Goal: Task Accomplishment & Management: Manage account settings

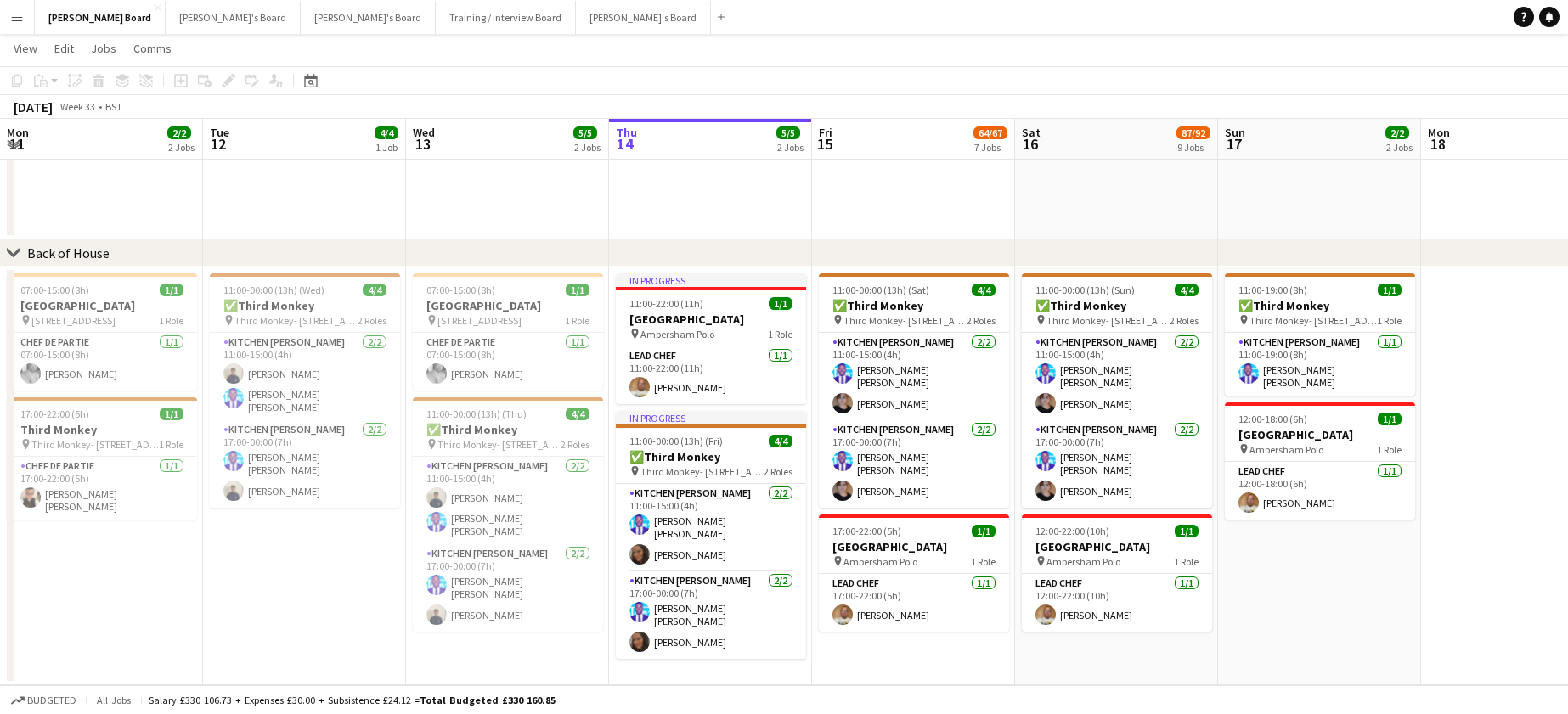
scroll to position [0, 406]
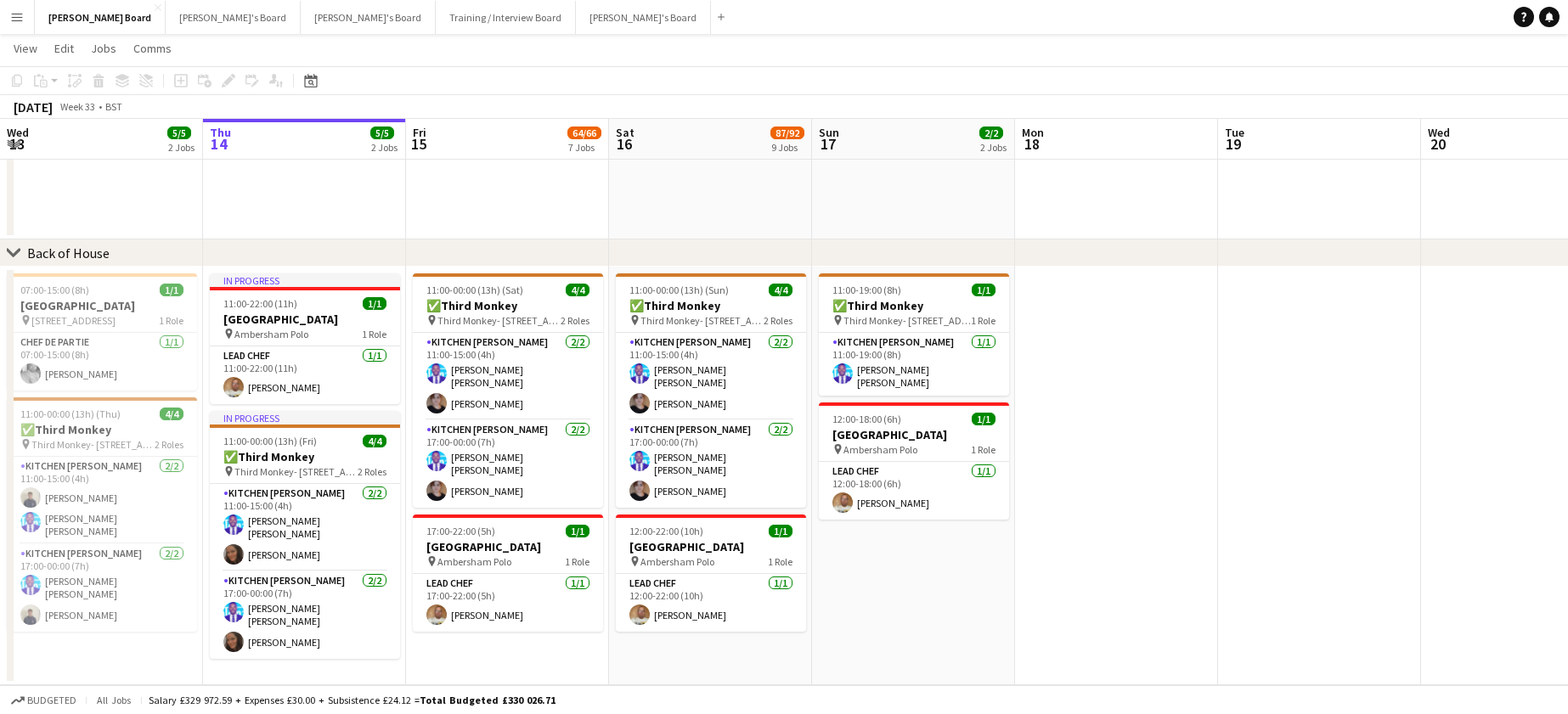
click at [3, 22] on button "Menu" at bounding box center [17, 17] width 34 height 34
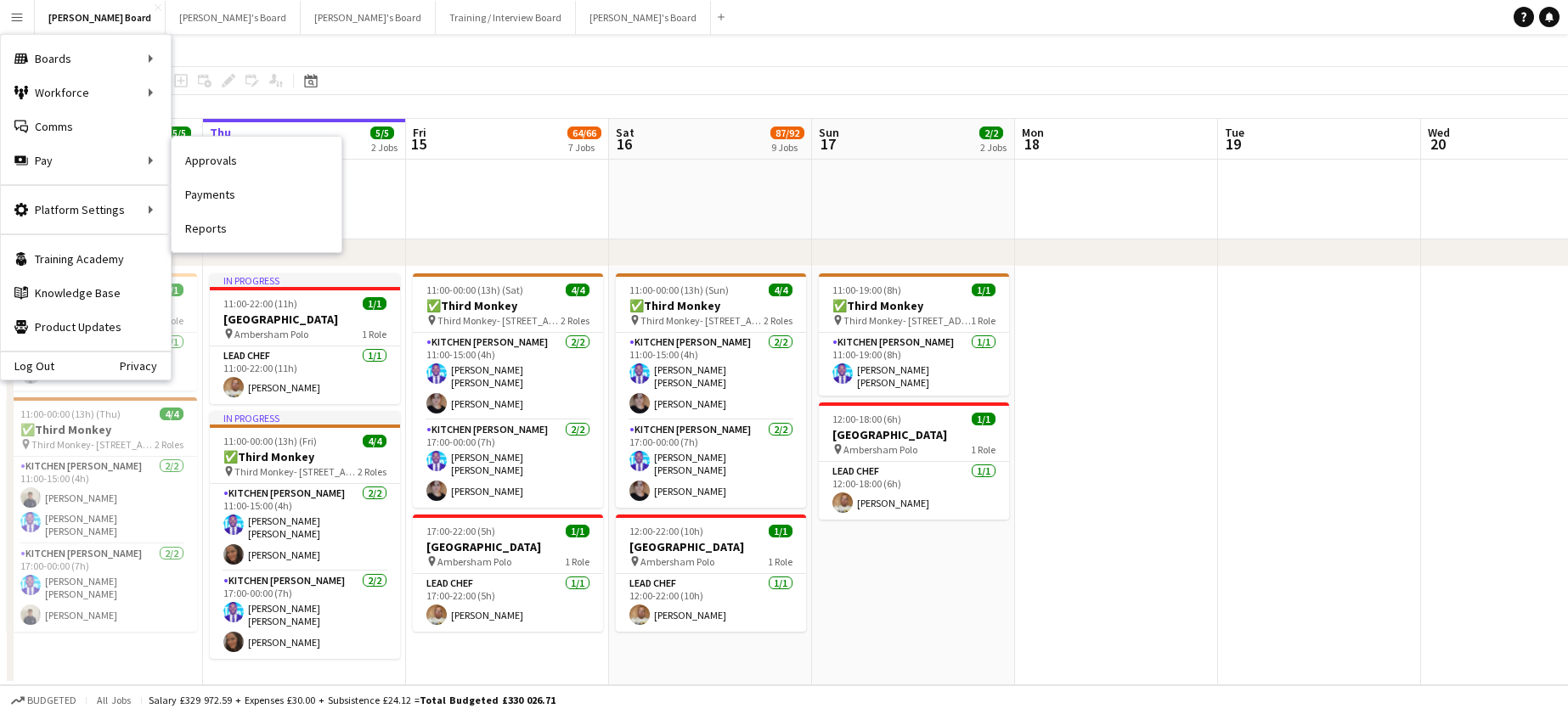
click at [215, 174] on link "Approvals" at bounding box center [256, 161] width 170 height 34
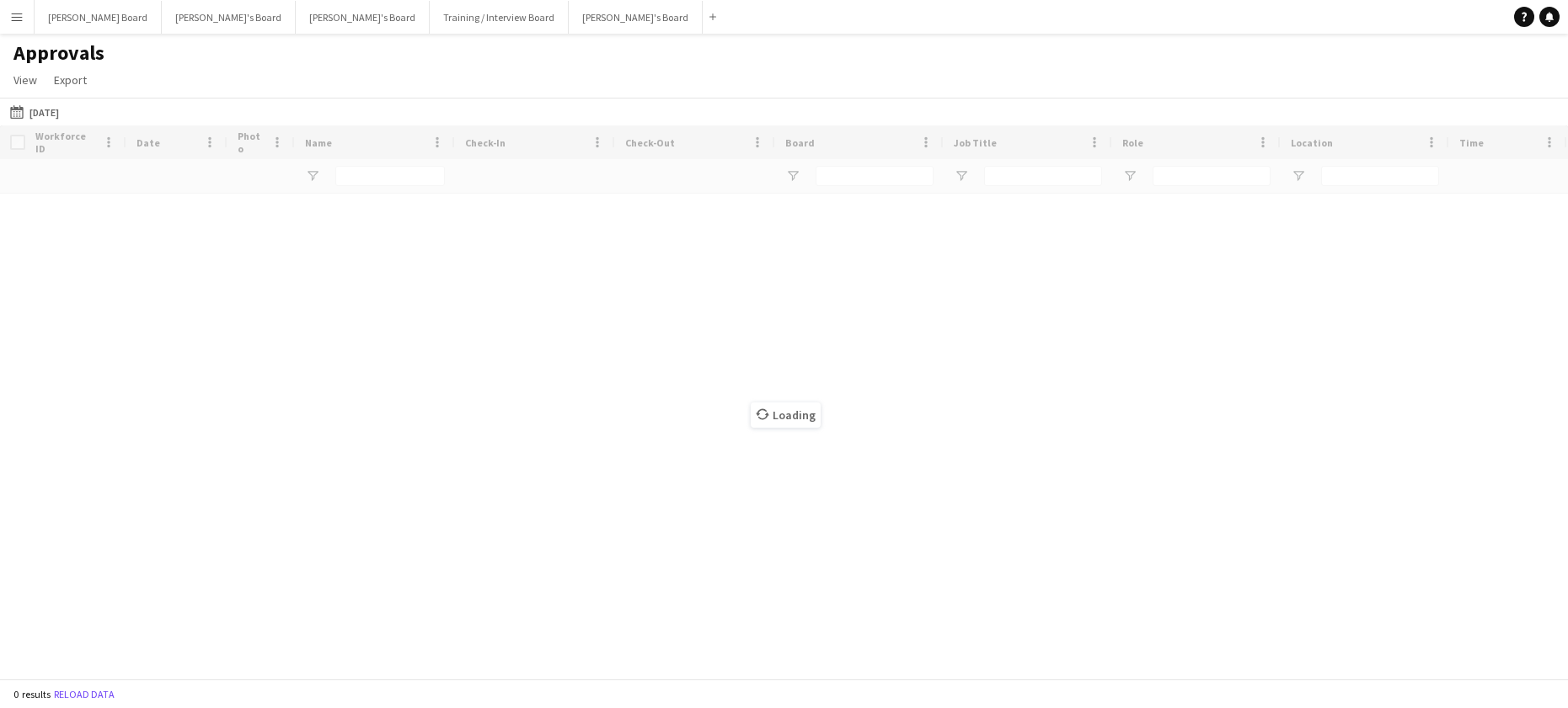
type input "**********"
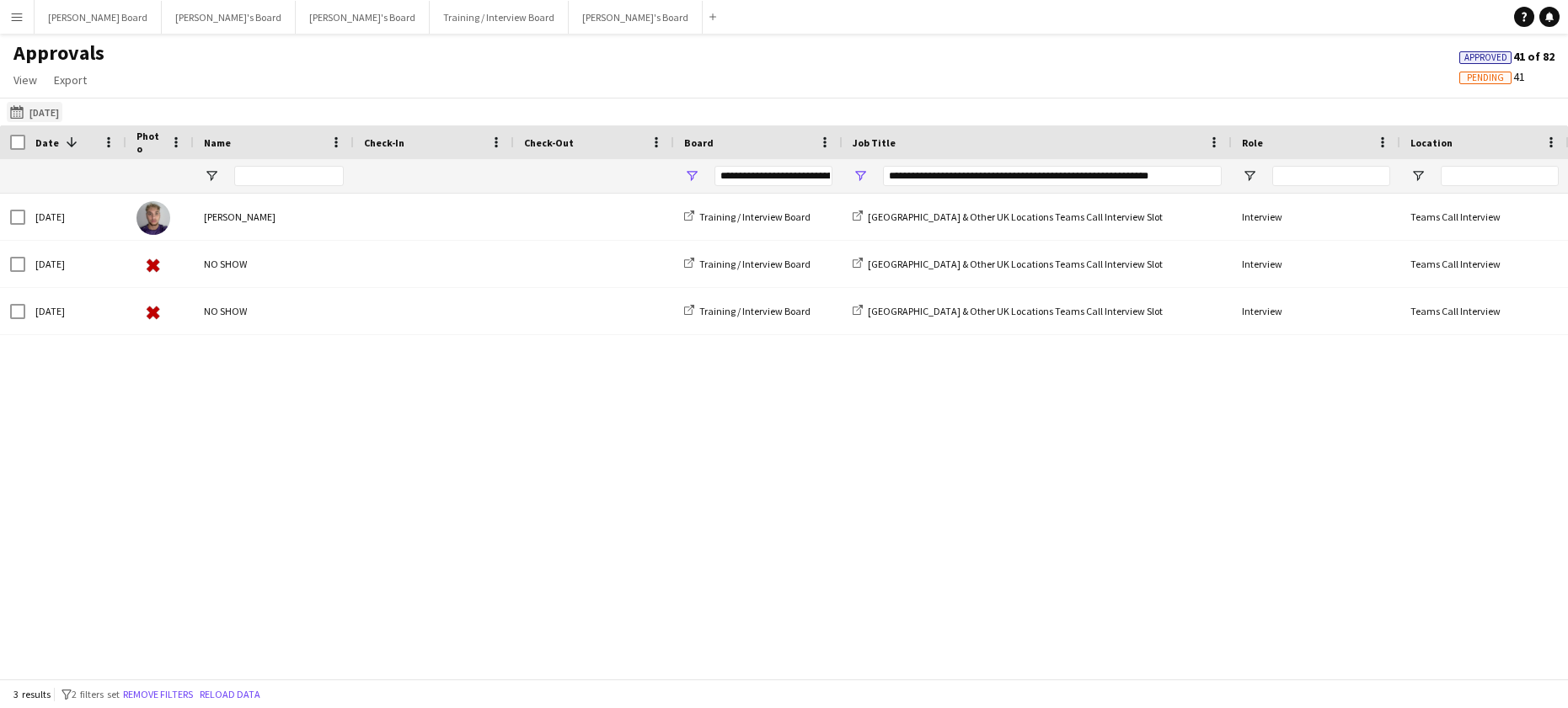
click at [50, 118] on button "Yesterday Yesterday" at bounding box center [34, 111] width 56 height 21
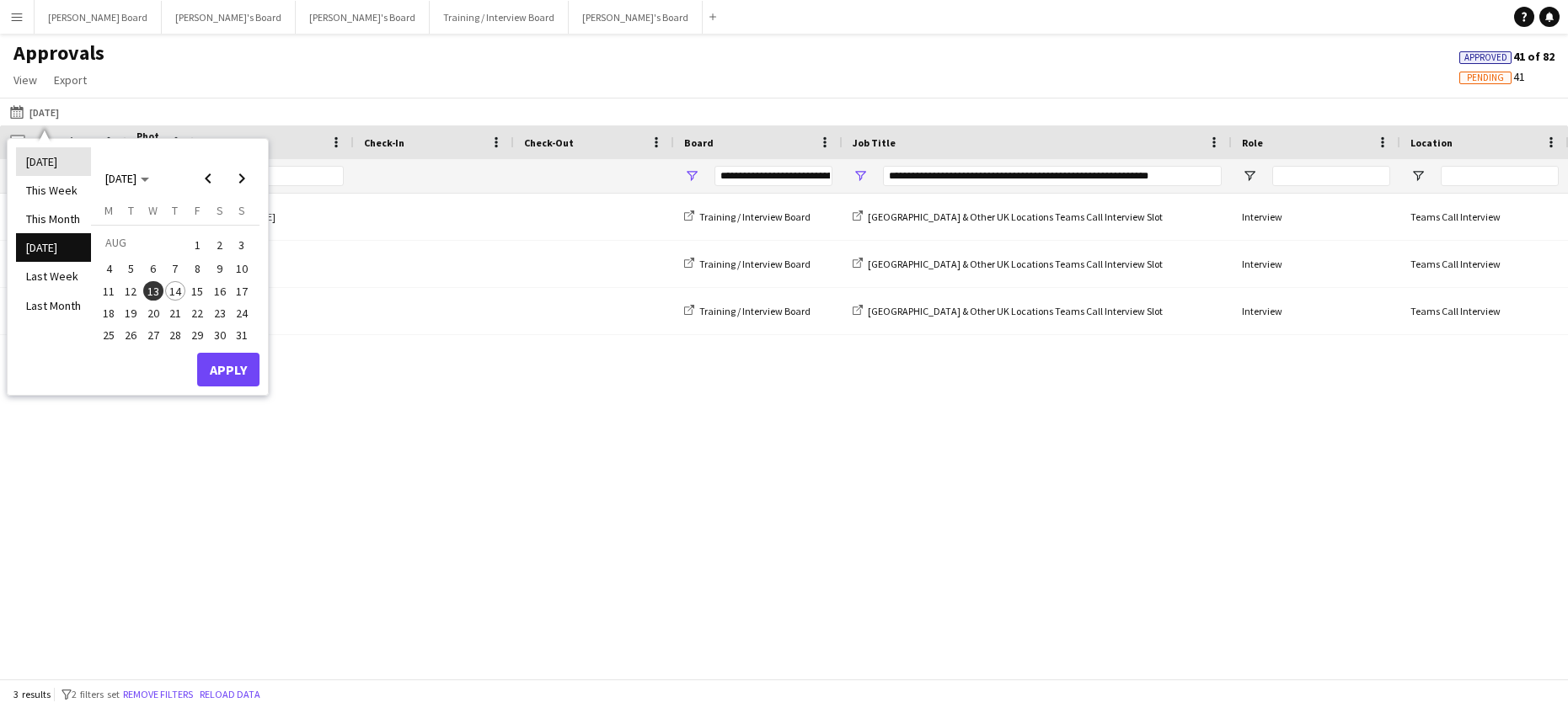
click at [65, 161] on li "[DATE]" at bounding box center [53, 161] width 75 height 28
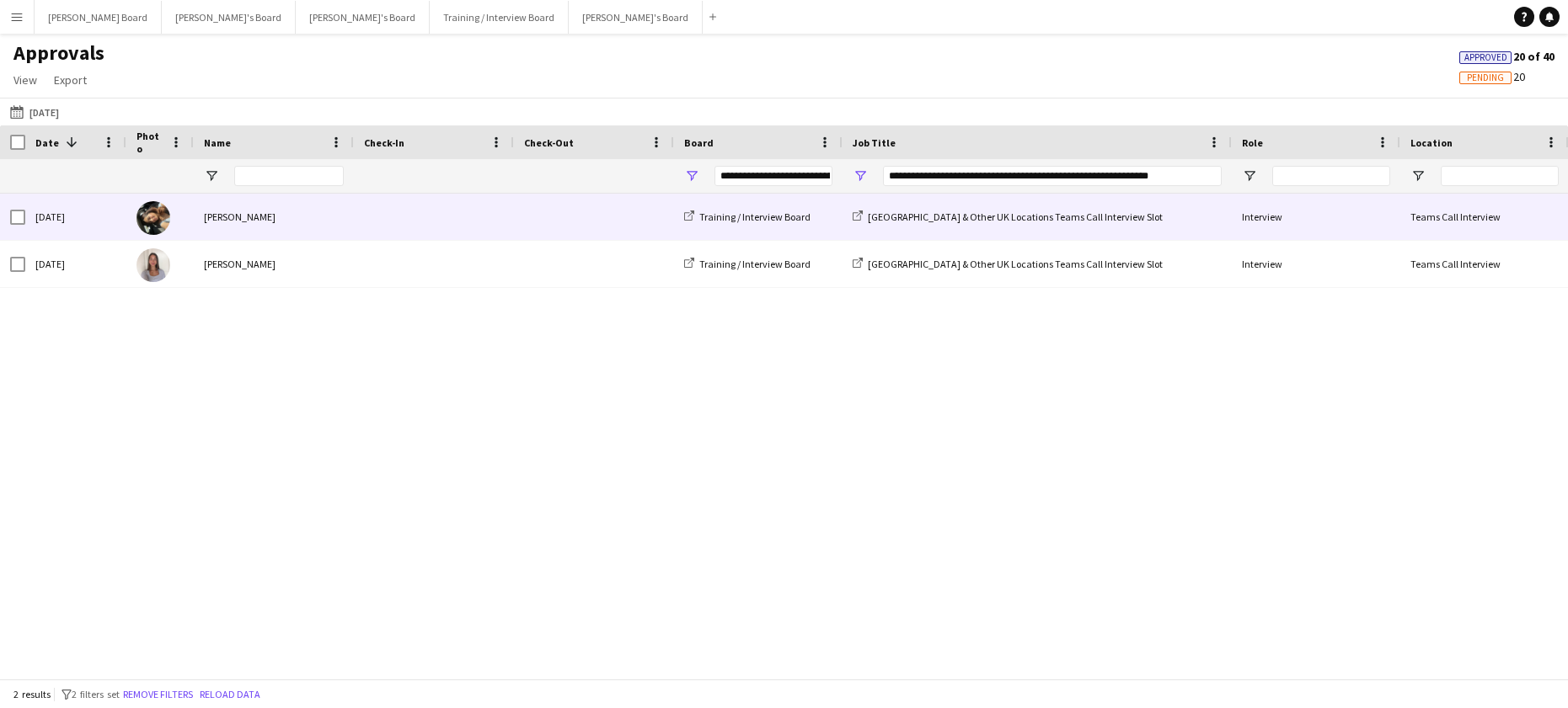
click at [308, 211] on div "Riana Sharma" at bounding box center [274, 216] width 160 height 46
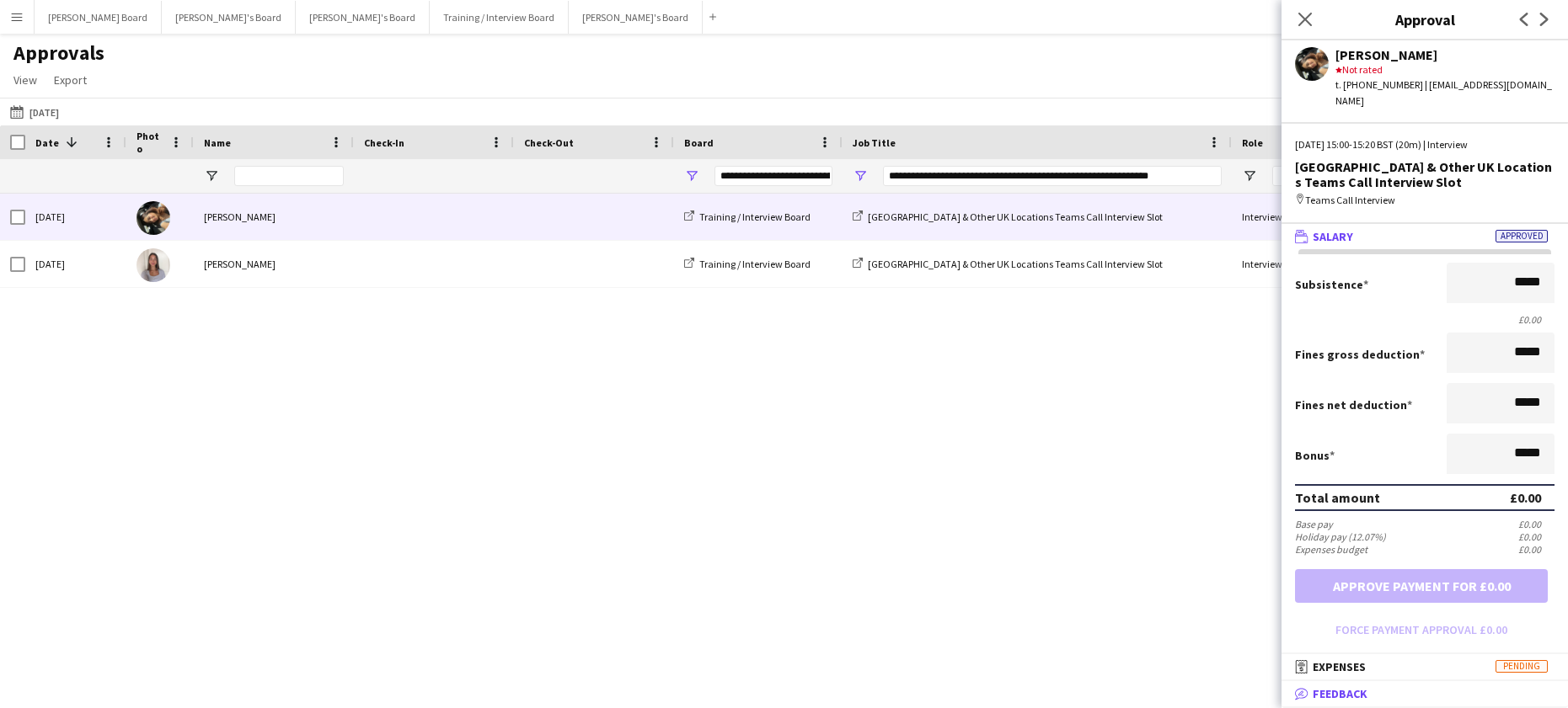
click at [1389, 703] on mat-expansion-panel-header "bubble-pencil Feedback" at bounding box center [1424, 694] width 287 height 25
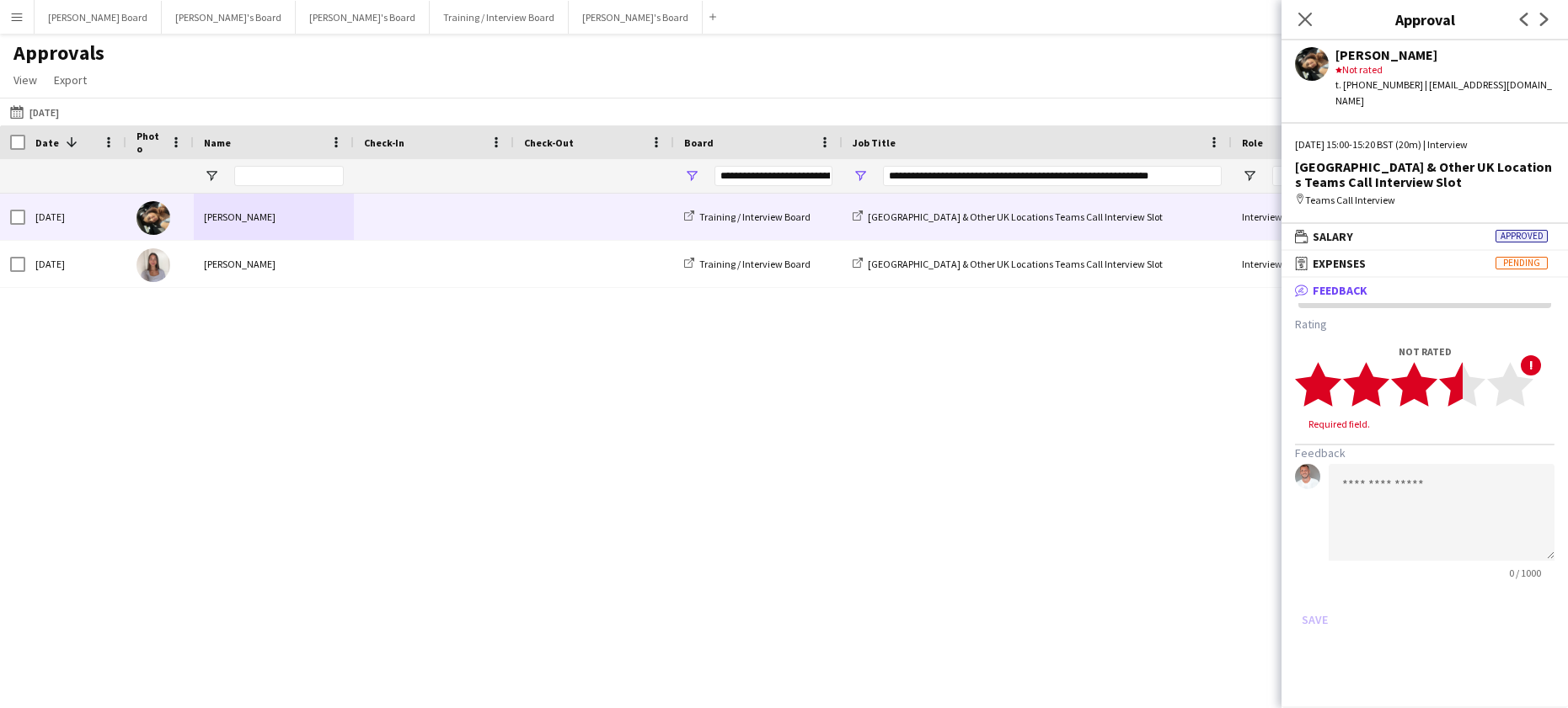
click at [1454, 362] on icon "star" at bounding box center [1461, 384] width 46 height 46
click at [1450, 489] on textarea at bounding box center [1441, 496] width 226 height 97
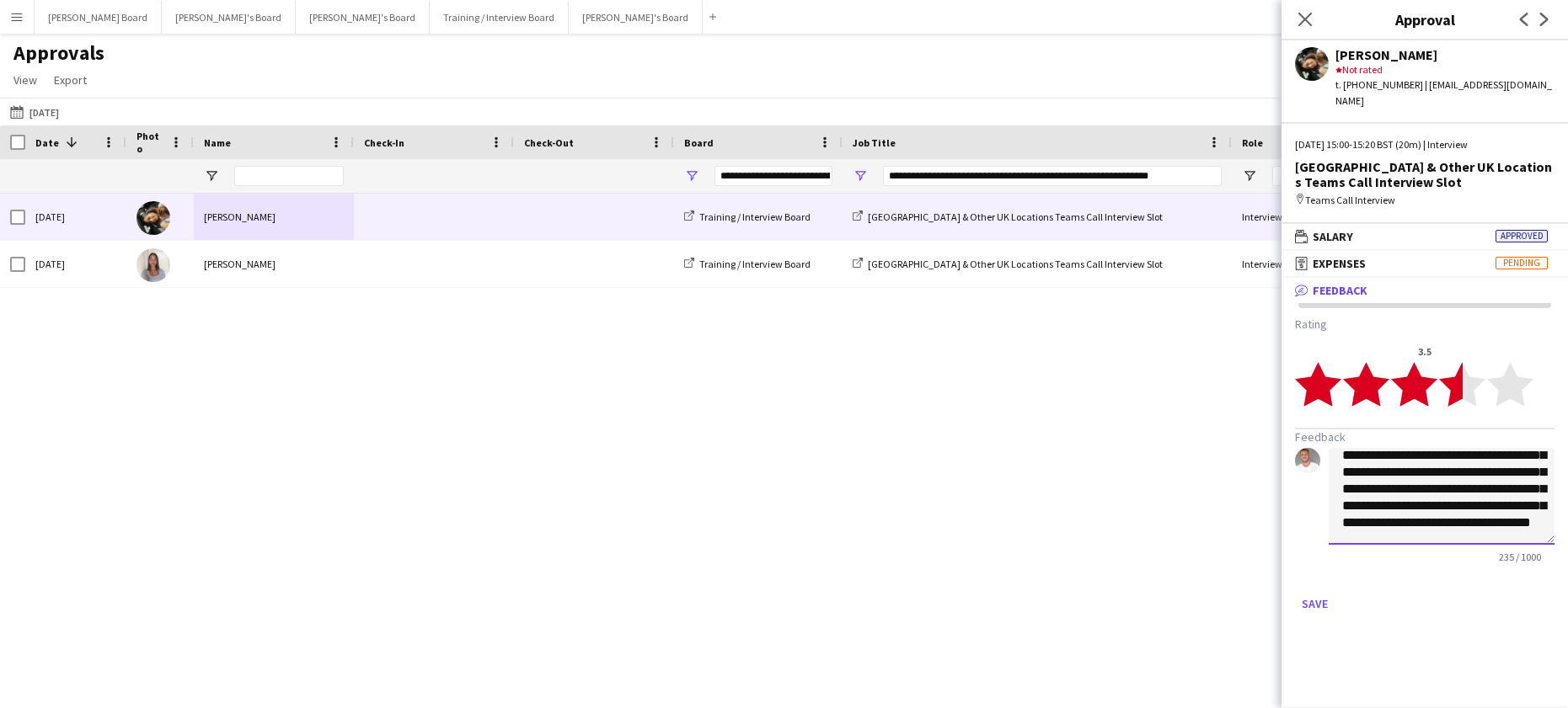
scroll to position [52, 0]
type textarea "**********"
click at [1314, 593] on button "Save" at bounding box center [1315, 604] width 39 height 27
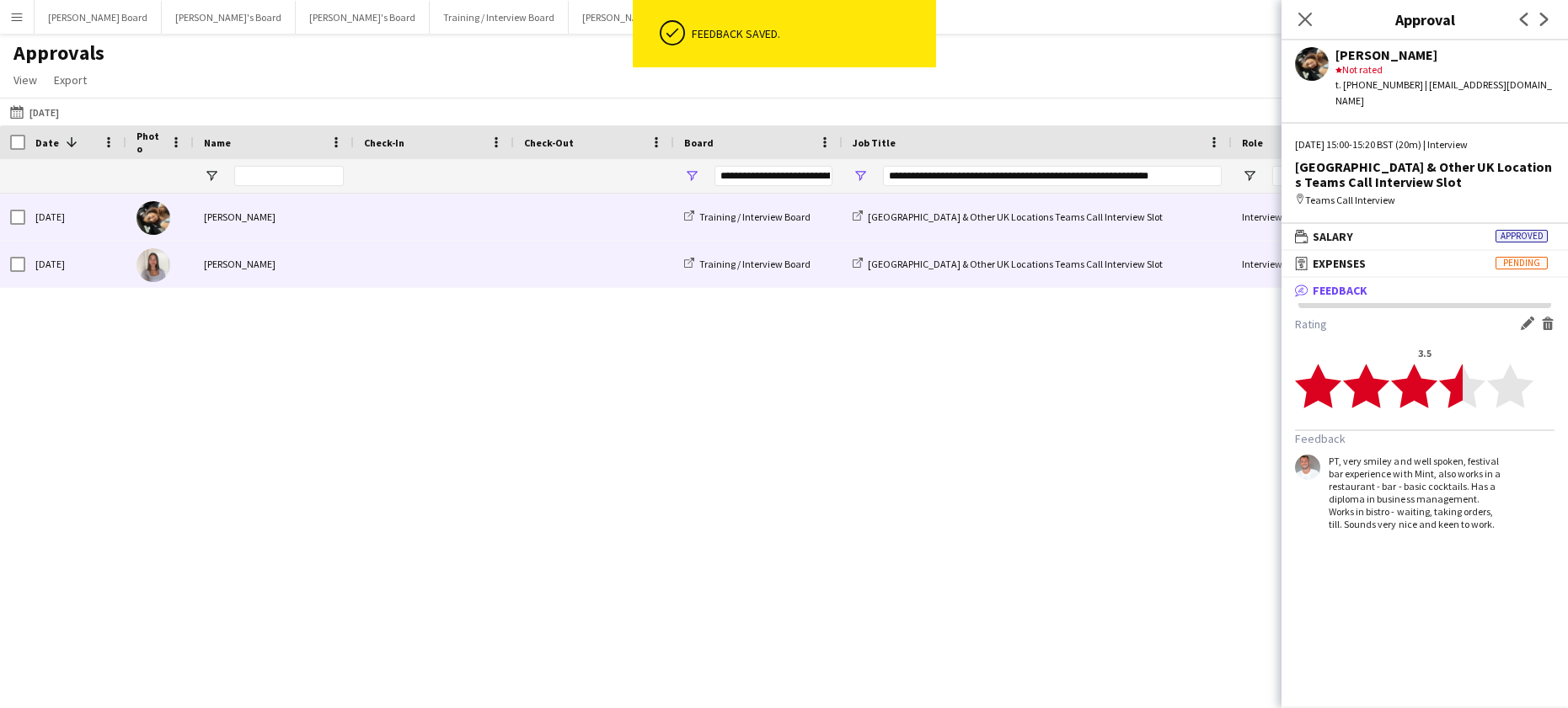
click at [249, 268] on div "[PERSON_NAME]" at bounding box center [274, 263] width 160 height 46
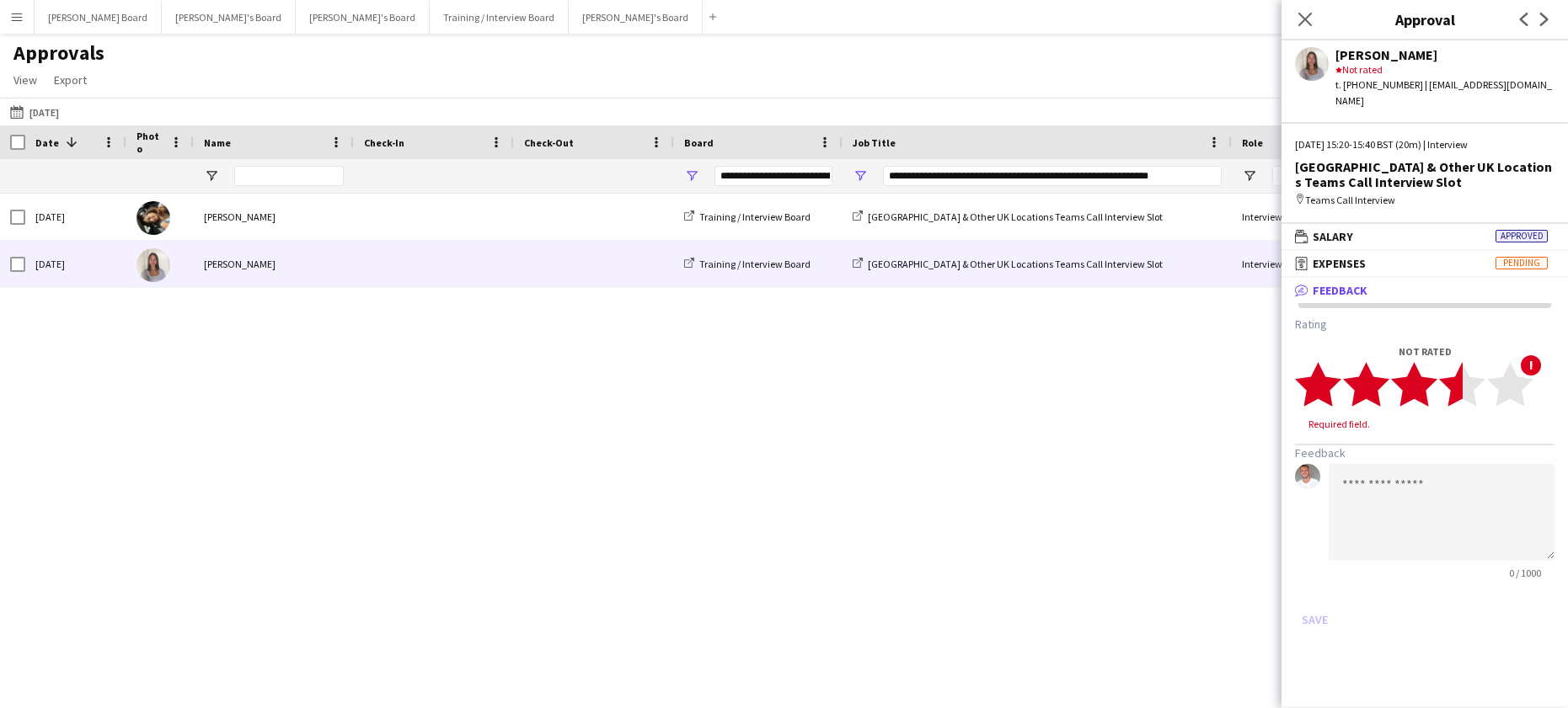
click at [1459, 368] on polygon at bounding box center [1461, 383] width 46 height 44
click at [1493, 469] on textarea at bounding box center [1441, 496] width 226 height 97
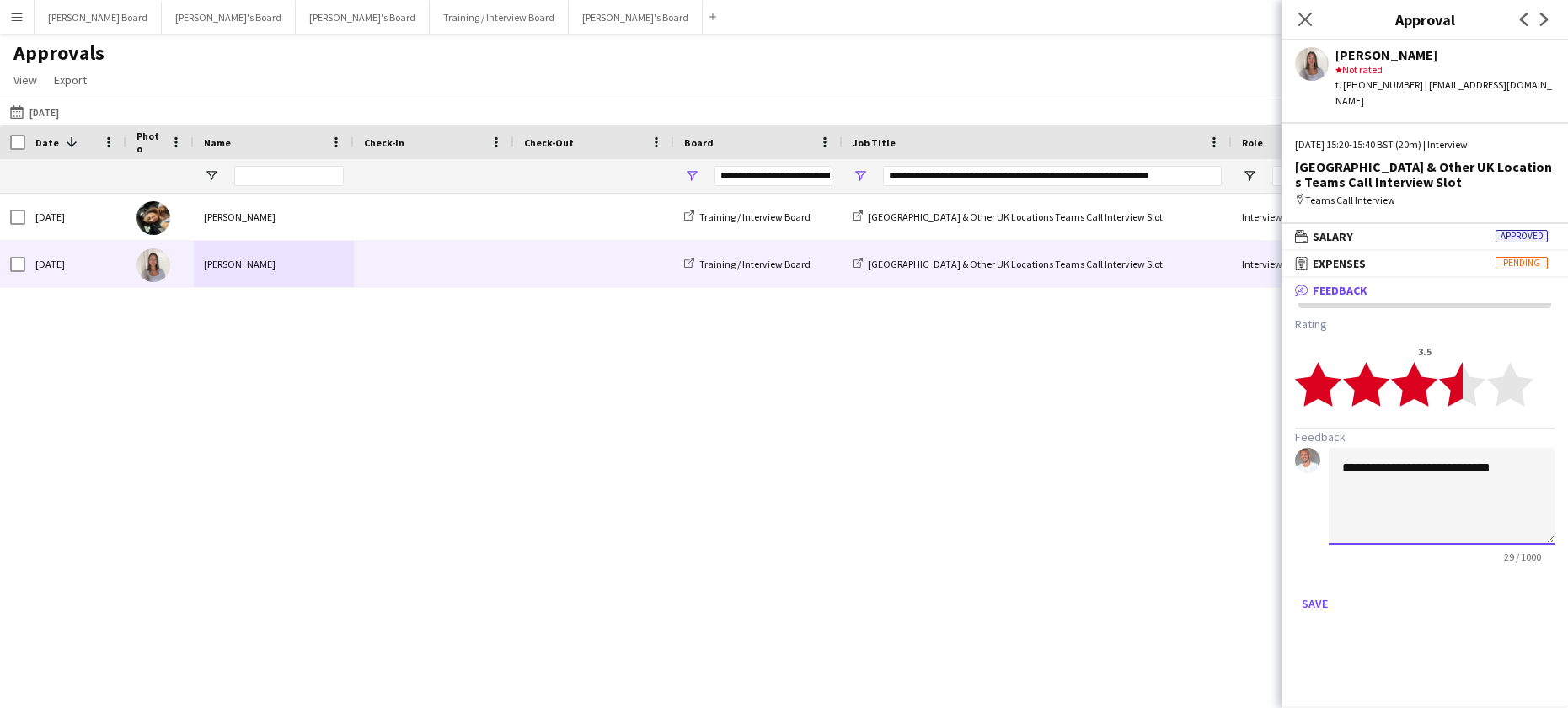
click at [1462, 451] on textarea "**********" at bounding box center [1441, 496] width 226 height 97
click at [1554, 448] on app-approvals-popin-feedback-tab "**********" at bounding box center [1424, 467] width 287 height 301
click at [1542, 452] on textarea "**********" at bounding box center [1441, 496] width 226 height 97
click at [1502, 491] on textarea "**********" at bounding box center [1441, 496] width 226 height 97
type textarea "**********"
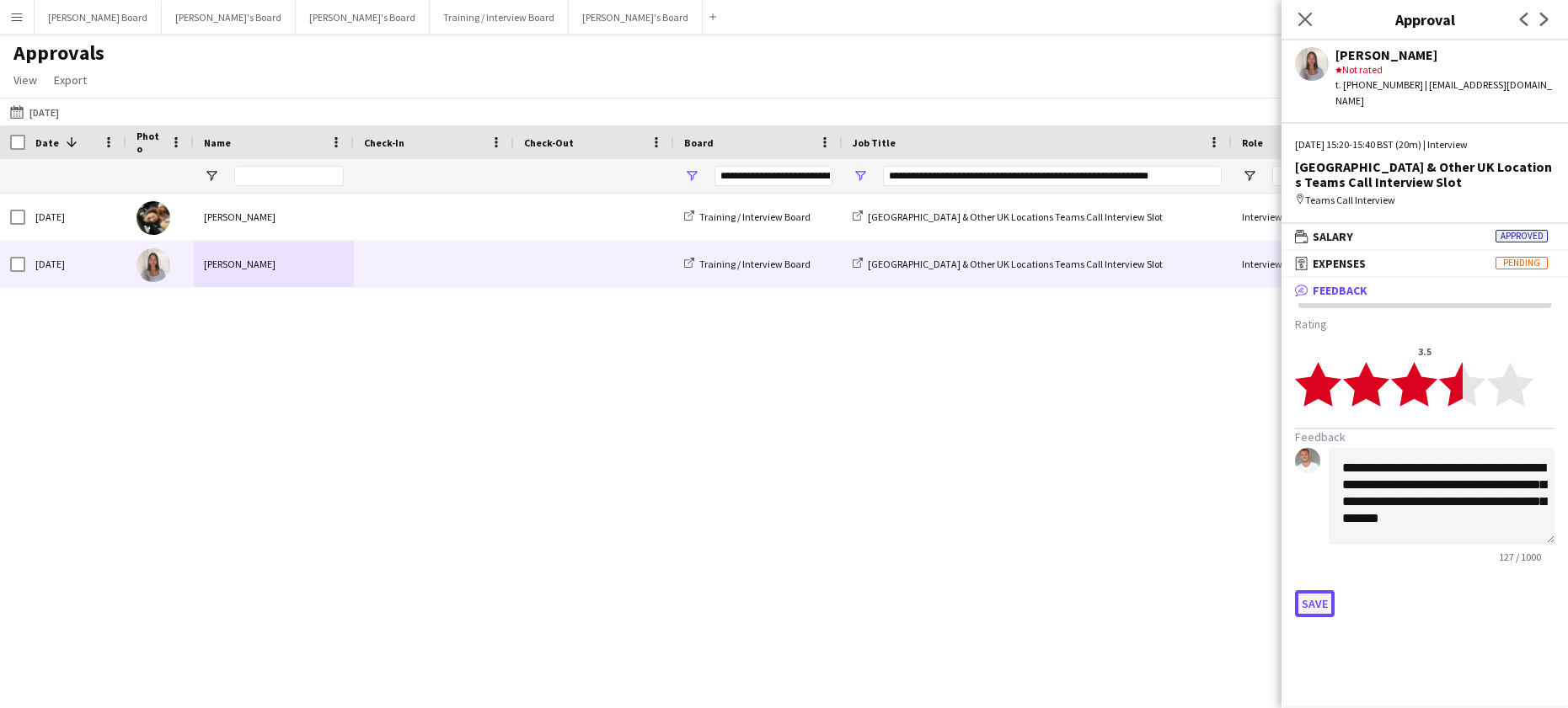
click at [1307, 591] on button "Save" at bounding box center [1315, 604] width 39 height 27
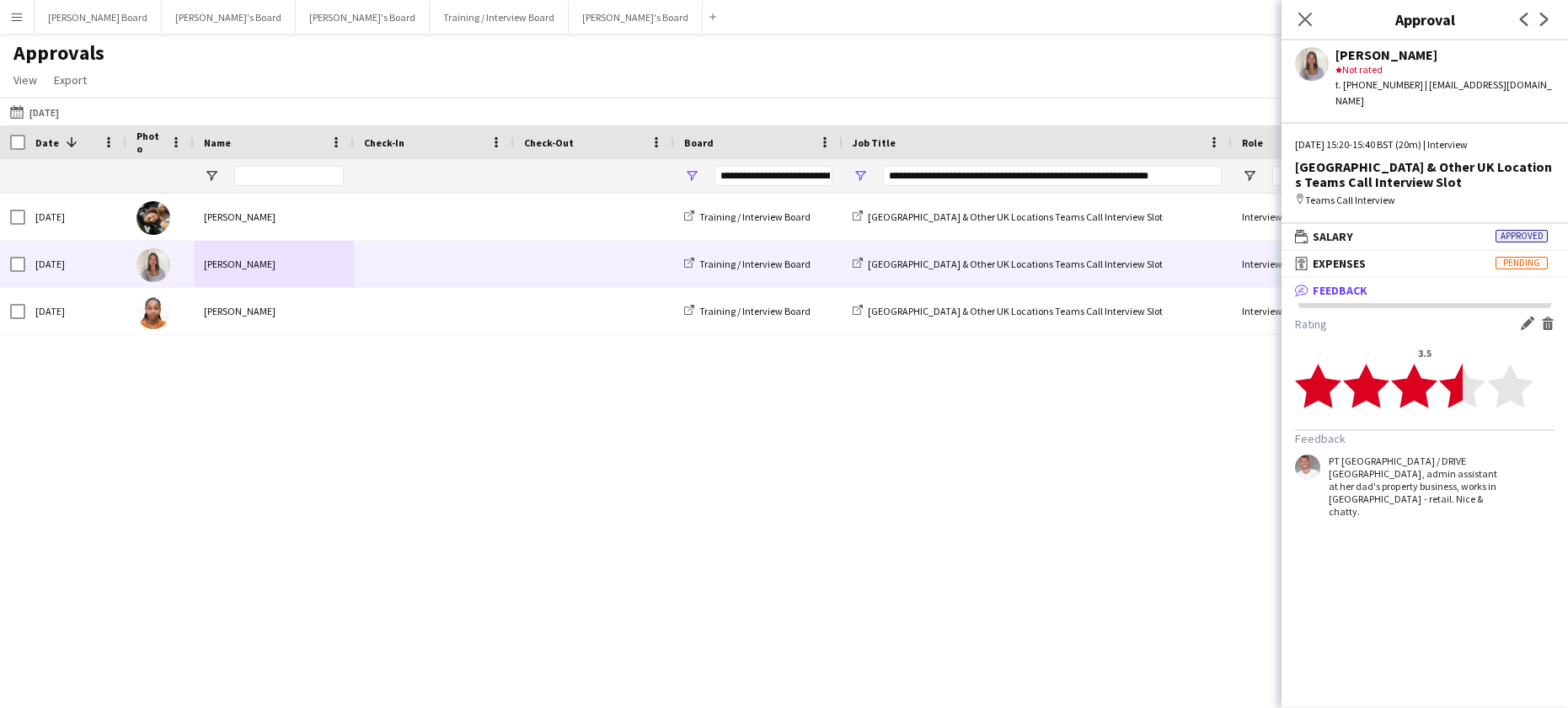
click at [228, 323] on div "[PERSON_NAME]" at bounding box center [274, 311] width 160 height 46
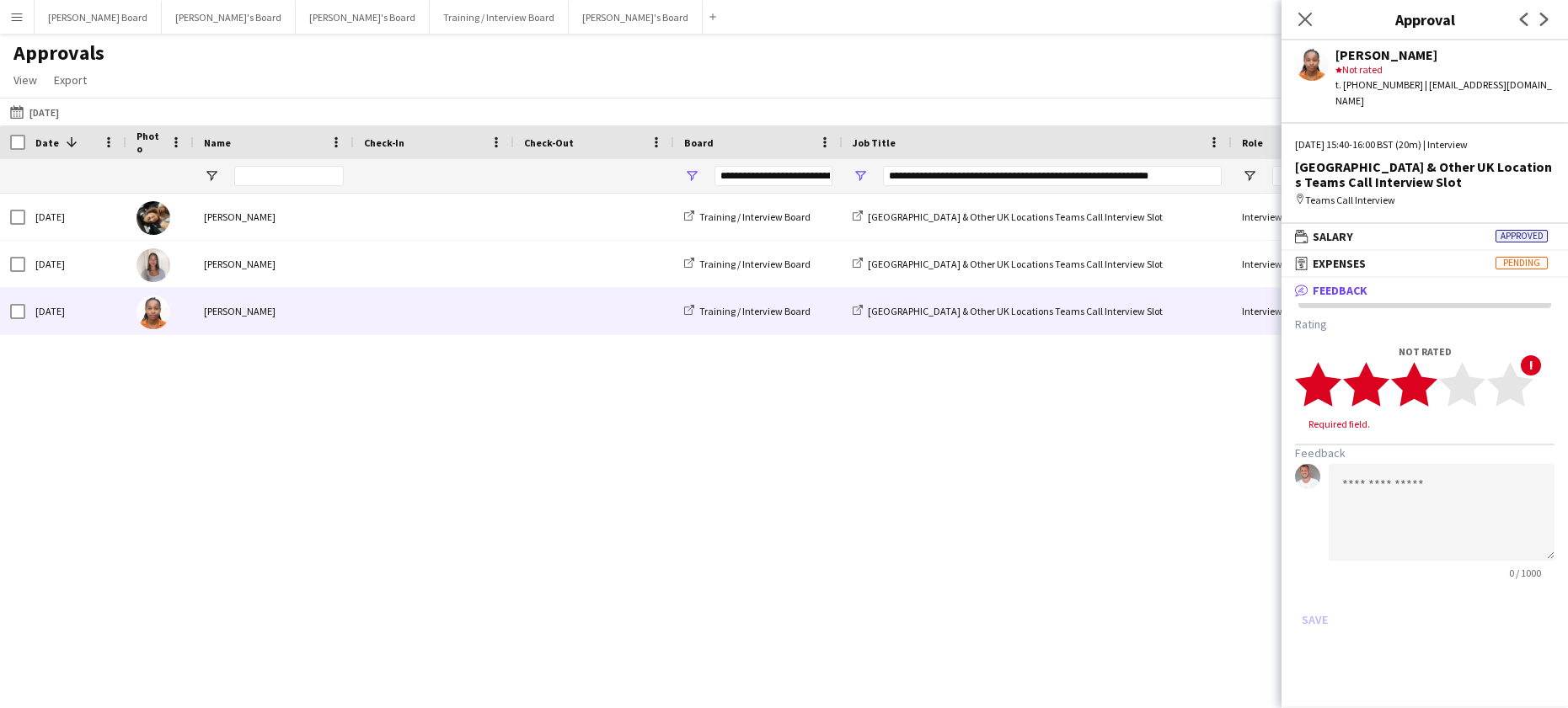
click at [1417, 368] on polygon at bounding box center [1413, 383] width 46 height 44
click at [1412, 374] on polygon at bounding box center [1413, 383] width 46 height 44
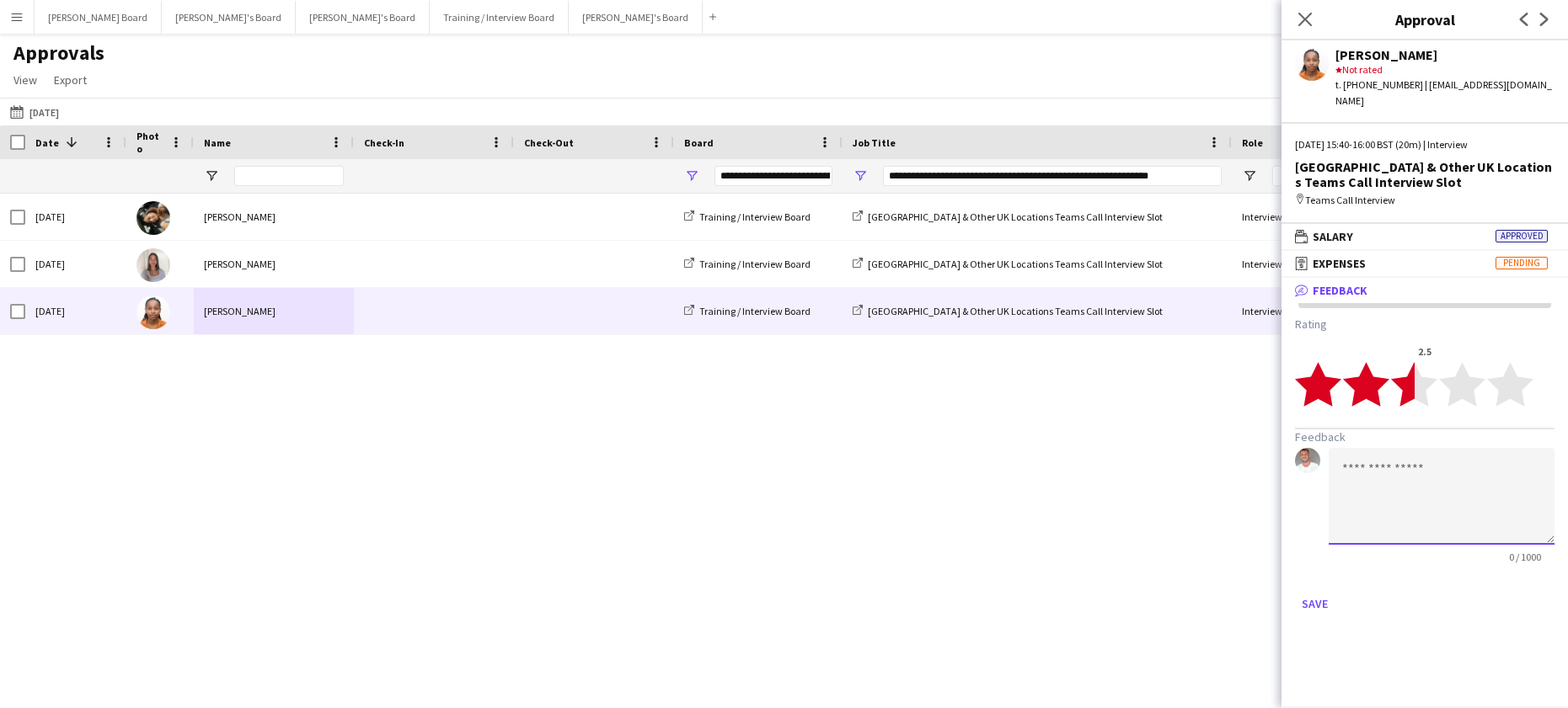
click at [1406, 471] on textarea at bounding box center [1441, 496] width 226 height 97
drag, startPoint x: 1371, startPoint y: 440, endPoint x: 1374, endPoint y: 449, distance: 9.5
click at [1371, 448] on textarea "***" at bounding box center [1441, 496] width 226 height 97
click at [1374, 454] on textarea "***" at bounding box center [1441, 496] width 226 height 97
click at [1429, 478] on textarea "**********" at bounding box center [1441, 496] width 226 height 97
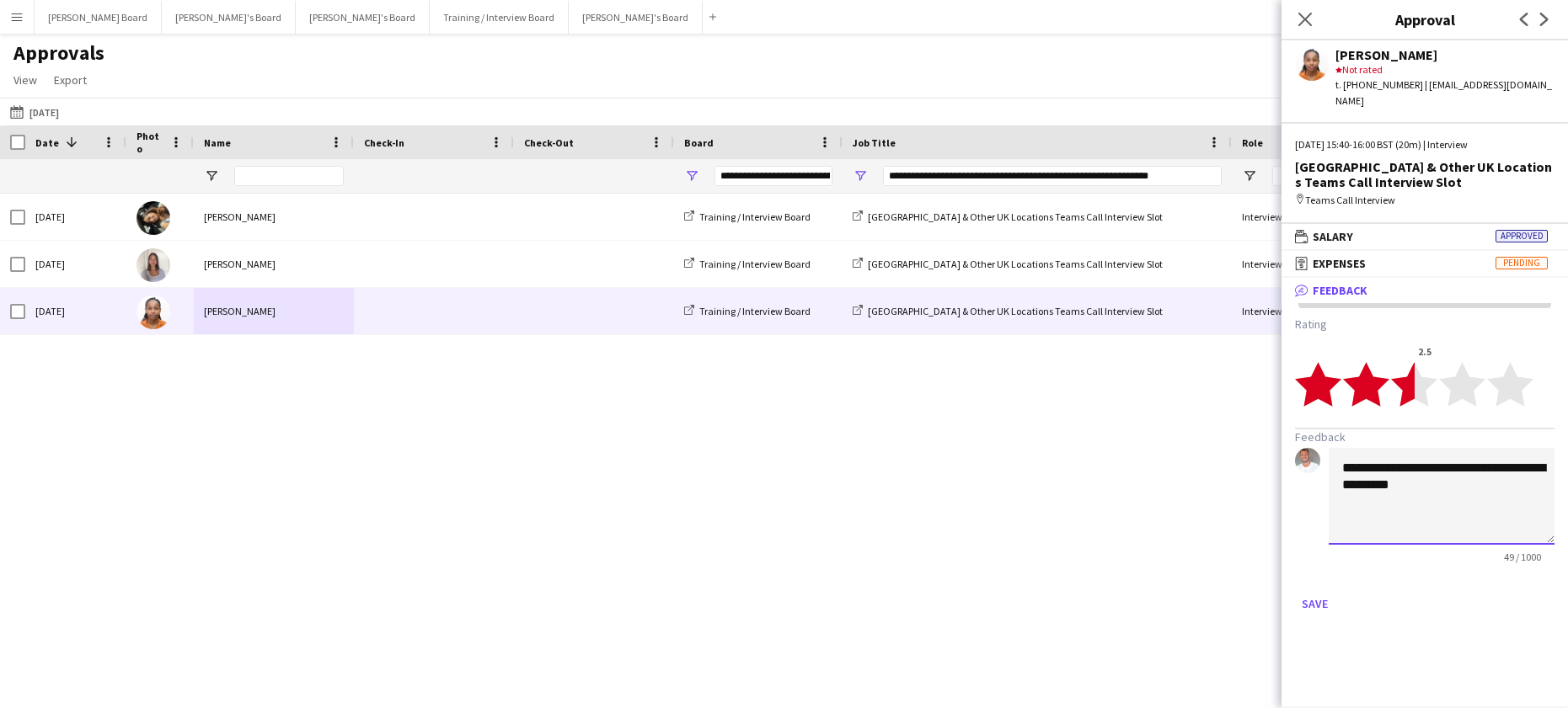
click at [1354, 471] on textarea "**********" at bounding box center [1441, 496] width 226 height 97
click at [1428, 465] on textarea "**********" at bounding box center [1441, 496] width 226 height 97
click at [1418, 470] on textarea "**********" at bounding box center [1441, 496] width 226 height 97
type textarea "**********"
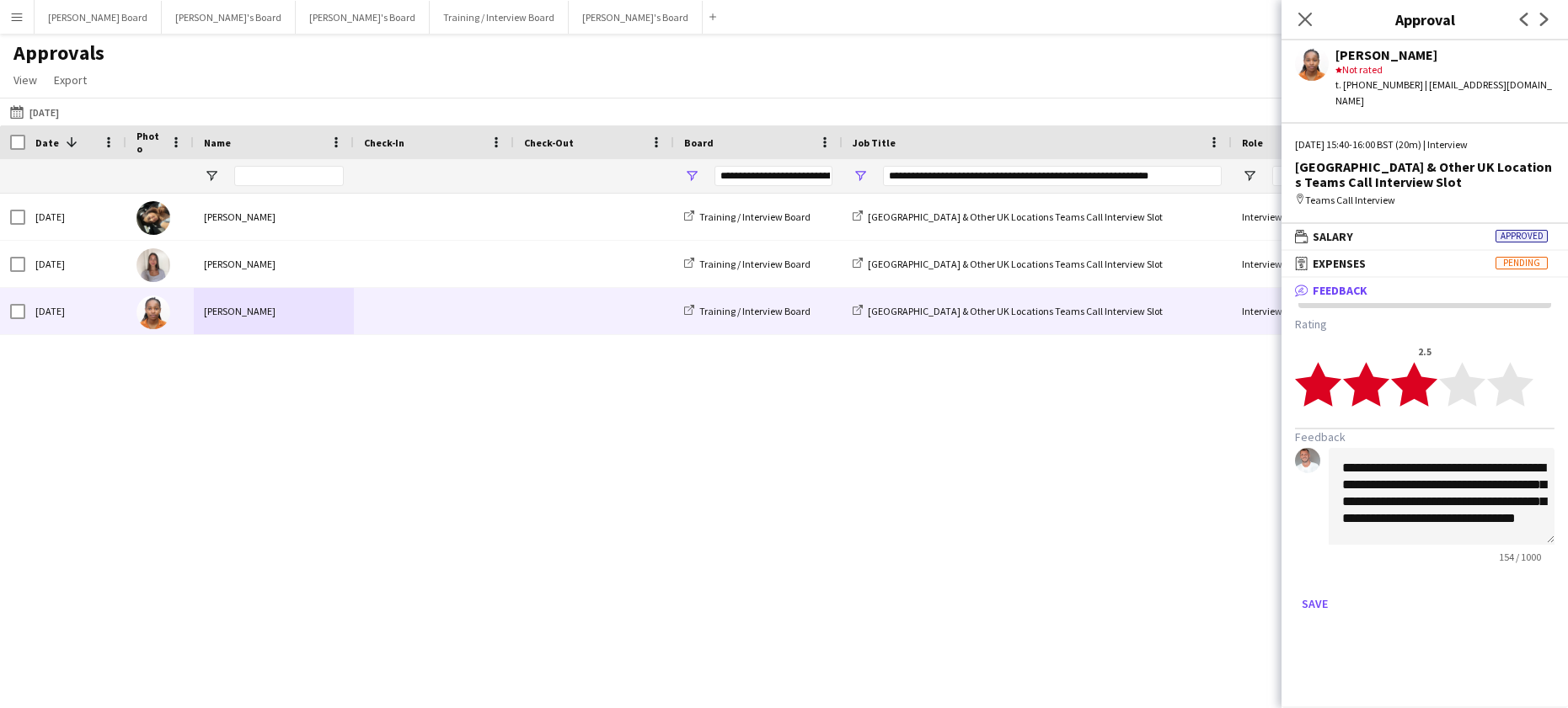
click at [1432, 367] on polygon at bounding box center [1413, 383] width 46 height 44
click at [1318, 591] on button "Save" at bounding box center [1315, 604] width 39 height 27
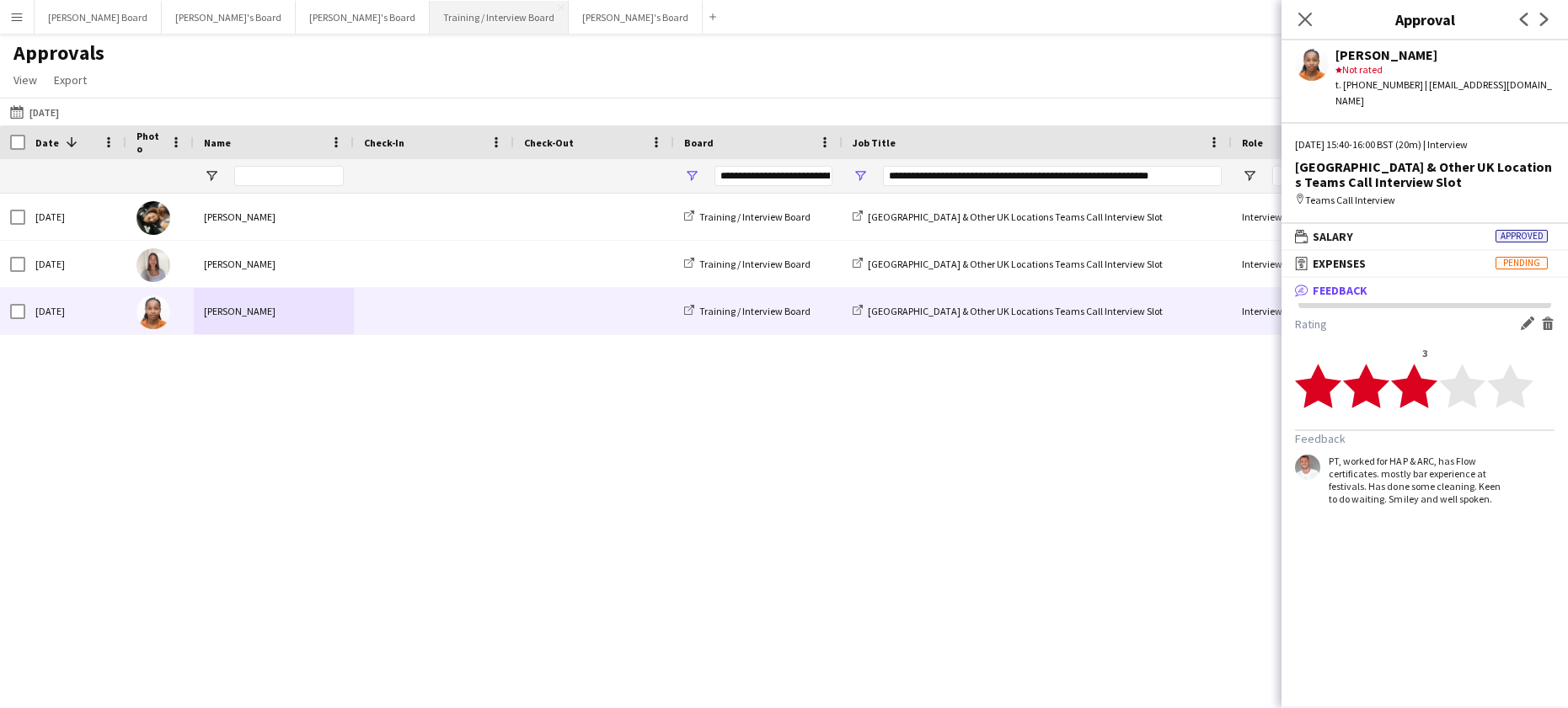
click at [429, 22] on button "Training / Interview Board Close" at bounding box center [499, 18] width 139 height 33
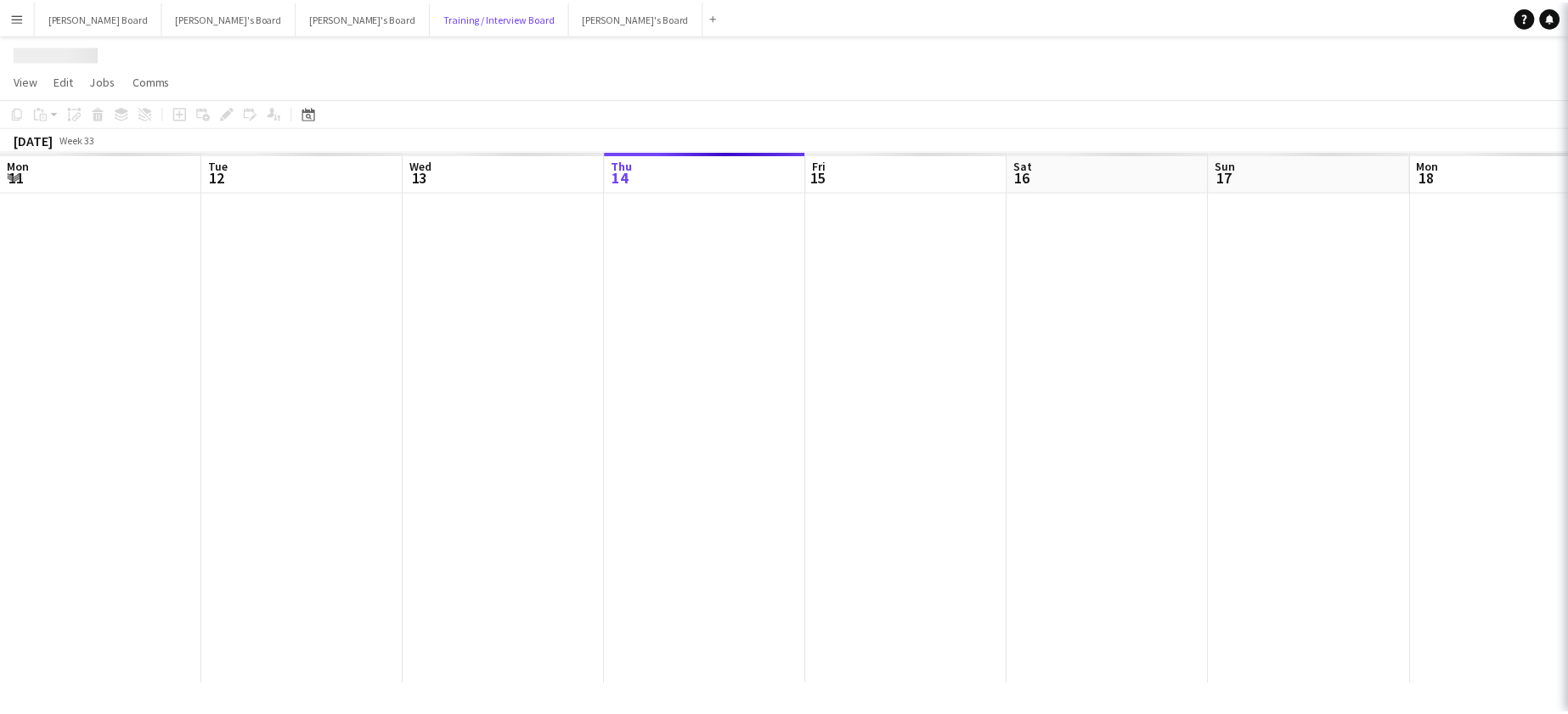
scroll to position [0, 406]
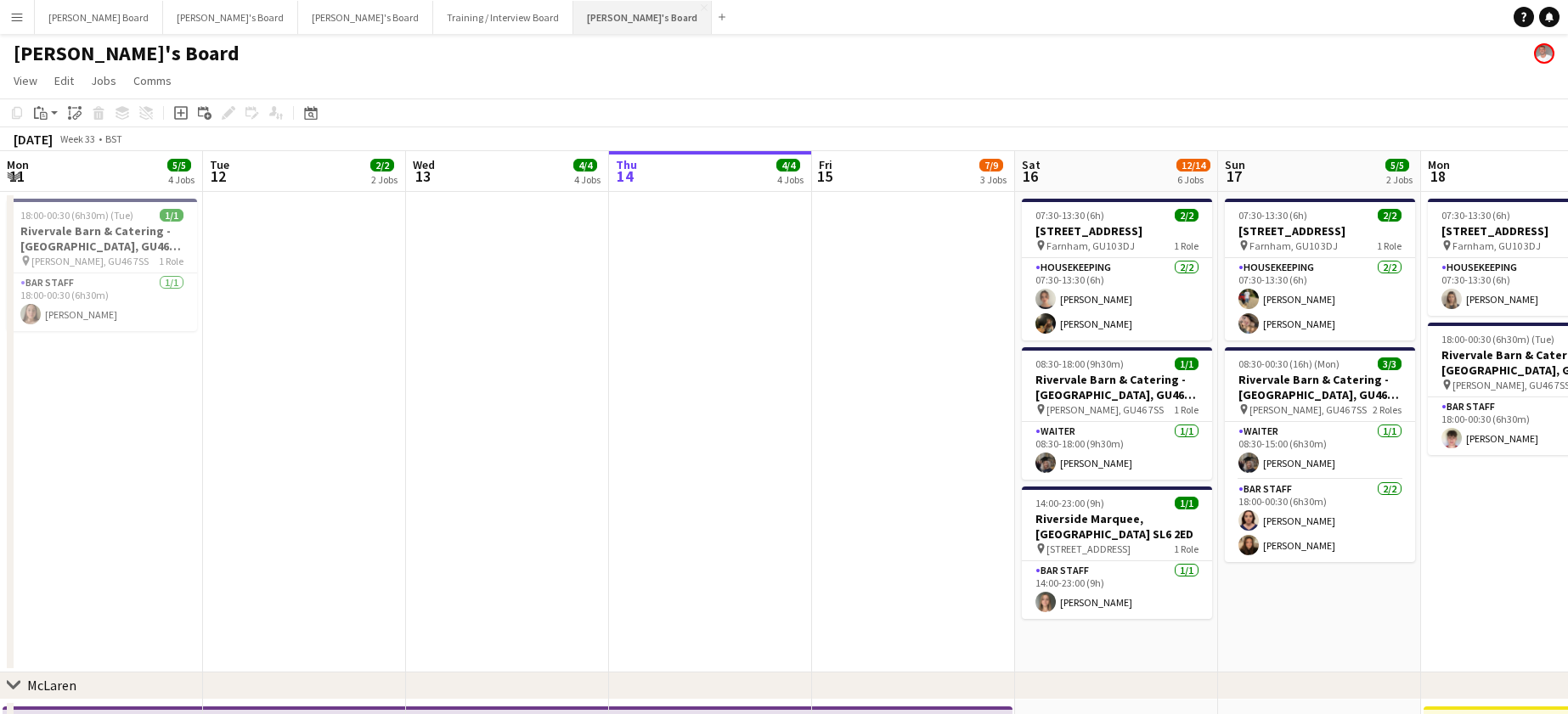
scroll to position [37, 0]
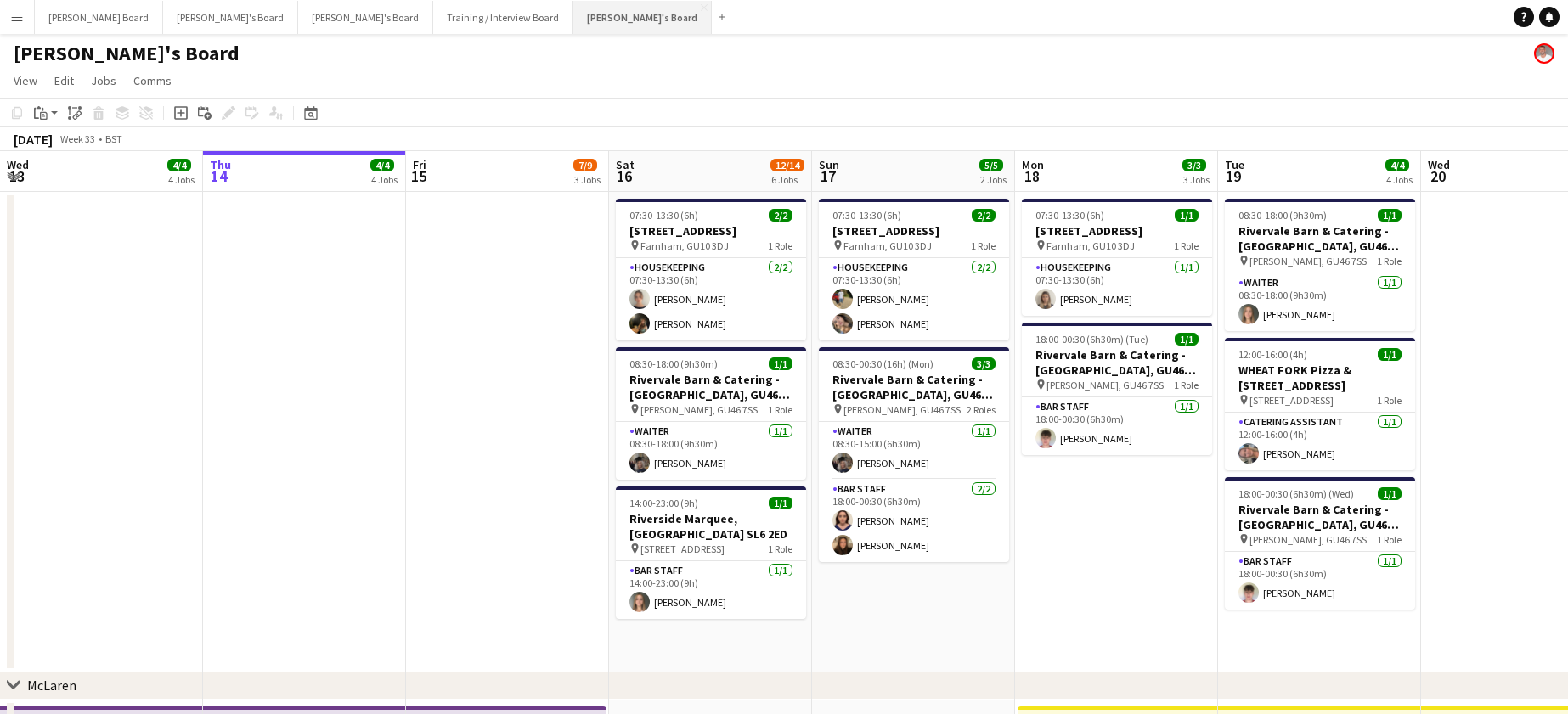
click at [573, 20] on button "[PERSON_NAME]'s Board Close" at bounding box center [642, 18] width 138 height 34
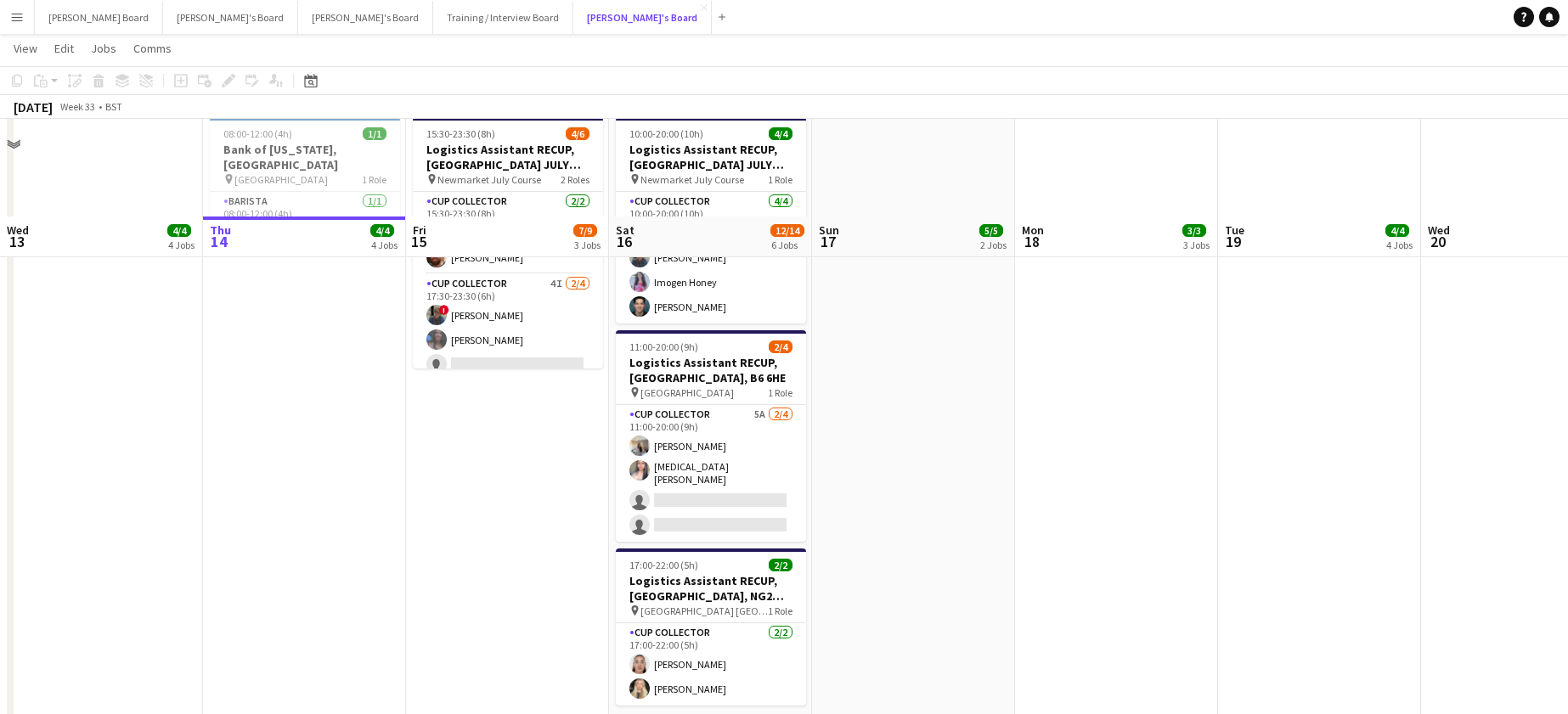
scroll to position [1472, 0]
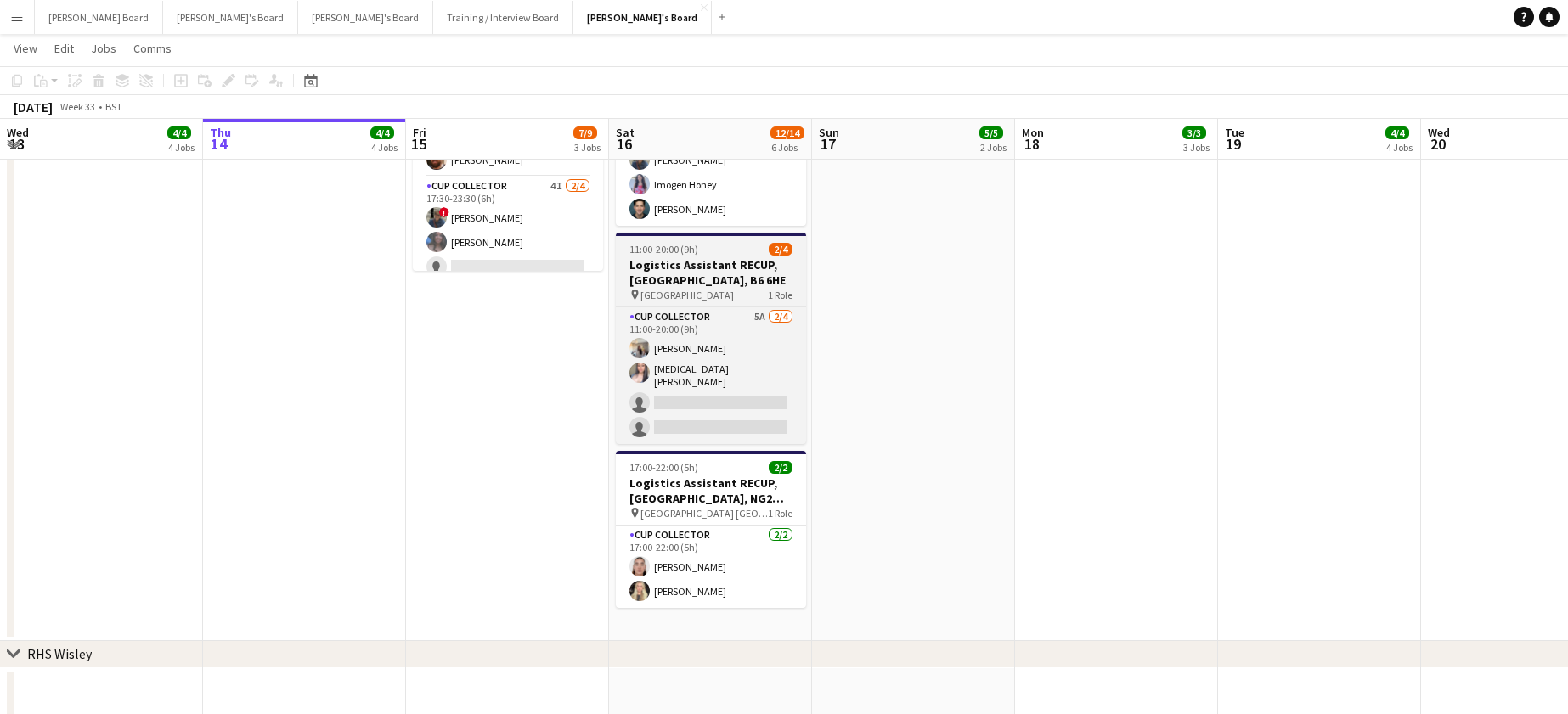
click at [664, 253] on span "11:00-20:00 (9h)" at bounding box center [664, 249] width 69 height 13
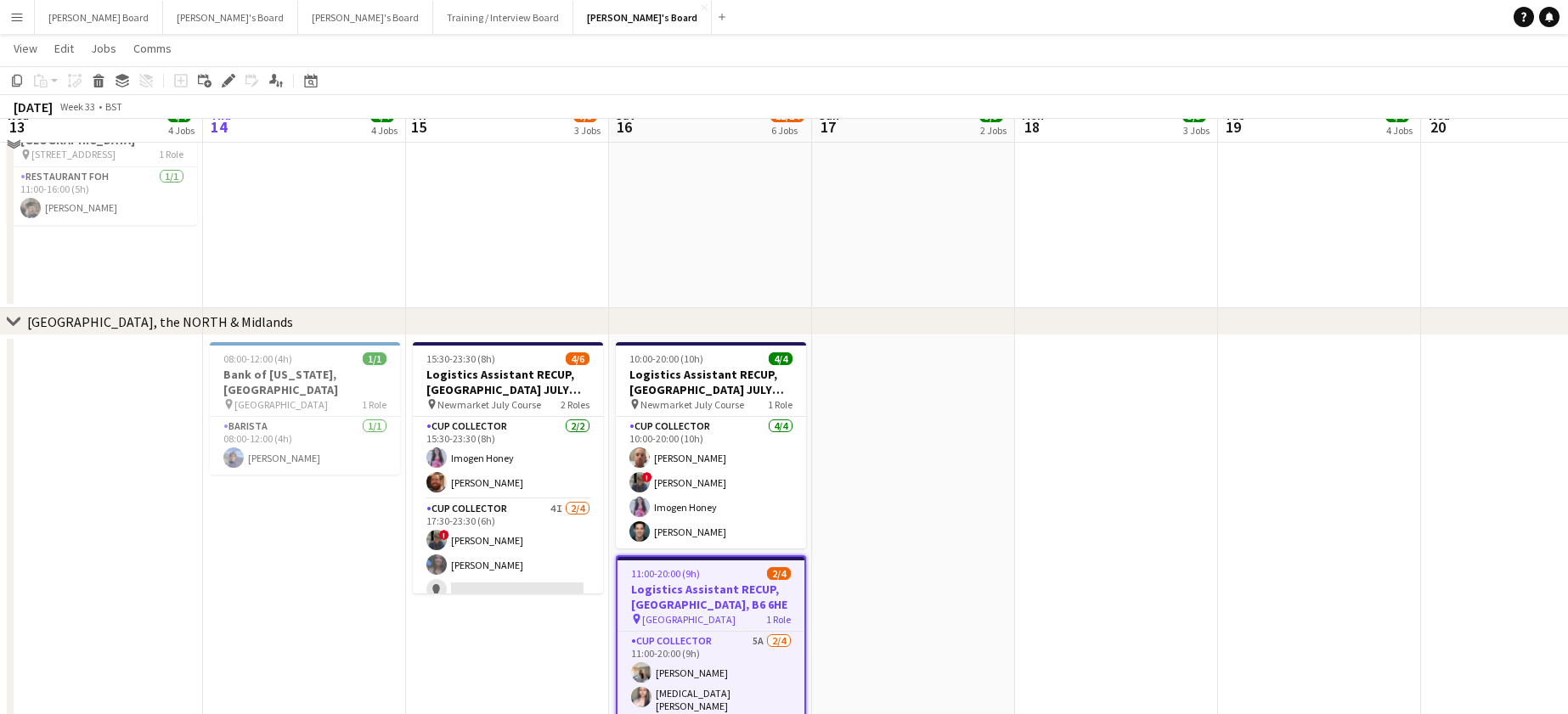
scroll to position [1247, 0]
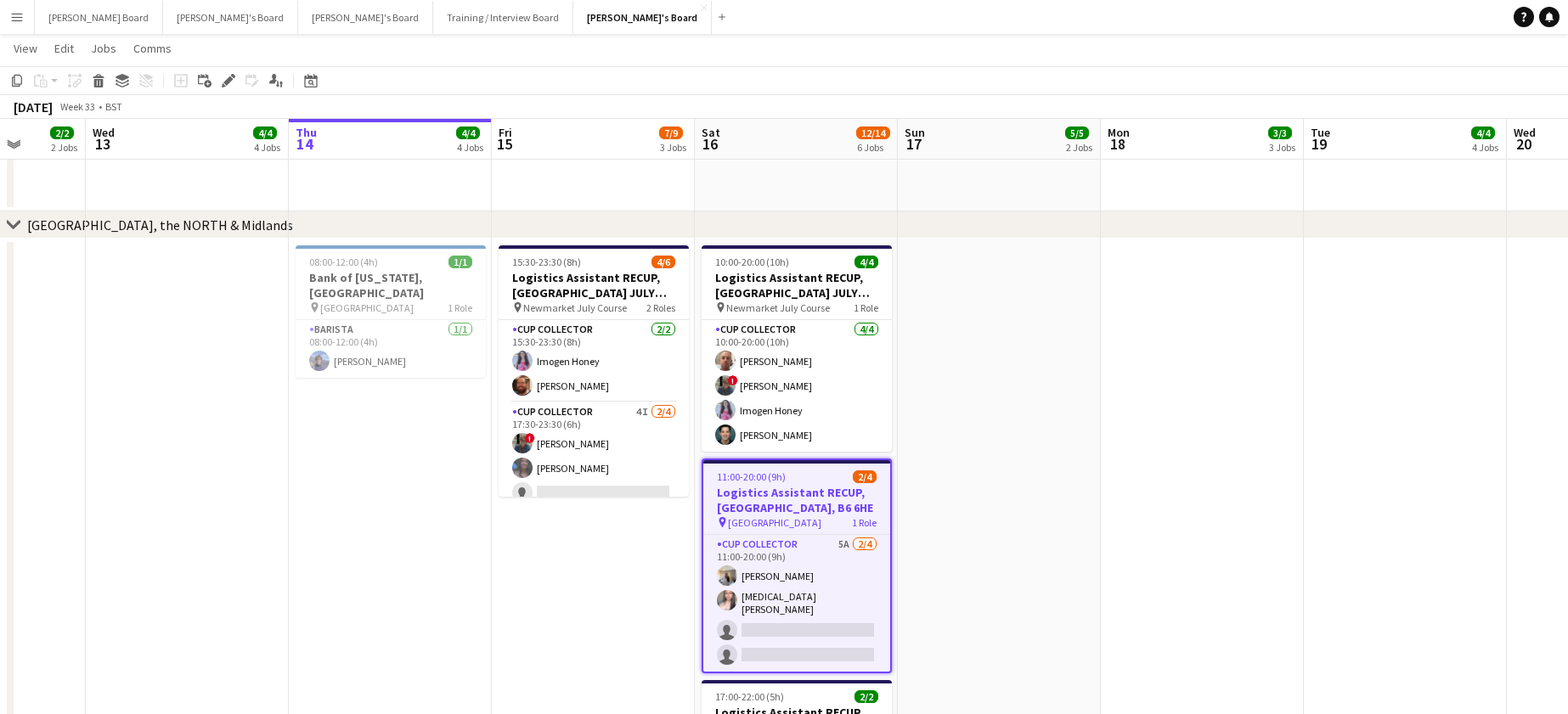
drag, startPoint x: 236, startPoint y: 492, endPoint x: 388, endPoint y: 513, distance: 153.4
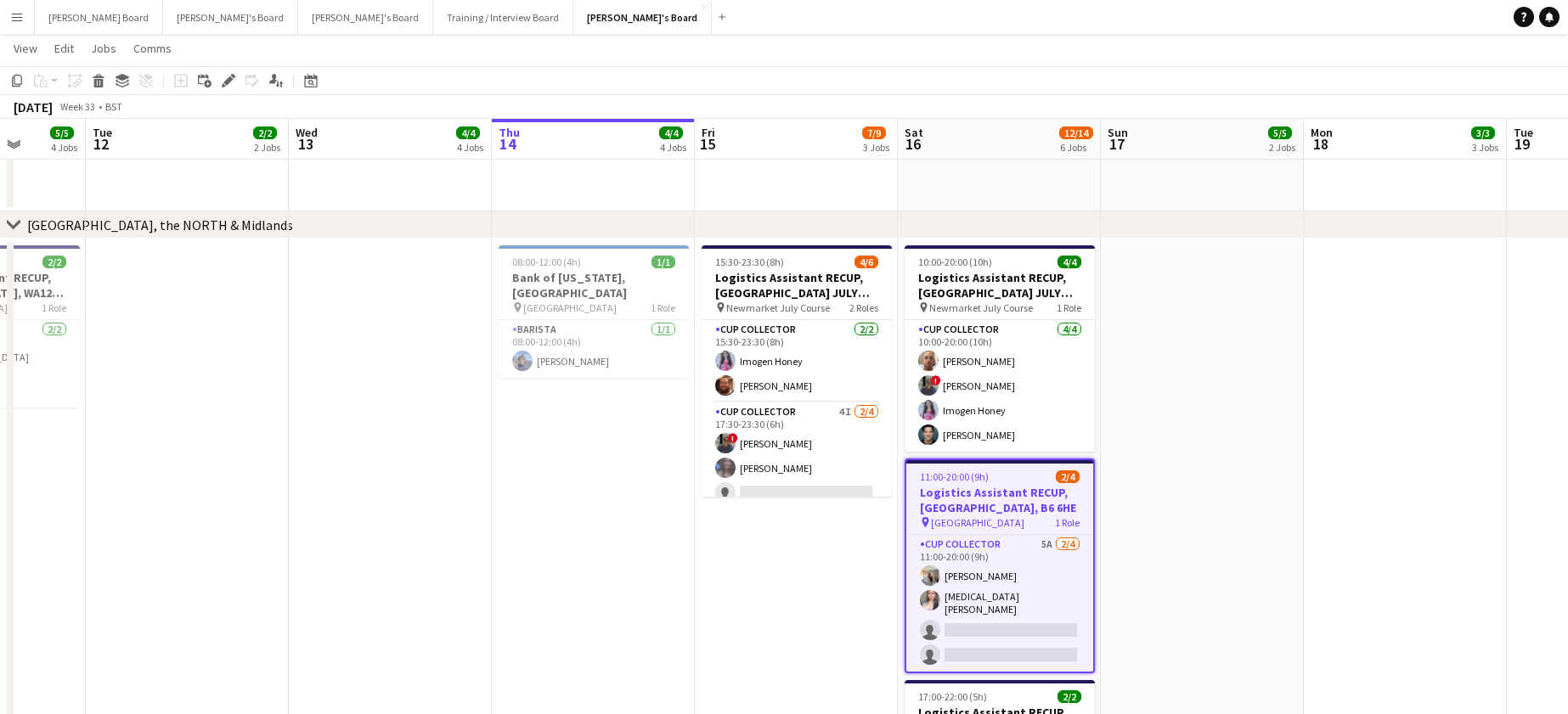
scroll to position [0, 459]
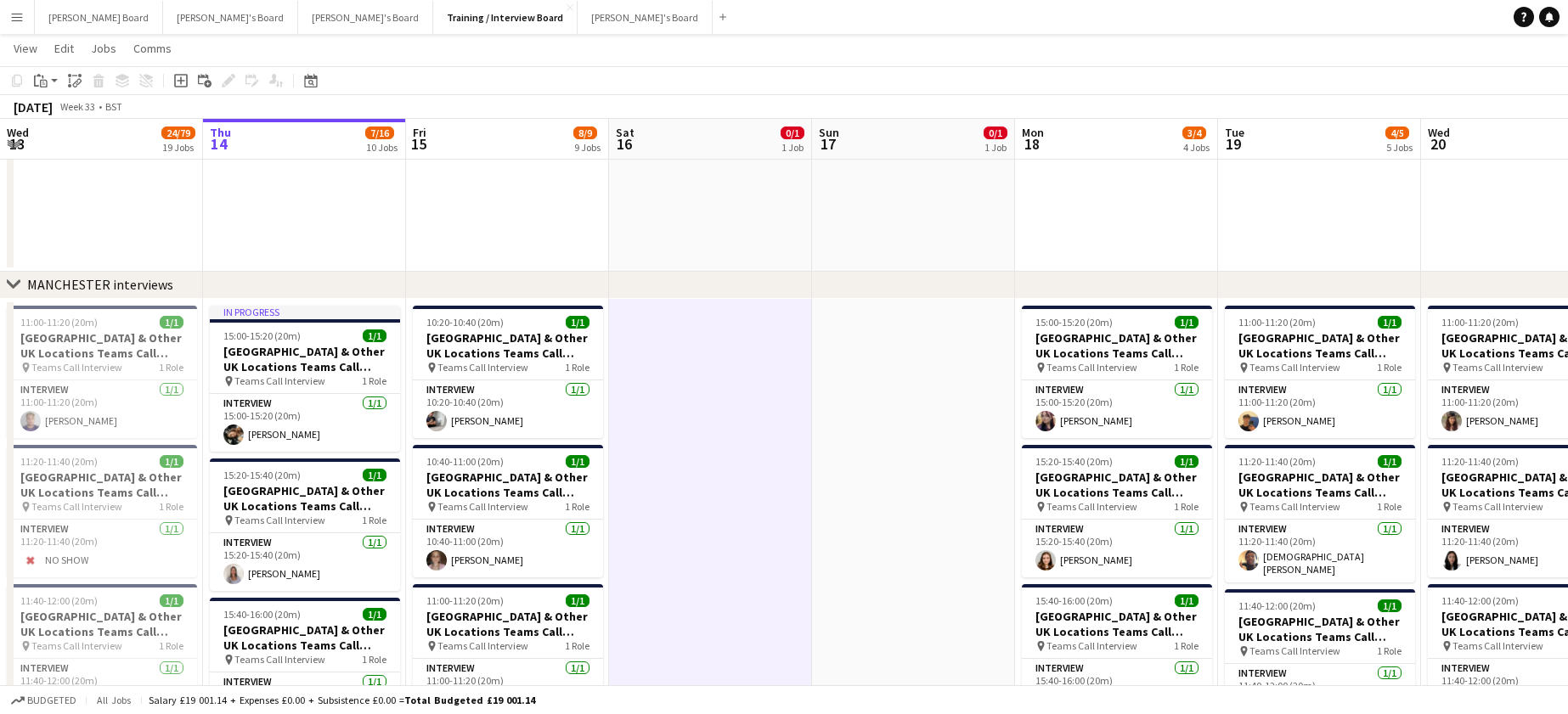
scroll to position [0, 564]
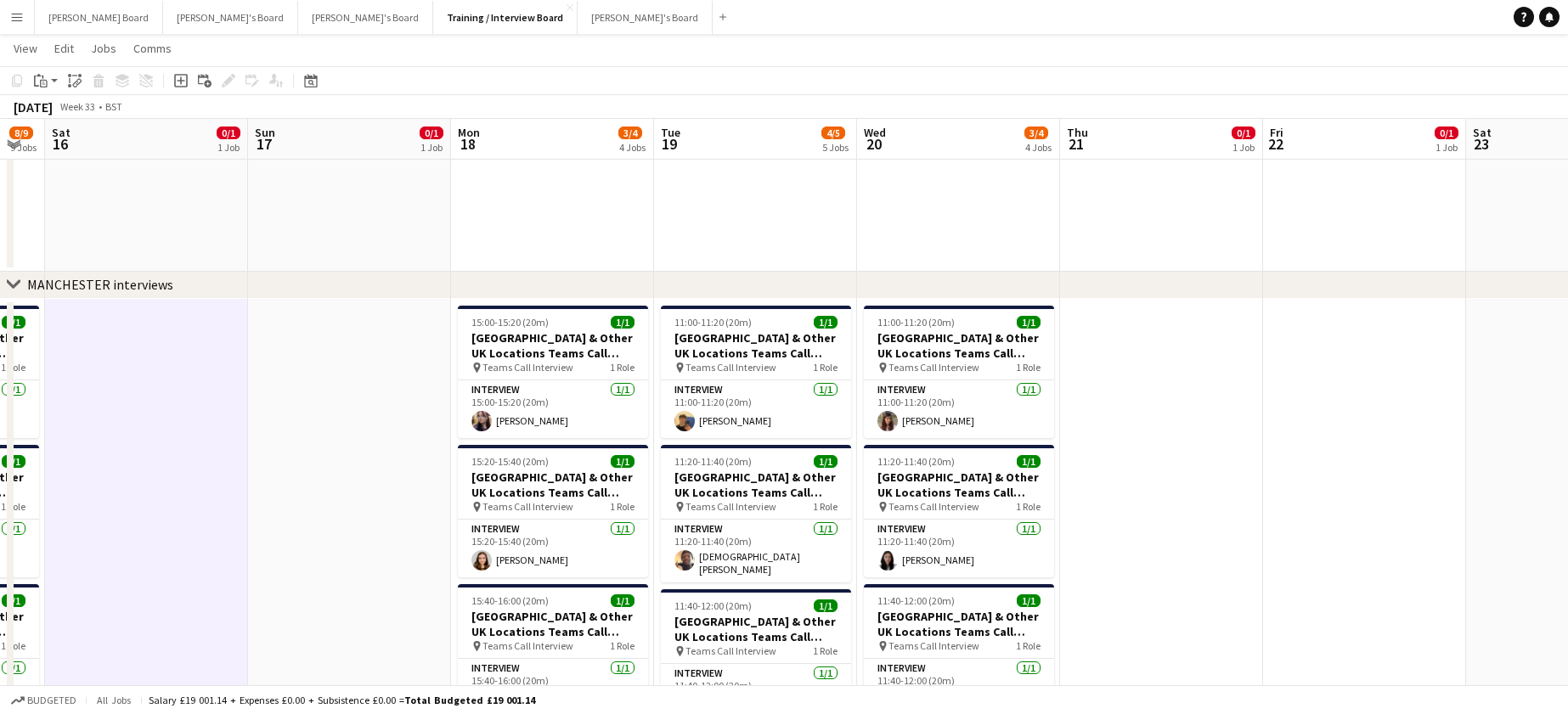
click at [15, 21] on app-icon "Menu" at bounding box center [17, 17] width 14 height 14
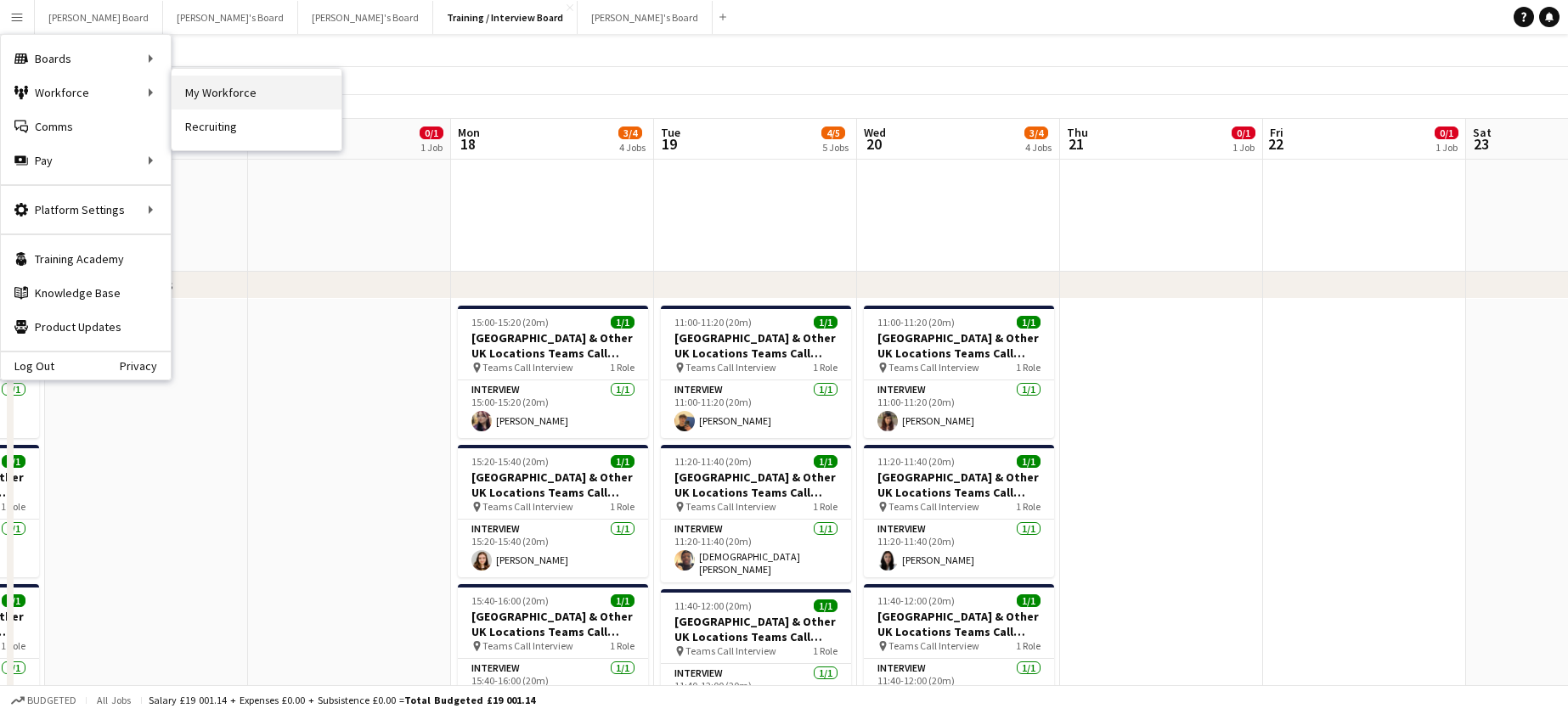
click at [217, 97] on link "My Workforce" at bounding box center [256, 93] width 170 height 34
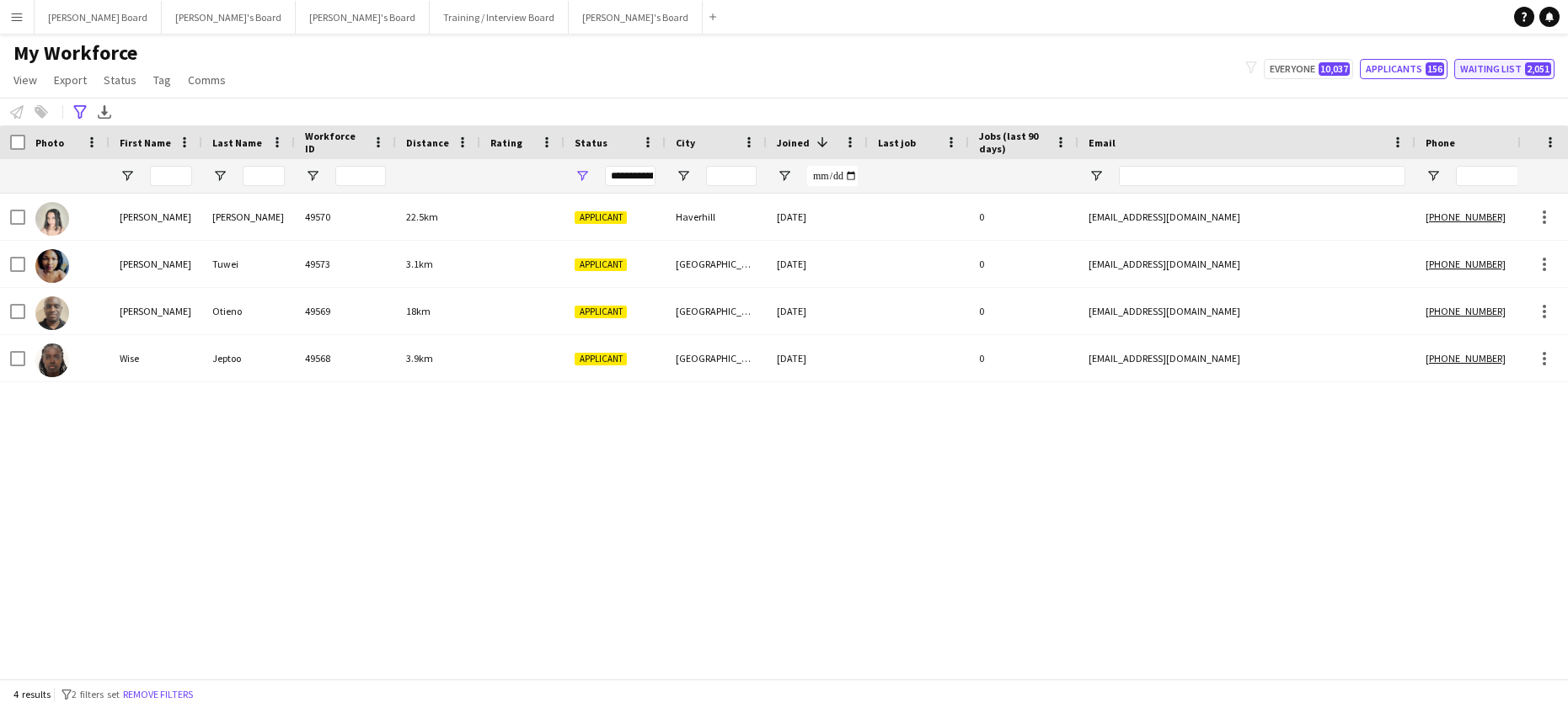
click at [1536, 77] on button "Waiting list 2,051" at bounding box center [1504, 68] width 101 height 21
type input "**********"
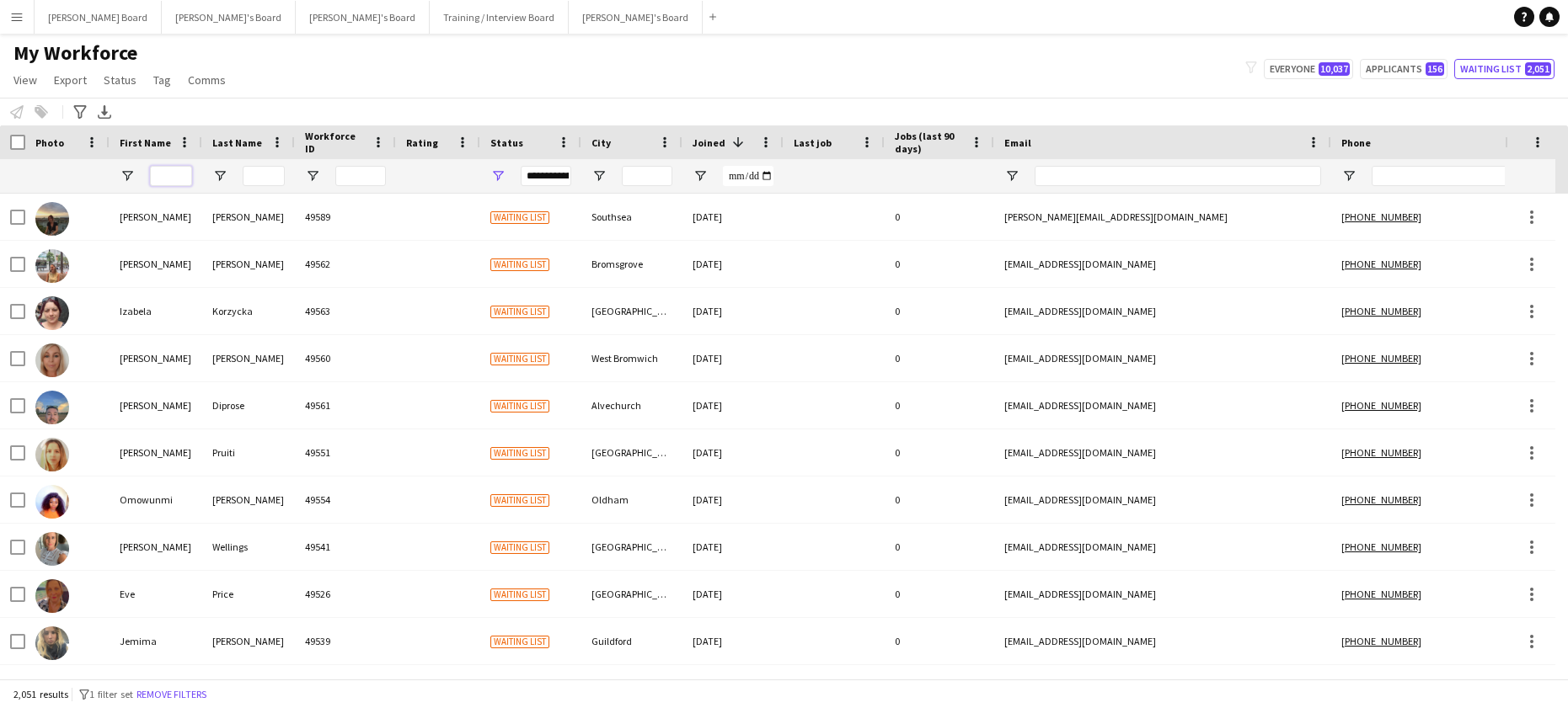
click at [177, 183] on input "First Name Filter Input" at bounding box center [170, 176] width 42 height 21
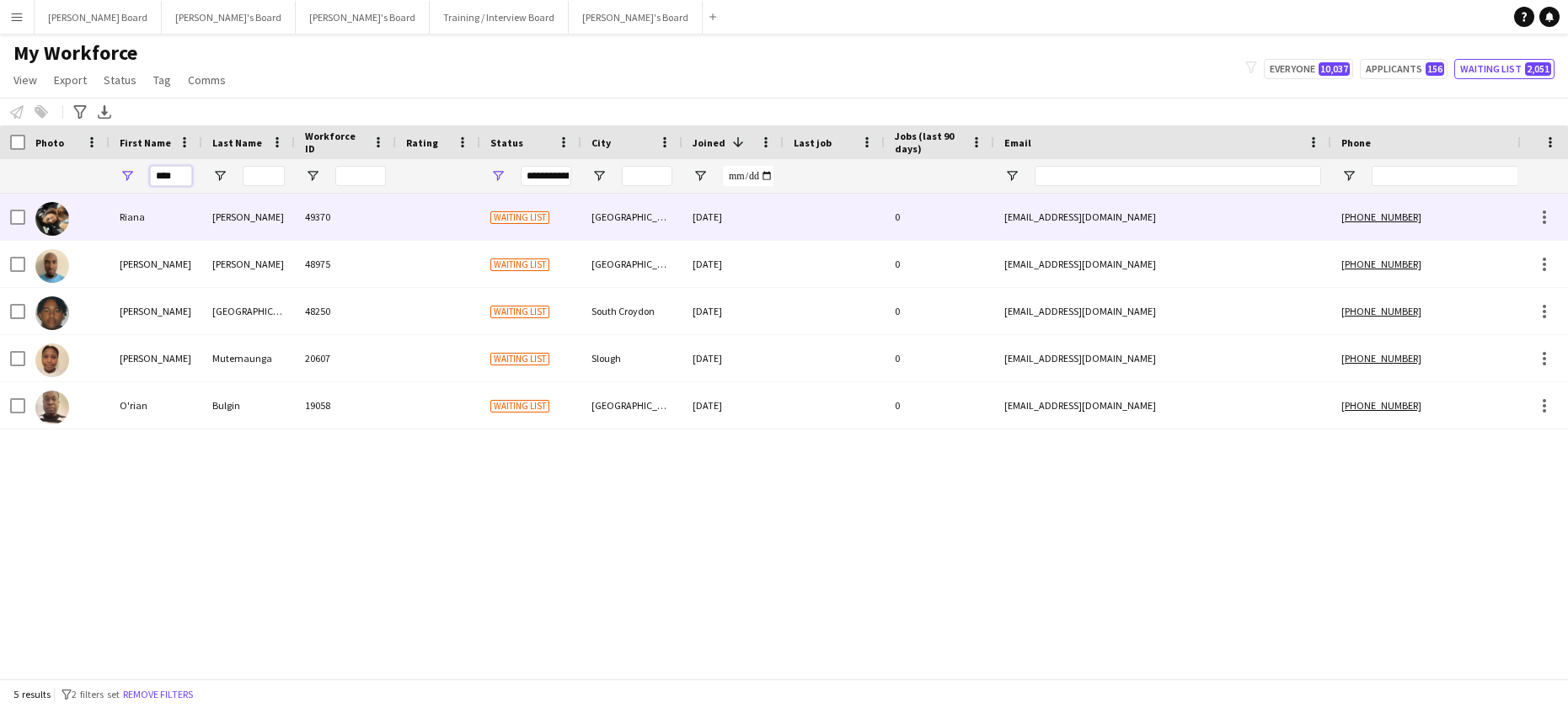
type input "****"
click at [206, 216] on div "Sharma" at bounding box center [248, 216] width 93 height 46
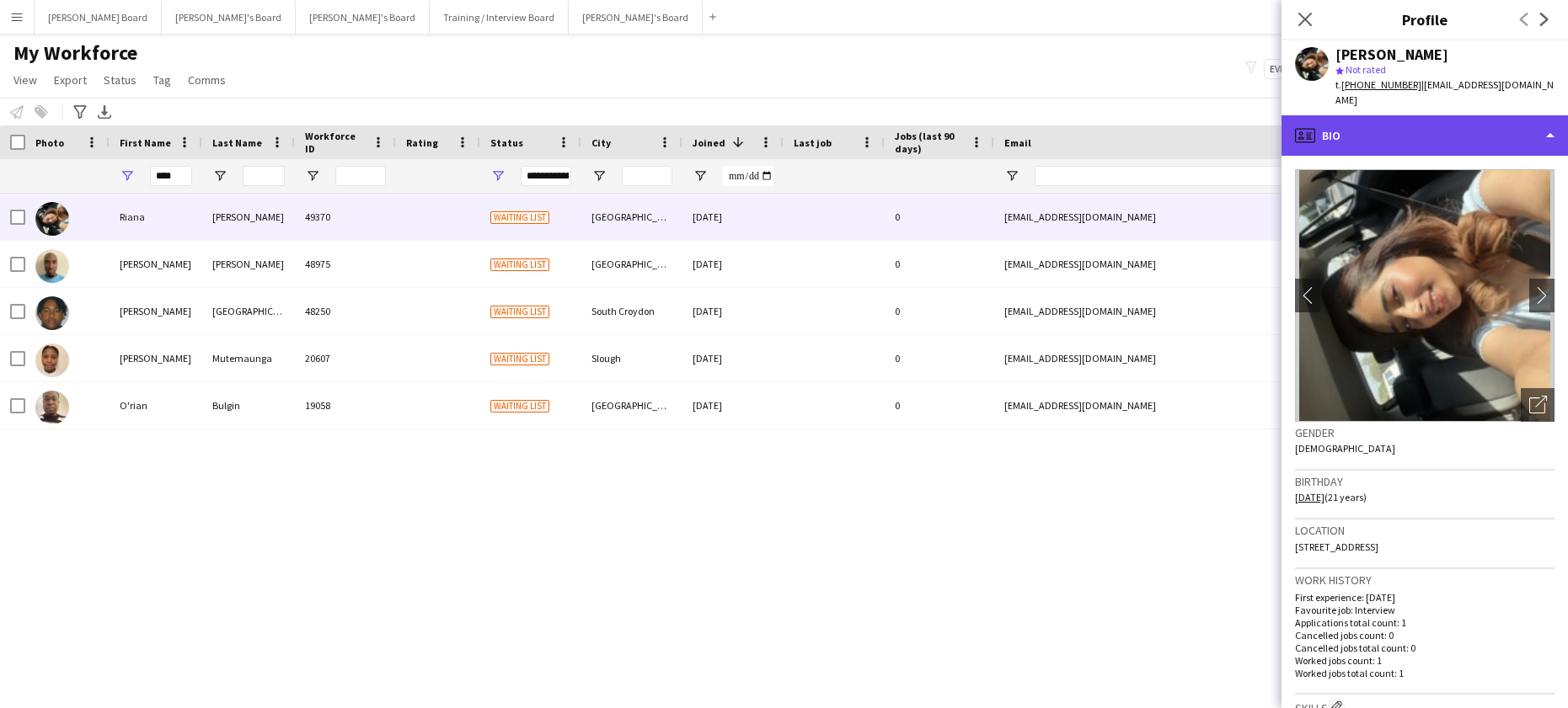
click at [1426, 115] on div "profile Bio" at bounding box center [1424, 135] width 287 height 40
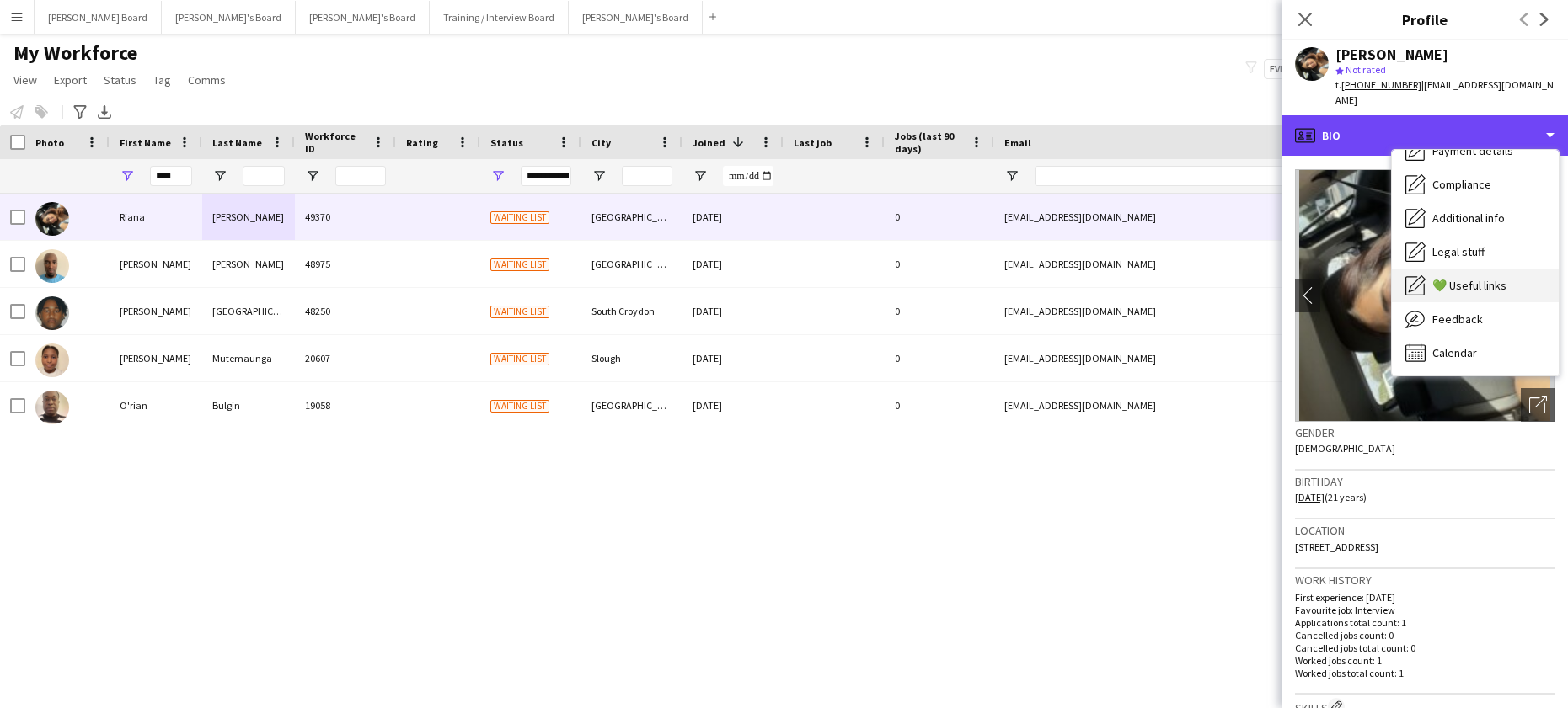
scroll to position [226, 0]
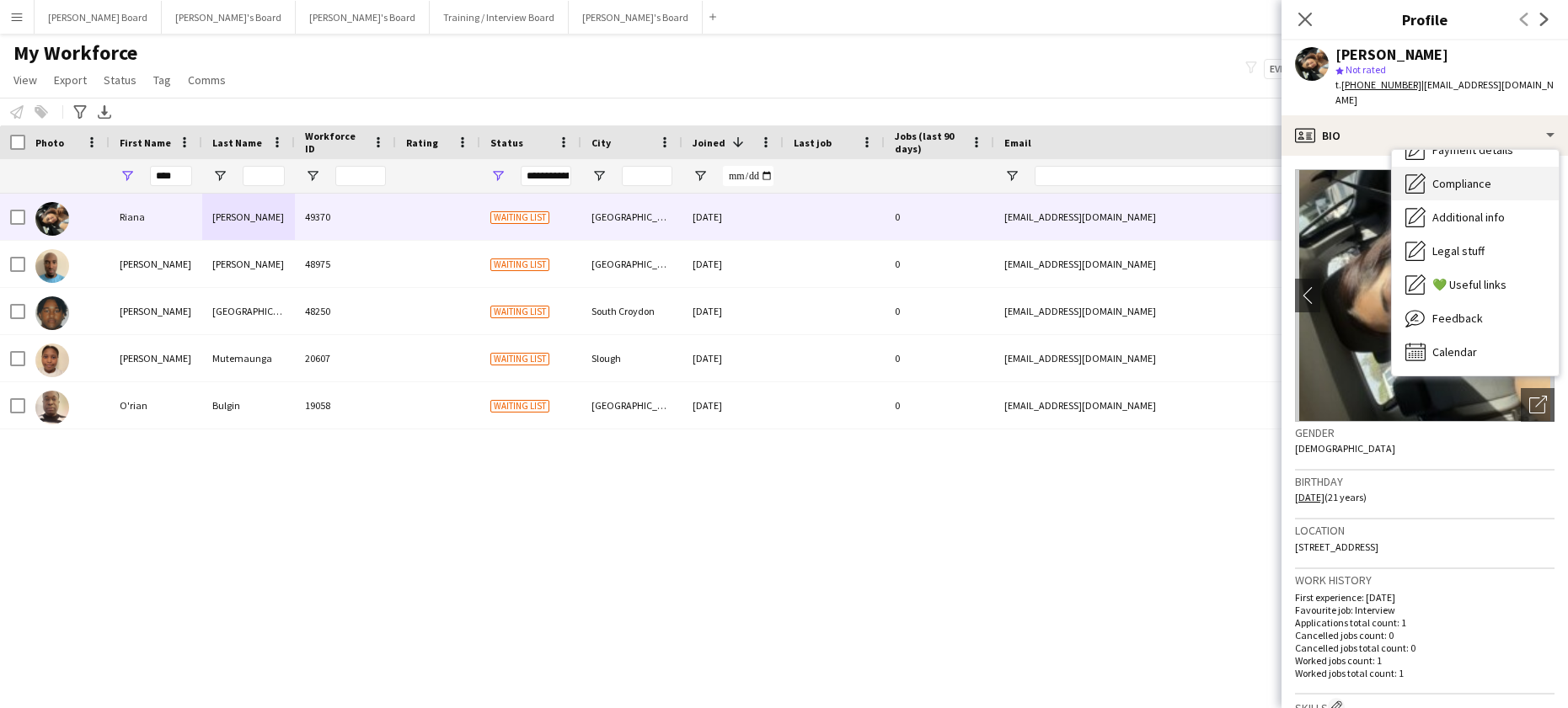
click at [1504, 167] on div "Compliance Compliance" at bounding box center [1475, 184] width 167 height 33
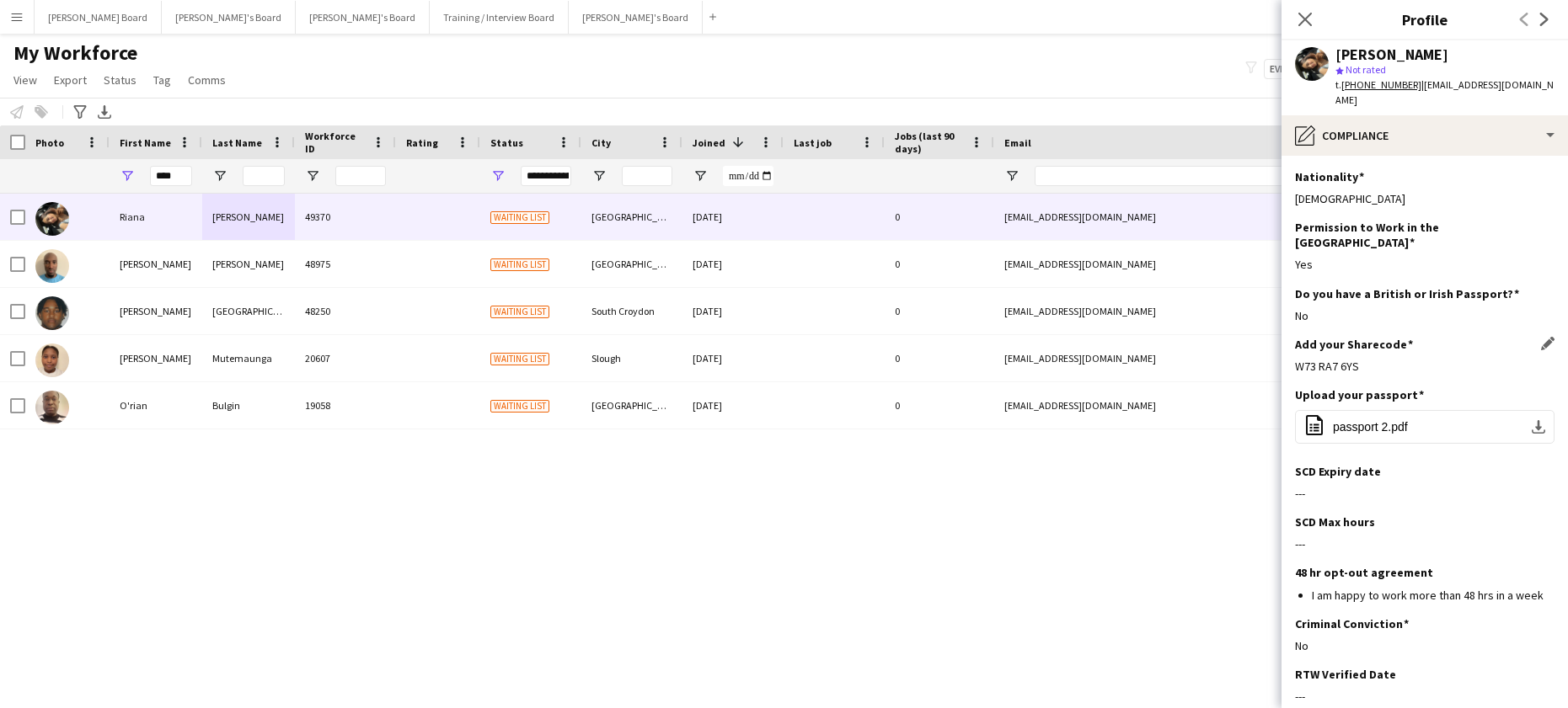
drag, startPoint x: 1364, startPoint y: 339, endPoint x: 1298, endPoint y: 338, distance: 66.0
click at [1298, 359] on div "W73 RA7 6YS" at bounding box center [1424, 367] width 259 height 16
copy div "W73 RA7 6YS"
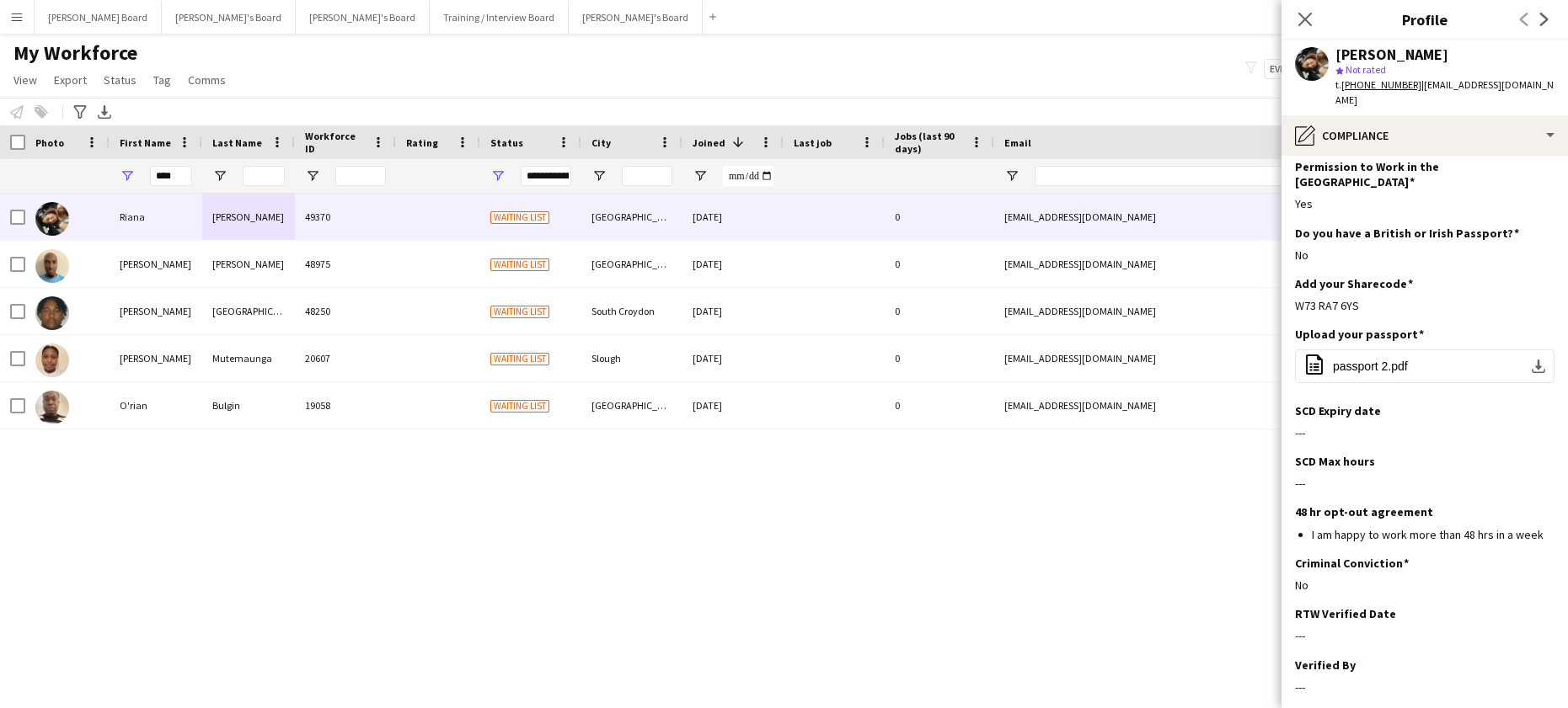
scroll to position [0, 0]
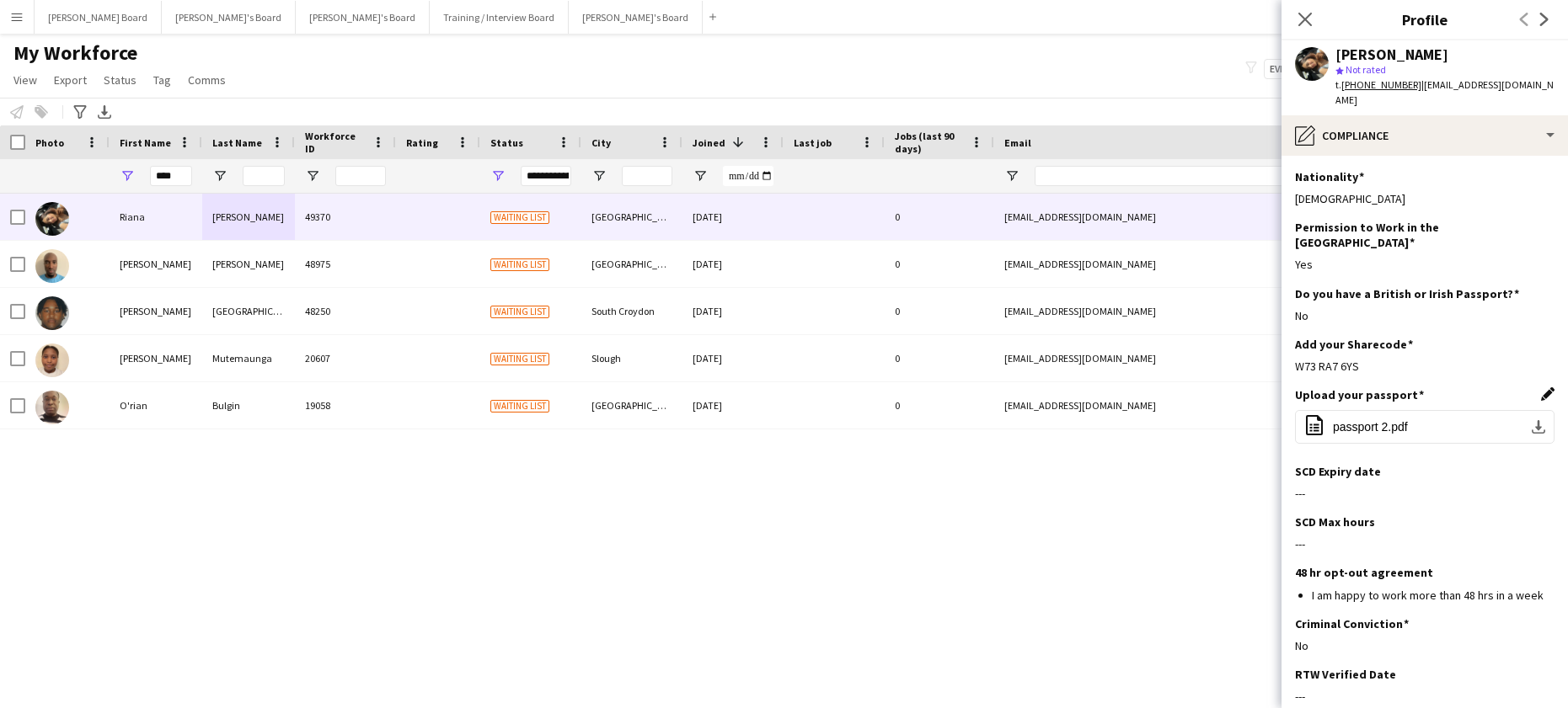
click at [1542, 387] on app-icon "Edit this field" at bounding box center [1548, 394] width 14 height 14
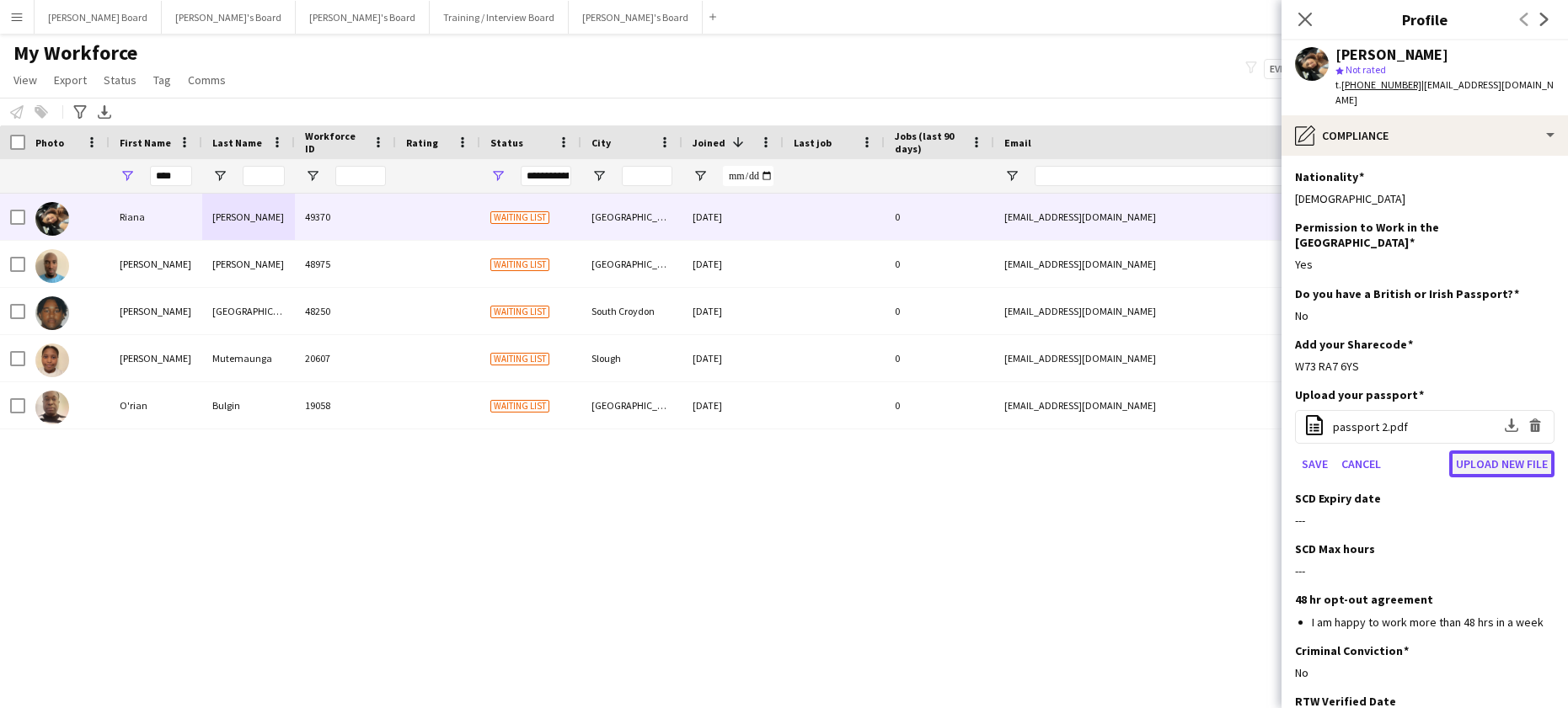
click at [1482, 451] on button "Upload new file" at bounding box center [1502, 465] width 106 height 27
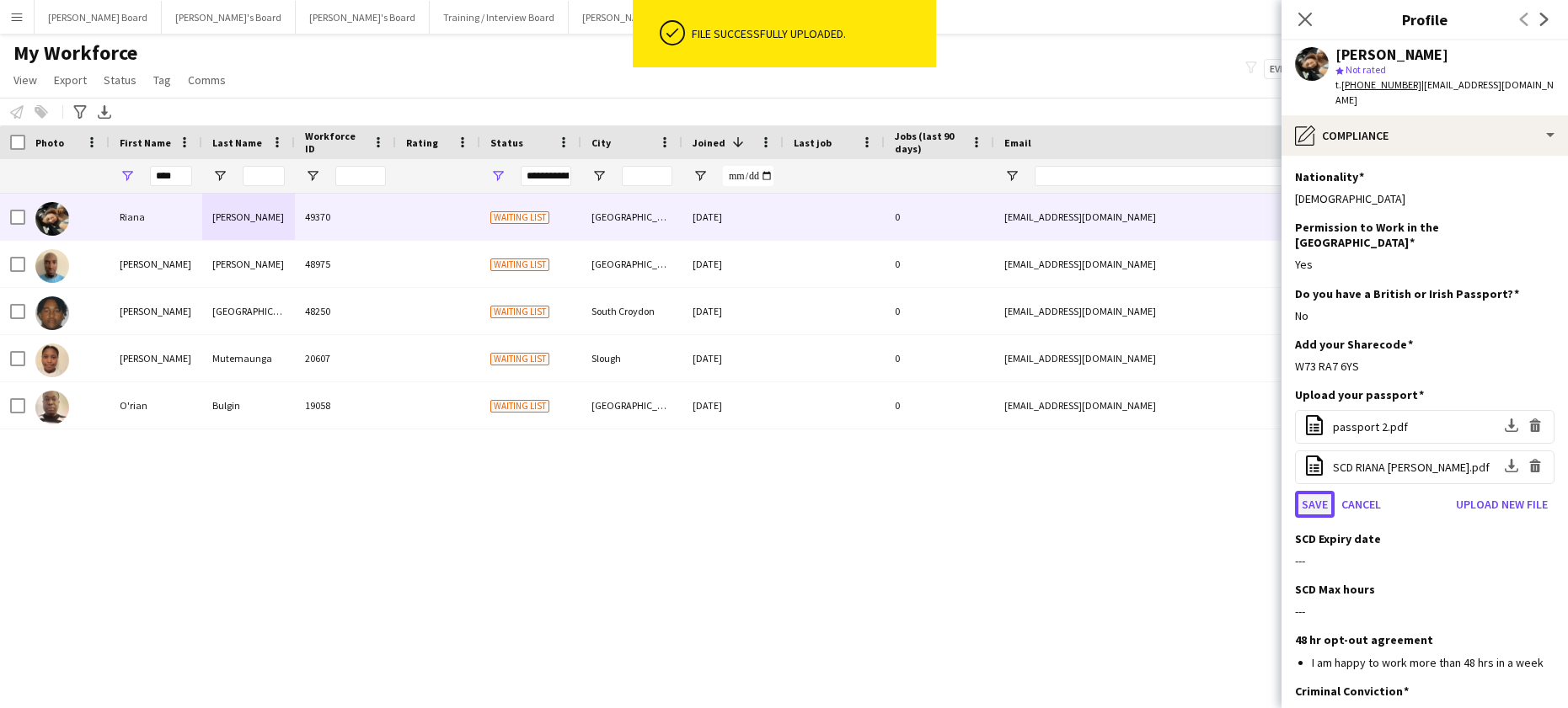
click at [1308, 491] on button "Save" at bounding box center [1315, 505] width 39 height 27
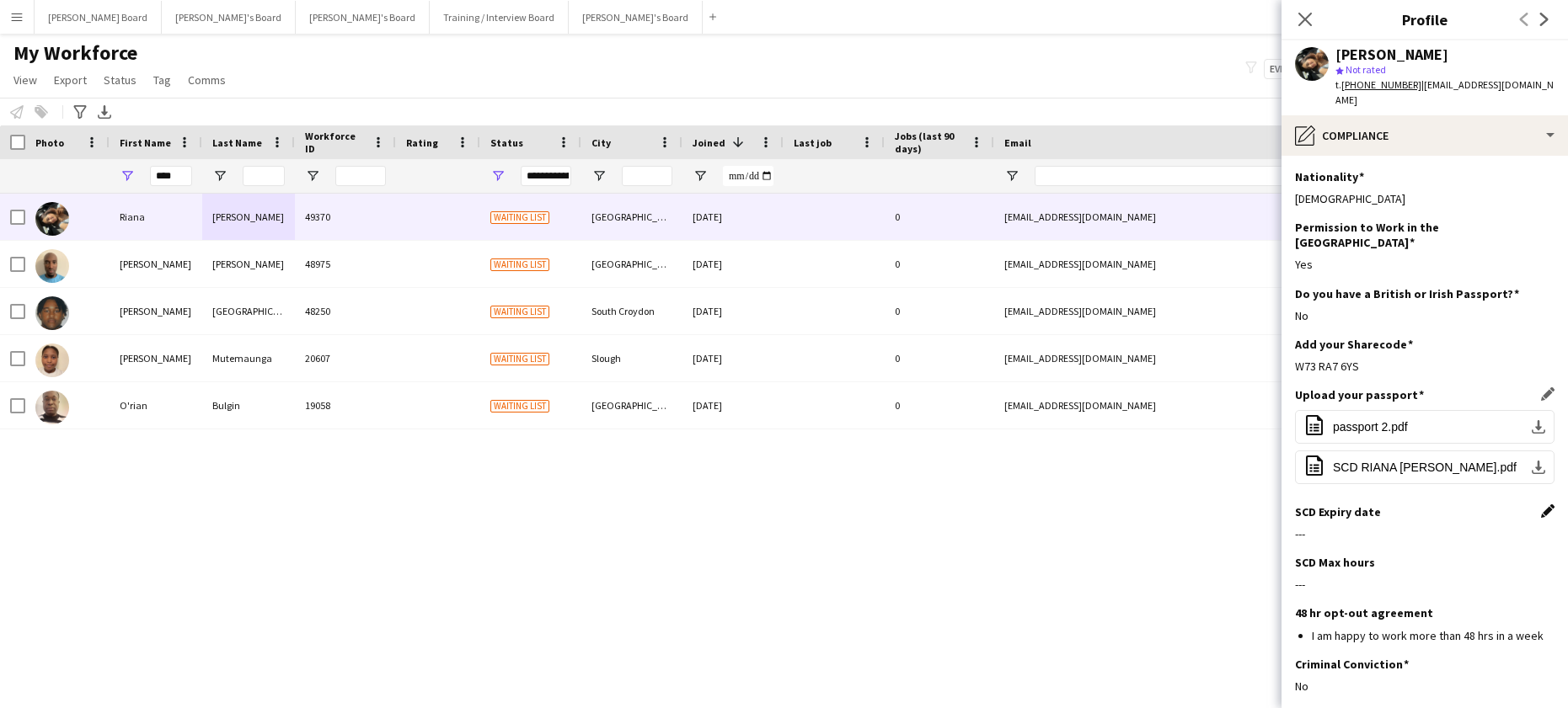
click at [1542, 505] on app-icon "Edit this field" at bounding box center [1548, 511] width 14 height 14
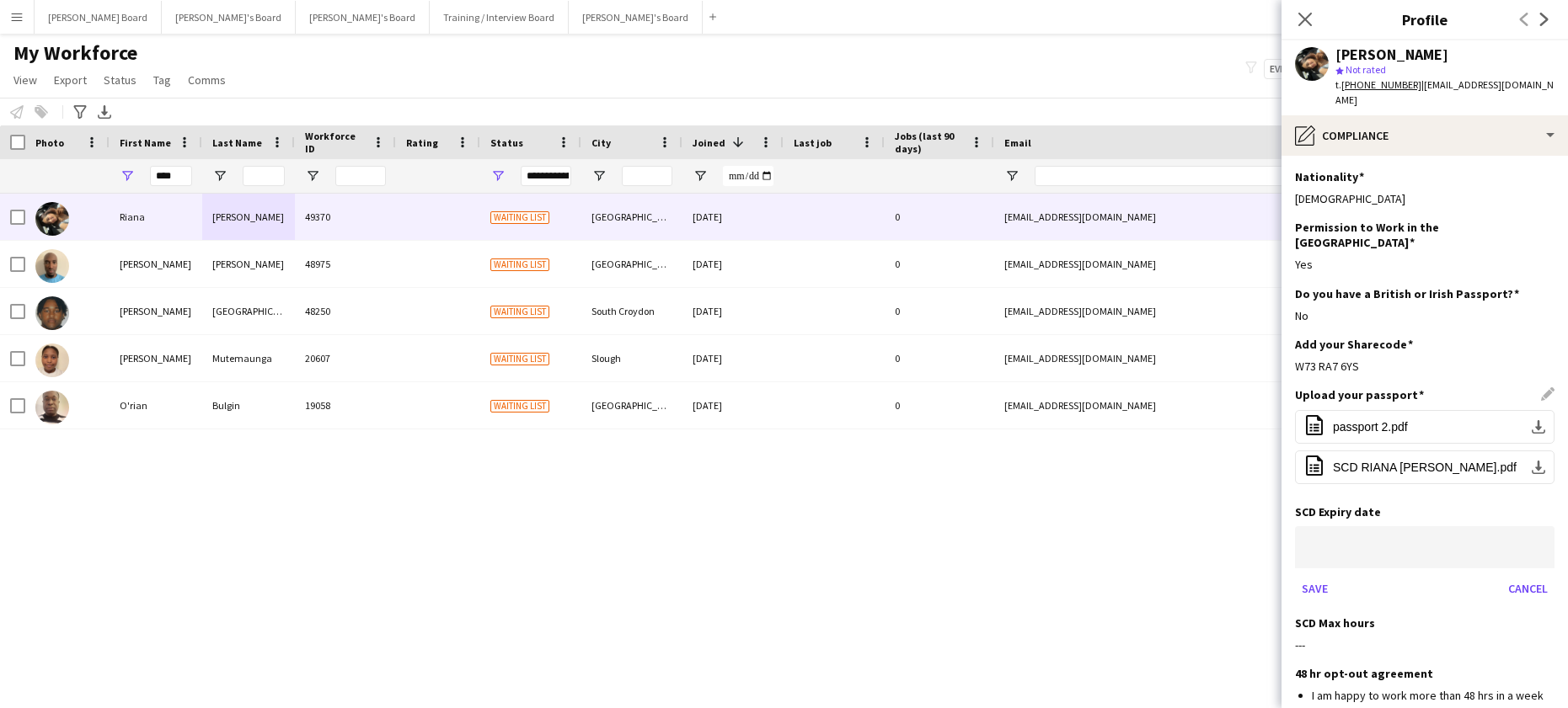
click at [1362, 511] on body "Menu Boards Boards Boards All jobs Status Workforce Workforce My Workforce Recr…" at bounding box center [784, 354] width 1568 height 708
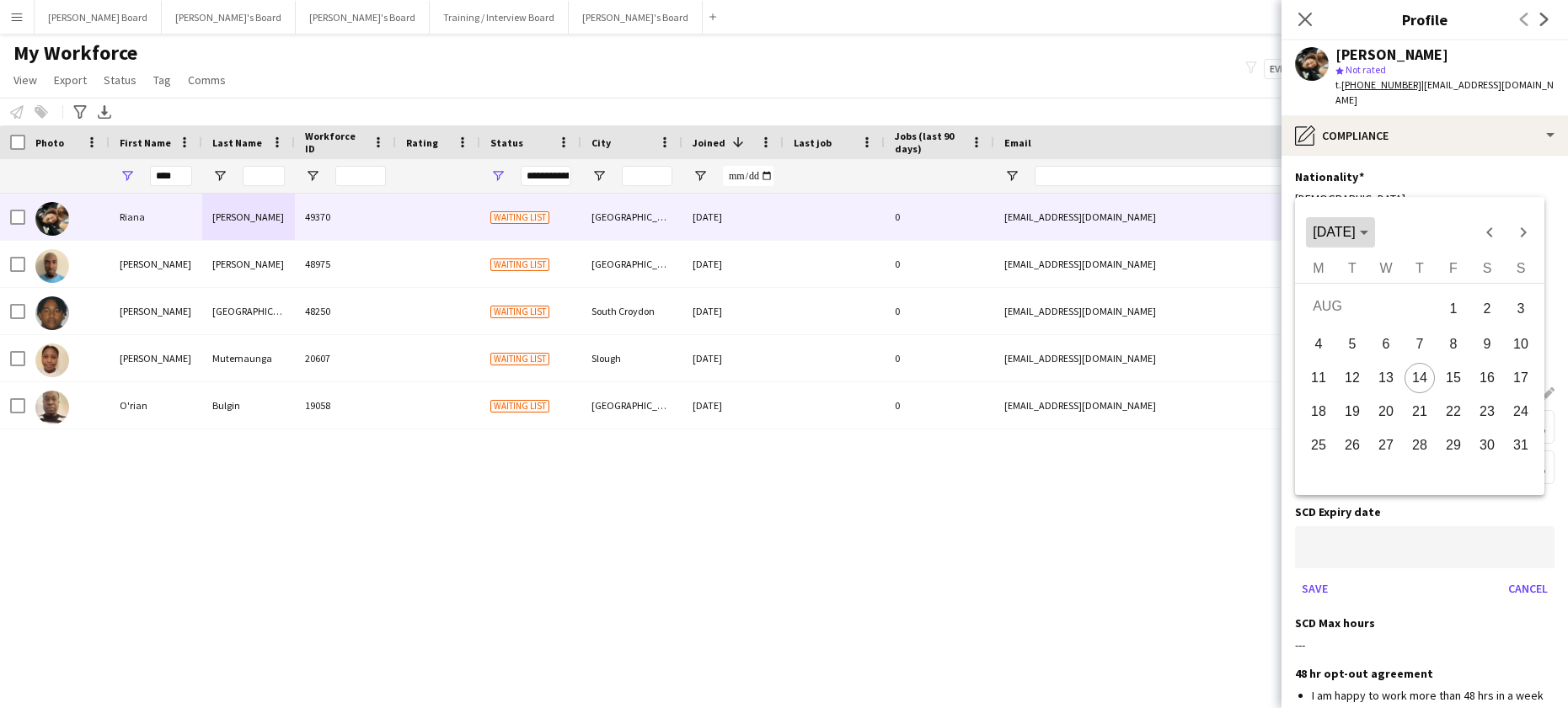
click at [1368, 234] on icon "Choose month and year" at bounding box center [1364, 234] width 9 height 4
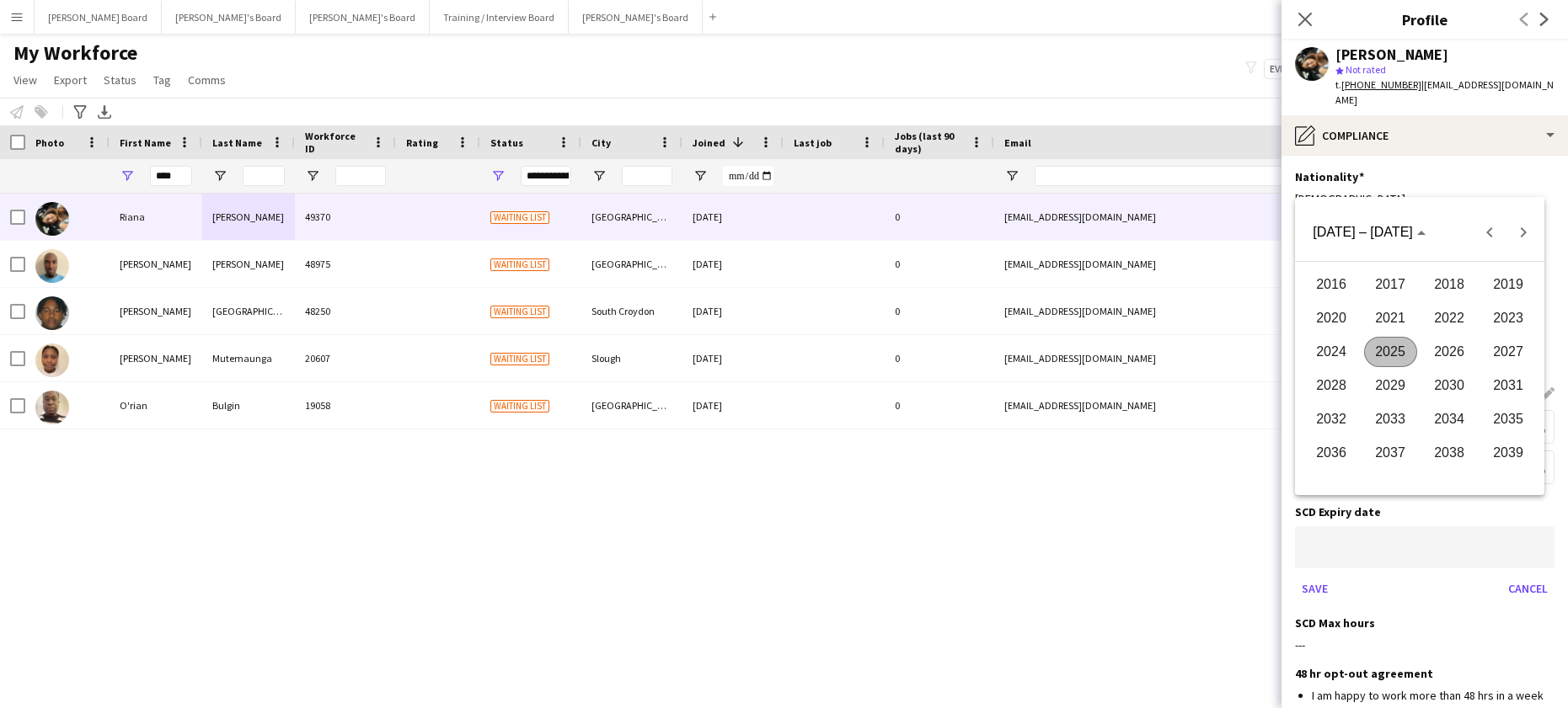
click at [1501, 349] on span "2027" at bounding box center [1508, 352] width 53 height 30
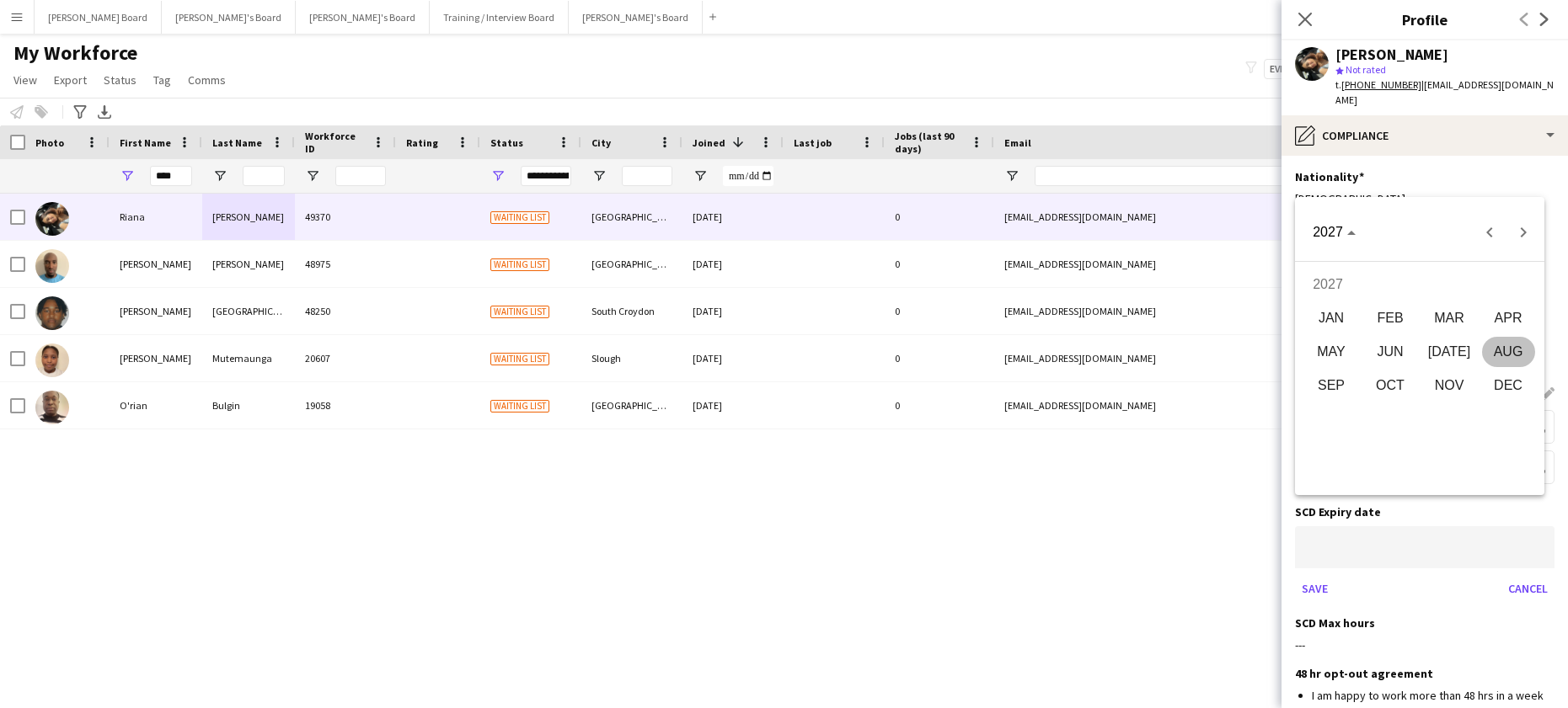
click at [1394, 382] on span "OCT" at bounding box center [1391, 385] width 53 height 30
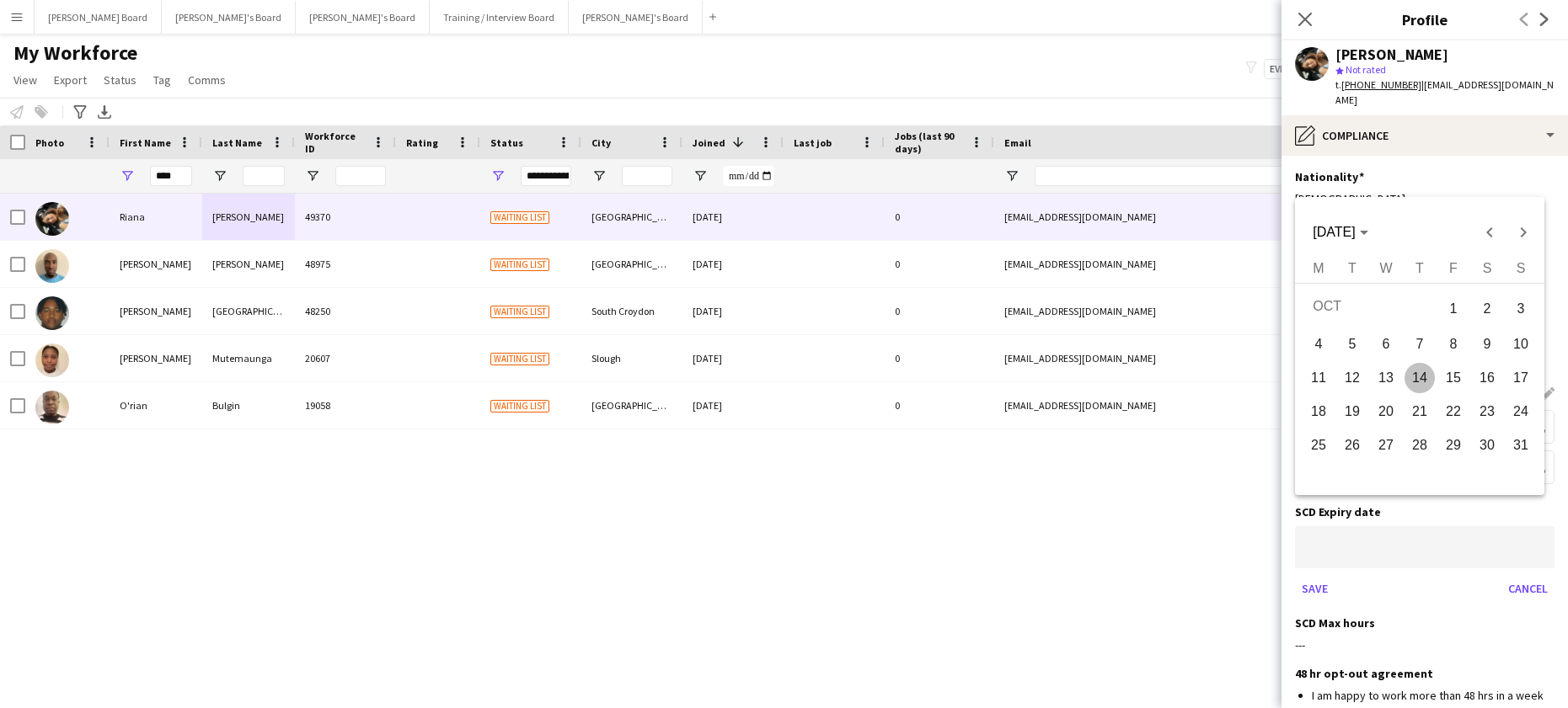
click at [1424, 346] on span "7" at bounding box center [1419, 344] width 30 height 30
type input "**********"
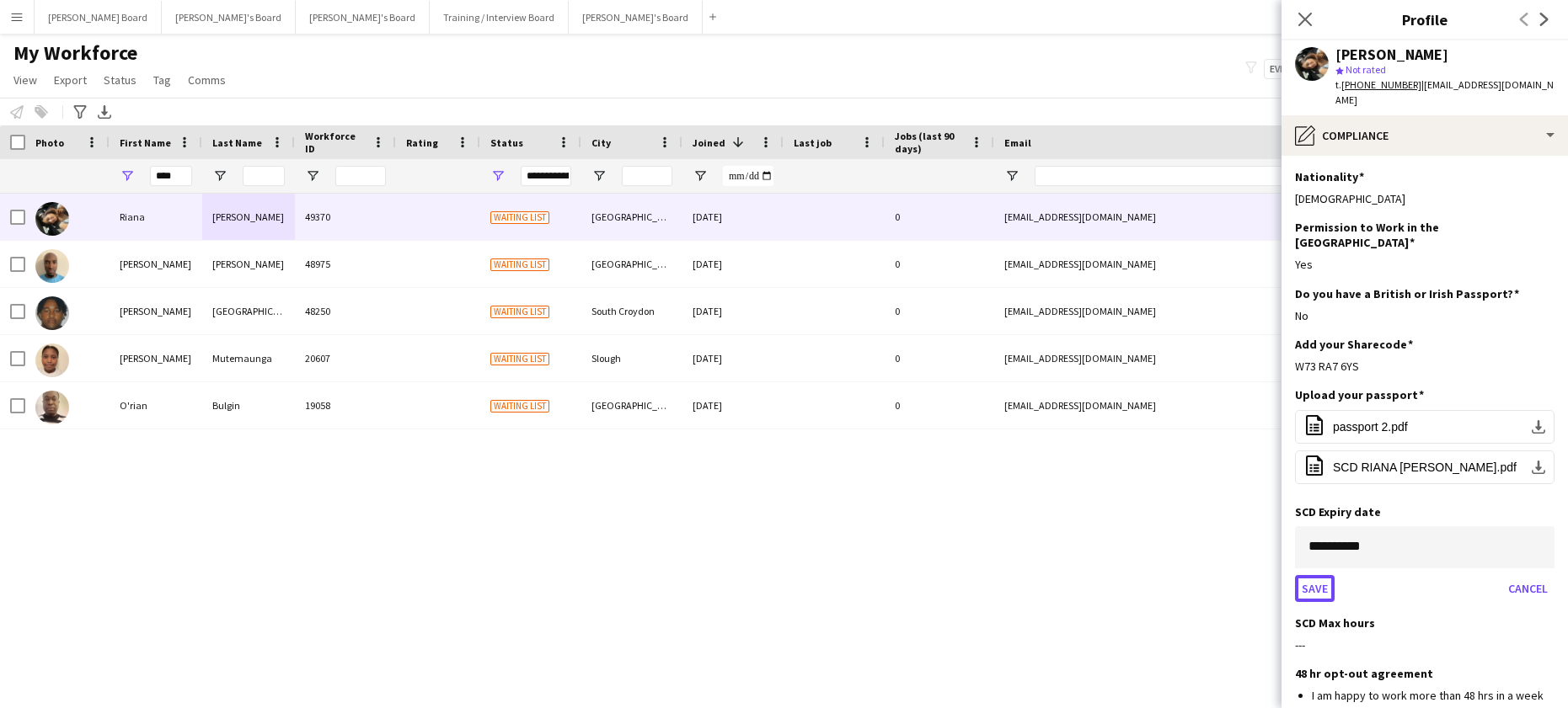
click at [1317, 575] on button "Save" at bounding box center [1315, 589] width 39 height 27
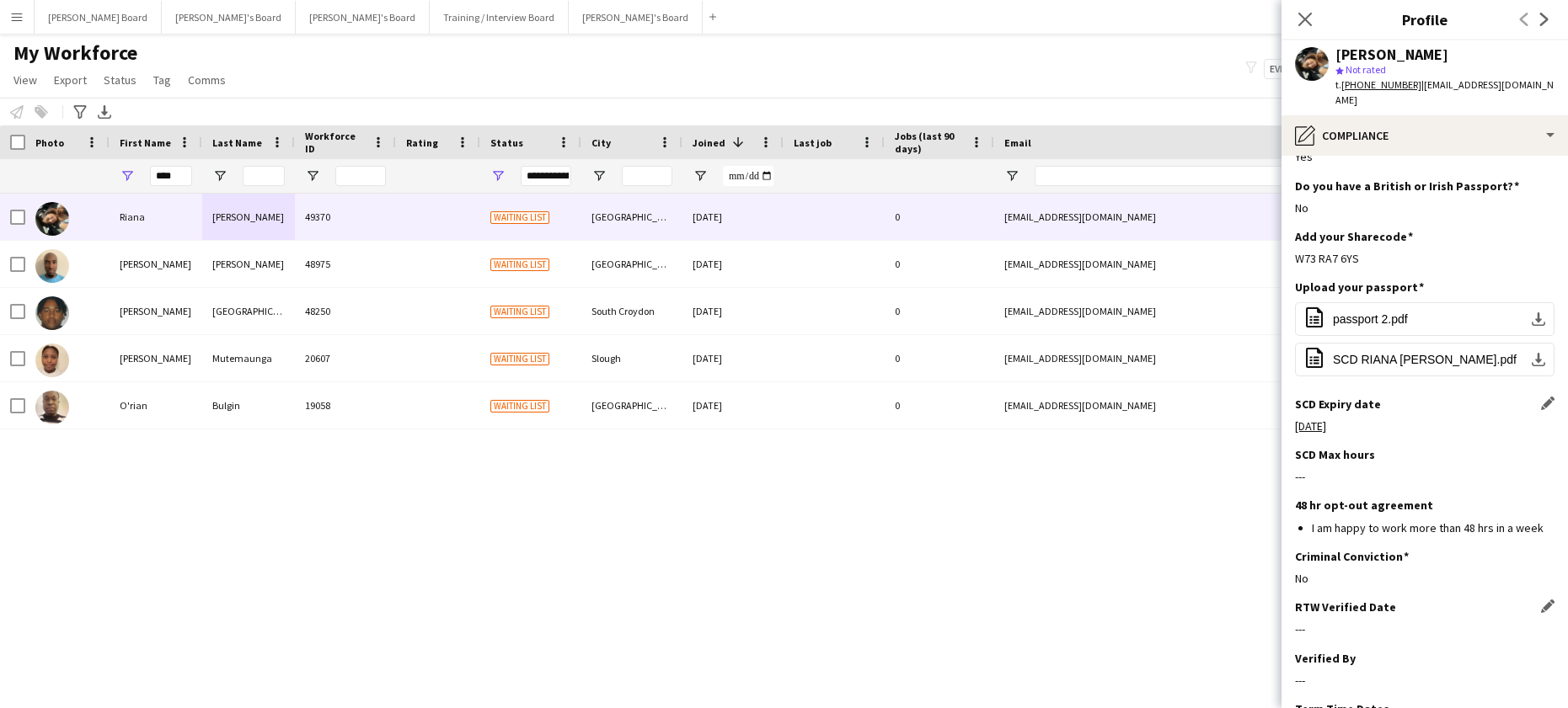
scroll to position [225, 0]
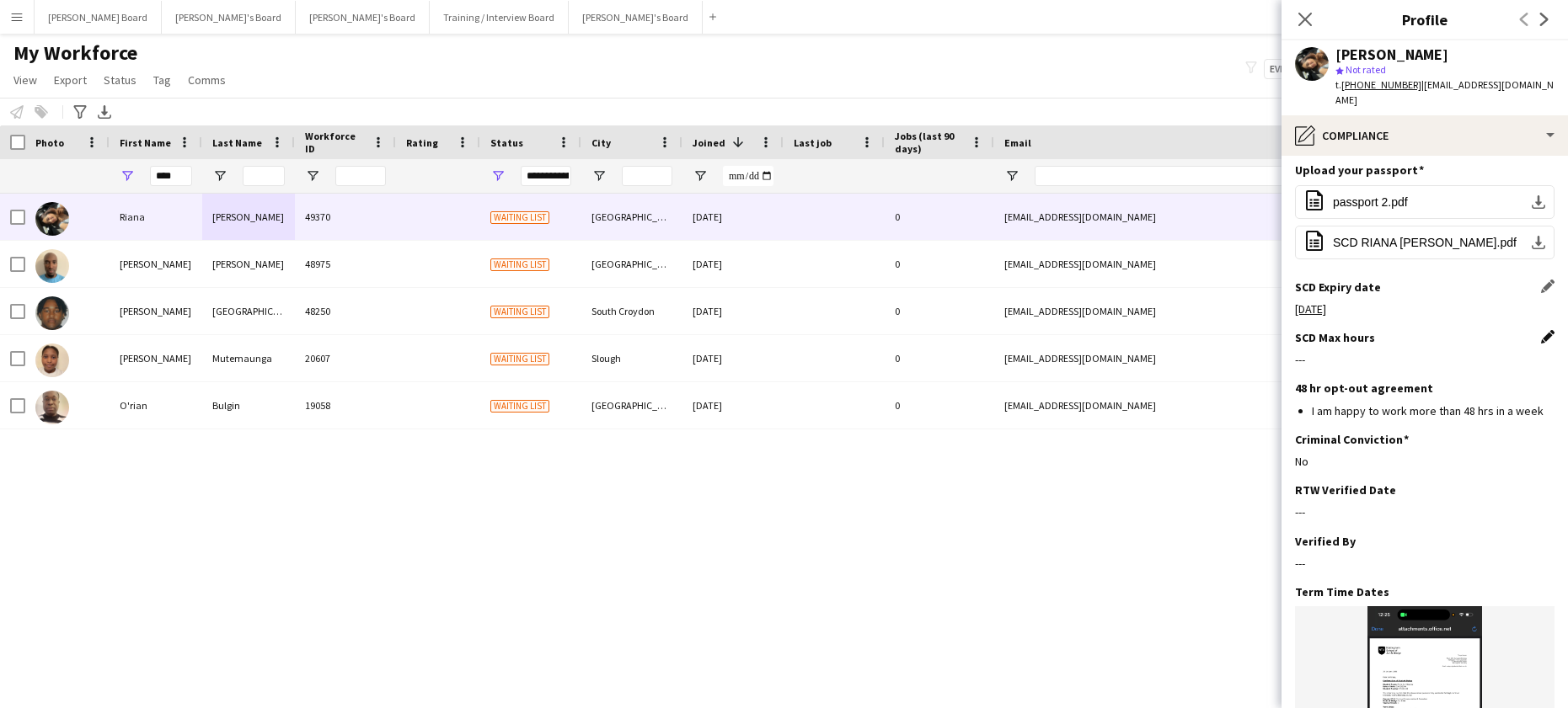
click at [1542, 331] on app-icon "Edit this field" at bounding box center [1548, 337] width 14 height 14
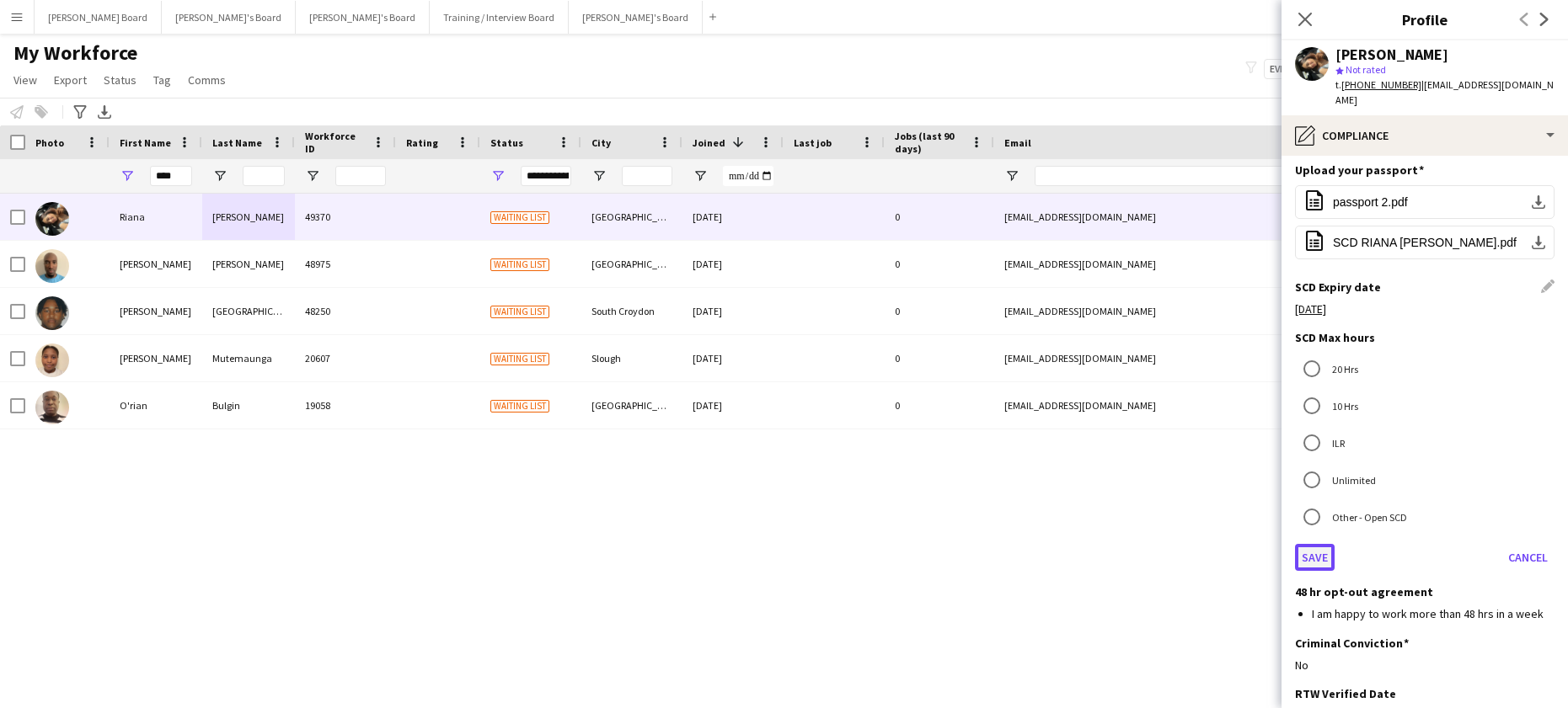
click at [1315, 544] on button "Save" at bounding box center [1315, 557] width 39 height 27
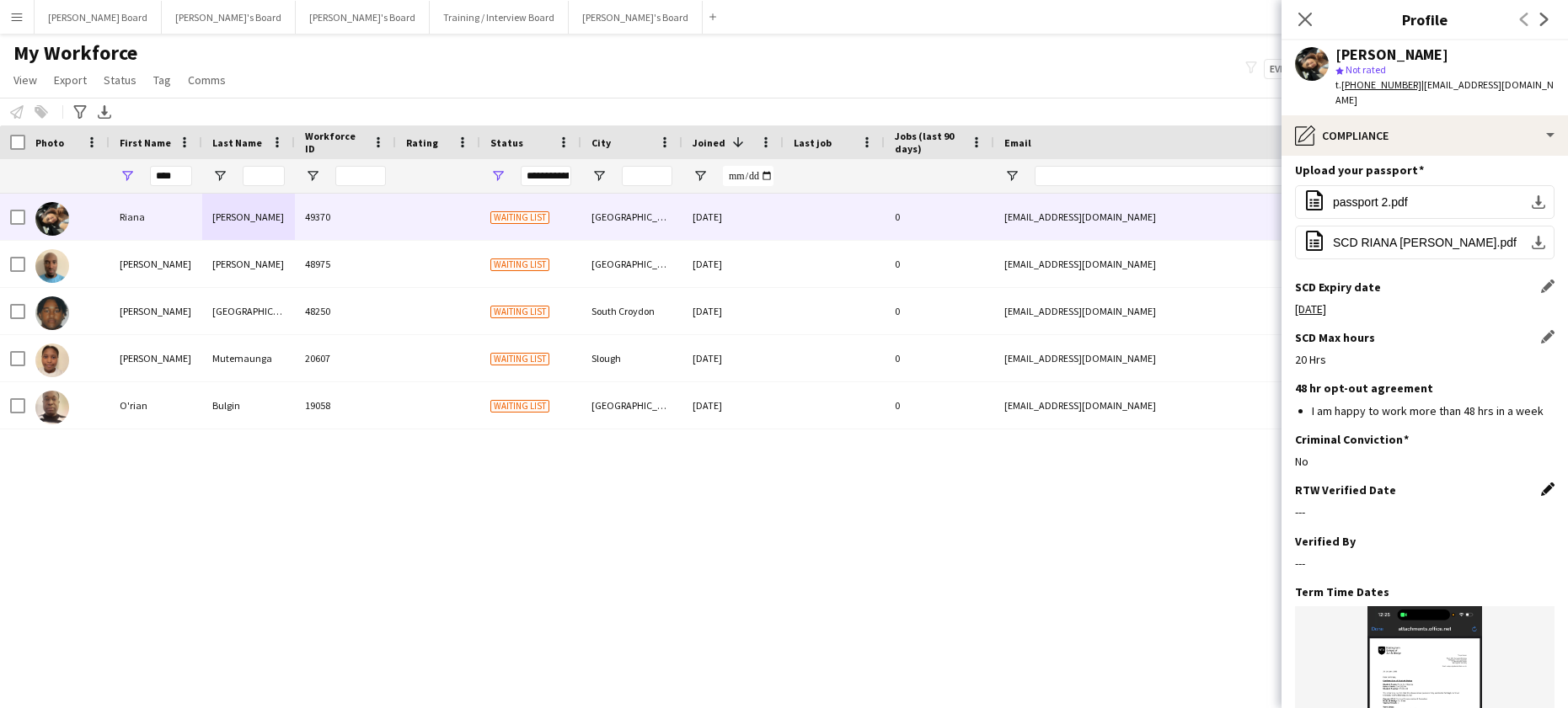
click at [1542, 483] on app-icon "Edit this field" at bounding box center [1548, 490] width 14 height 14
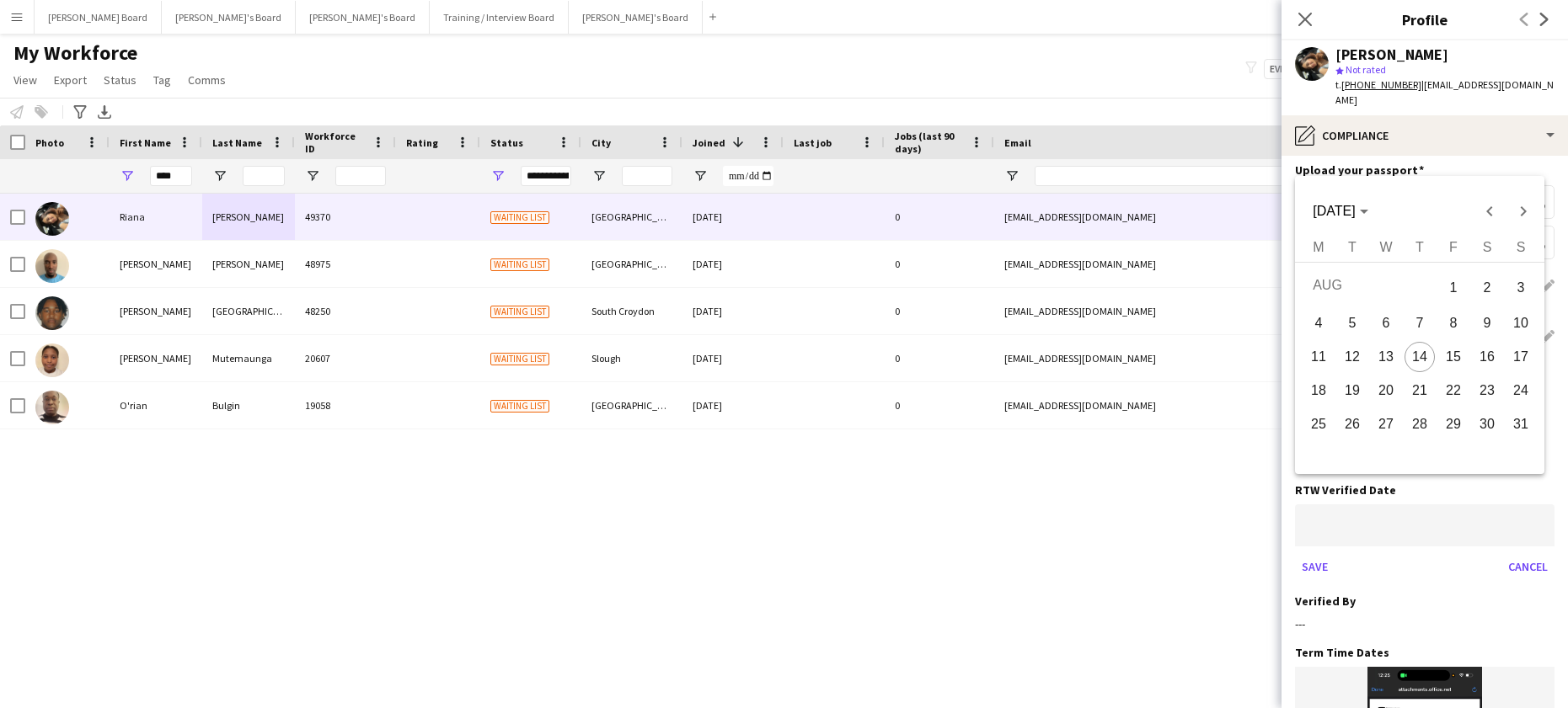
click at [1345, 486] on body "Menu Boards Boards Boards All jobs Status Workforce Workforce My Workforce Recr…" at bounding box center [784, 354] width 1568 height 708
click at [1419, 363] on span "14" at bounding box center [1419, 357] width 30 height 30
type input "**********"
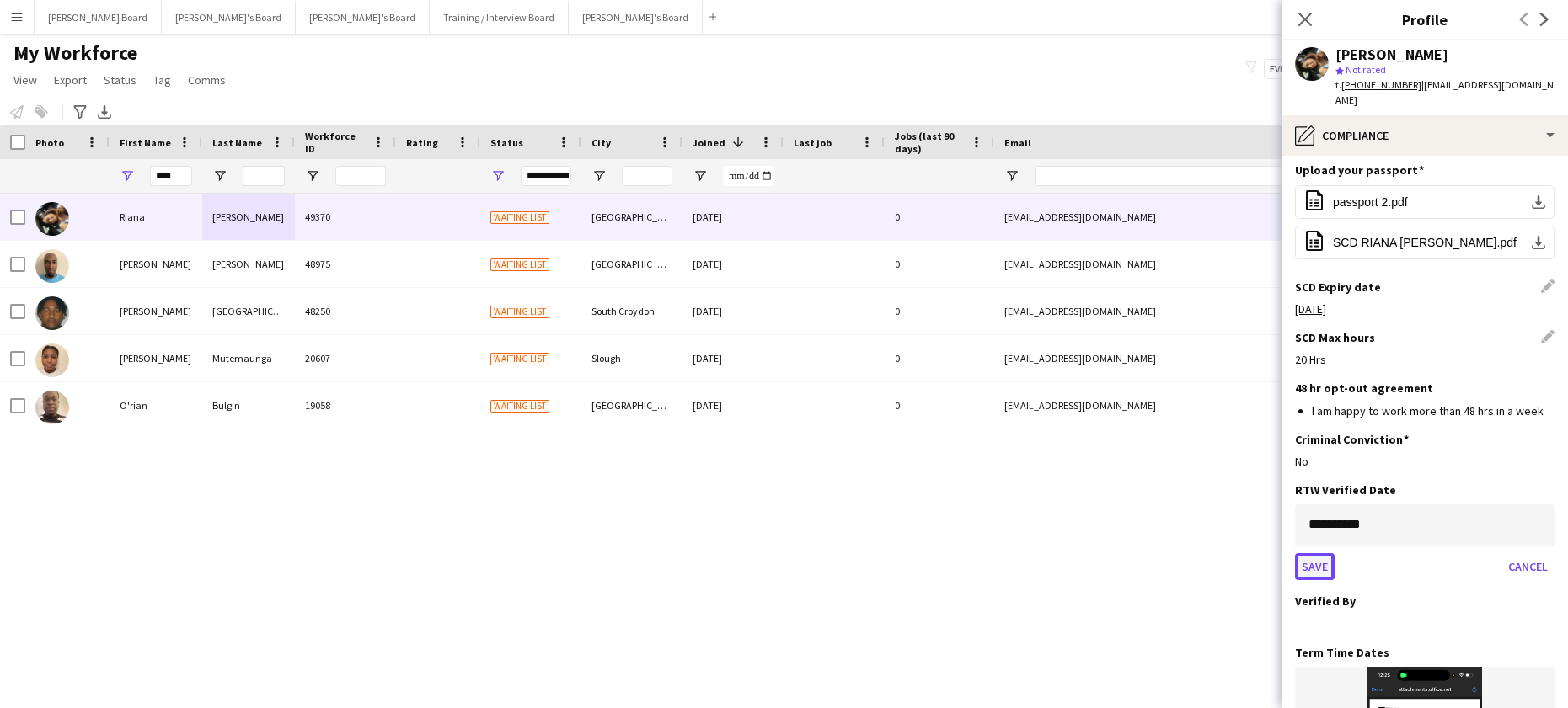
click at [1322, 553] on button "Save" at bounding box center [1315, 567] width 39 height 27
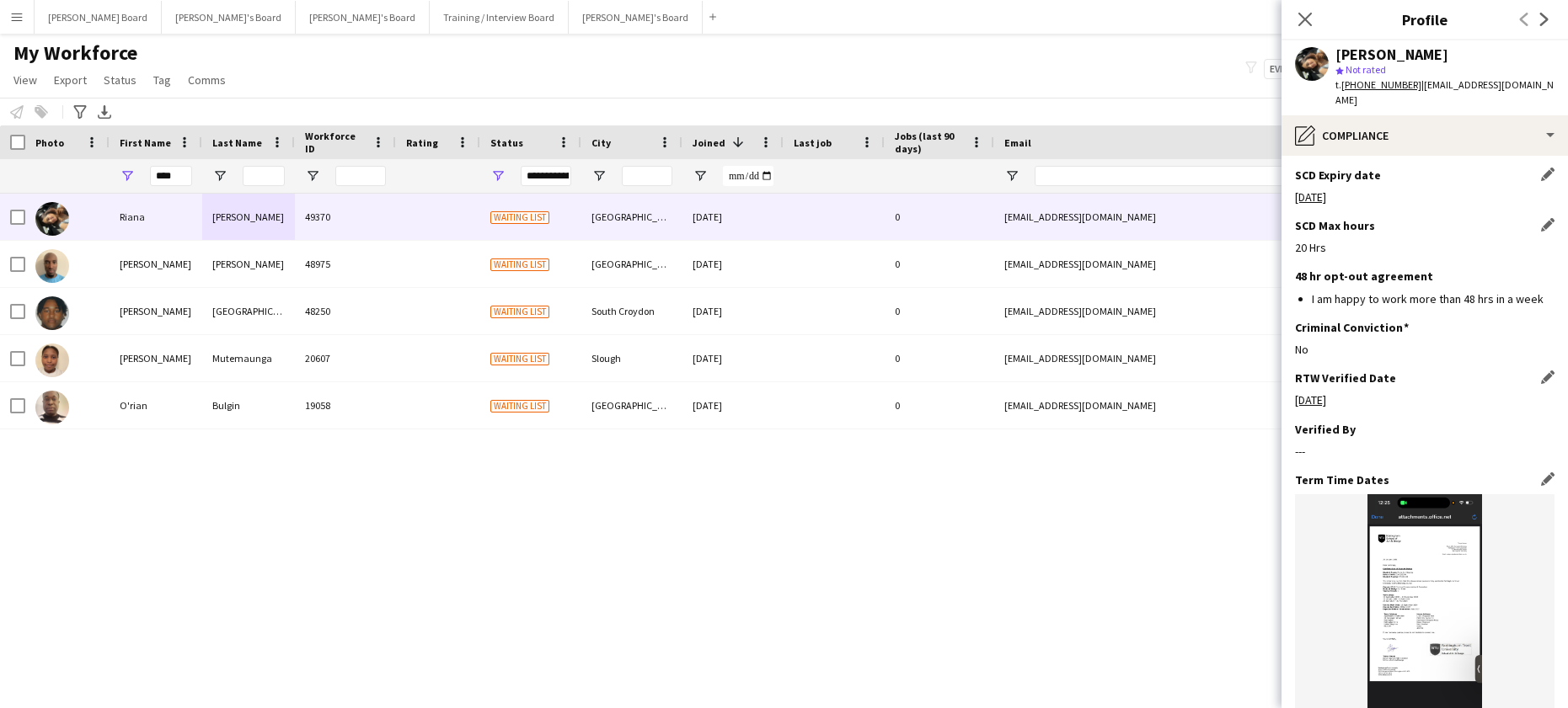
scroll to position [449, 0]
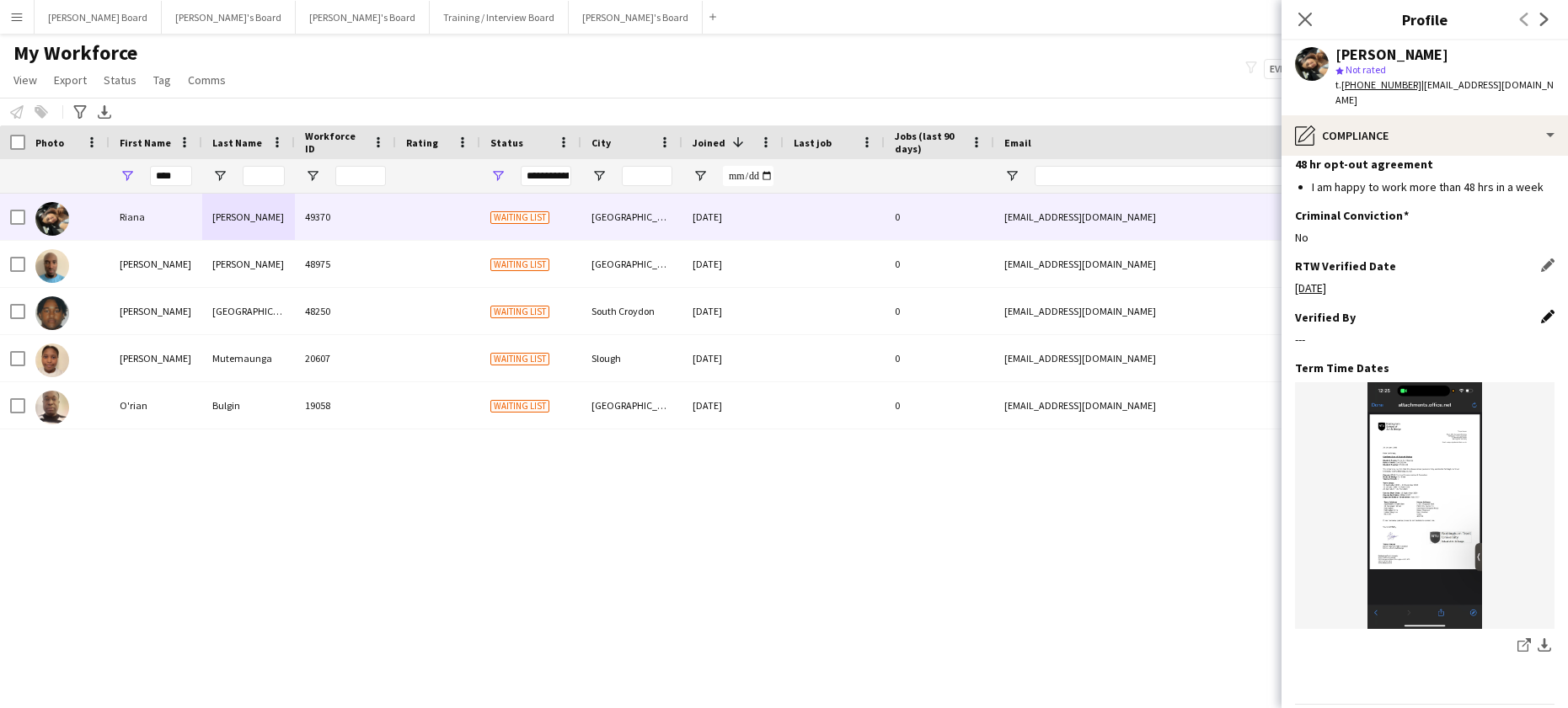
click at [1542, 310] on app-icon "Edit this field" at bounding box center [1548, 317] width 14 height 14
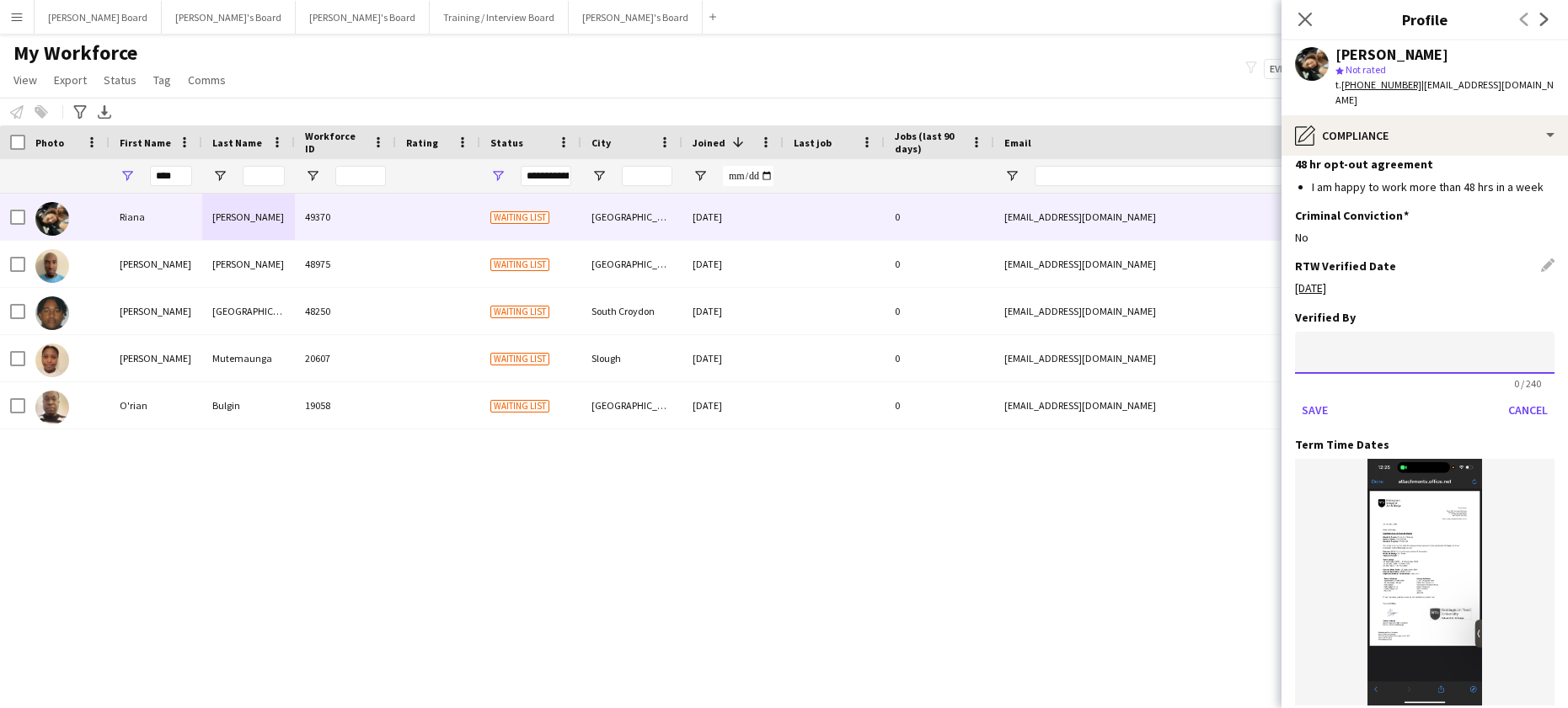
click at [1347, 332] on input at bounding box center [1424, 352] width 259 height 42
type input "*"
type input "**"
click at [1317, 397] on button "Save" at bounding box center [1315, 411] width 39 height 27
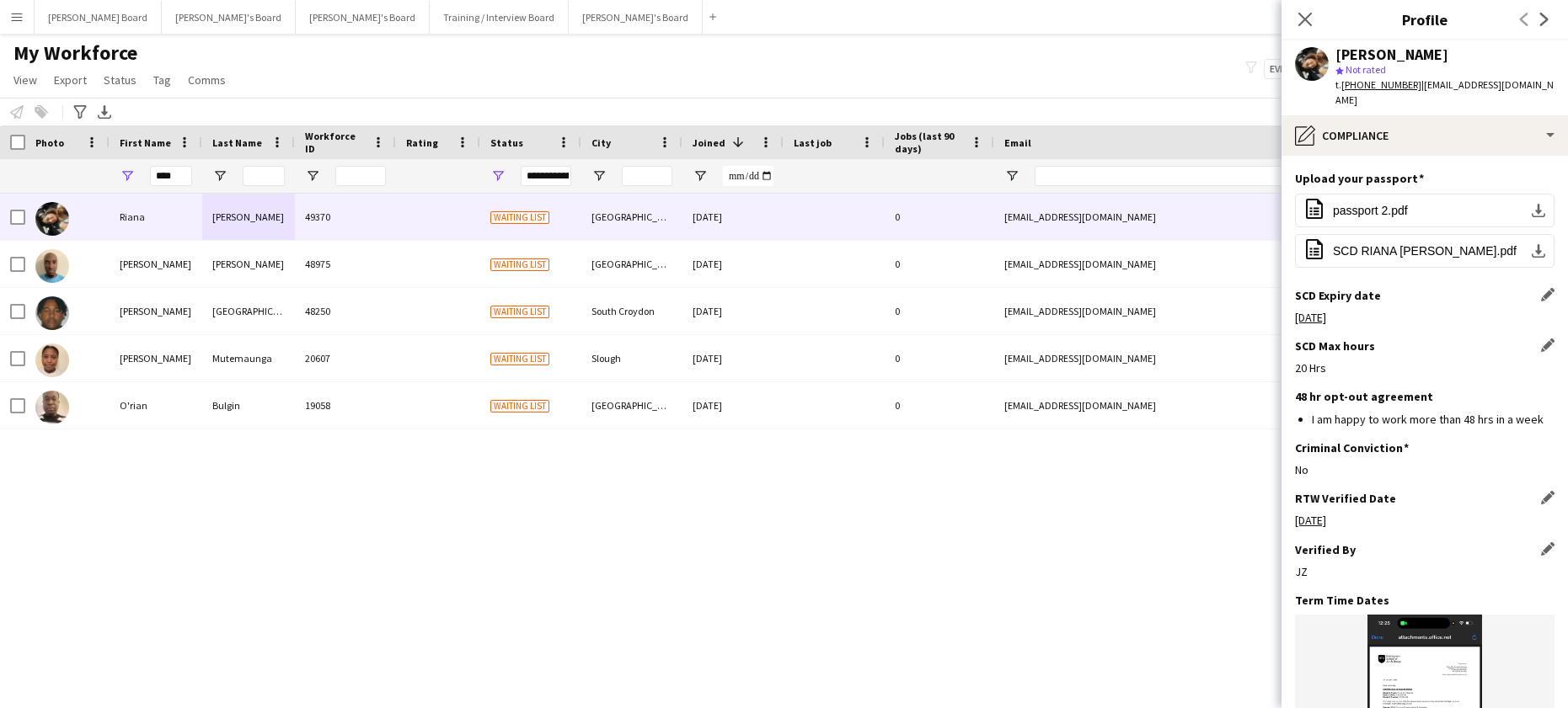
scroll to position [26, 0]
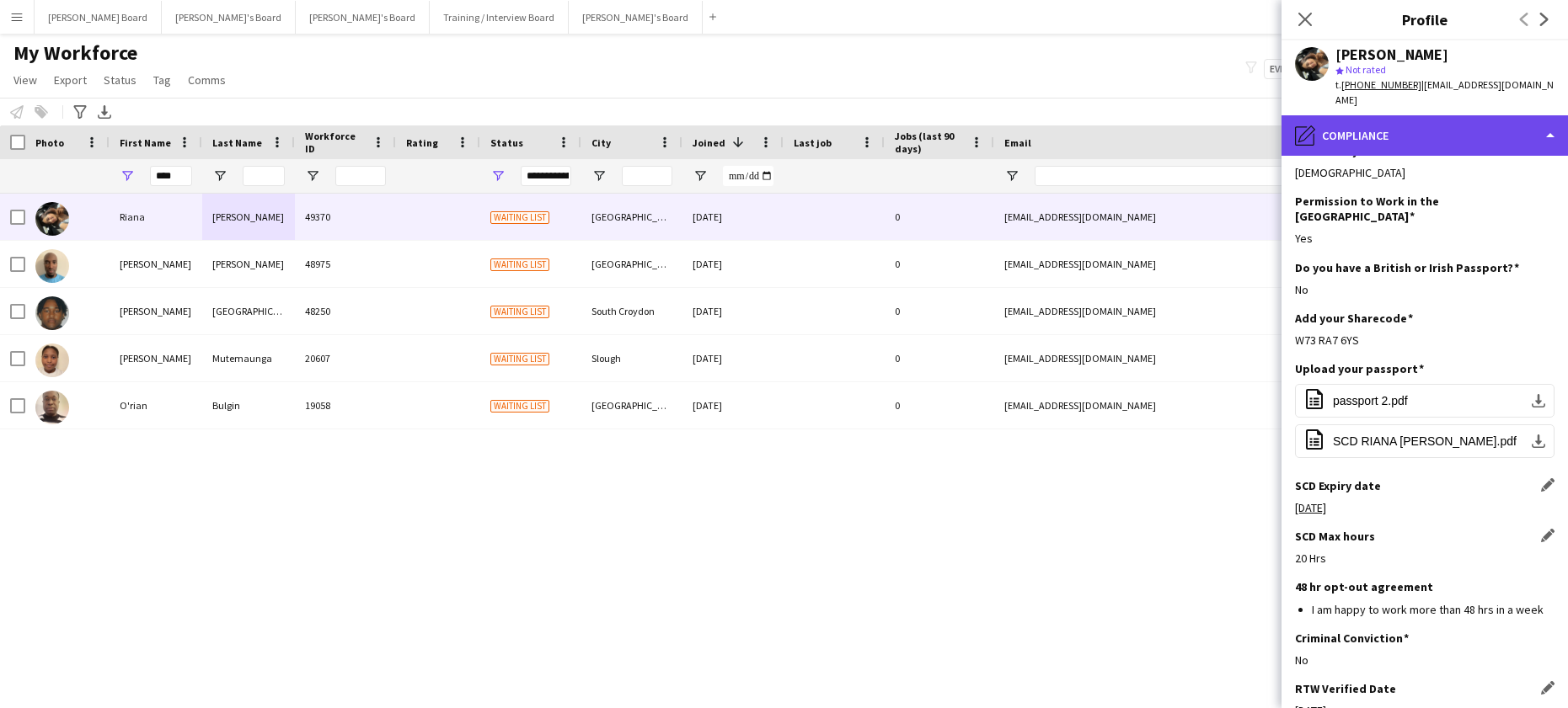
click at [1401, 115] on div "pencil4 Compliance" at bounding box center [1424, 135] width 287 height 40
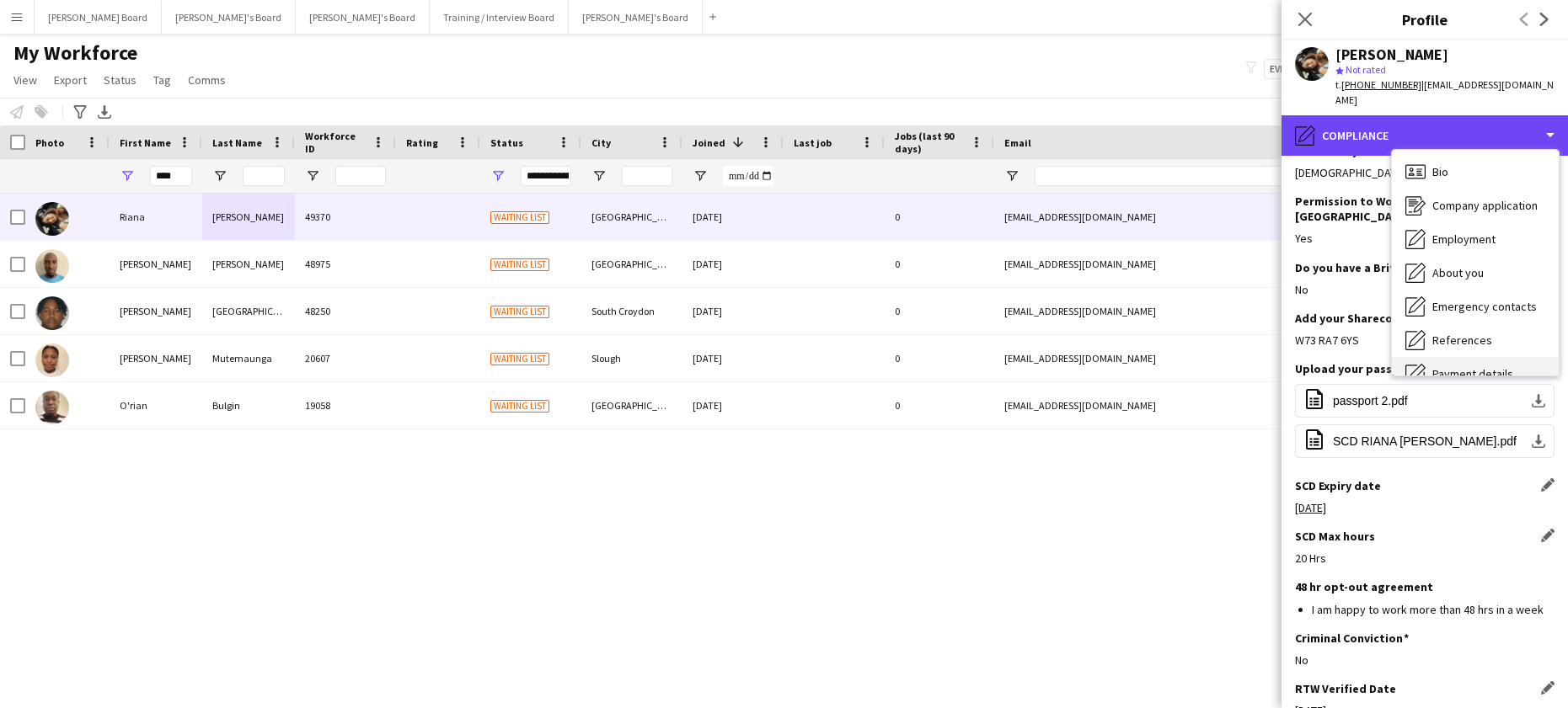
scroll to position [1, 0]
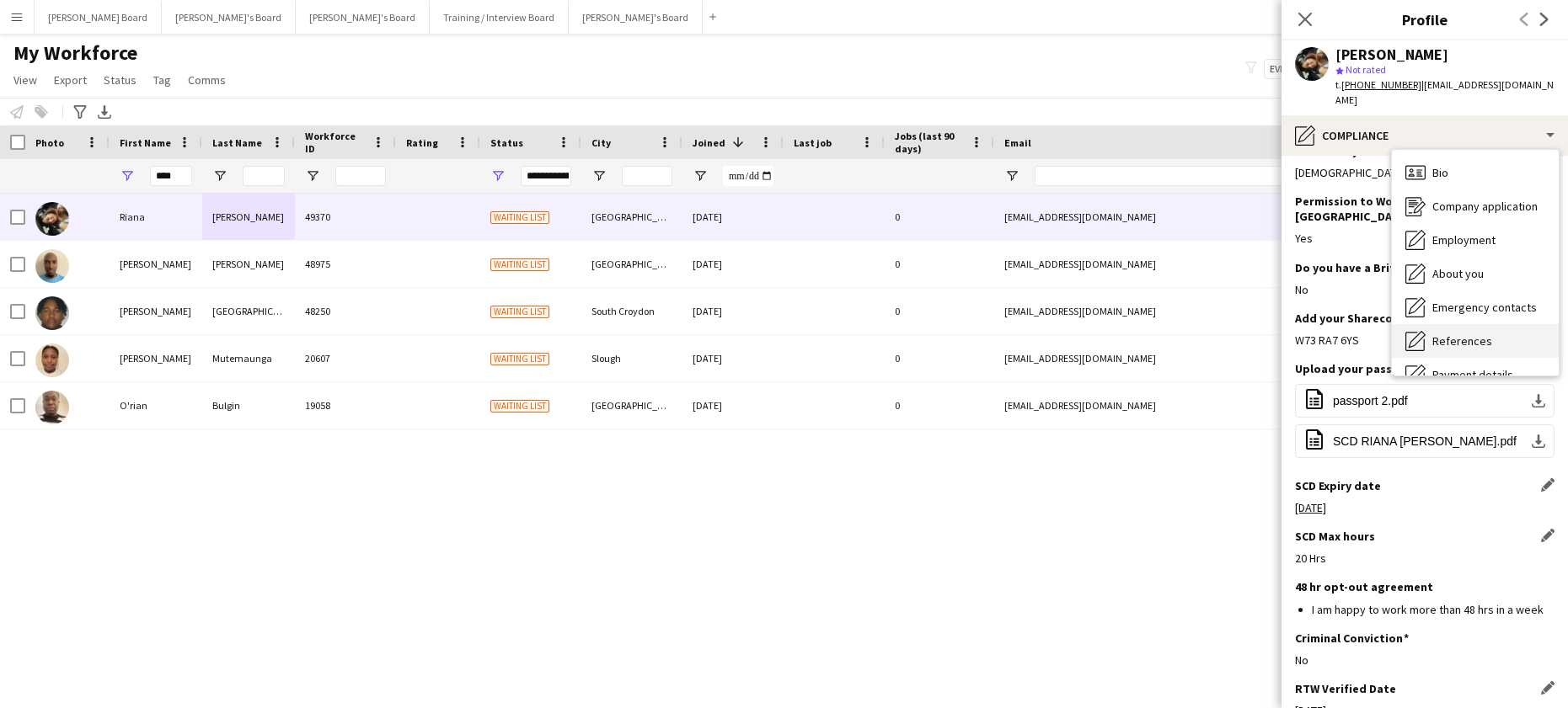
click at [1474, 333] on span "References" at bounding box center [1461, 341] width 60 height 16
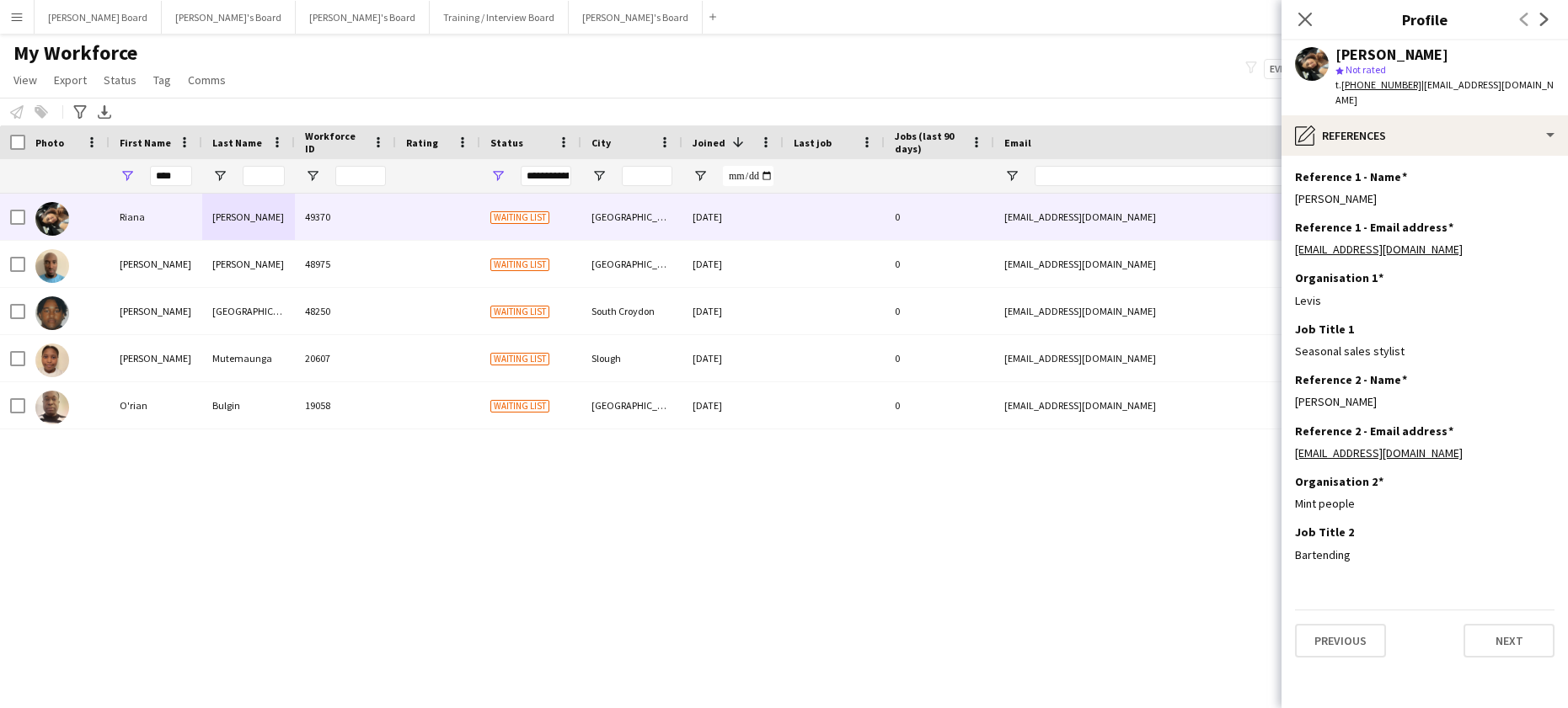
scroll to position [0, 0]
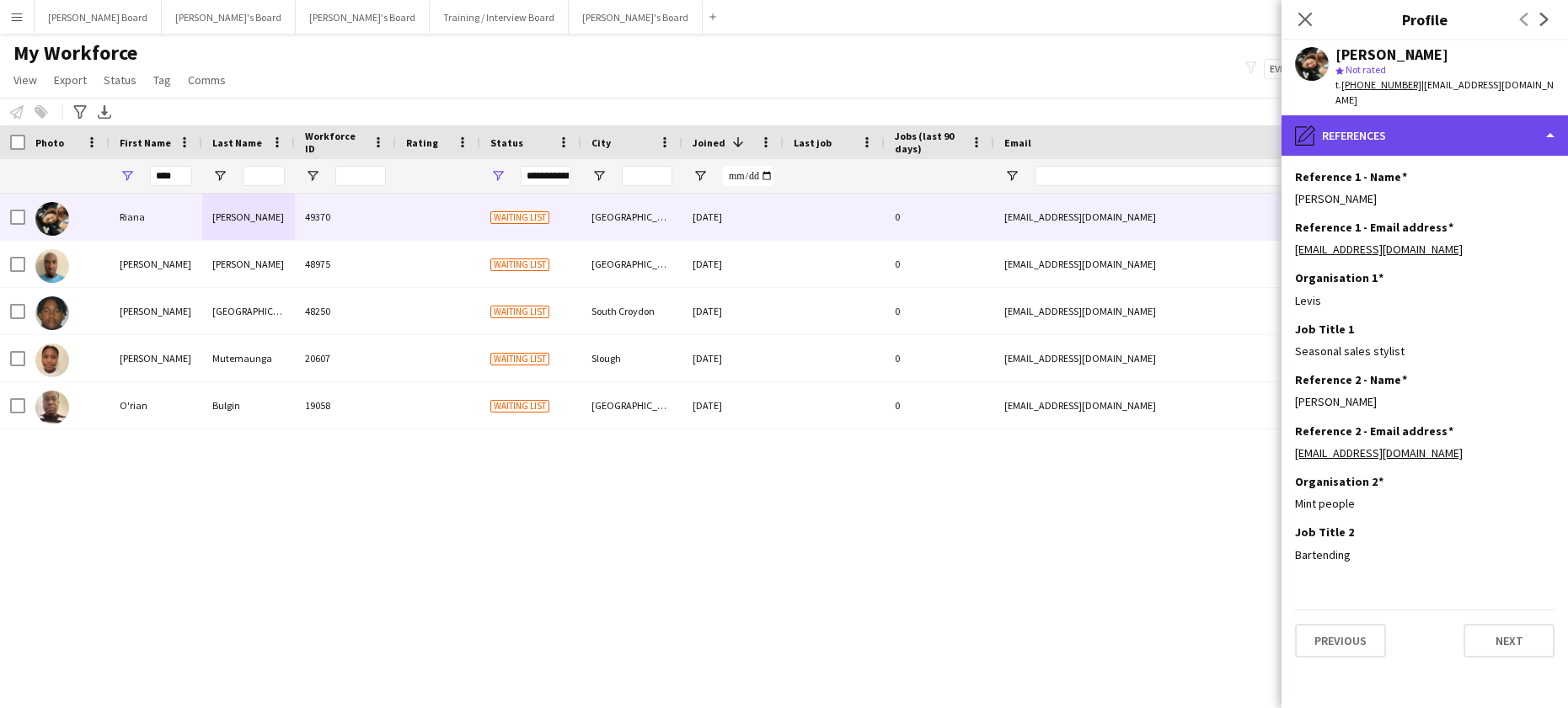
click at [1438, 119] on div "pencil4 References" at bounding box center [1424, 135] width 287 height 40
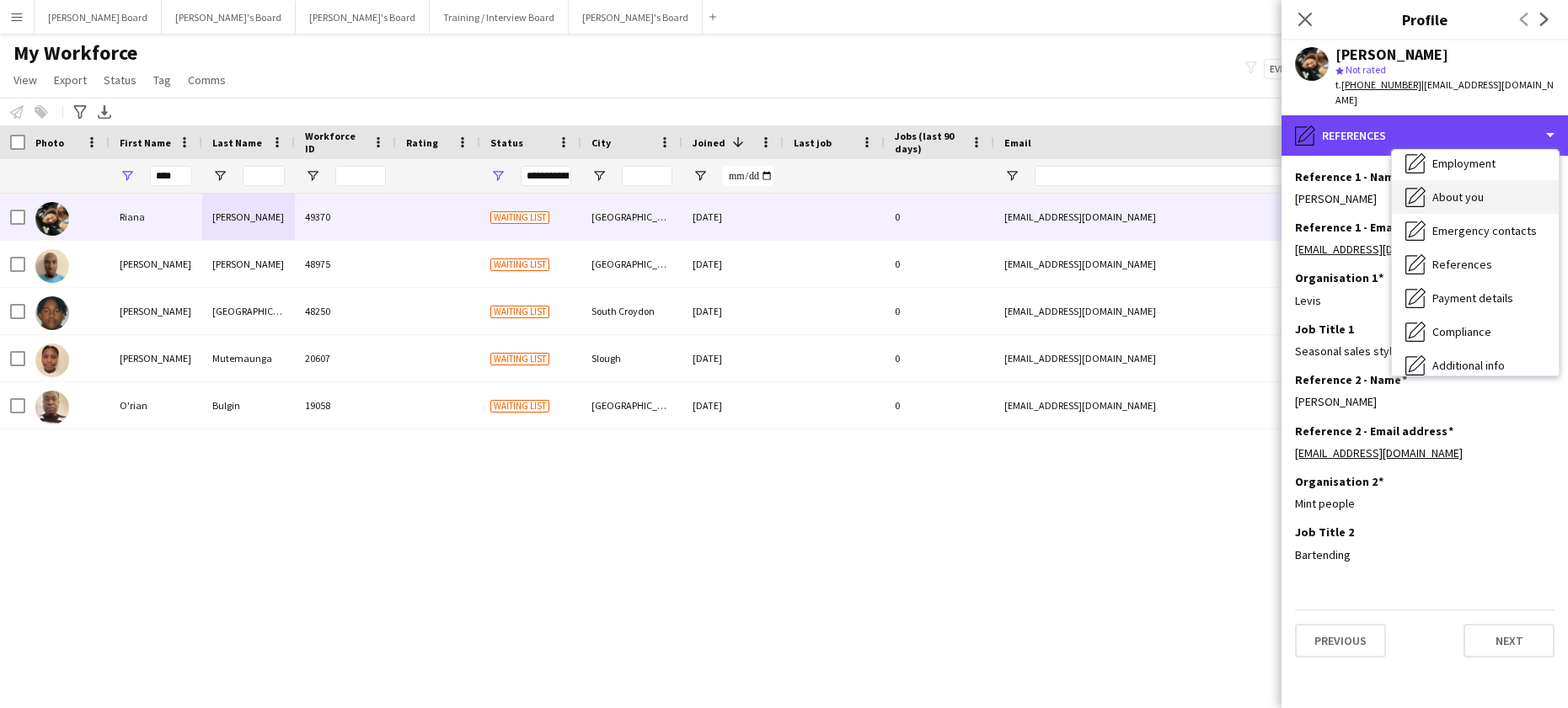
scroll to position [112, 0]
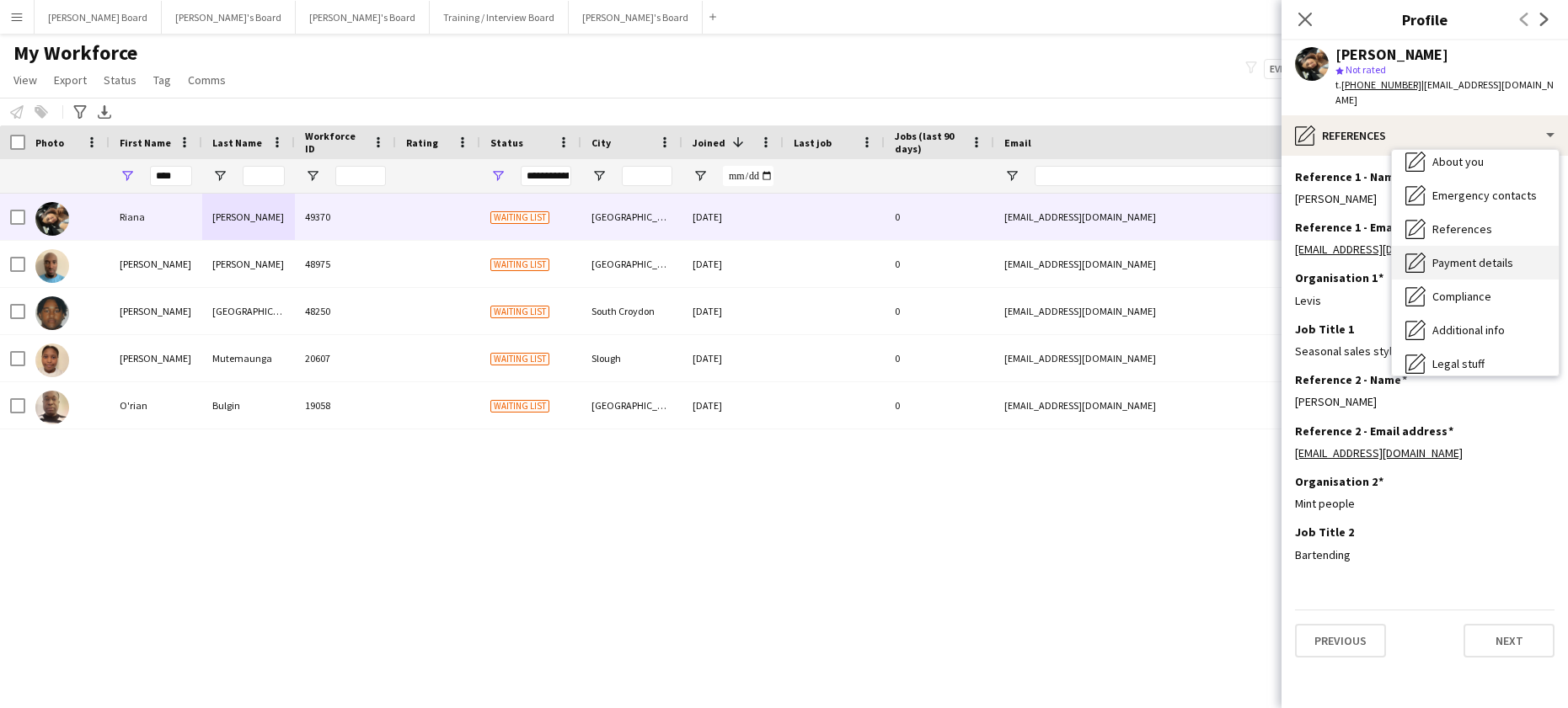
click at [1493, 255] on span "Payment details" at bounding box center [1472, 263] width 81 height 16
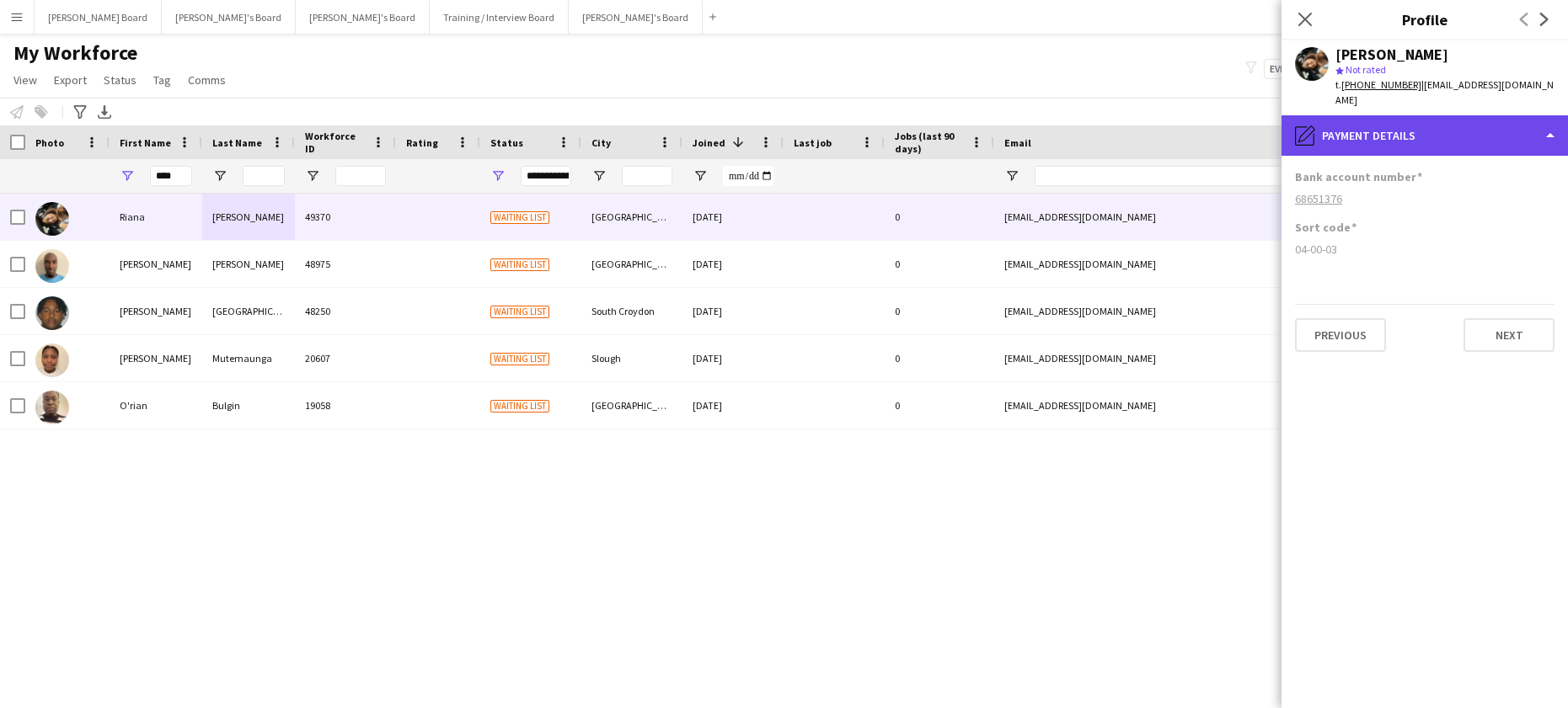
click at [1471, 115] on div "pencil4 Payment details" at bounding box center [1424, 135] width 287 height 40
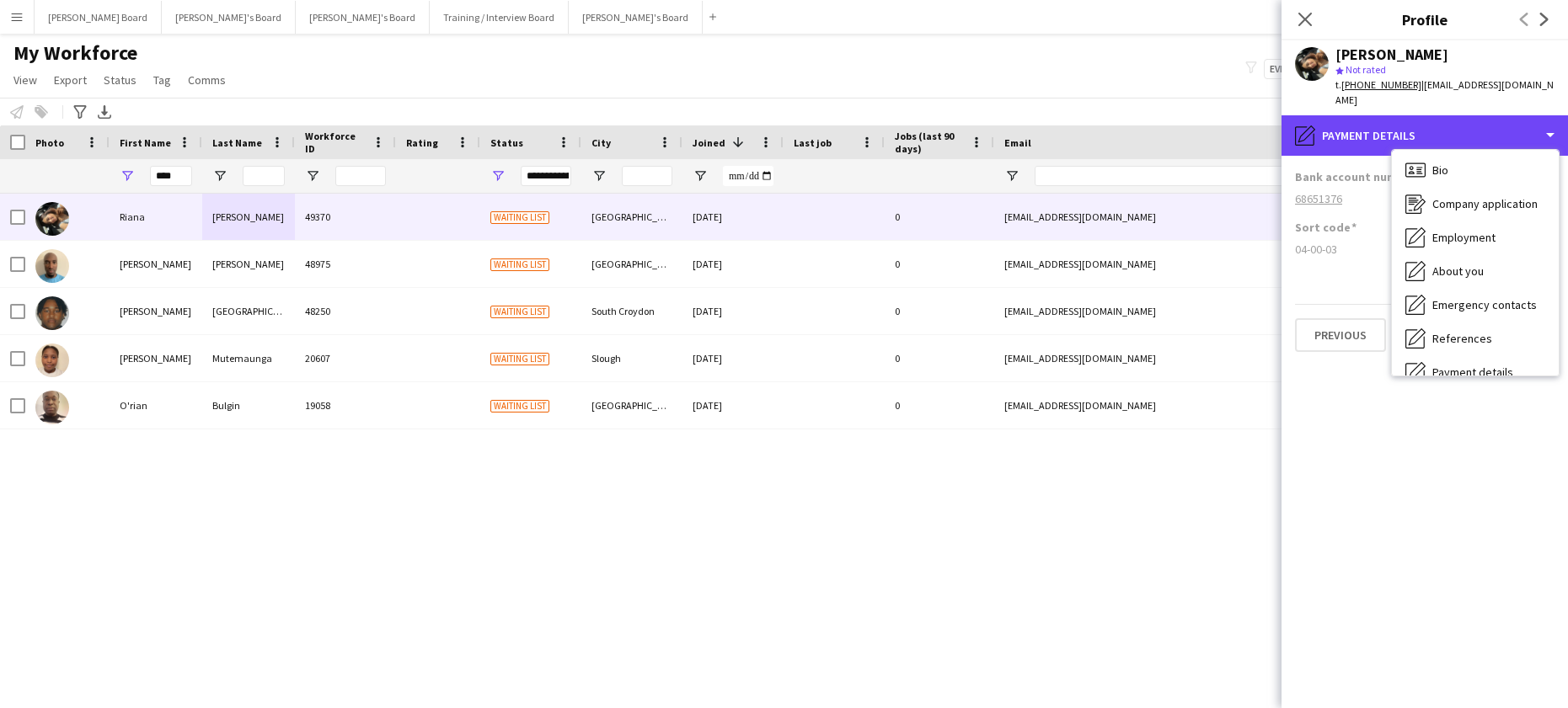
scroll to position [0, 0]
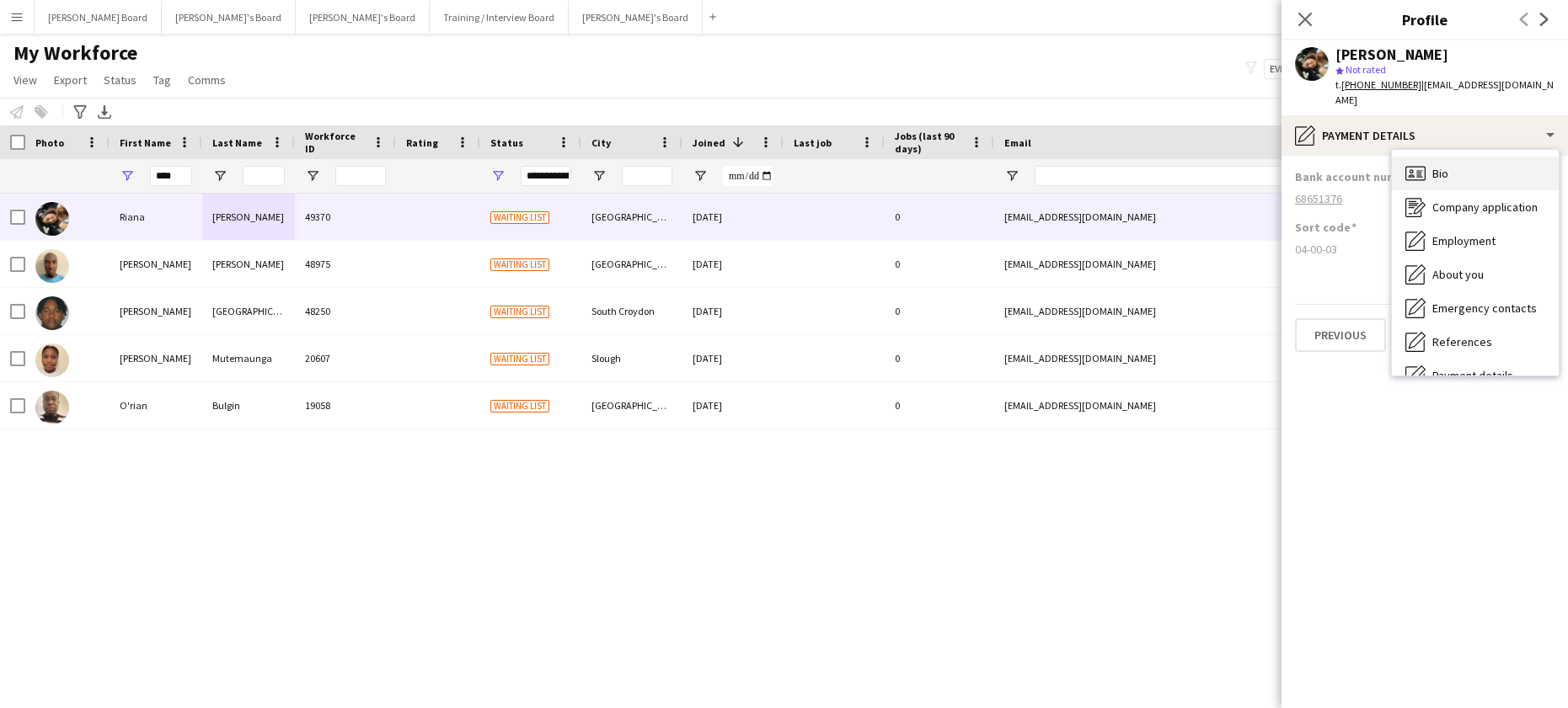
click at [1472, 162] on div "Bio Bio" at bounding box center [1475, 173] width 167 height 33
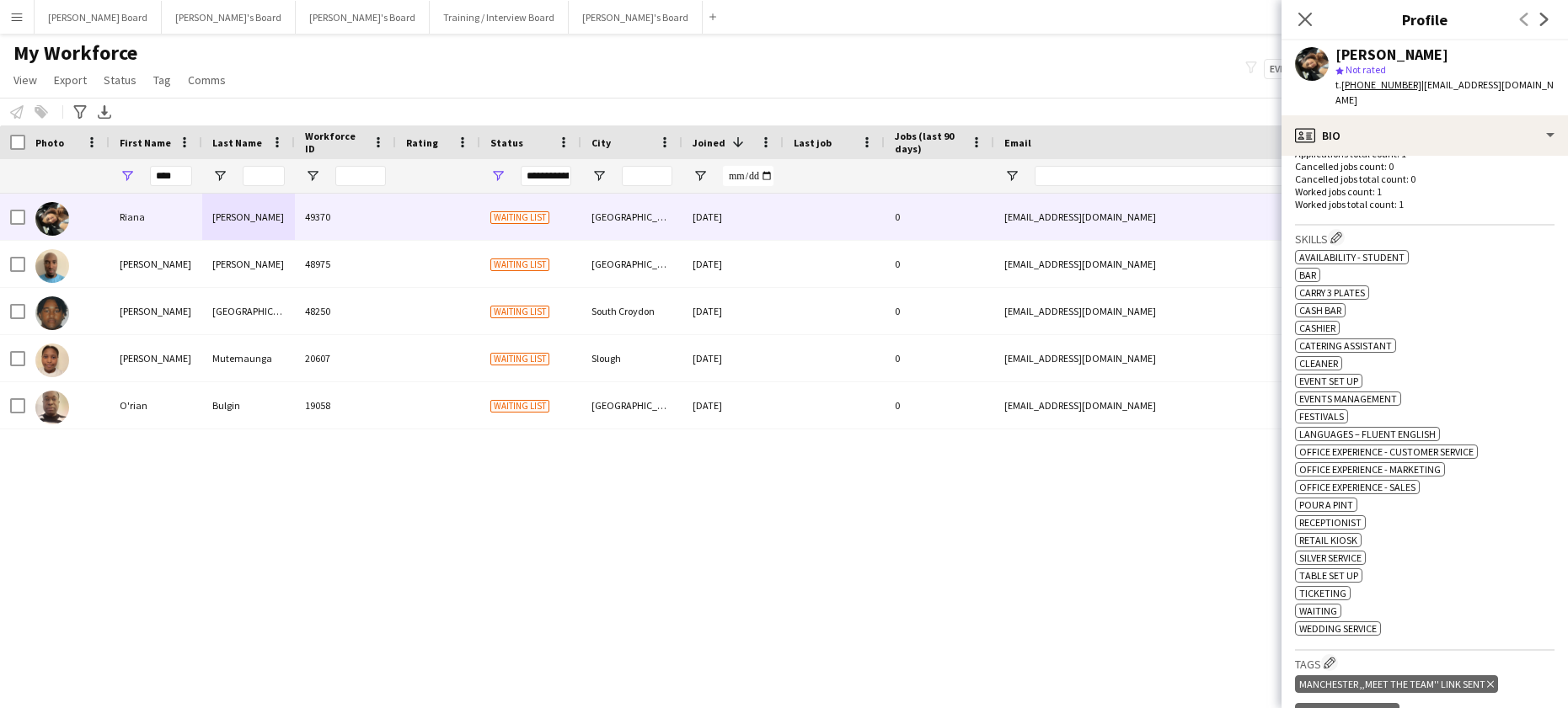
scroll to position [562, 0]
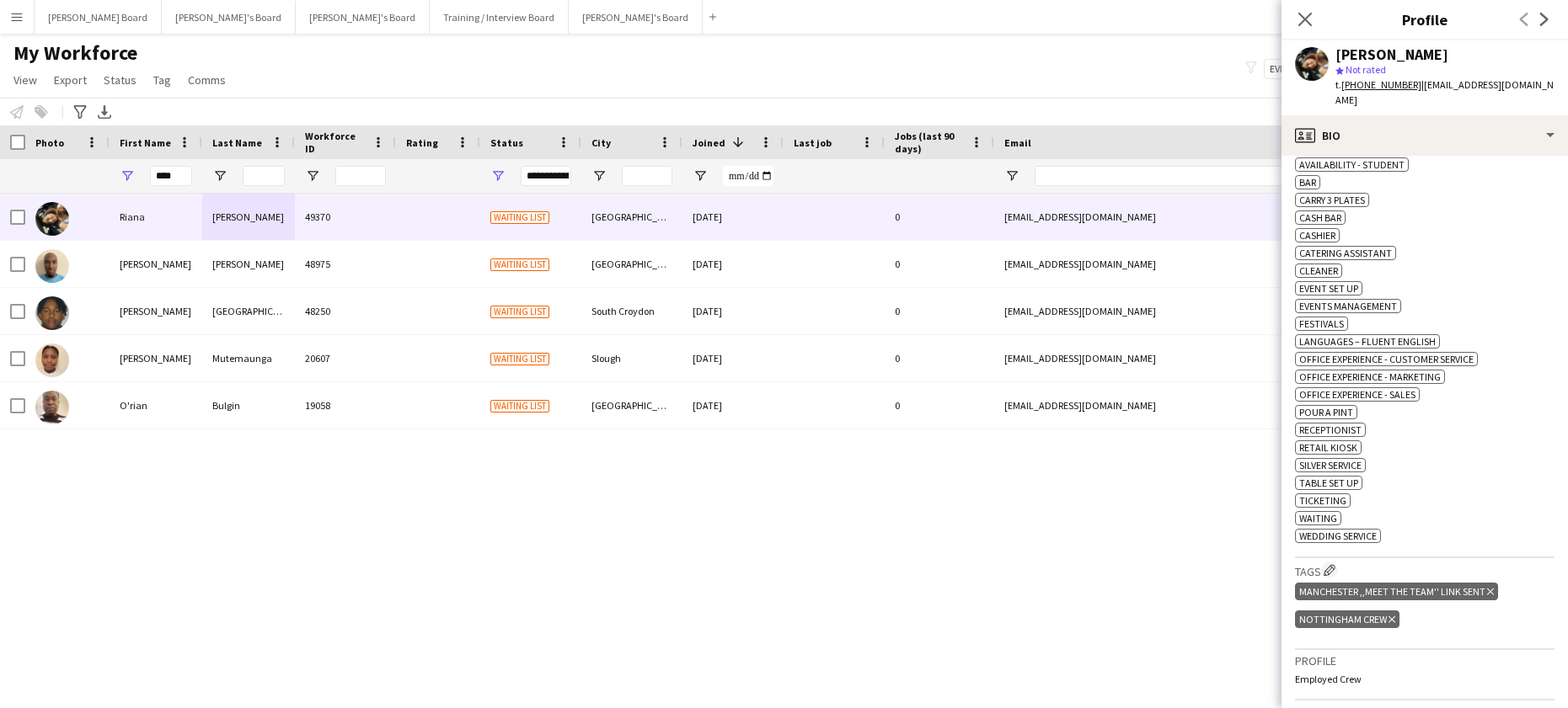
click at [1491, 589] on icon "Delete tag" at bounding box center [1490, 592] width 7 height 10
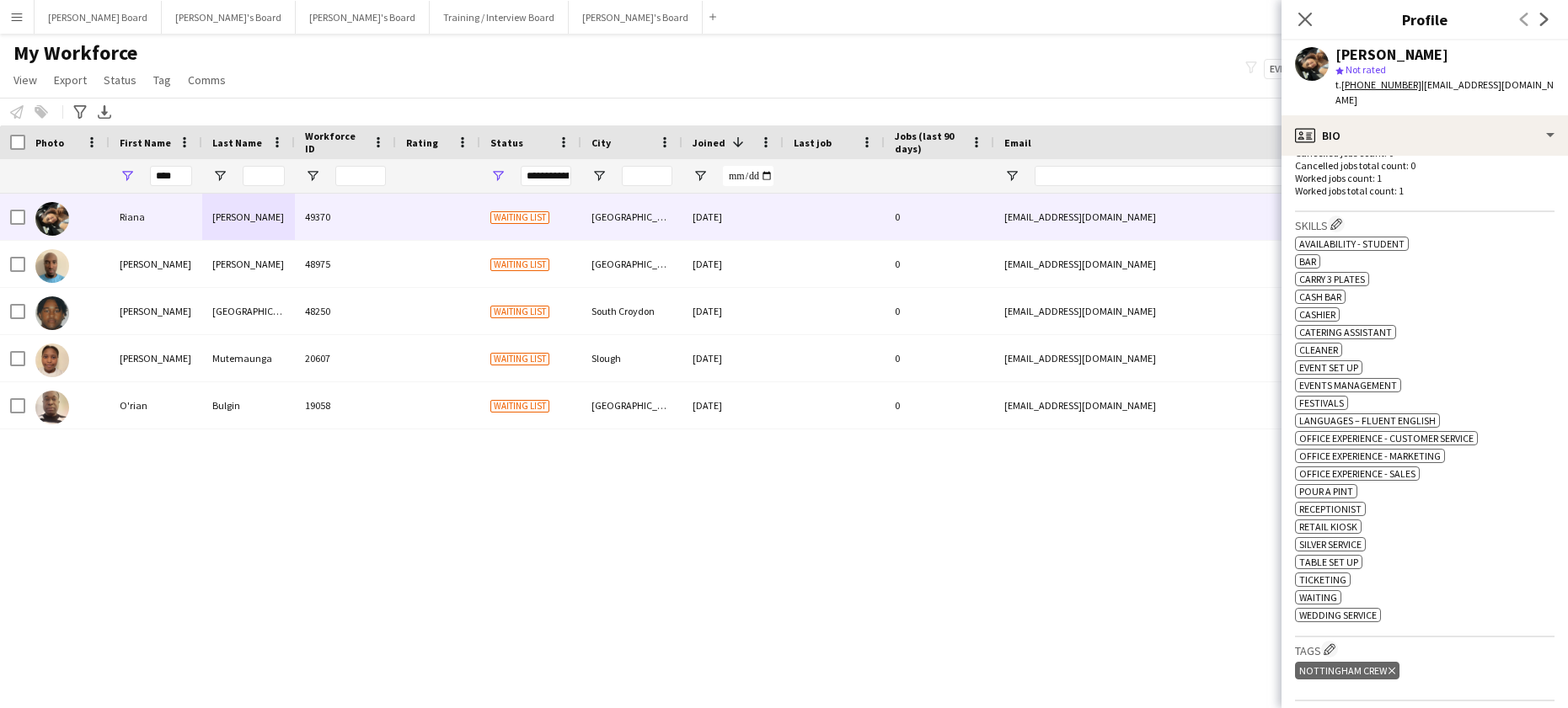
scroll to position [449, 0]
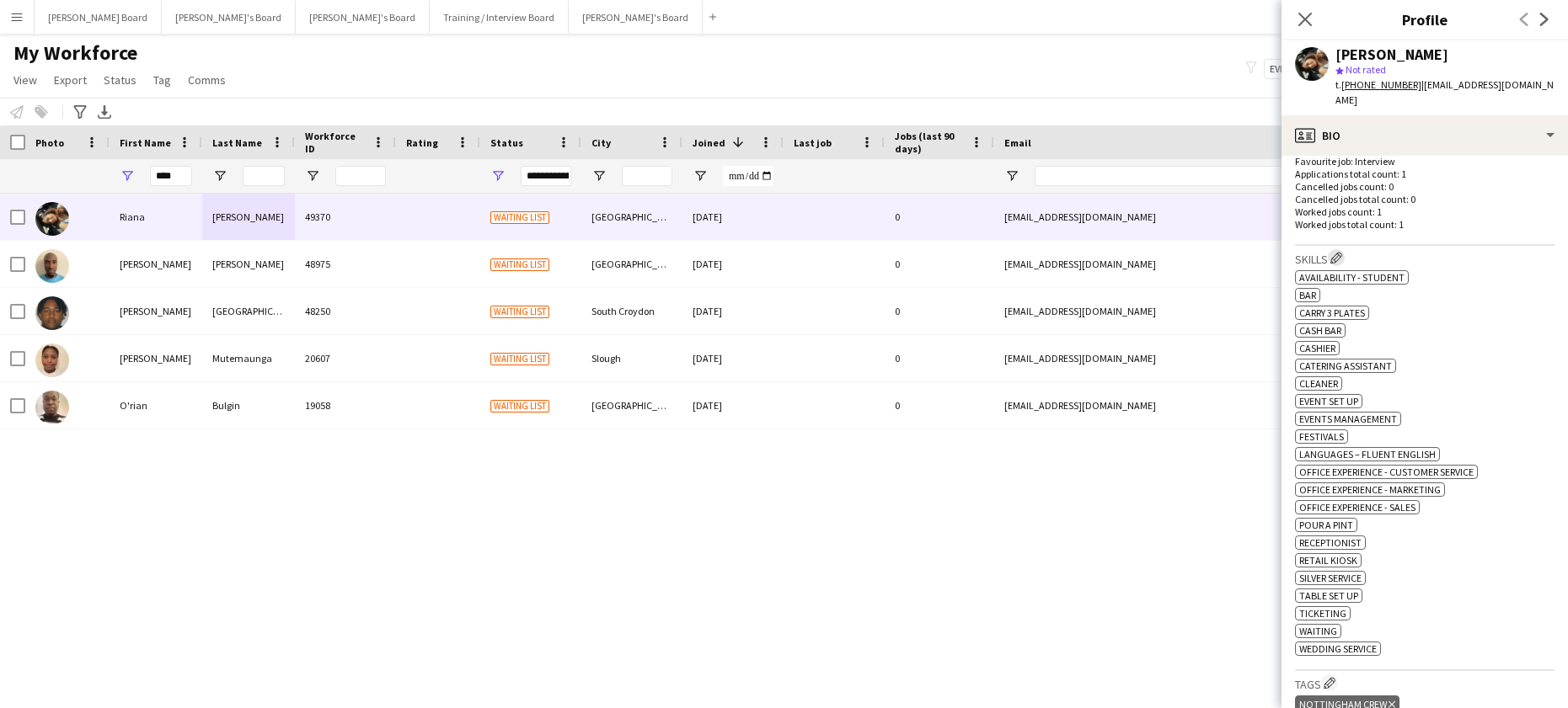
click at [1340, 258] on app-icon "Edit crew company skills" at bounding box center [1336, 258] width 12 height 12
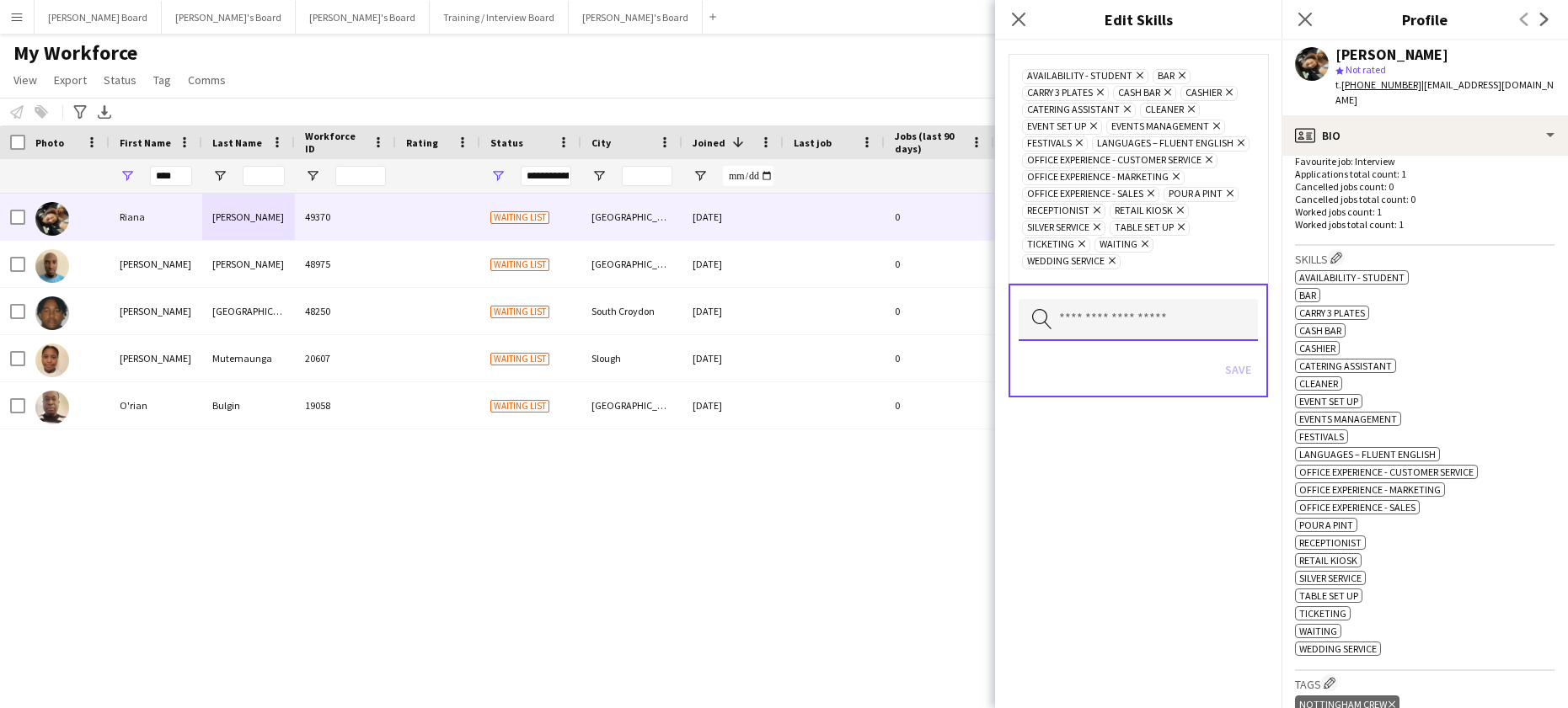
click at [1081, 315] on input "text" at bounding box center [1138, 320] width 240 height 42
type input "*****"
click at [1103, 368] on span "BASIC BARISTA" at bounding box center [1138, 368] width 212 height 16
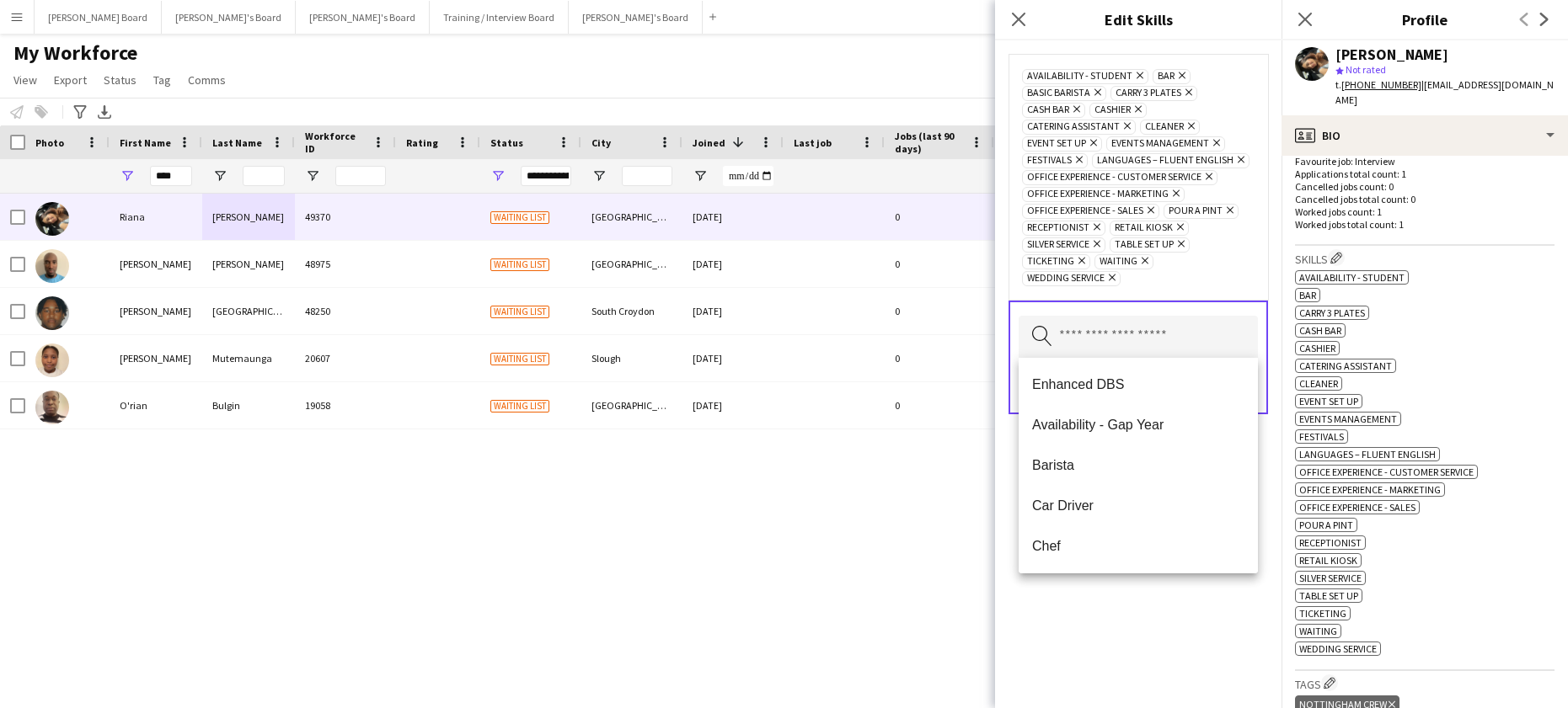
click at [1227, 264] on div "Availability - Student Remove bar Remove BASIC BARISTA Remove Carry 3 Plates Re…" at bounding box center [1139, 177] width 233 height 219
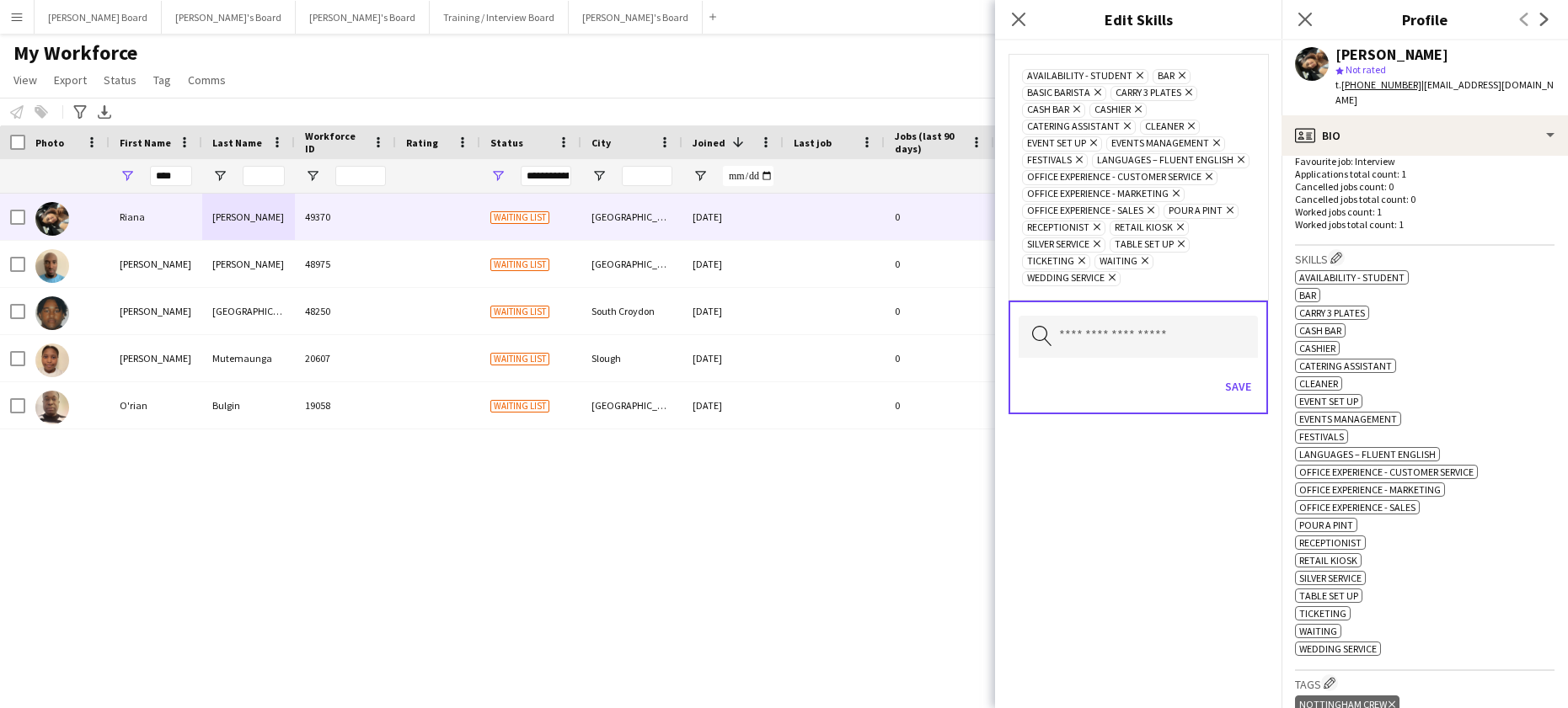
click at [1394, 420] on span "Events Management" at bounding box center [1348, 419] width 98 height 13
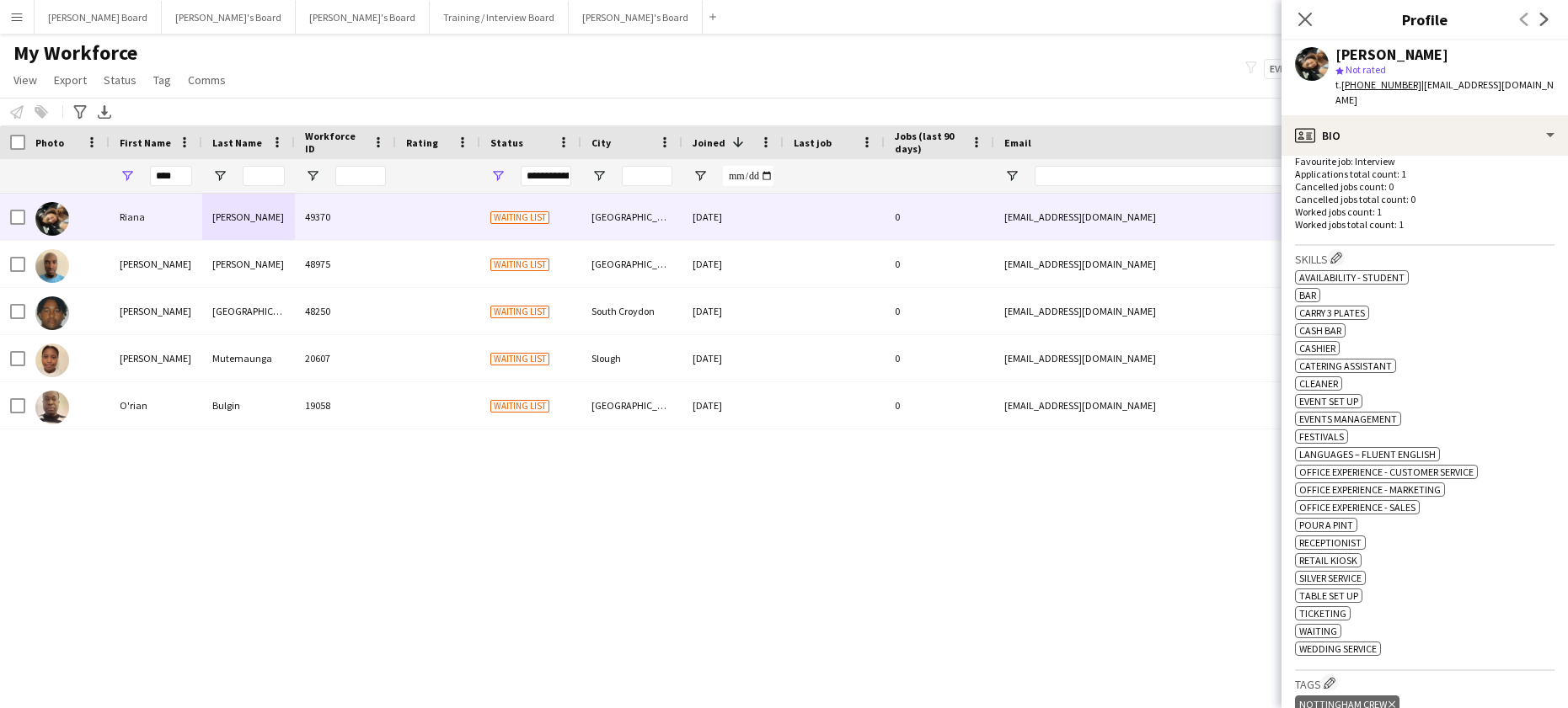
click at [1394, 420] on span "Events Management" at bounding box center [1348, 419] width 98 height 13
click at [1335, 264] on button "Edit crew company skills" at bounding box center [1336, 257] width 17 height 17
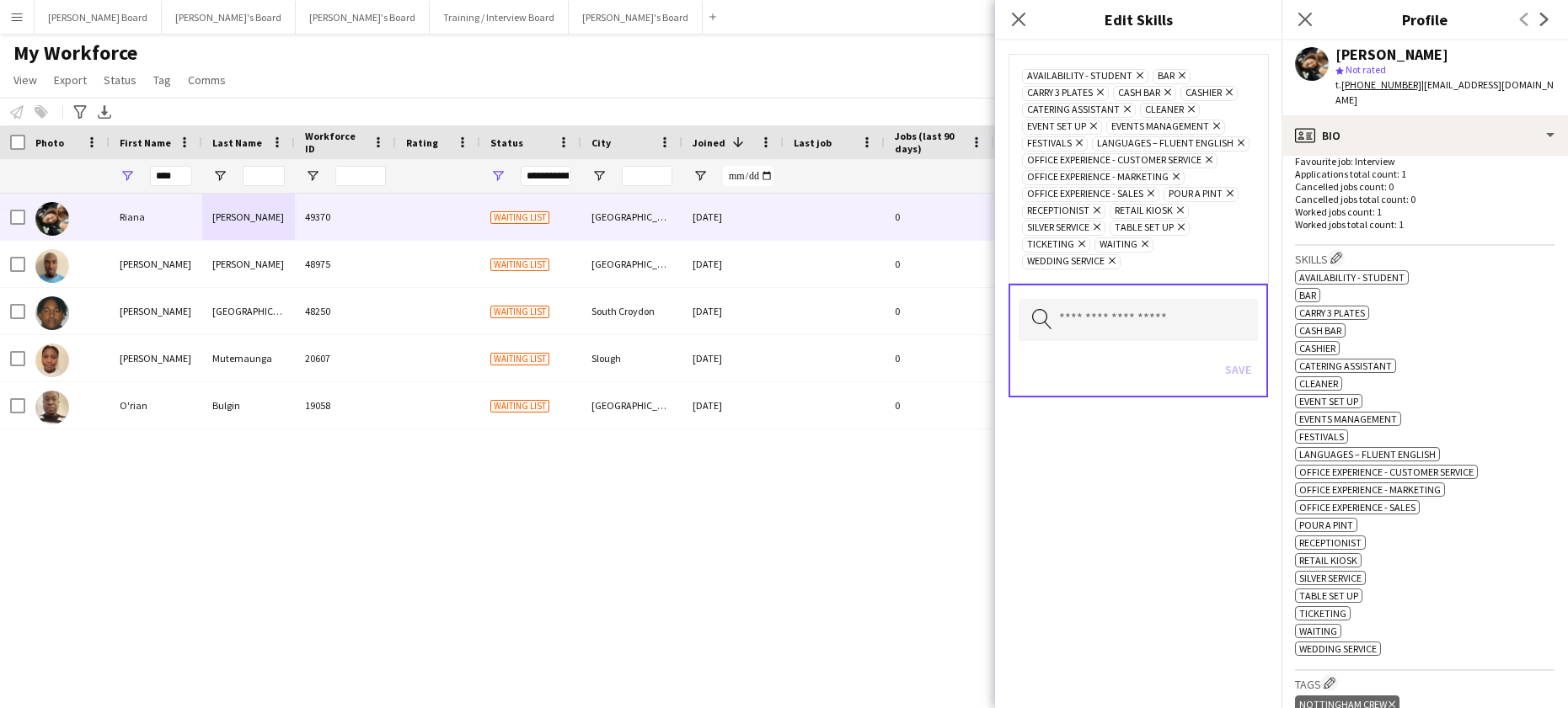
click at [1215, 128] on icon "Remove" at bounding box center [1214, 125] width 11 height 11
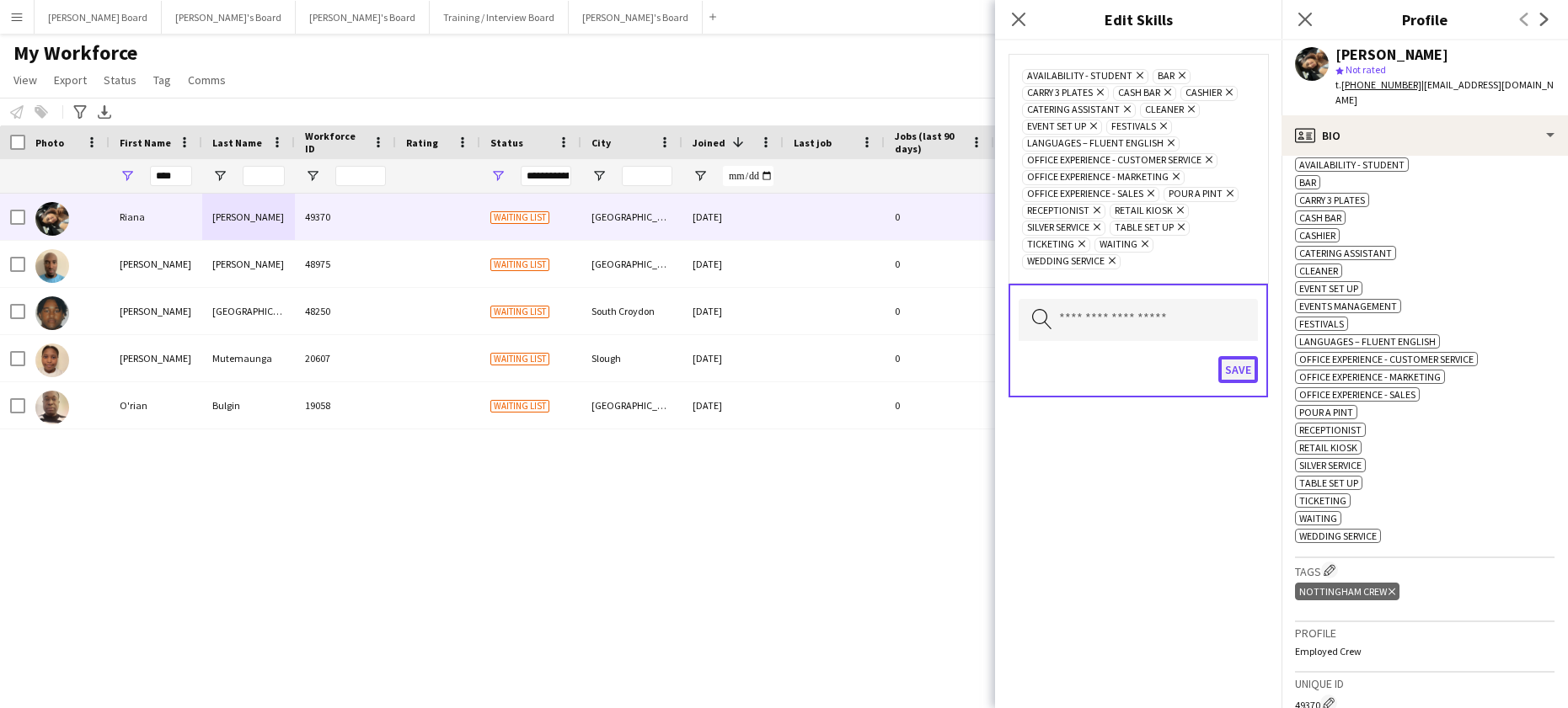
click at [1236, 367] on button "Save" at bounding box center [1238, 370] width 39 height 27
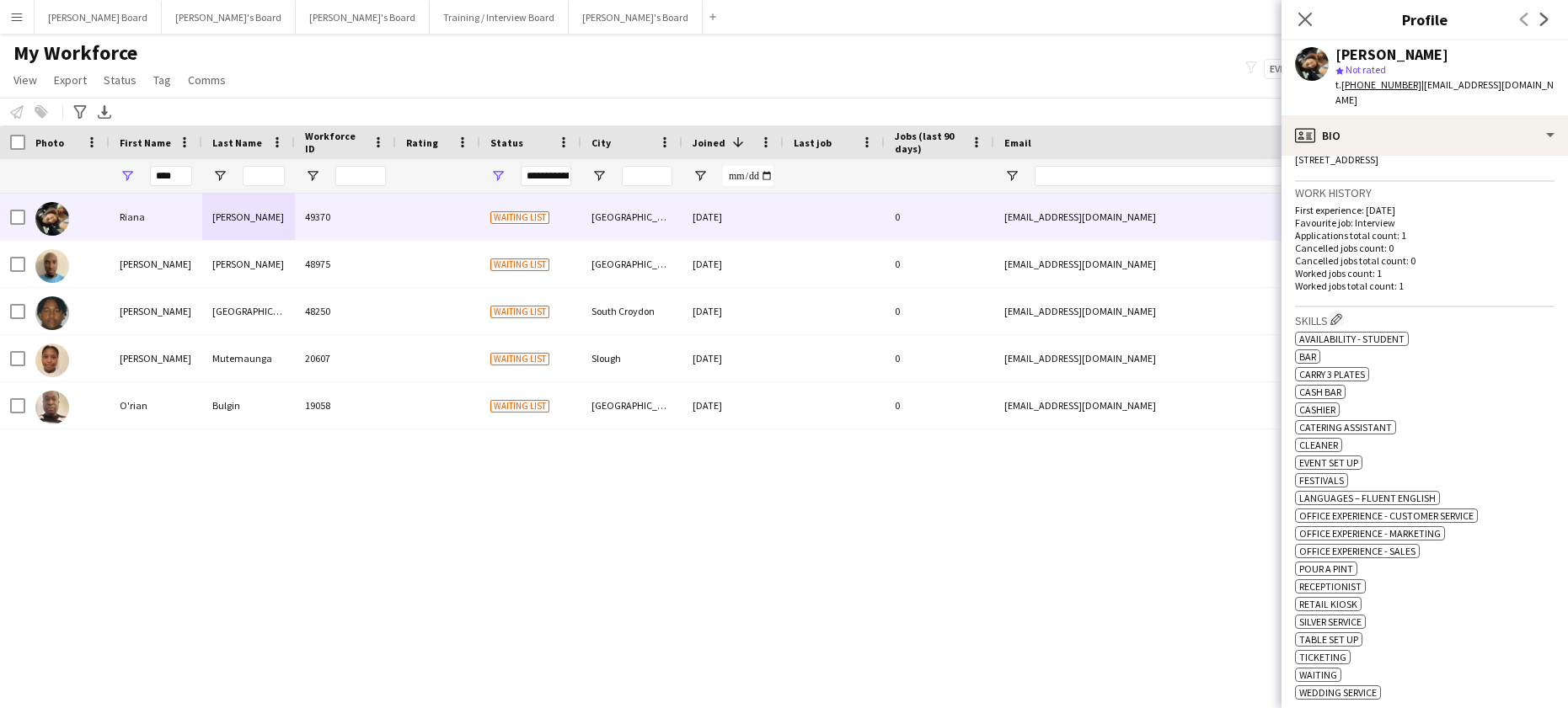
scroll to position [449, 0]
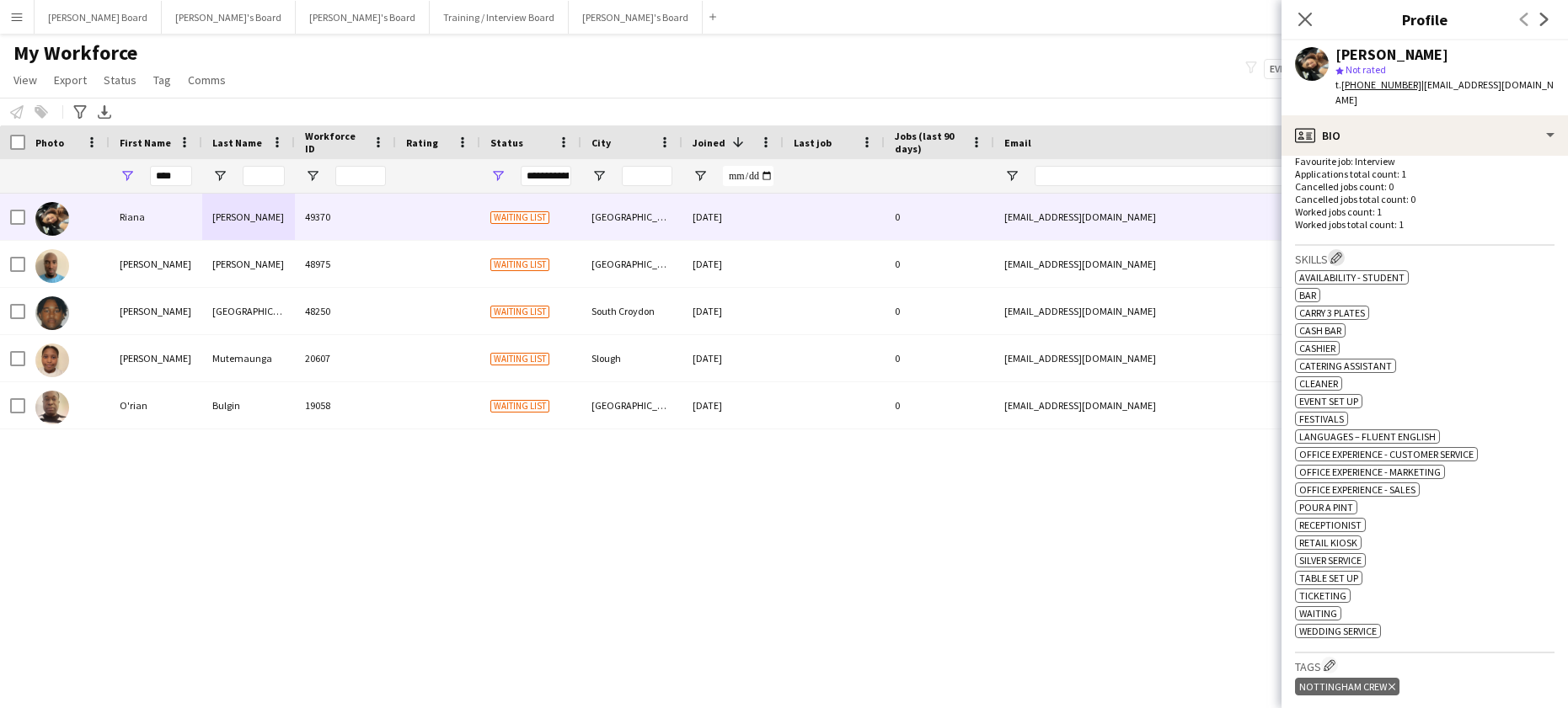
click at [1335, 260] on app-icon "Edit crew company skills" at bounding box center [1336, 258] width 12 height 12
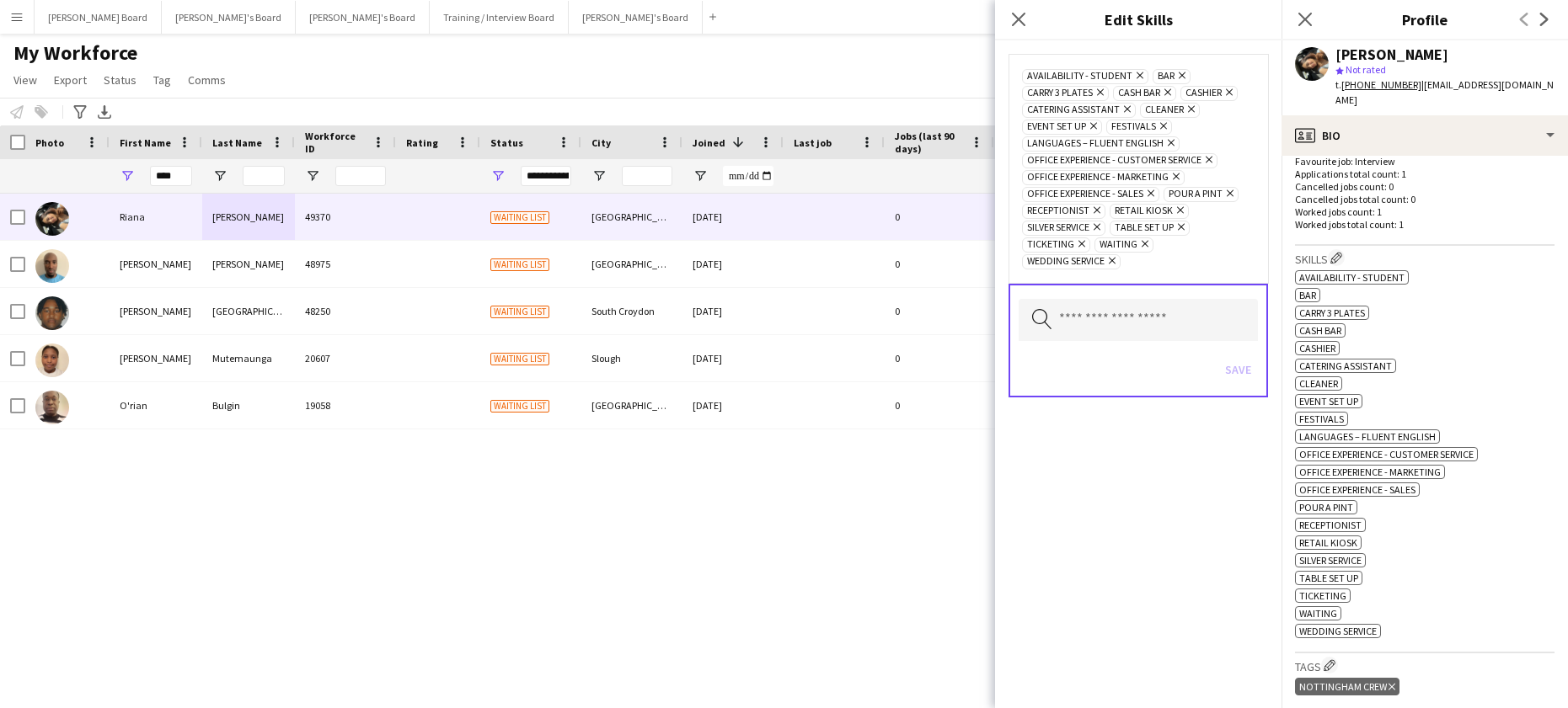
click at [1099, 346] on div "Search by skill name Save" at bounding box center [1138, 340] width 259 height 113
click at [1098, 325] on input "text" at bounding box center [1138, 320] width 240 height 42
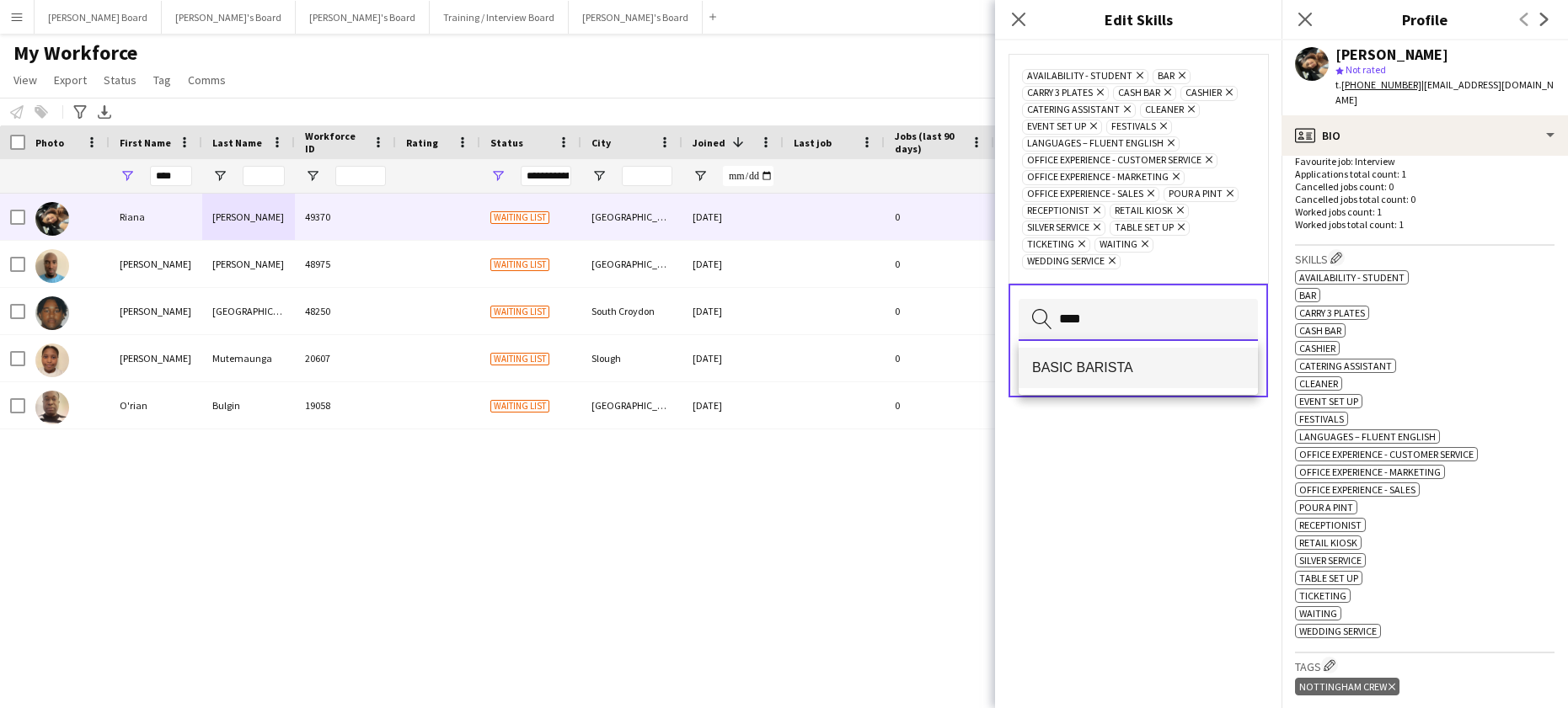
type input "****"
click at [1115, 370] on span "BASIC BARISTA" at bounding box center [1138, 368] width 212 height 16
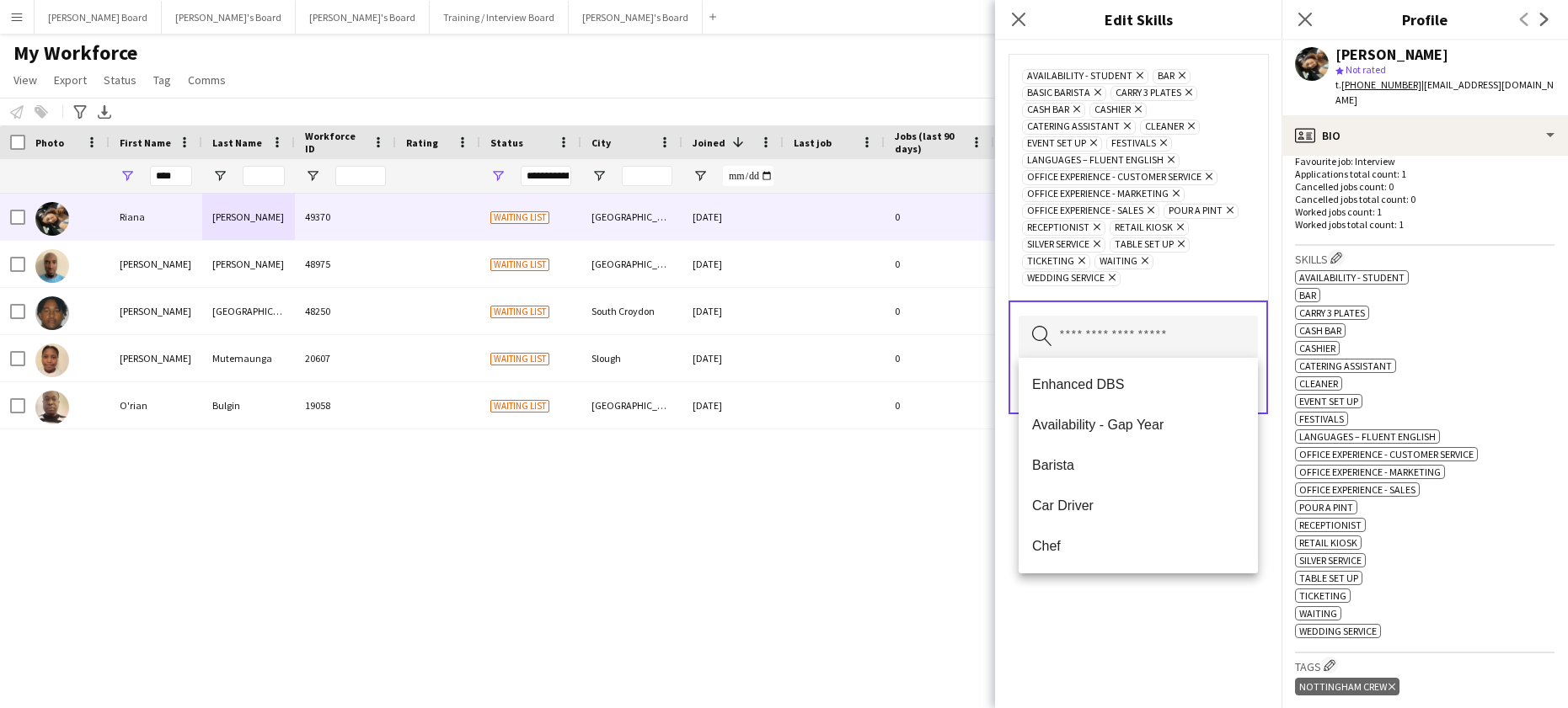
click at [1243, 279] on div "Availability - Student Remove bar Remove BASIC BARISTA Remove Carry 3 Plates Re…" at bounding box center [1139, 177] width 233 height 219
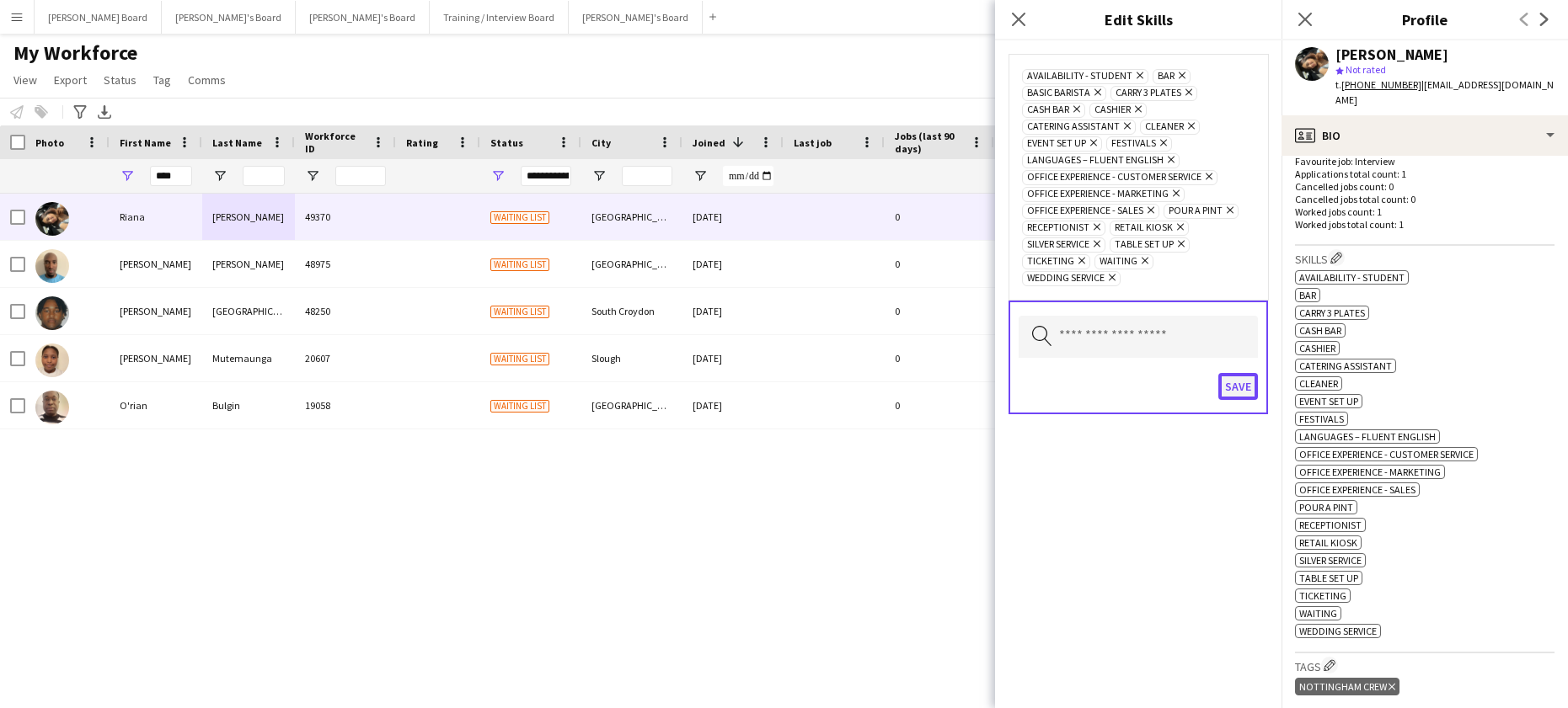
click at [1238, 379] on button "Save" at bounding box center [1238, 387] width 39 height 27
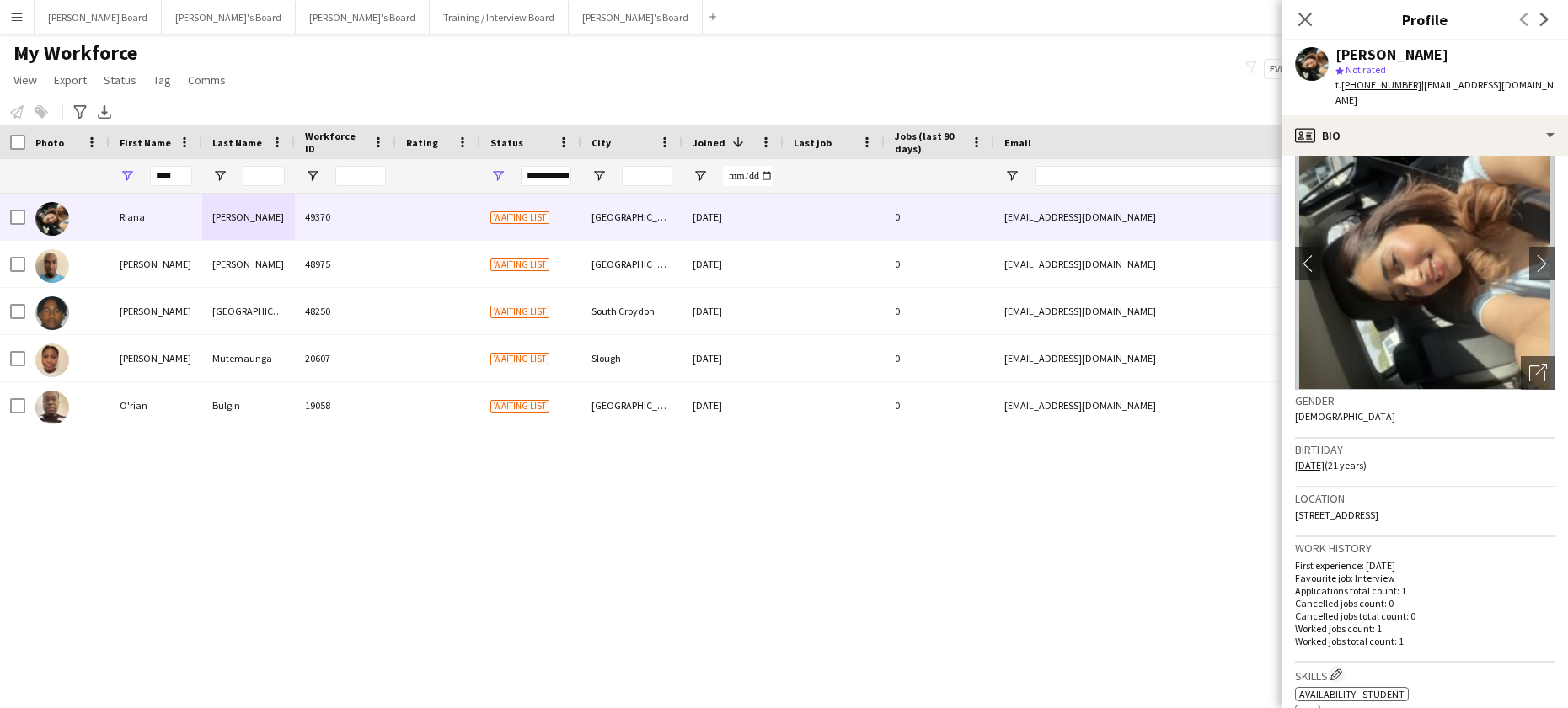
scroll to position [0, 0]
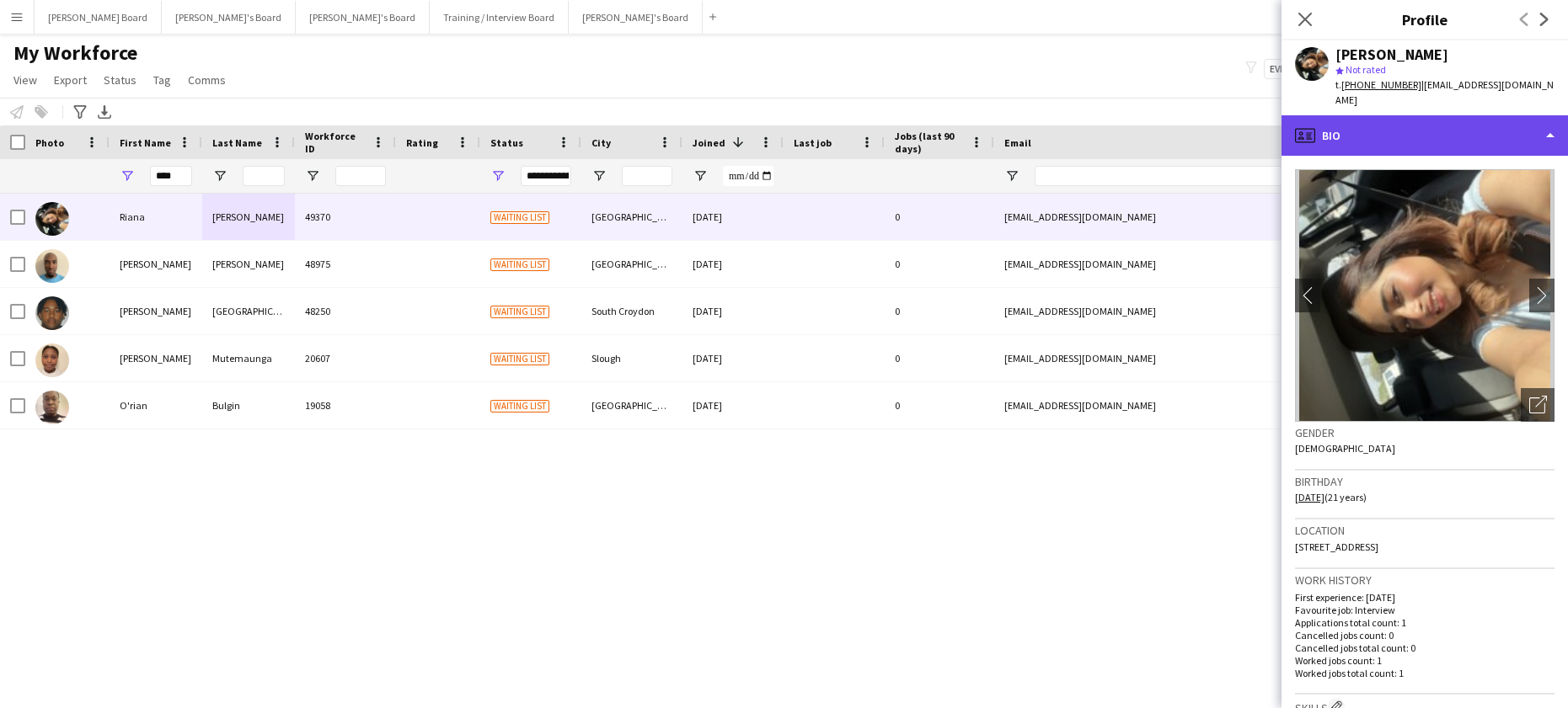
click at [1374, 115] on div "profile Bio" at bounding box center [1424, 135] width 287 height 40
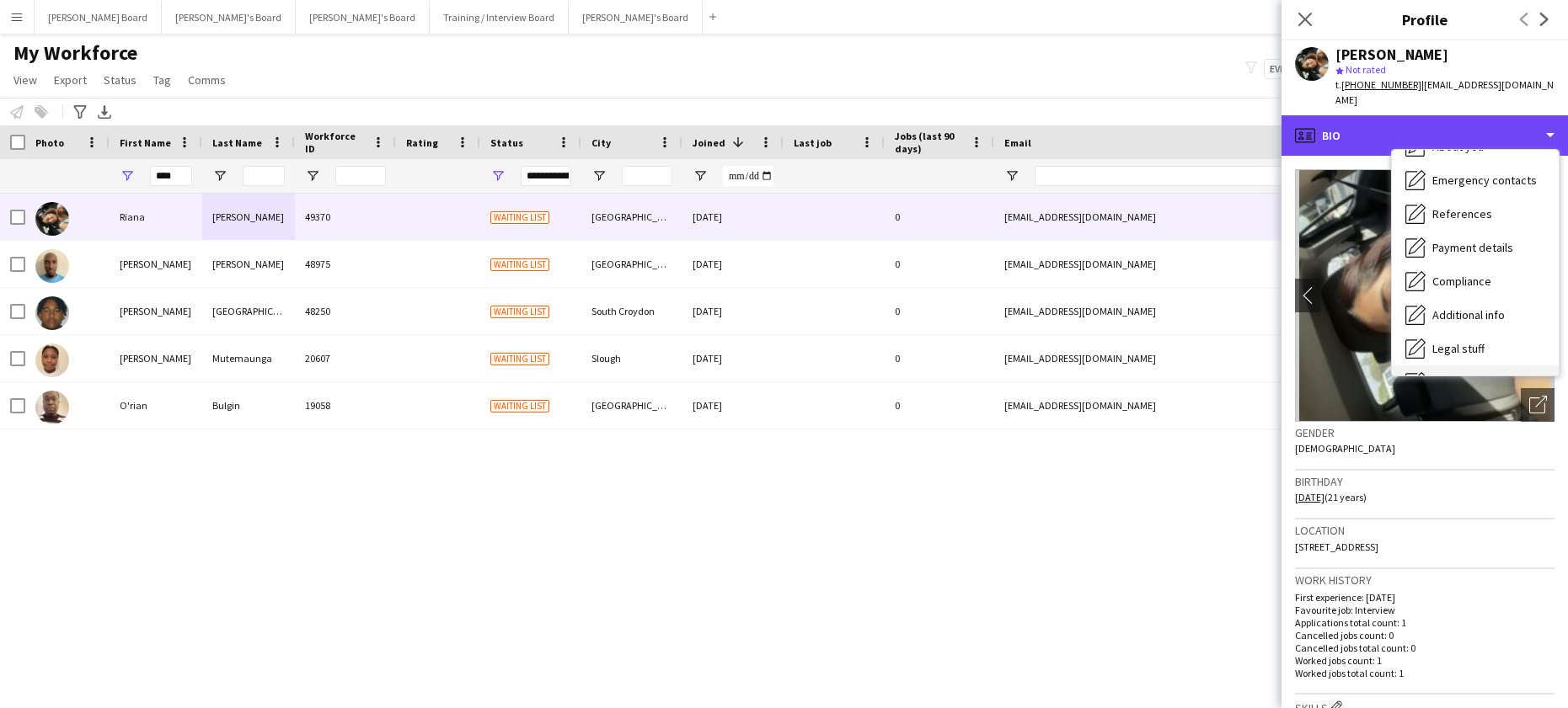
scroll to position [226, 0]
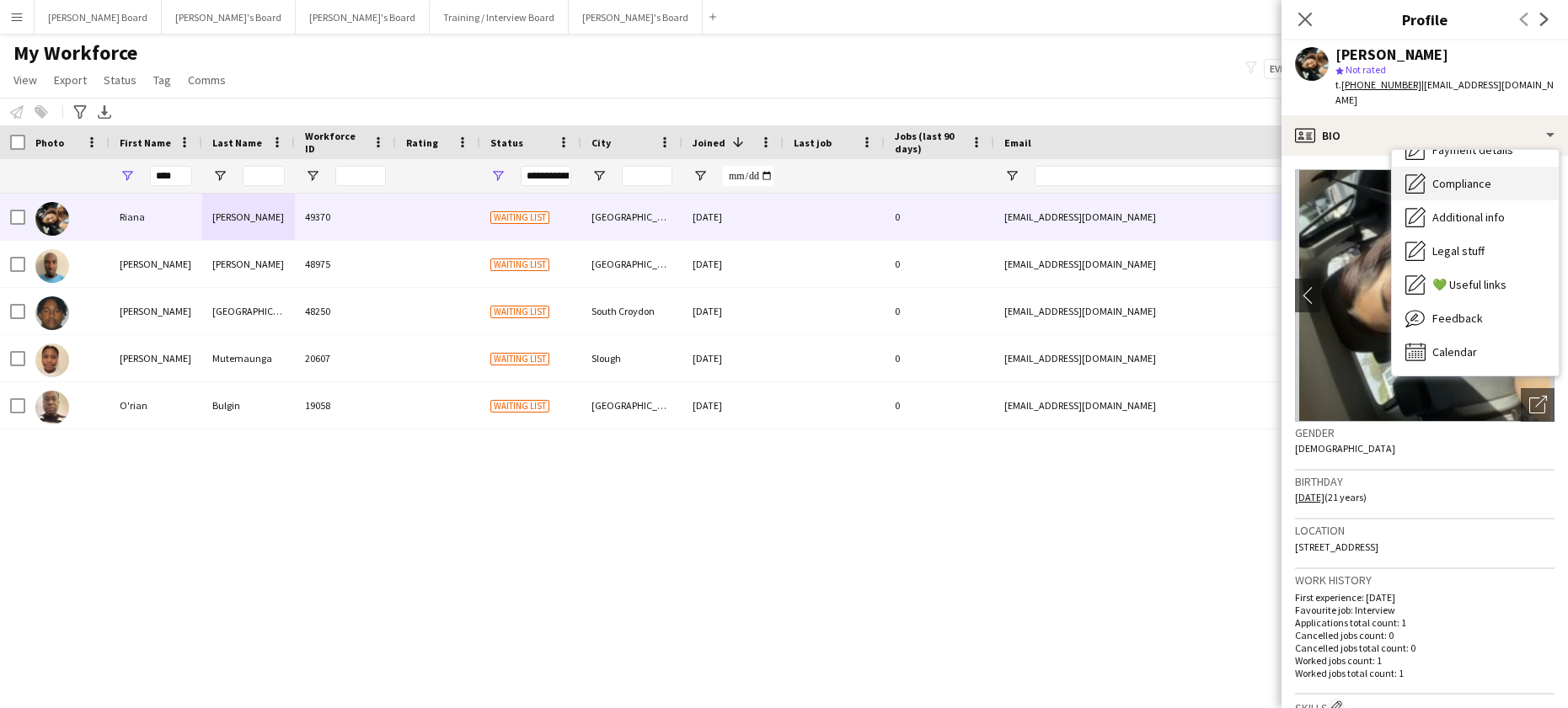
click at [1487, 176] on span "Compliance" at bounding box center [1461, 184] width 59 height 16
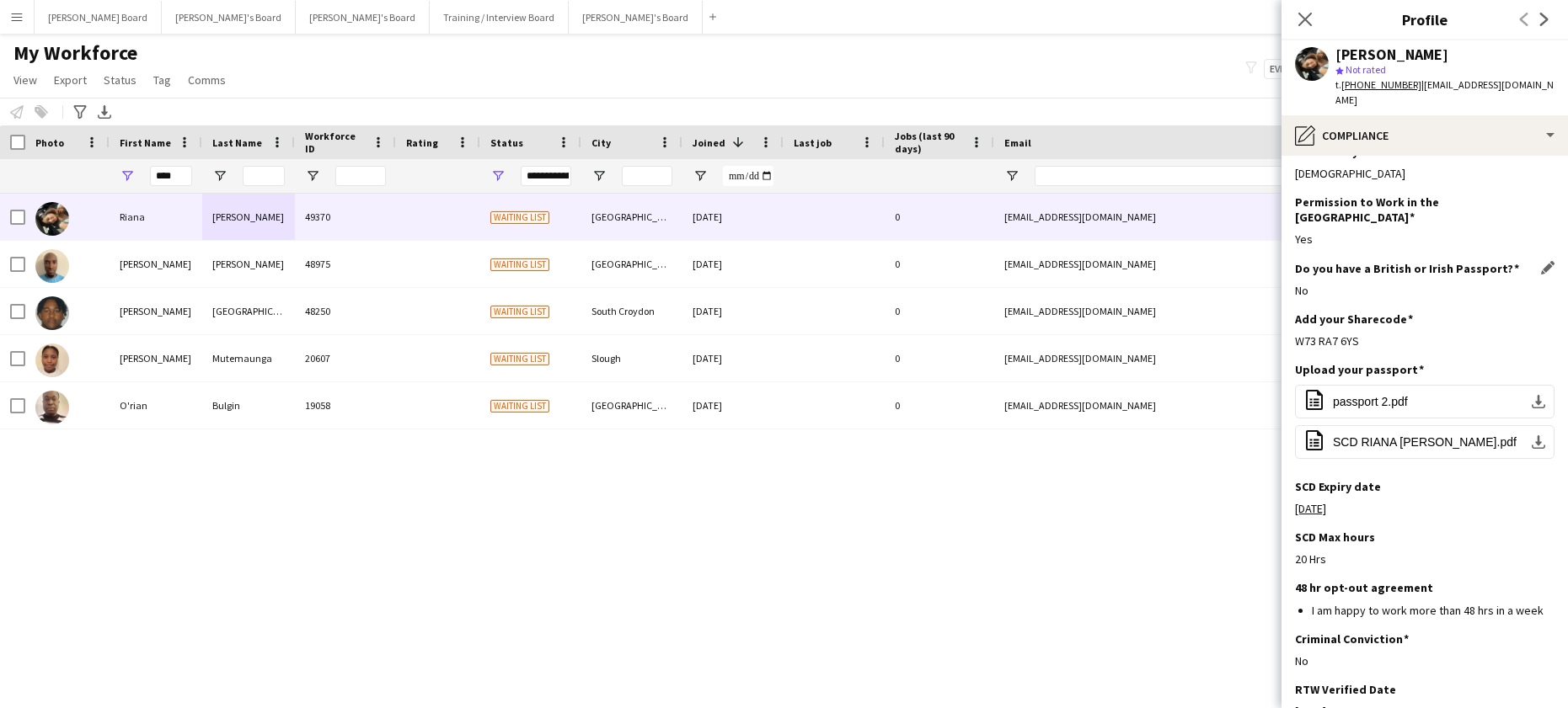
scroll to position [0, 0]
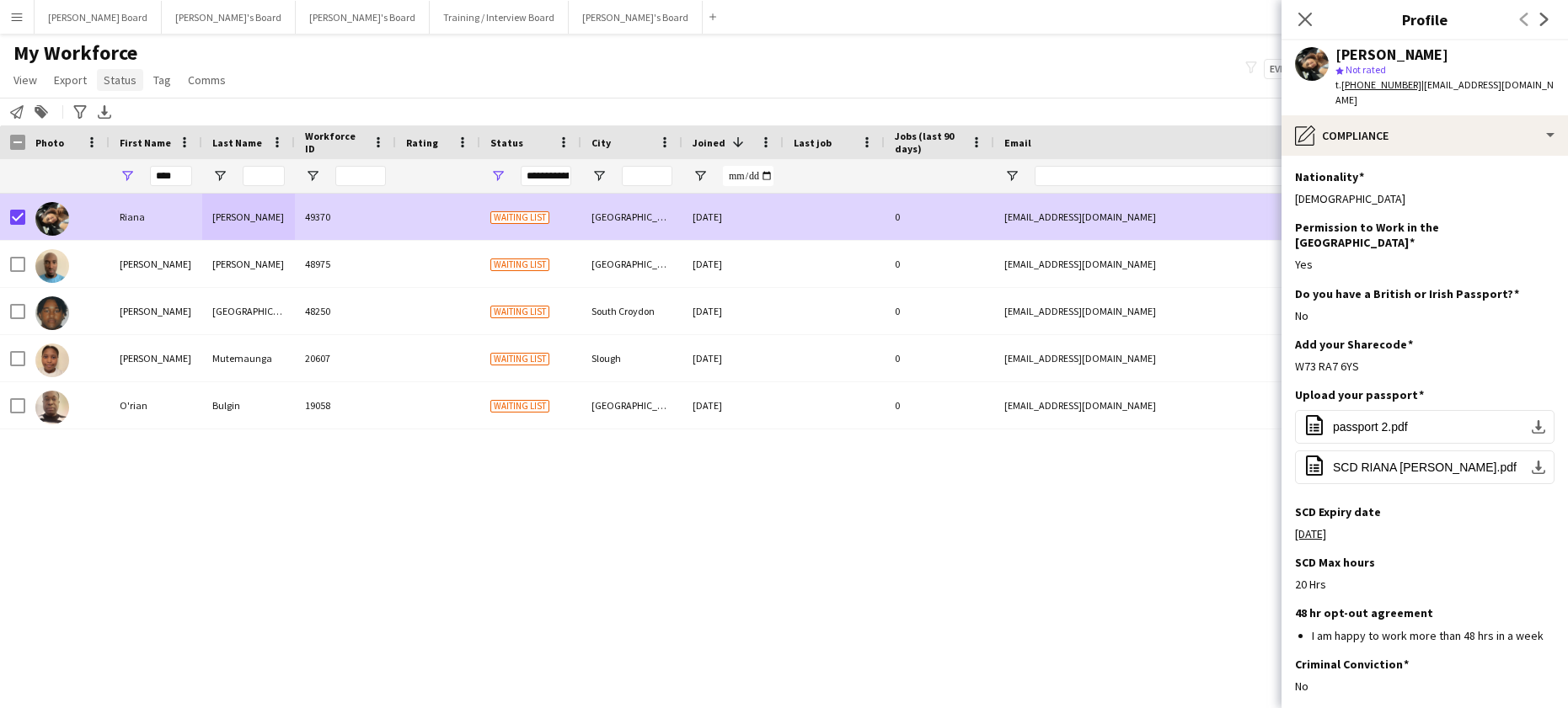
click at [126, 81] on span "Status" at bounding box center [120, 80] width 33 height 16
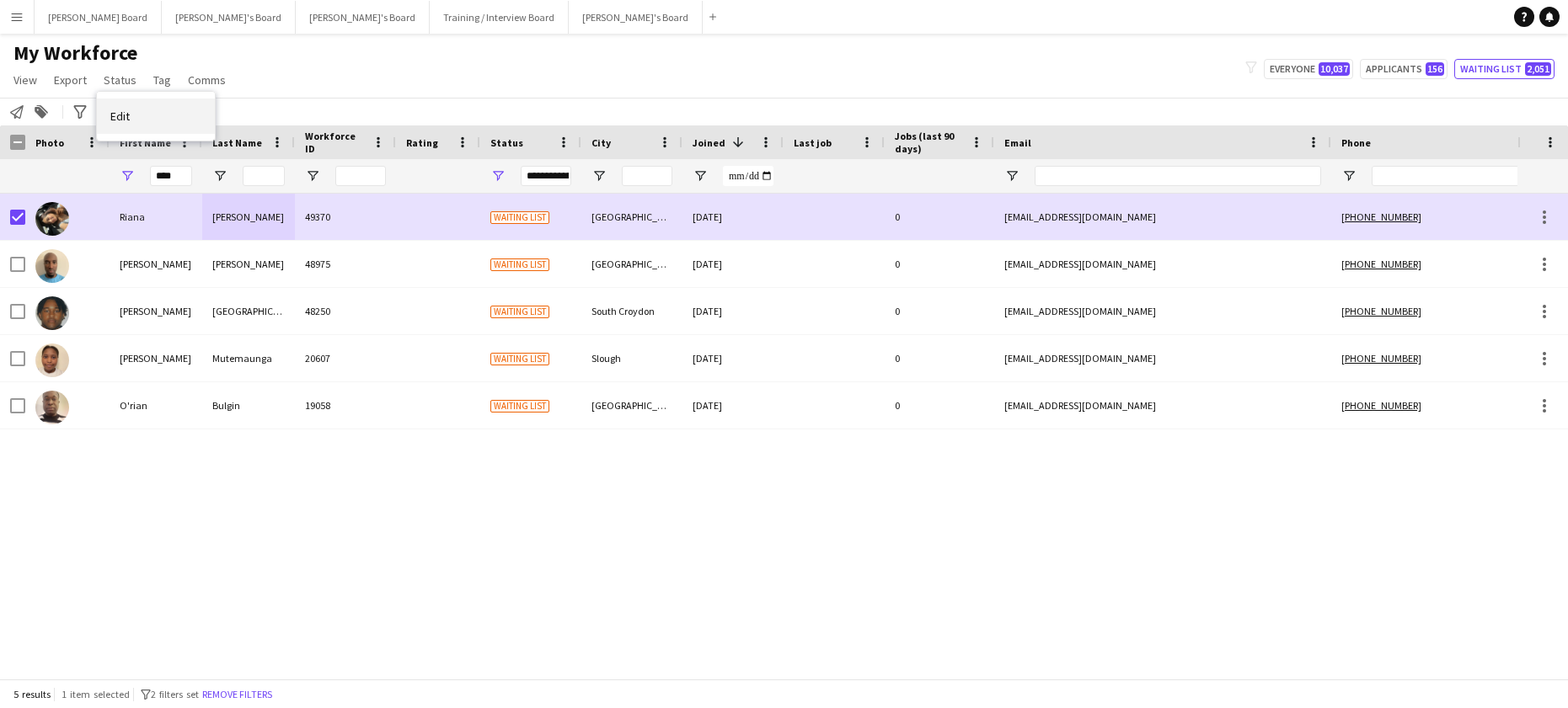
click at [137, 128] on link "Edit" at bounding box center [156, 116] width 118 height 35
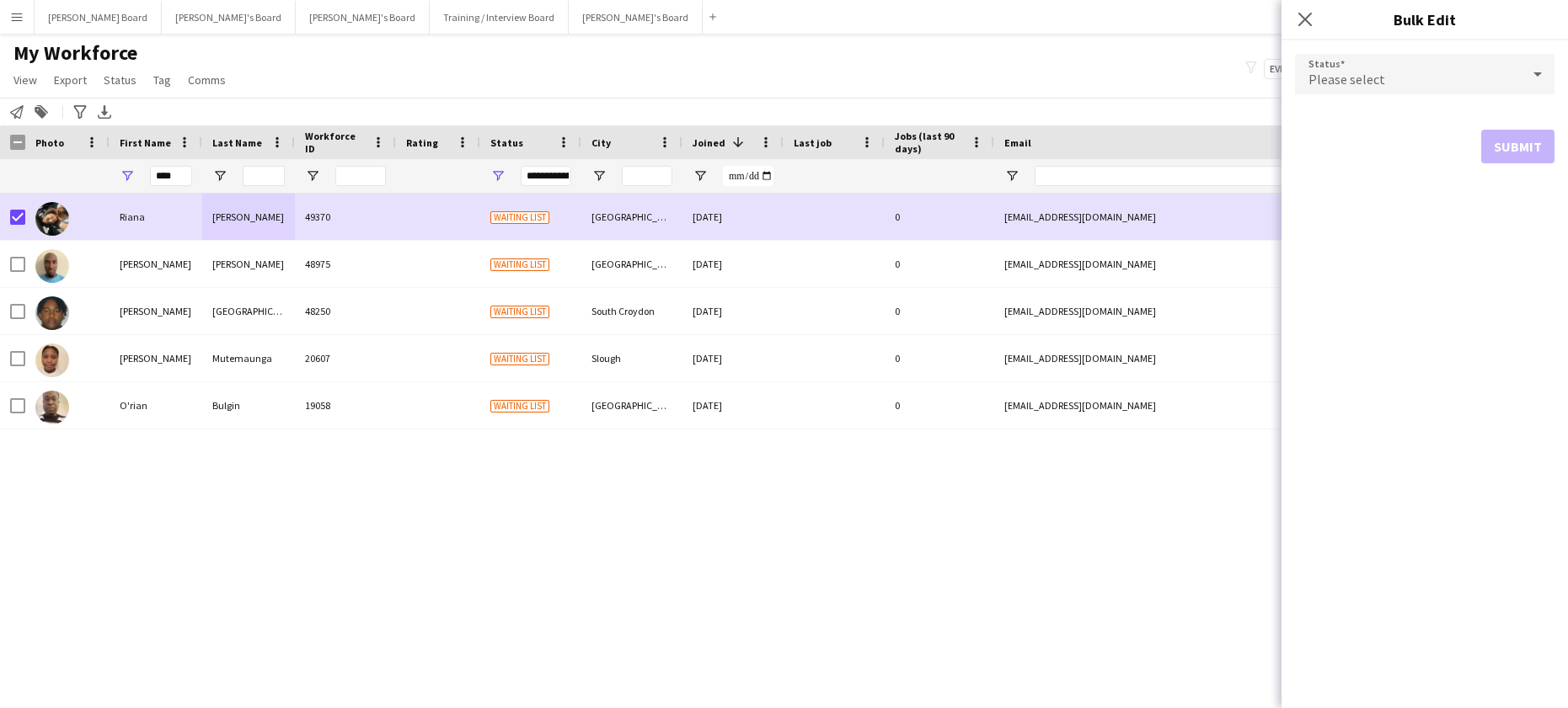
click at [1371, 91] on div "Please select" at bounding box center [1408, 73] width 226 height 40
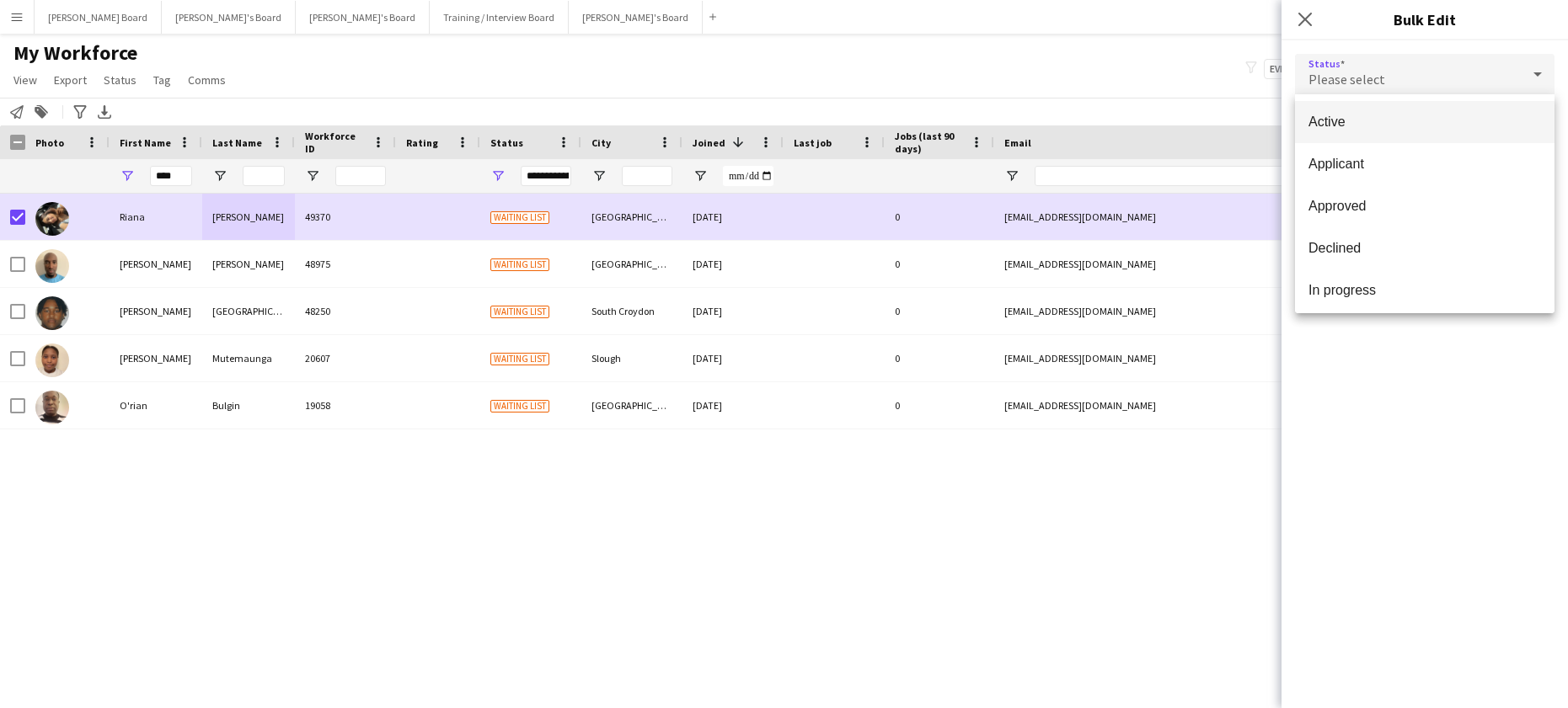
click at [1359, 122] on span "Active" at bounding box center [1425, 121] width 233 height 16
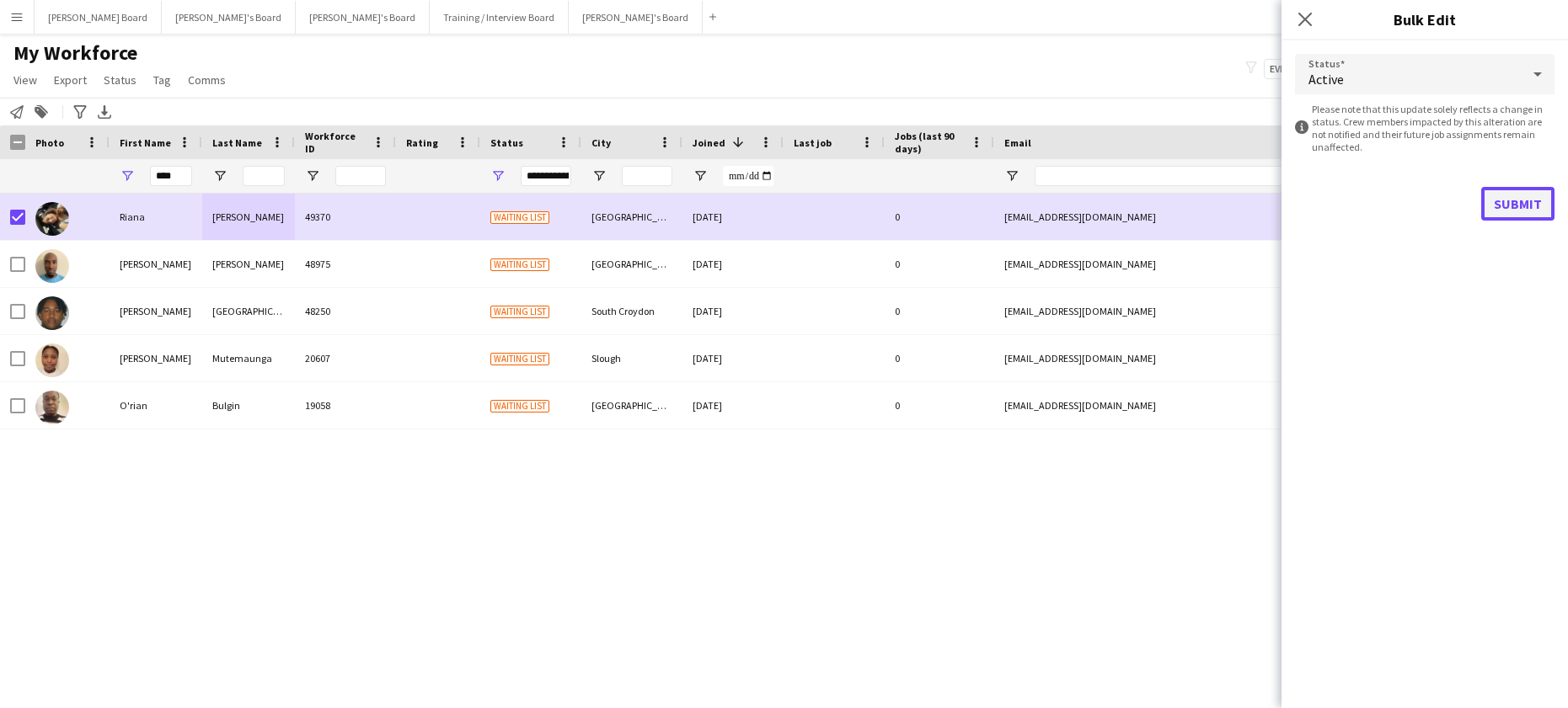
click at [1527, 211] on button "Submit" at bounding box center [1517, 203] width 73 height 33
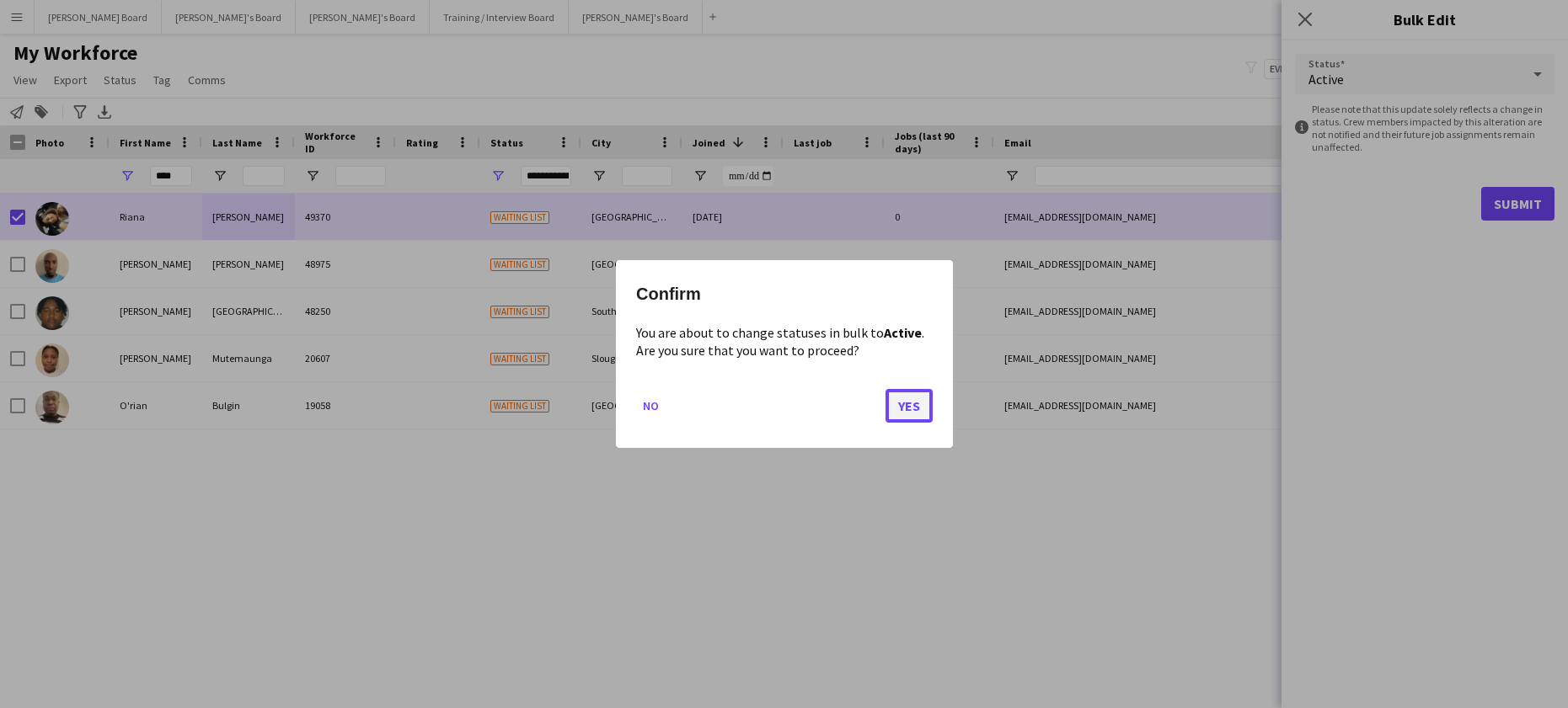
click at [911, 407] on button "Yes" at bounding box center [909, 406] width 47 height 33
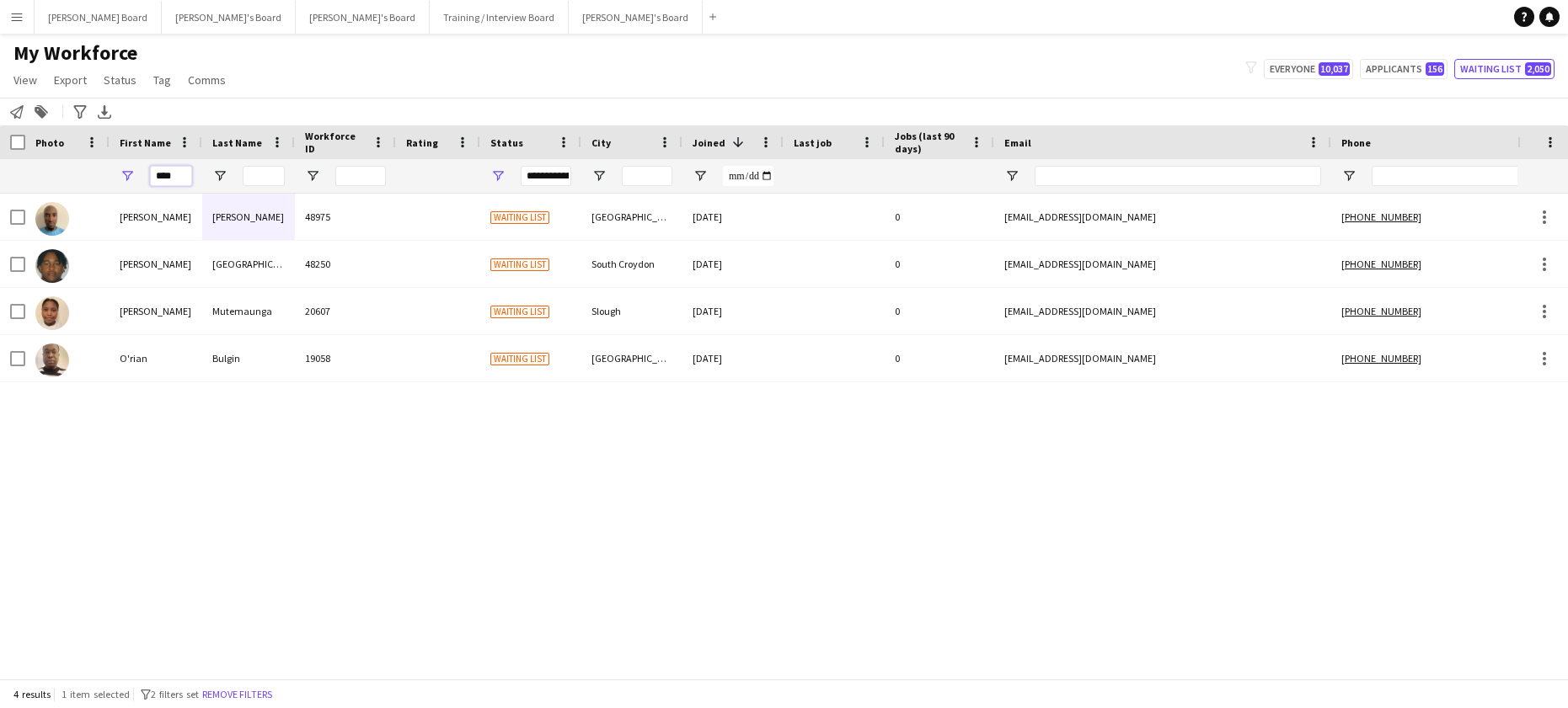
click at [171, 179] on input "****" at bounding box center [170, 176] width 42 height 21
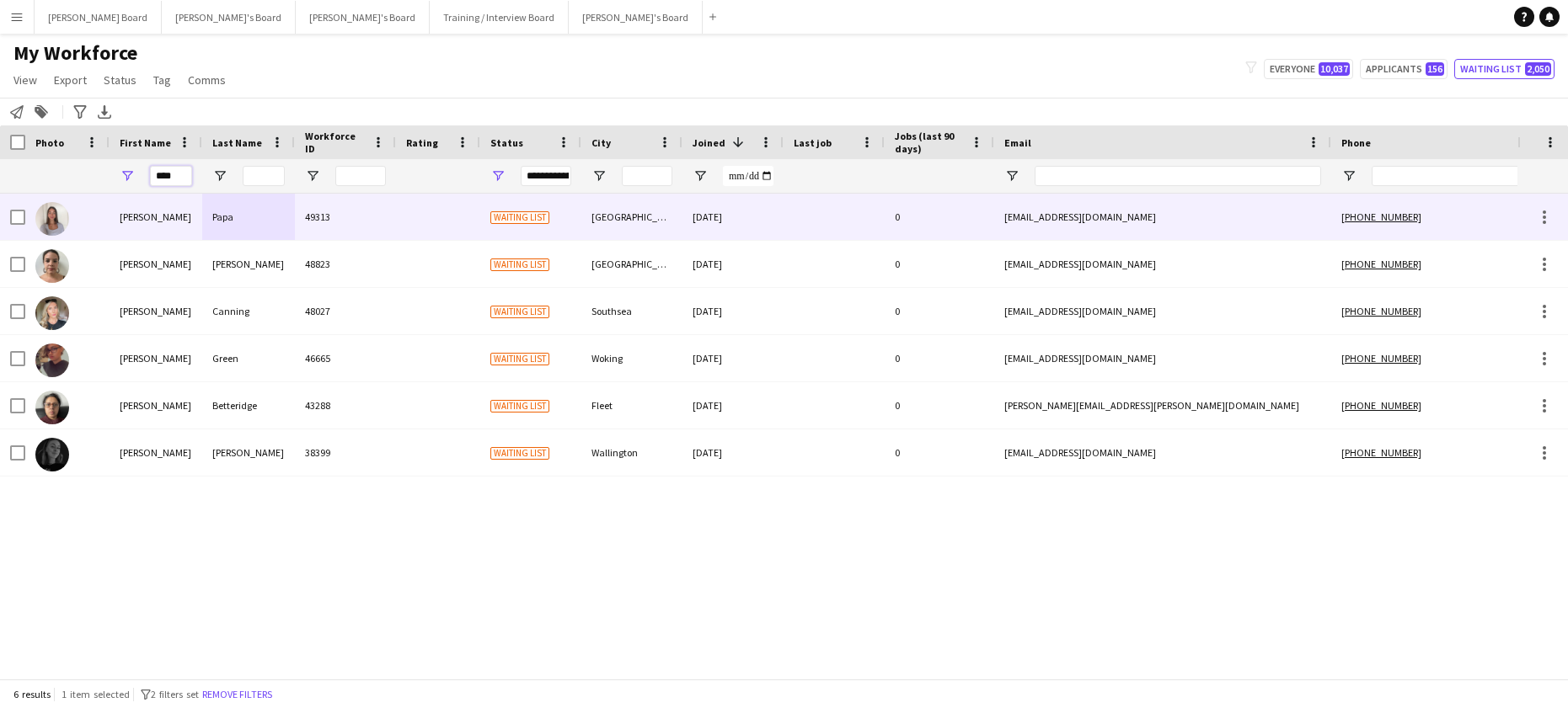
type input "****"
click at [212, 221] on div "Papa" at bounding box center [248, 216] width 93 height 46
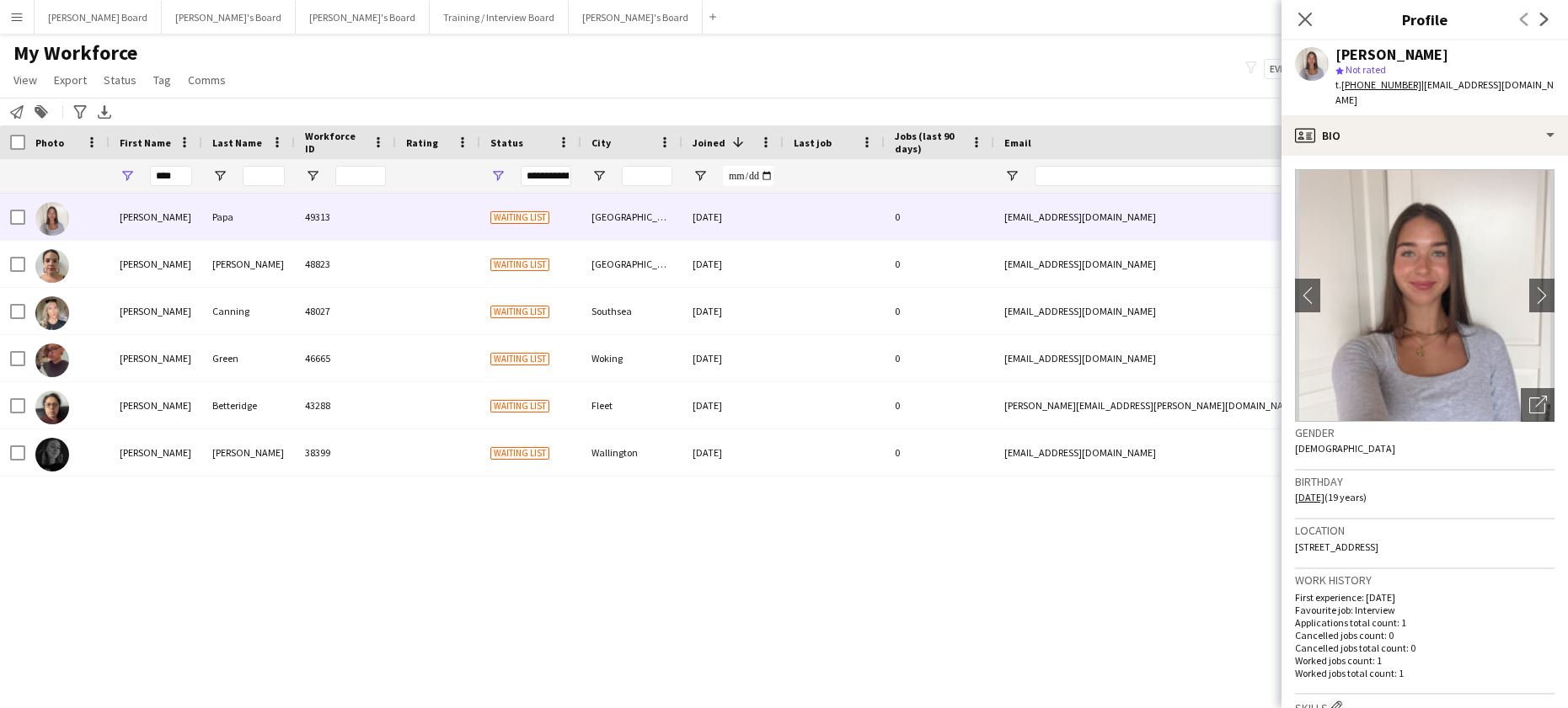
click at [334, 191] on div at bounding box center [344, 176] width 101 height 33
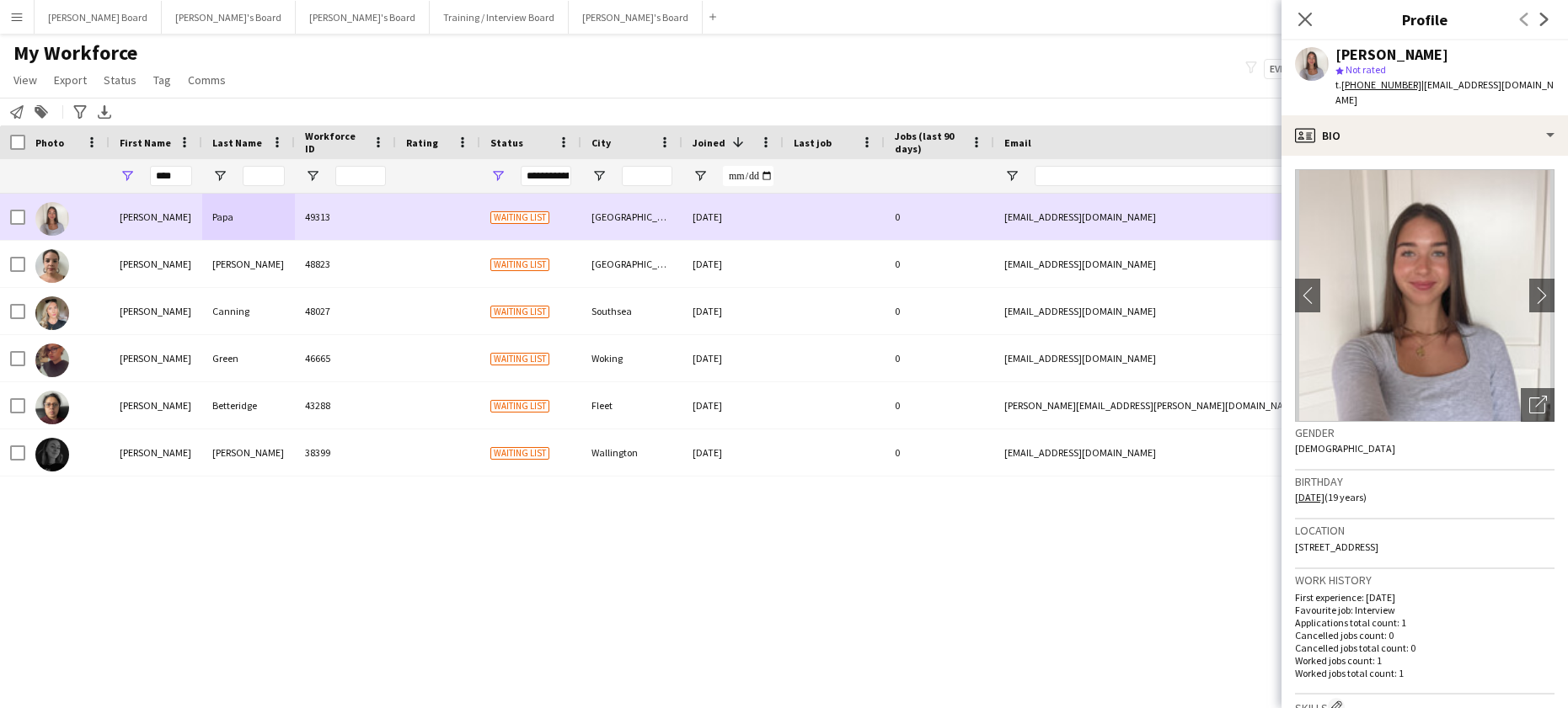
click at [334, 206] on div "49313" at bounding box center [344, 216] width 101 height 46
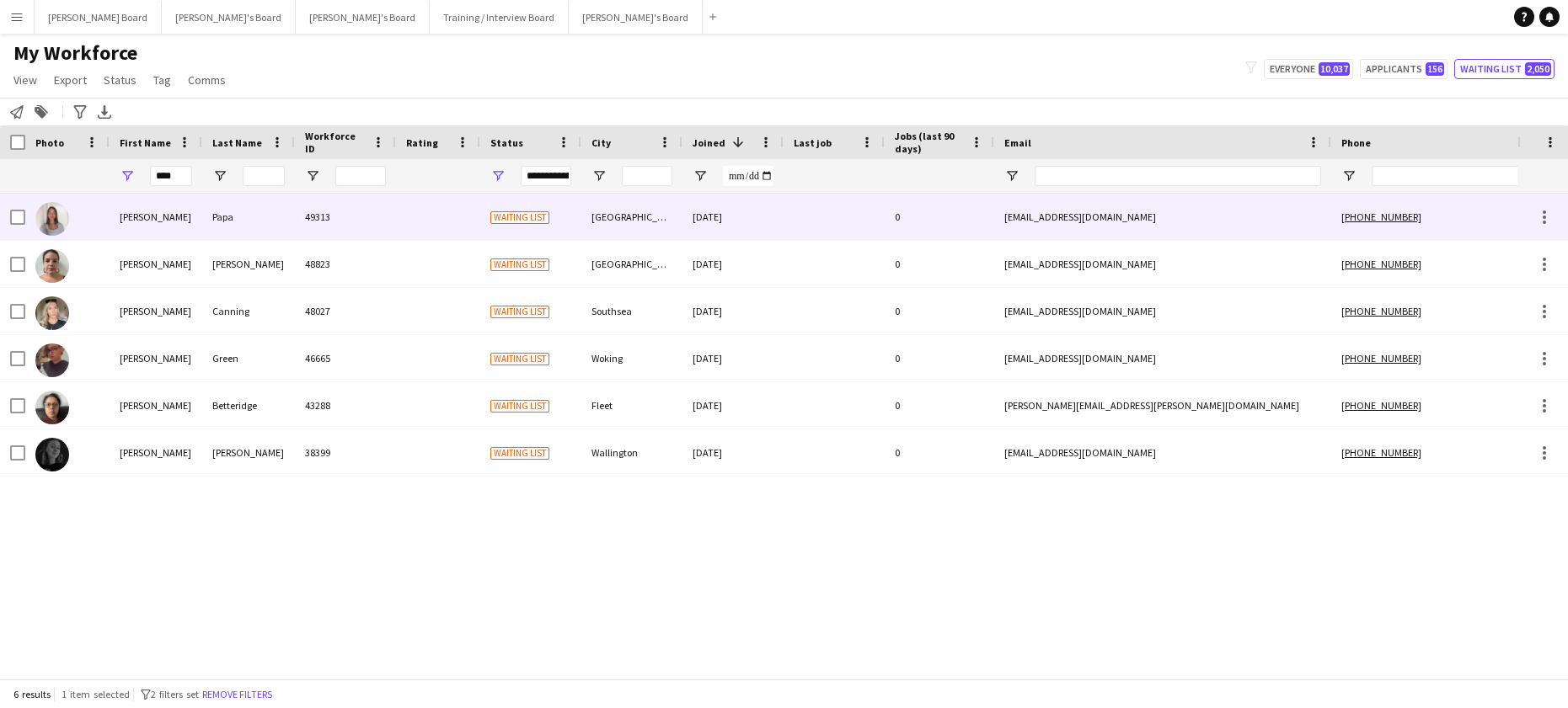
drag, startPoint x: 508, startPoint y: 231, endPoint x: 479, endPoint y: 233, distance: 29.1
click at [508, 232] on div "Waiting list" at bounding box center [530, 216] width 101 height 46
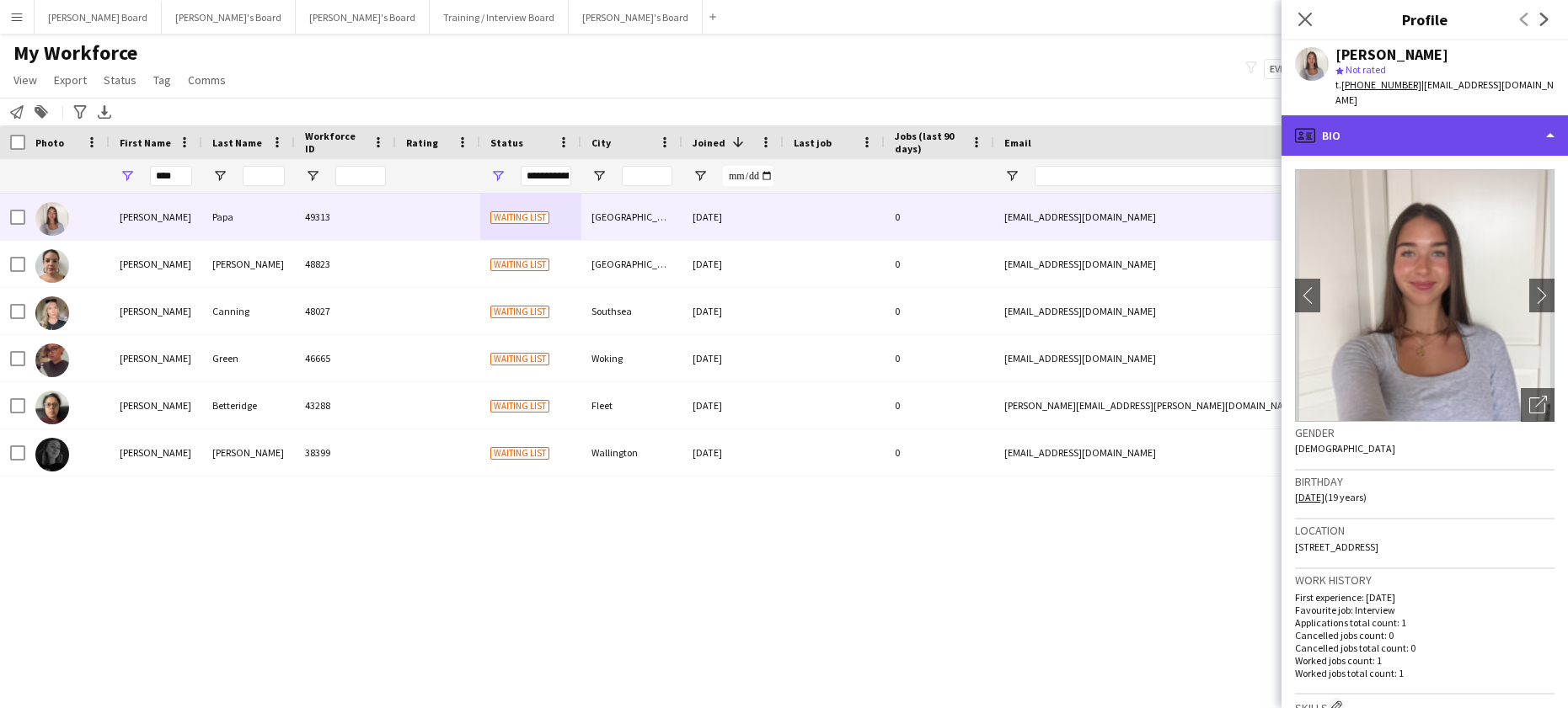
click at [1405, 119] on div "profile Bio" at bounding box center [1424, 135] width 287 height 40
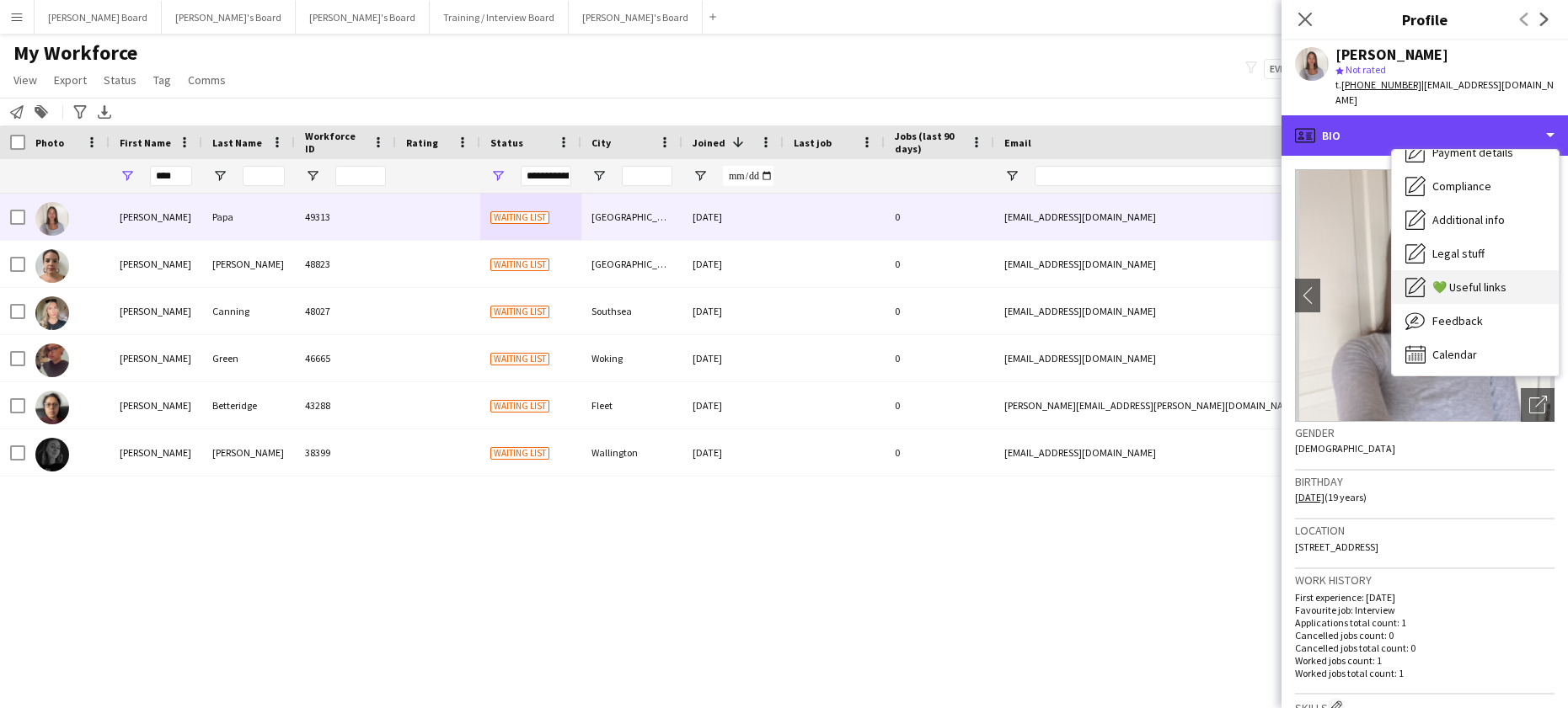
scroll to position [226, 0]
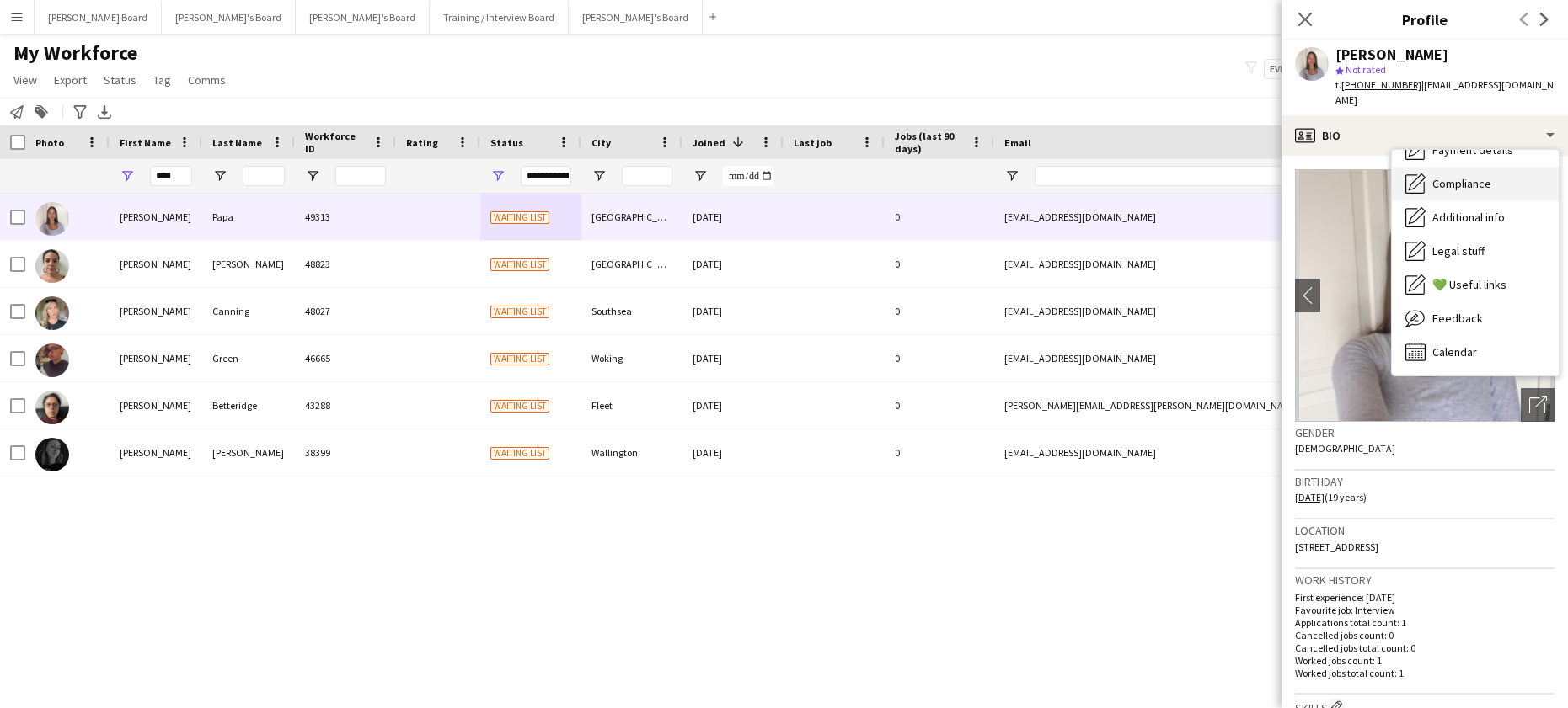
click at [1479, 178] on div "Compliance Compliance" at bounding box center [1475, 184] width 167 height 33
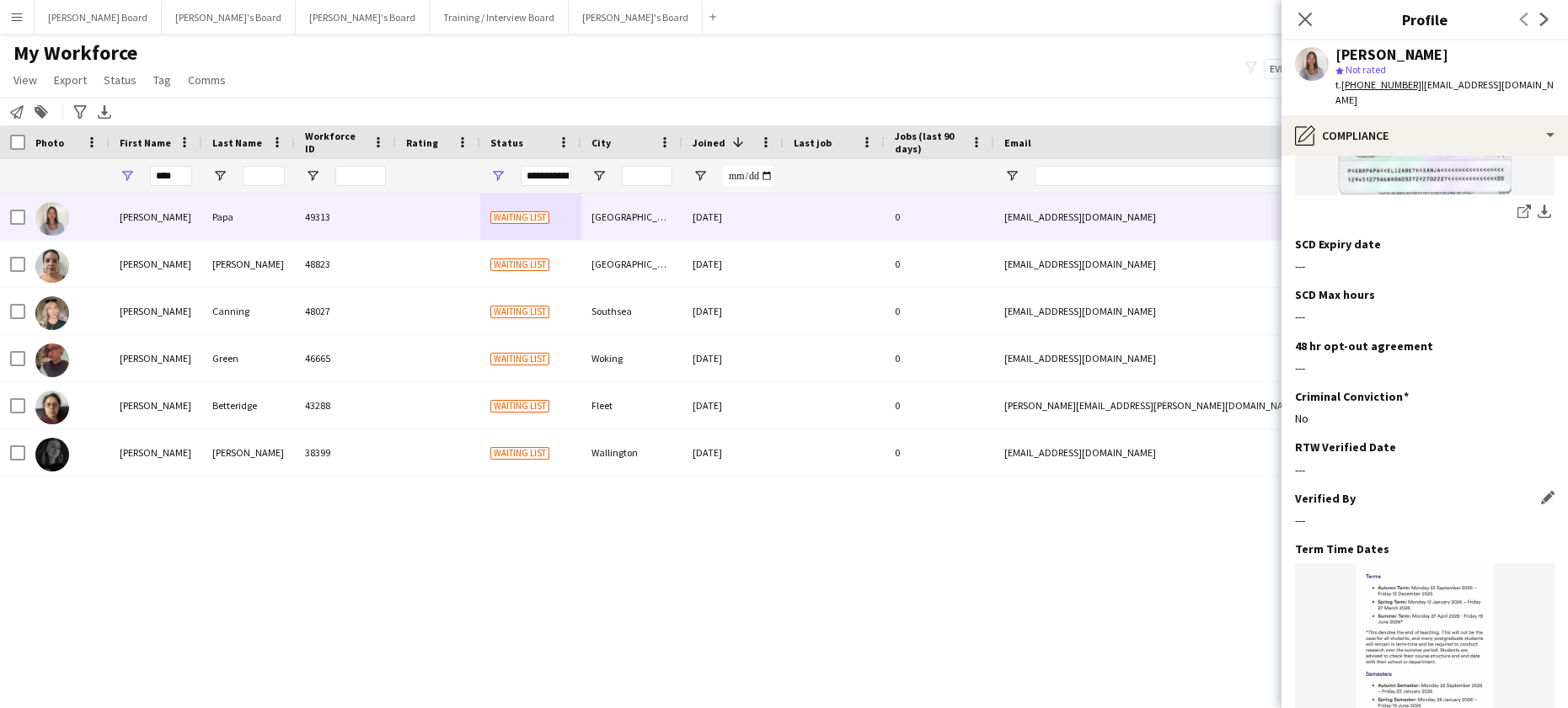
scroll to position [449, 0]
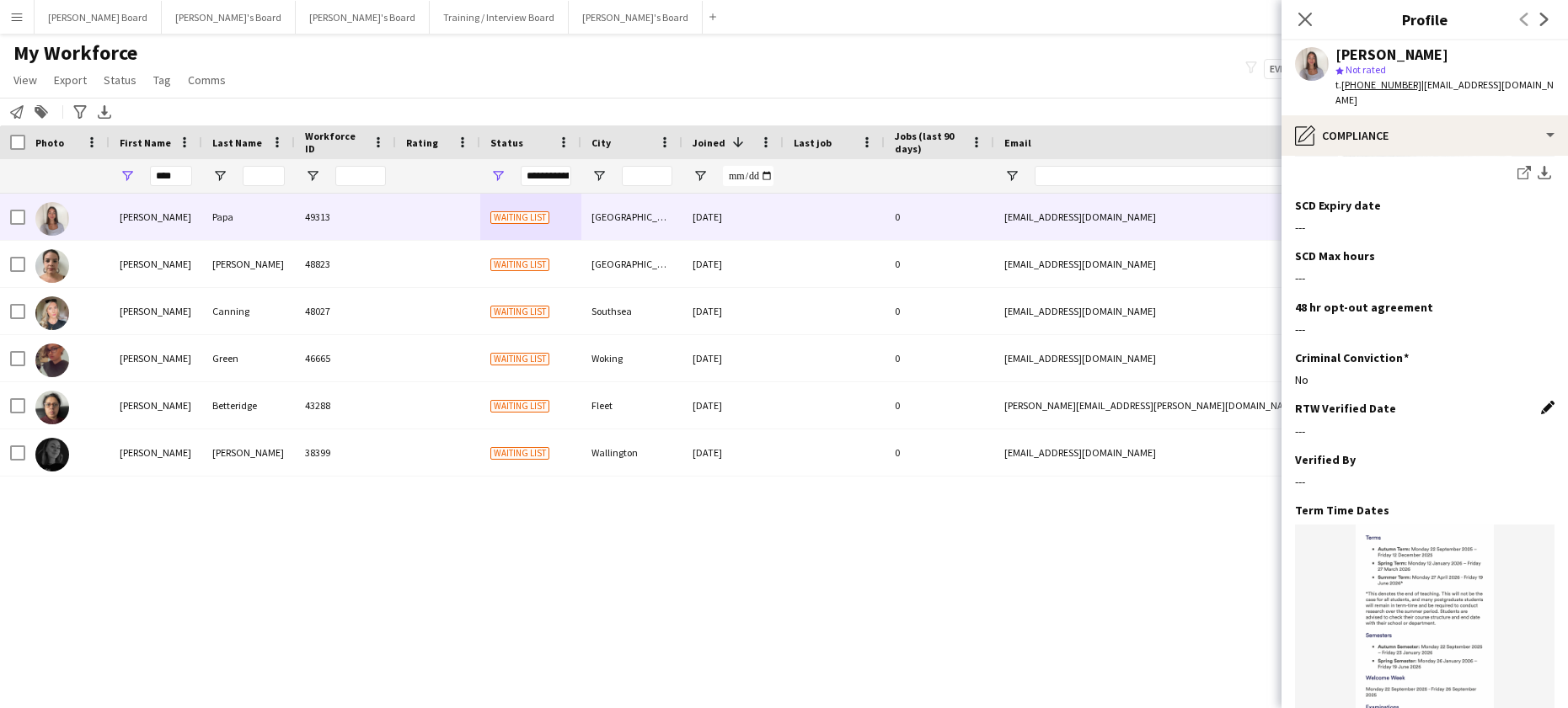
click at [1542, 401] on app-icon "Edit this field" at bounding box center [1548, 408] width 14 height 14
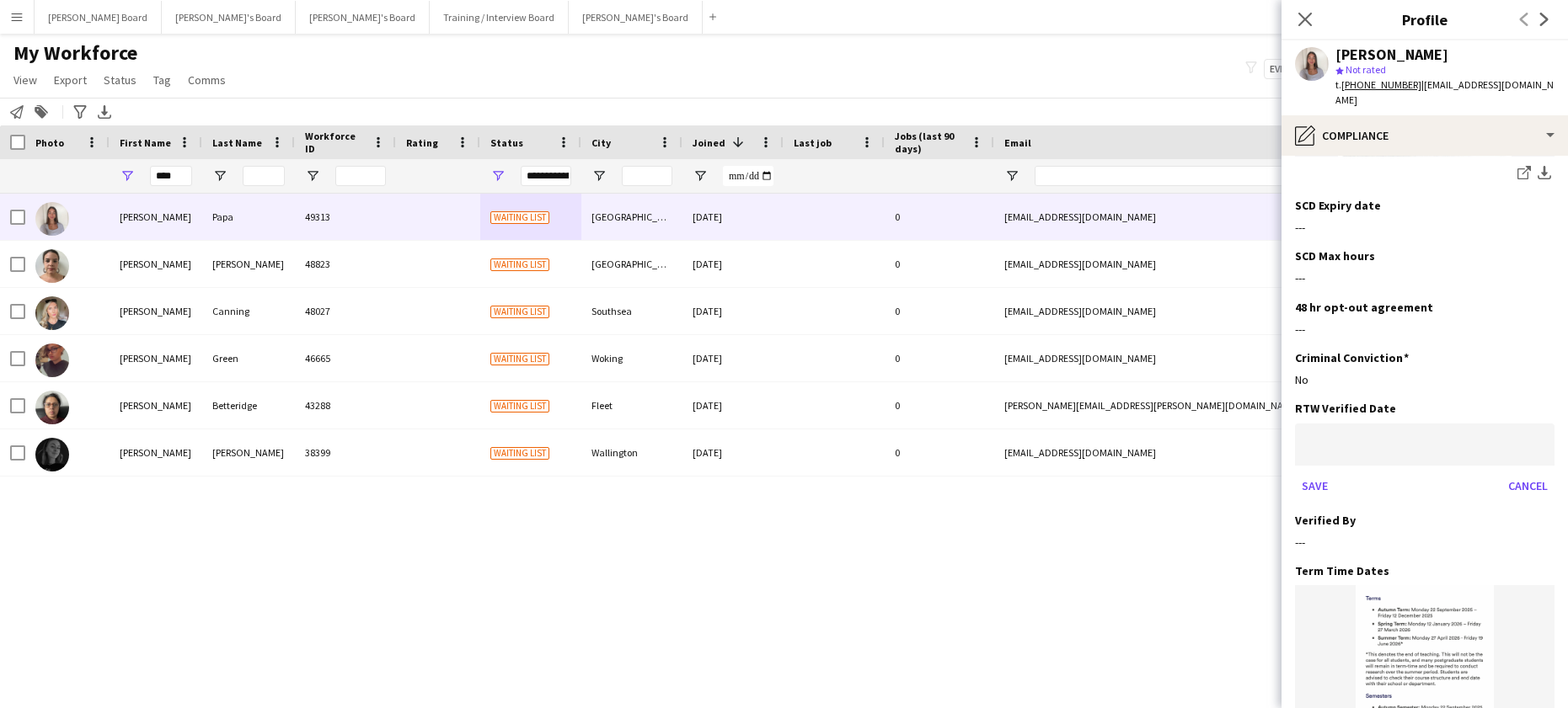
click at [1418, 420] on body "Menu Boards Boards Boards All jobs Status Workforce Workforce My Workforce Recr…" at bounding box center [784, 354] width 1568 height 708
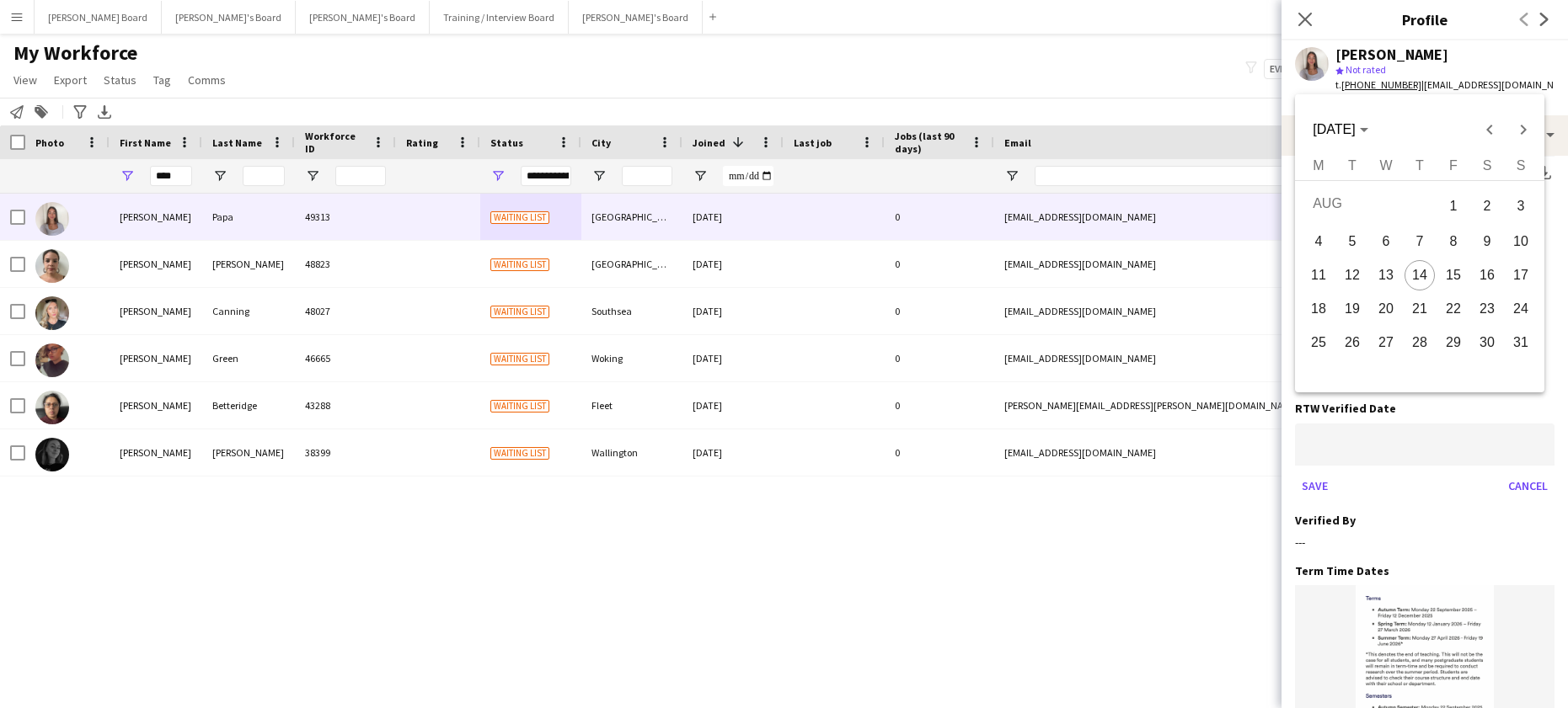
click at [1416, 277] on span "14" at bounding box center [1419, 275] width 30 height 30
type input "**********"
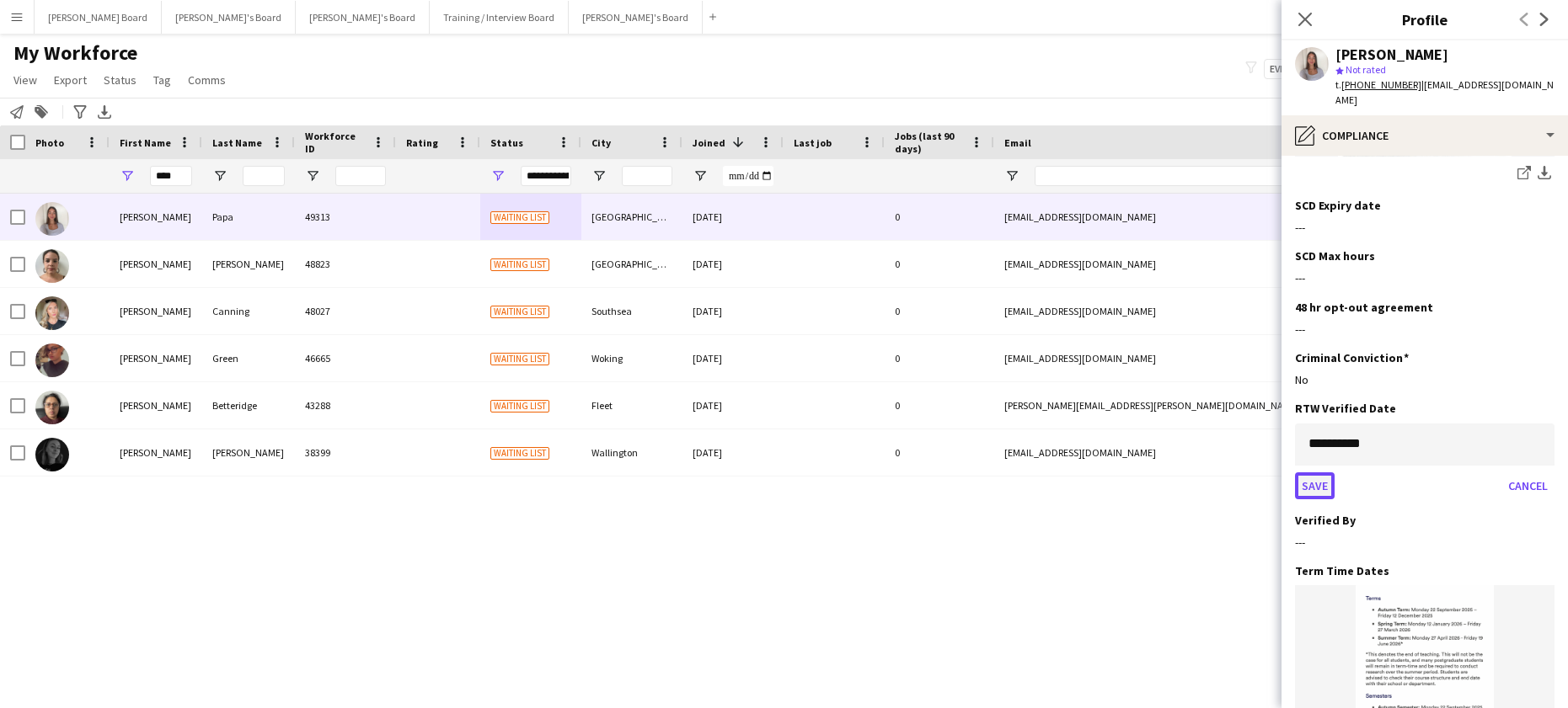
click at [1322, 472] on button "Save" at bounding box center [1315, 486] width 39 height 27
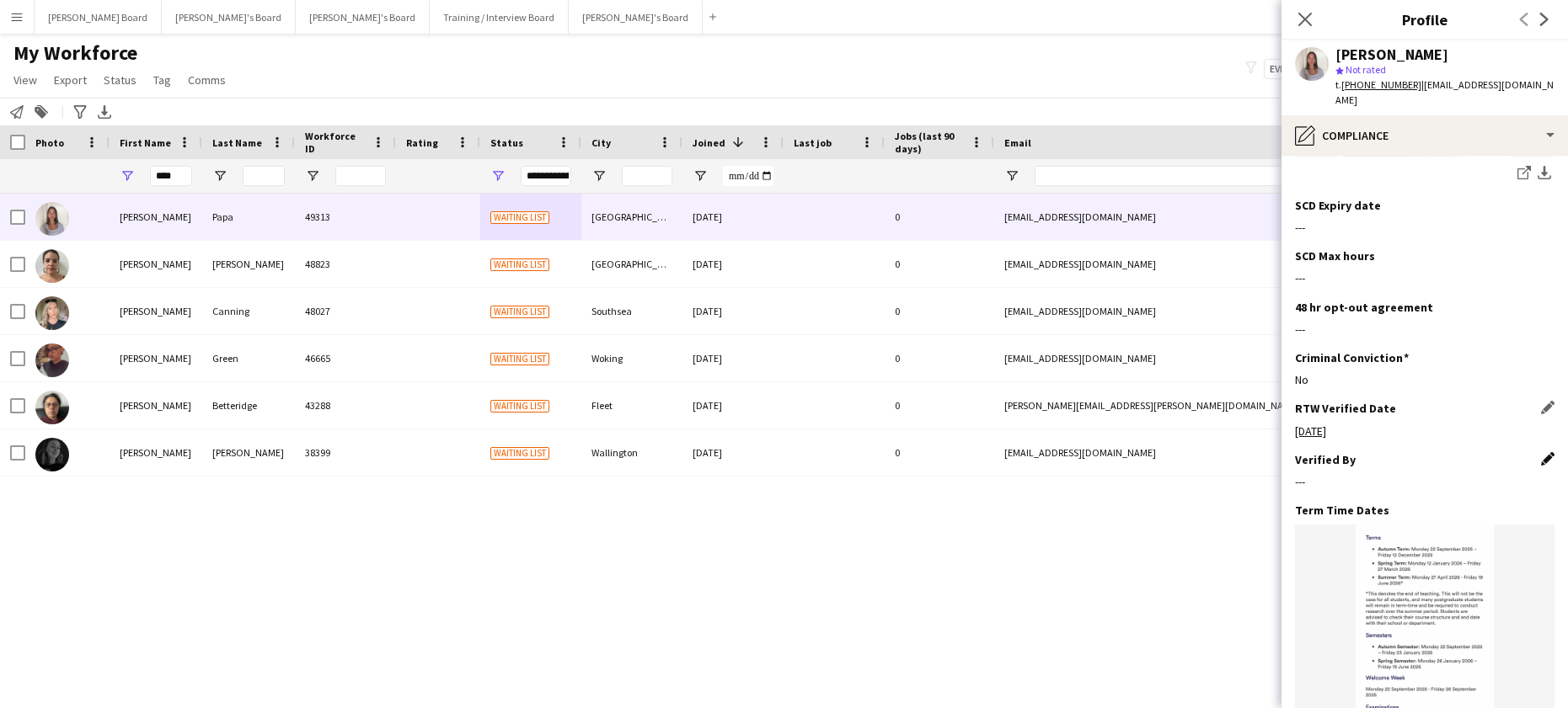
click at [1542, 453] on app-icon "Edit this field" at bounding box center [1548, 460] width 14 height 14
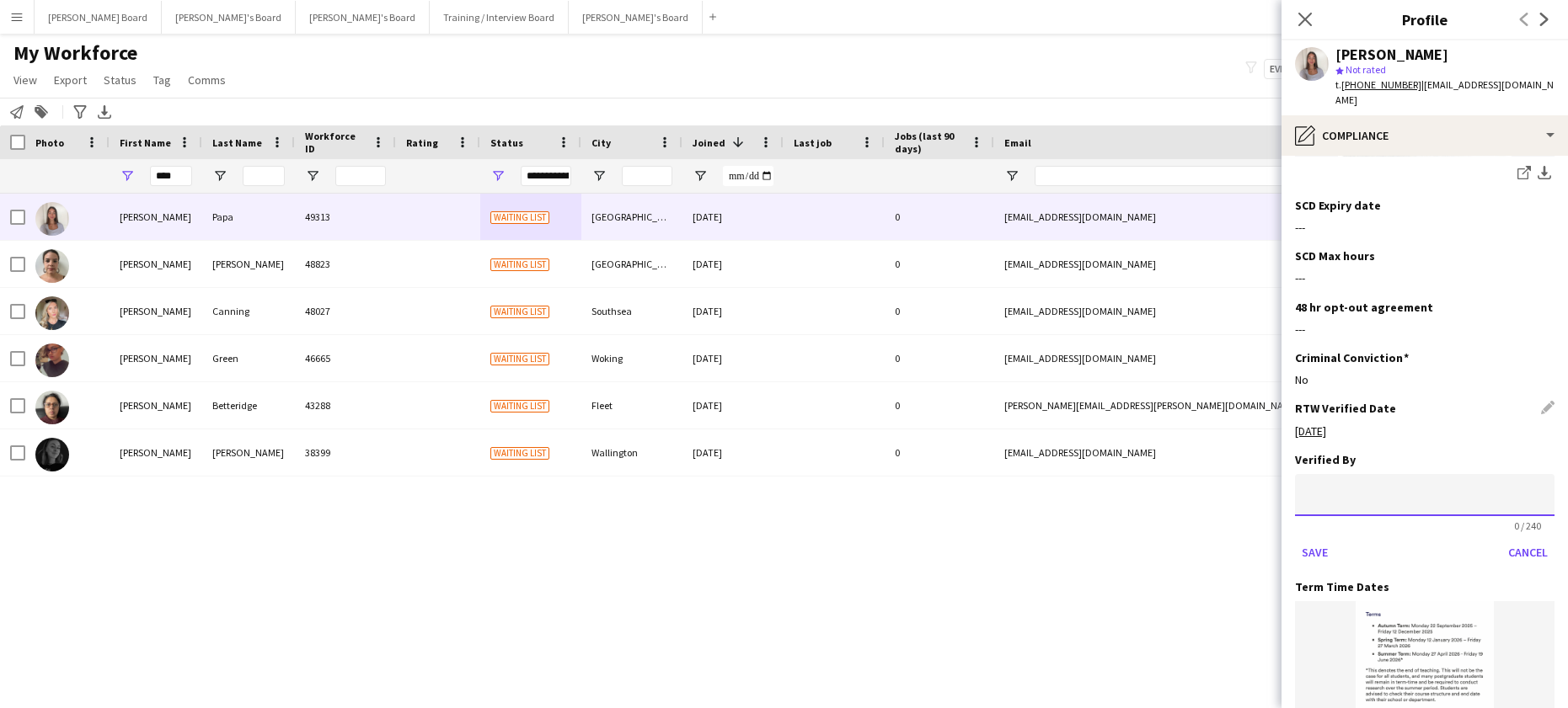
click at [1345, 474] on input at bounding box center [1424, 495] width 259 height 42
type input "**"
click at [1324, 539] on button "Save" at bounding box center [1315, 553] width 39 height 27
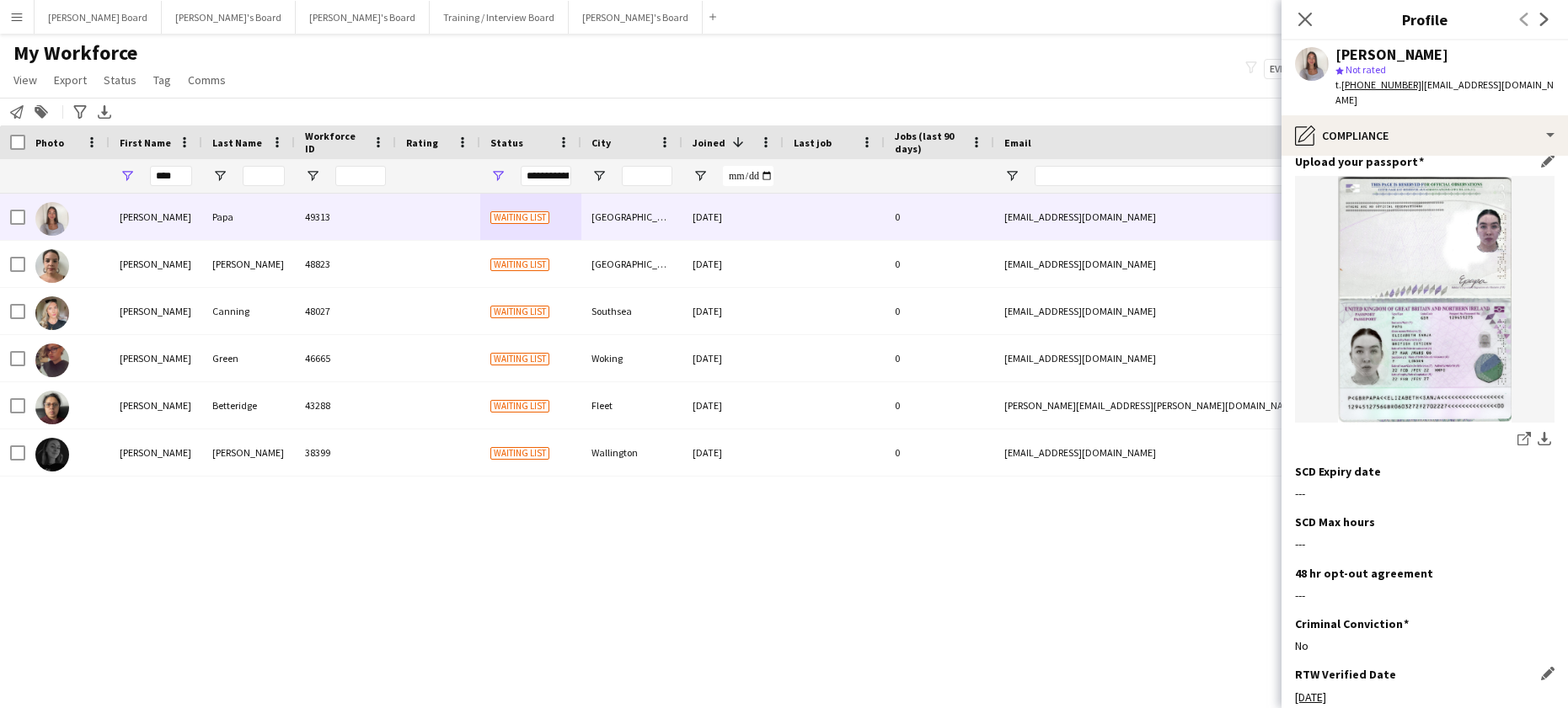
scroll to position [168, 0]
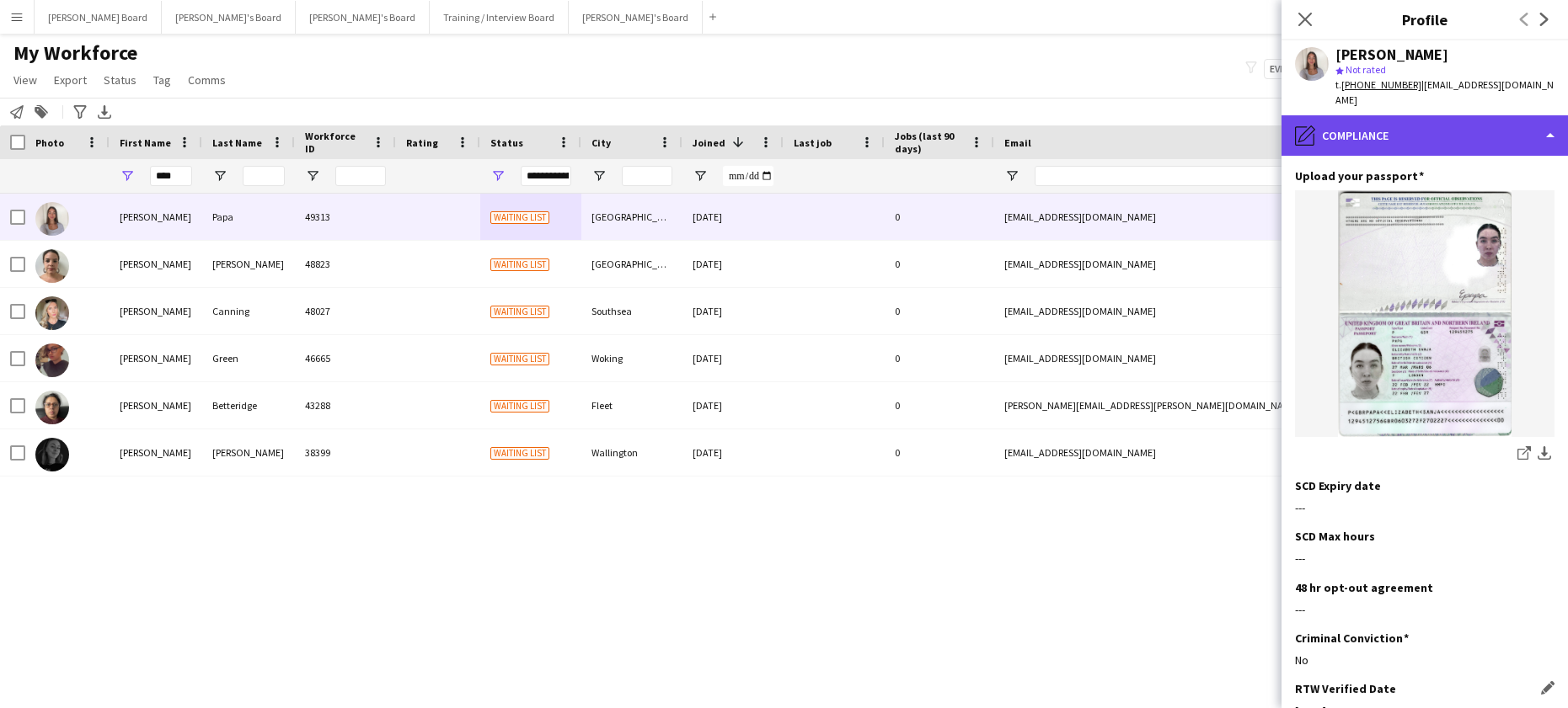
click at [1370, 115] on div "pencil4 Compliance" at bounding box center [1424, 135] width 287 height 40
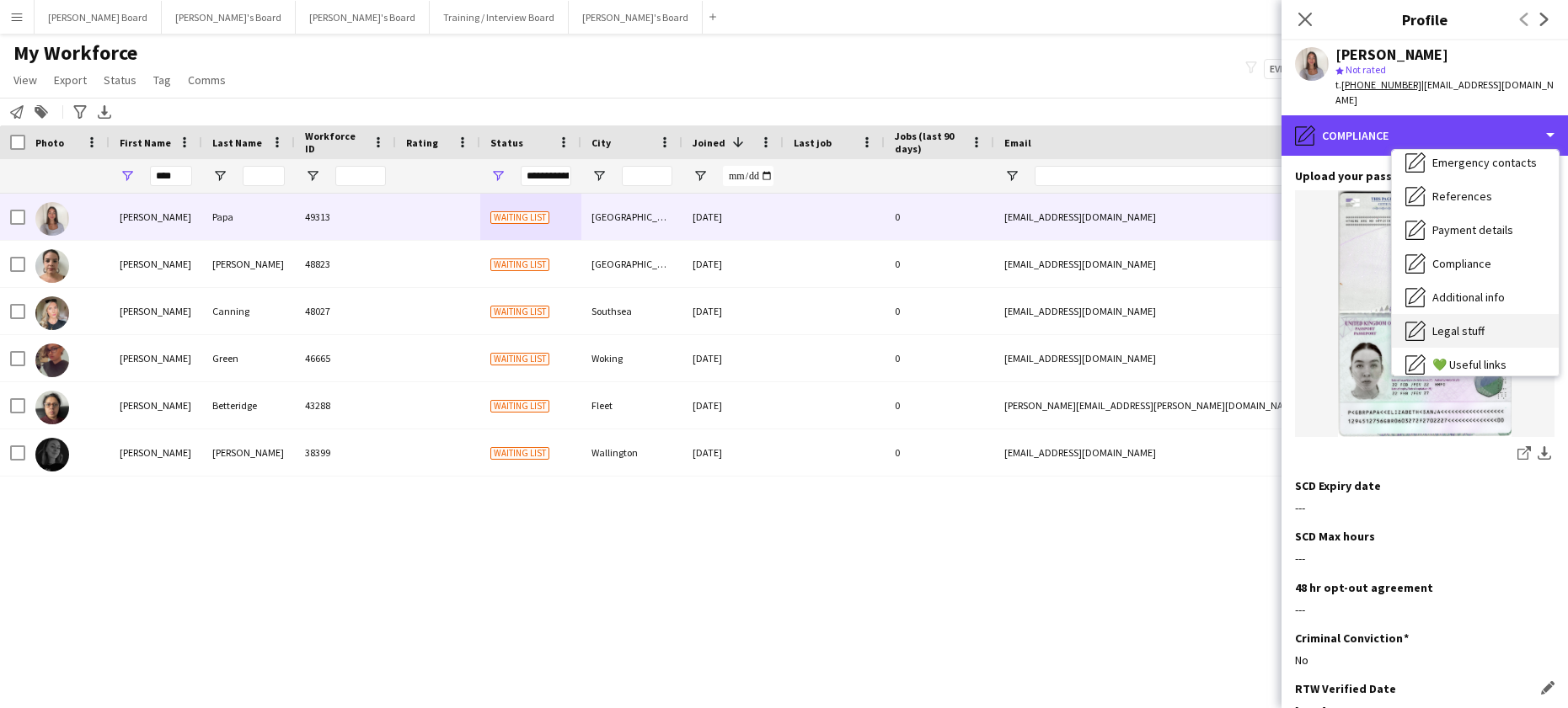
scroll to position [113, 0]
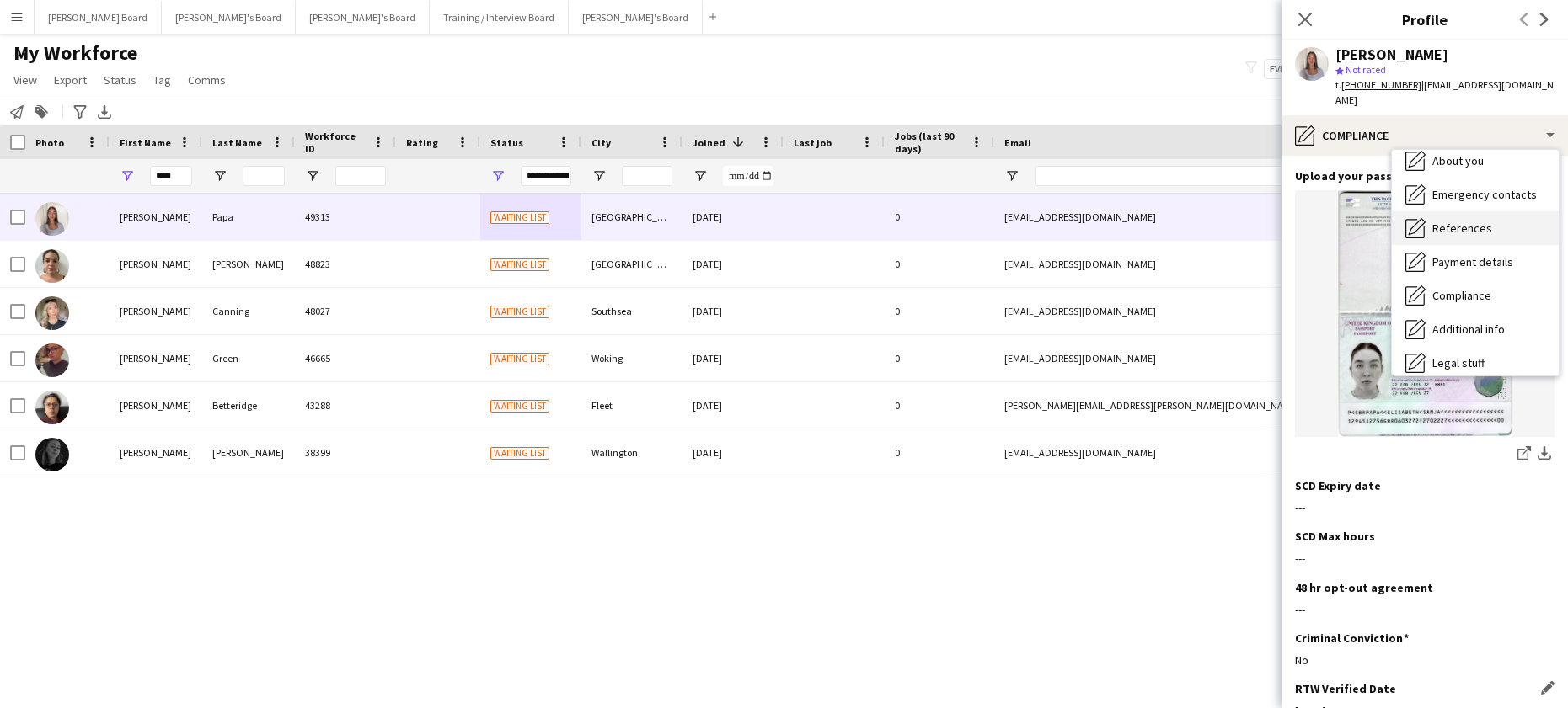
click at [1479, 227] on div "References References" at bounding box center [1475, 228] width 167 height 33
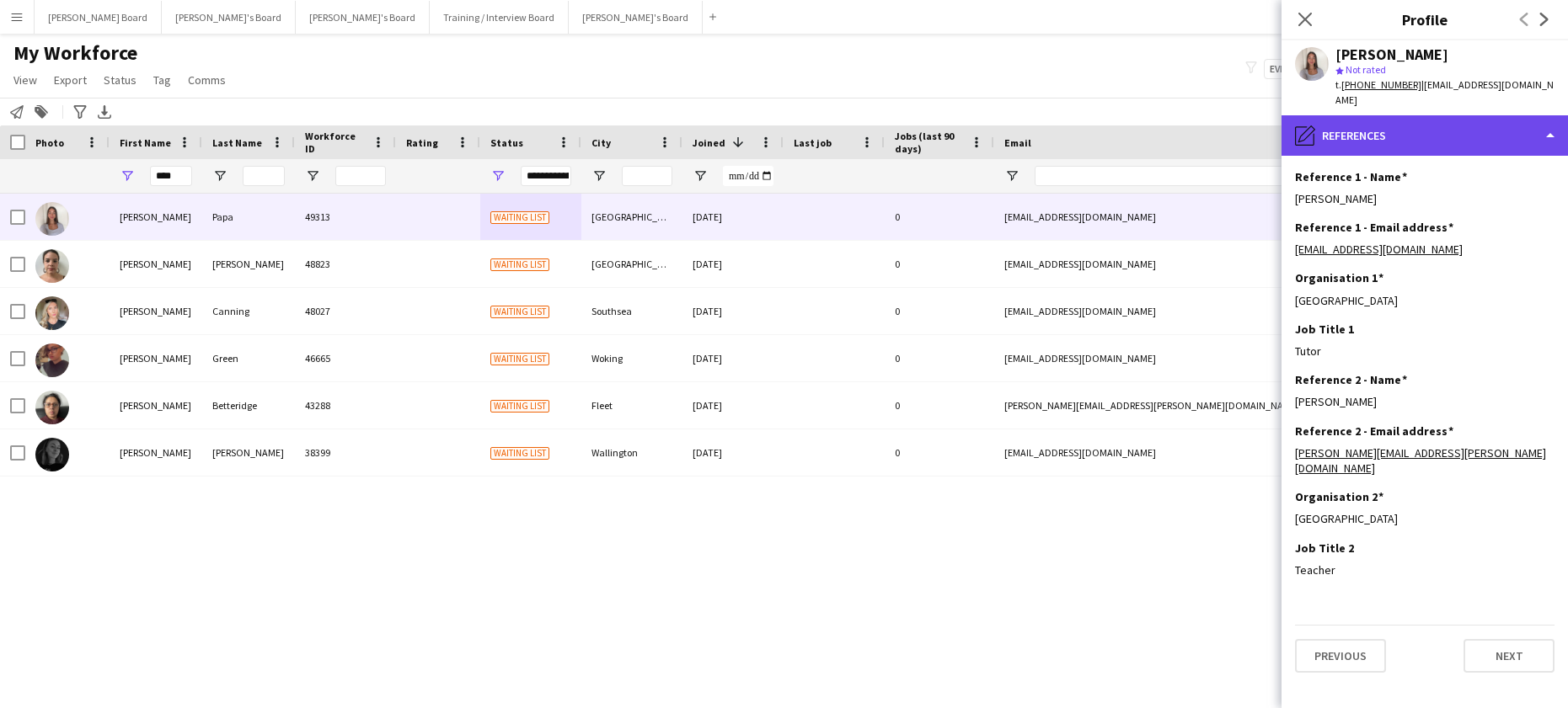
click at [1415, 135] on div "pencil4 References" at bounding box center [1424, 135] width 287 height 40
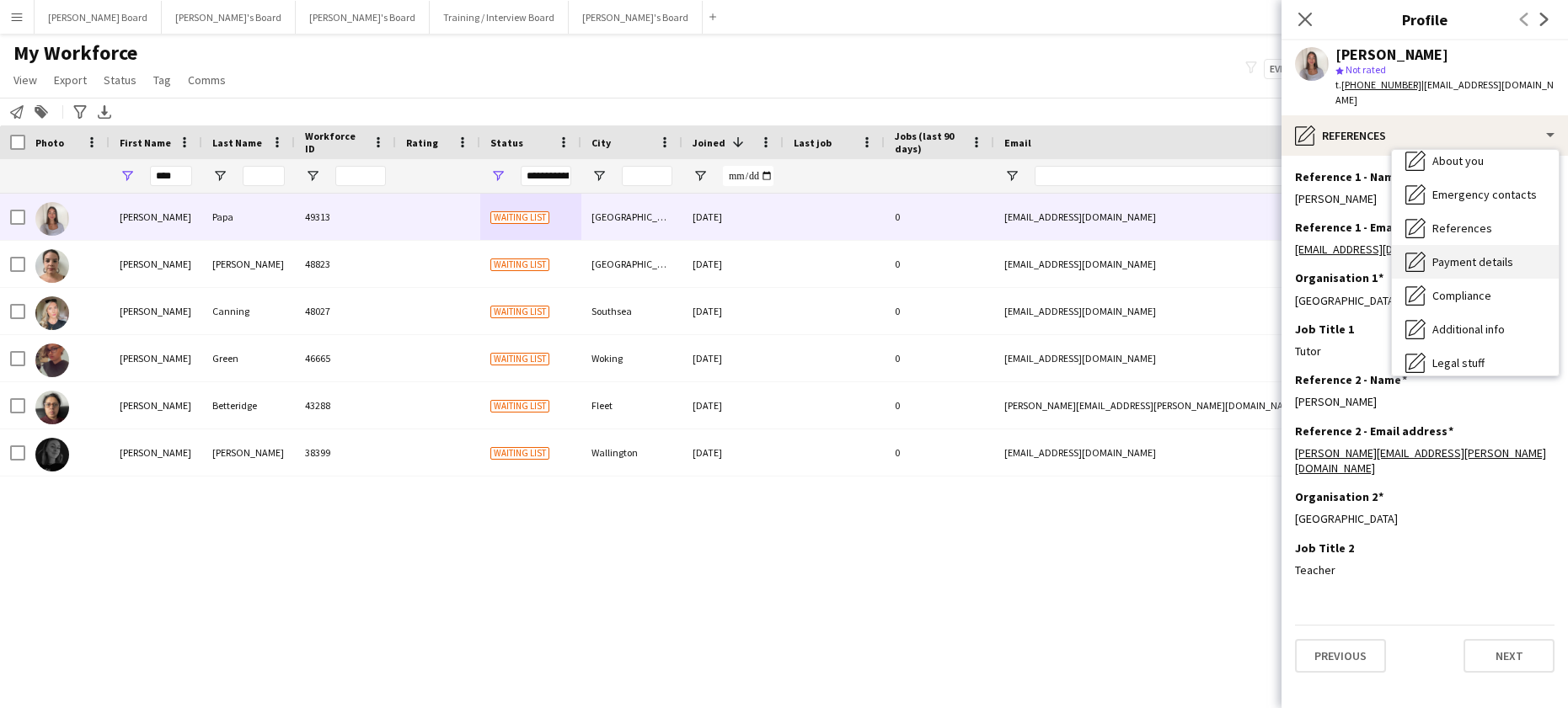
click at [1519, 257] on div "Payment details Payment details" at bounding box center [1475, 262] width 167 height 33
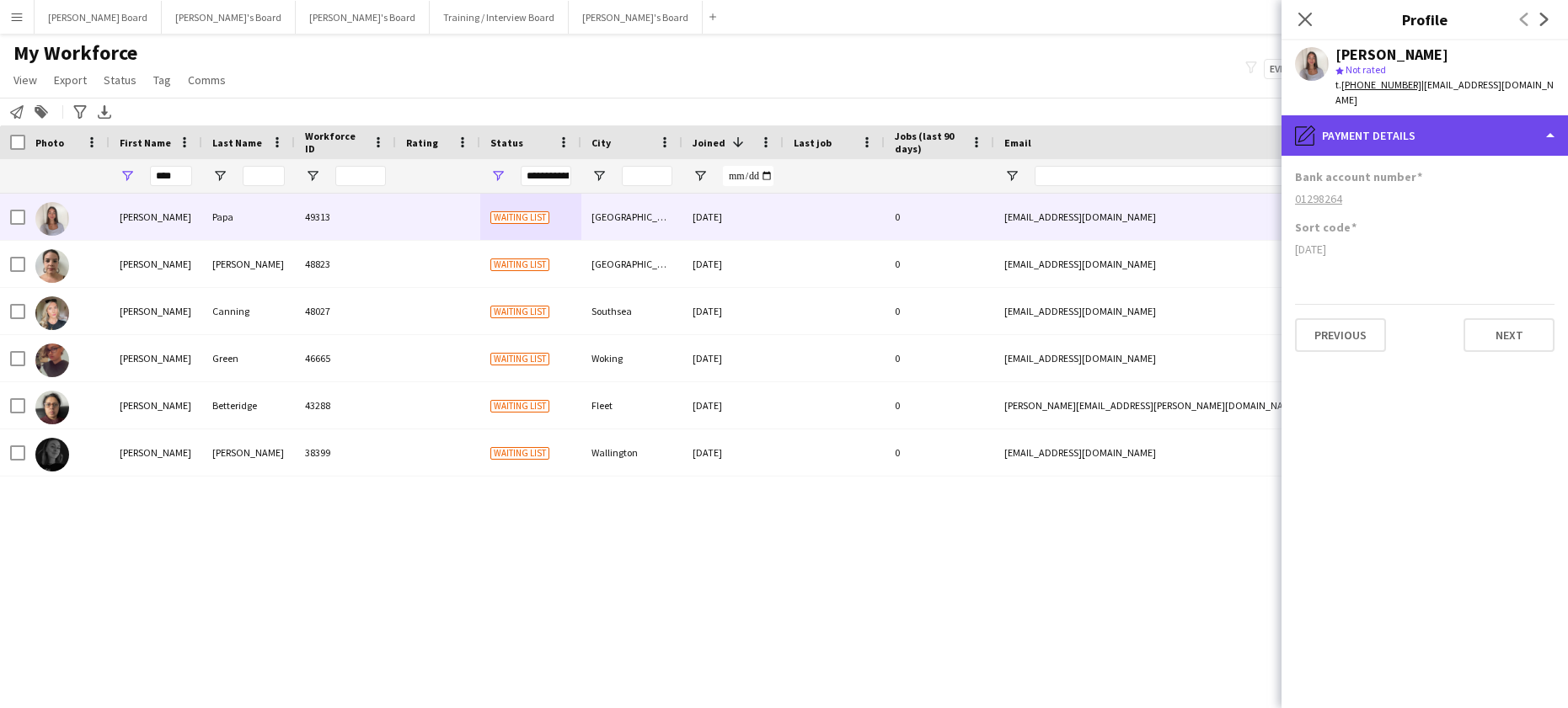
click at [1425, 128] on div "pencil4 Payment details" at bounding box center [1424, 135] width 287 height 40
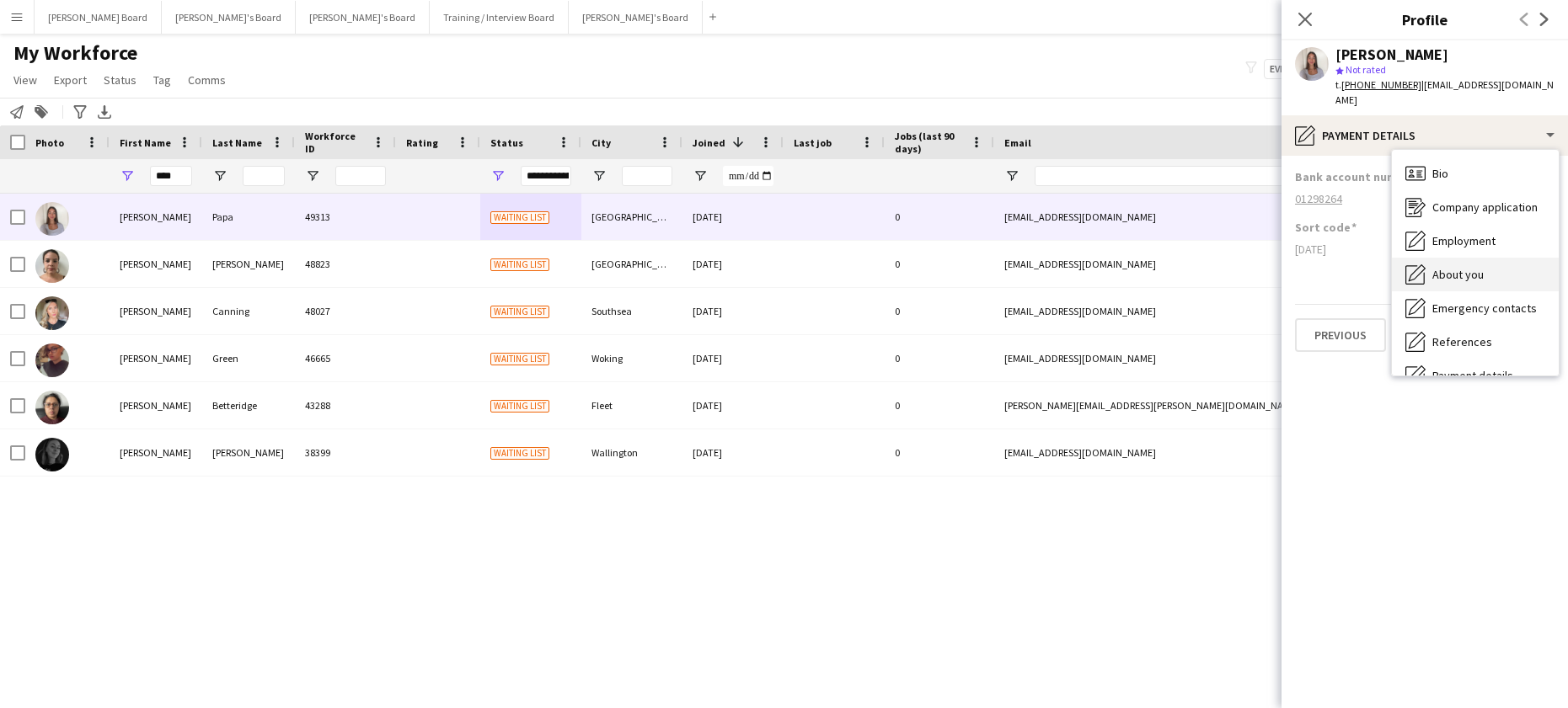
click at [1486, 263] on div "About you About you" at bounding box center [1475, 275] width 167 height 33
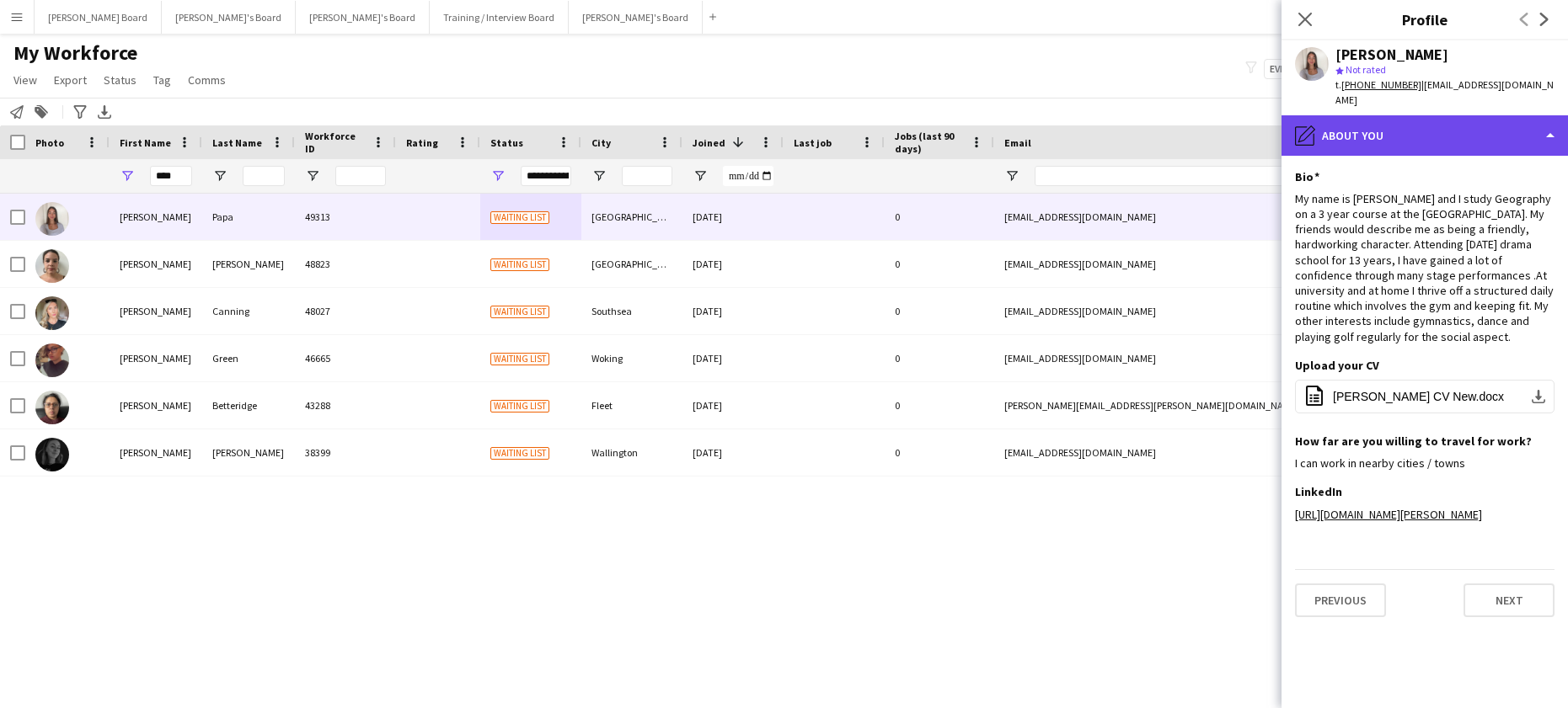
click at [1392, 115] on div "pencil4 About you" at bounding box center [1424, 135] width 287 height 40
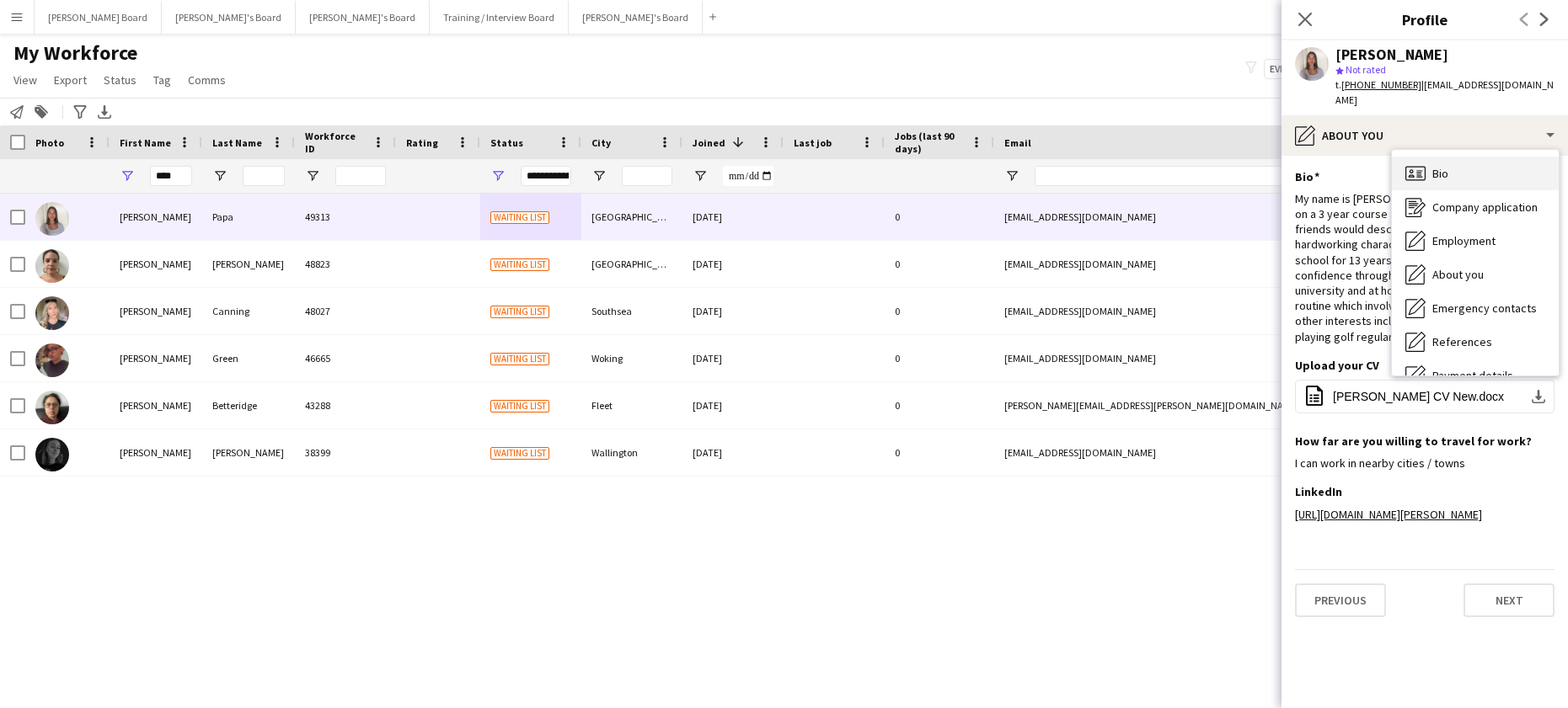
click at [1438, 166] on span "Bio" at bounding box center [1440, 174] width 16 height 16
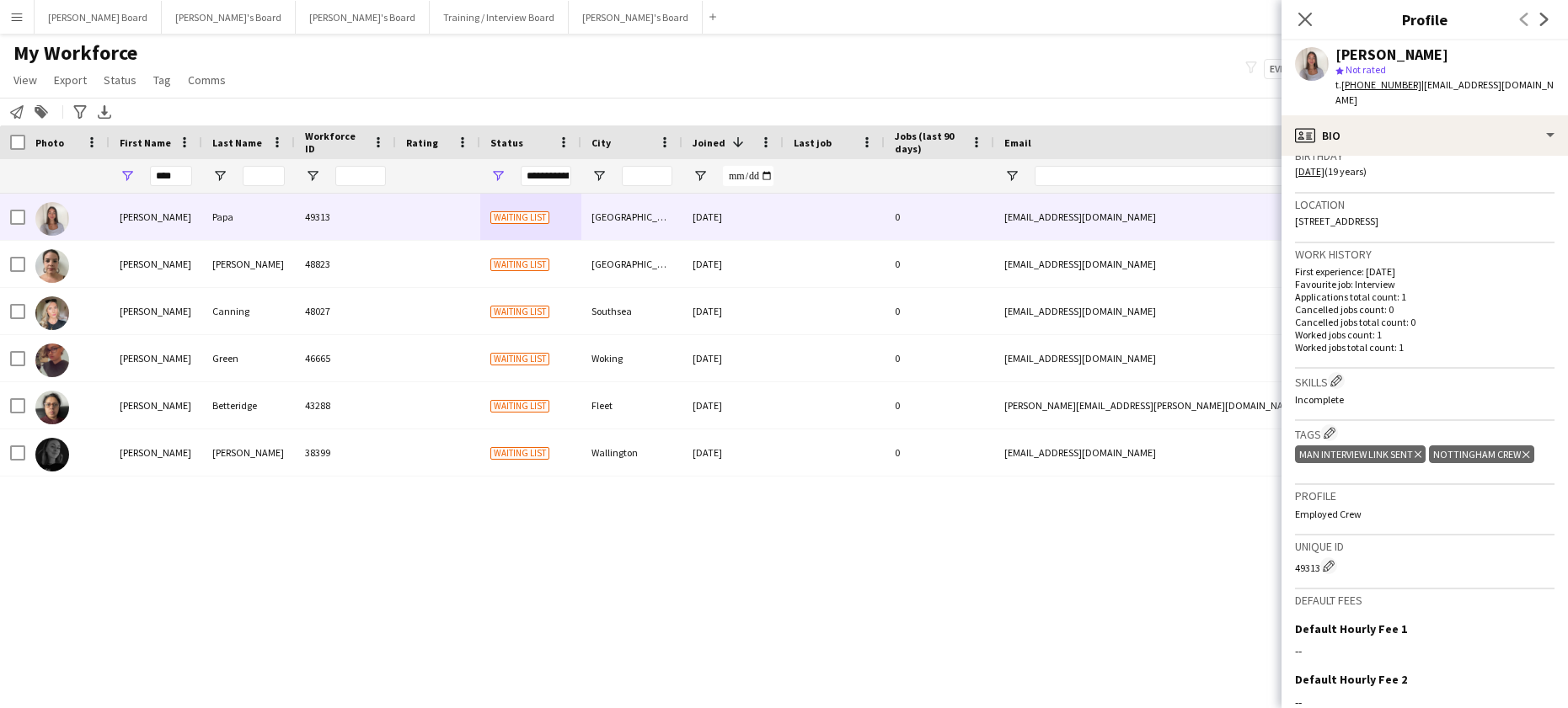
scroll to position [337, 0]
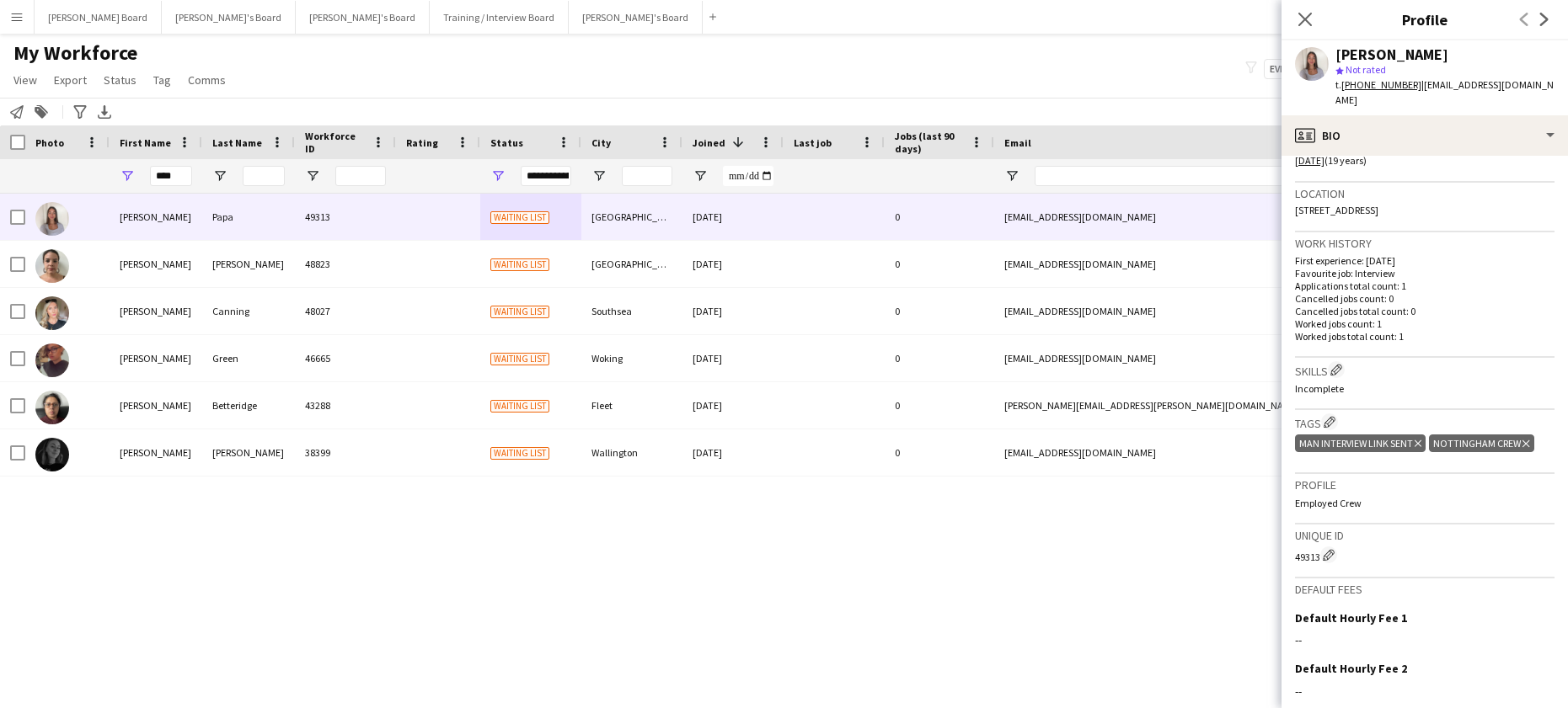
click at [1418, 439] on icon "Delete tag" at bounding box center [1417, 444] width 7 height 10
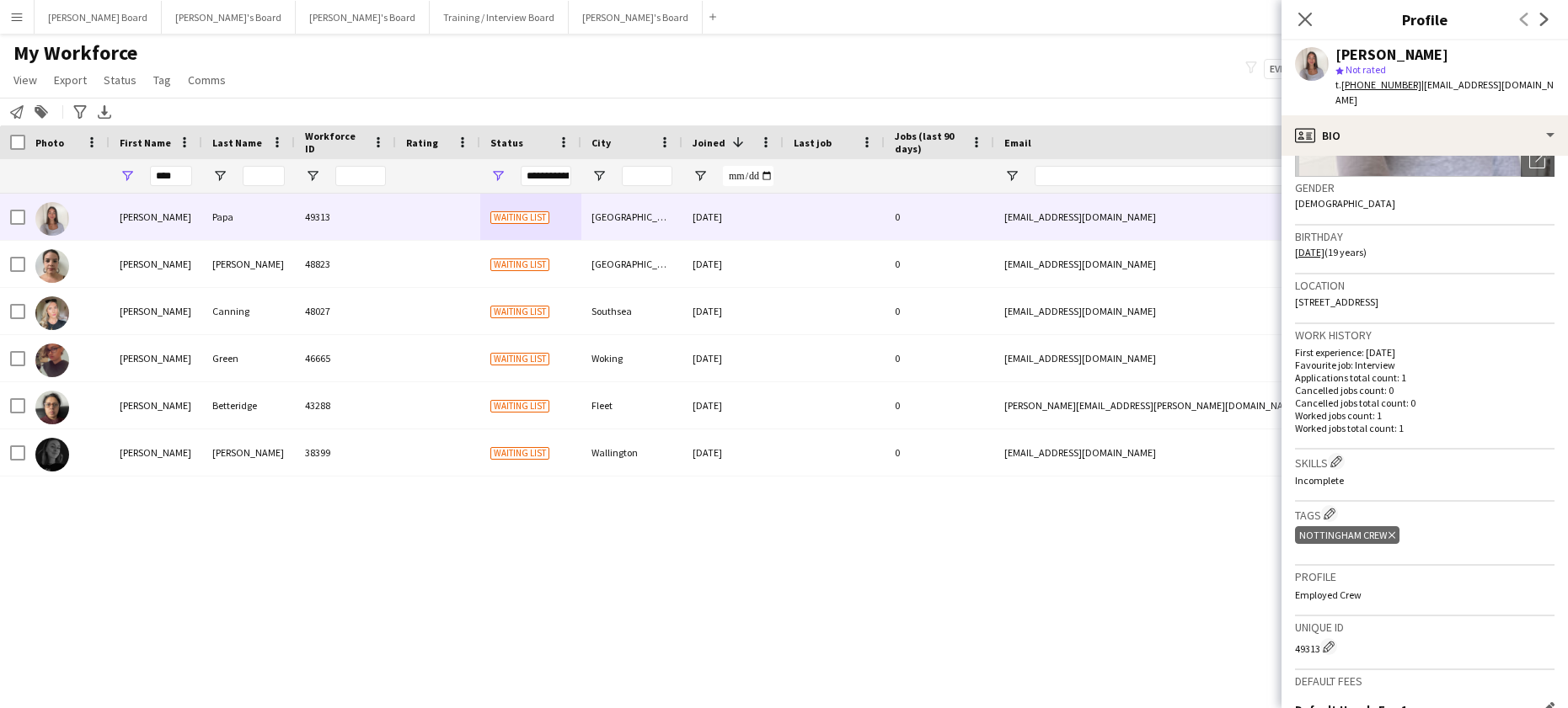
scroll to position [449, 0]
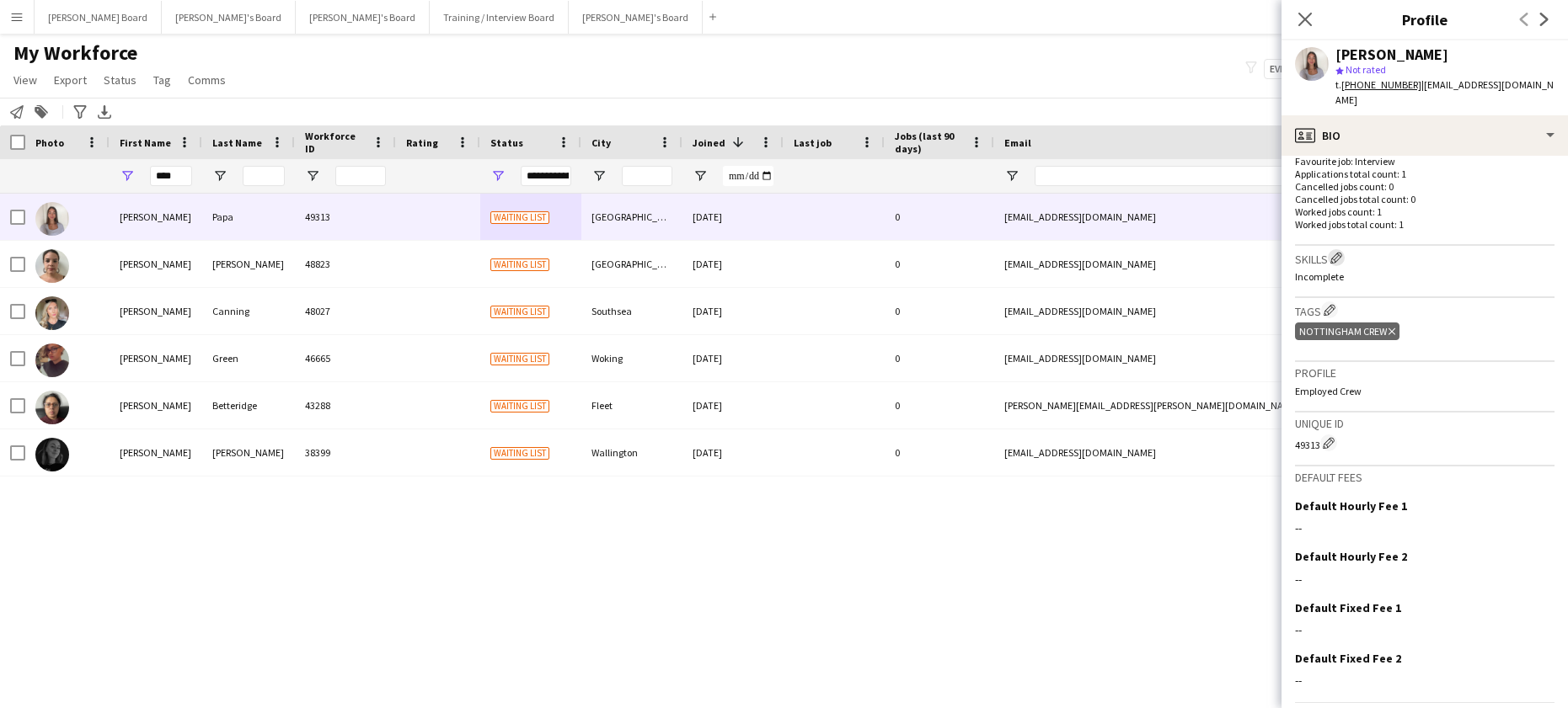
click at [1337, 252] on app-icon "Edit crew company skills" at bounding box center [1336, 258] width 12 height 12
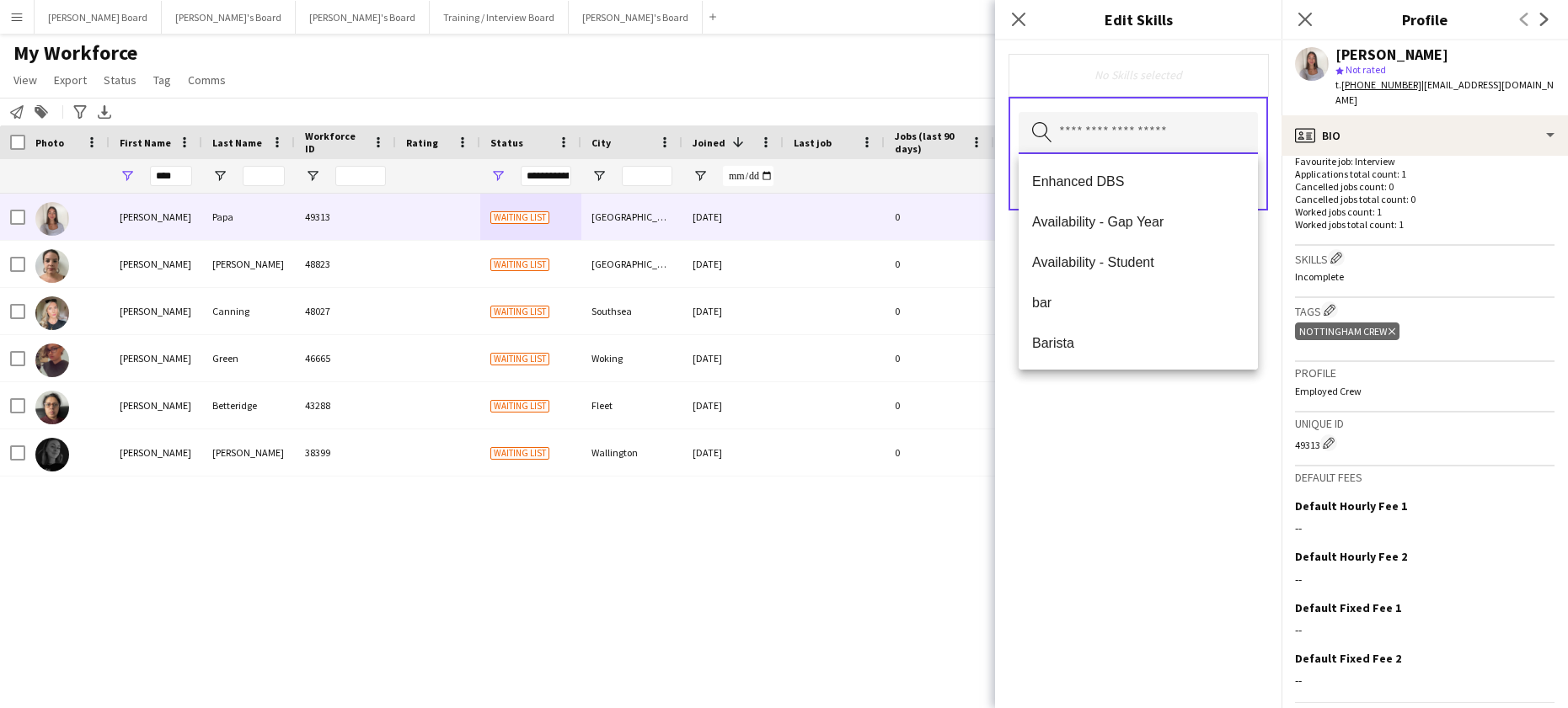
click at [1129, 134] on input "text" at bounding box center [1138, 133] width 240 height 42
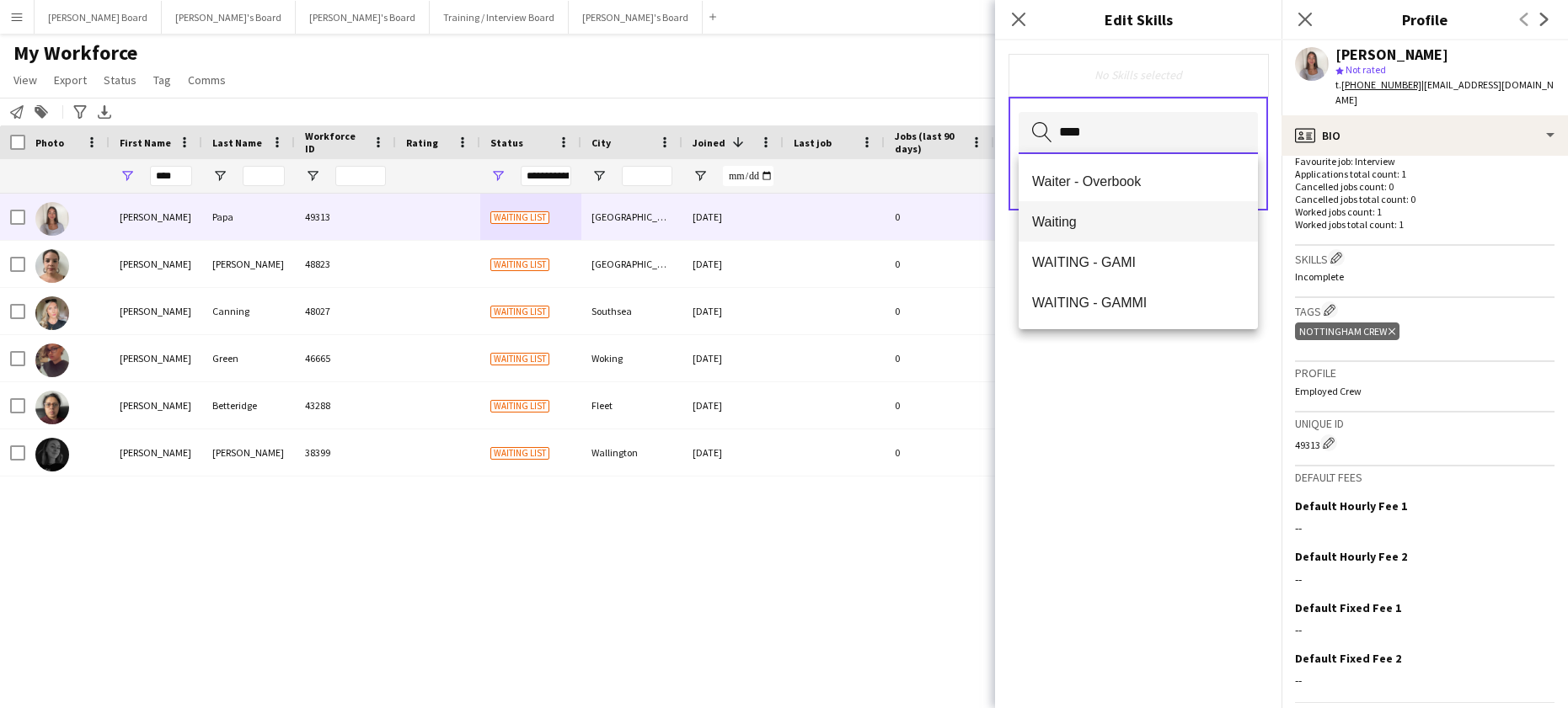
type input "****"
click at [1071, 220] on span "Waiting" at bounding box center [1138, 222] width 212 height 16
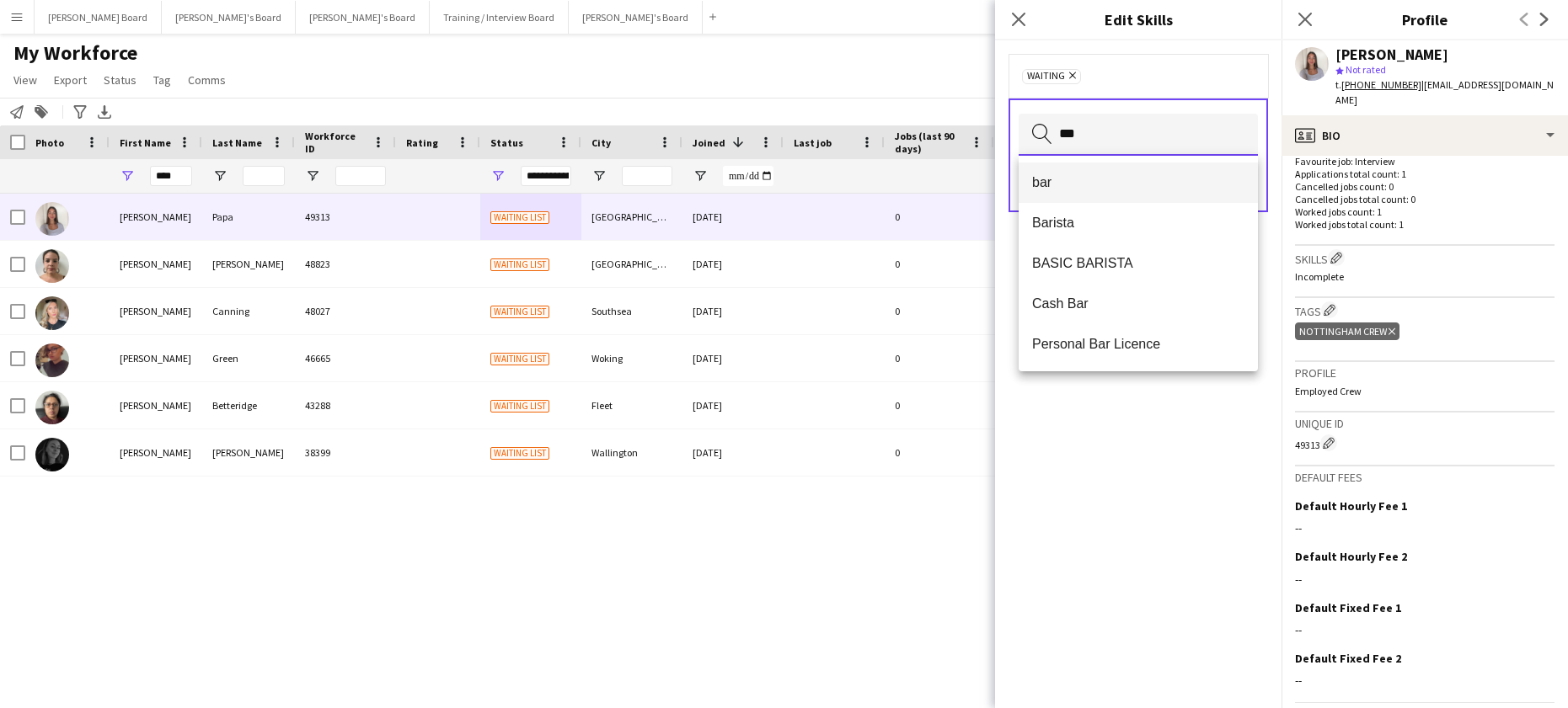
type input "***"
click at [1087, 193] on mat-option "bar" at bounding box center [1138, 182] width 240 height 40
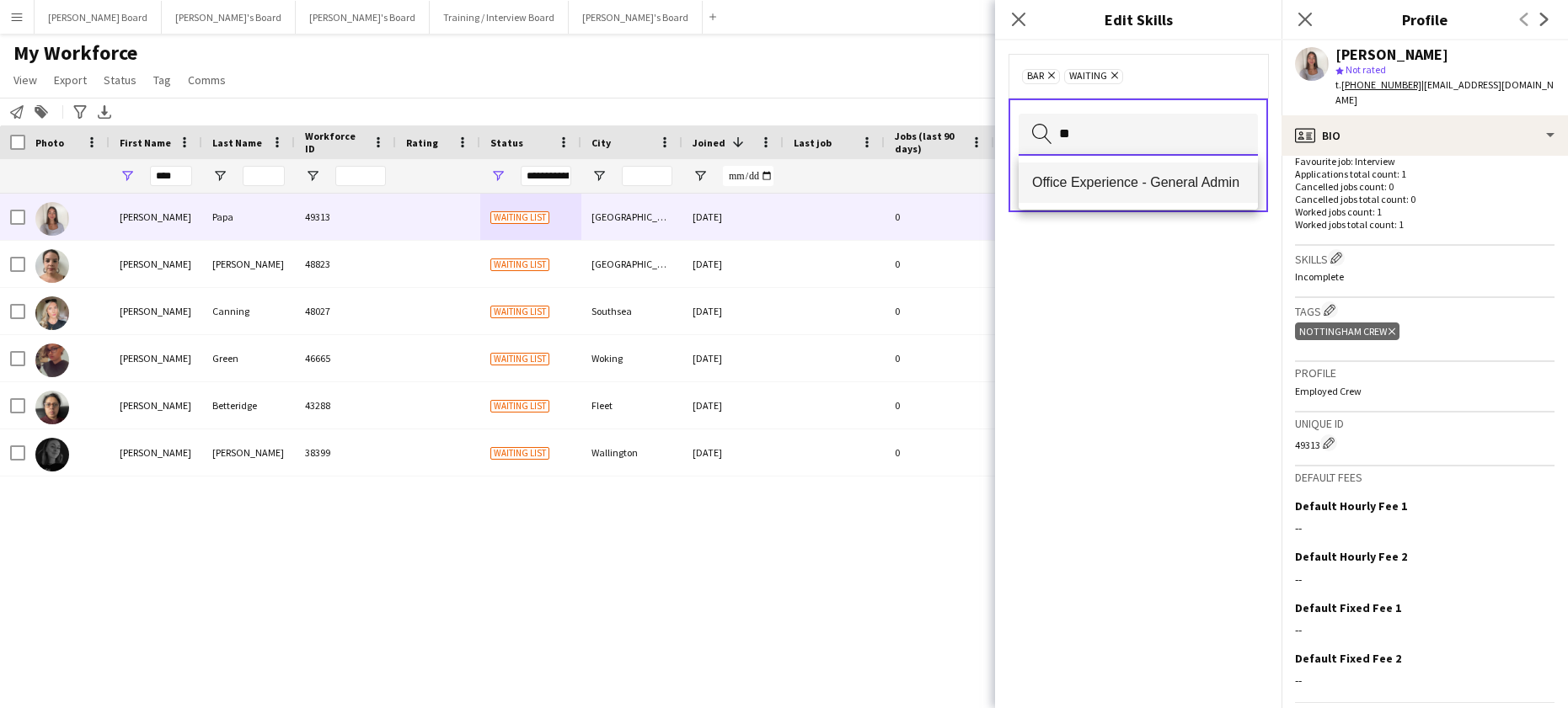
type input "**"
click at [1128, 192] on mat-option "Office Experience - General Admin" at bounding box center [1138, 182] width 240 height 40
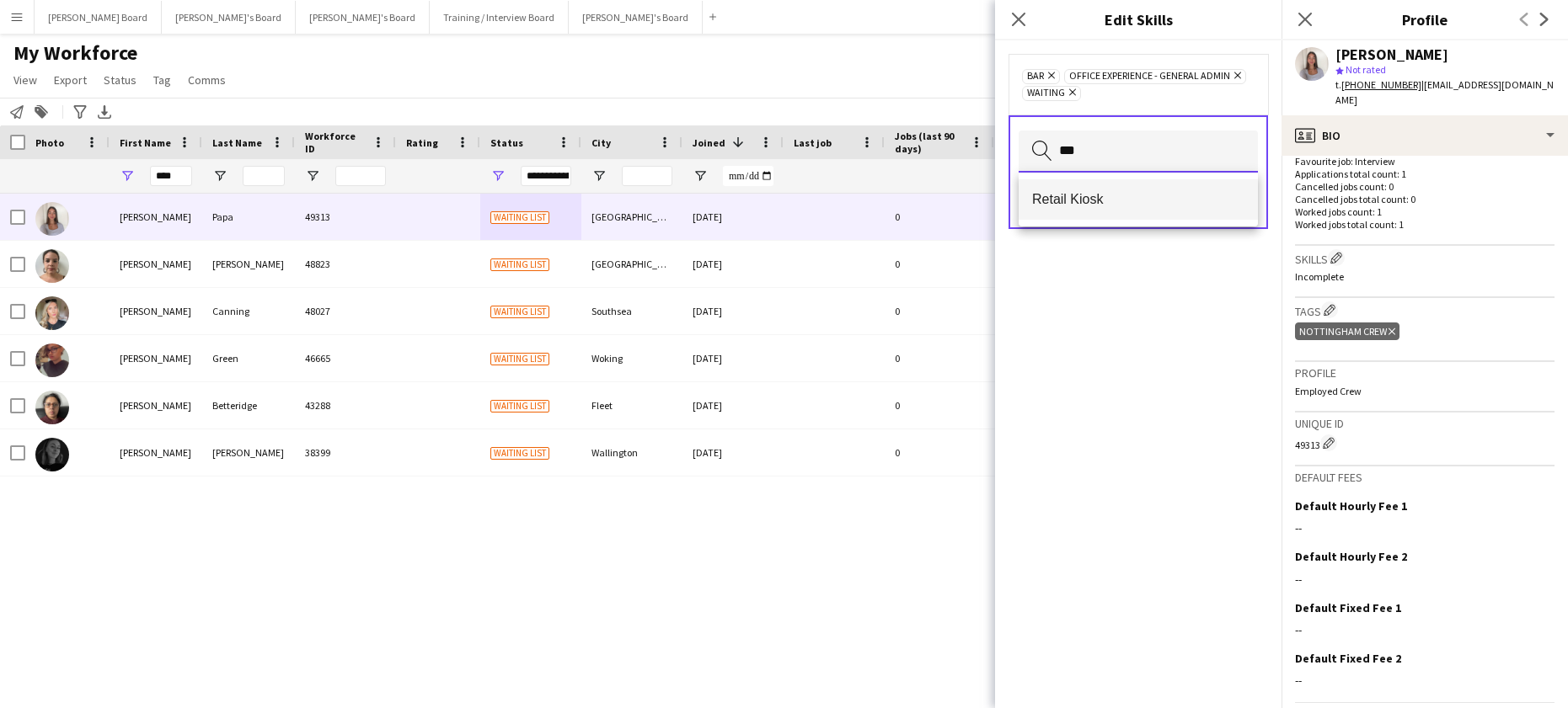
type input "***"
click at [1110, 199] on span "Retail Kiosk" at bounding box center [1138, 199] width 212 height 16
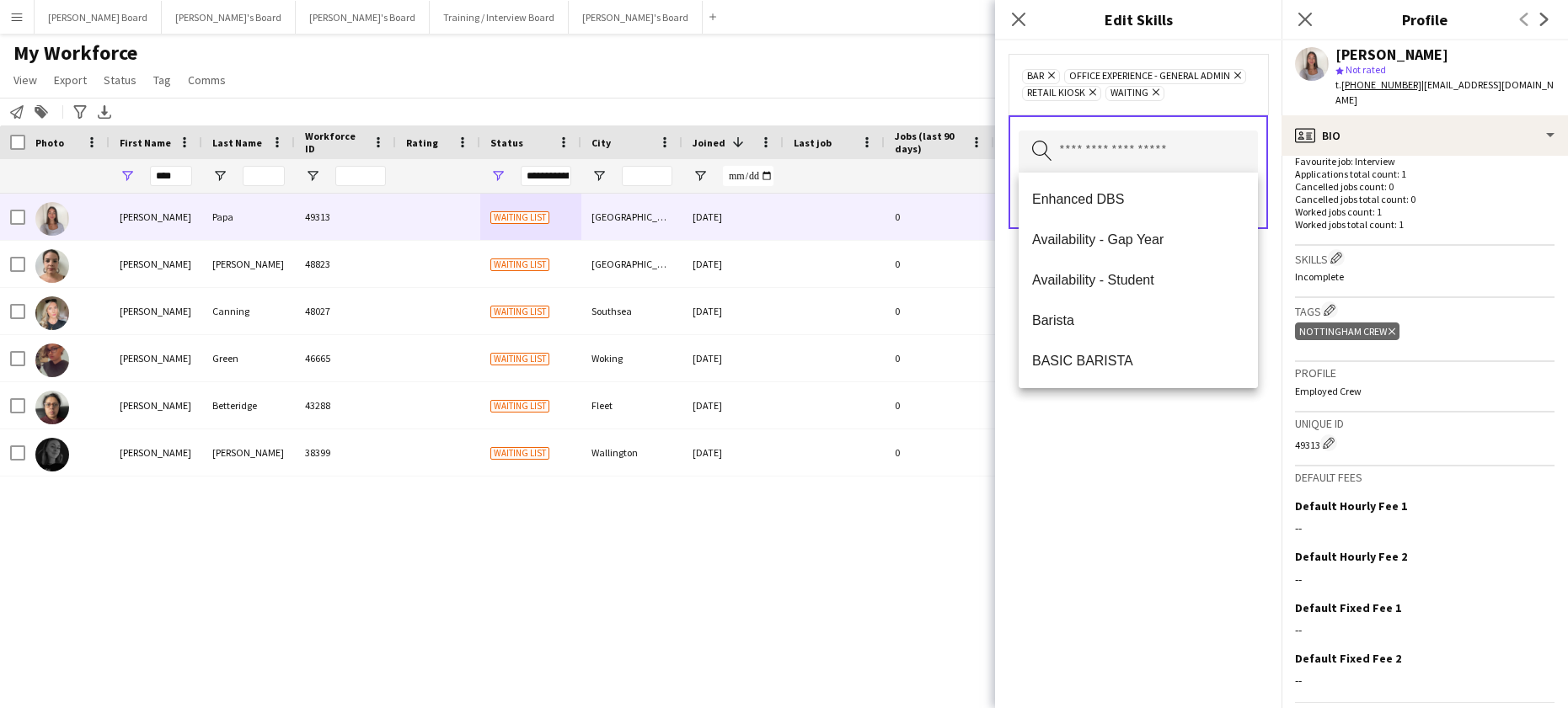
click at [1270, 264] on form "bar Remove Office Experience - General Admin Remove Retail Kiosk Remove Waiting…" at bounding box center [1138, 157] width 287 height 236
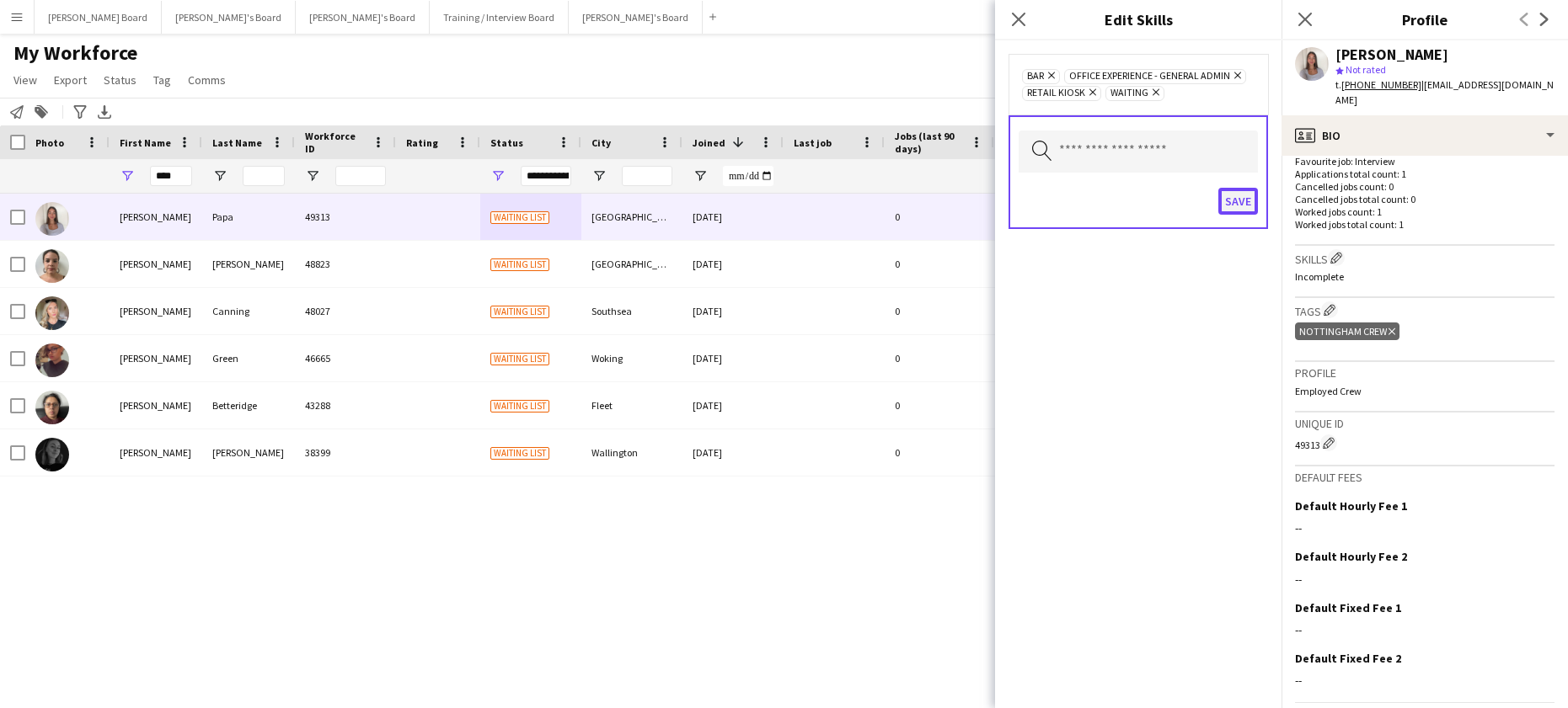
click at [1245, 209] on button "Save" at bounding box center [1238, 201] width 39 height 27
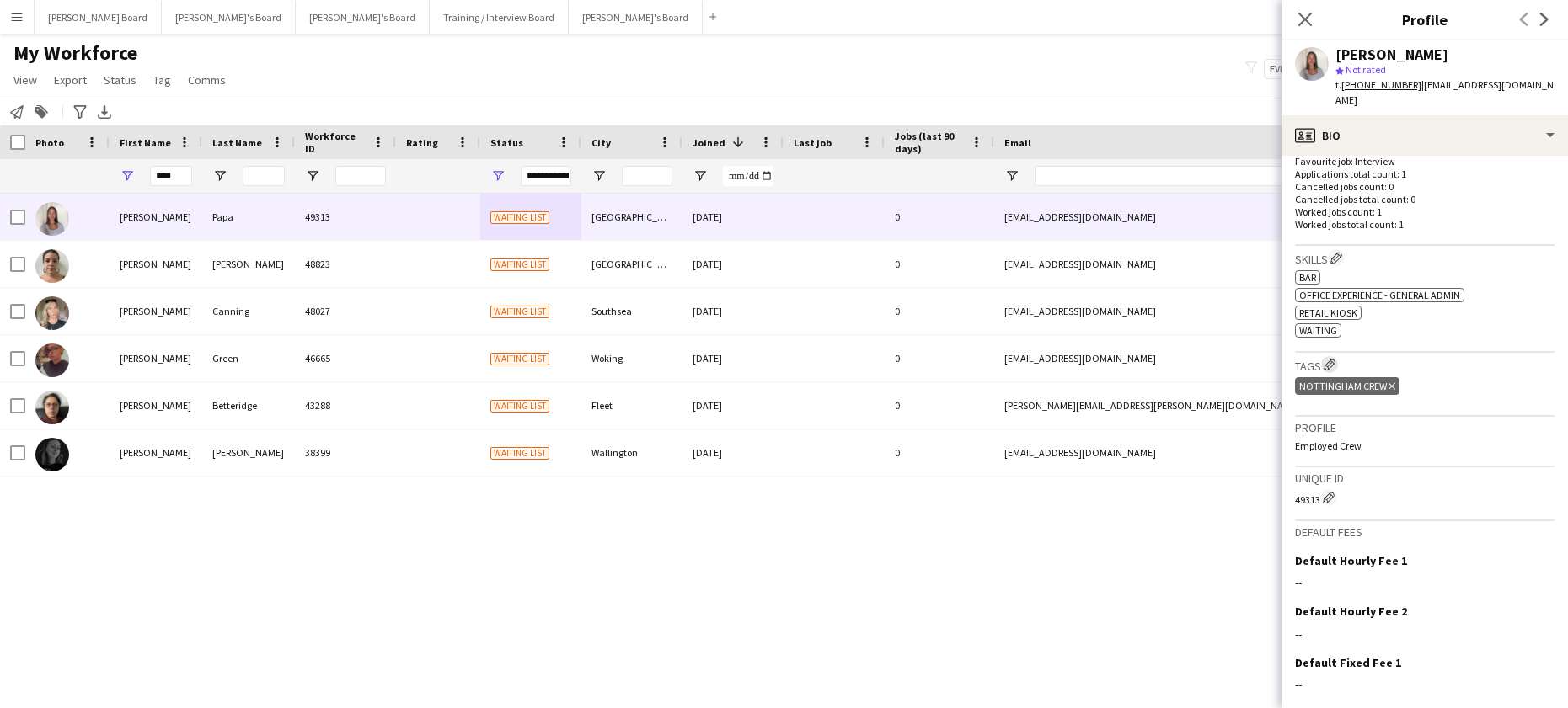
click at [1329, 359] on app-icon "Edit crew company tags" at bounding box center [1329, 365] width 12 height 12
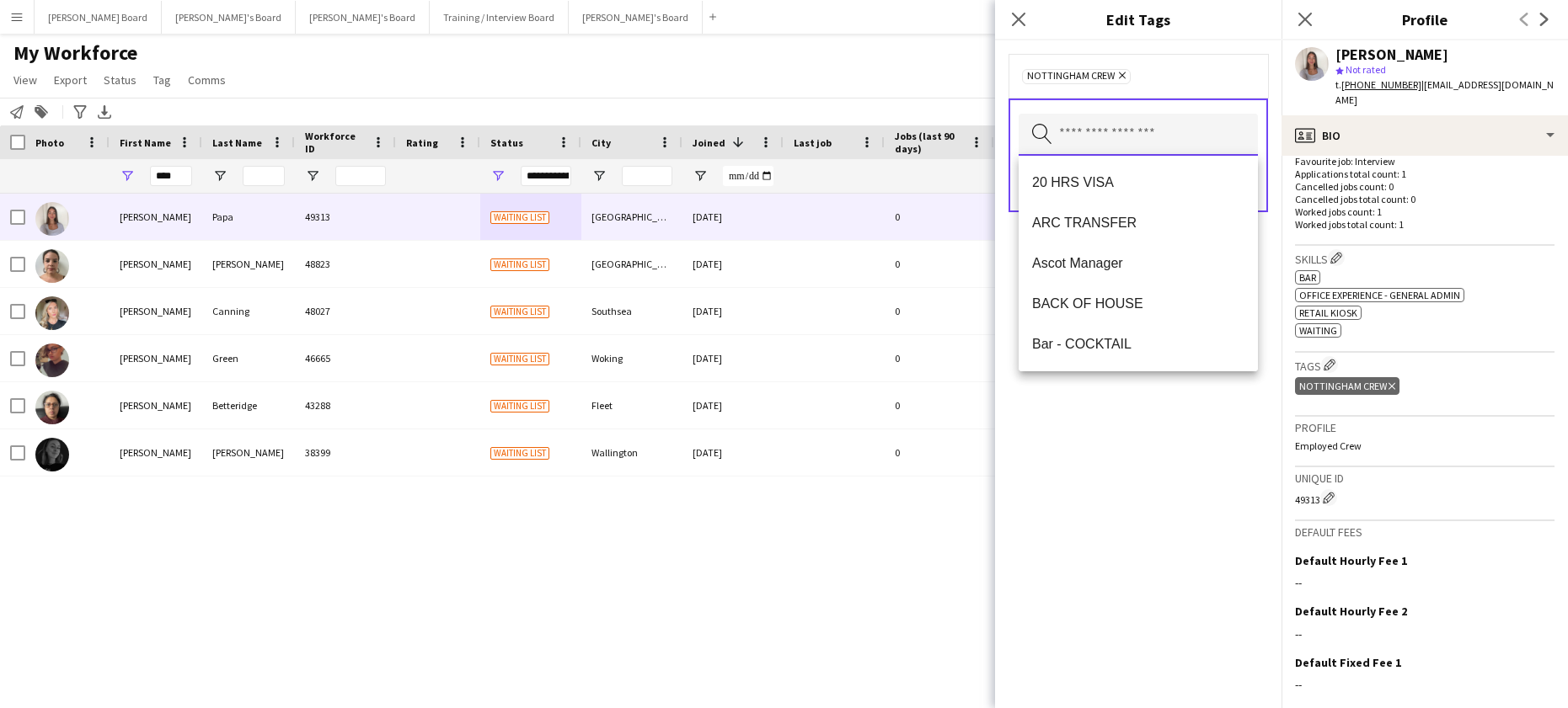
click at [1111, 124] on input "text" at bounding box center [1138, 134] width 240 height 42
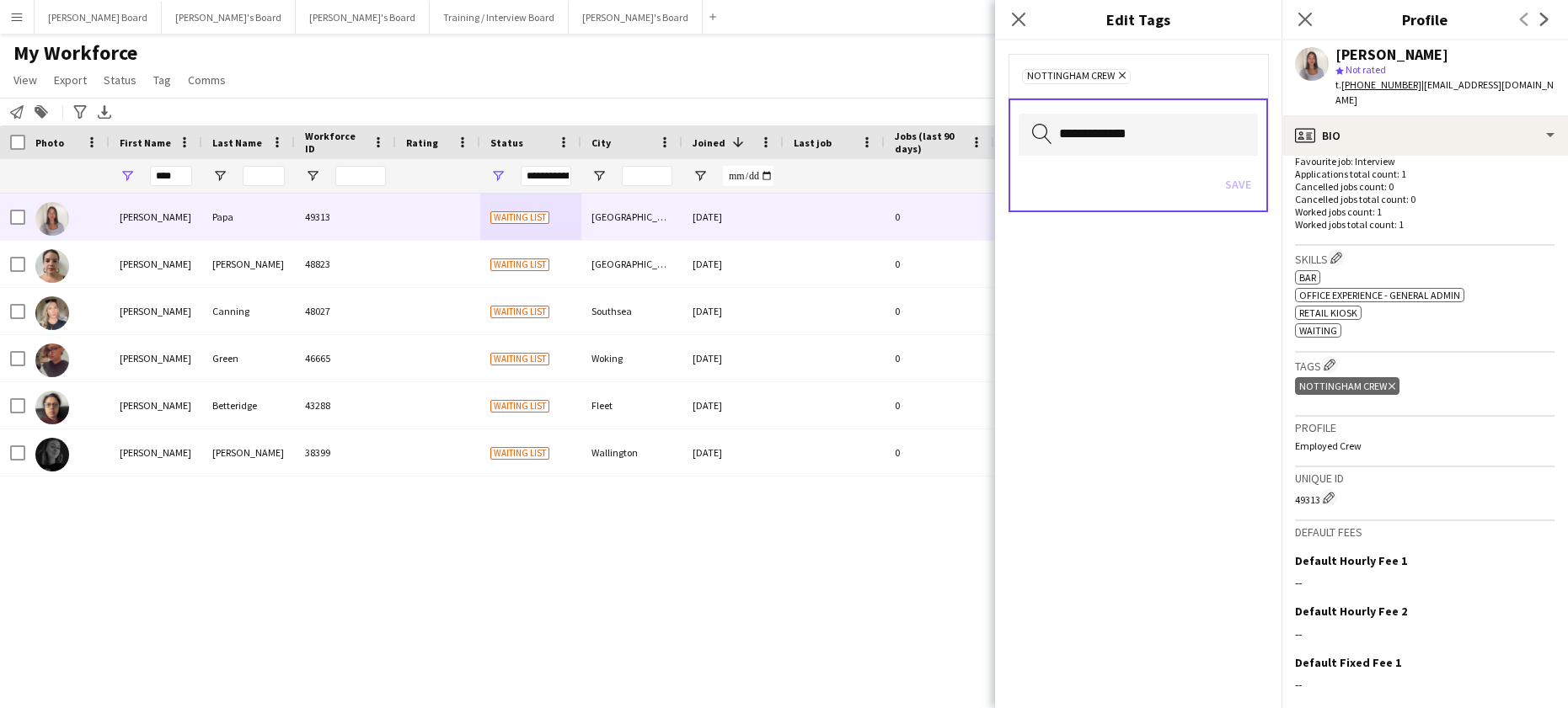
click at [1039, 128] on icon "Search by tag name" at bounding box center [1042, 134] width 21 height 21
click at [1144, 130] on input "**********" at bounding box center [1138, 134] width 240 height 42
drag, startPoint x: 1154, startPoint y: 134, endPoint x: 1021, endPoint y: 128, distance: 133.1
click at [1021, 135] on input "**********" at bounding box center [1138, 134] width 240 height 42
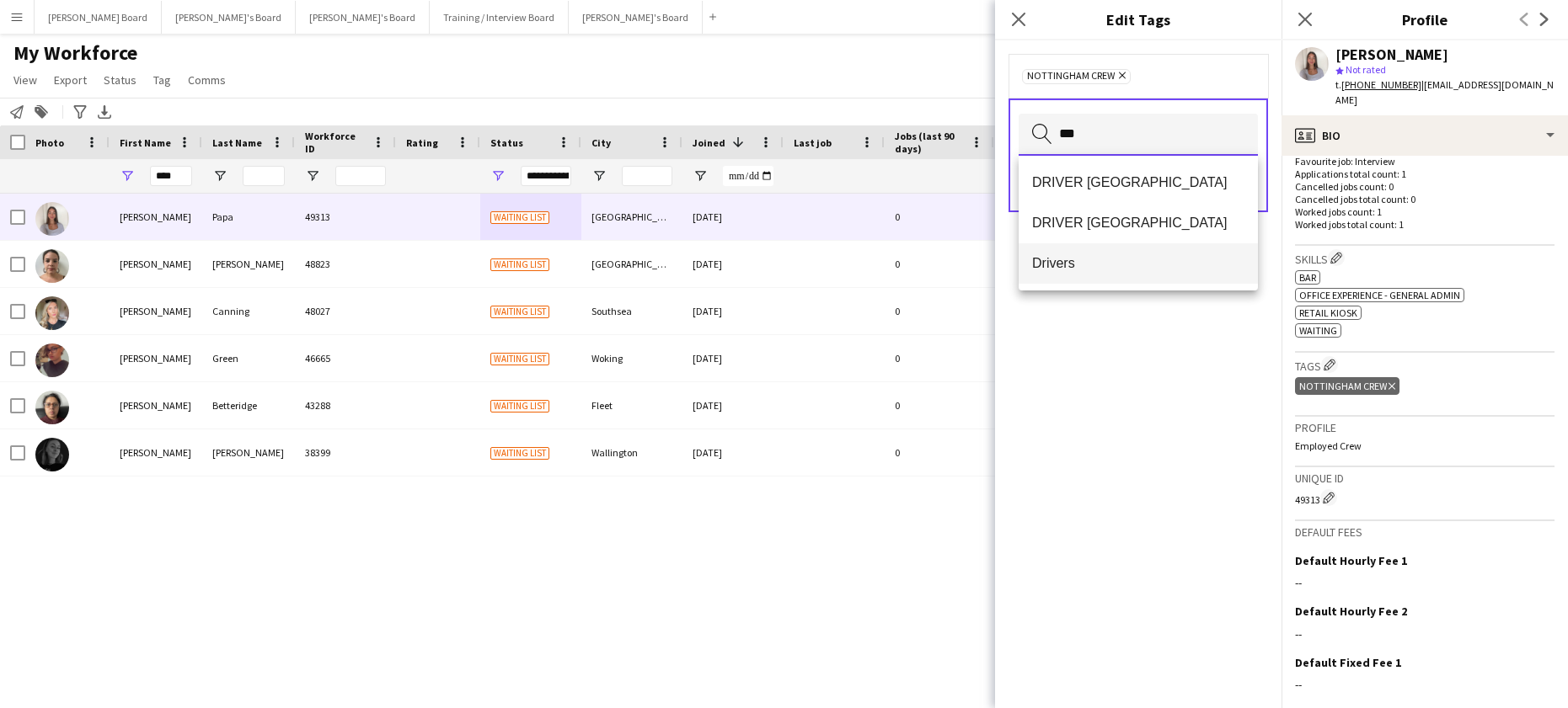
type input "***"
click at [1116, 263] on span "Drivers" at bounding box center [1138, 263] width 212 height 16
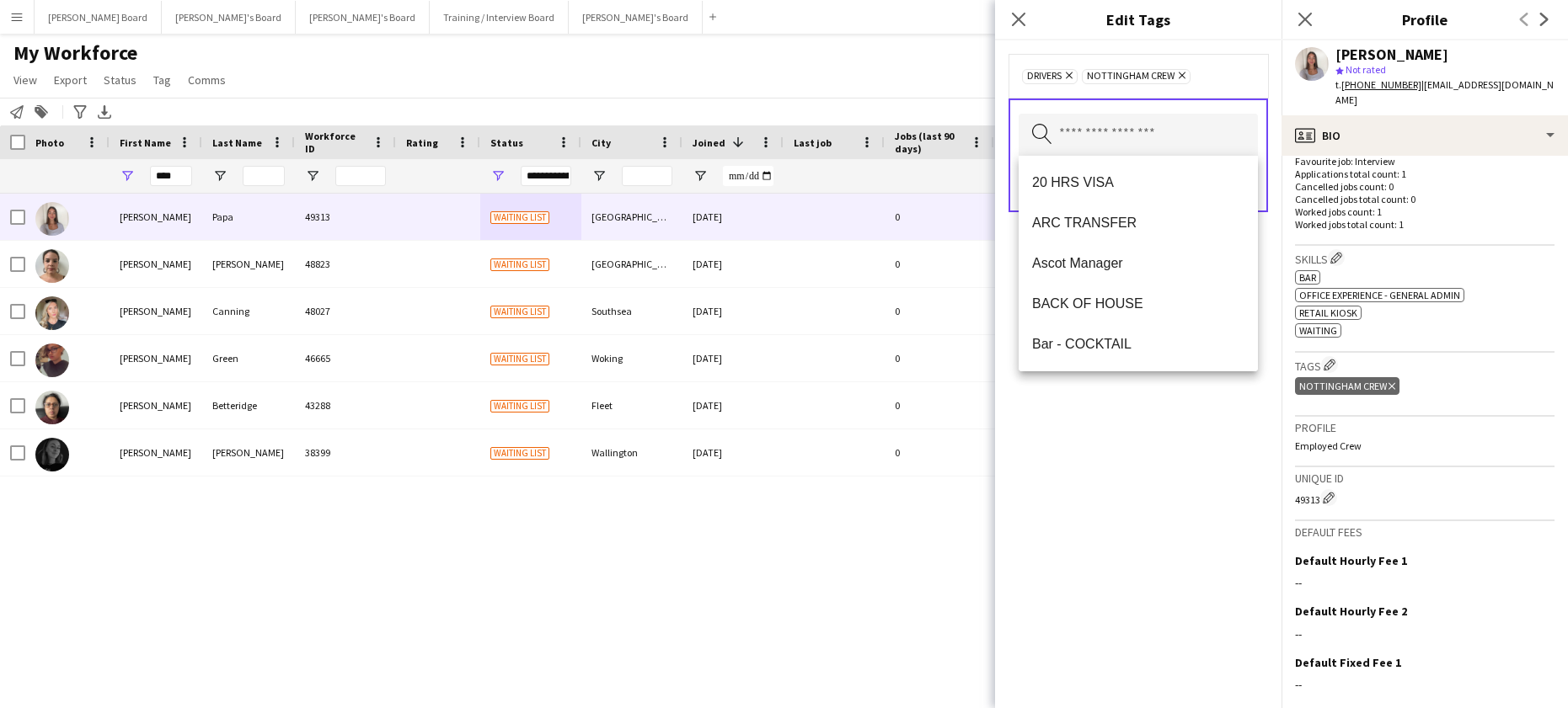
click at [1127, 420] on div "Drivers Remove NOTTINGHAM CREW Remove Search by tag name Save" at bounding box center [1138, 374] width 287 height 668
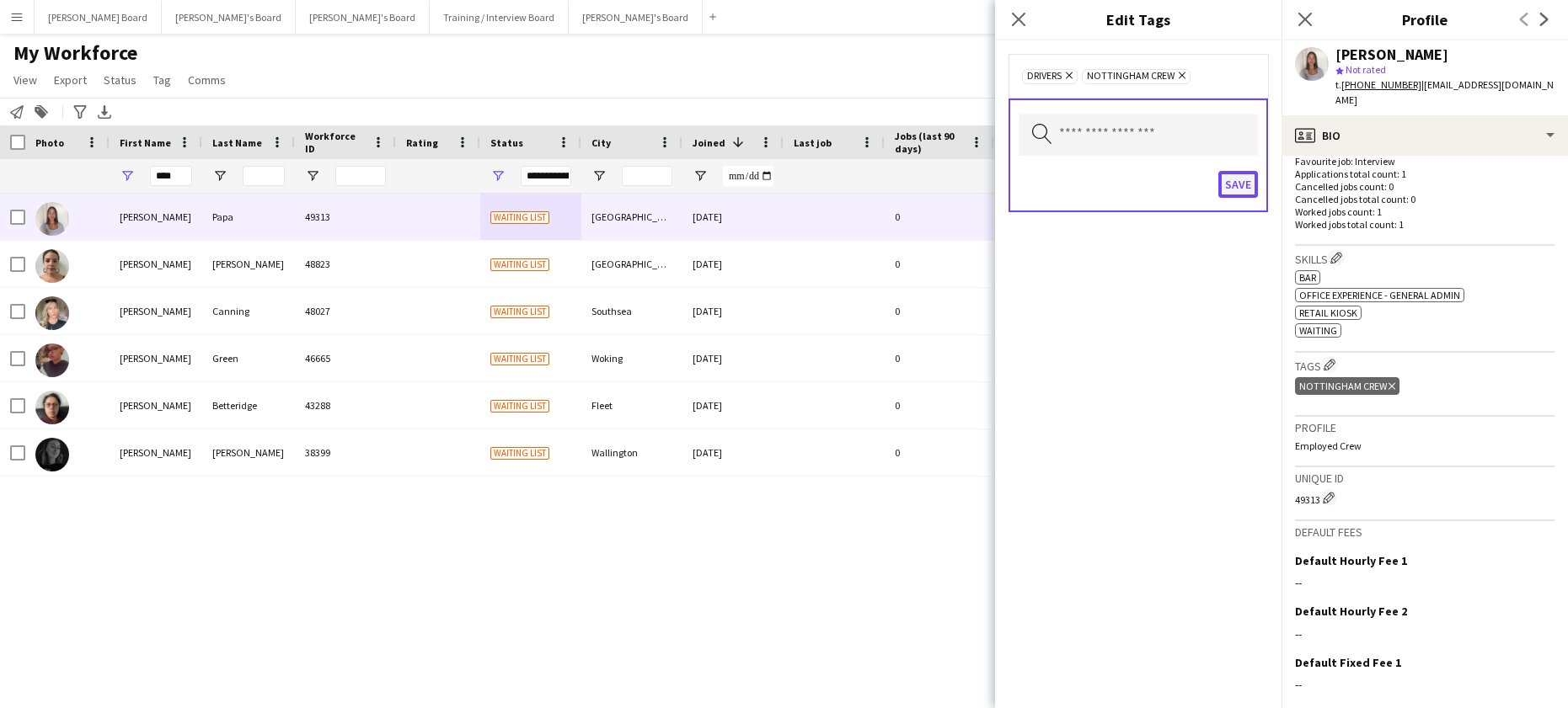
click at [1244, 187] on button "Save" at bounding box center [1238, 185] width 39 height 27
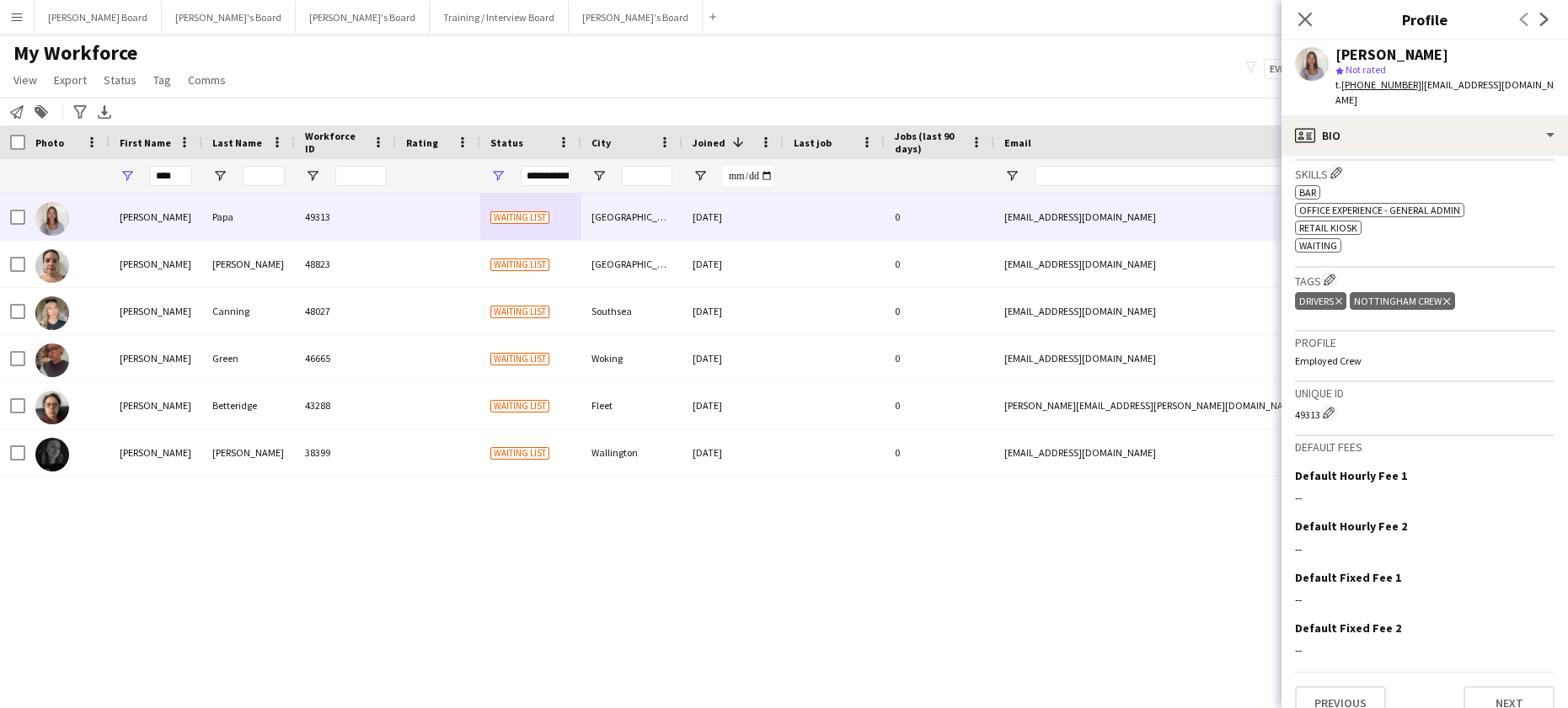
scroll to position [544, 0]
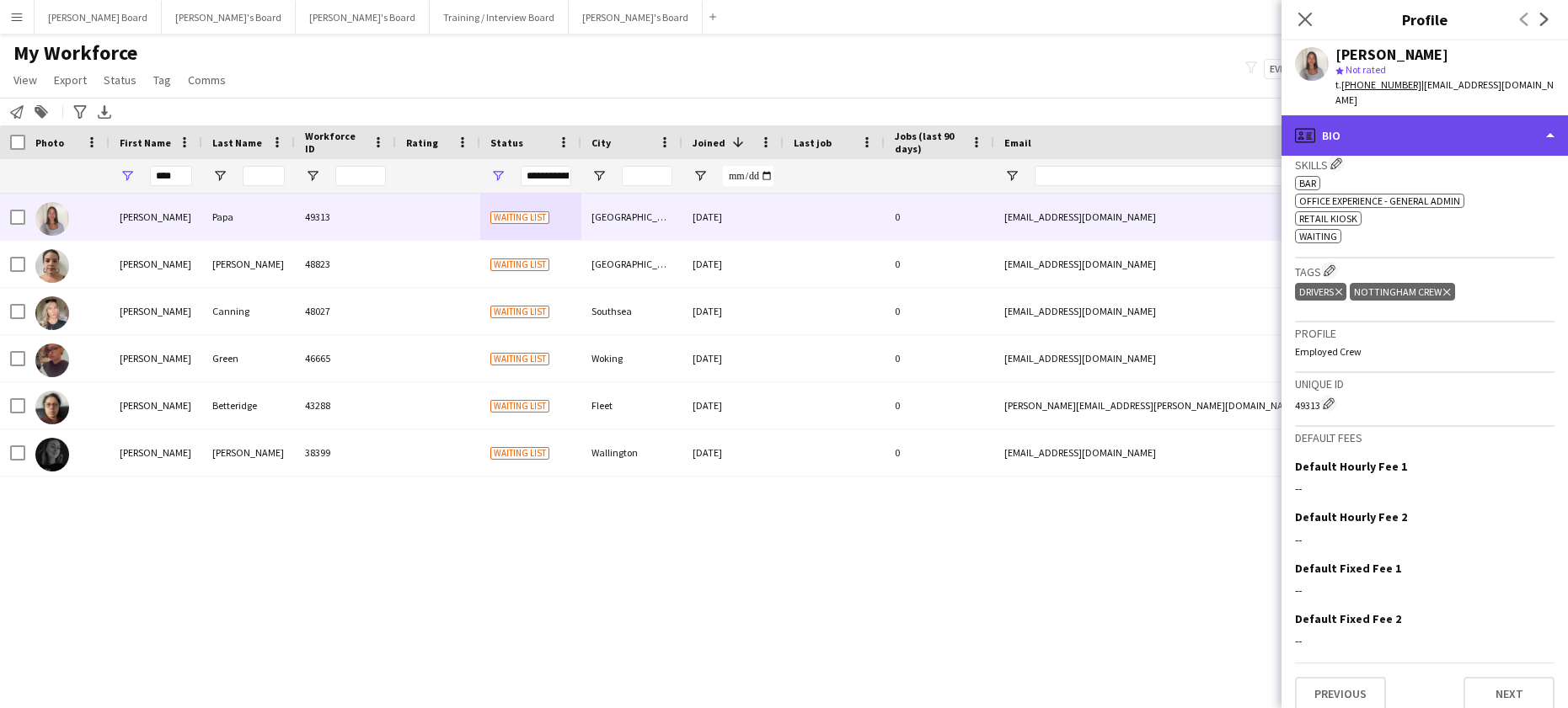
click at [1376, 126] on div "profile Bio" at bounding box center [1424, 135] width 287 height 40
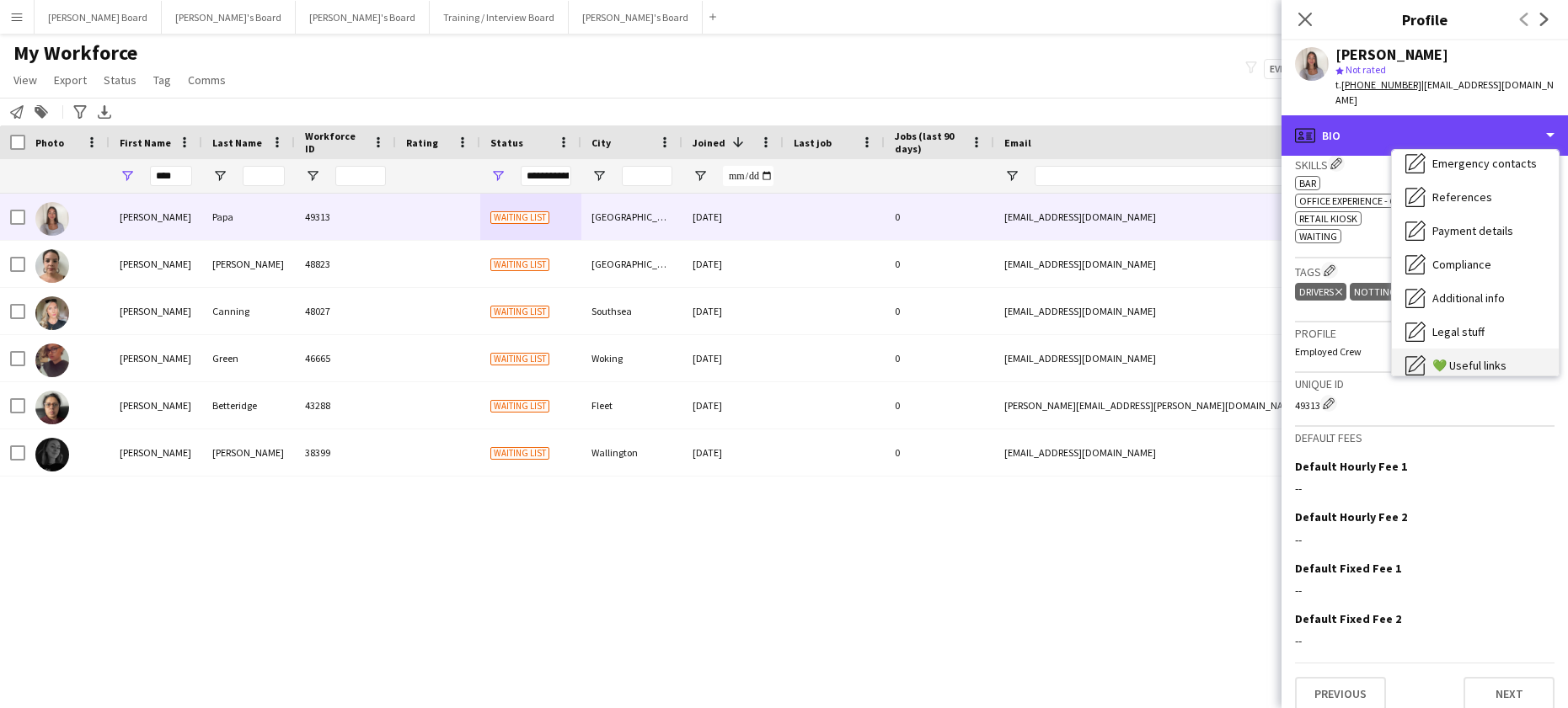
scroll to position [226, 0]
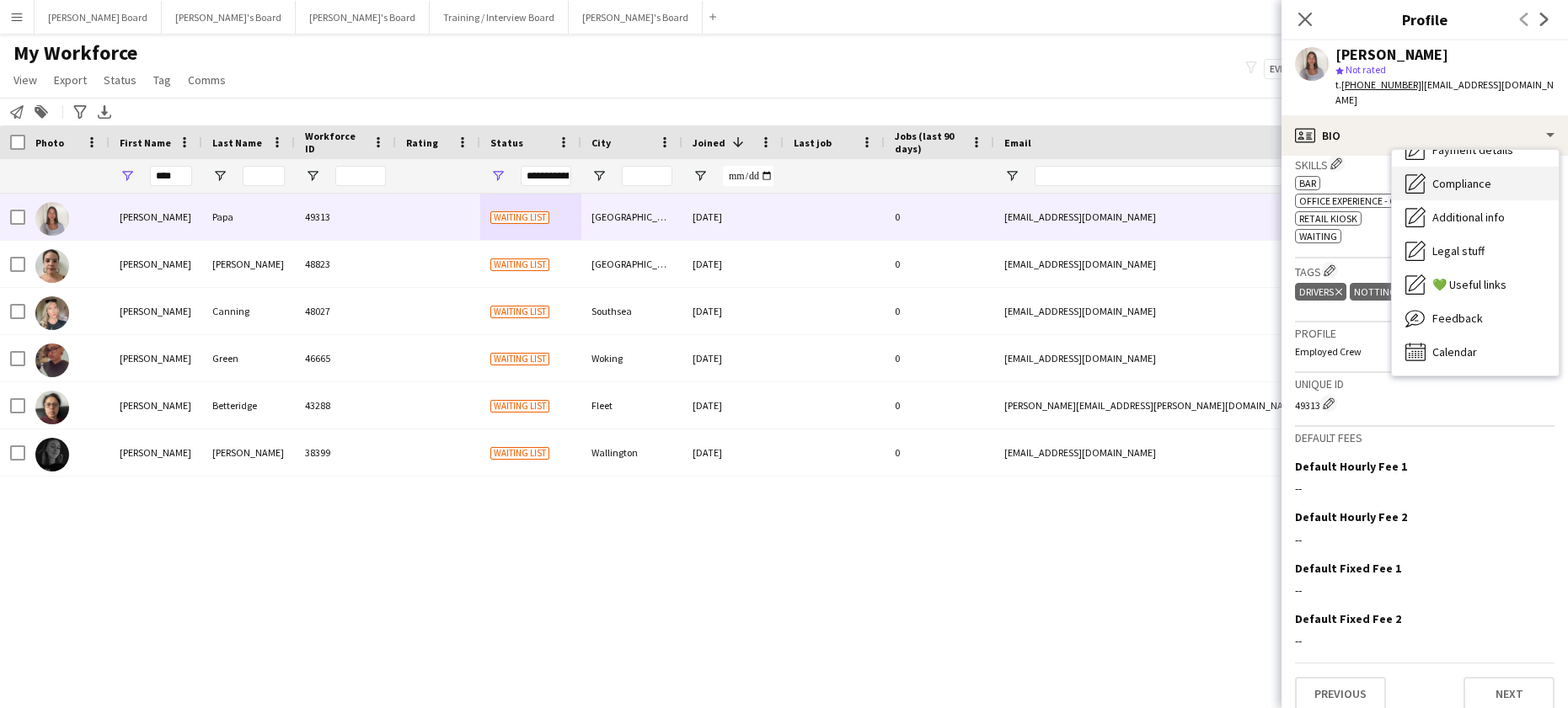
click at [1494, 172] on div "Compliance Compliance" at bounding box center [1475, 184] width 167 height 33
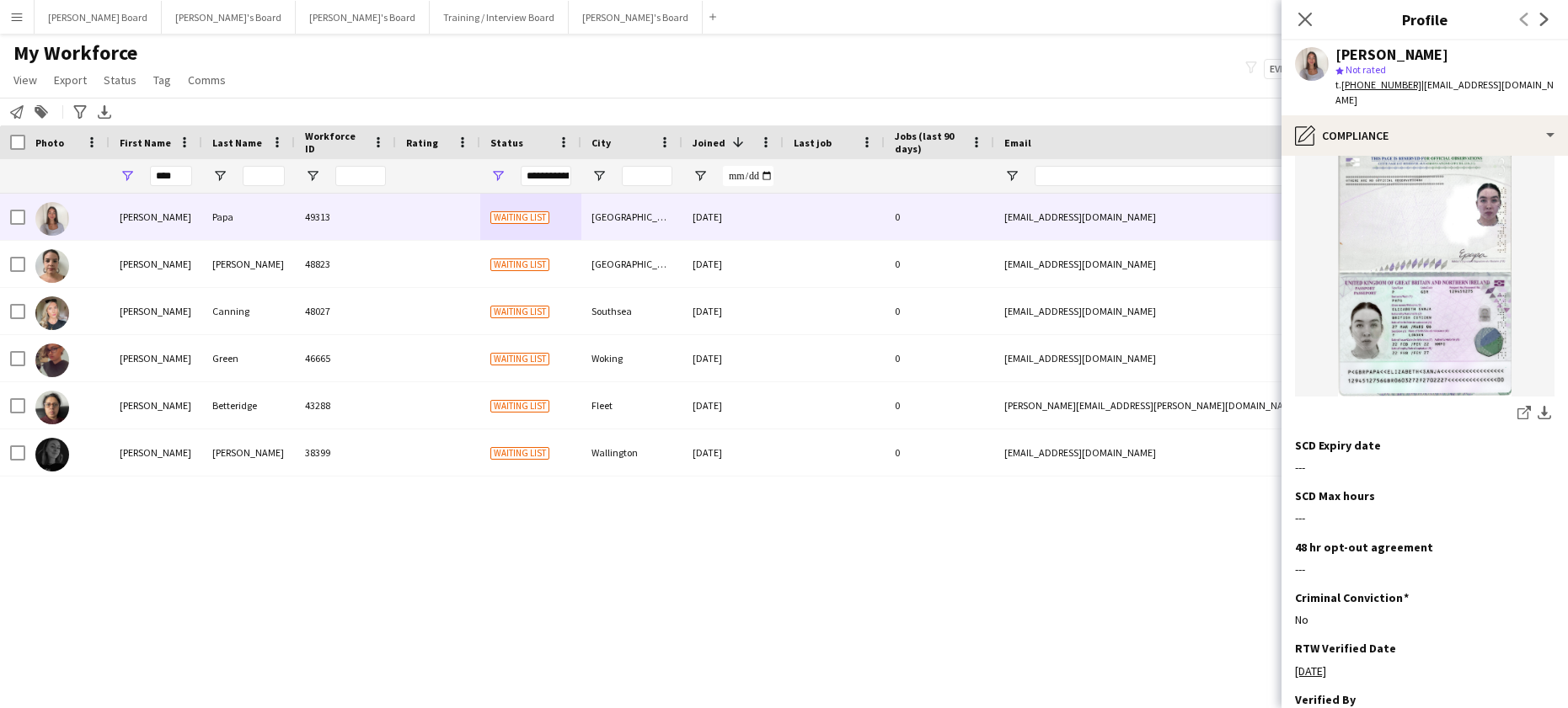
scroll to position [0, 0]
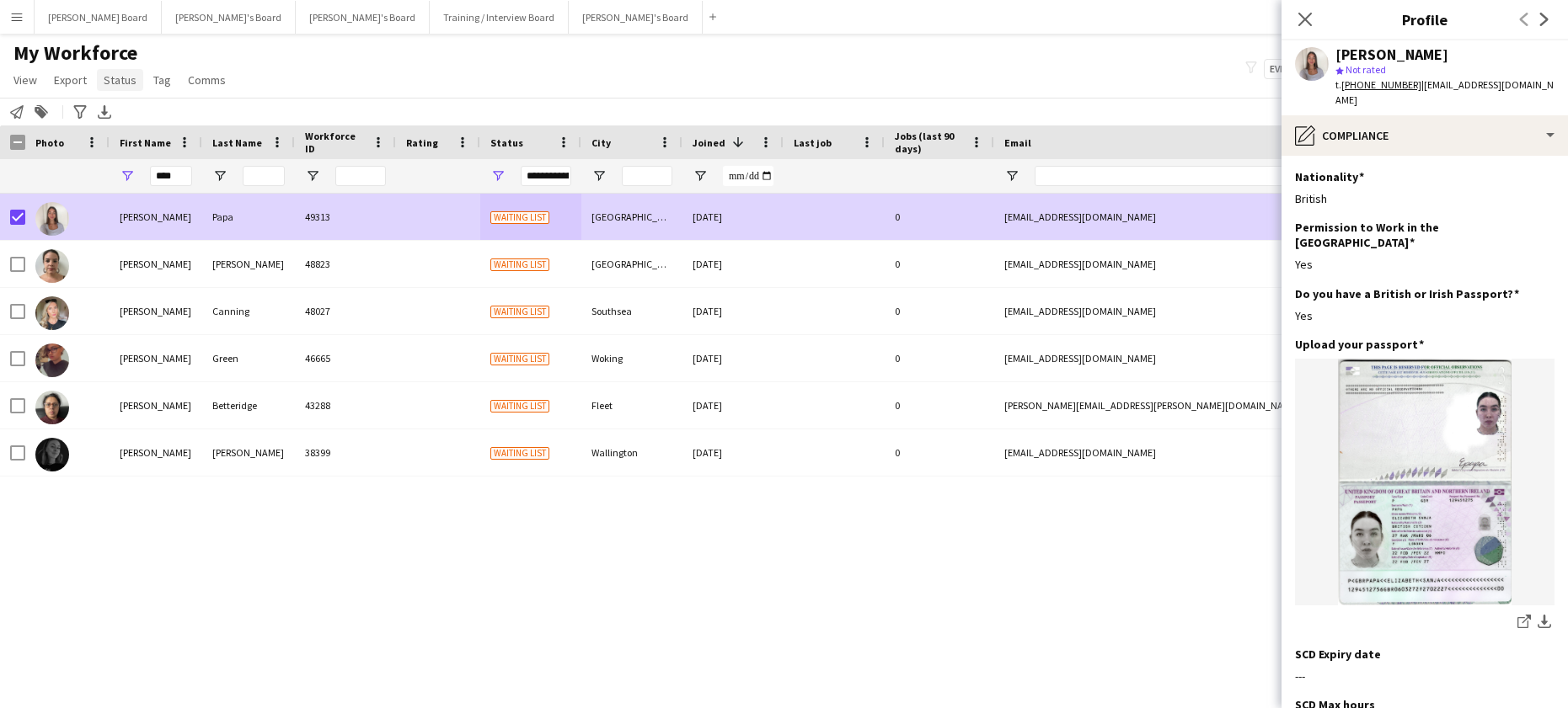
click at [112, 76] on span "Status" at bounding box center [120, 80] width 33 height 16
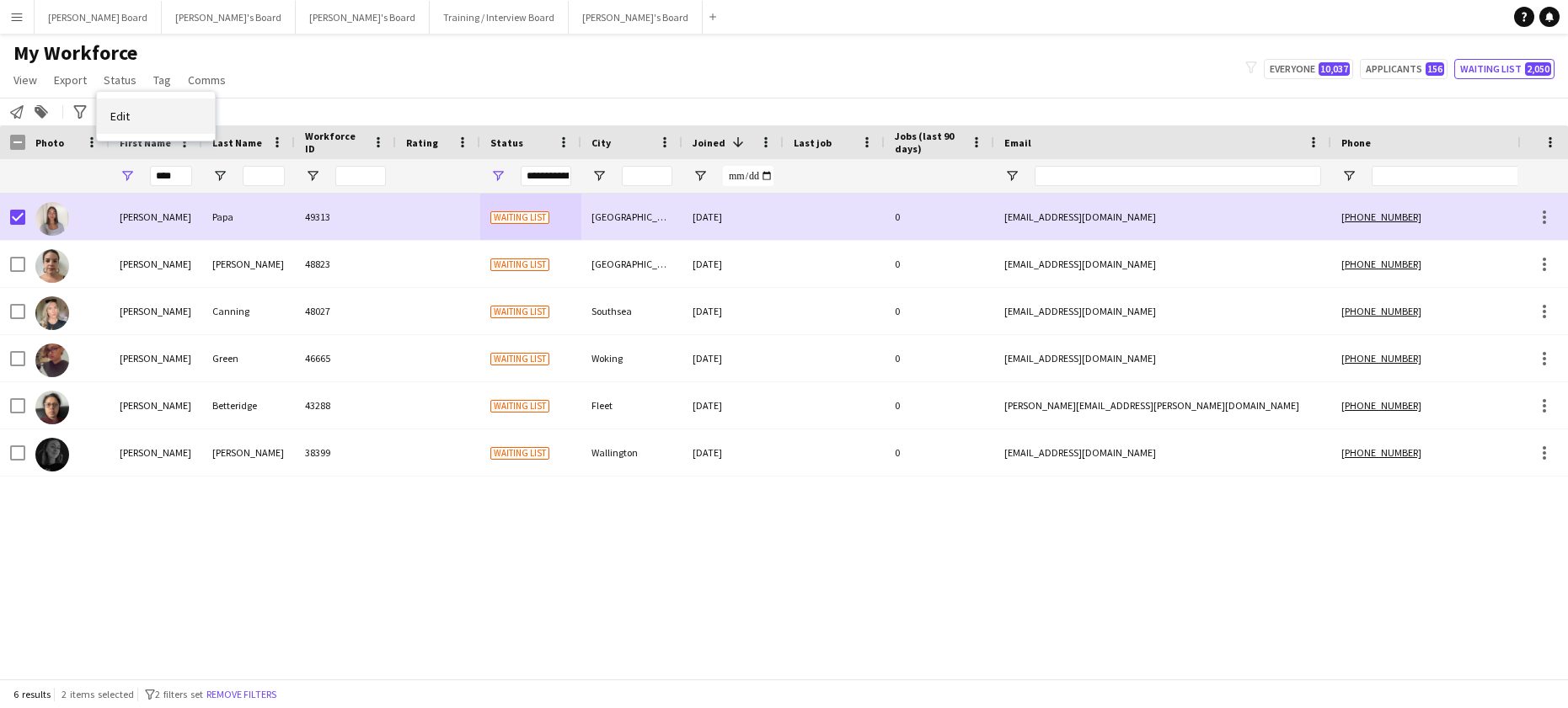
click at [119, 124] on link "Edit" at bounding box center [156, 116] width 118 height 35
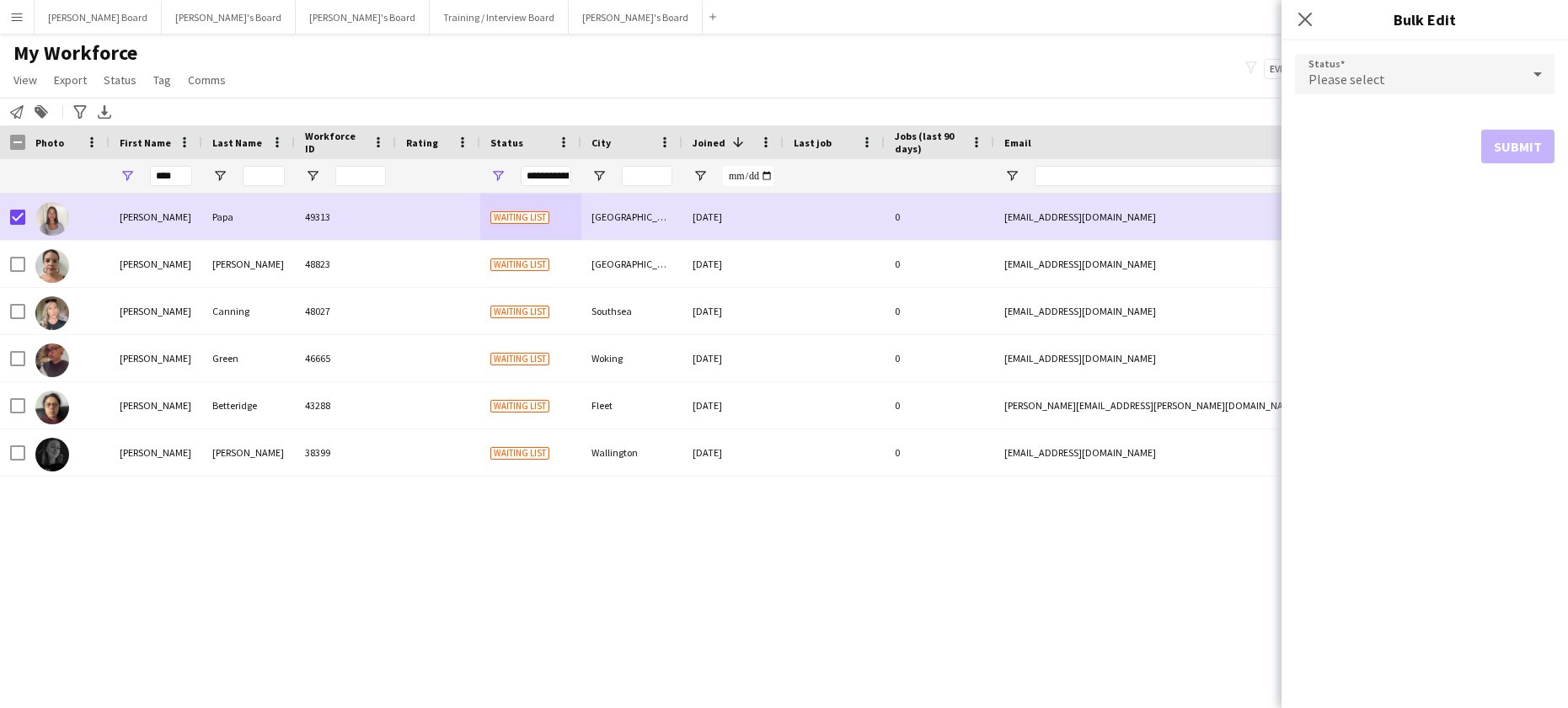
click at [1450, 53] on form "Status Please select Submit" at bounding box center [1424, 109] width 259 height 137
click at [1443, 66] on div "Please select" at bounding box center [1408, 73] width 226 height 40
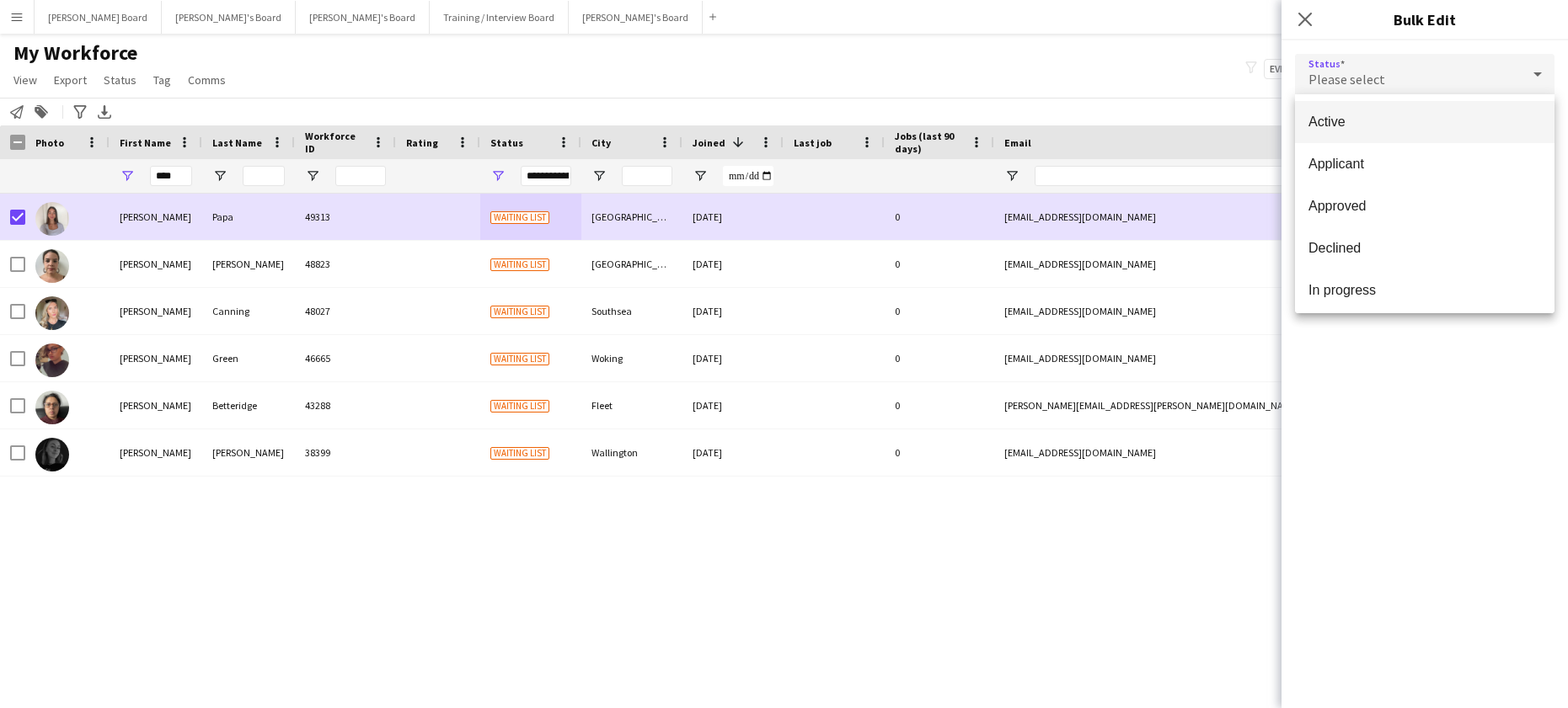
click at [1402, 128] on span "Active" at bounding box center [1425, 121] width 233 height 16
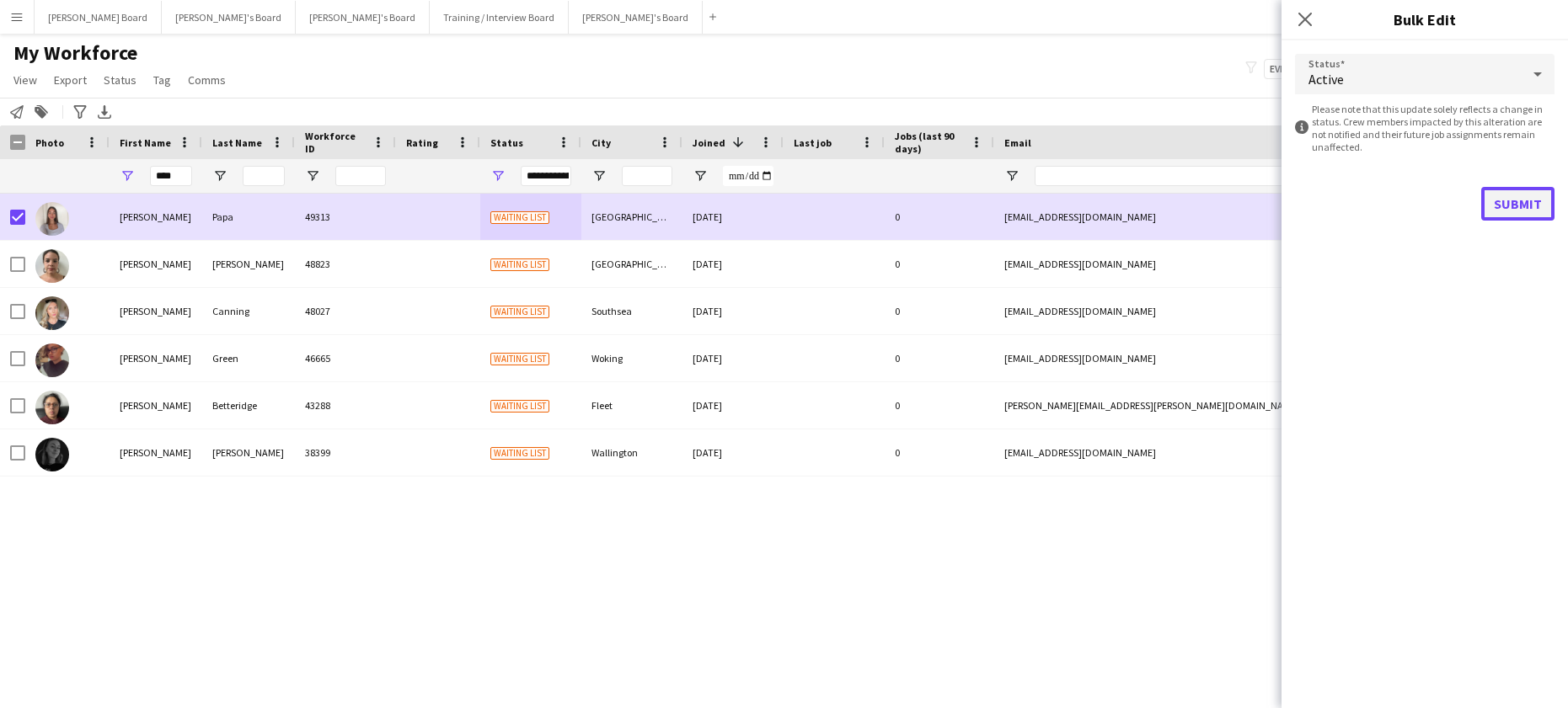
click at [1504, 199] on button "Submit" at bounding box center [1517, 203] width 73 height 33
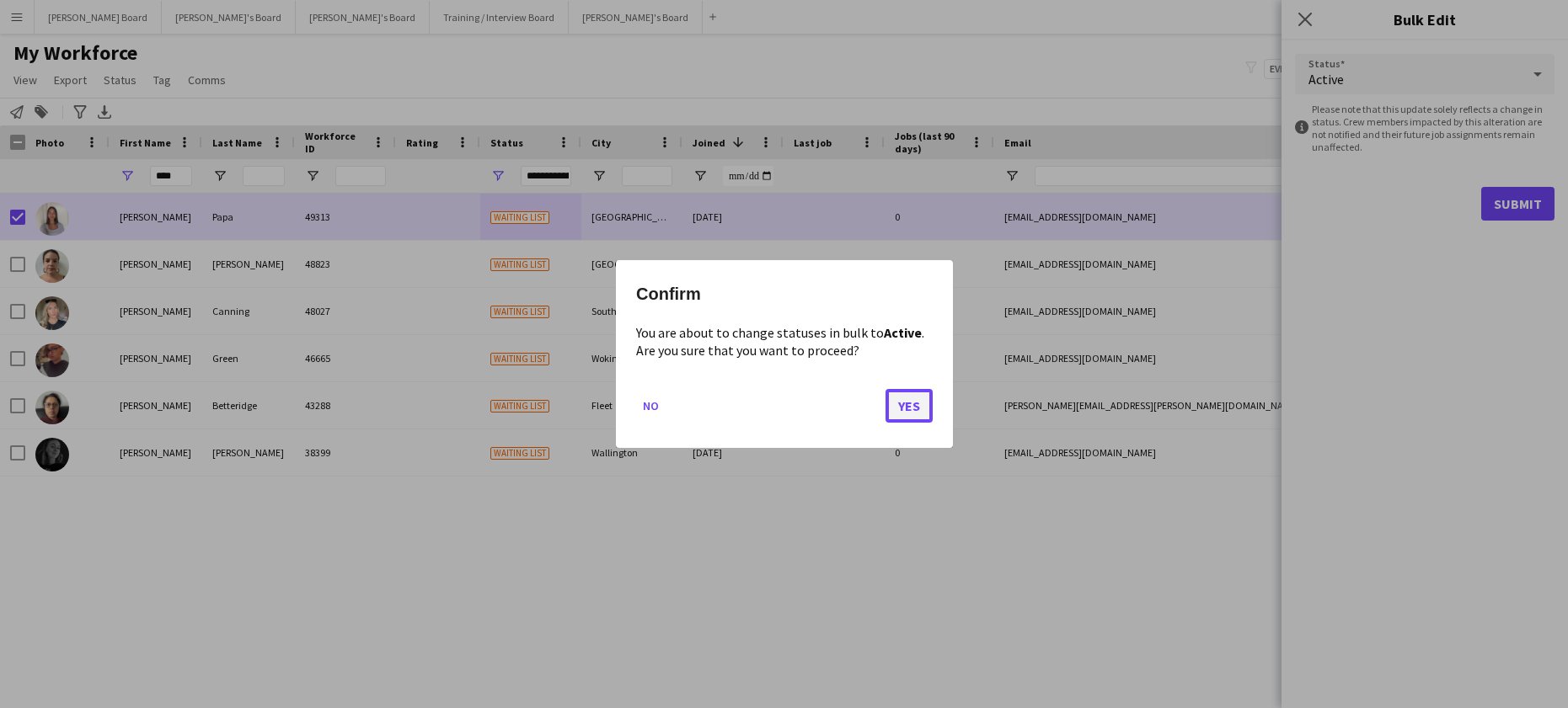
click at [930, 416] on button "Yes" at bounding box center [909, 406] width 47 height 33
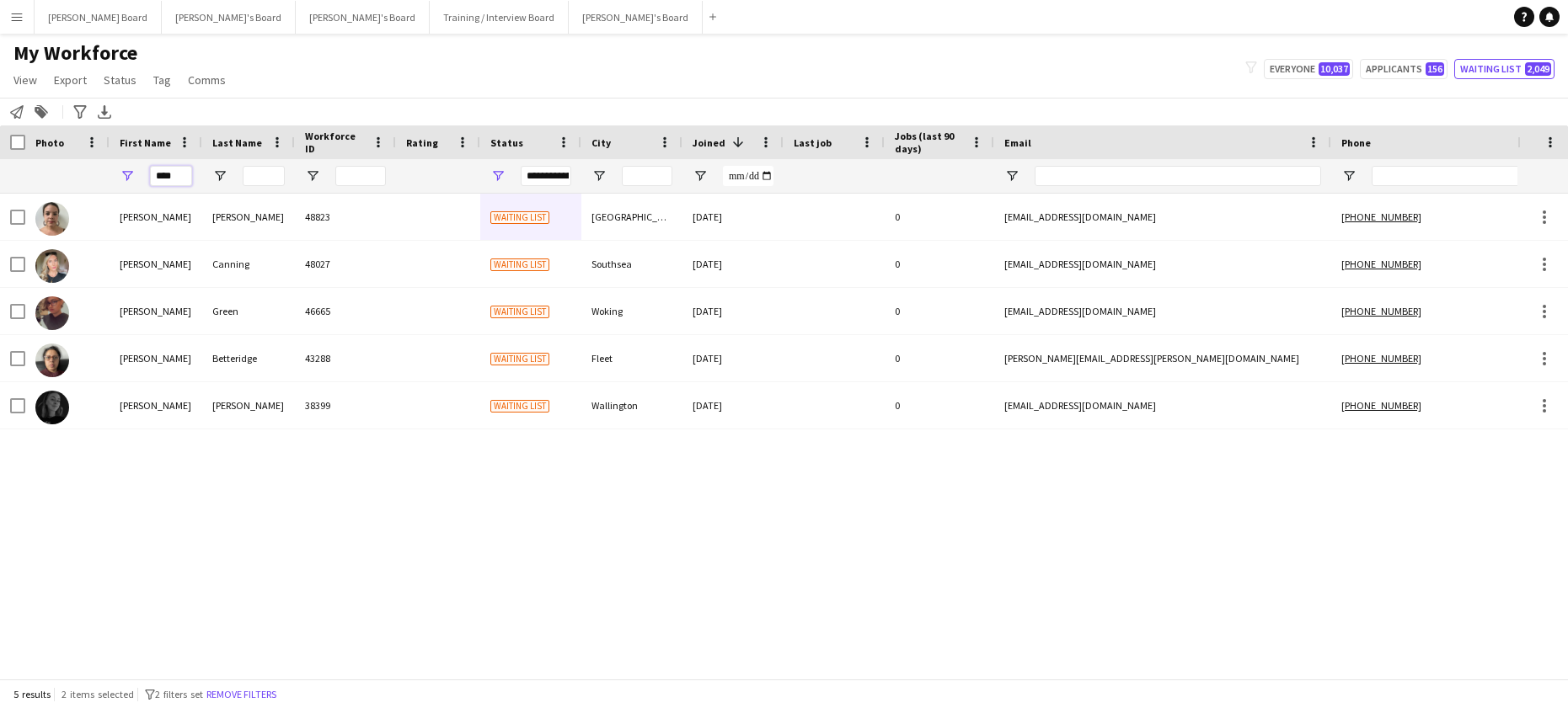
click at [175, 182] on input "****" at bounding box center [170, 176] width 42 height 21
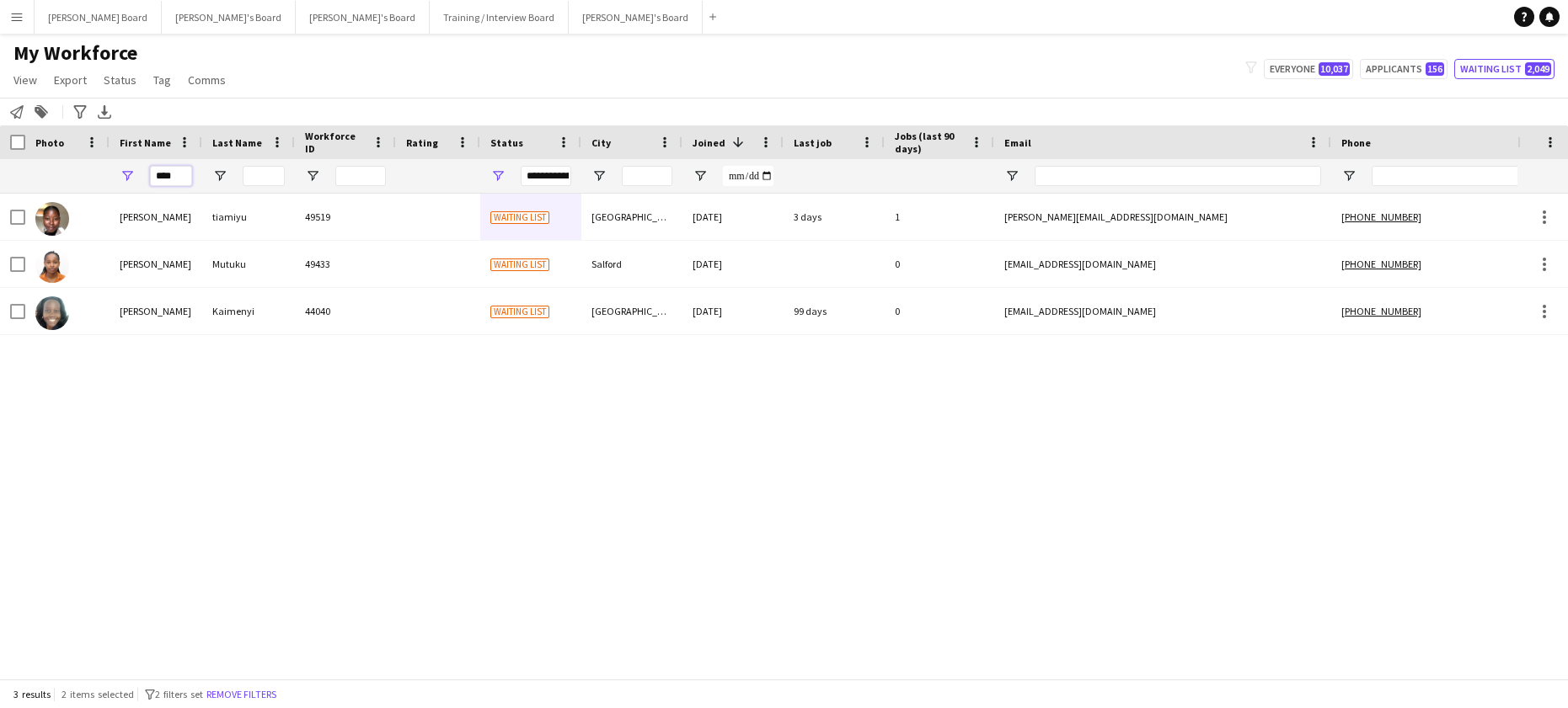
type input "****"
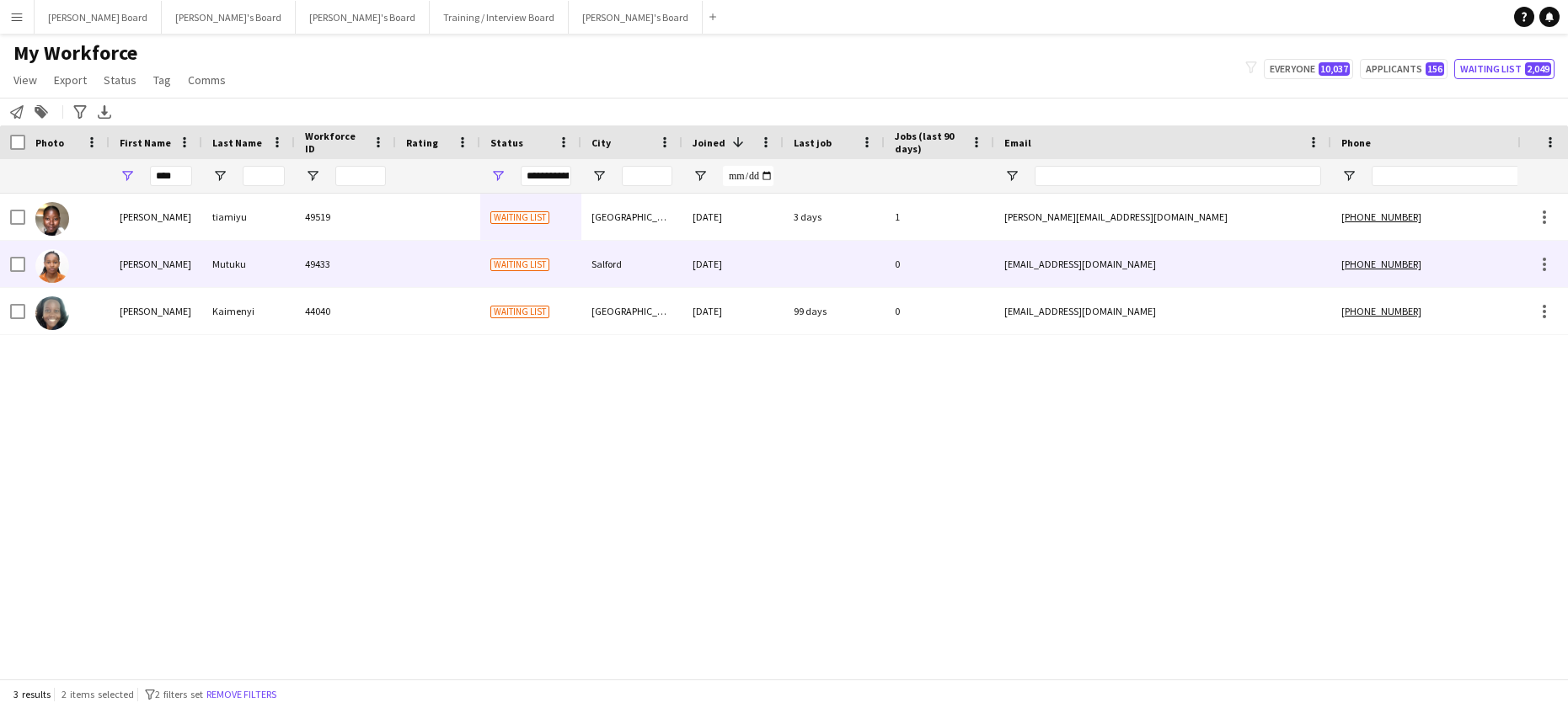
click at [198, 271] on div "Ruth" at bounding box center [156, 263] width 93 height 46
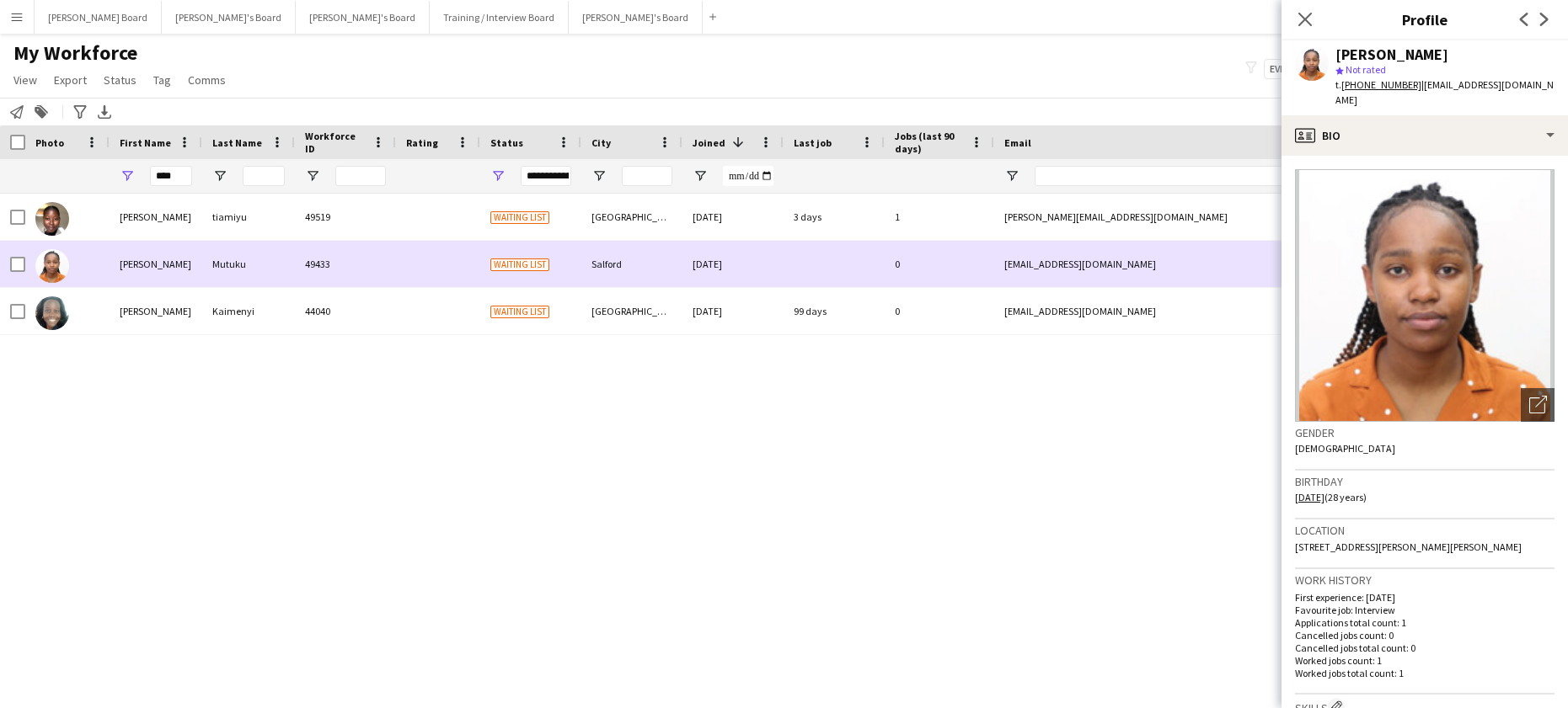
click at [257, 264] on div "Mutuku" at bounding box center [248, 263] width 93 height 46
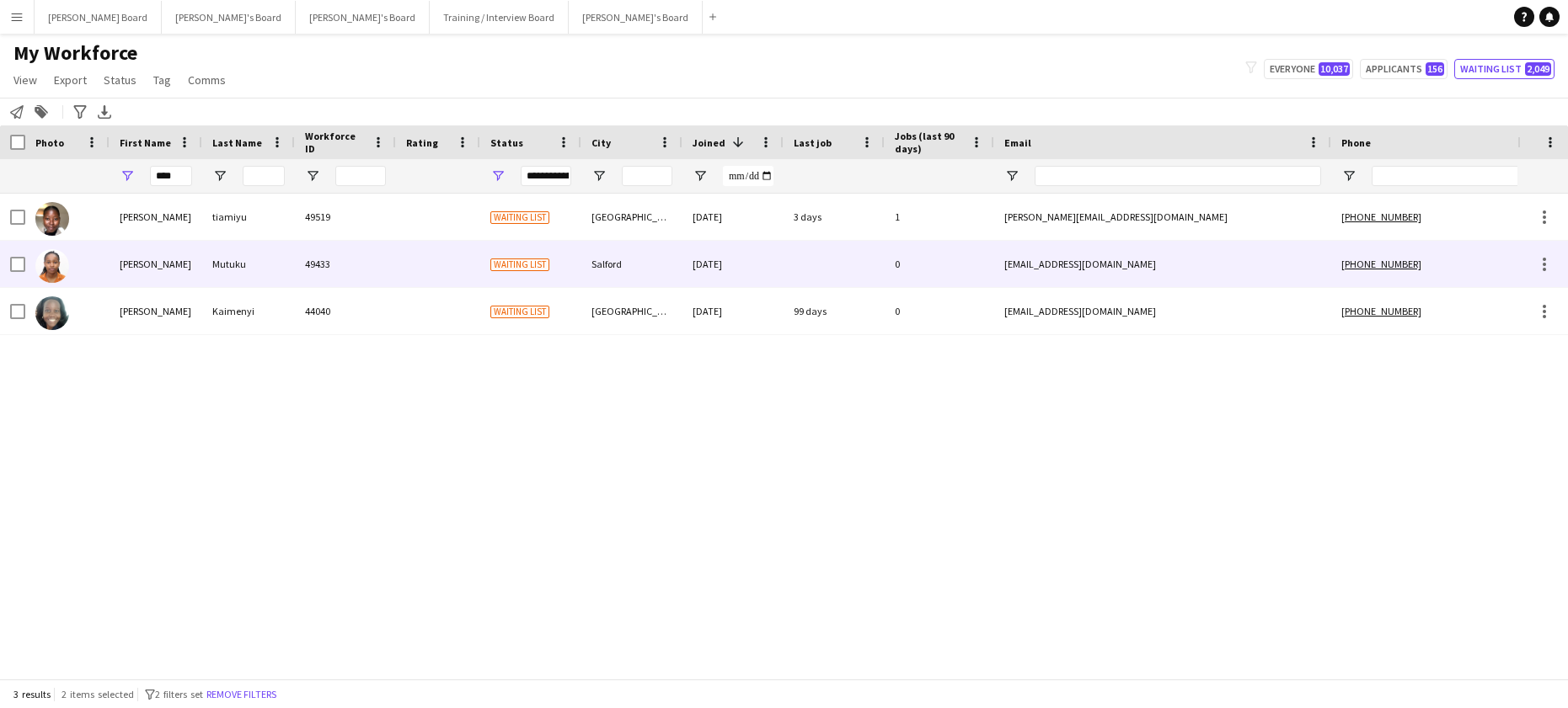
drag, startPoint x: 379, startPoint y: 247, endPoint x: 379, endPoint y: 239, distance: 8.0
click at [379, 246] on div "49433" at bounding box center [344, 263] width 101 height 46
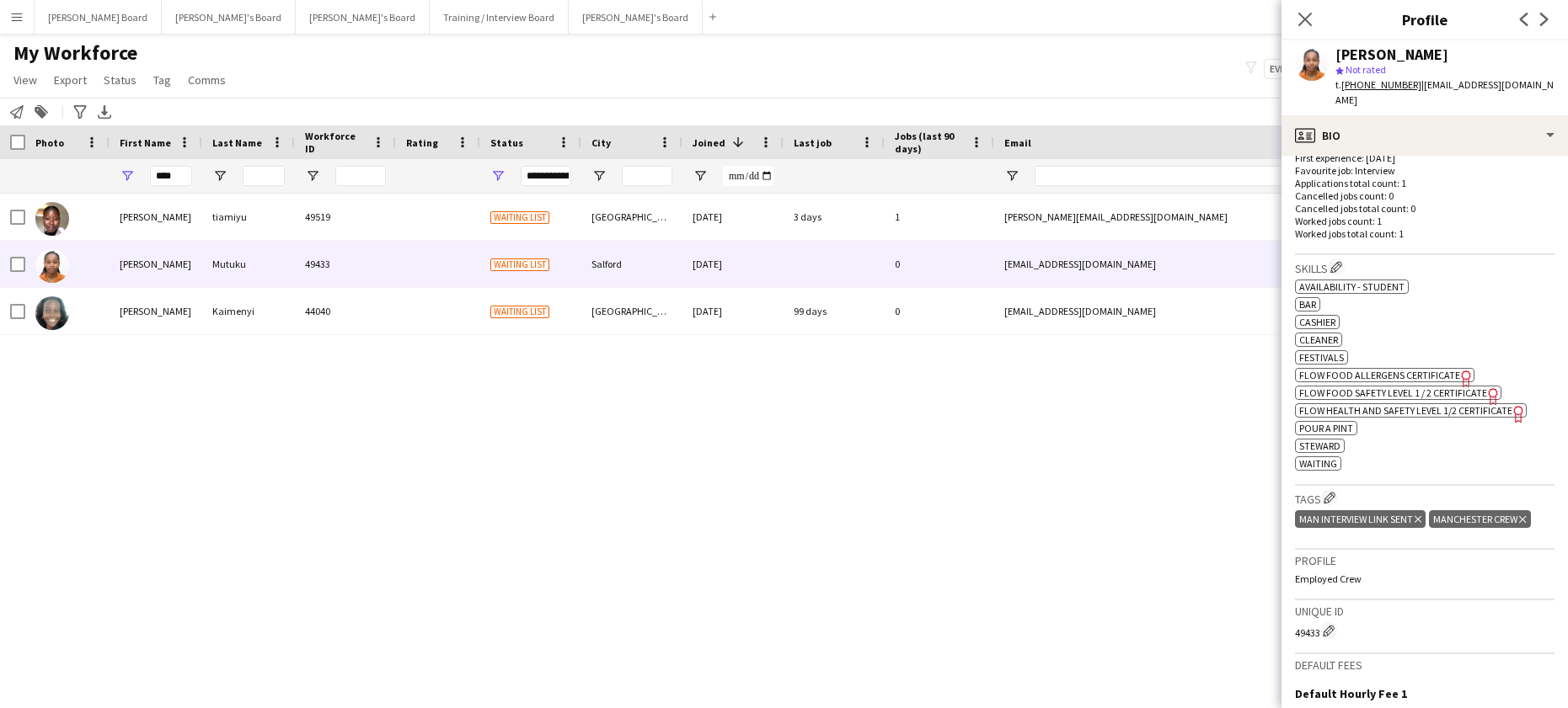
scroll to position [449, 0]
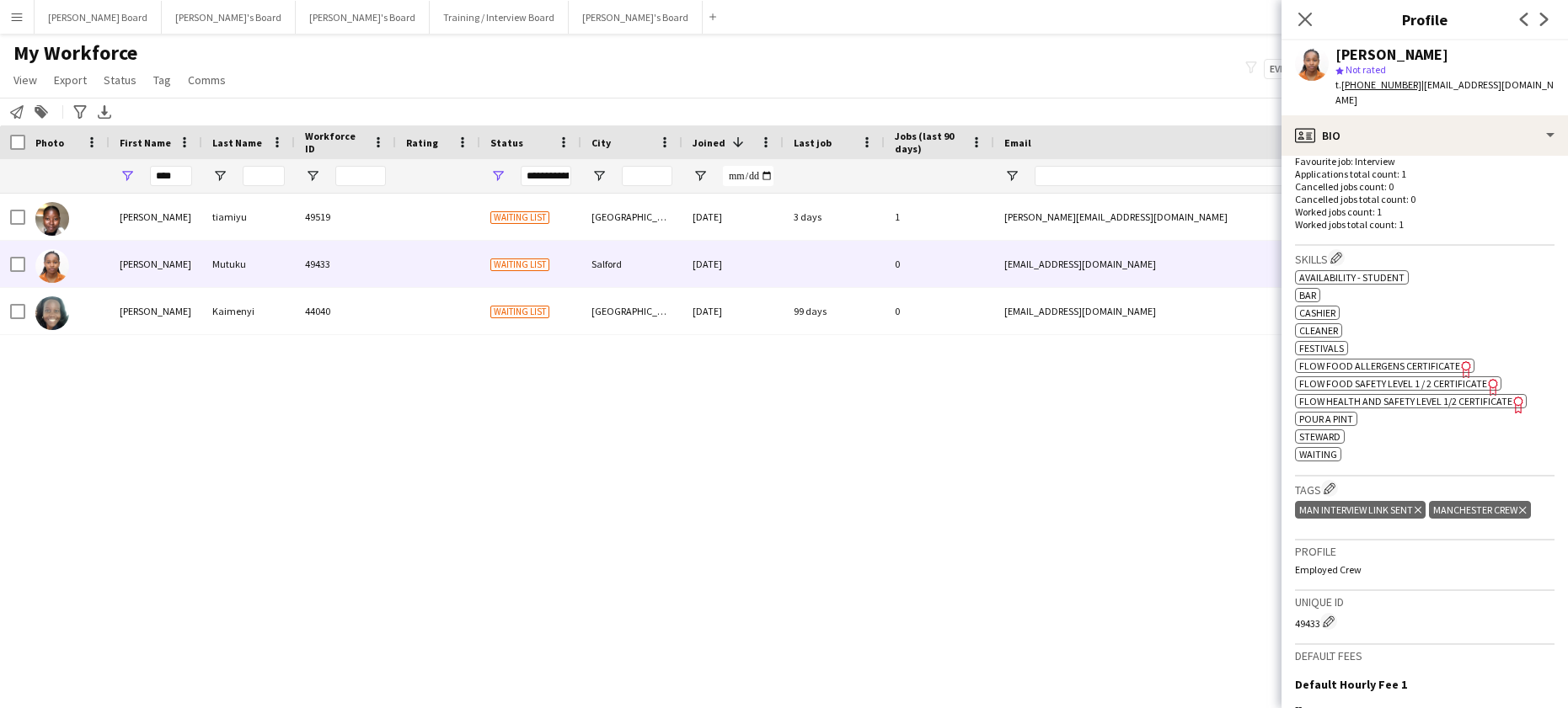
click at [1417, 508] on icon at bounding box center [1417, 510] width 7 height 7
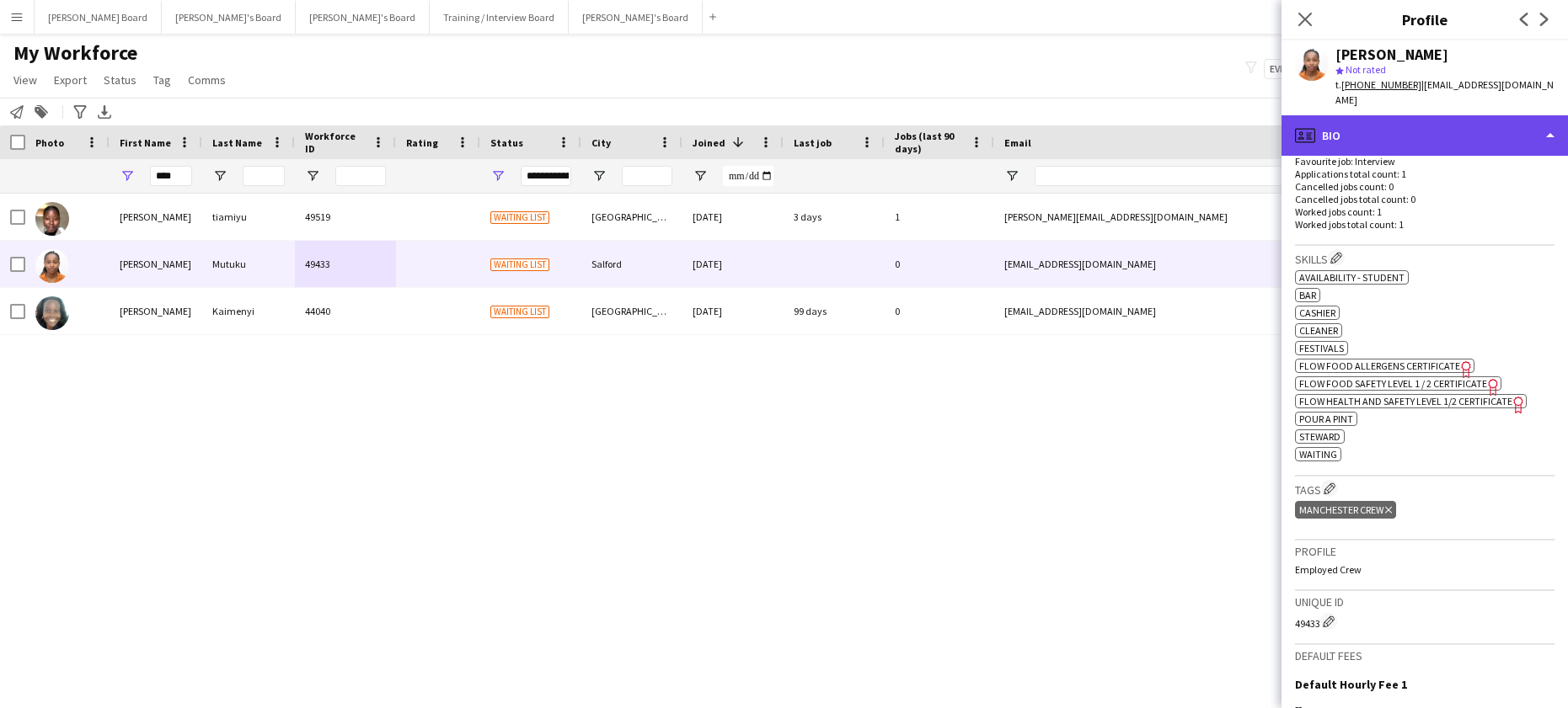
click at [1388, 115] on div "profile Bio" at bounding box center [1424, 135] width 287 height 40
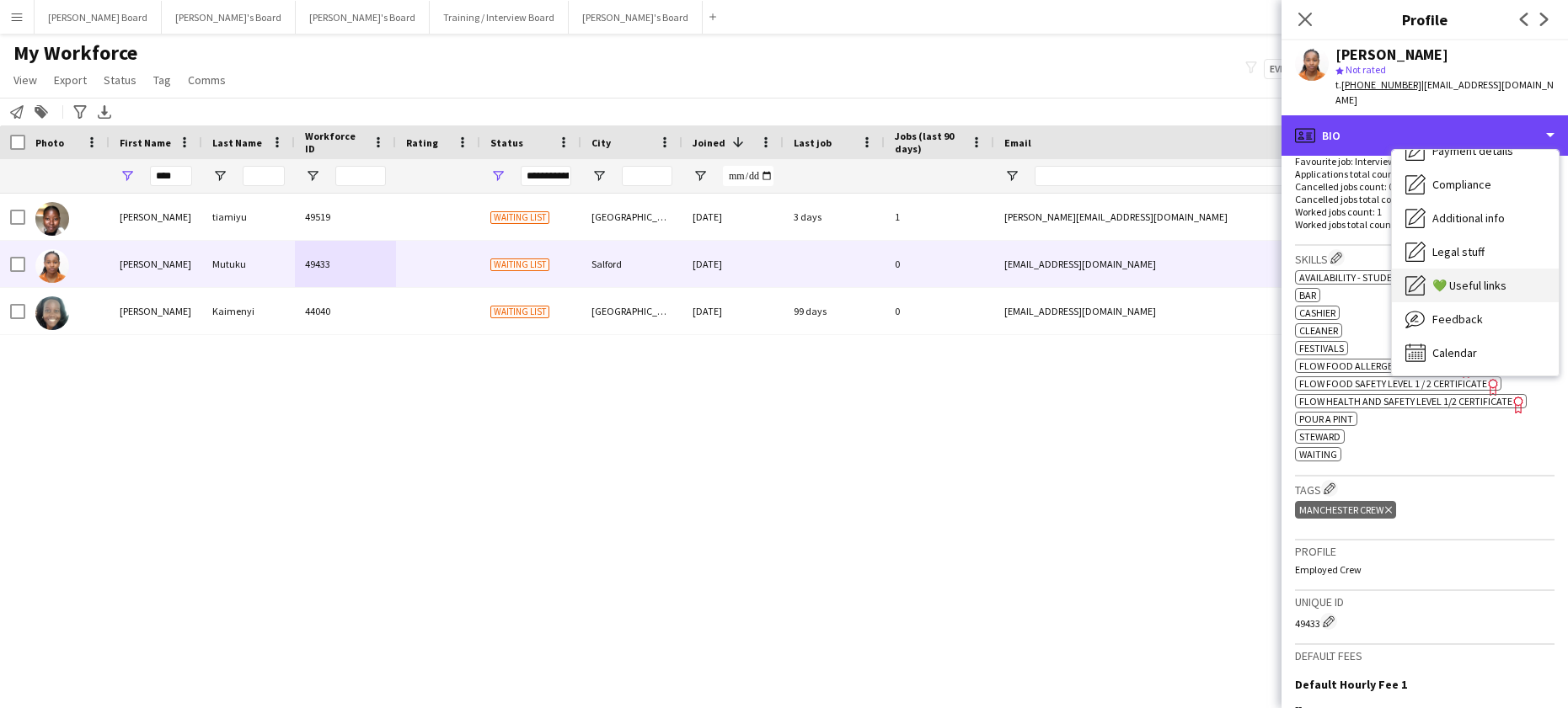
scroll to position [226, 0]
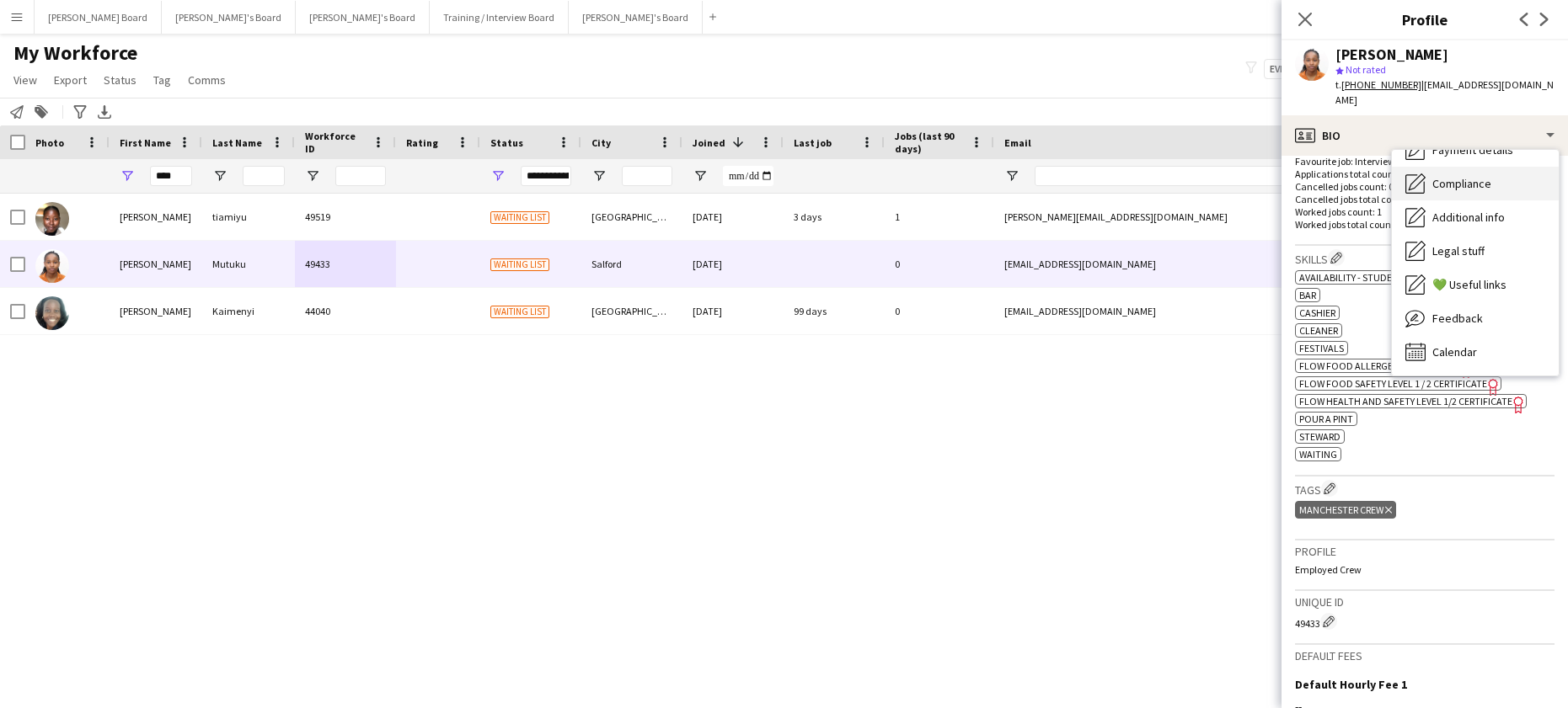
click at [1513, 168] on div "Compliance Compliance" at bounding box center [1475, 184] width 167 height 33
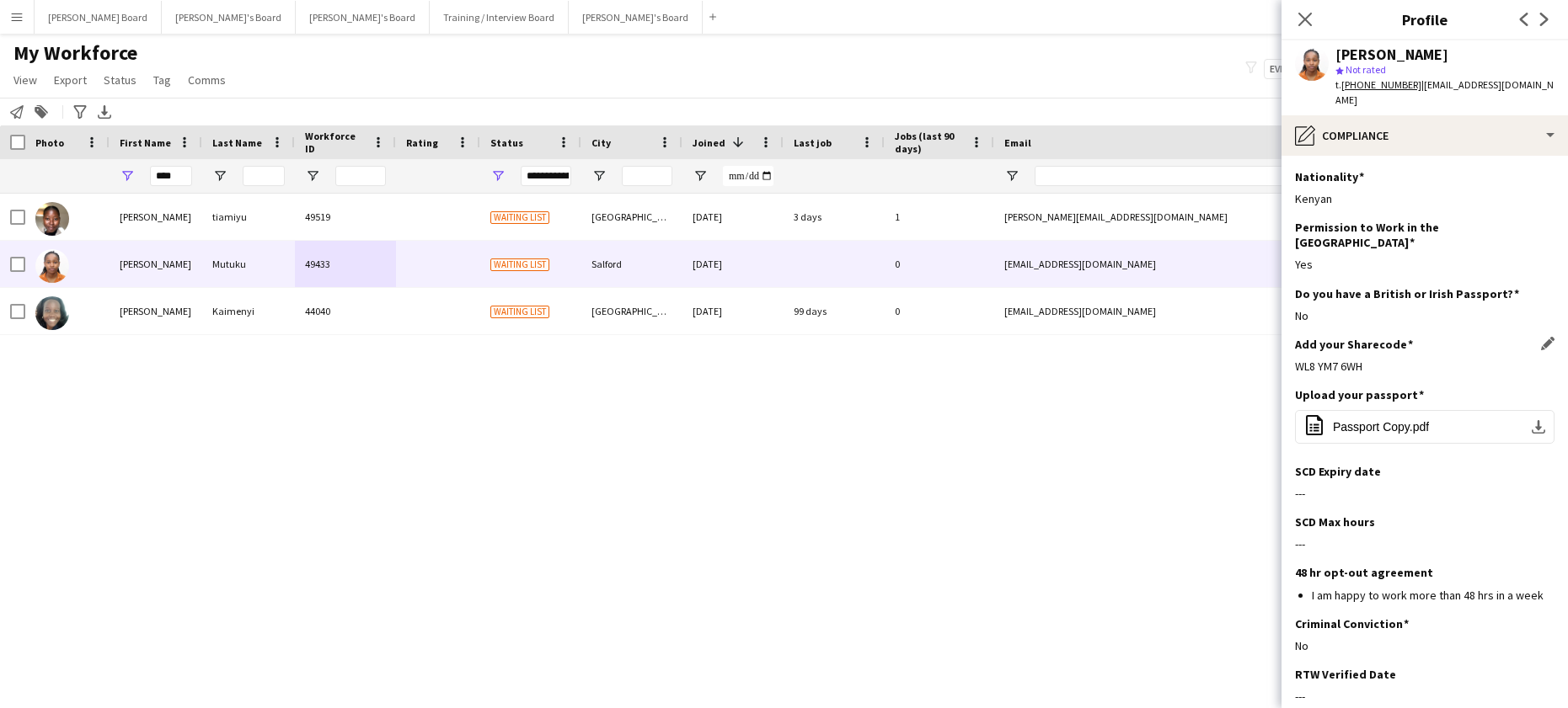
drag, startPoint x: 1375, startPoint y: 335, endPoint x: 1295, endPoint y: 342, distance: 80.3
click at [1295, 359] on div "WL8 YM7 6WH" at bounding box center [1424, 367] width 259 height 16
copy div "WL8 YM7 6WH"
click at [1542, 387] on app-icon "Edit this field" at bounding box center [1548, 394] width 14 height 14
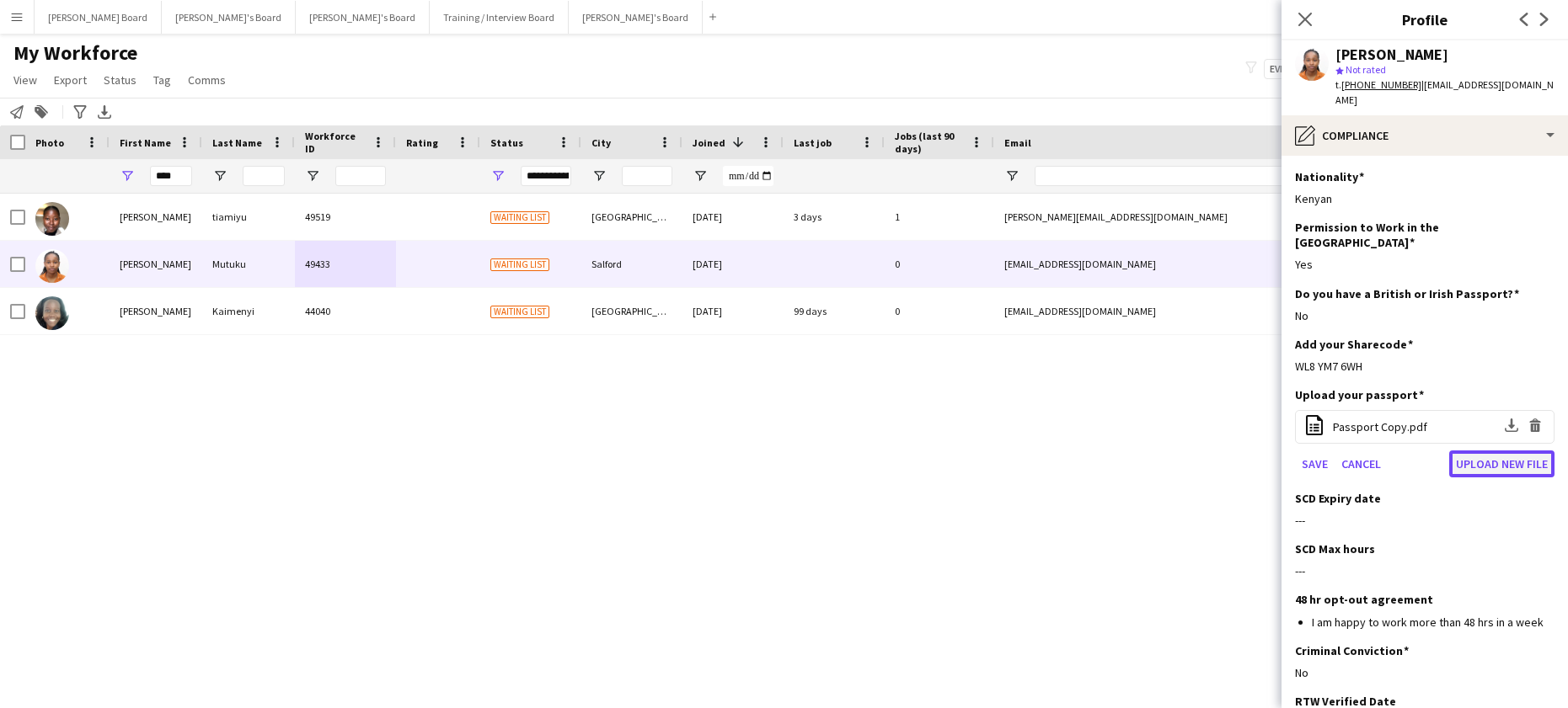
click at [1486, 451] on button "Upload new file" at bounding box center [1502, 465] width 106 height 27
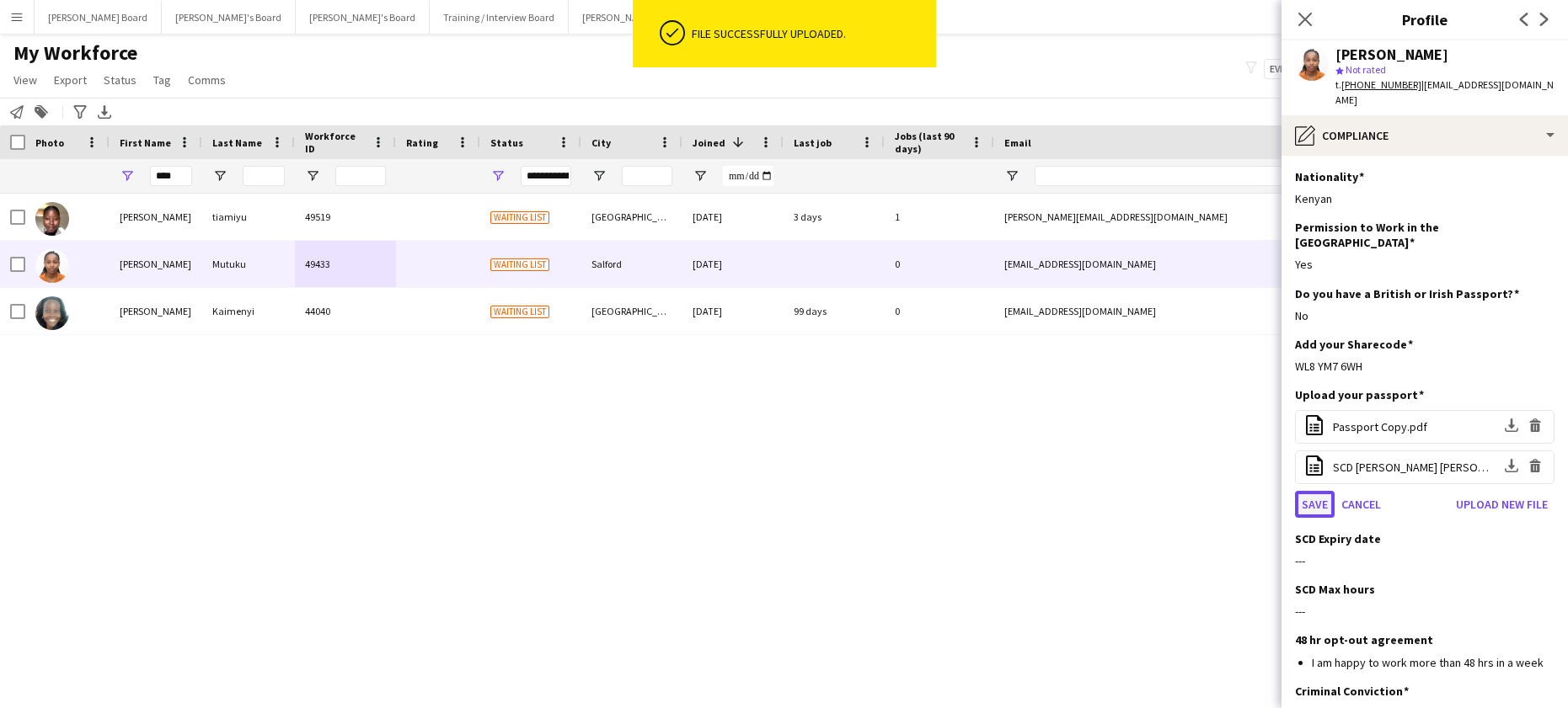
click at [1309, 491] on button "Save" at bounding box center [1315, 505] width 39 height 27
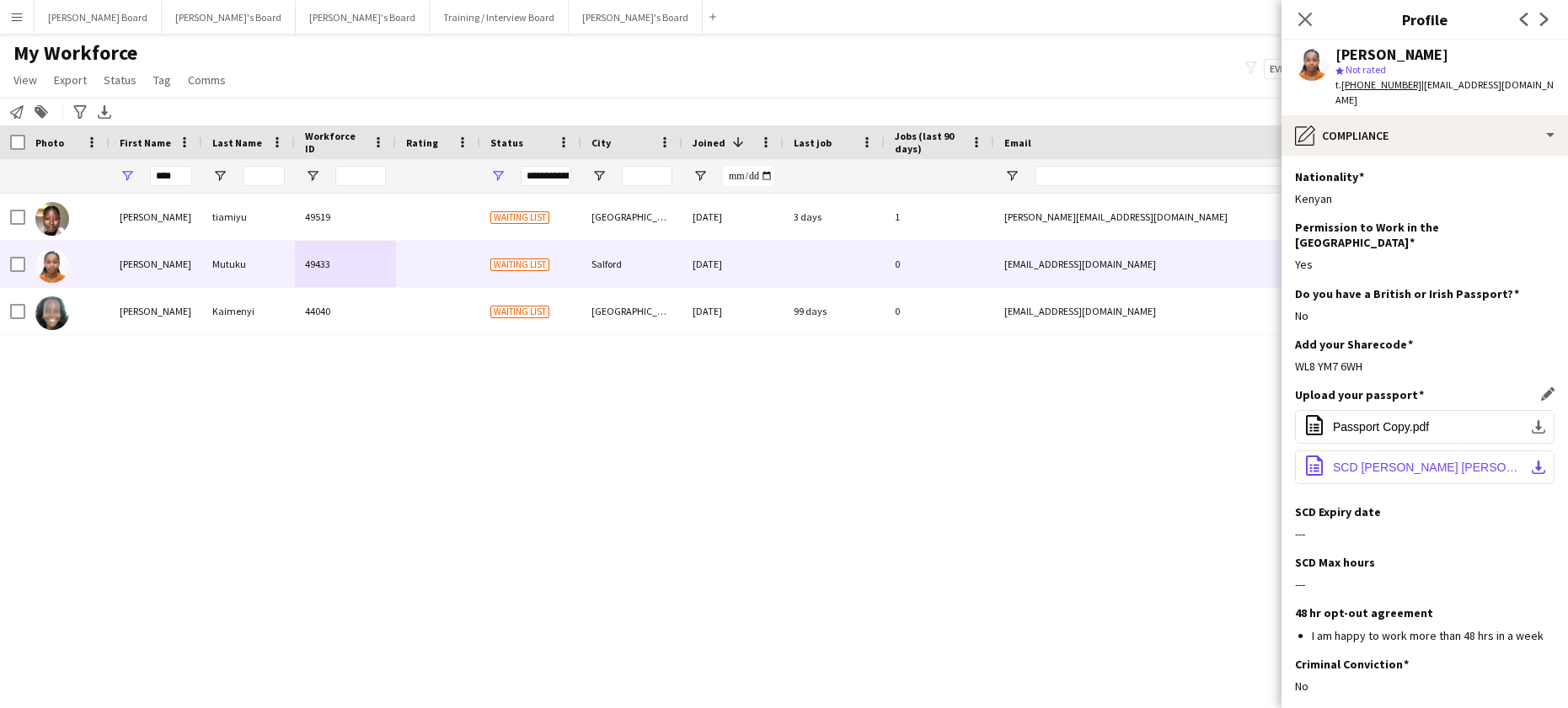
scroll to position [112, 0]
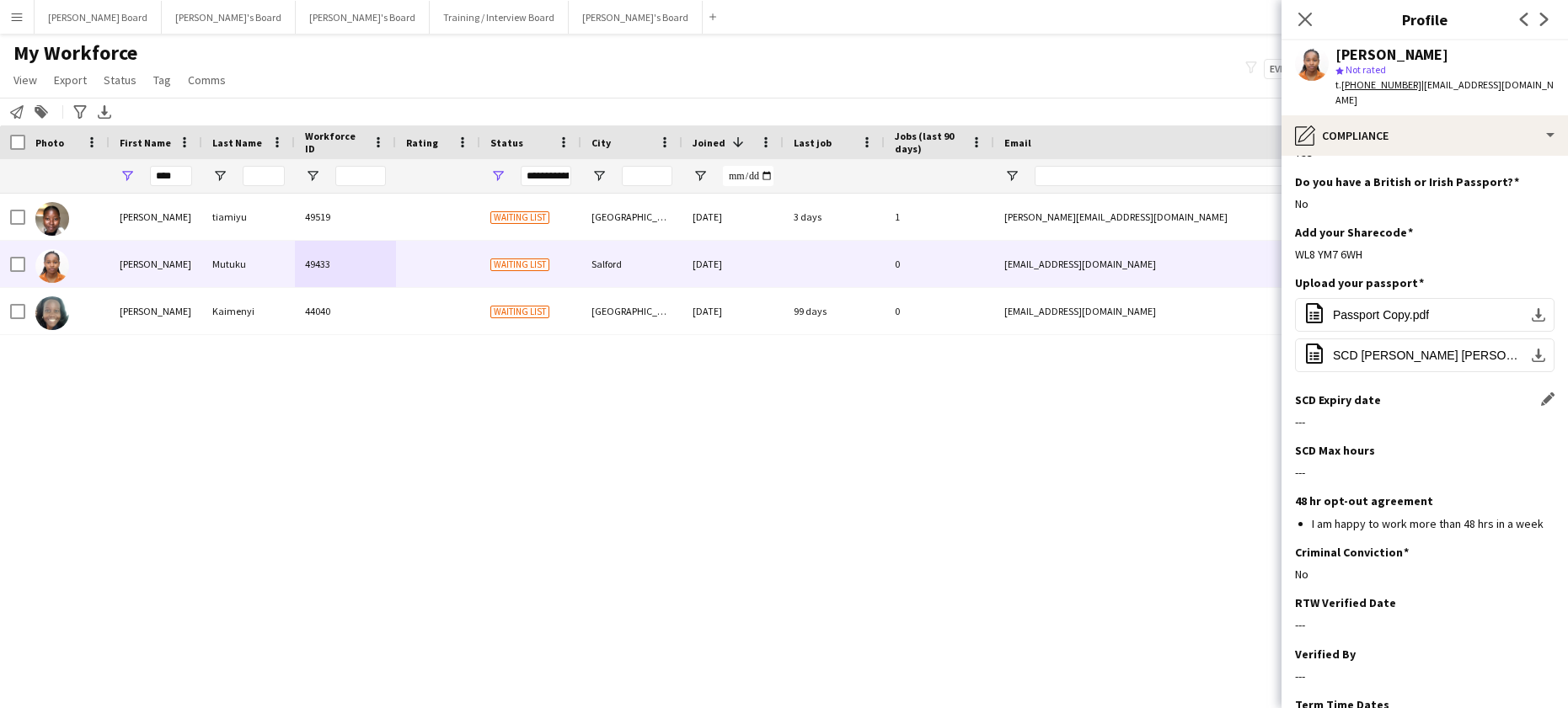
click at [1542, 392] on app-icon "Edit this field" at bounding box center [1548, 399] width 14 height 14
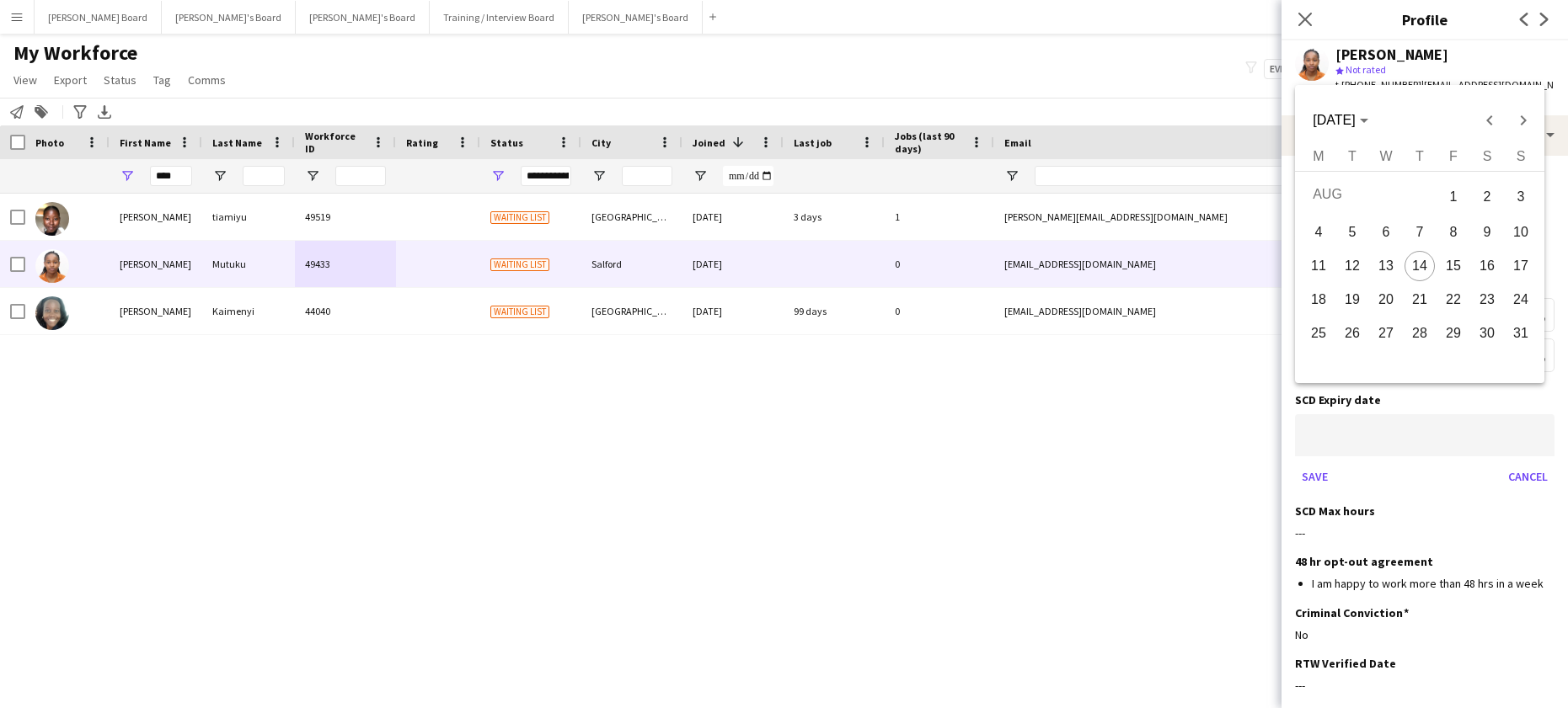
click at [1446, 408] on body "Menu Boards Boards Boards All jobs Status Workforce Workforce My Workforce Recr…" at bounding box center [784, 354] width 1568 height 708
click at [1342, 112] on span "AUG 2025" at bounding box center [1333, 119] width 42 height 15
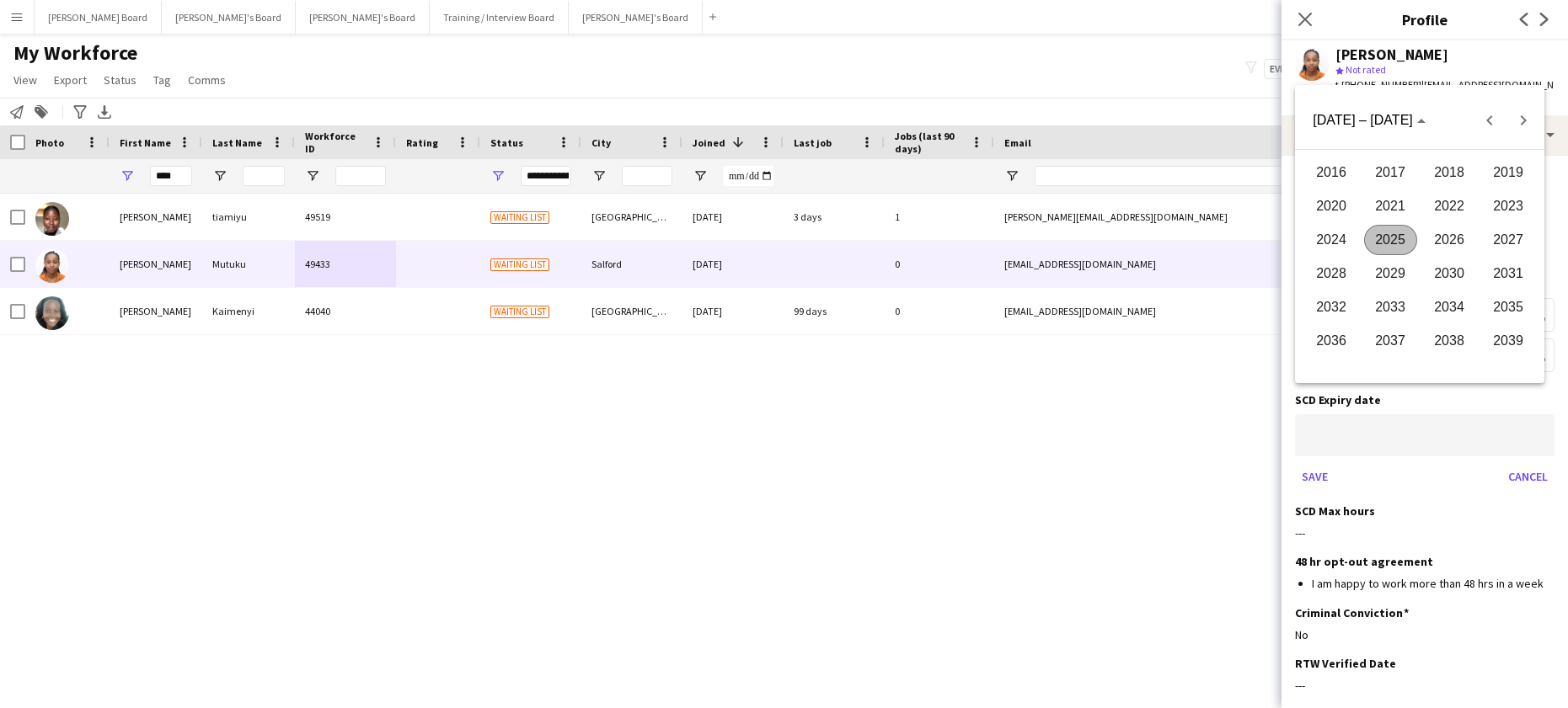
click at [1457, 251] on span "2026" at bounding box center [1450, 240] width 53 height 30
click at [1326, 267] on span "SEP" at bounding box center [1331, 273] width 53 height 30
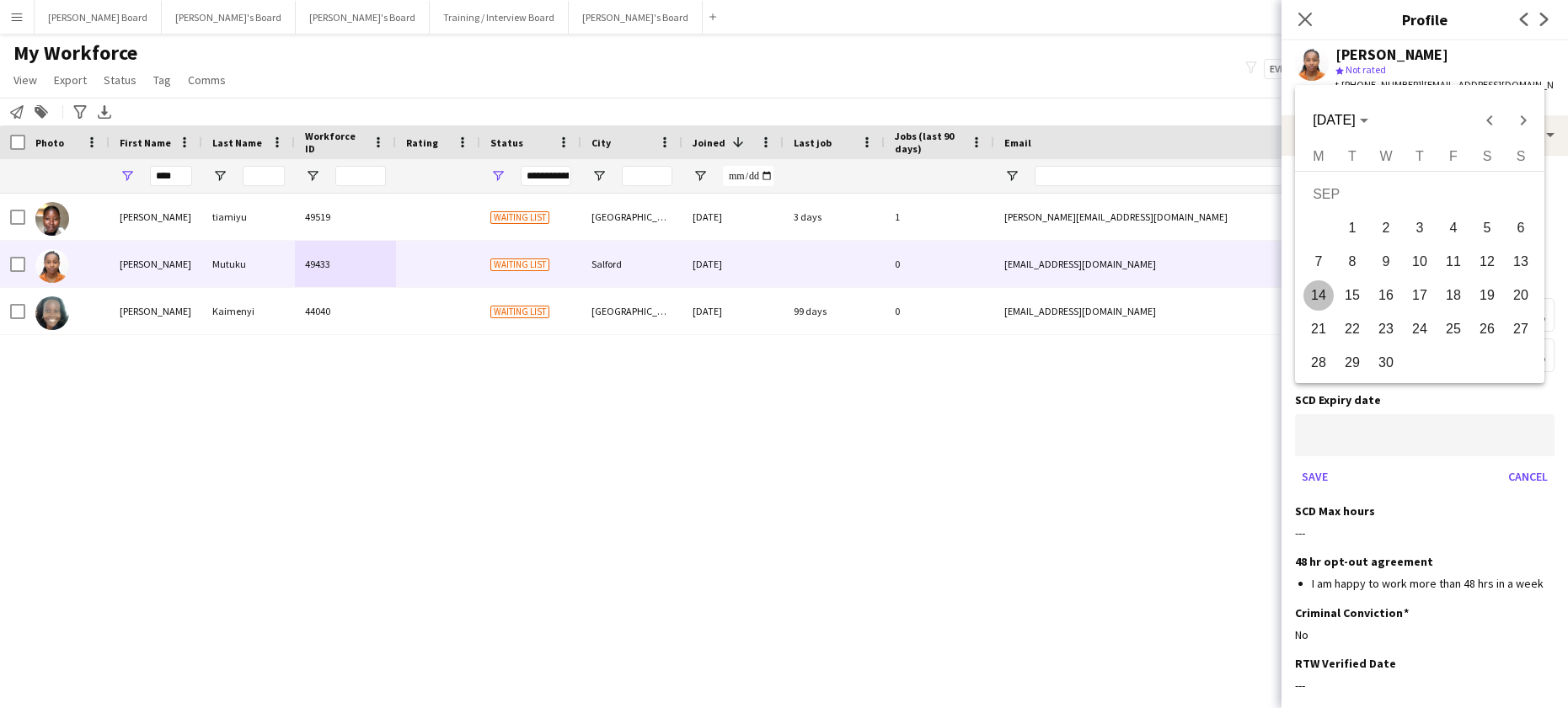
drag, startPoint x: 1381, startPoint y: 362, endPoint x: 1402, endPoint y: 335, distance: 34.2
click at [1381, 363] on span "30" at bounding box center [1386, 363] width 30 height 30
type input "**********"
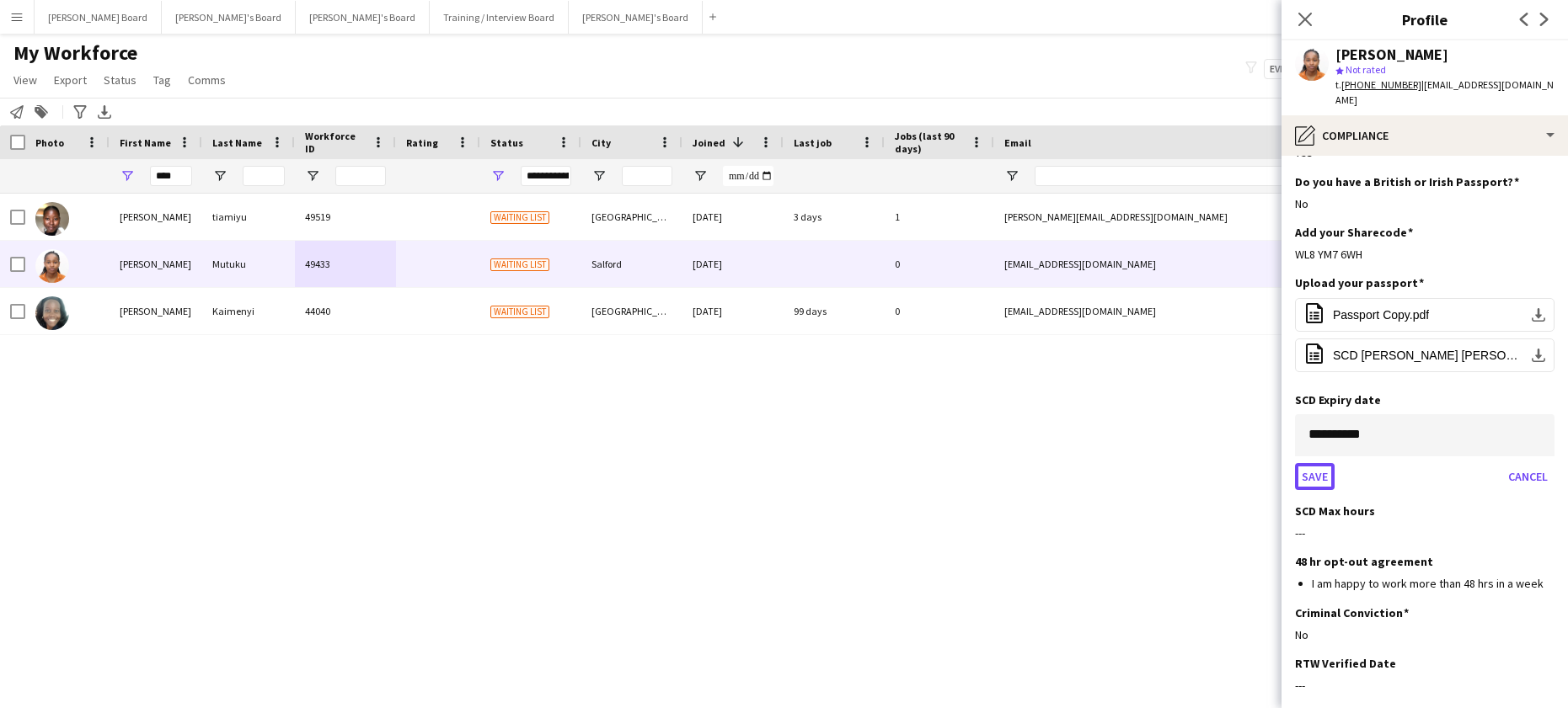
click at [1322, 464] on button "Save" at bounding box center [1315, 477] width 39 height 27
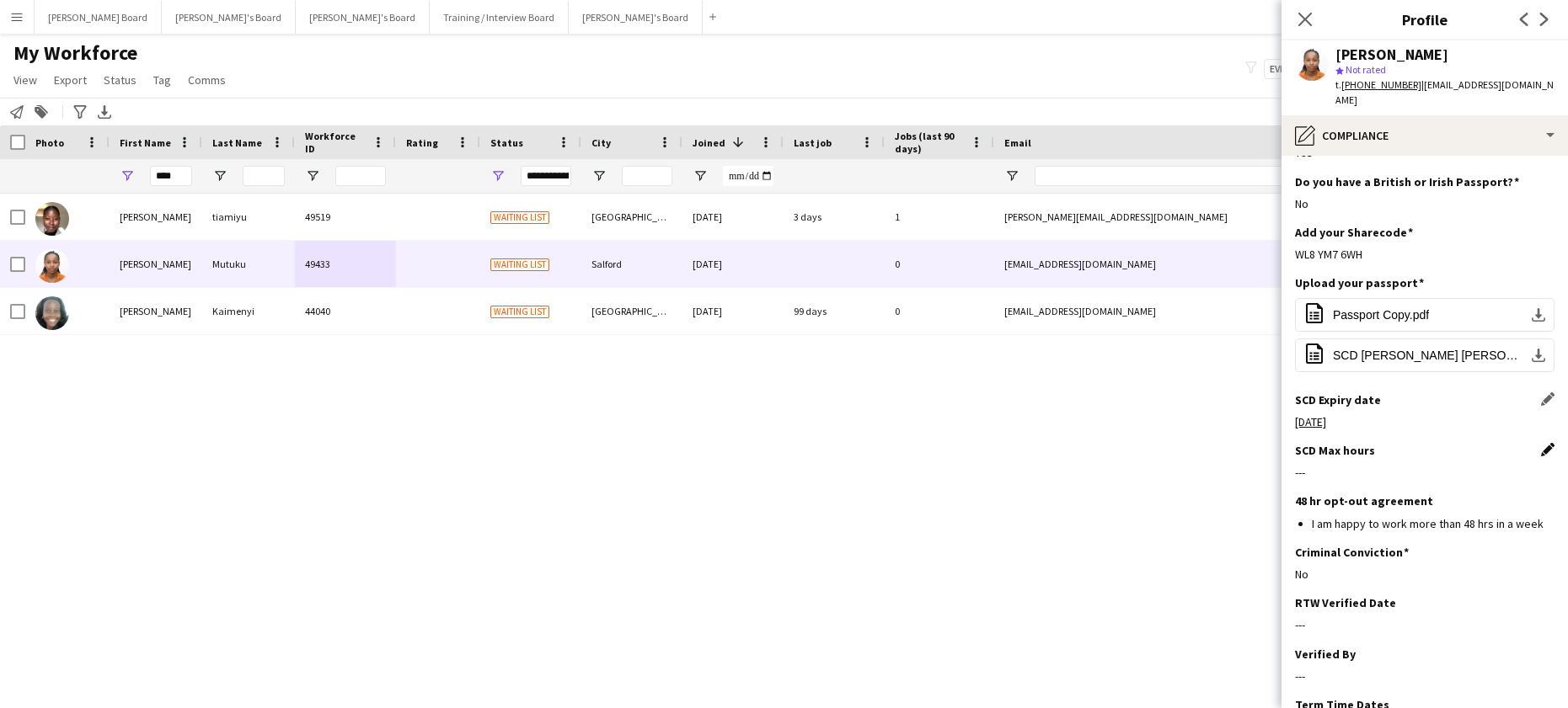
click at [1542, 443] on app-icon "Edit this field" at bounding box center [1548, 450] width 14 height 14
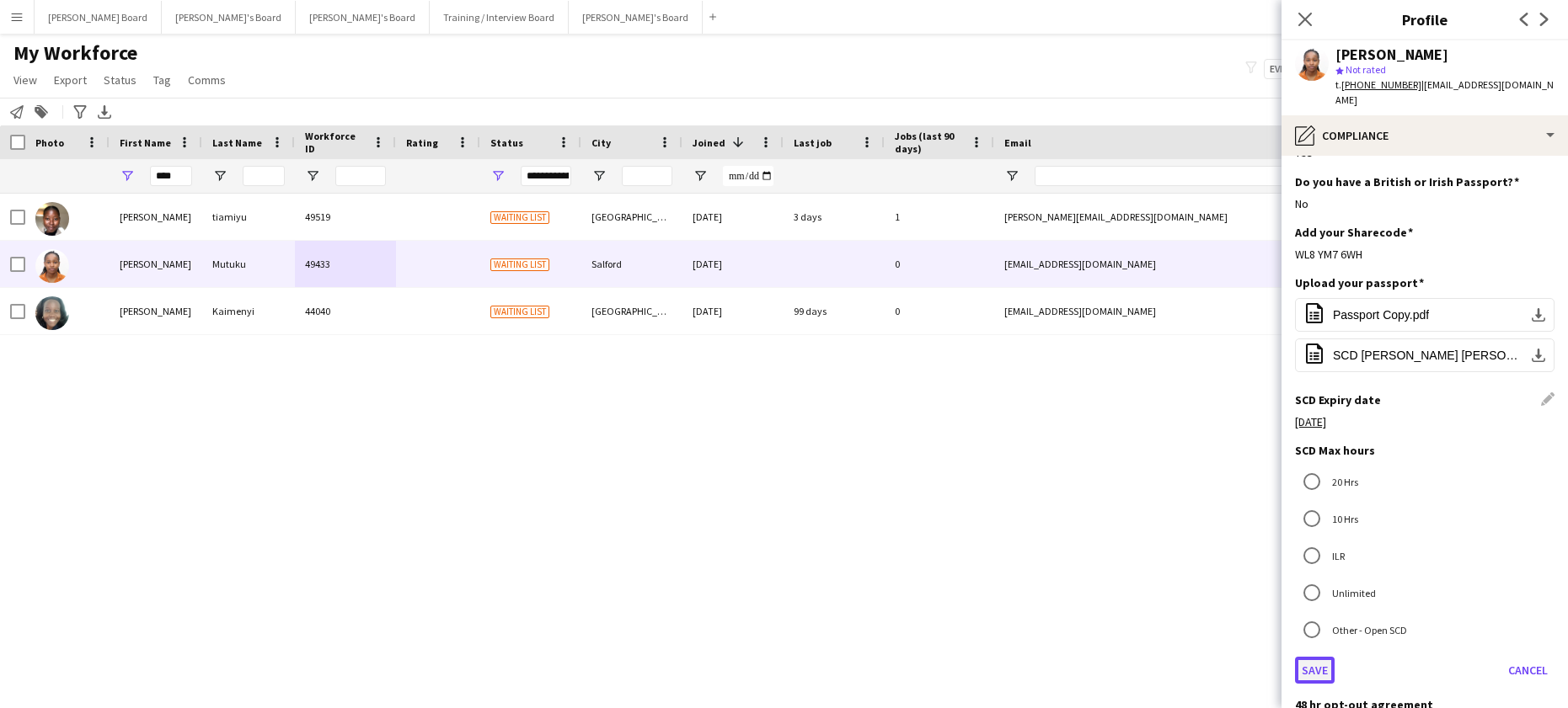
click at [1320, 657] on button "Save" at bounding box center [1315, 671] width 39 height 27
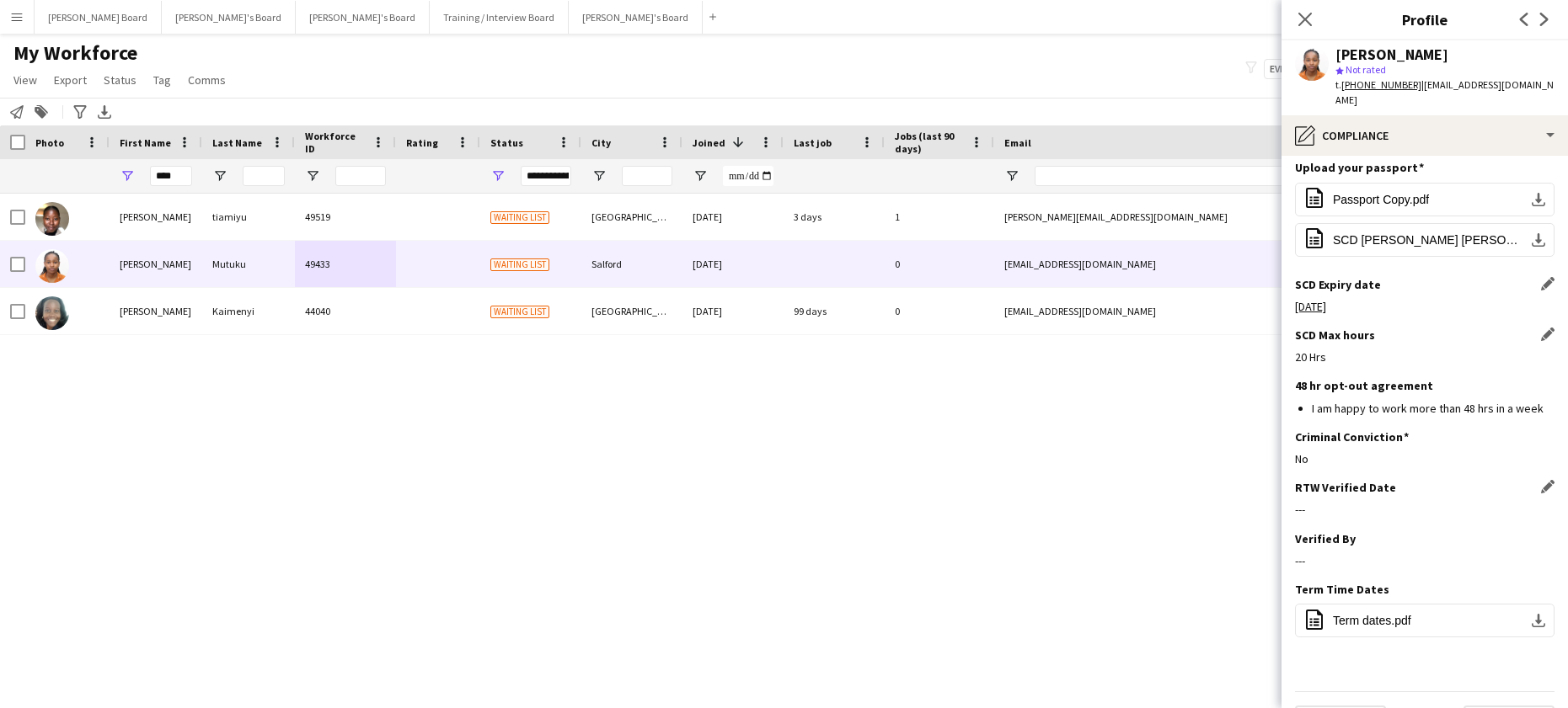
scroll to position [241, 0]
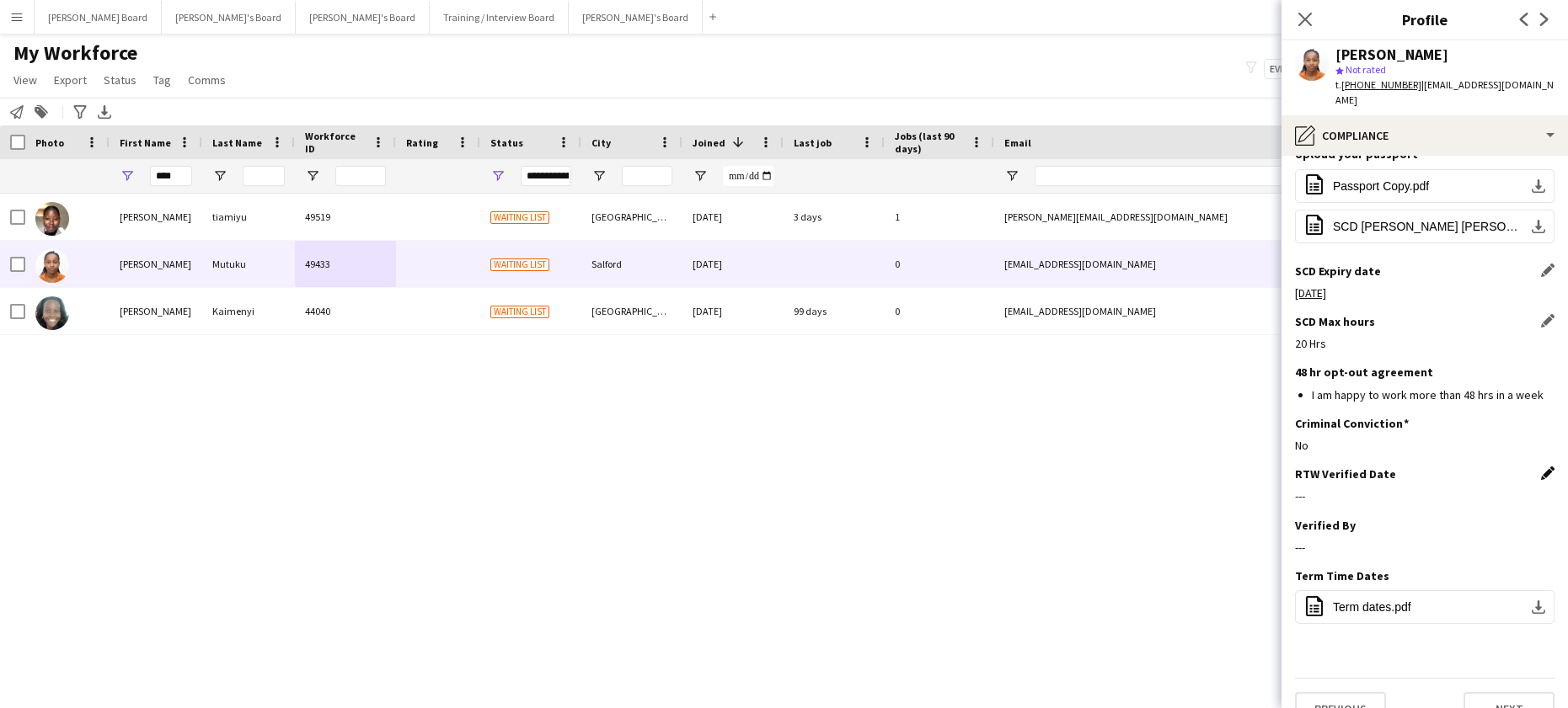
click at [1542, 466] on app-icon "Edit this field" at bounding box center [1548, 473] width 14 height 14
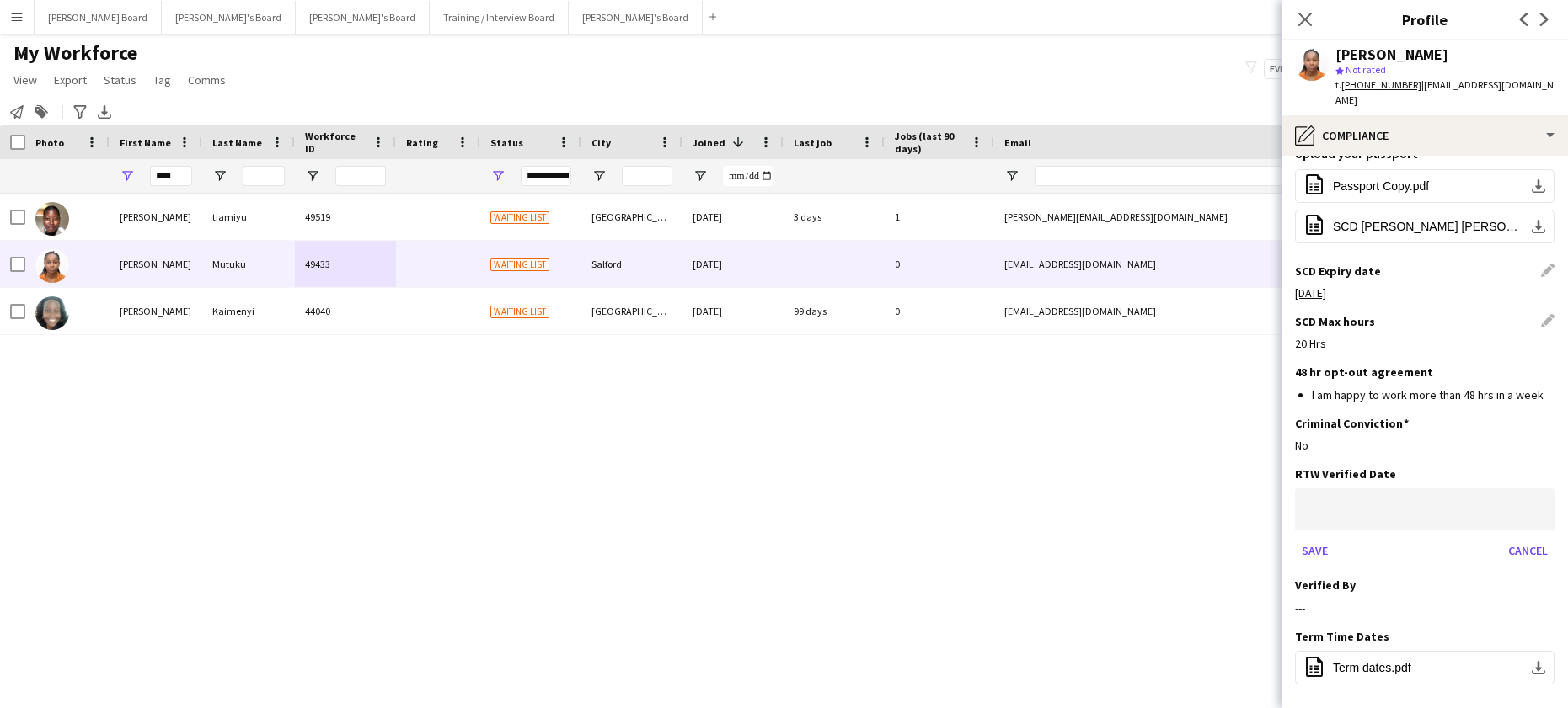
click at [1365, 471] on body "Menu Boards Boards Boards All jobs Status Workforce Workforce My Workforce Recr…" at bounding box center [784, 354] width 1568 height 708
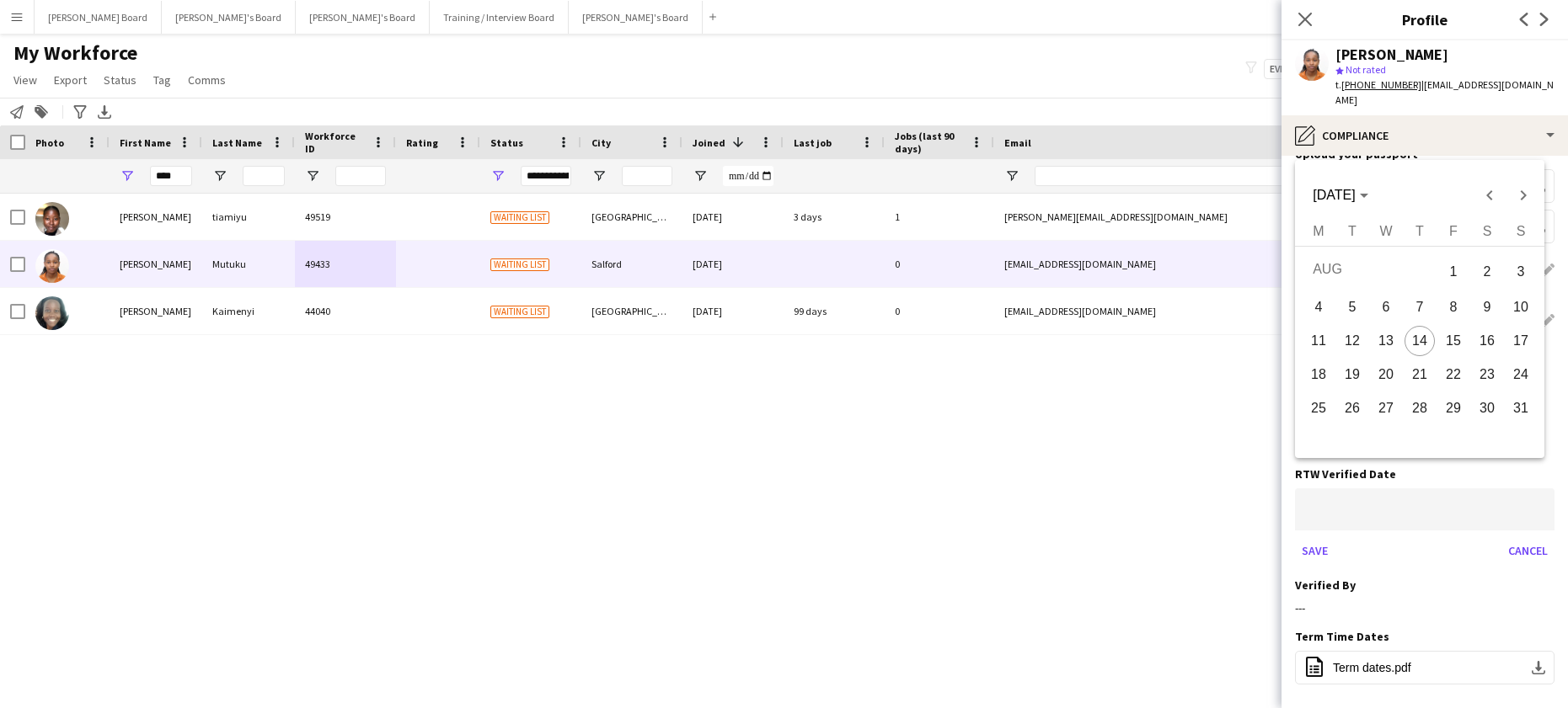
click at [1422, 343] on span "14" at bounding box center [1419, 340] width 30 height 30
type input "**********"
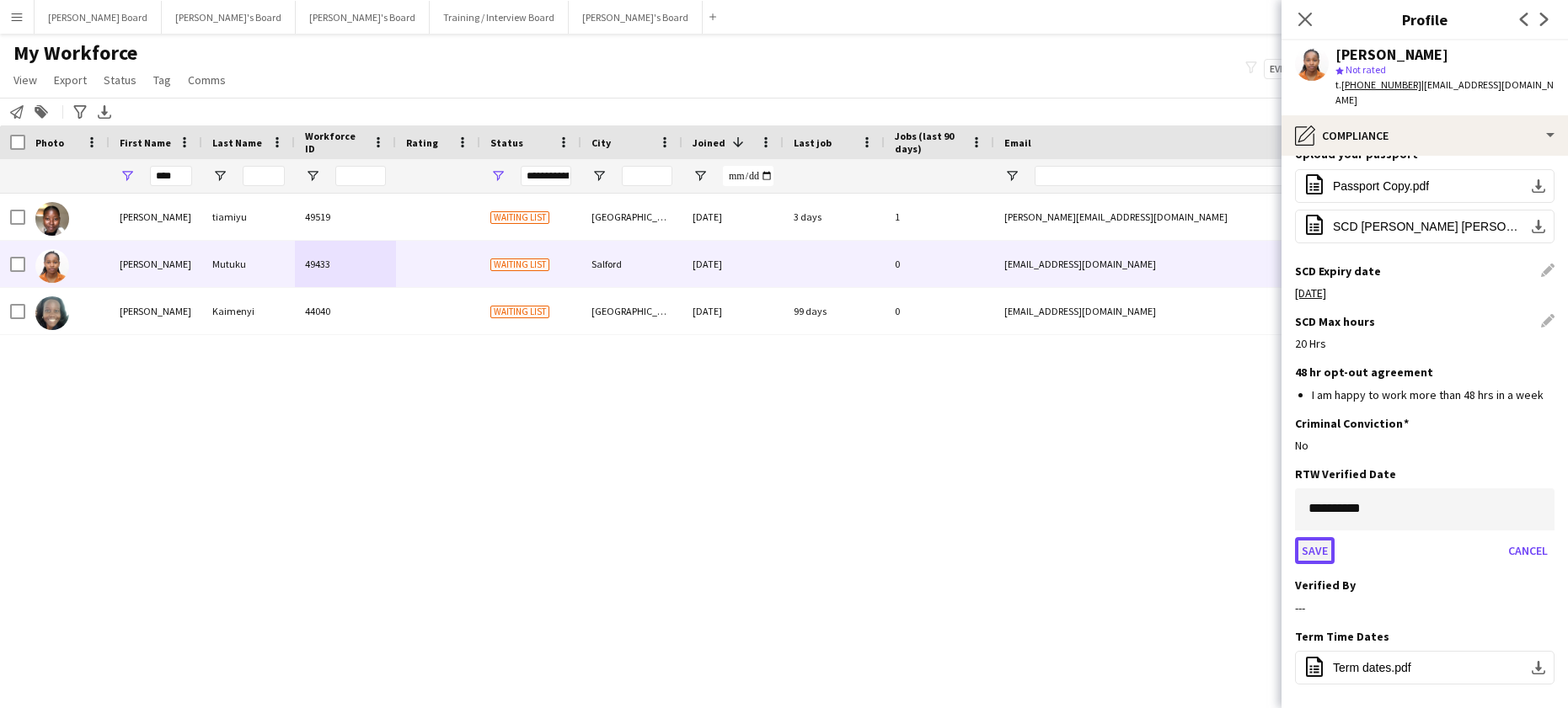
click at [1322, 538] on button "Save" at bounding box center [1315, 552] width 39 height 27
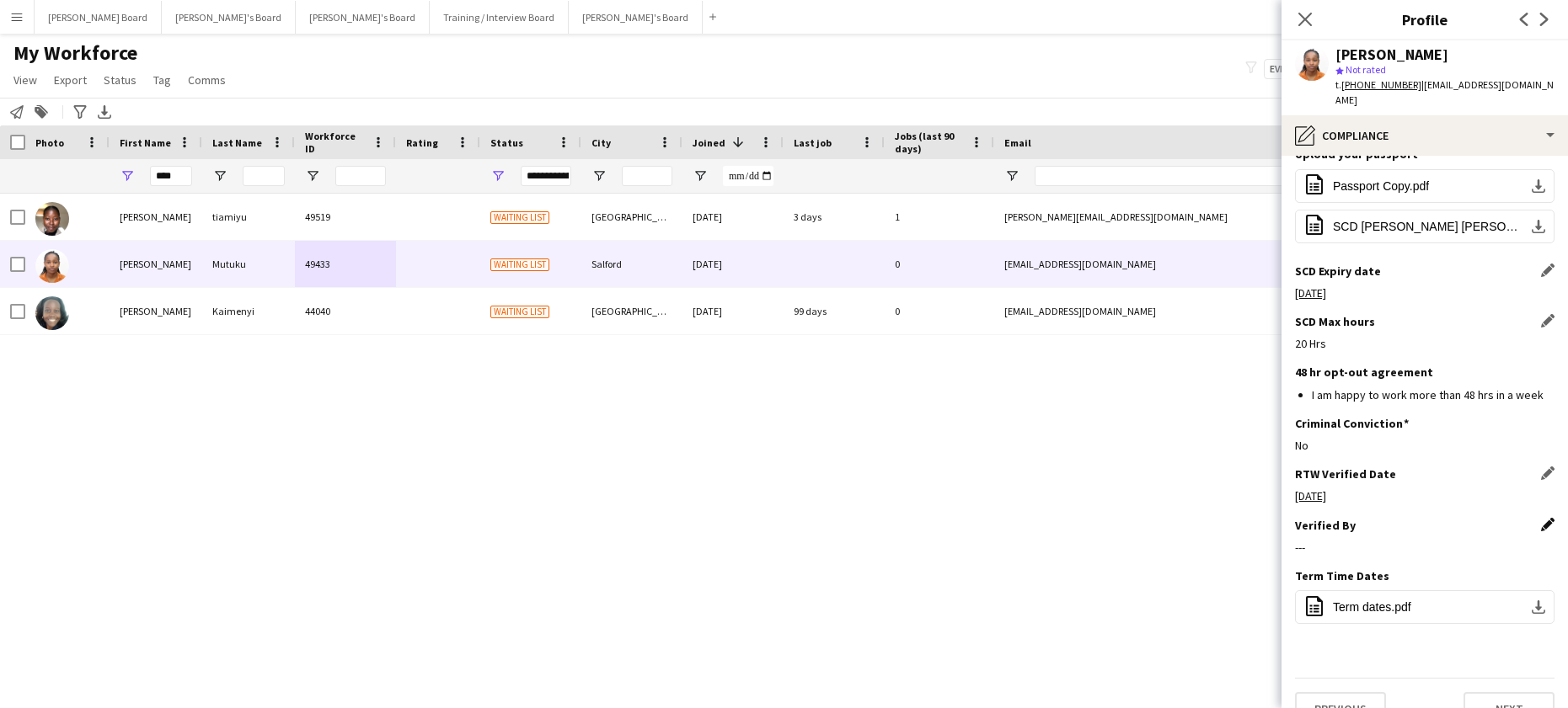
click at [1542, 518] on app-icon "Edit this field" at bounding box center [1548, 525] width 14 height 14
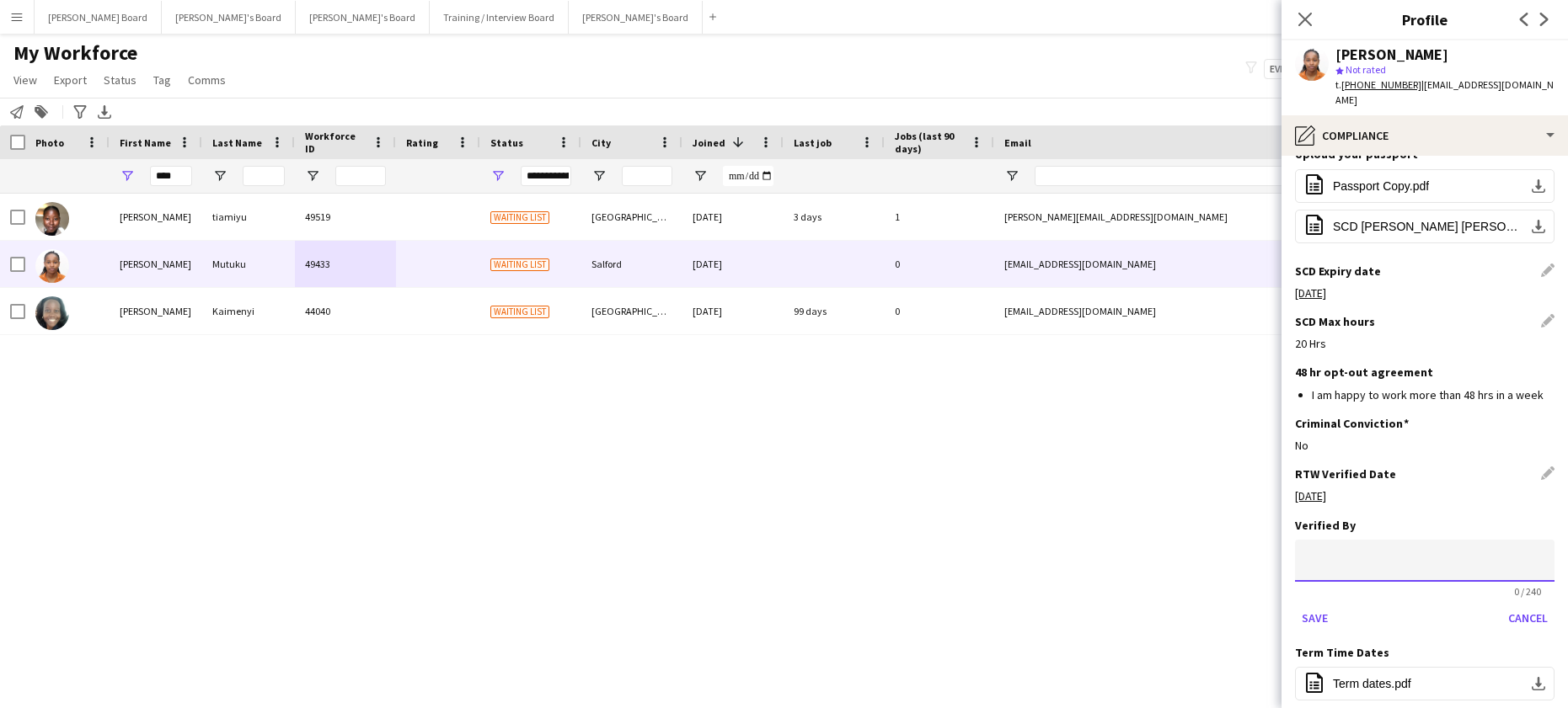
click at [1373, 540] on input at bounding box center [1424, 560] width 259 height 42
type input "**"
click at [1316, 604] on button "Save" at bounding box center [1315, 618] width 39 height 27
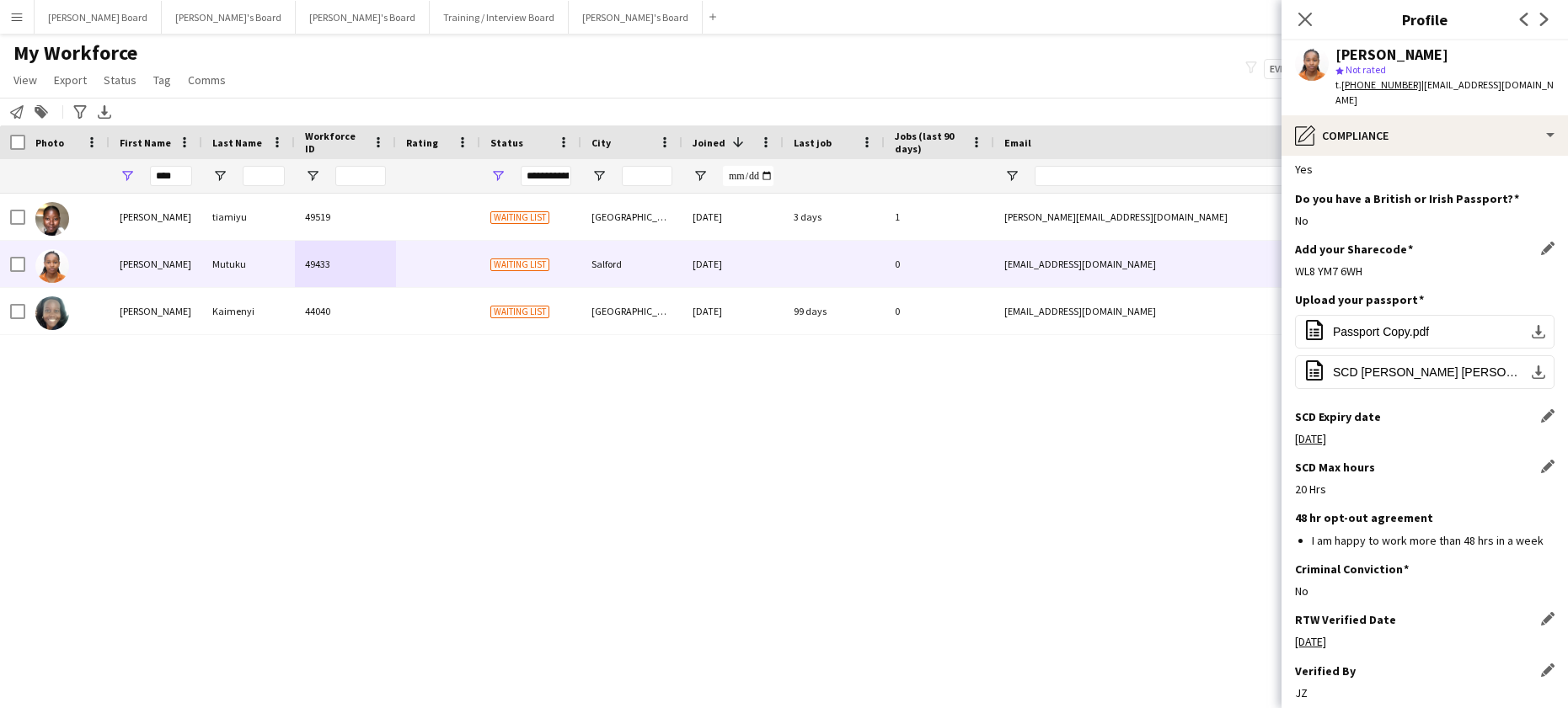
scroll to position [0, 0]
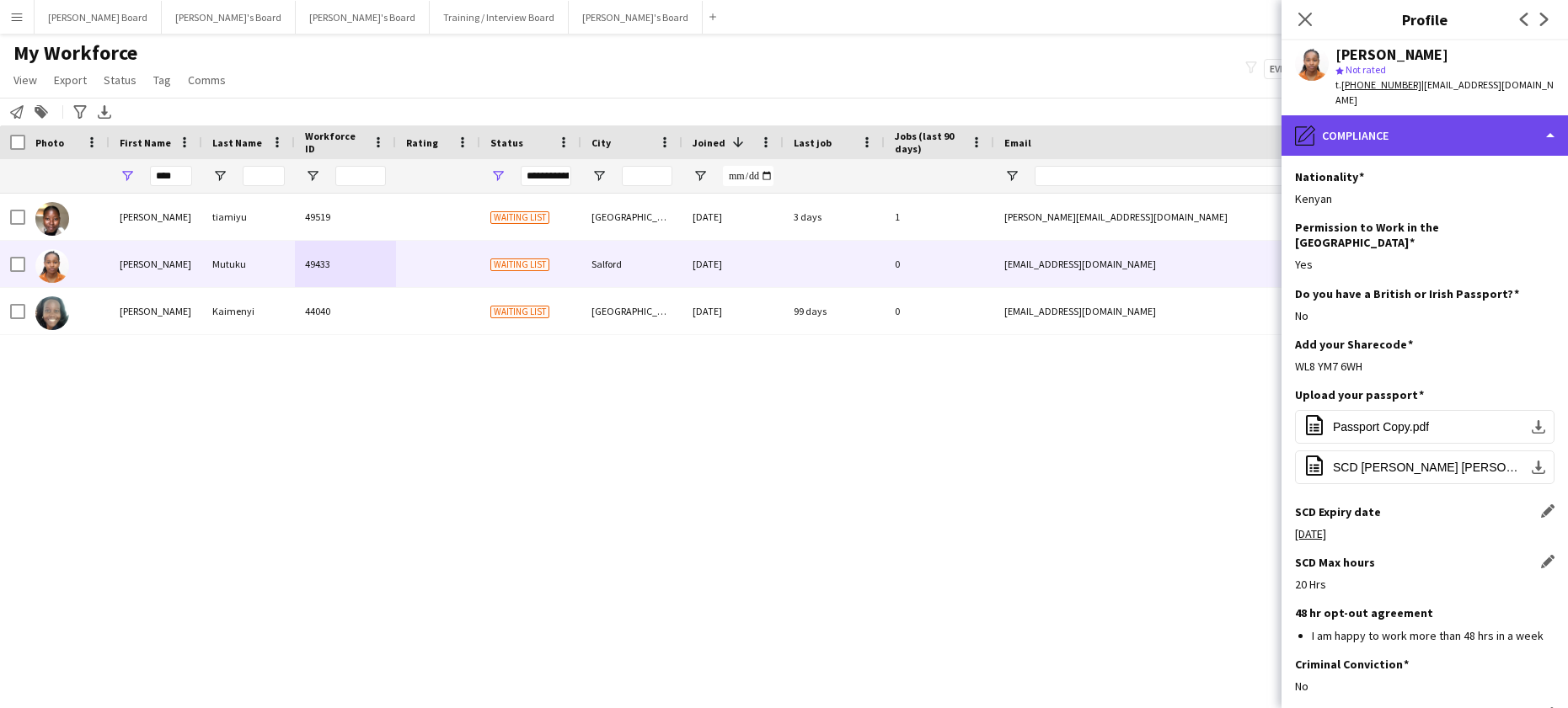
click at [1380, 115] on div "pencil4 Compliance" at bounding box center [1424, 135] width 287 height 40
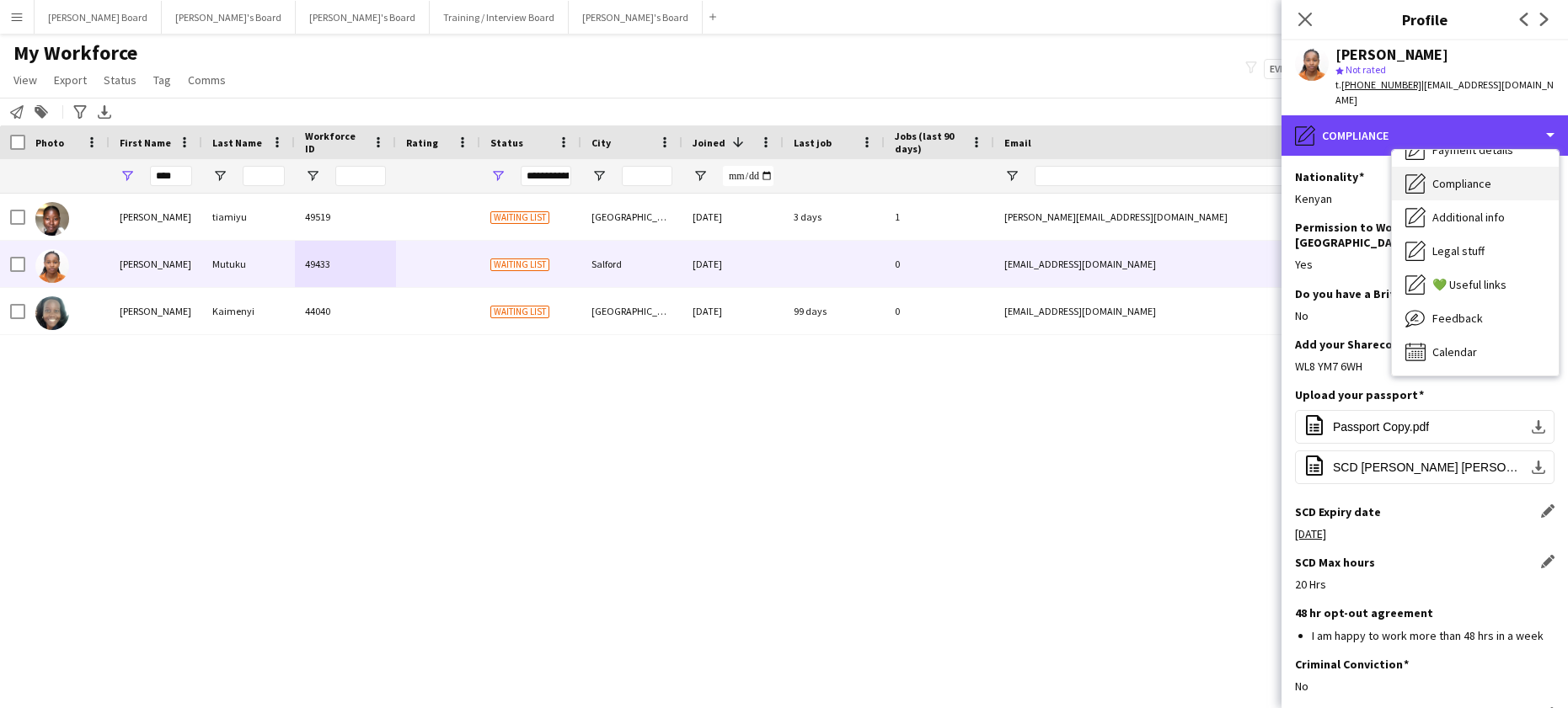
scroll to position [113, 0]
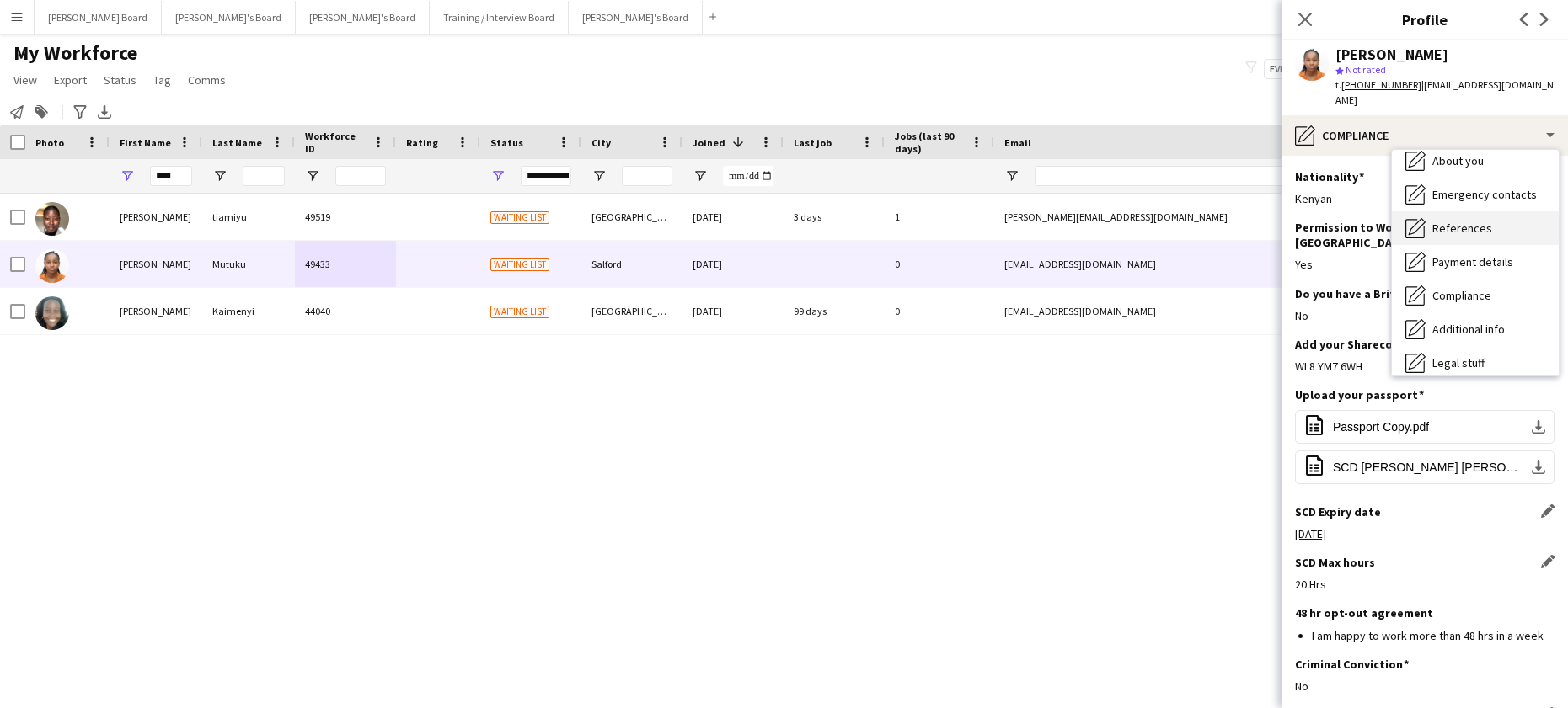
click at [1485, 221] on span "References" at bounding box center [1461, 229] width 60 height 16
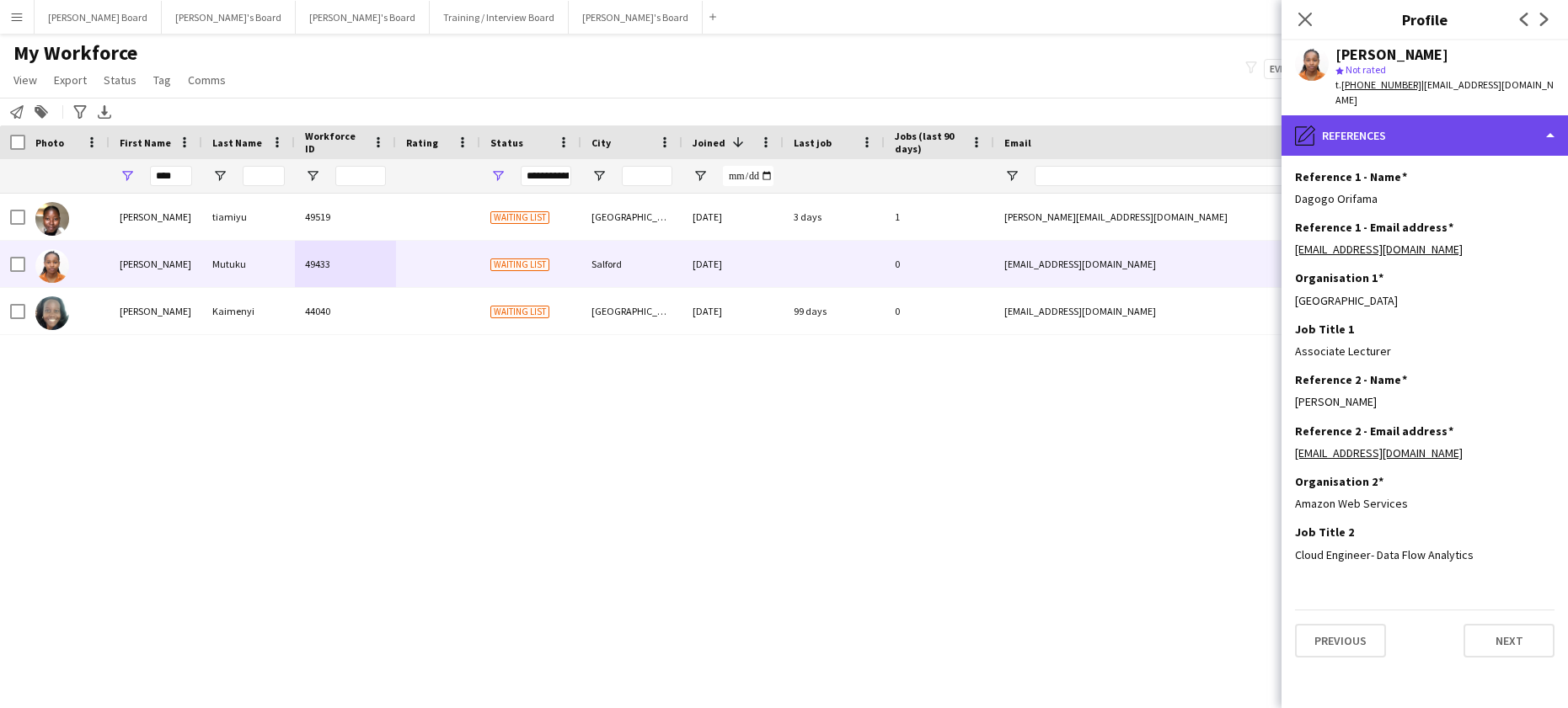
click at [1420, 131] on div "pencil4 References" at bounding box center [1424, 135] width 287 height 40
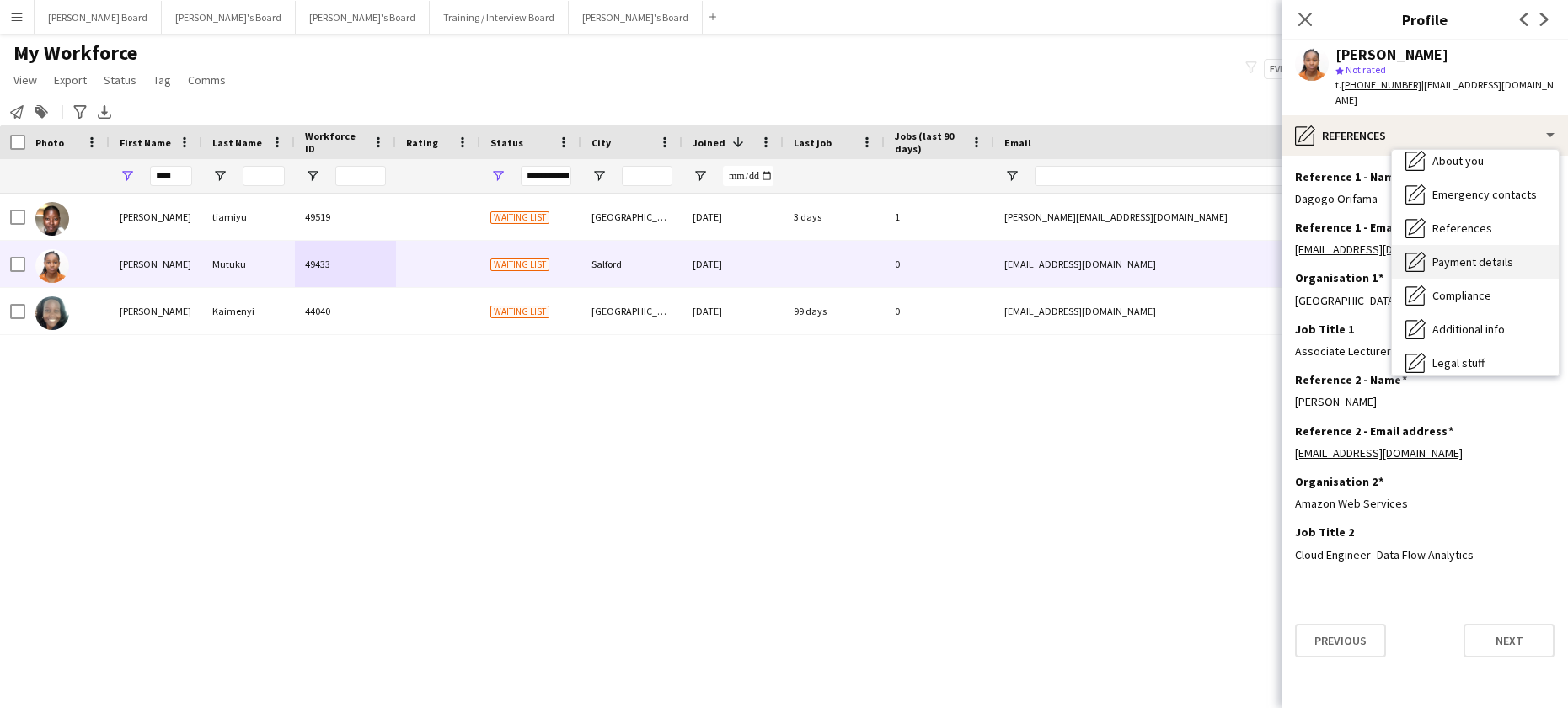
click at [1485, 257] on div "Payment details Payment details" at bounding box center [1475, 262] width 167 height 33
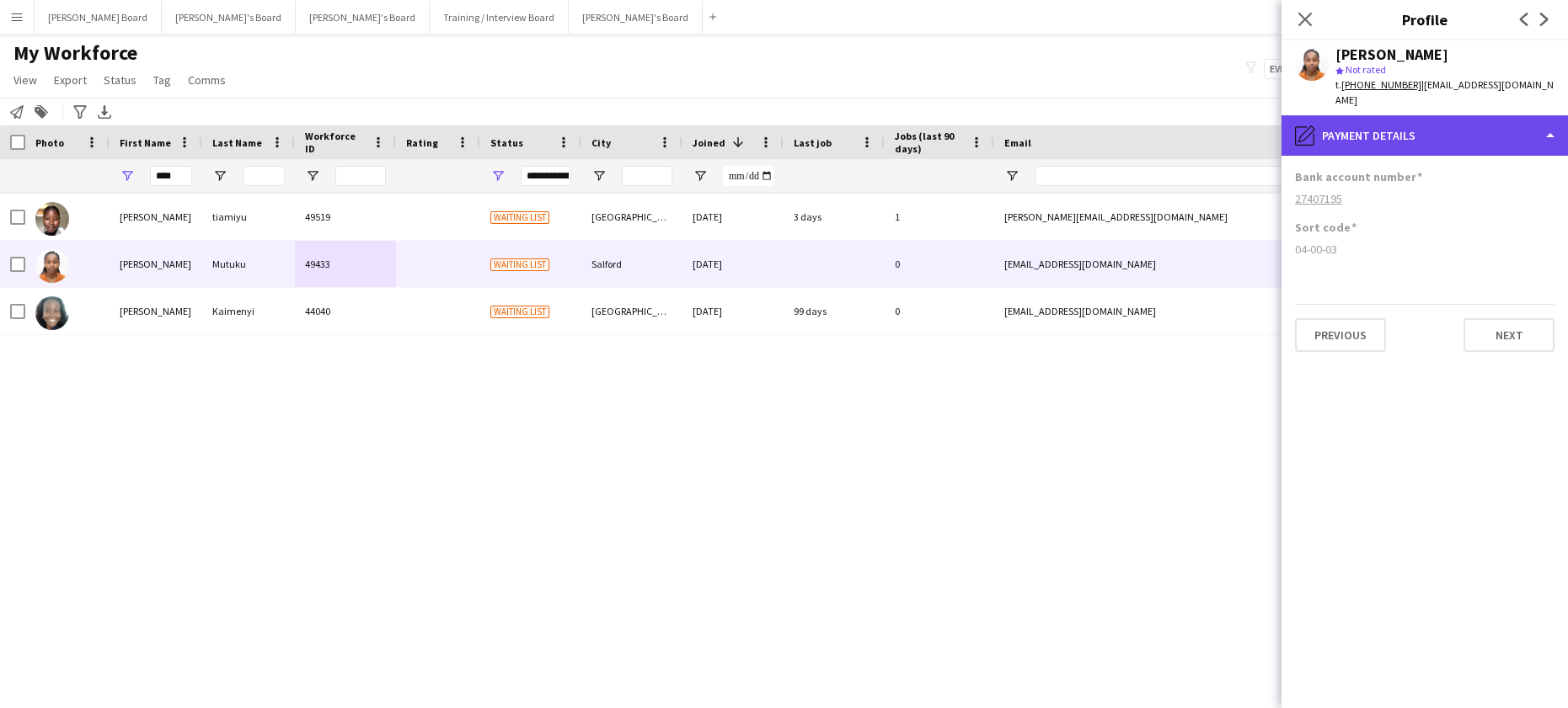
click at [1406, 131] on div "pencil4 Payment details" at bounding box center [1424, 135] width 287 height 40
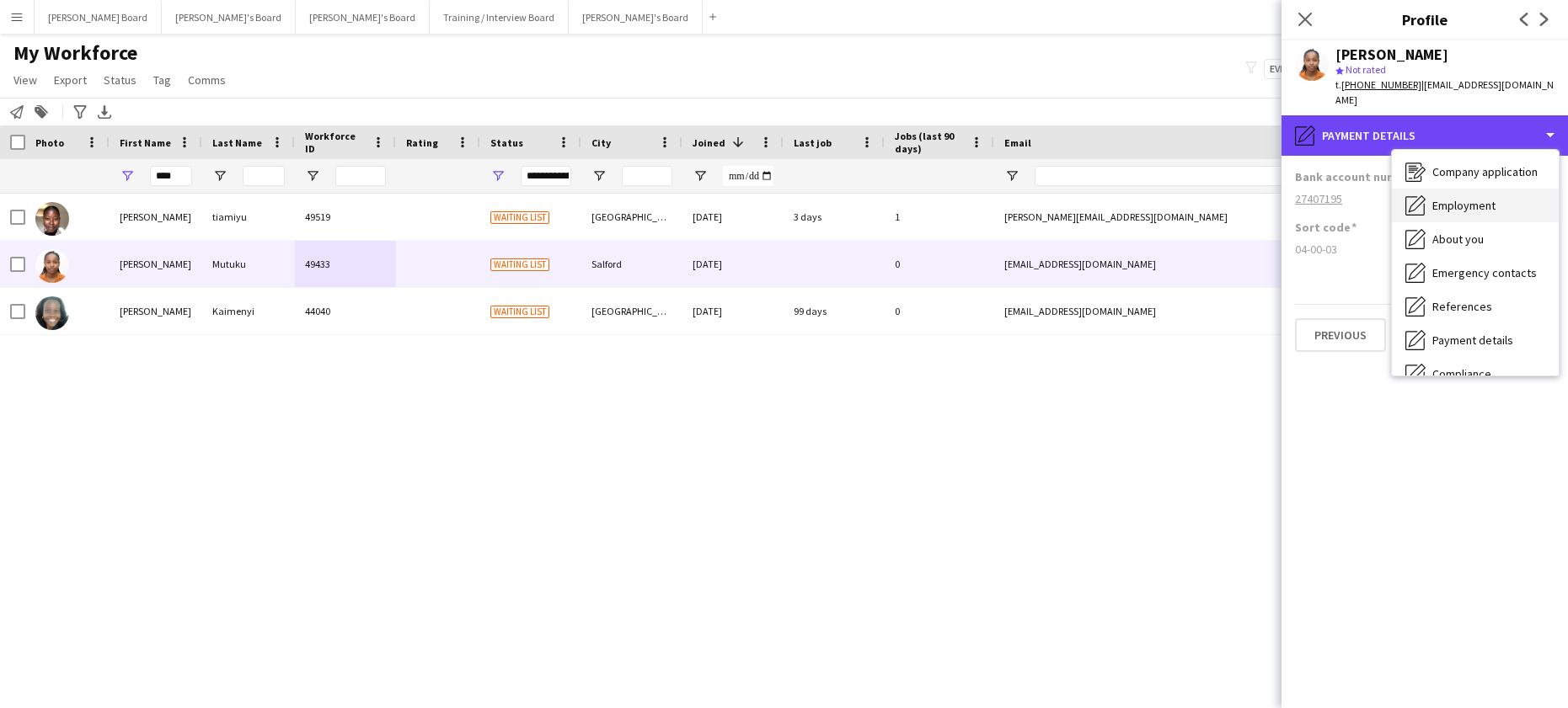
scroll to position [0, 0]
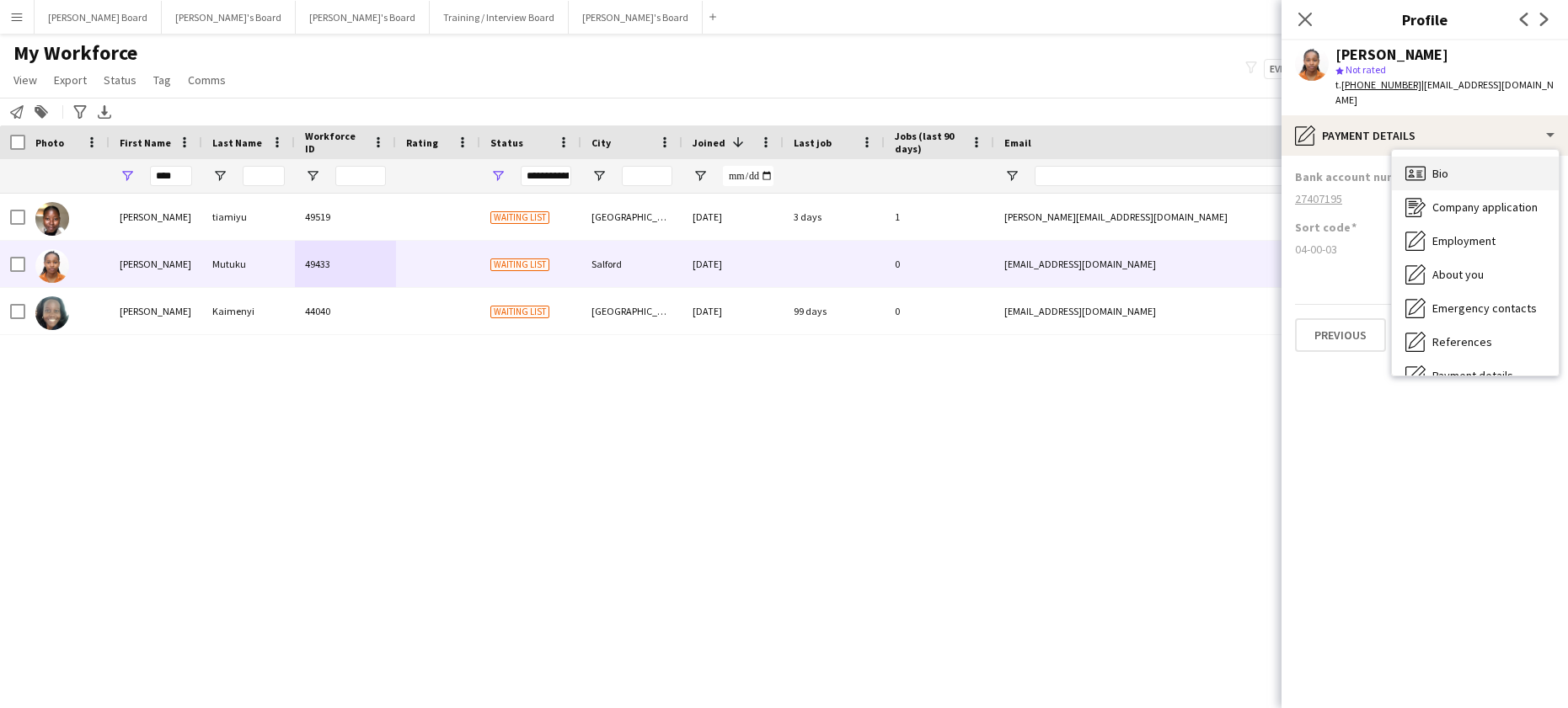
click at [1428, 164] on div "Bio Bio" at bounding box center [1475, 173] width 167 height 33
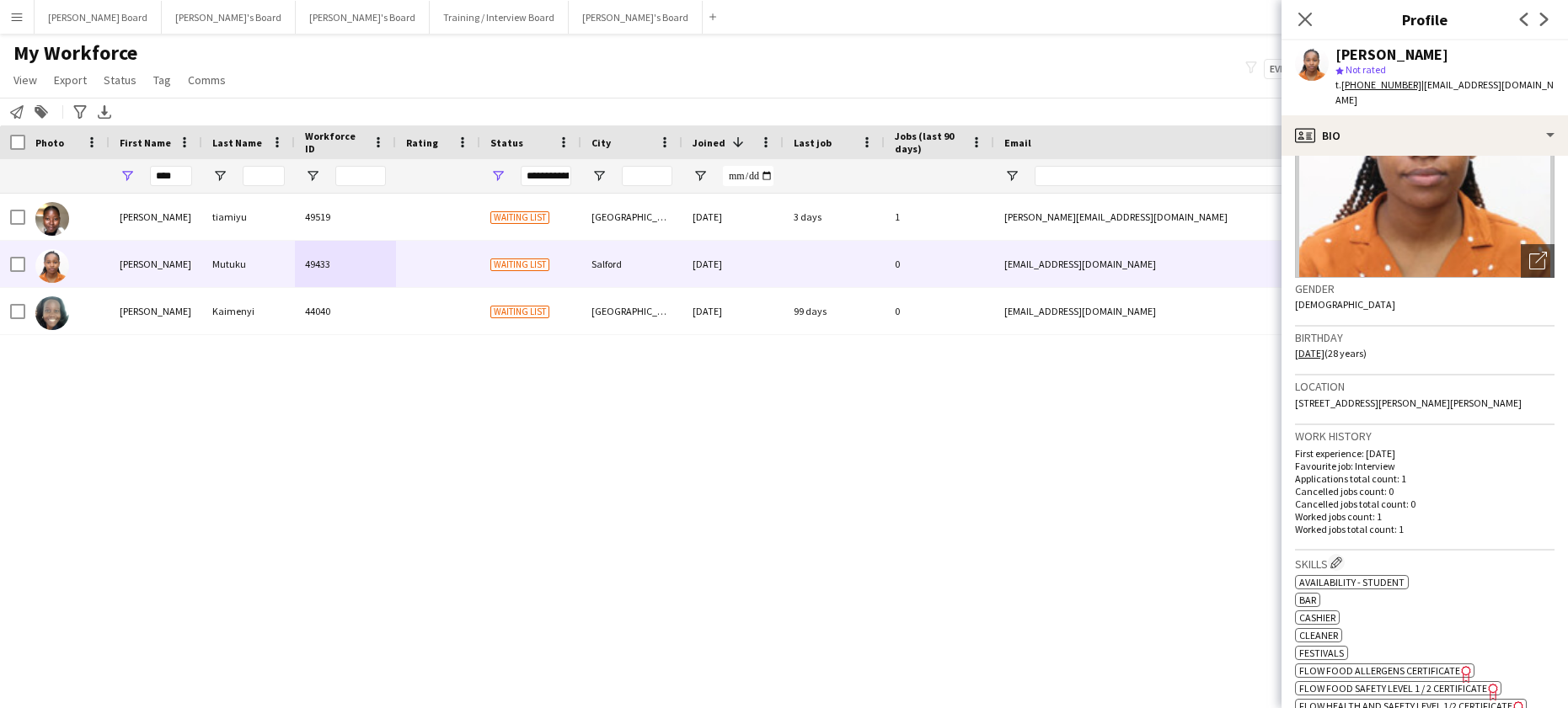
scroll to position [337, 0]
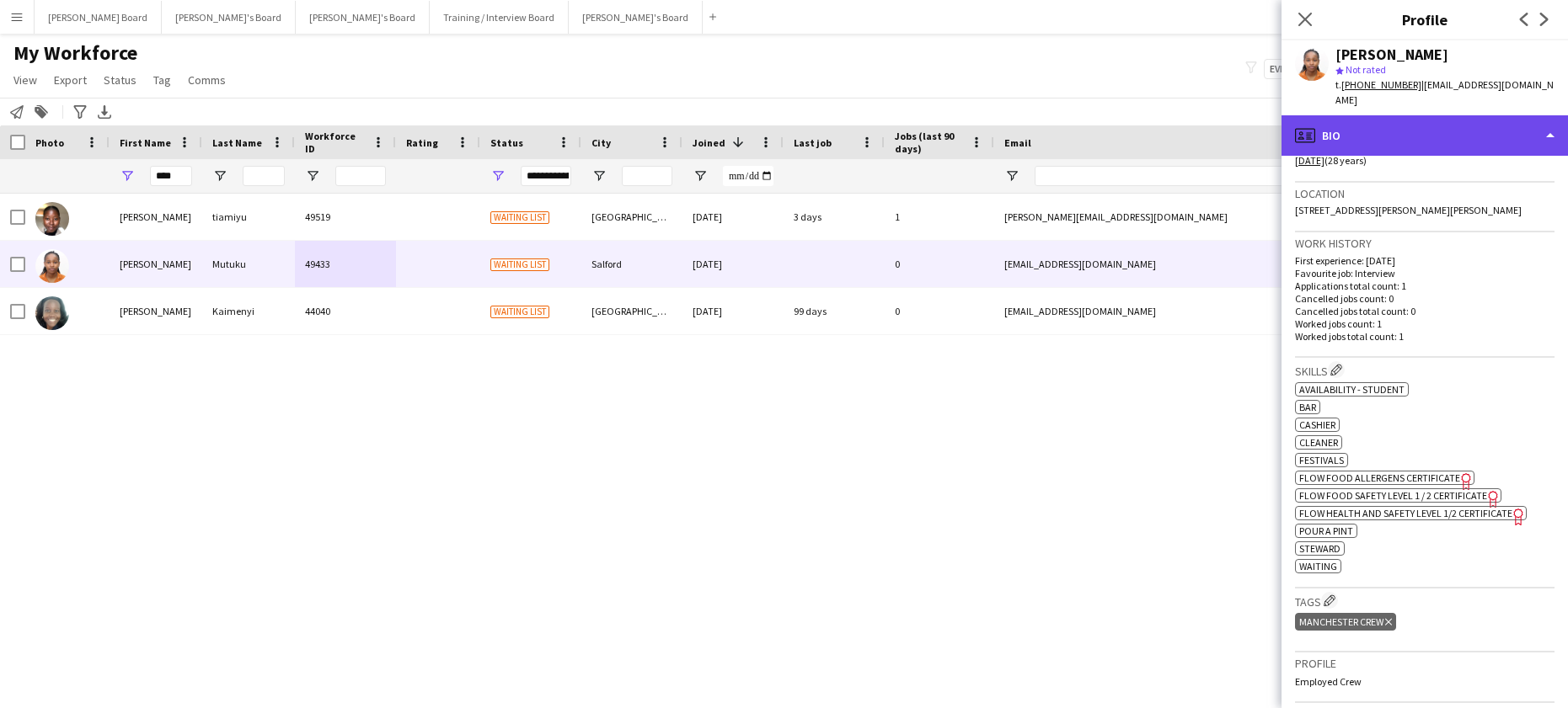
click at [1384, 119] on div "profile Bio" at bounding box center [1424, 135] width 287 height 40
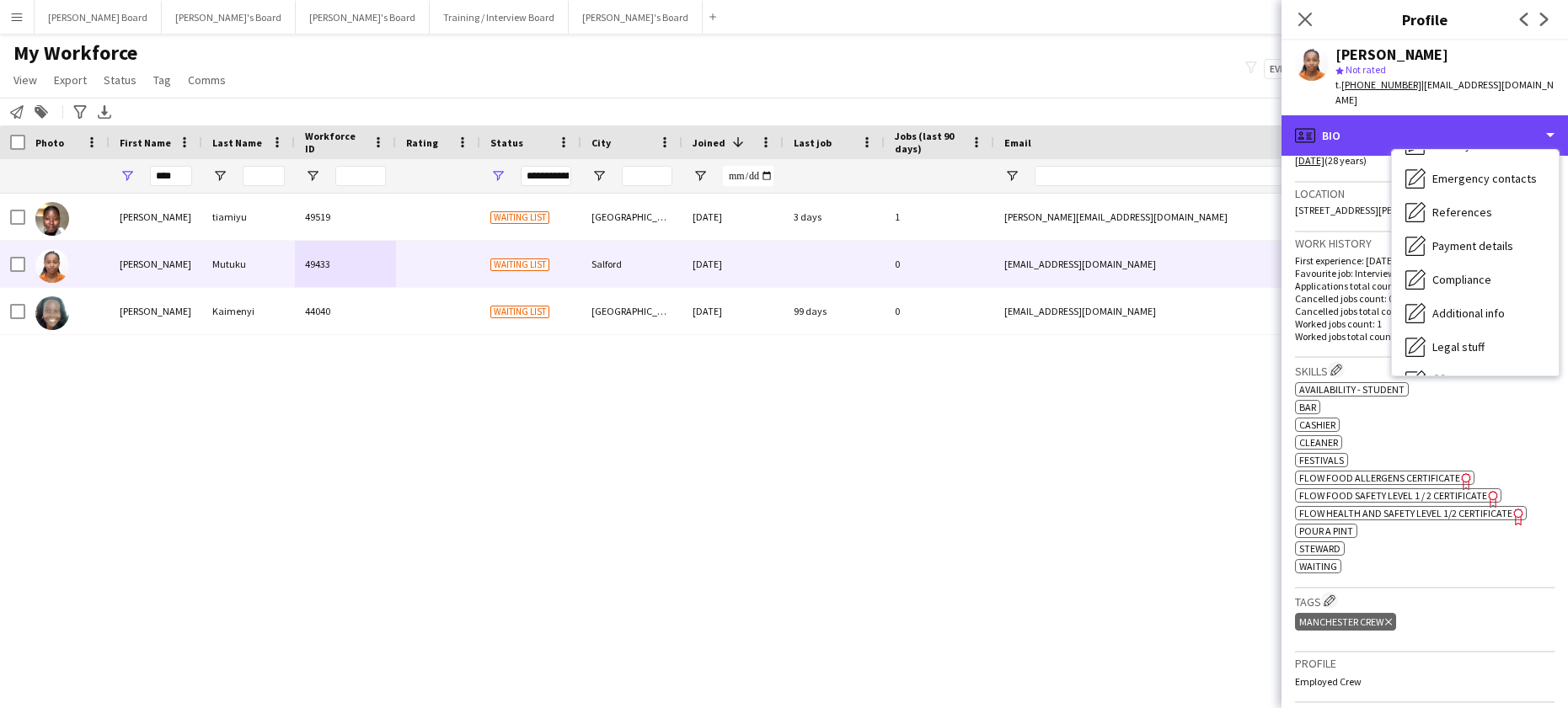
scroll to position [226, 0]
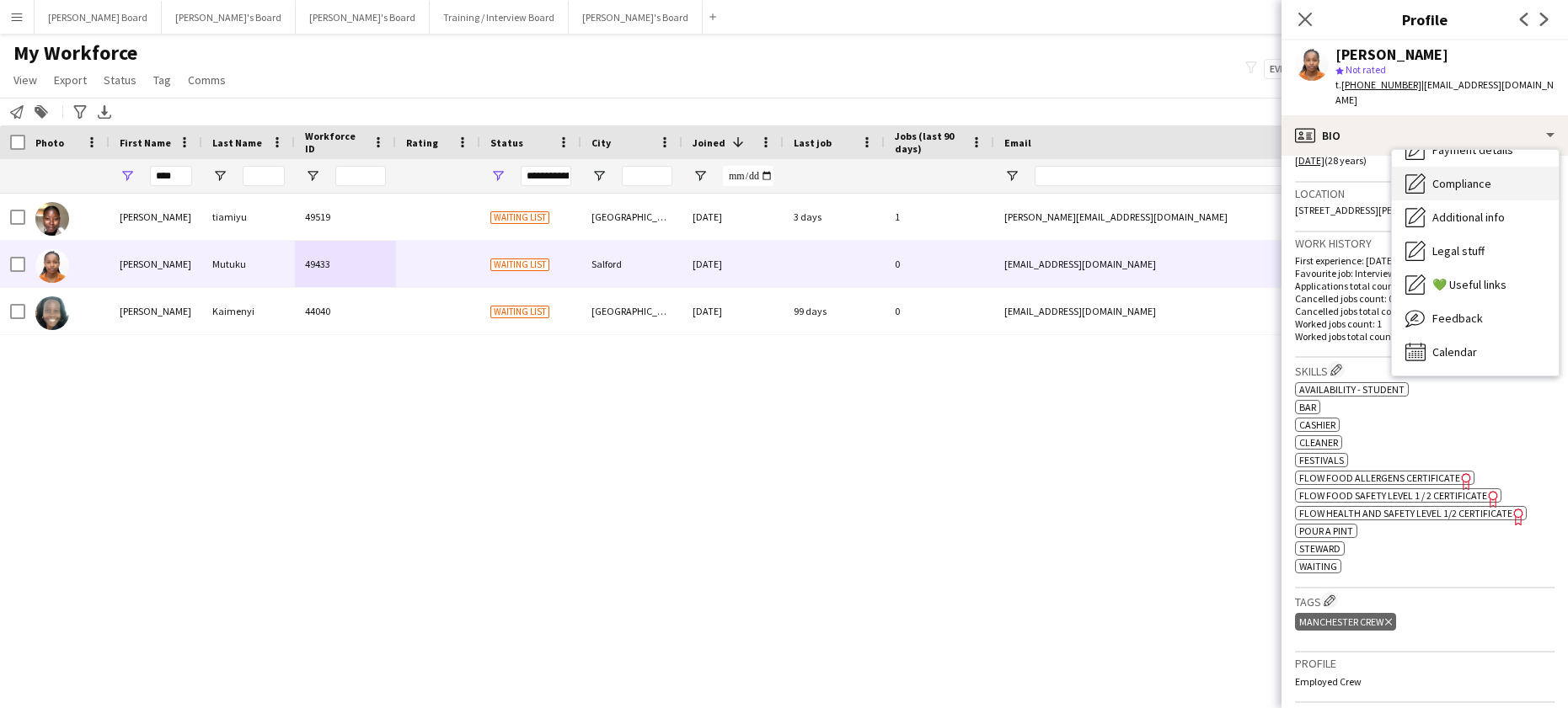
click at [1472, 176] on span "Compliance" at bounding box center [1461, 184] width 59 height 16
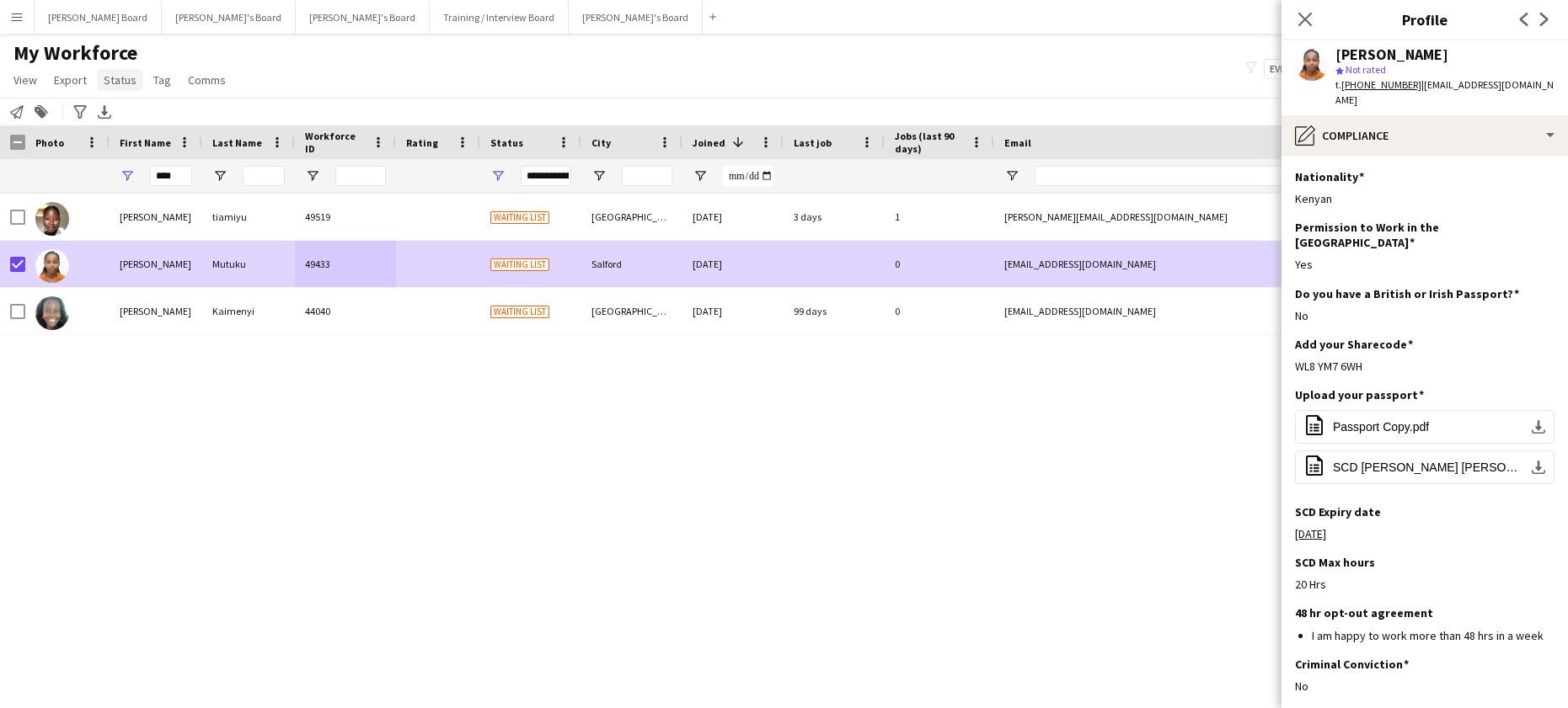
click at [124, 79] on span "Status" at bounding box center [120, 80] width 33 height 16
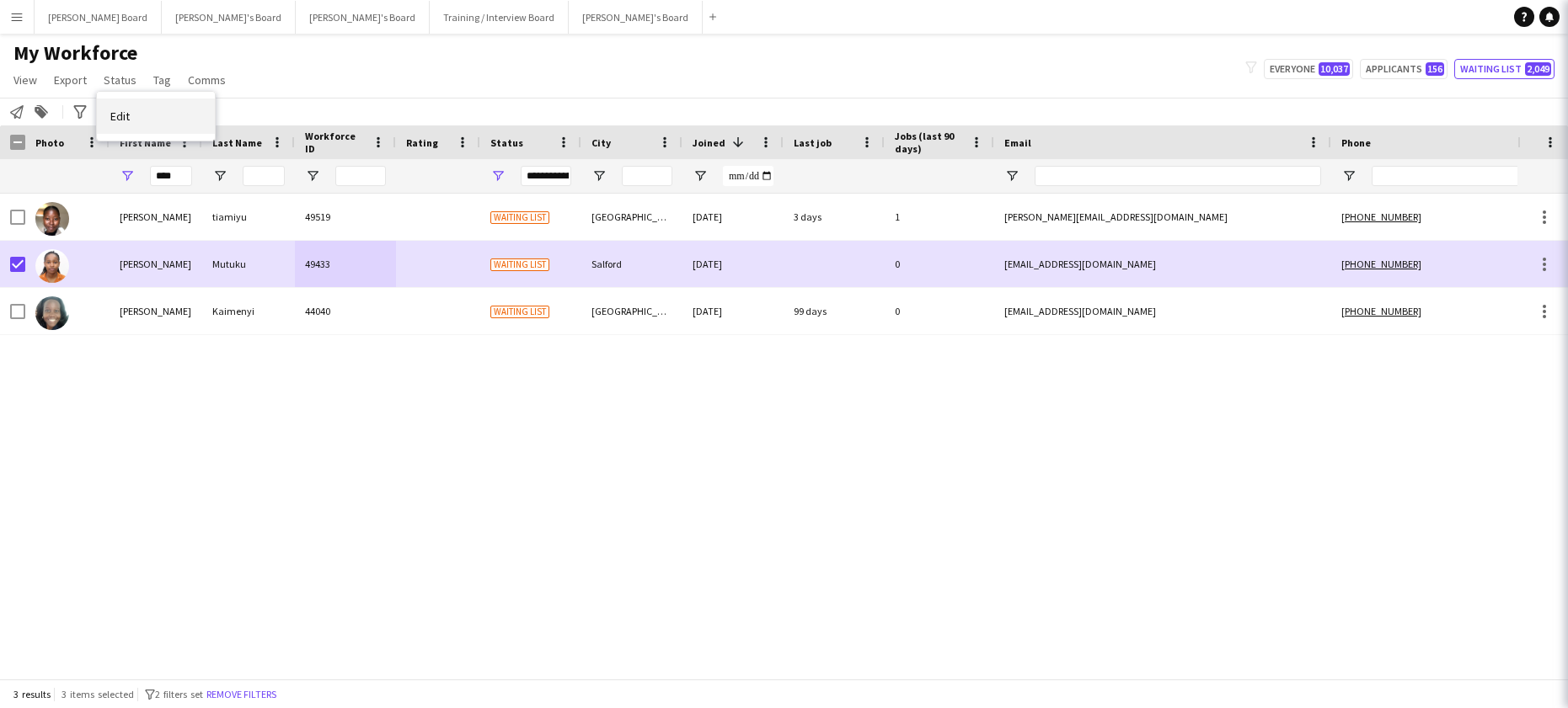
click at [146, 115] on link "Edit" at bounding box center [156, 116] width 118 height 35
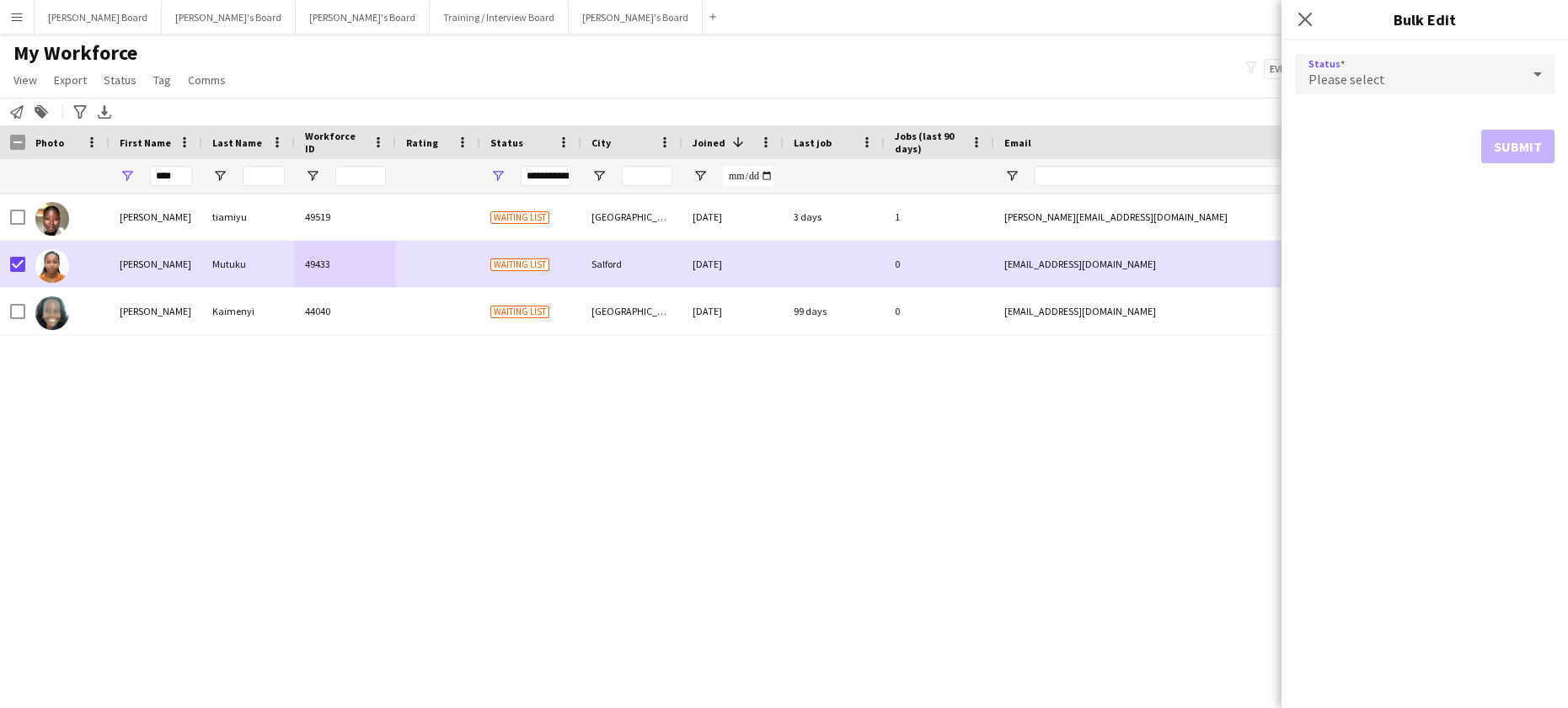
click at [1323, 90] on div "Please select" at bounding box center [1408, 73] width 226 height 40
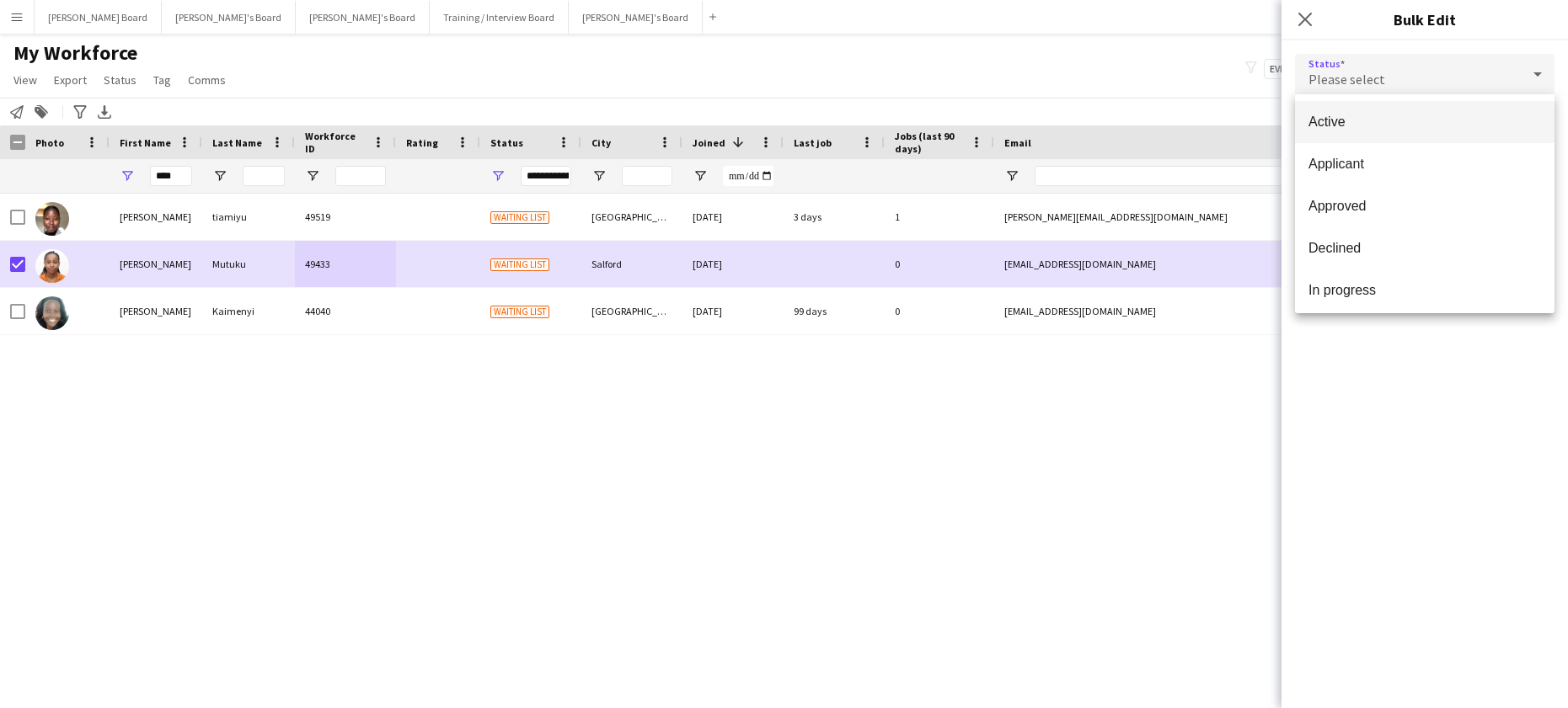
click at [1354, 135] on mat-option "Active" at bounding box center [1424, 121] width 259 height 42
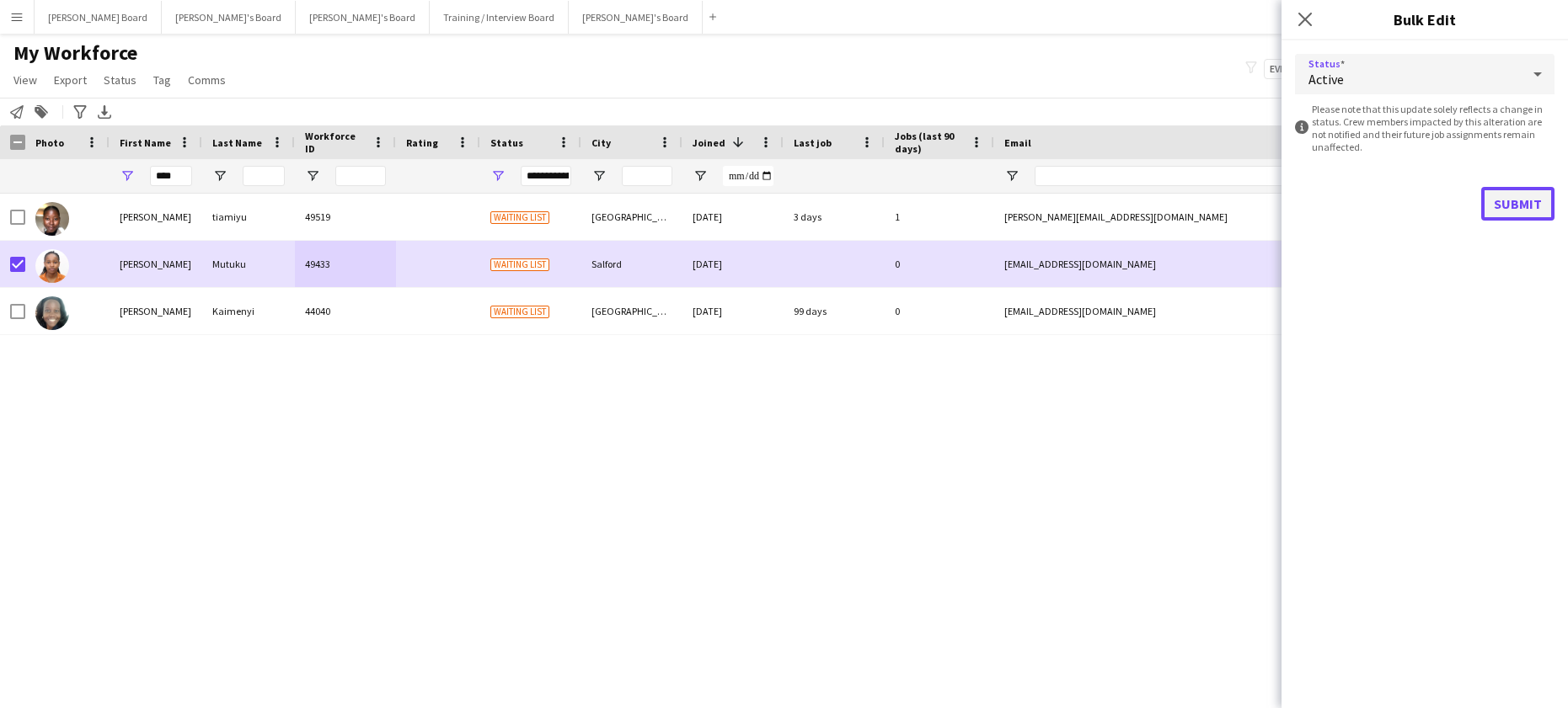
click at [1485, 198] on button "Submit" at bounding box center [1517, 203] width 73 height 33
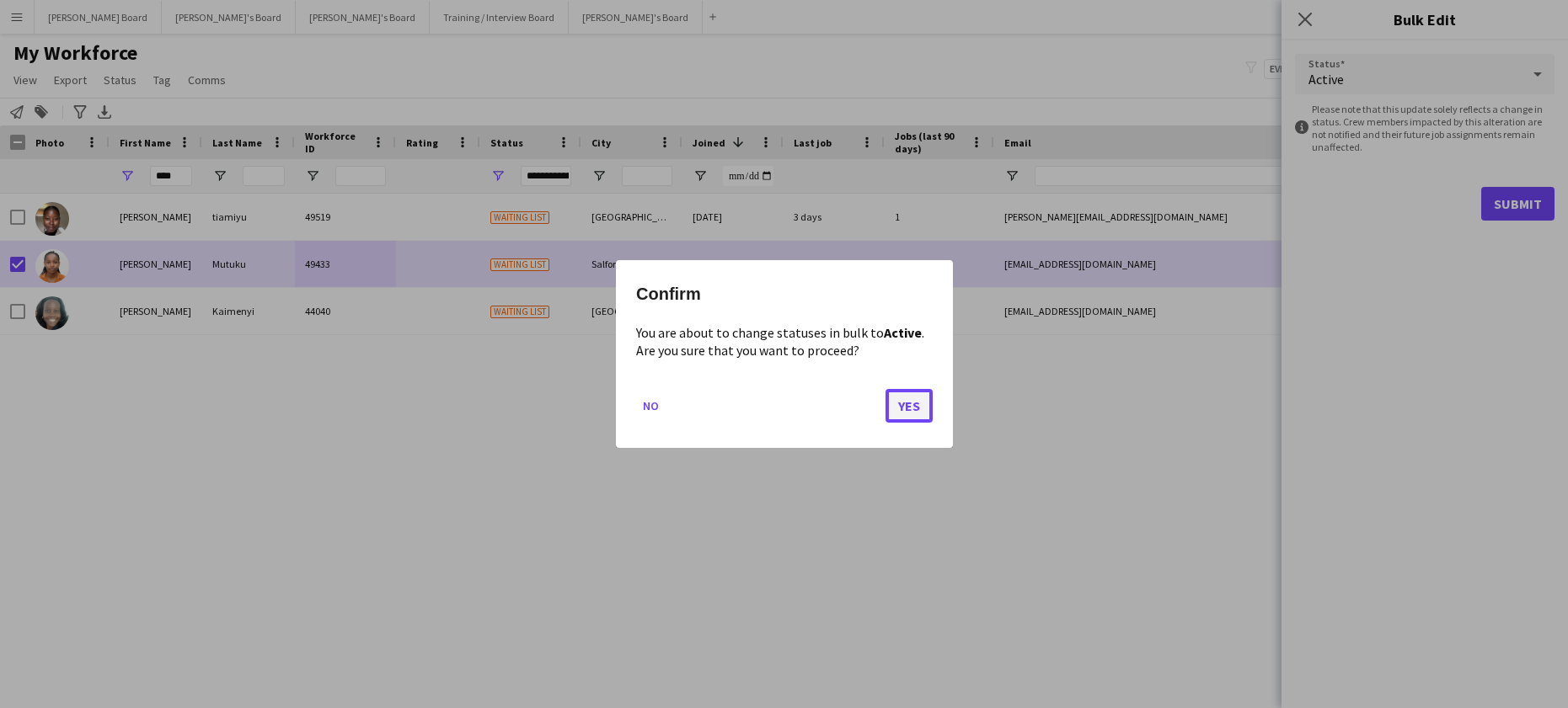
click at [902, 398] on button "Yes" at bounding box center [909, 406] width 47 height 33
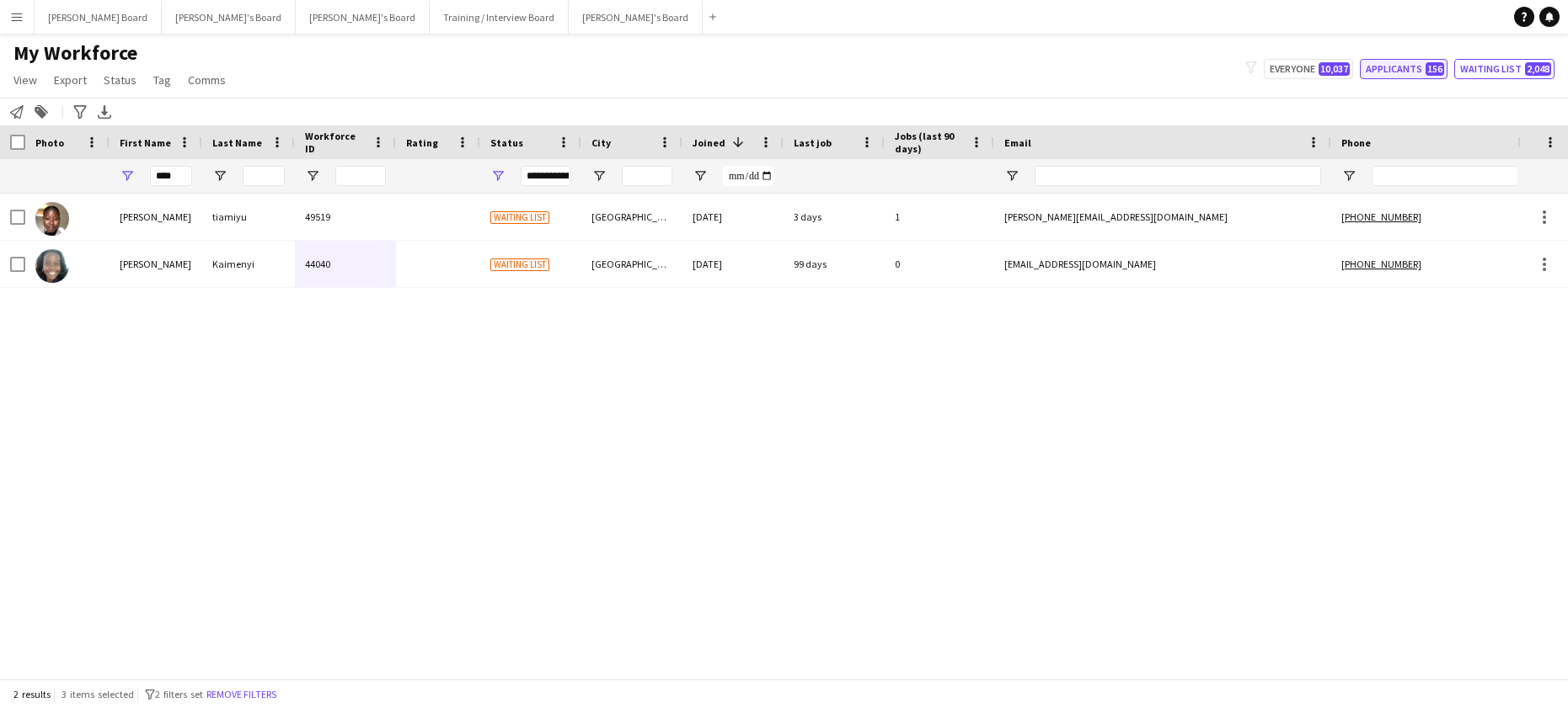
click at [1376, 69] on button "Applicants 156" at bounding box center [1404, 68] width 88 height 21
type input "**********"
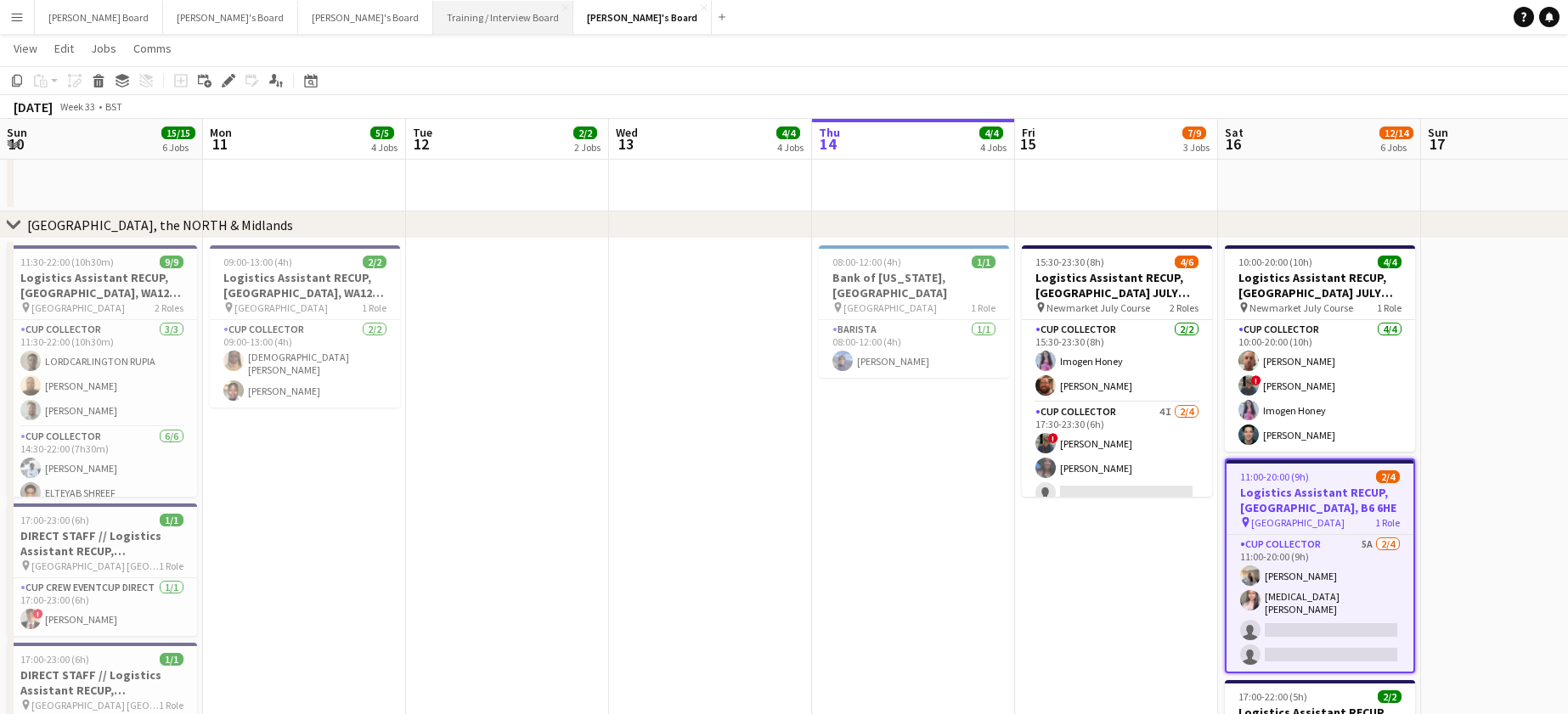
scroll to position [0, 459]
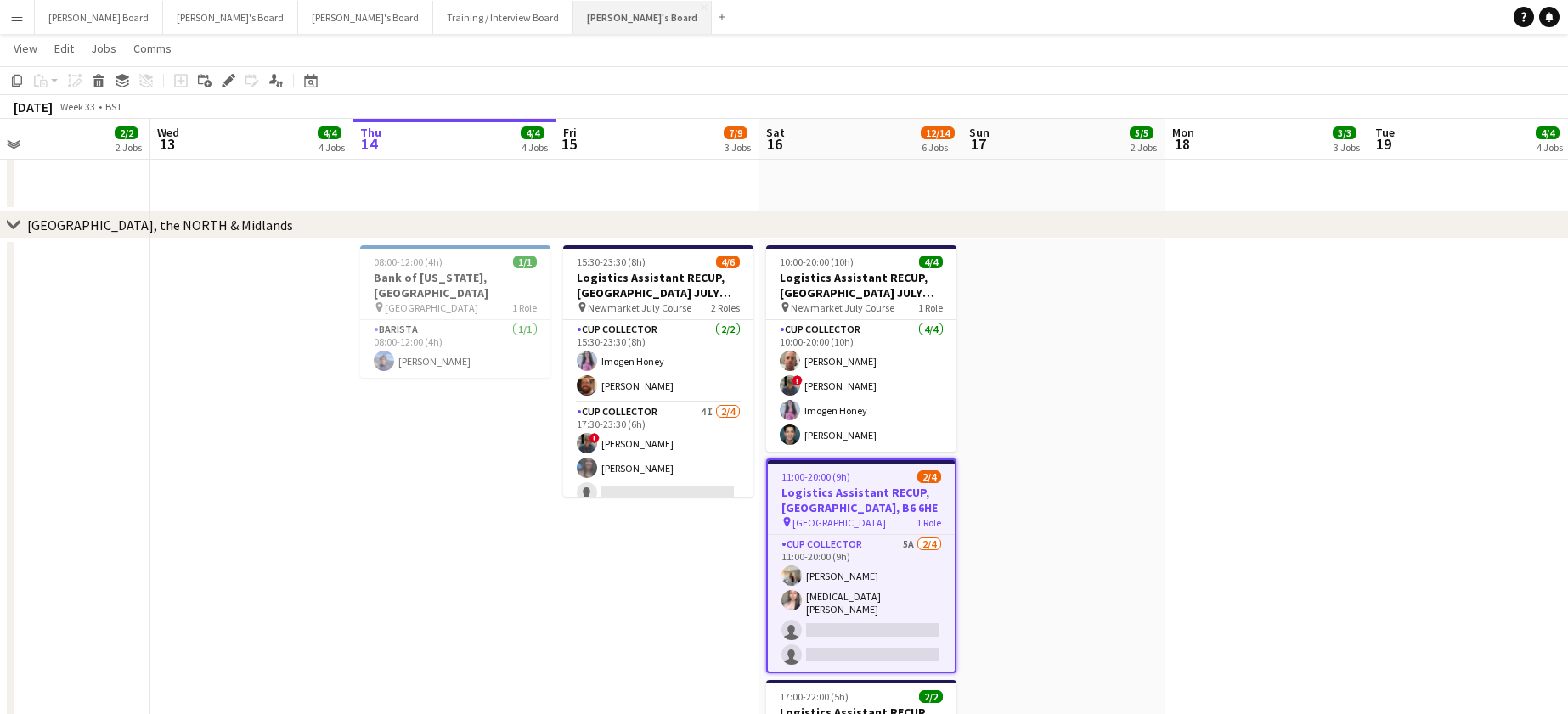
click at [573, 21] on button "[PERSON_NAME]'s Board Close" at bounding box center [642, 18] width 138 height 34
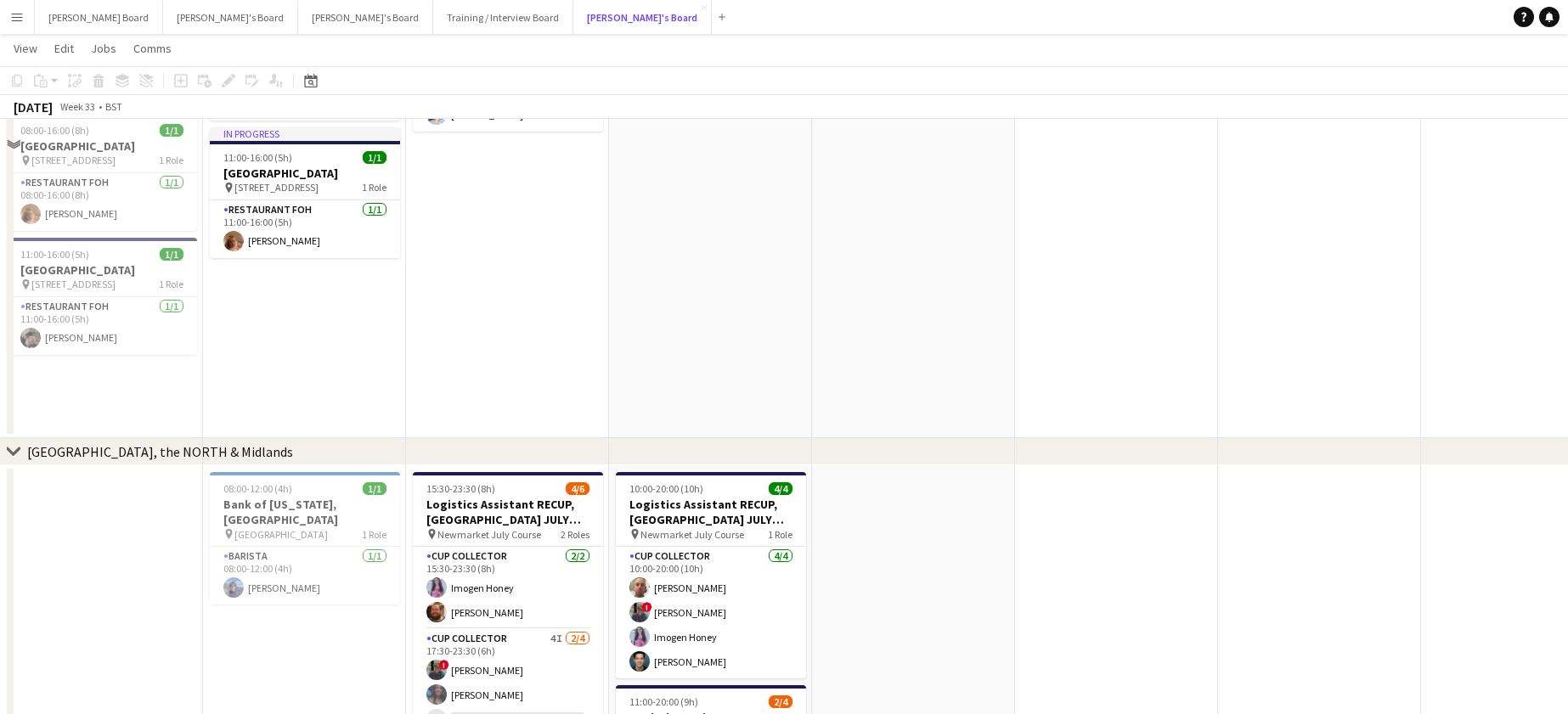
scroll to position [453, 0]
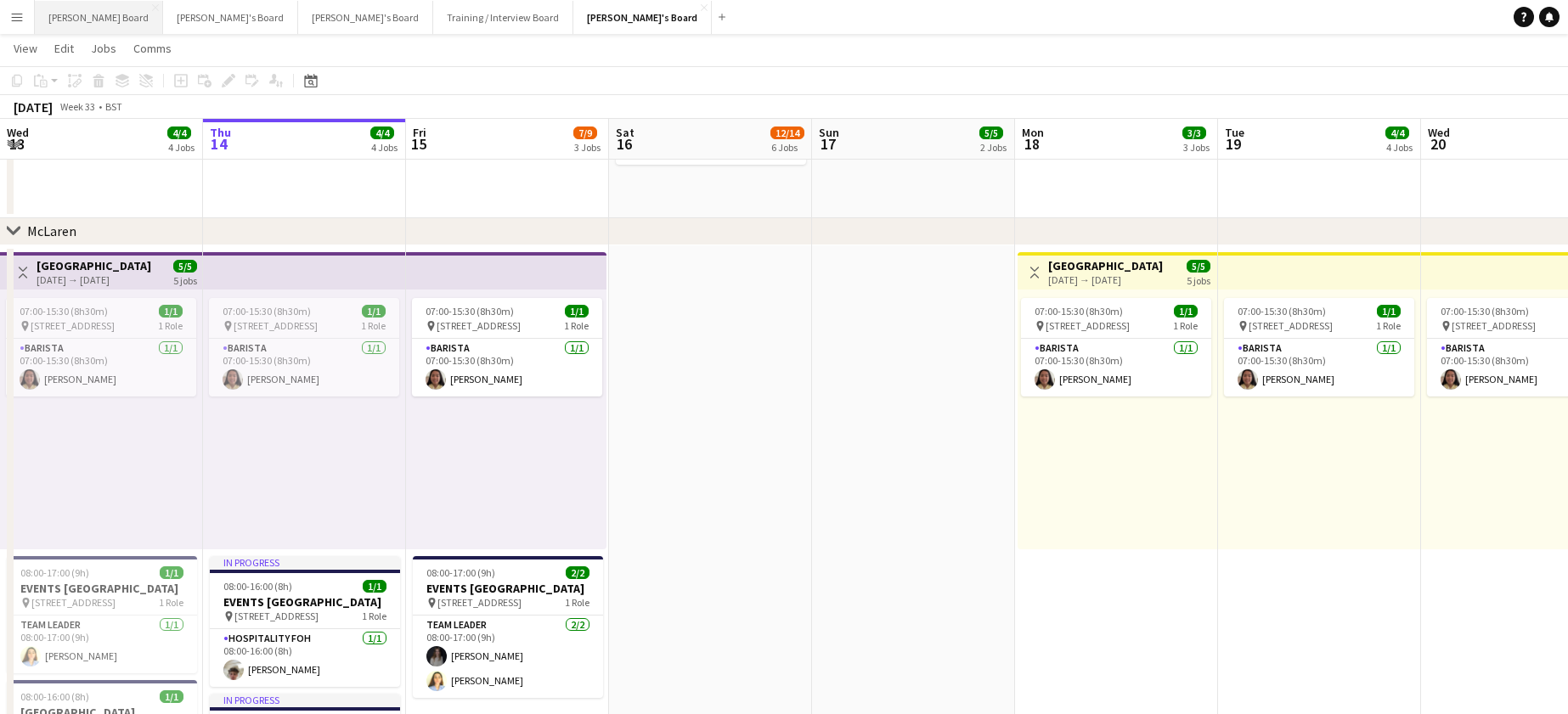
click at [82, 9] on button "[PERSON_NAME] Board Close" at bounding box center [99, 18] width 128 height 34
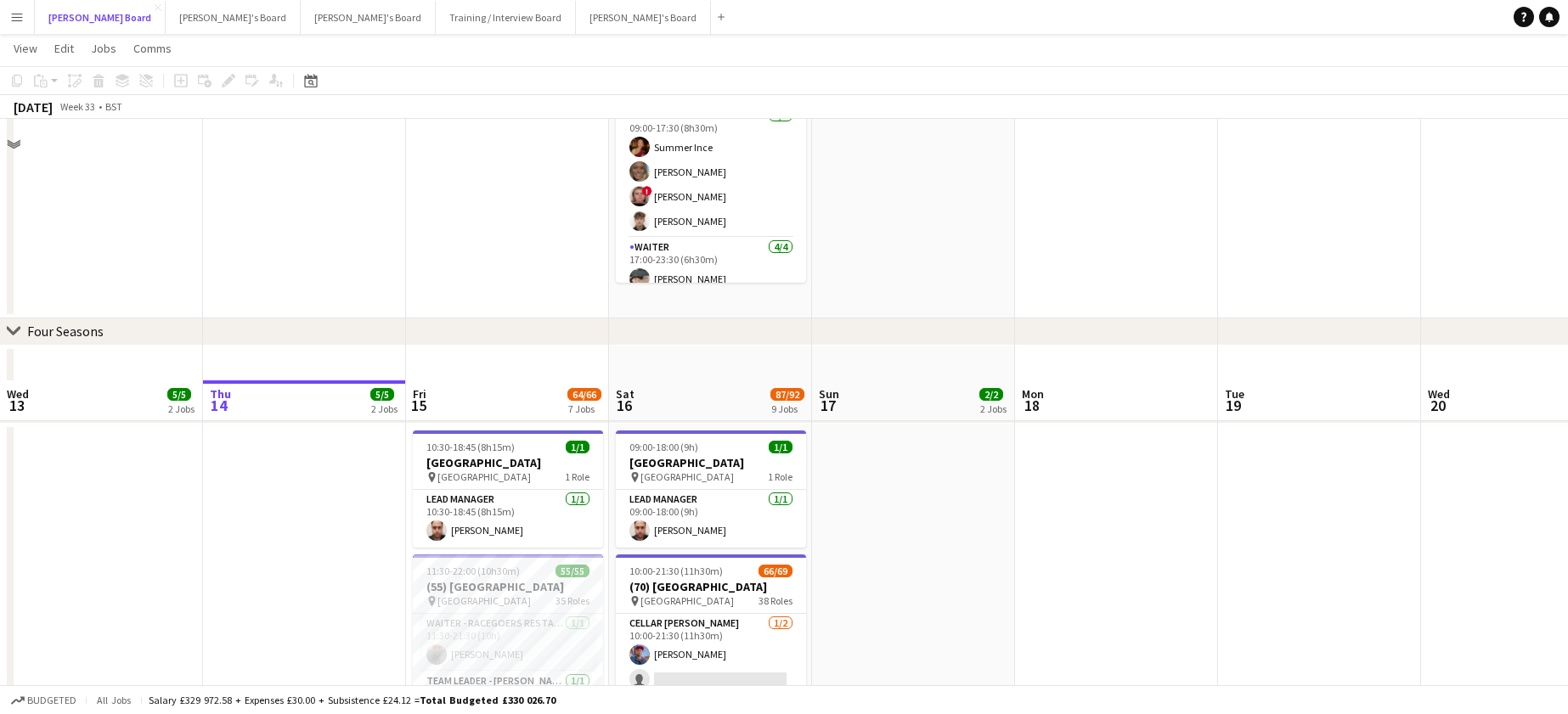
scroll to position [147, 0]
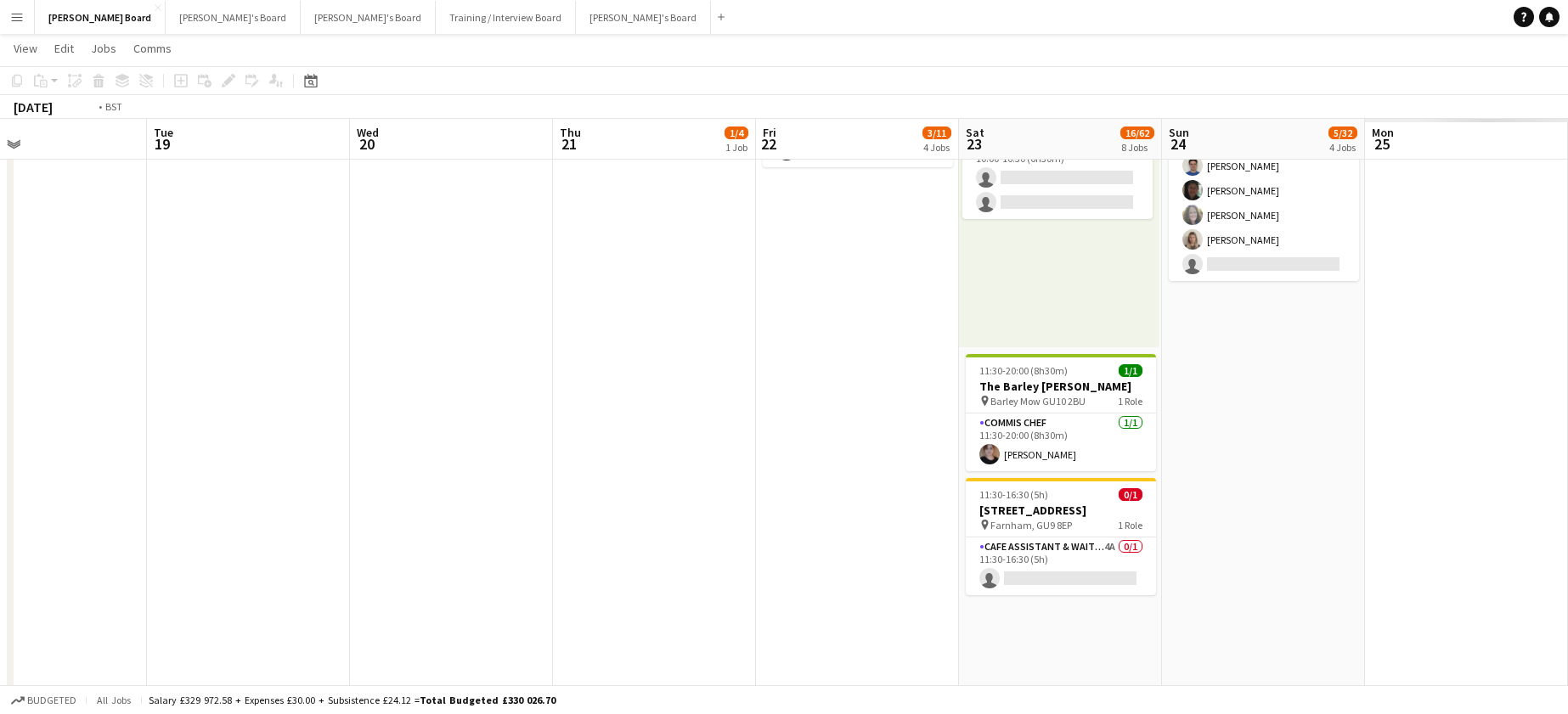
drag, startPoint x: 1373, startPoint y: 502, endPoint x: 235, endPoint y: 478, distance: 1138.3
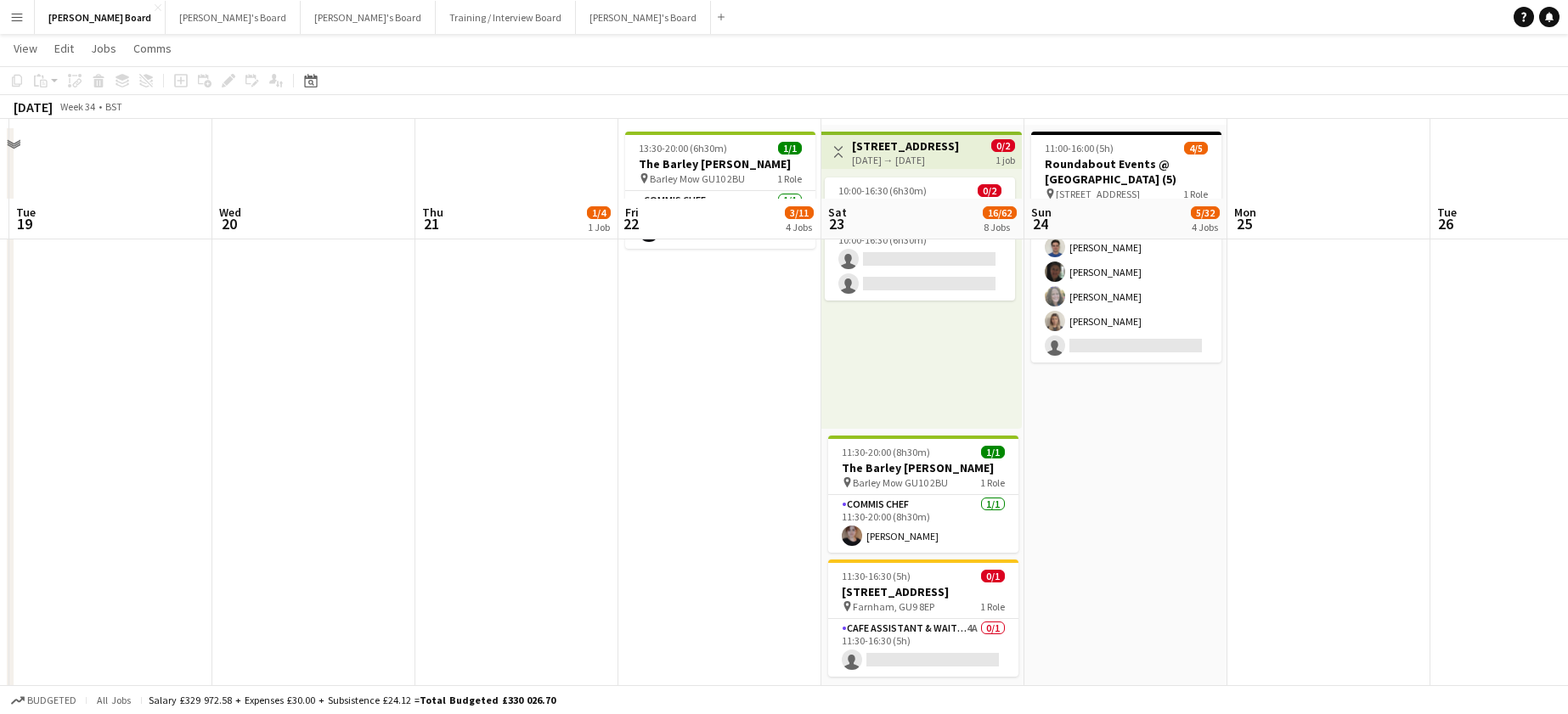
scroll to position [0, 0]
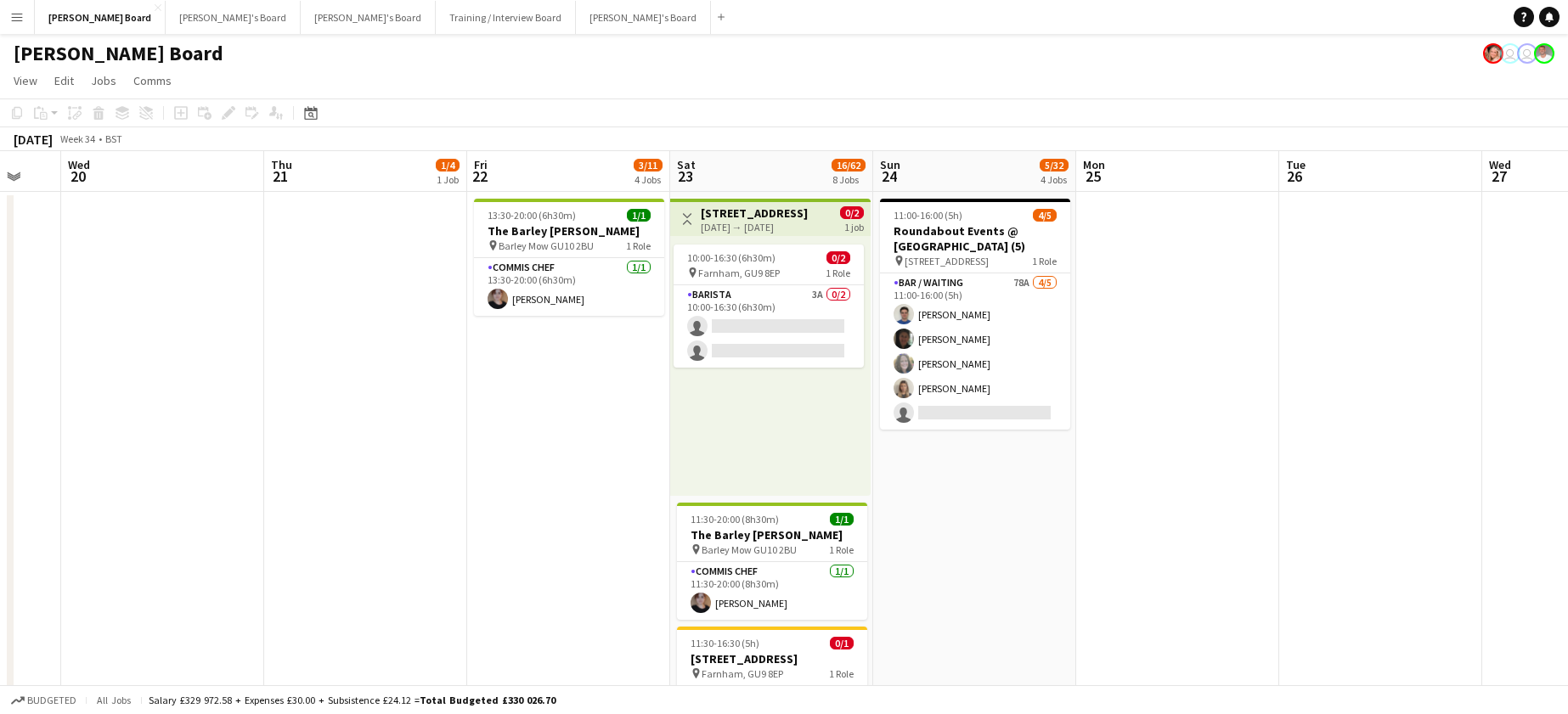
drag, startPoint x: 1172, startPoint y: 498, endPoint x: 988, endPoint y: 500, distance: 184.0
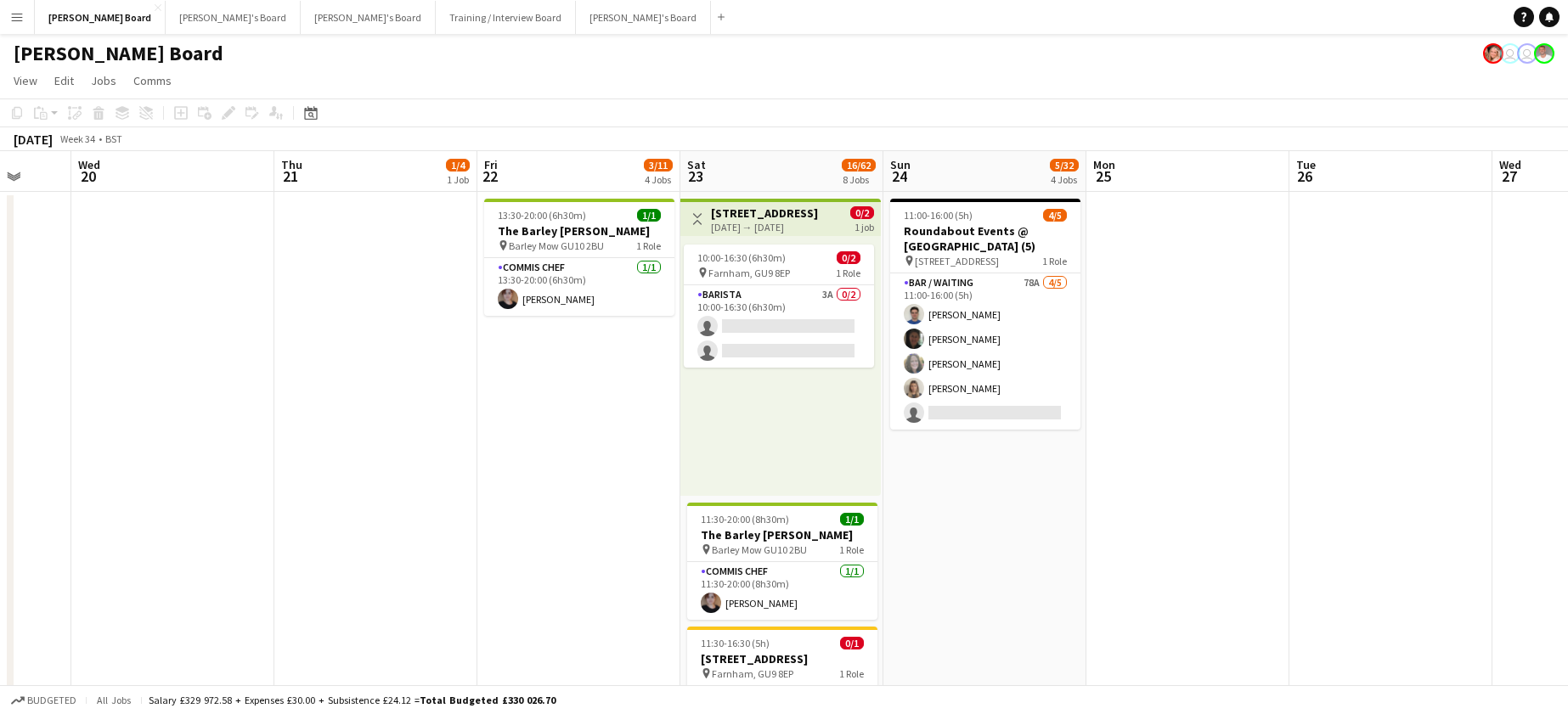
drag, startPoint x: 695, startPoint y: 421, endPoint x: 772, endPoint y: 424, distance: 77.1
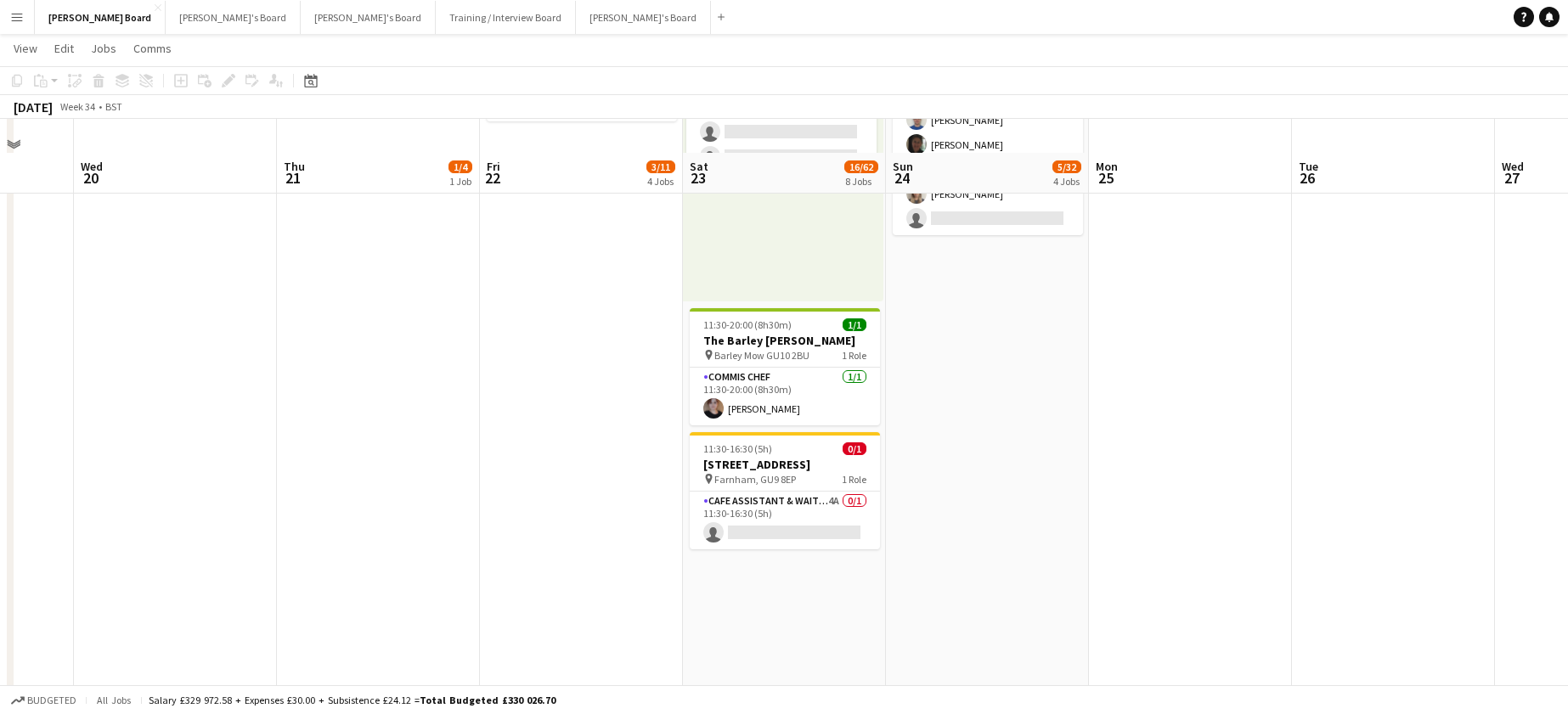
scroll to position [227, 0]
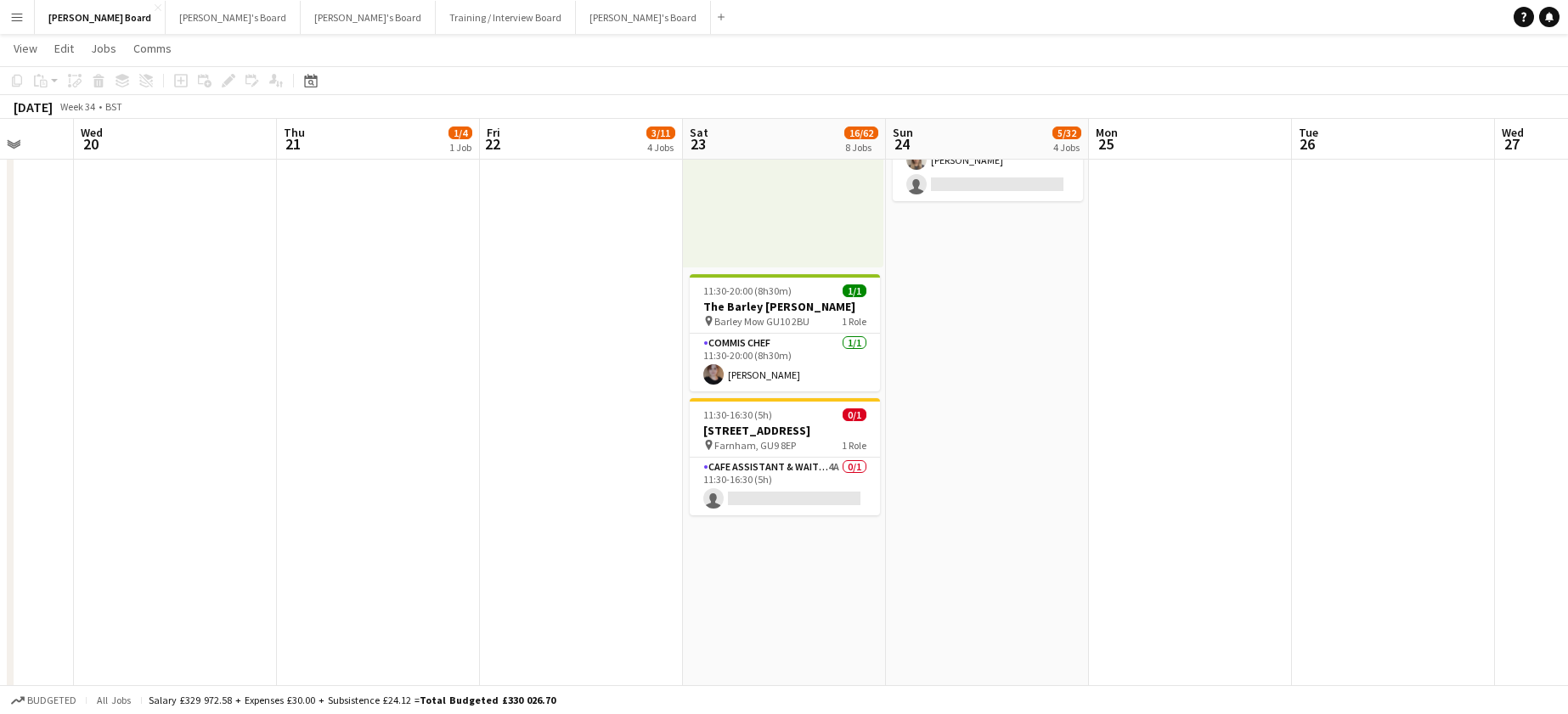
drag, startPoint x: 775, startPoint y: 512, endPoint x: 932, endPoint y: 473, distance: 161.8
click at [776, 512] on app-card-role "CAFE ASSISTANT & WAITER 4A 0/1 11:30-16:30 (5h) single-neutral-actions" at bounding box center [784, 486] width 190 height 58
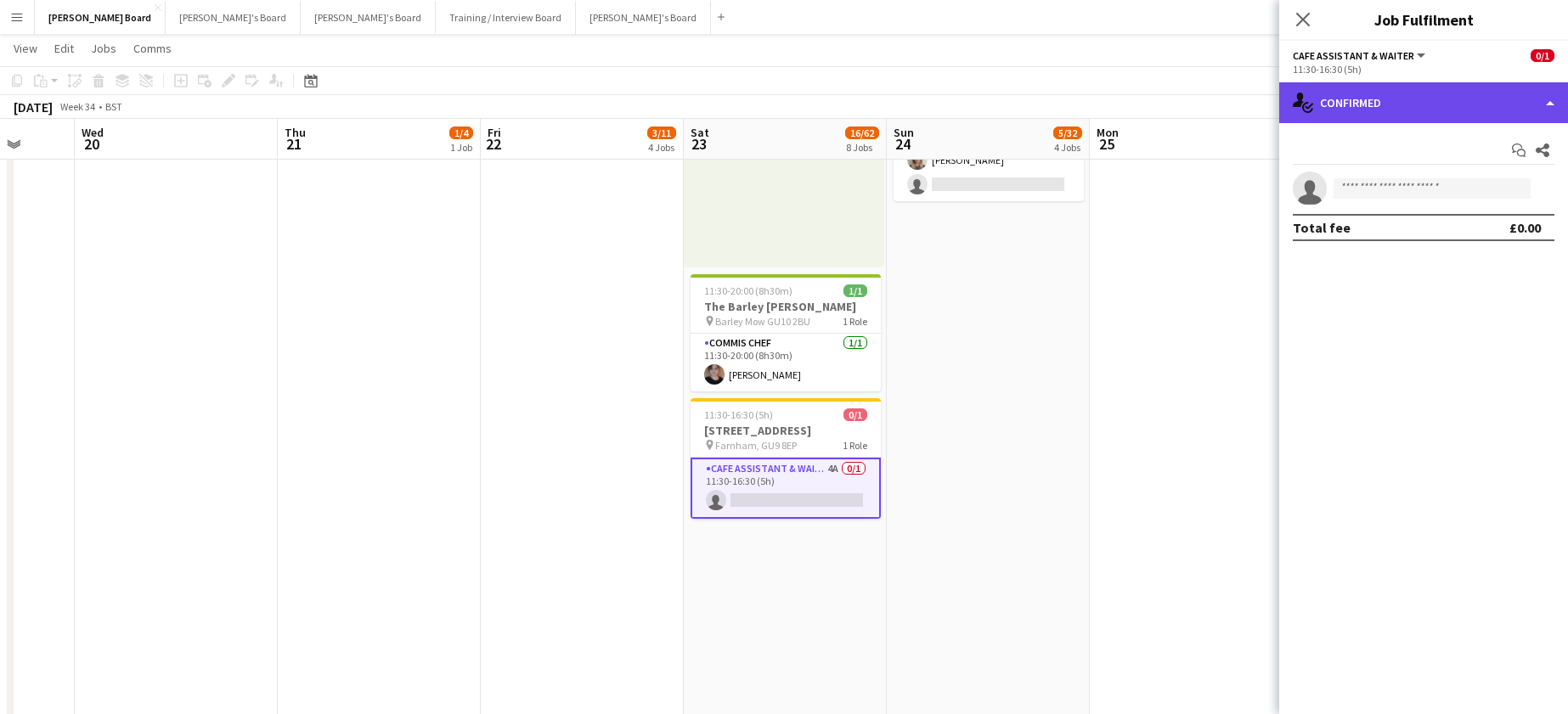
click at [1391, 102] on div "single-neutral-actions-check-2 Confirmed" at bounding box center [1423, 103] width 289 height 40
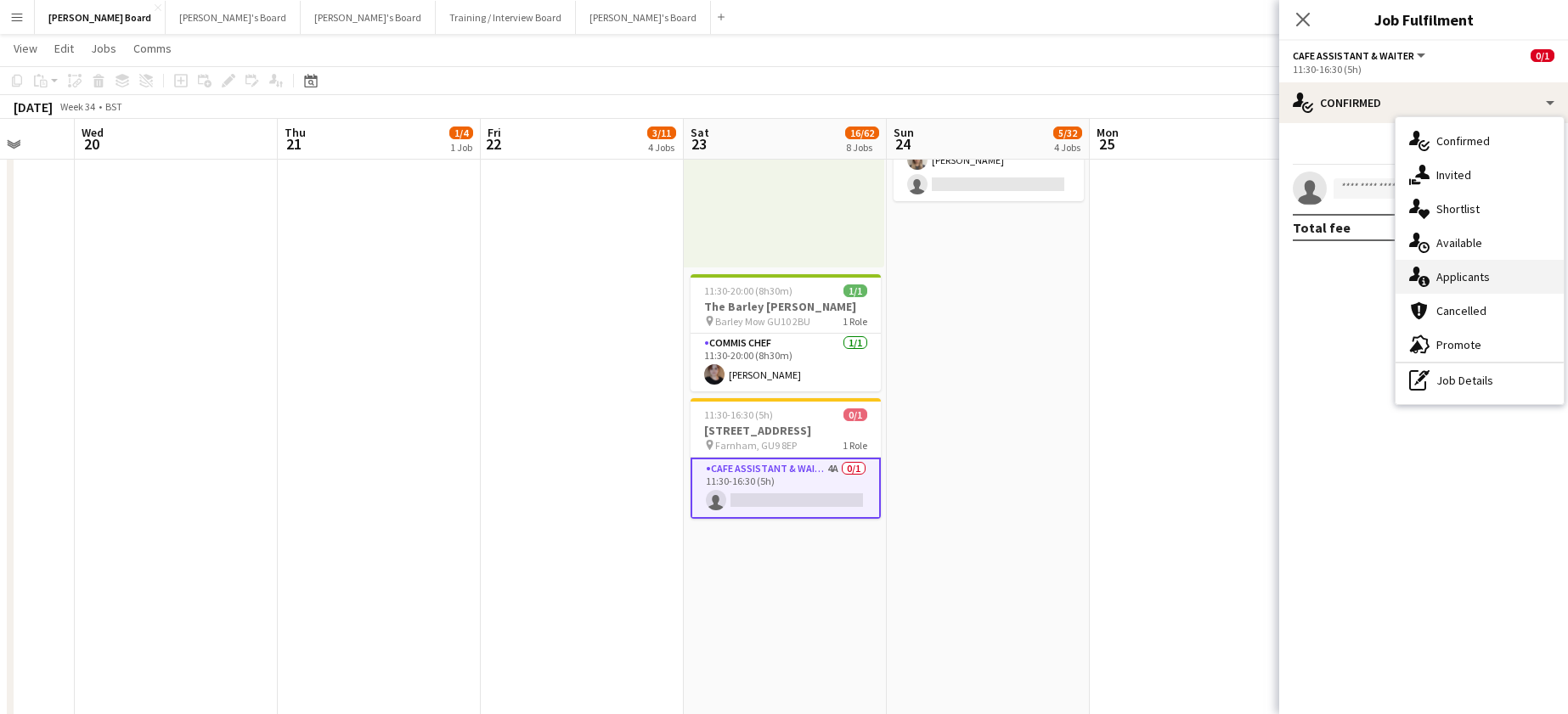
click at [1499, 279] on div "single-neutral-actions-information Applicants" at bounding box center [1479, 277] width 169 height 34
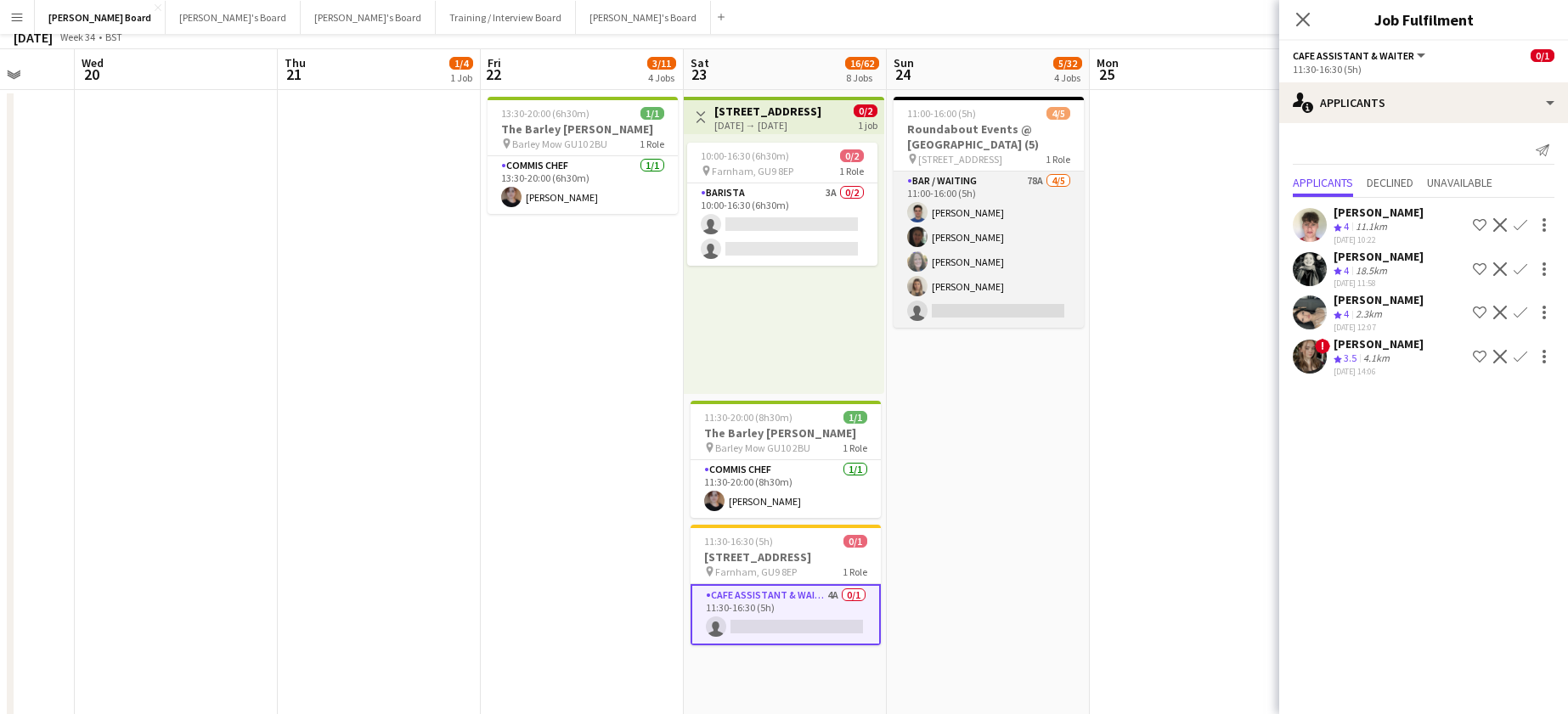
scroll to position [0, 0]
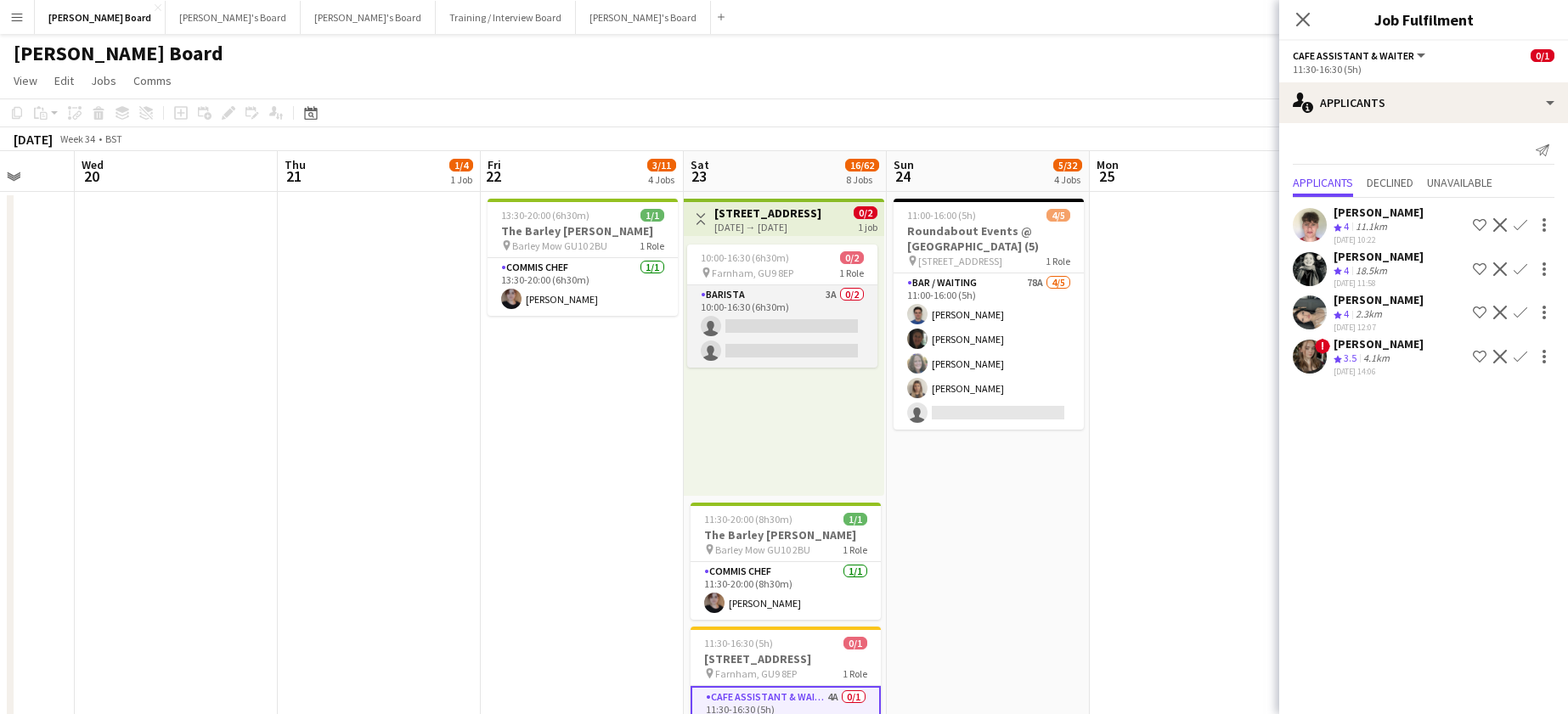
click at [817, 311] on app-card-role "Barista 3A 0/2 10:00-16:30 (6h30m) single-neutral-actions single-neutral-actions" at bounding box center [782, 326] width 190 height 83
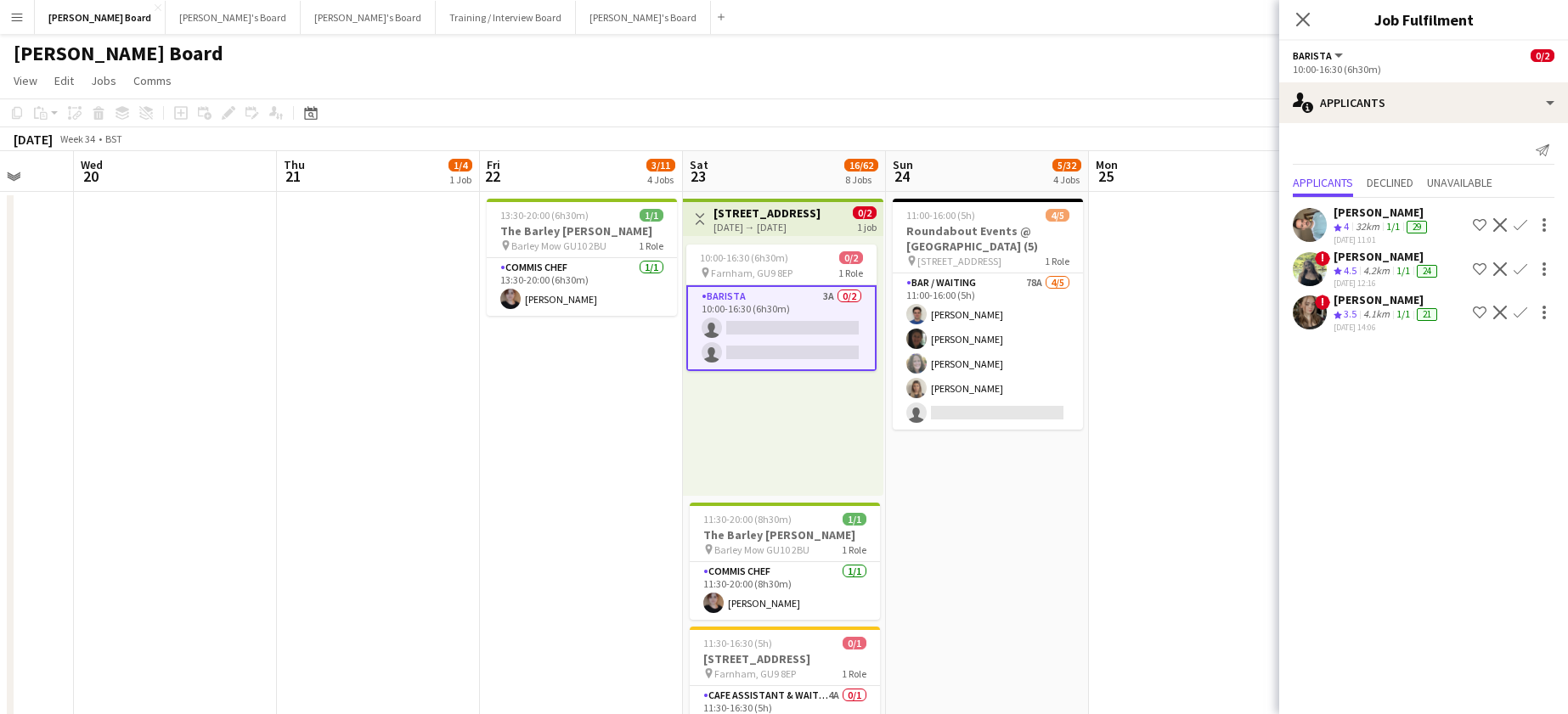
click at [1378, 236] on div "14-08-2025 11:01" at bounding box center [1382, 240] width 97 height 11
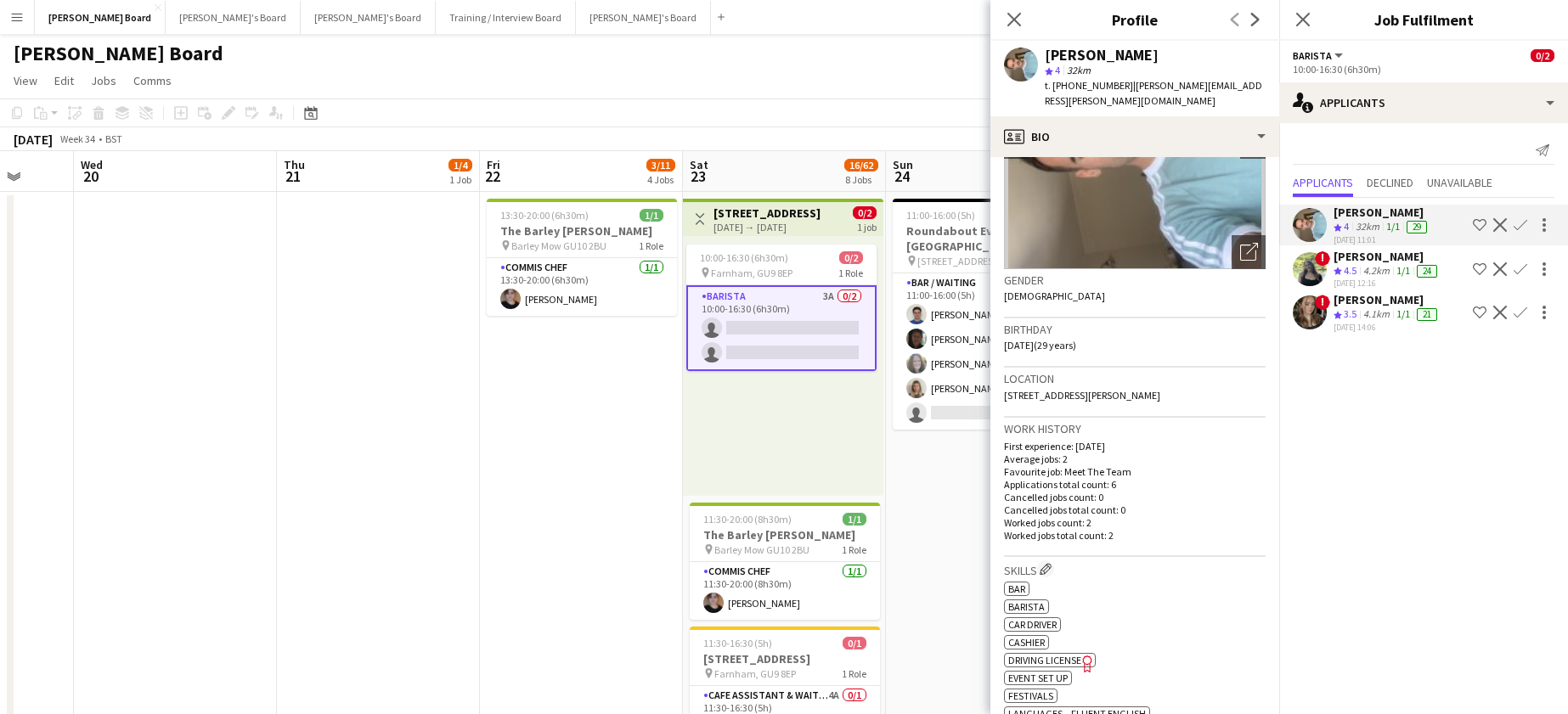
scroll to position [227, 0]
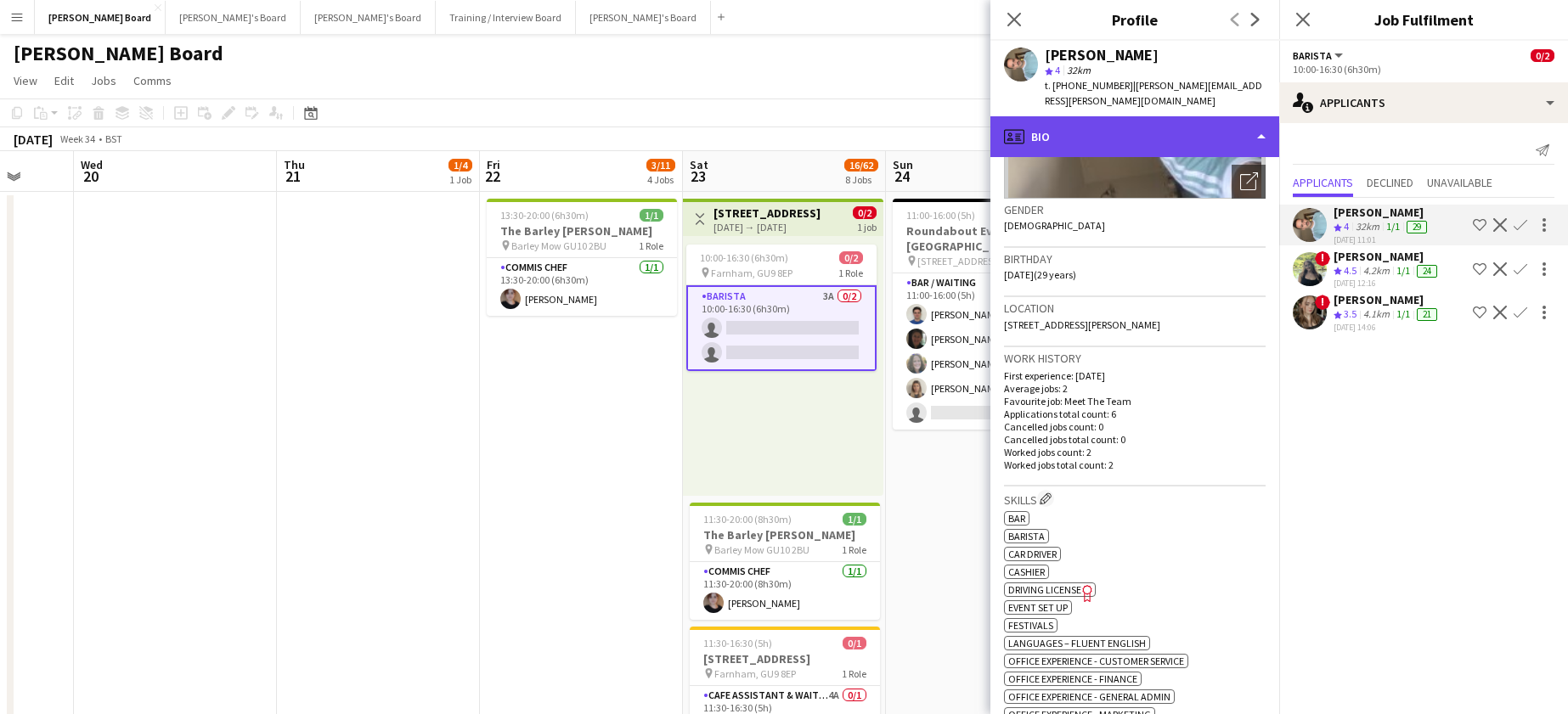
click at [1132, 125] on div "profile Bio" at bounding box center [1134, 136] width 289 height 40
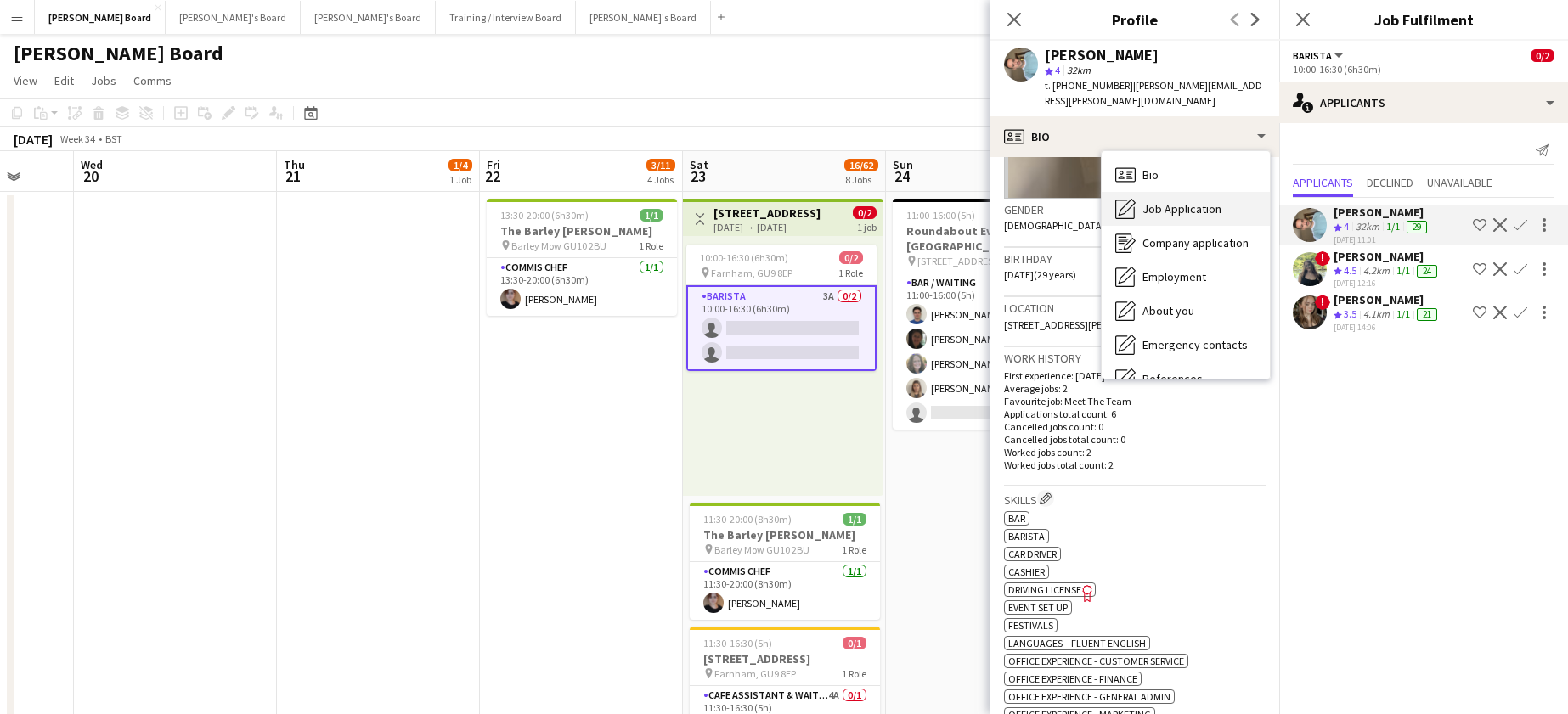
click at [1185, 205] on div "Job Application Job Application" at bounding box center [1185, 209] width 169 height 34
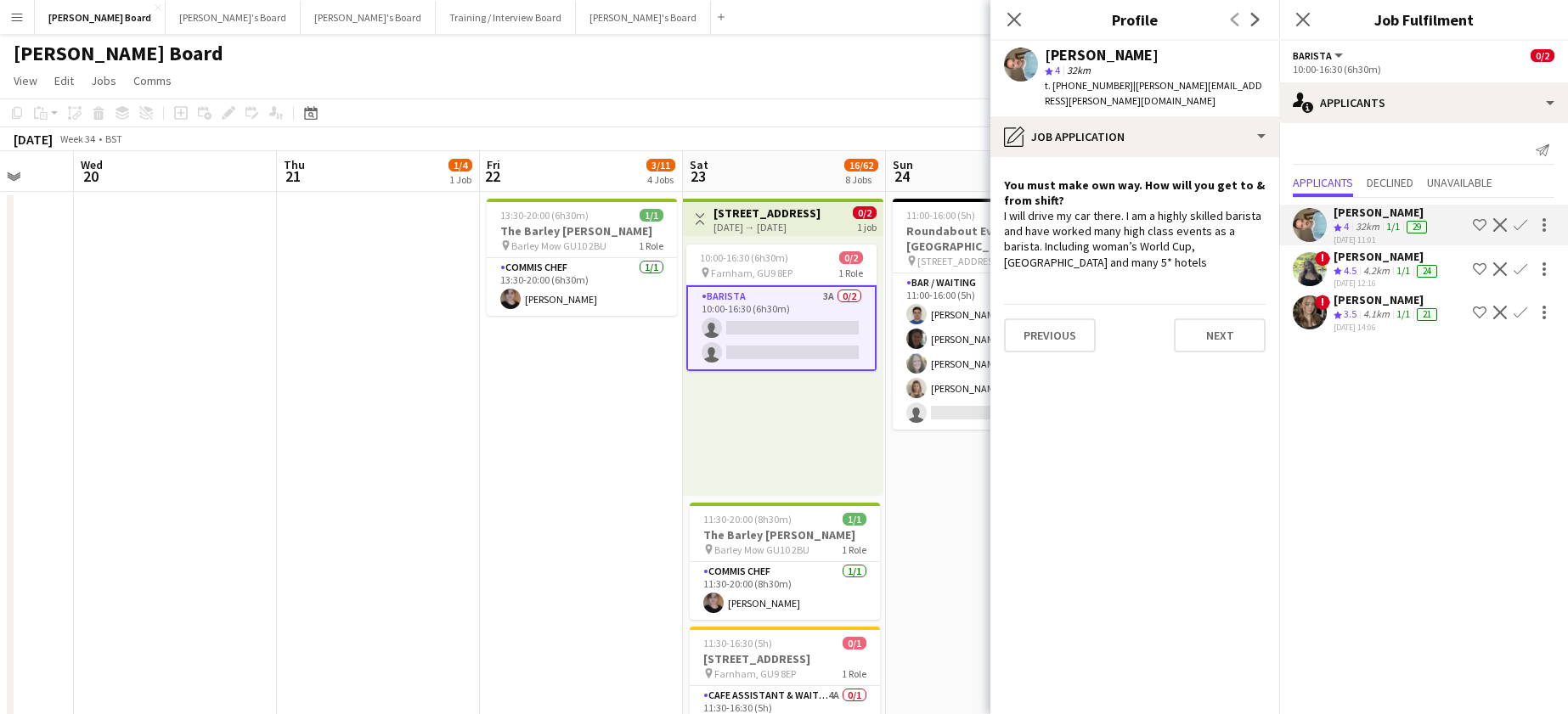
click at [1516, 225] on app-icon "Confirm" at bounding box center [1521, 225] width 14 height 14
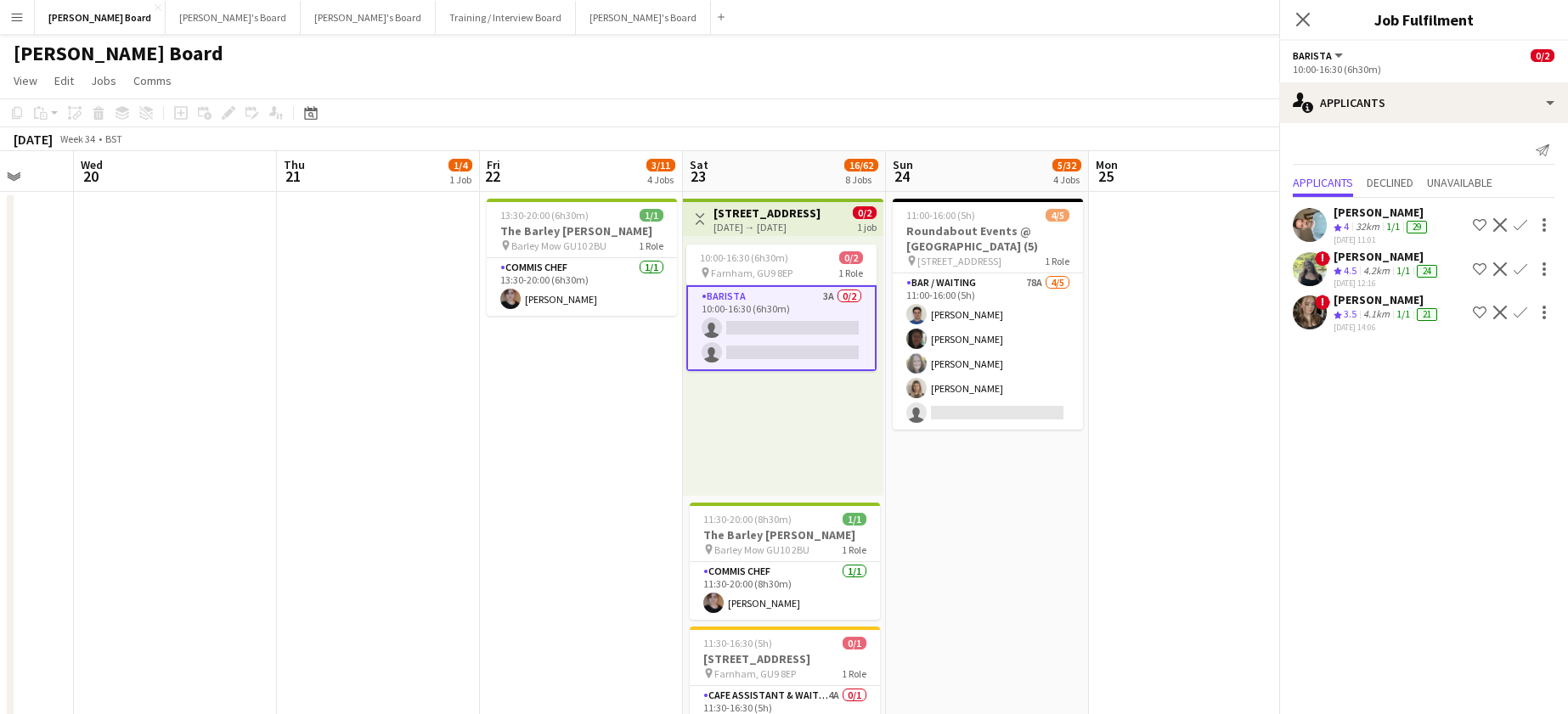
click at [1516, 225] on app-icon "Confirm" at bounding box center [1521, 225] width 14 height 14
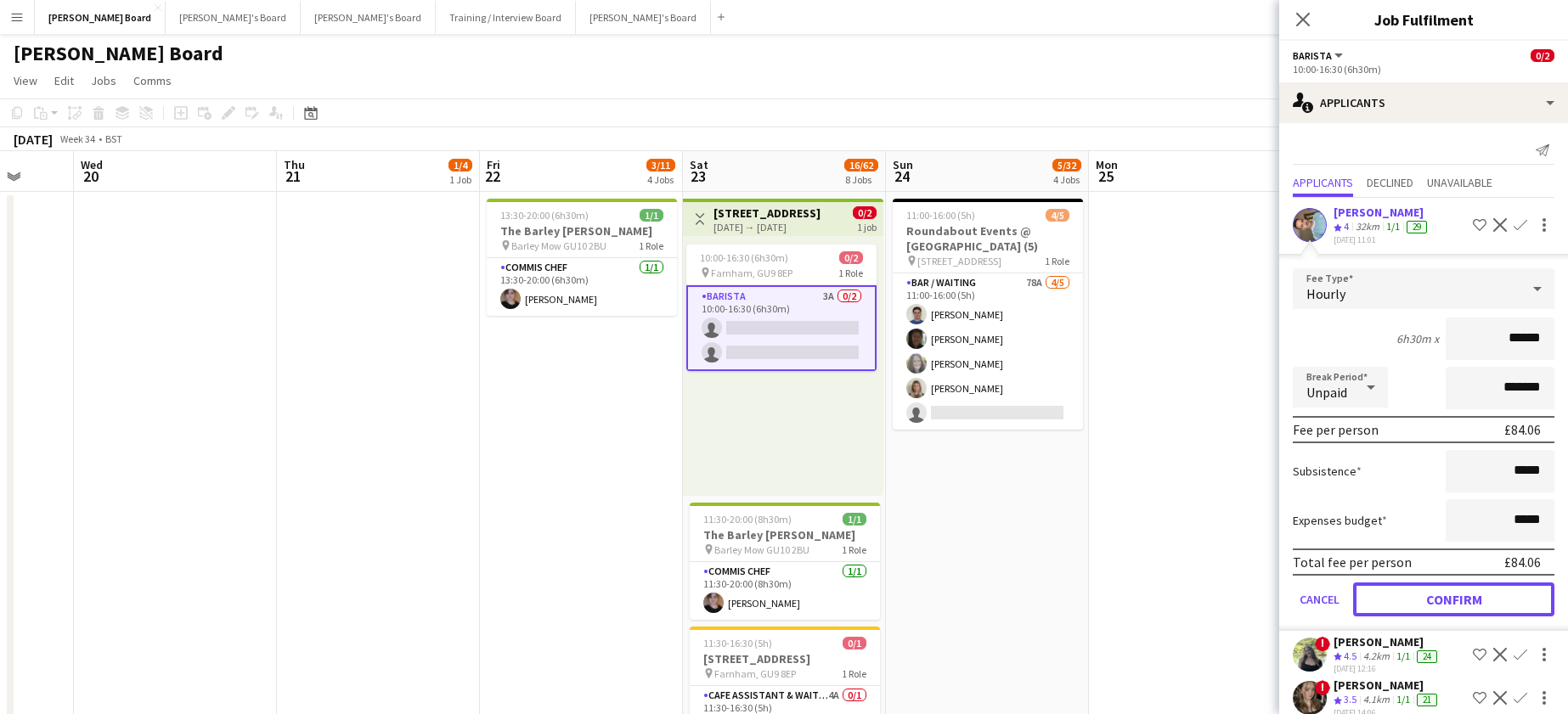
click at [1394, 596] on button "Confirm" at bounding box center [1454, 600] width 201 height 34
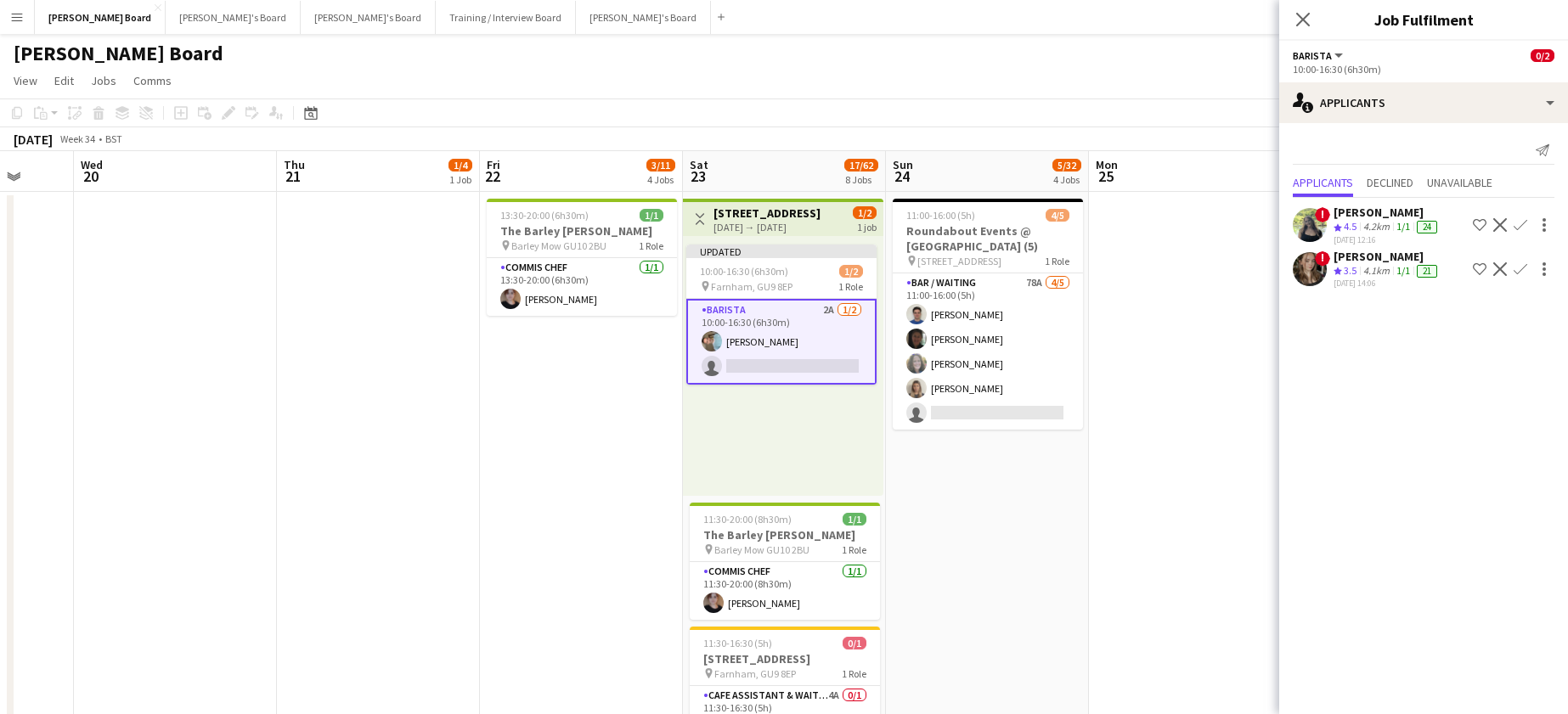
click at [1397, 239] on div "14-08-2025 12:16" at bounding box center [1387, 240] width 107 height 11
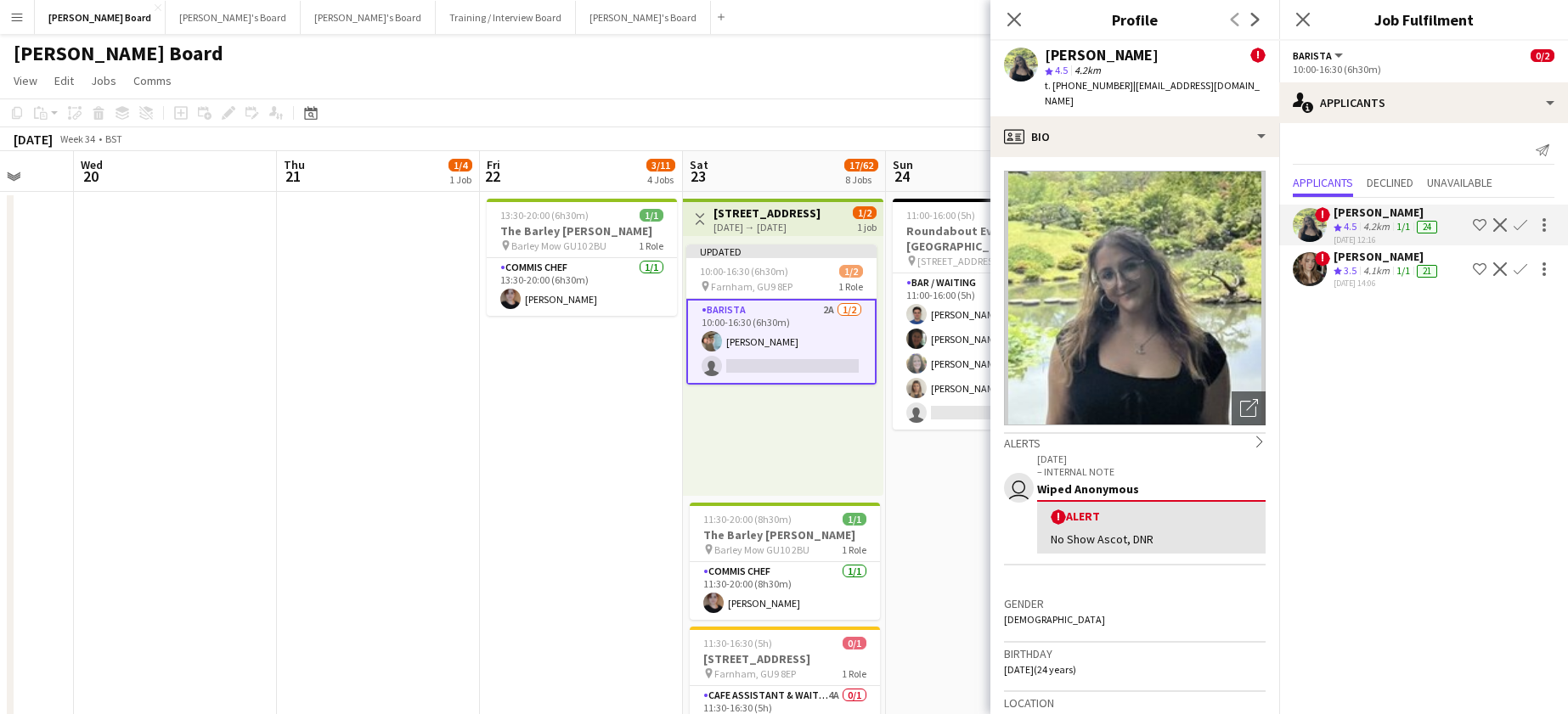
click at [1365, 272] on div "4.1km" at bounding box center [1377, 271] width 34 height 15
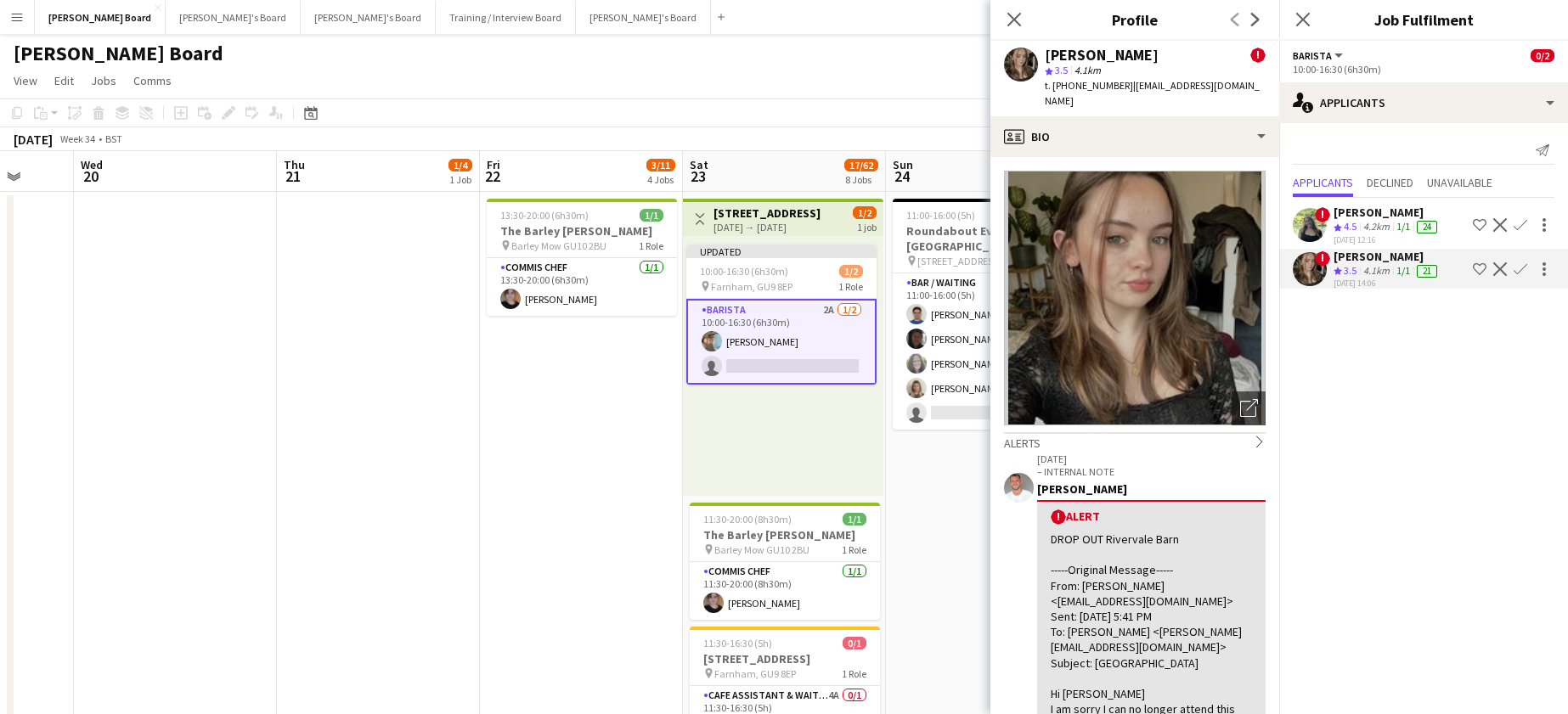
click at [1522, 223] on app-icon "Confirm" at bounding box center [1521, 225] width 14 height 14
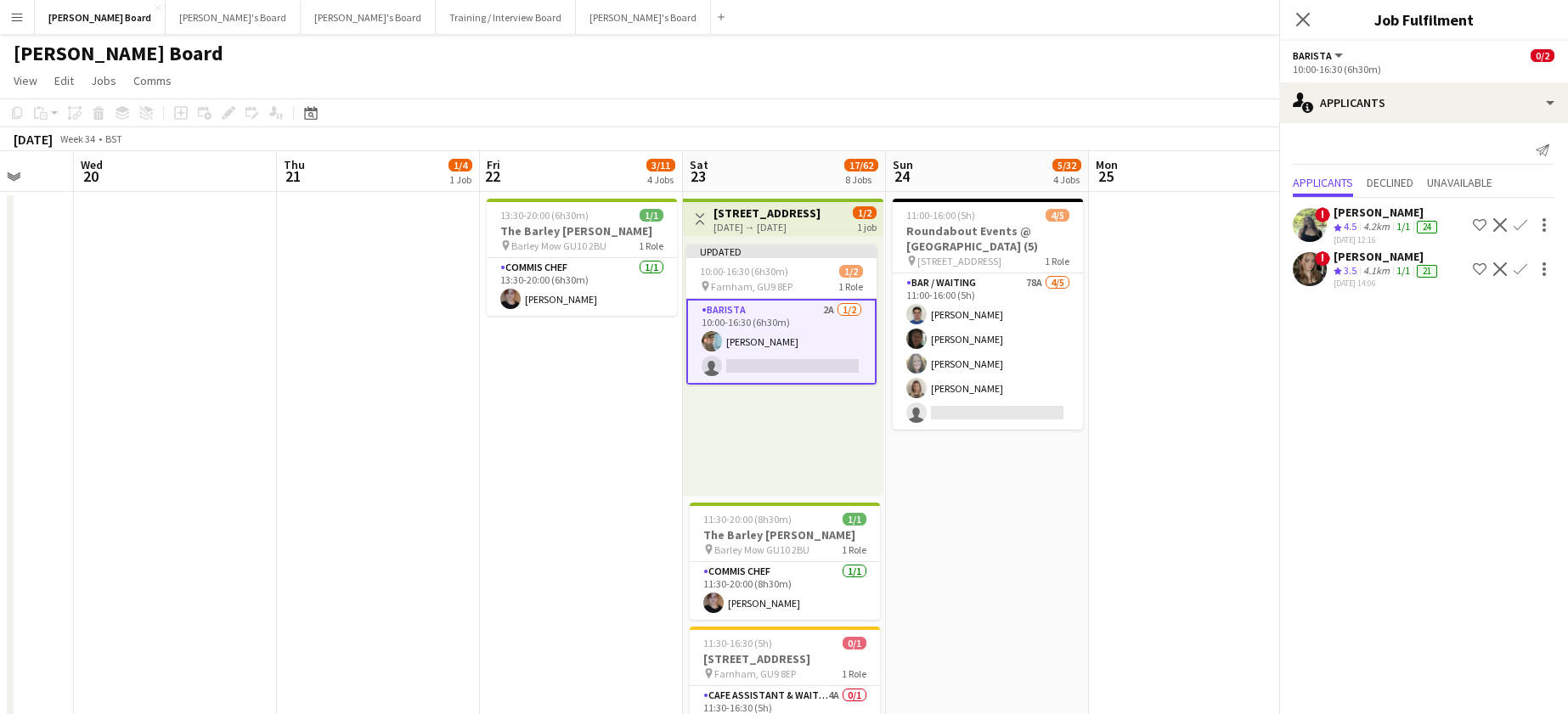
click at [1522, 224] on app-icon "Confirm" at bounding box center [1521, 225] width 14 height 14
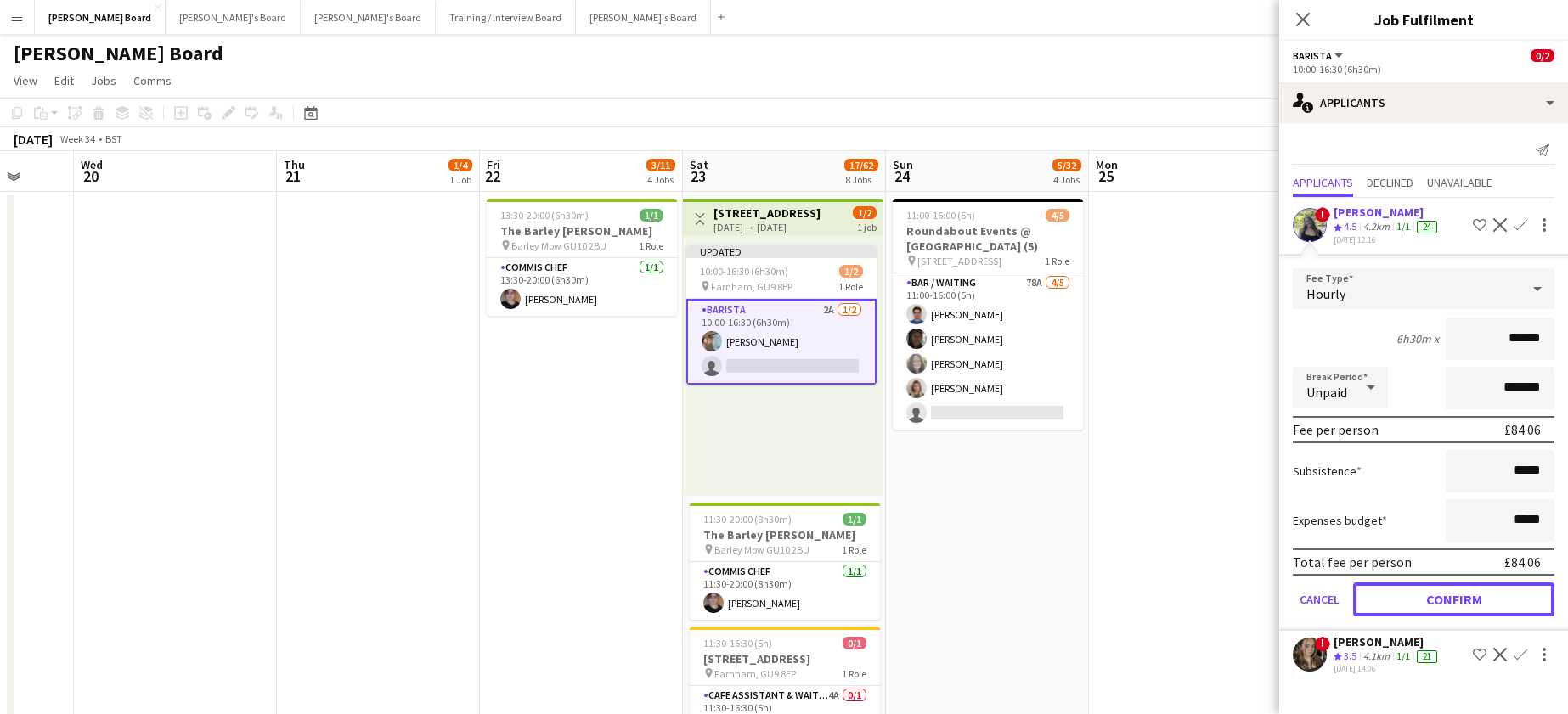
click at [1381, 589] on button "Confirm" at bounding box center [1454, 600] width 201 height 34
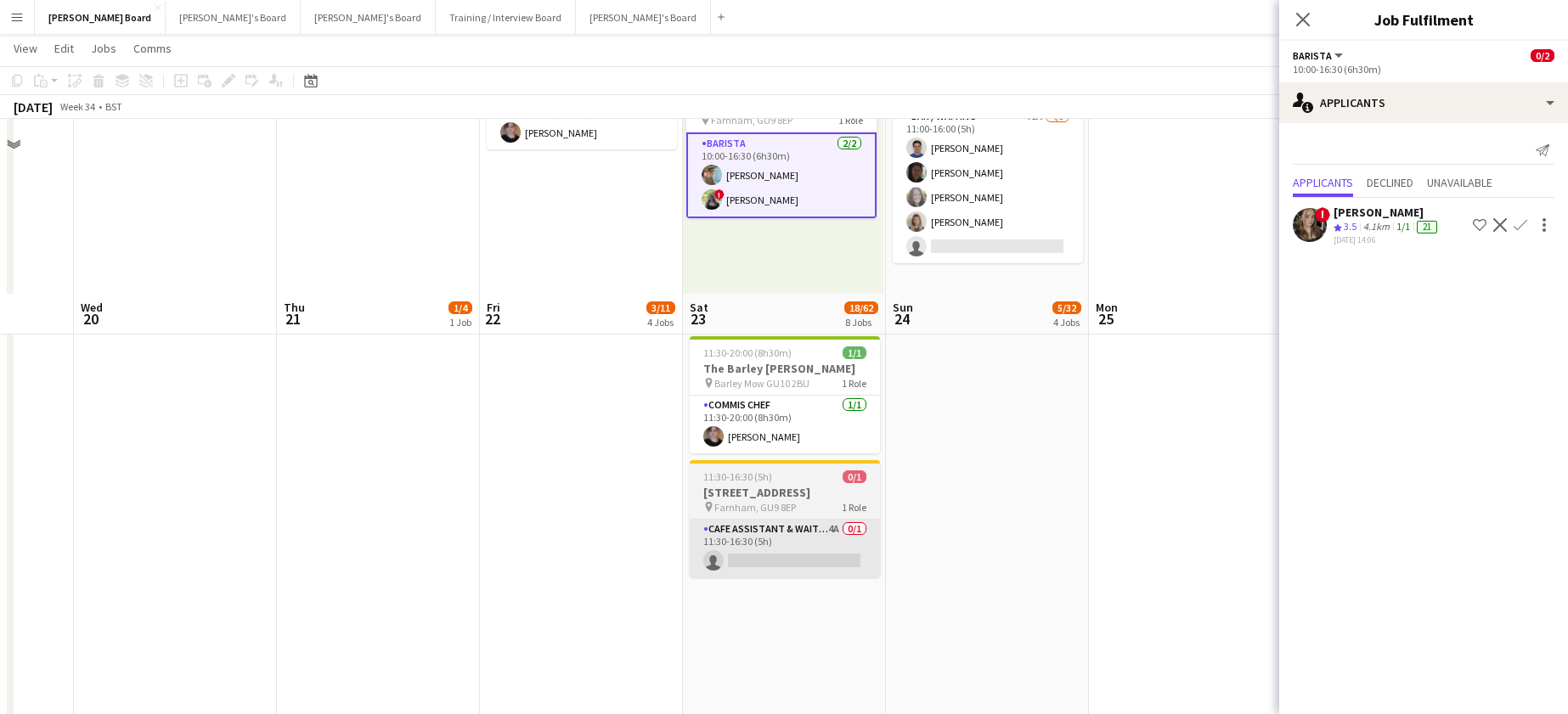
scroll to position [340, 0]
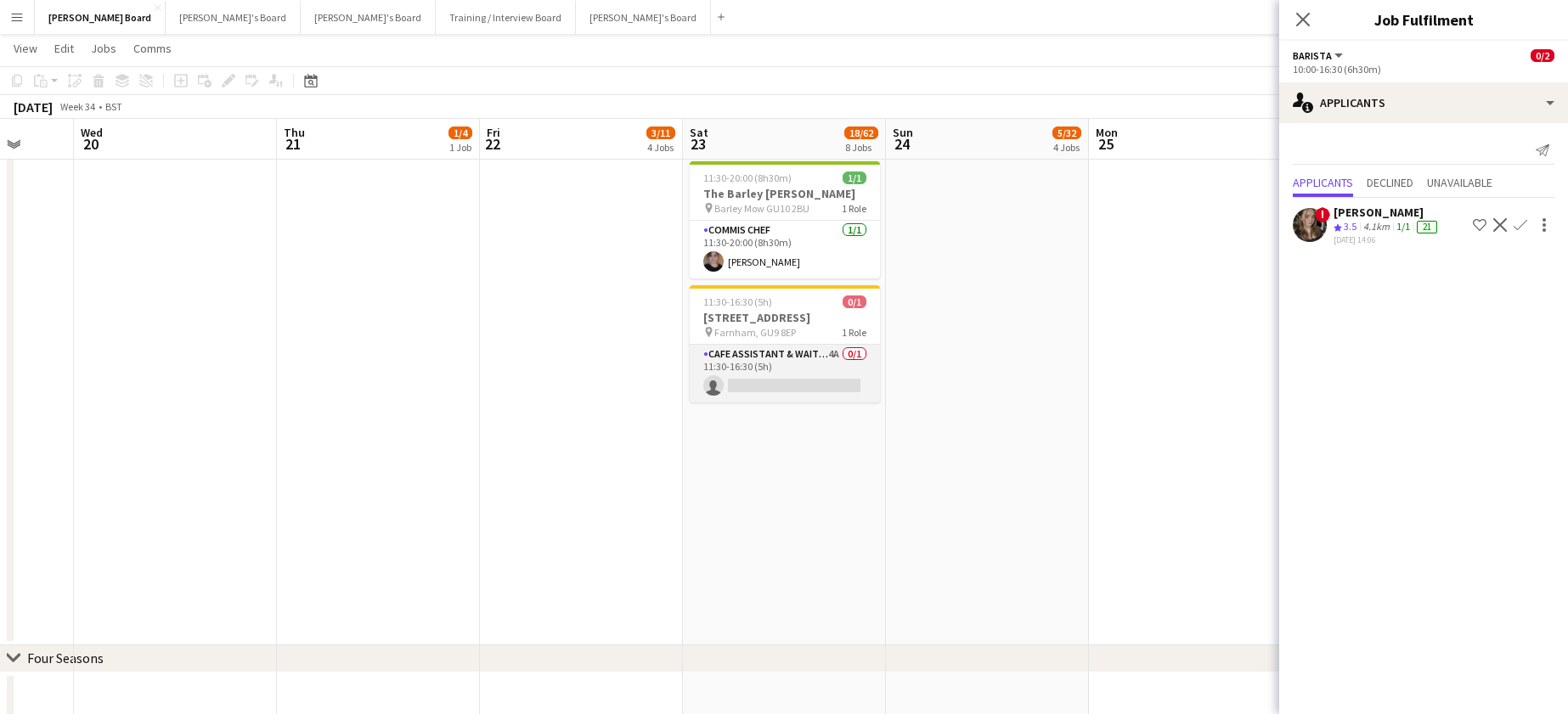
click at [823, 398] on app-card-role "CAFE ASSISTANT & WAITER 4A 0/1 11:30-16:30 (5h) single-neutral-actions" at bounding box center [784, 374] width 190 height 58
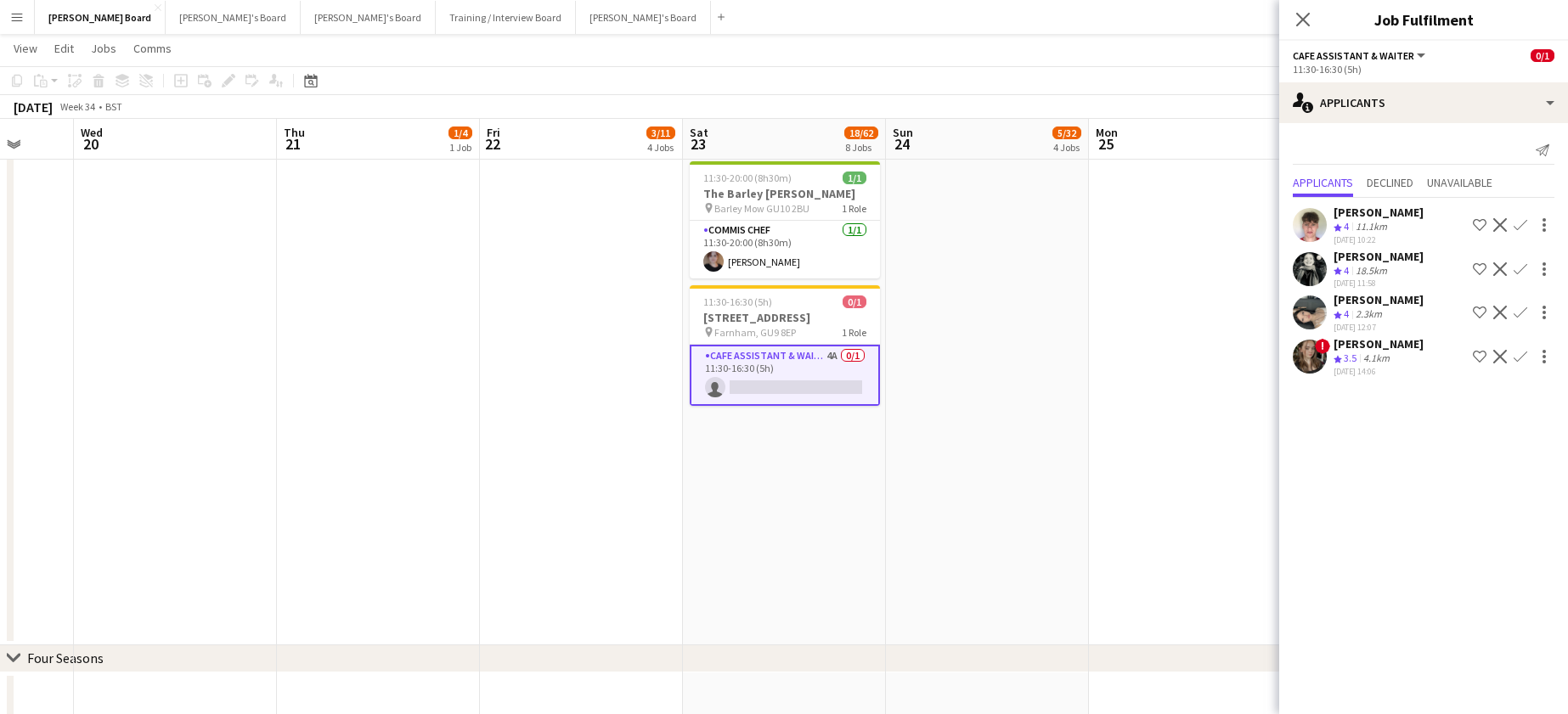
click at [1525, 227] on app-icon "Confirm" at bounding box center [1521, 225] width 14 height 14
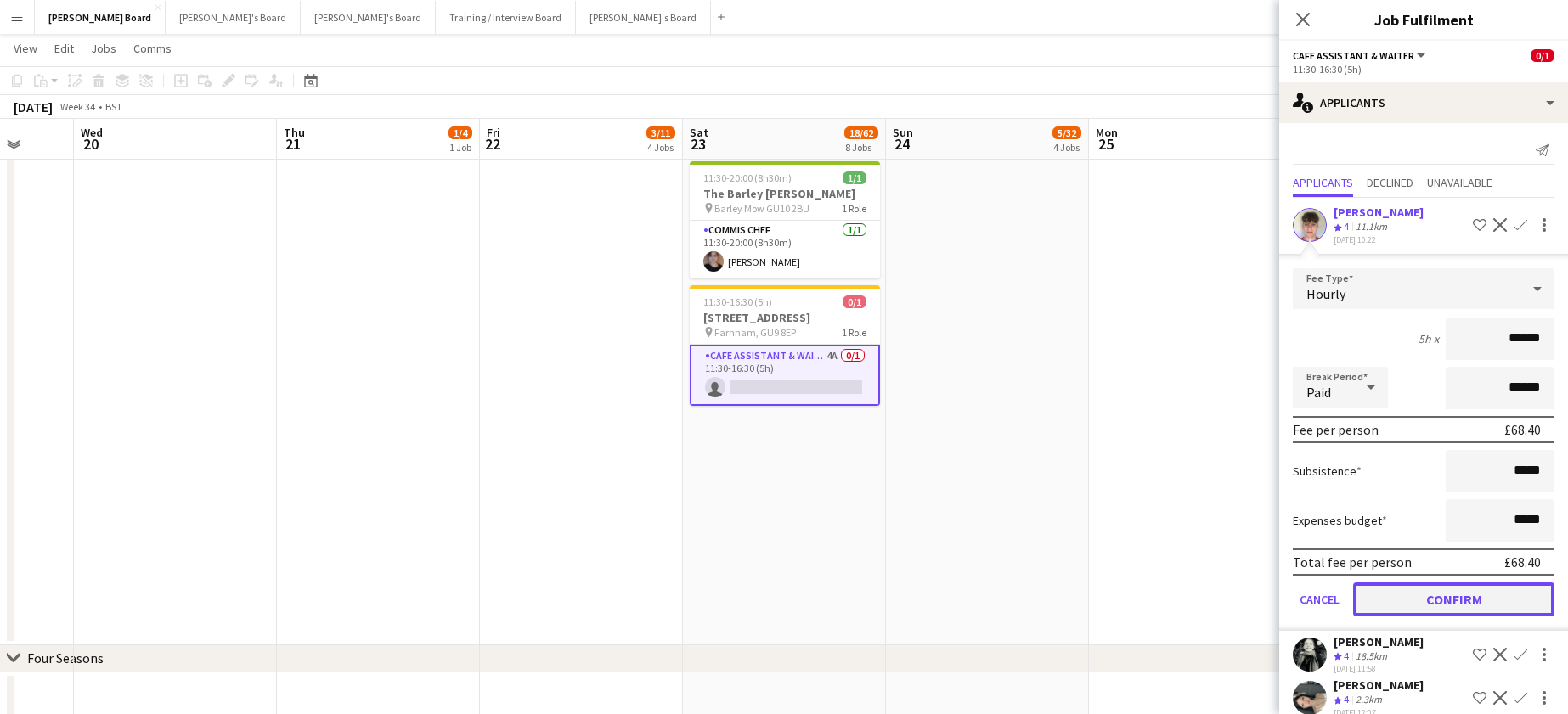
click at [1396, 610] on button "Confirm" at bounding box center [1454, 600] width 201 height 34
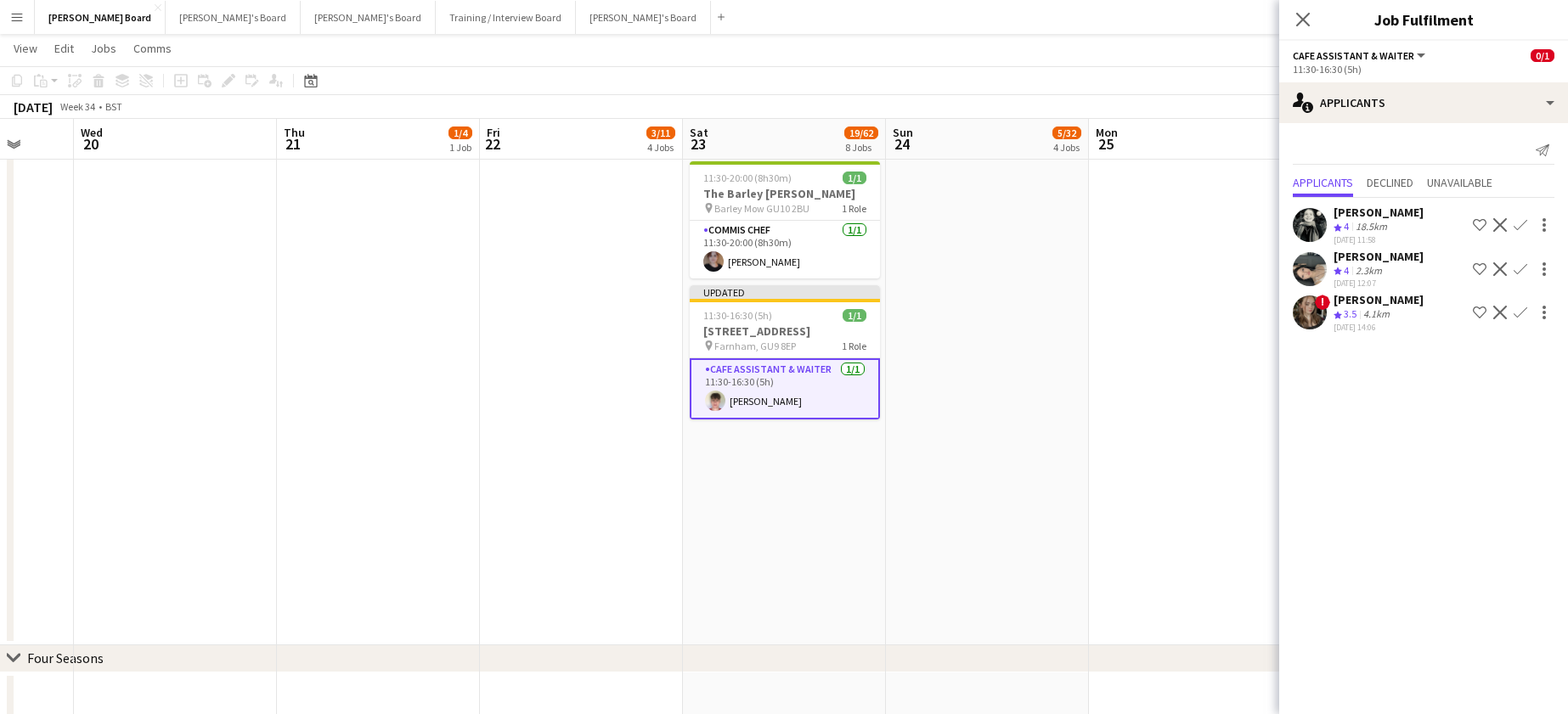
drag, startPoint x: 1096, startPoint y: 459, endPoint x: 1122, endPoint y: 431, distance: 38.2
click at [1096, 458] on app-date-cell at bounding box center [1190, 248] width 203 height 795
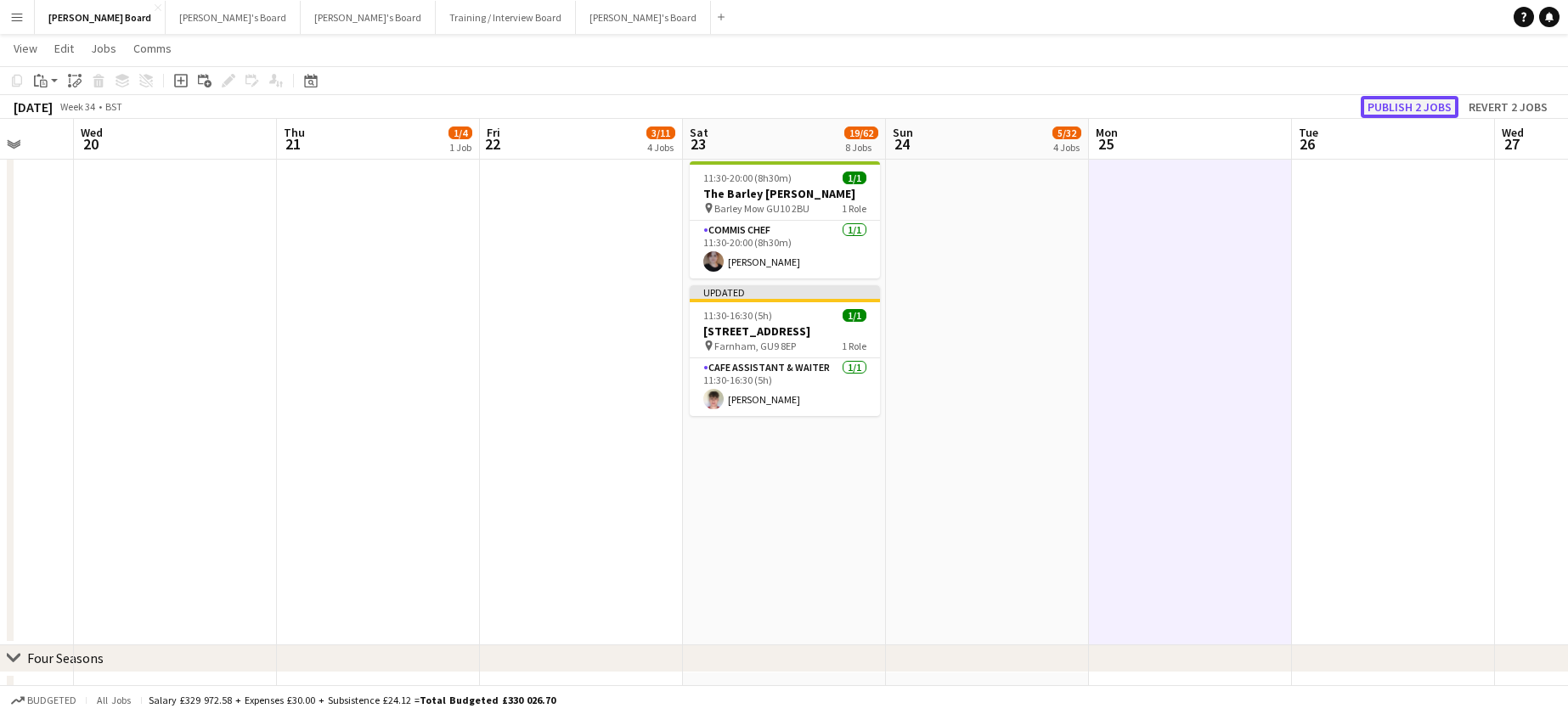
click at [1434, 100] on button "Publish 2 jobs" at bounding box center [1409, 107] width 98 height 22
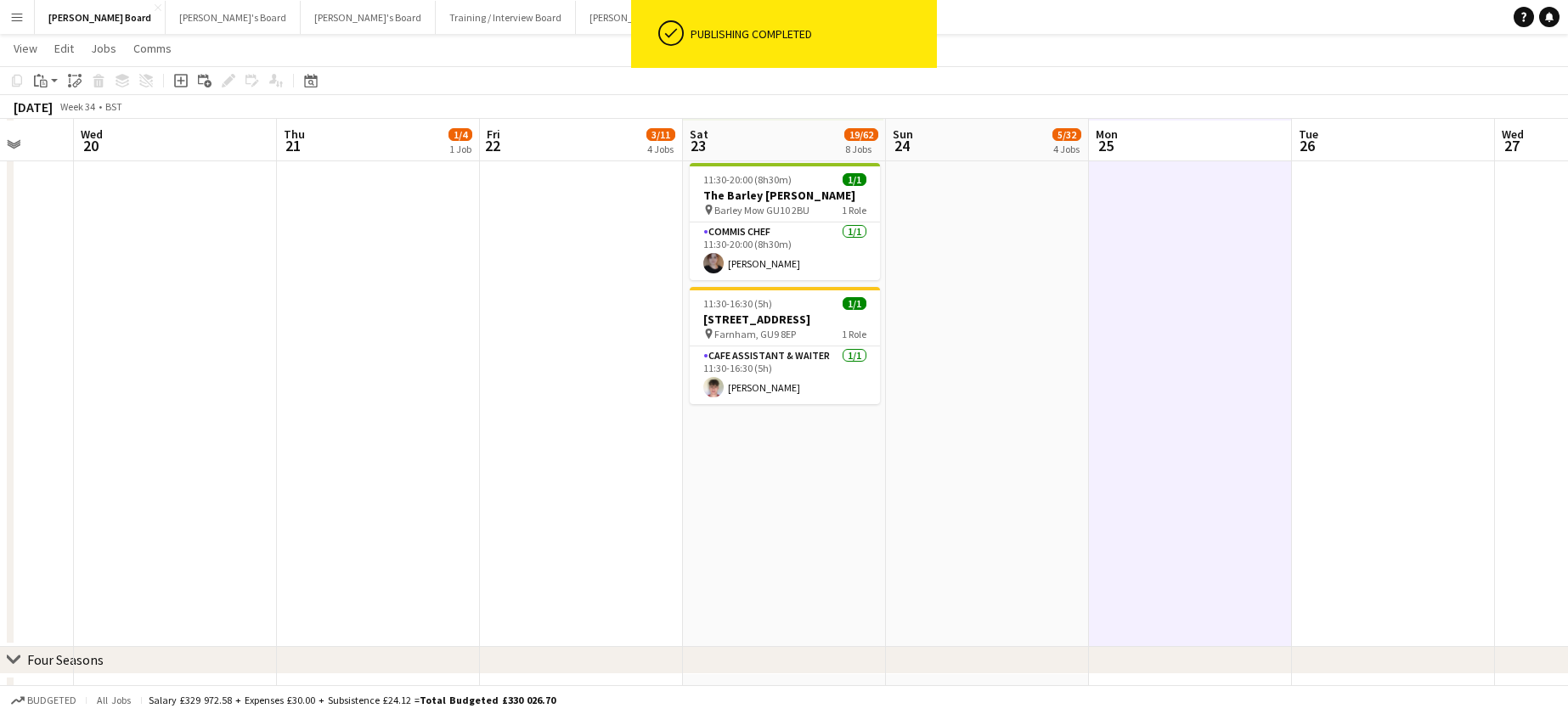
scroll to position [0, 0]
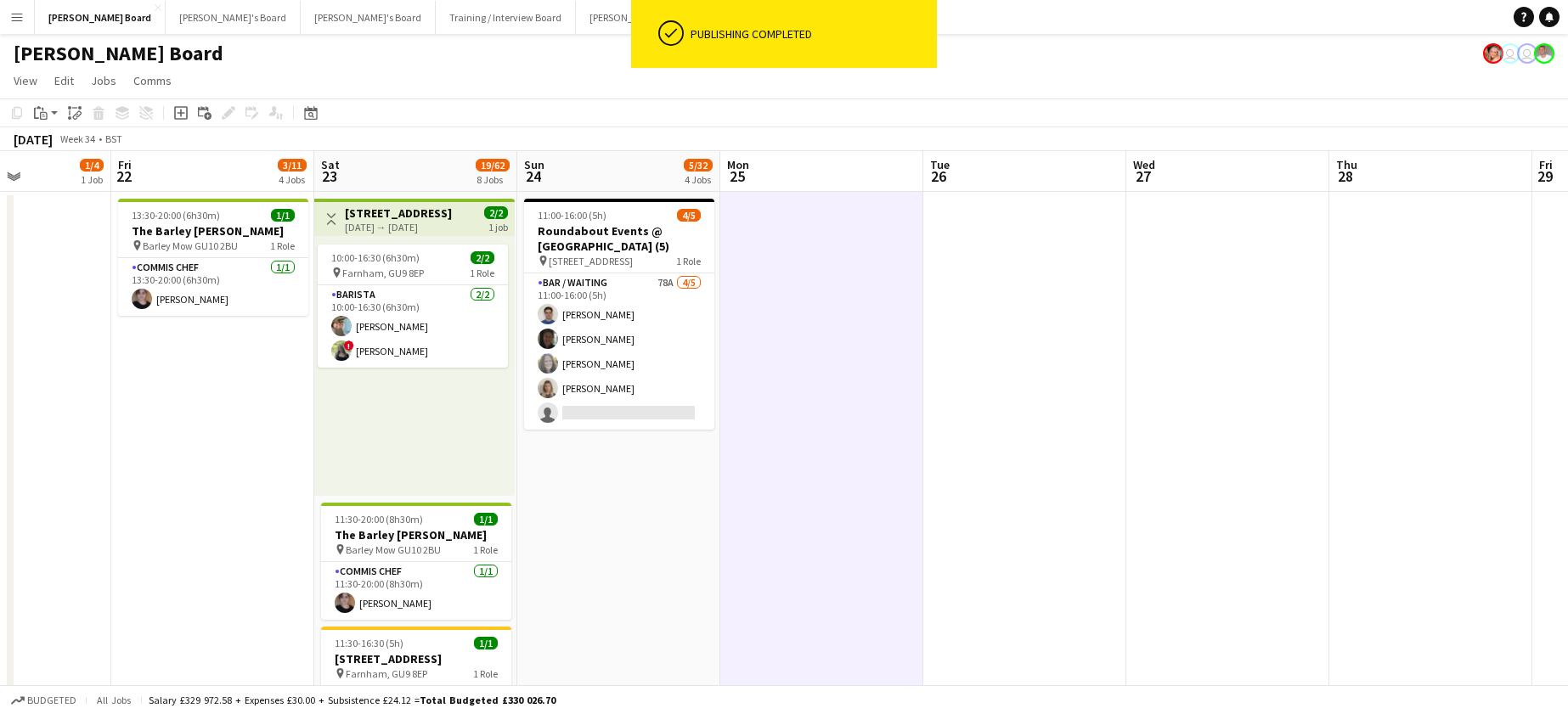
drag, startPoint x: 1438, startPoint y: 371, endPoint x: 518, endPoint y: 368, distance: 920.0
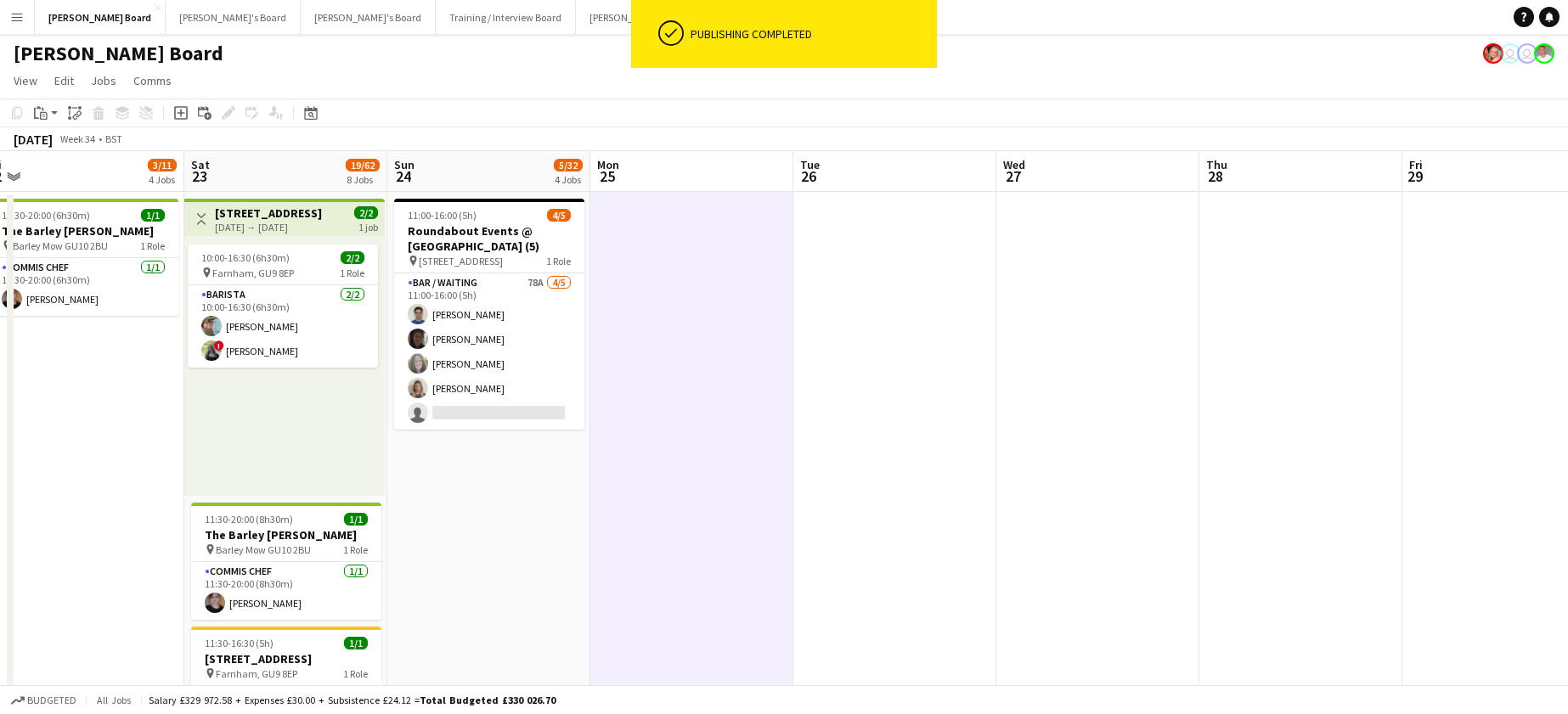
drag, startPoint x: 572, startPoint y: 346, endPoint x: 1240, endPoint y: 362, distance: 668.2
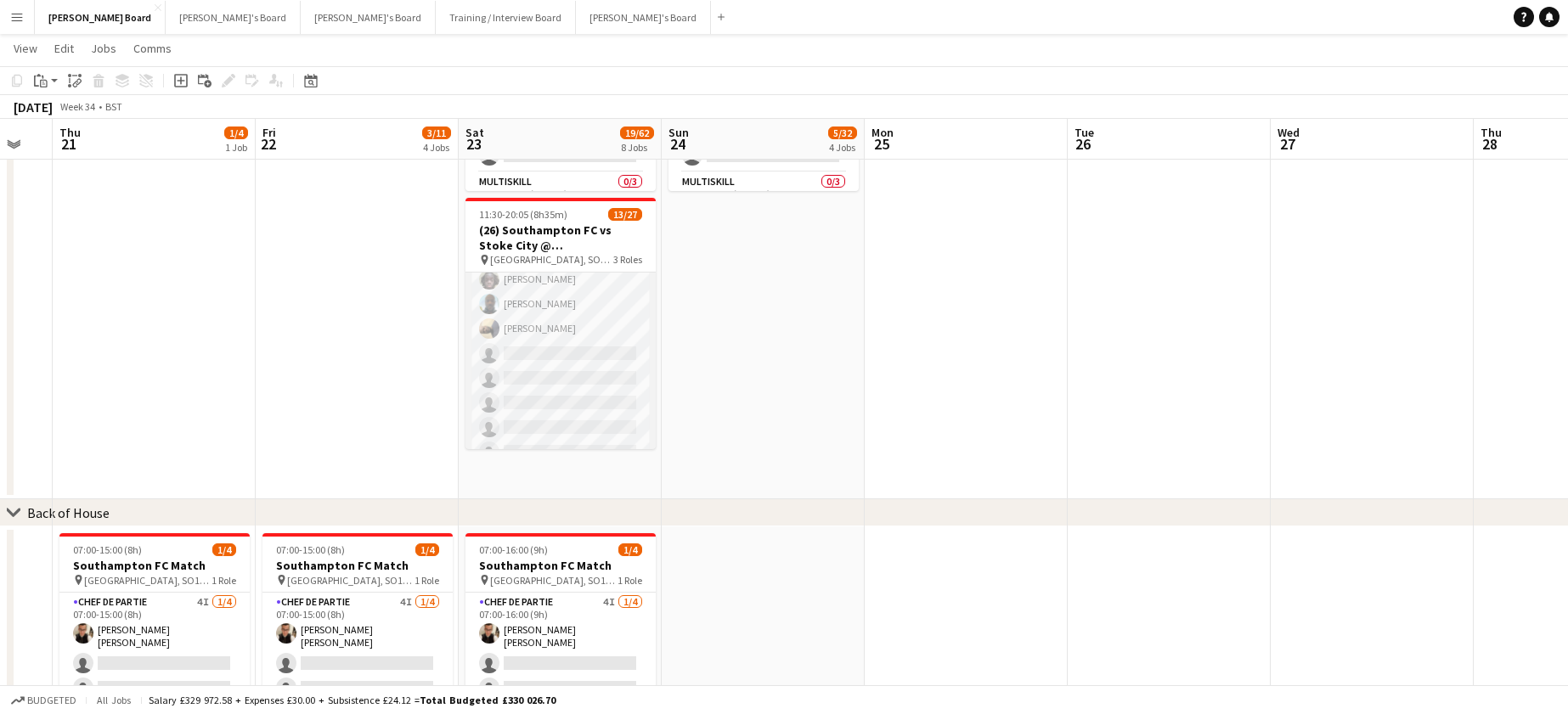
scroll to position [340, 0]
click at [594, 382] on app-card-role "Retail Kiosk 3I 2A 8/20 13:00-17:00 (4h) Courteney Gardner Pamela Bockarie ! Li…" at bounding box center [560, 376] width 190 height 526
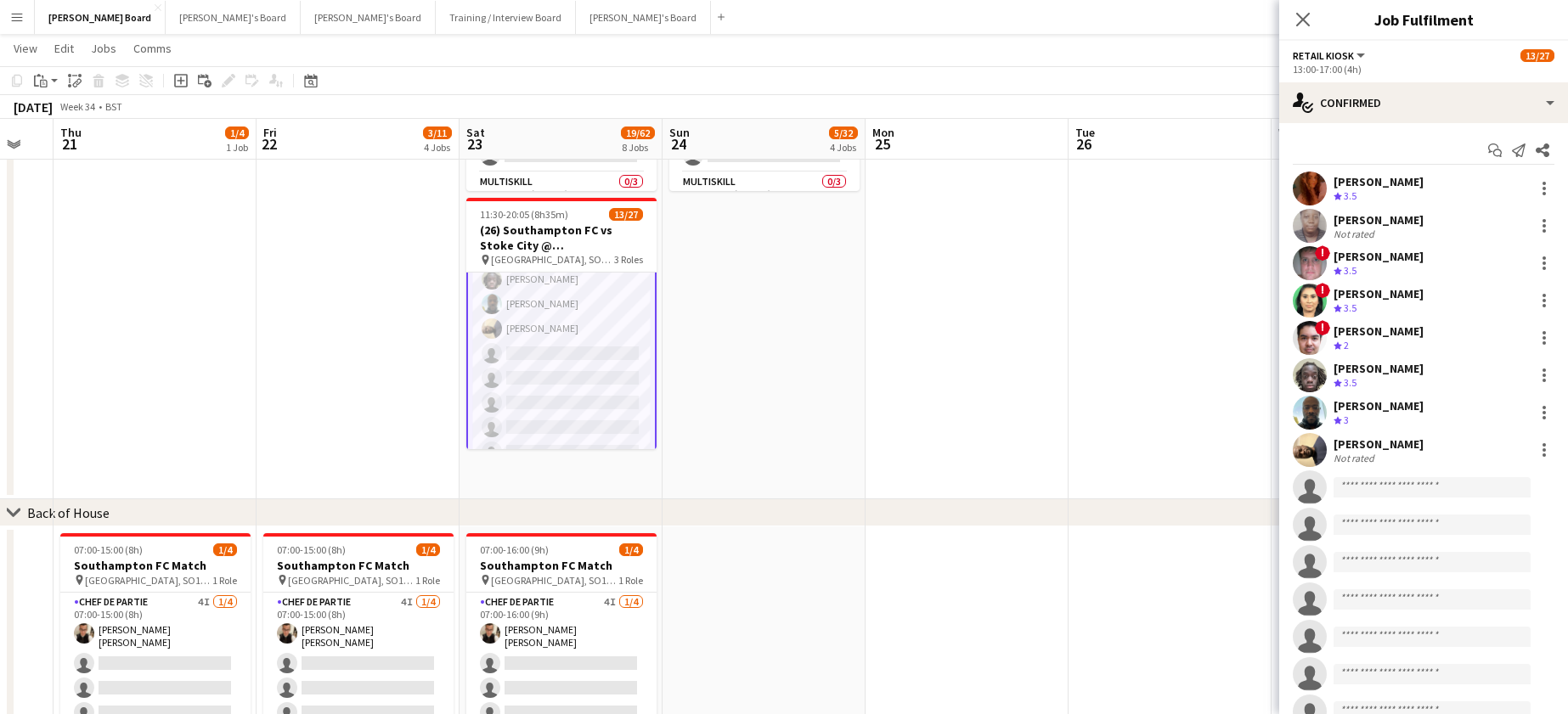
scroll to position [341, 0]
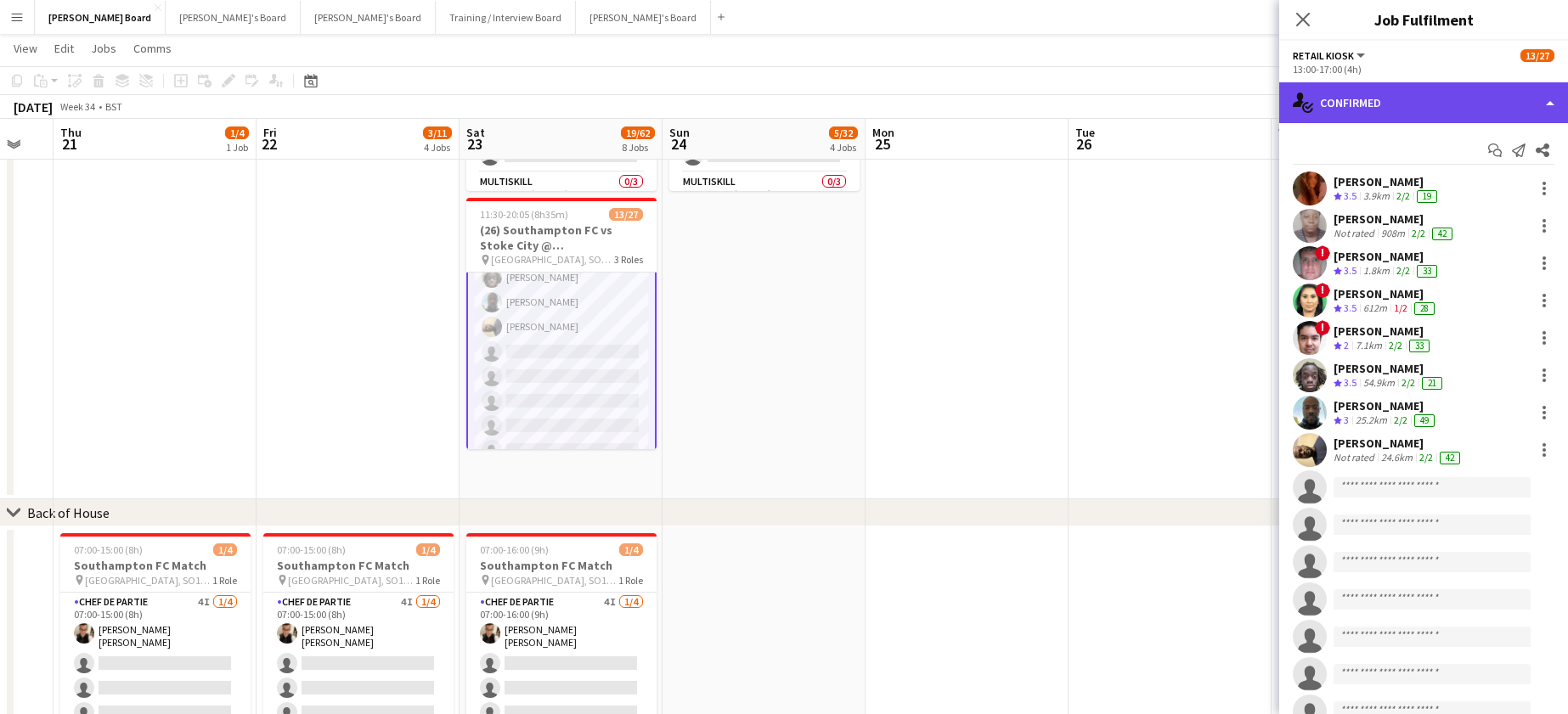
click at [1412, 95] on div "single-neutral-actions-check-2 Confirmed" at bounding box center [1423, 103] width 289 height 40
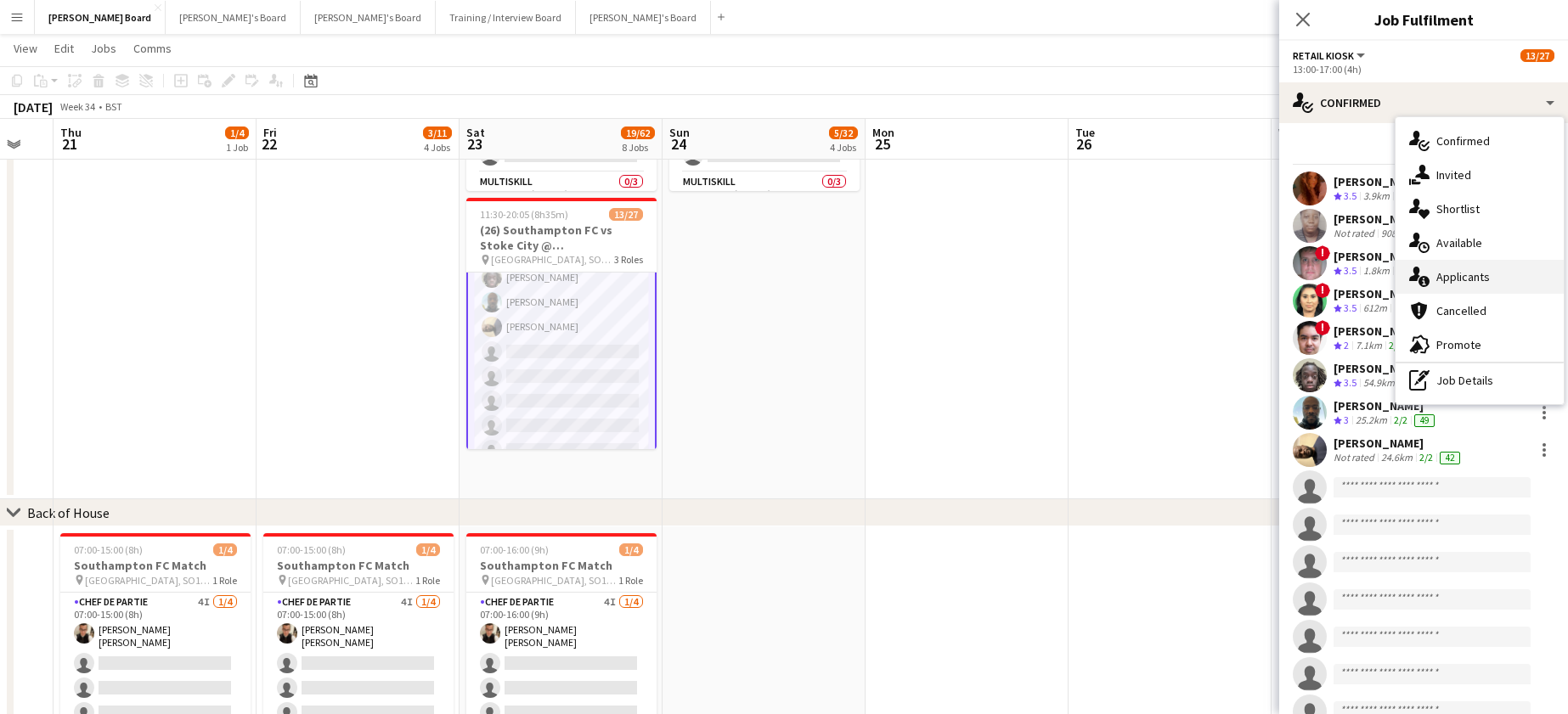
click at [1516, 279] on div "single-neutral-actions-information Applicants" at bounding box center [1479, 277] width 169 height 34
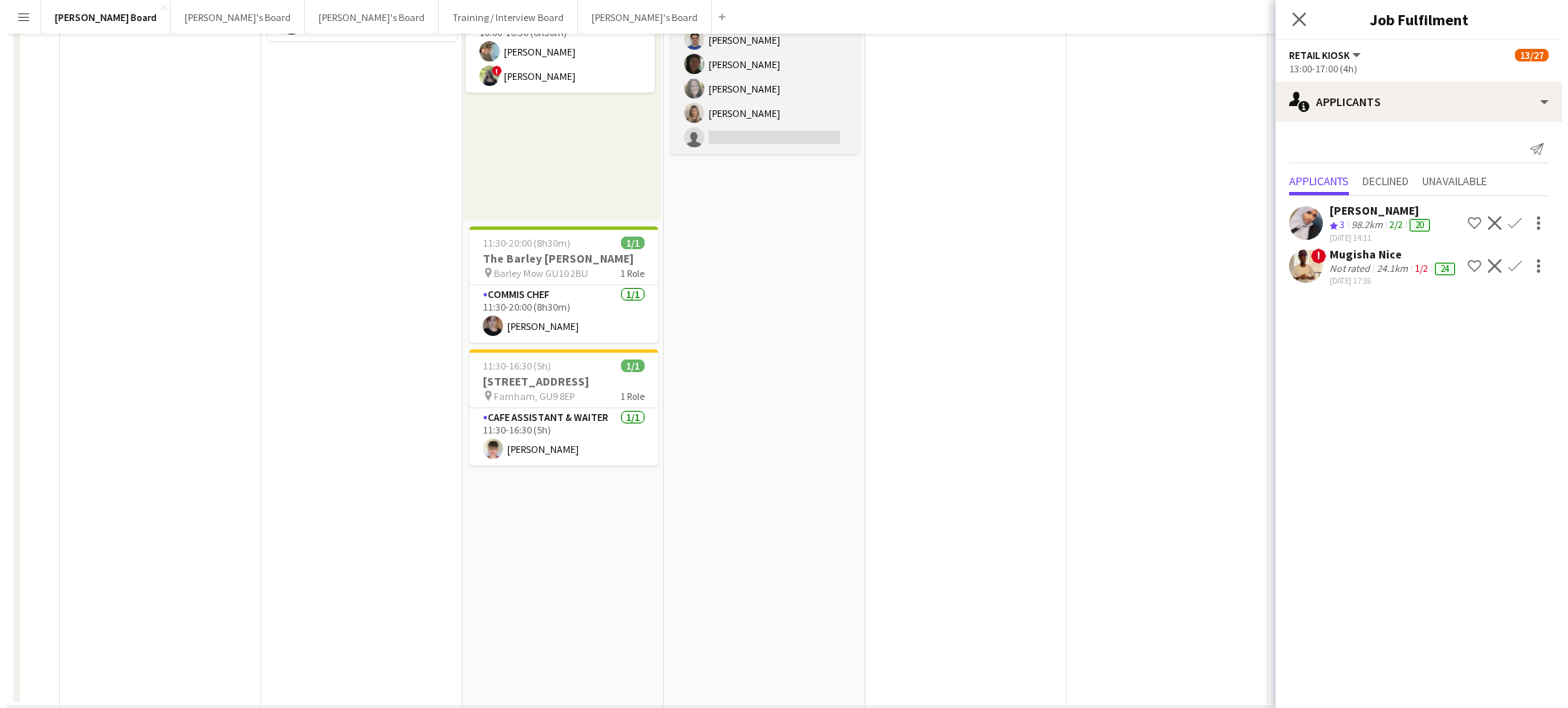
scroll to position [0, 0]
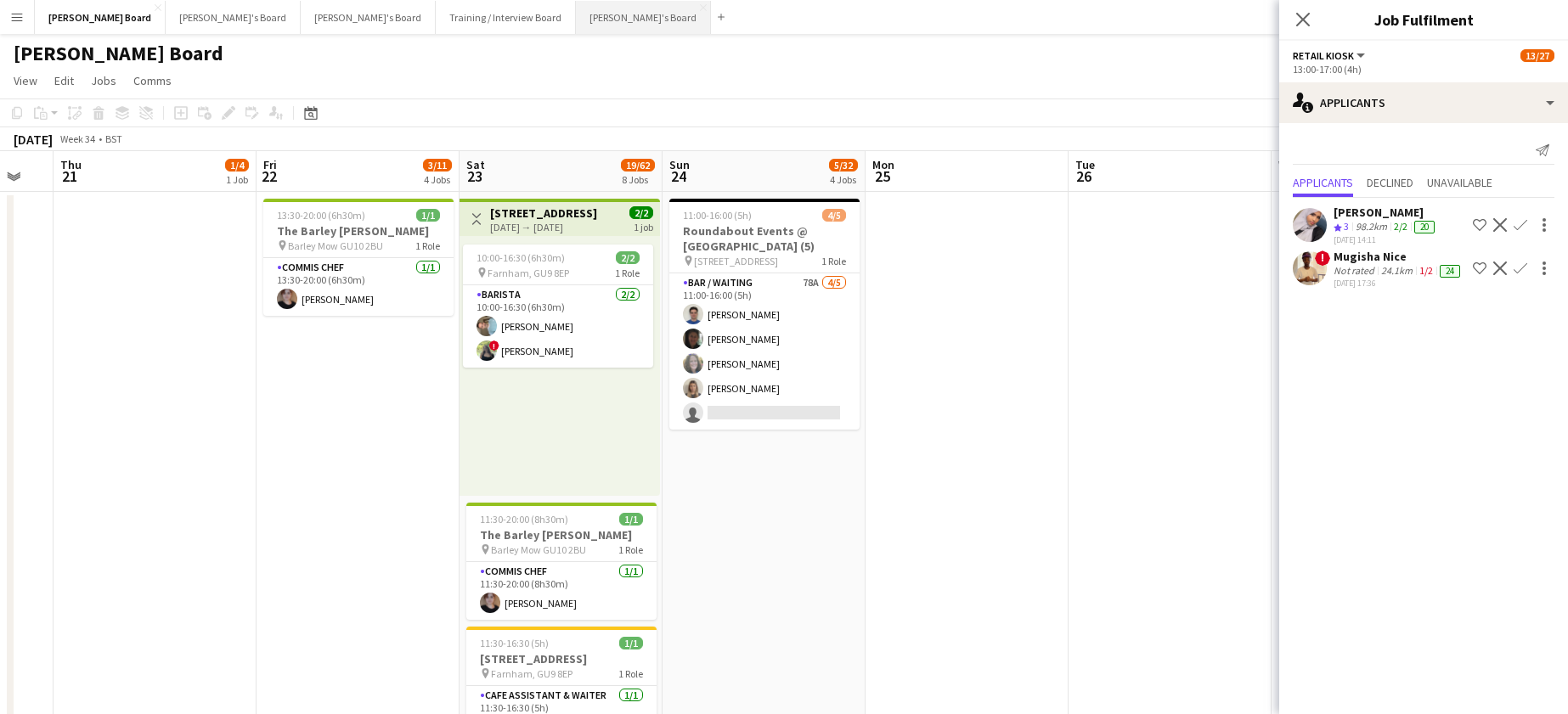
click at [576, 18] on button "Jakub's Board Close" at bounding box center [643, 18] width 135 height 34
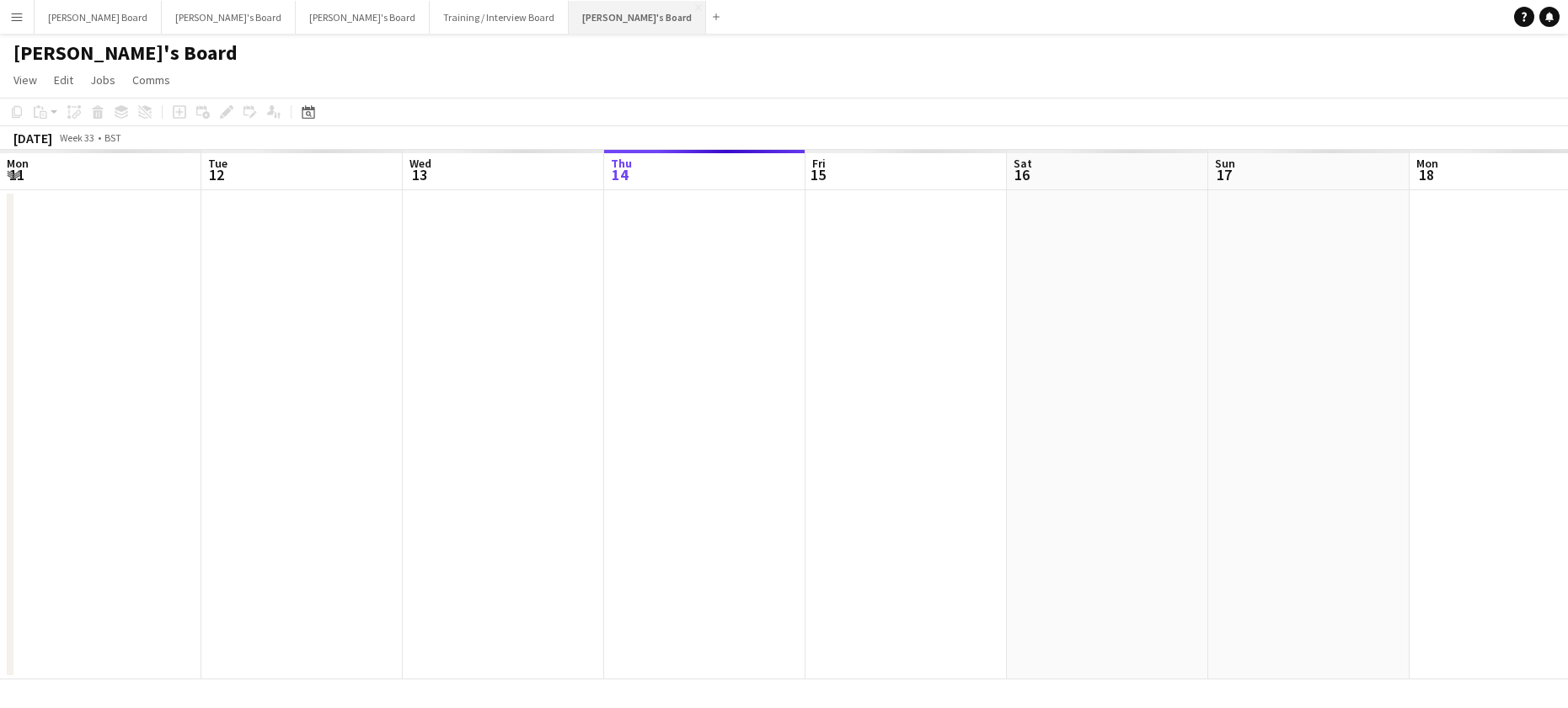
scroll to position [0, 403]
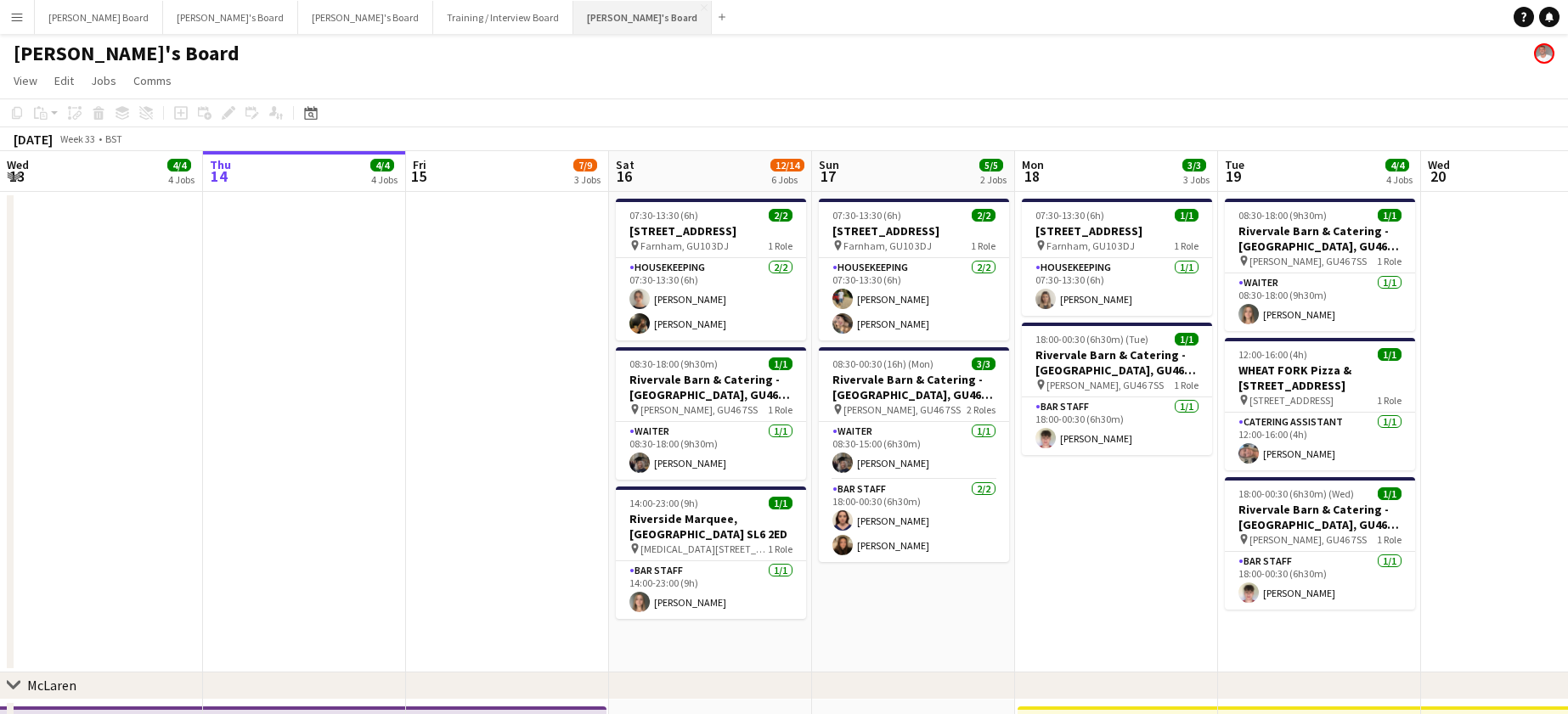
click at [573, 23] on button "Jakub's Board Close" at bounding box center [642, 18] width 138 height 34
click at [82, 19] on button "[PERSON_NAME] Board Close" at bounding box center [99, 18] width 128 height 34
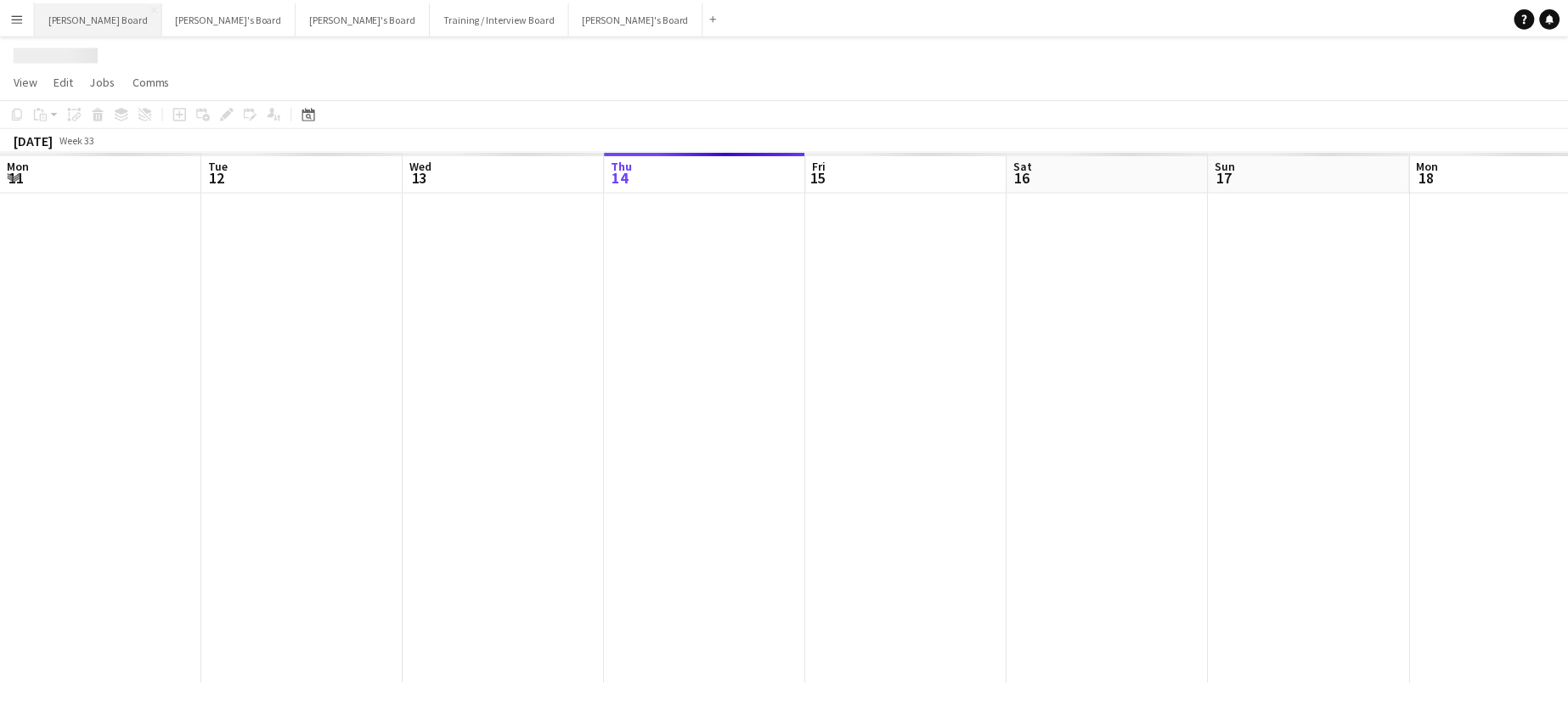
scroll to position [0, 406]
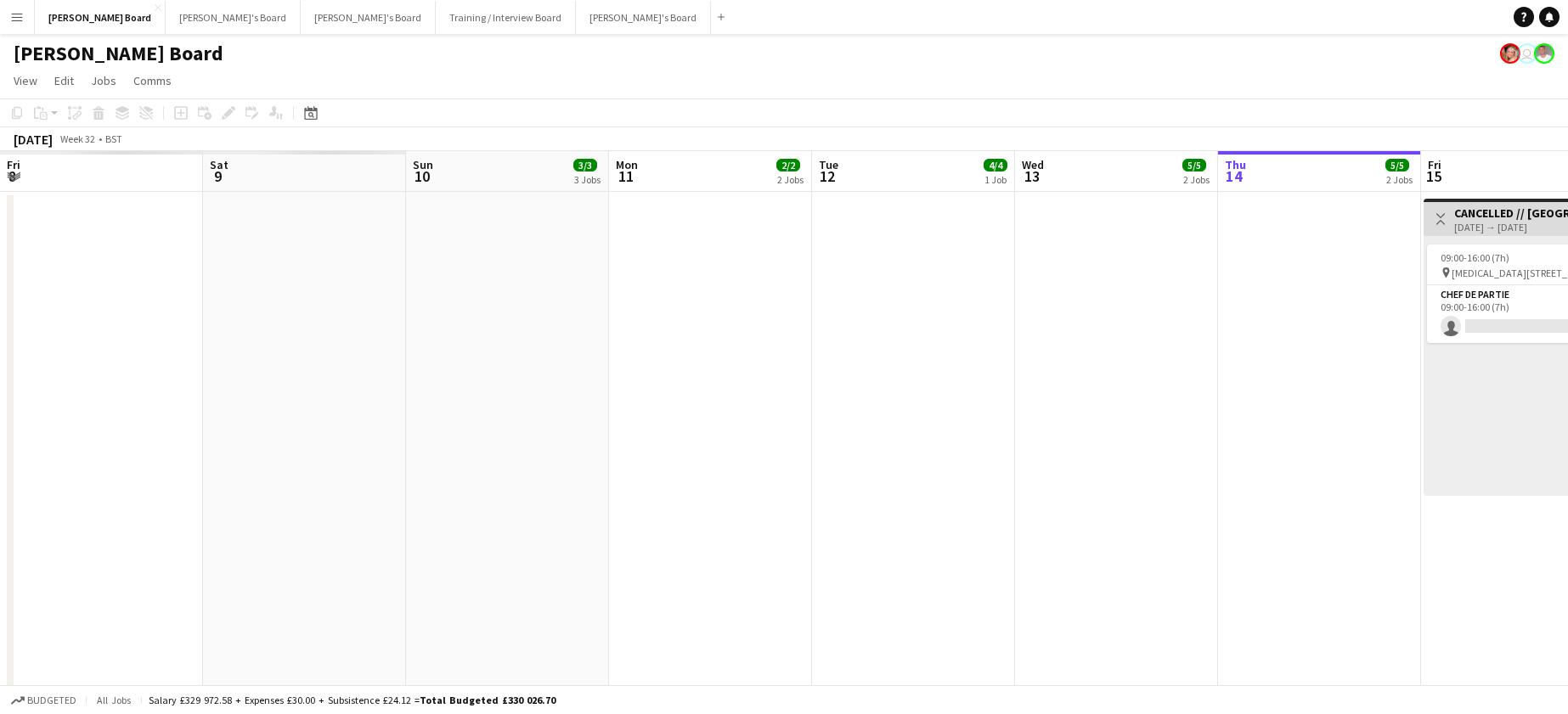
drag, startPoint x: 229, startPoint y: 384, endPoint x: 401, endPoint y: 413, distance: 174.4
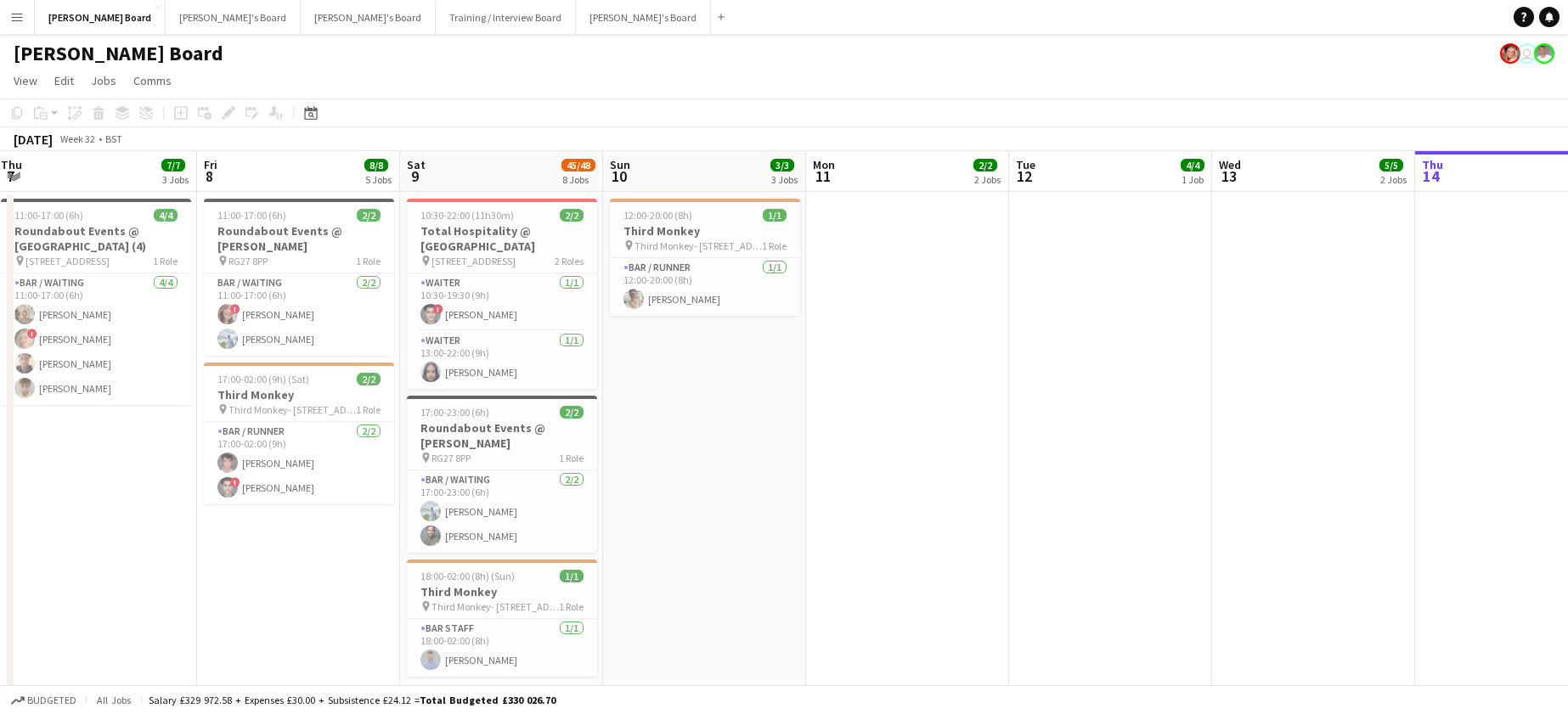
drag, startPoint x: 401, startPoint y: 413, endPoint x: 1137, endPoint y: 451, distance: 737.0
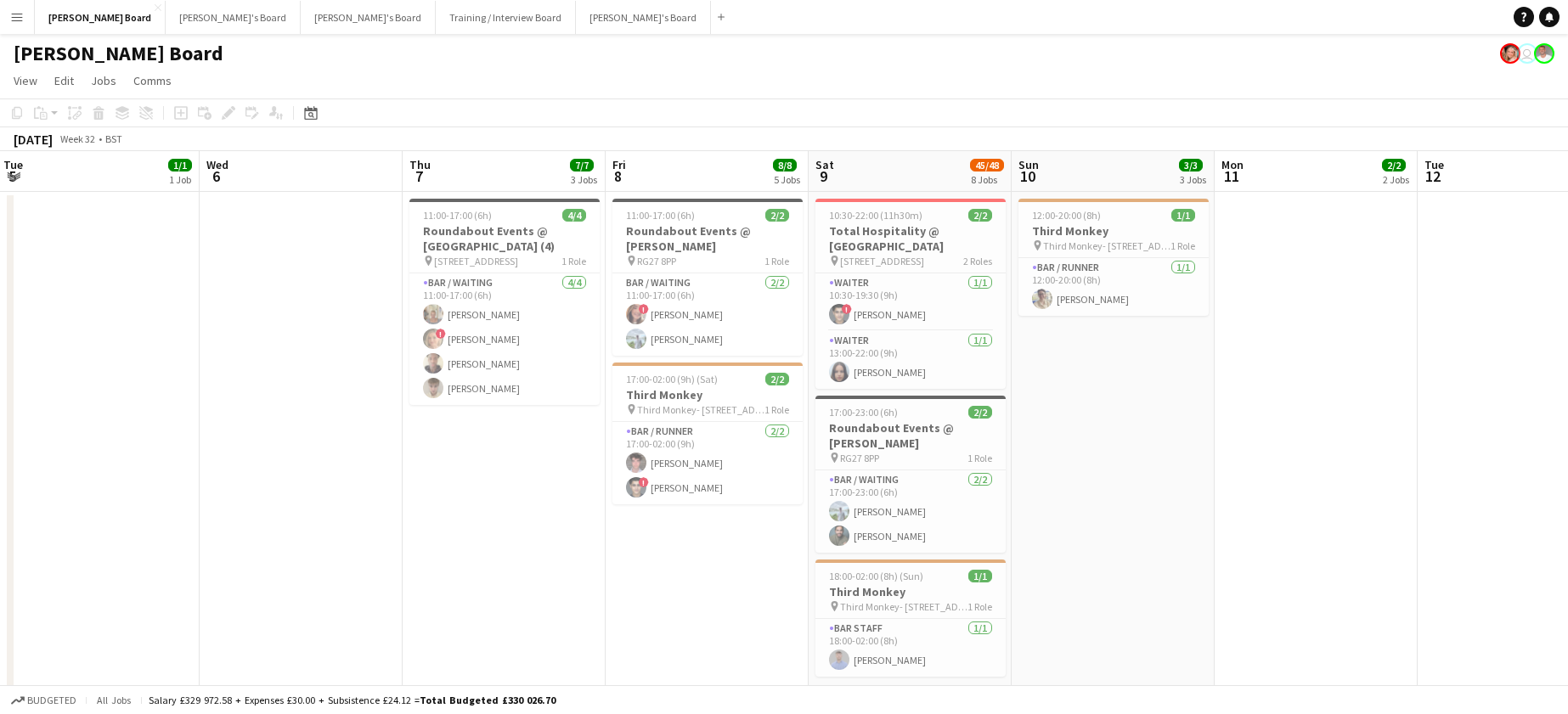
scroll to position [0, 508]
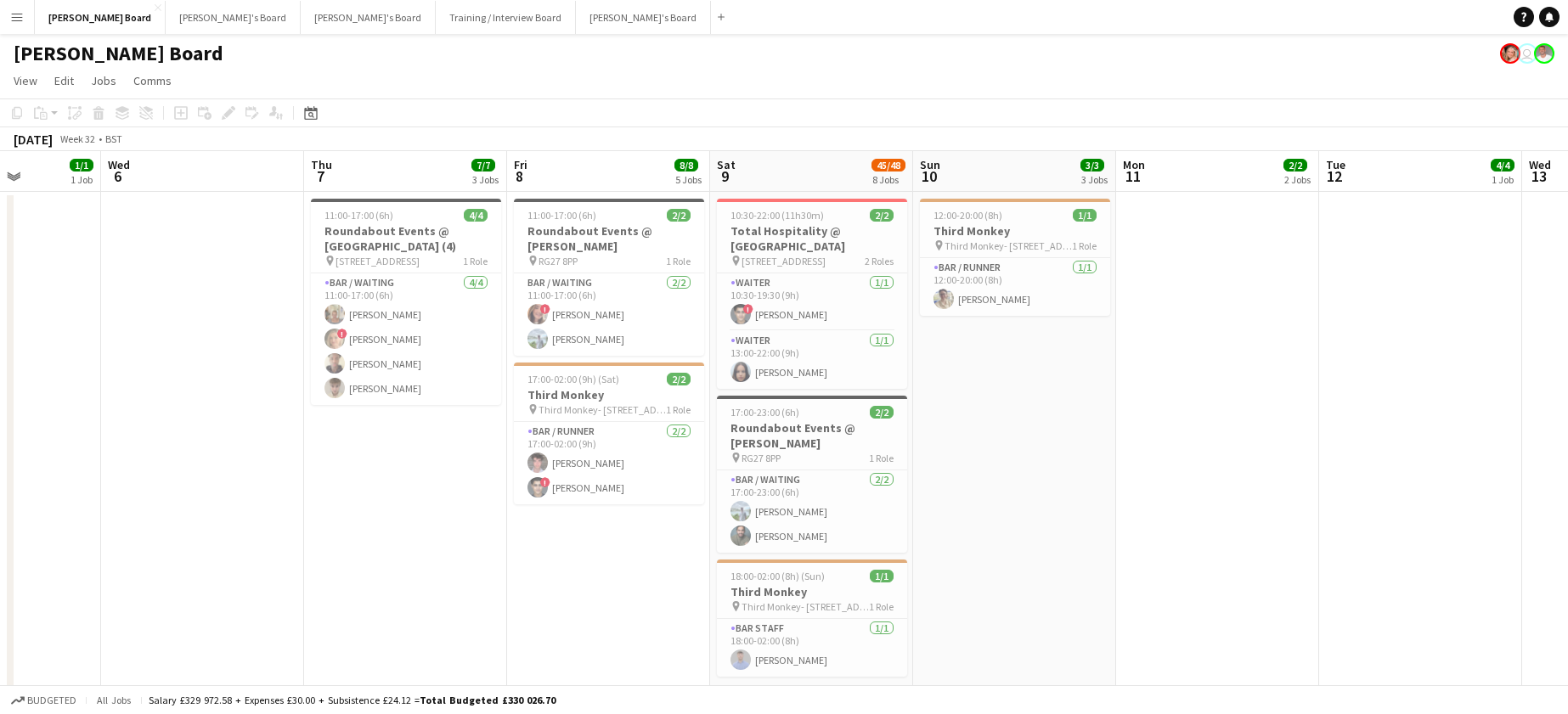
drag, startPoint x: 1168, startPoint y: 468, endPoint x: 1026, endPoint y: 468, distance: 142.0
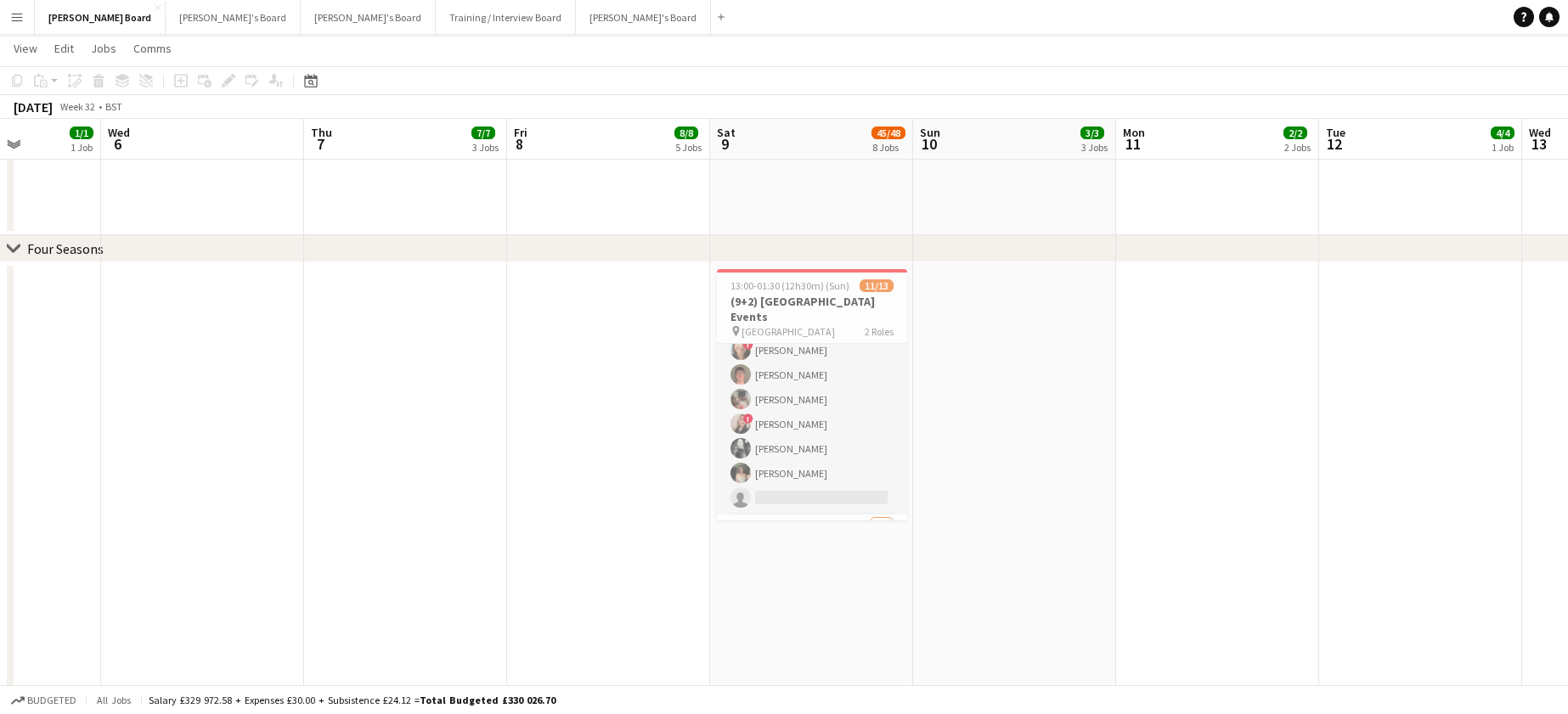
scroll to position [210, 0]
click at [778, 294] on h3 "(9+2) Four Seasons Hotel Events" at bounding box center [812, 309] width 190 height 31
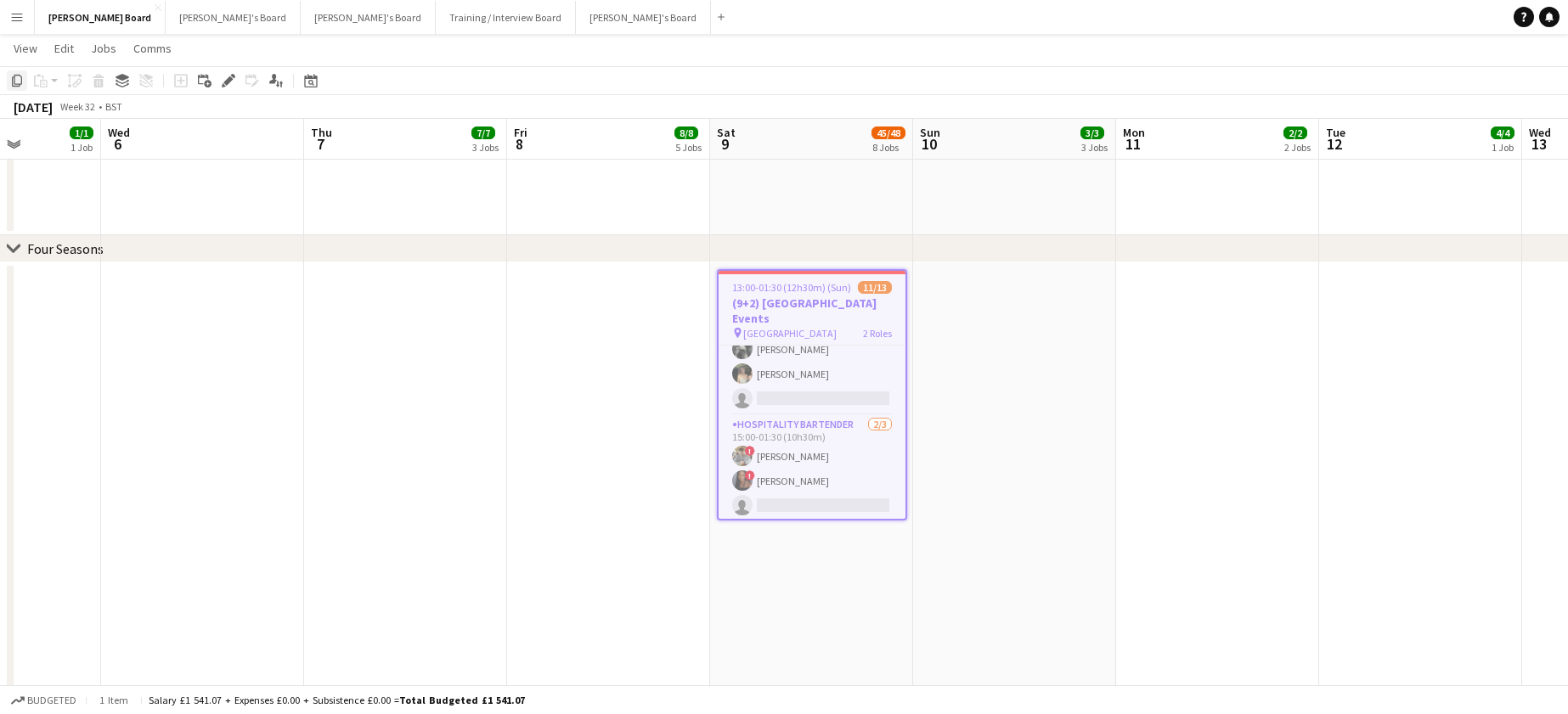
click at [10, 81] on icon "Copy" at bounding box center [17, 81] width 14 height 14
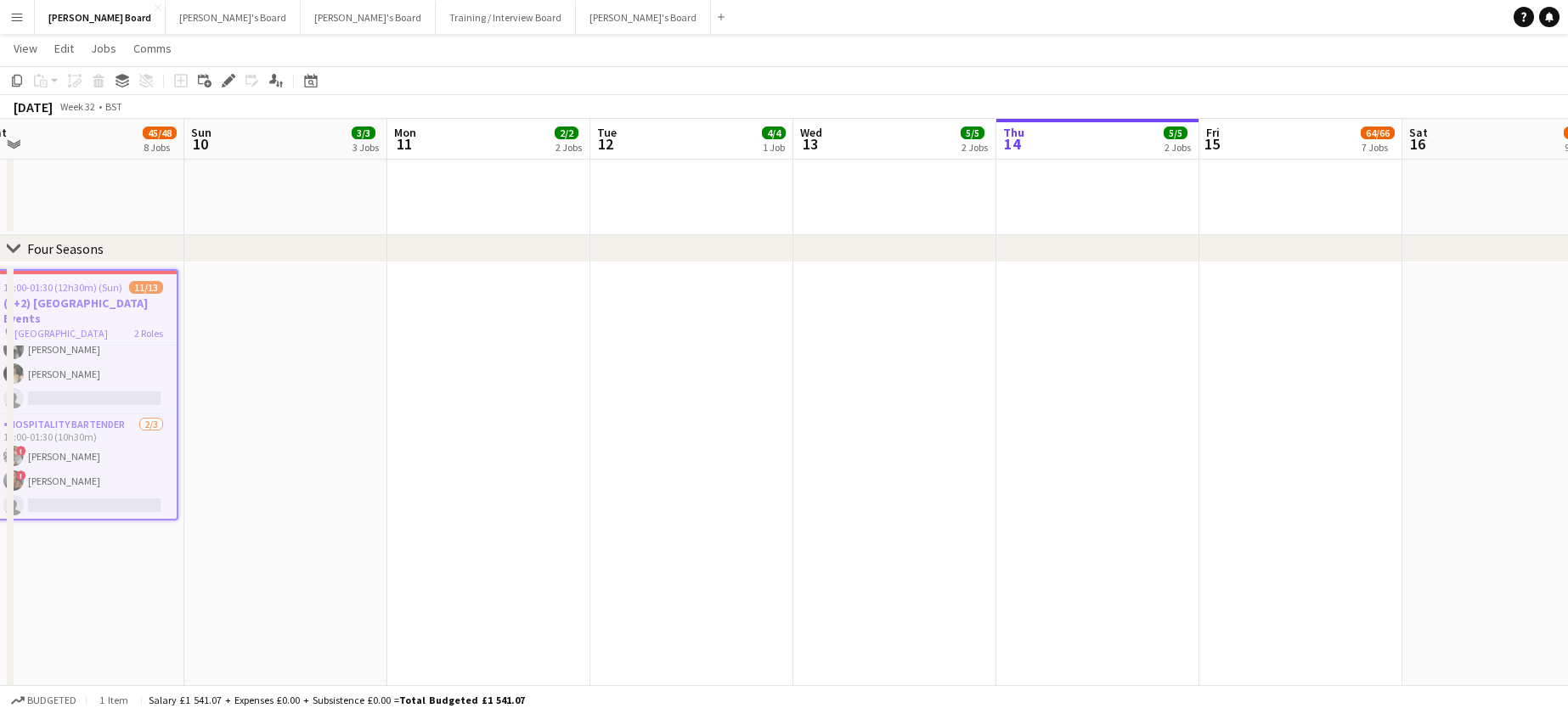
drag, startPoint x: 1174, startPoint y: 404, endPoint x: 553, endPoint y: 395, distance: 621.1
click at [95, 388] on app-calendar-viewport "Tue 5 1/1 1 Job Wed 6 Thu 7 7/7 3 Jobs Fri 8 8/8 5 Jobs Sat 9 45/48 8 Jobs Sun …" at bounding box center [784, 211] width 1568 height 4594
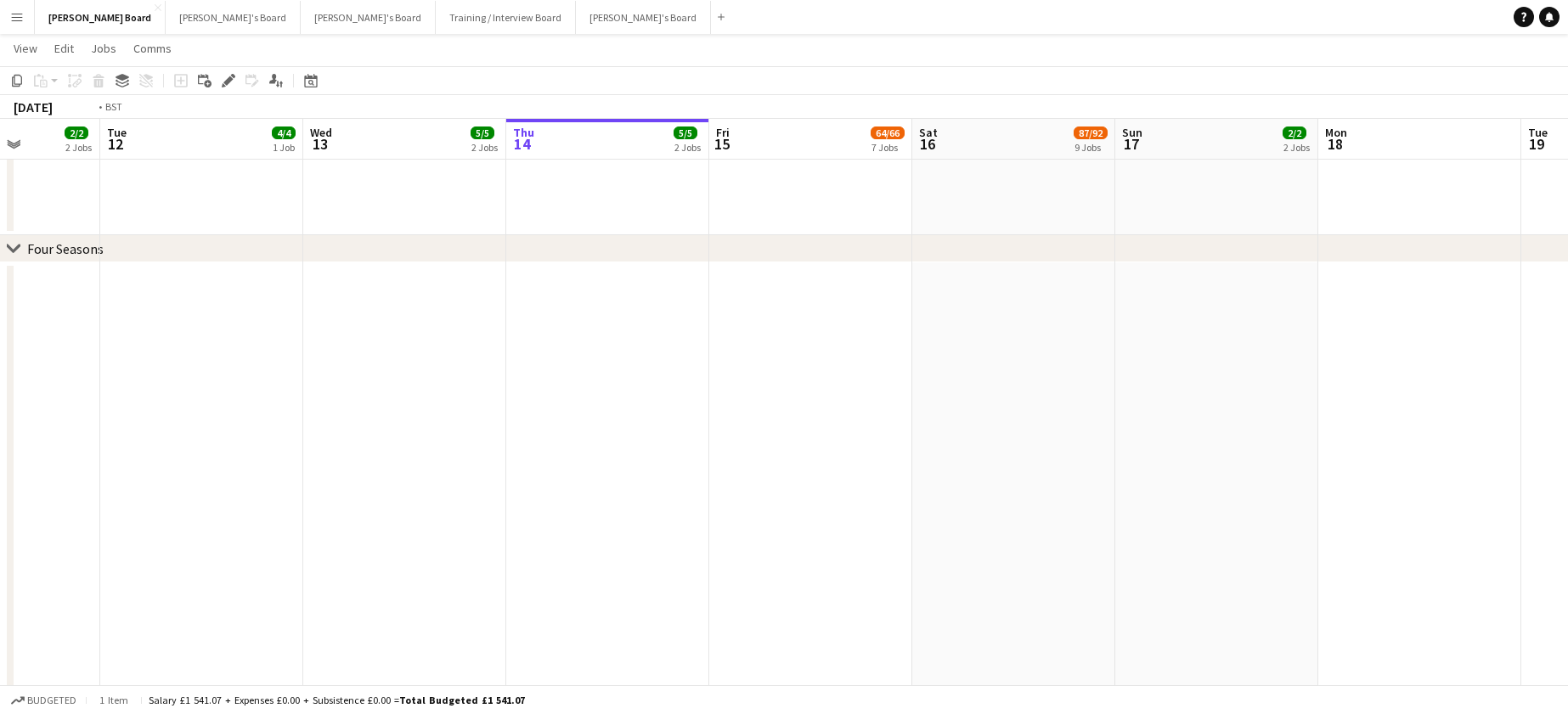
drag, startPoint x: 799, startPoint y: 401, endPoint x: 331, endPoint y: 385, distance: 468.3
click at [317, 395] on app-calendar-viewport "Fri 8 8/8 5 Jobs Sat 9 45/48 8 Jobs Sun 10 3/3 3 Jobs Mon 11 2/2 2 Jobs Tue 12 …" at bounding box center [784, 211] width 1568 height 4594
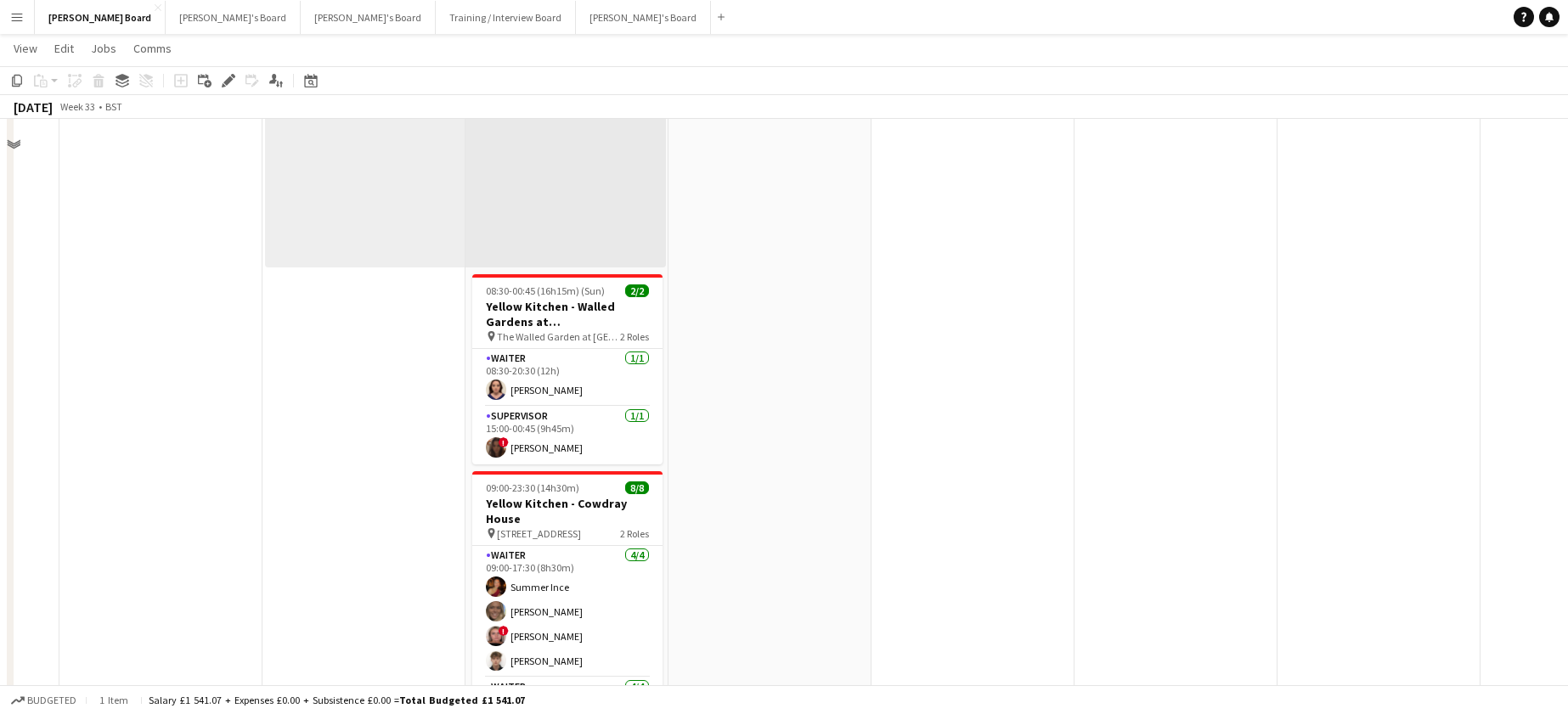
scroll to position [0, 0]
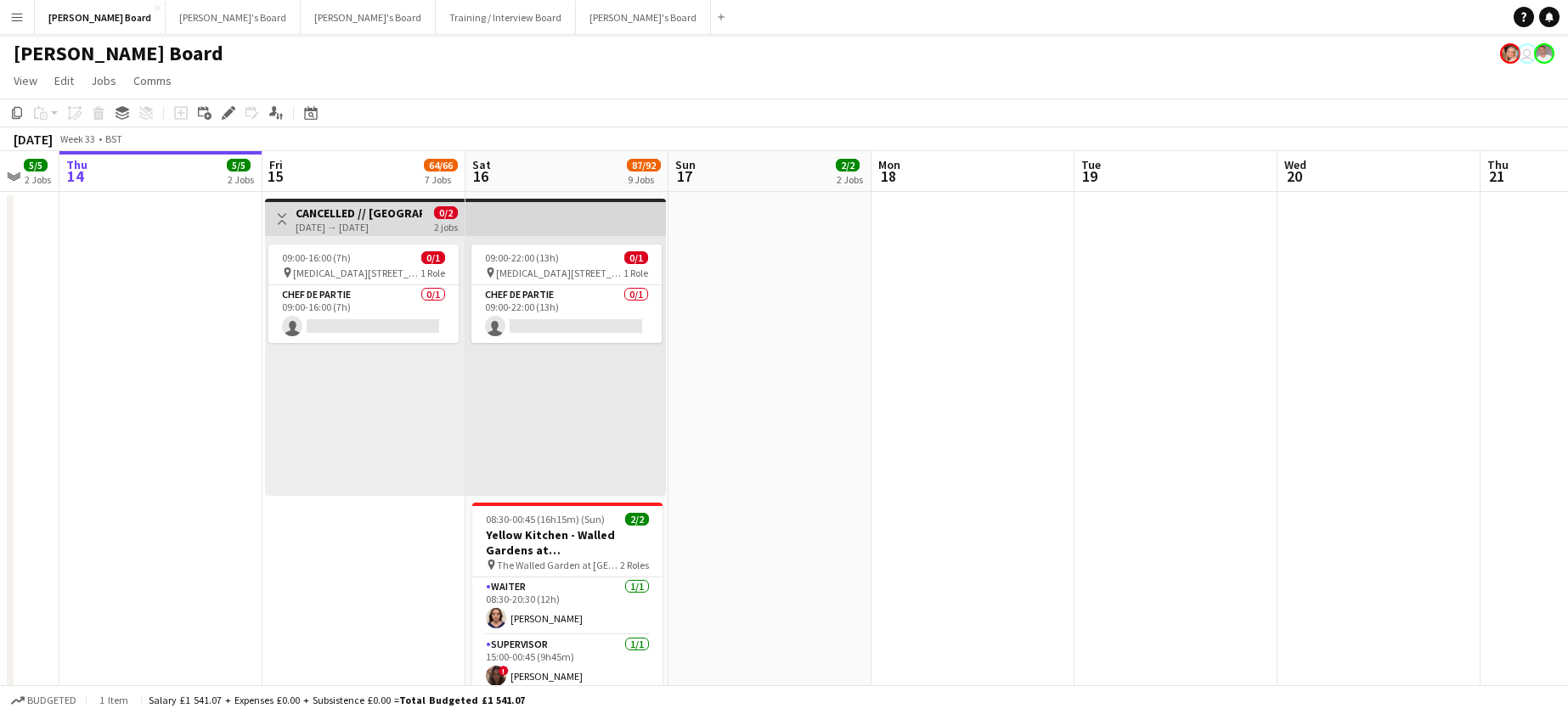
click at [592, 426] on div "09:00-22:00 (13h) 0/1 pin Maidenhead, SL6 2ED 1 Role Chef de Partie 0/1 09:00-2…" at bounding box center [565, 366] width 200 height 260
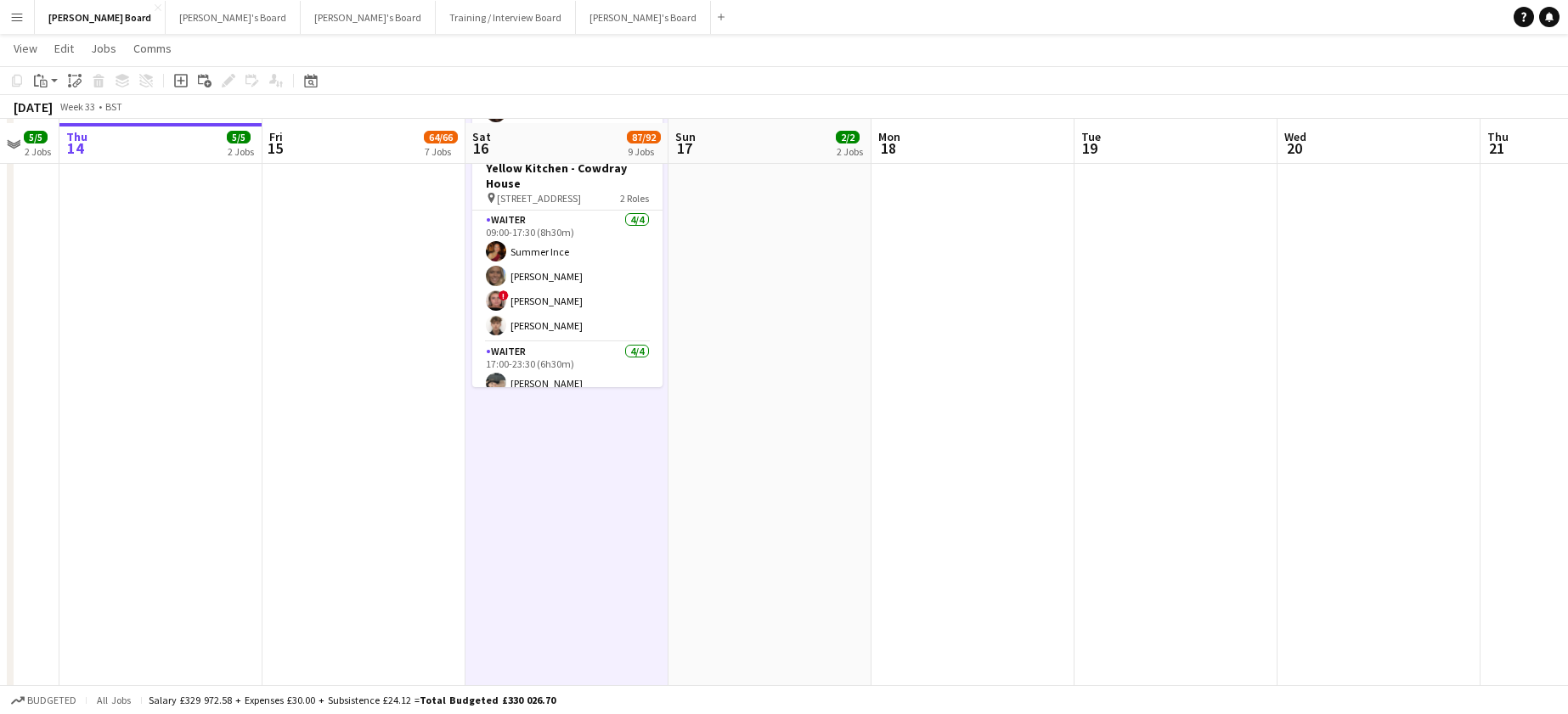
scroll to position [567, 0]
click at [581, 481] on app-date-cell "09:00-22:00 (13h) 0/1 pin Maidenhead, SL6 2ED 1 Role Chef de Partie 0/1 09:00-2…" at bounding box center [567, 722] width 203 height 2197
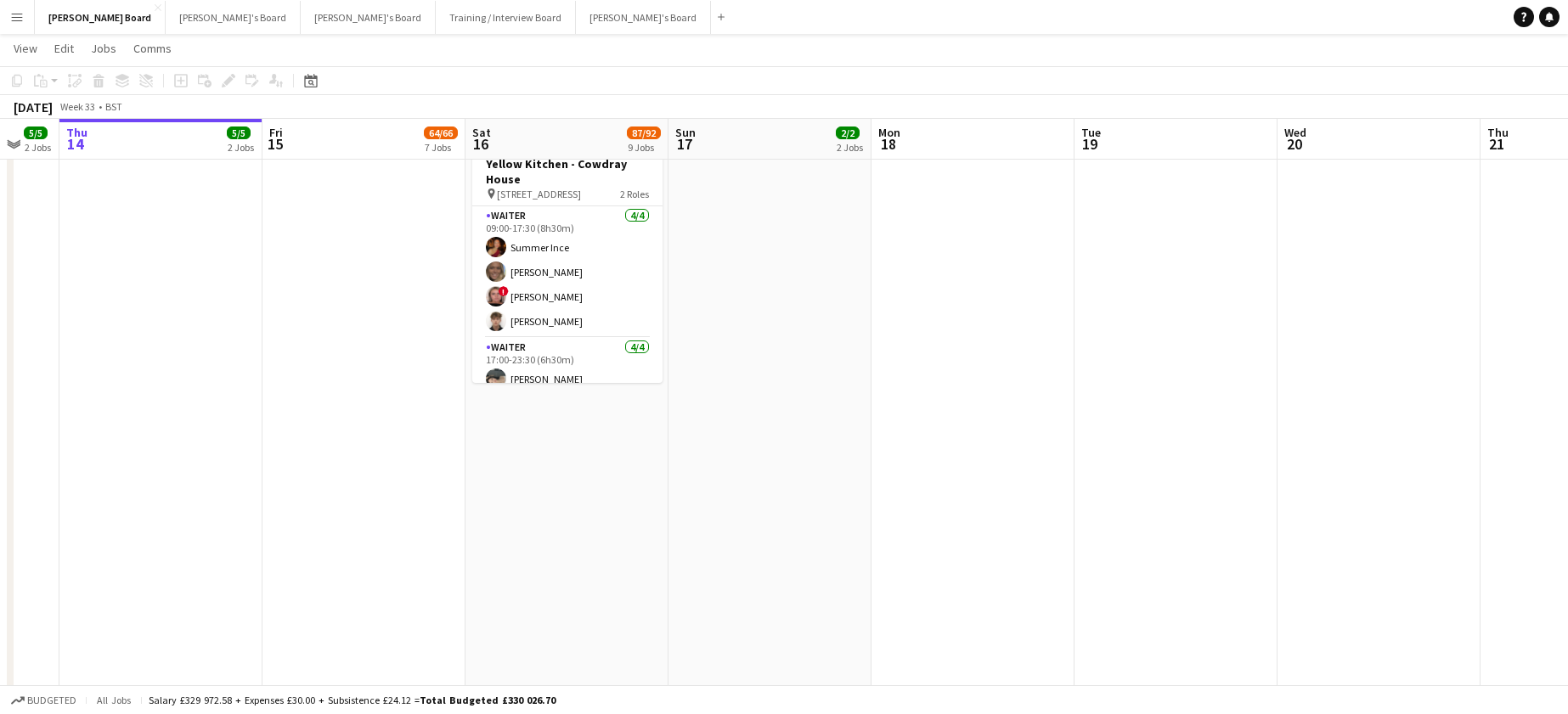
click at [561, 616] on app-date-cell "09:00-22:00 (13h) 0/1 pin Maidenhead, SL6 2ED 1 Role Chef de Partie 0/1 09:00-2…" at bounding box center [567, 722] width 203 height 2197
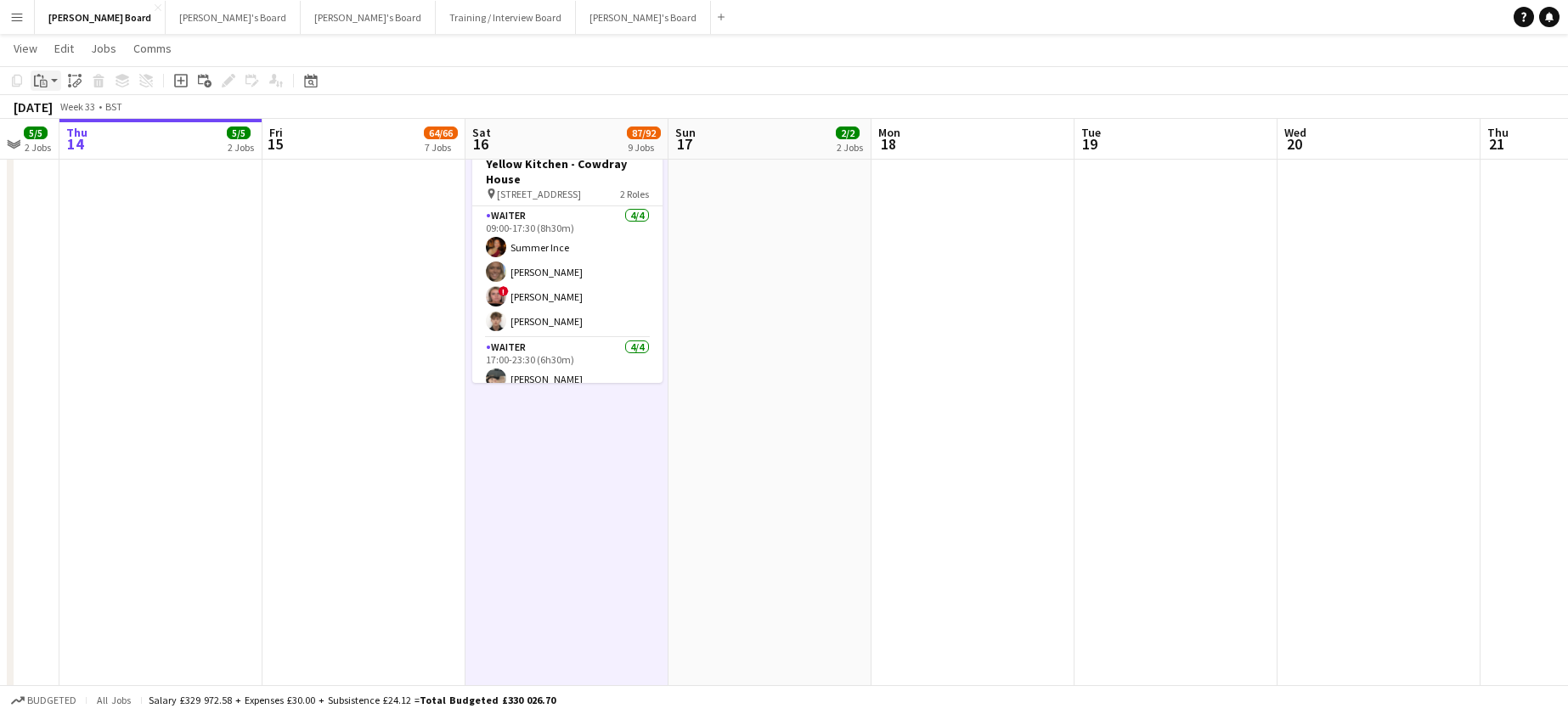
click at [45, 75] on icon "Paste" at bounding box center [40, 81] width 14 height 14
click at [60, 109] on link "Paste Ctrl+V" at bounding box center [125, 113] width 160 height 16
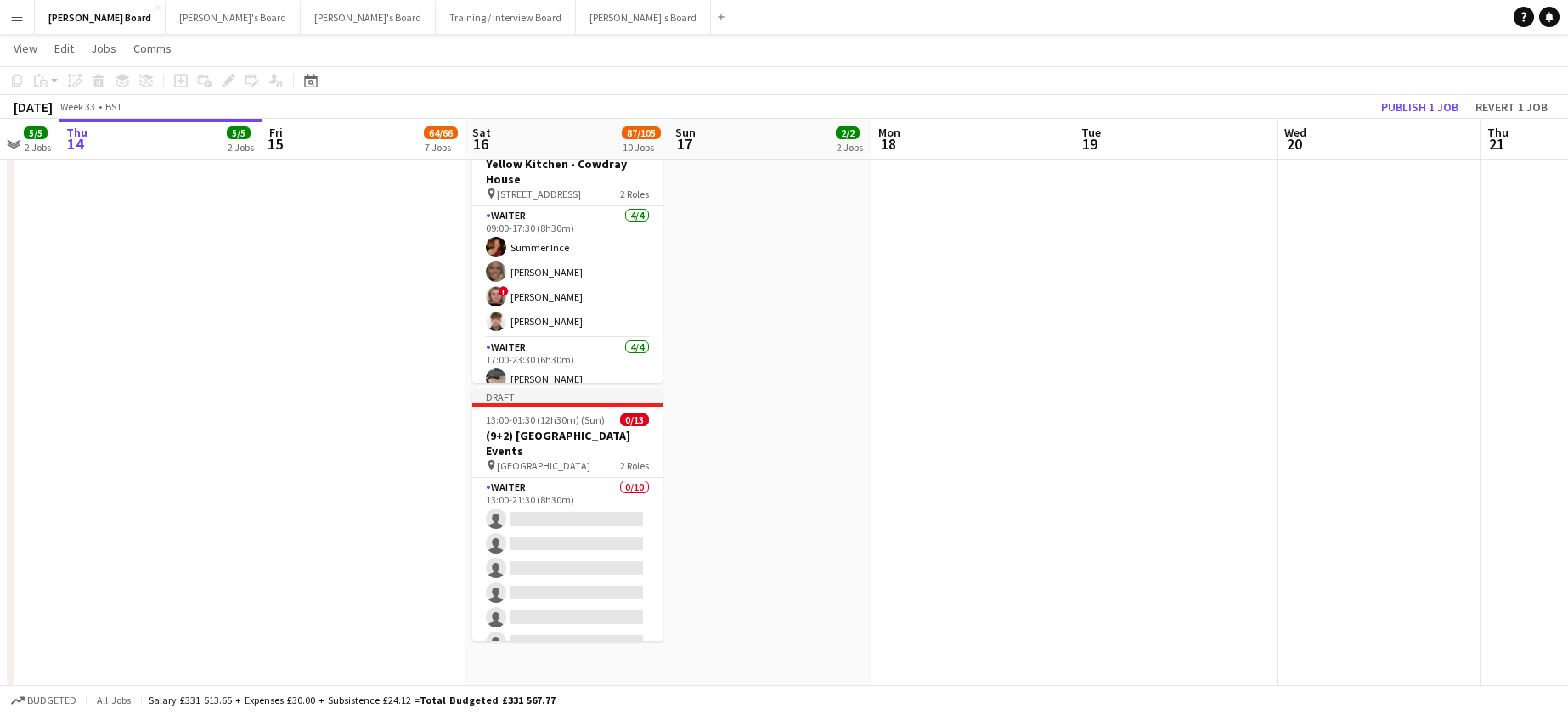
click at [457, 415] on app-date-cell "Toggle View CANCELLED // Riverside Marquee, Maidenhead SL6 2ED 15-08-2025 → 16-…" at bounding box center [364, 722] width 203 height 2197
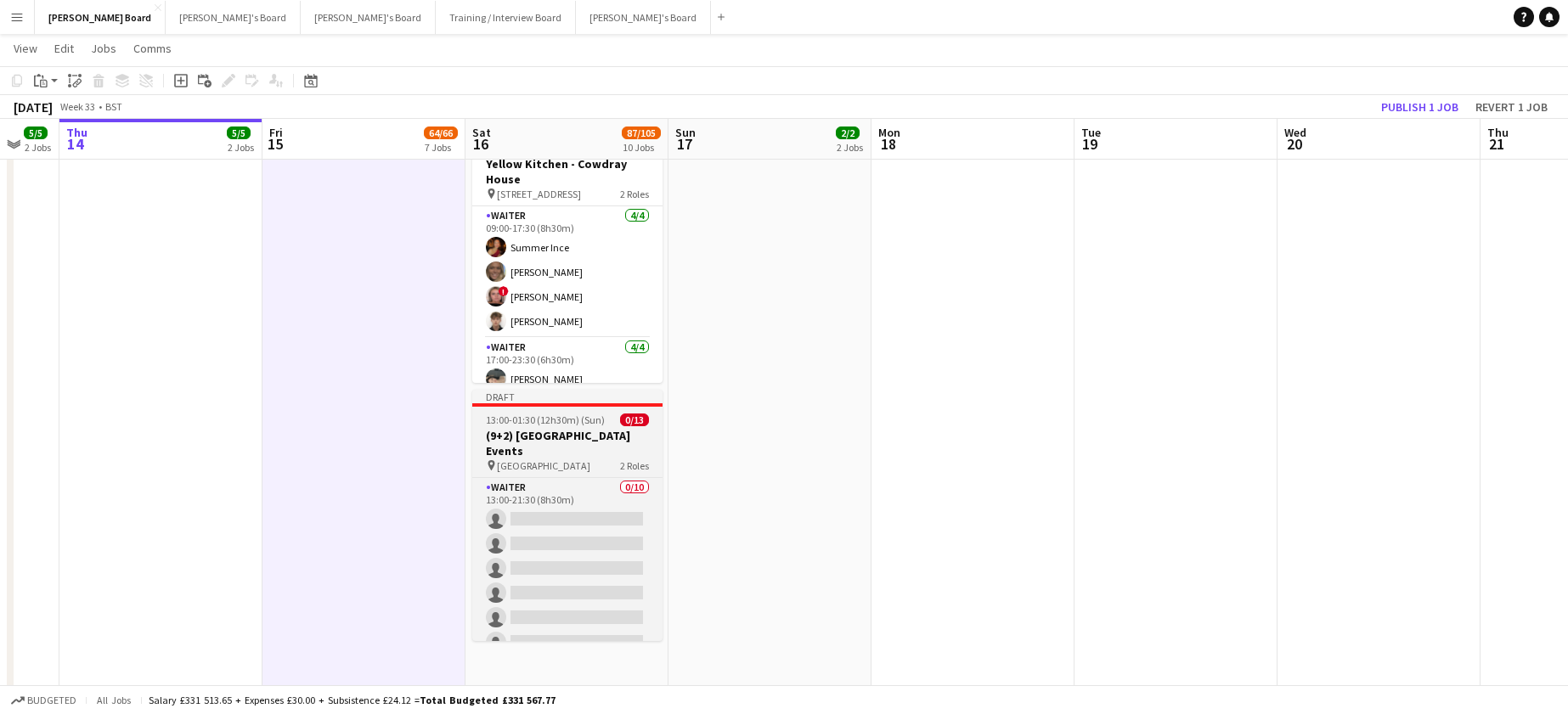
click at [528, 423] on span "13:00-01:30 (12h30m) (Sun)" at bounding box center [545, 420] width 119 height 13
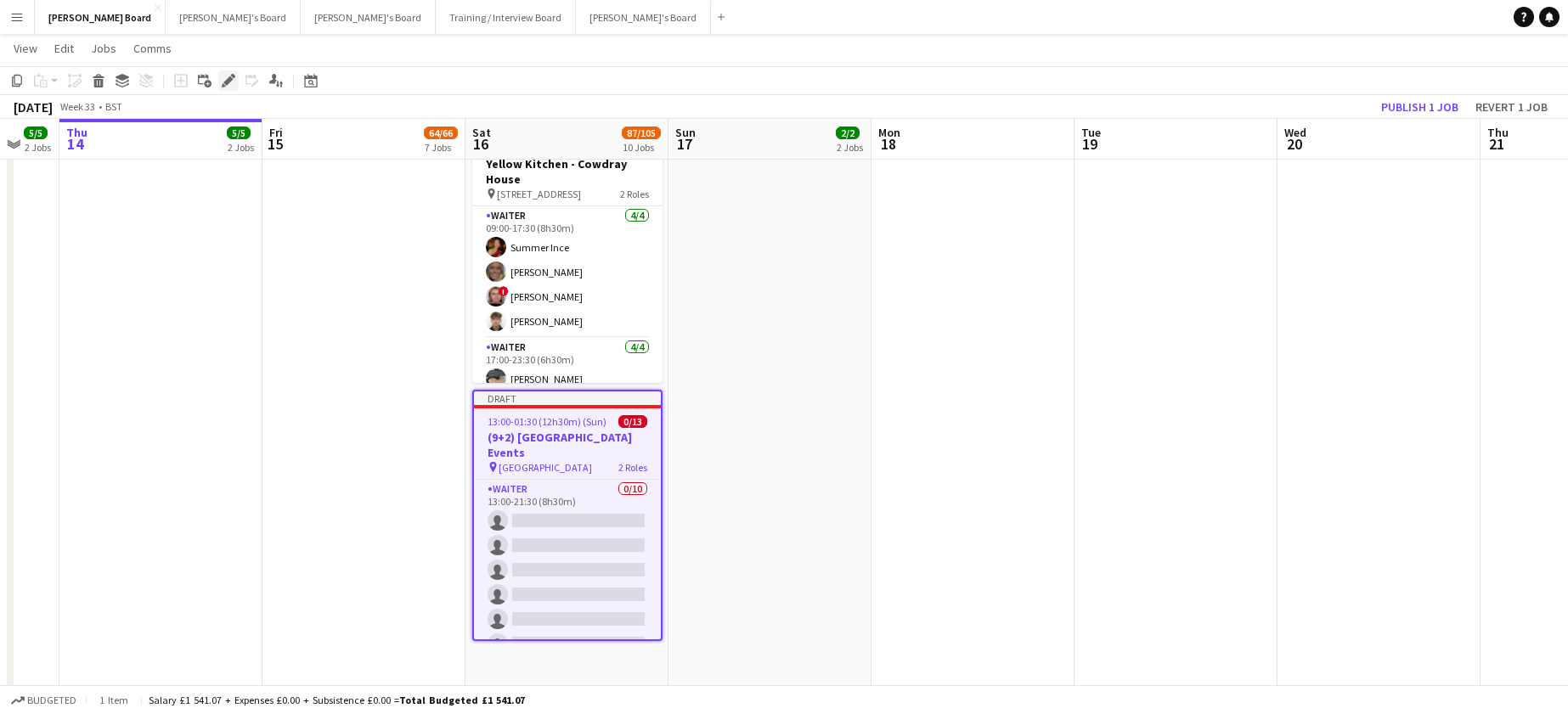
click at [232, 77] on icon "Edit" at bounding box center [229, 81] width 14 height 14
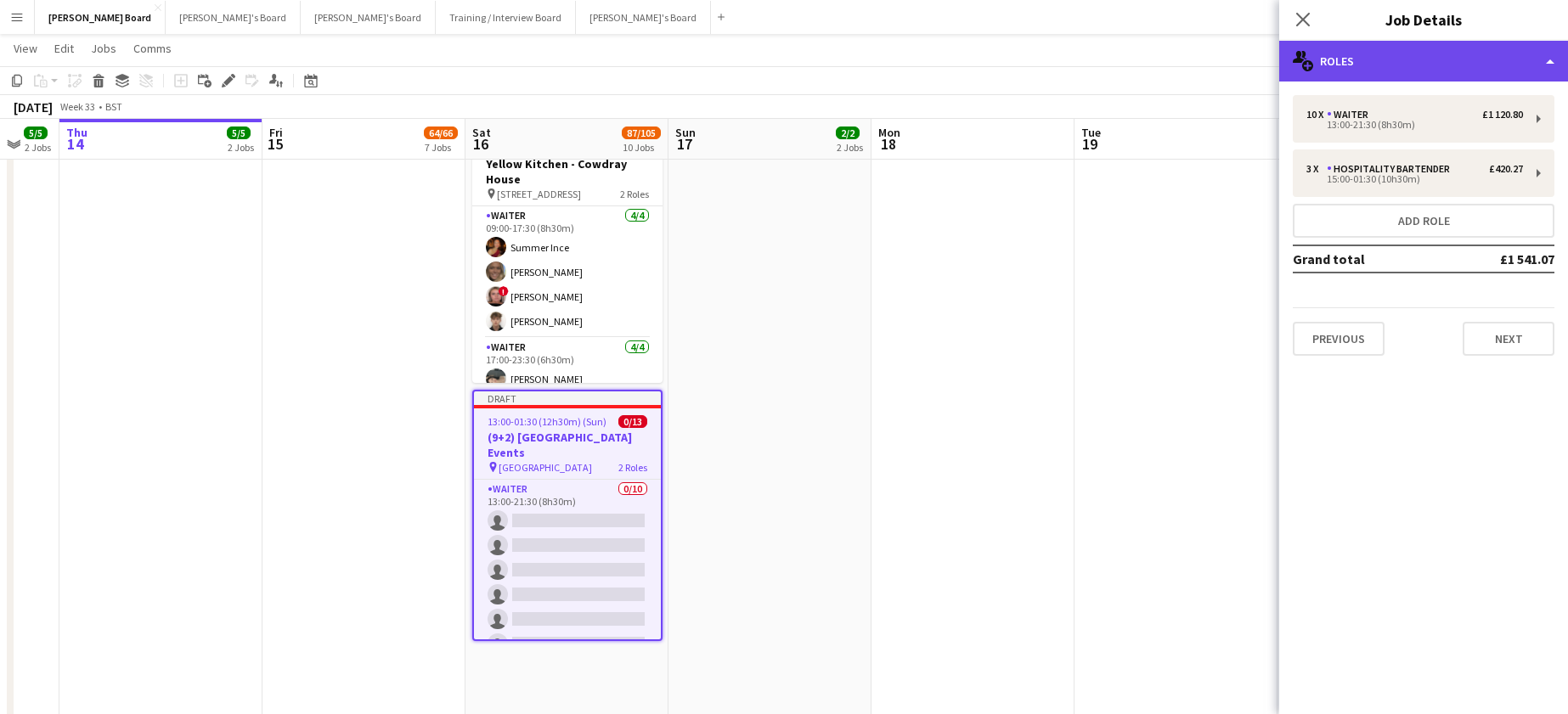
click at [1384, 56] on div "multiple-users-add Roles" at bounding box center [1423, 60] width 289 height 40
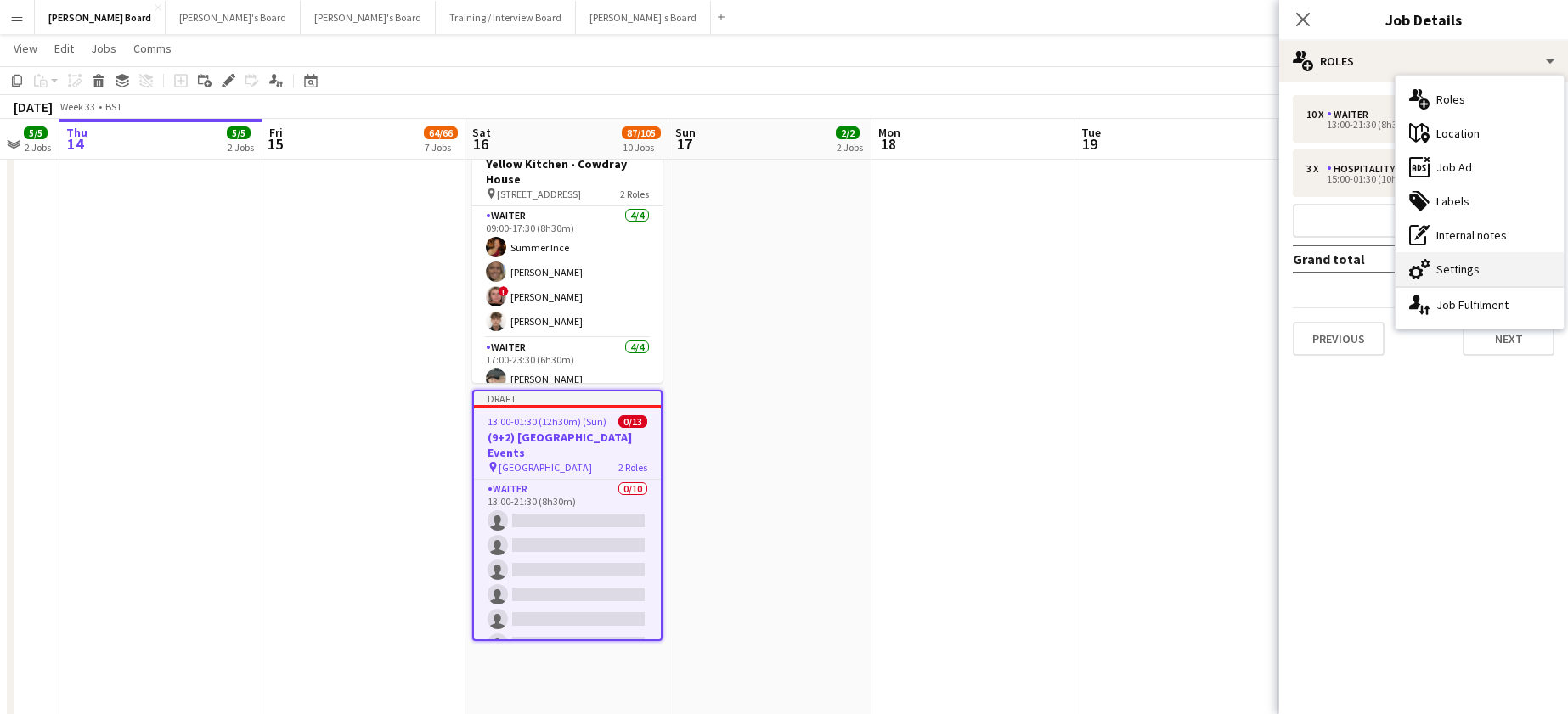
click at [1453, 281] on div "cog-double-3 Settings" at bounding box center [1479, 269] width 169 height 34
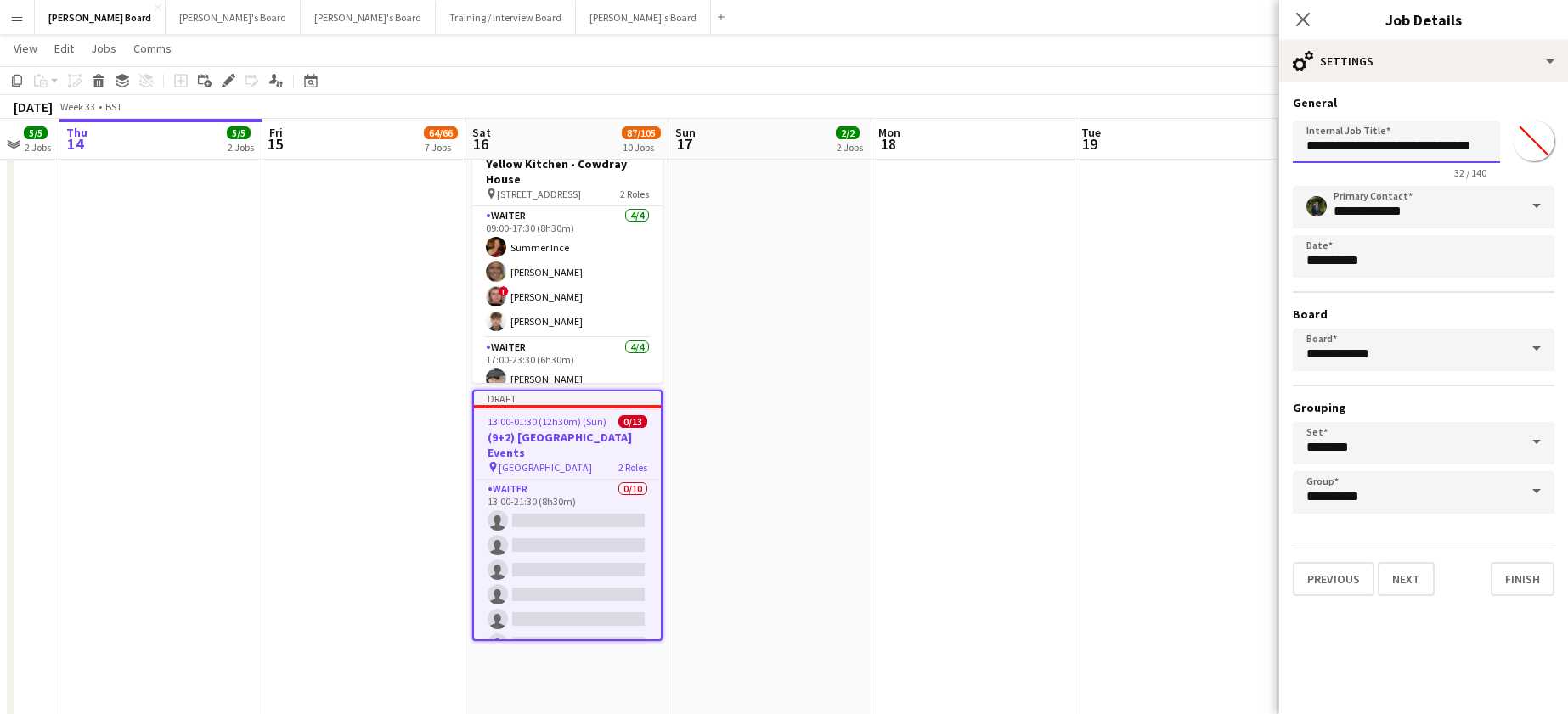
click at [1315, 148] on input "**********" at bounding box center [1396, 141] width 207 height 42
type input "**********"
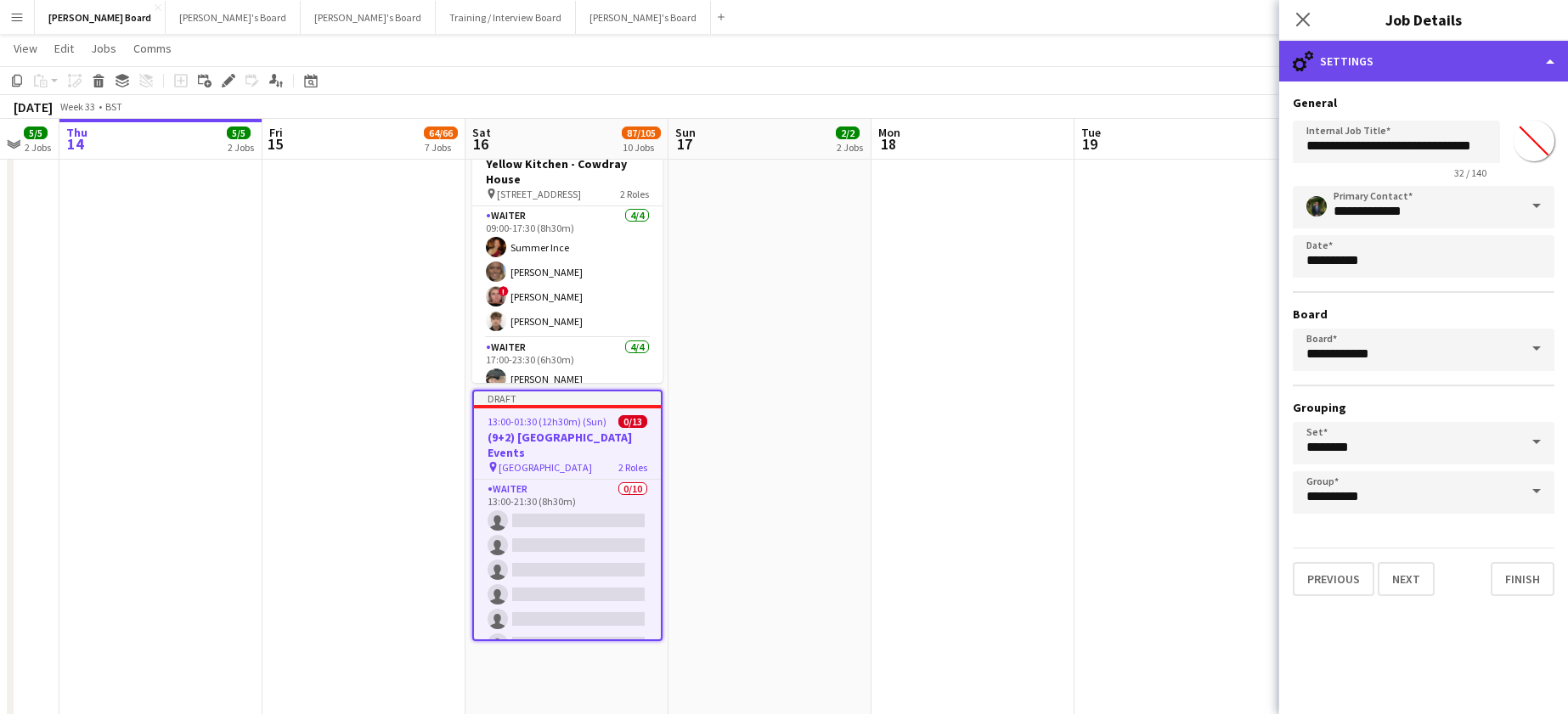
click at [1383, 52] on div "cog-double-3 Settings" at bounding box center [1423, 60] width 289 height 40
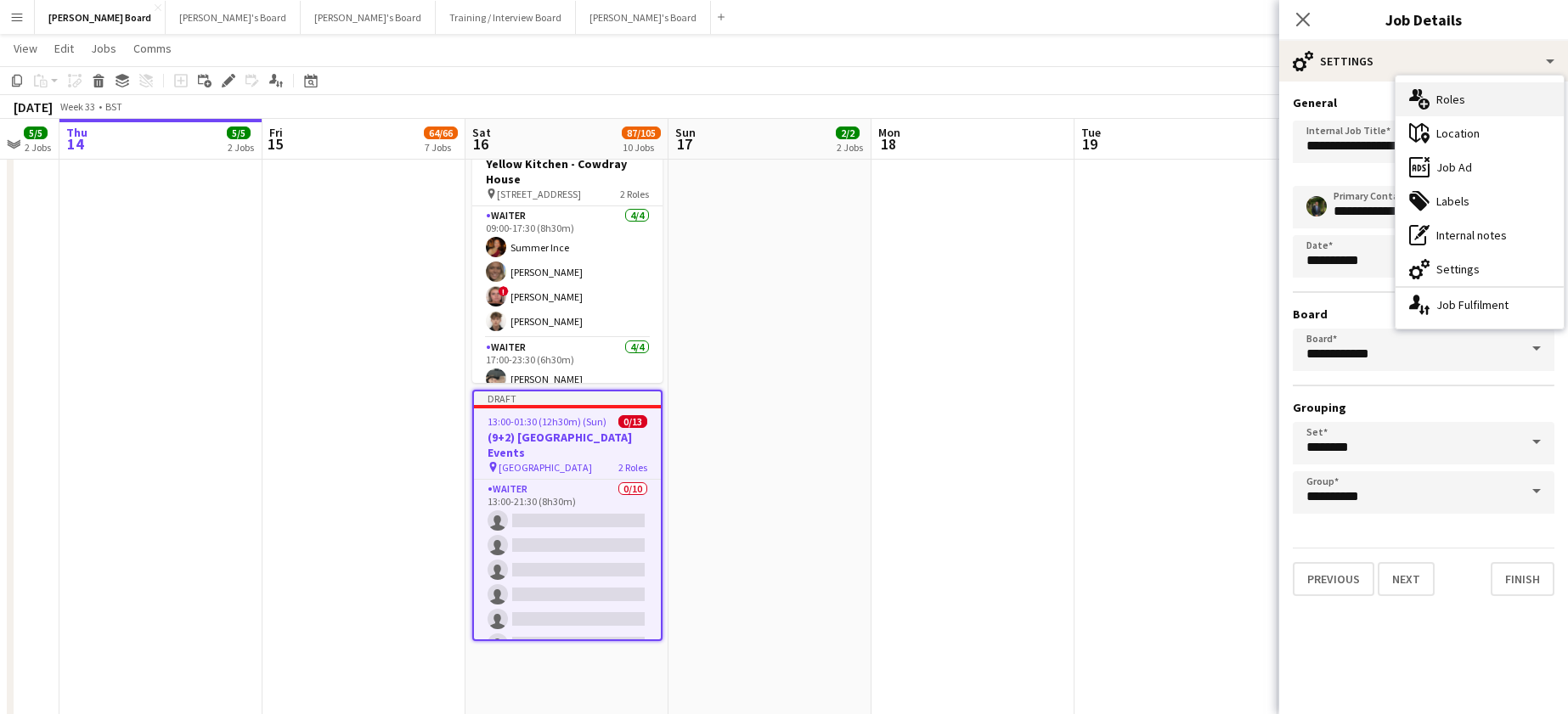
click at [1455, 98] on div "multiple-users-add Roles" at bounding box center [1479, 100] width 169 height 34
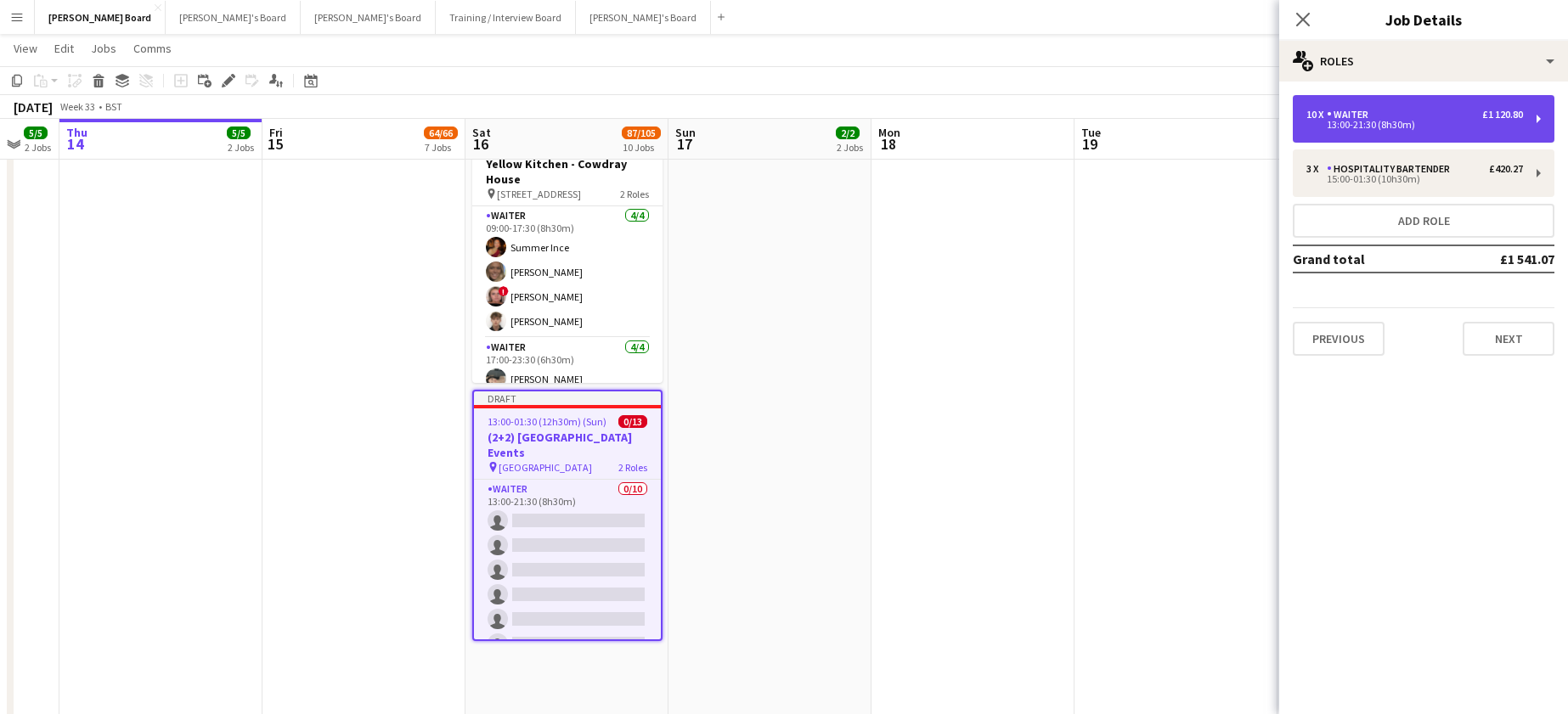
click at [1422, 118] on div "10 x Waiter £1 120.80" at bounding box center [1415, 114] width 217 height 12
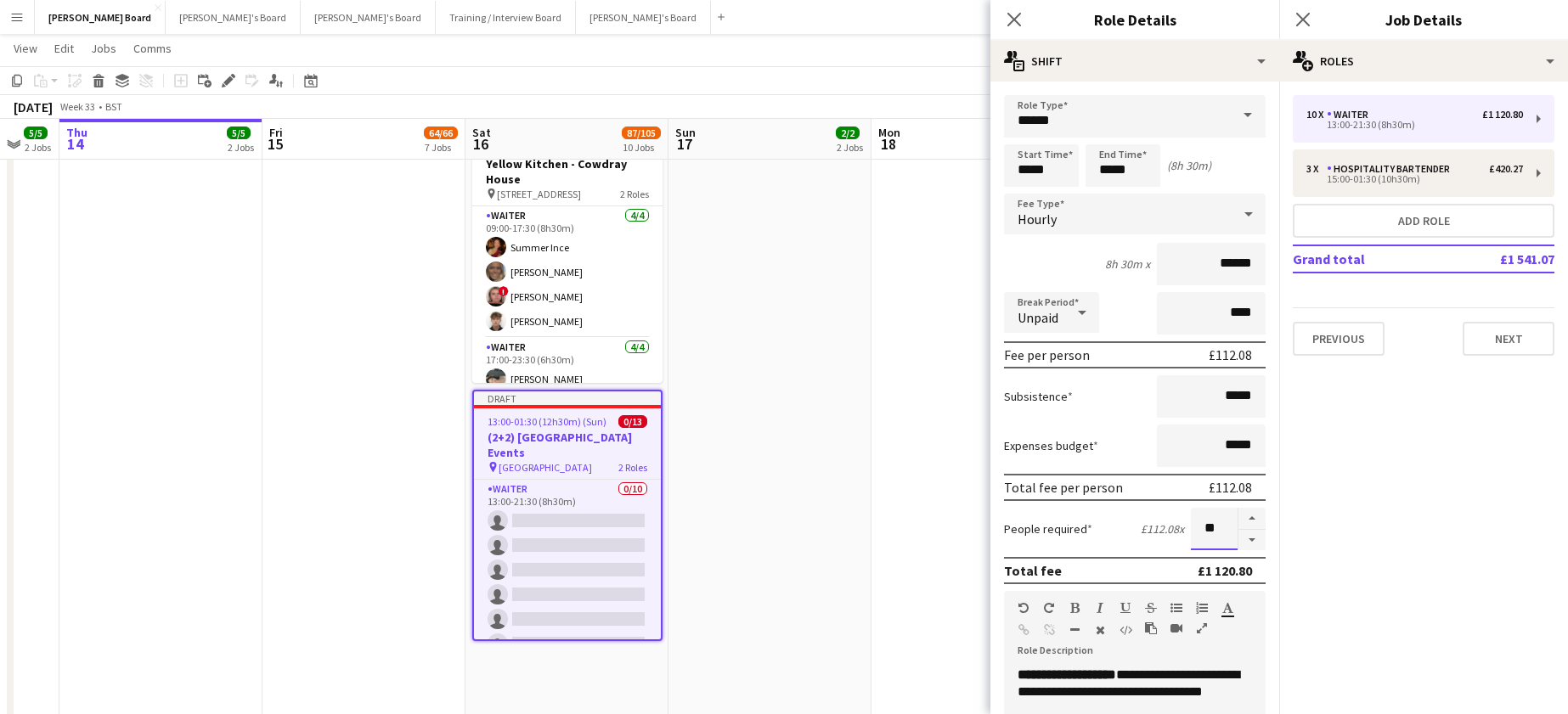
drag, startPoint x: 1223, startPoint y: 524, endPoint x: 1186, endPoint y: 526, distance: 37.1
click at [1191, 526] on input "**" at bounding box center [1214, 529] width 46 height 42
type input "*"
click at [1032, 184] on input "*****" at bounding box center [1041, 165] width 75 height 42
type input "*****"
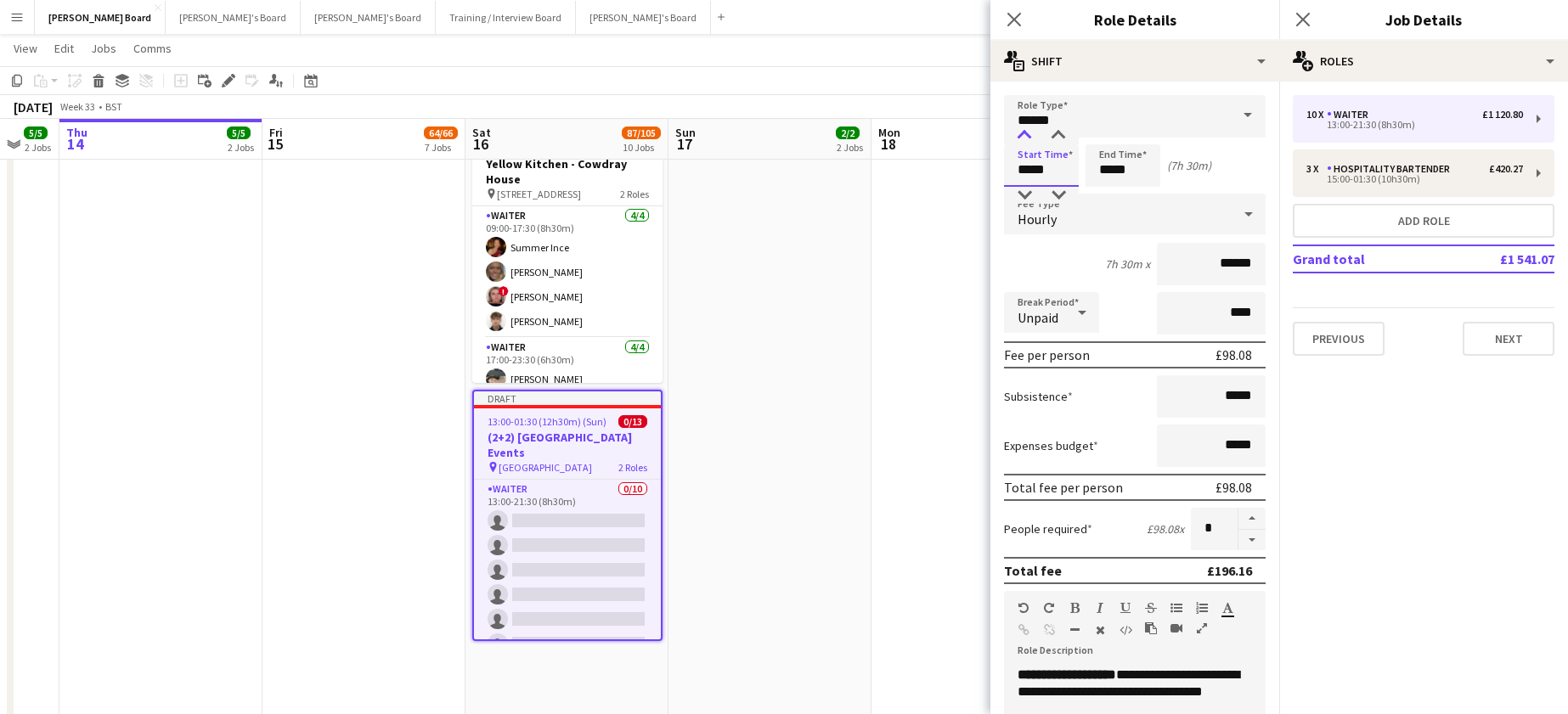
click at [1023, 132] on div at bounding box center [1025, 135] width 34 height 17
click at [1107, 162] on input "*****" at bounding box center [1123, 165] width 75 height 42
click at [1108, 134] on div at bounding box center [1105, 135] width 34 height 17
click at [1136, 198] on div at bounding box center [1140, 195] width 34 height 17
type input "*****"
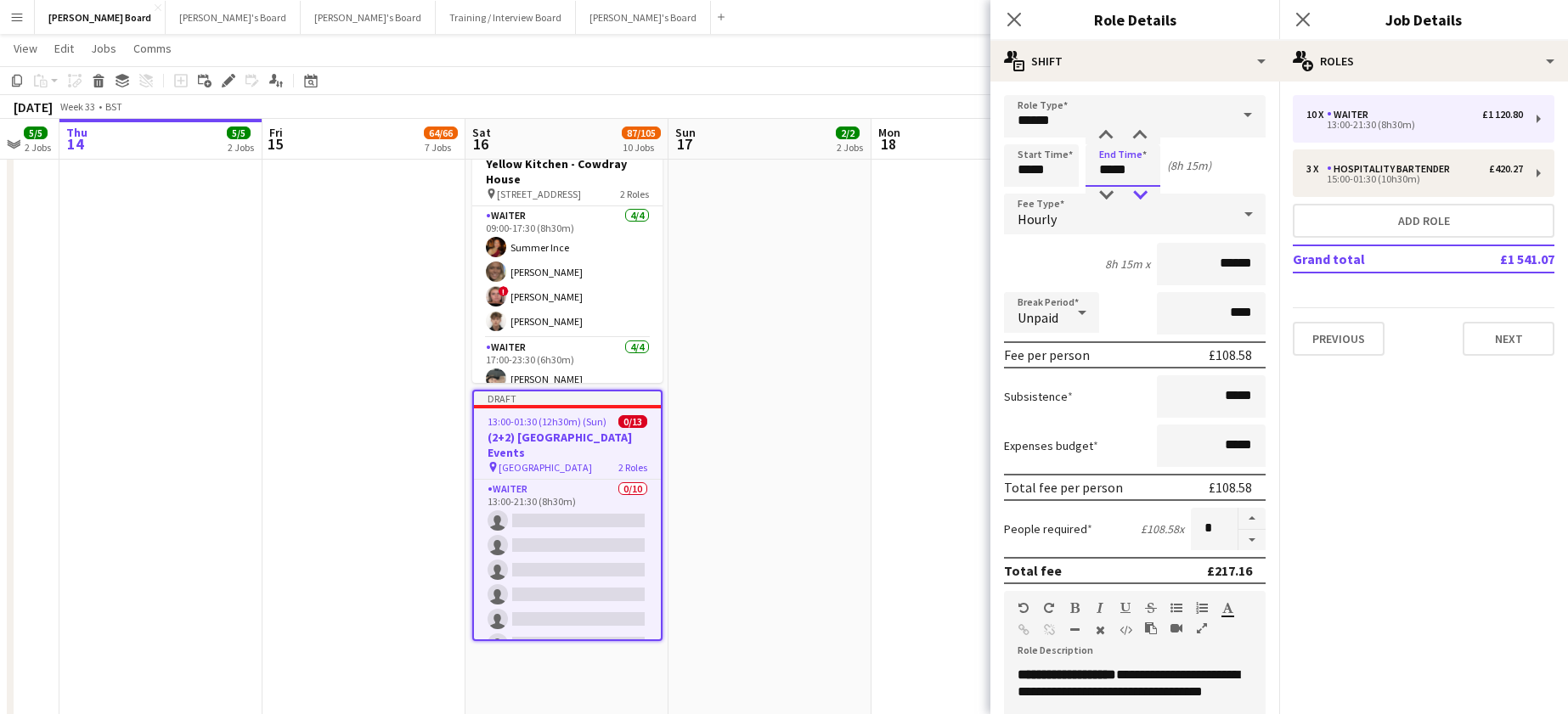
click at [1136, 198] on div at bounding box center [1140, 195] width 34 height 17
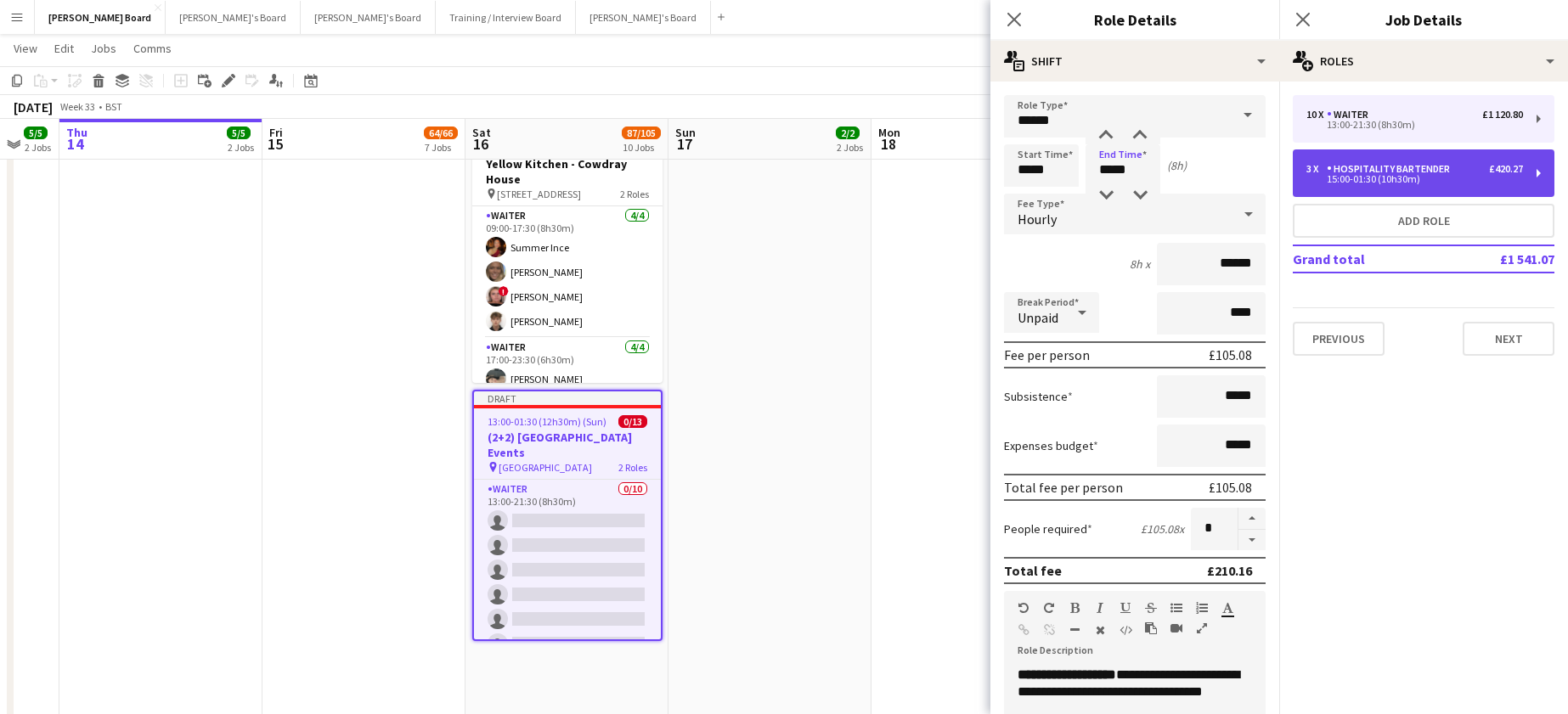
click at [1318, 170] on div "3 x" at bounding box center [1317, 169] width 21 height 12
type input "**********"
type input "*****"
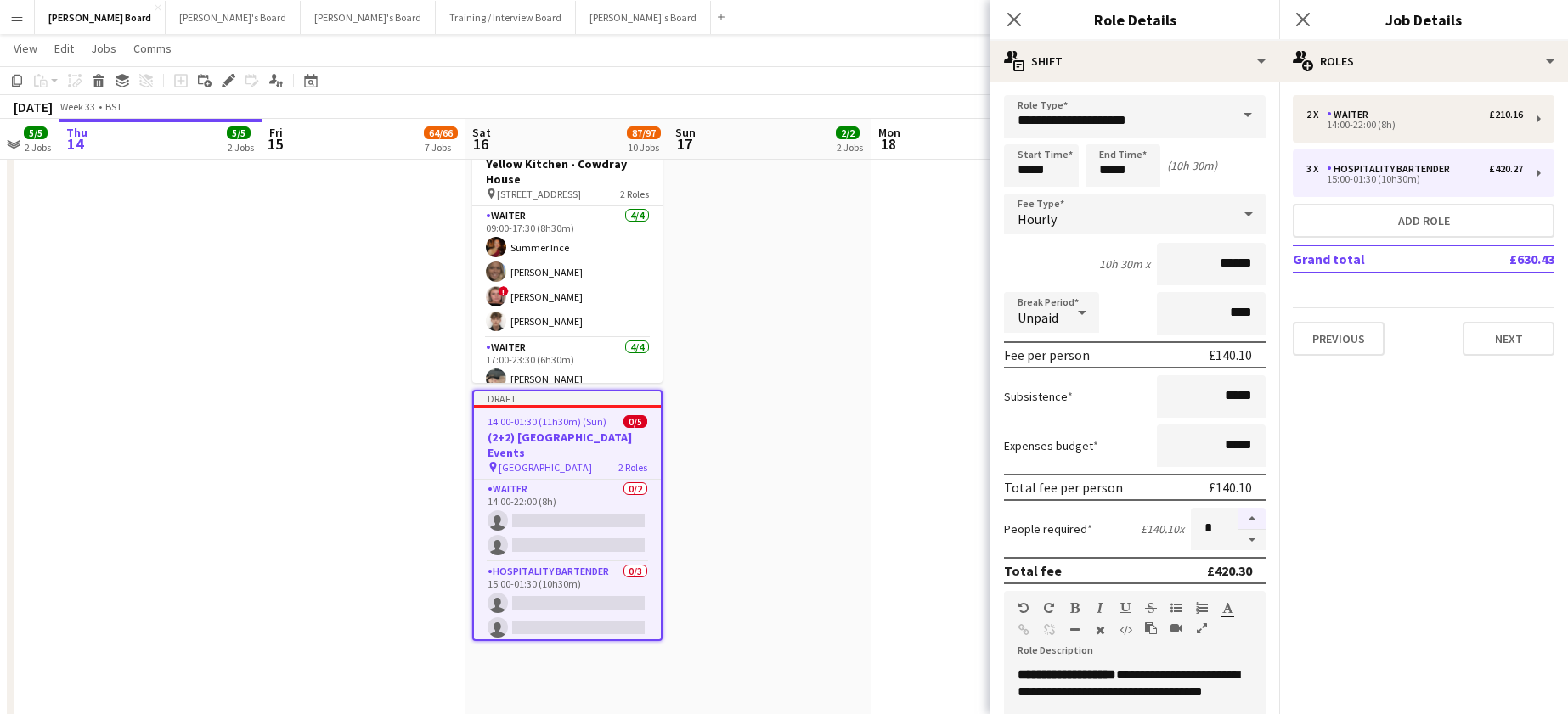
click at [1239, 518] on button "button" at bounding box center [1252, 519] width 28 height 22
click at [1239, 536] on button "button" at bounding box center [1252, 541] width 28 height 22
type input "*"
click at [1038, 172] on input "*****" at bounding box center [1041, 165] width 75 height 42
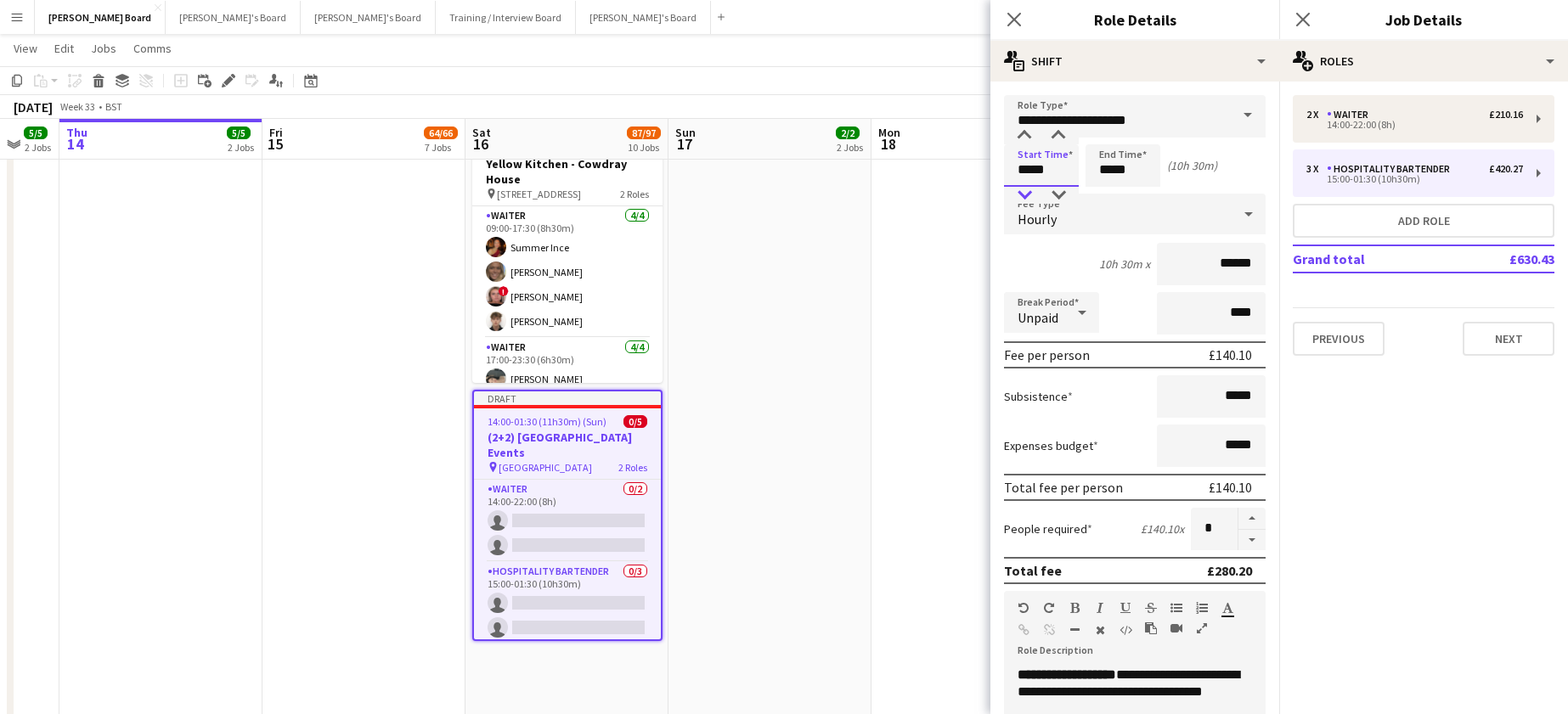
type input "*****"
click at [1033, 191] on div at bounding box center [1025, 195] width 34 height 17
click at [847, 414] on app-date-cell at bounding box center [770, 722] width 203 height 2197
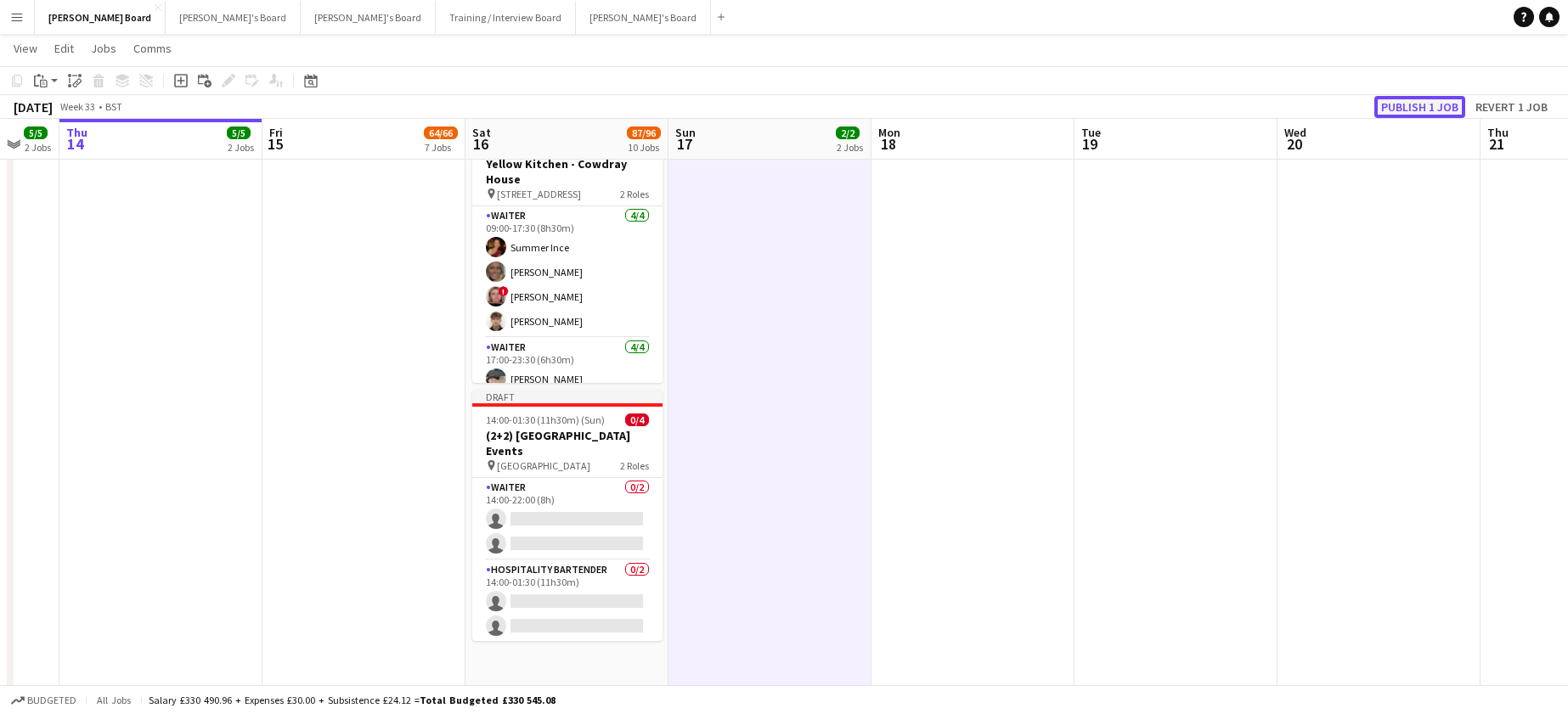
click at [1393, 100] on button "Publish 1 job" at bounding box center [1420, 107] width 91 height 22
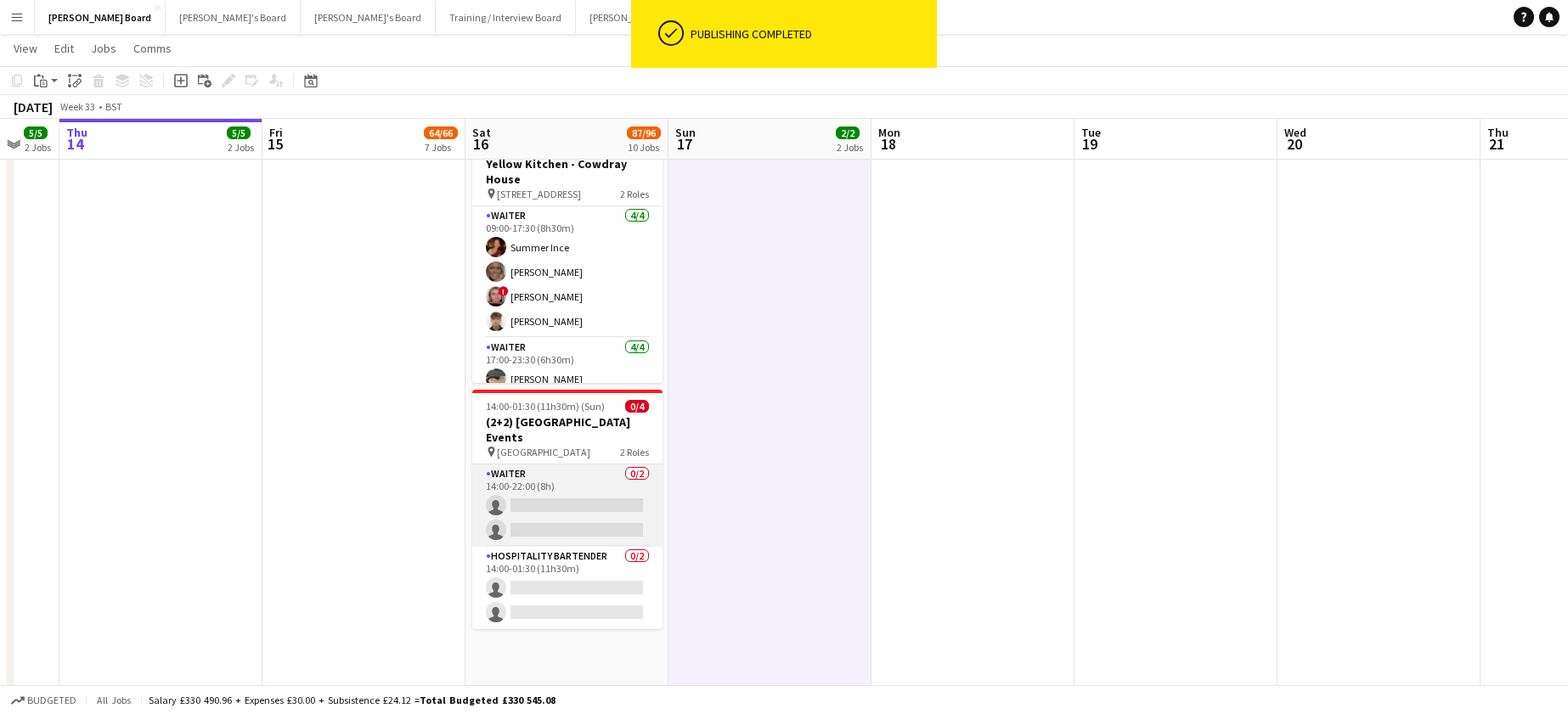
click at [630, 500] on app-card-role "Waiter 0/2 14:00-22:00 (8h) single-neutral-actions single-neutral-actions" at bounding box center [567, 506] width 190 height 83
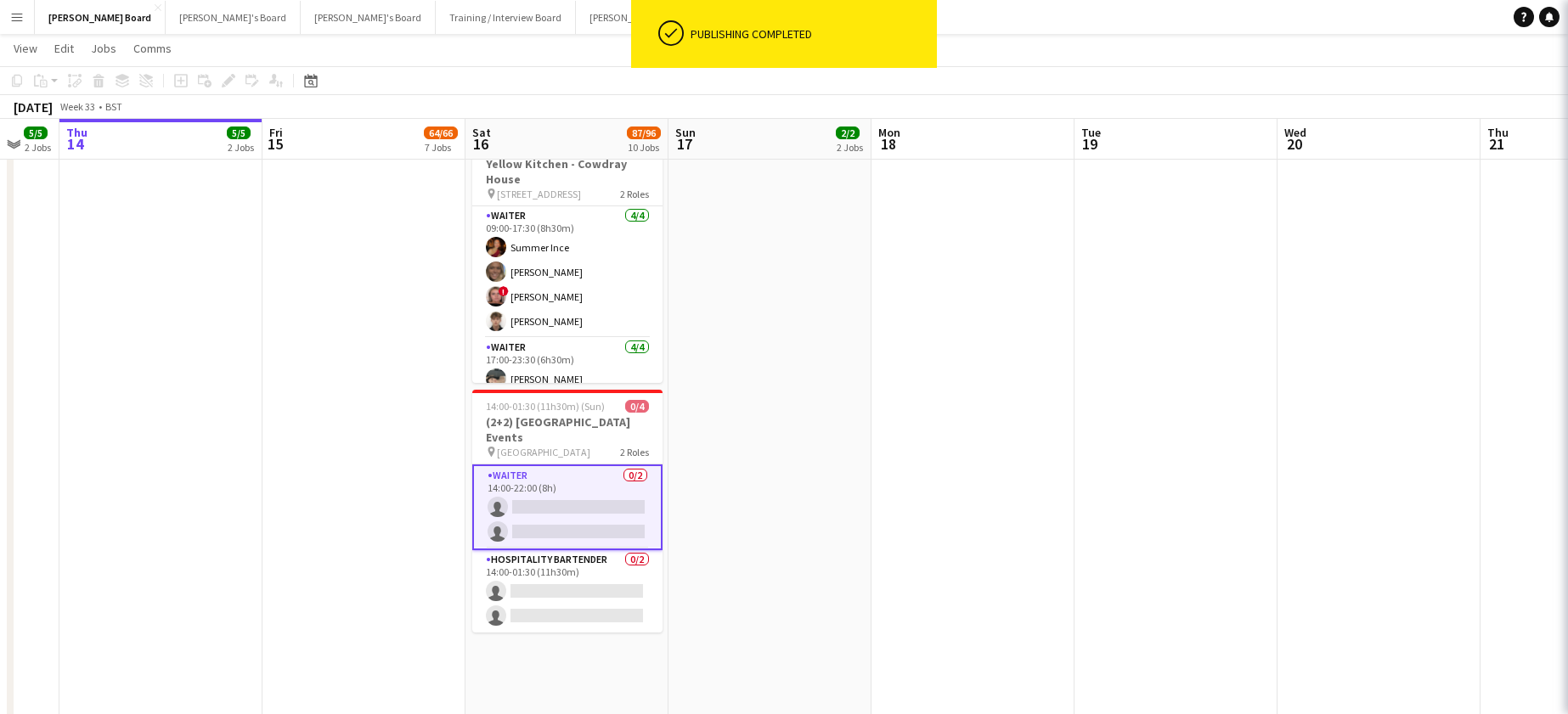
scroll to position [0, 551]
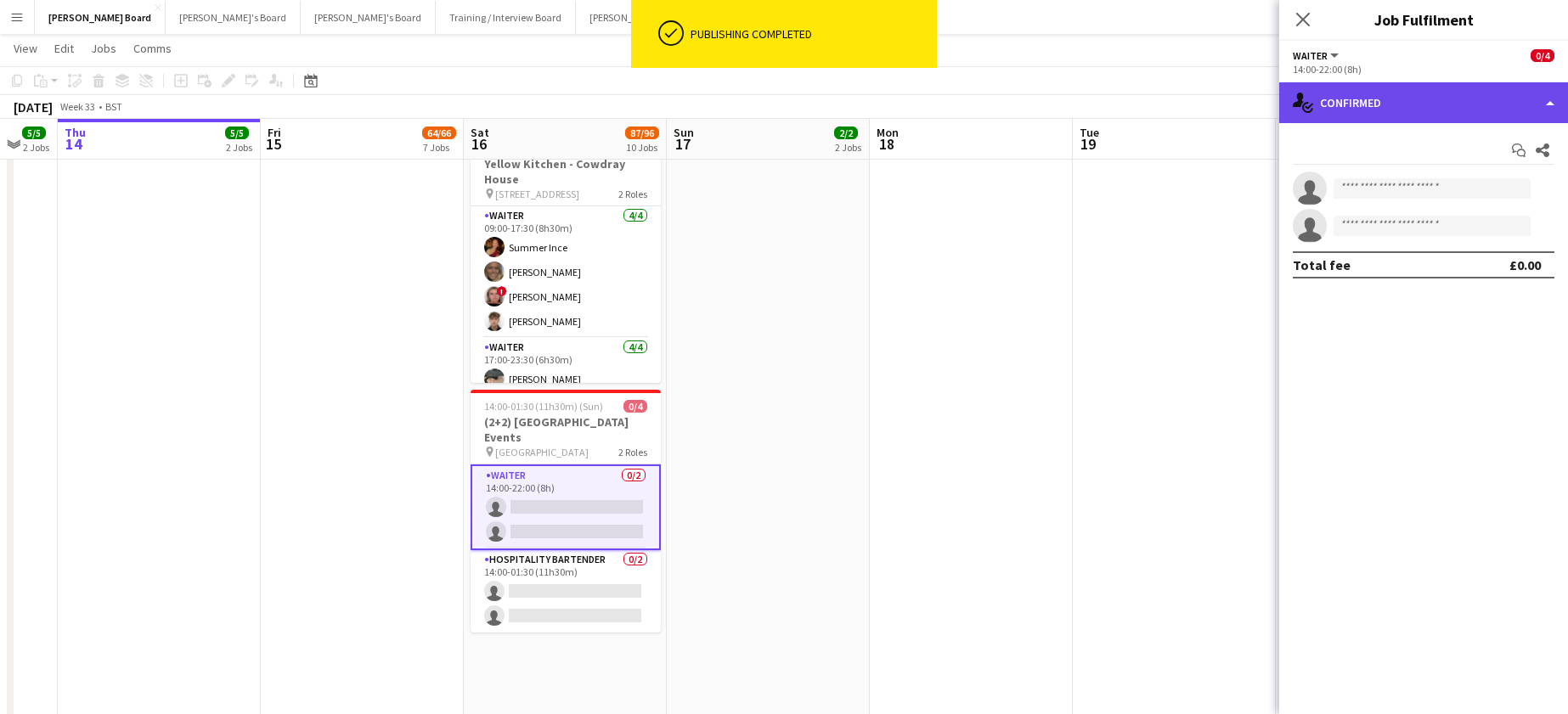
click at [1383, 113] on div "single-neutral-actions-check-2 Confirmed" at bounding box center [1423, 103] width 289 height 40
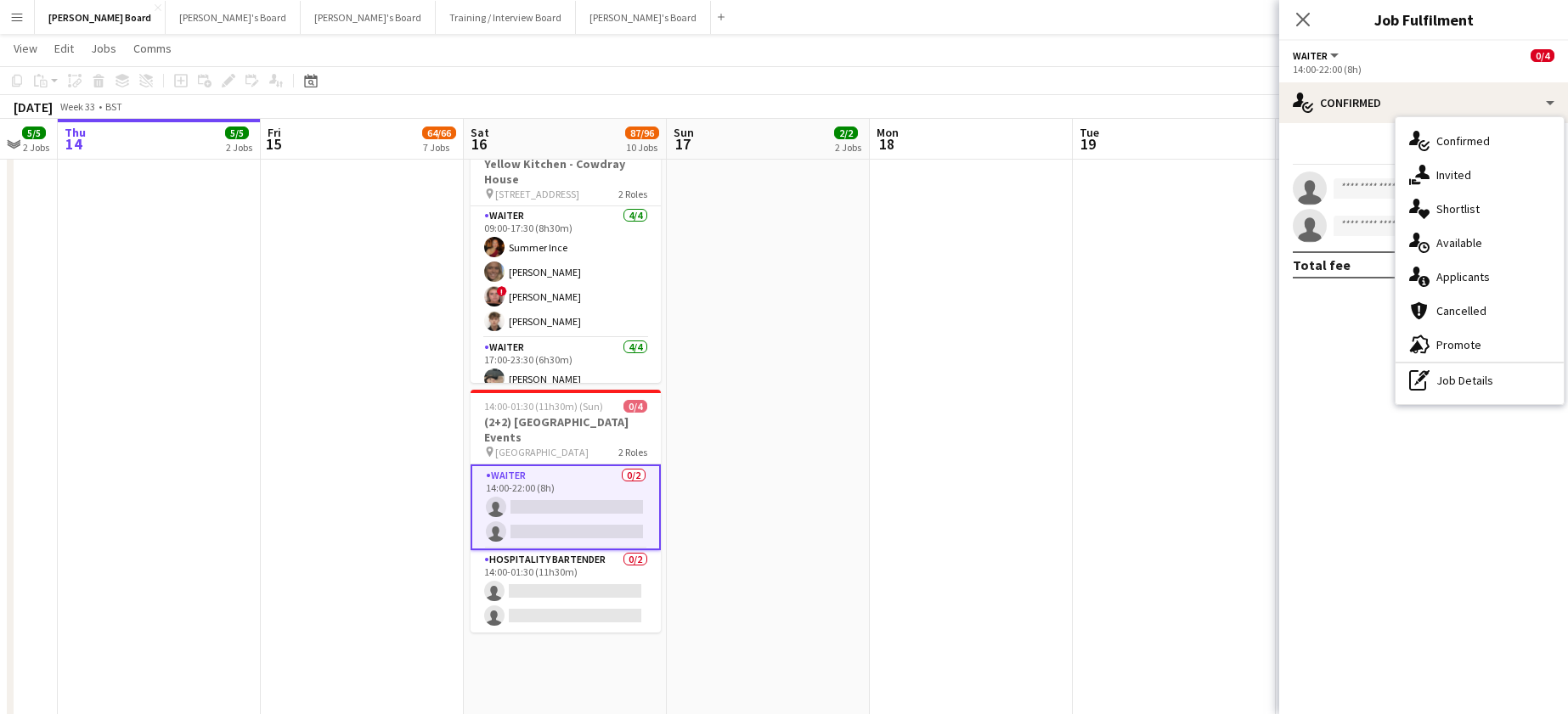
click at [1450, 334] on div "advertising-megaphone Promote" at bounding box center [1479, 345] width 169 height 34
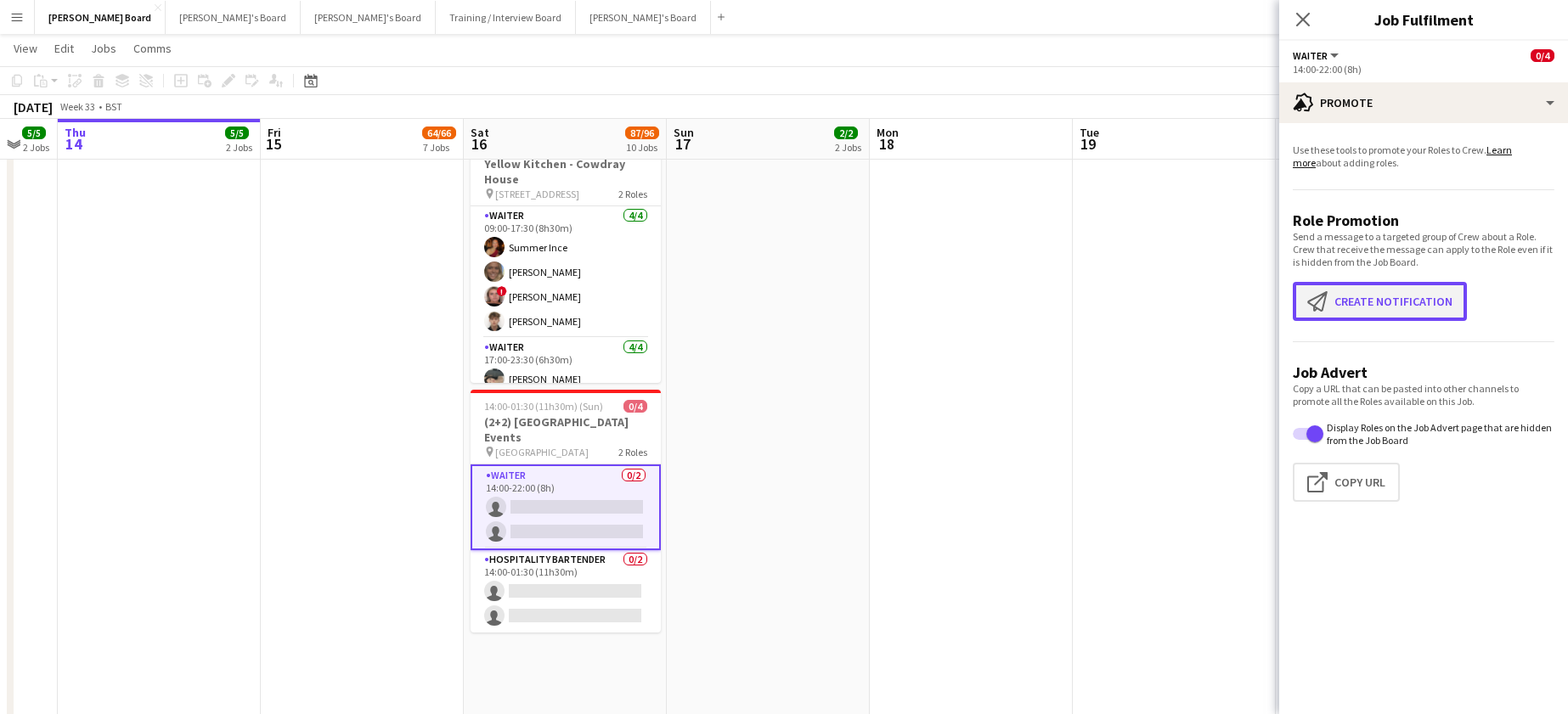
click at [1395, 310] on button "Create notification Create notification" at bounding box center [1380, 302] width 175 height 39
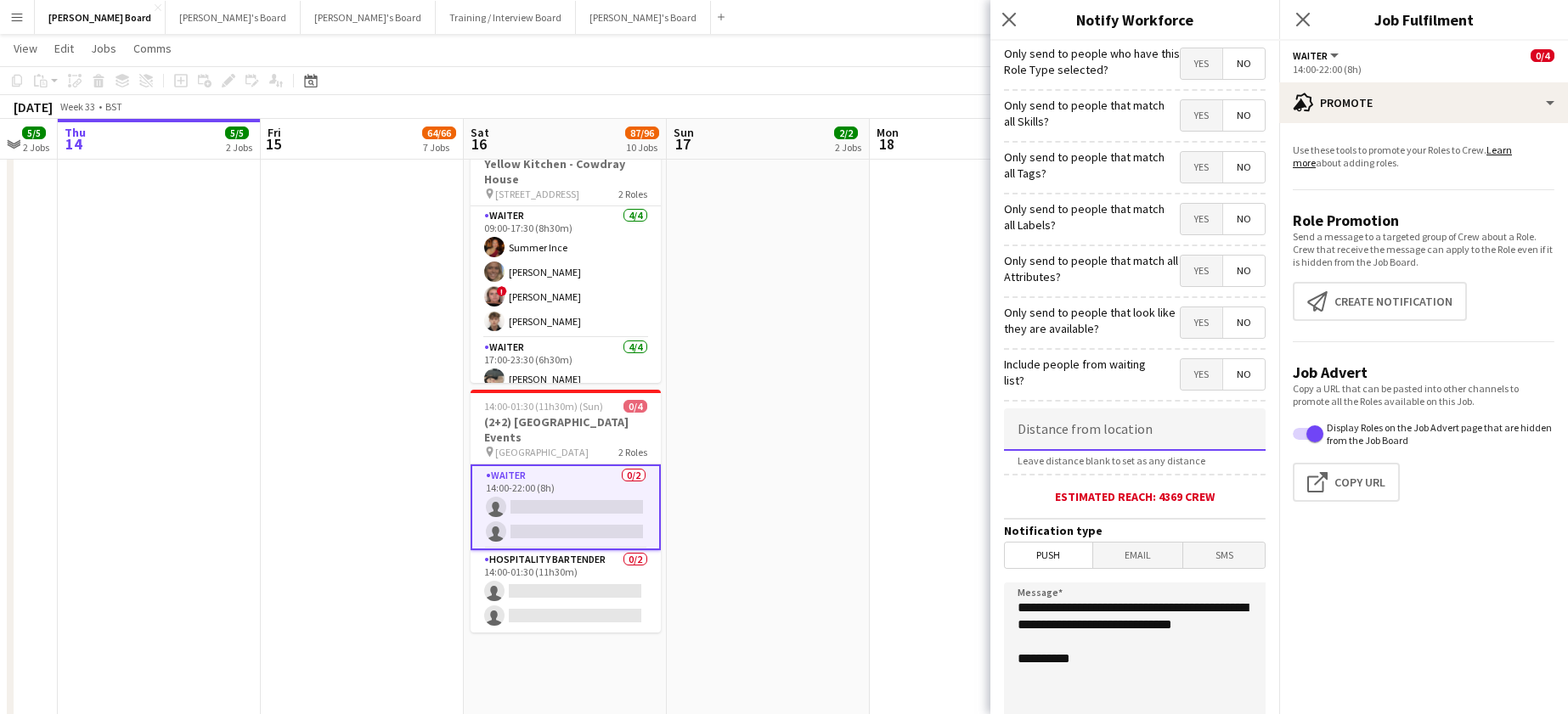
click at [1095, 420] on input at bounding box center [1134, 429] width 261 height 42
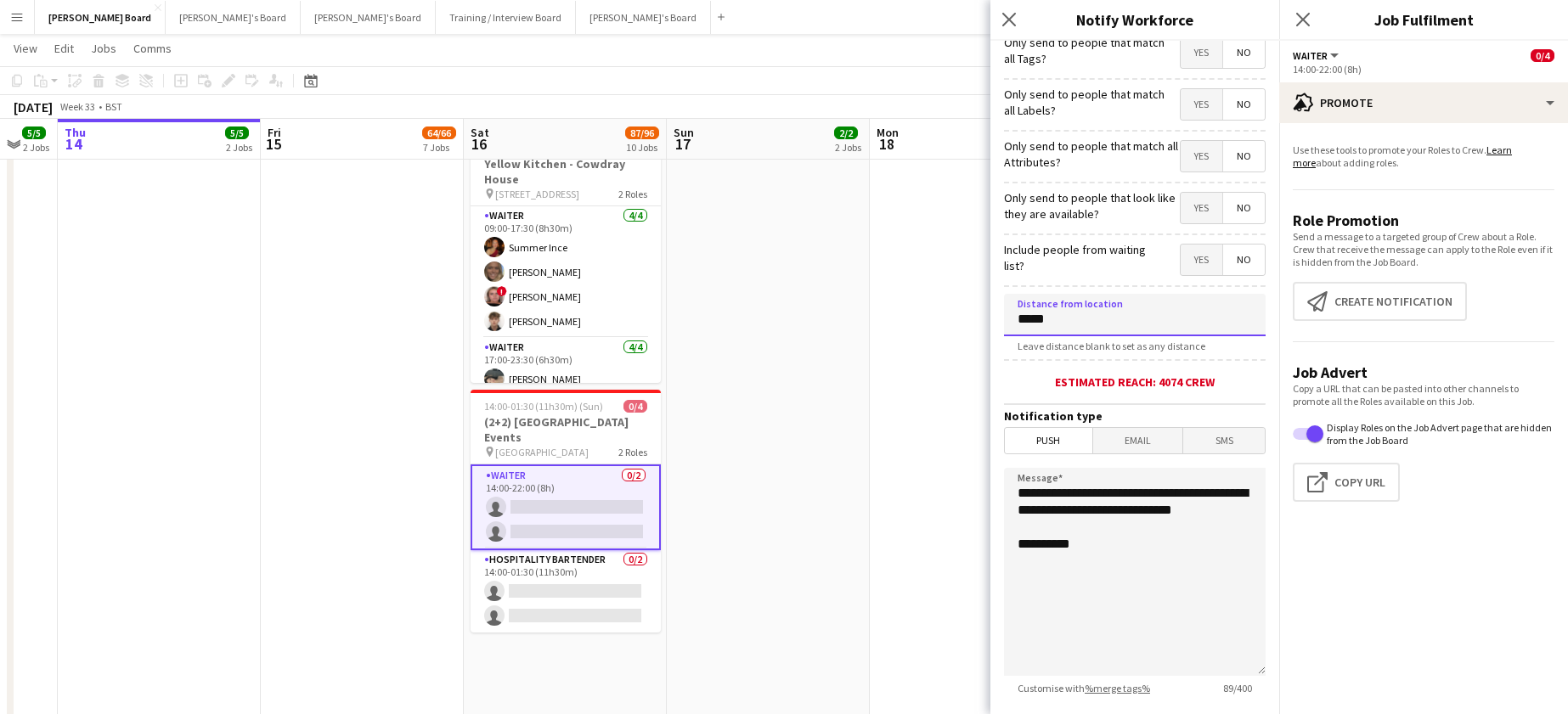
scroll to position [221, 0]
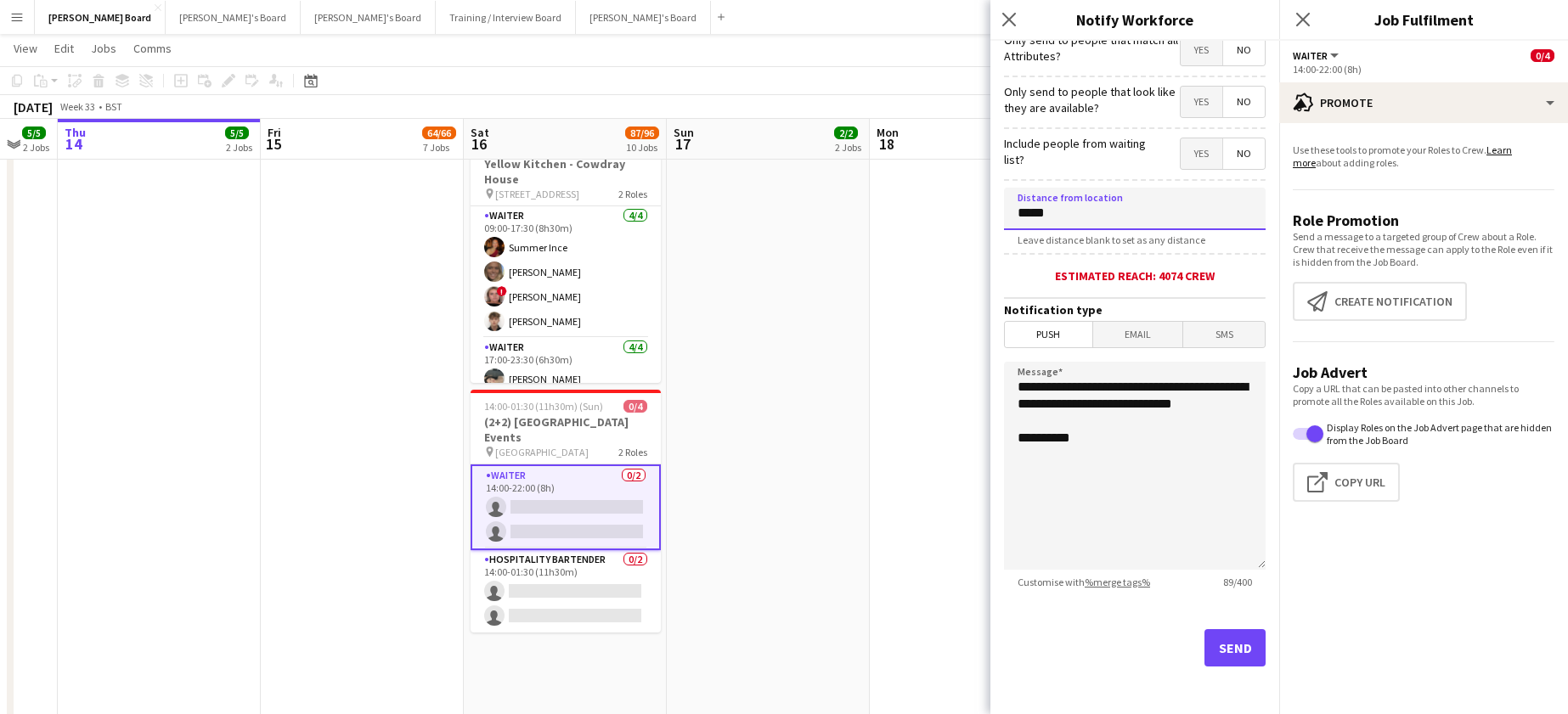
type input "*****"
click at [1219, 644] on button "Send" at bounding box center [1235, 648] width 61 height 37
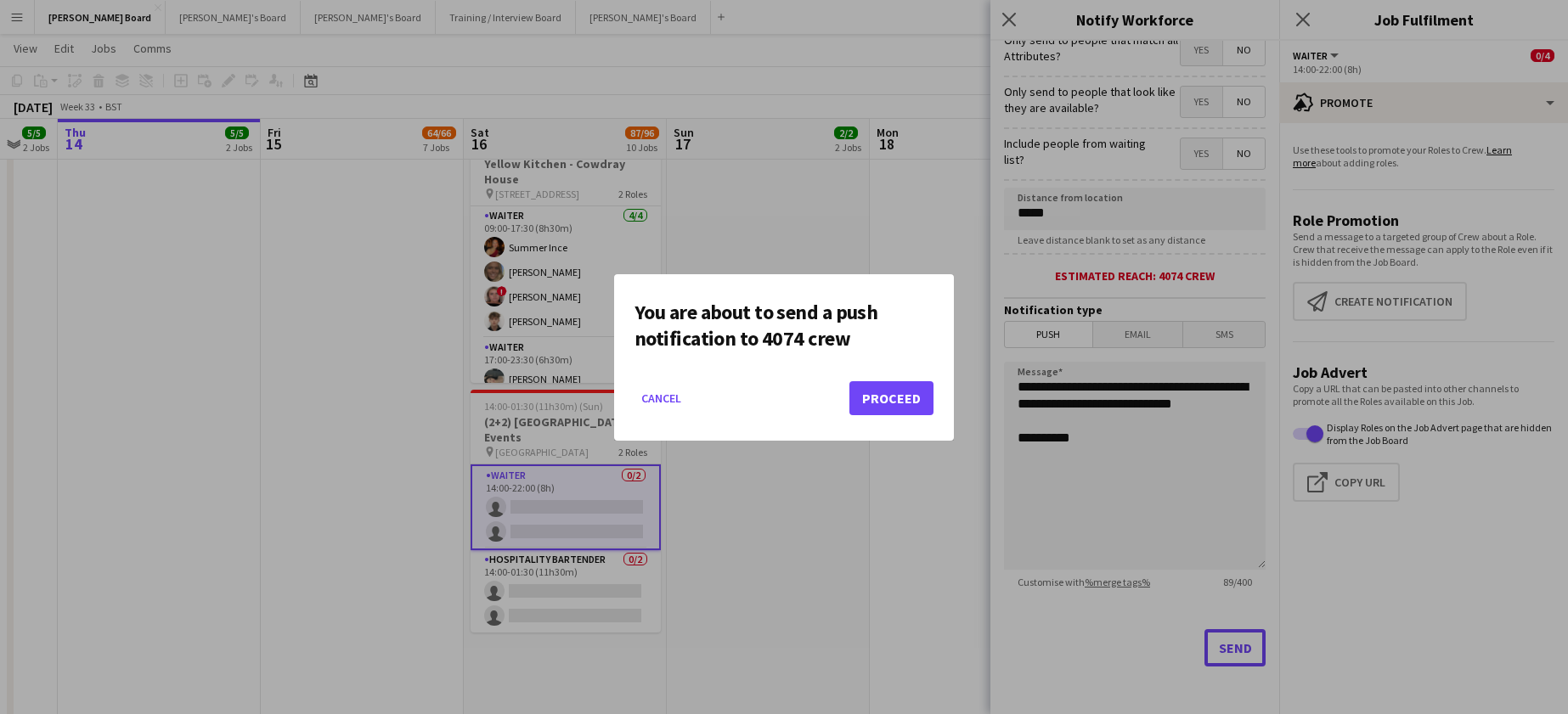
scroll to position [0, 0]
click at [925, 408] on button "Proceed" at bounding box center [891, 398] width 84 height 34
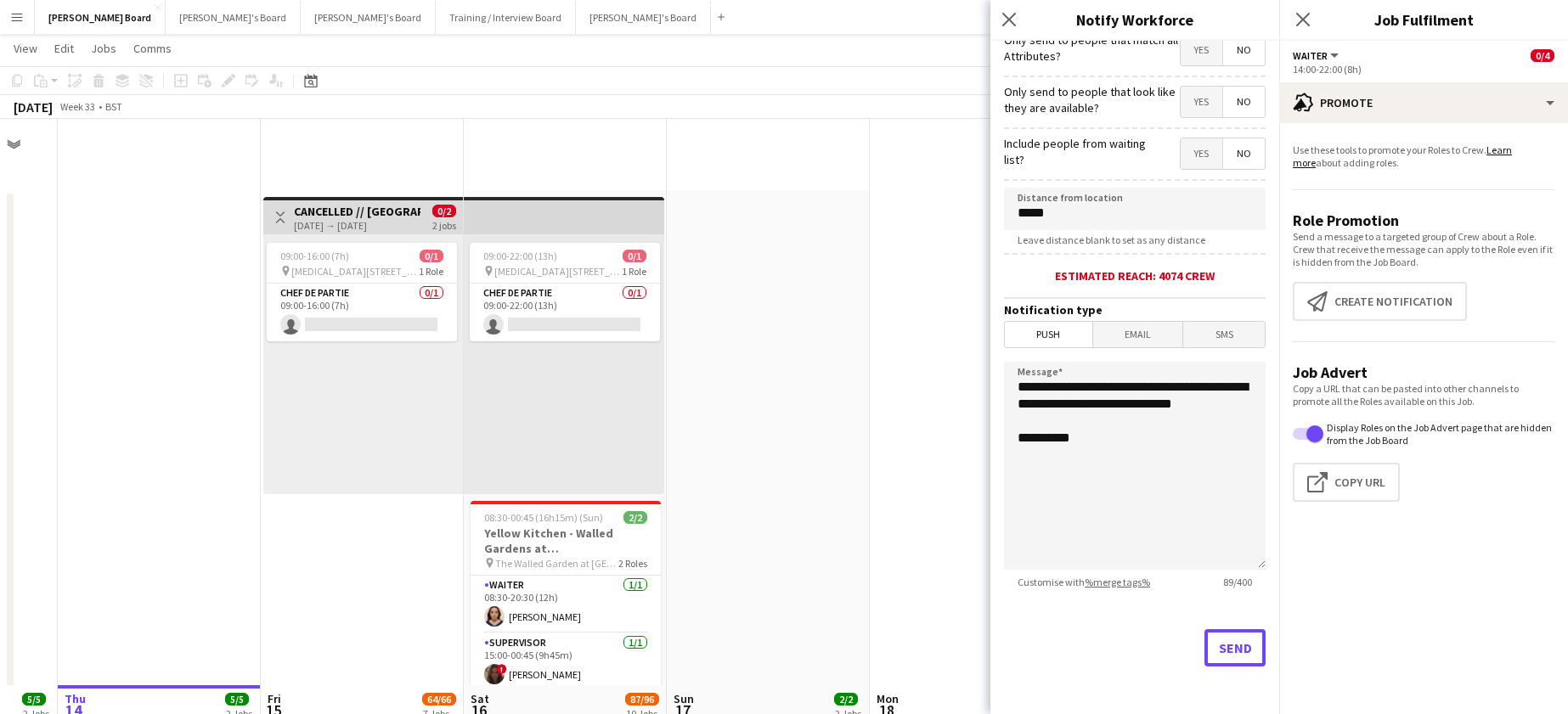
scroll to position [567, 0]
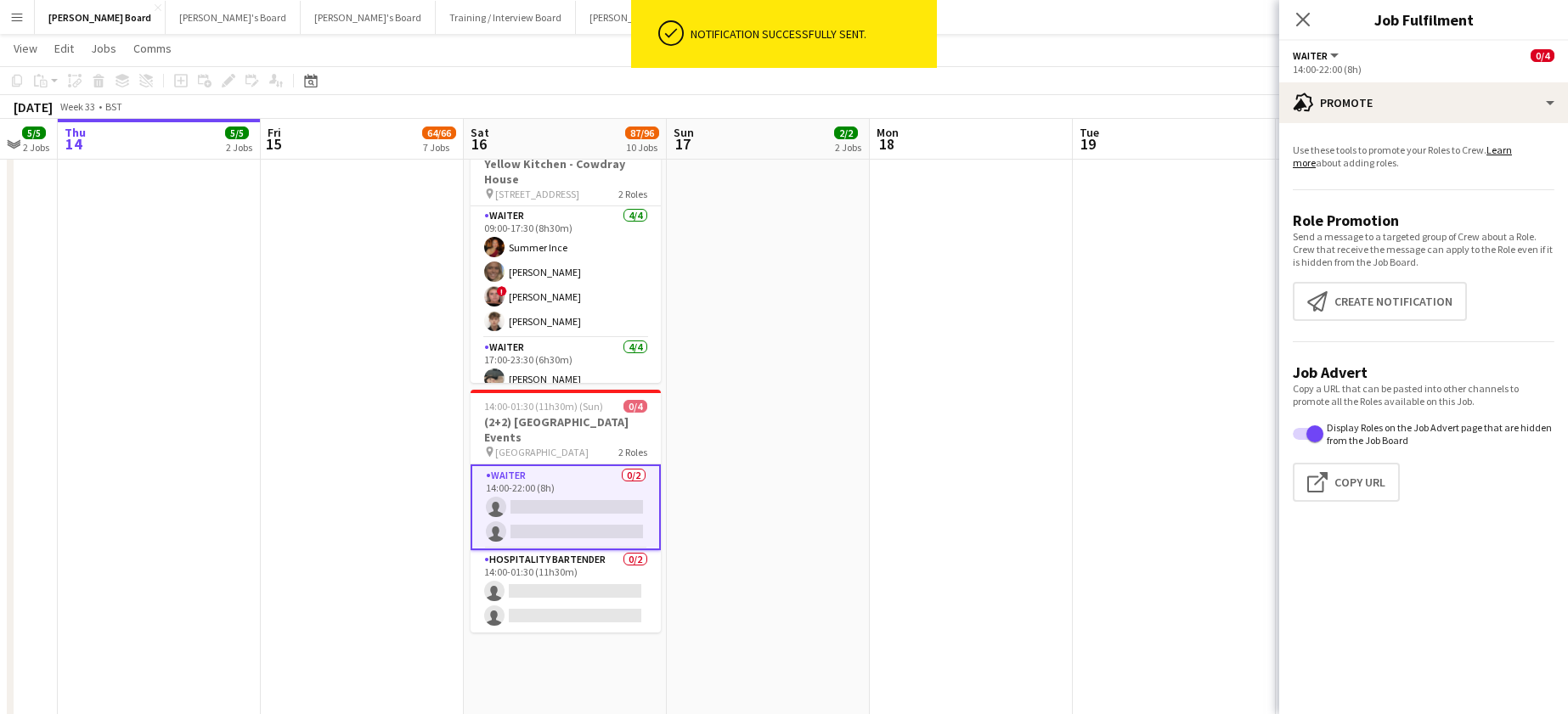
click at [1095, 407] on app-date-cell at bounding box center [1175, 722] width 203 height 2197
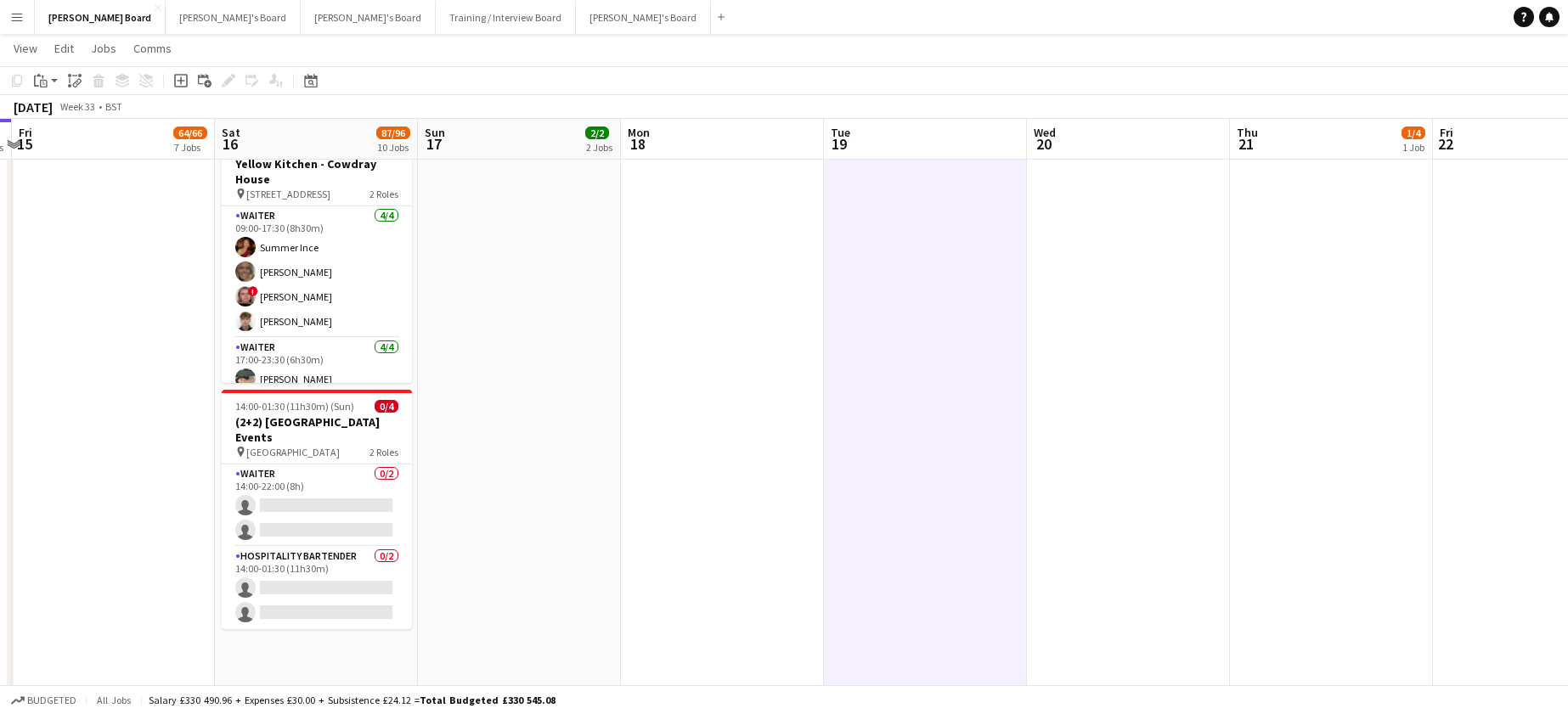
drag, startPoint x: 1122, startPoint y: 414, endPoint x: 646, endPoint y: 405, distance: 476.1
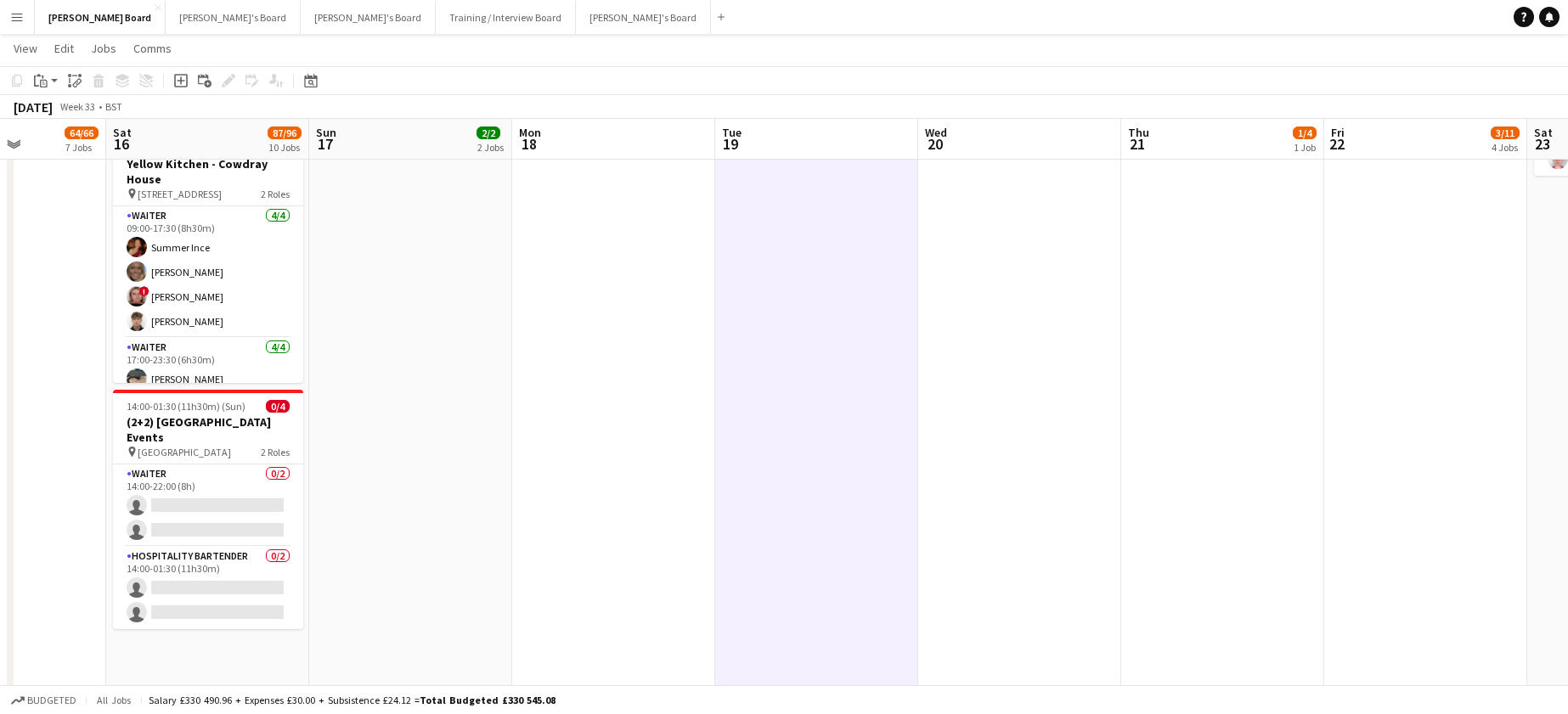
drag, startPoint x: 1033, startPoint y: 393, endPoint x: 805, endPoint y: 394, distance: 228.0
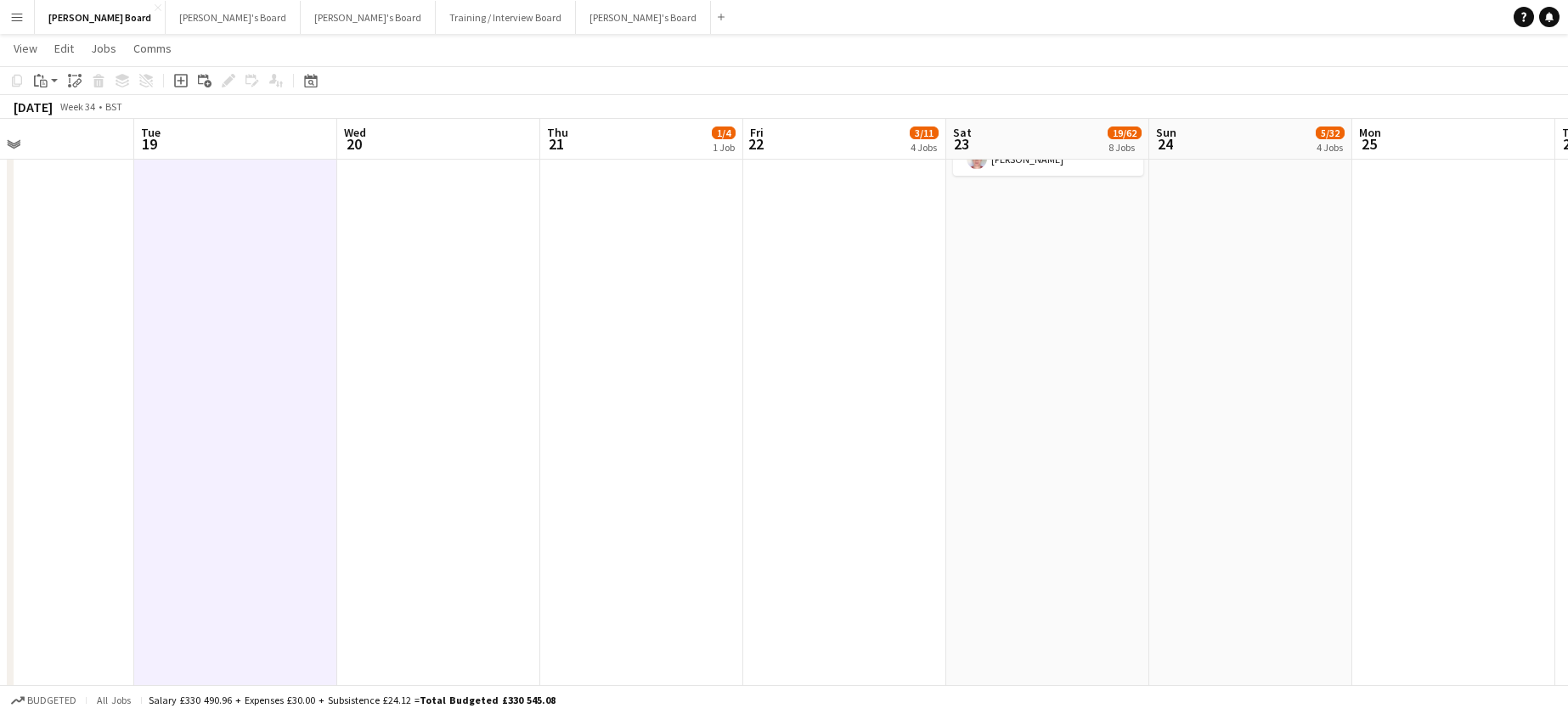
drag, startPoint x: 1041, startPoint y: 500, endPoint x: 1089, endPoint y: 522, distance: 52.8
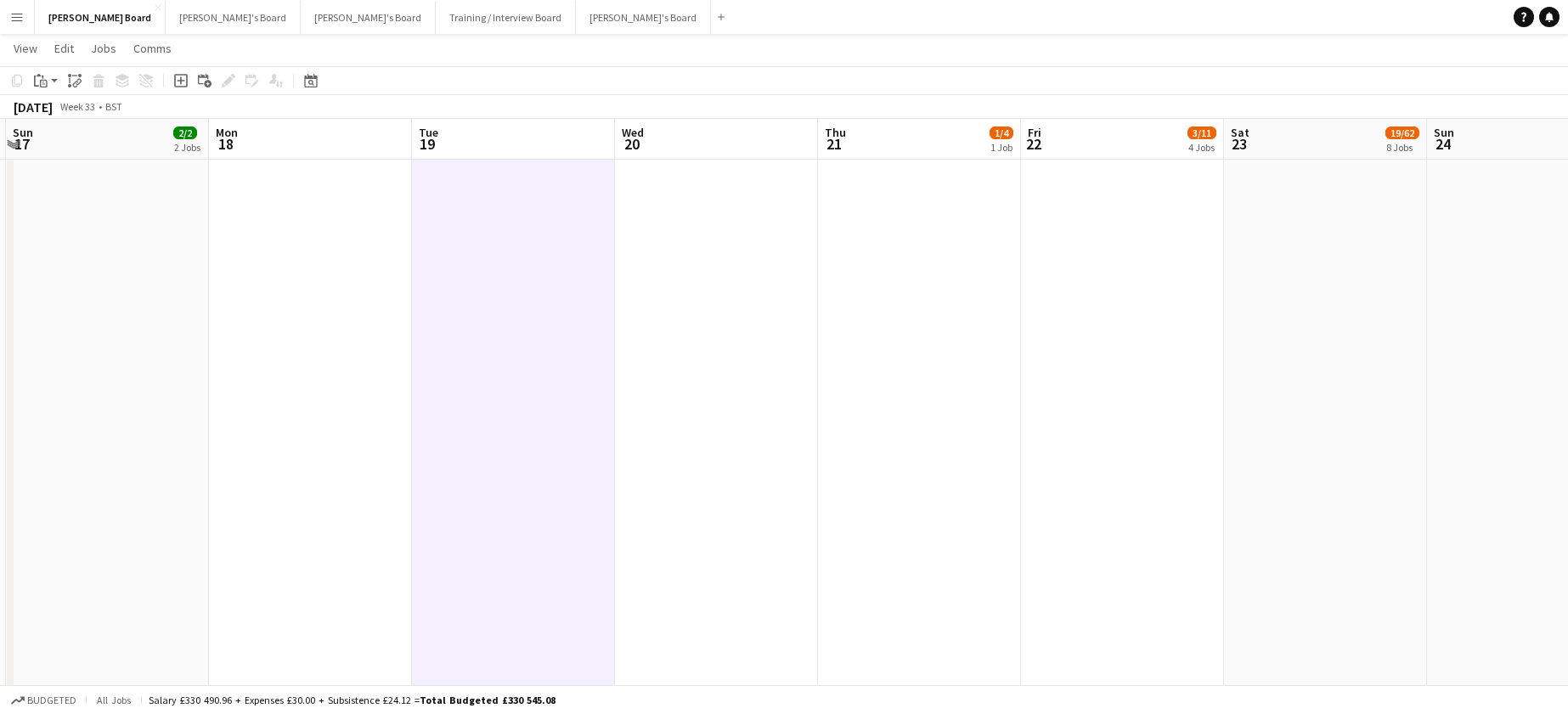
scroll to position [0, 542]
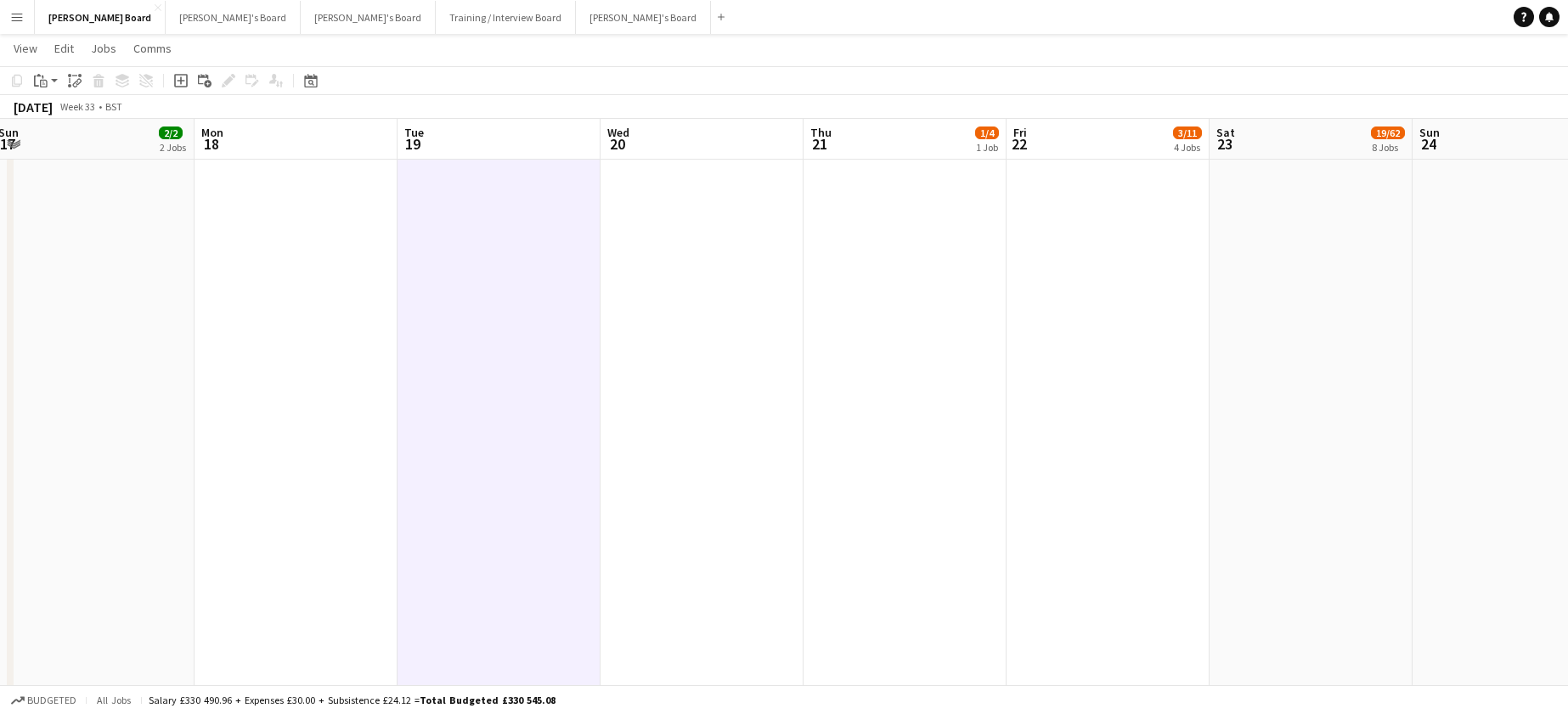
drag, startPoint x: 438, startPoint y: 459, endPoint x: 1322, endPoint y: 443, distance: 884.1
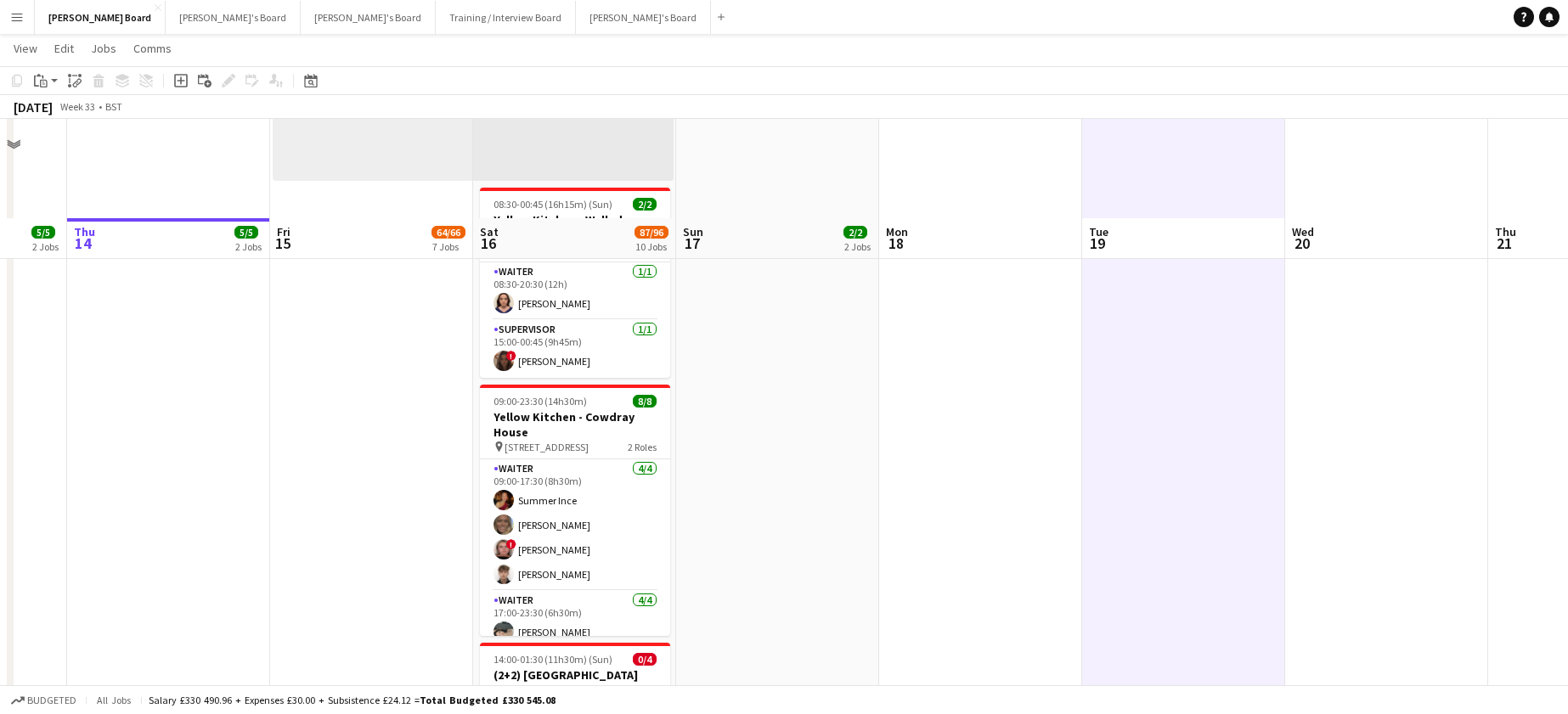
scroll to position [453, 0]
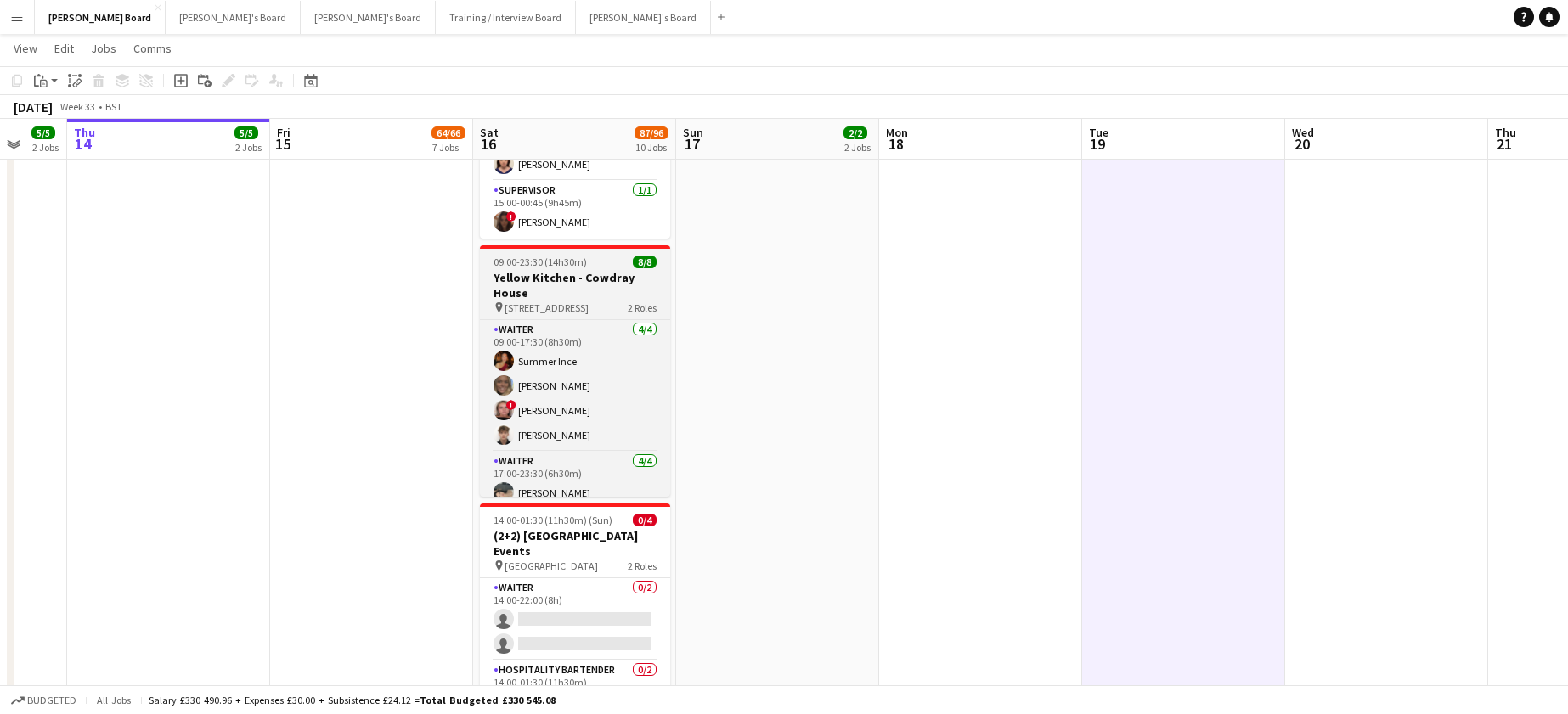
click at [552, 289] on h3 "Yellow Kitchen - Cowdray House" at bounding box center [575, 285] width 190 height 31
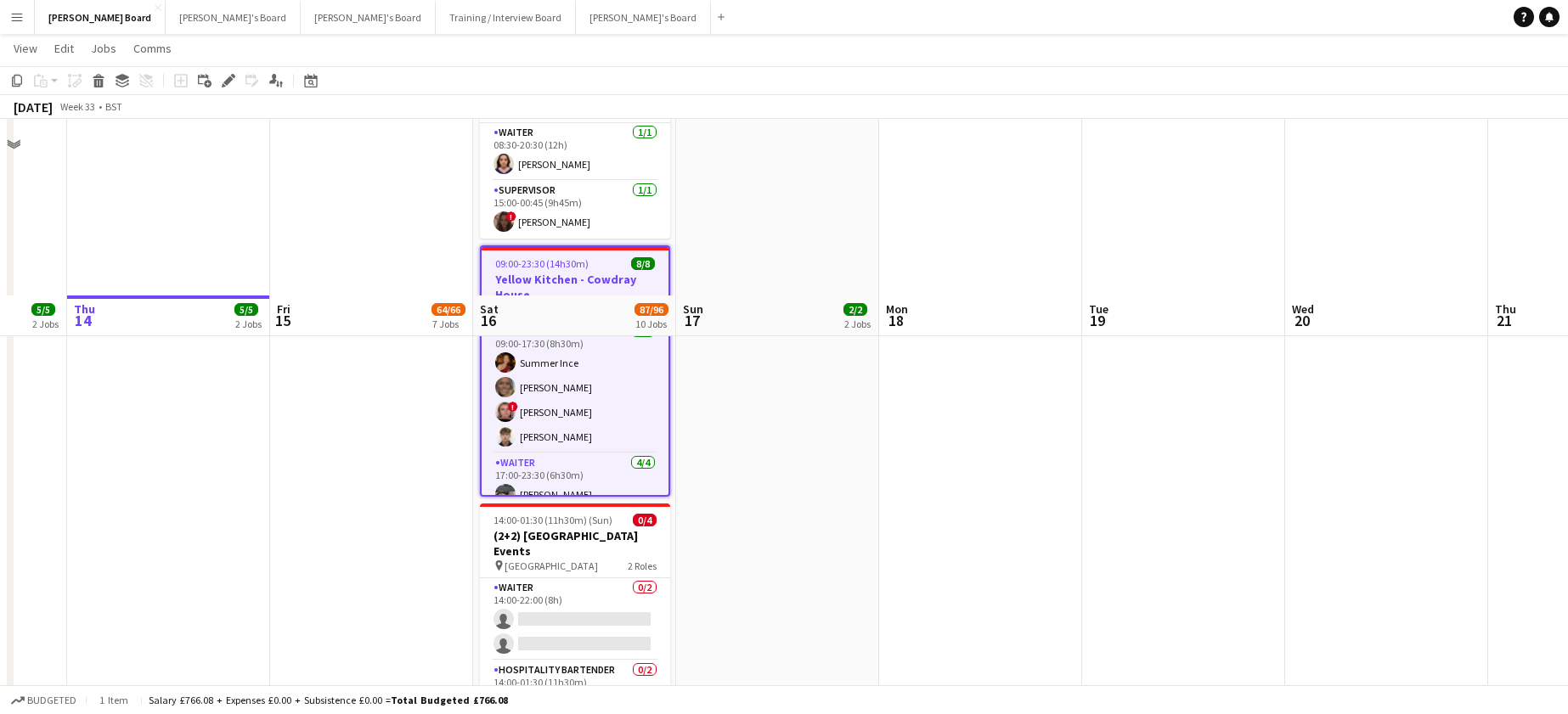
scroll to position [793, 0]
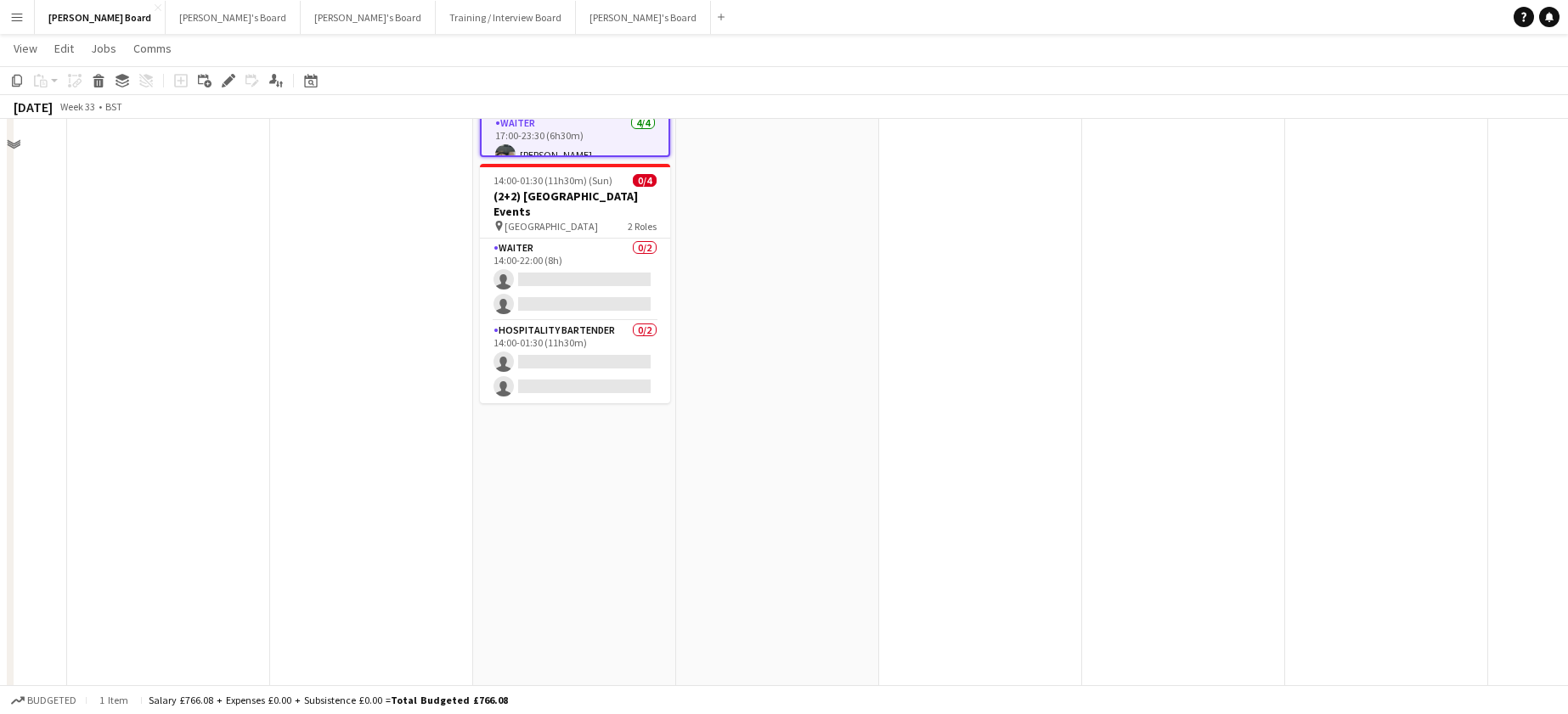
click at [871, 459] on app-date-cell at bounding box center [778, 496] width 203 height 2197
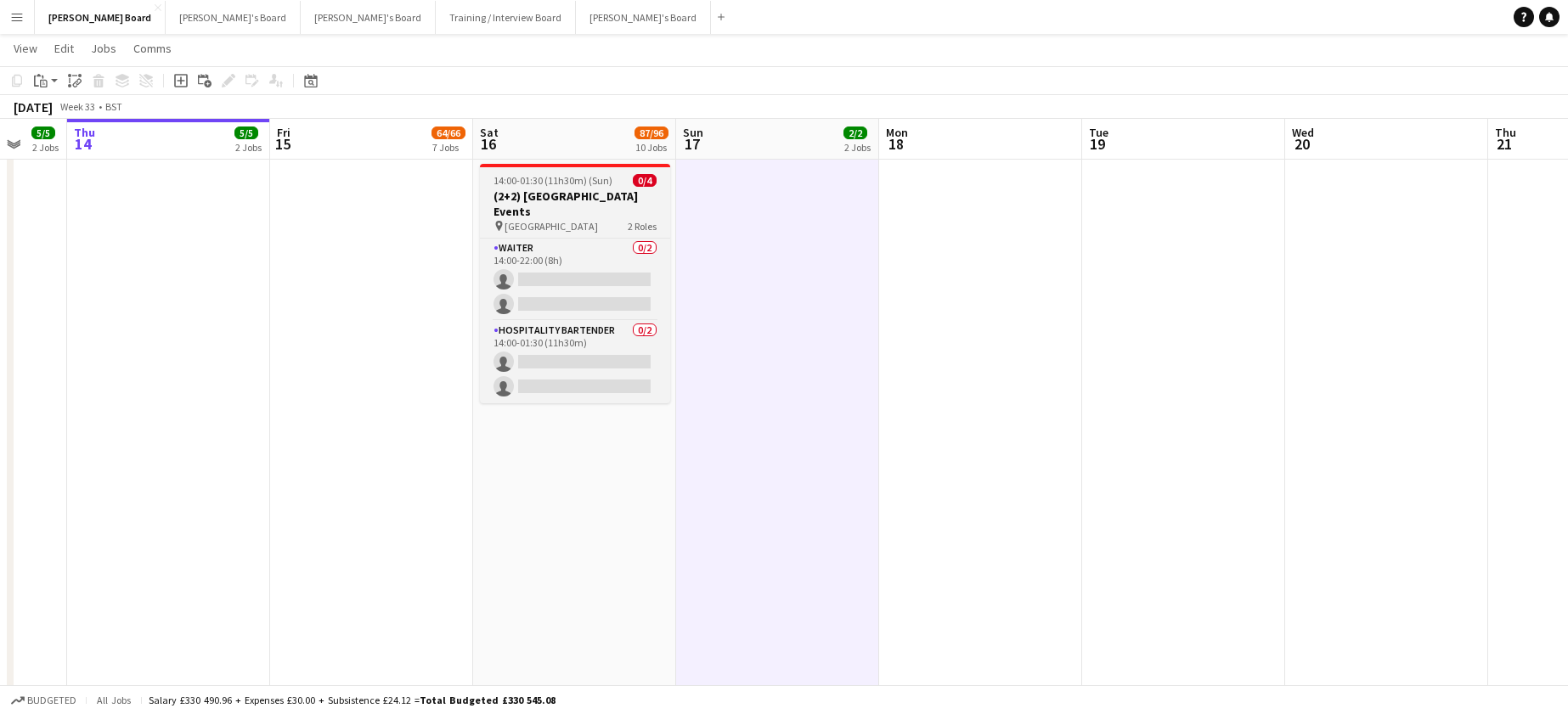
click at [556, 204] on h3 "(2+2) Four Seasons Hotel Events" at bounding box center [575, 203] width 190 height 31
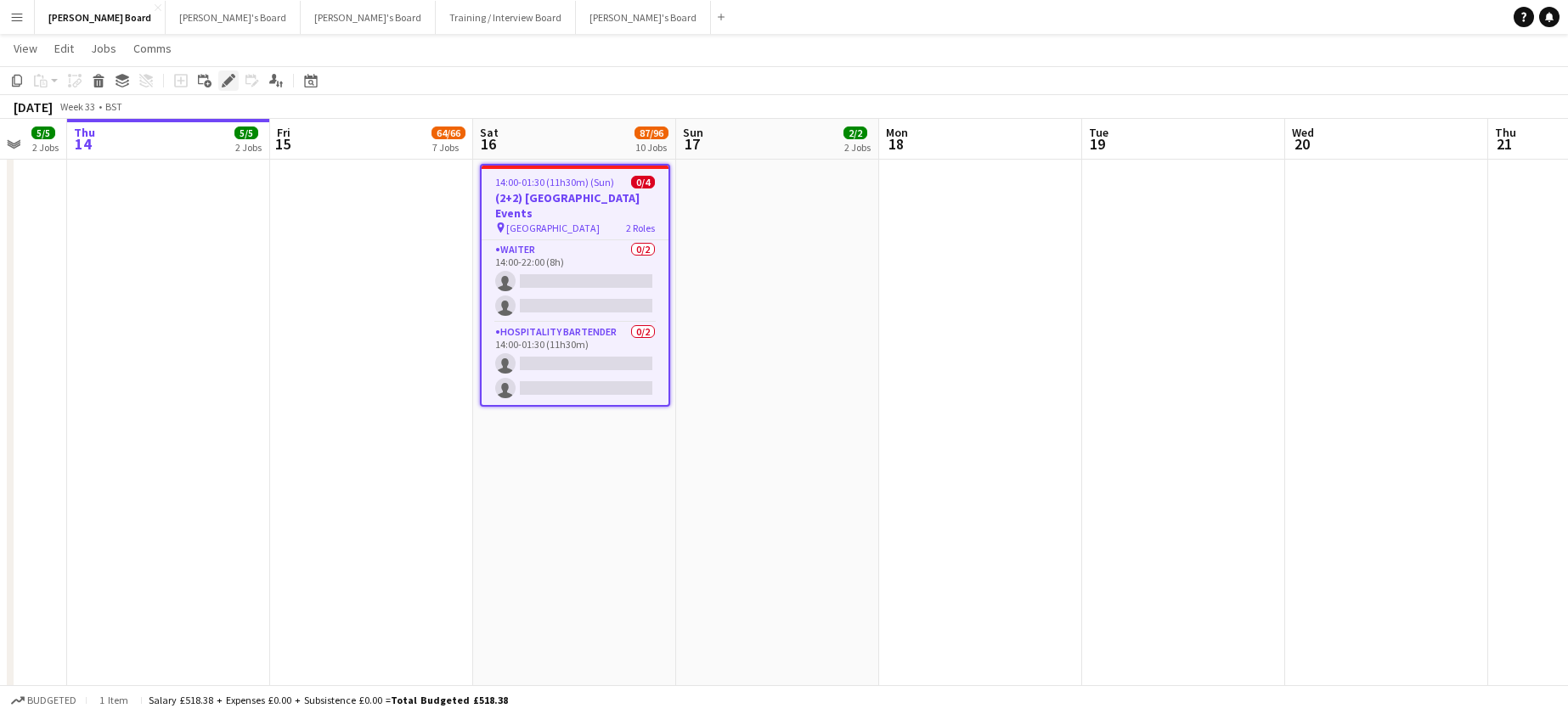
click at [229, 80] on icon at bounding box center [228, 81] width 9 height 9
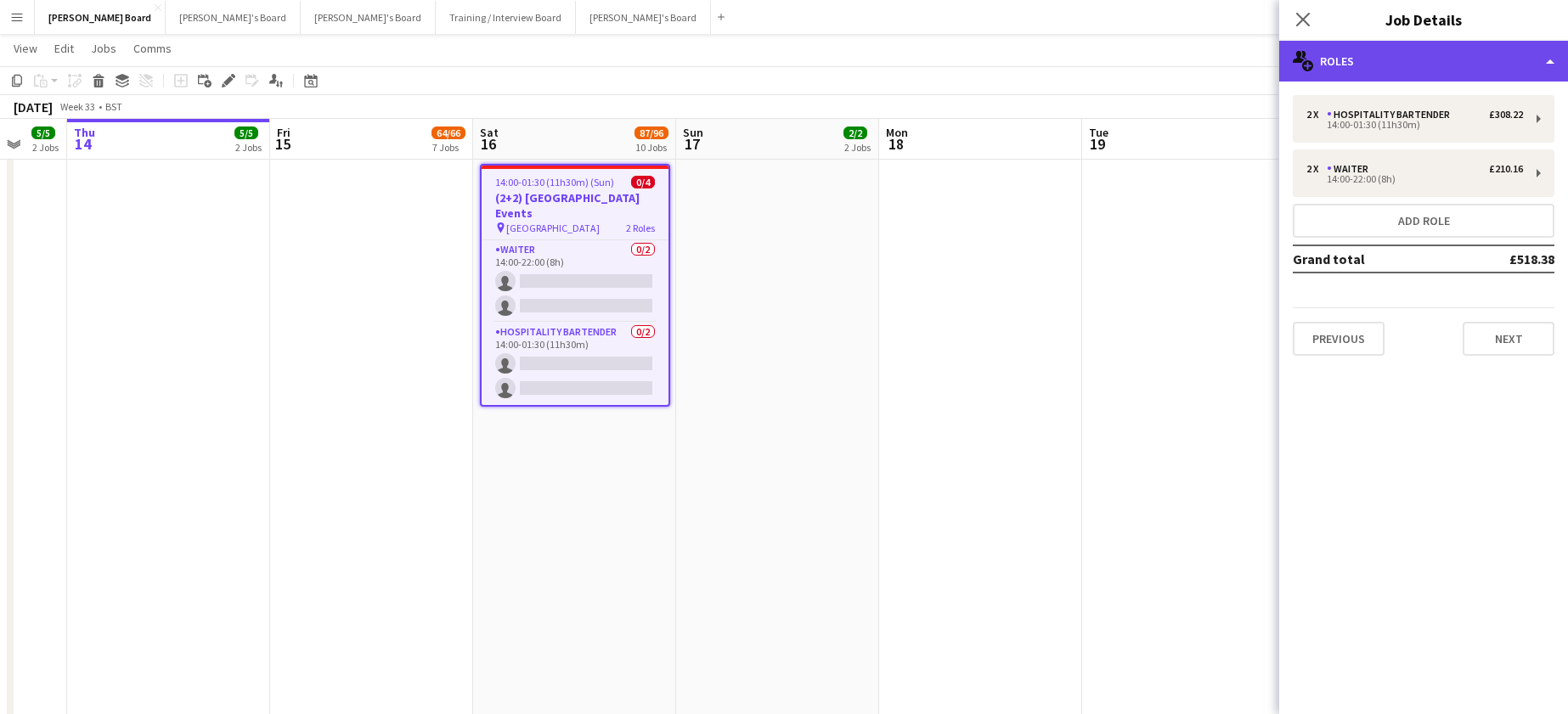
click at [1420, 68] on div "multiple-users-add Roles" at bounding box center [1423, 60] width 289 height 40
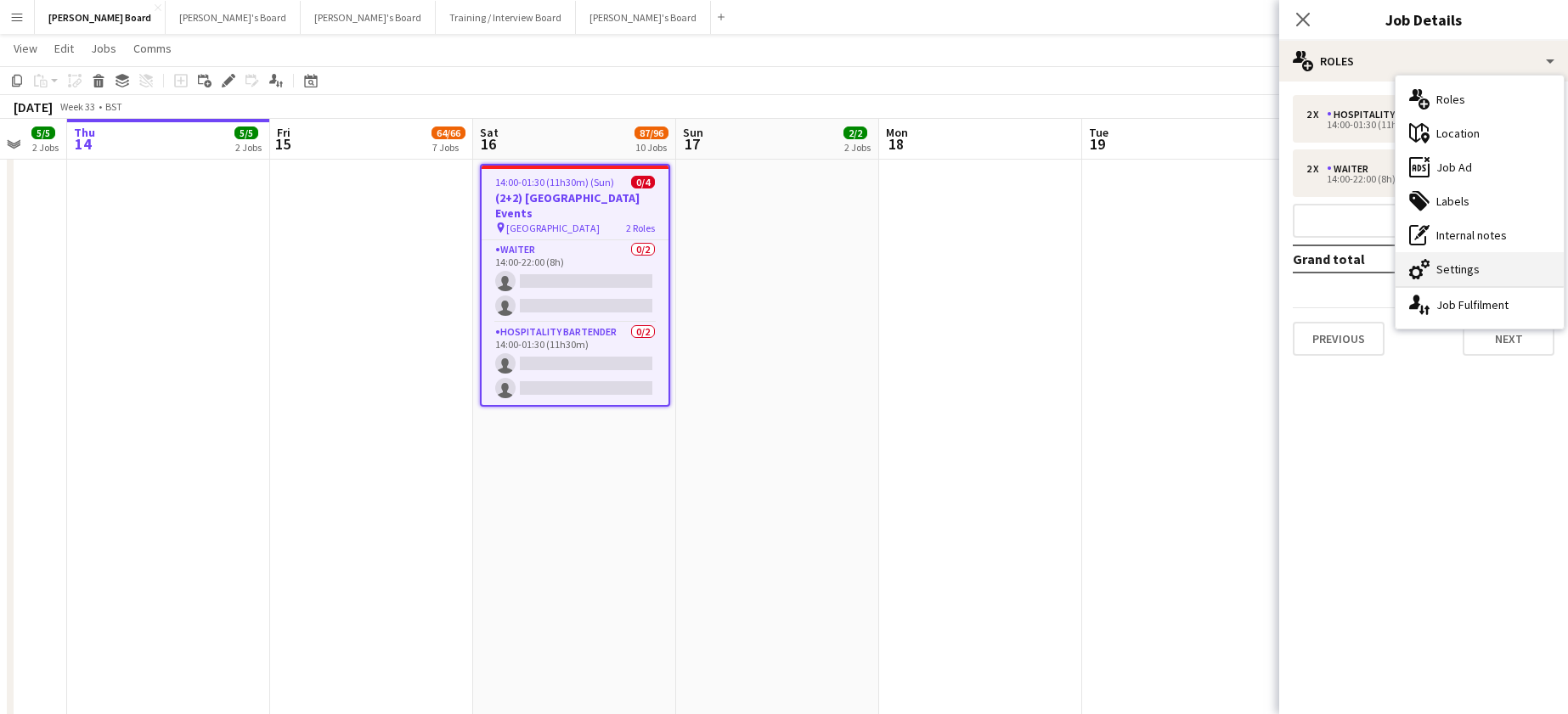
click at [1506, 279] on div "cog-double-3 Settings" at bounding box center [1479, 269] width 169 height 34
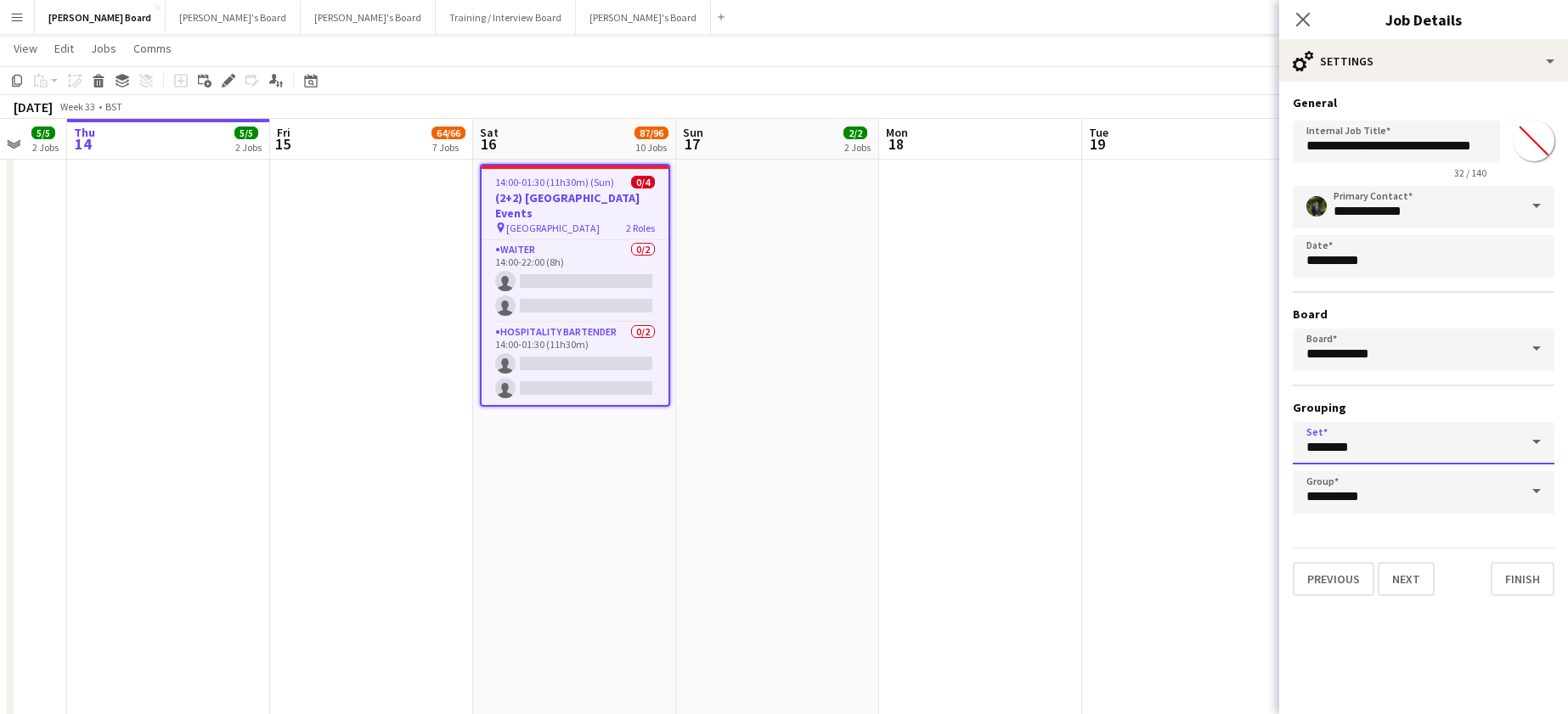
click at [1433, 447] on input "********" at bounding box center [1423, 443] width 261 height 42
click at [1425, 449] on input "********" at bounding box center [1423, 443] width 261 height 42
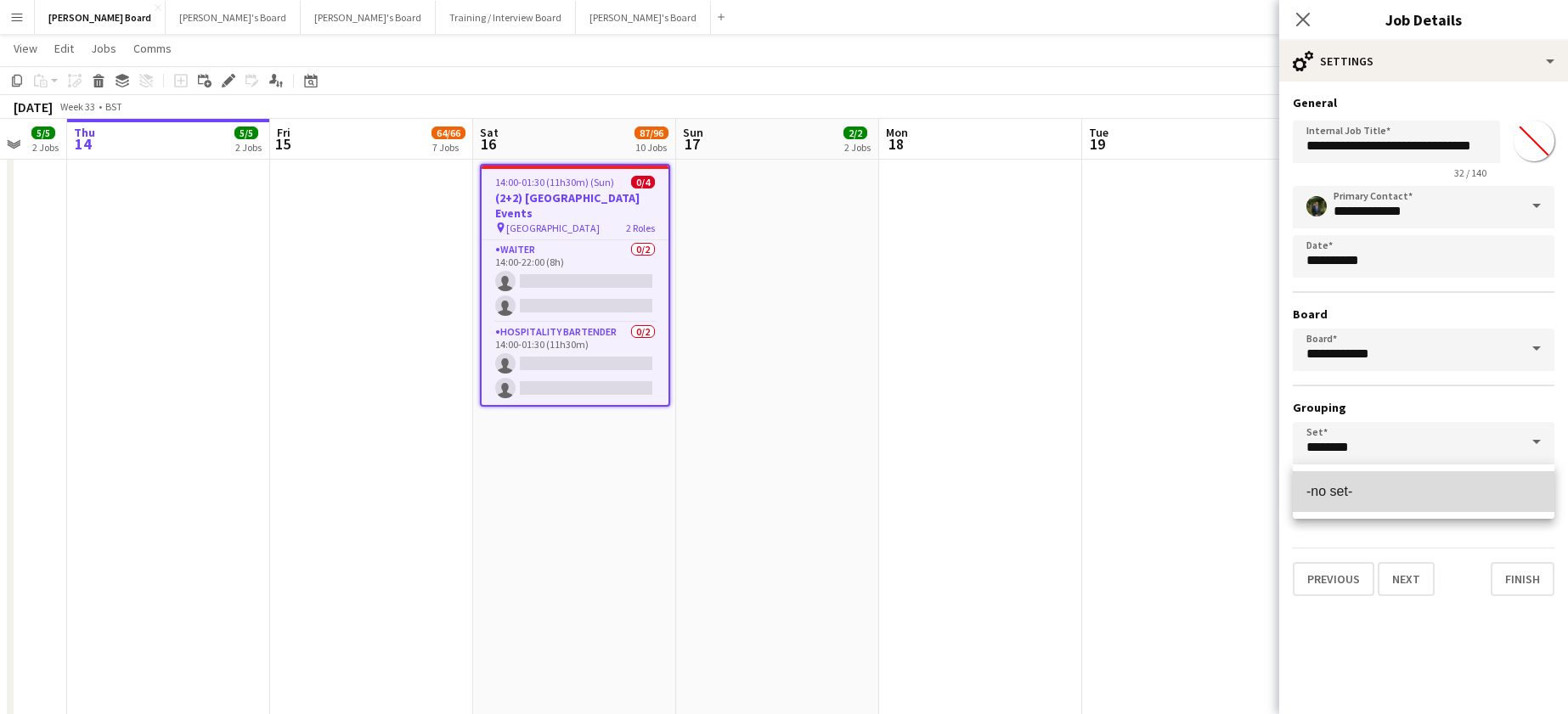
click at [1412, 493] on span "-no set-" at bounding box center [1424, 491] width 235 height 16
type input "********"
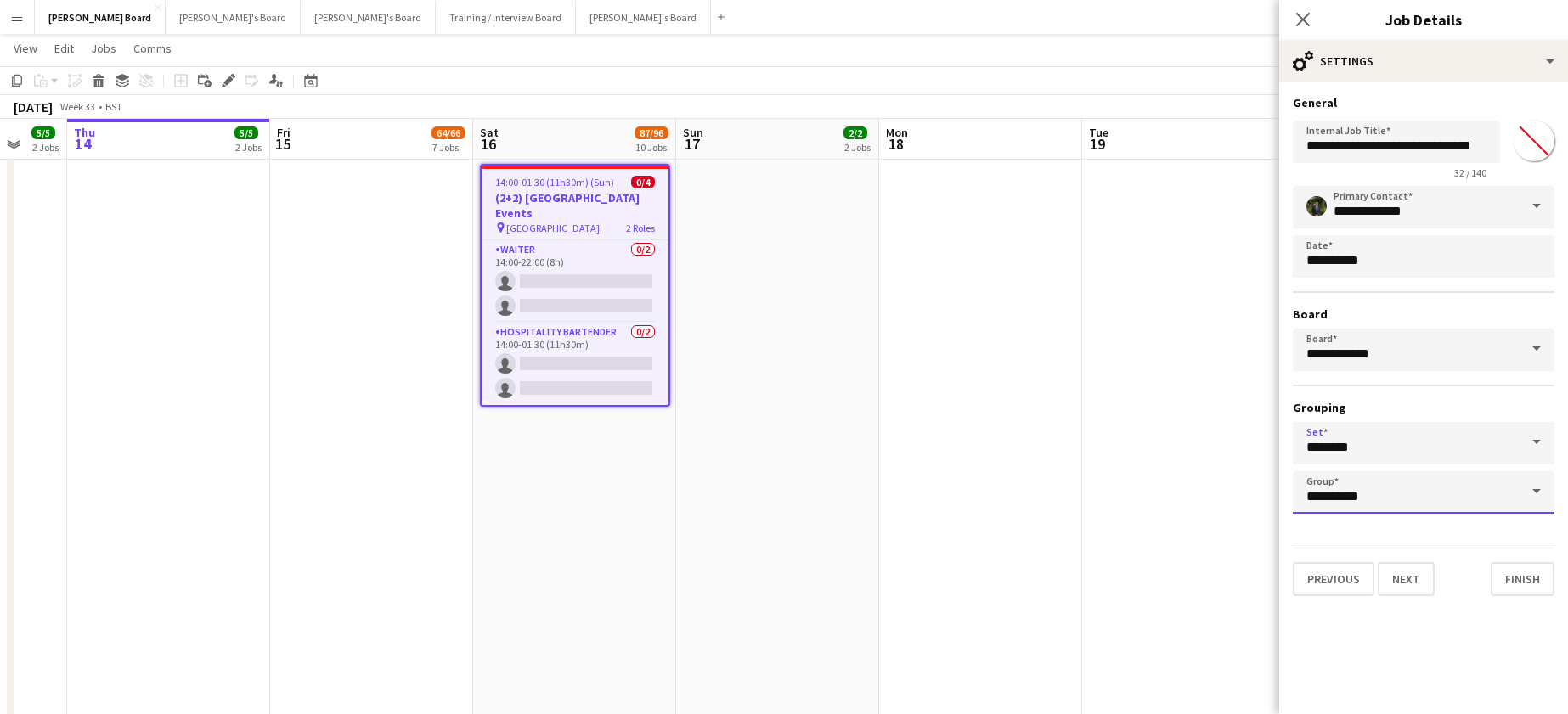
click at [1416, 493] on input "**********" at bounding box center [1423, 492] width 261 height 42
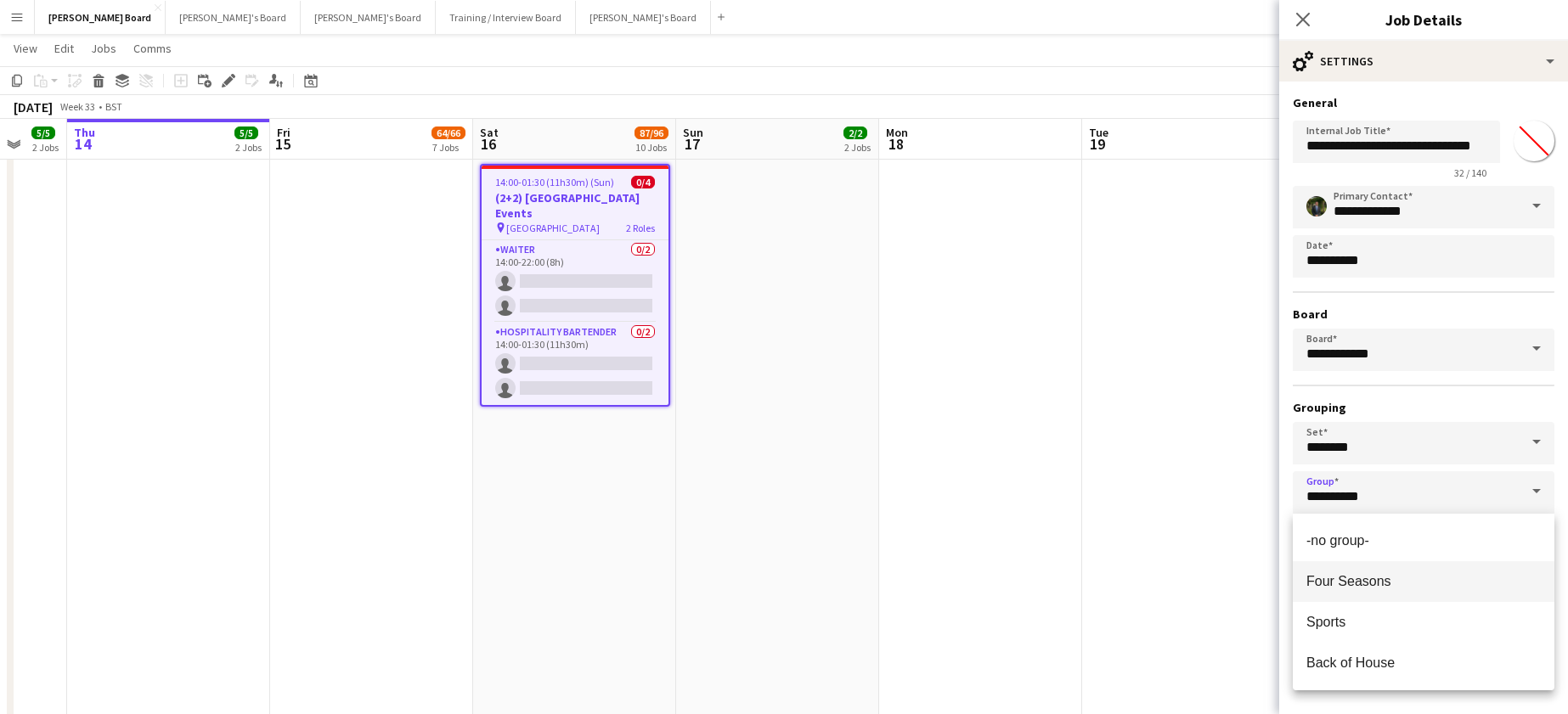
click at [1395, 579] on span "Four Seasons" at bounding box center [1424, 581] width 235 height 16
type input "**********"
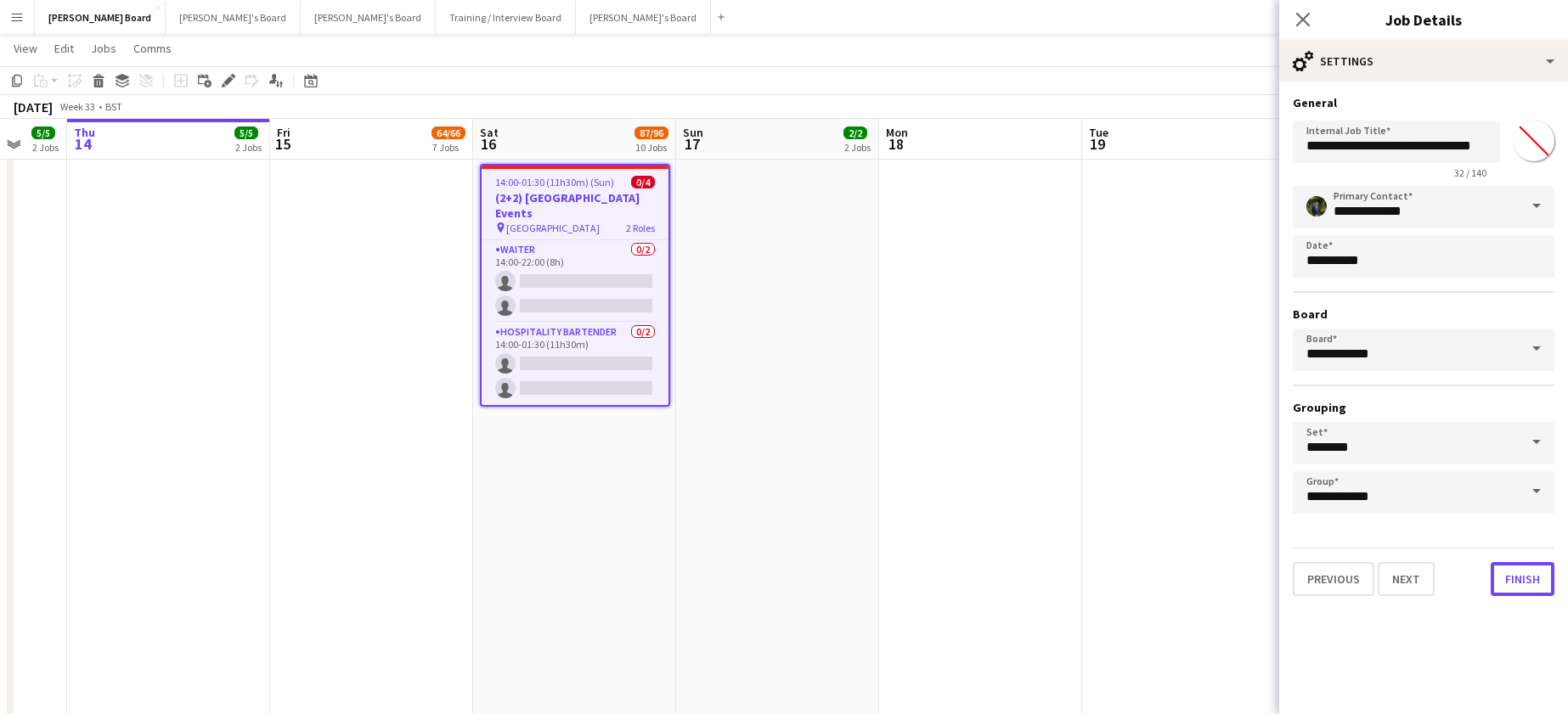
drag, startPoint x: 1508, startPoint y: 589, endPoint x: 1470, endPoint y: 584, distance: 38.3
click at [1509, 589] on button "Finish" at bounding box center [1523, 579] width 64 height 34
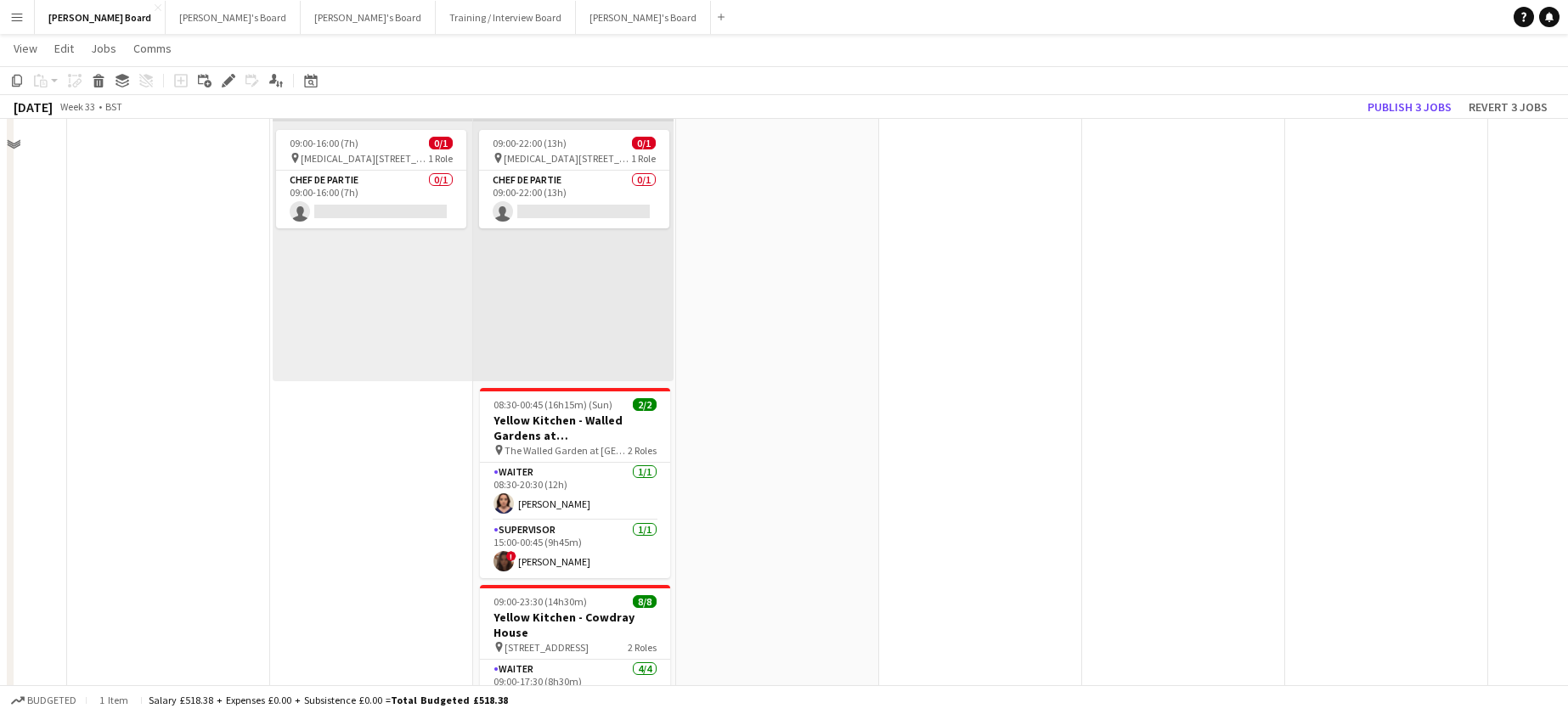
scroll to position [0, 0]
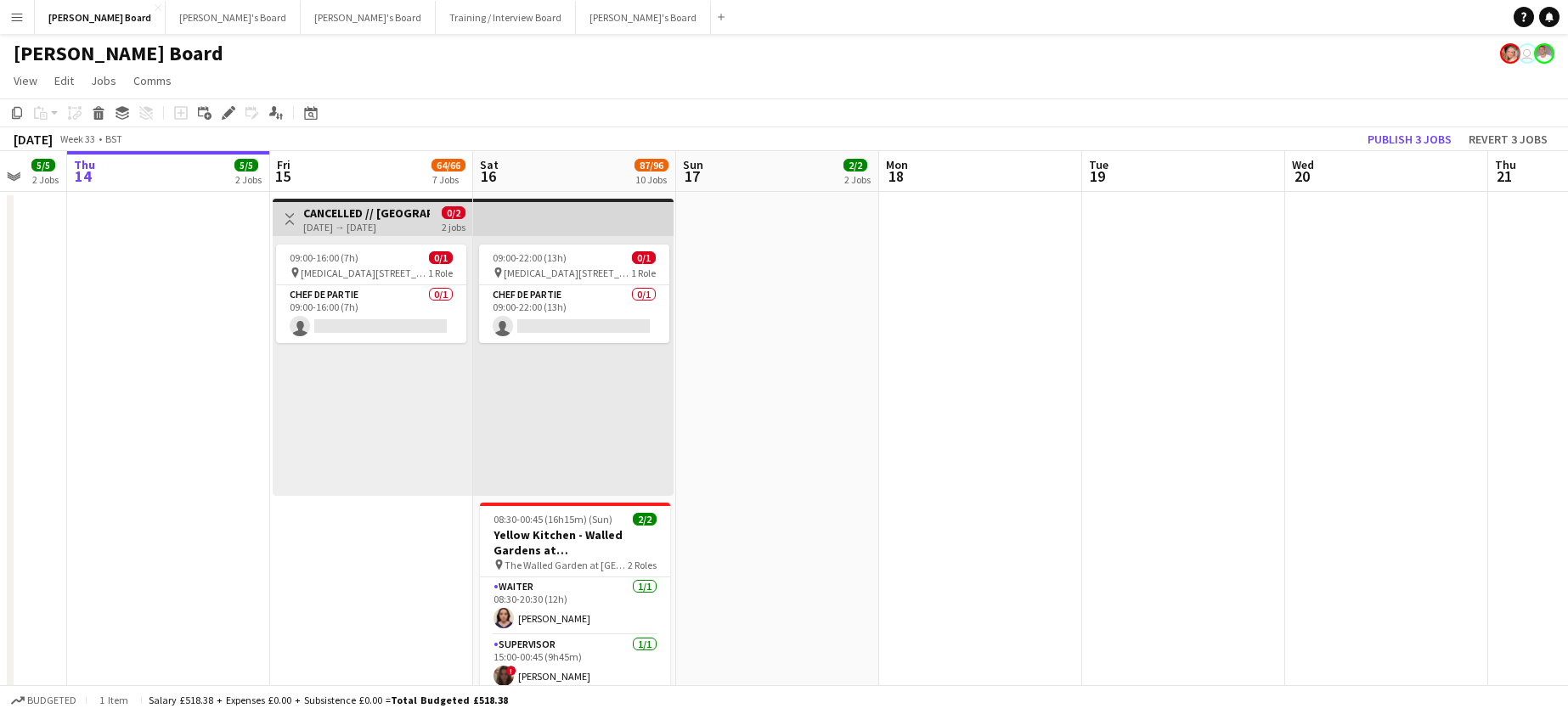
click at [336, 208] on h3 "CANCELLED // Riverside Marquee, Maidenhead SL6 2ED" at bounding box center [367, 213] width 126 height 16
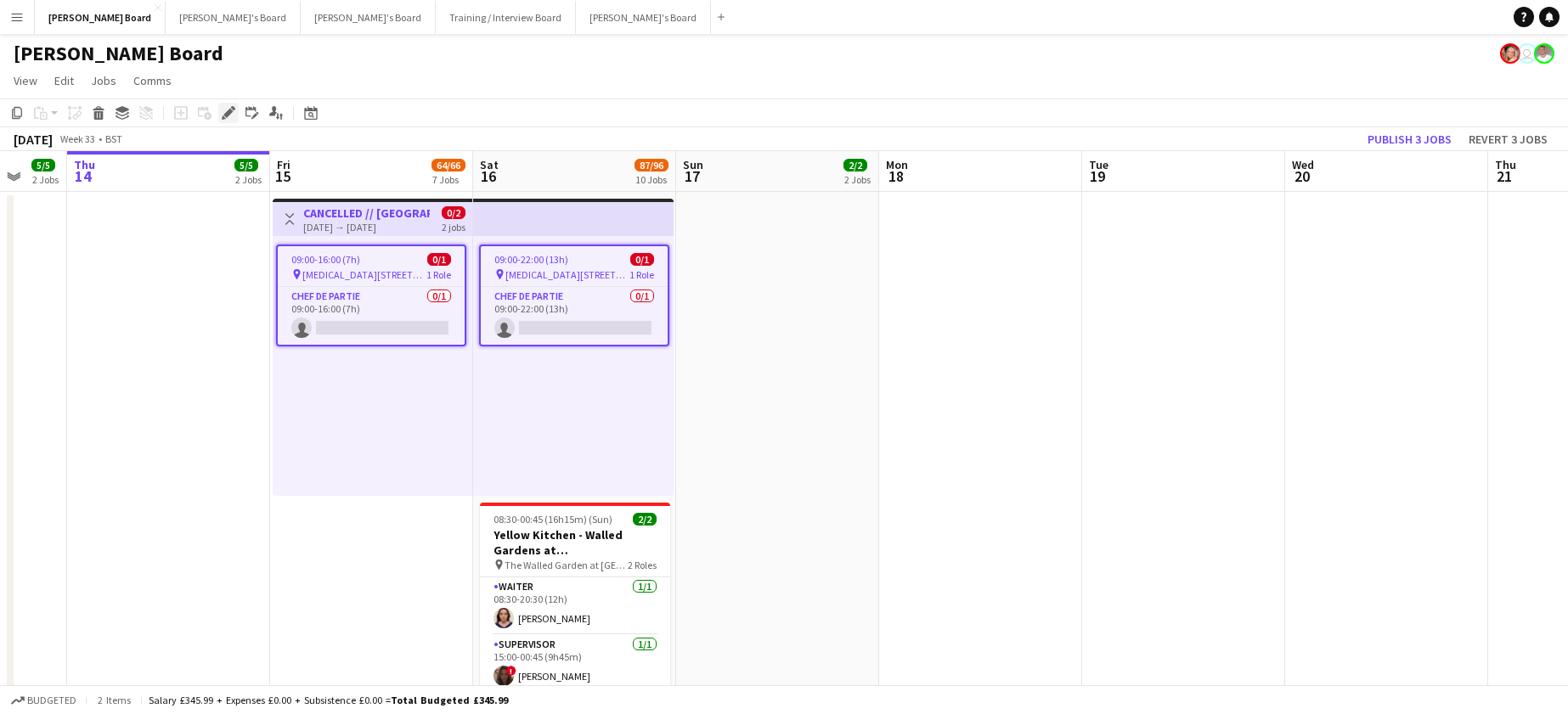
click at [234, 109] on icon at bounding box center [233, 108] width 4 height 4
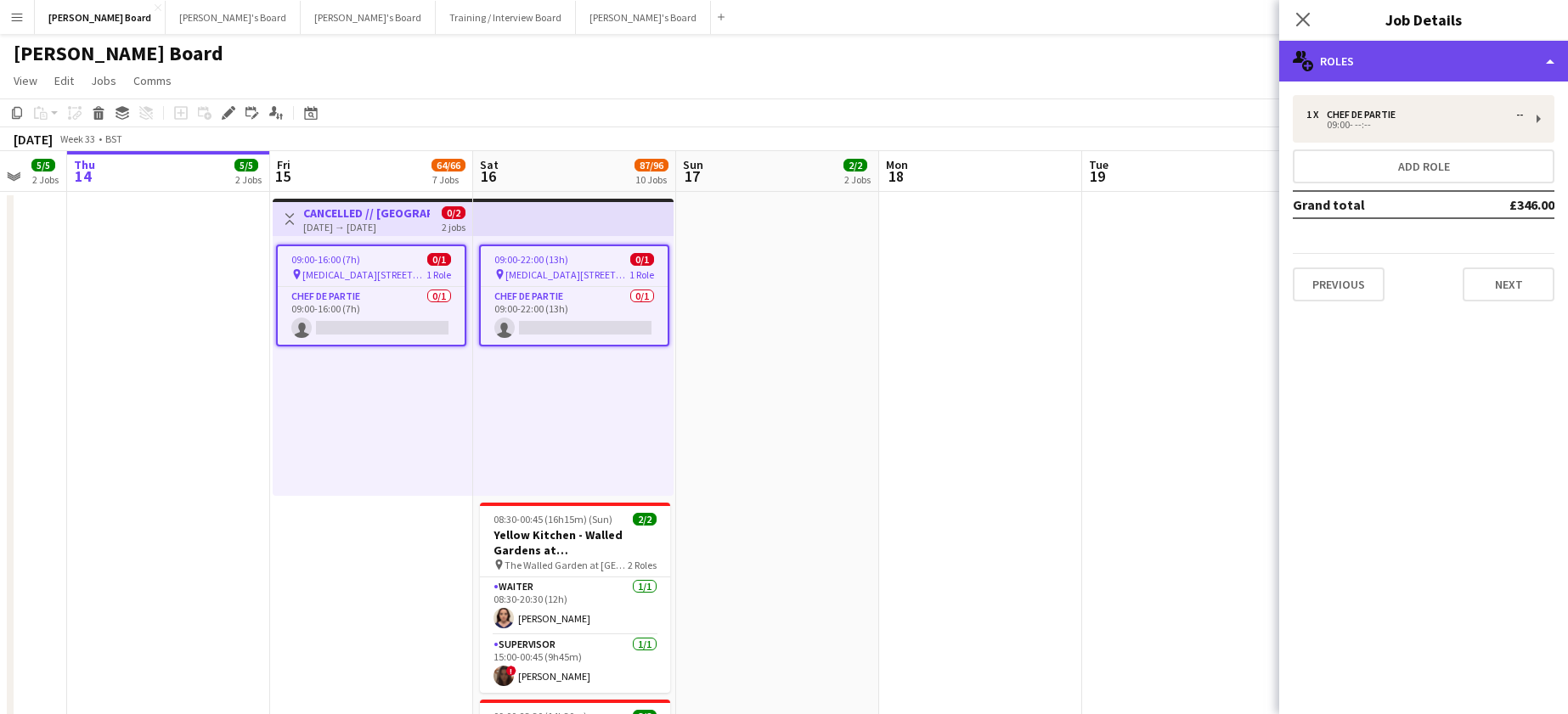
click at [1388, 57] on div "multiple-users-add Roles" at bounding box center [1423, 60] width 289 height 40
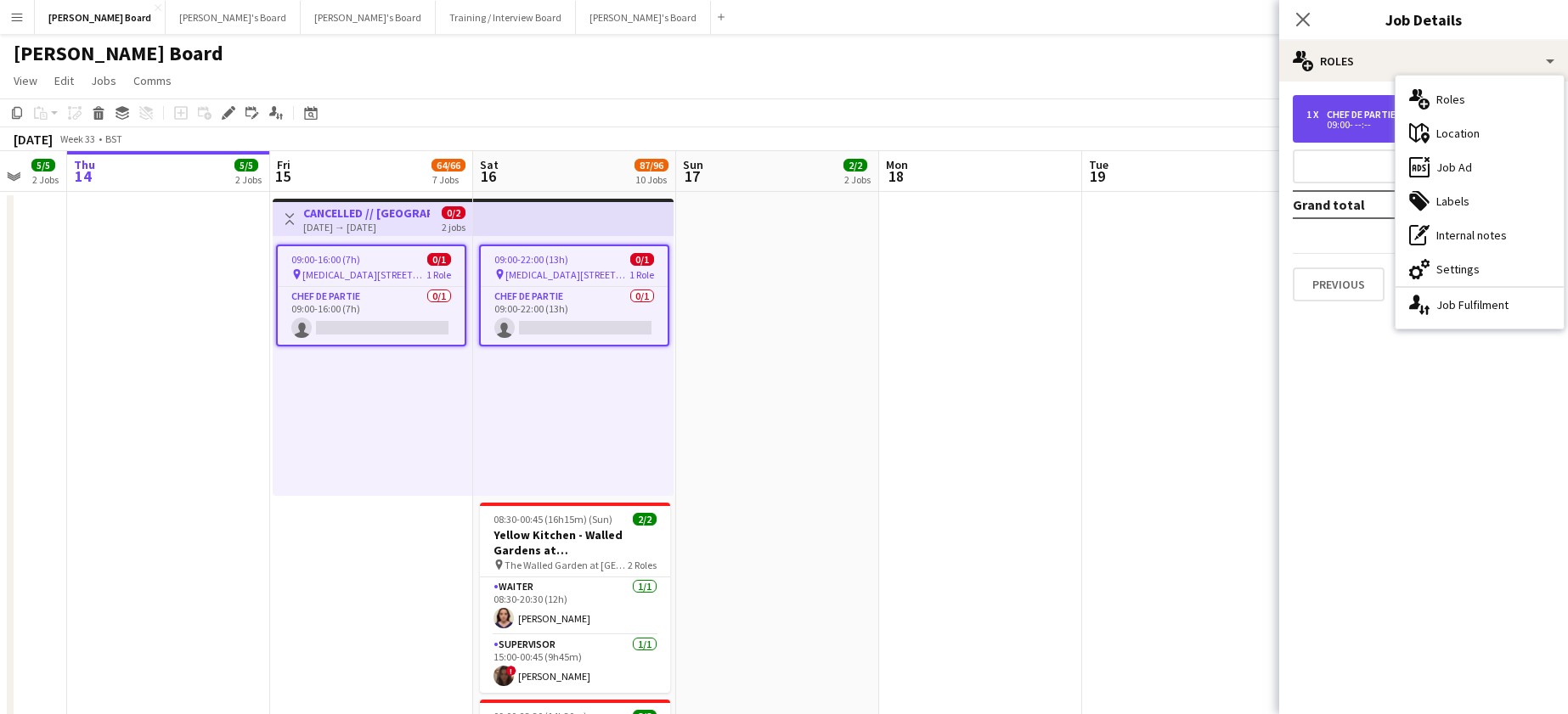
click at [1345, 113] on div "Chef de Partie" at bounding box center [1365, 114] width 76 height 12
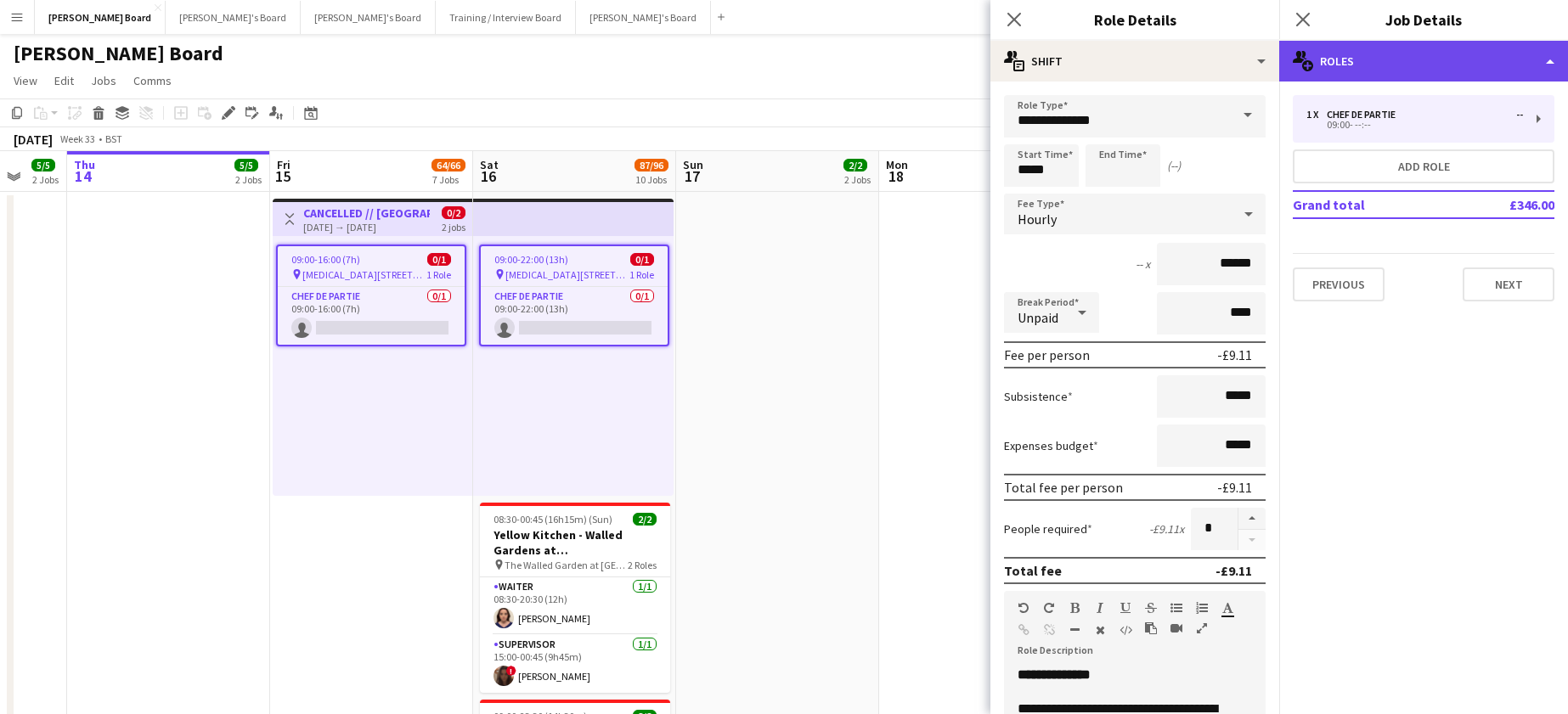
click at [1414, 49] on div "multiple-users-add Roles" at bounding box center [1423, 60] width 289 height 40
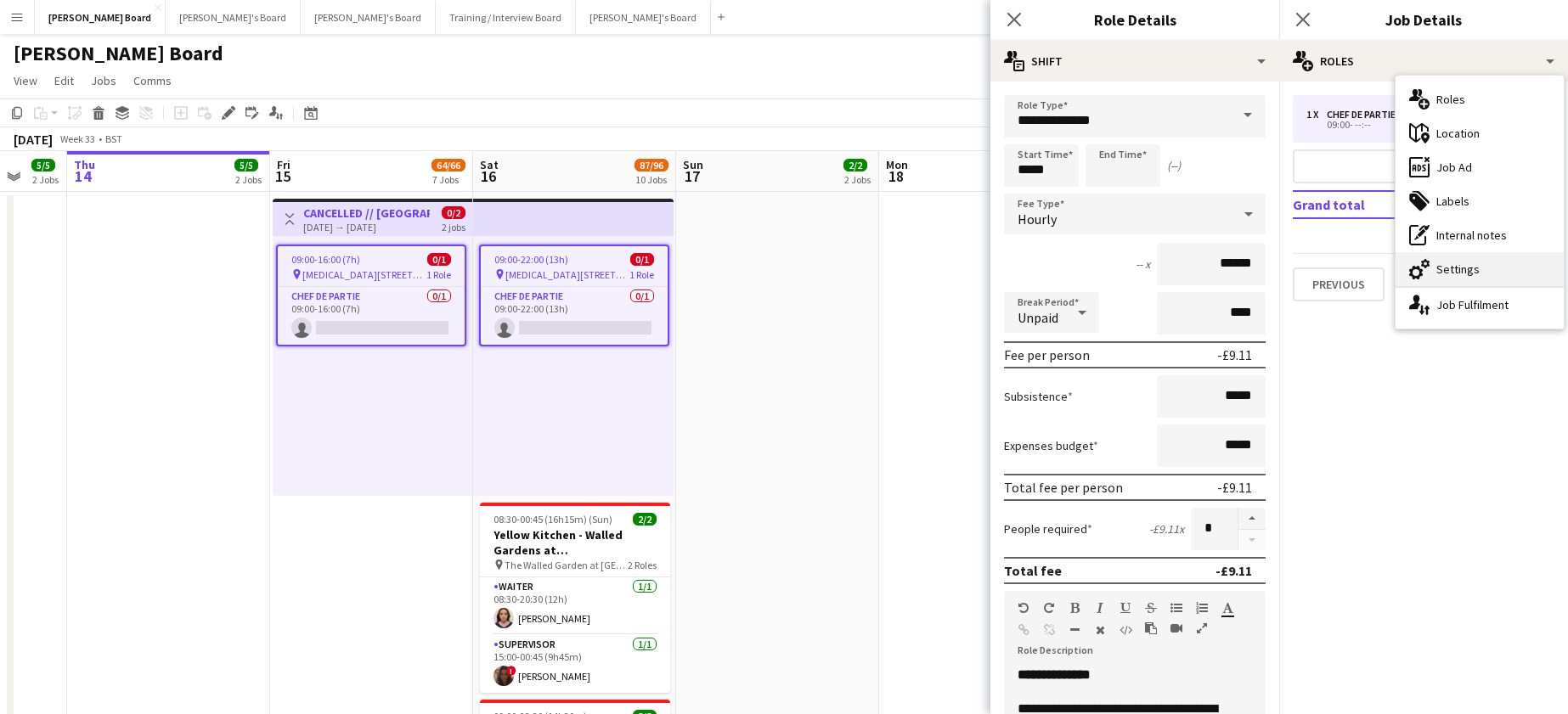
click at [1471, 279] on div "cog-double-3 Settings" at bounding box center [1479, 269] width 169 height 34
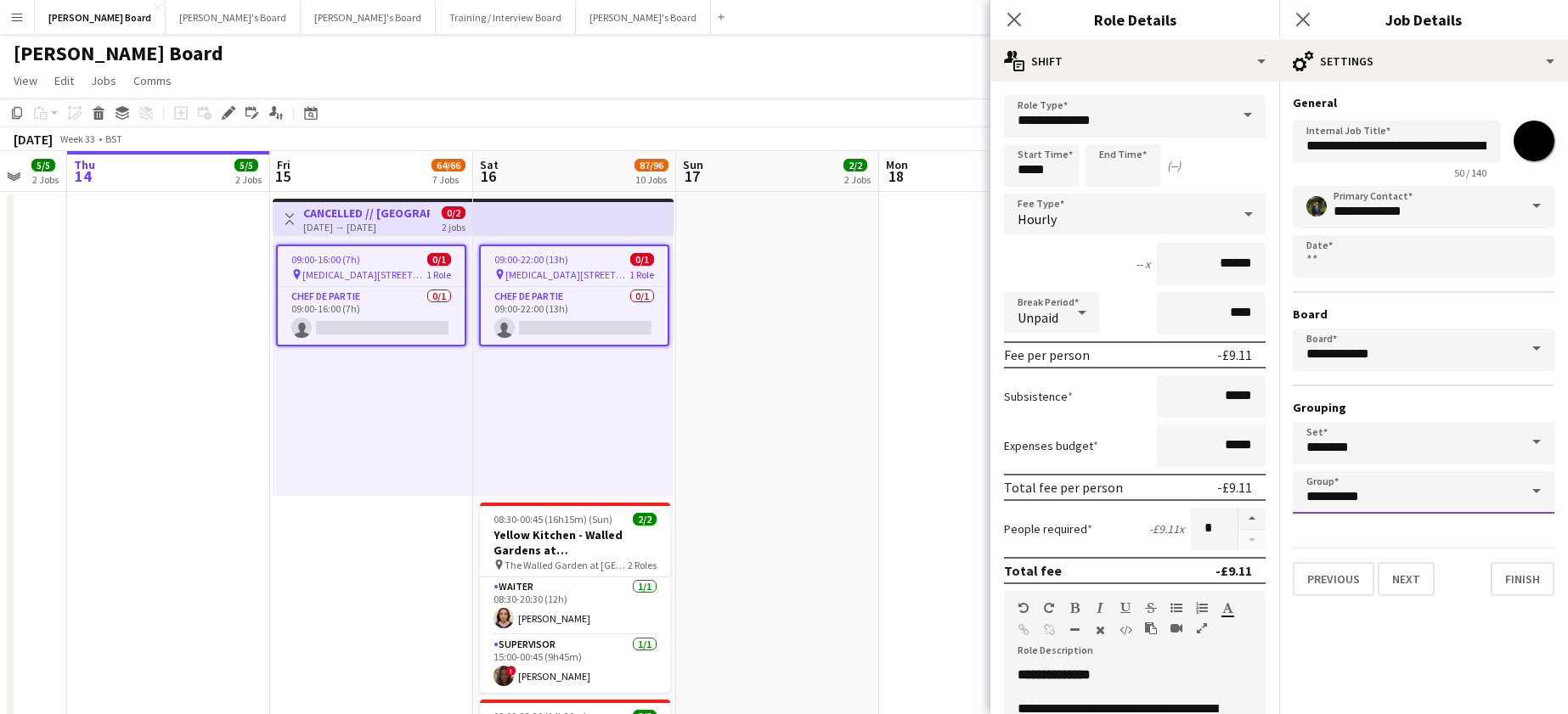
click at [1380, 494] on input "**********" at bounding box center [1423, 492] width 261 height 42
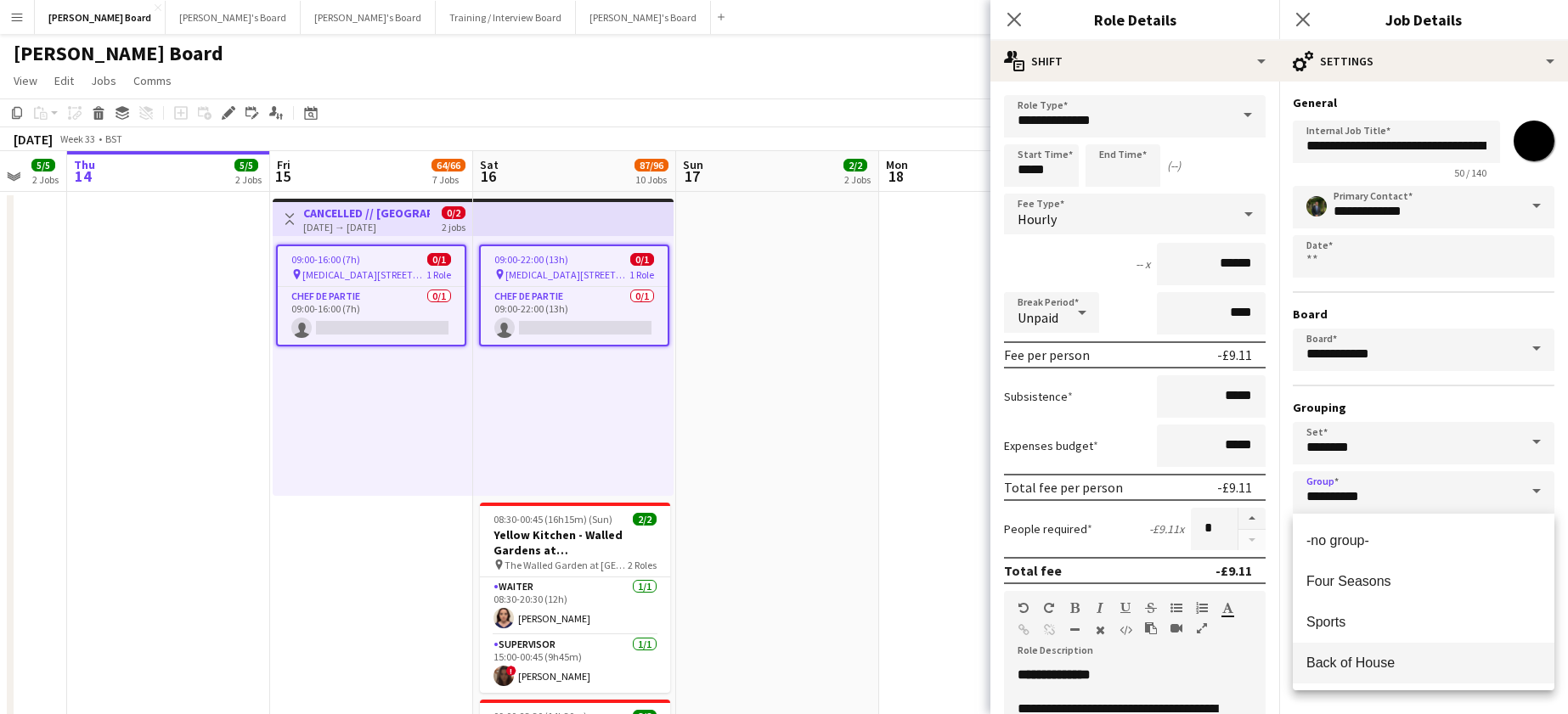
click at [1366, 660] on span "Back of House" at bounding box center [1351, 663] width 89 height 15
type input "**********"
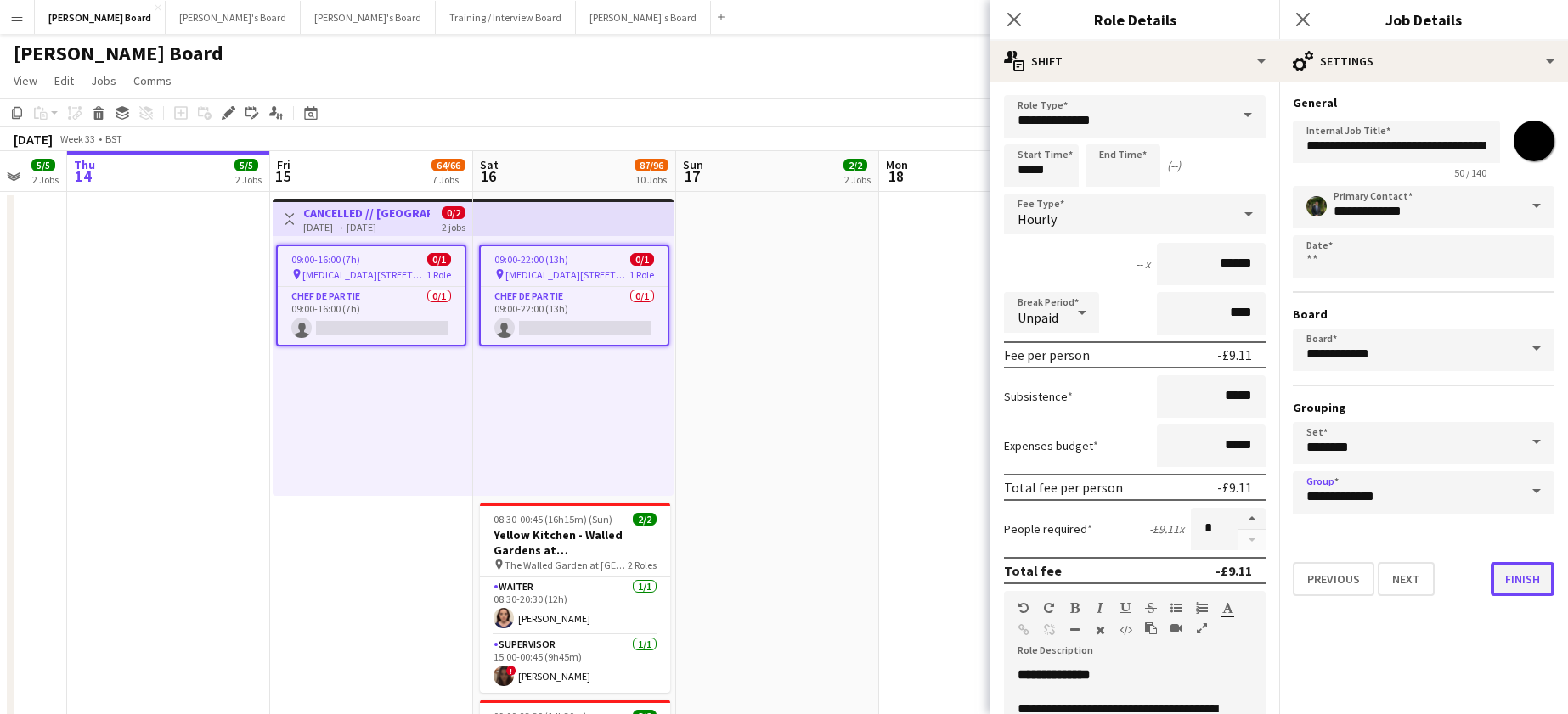
click at [1523, 571] on button "Finish" at bounding box center [1523, 579] width 64 height 34
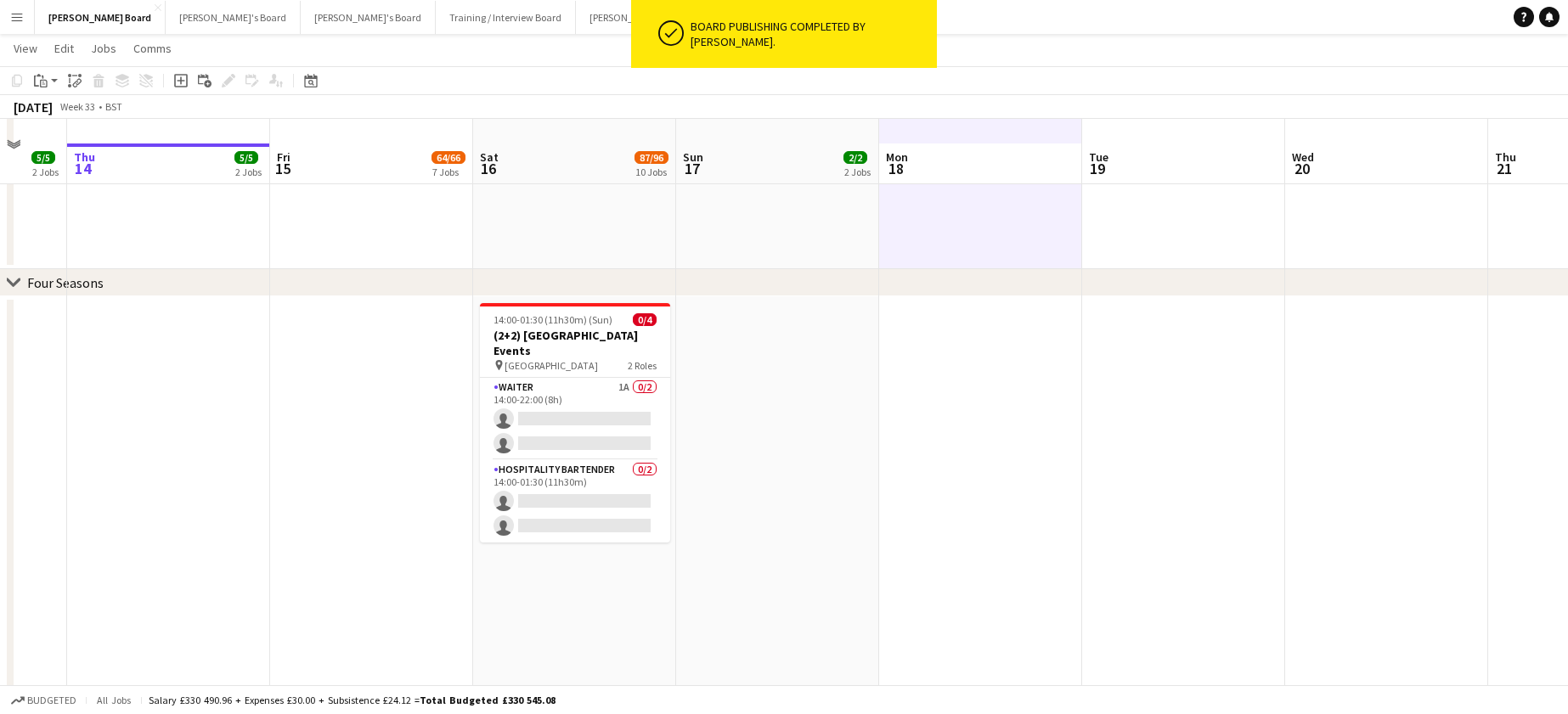
scroll to position [2152, 0]
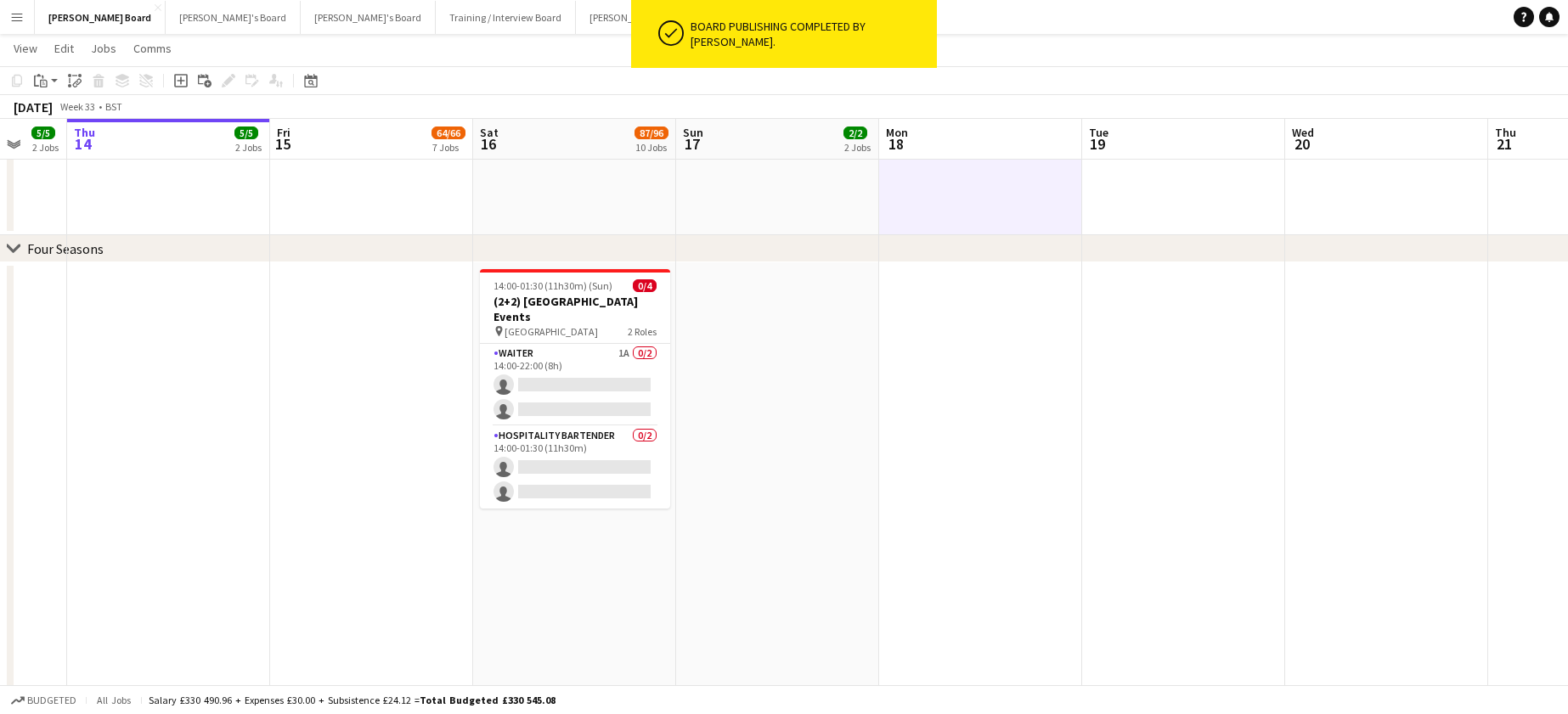
click at [1246, 318] on app-date-cell at bounding box center [1183, 491] width 203 height 458
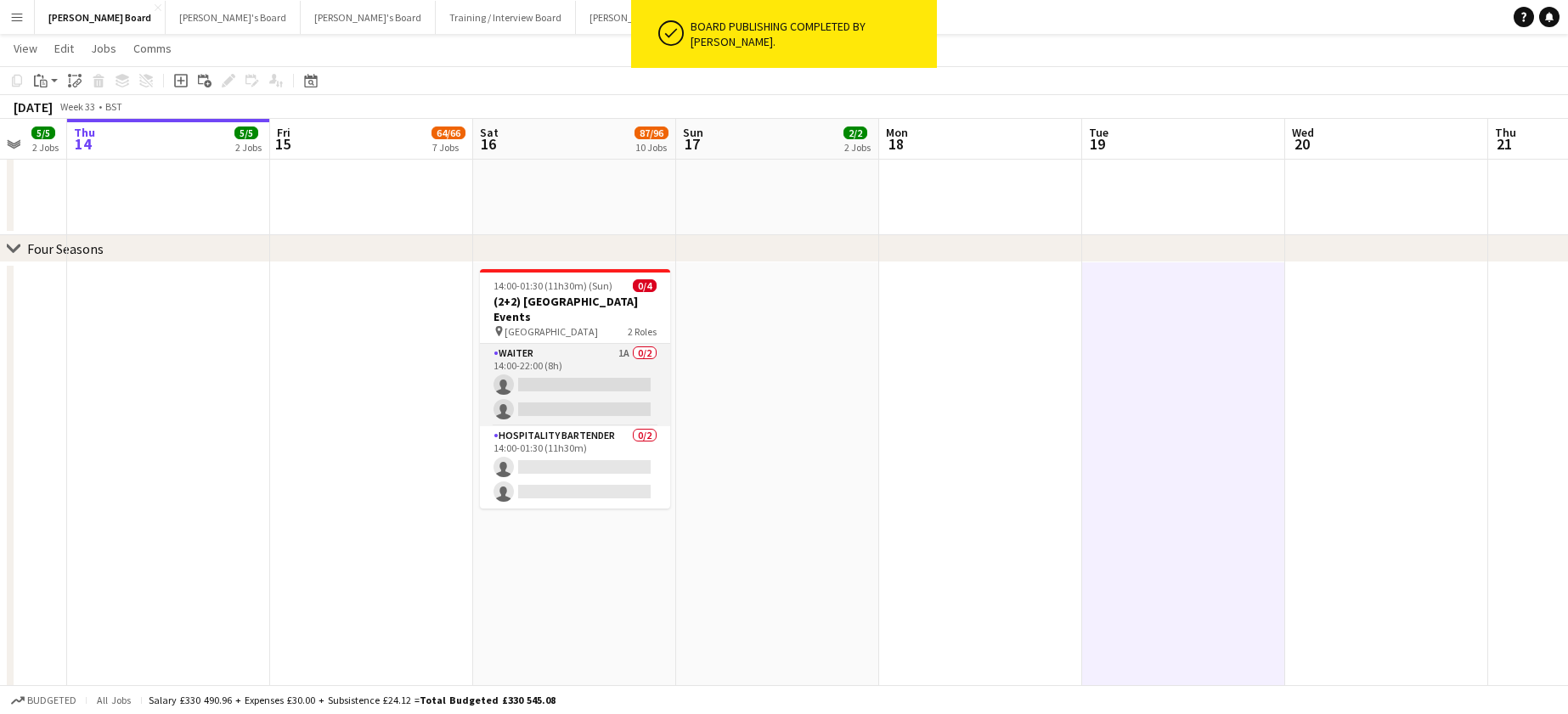
click at [606, 390] on app-card-role "Waiter 1A 0/2 14:00-22:00 (8h) single-neutral-actions single-neutral-actions" at bounding box center [575, 386] width 190 height 83
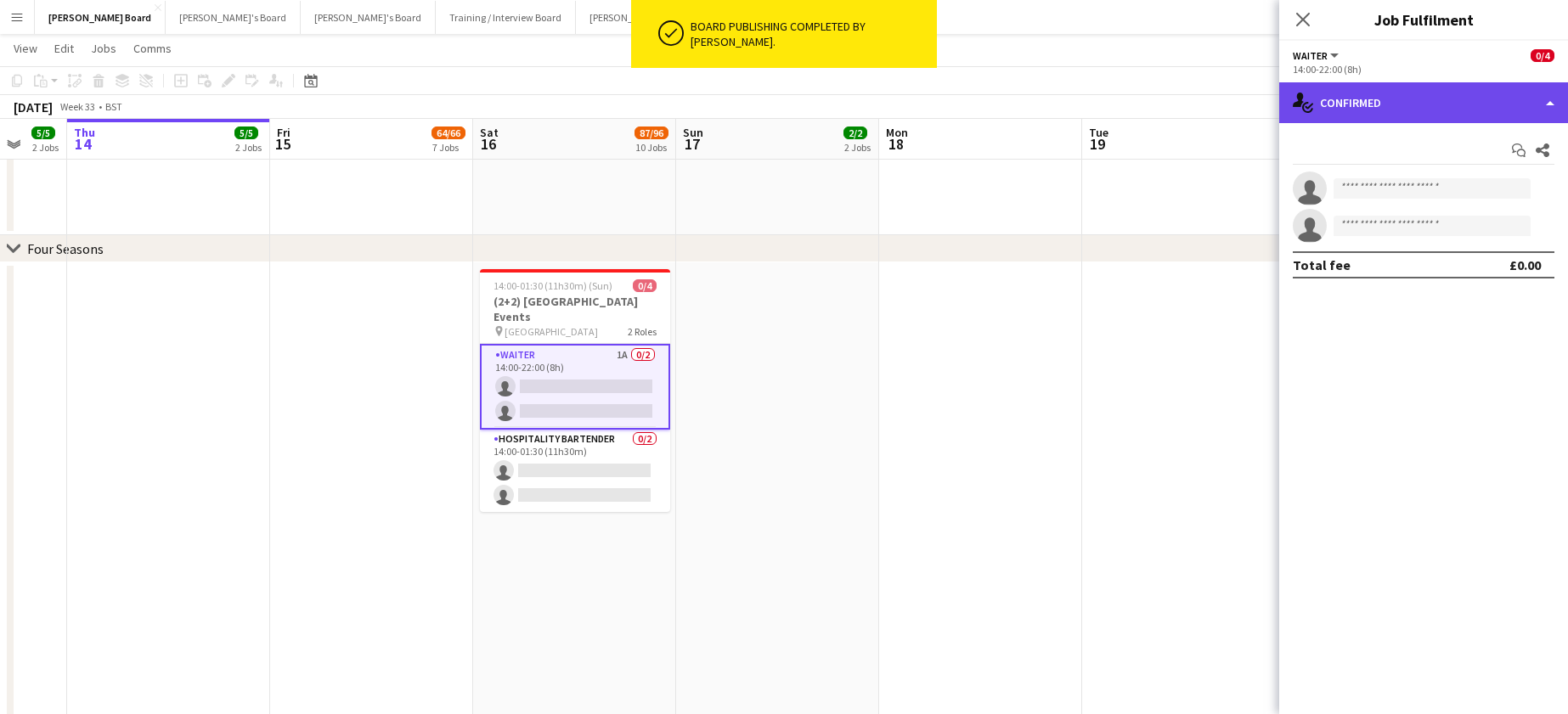
click at [1409, 98] on div "single-neutral-actions-check-2 Confirmed" at bounding box center [1423, 103] width 289 height 40
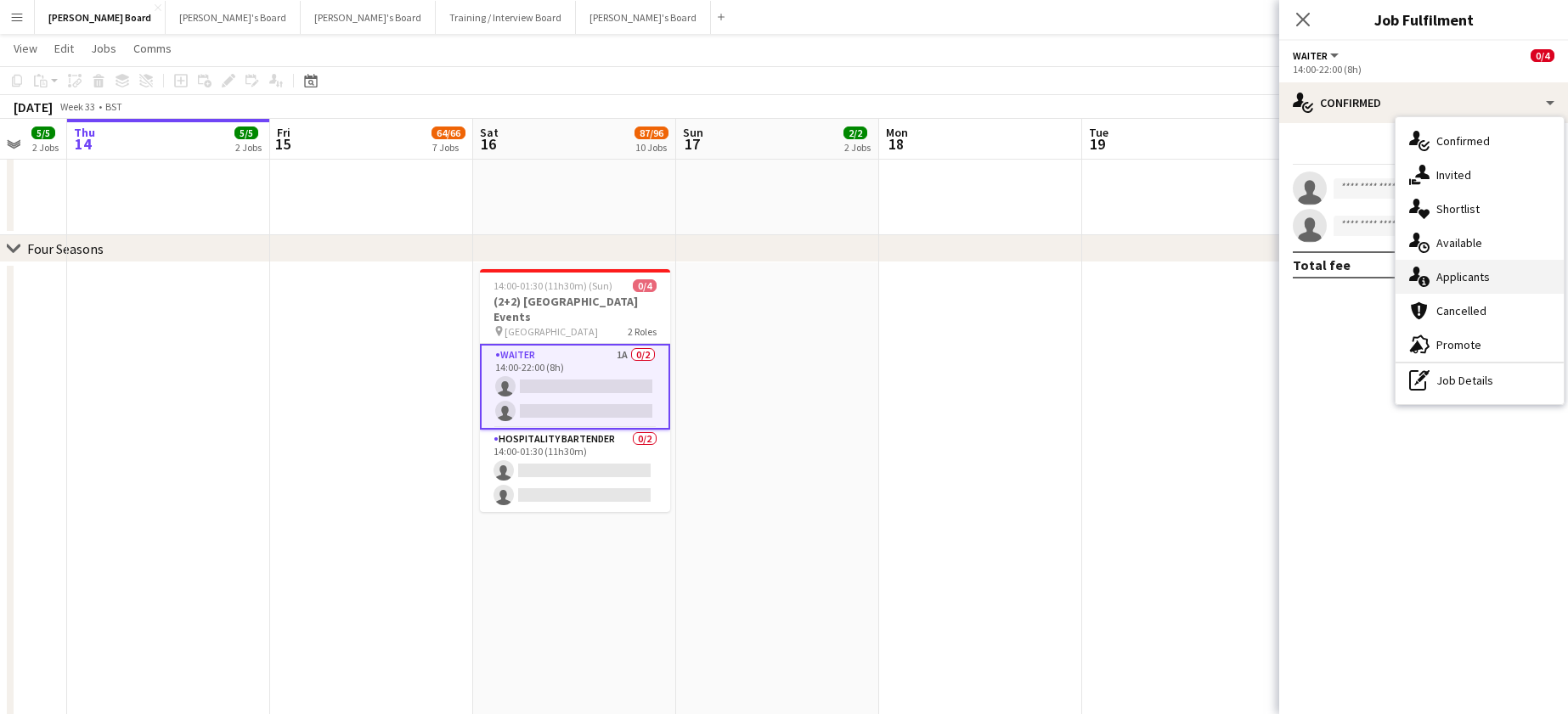
click at [1480, 267] on div "single-neutral-actions-information Applicants" at bounding box center [1479, 277] width 169 height 34
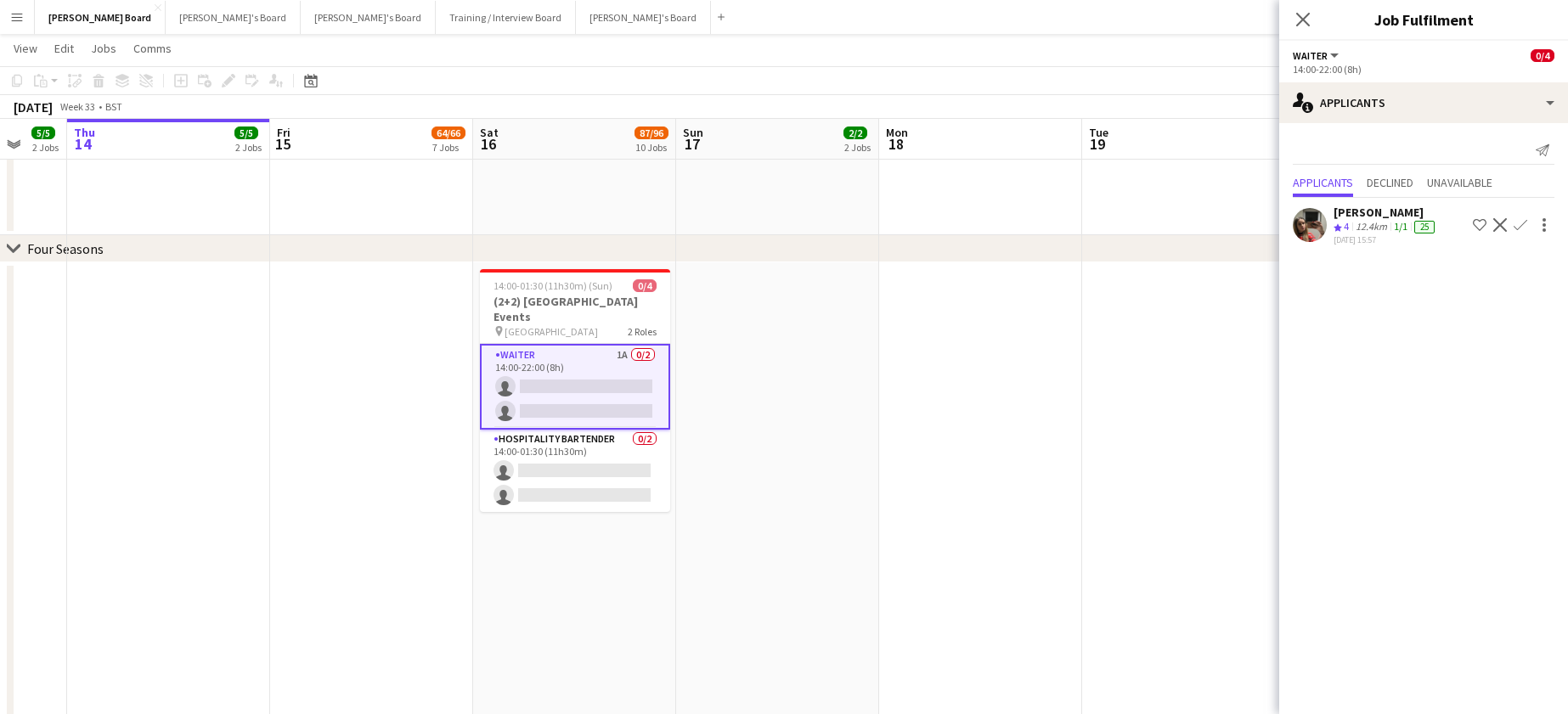
click at [1524, 224] on app-icon "Confirm" at bounding box center [1521, 225] width 14 height 14
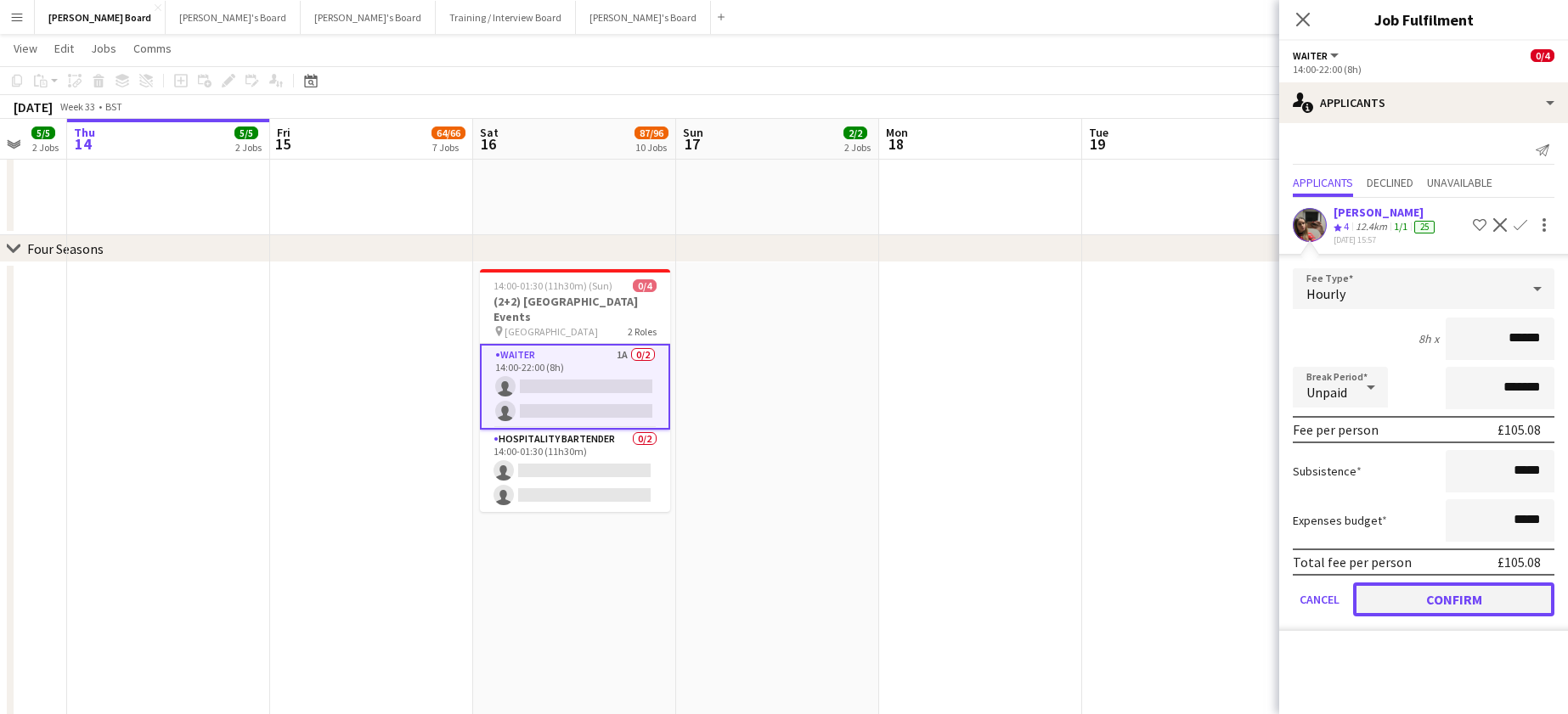
click at [1426, 609] on button "Confirm" at bounding box center [1454, 600] width 201 height 34
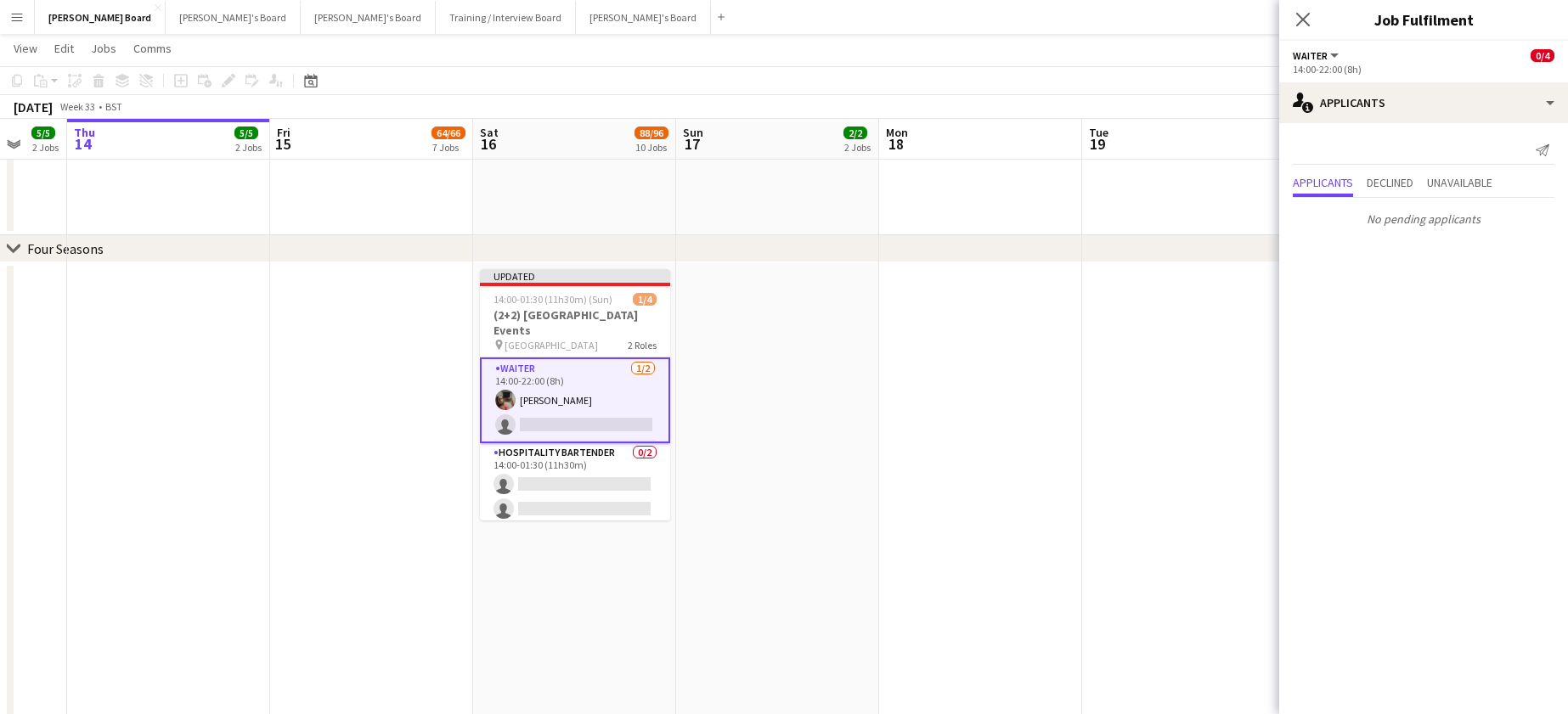
click at [1128, 502] on app-date-cell at bounding box center [1183, 491] width 203 height 458
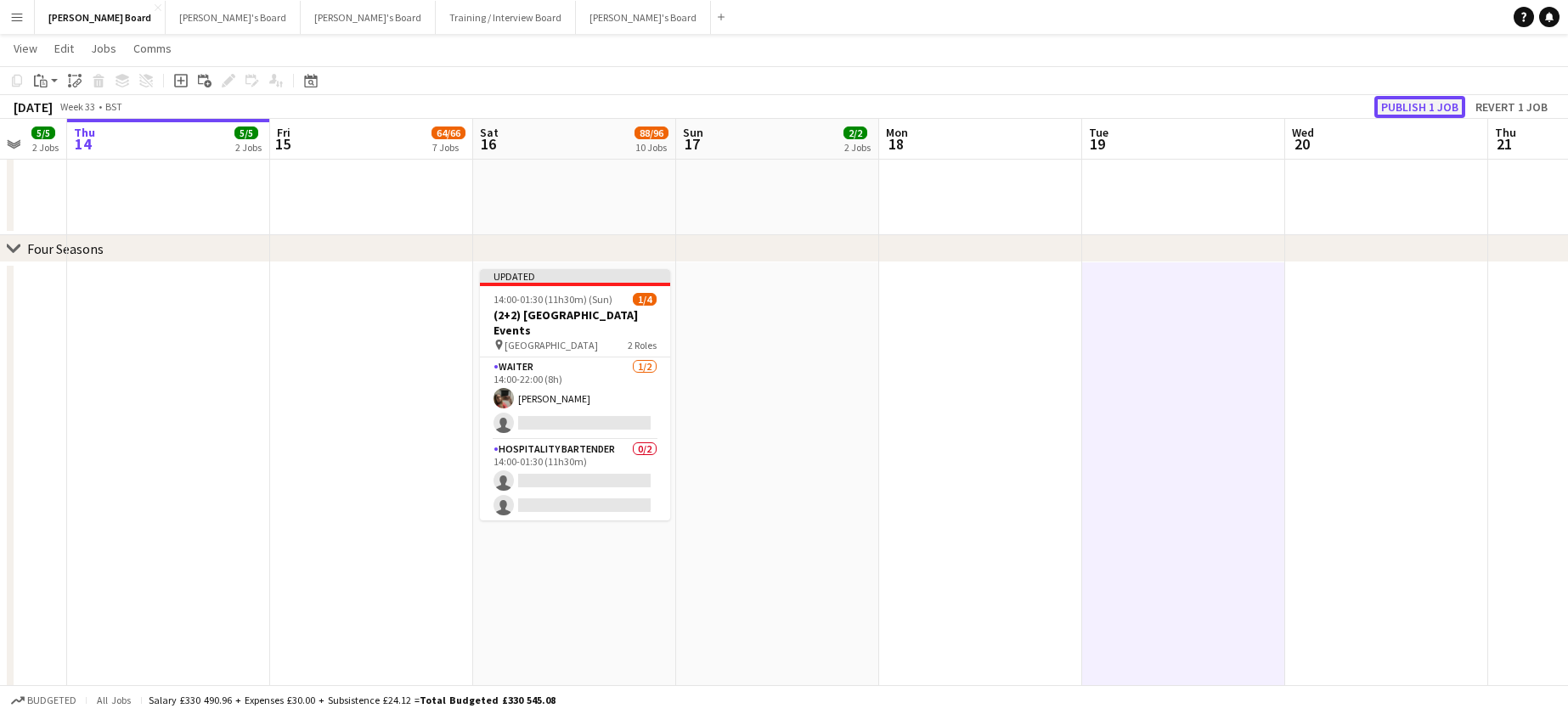
click at [1444, 103] on button "Publish 1 job" at bounding box center [1420, 107] width 91 height 22
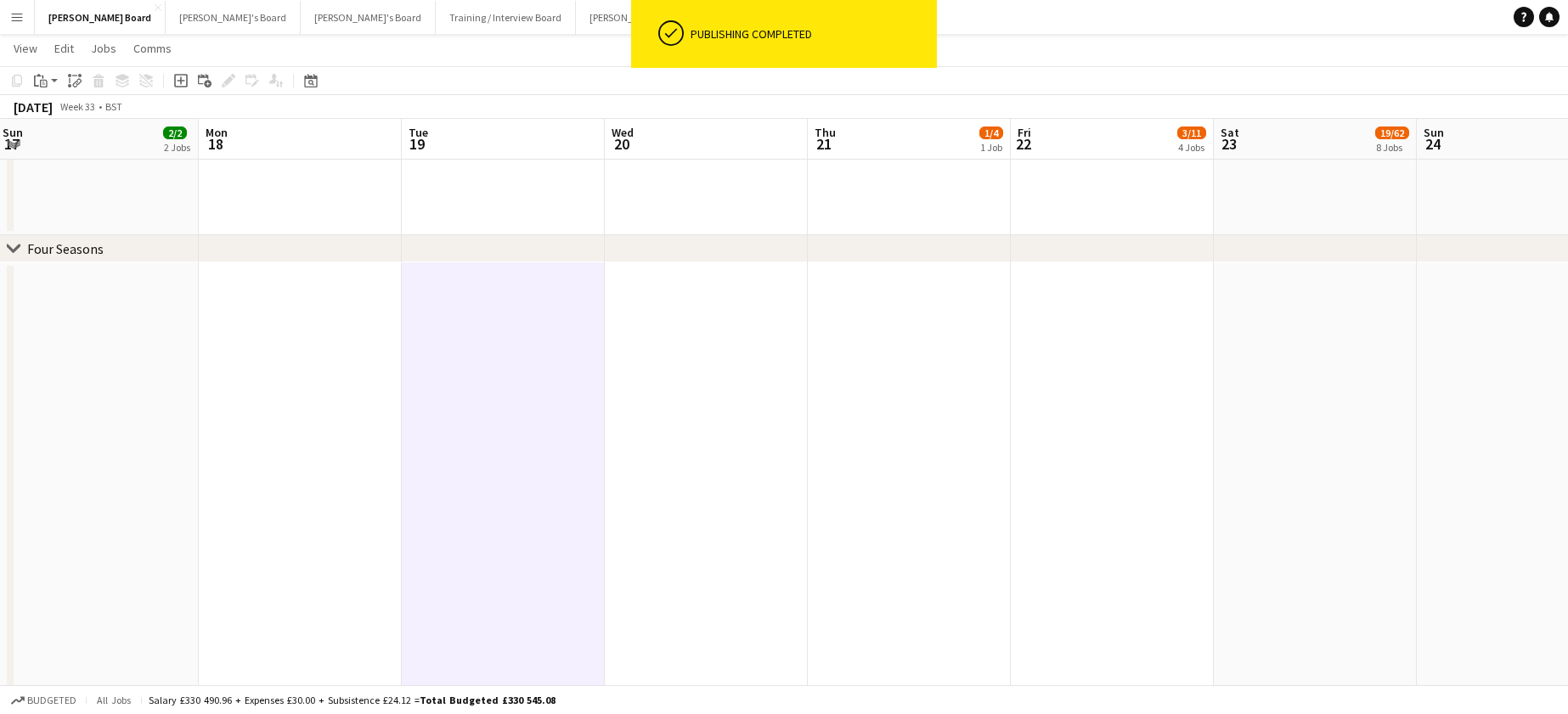
drag, startPoint x: 1464, startPoint y: 421, endPoint x: 862, endPoint y: 534, distance: 612.5
click at [849, 536] on app-calendar-viewport "Wed 13 5/5 2 Jobs Thu 14 5/5 2 Jobs Fri 15 64/66 7 Jobs Sat 16 88/96 10 Jobs Su…" at bounding box center [784, 252] width 1568 height 4677
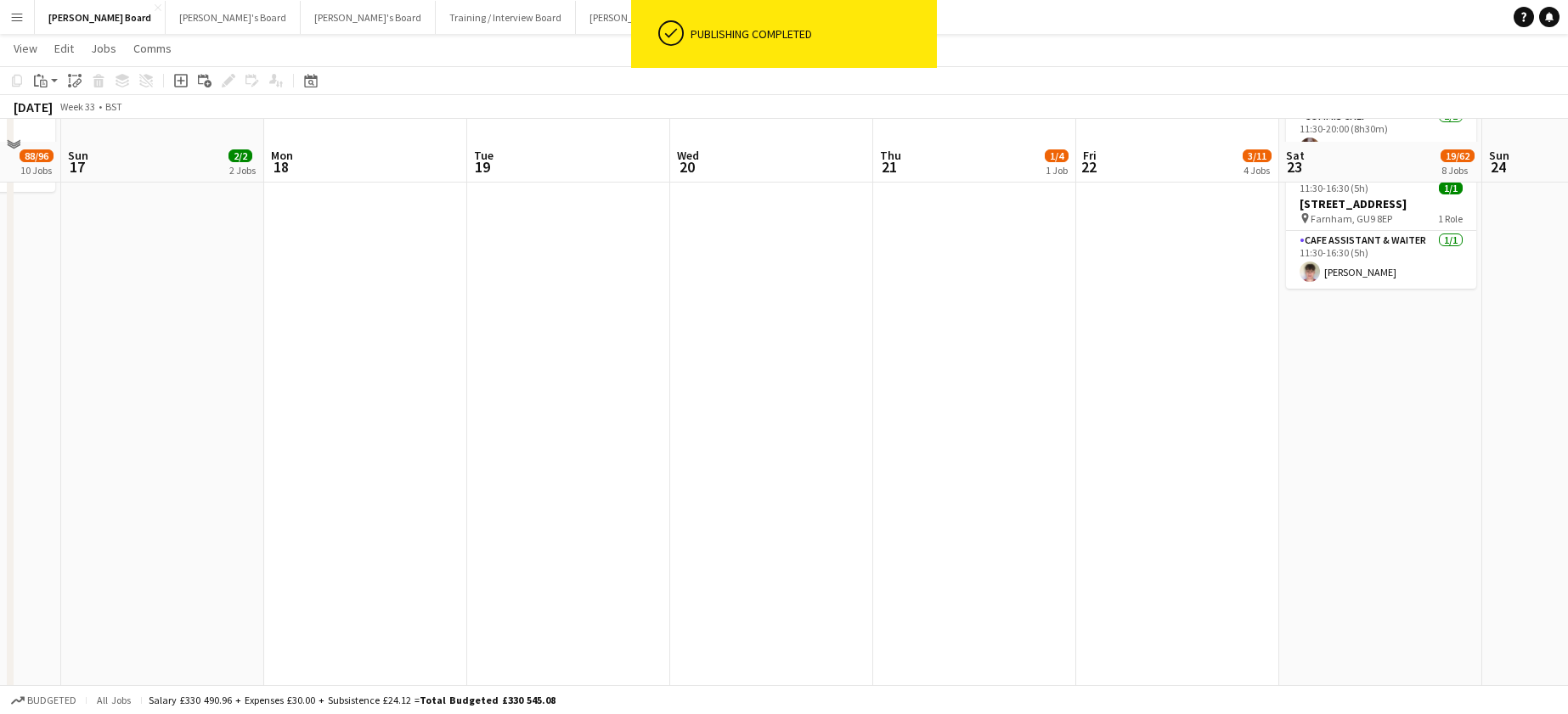
scroll to position [453, 0]
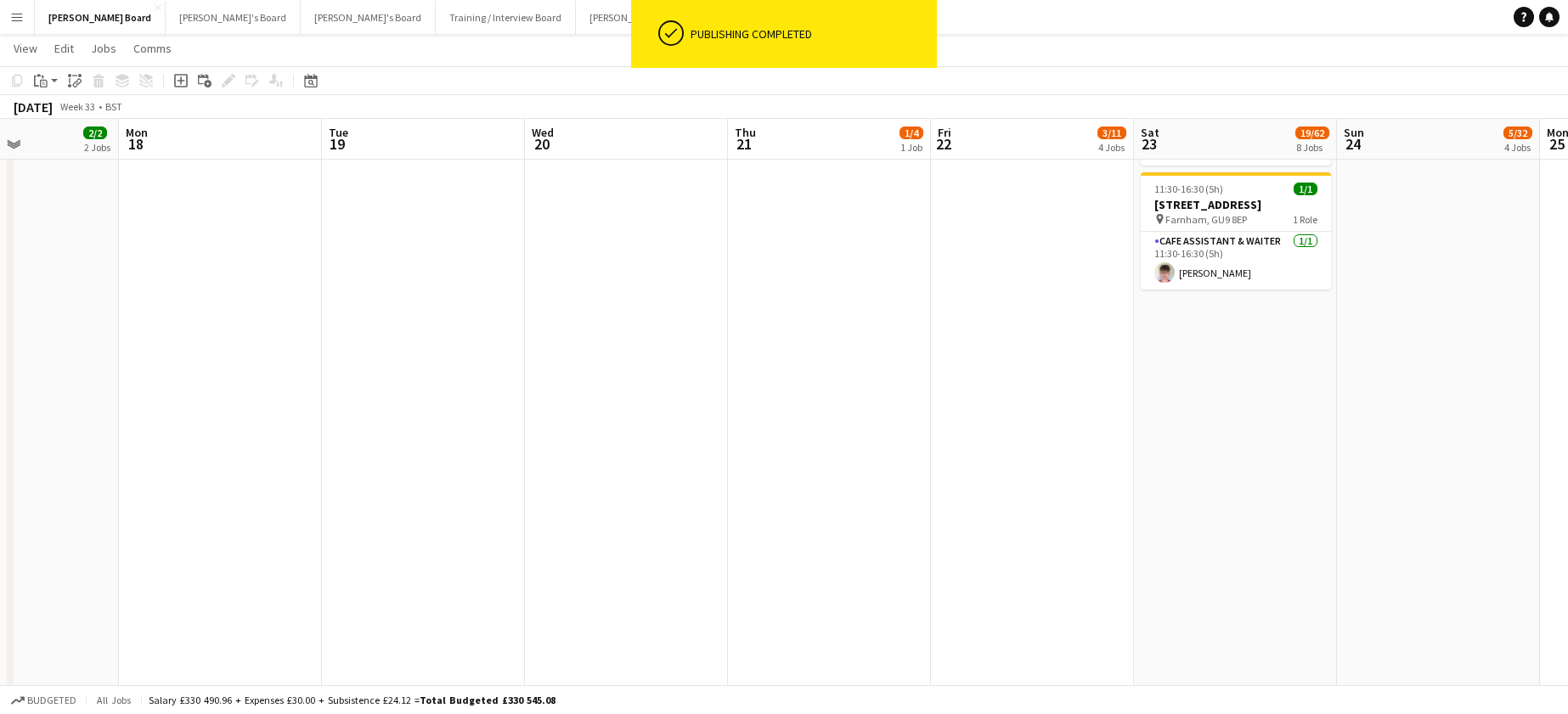
drag, startPoint x: 1311, startPoint y: 451, endPoint x: 817, endPoint y: 510, distance: 497.5
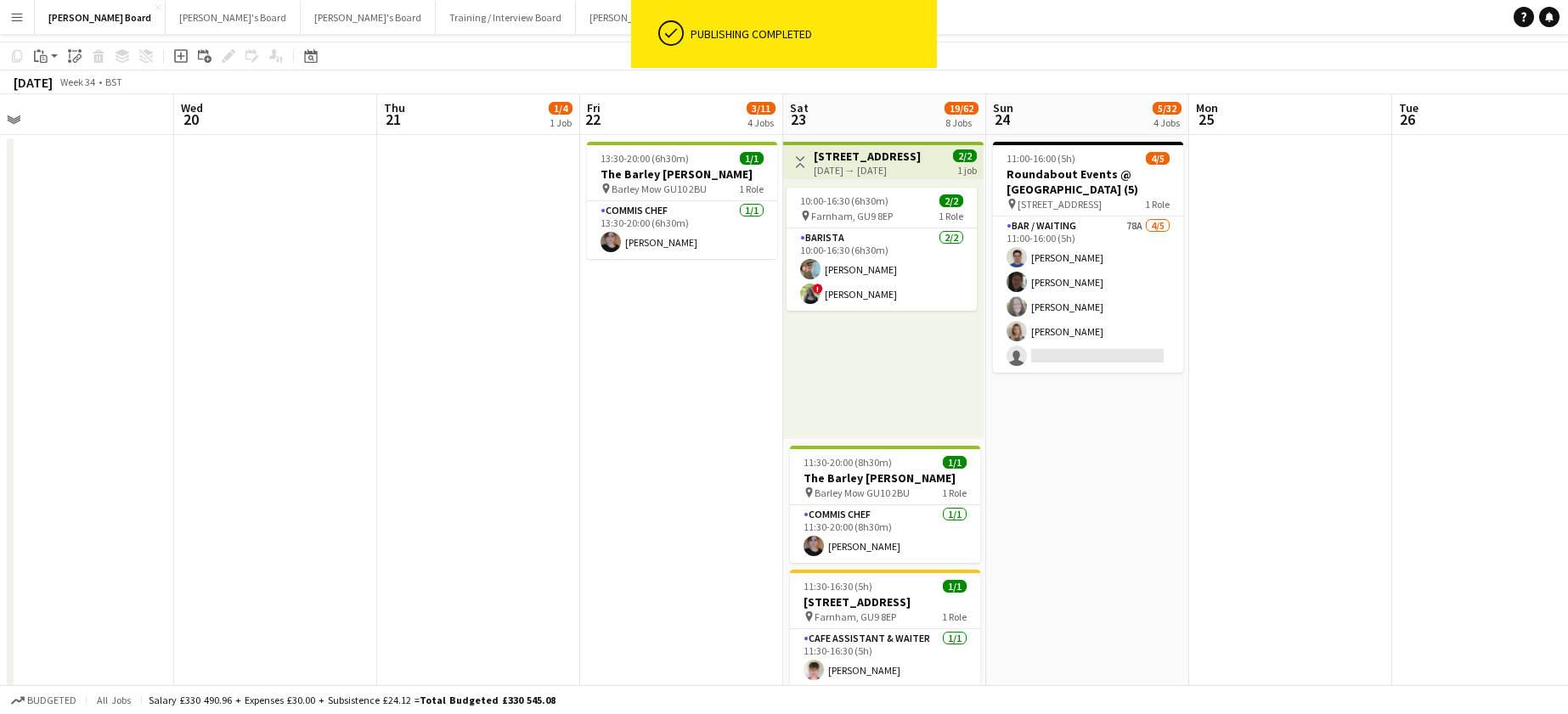
scroll to position [113, 0]
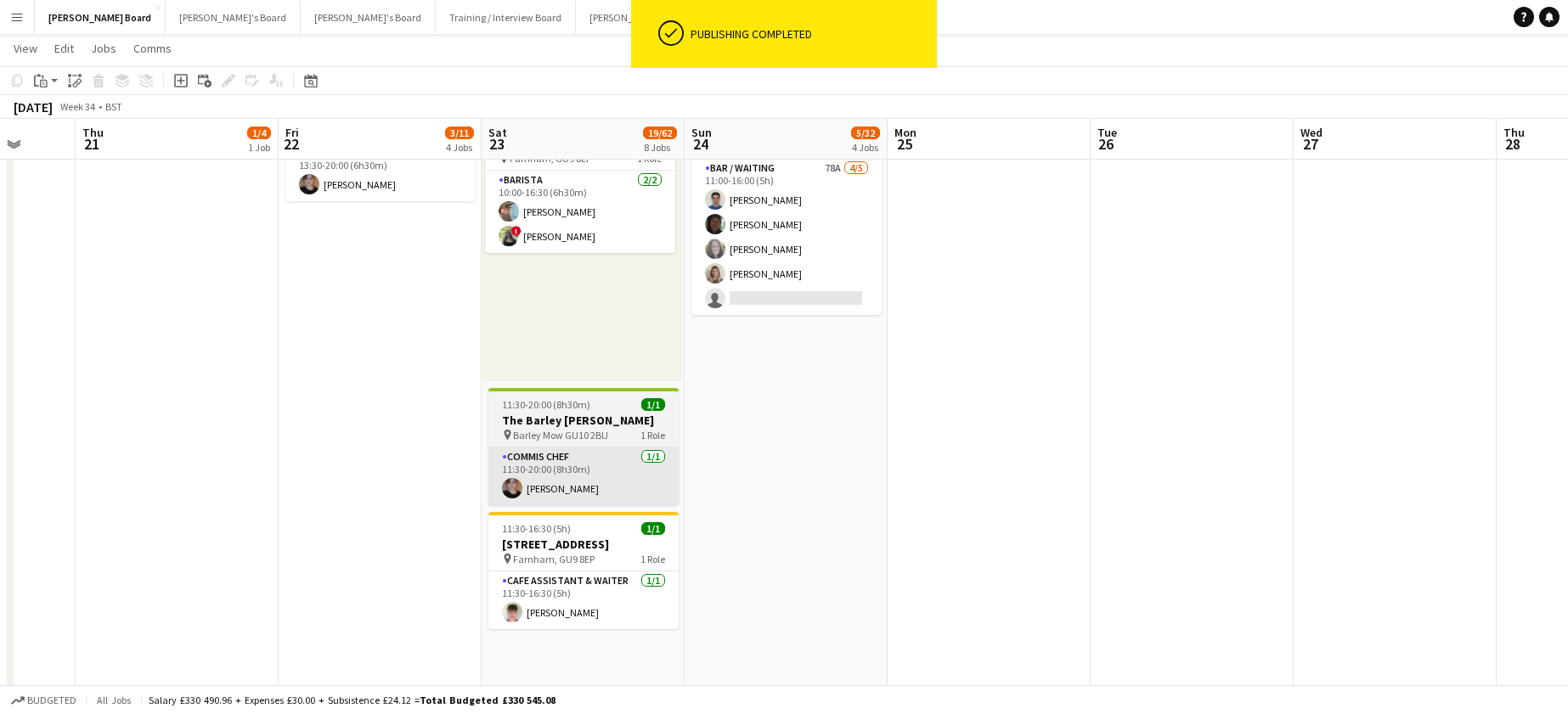
drag, startPoint x: 1177, startPoint y: 511, endPoint x: 859, endPoint y: 475, distance: 320.0
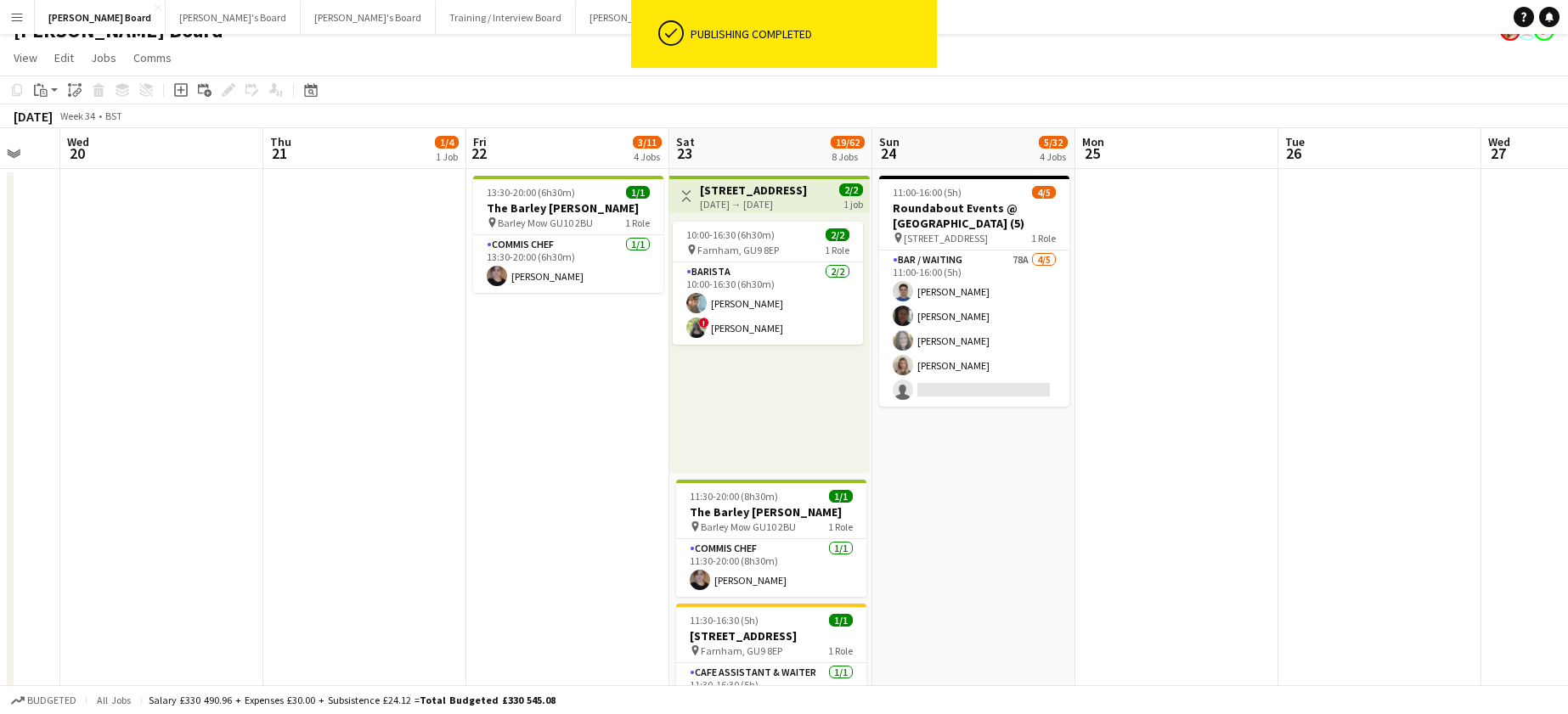
scroll to position [0, 0]
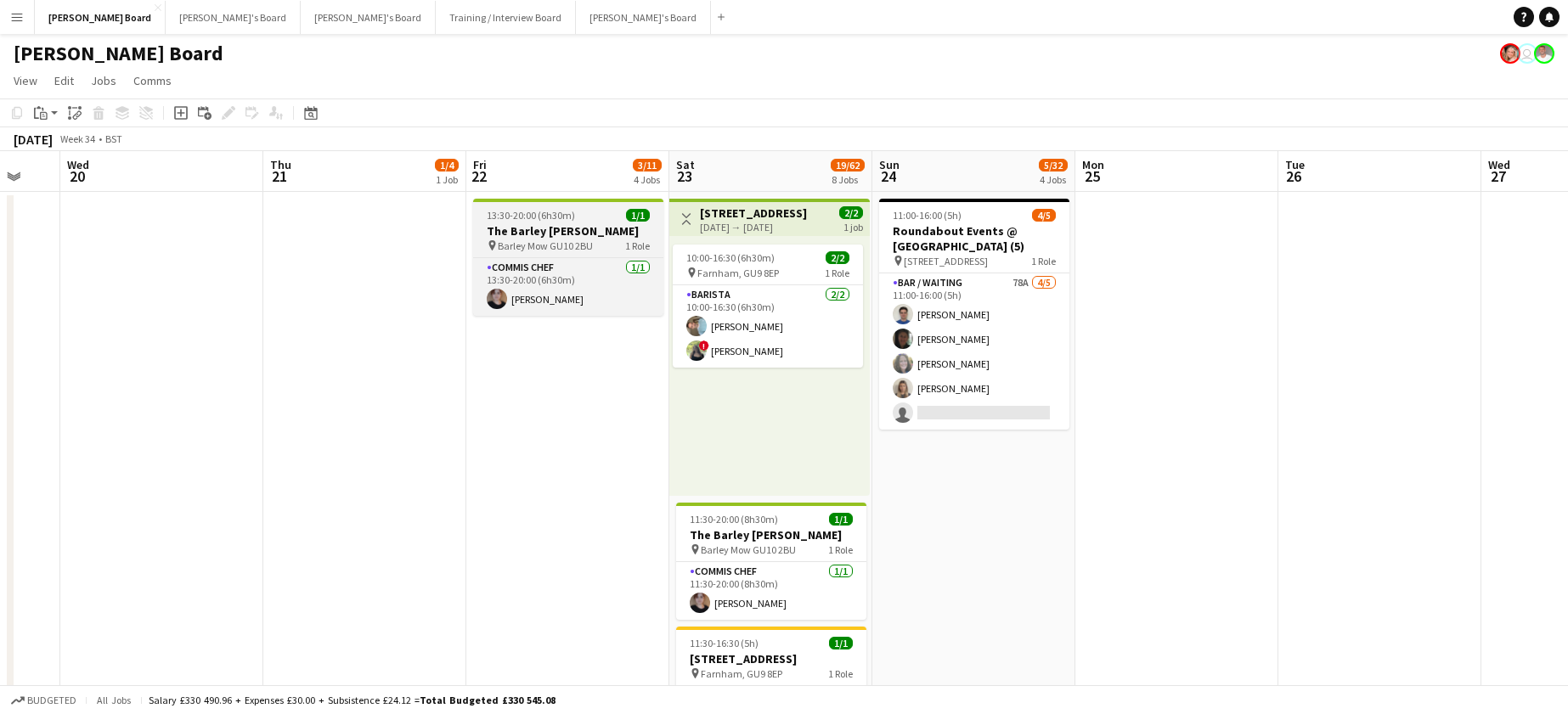
click at [528, 214] on span "13:30-20:00 (6h30m)" at bounding box center [532, 215] width 89 height 13
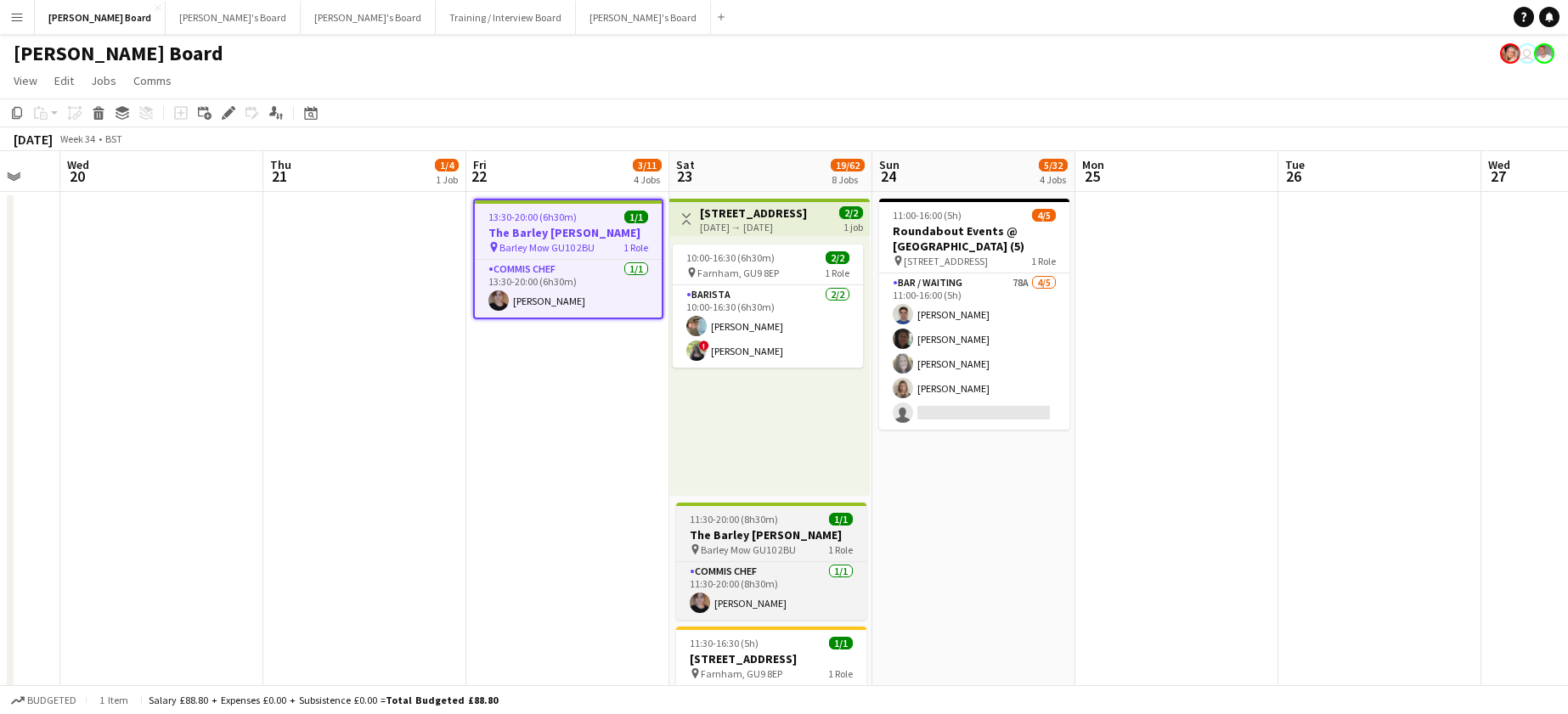
click at [714, 535] on h3 "The Barley Mow Tilford" at bounding box center [771, 536] width 190 height 16
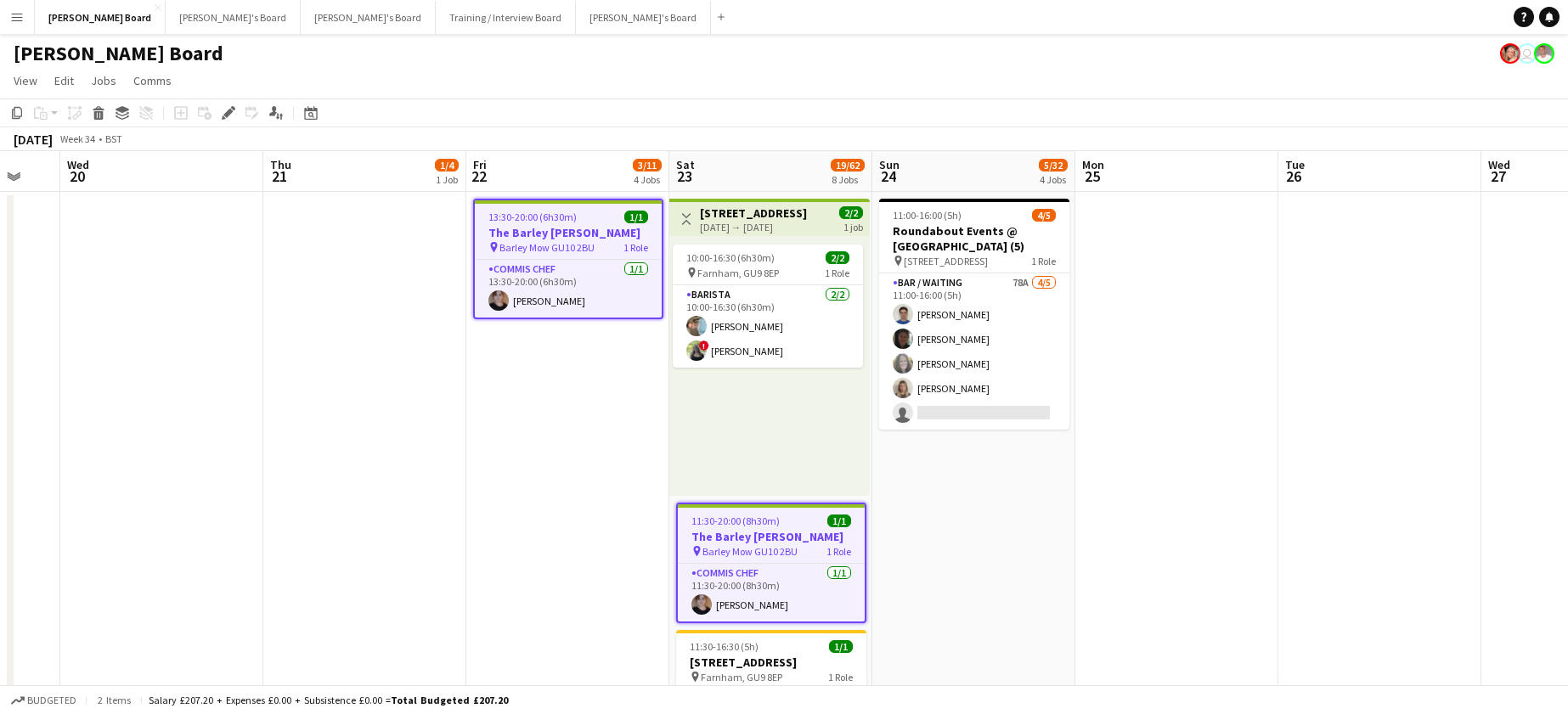
drag, startPoint x: 226, startPoint y: 121, endPoint x: 253, endPoint y: 123, distance: 27.1
click at [226, 122] on div "Edit" at bounding box center [228, 112] width 21 height 21
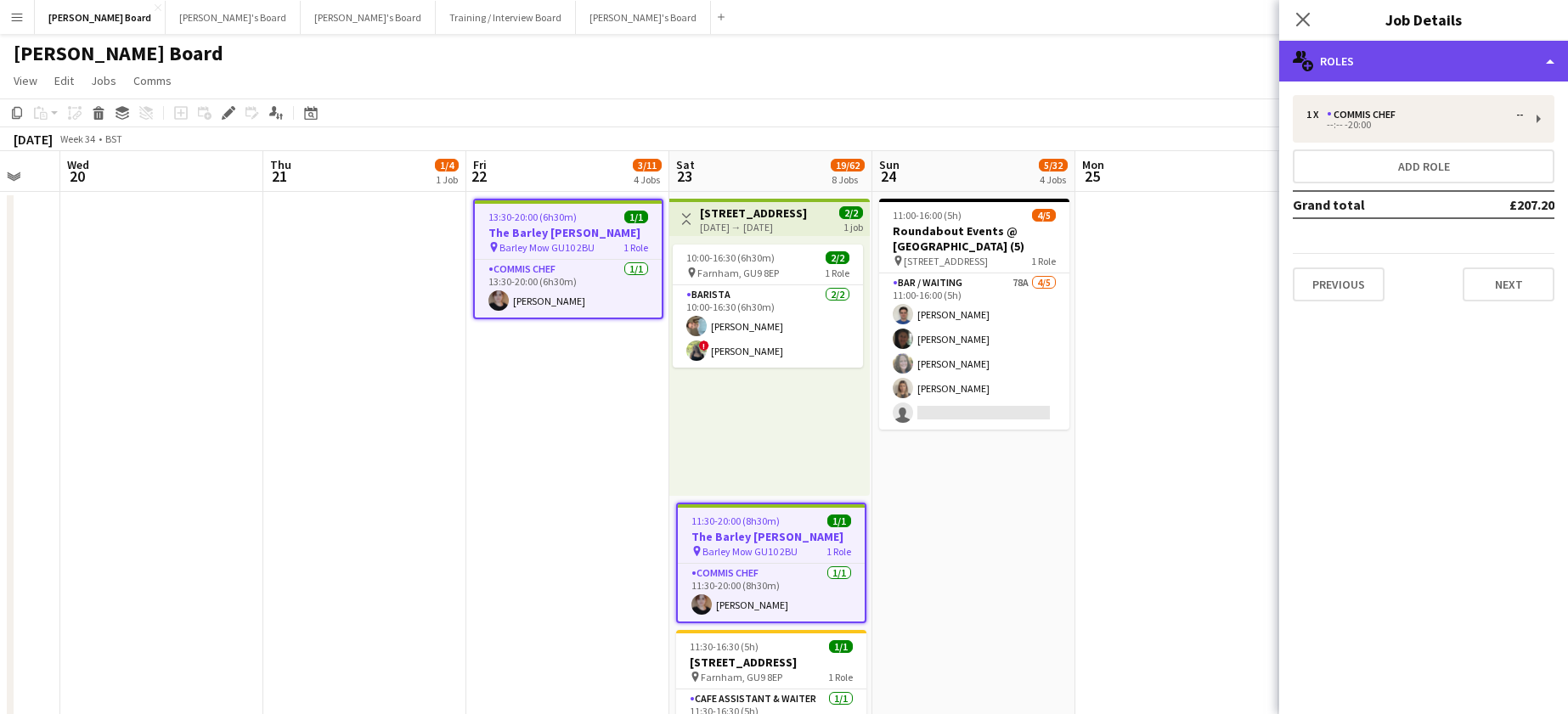
click at [1373, 62] on div "multiple-users-add Roles" at bounding box center [1423, 60] width 289 height 40
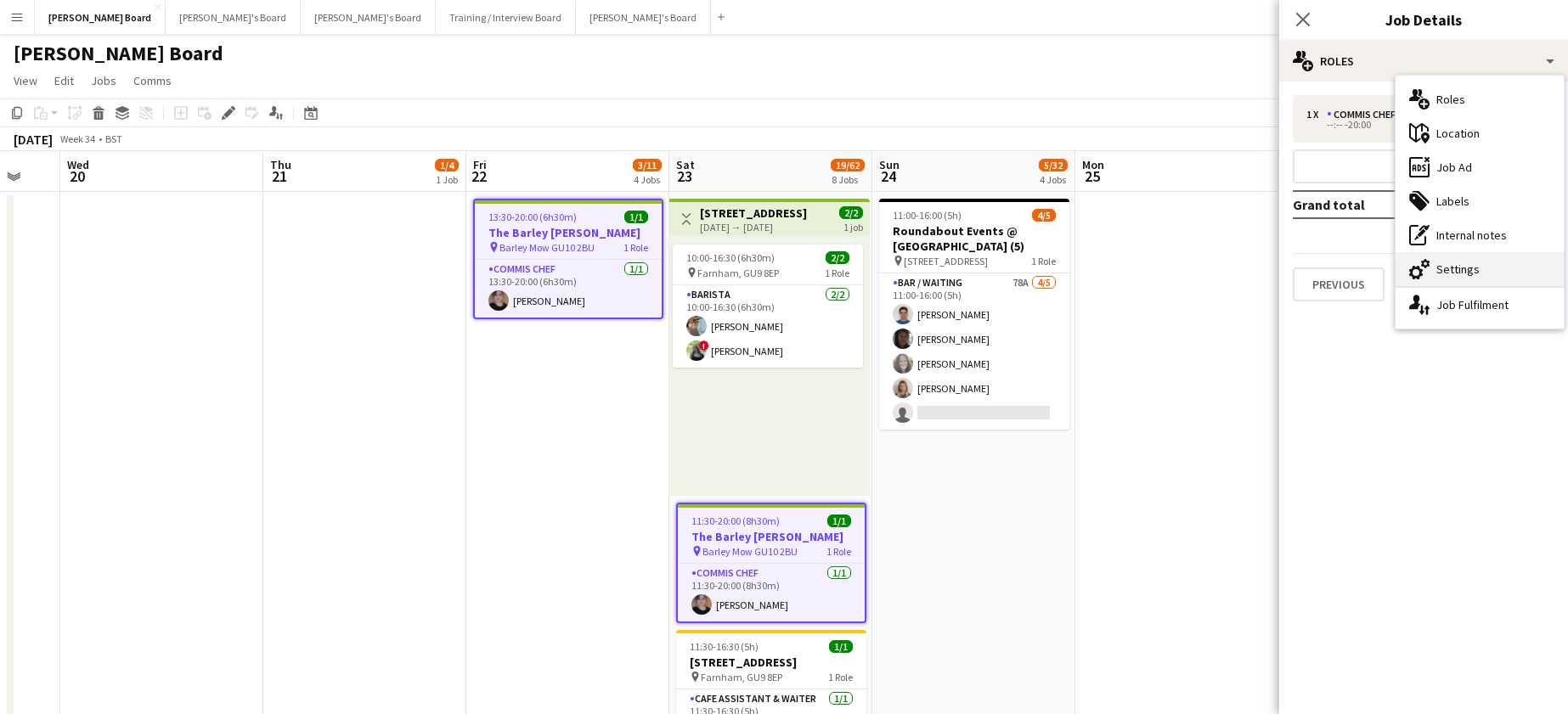
click at [1480, 262] on div "cog-double-3 Settings" at bounding box center [1479, 269] width 169 height 34
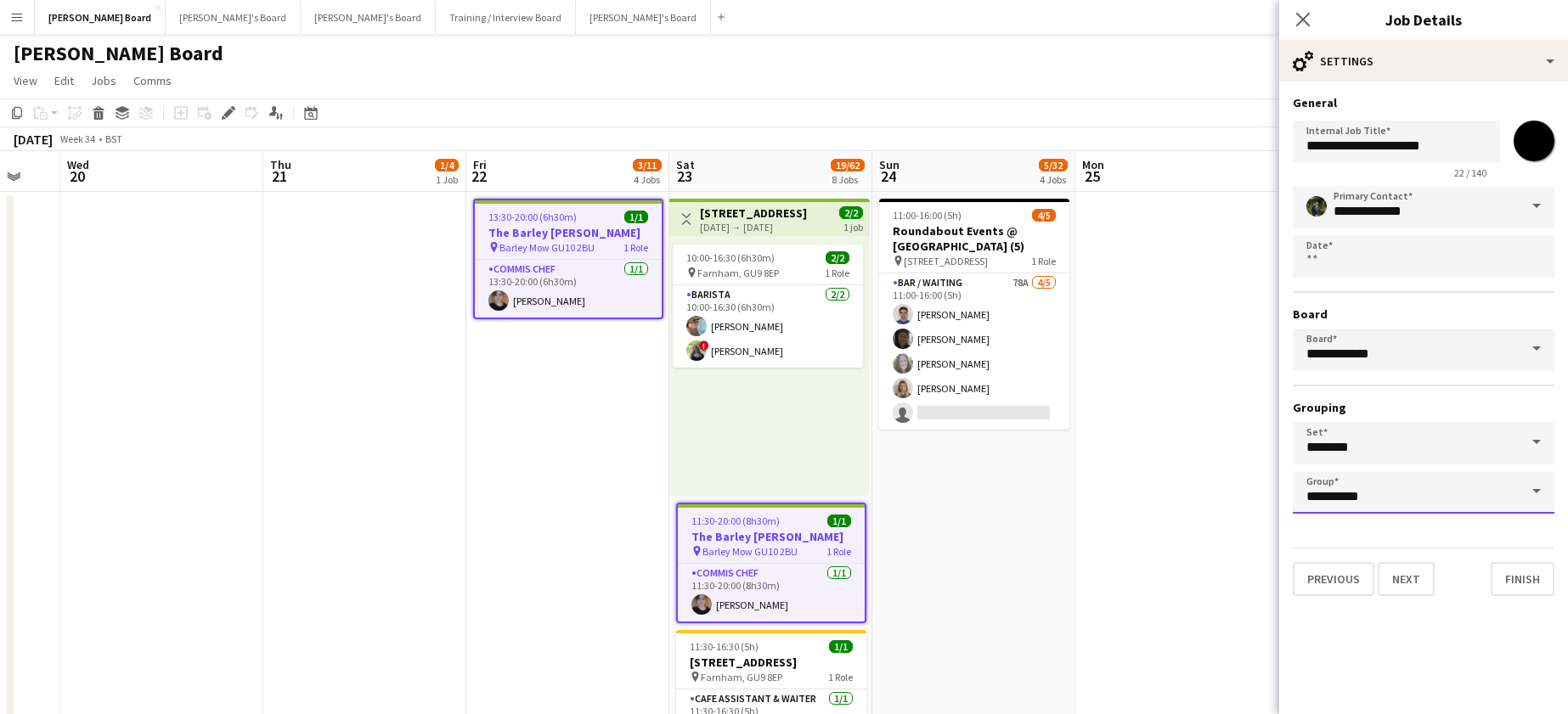
click at [1403, 492] on input "**********" at bounding box center [1423, 492] width 261 height 42
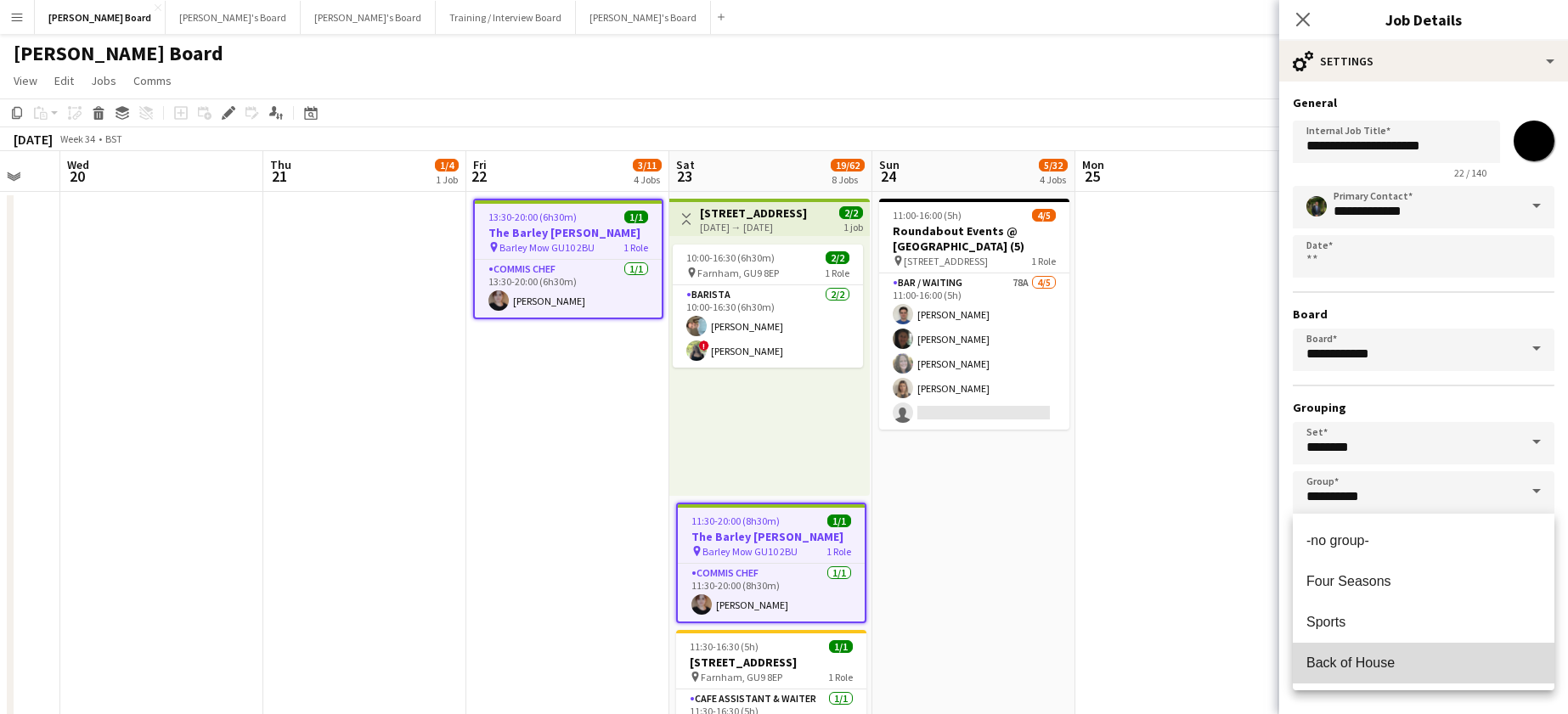
click at [1352, 667] on span "Back of House" at bounding box center [1351, 663] width 89 height 15
type input "**********"
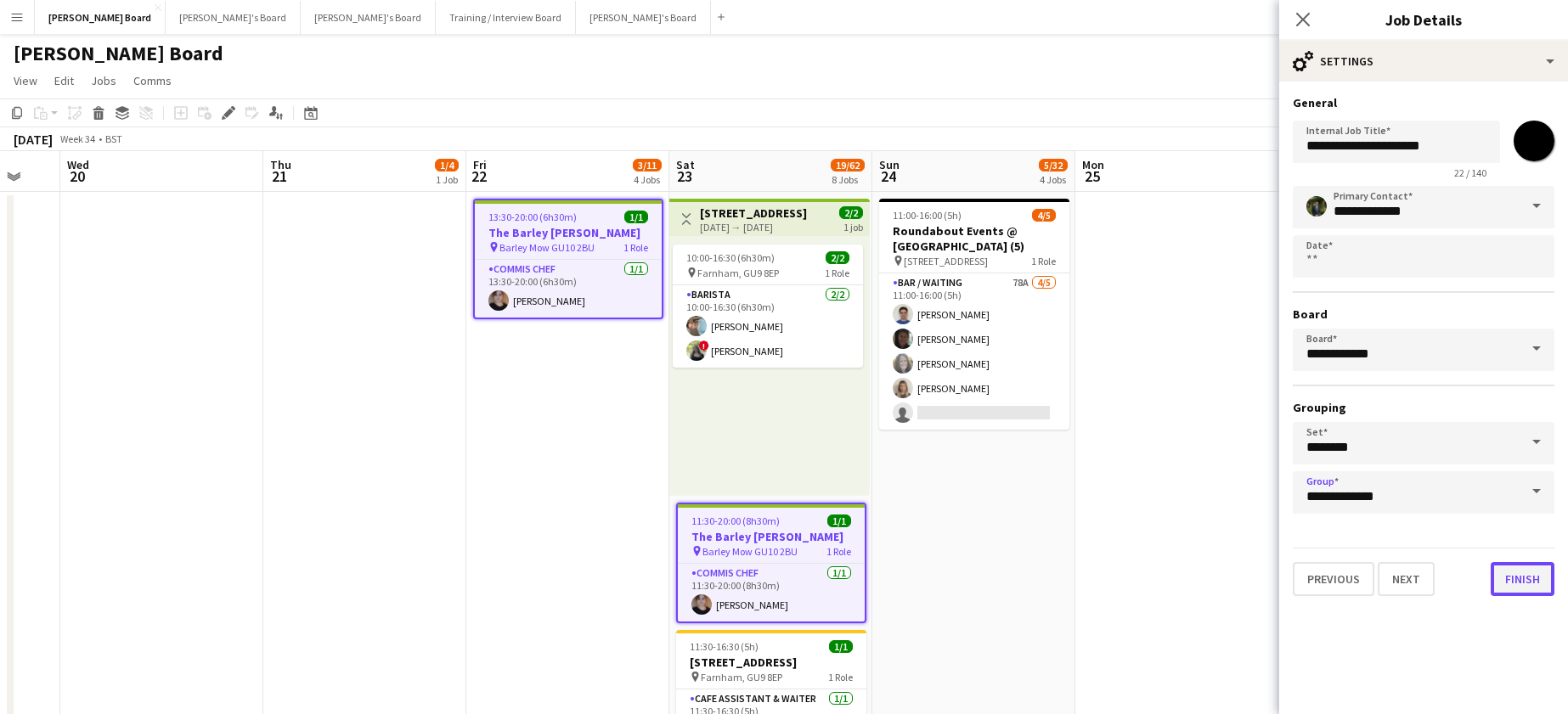
click at [1535, 579] on button "Finish" at bounding box center [1523, 579] width 64 height 34
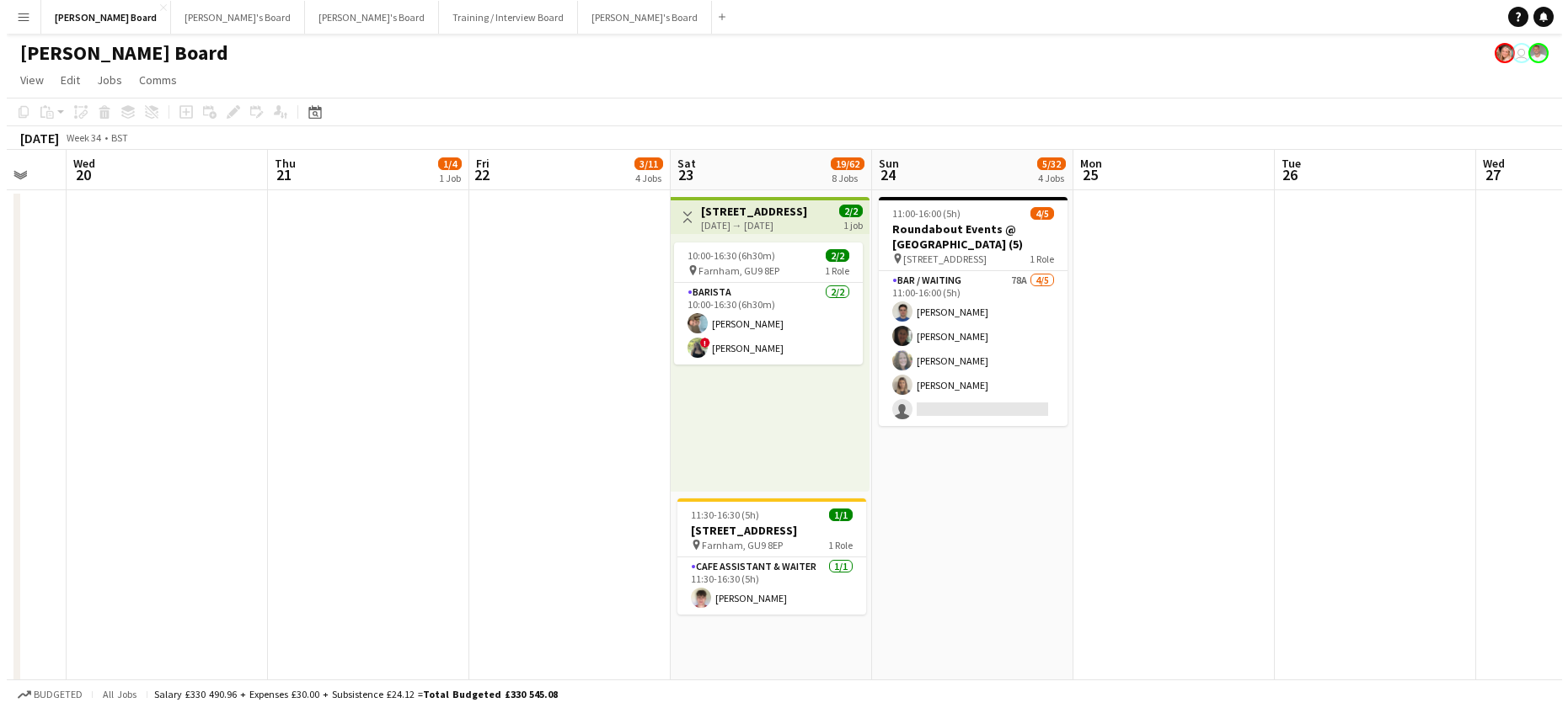
scroll to position [0, 544]
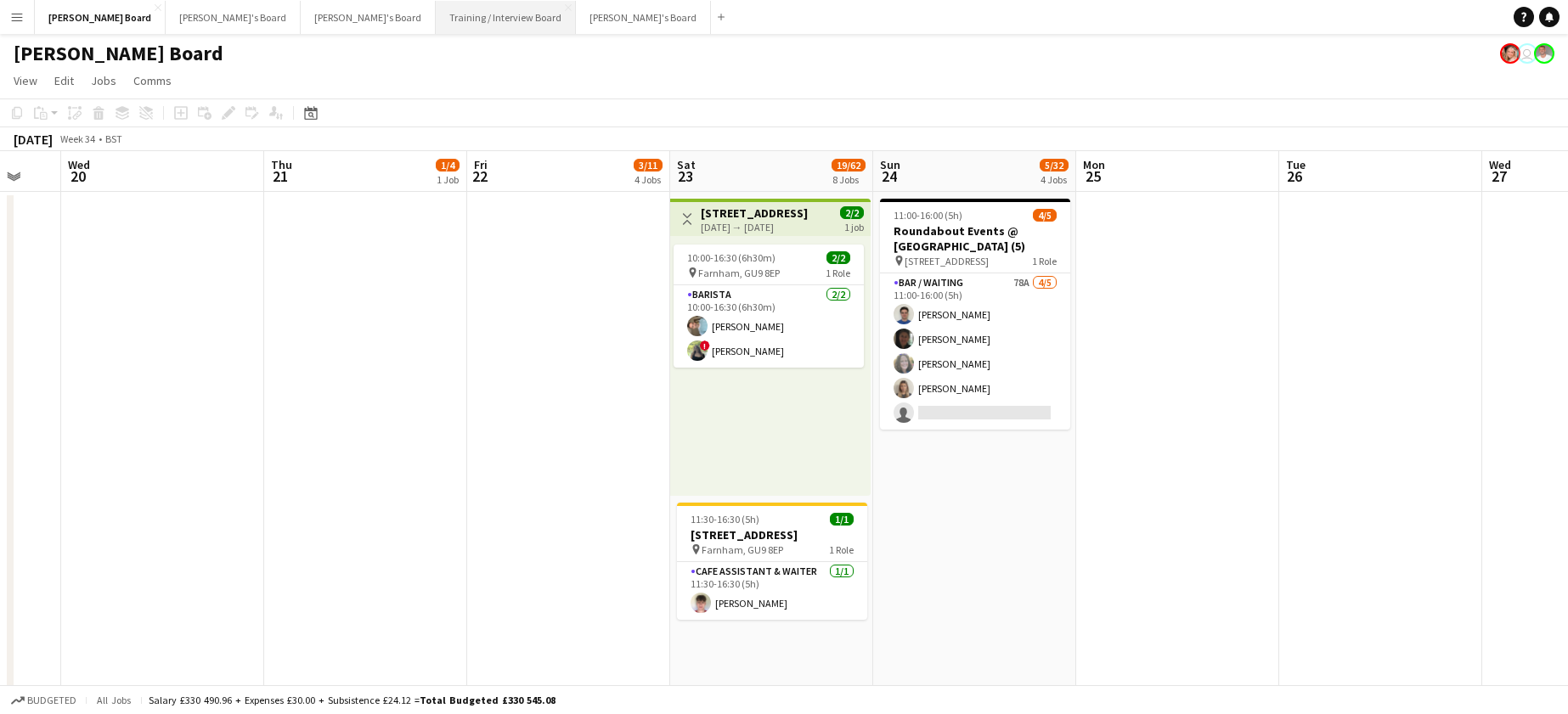
click at [436, 23] on button "Training / Interview Board Close" at bounding box center [506, 18] width 140 height 34
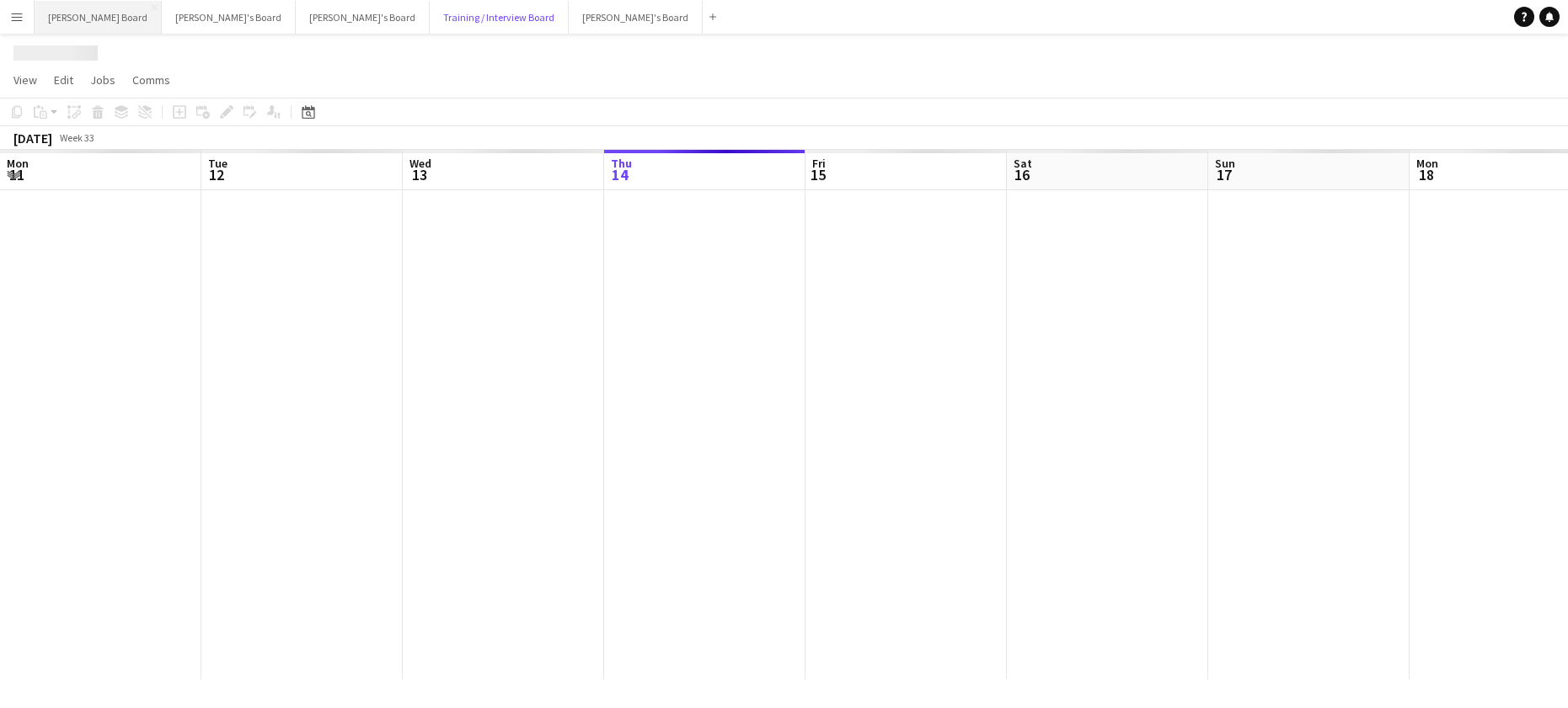
scroll to position [0, 403]
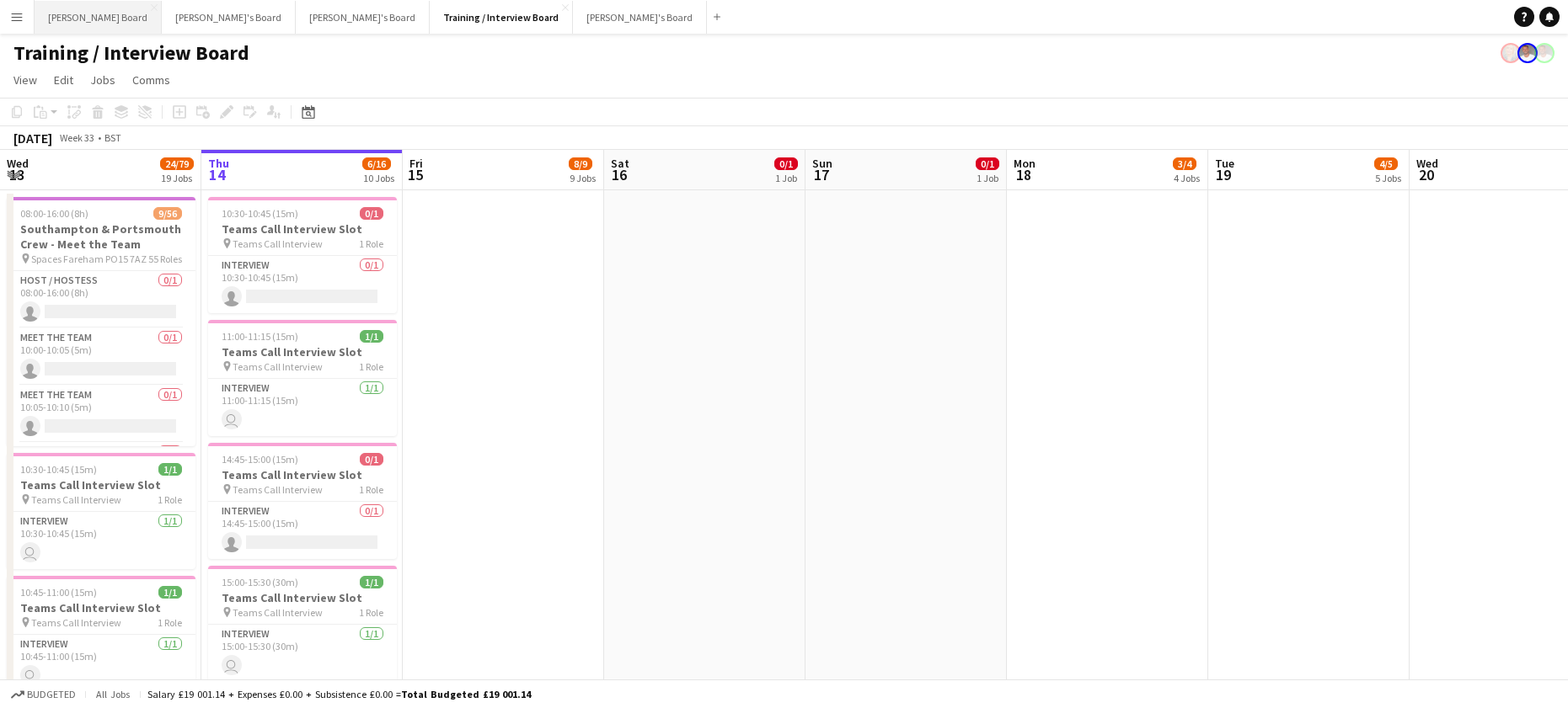
click at [102, 9] on button "Dean's Board Close" at bounding box center [98, 18] width 127 height 33
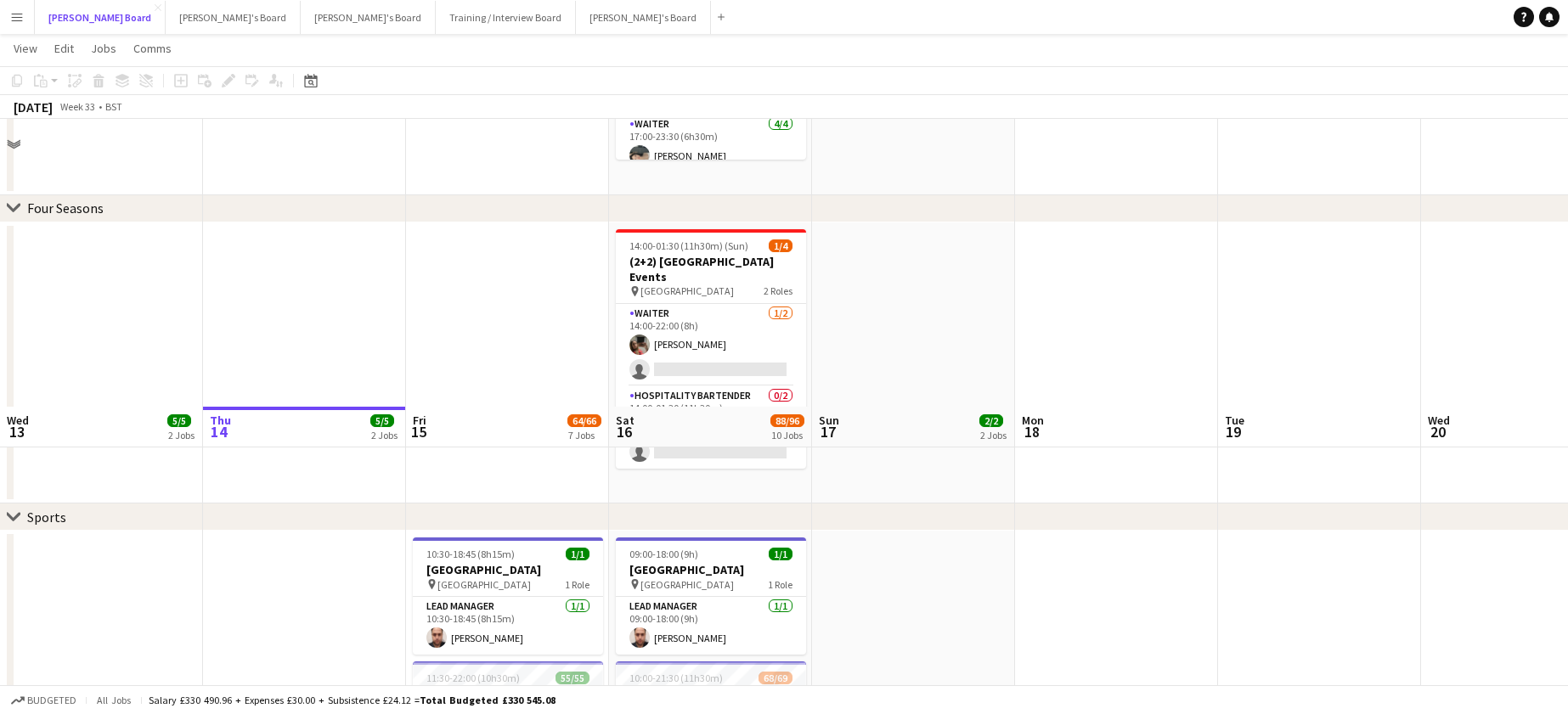
scroll to position [453, 0]
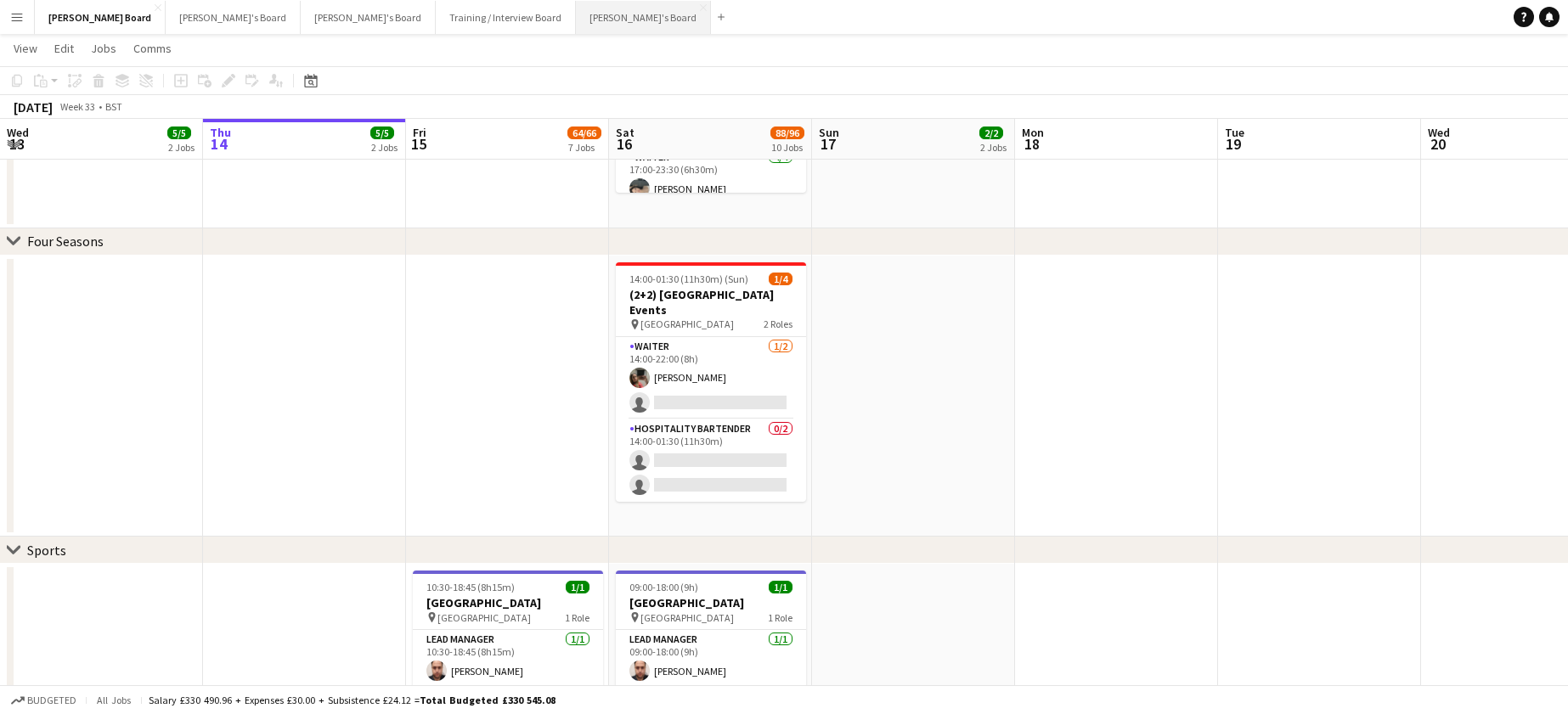
click at [576, 12] on button "Jakub's Board Close" at bounding box center [643, 18] width 135 height 34
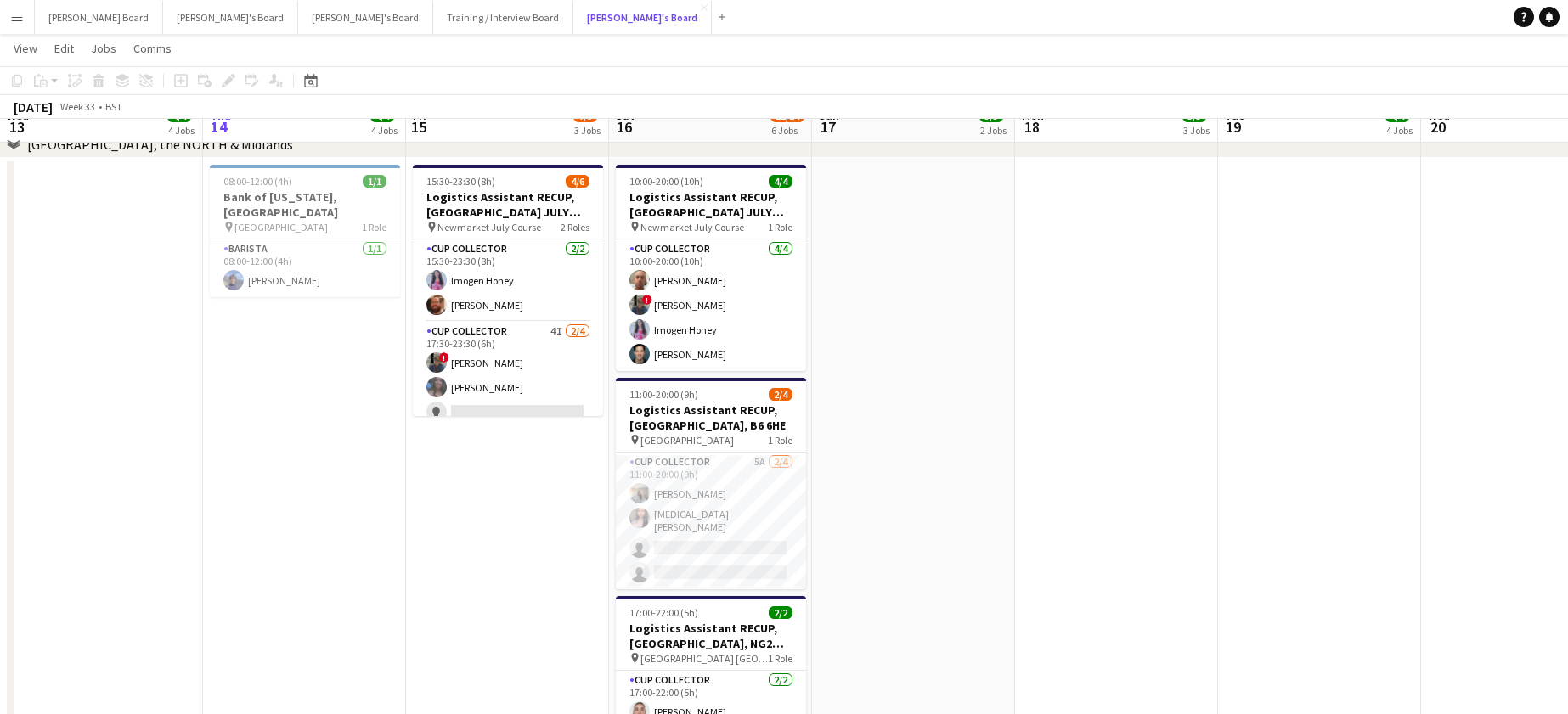
scroll to position [1359, 0]
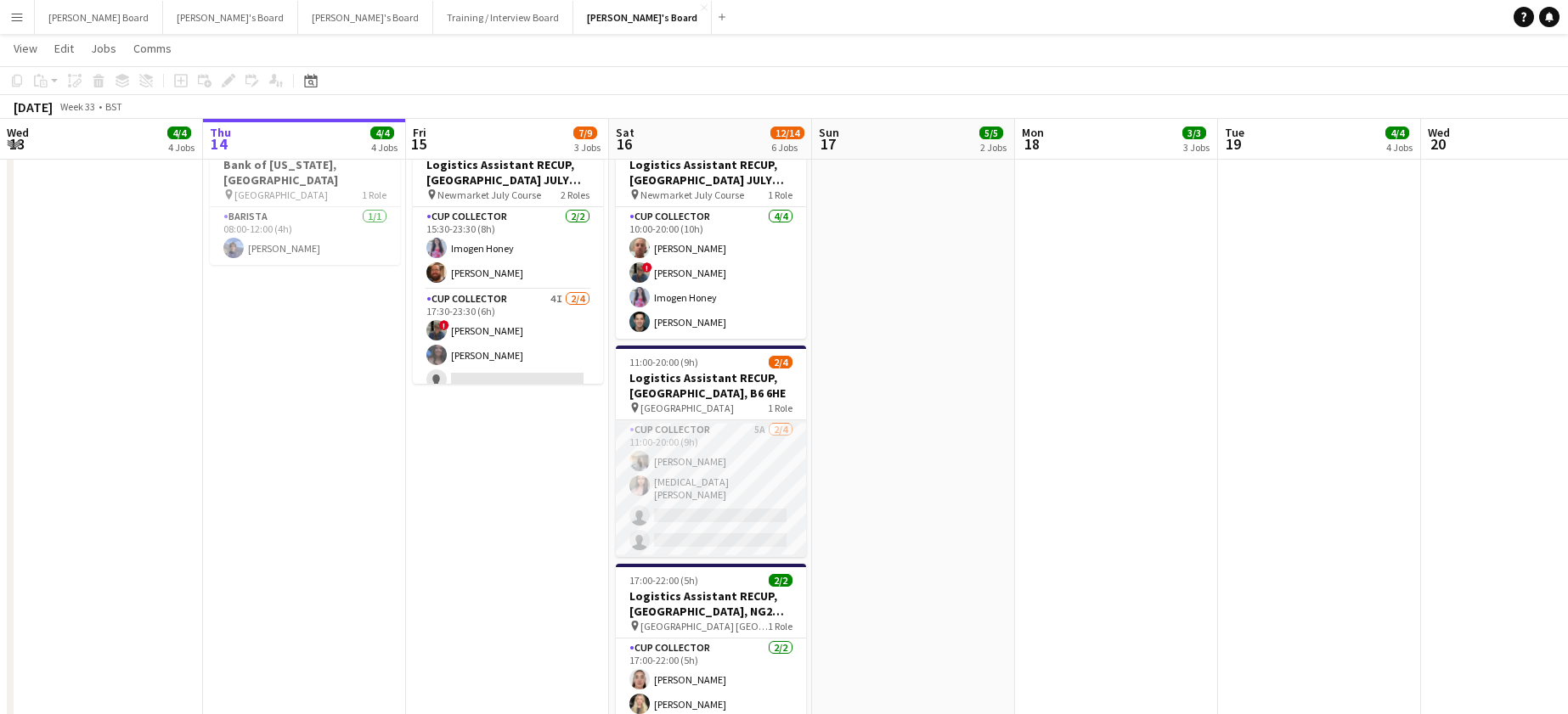
click at [740, 481] on app-card-role "CUP COLLECTOR 5A 2/4 11:00-20:00 (9h) Katie Dickson Yasmin Qumar single-neutral…" at bounding box center [711, 488] width 190 height 137
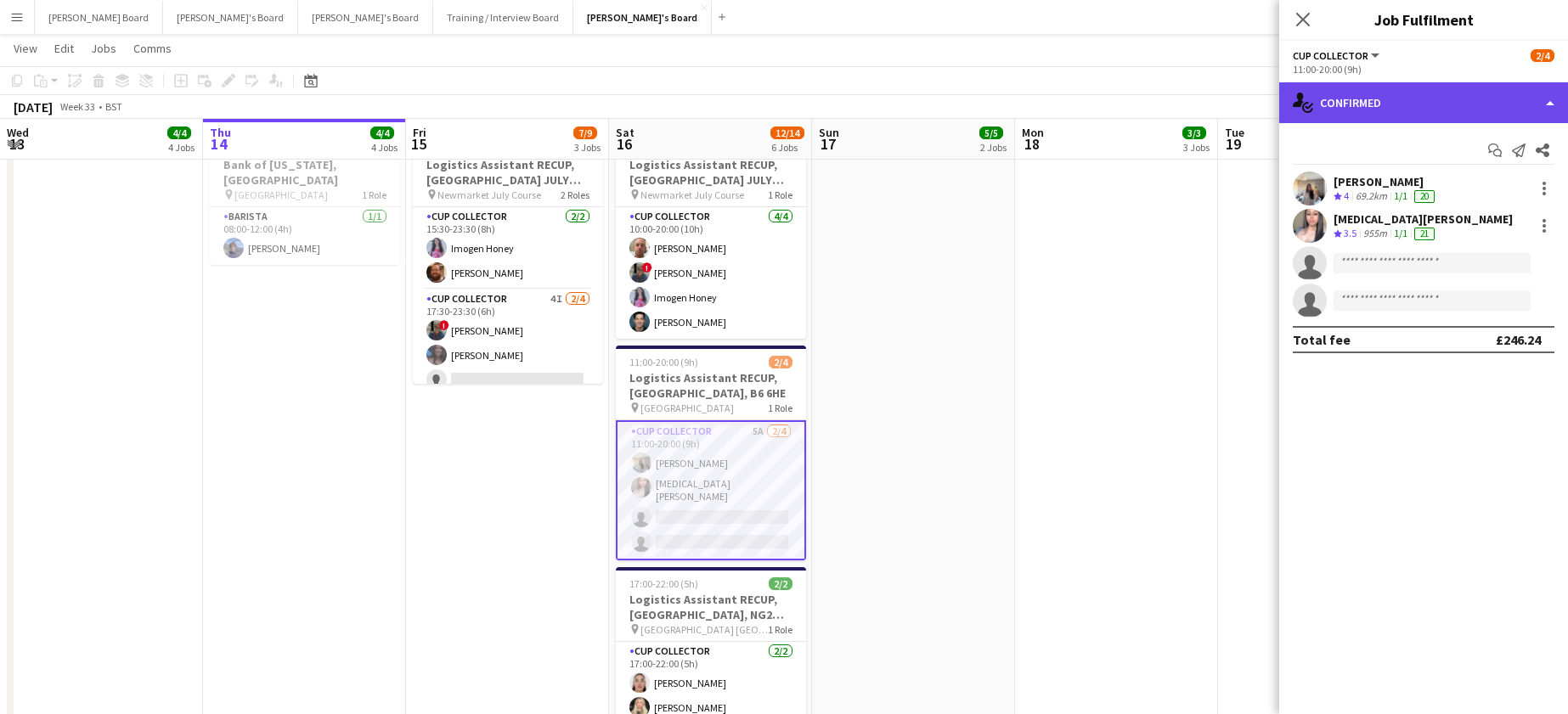
click at [1381, 95] on div "single-neutral-actions-check-2 Confirmed" at bounding box center [1423, 103] width 289 height 40
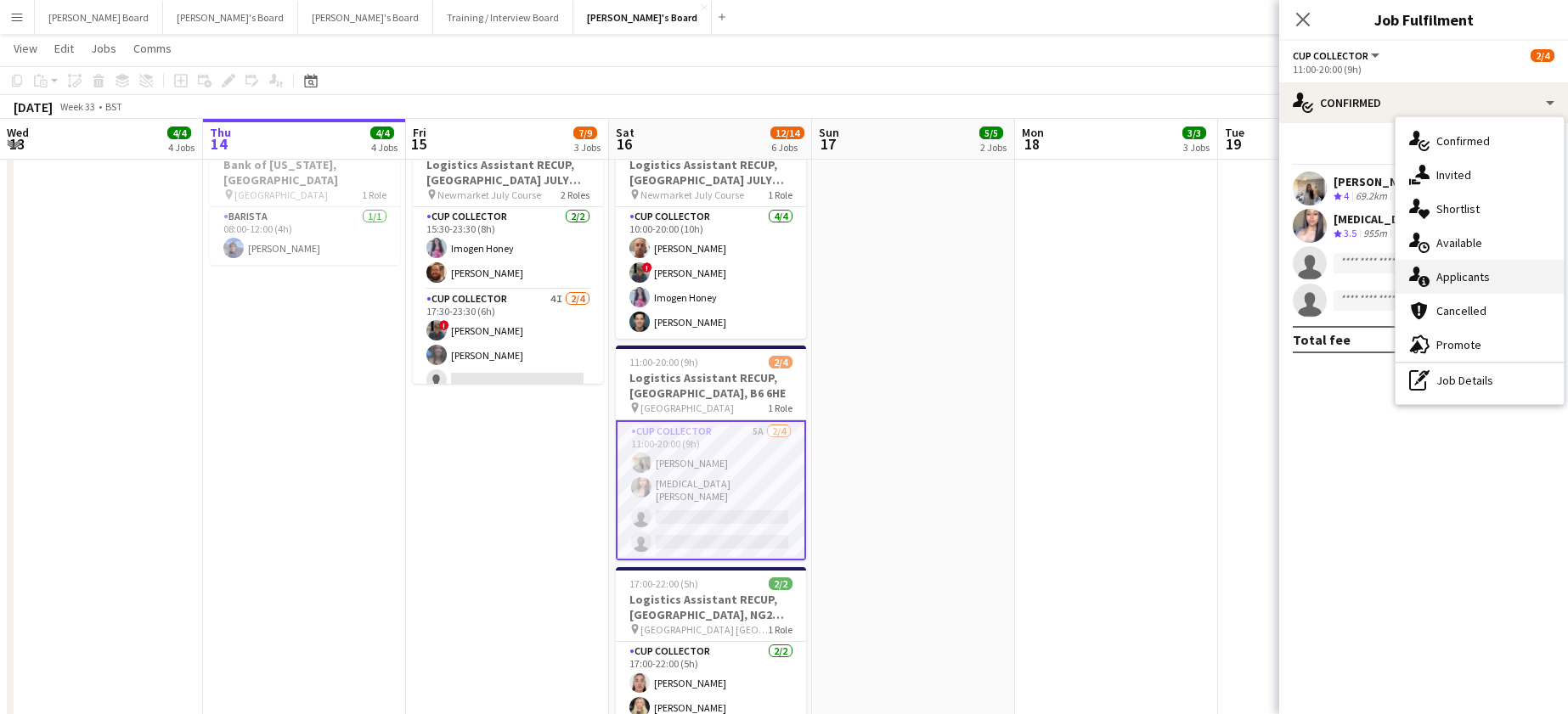
click at [1479, 282] on div "single-neutral-actions-information Applicants" at bounding box center [1479, 277] width 169 height 34
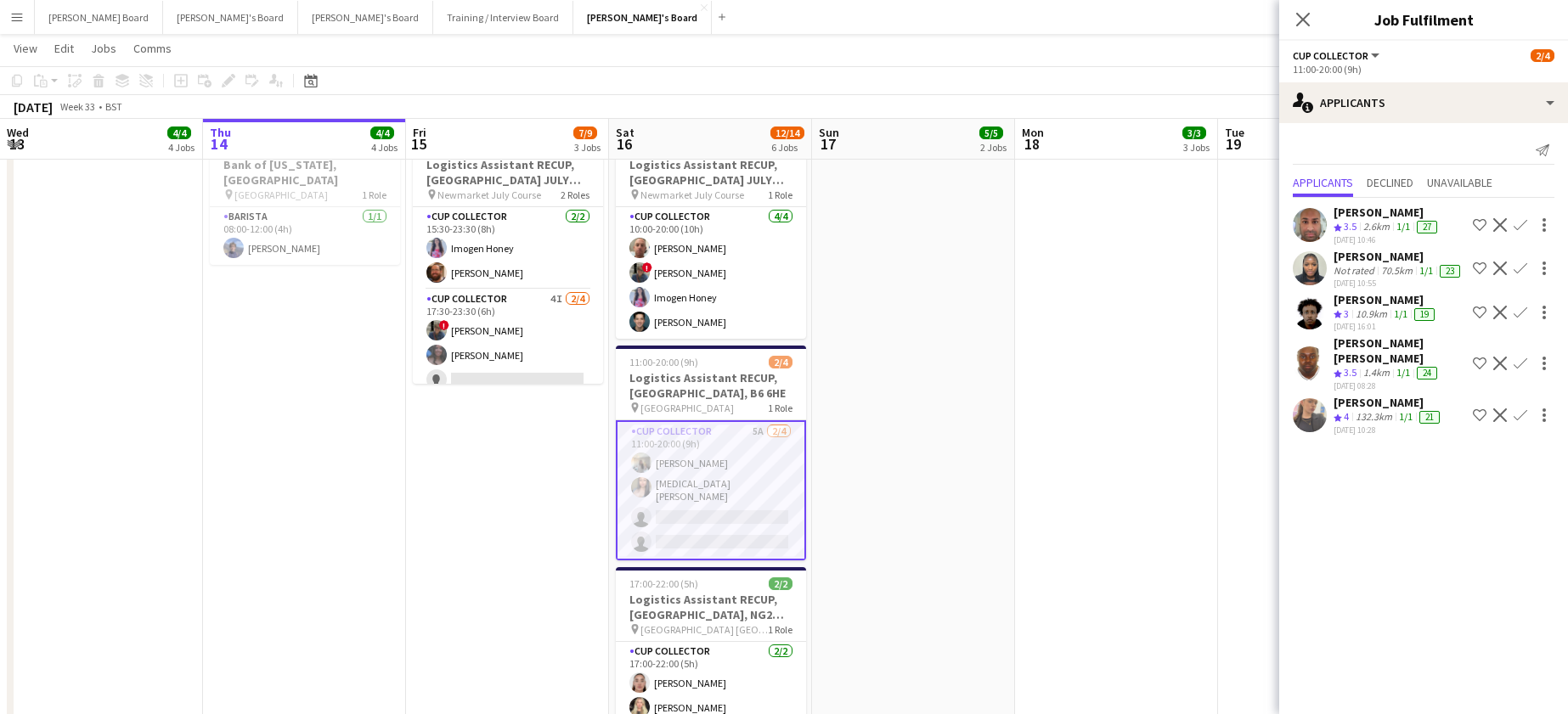
click at [1406, 225] on app-skills-label "1/1" at bounding box center [1403, 226] width 14 height 13
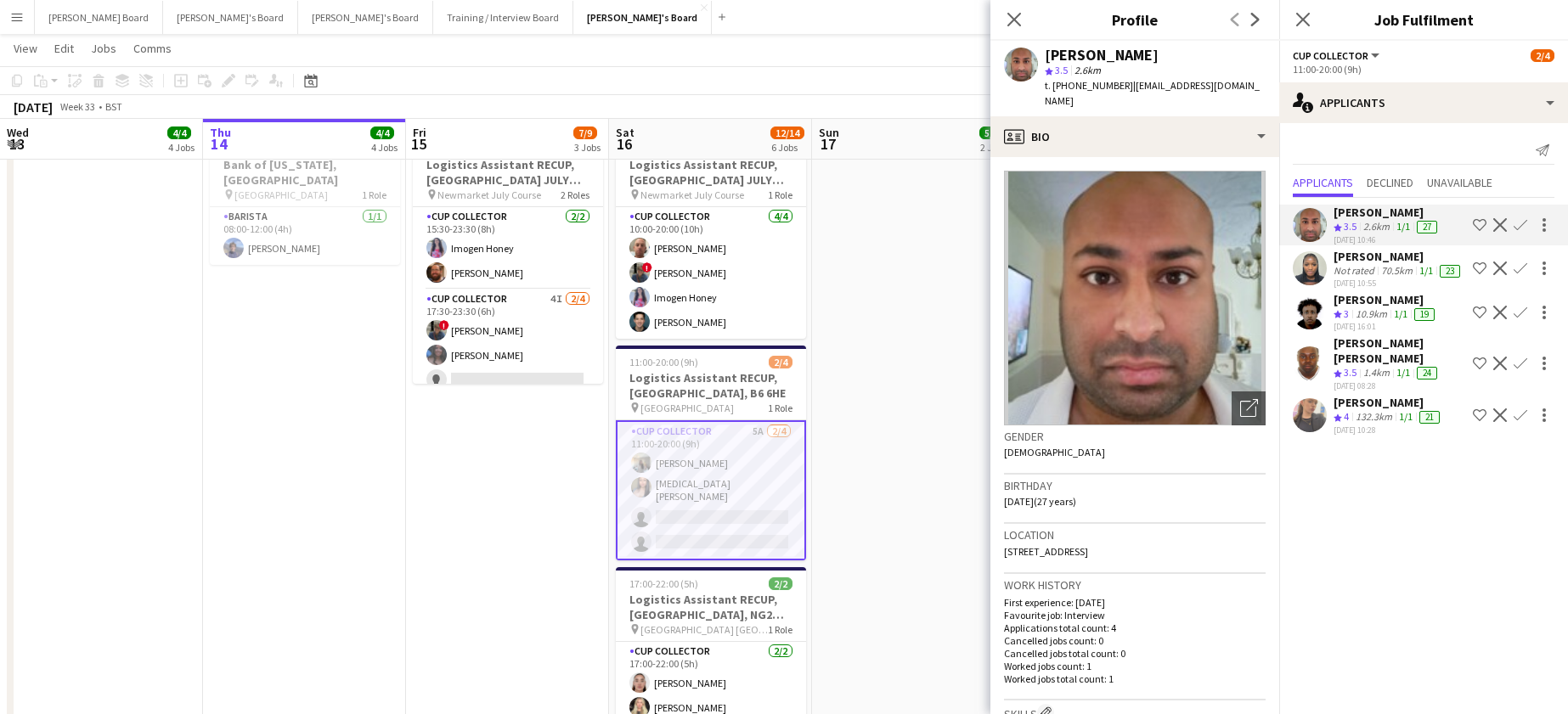
click at [1364, 264] on div "Irene Christabel Ogbomo" at bounding box center [1398, 256] width 130 height 16
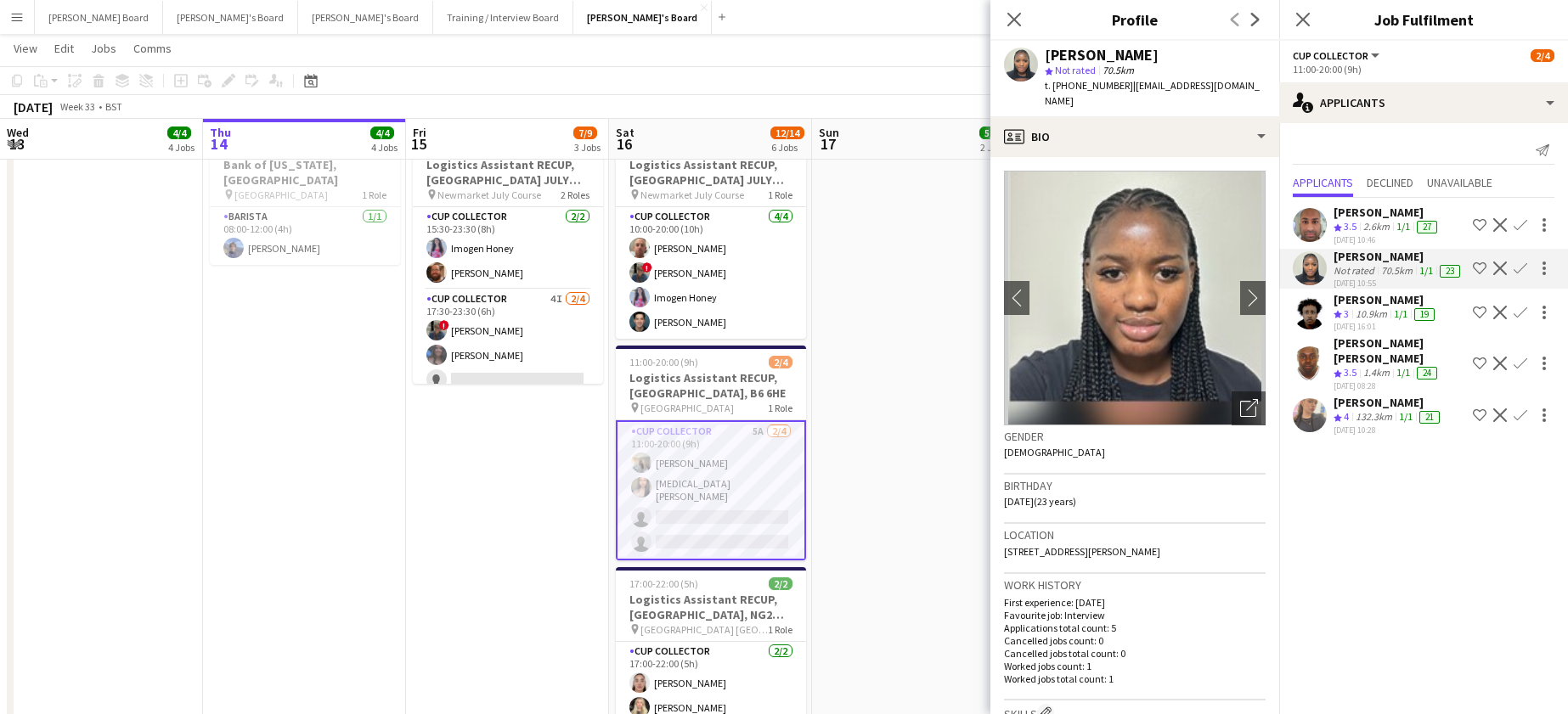
click at [1348, 308] on div "Mustafa Fadlalla" at bounding box center [1386, 300] width 105 height 16
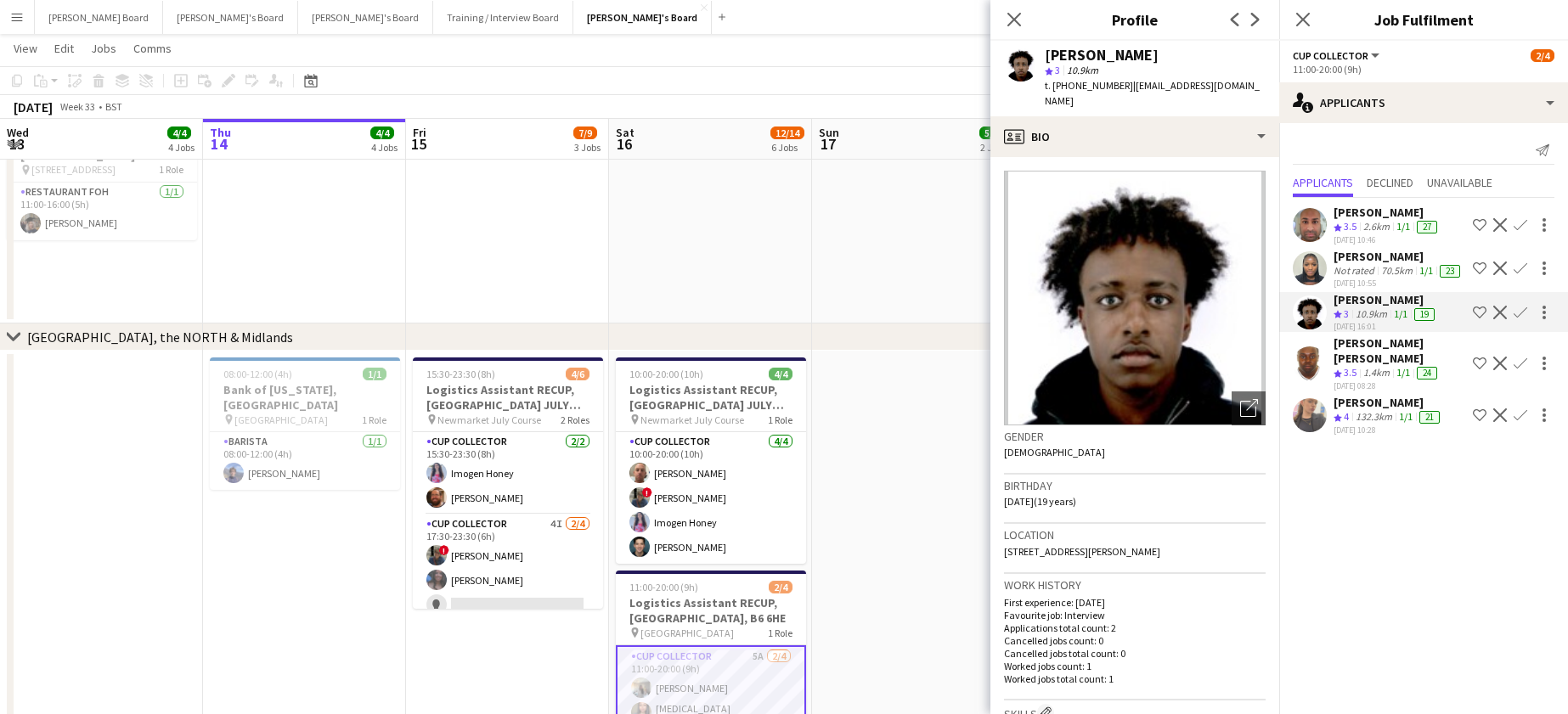
scroll to position [1132, 0]
click at [339, 604] on app-date-cell "08:00-12:00 (4h) 1/1 Bank of New York, Manchester pin Picadilly Gardens 1 Role …" at bounding box center [305, 666] width 203 height 628
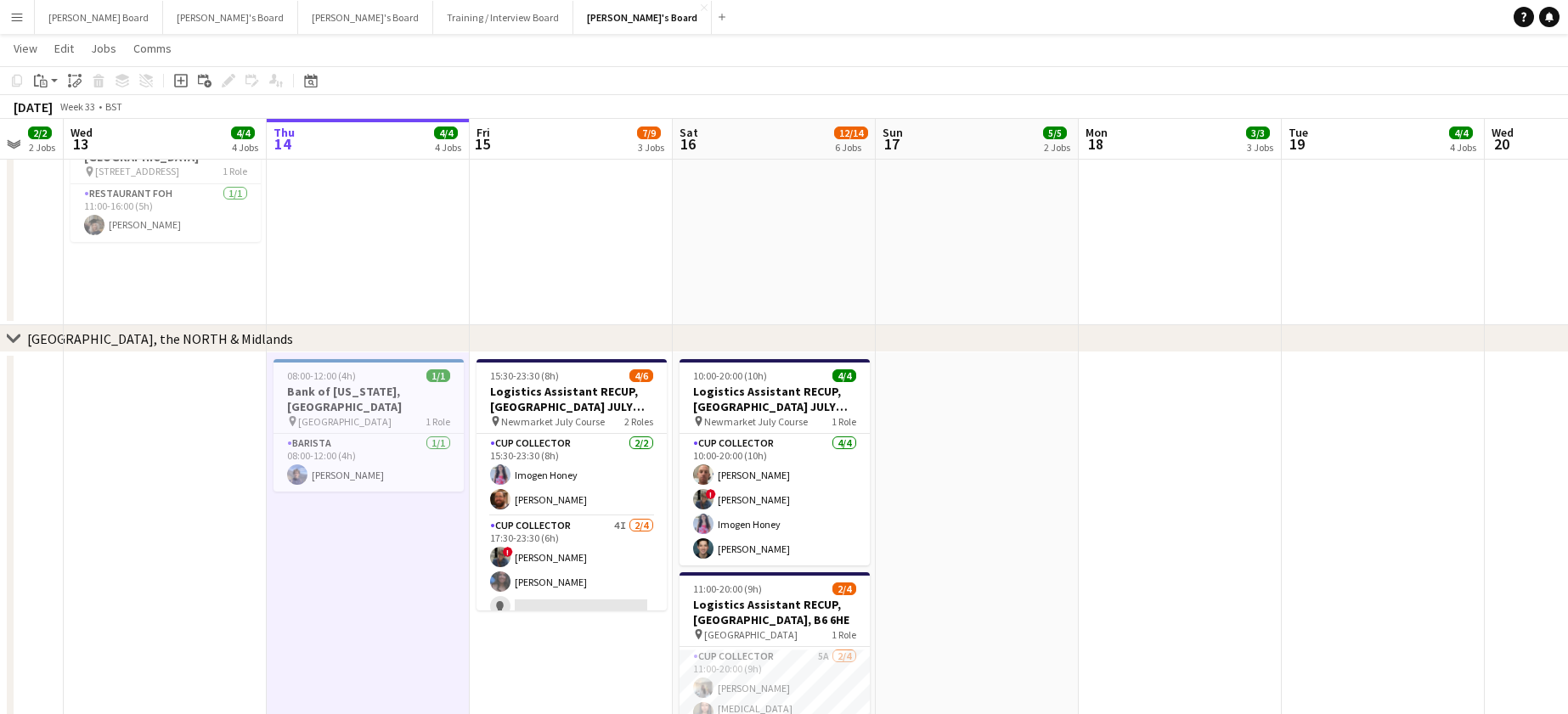
drag, startPoint x: 380, startPoint y: 249, endPoint x: 815, endPoint y: 260, distance: 435.1
click at [815, 260] on app-calendar-viewport "Mon 11 5/5 4 Jobs Tue 12 2/2 2 Jobs Wed 13 4/4 4 Jobs Thu 14 4/4 4 Jobs Fri 15 …" at bounding box center [784, 75] width 1568 height 2282
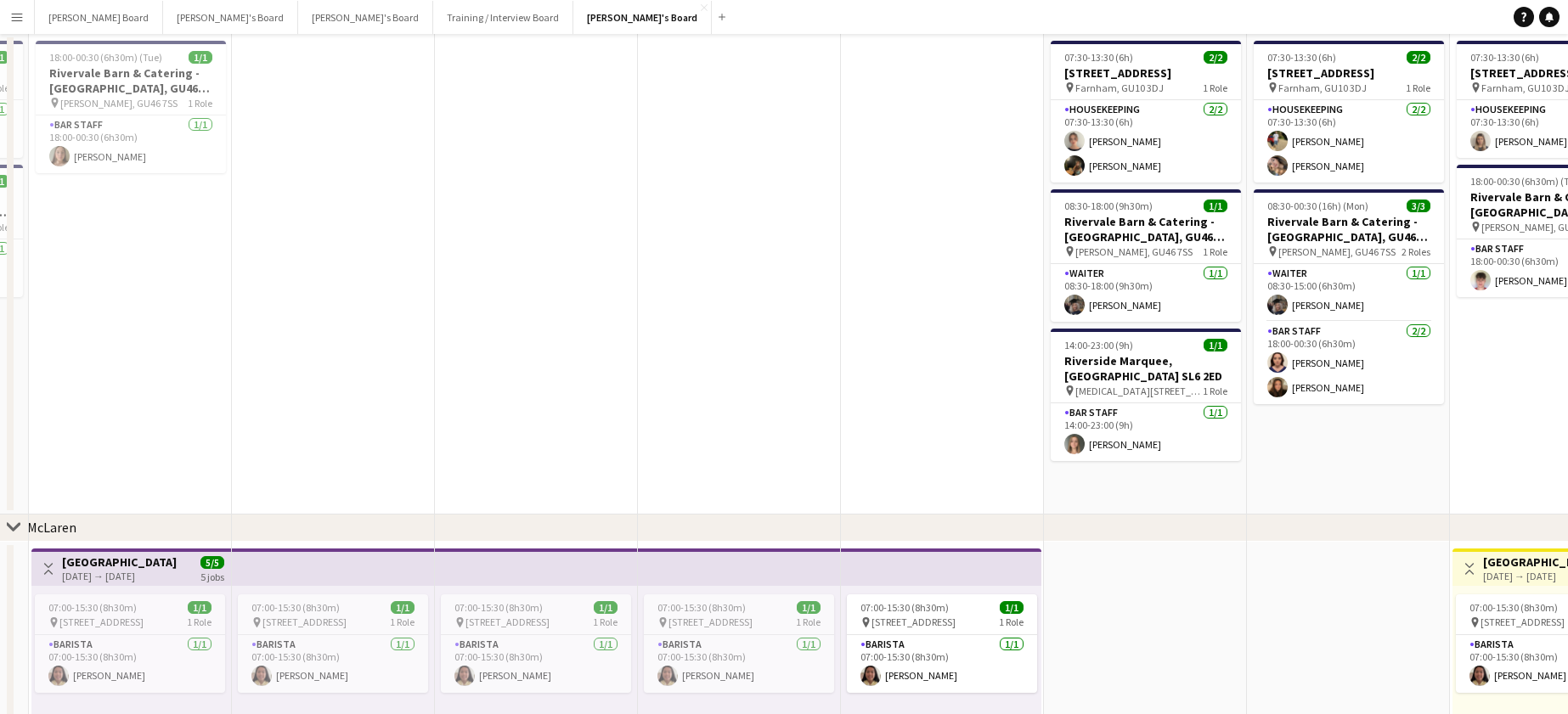
scroll to position [0, 0]
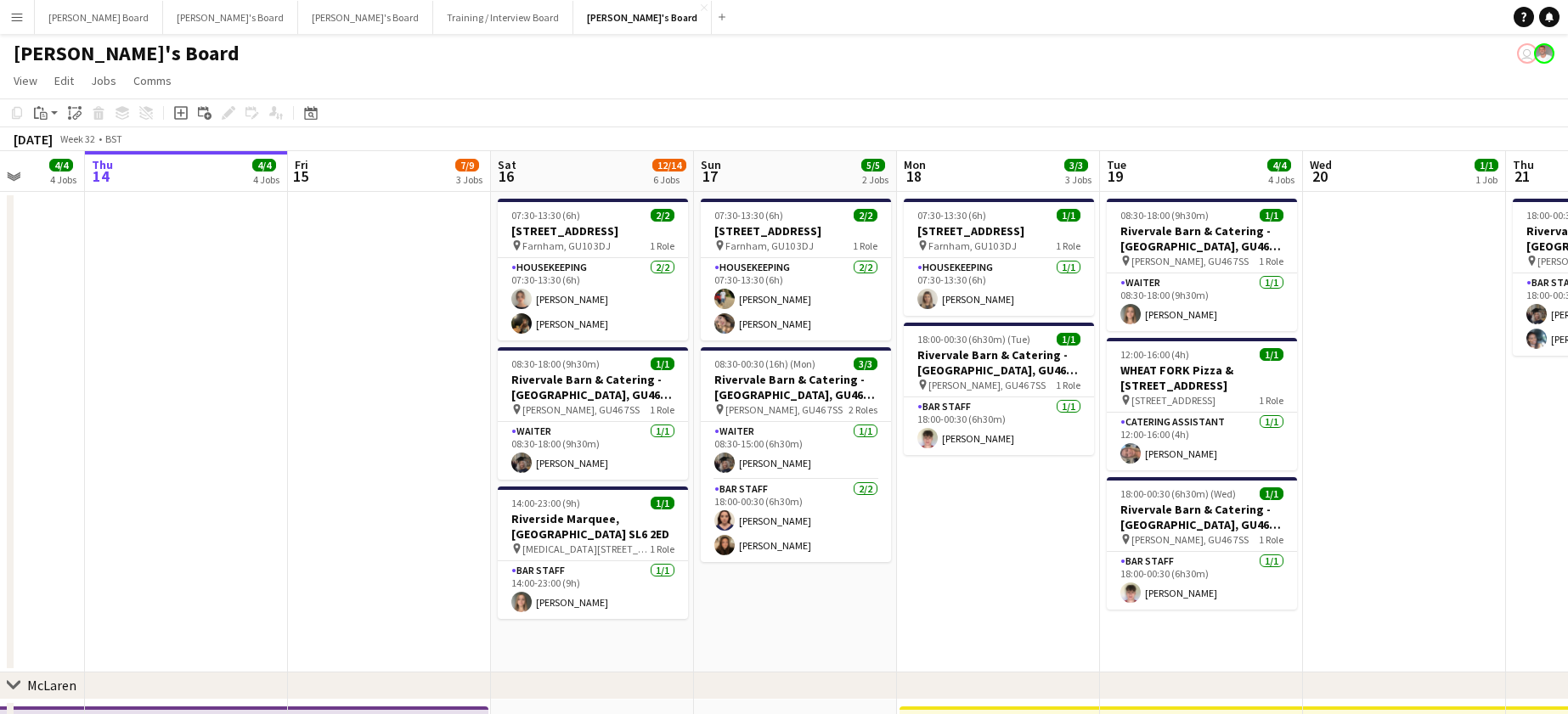
drag, startPoint x: 878, startPoint y: 346, endPoint x: 407, endPoint y: 430, distance: 478.4
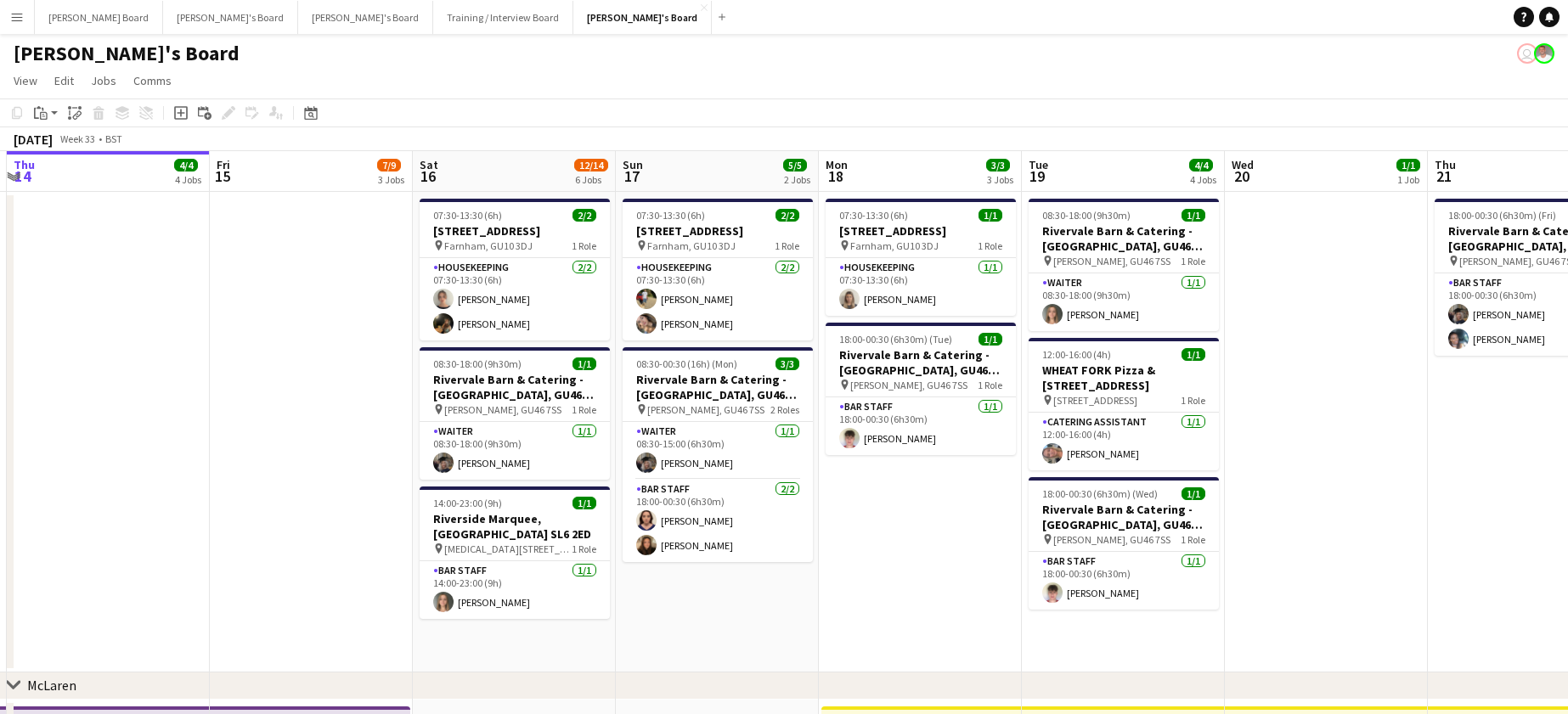
drag, startPoint x: 1439, startPoint y: 529, endPoint x: 1184, endPoint y: 536, distance: 255.1
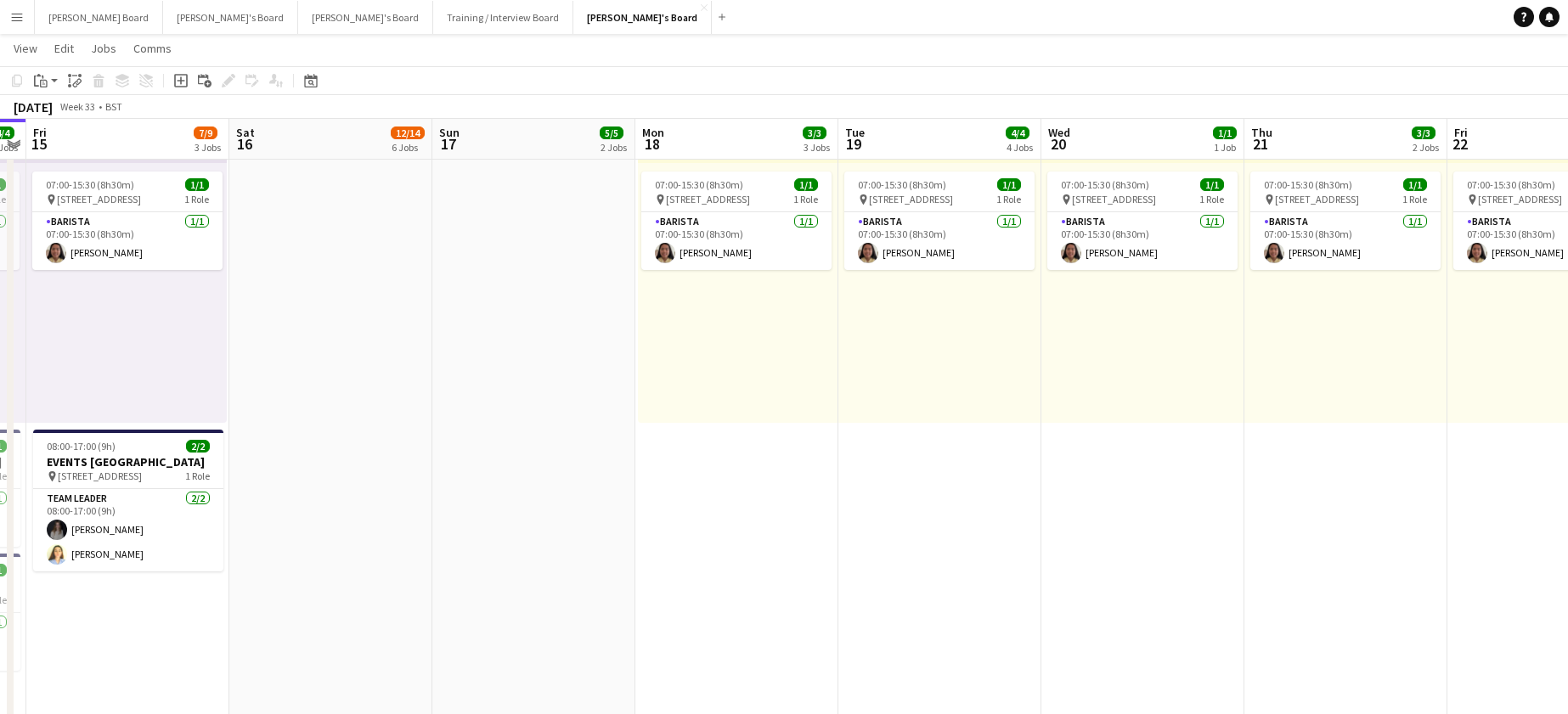
scroll to position [453, 0]
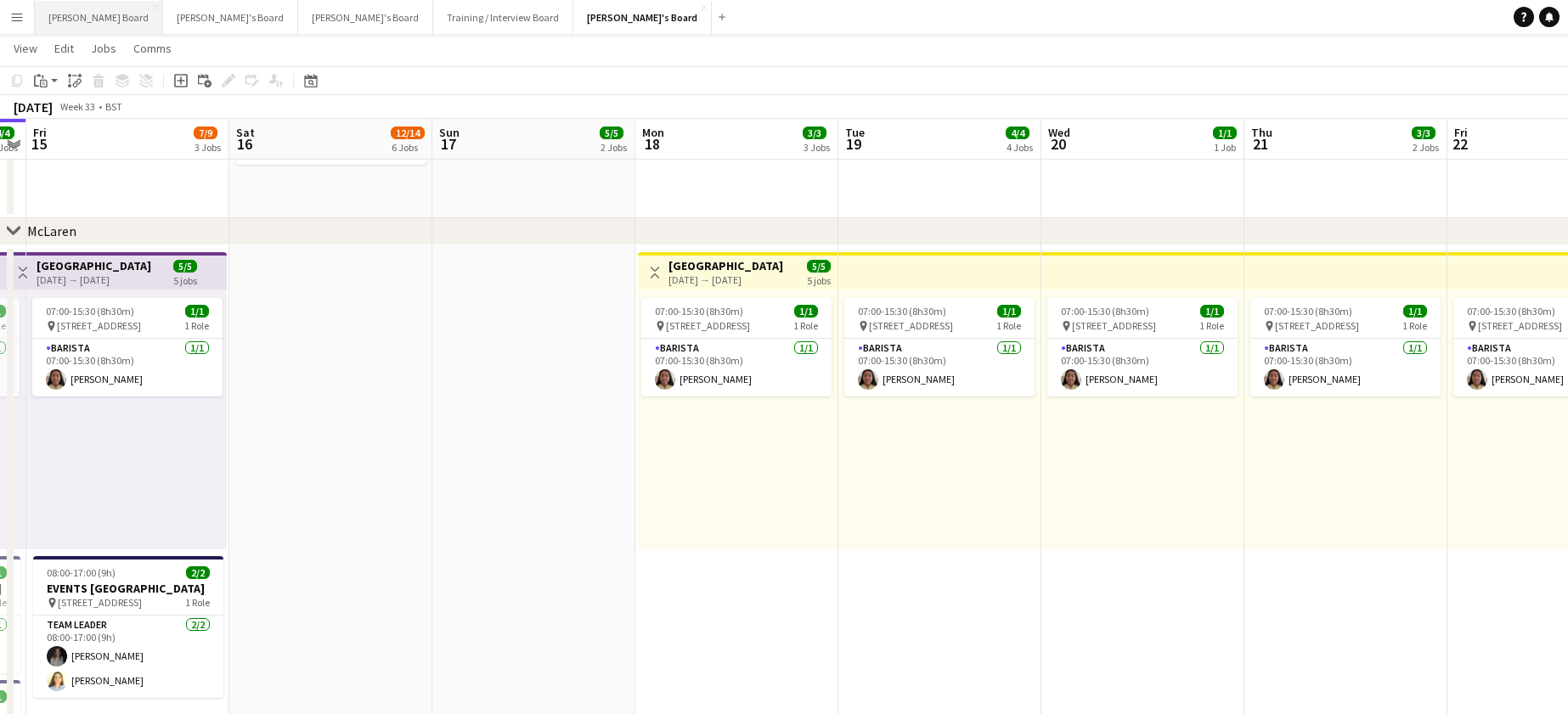
click at [67, 20] on button "Dean's Board Close" at bounding box center [99, 18] width 128 height 34
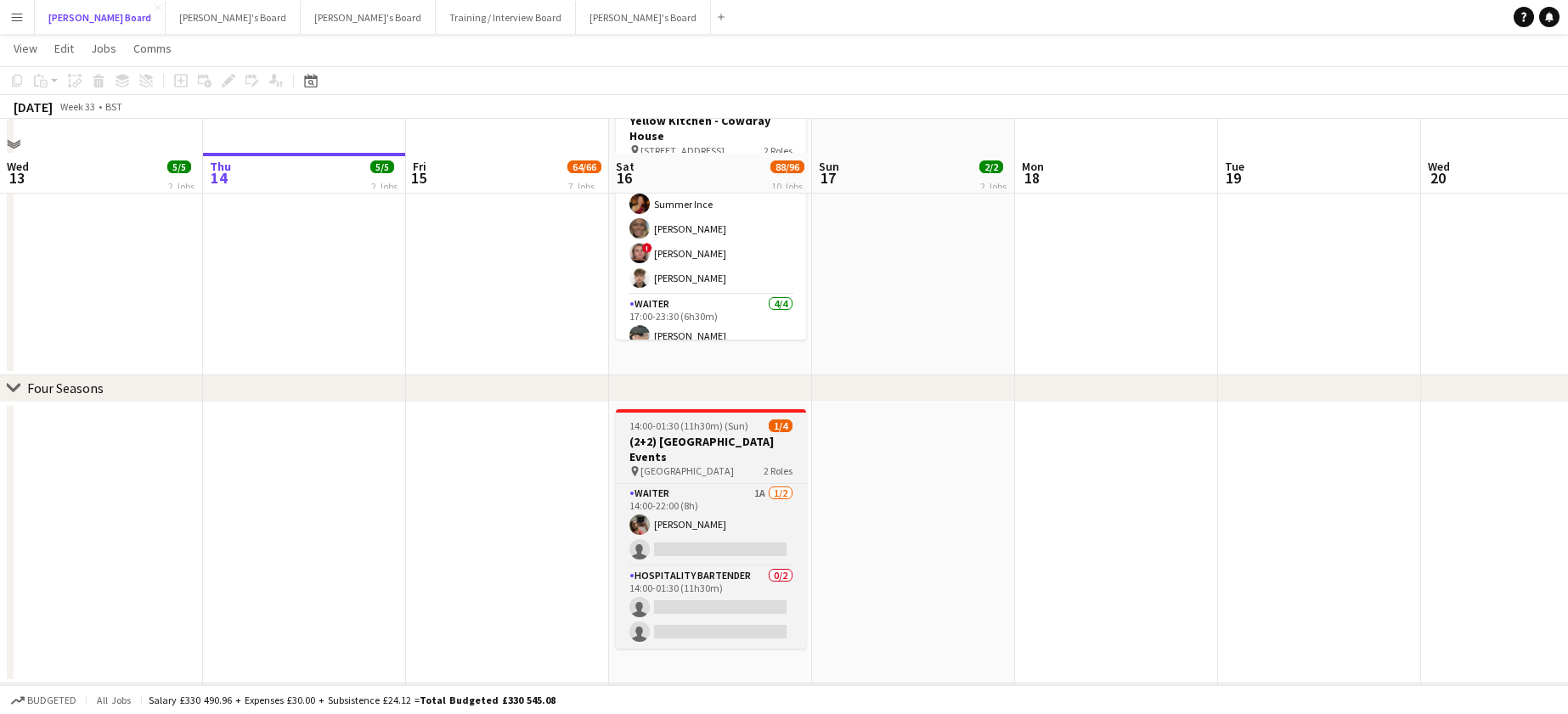
scroll to position [340, 0]
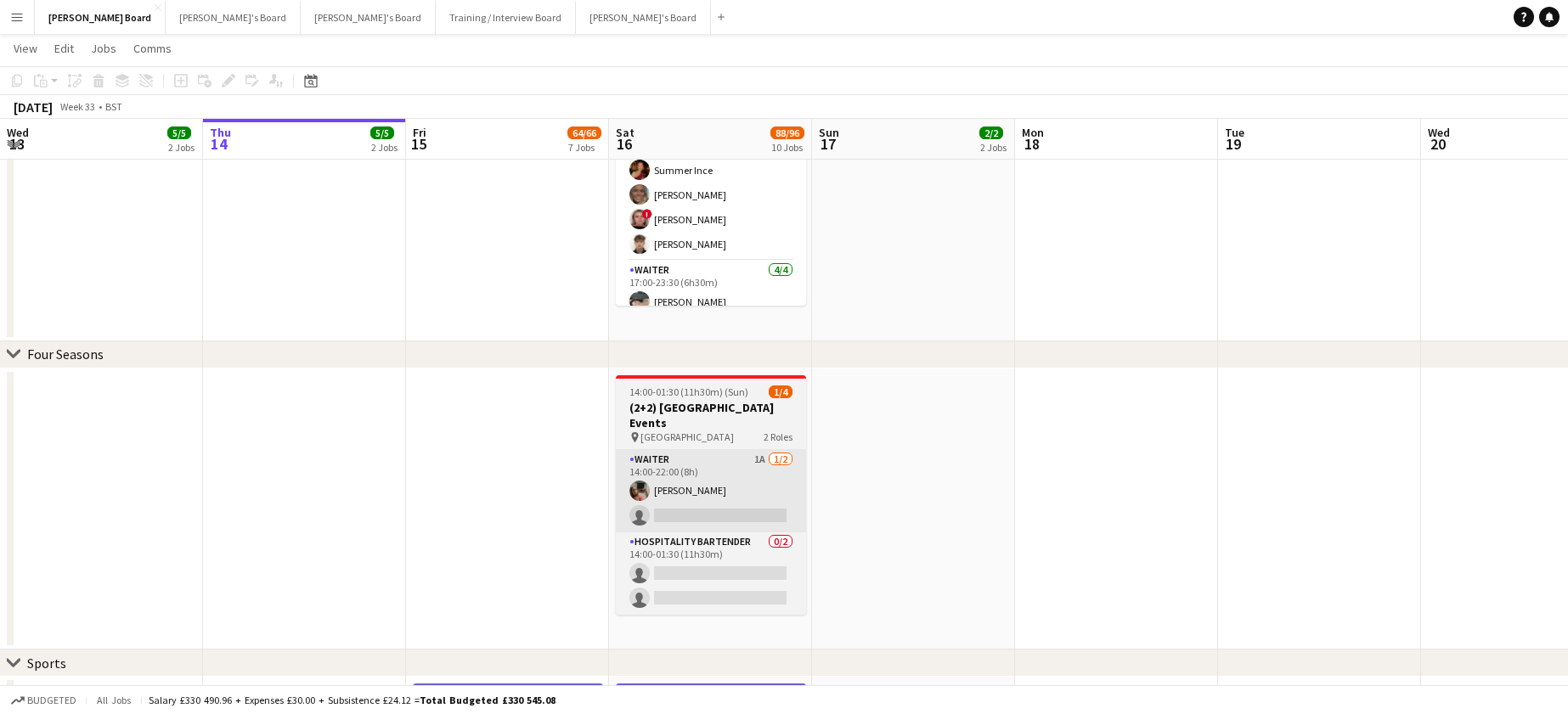
click at [739, 470] on app-card-role "Waiter 1A 1/2 14:00-22:00 (8h) Melissa Brisk single-neutral-actions" at bounding box center [711, 492] width 190 height 83
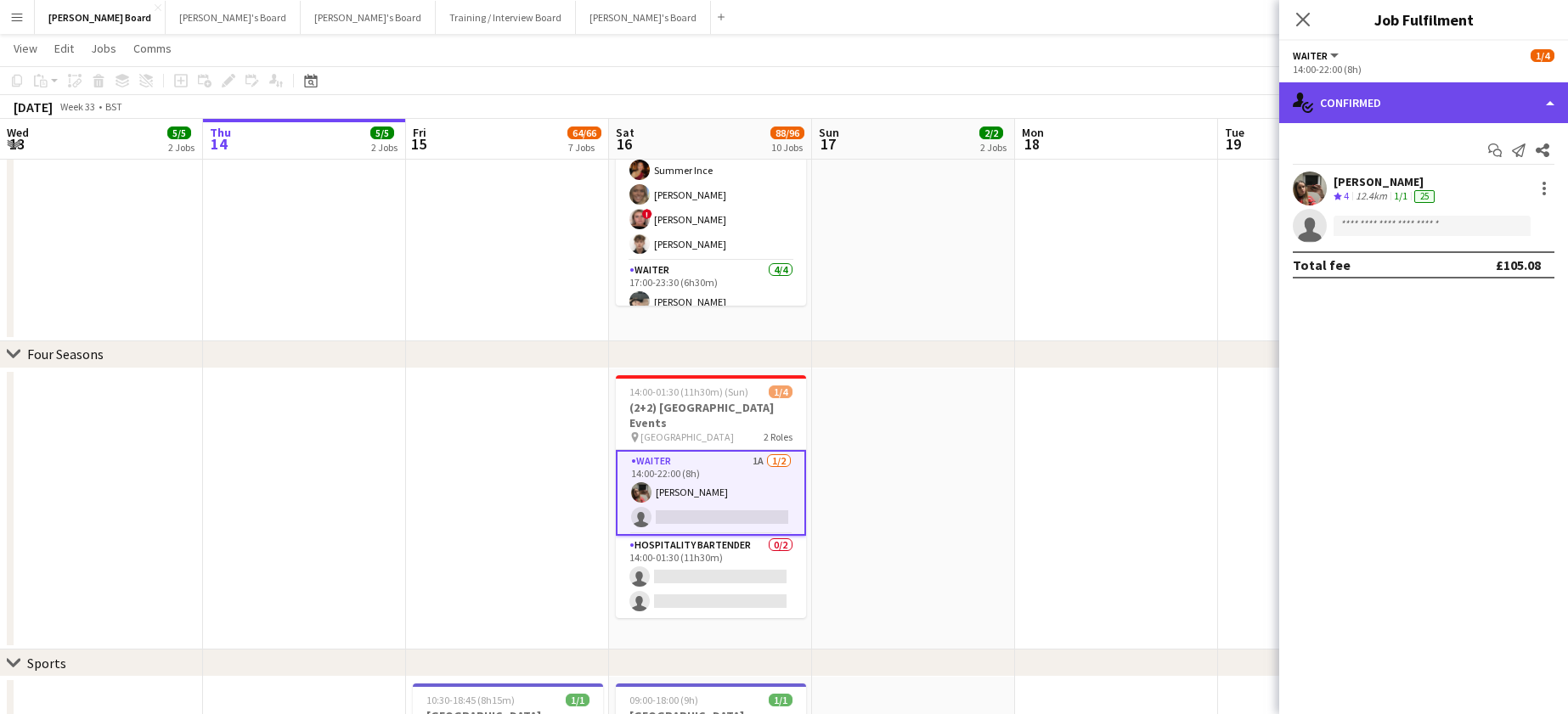
click at [1376, 113] on div "single-neutral-actions-check-2 Confirmed" at bounding box center [1423, 103] width 289 height 40
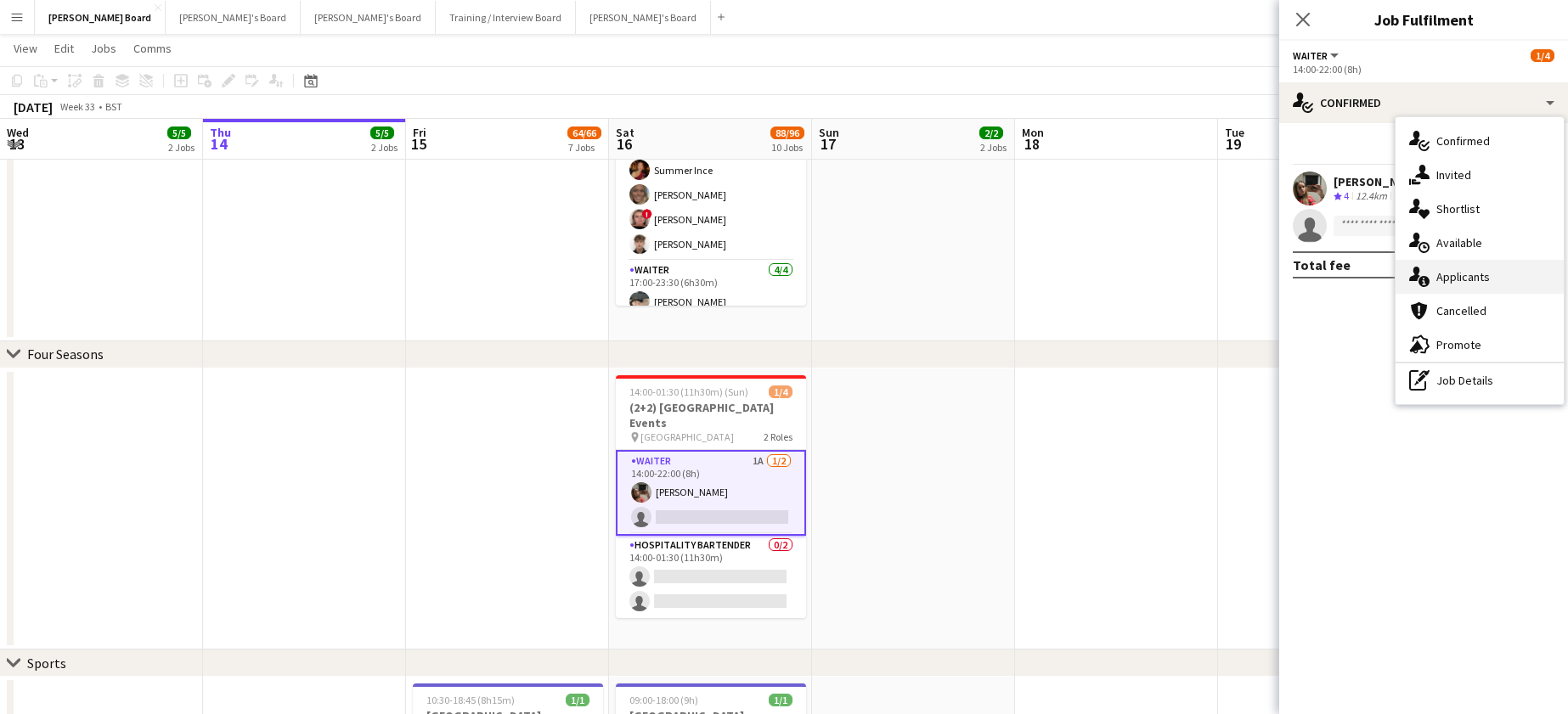
click at [1474, 279] on div "single-neutral-actions-information Applicants" at bounding box center [1479, 277] width 169 height 34
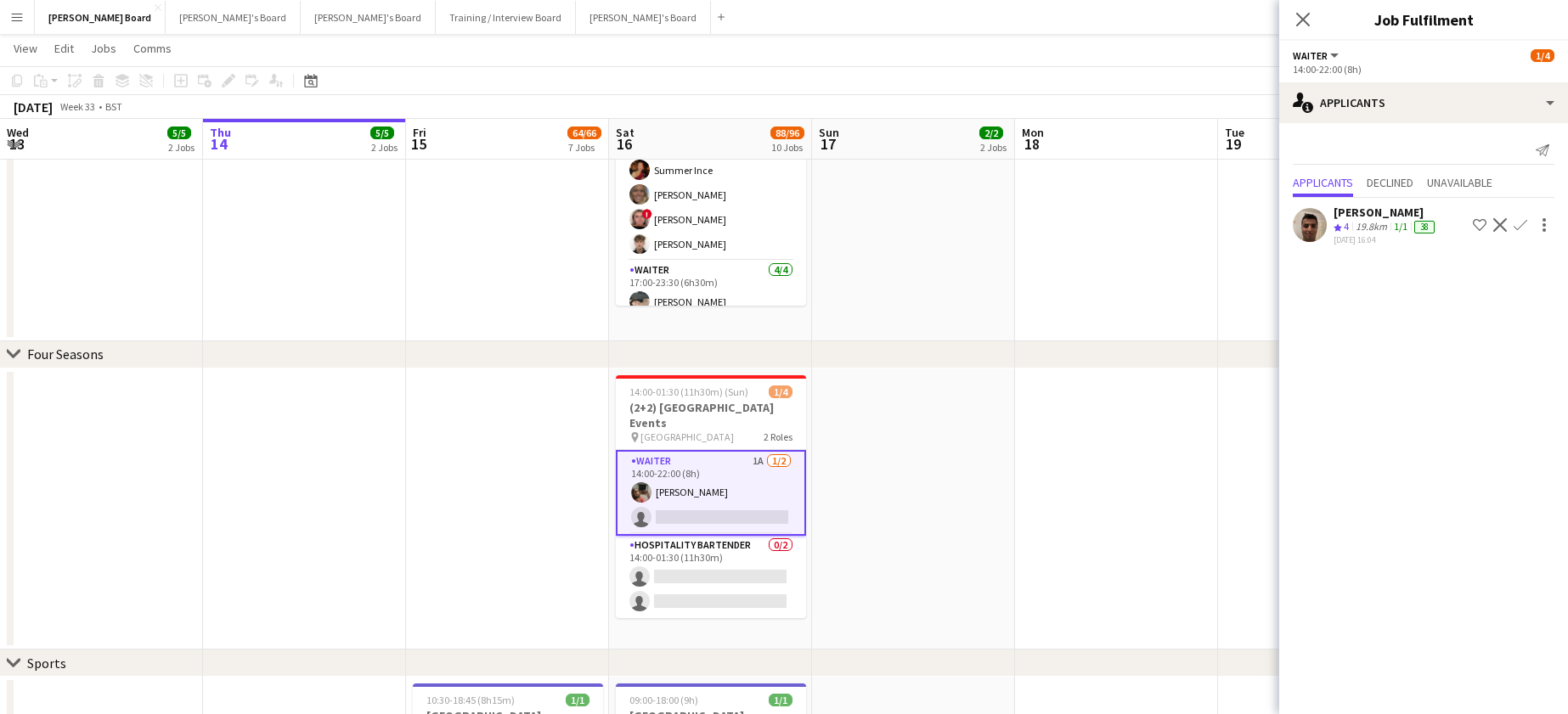
click at [1522, 227] on app-icon "Confirm" at bounding box center [1521, 225] width 14 height 14
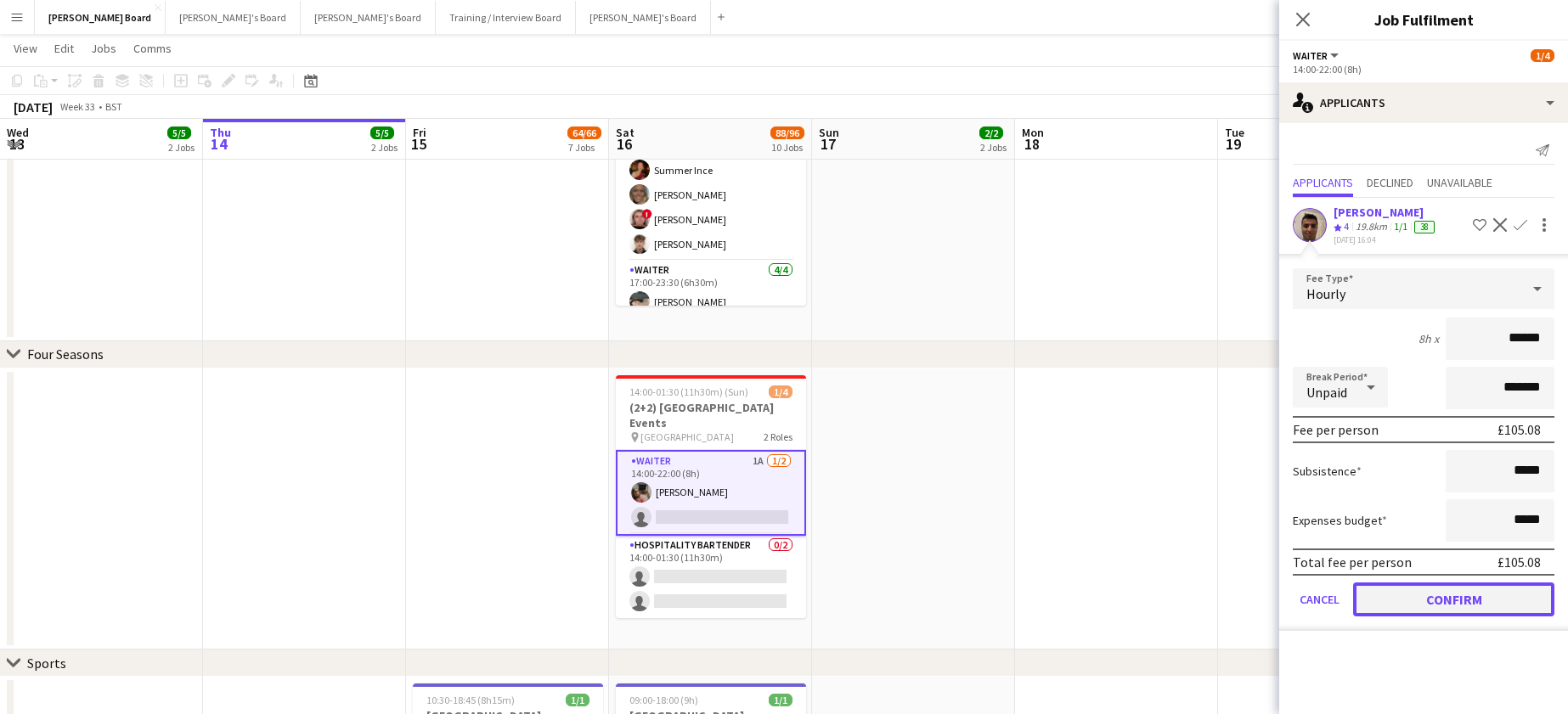
click at [1446, 593] on button "Confirm" at bounding box center [1454, 600] width 201 height 34
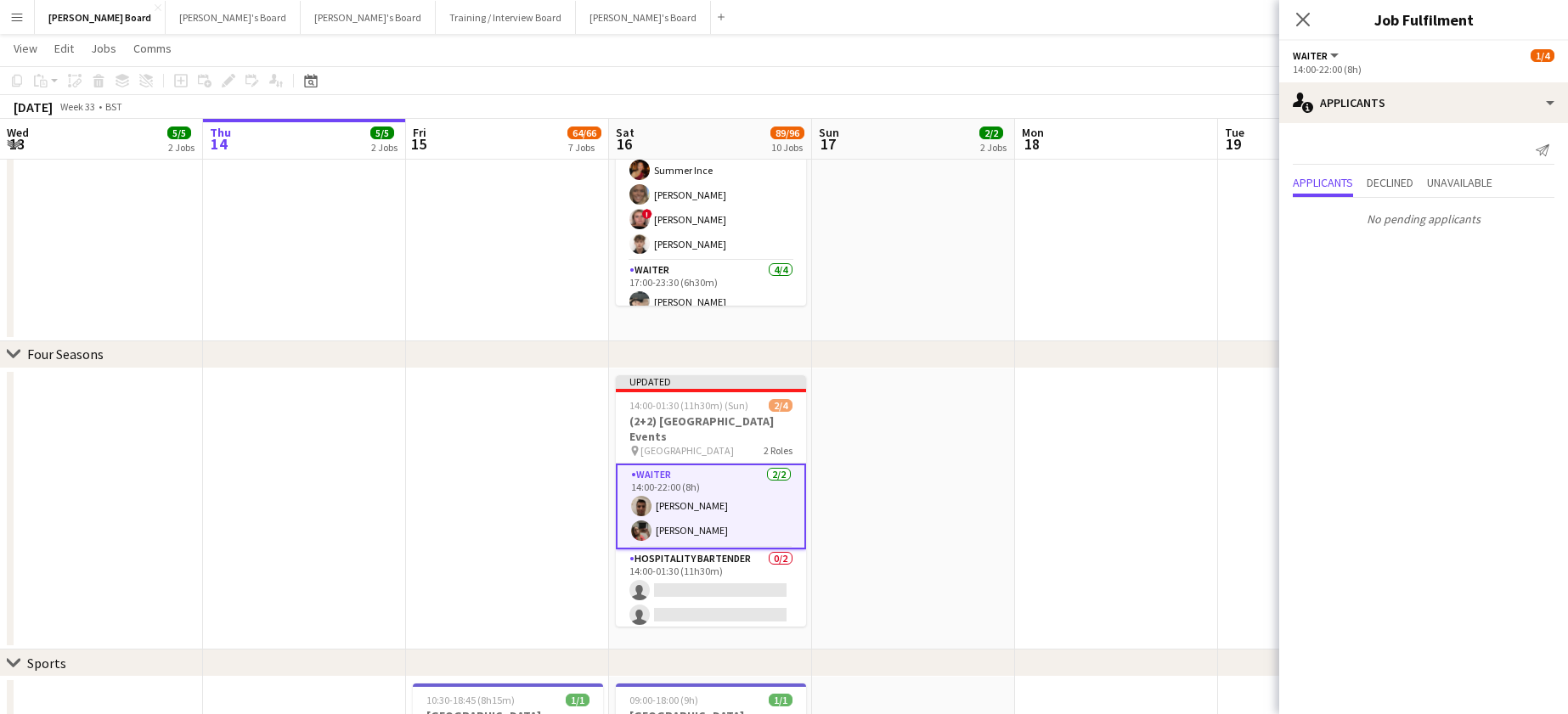
click at [1208, 270] on app-date-cell at bounding box center [1116, 96] width 203 height 491
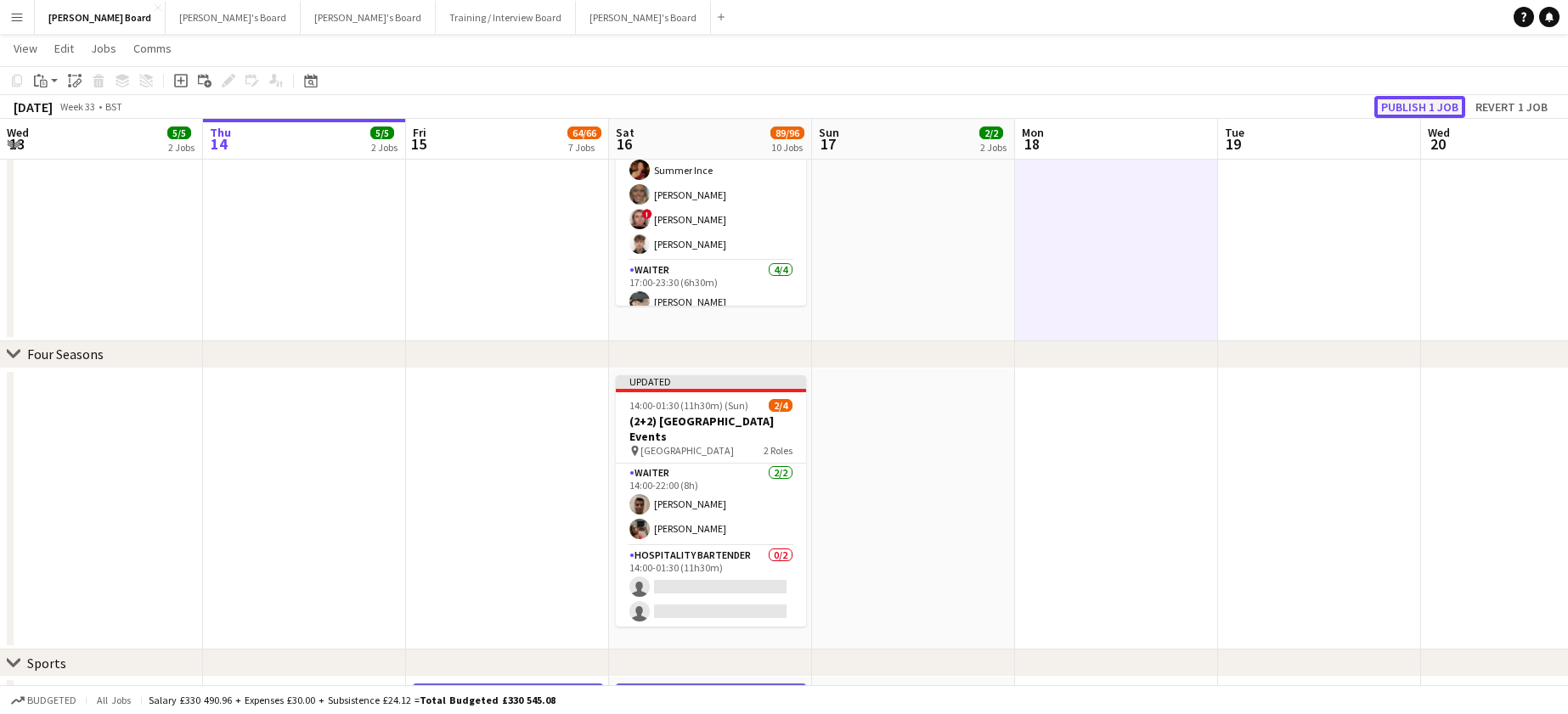
click at [1402, 102] on button "Publish 1 job" at bounding box center [1420, 107] width 91 height 22
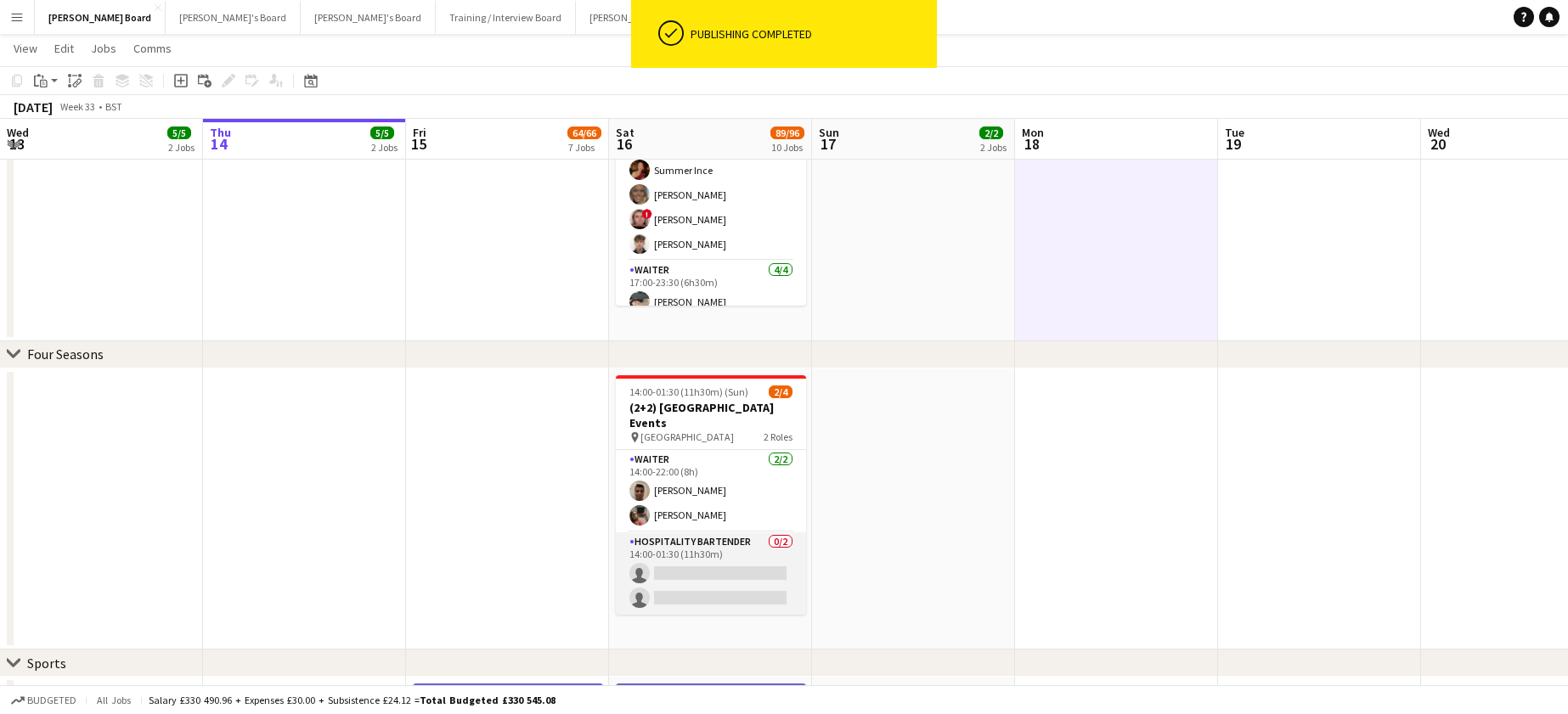
click at [720, 559] on app-card-role "Hospitality Bartender 0/2 14:00-01:30 (11h30m) single-neutral-actions single-ne…" at bounding box center [711, 574] width 190 height 83
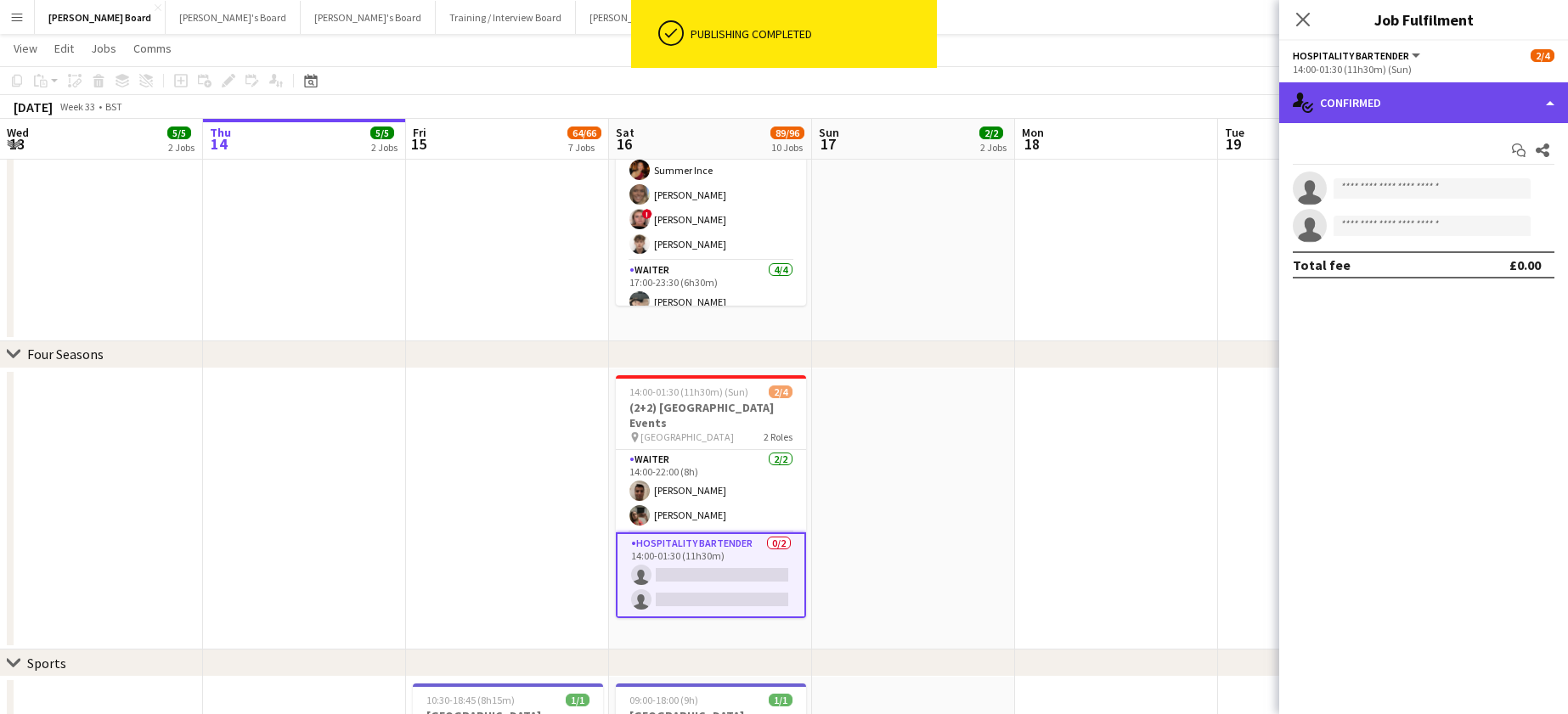
click at [1398, 103] on div "single-neutral-actions-check-2 Confirmed" at bounding box center [1423, 103] width 289 height 40
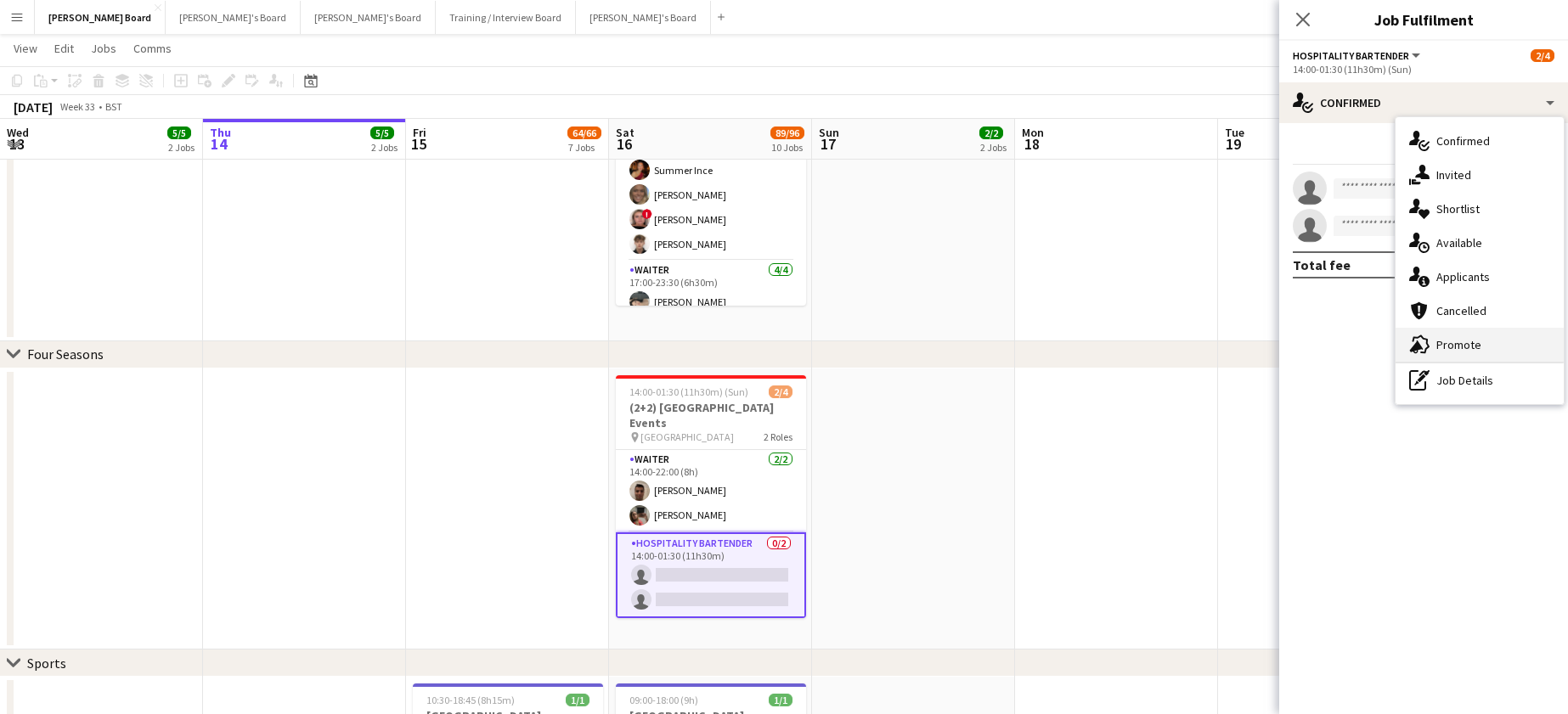
click at [1445, 342] on div "advertising-megaphone Promote" at bounding box center [1479, 345] width 169 height 34
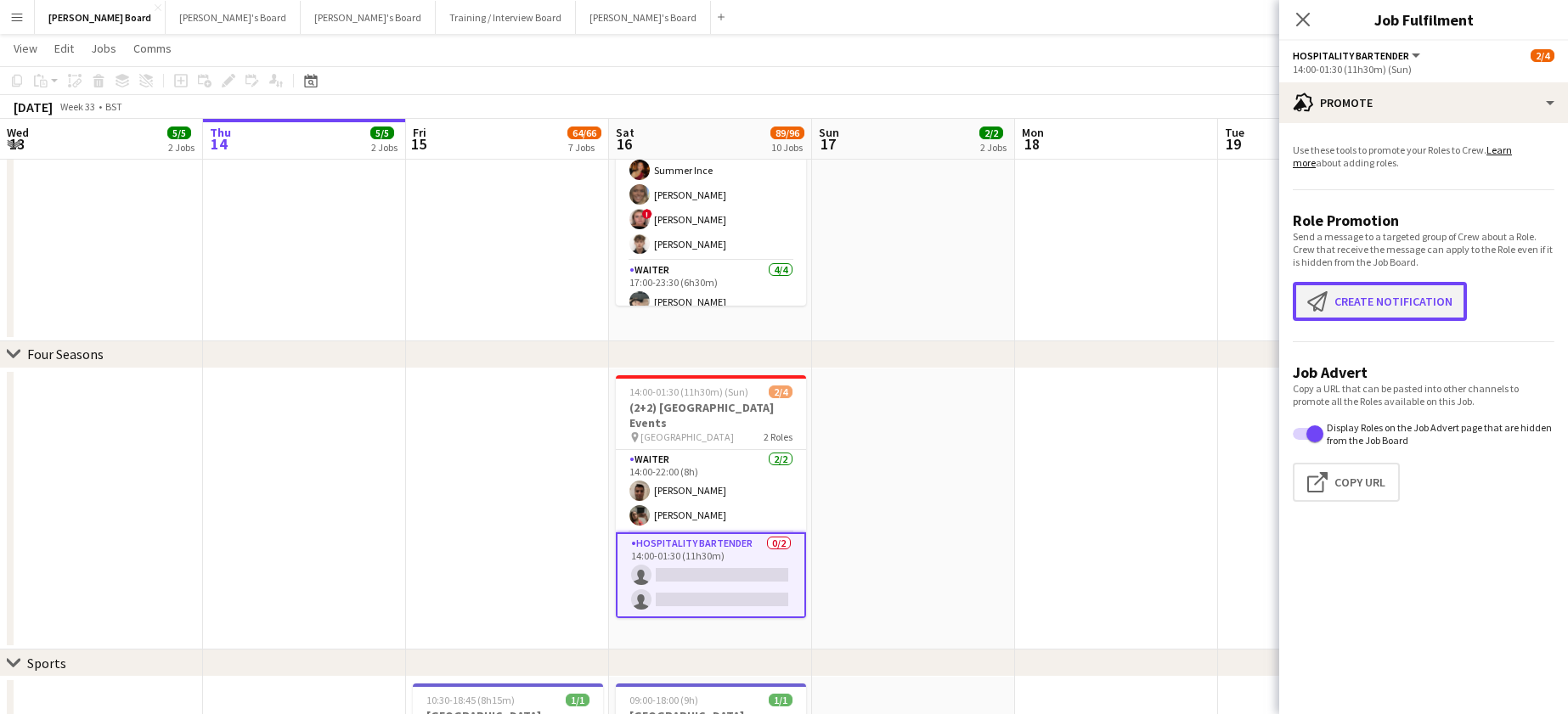
click at [1372, 291] on button "Create notification Create notification" at bounding box center [1380, 302] width 175 height 39
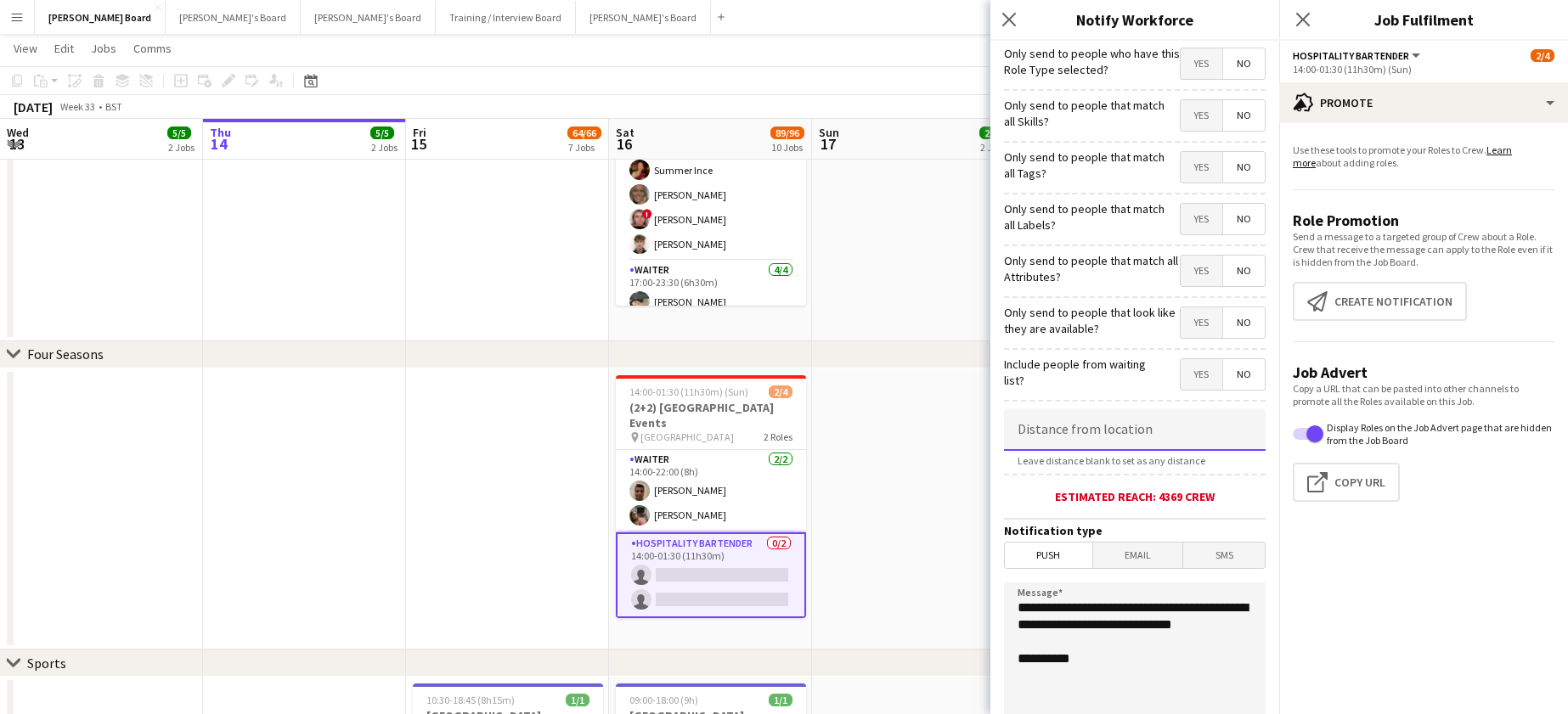
click at [1069, 421] on input at bounding box center [1134, 429] width 261 height 42
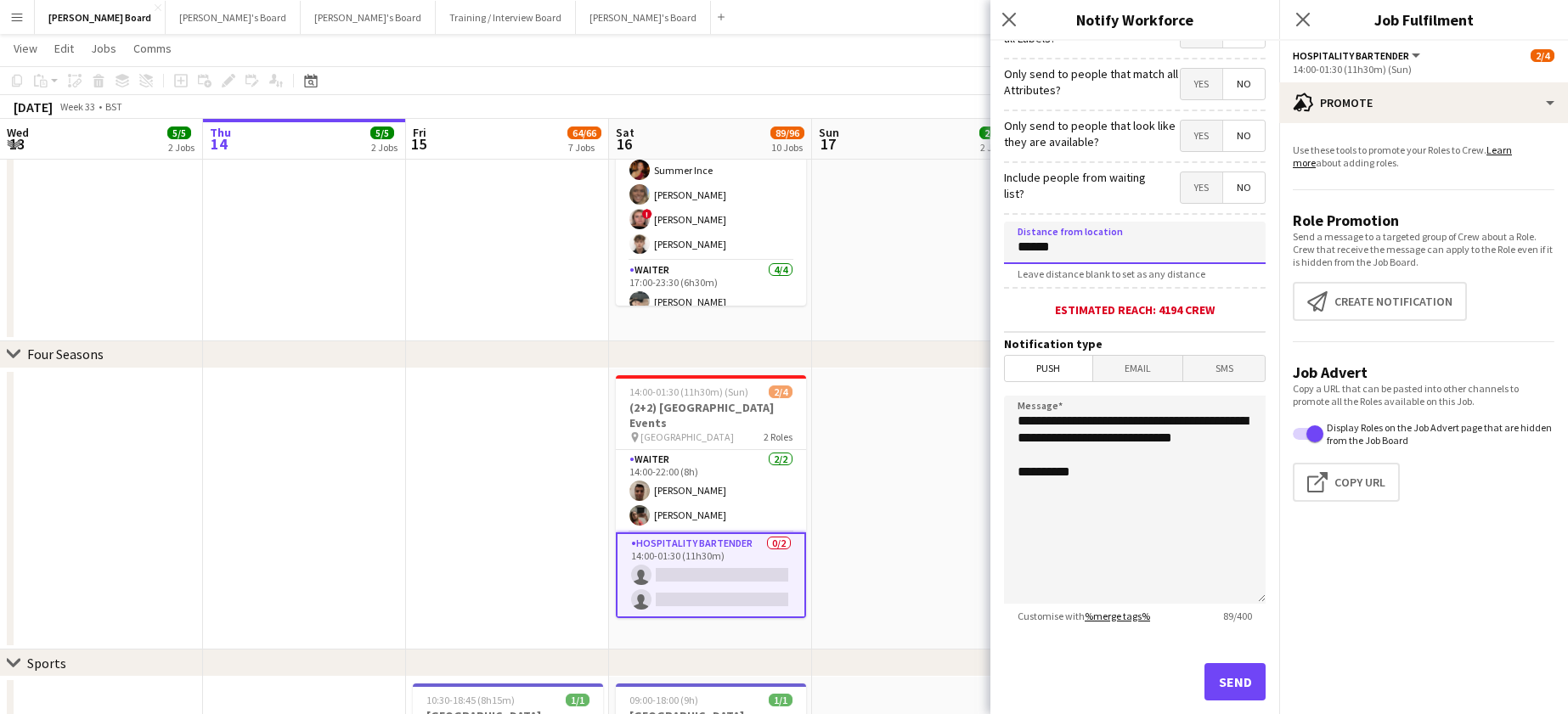
scroll to position [221, 0]
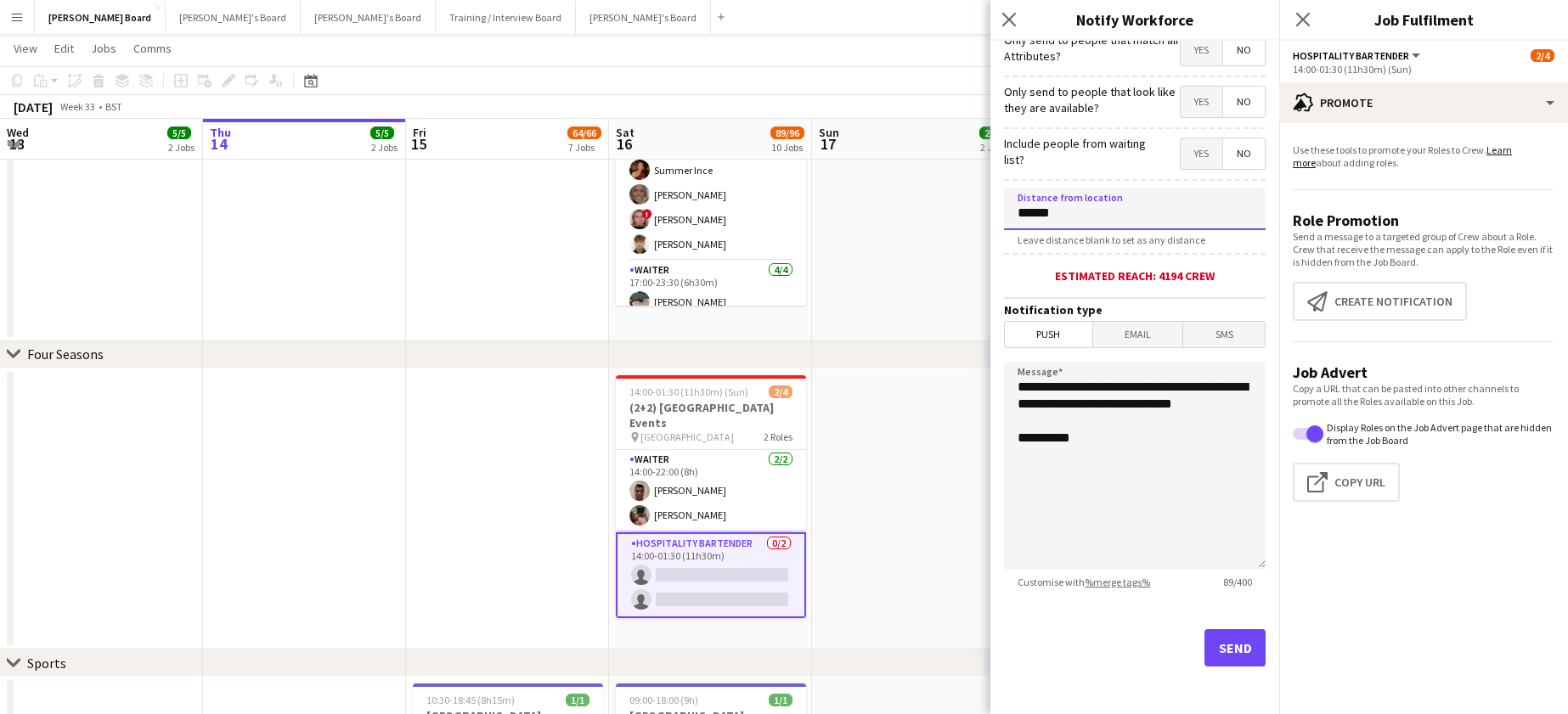
type input "******"
click at [1208, 652] on button "Send" at bounding box center [1235, 648] width 61 height 37
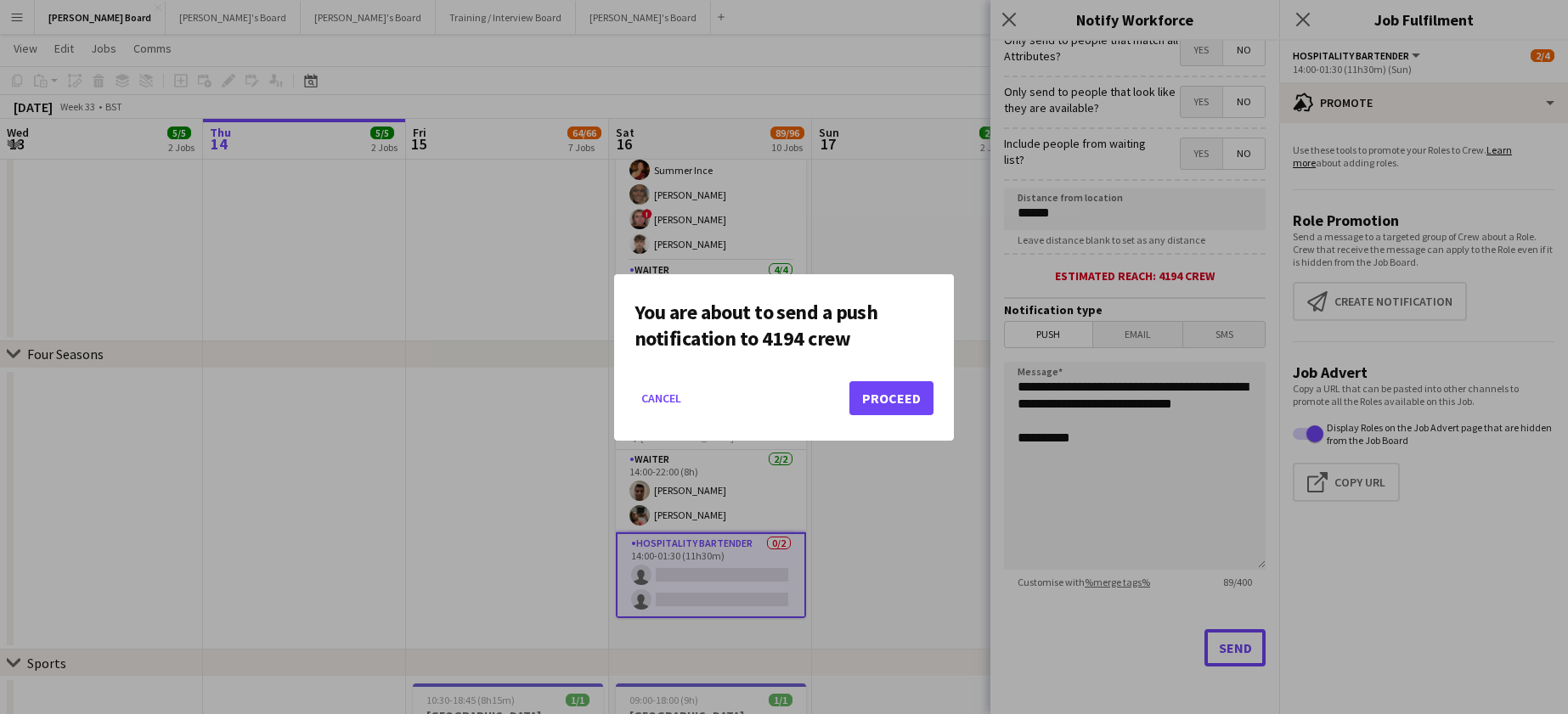
scroll to position [0, 0]
click at [891, 395] on button "Proceed" at bounding box center [891, 398] width 84 height 34
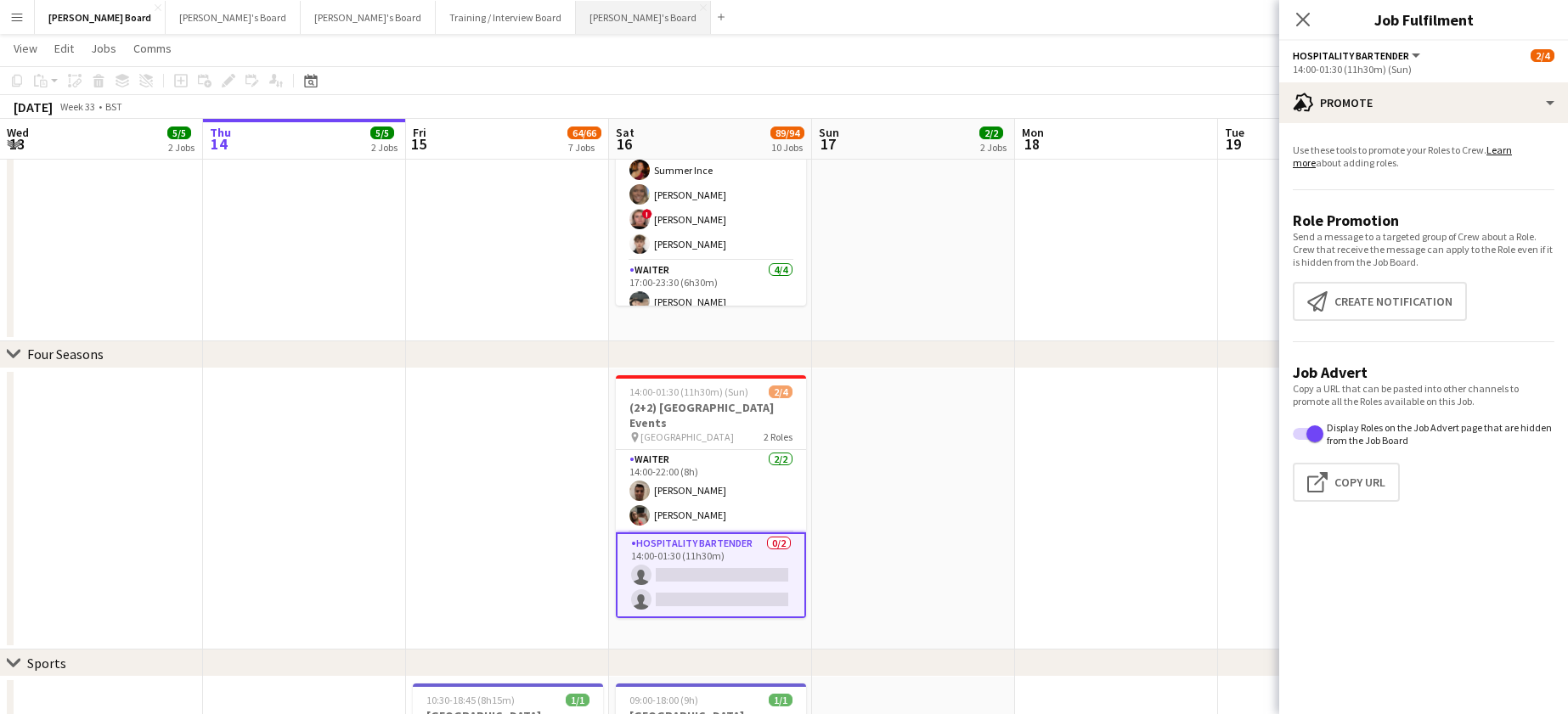
click at [576, 15] on button "Jakub's Board Close" at bounding box center [643, 18] width 135 height 34
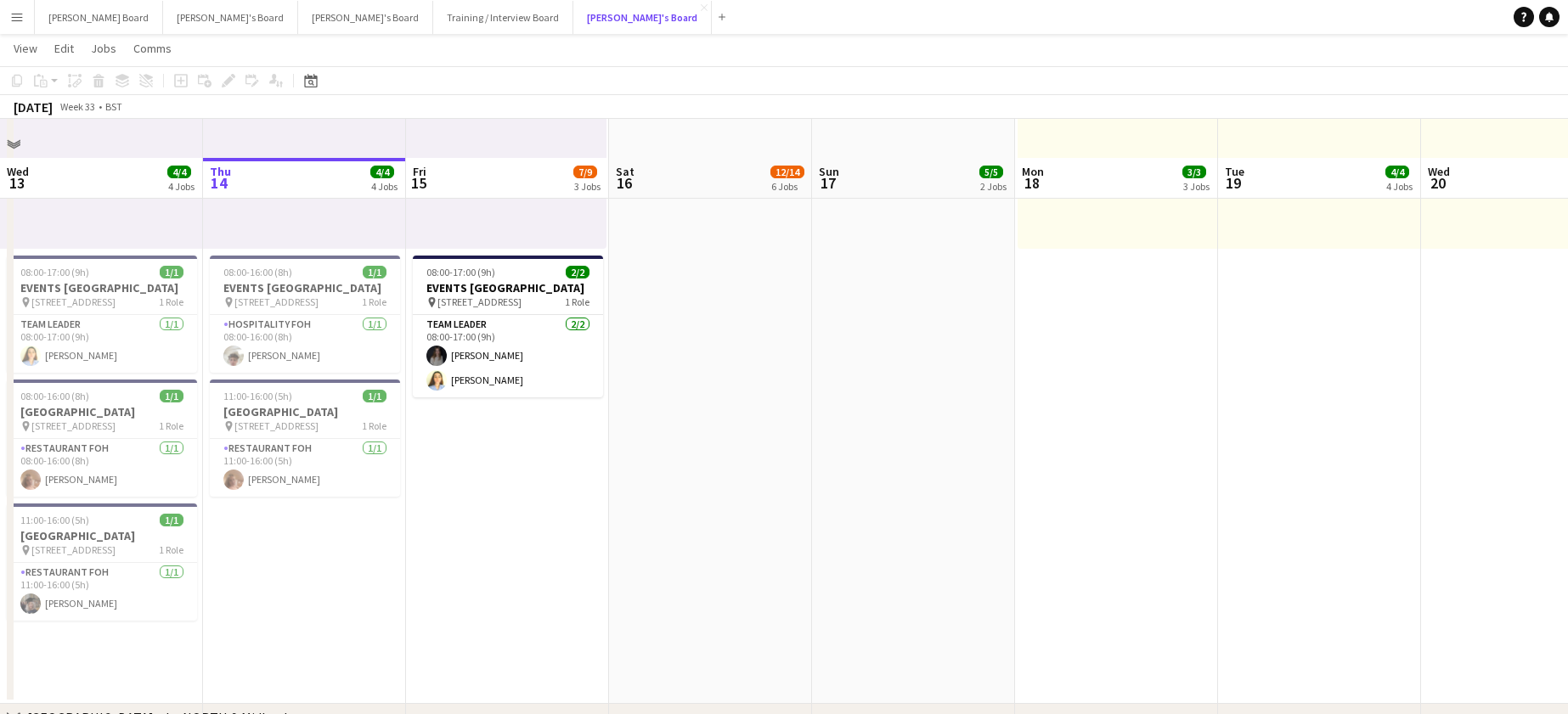
scroll to position [227, 0]
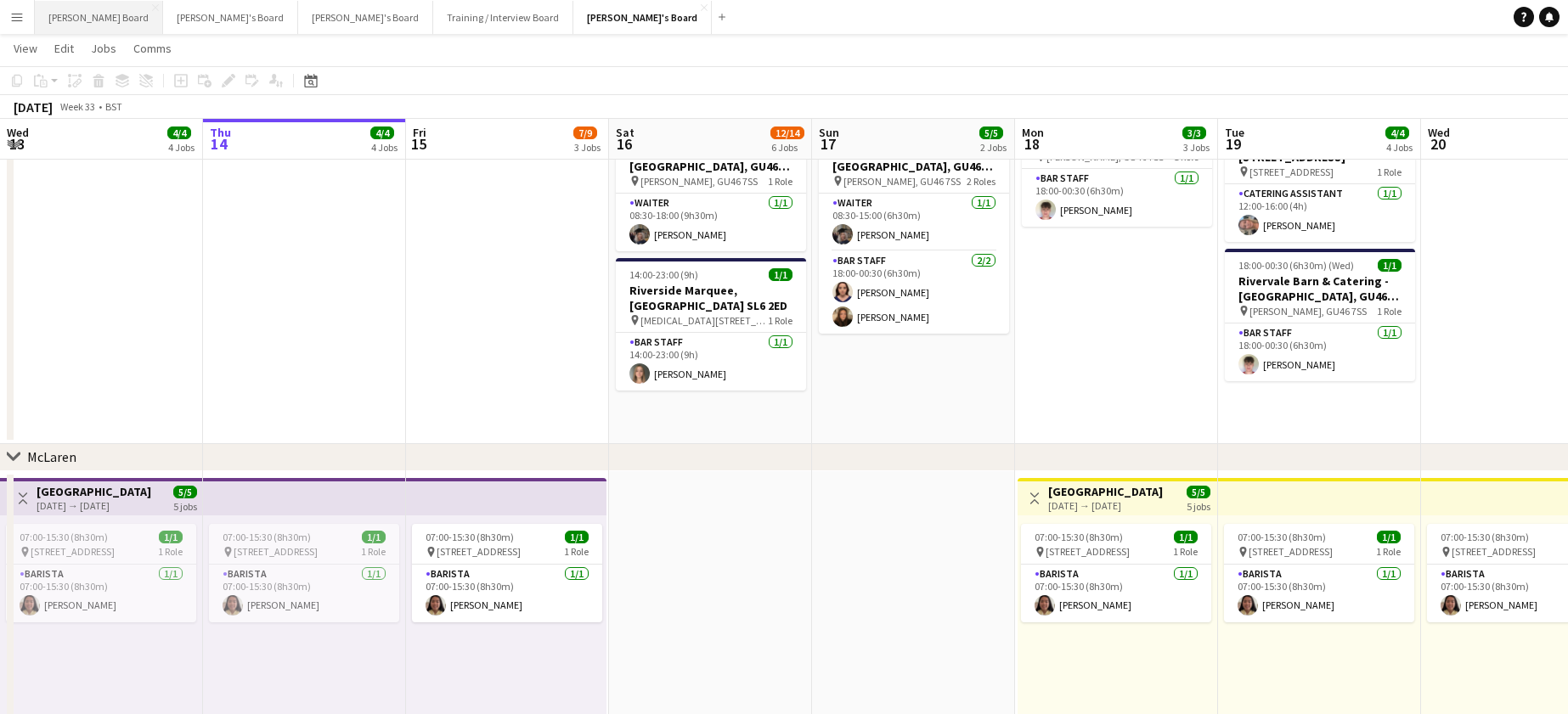
click at [102, 28] on button "Dean's Board Close" at bounding box center [99, 18] width 128 height 34
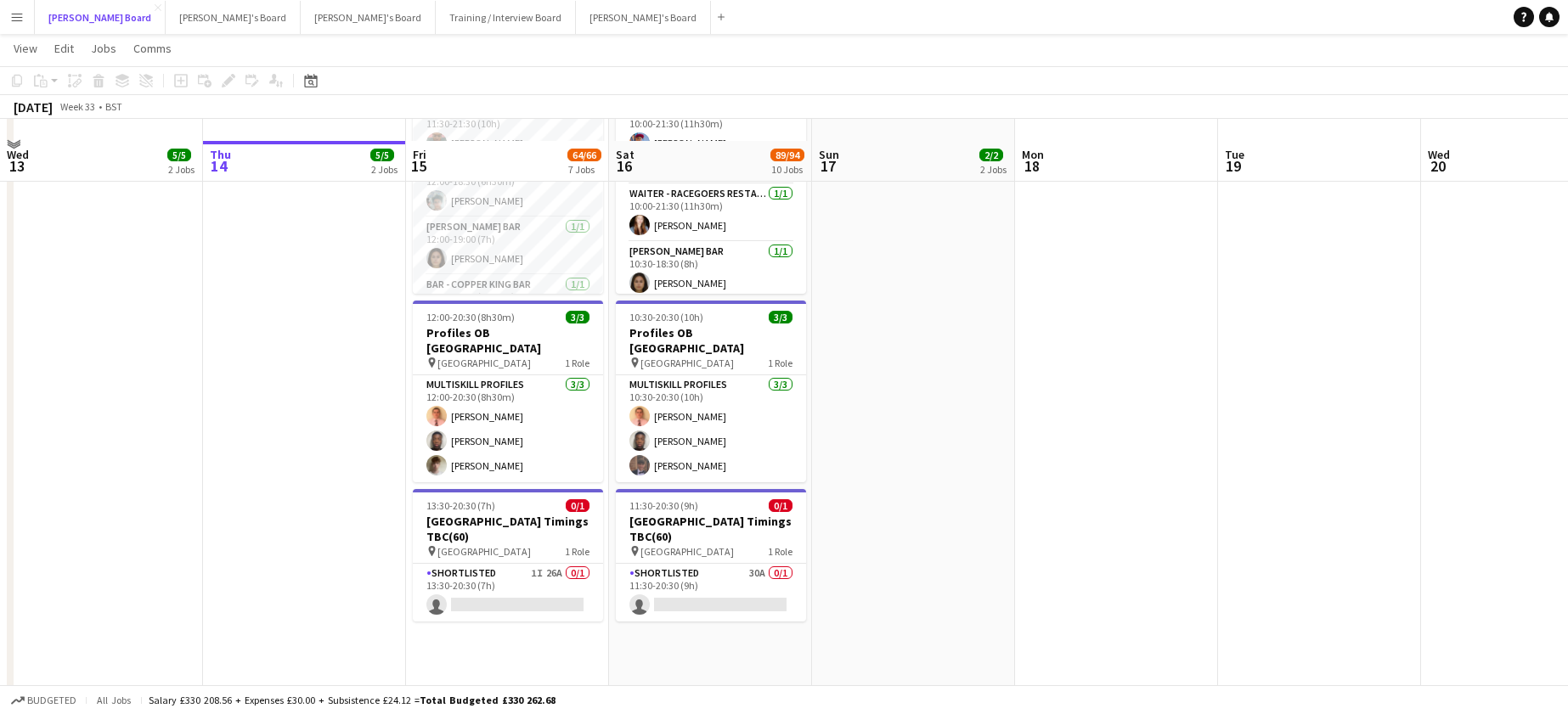
scroll to position [1132, 0]
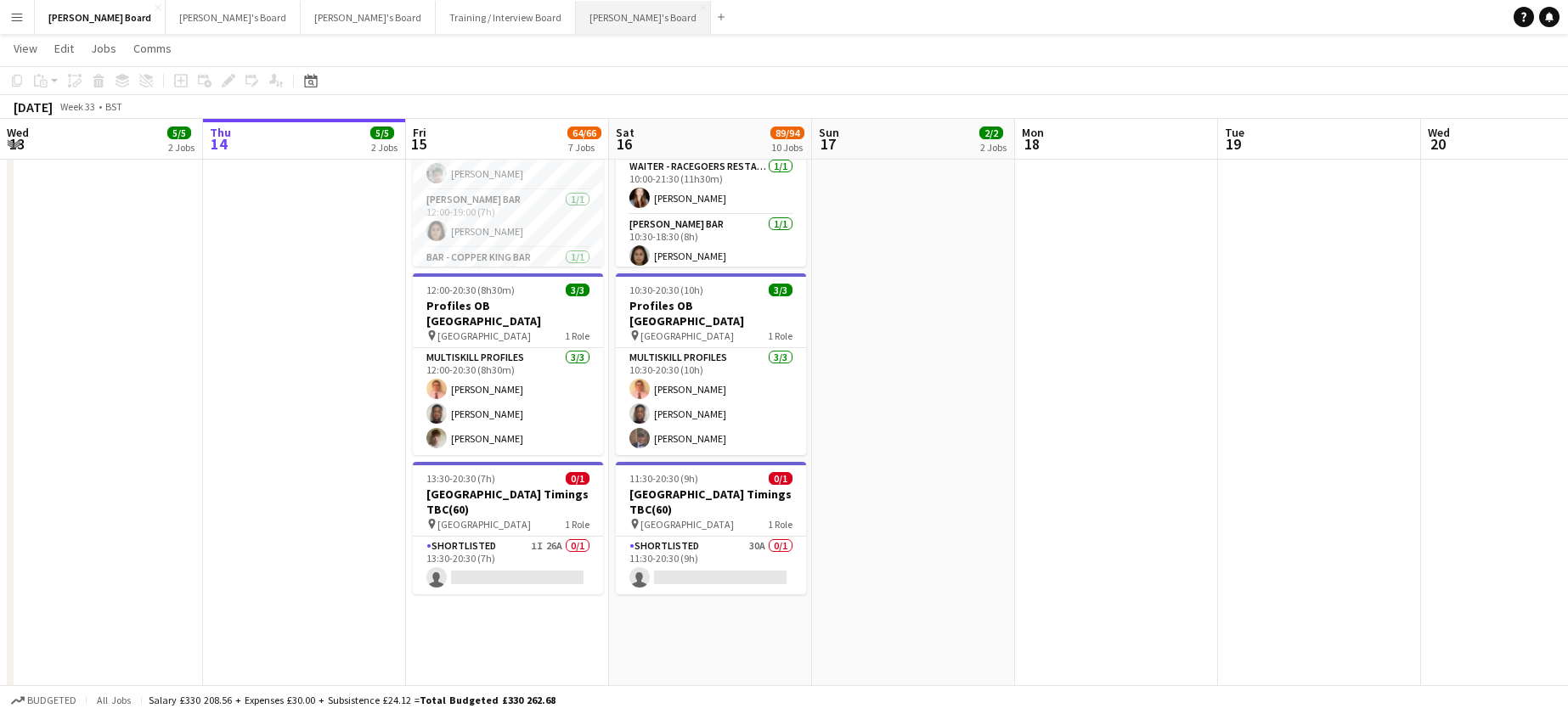
click at [576, 21] on button "Jakub's Board Close" at bounding box center [643, 18] width 135 height 34
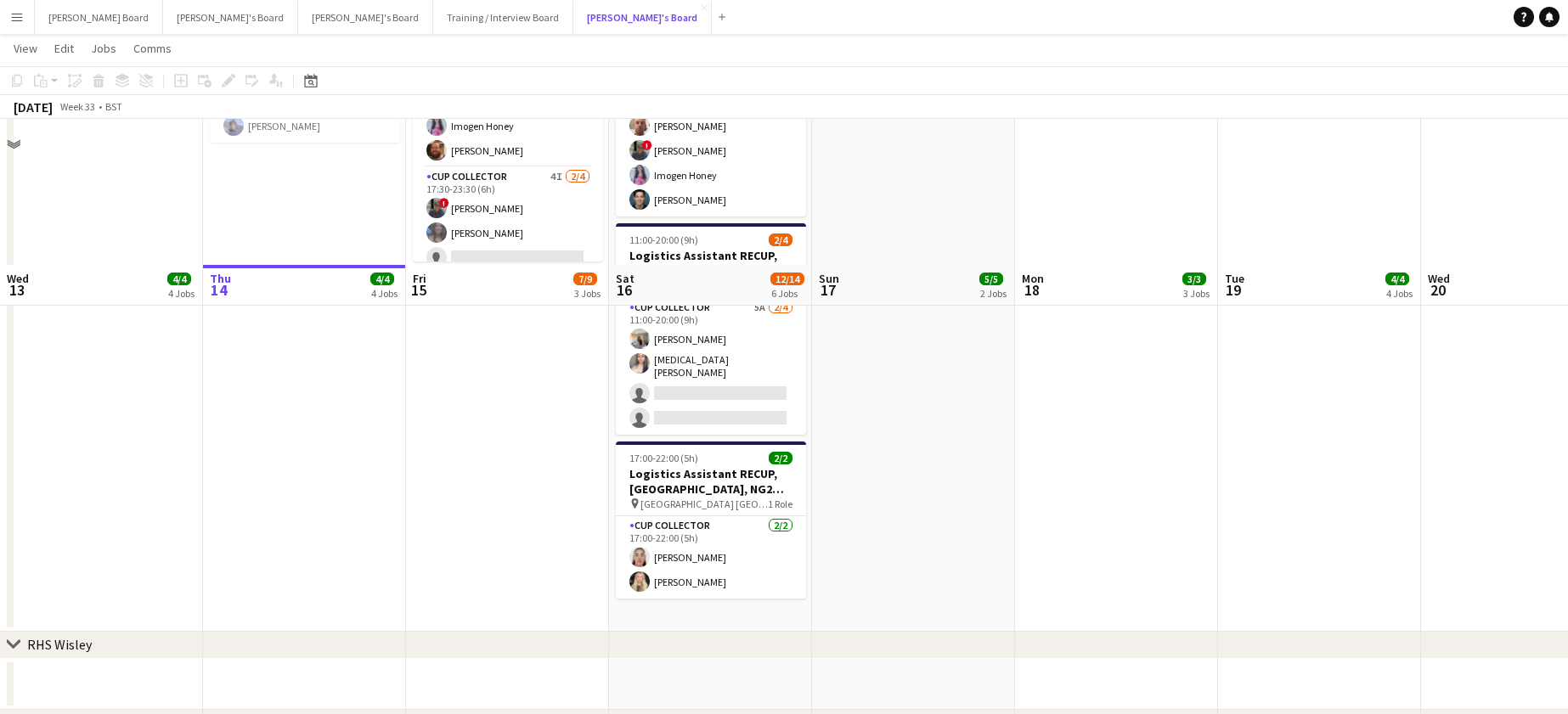
scroll to position [1633, 0]
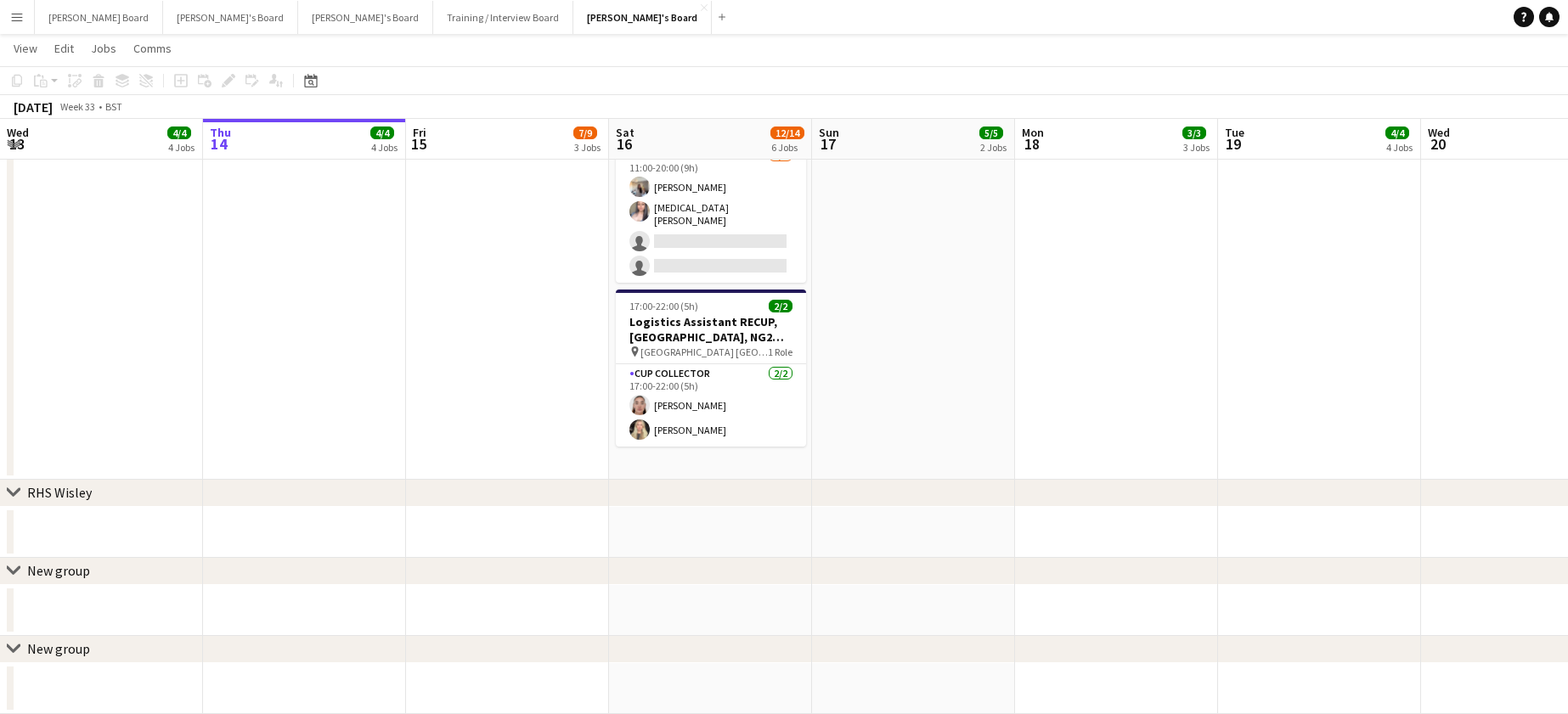
click at [1109, 378] on app-date-cell at bounding box center [1116, 165] width 203 height 628
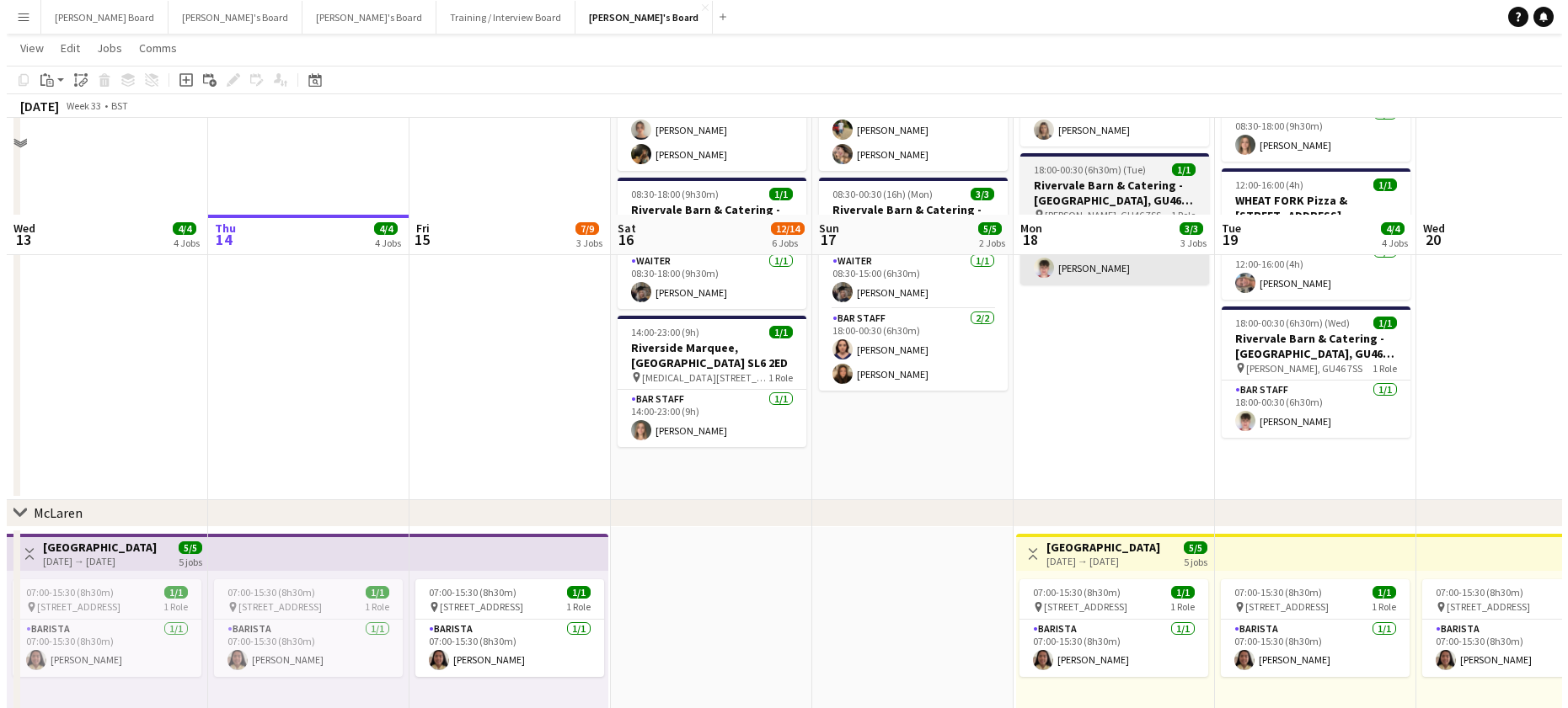
scroll to position [0, 0]
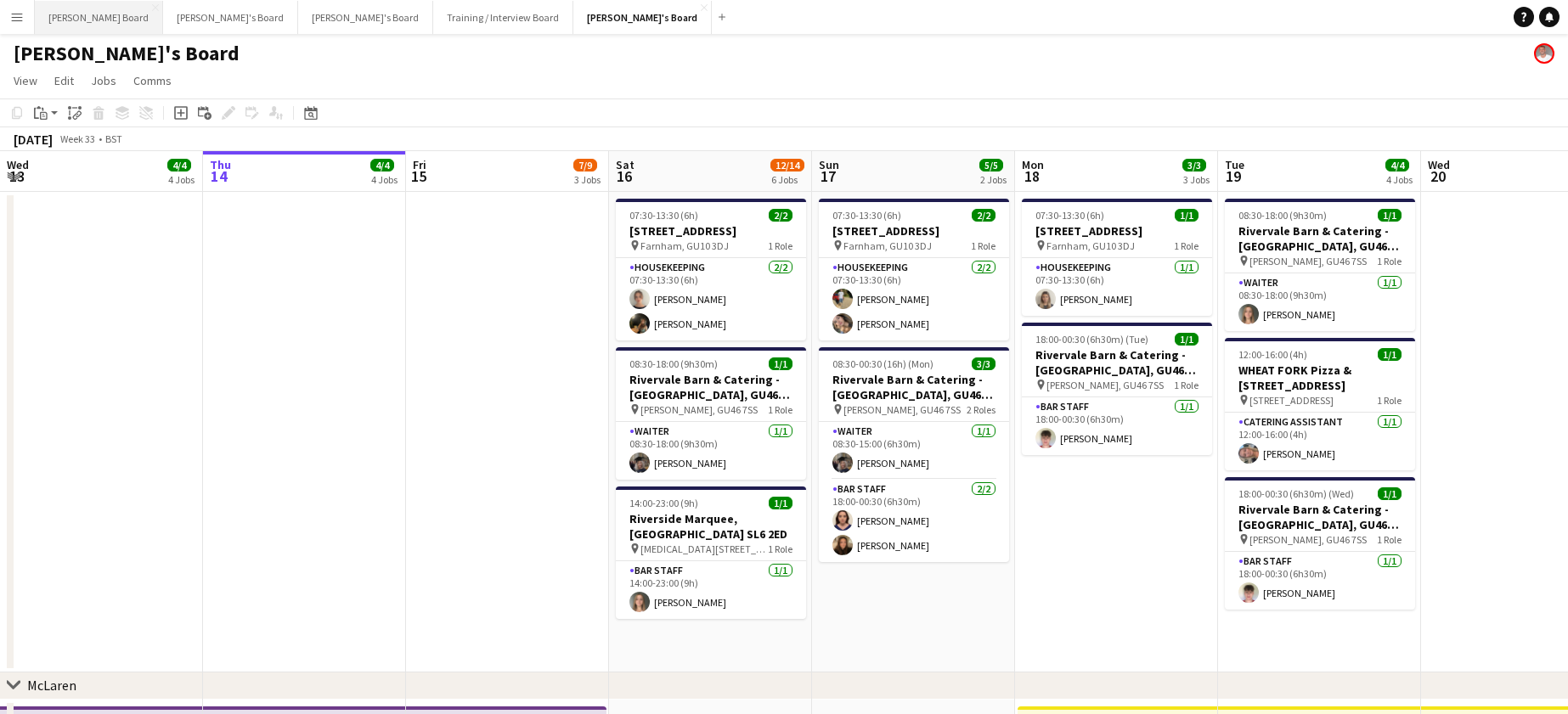
click at [95, 21] on button "Dean's Board Close" at bounding box center [99, 18] width 128 height 34
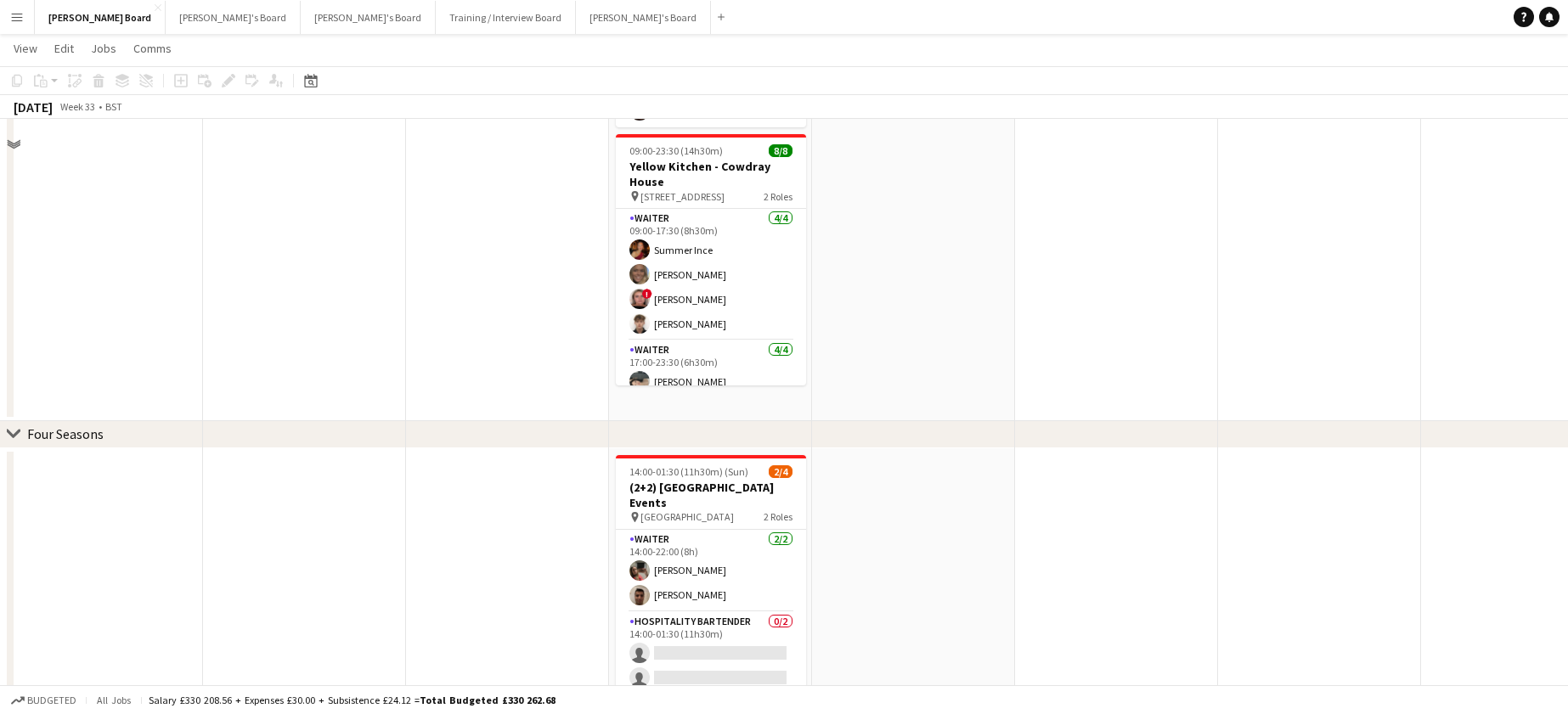
scroll to position [340, 0]
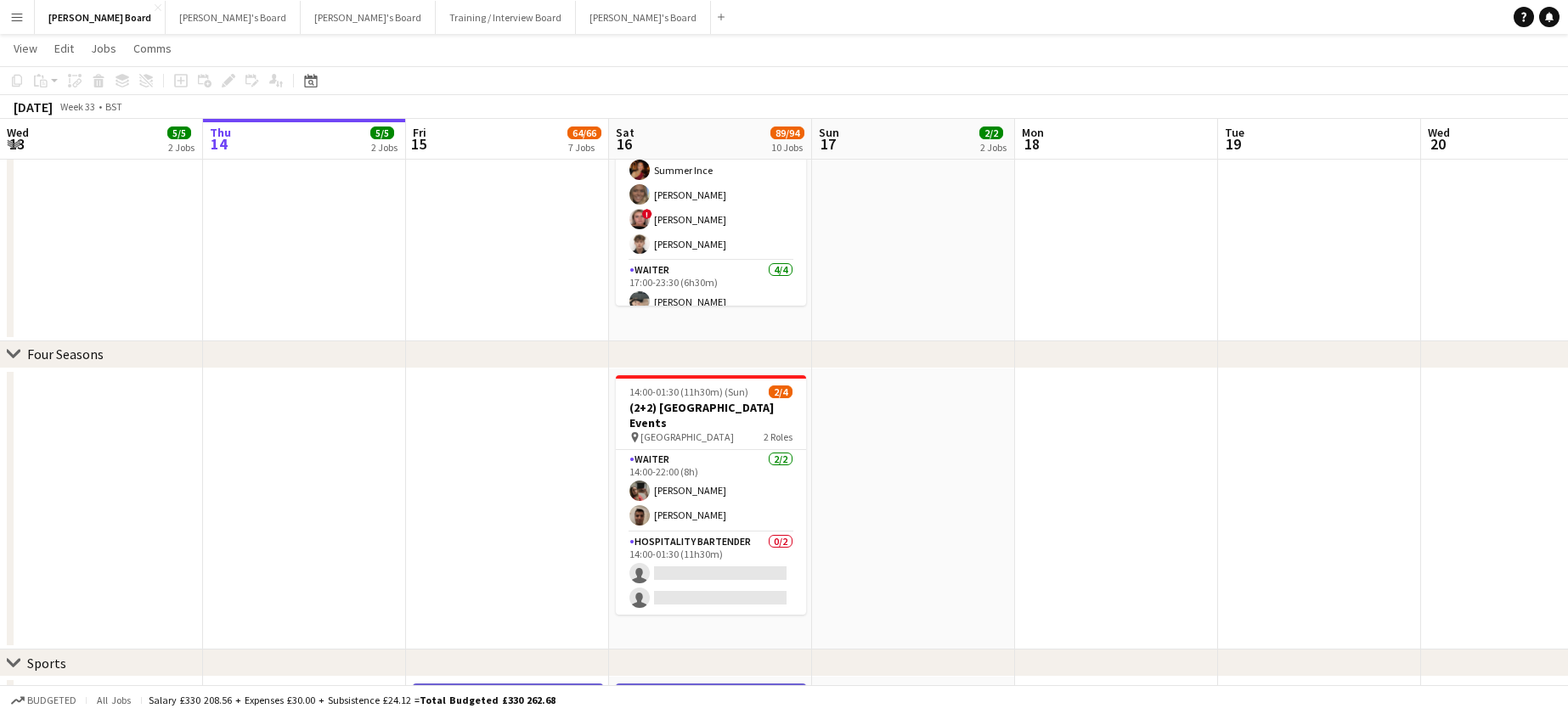
drag, startPoint x: 800, startPoint y: 443, endPoint x: 405, endPoint y: 500, distance: 399.1
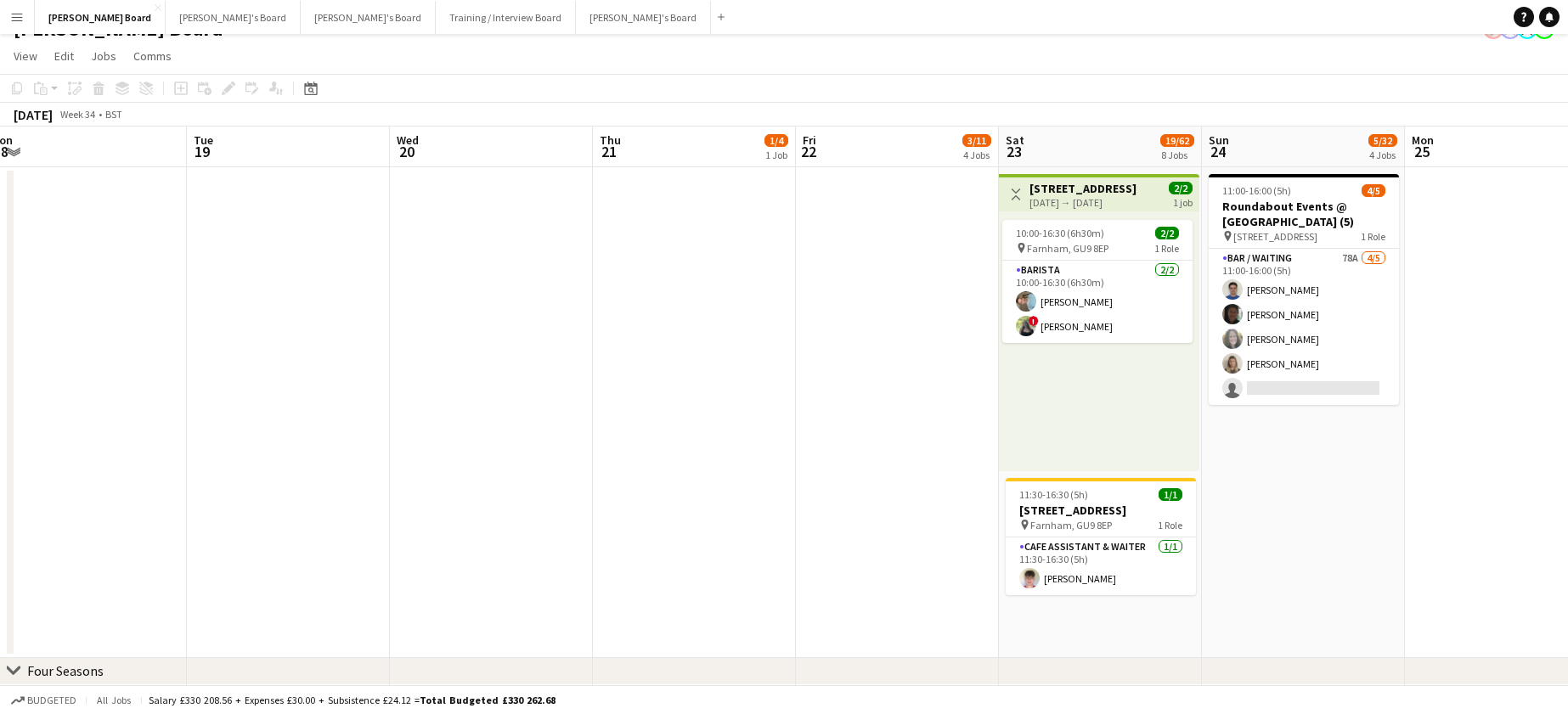
scroll to position [0, 0]
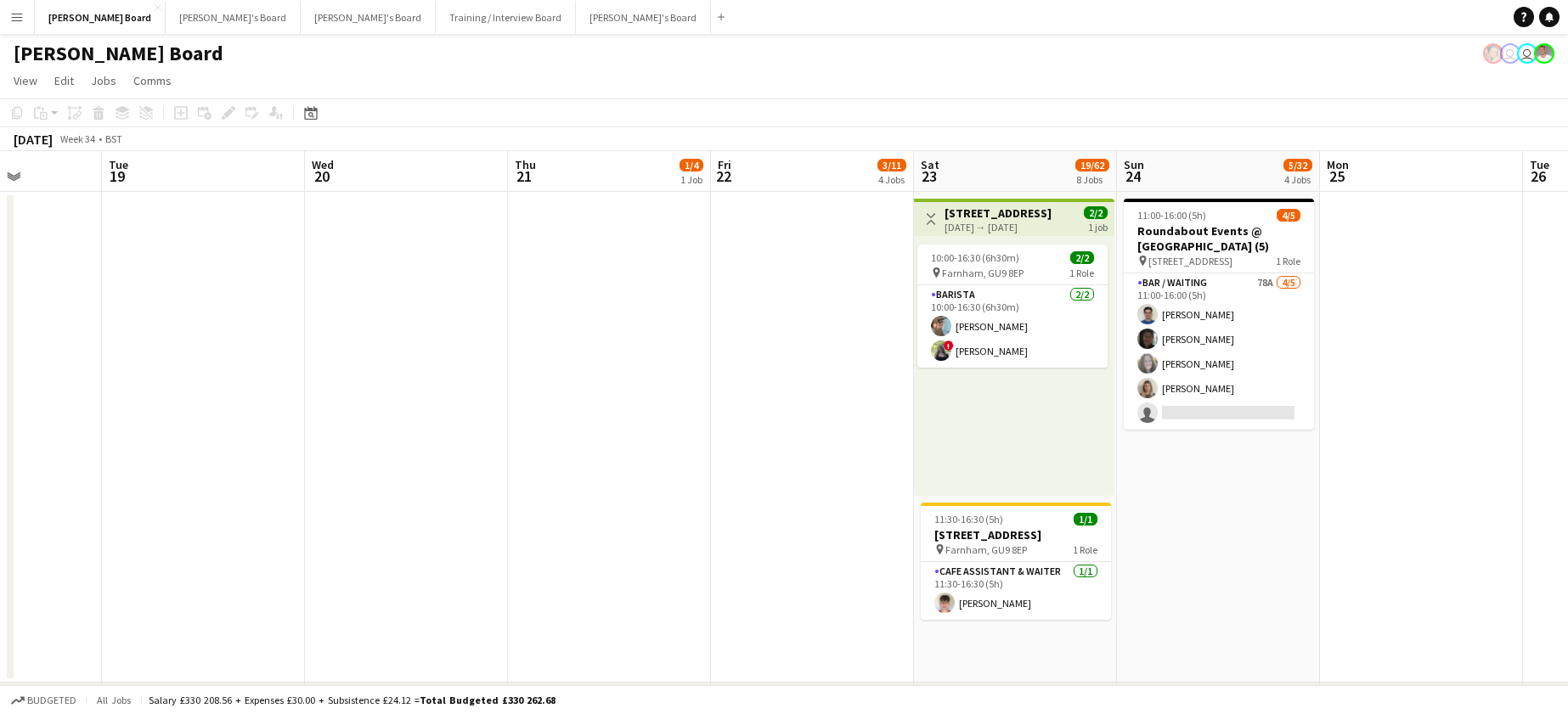
drag, startPoint x: 1400, startPoint y: 496, endPoint x: 901, endPoint y: 524, distance: 499.8
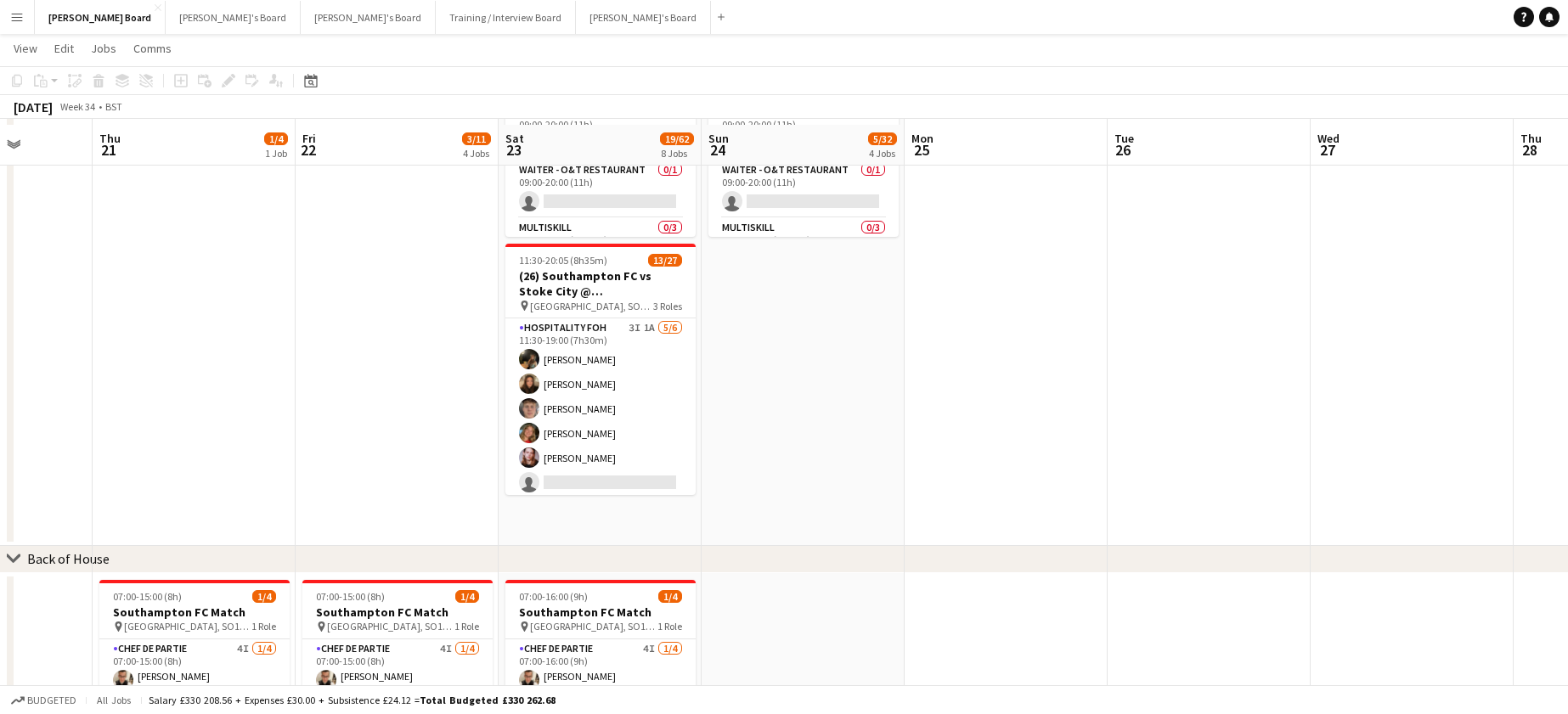
scroll to position [1472, 0]
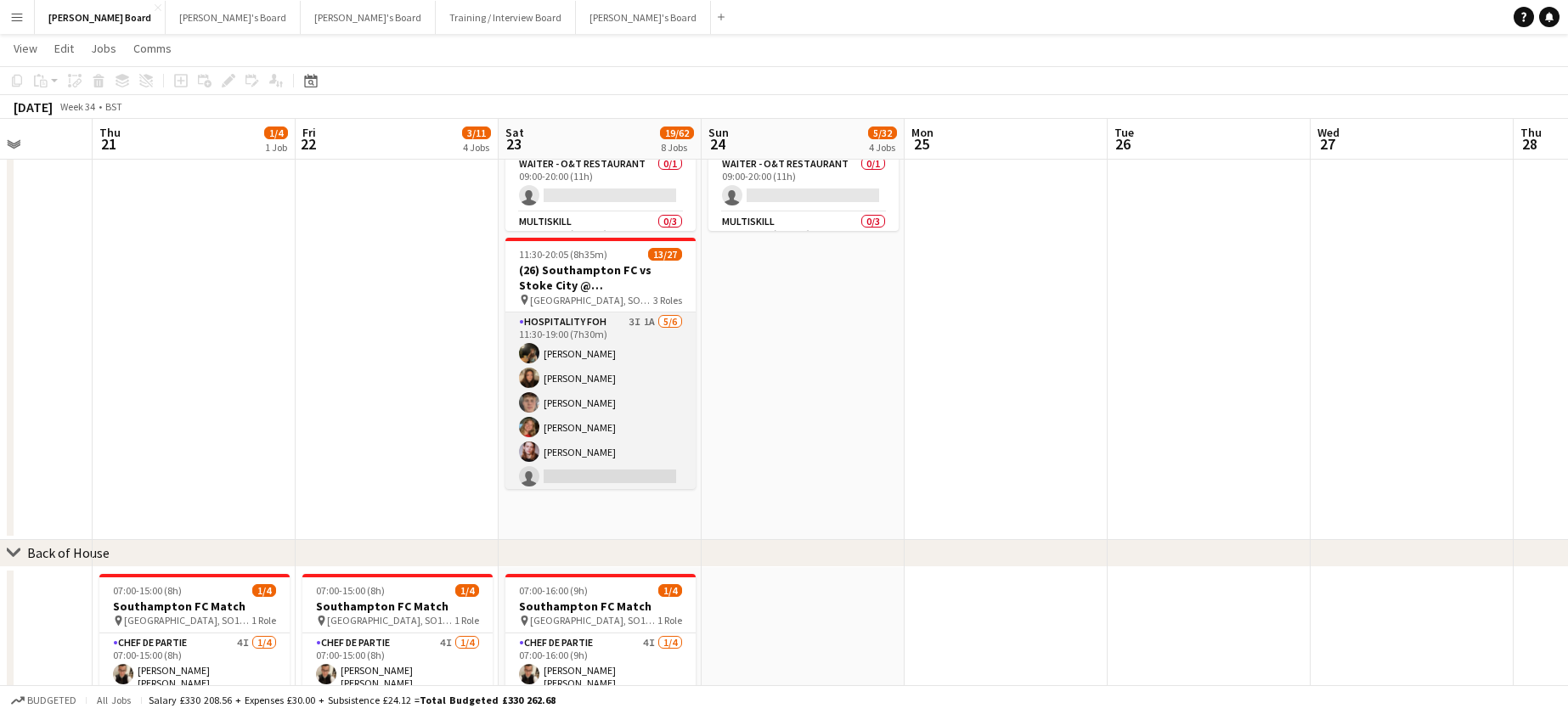
click at [645, 437] on app-card-role "Hospitality FOH 3I 1A 5/6 11:30-19:00 (7h30m) Emily Bonser millie bates Hugo Ca…" at bounding box center [601, 402] width 190 height 180
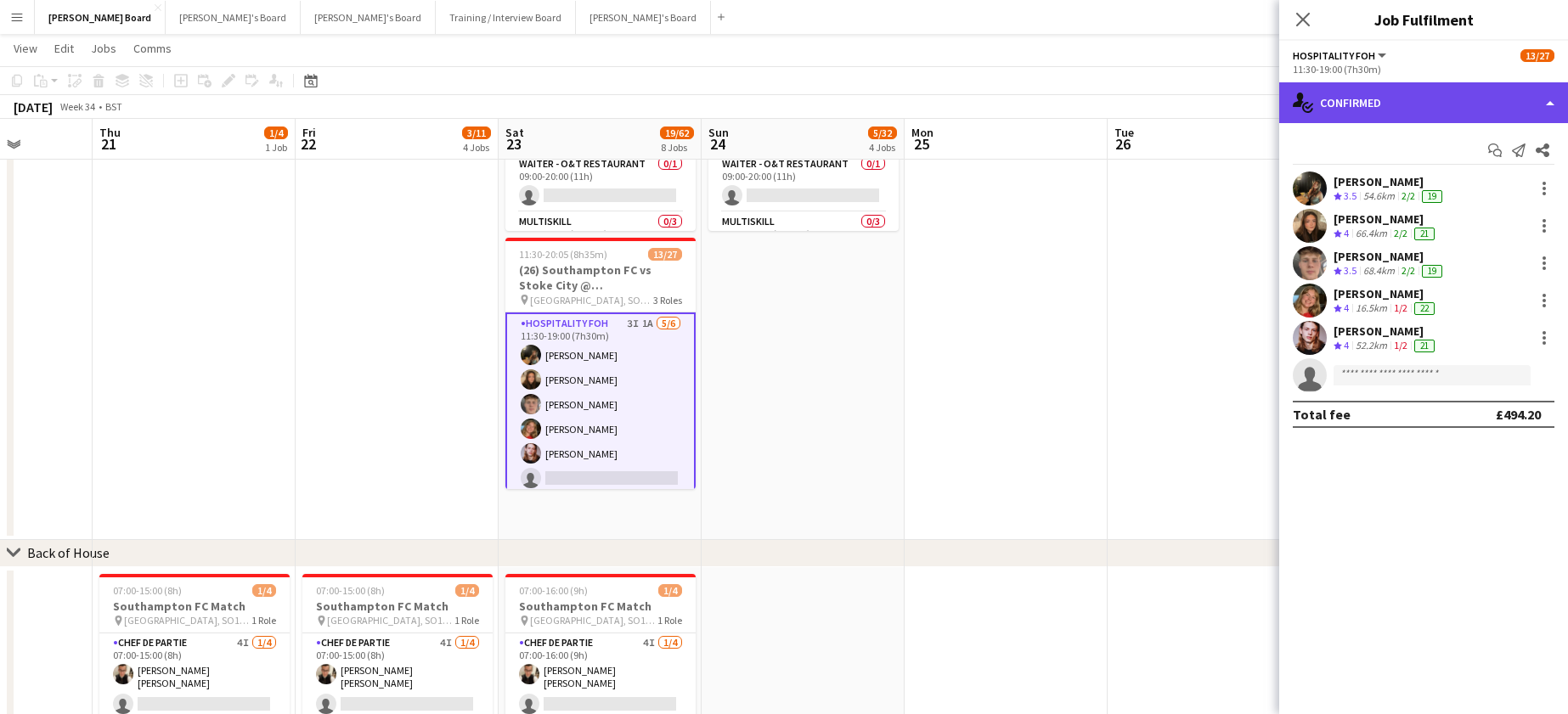
click at [1345, 102] on div "single-neutral-actions-check-2 Confirmed" at bounding box center [1423, 103] width 289 height 40
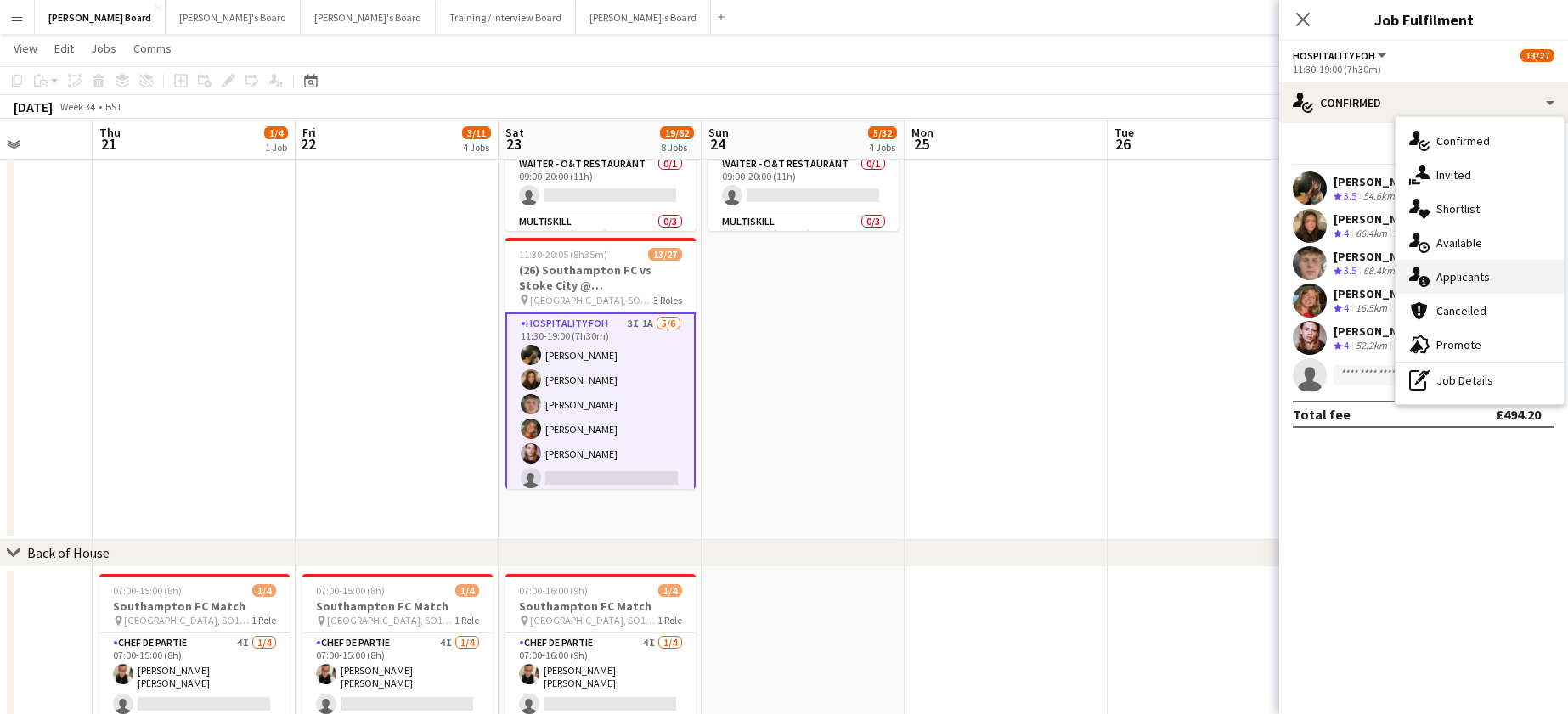
click at [1497, 273] on div "single-neutral-actions-information Applicants" at bounding box center [1479, 277] width 169 height 34
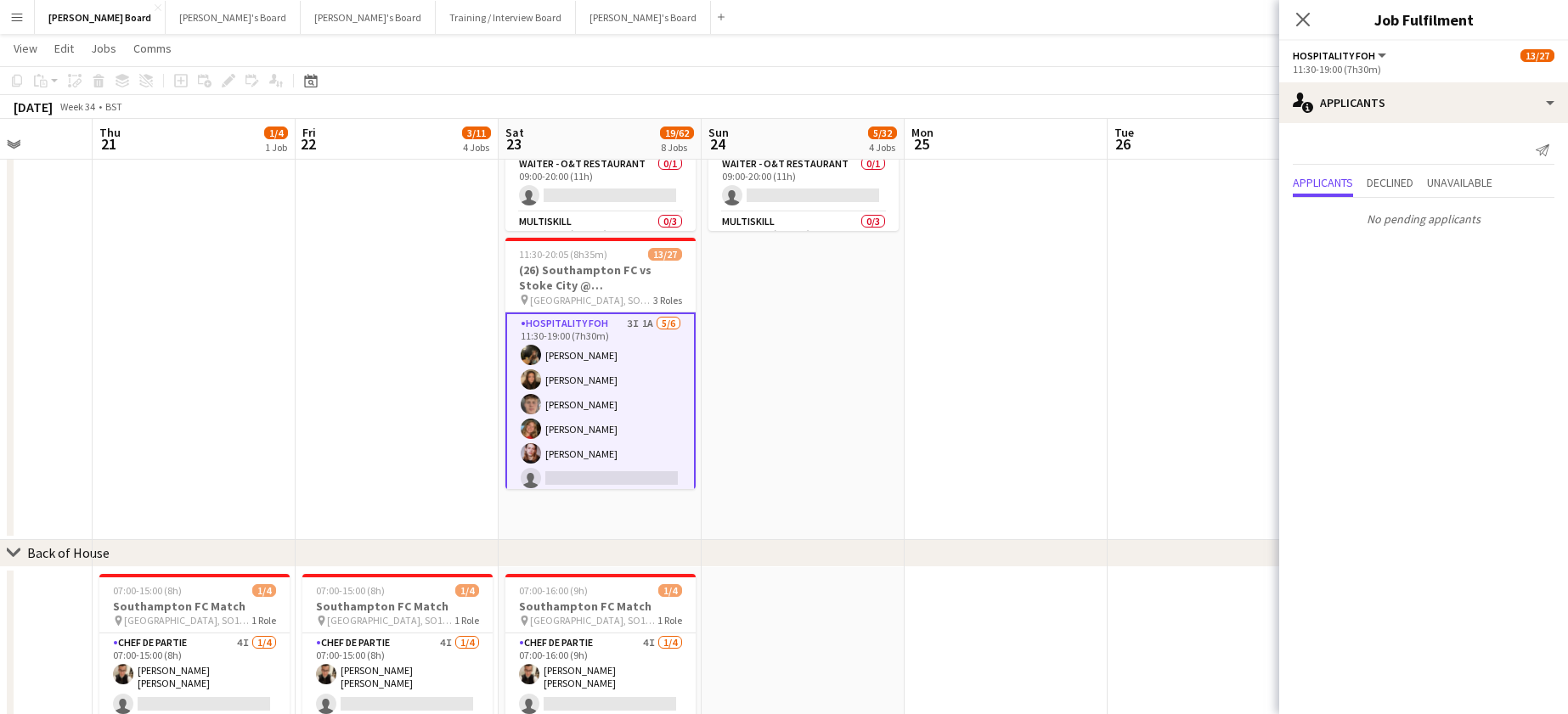
drag, startPoint x: 1456, startPoint y: 163, endPoint x: 1456, endPoint y: 175, distance: 12.0
click at [1456, 163] on div "Send notification" at bounding box center [1423, 151] width 261 height 28
click at [1456, 177] on span "Unavailable" at bounding box center [1460, 182] width 65 height 12
click at [1325, 185] on span "!" at bounding box center [1322, 180] width 16 height 16
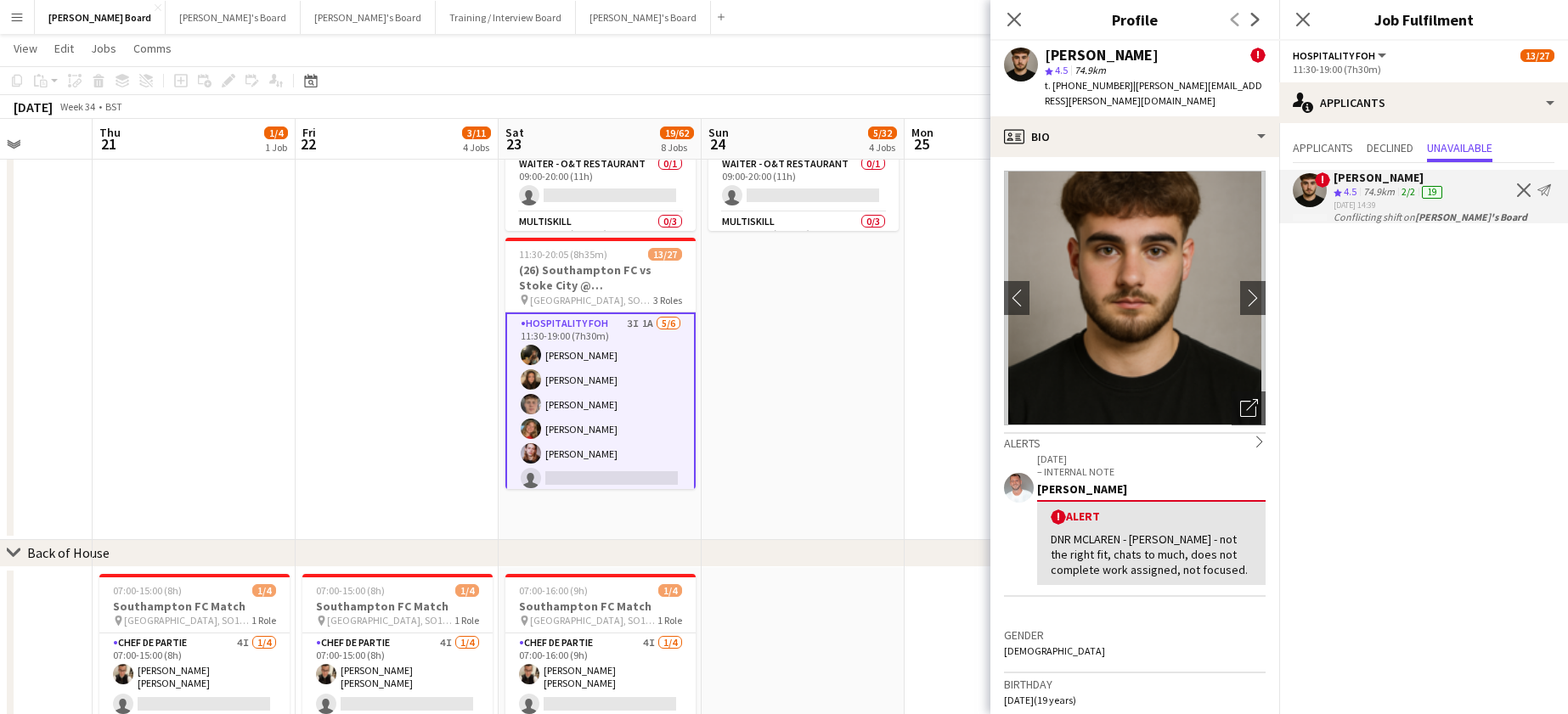
click at [932, 343] on app-date-cell at bounding box center [1006, 42] width 203 height 996
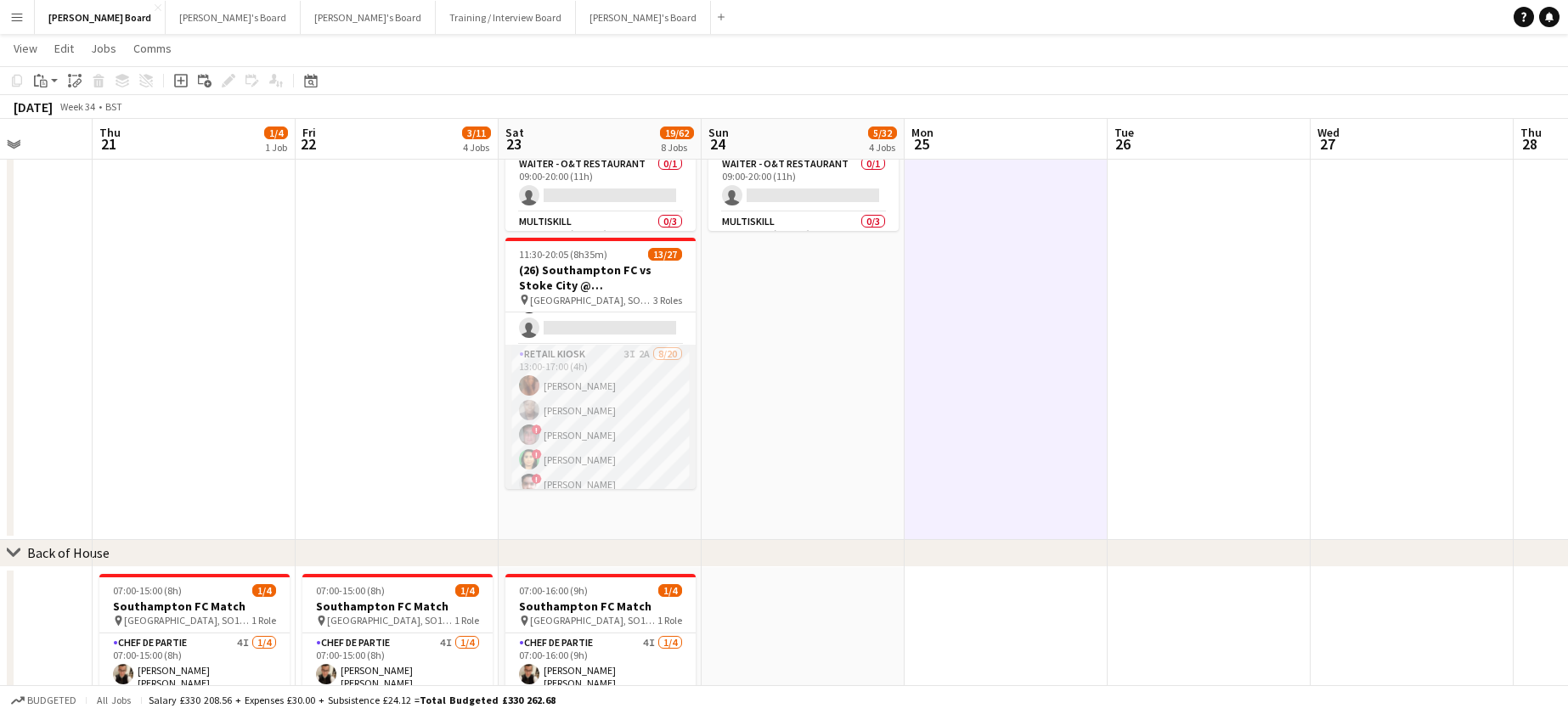
scroll to position [113, 0]
click at [626, 430] on app-card-role "Retail Kiosk 3I 2A 8/20 13:00-17:00 (4h) Courteney Gardner Pamela Bockarie ! Li…" at bounding box center [601, 643] width 190 height 526
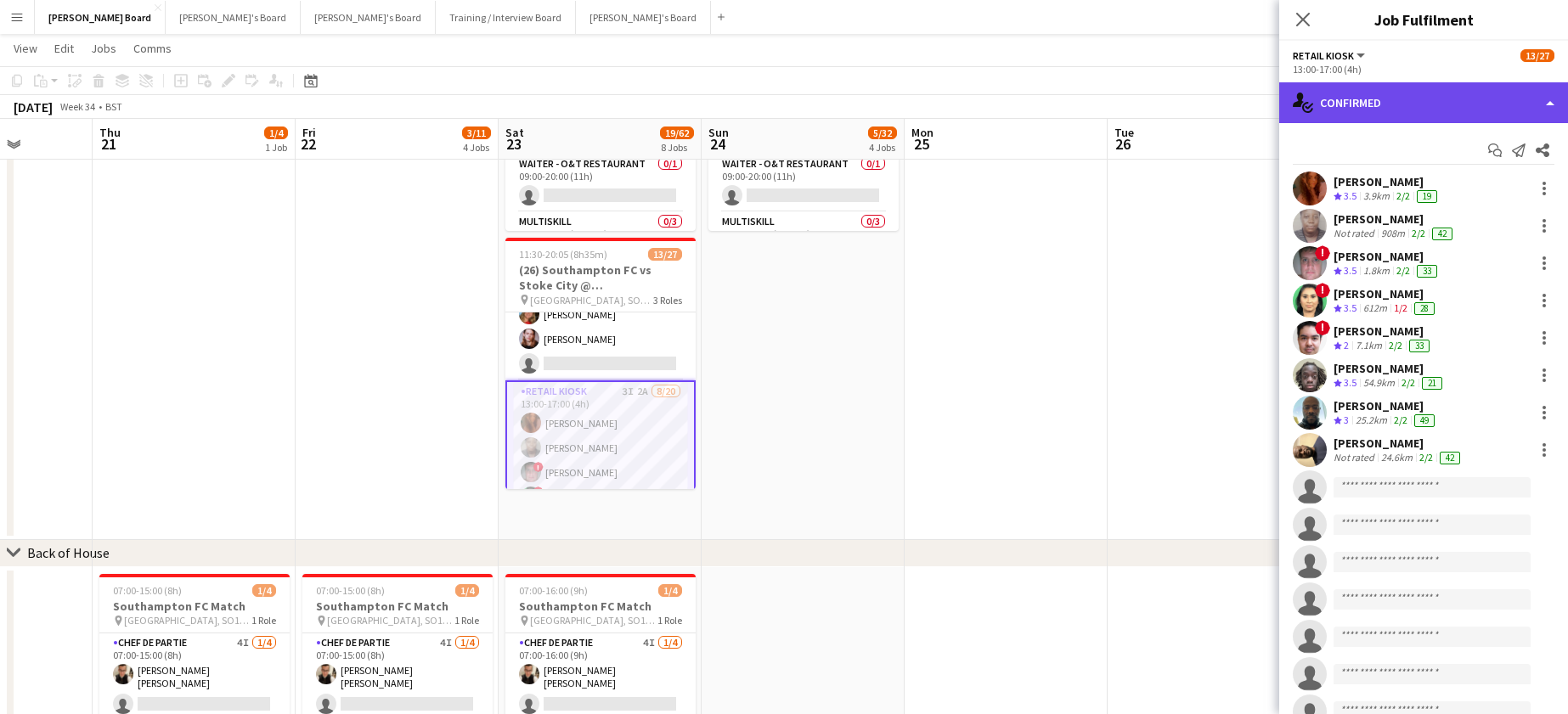
click at [1336, 101] on div "single-neutral-actions-check-2 Confirmed" at bounding box center [1423, 103] width 289 height 40
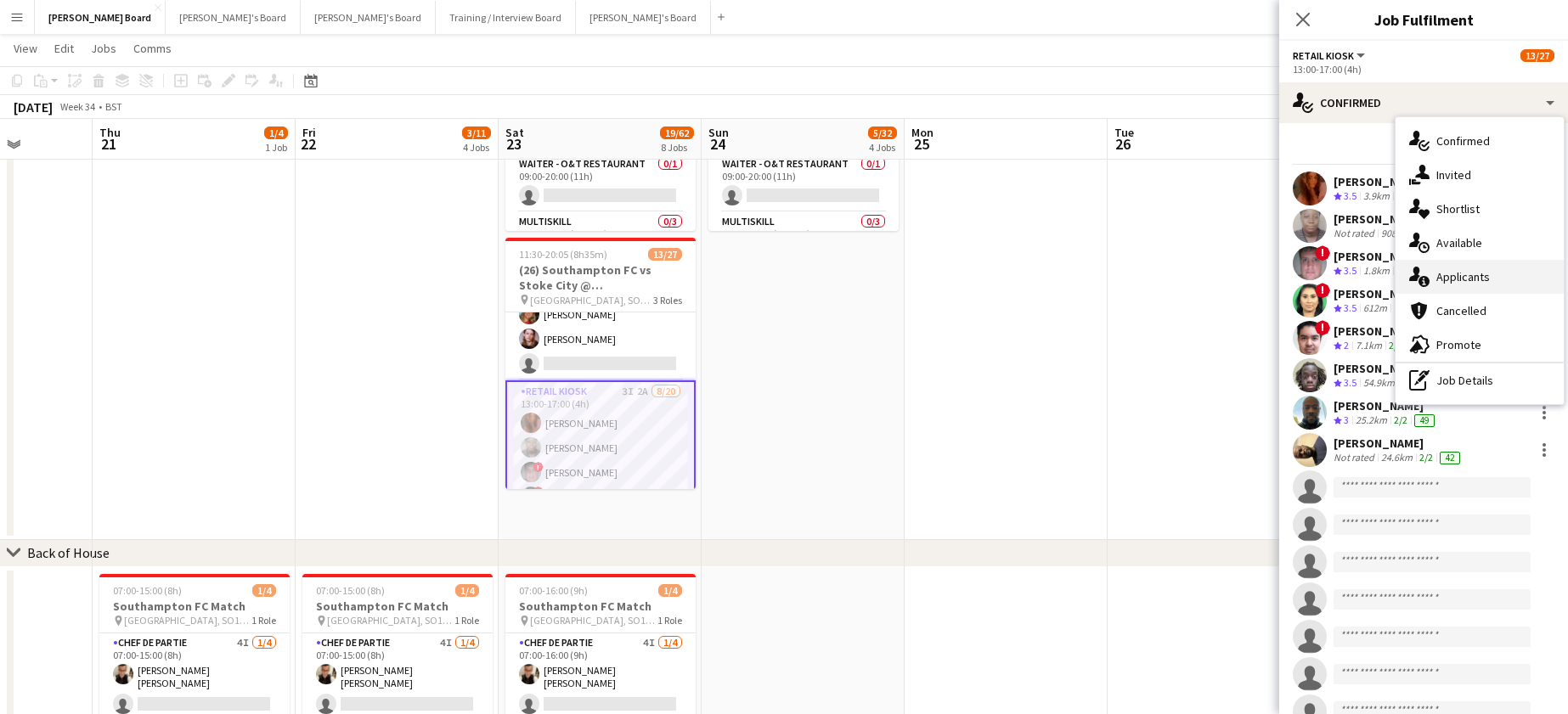
click at [1482, 282] on div "single-neutral-actions-information Applicants" at bounding box center [1479, 277] width 169 height 34
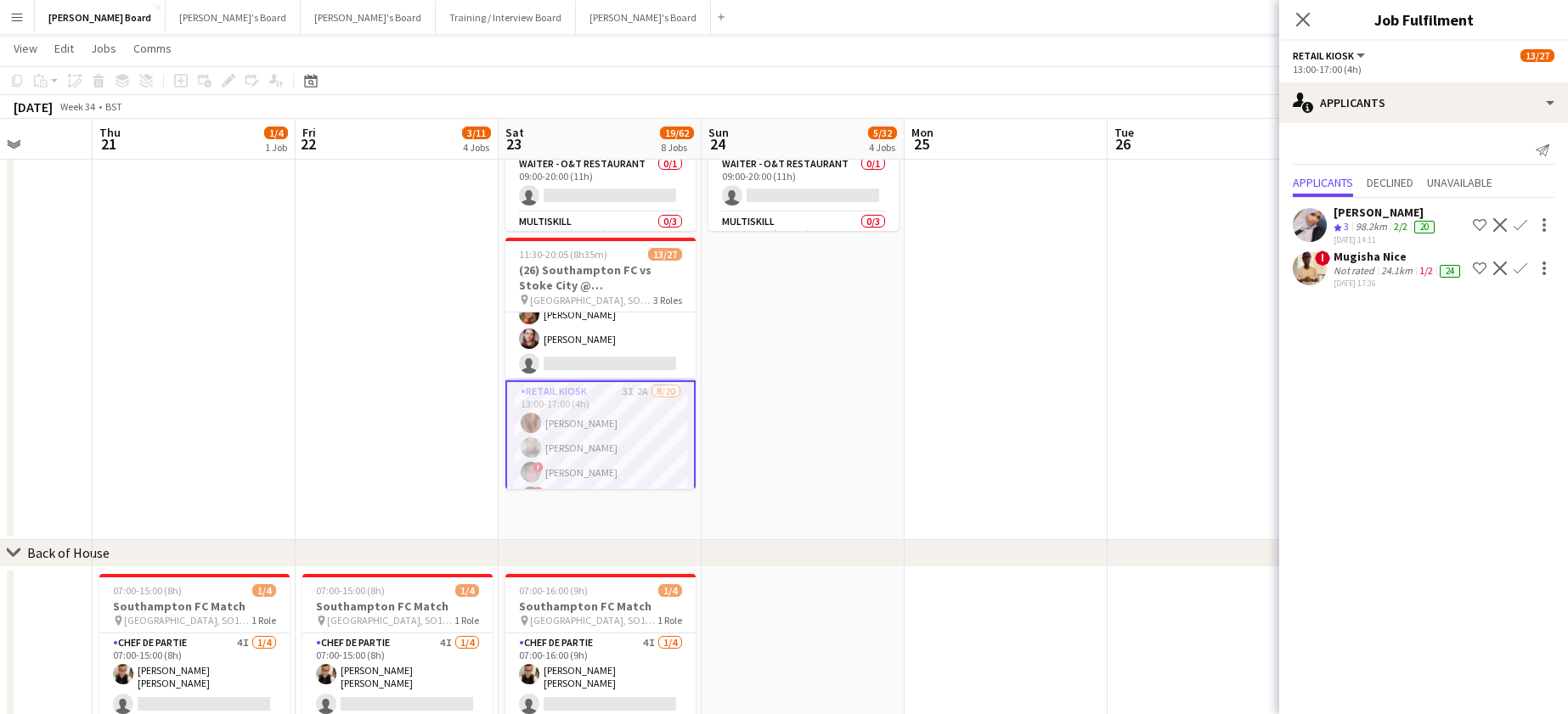
click at [1070, 347] on app-date-cell at bounding box center [1006, 42] width 203 height 996
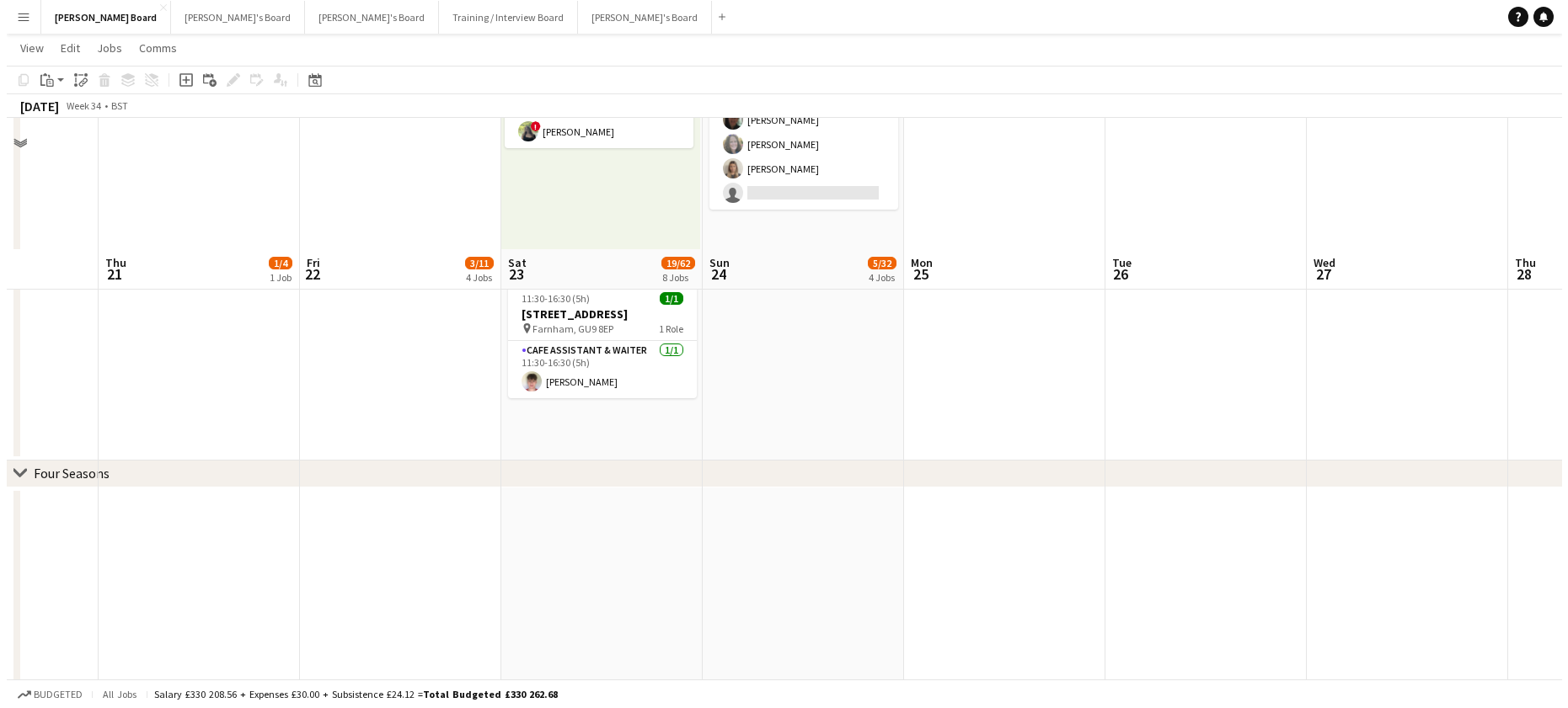
scroll to position [0, 0]
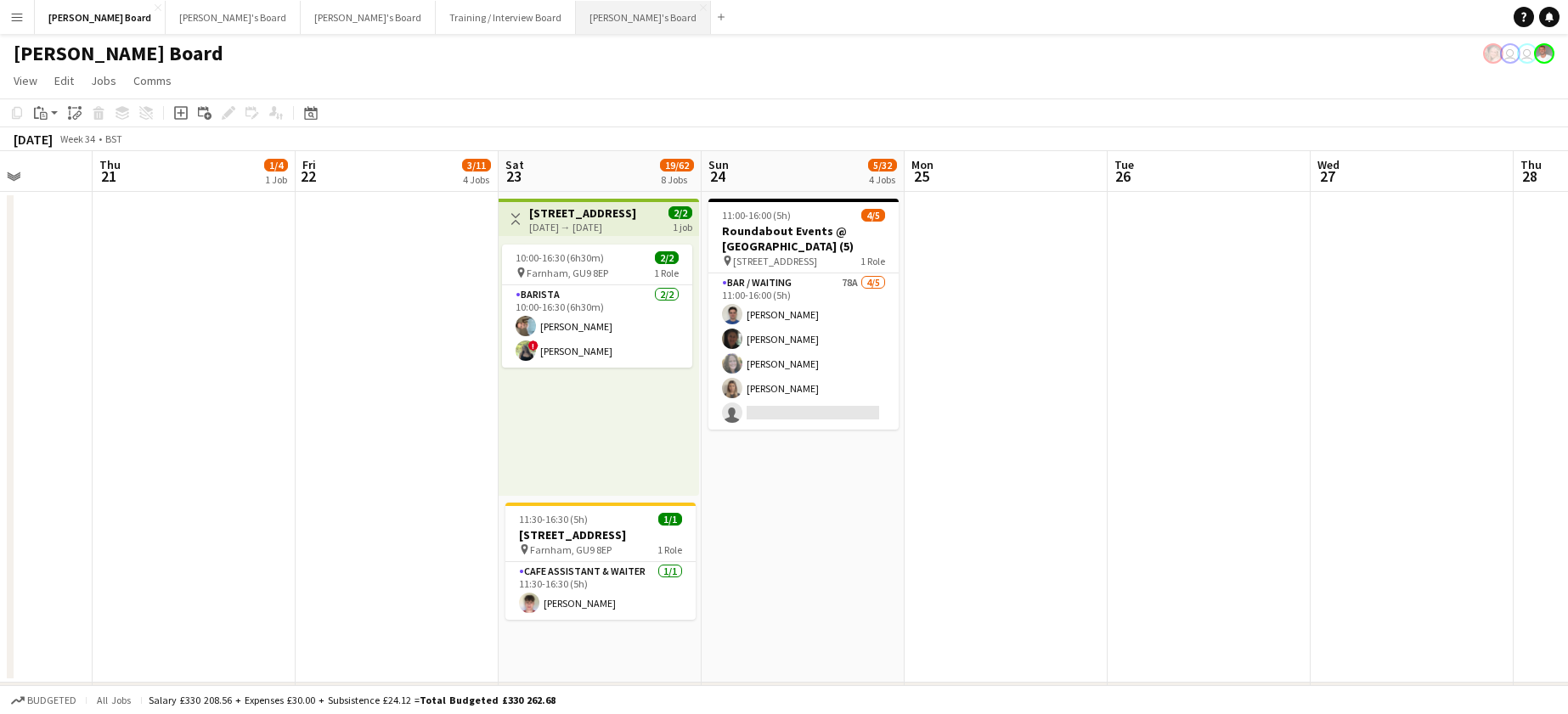
click at [576, 16] on button "Jakub's Board Close" at bounding box center [643, 18] width 135 height 34
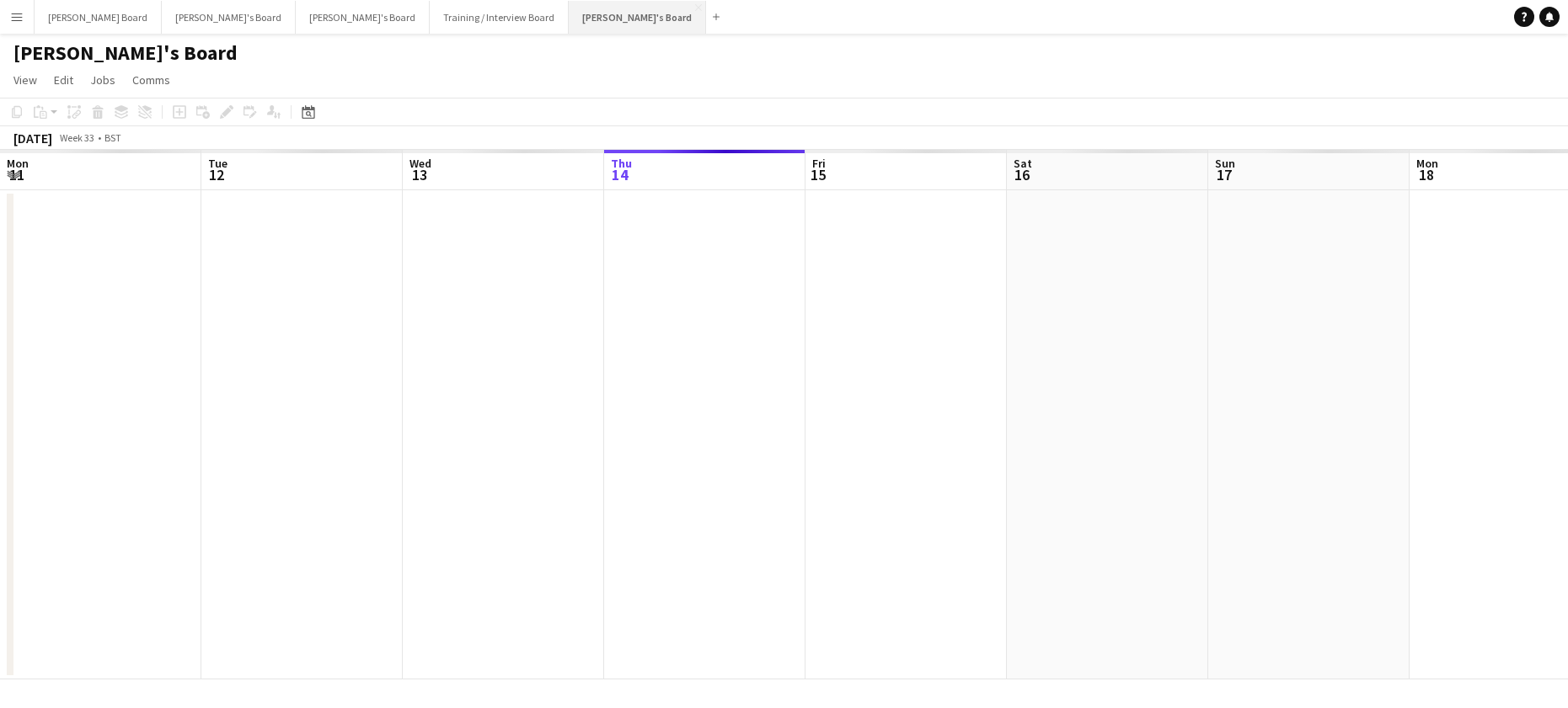
scroll to position [0, 403]
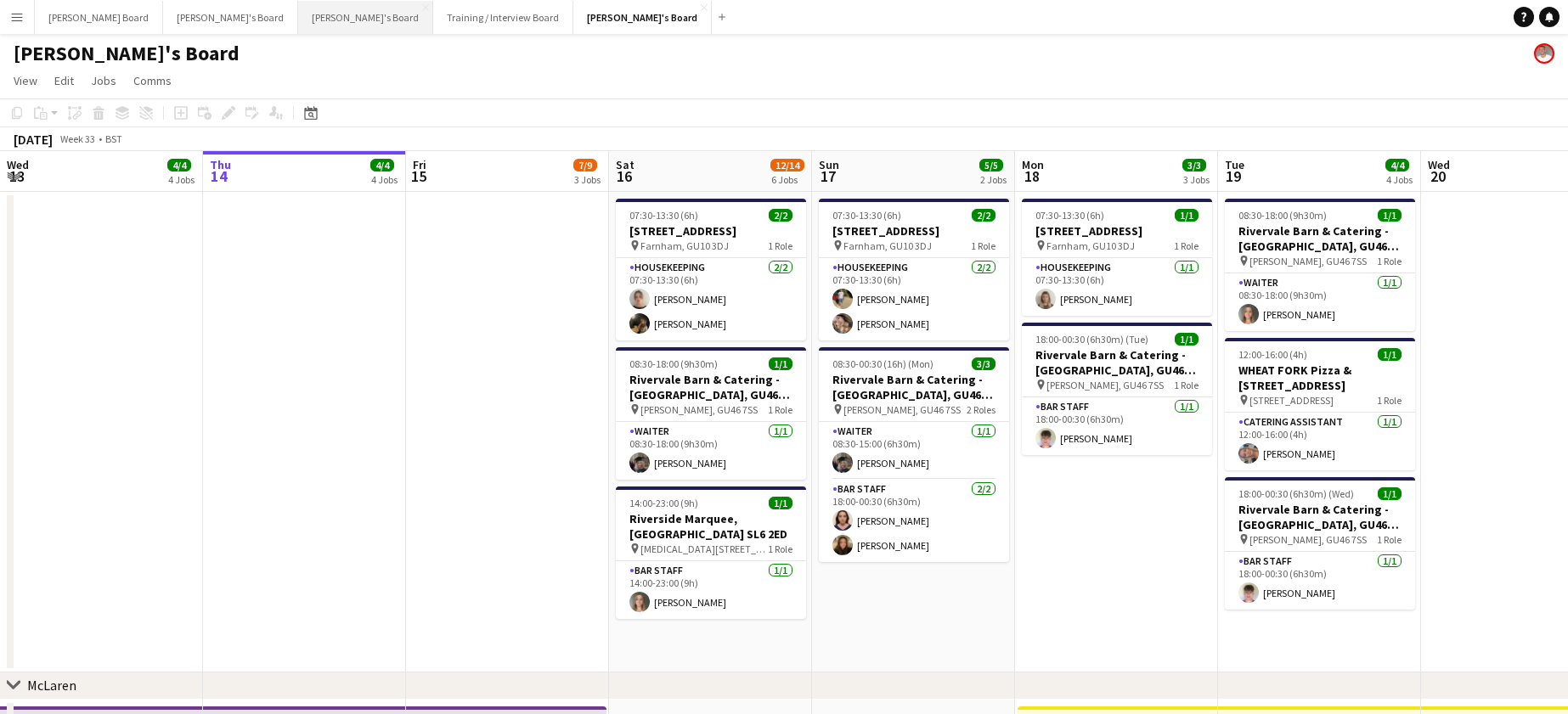
click at [298, 14] on button "Caitlin's Board Close" at bounding box center [365, 18] width 135 height 34
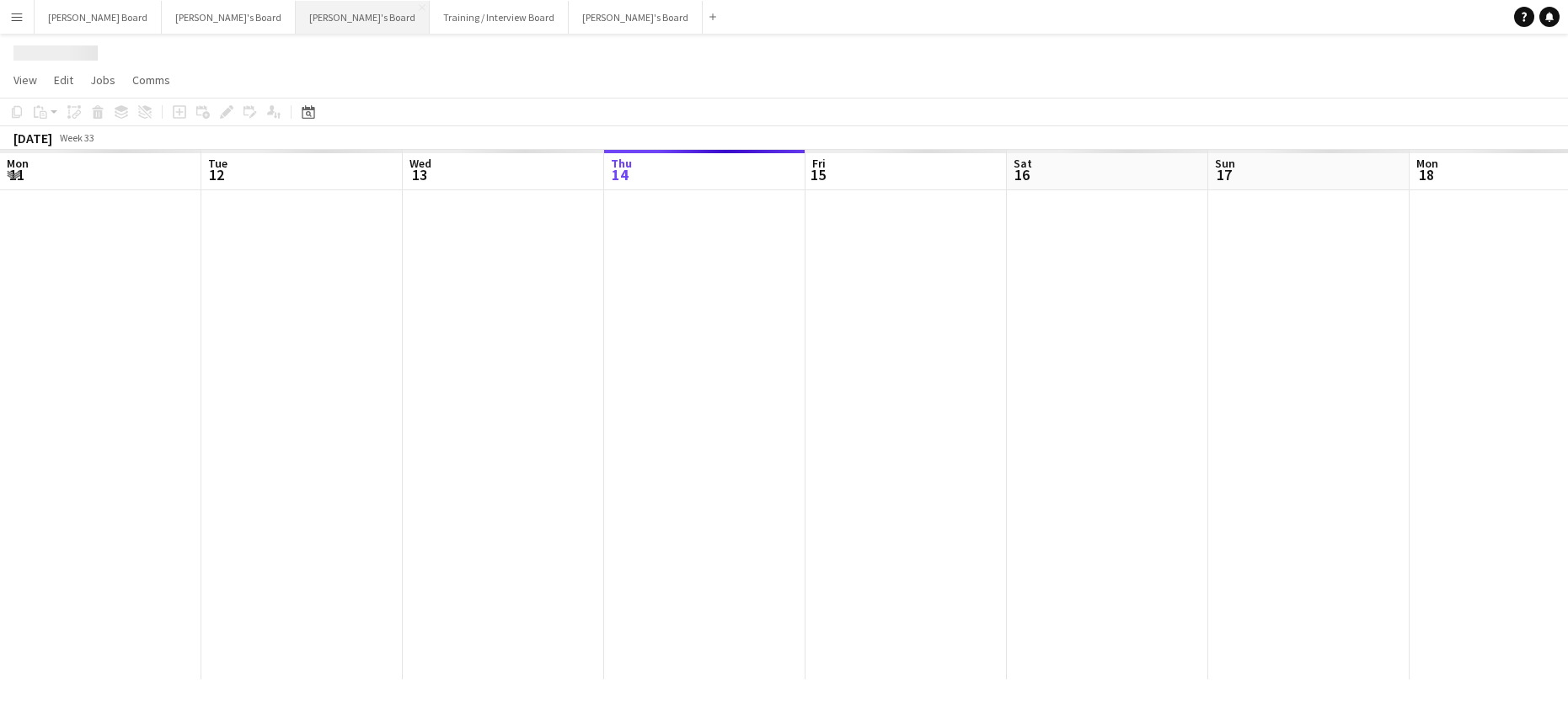
scroll to position [0, 403]
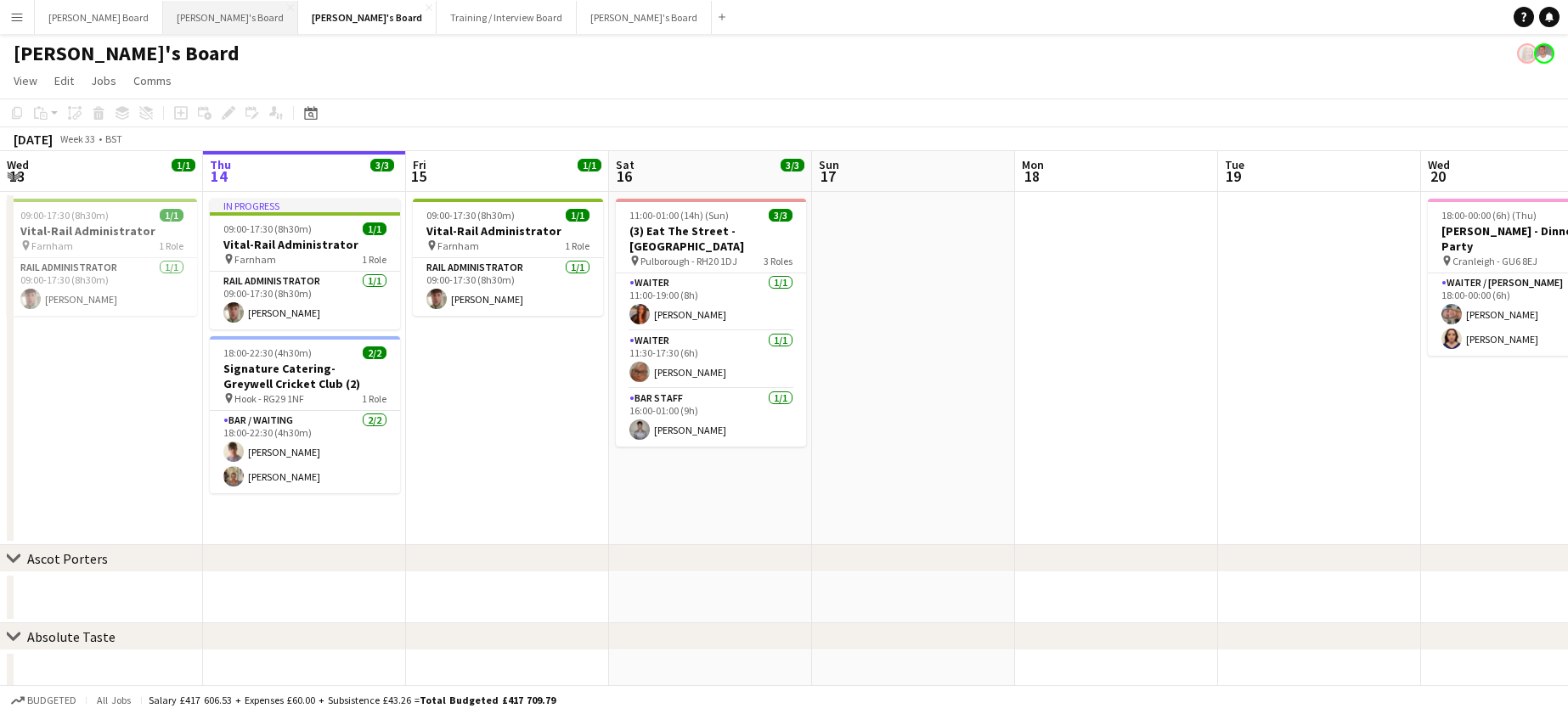
click at [184, 21] on button "Thomasina's Board Close" at bounding box center [230, 18] width 135 height 34
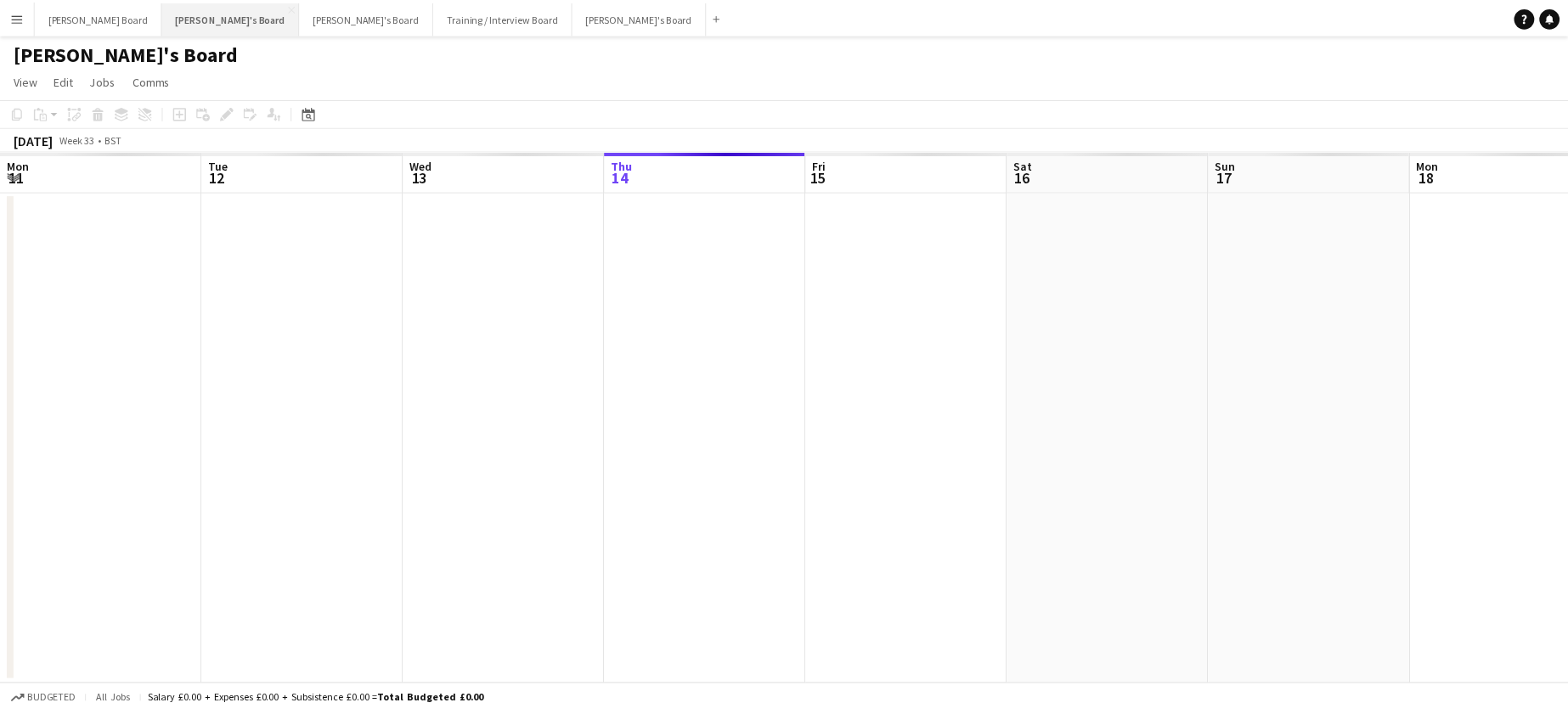
scroll to position [0, 406]
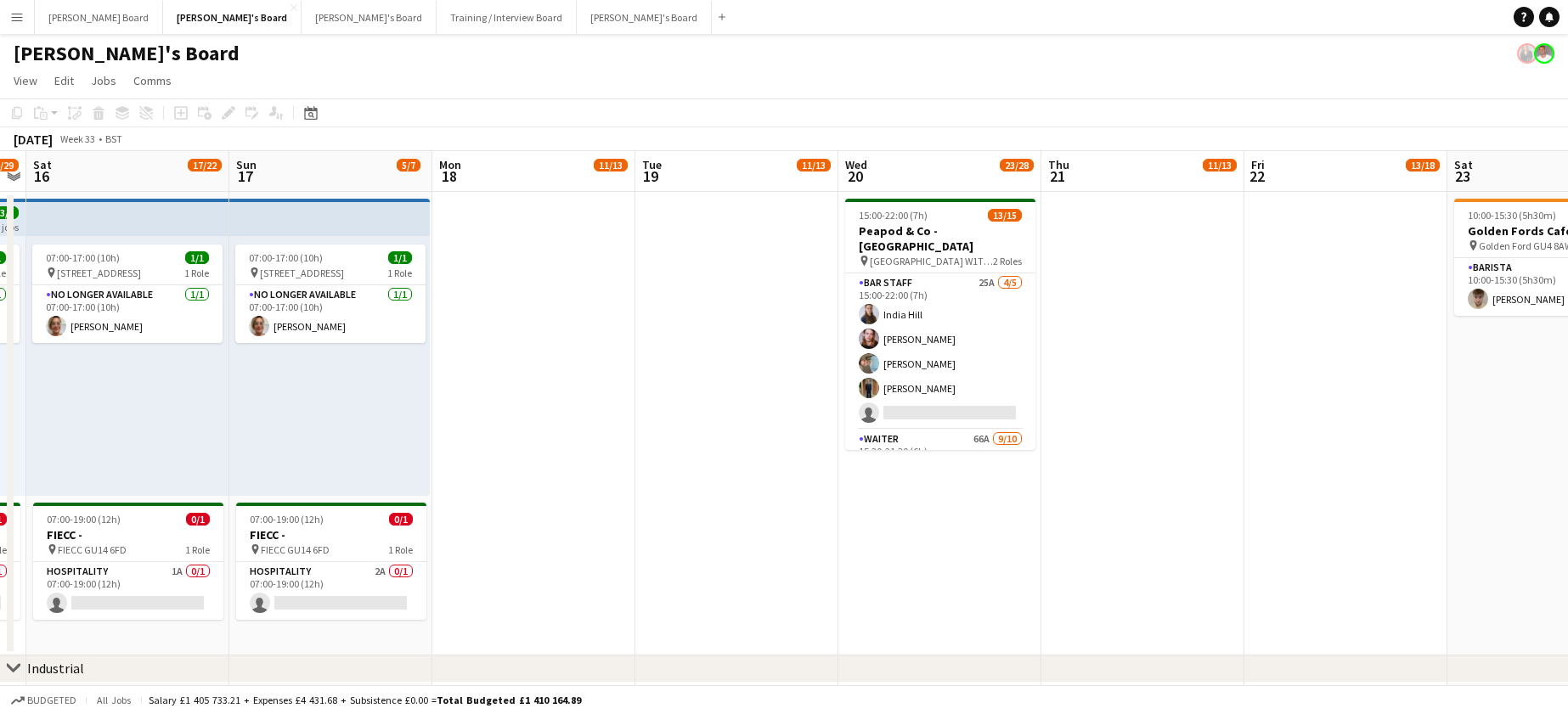
drag, startPoint x: 1231, startPoint y: 422, endPoint x: 840, endPoint y: 481, distance: 395.4
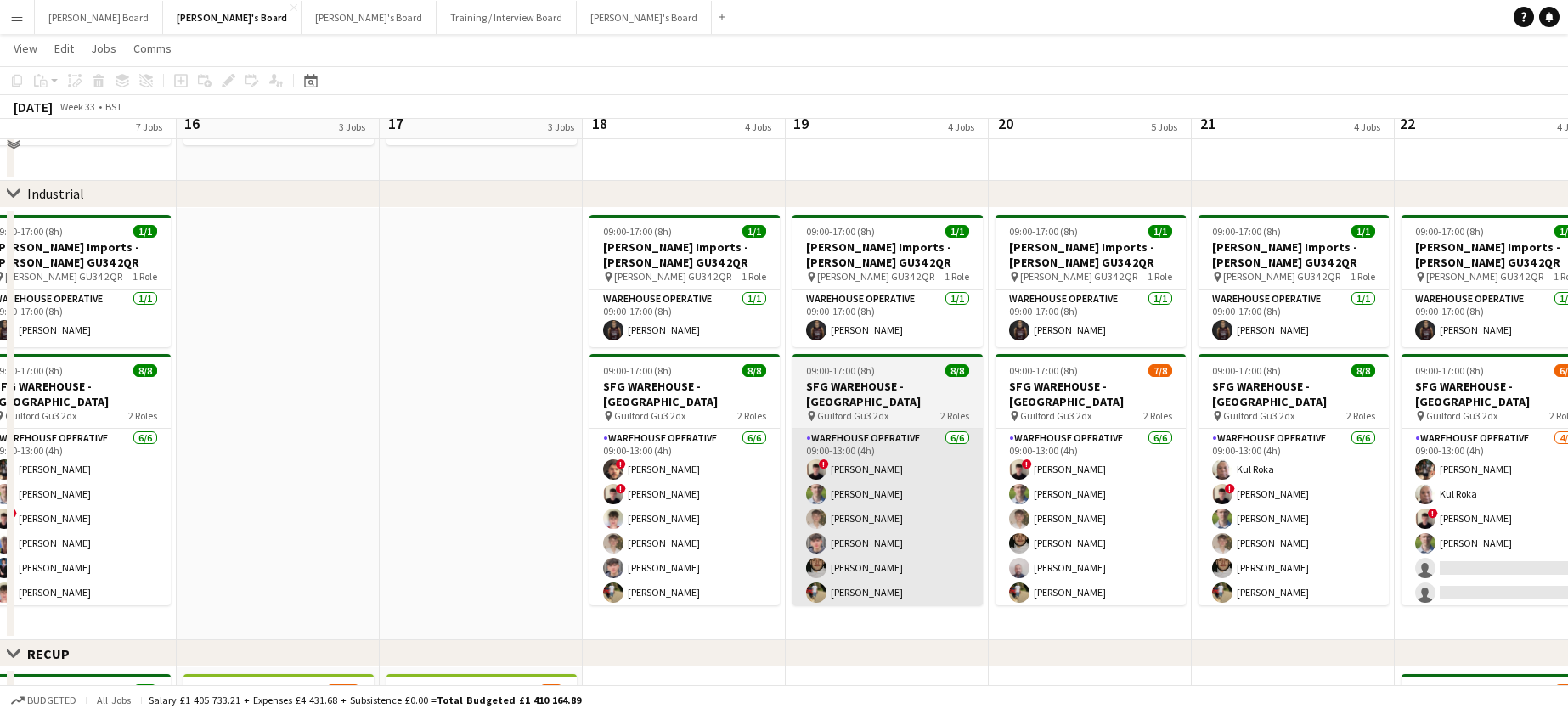
scroll to position [453, 0]
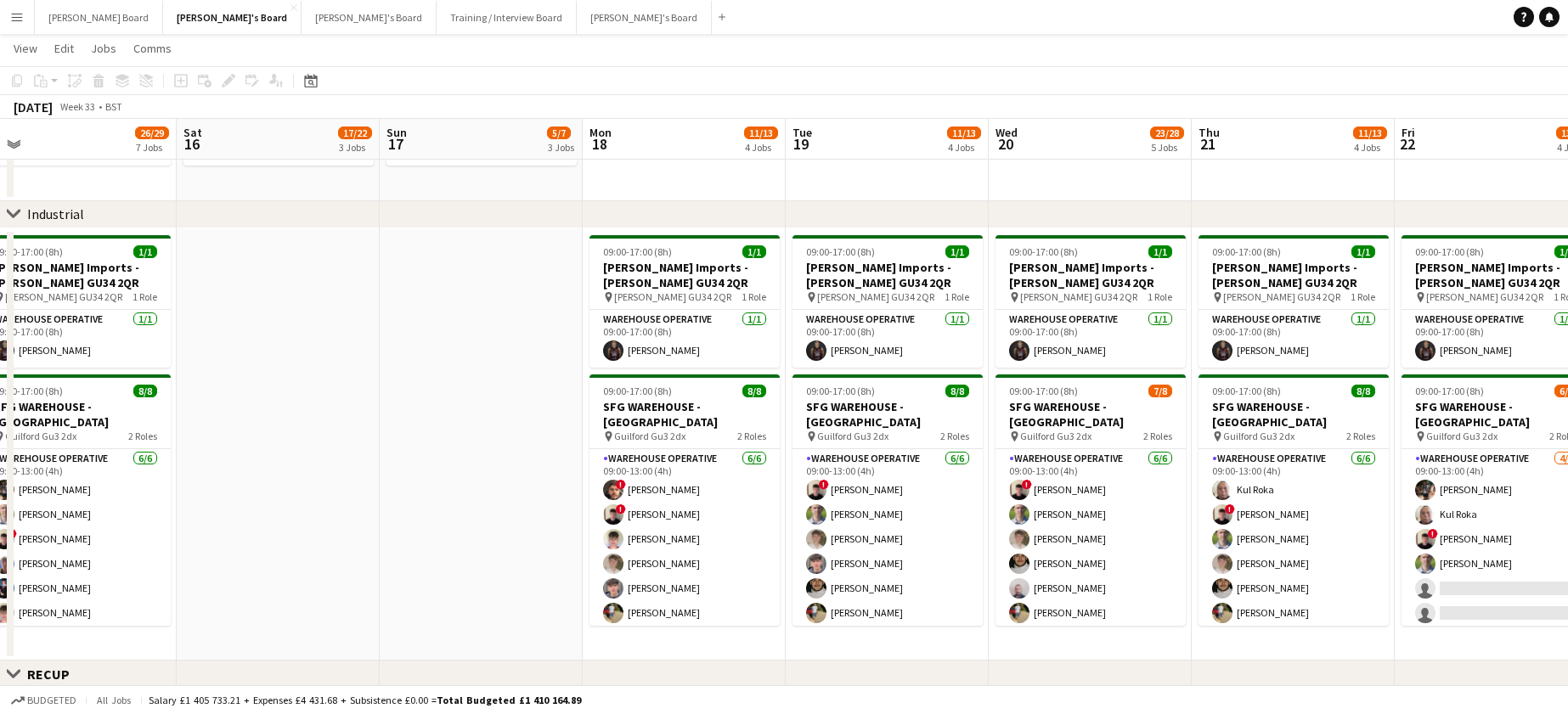
drag, startPoint x: 1309, startPoint y: 205, endPoint x: 1033, endPoint y: 224, distance: 276.7
click at [1021, 218] on div "chevron-right Industrial" at bounding box center [784, 215] width 1568 height 28
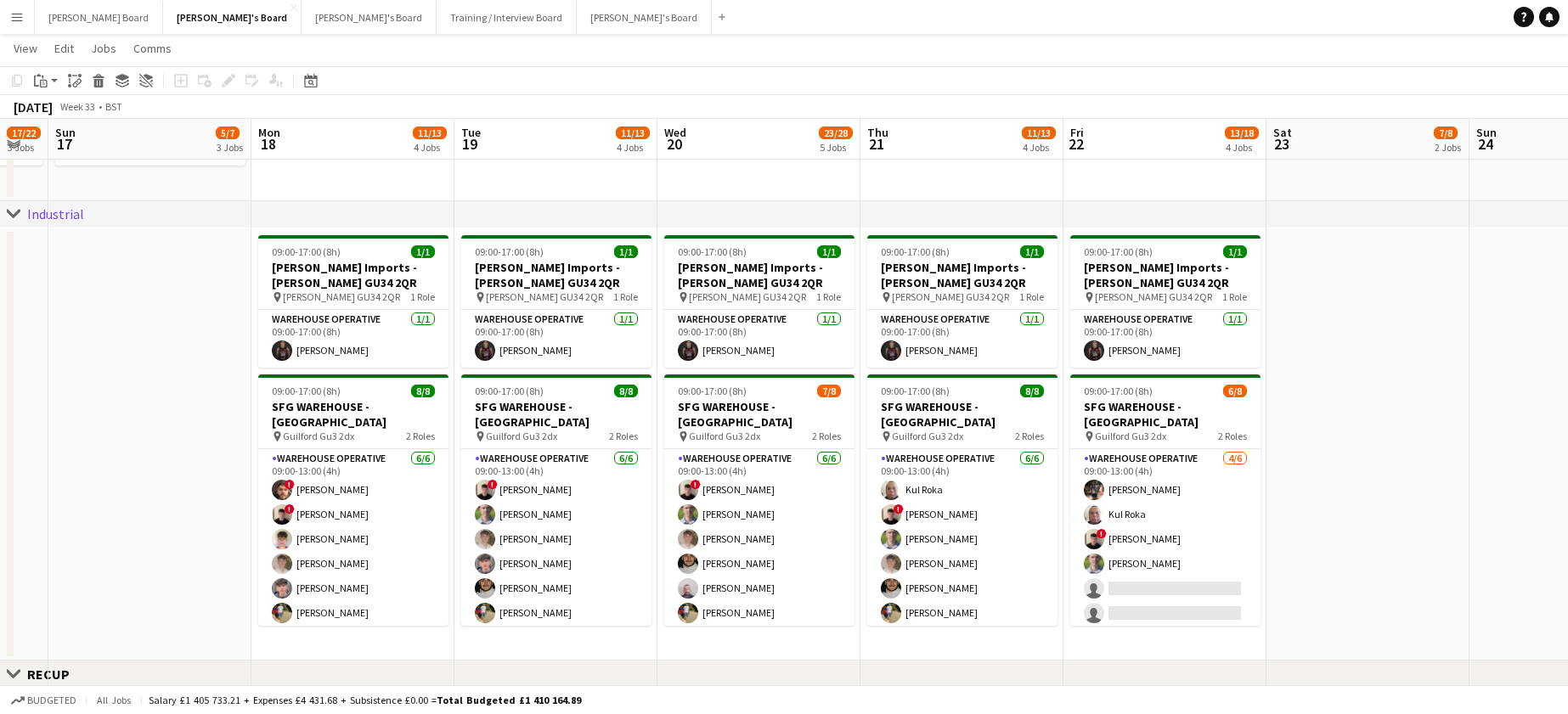
drag, startPoint x: 1179, startPoint y: 359, endPoint x: 875, endPoint y: 372, distance: 304.3
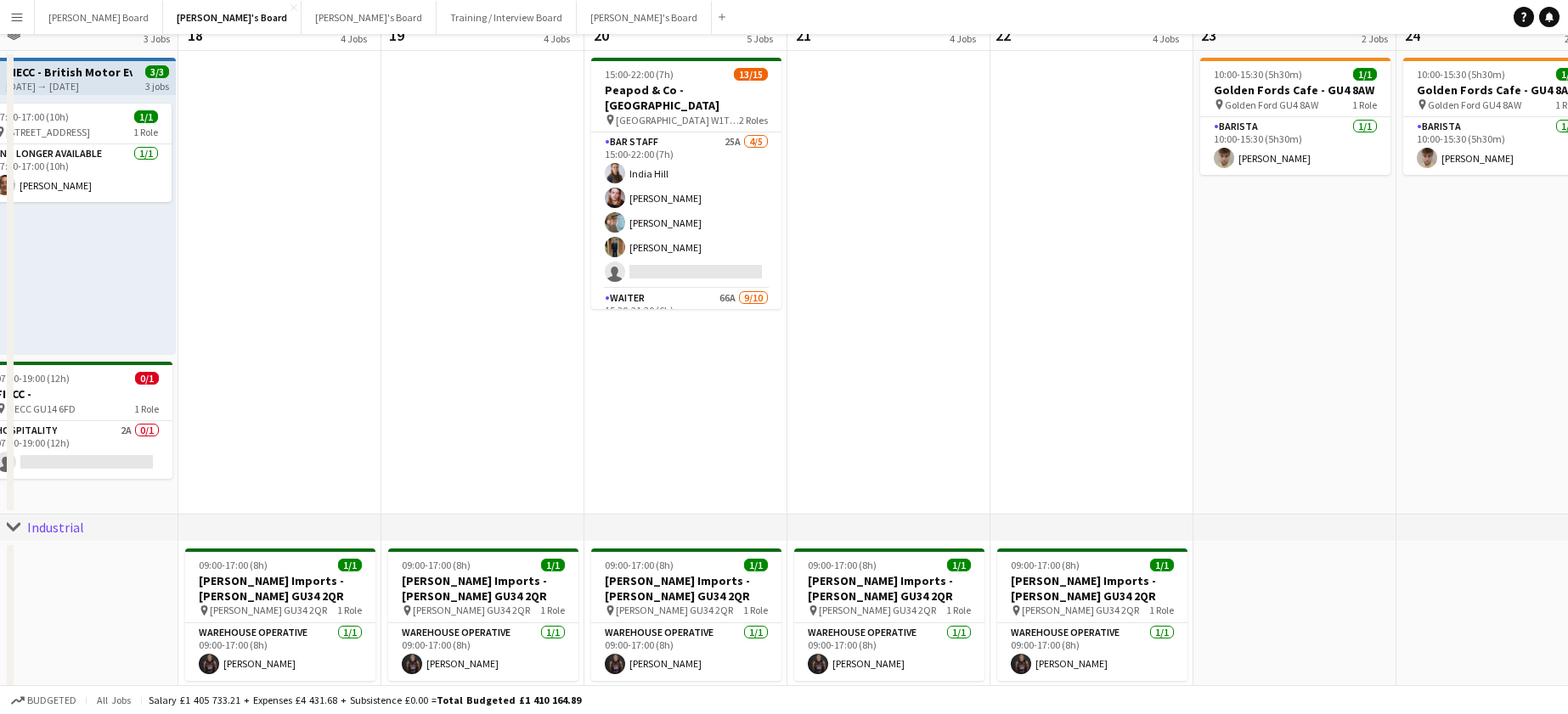
scroll to position [0, 0]
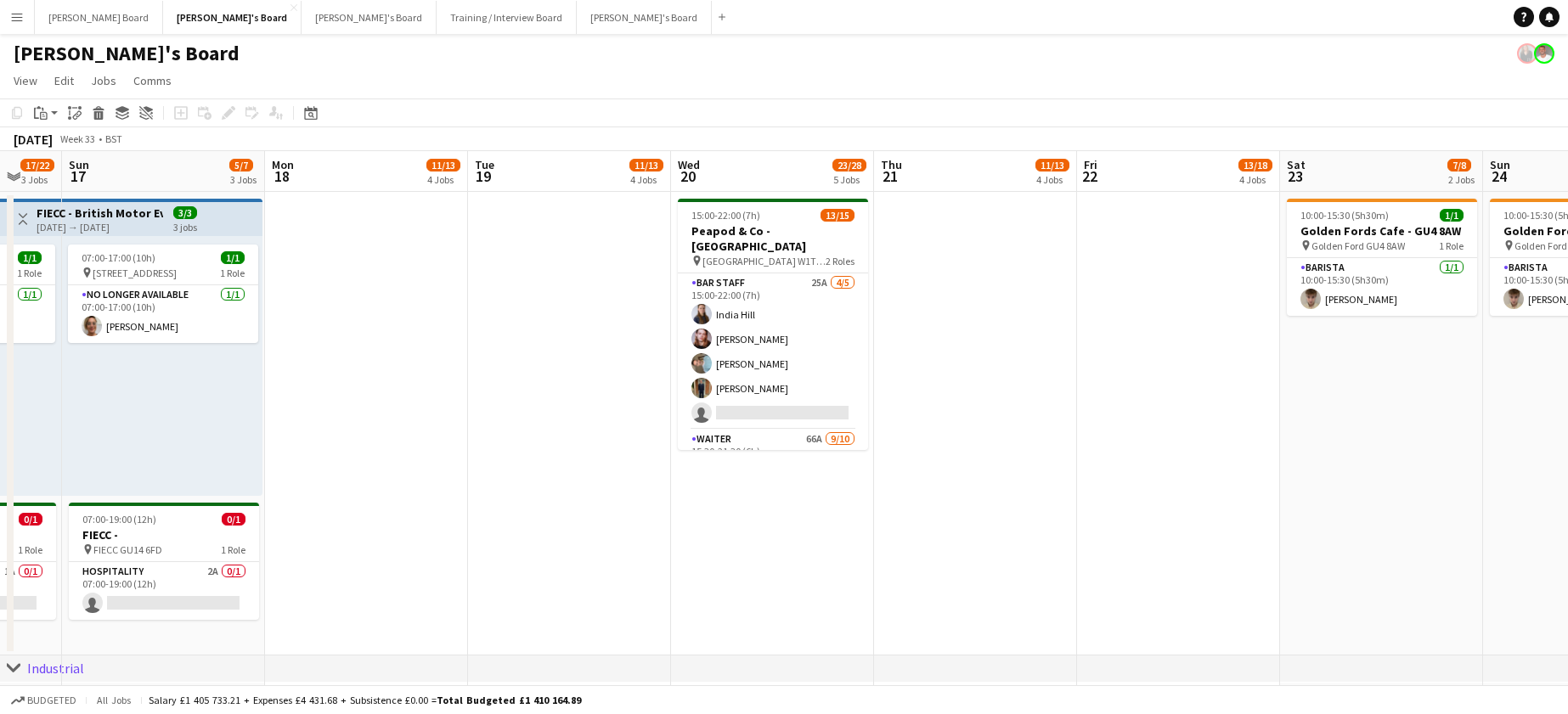
drag, startPoint x: 979, startPoint y: 450, endPoint x: 1072, endPoint y: 456, distance: 93.2
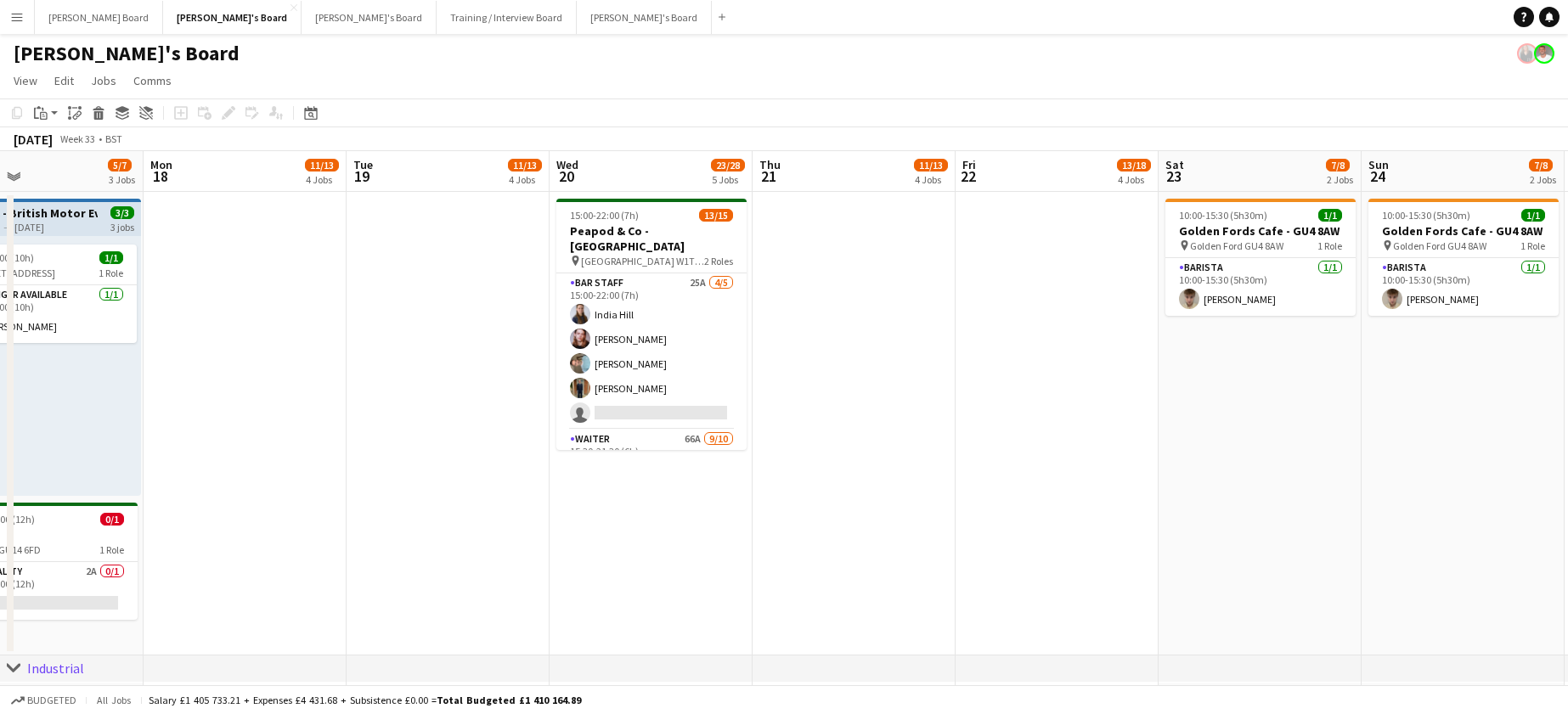
drag, startPoint x: 1215, startPoint y: 464, endPoint x: 596, endPoint y: 480, distance: 619.2
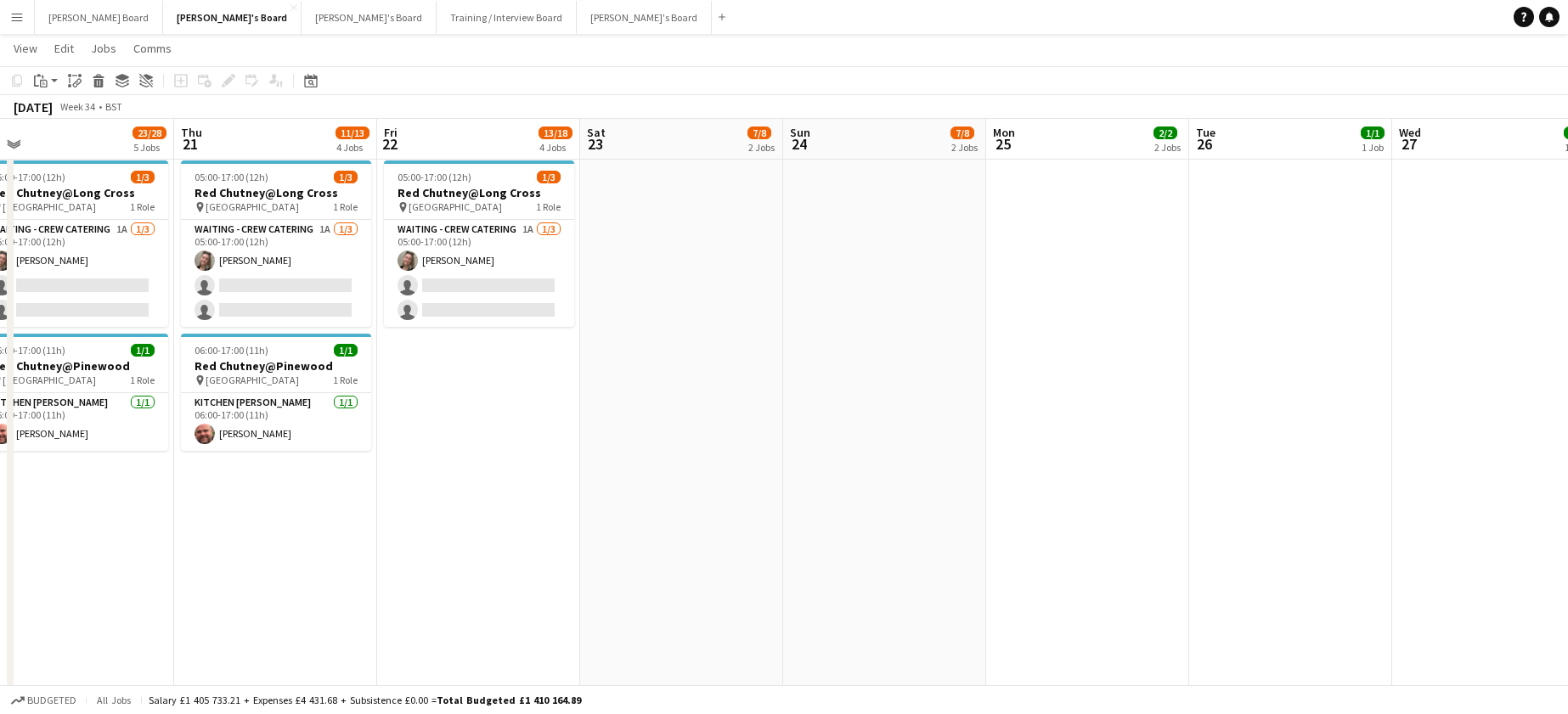
scroll to position [0, 596]
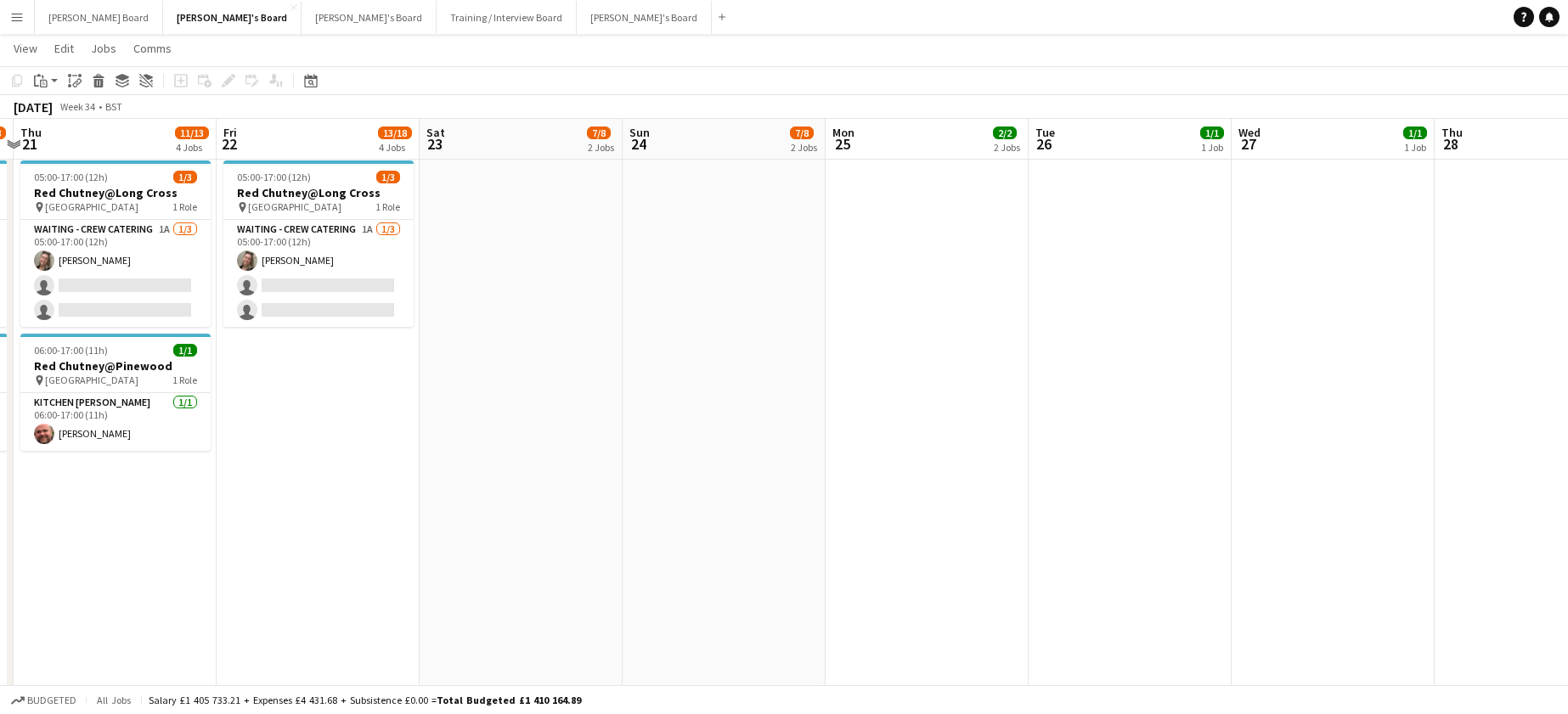
drag, startPoint x: 1187, startPoint y: 371, endPoint x: 956, endPoint y: 422, distance: 236.6
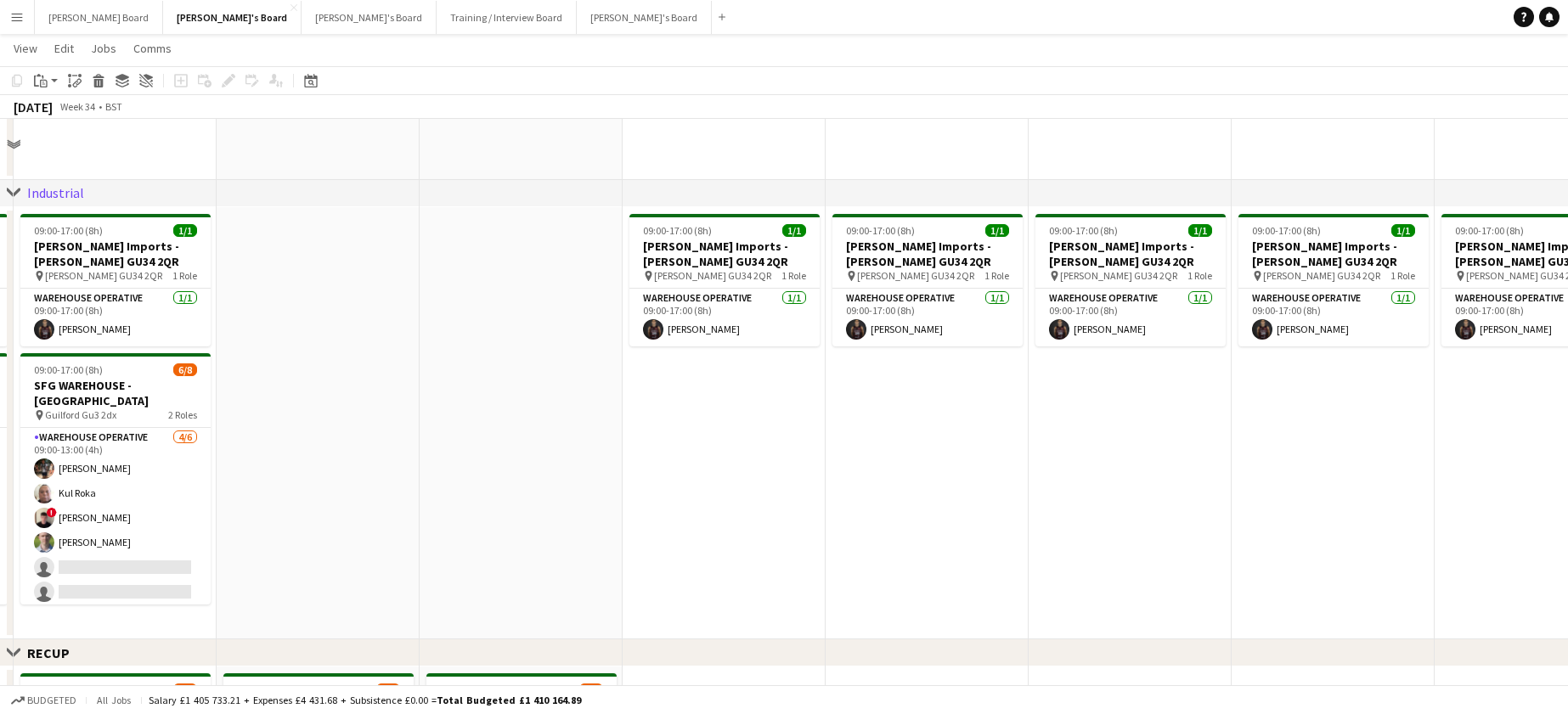
scroll to position [227, 0]
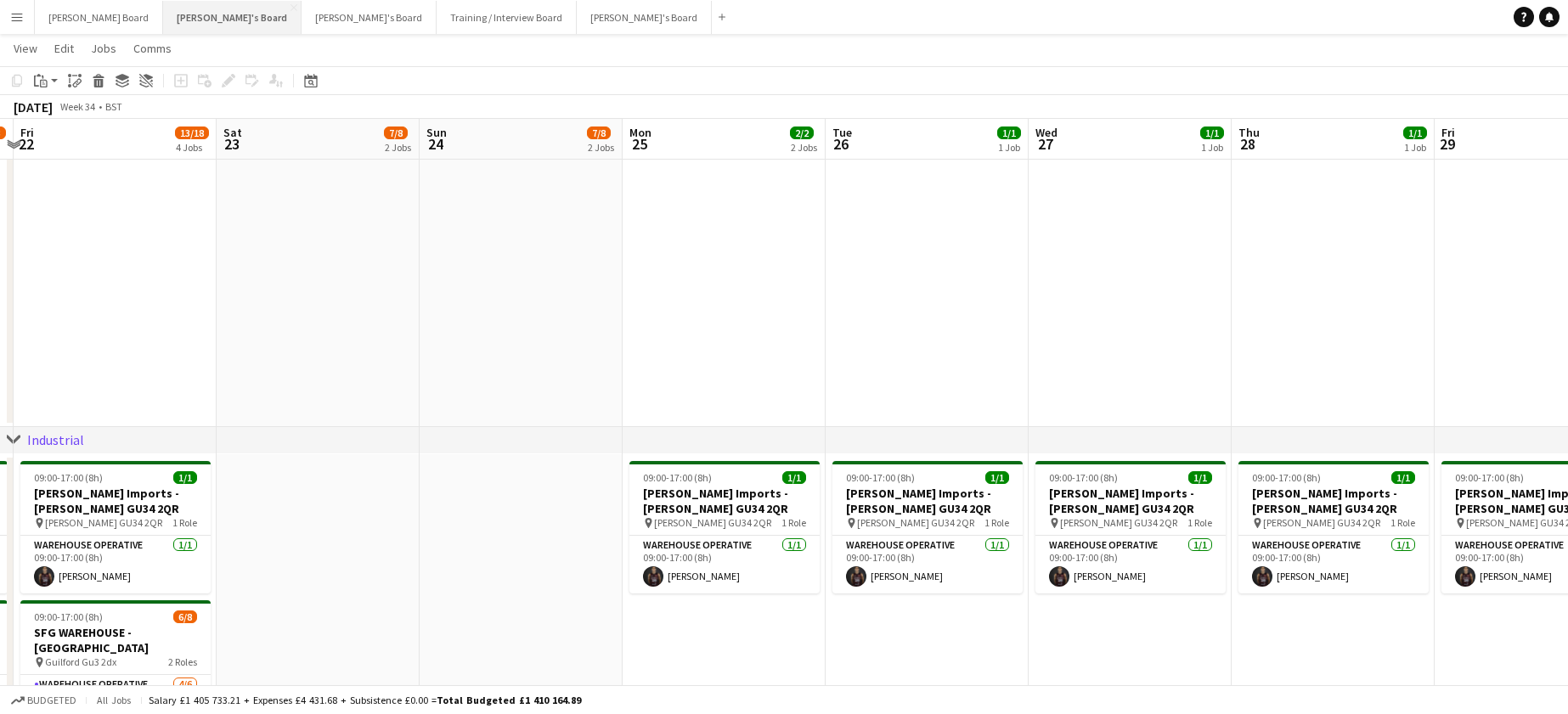
click at [163, 17] on button "Thomasina's Board Close" at bounding box center [232, 18] width 138 height 34
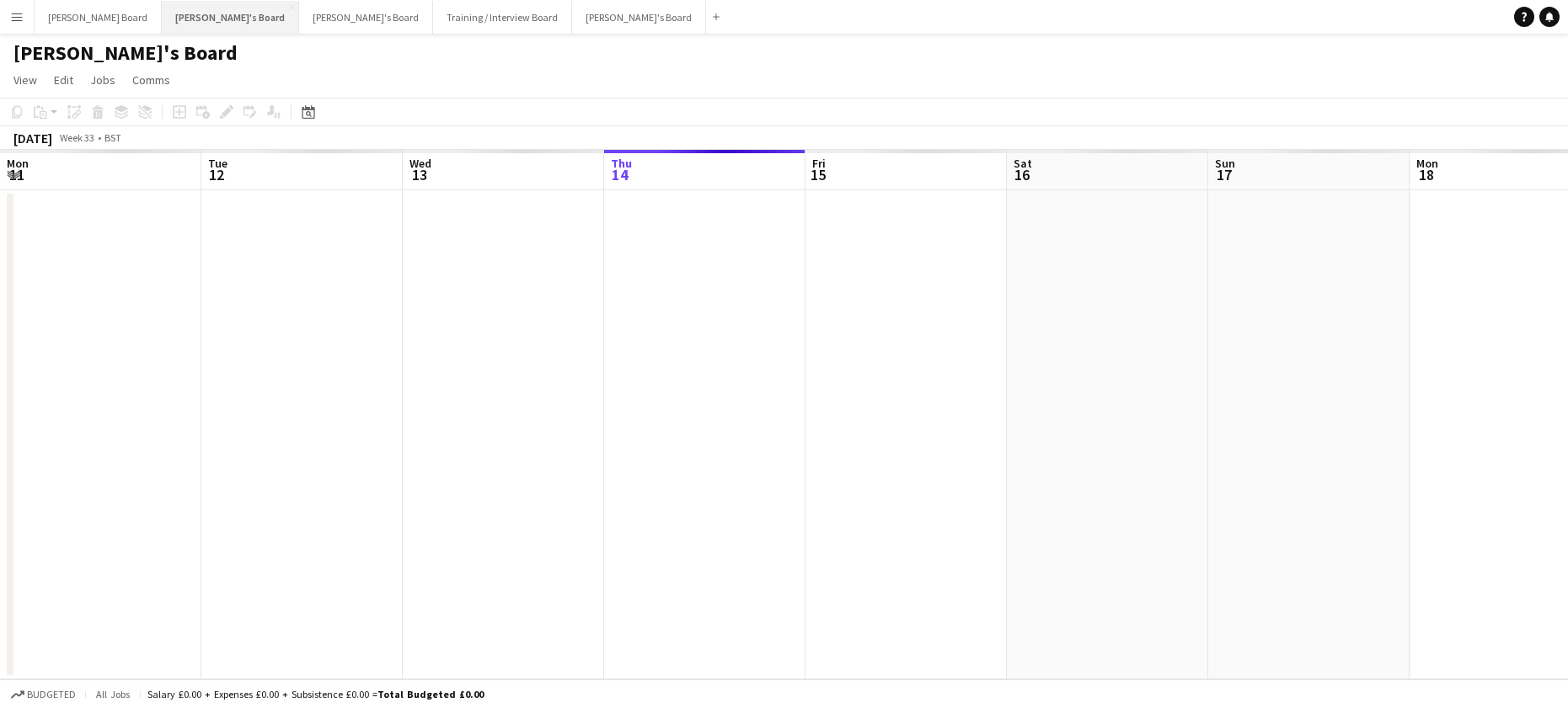
scroll to position [0, 403]
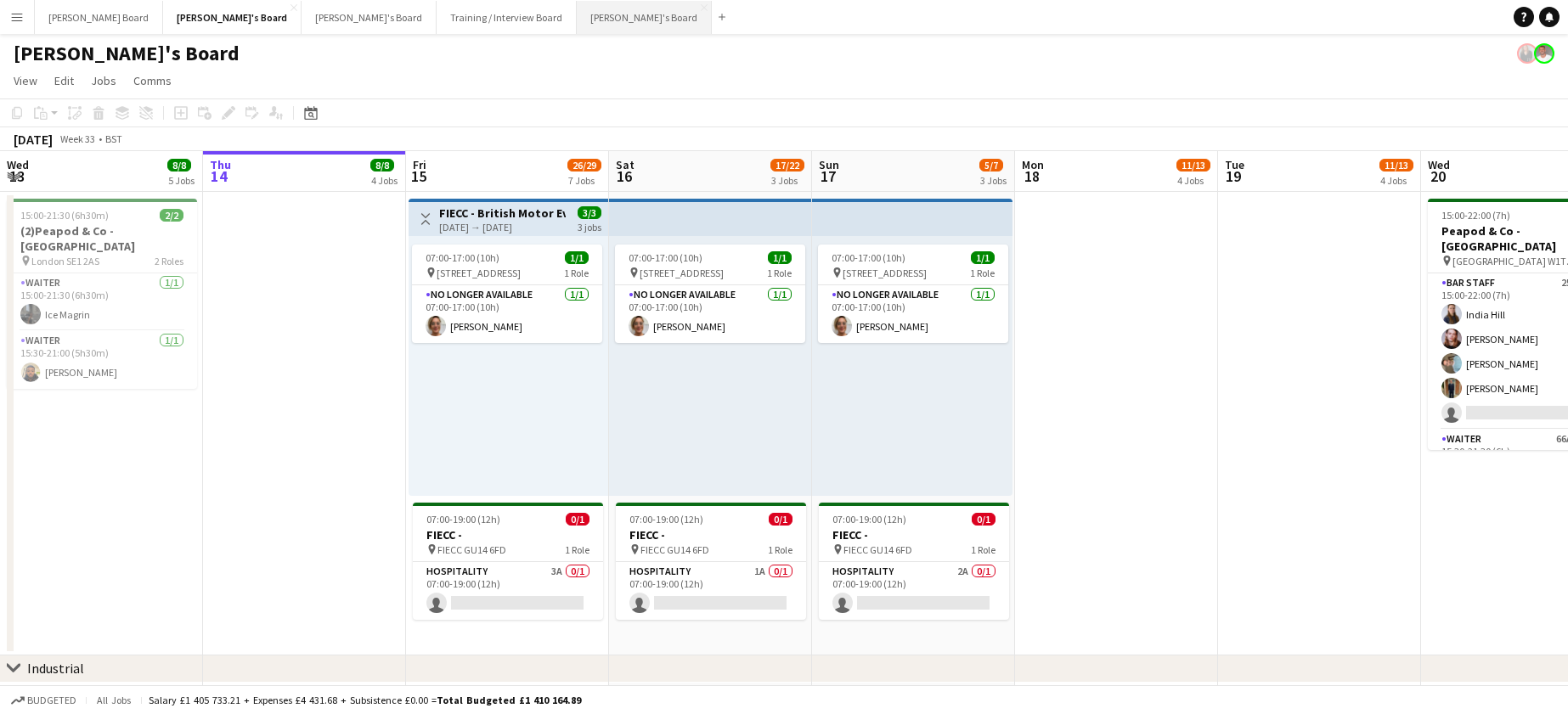
click at [577, 22] on button "Jakub's Board Close" at bounding box center [644, 18] width 135 height 34
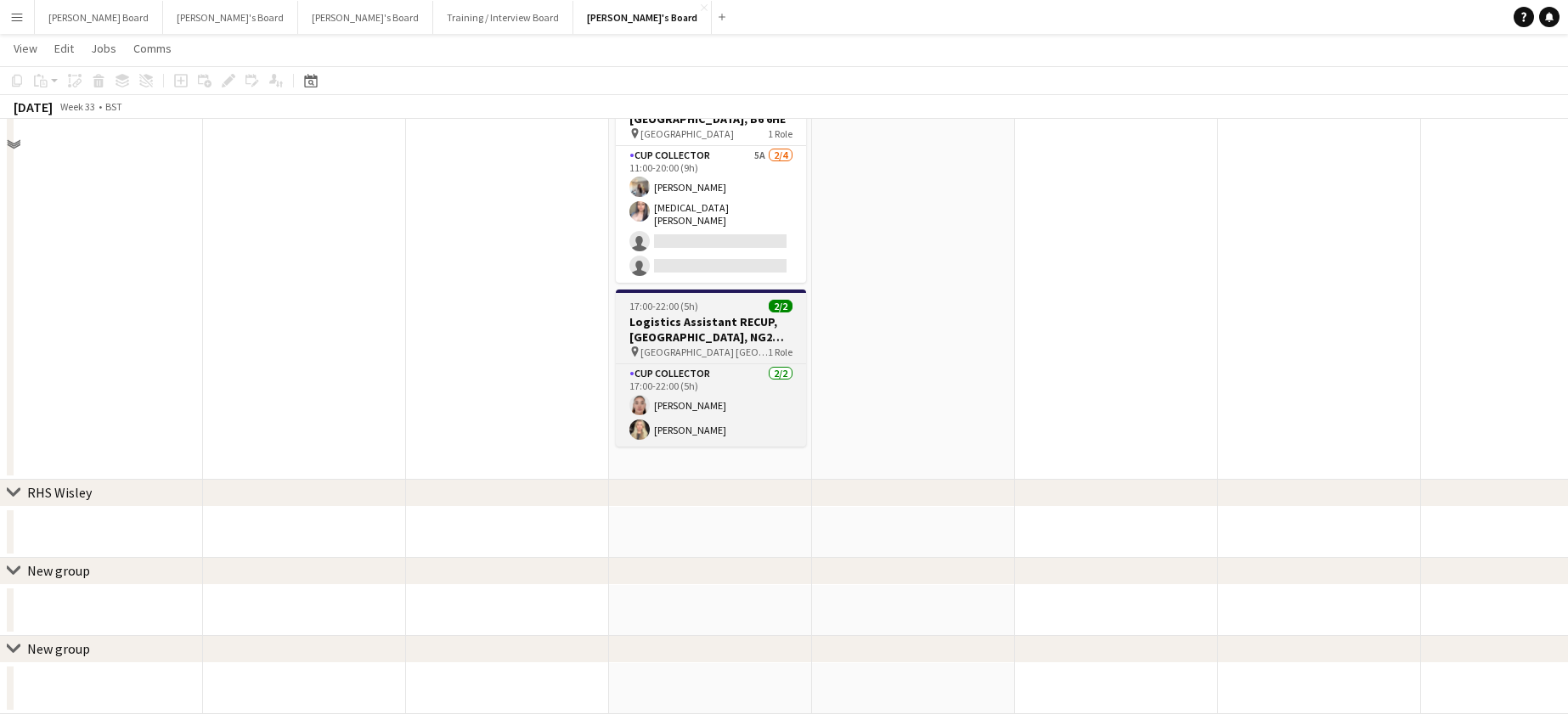
scroll to position [1180, 0]
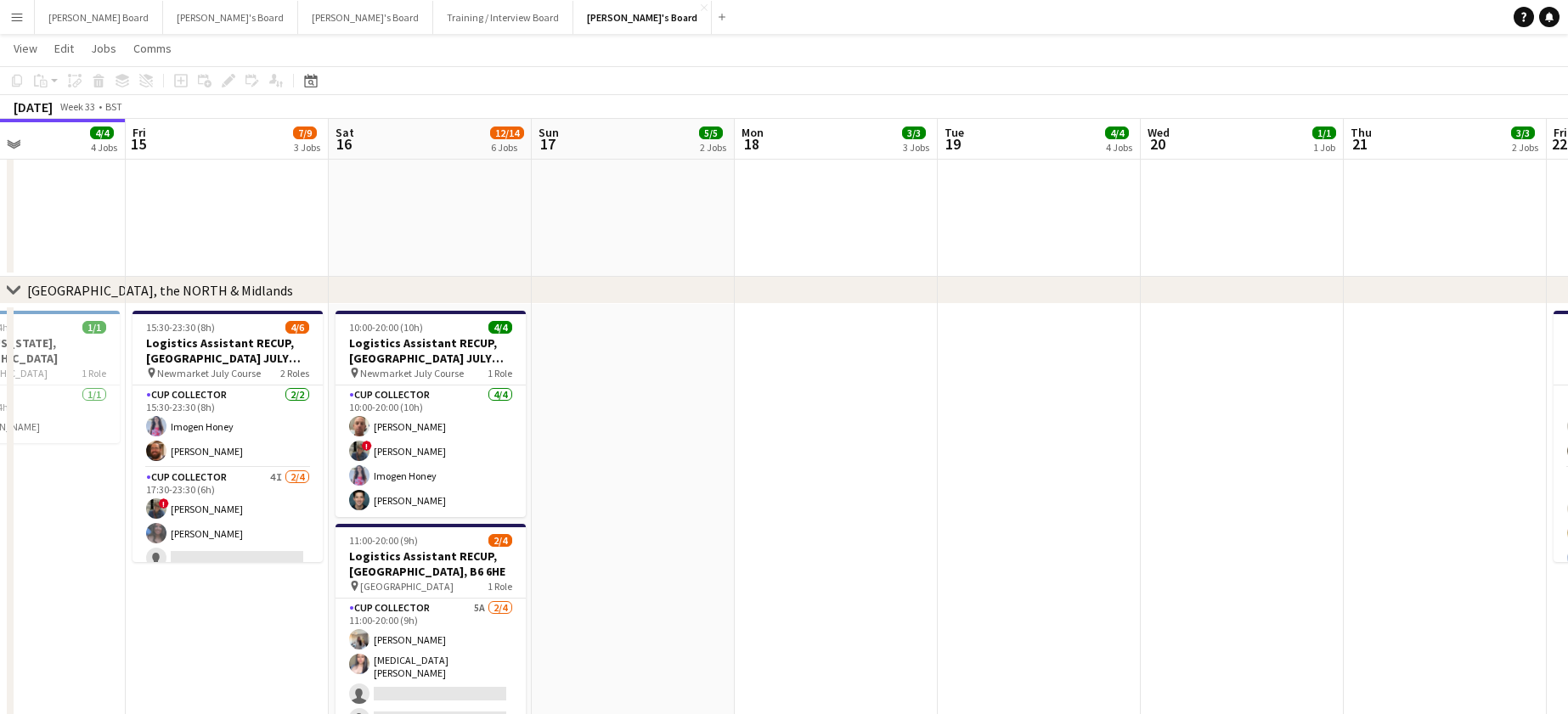
drag, startPoint x: 1170, startPoint y: 383, endPoint x: 293, endPoint y: 362, distance: 877.3
click at [268, 362] on app-calendar-viewport "Mon 11 5/5 4 Jobs Tue 12 2/2 2 Jobs Wed 13 4/4 4 Jobs Thu 14 4/4 4 Jobs Fri 15 …" at bounding box center [784, 27] width 1568 height 2282
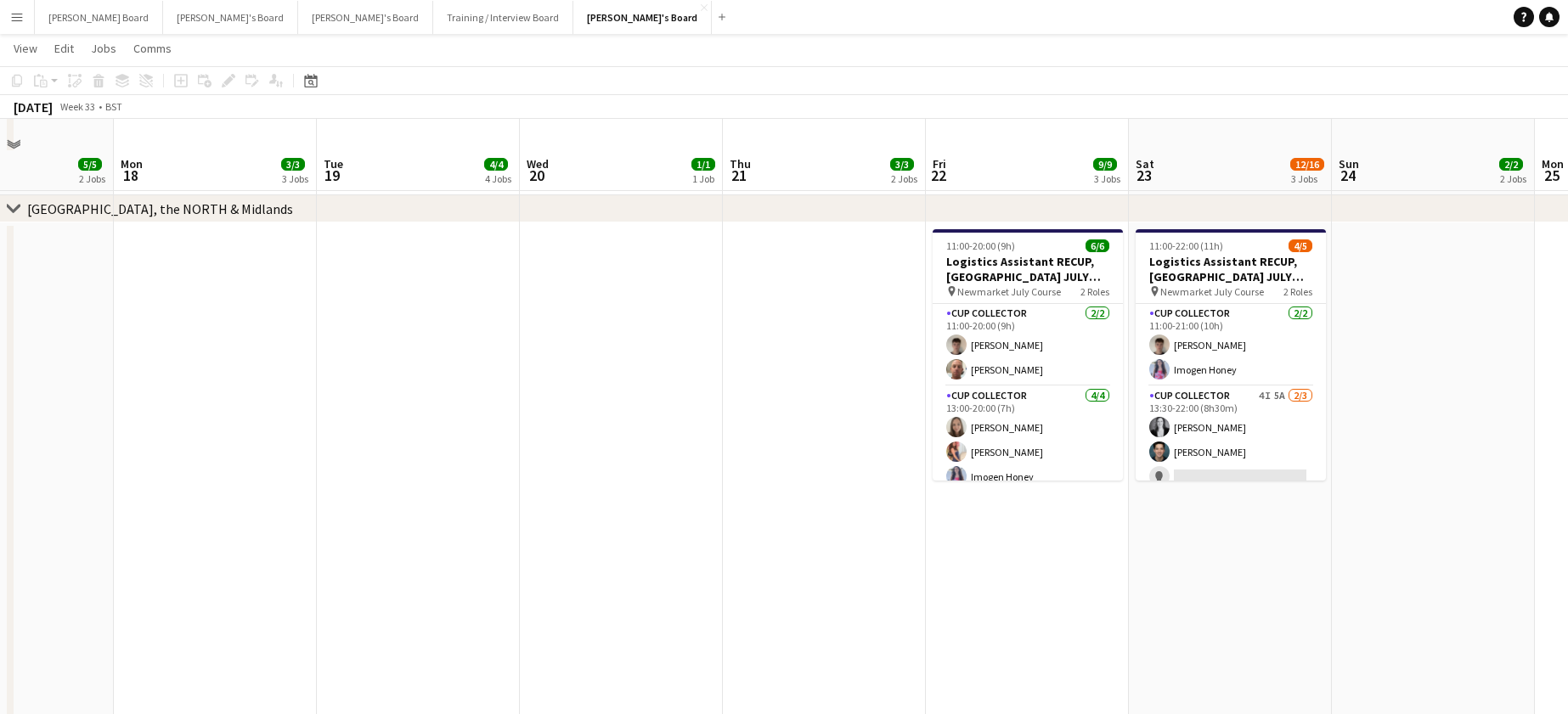
scroll to position [1294, 0]
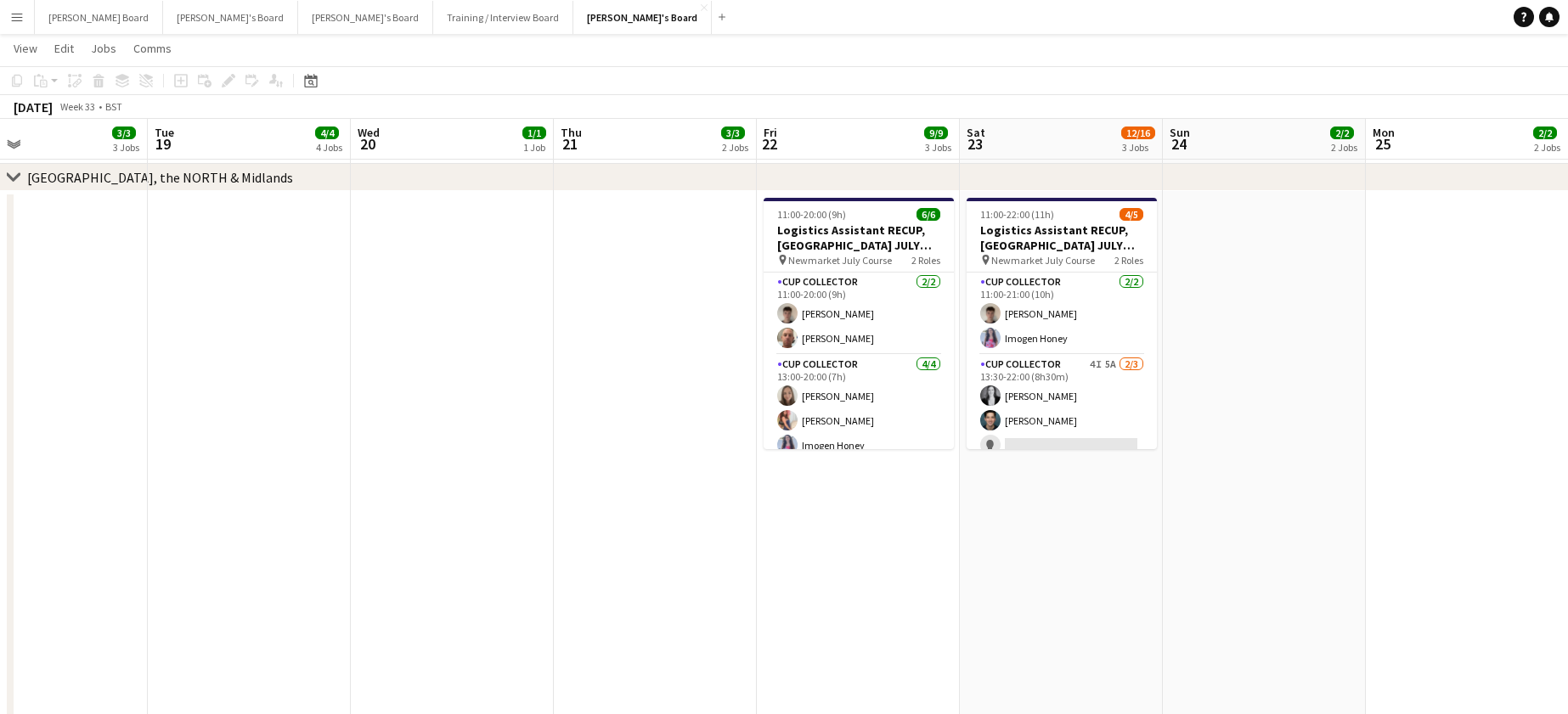
drag, startPoint x: 1358, startPoint y: 475, endPoint x: 1168, endPoint y: 494, distance: 190.9
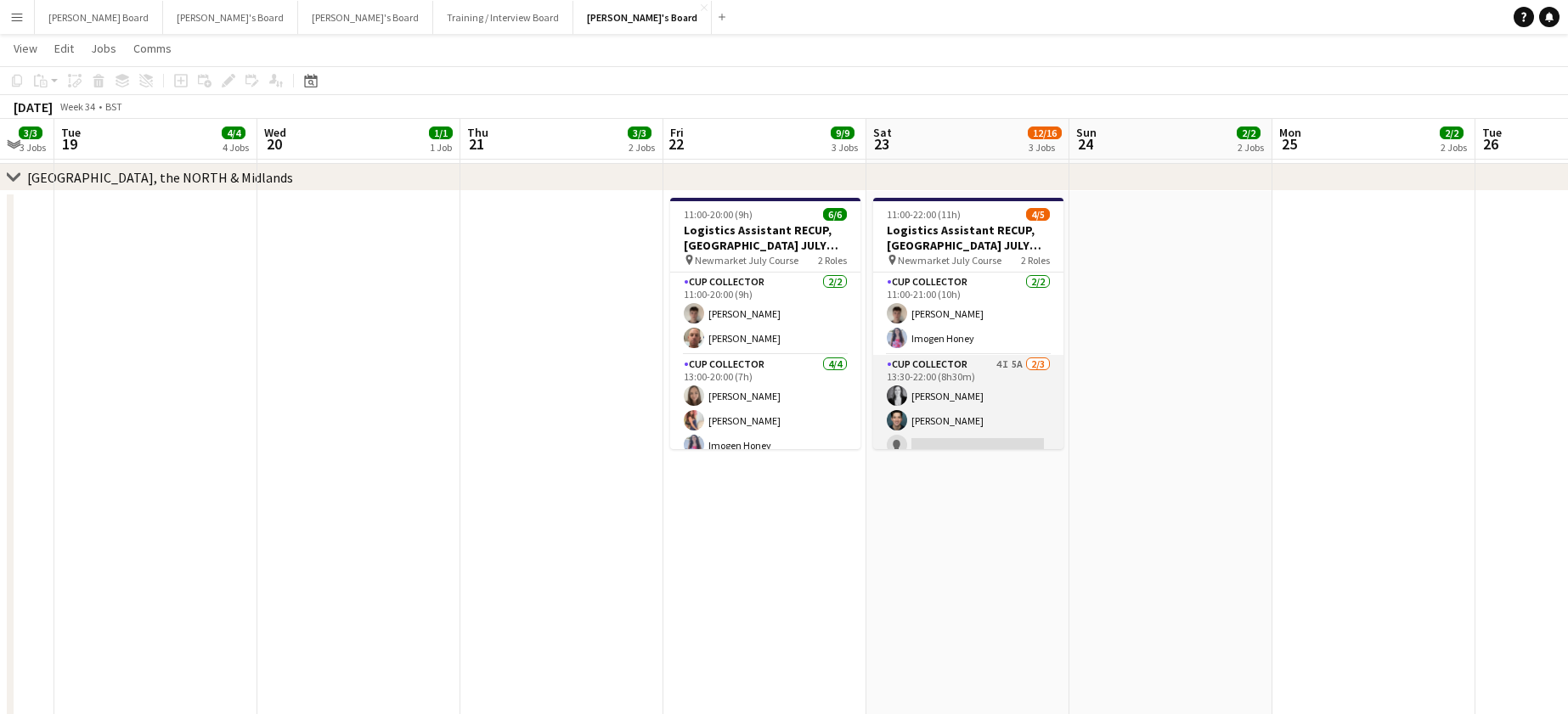
click at [1011, 404] on app-card-role "CUP COLLECTOR 4I 5A 2/3 13:30-22:00 (8h30m) Bethany Elliott Leo Long single-neu…" at bounding box center [968, 408] width 190 height 107
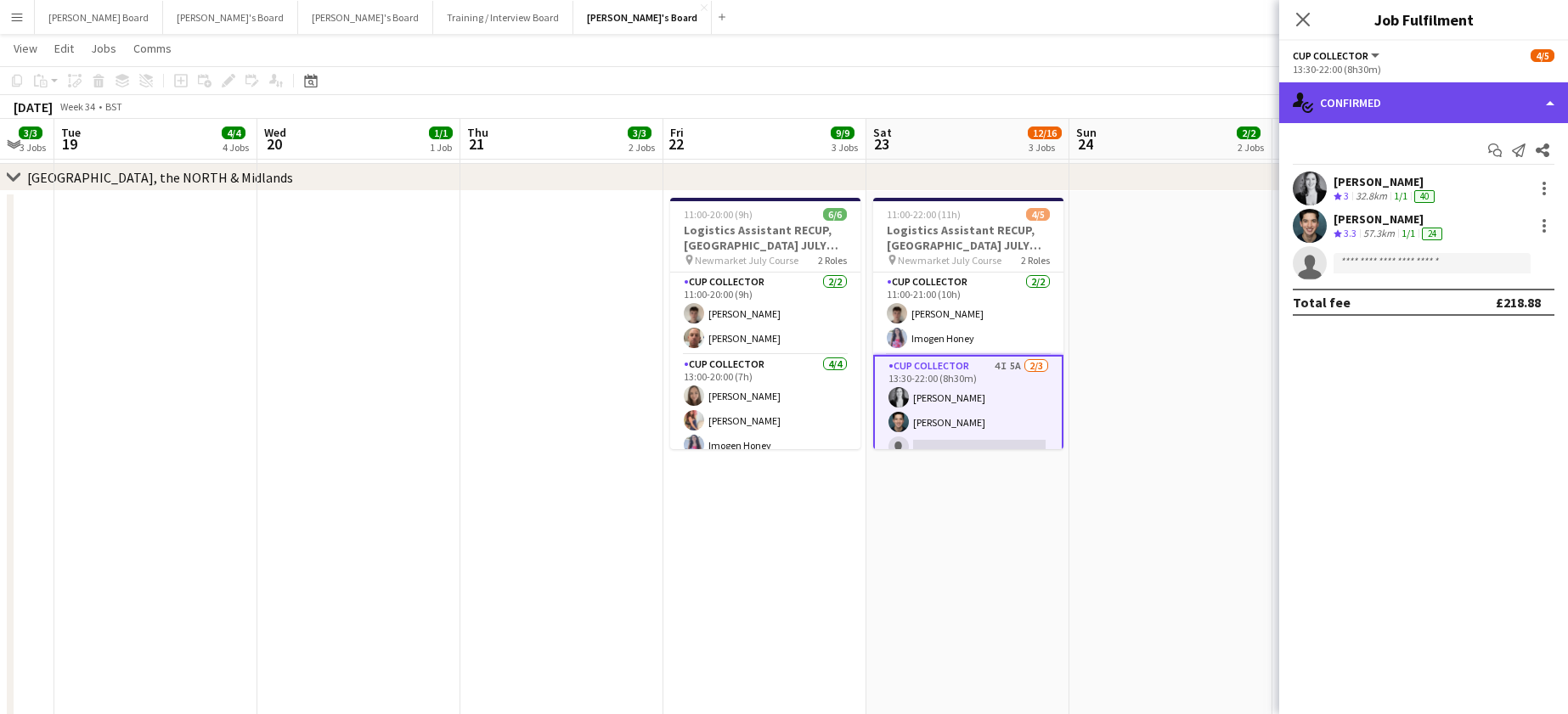
click at [1383, 103] on div "single-neutral-actions-check-2 Confirmed" at bounding box center [1423, 103] width 289 height 40
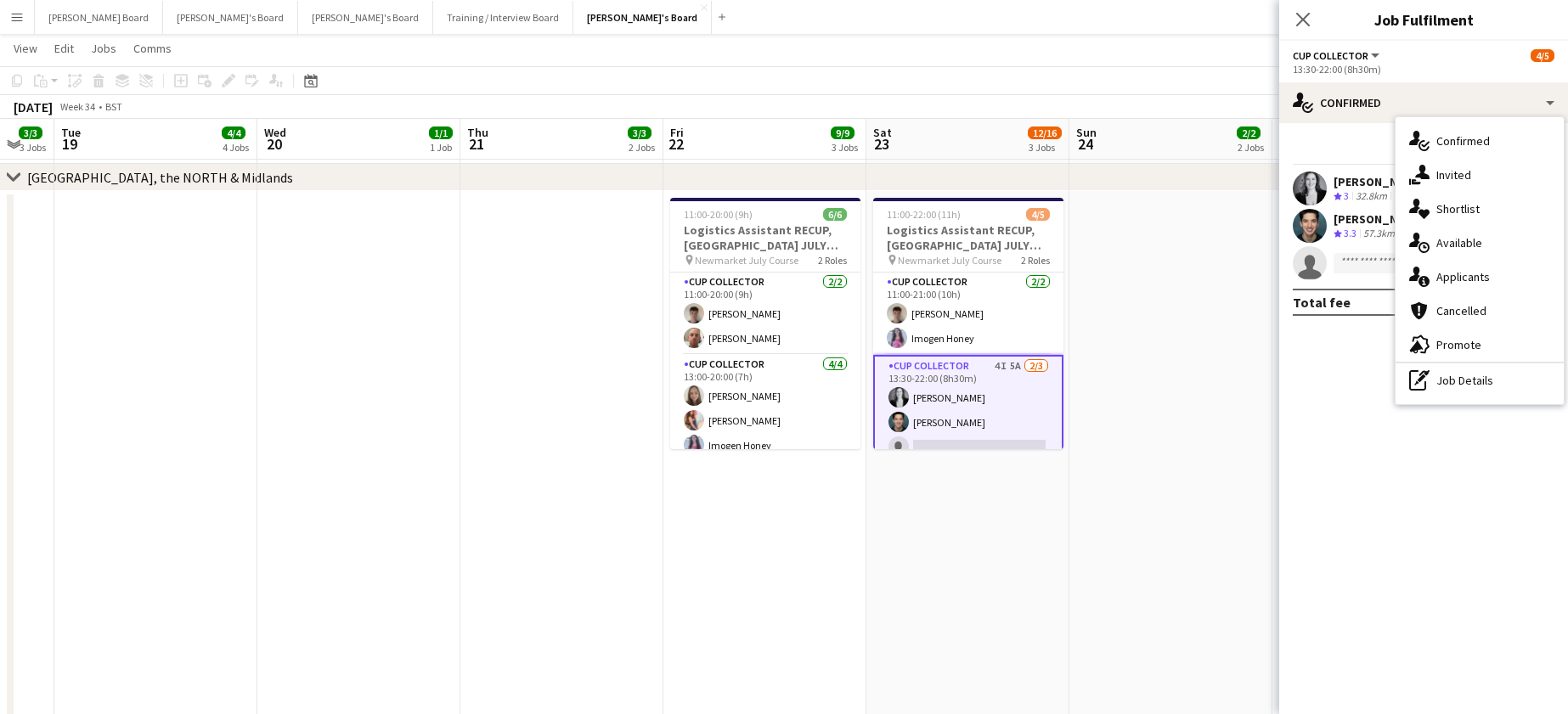
click at [1474, 282] on div "single-neutral-actions-information Applicants" at bounding box center [1479, 277] width 169 height 34
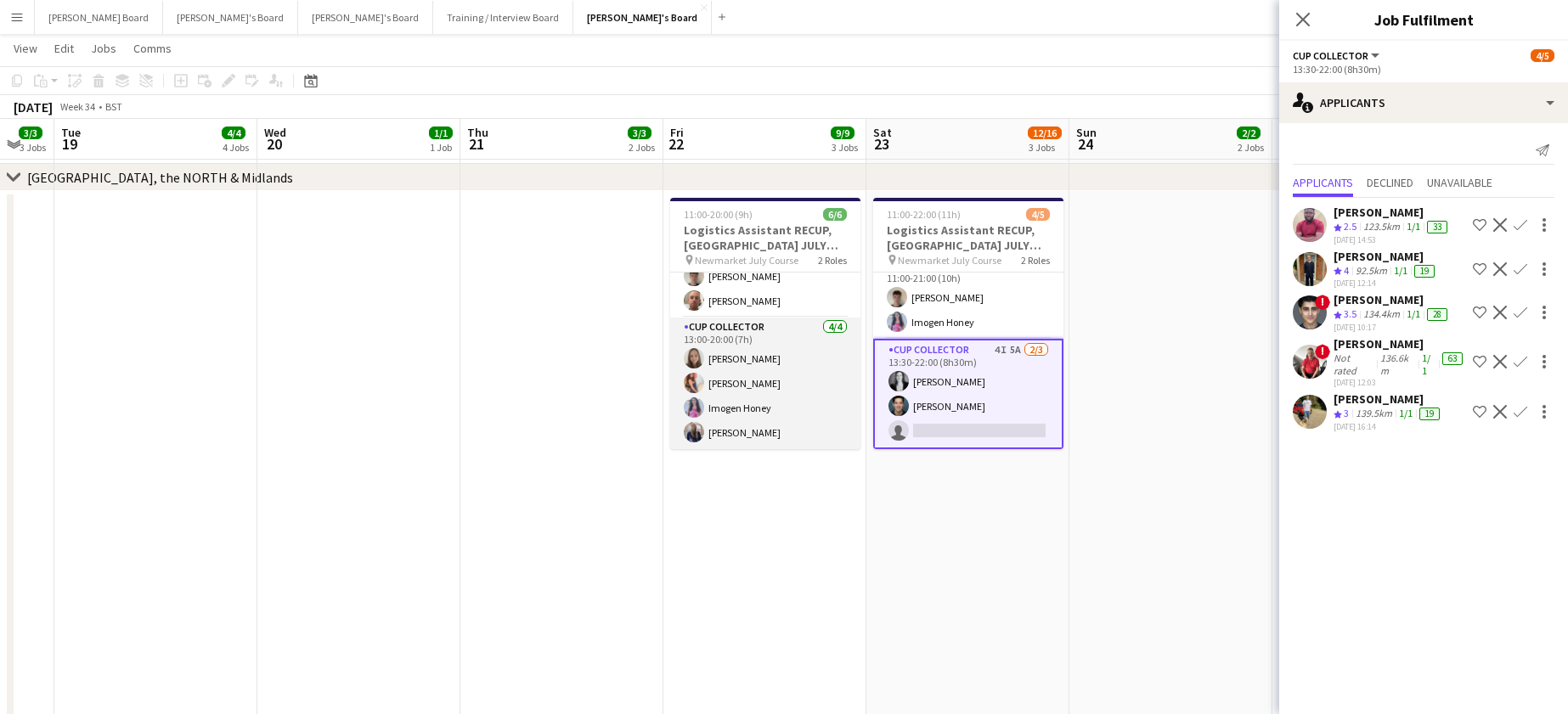
scroll to position [0, 0]
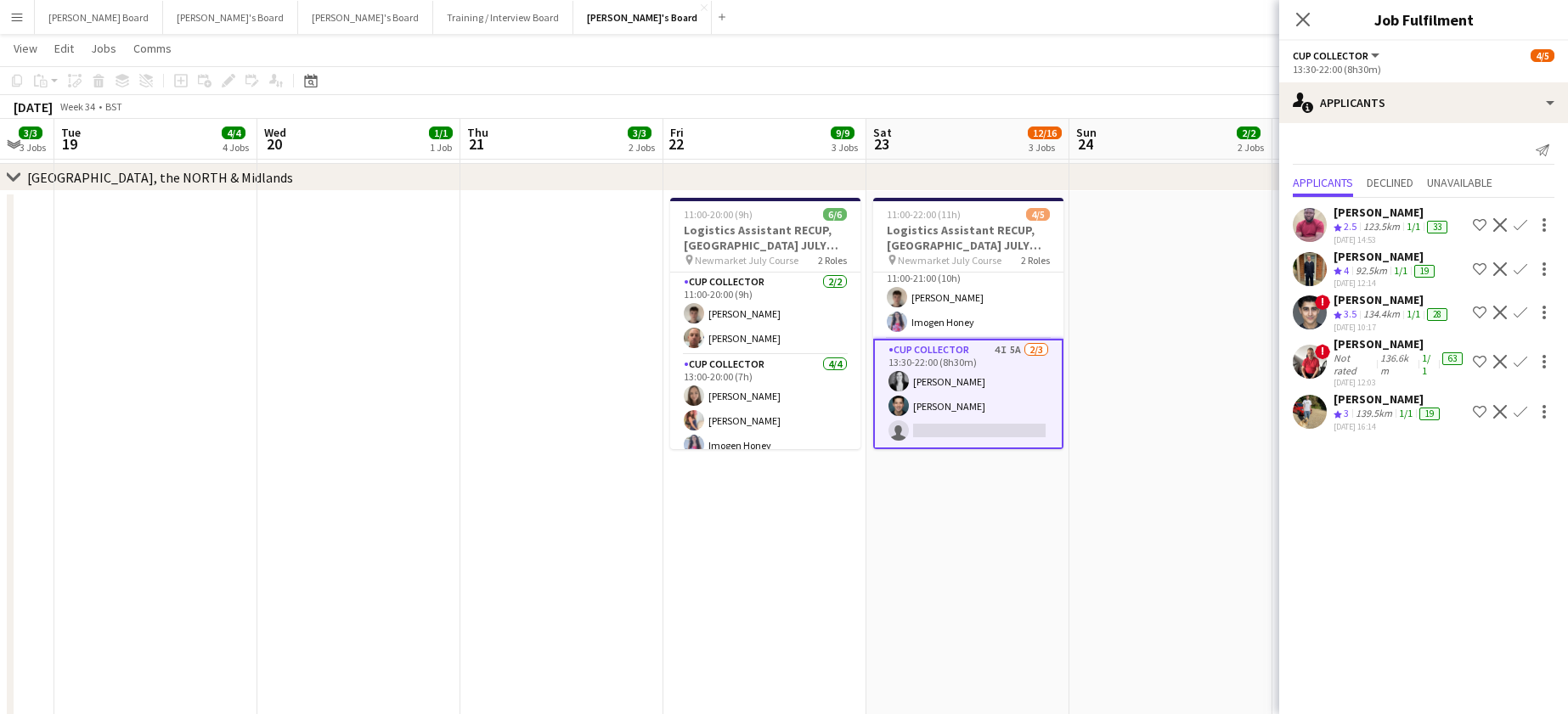
click at [1088, 480] on app-date-cell at bounding box center [1172, 505] width 203 height 628
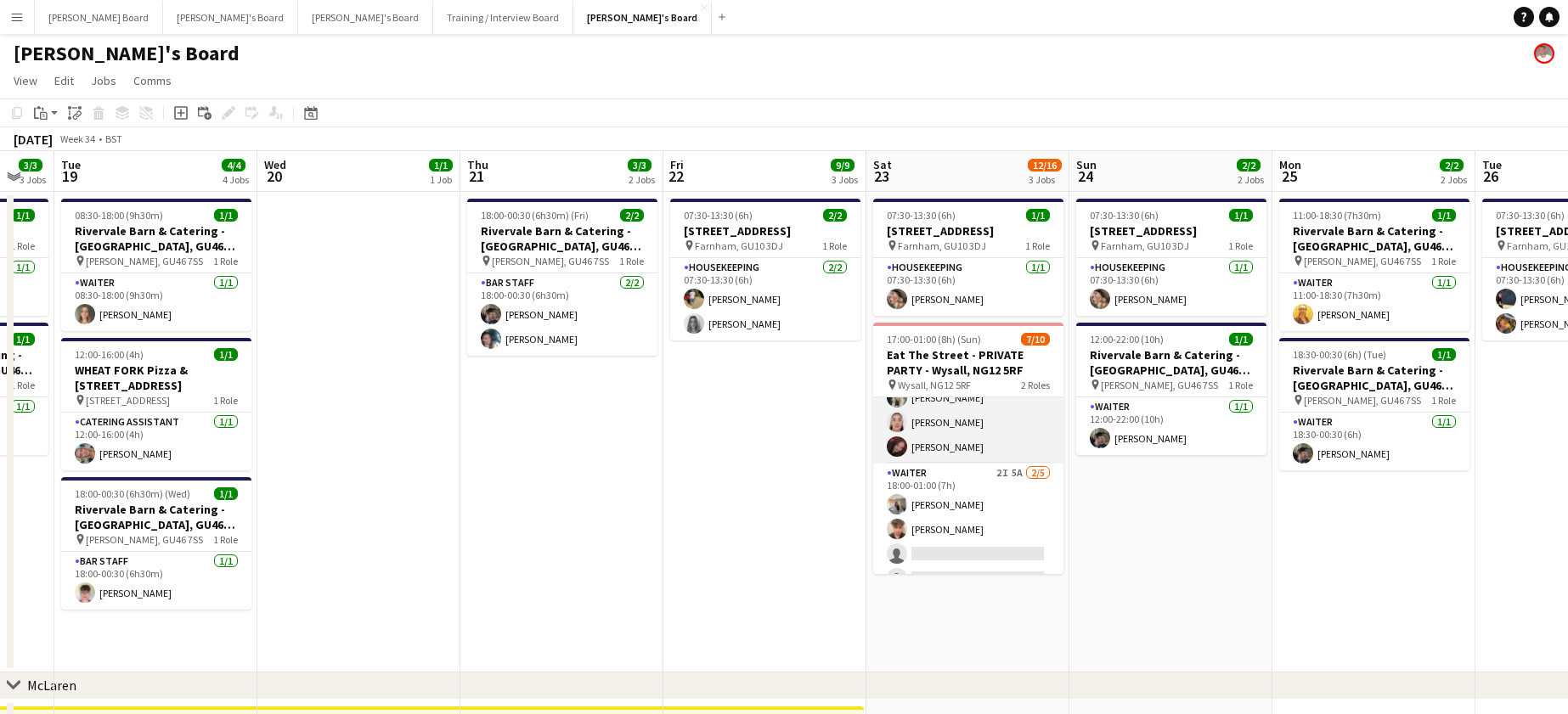
scroll to position [113, 0]
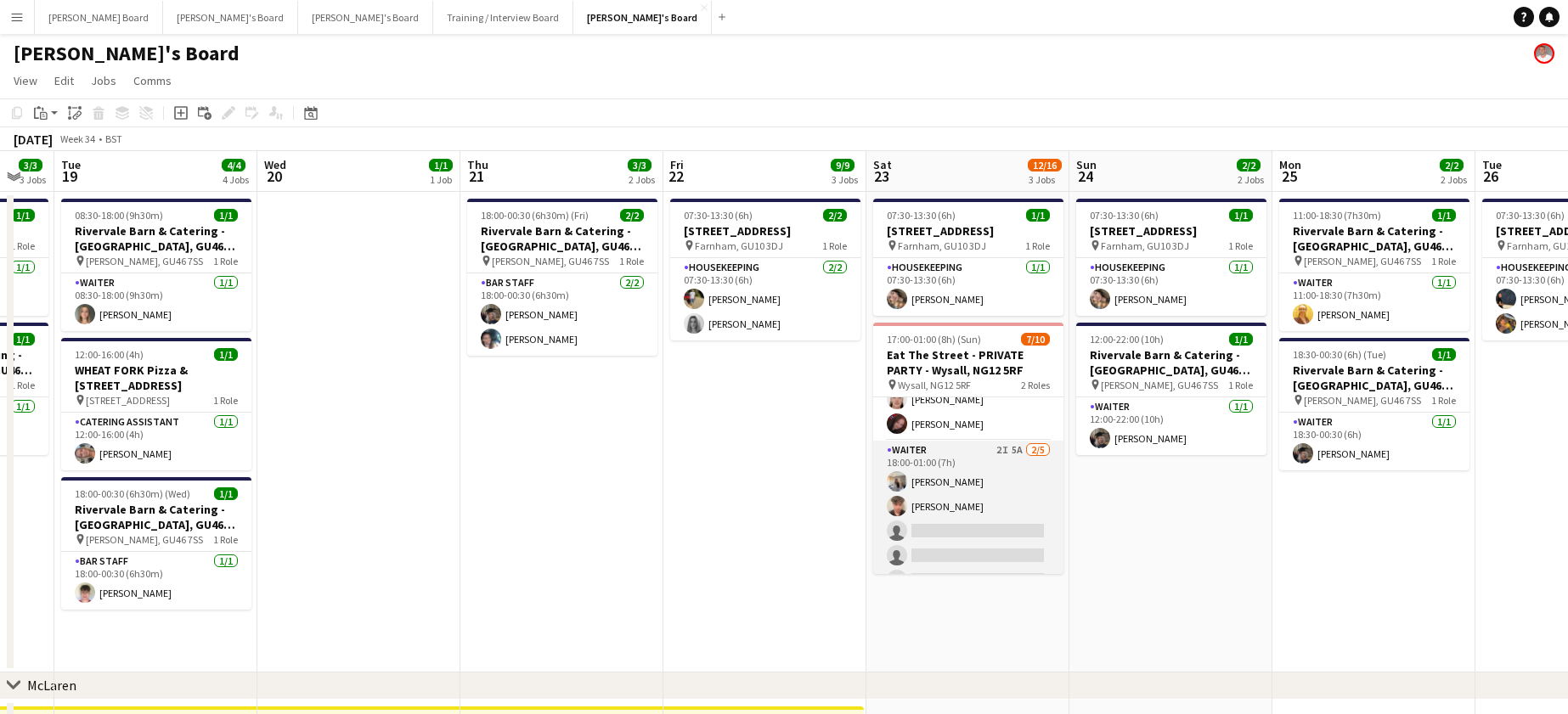
drag, startPoint x: 1008, startPoint y: 515, endPoint x: 996, endPoint y: 512, distance: 12.4
click at [1008, 517] on app-card-role "Waiter 2I 5A 2/5 18:00-01:00 (7h) Katie Dickson Austin Venables single-neutral-…" at bounding box center [968, 519] width 190 height 156
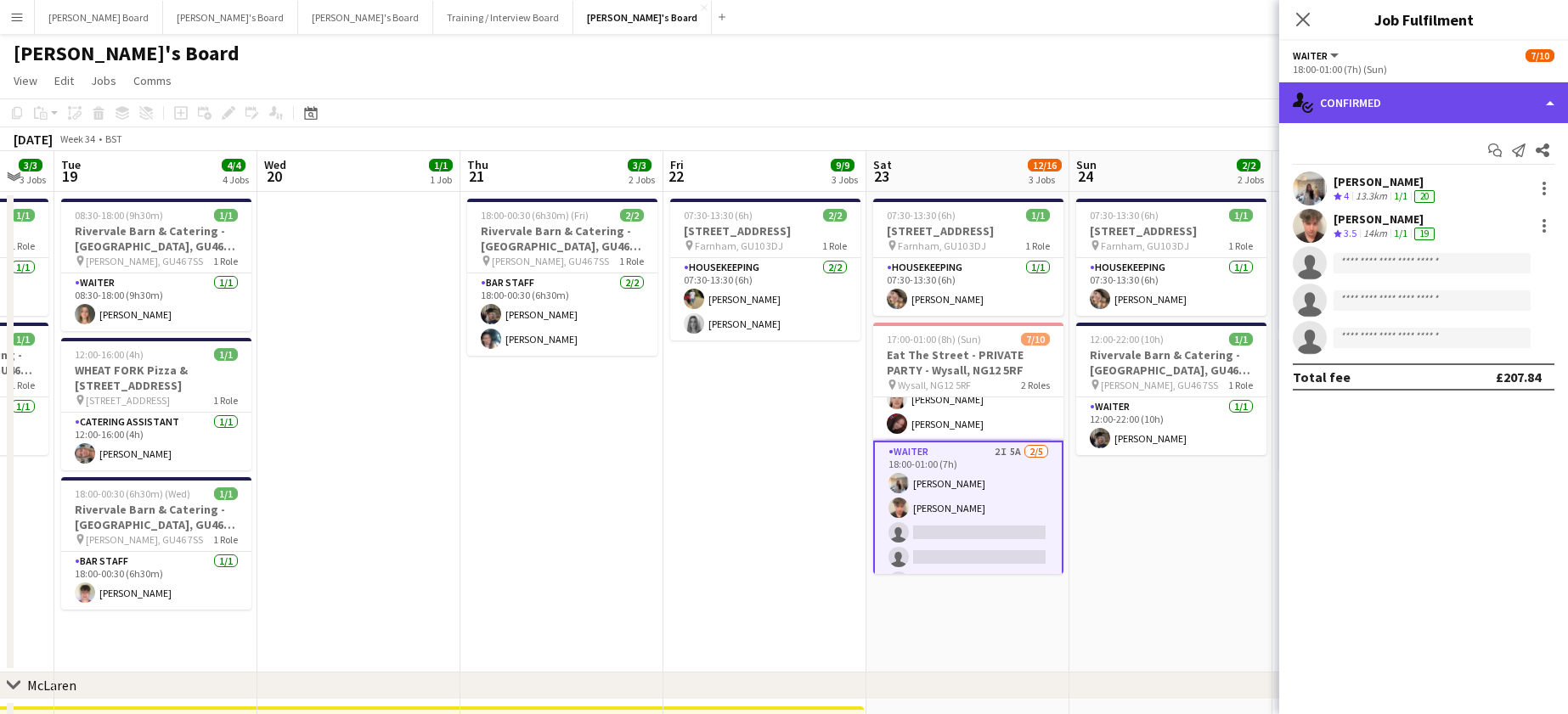
click at [1419, 111] on div "single-neutral-actions-check-2 Confirmed" at bounding box center [1423, 103] width 289 height 40
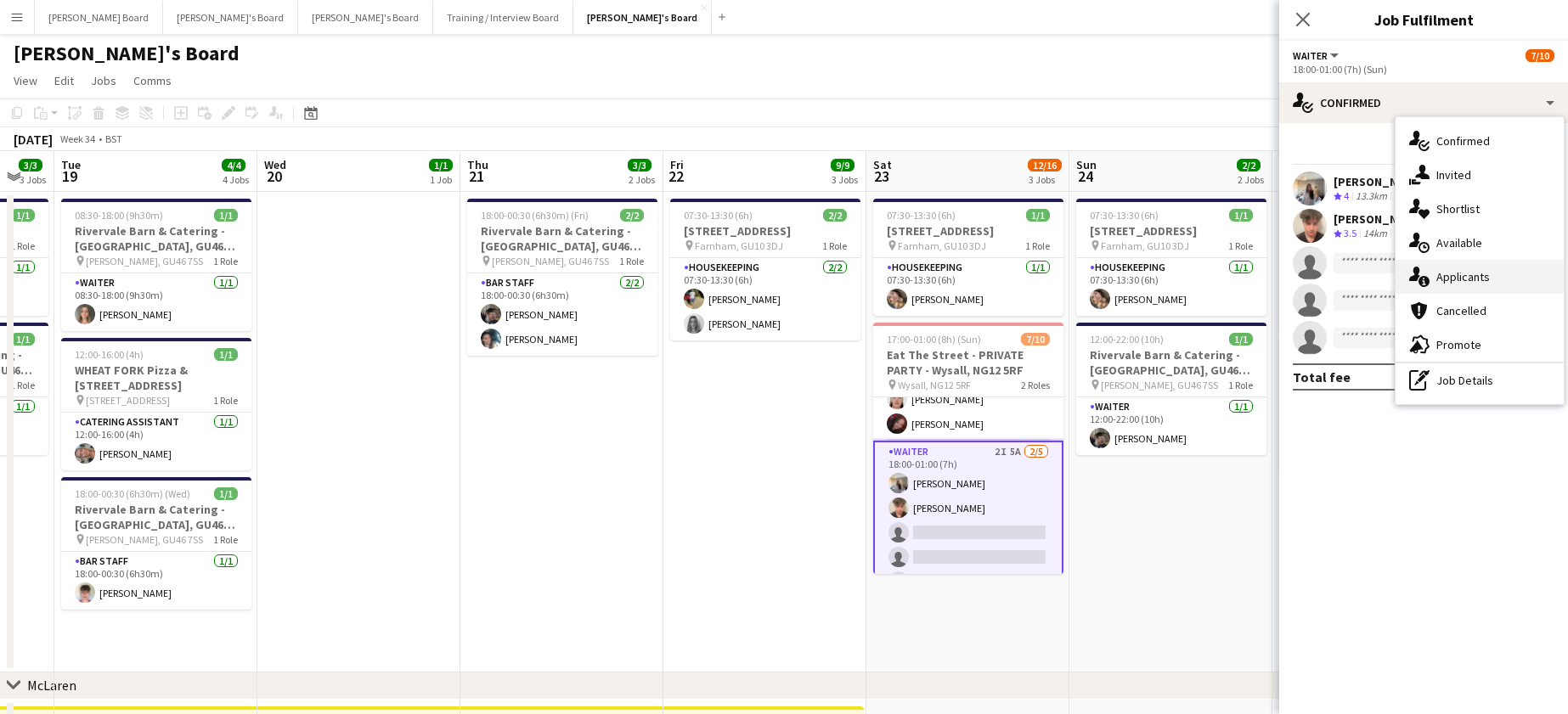
click at [1491, 275] on div "single-neutral-actions-information Applicants" at bounding box center [1479, 277] width 169 height 34
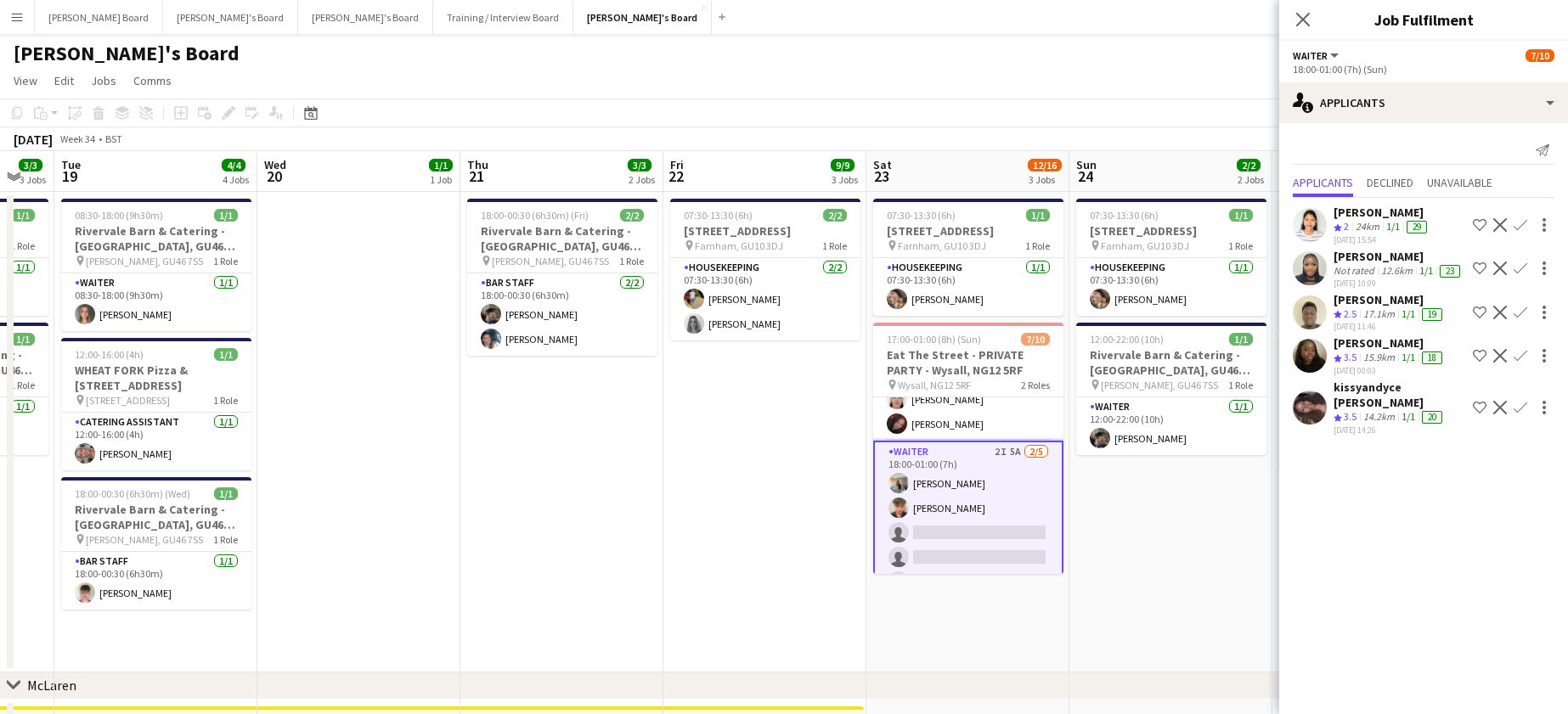
click at [1386, 278] on div "12.6km" at bounding box center [1396, 271] width 38 height 14
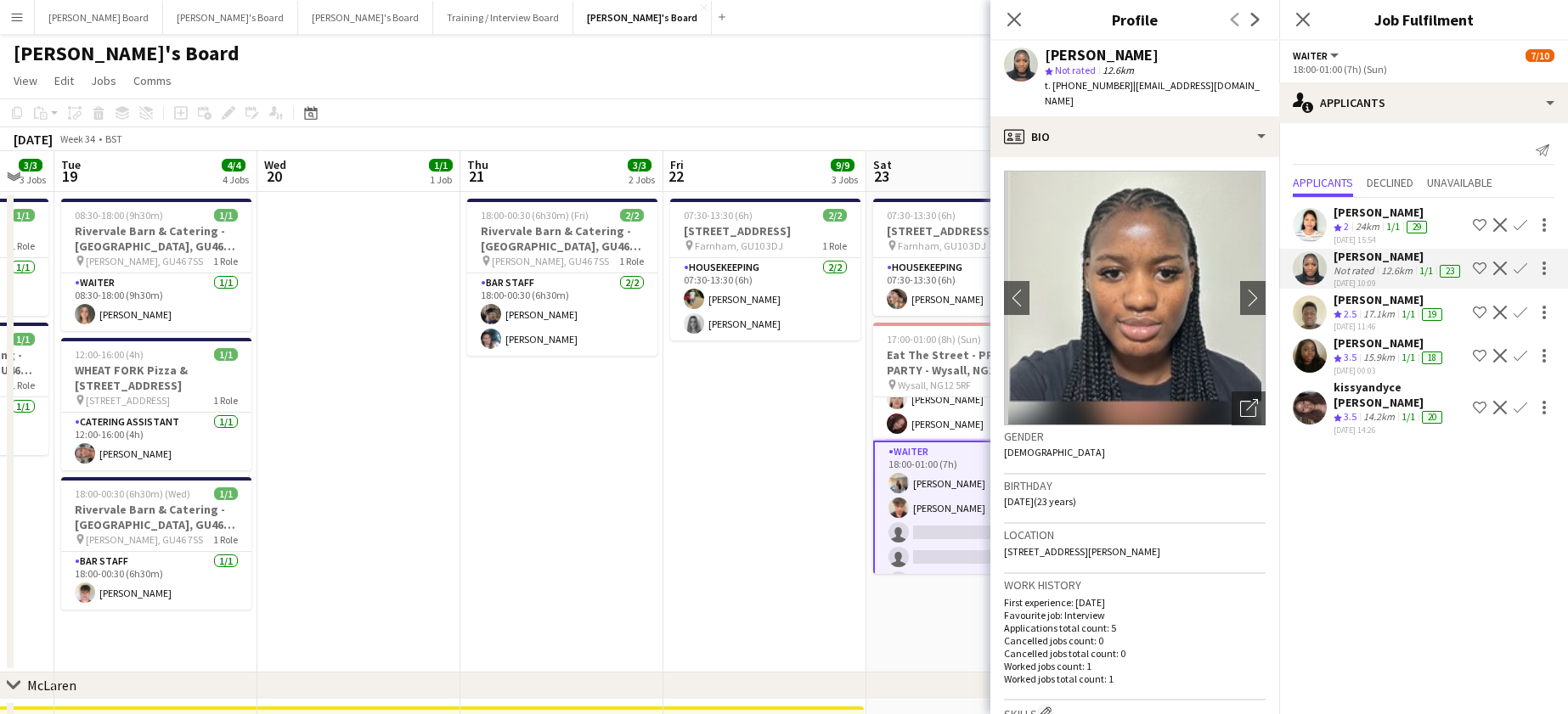
click at [414, 449] on app-date-cell at bounding box center [359, 433] width 203 height 481
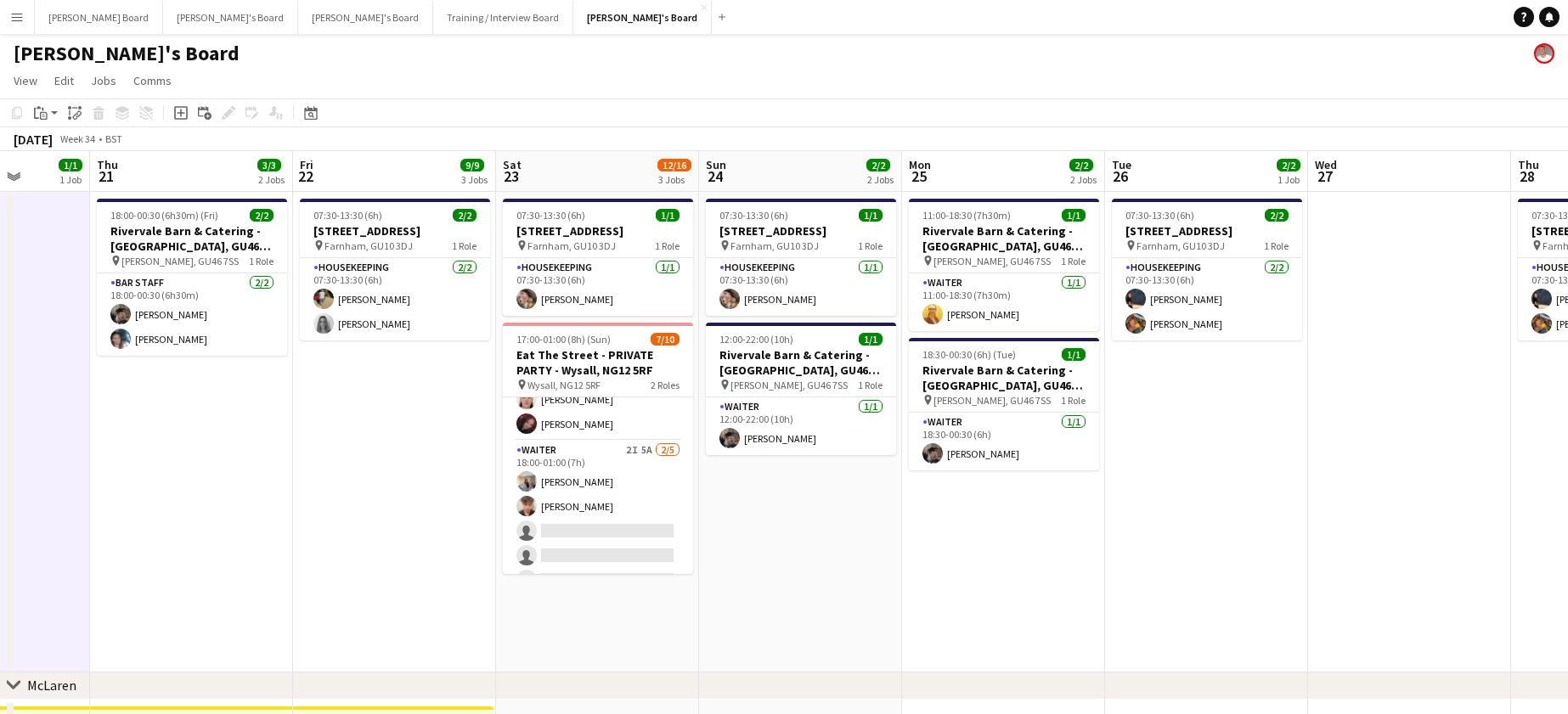
drag, startPoint x: 1363, startPoint y: 562, endPoint x: 888, endPoint y: 600, distance: 476.5
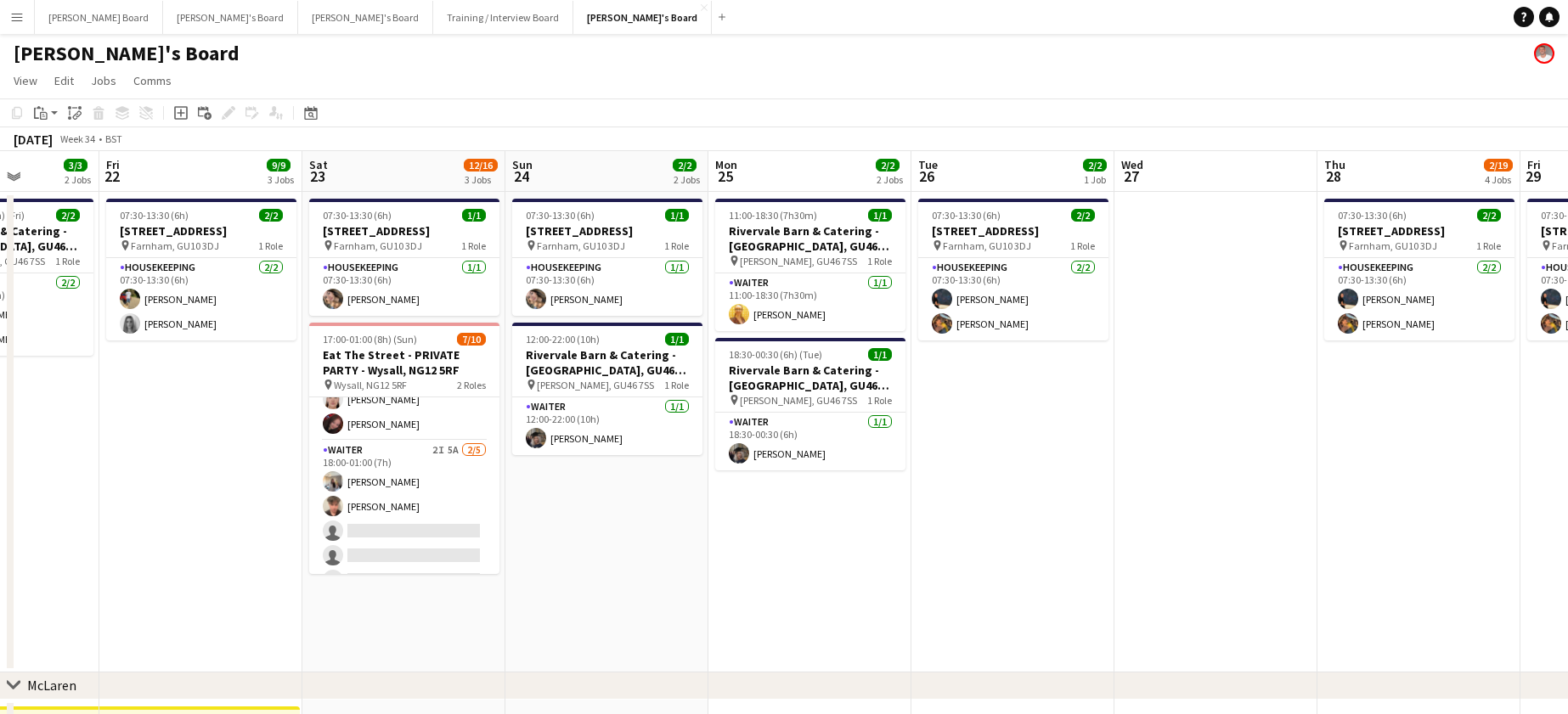
drag, startPoint x: 1149, startPoint y: 597, endPoint x: 750, endPoint y: 612, distance: 399.3
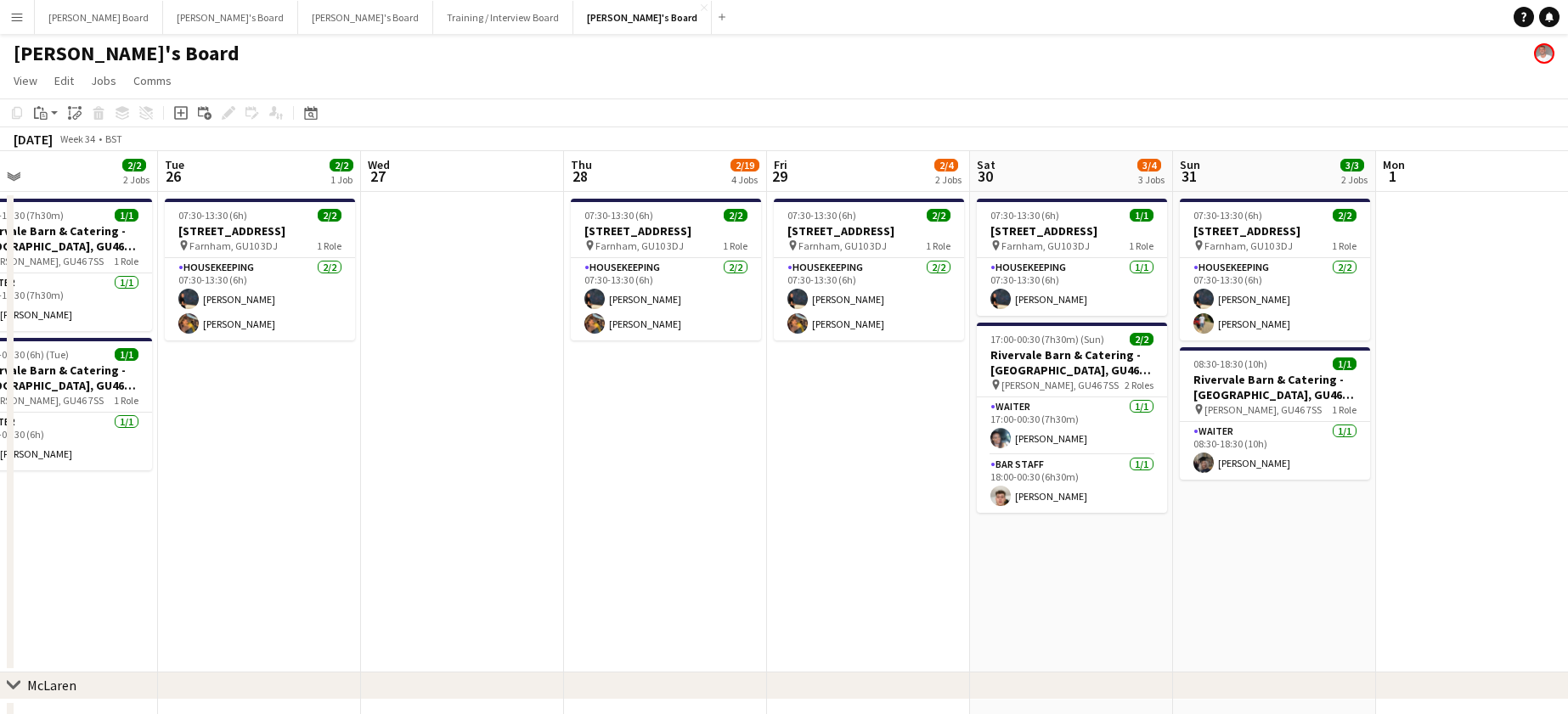
drag, startPoint x: 1065, startPoint y: 594, endPoint x: 550, endPoint y: 583, distance: 515.1
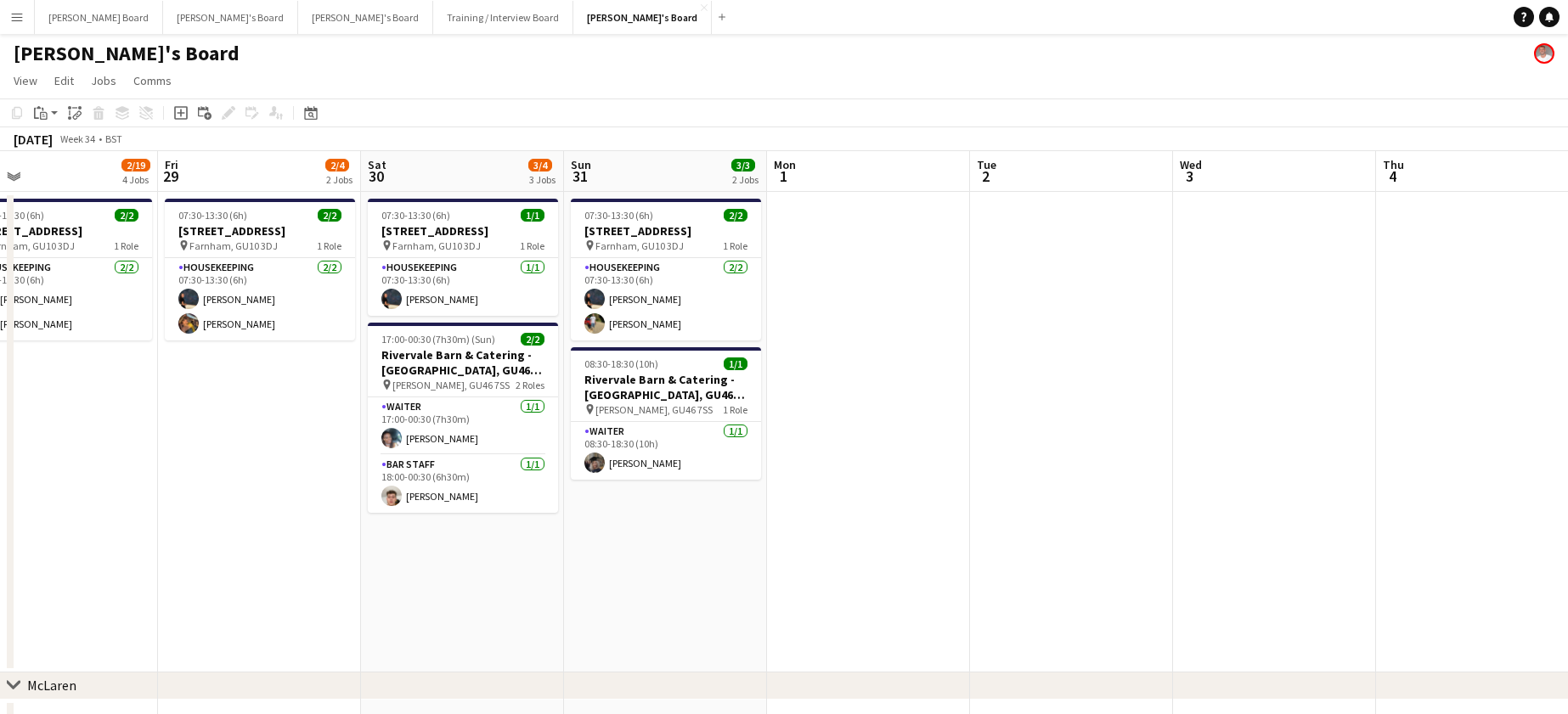
scroll to position [0, 655]
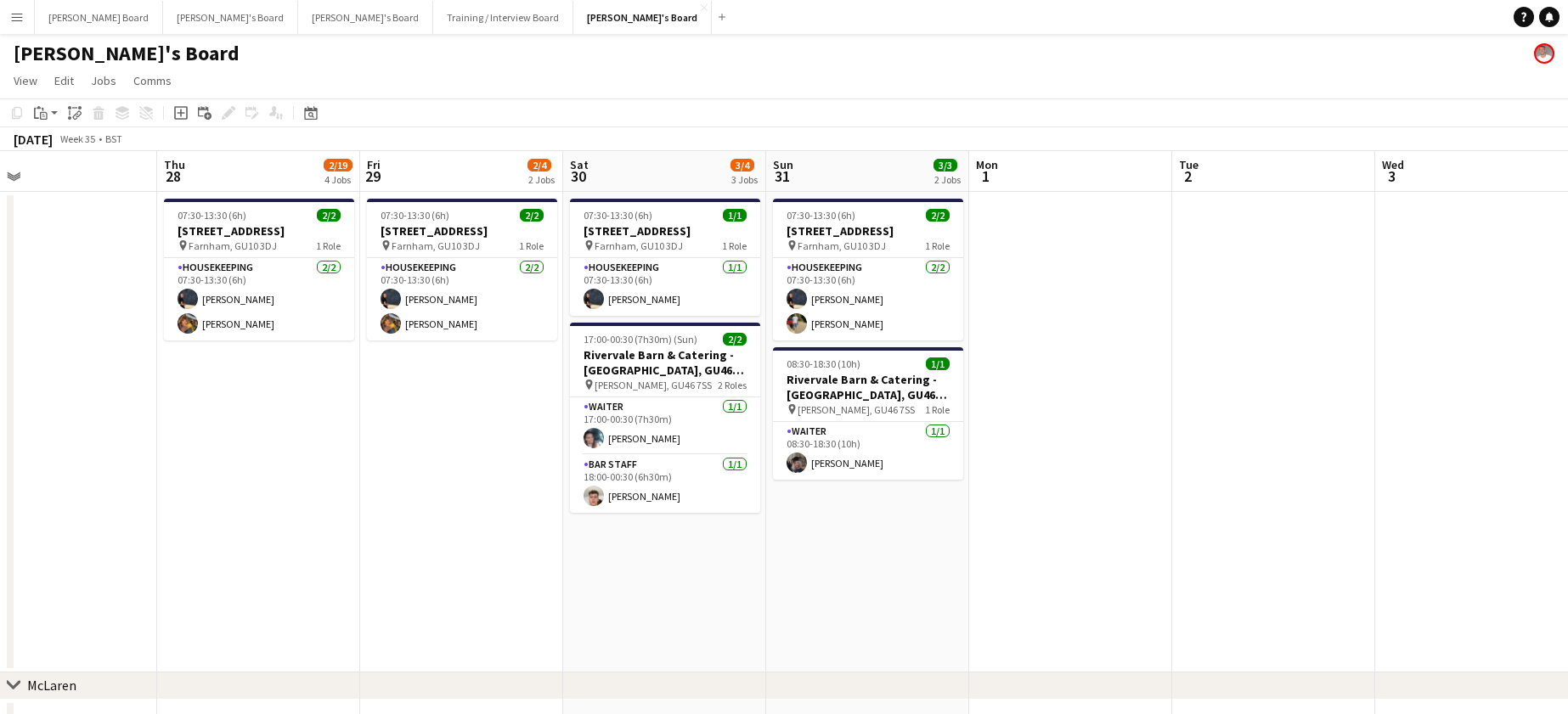
drag, startPoint x: 426, startPoint y: 553, endPoint x: 881, endPoint y: 550, distance: 455.0
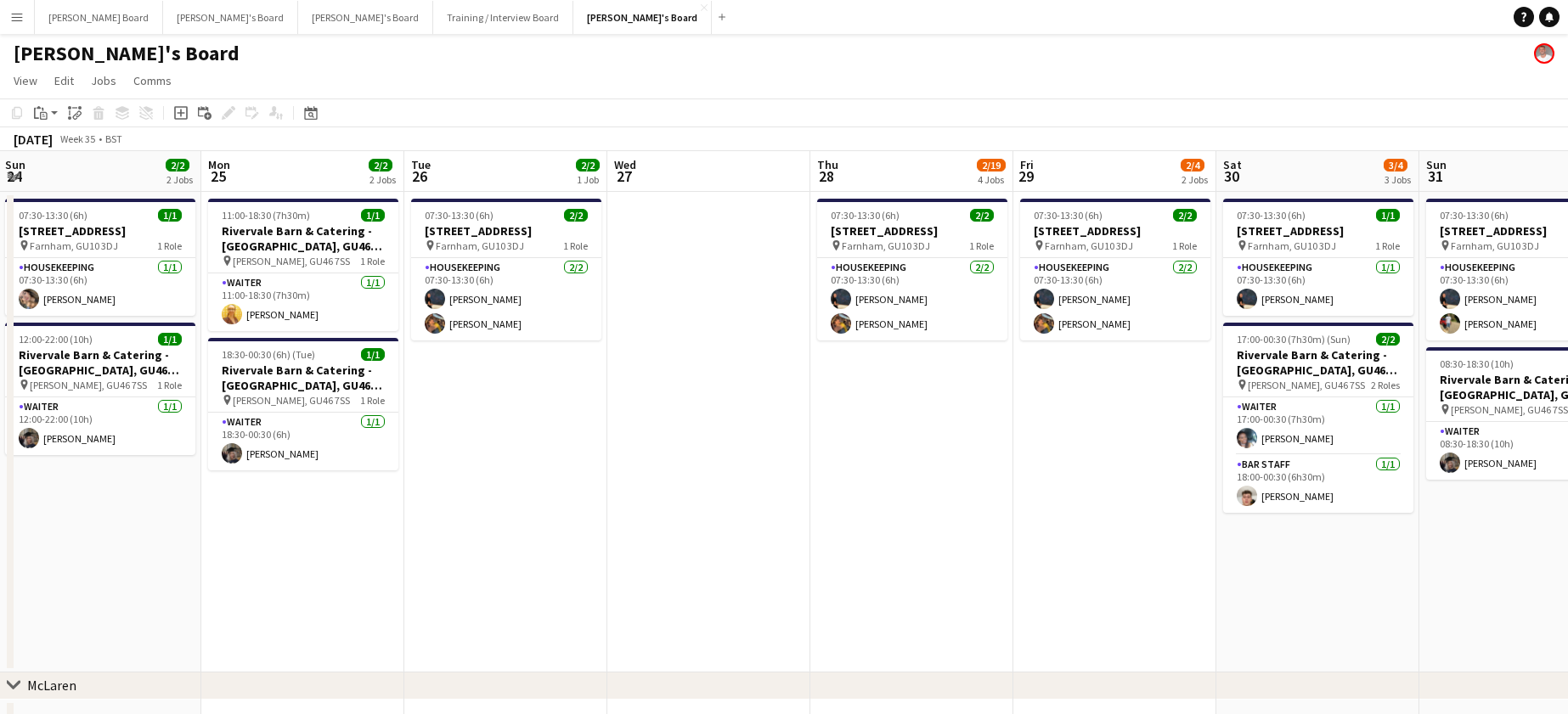
drag, startPoint x: 843, startPoint y: 536, endPoint x: 774, endPoint y: 539, distance: 69.1
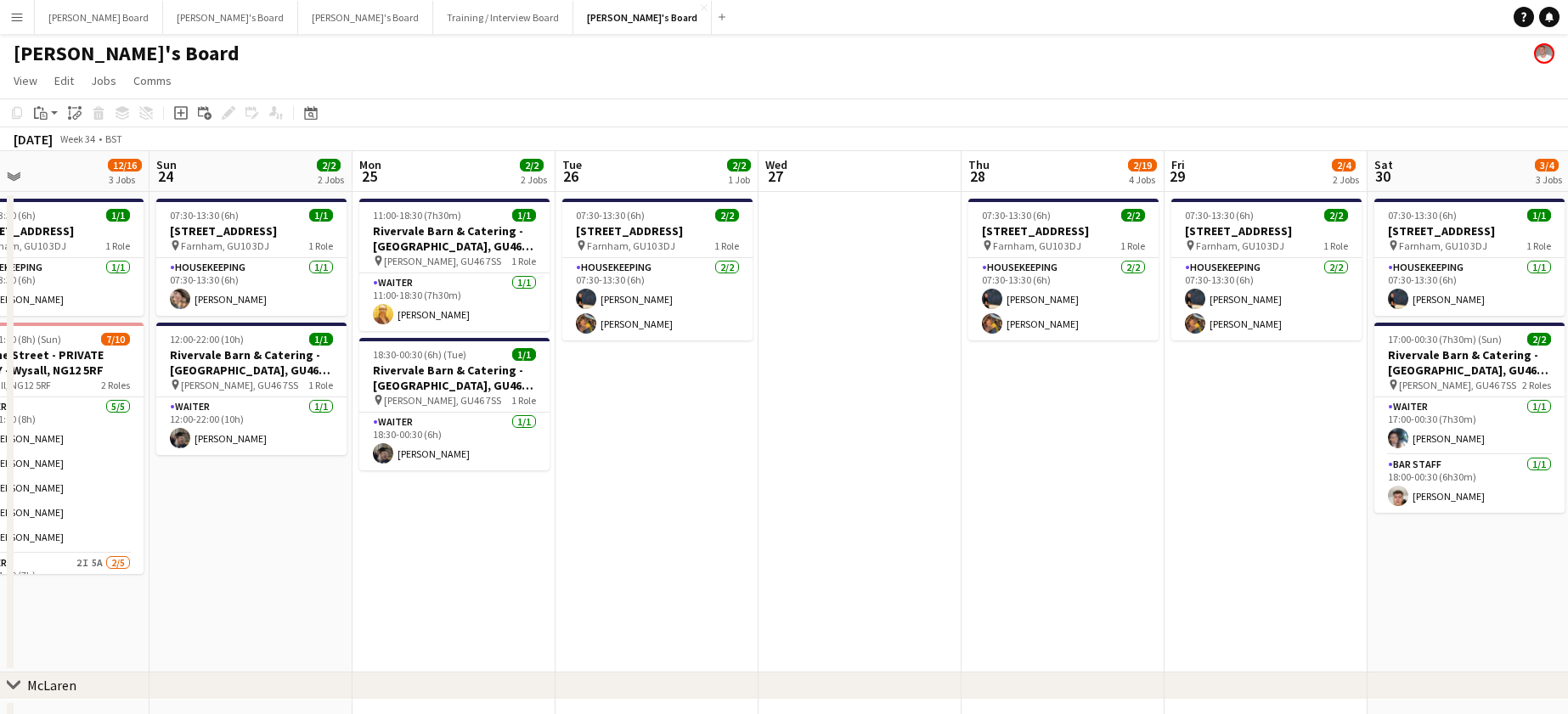
drag, startPoint x: 694, startPoint y: 546, endPoint x: 780, endPoint y: 537, distance: 86.5
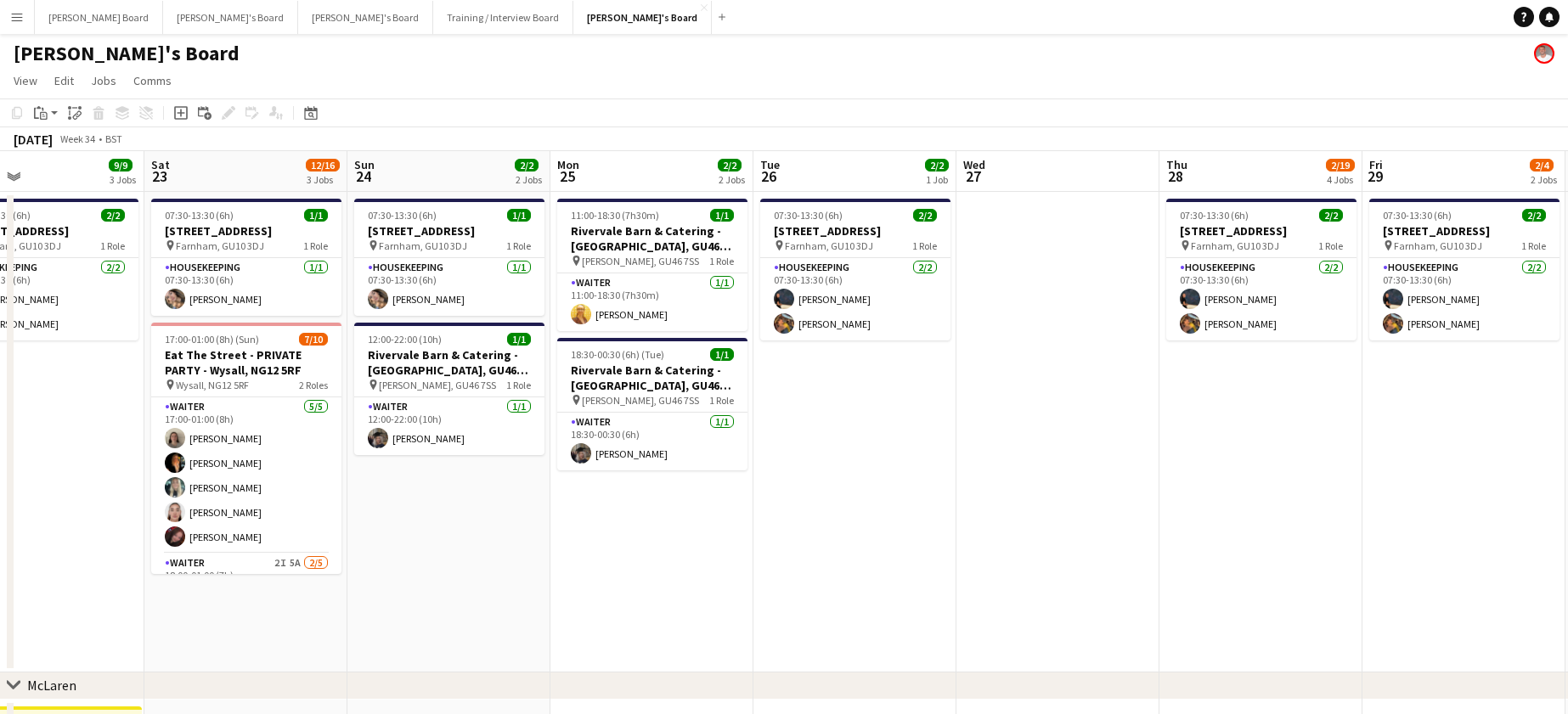
drag, startPoint x: 636, startPoint y: 536, endPoint x: 763, endPoint y: 536, distance: 127.0
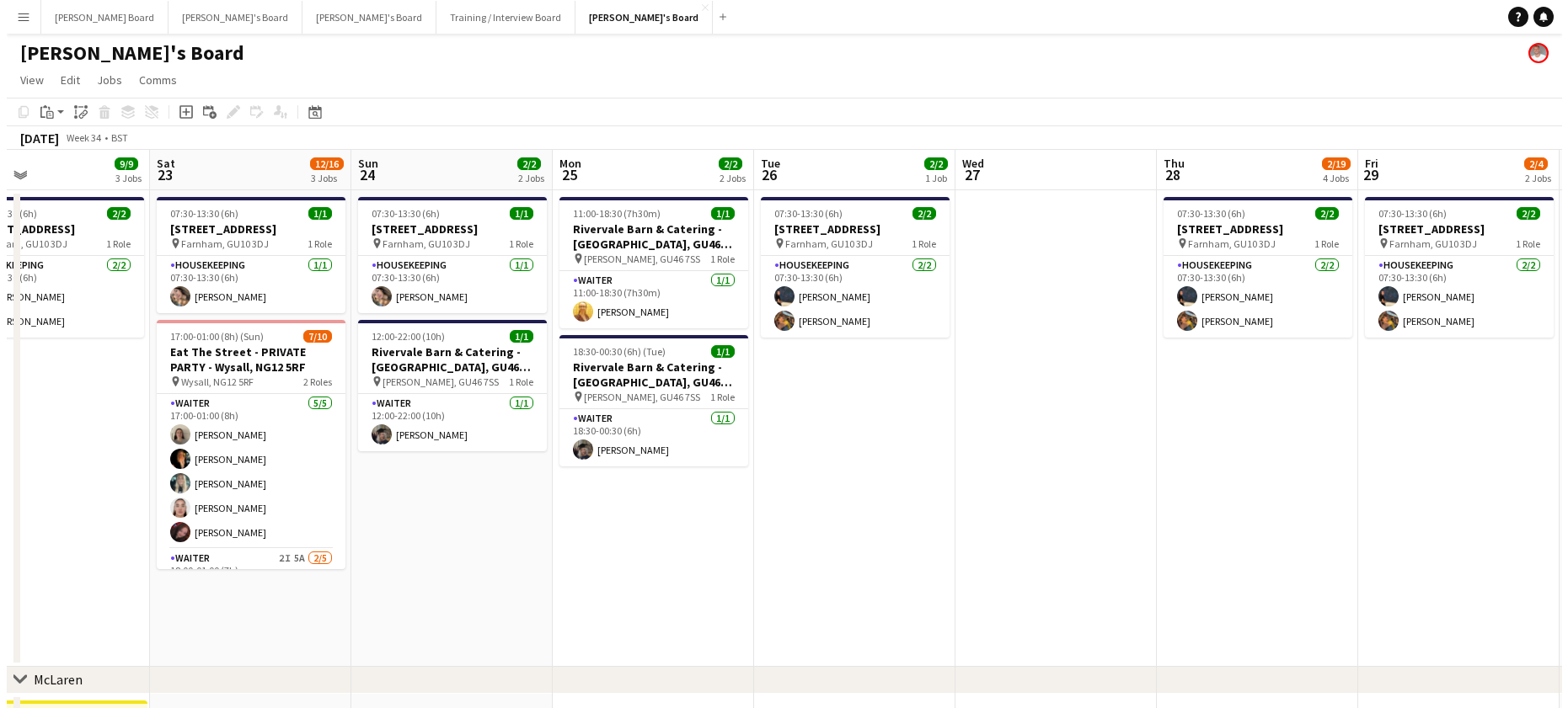
scroll to position [0, 405]
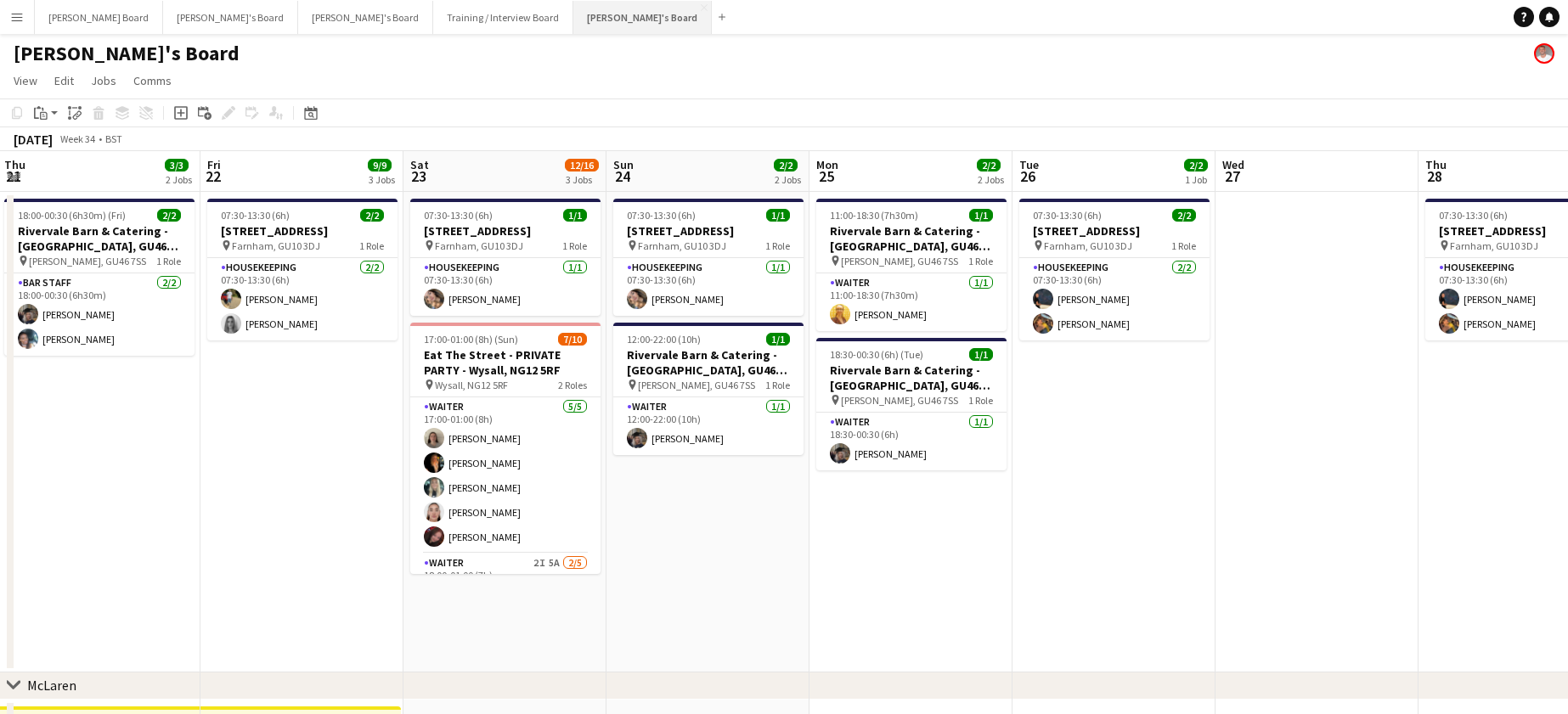
click at [573, 18] on button "Jakub's Board Close" at bounding box center [642, 18] width 138 height 34
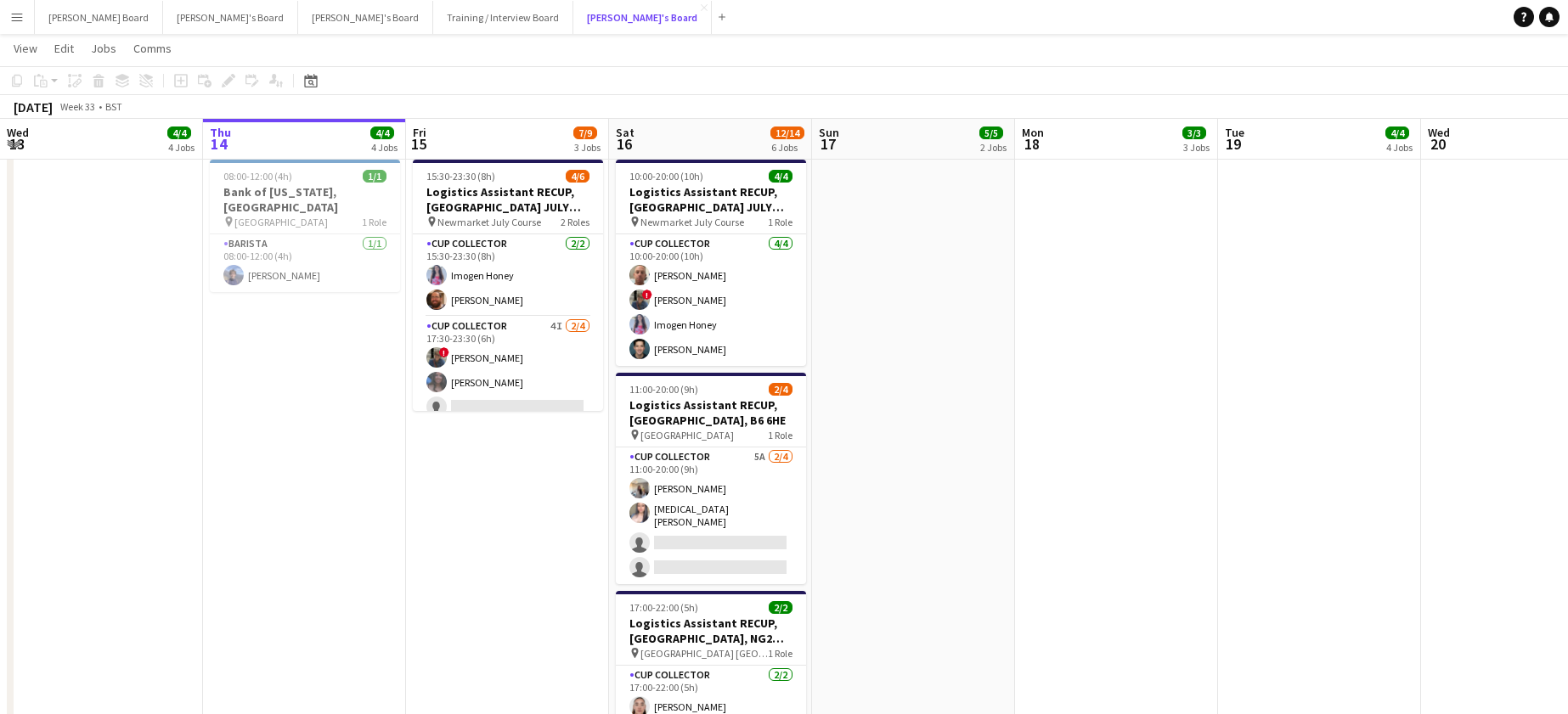
scroll to position [1359, 0]
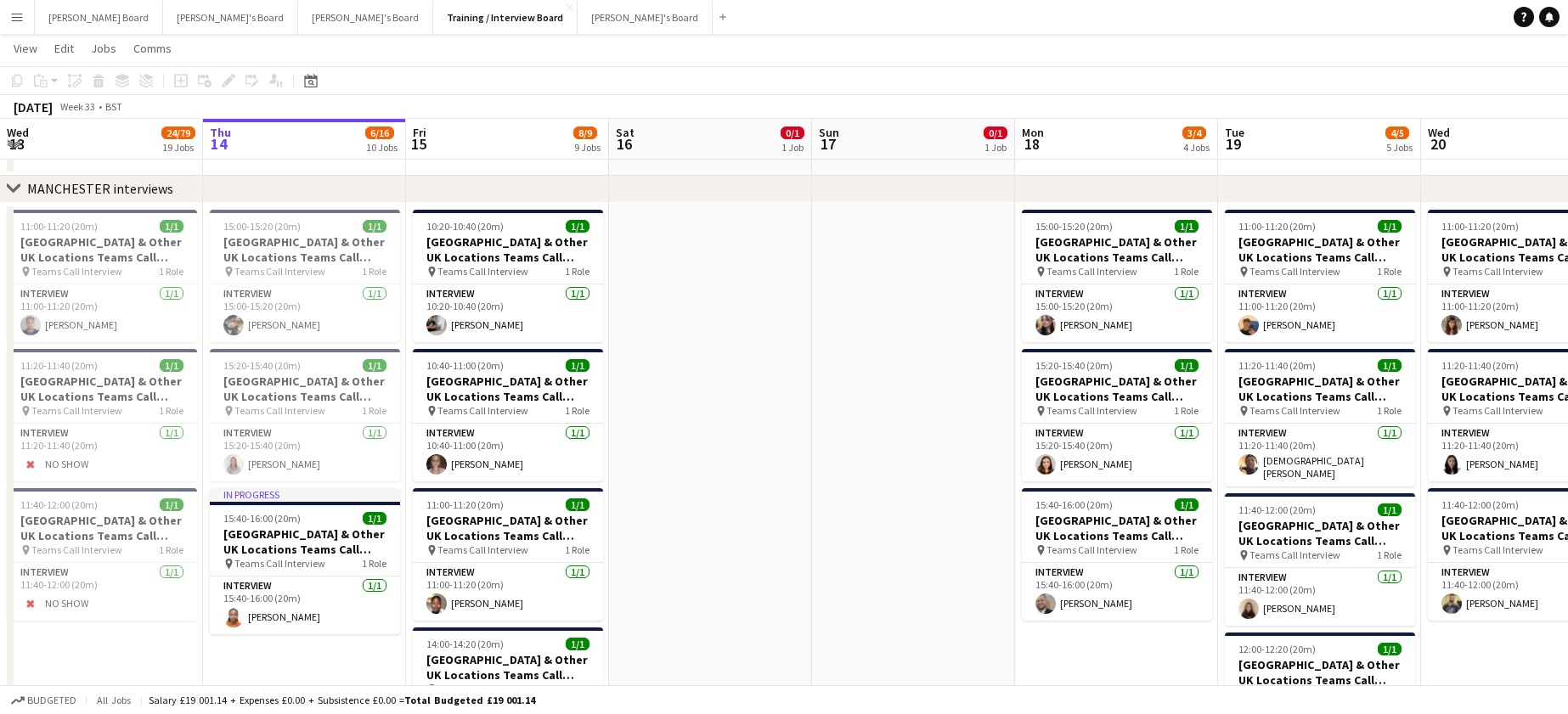
scroll to position [2492, 0]
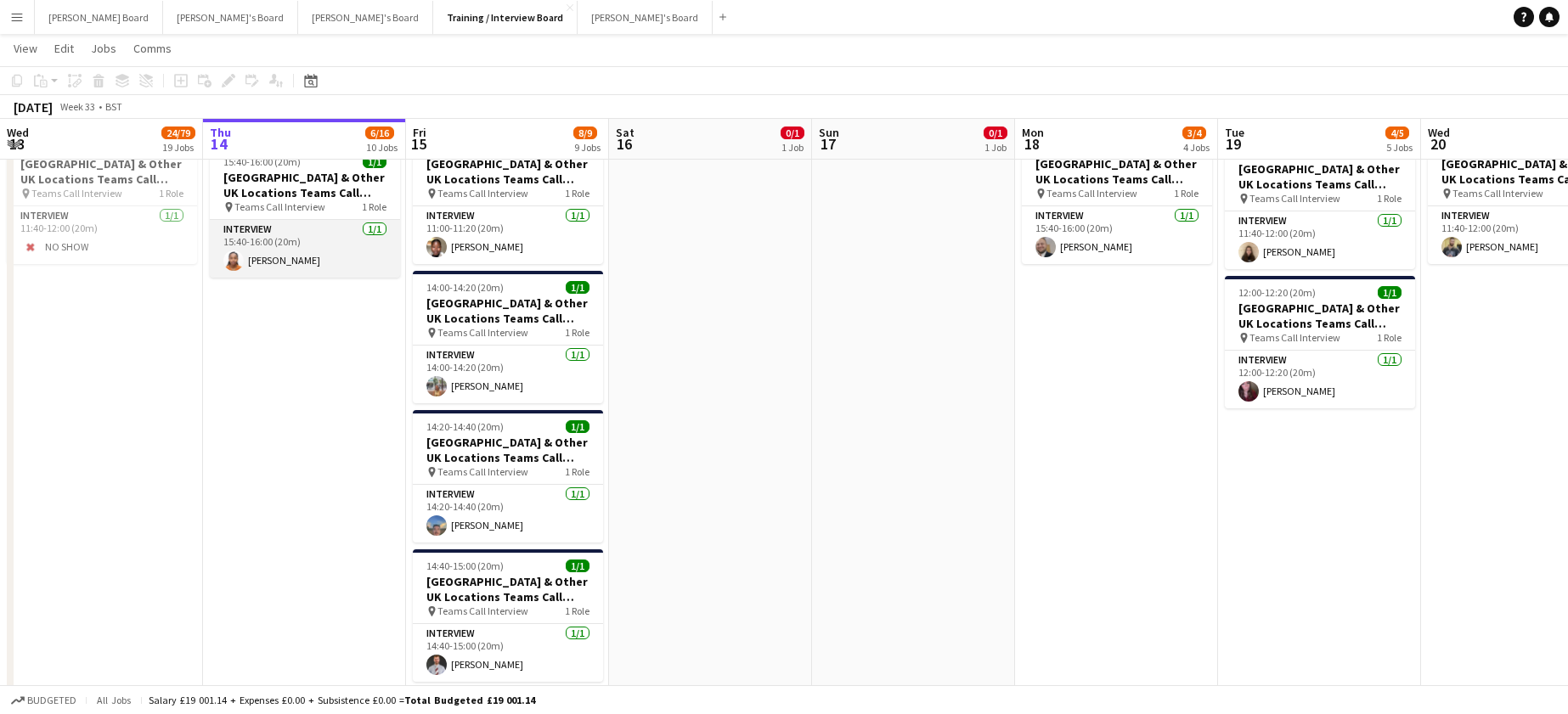
click at [280, 264] on app-card-role "Interview [DATE] 15:40-16:00 (20m) [PERSON_NAME]" at bounding box center [305, 249] width 190 height 58
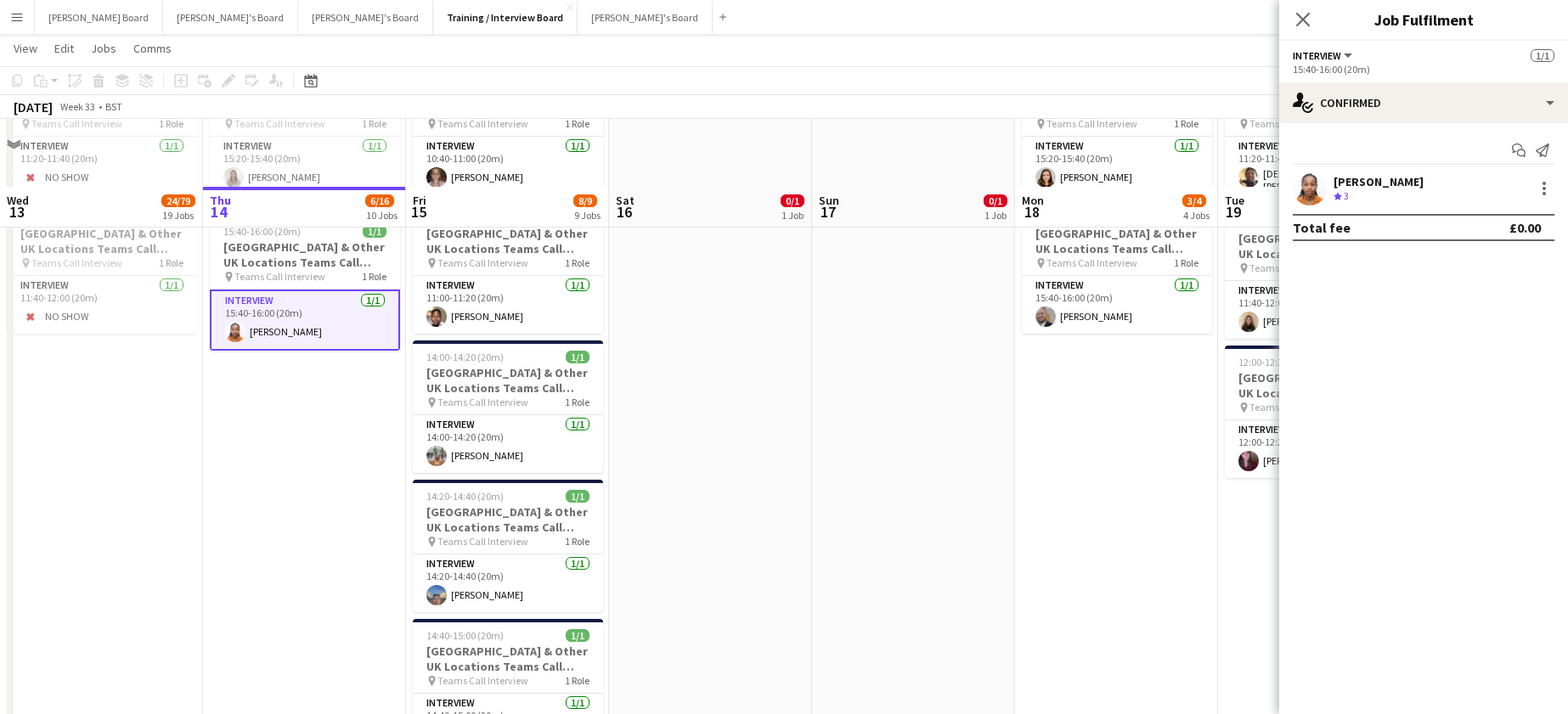
scroll to position [2152, 0]
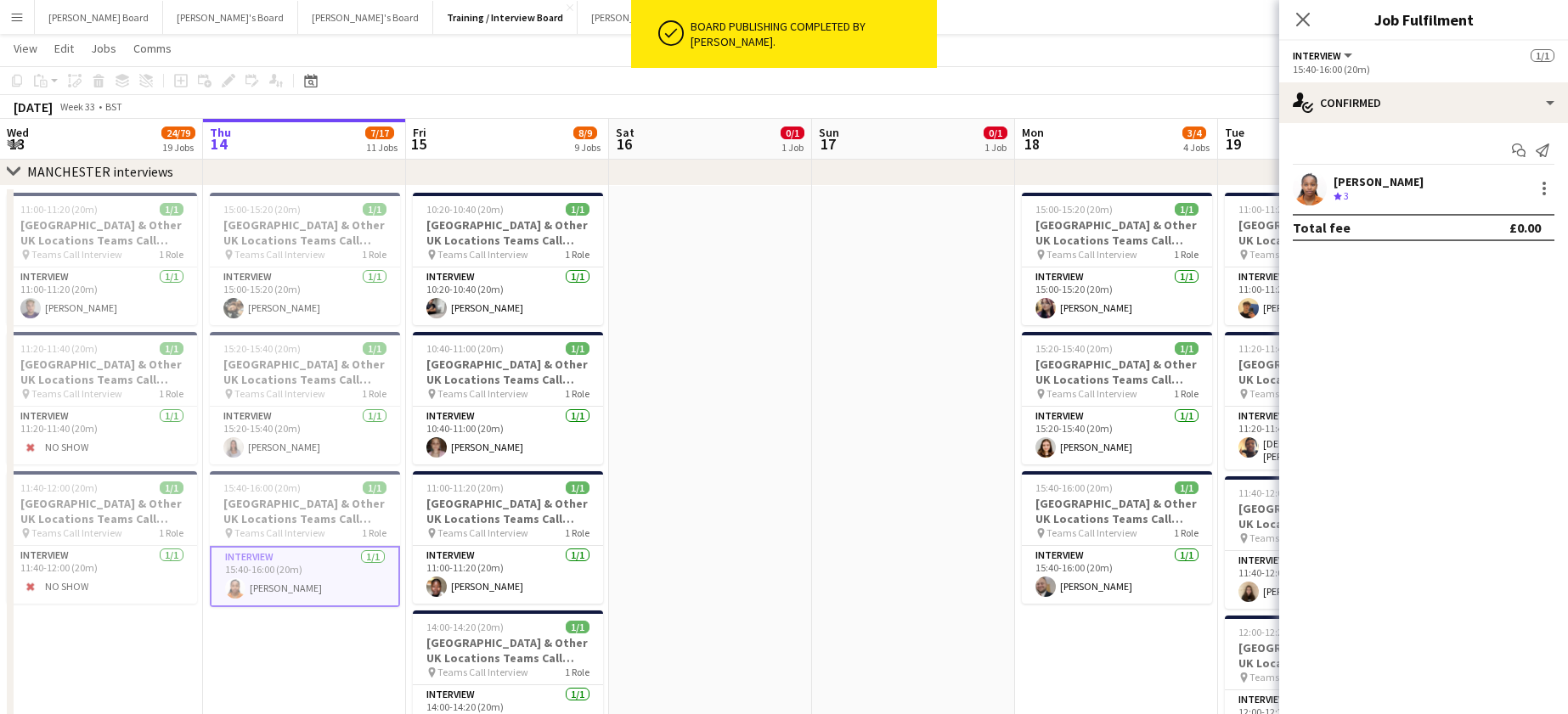
drag, startPoint x: 718, startPoint y: 383, endPoint x: 729, endPoint y: 366, distance: 20.2
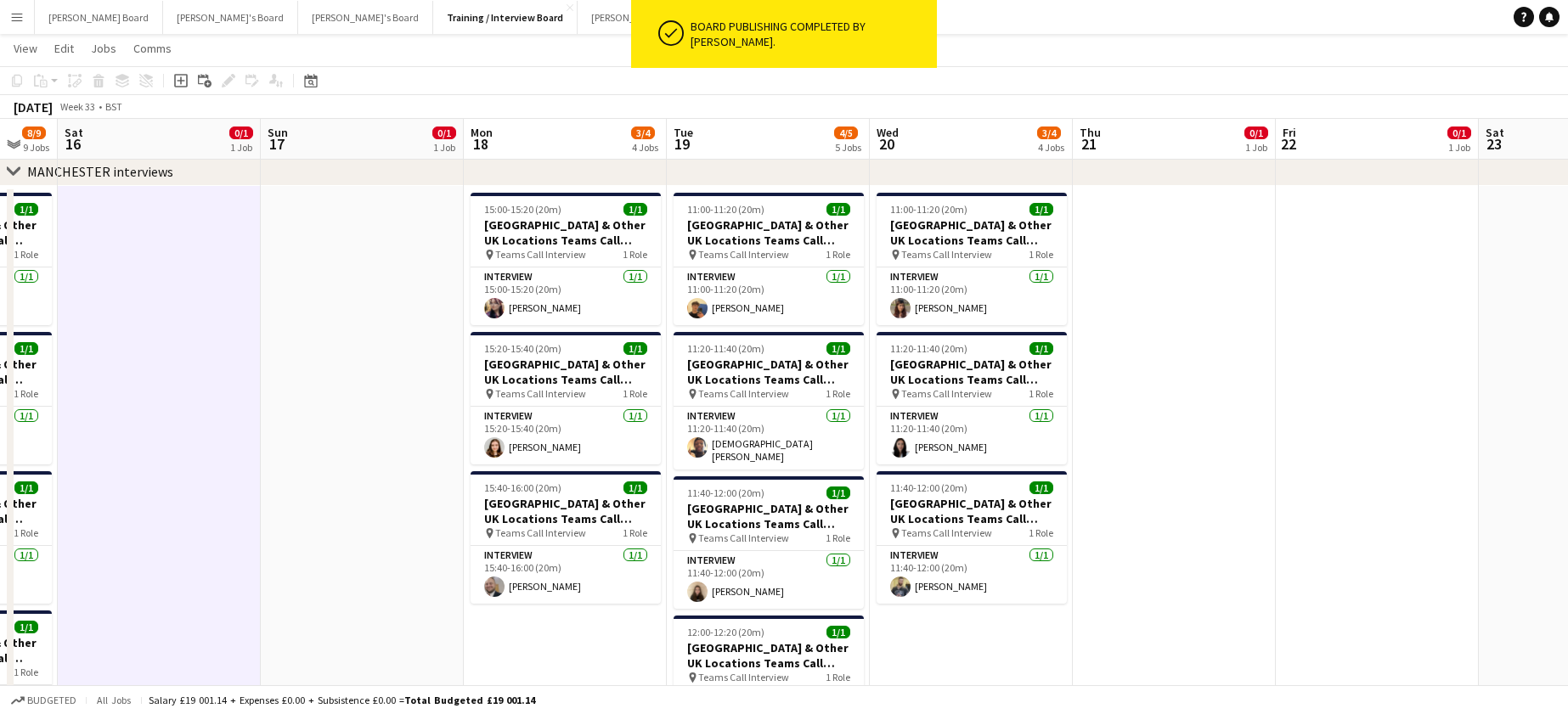
drag, startPoint x: 973, startPoint y: 517, endPoint x: 567, endPoint y: 532, distance: 406.3
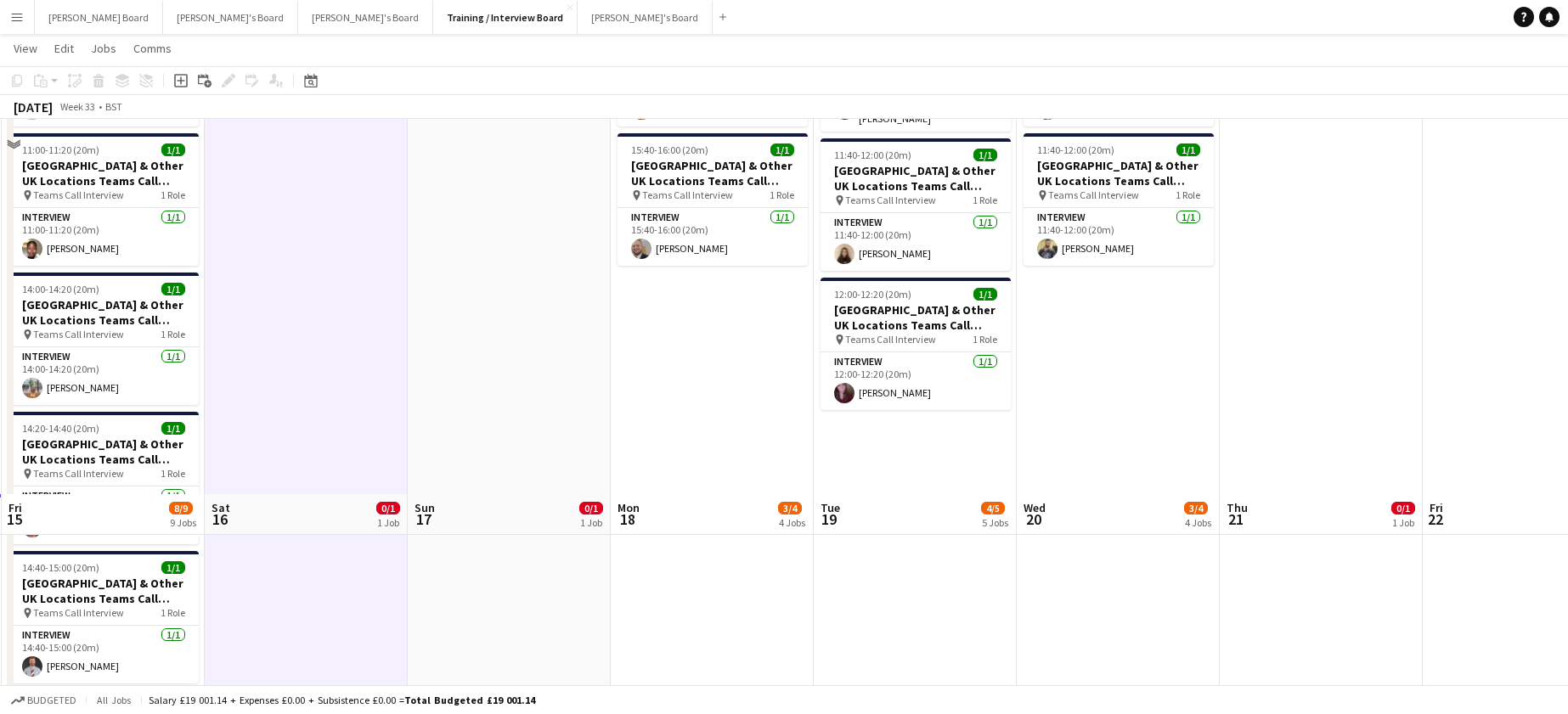
scroll to position [2488, 0]
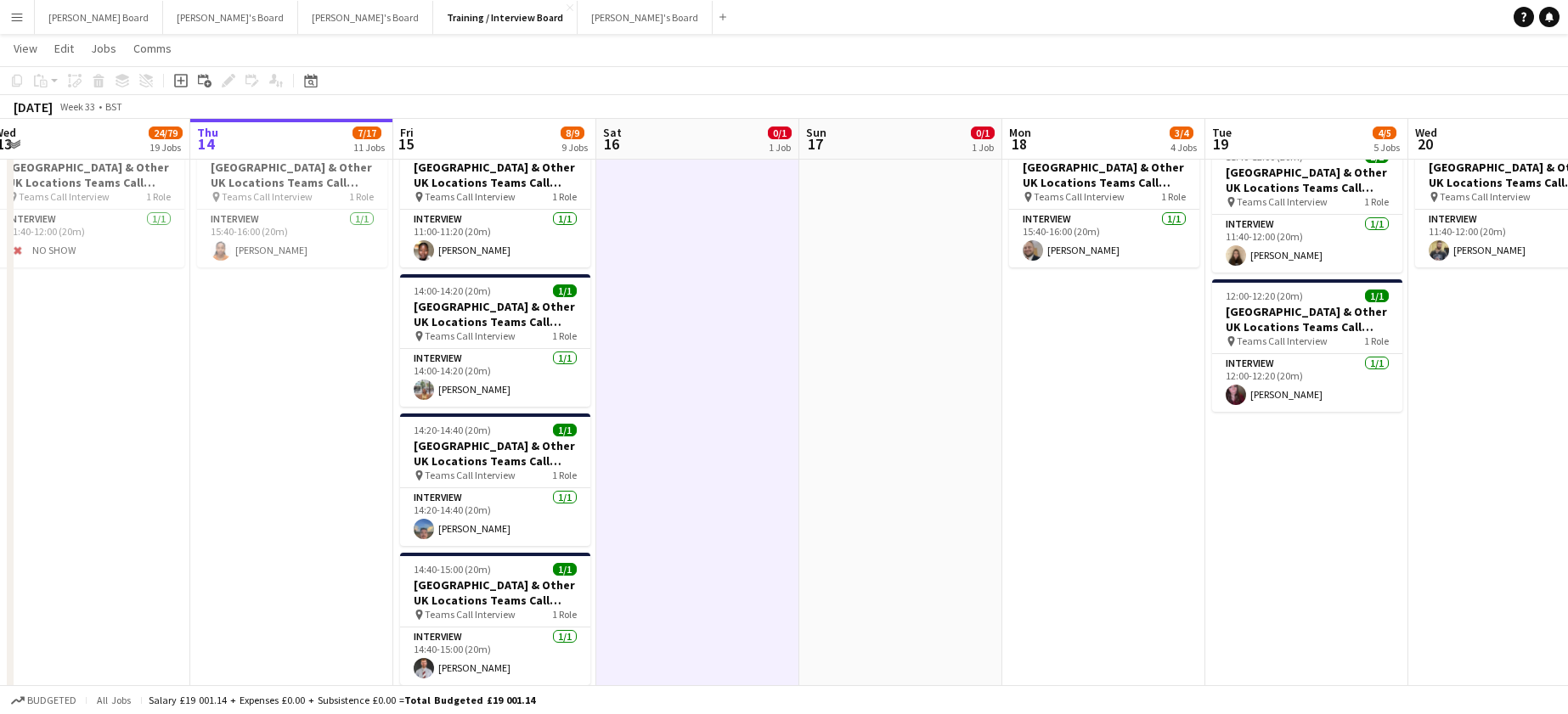
drag, startPoint x: 817, startPoint y: 435, endPoint x: 947, endPoint y: 439, distance: 130.1
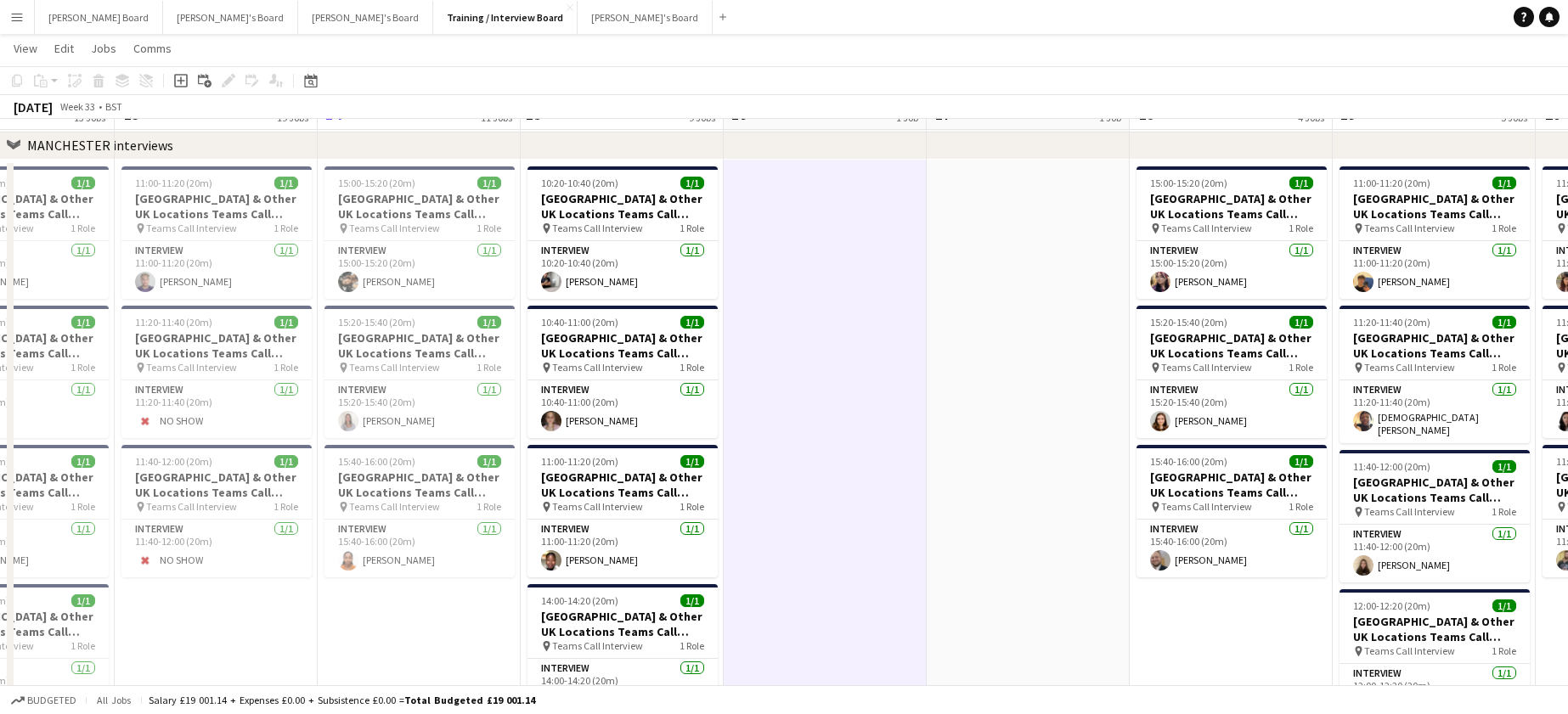
scroll to position [2148, 0]
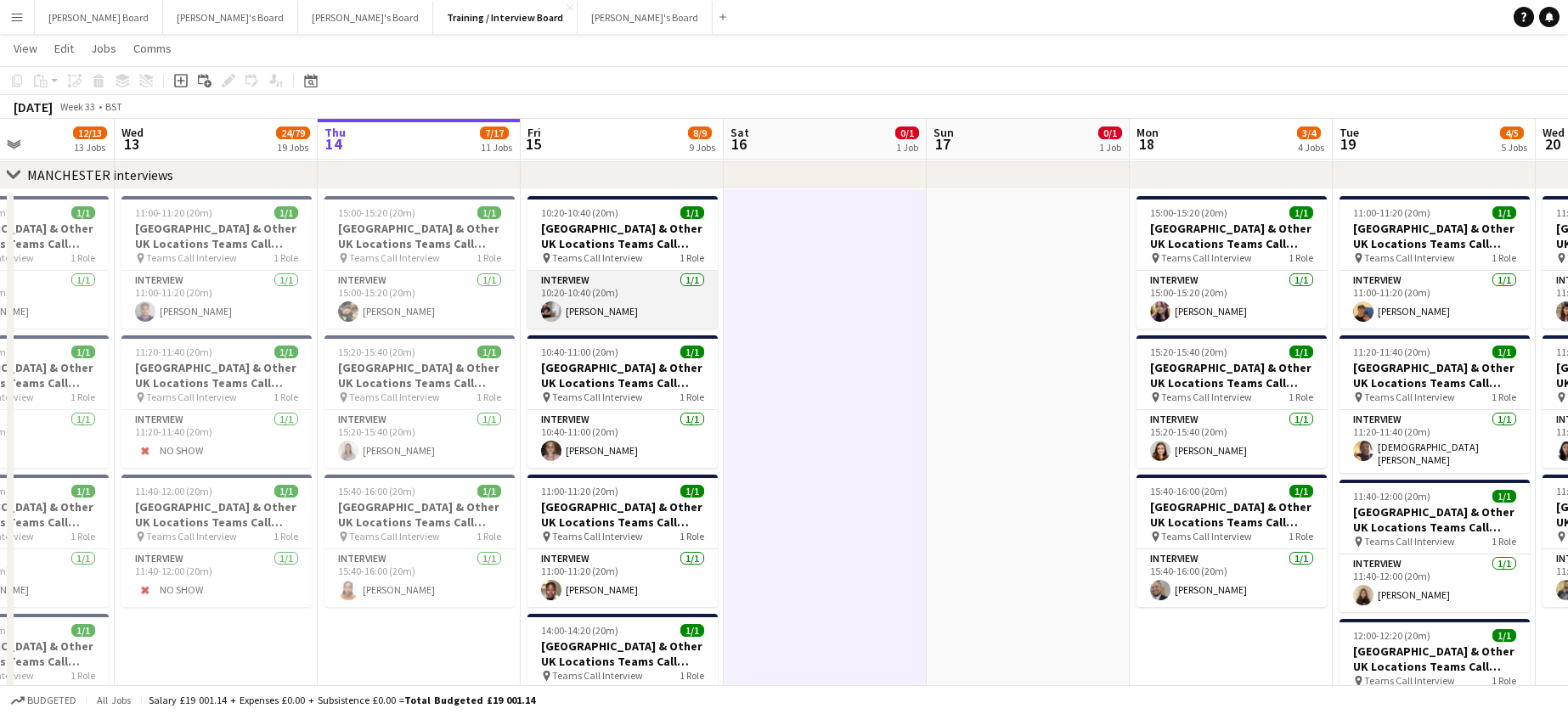
click at [650, 298] on app-card-role "Interview 1/1 10:20-10:40 (20m) Liam Knighton" at bounding box center [622, 300] width 190 height 58
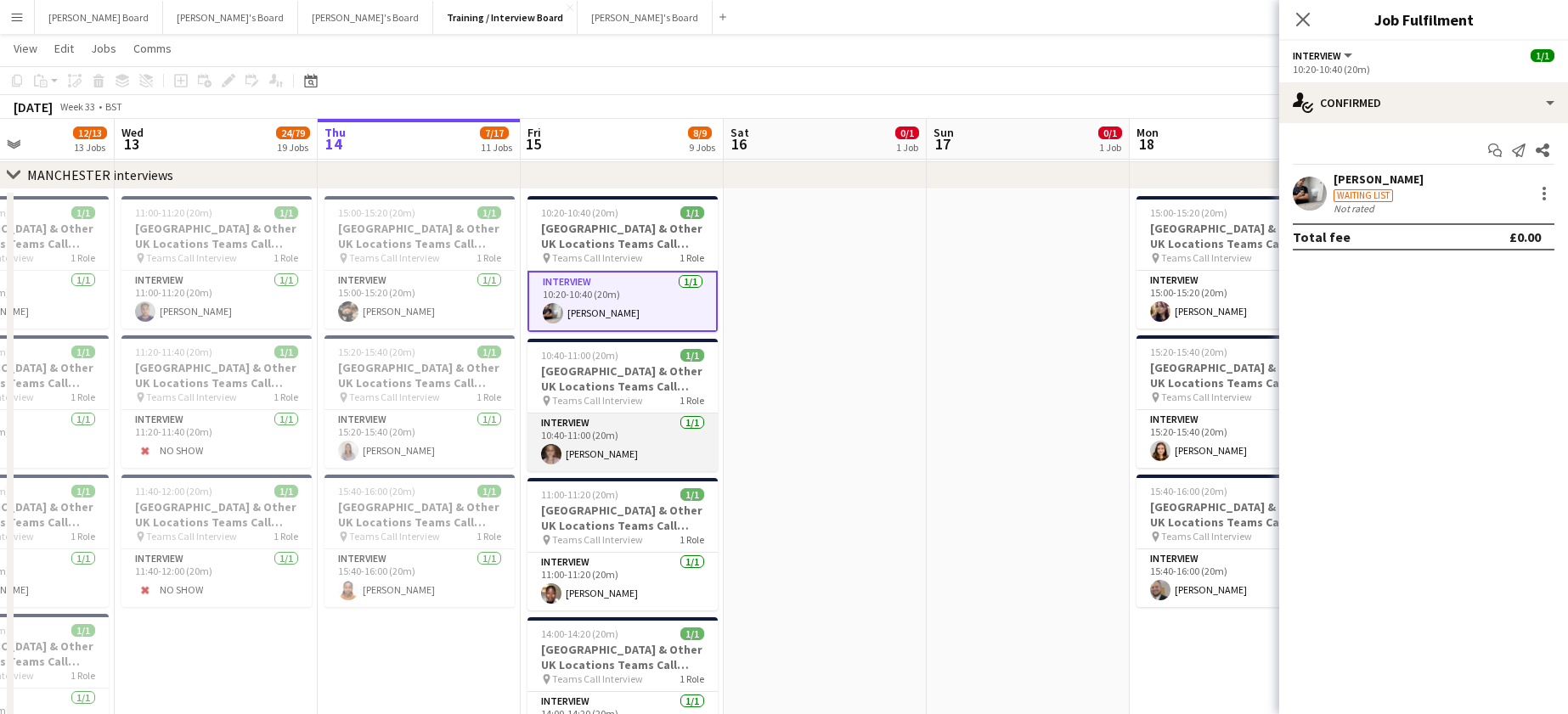
click at [630, 445] on app-card-role "Interview 1/1 10:40-11:00 (20m) Roksana Sloma" at bounding box center [622, 443] width 190 height 58
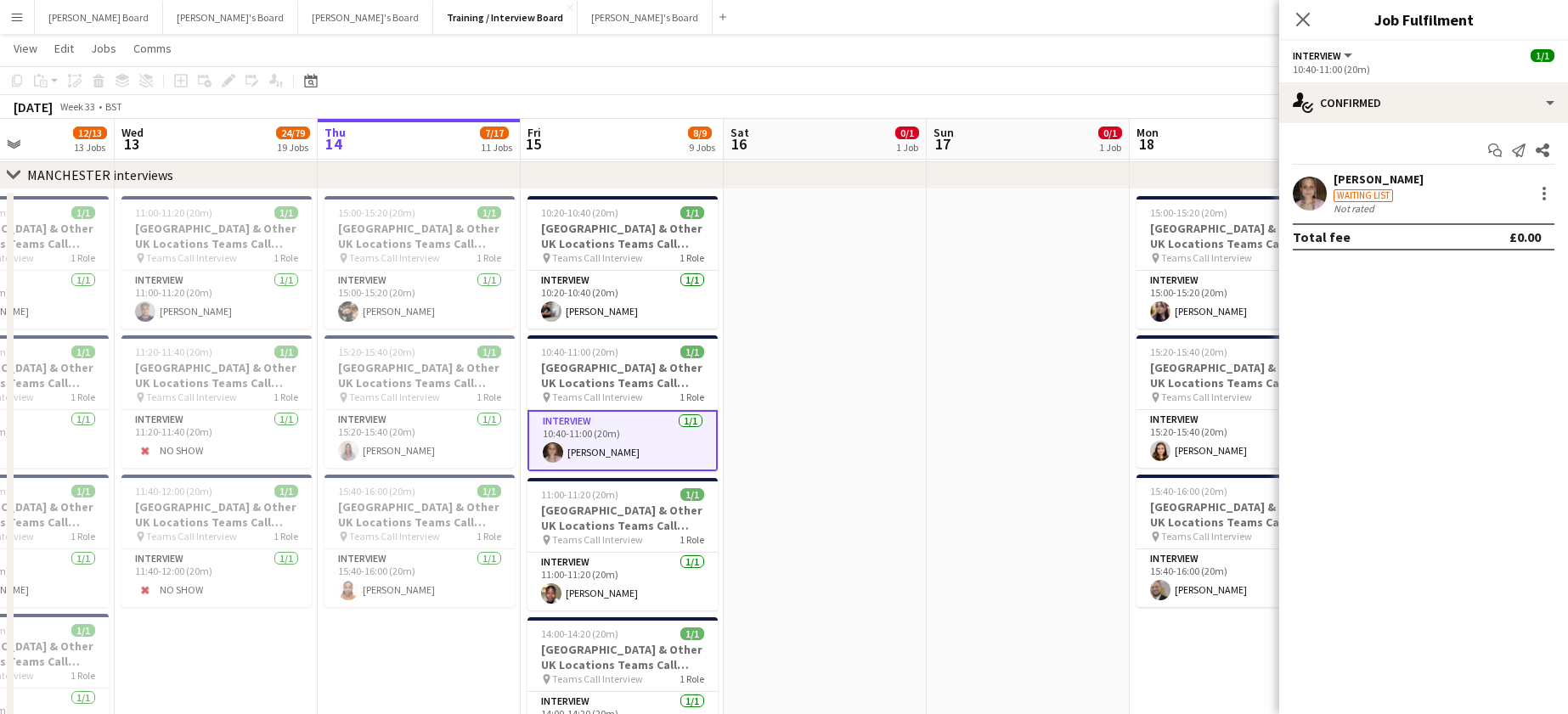
drag, startPoint x: 1056, startPoint y: 451, endPoint x: 744, endPoint y: 435, distance: 312.4
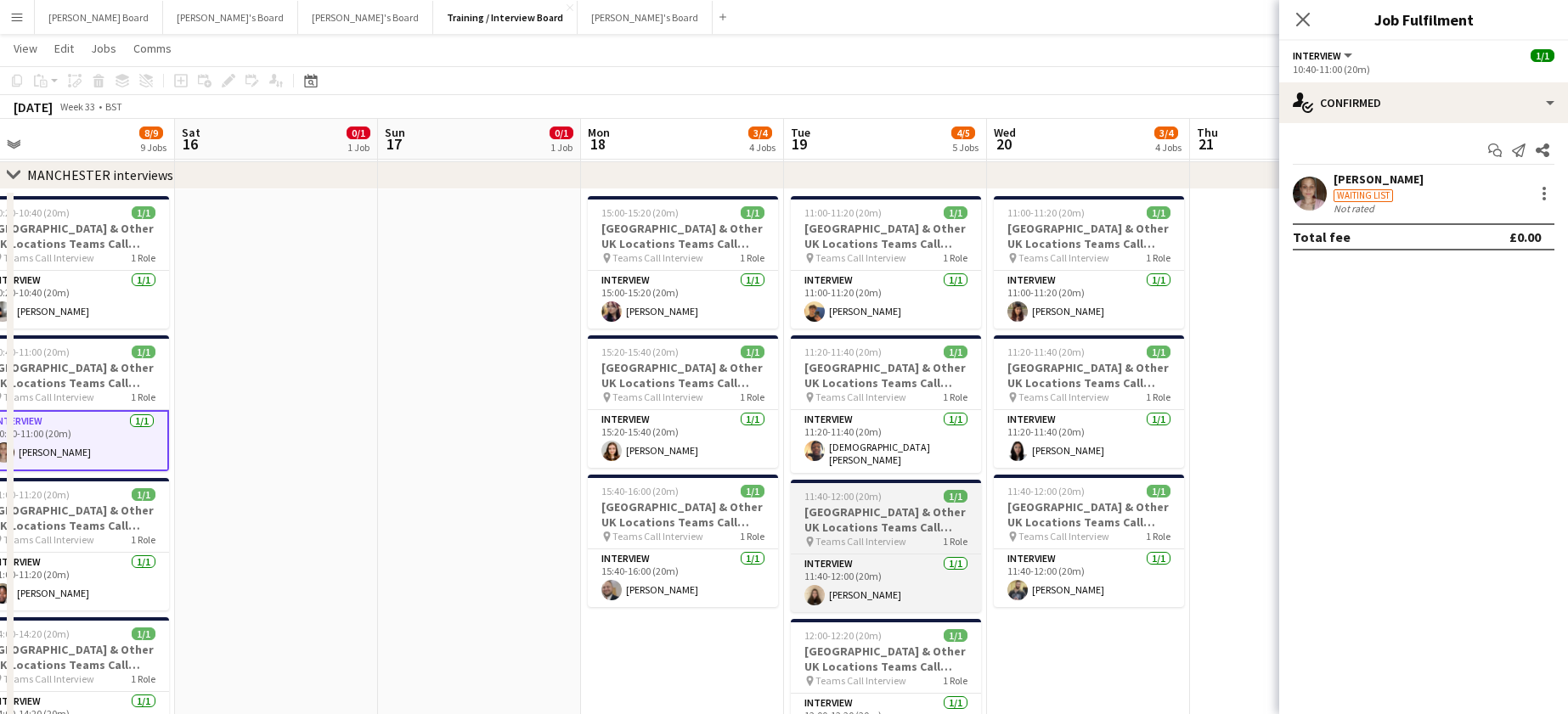
drag, startPoint x: 1146, startPoint y: 529, endPoint x: 830, endPoint y: 513, distance: 316.4
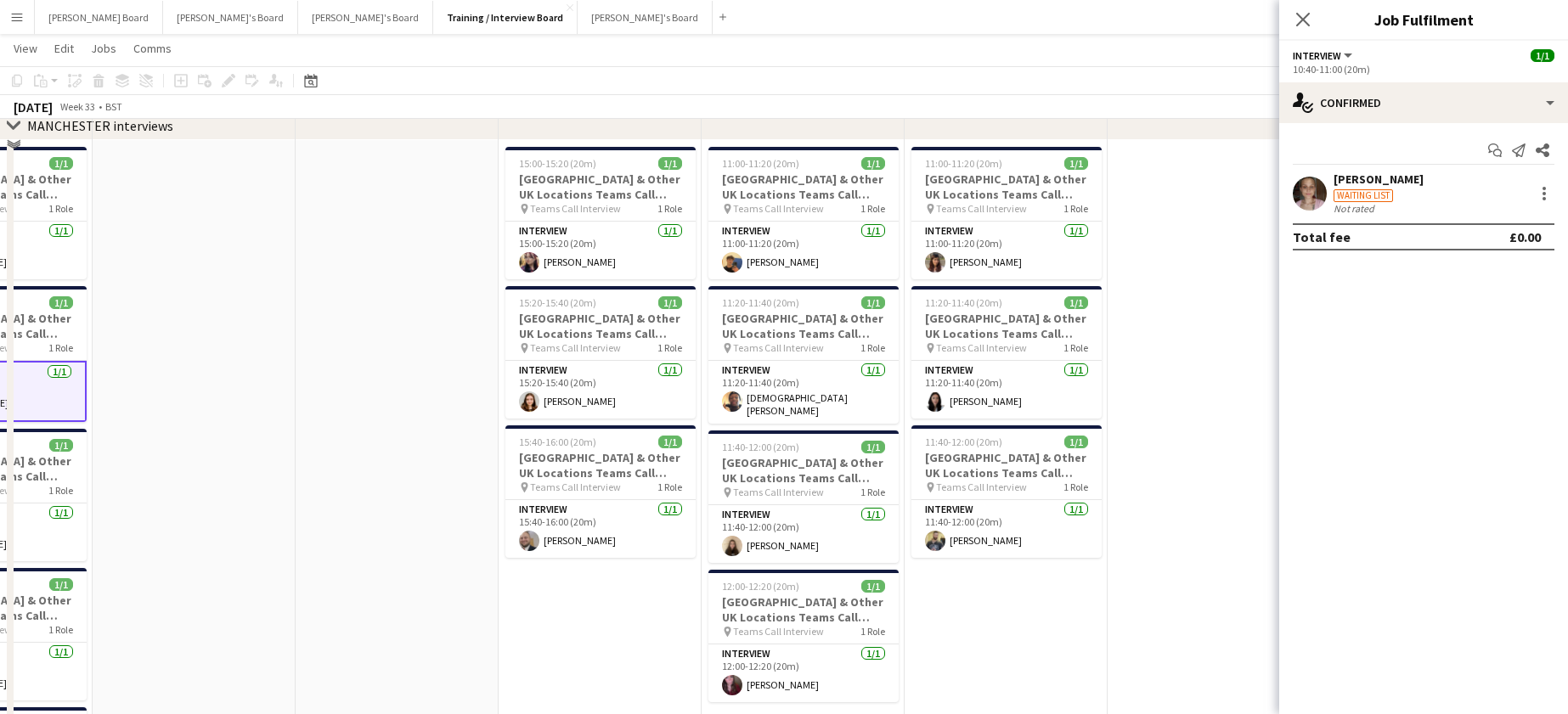
scroll to position [2262, 0]
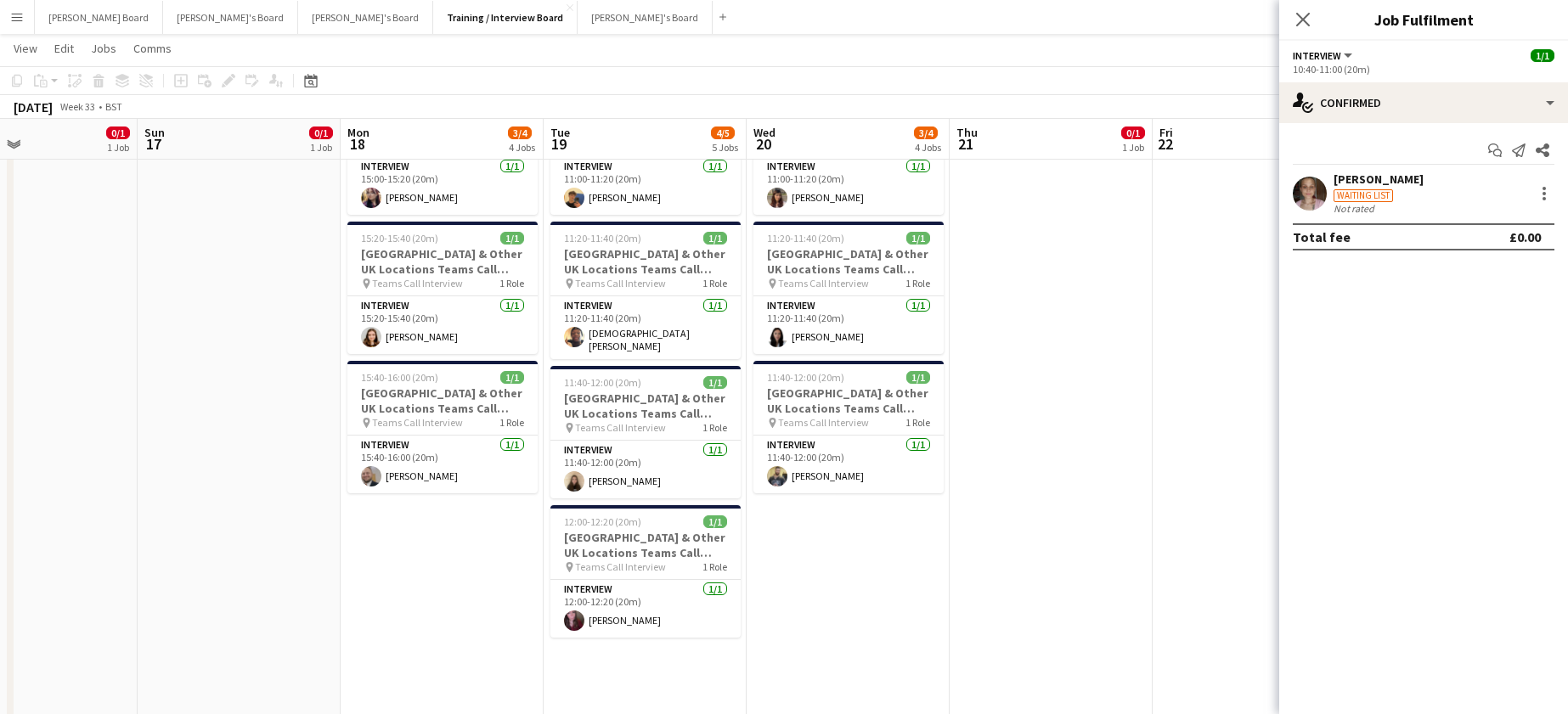
drag, startPoint x: 1114, startPoint y: 519, endPoint x: 1033, endPoint y: 567, distance: 94.2
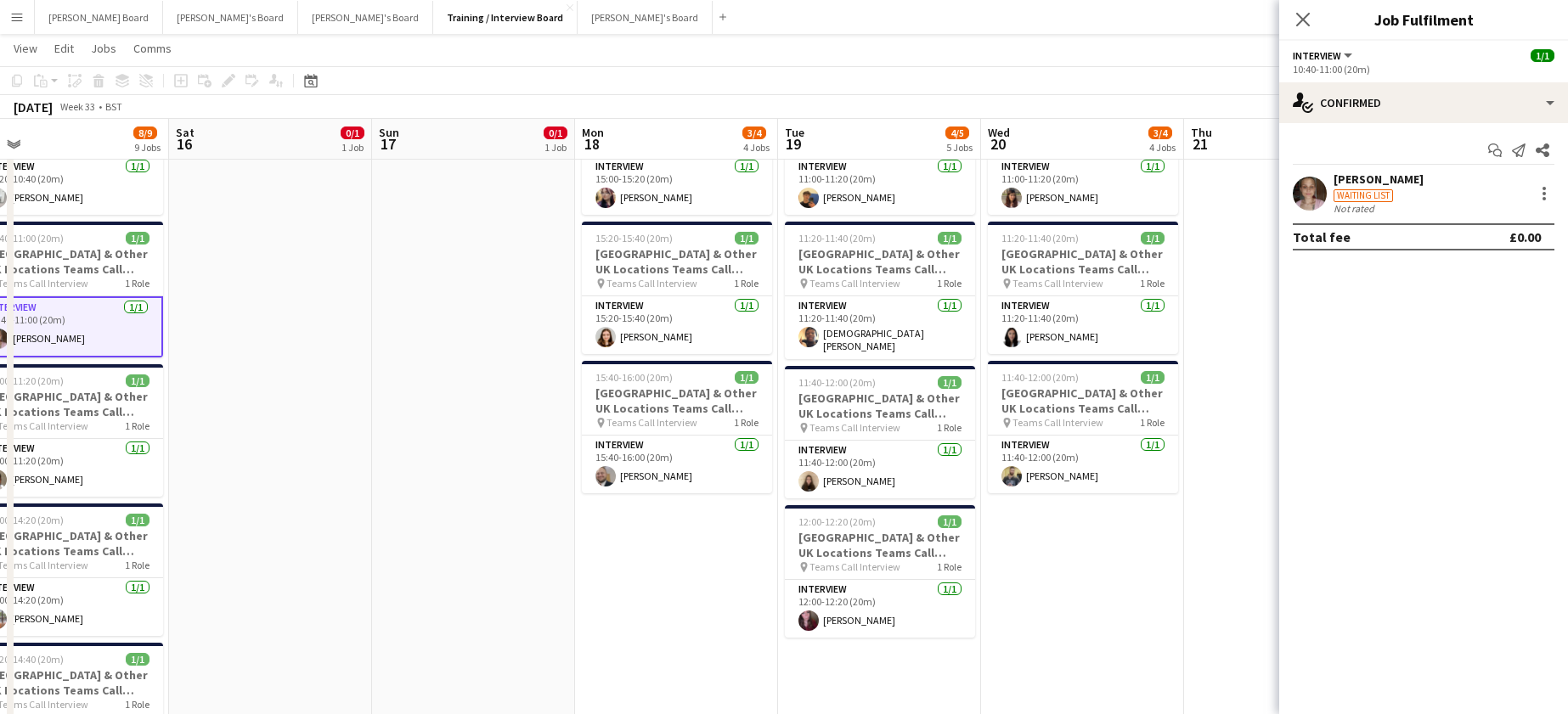
drag, startPoint x: 273, startPoint y: 487, endPoint x: 1068, endPoint y: 541, distance: 796.8
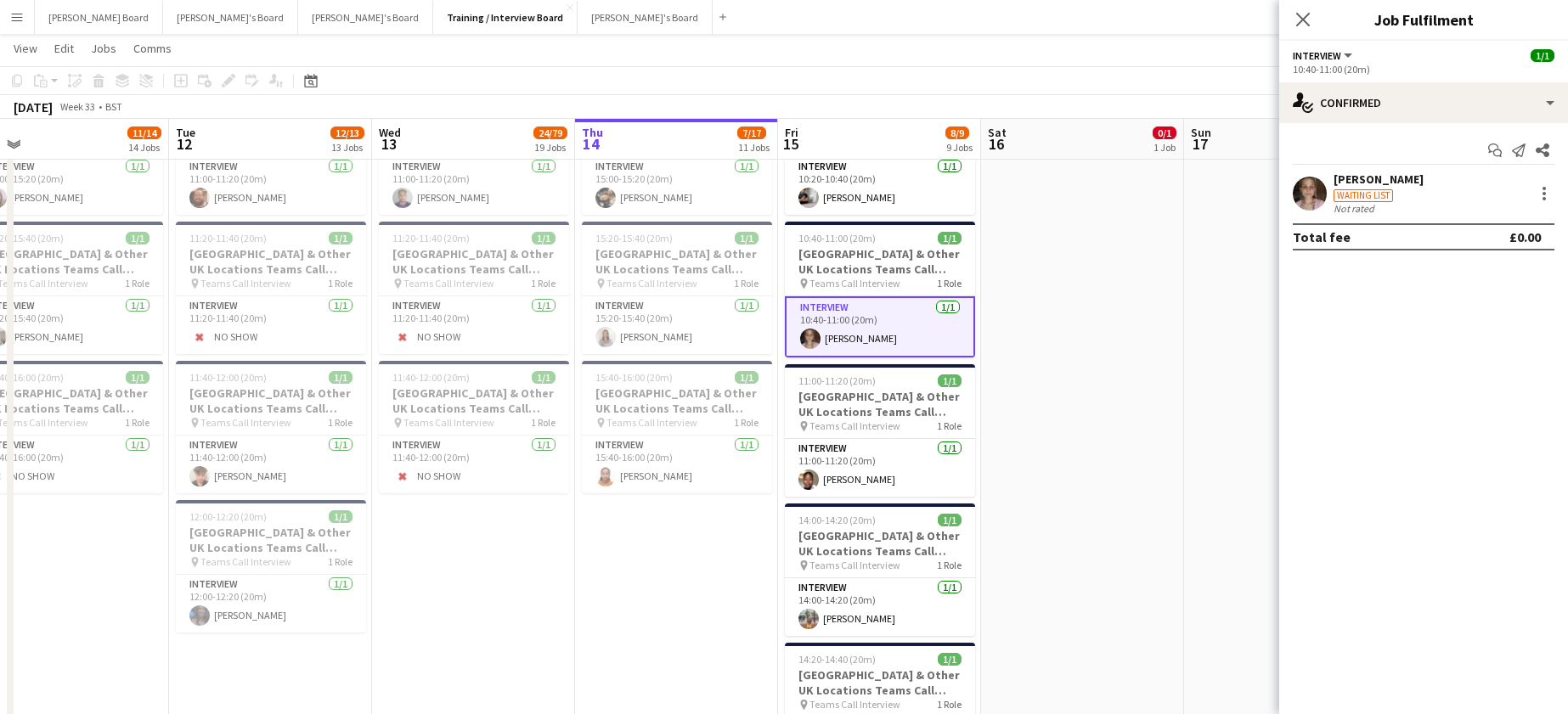
scroll to position [0, 487]
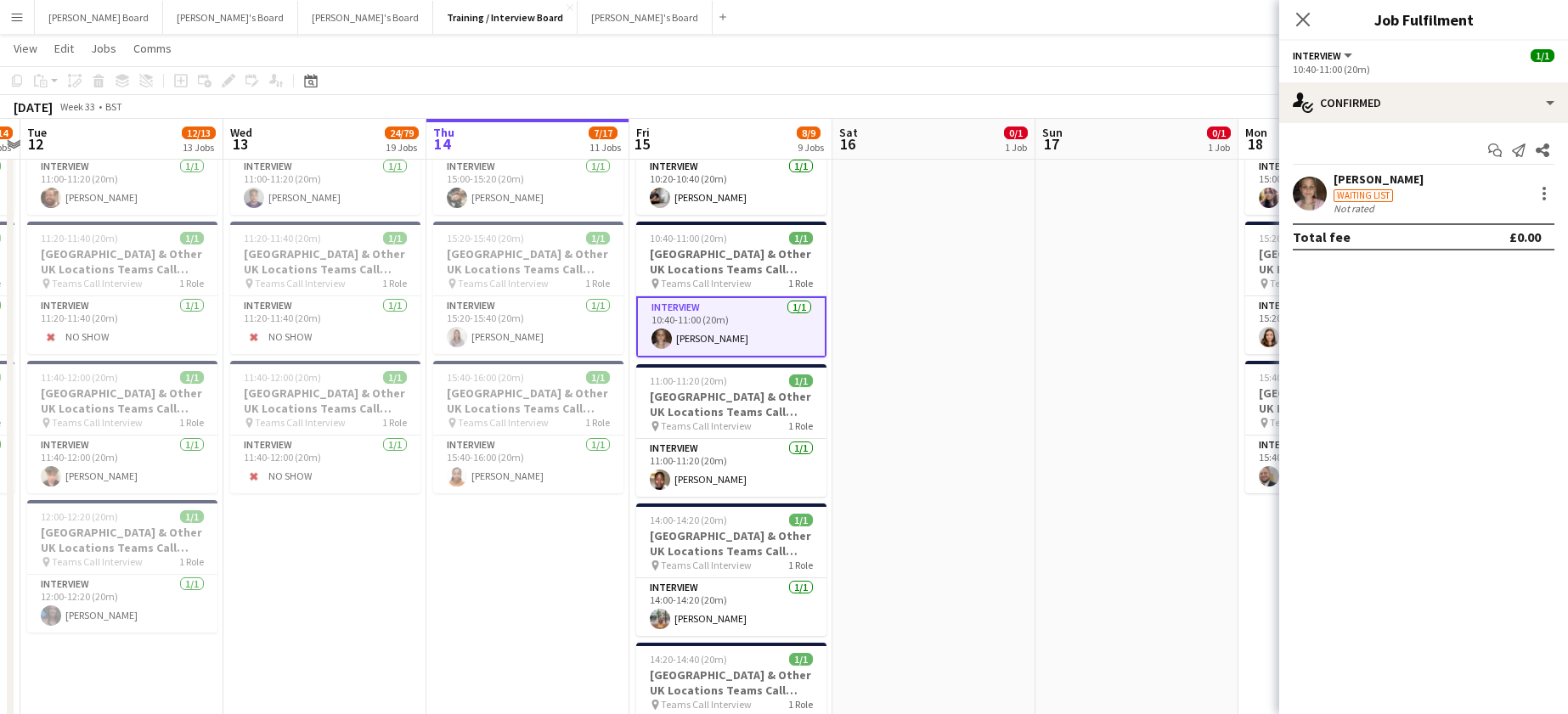
drag, startPoint x: 850, startPoint y: 479, endPoint x: 1018, endPoint y: 471, distance: 168.2
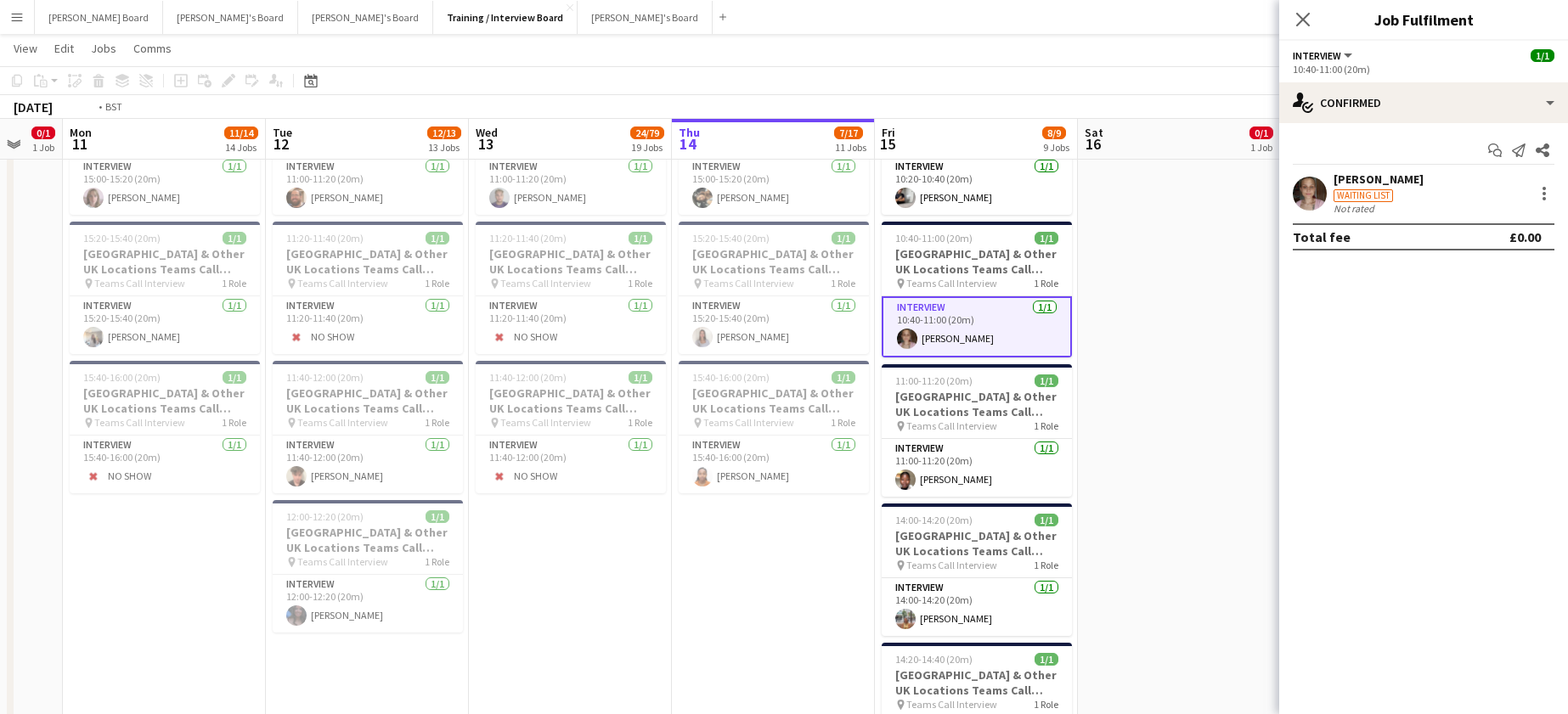
drag, startPoint x: 427, startPoint y: 535, endPoint x: 842, endPoint y: 589, distance: 418.5
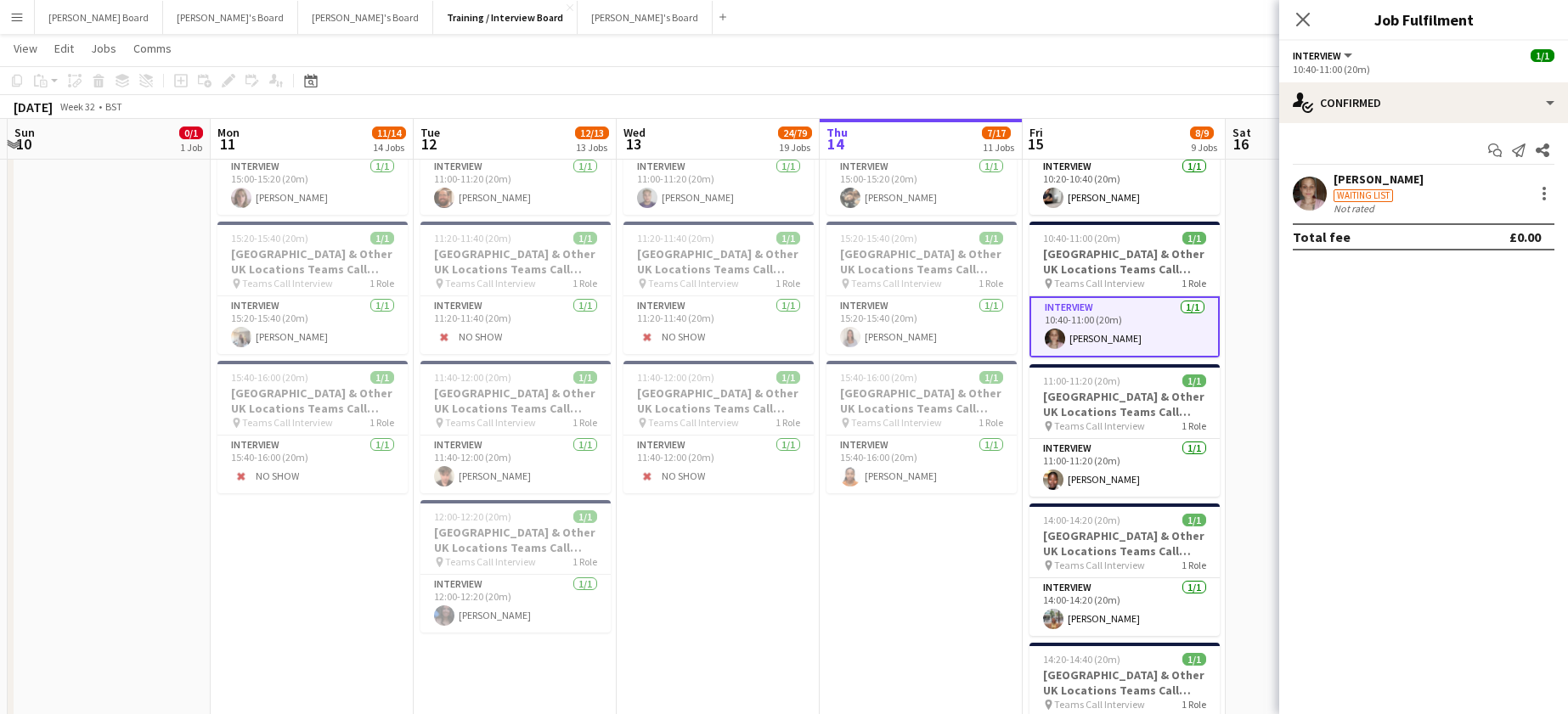
scroll to position [0, 695]
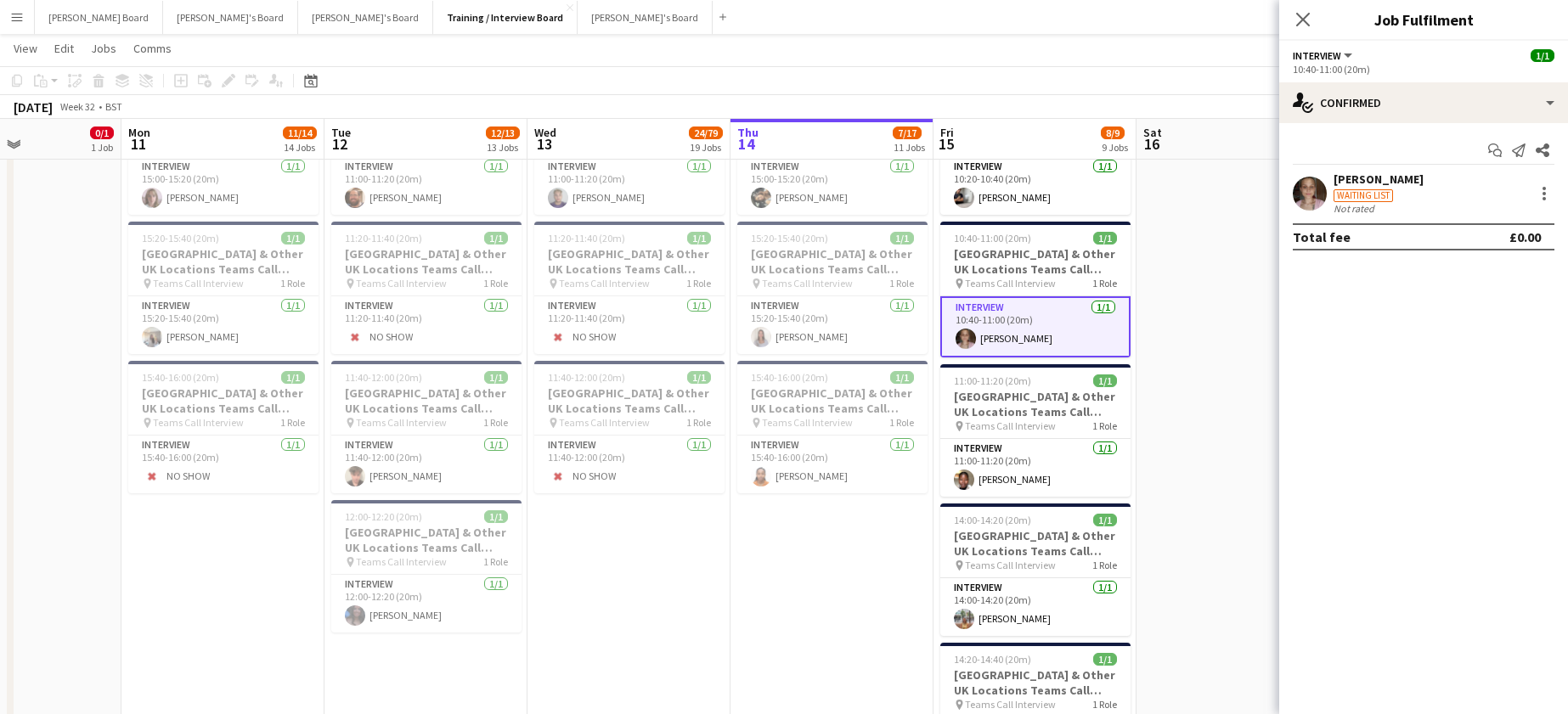
drag, startPoint x: 893, startPoint y: 609, endPoint x: 733, endPoint y: 607, distance: 160.0
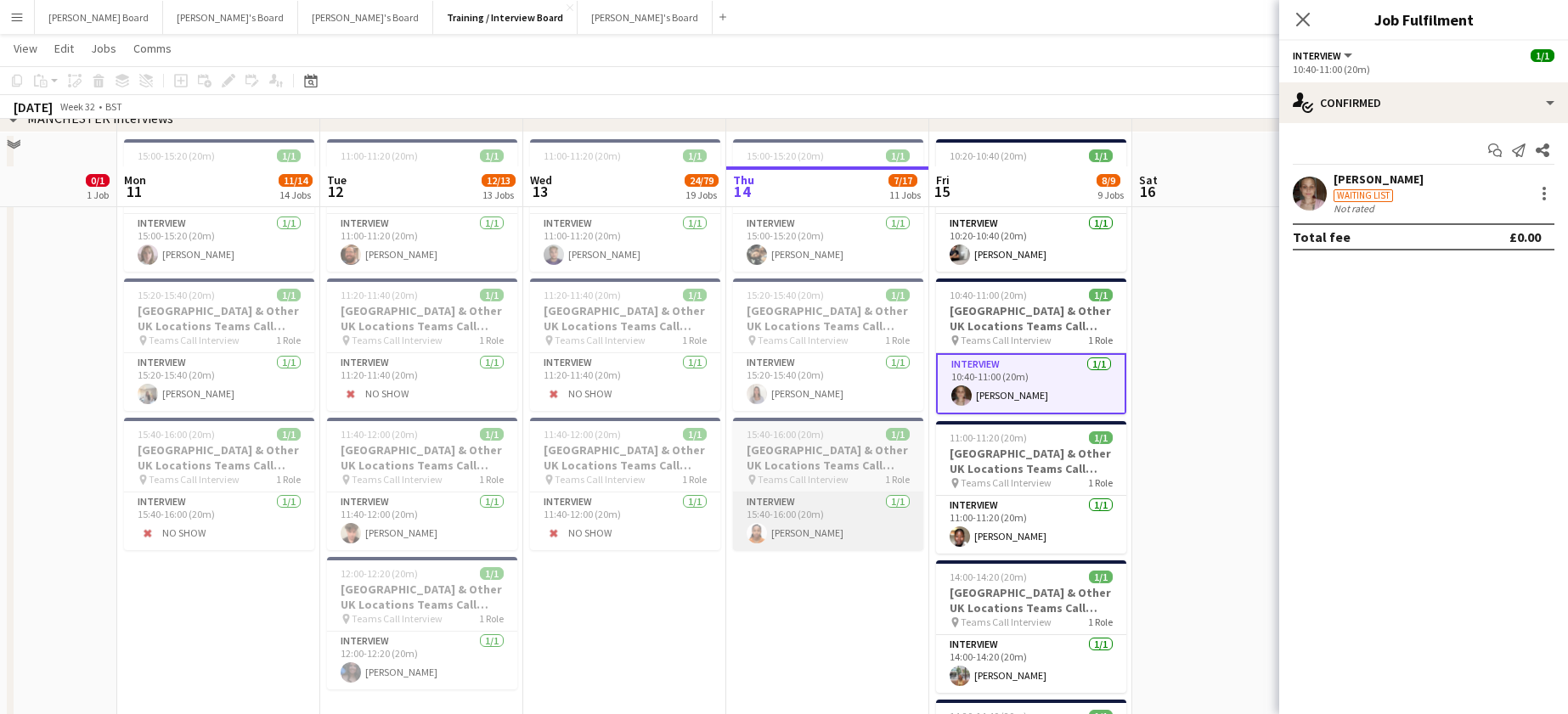
scroll to position [2148, 0]
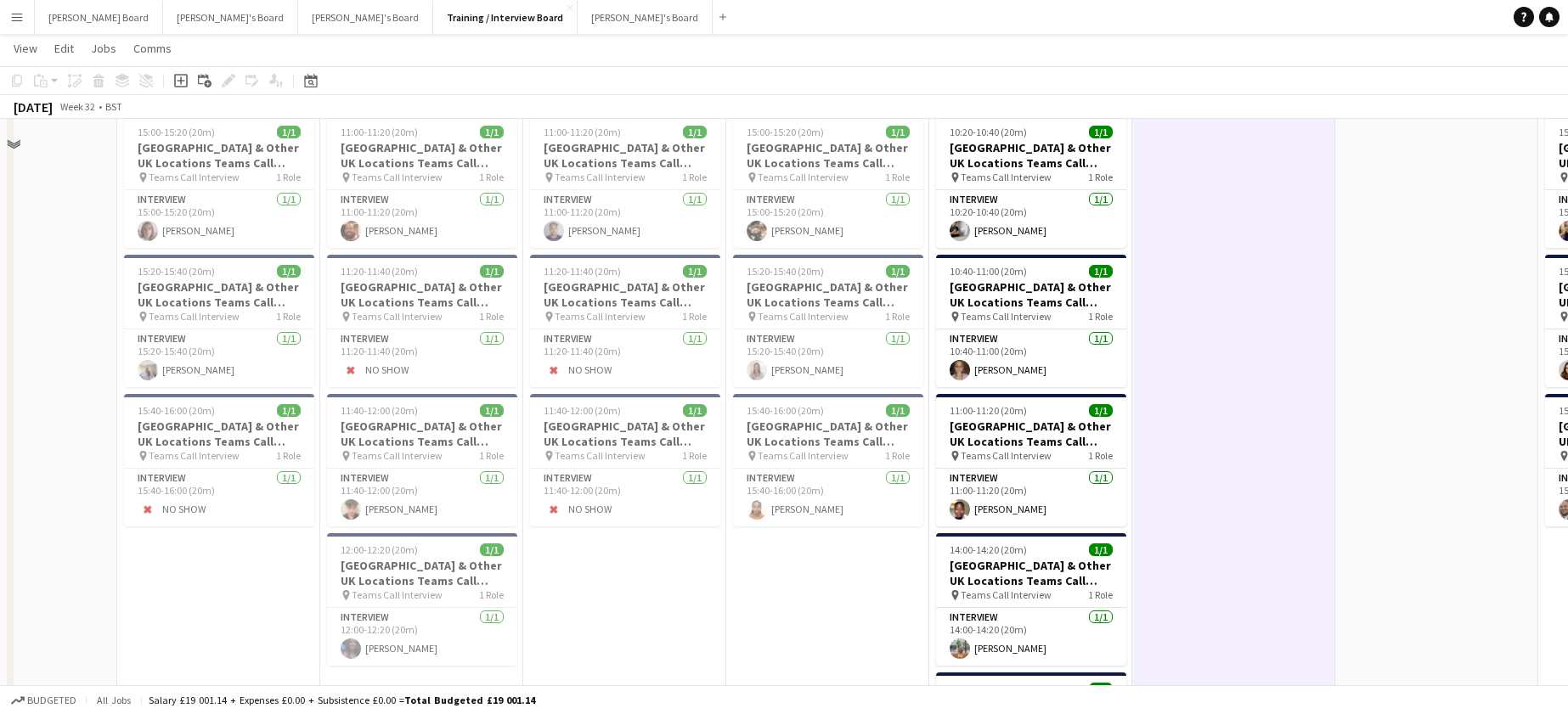
scroll to position [2262, 0]
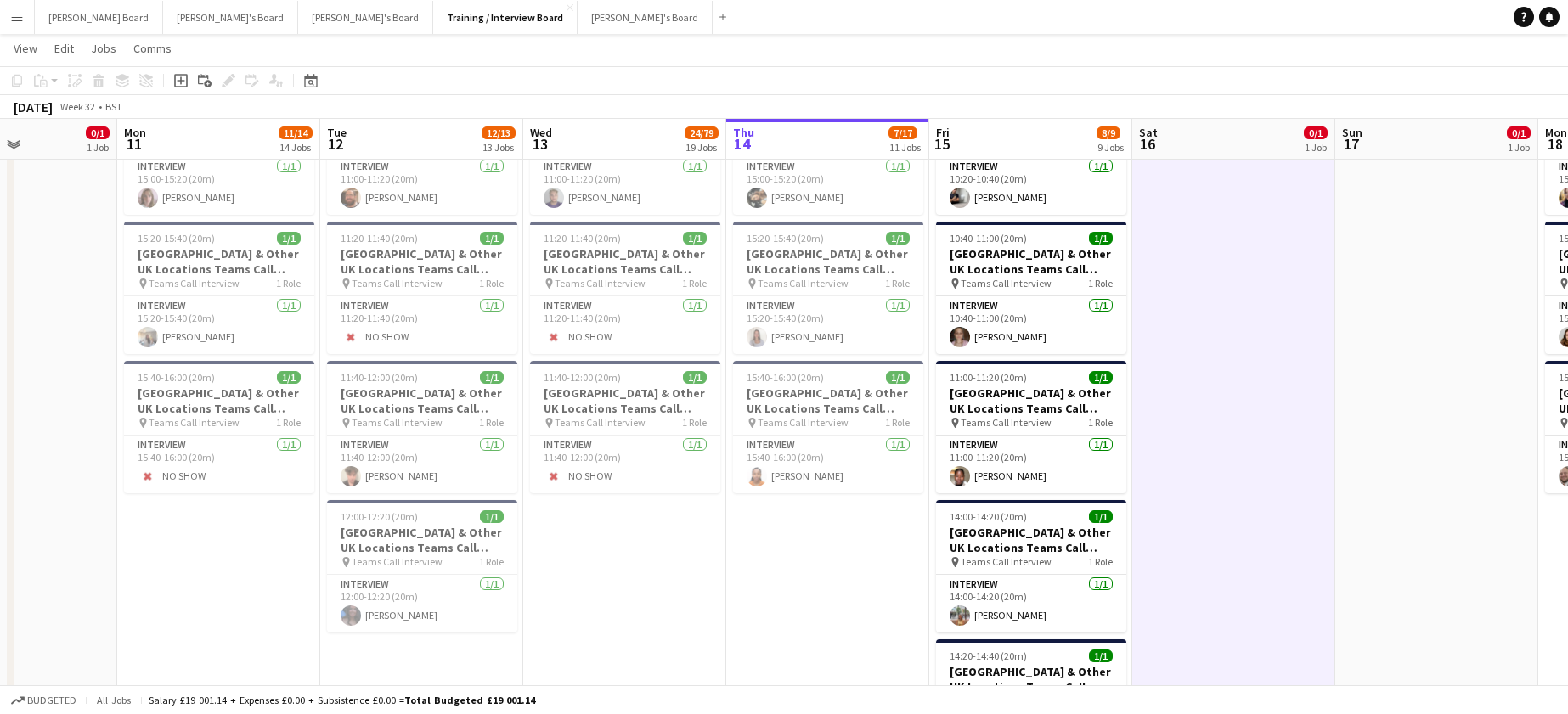
drag, startPoint x: 921, startPoint y: 512, endPoint x: 952, endPoint y: 512, distance: 31.0
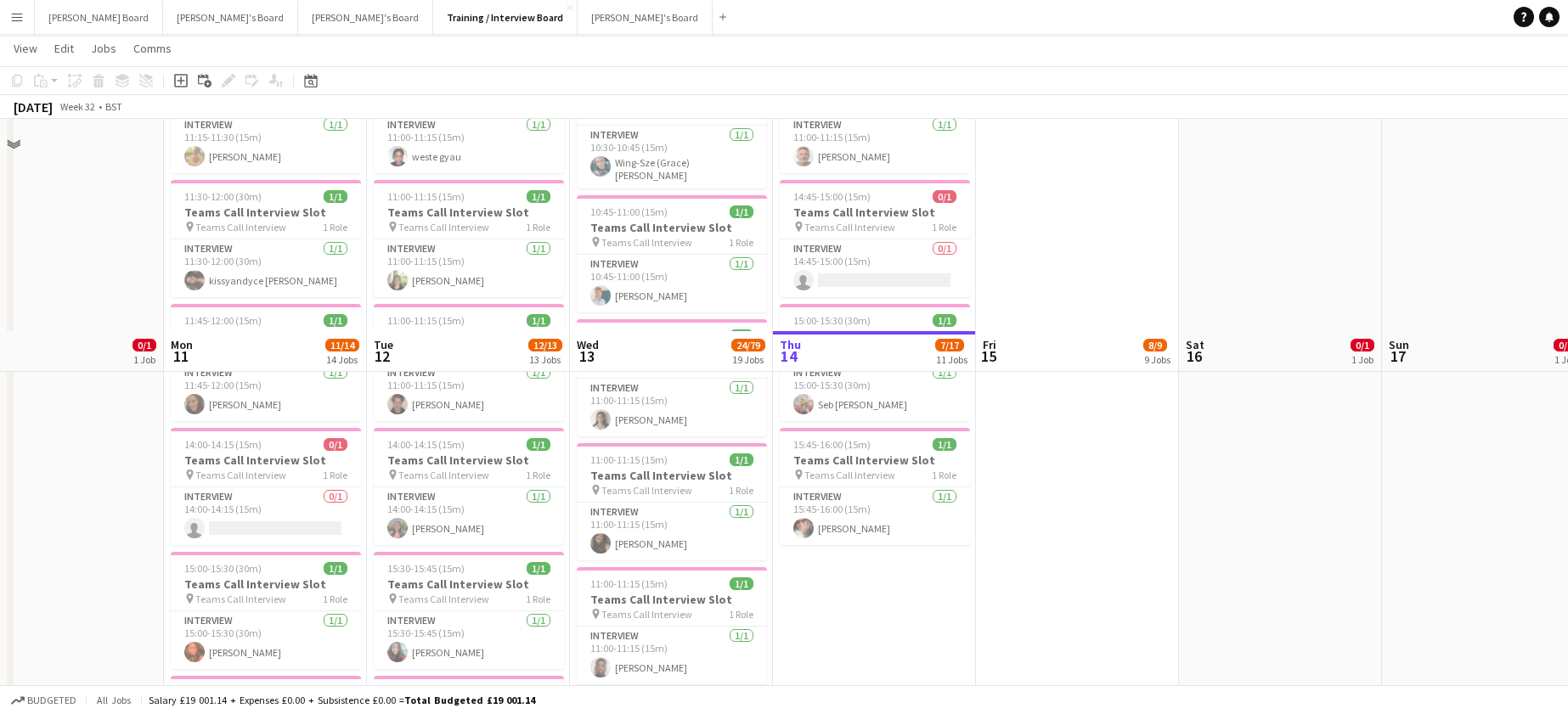
scroll to position [336, 0]
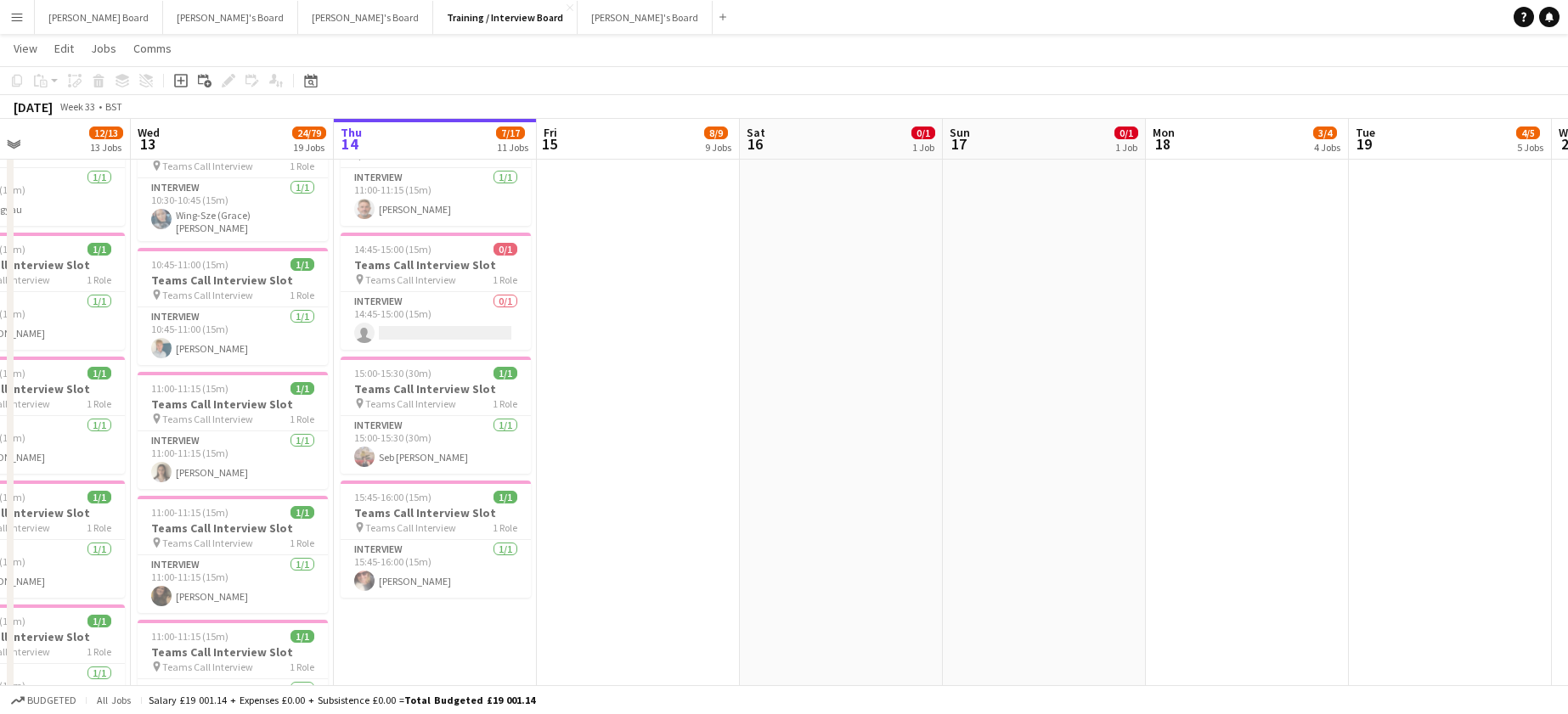
drag, startPoint x: 1278, startPoint y: 434, endPoint x: 431, endPoint y: 500, distance: 849.6
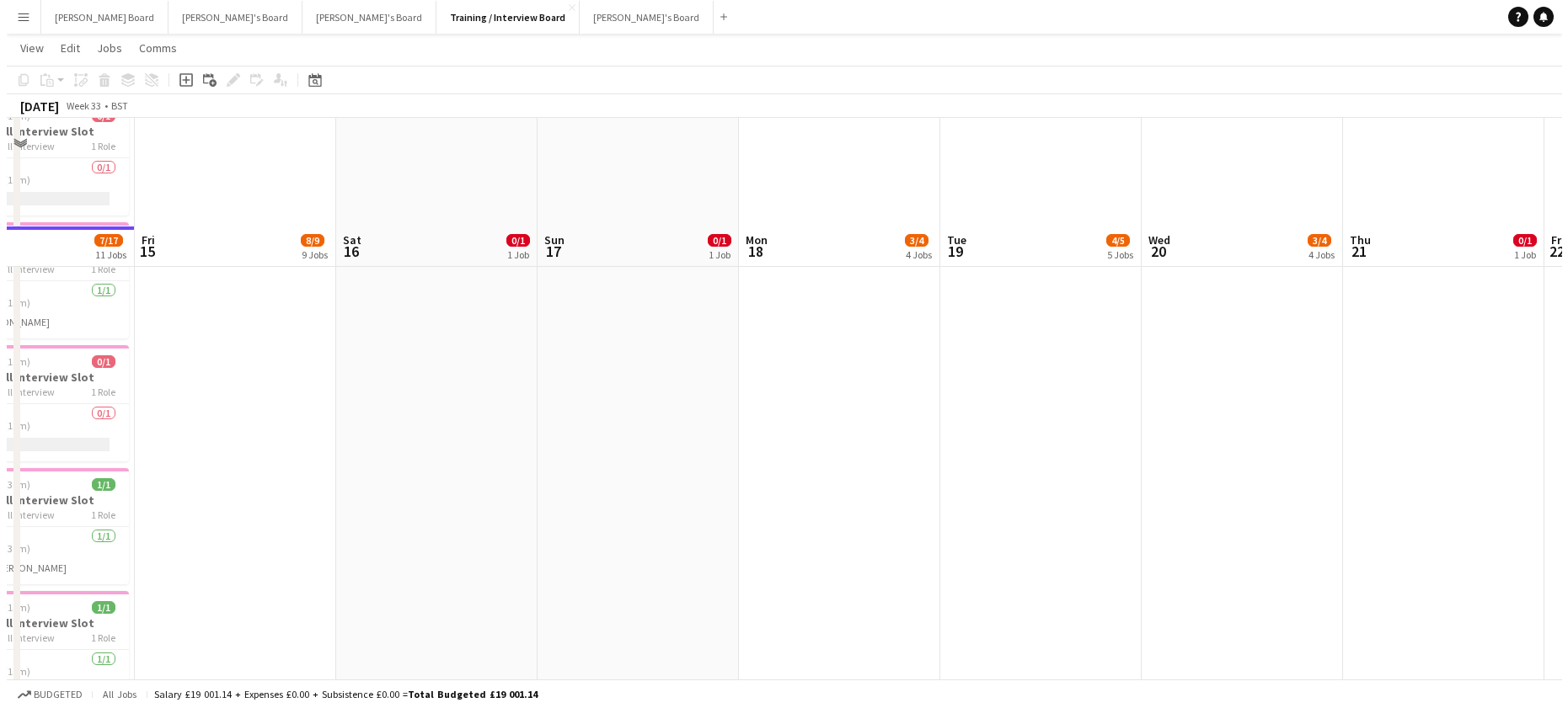
scroll to position [0, 0]
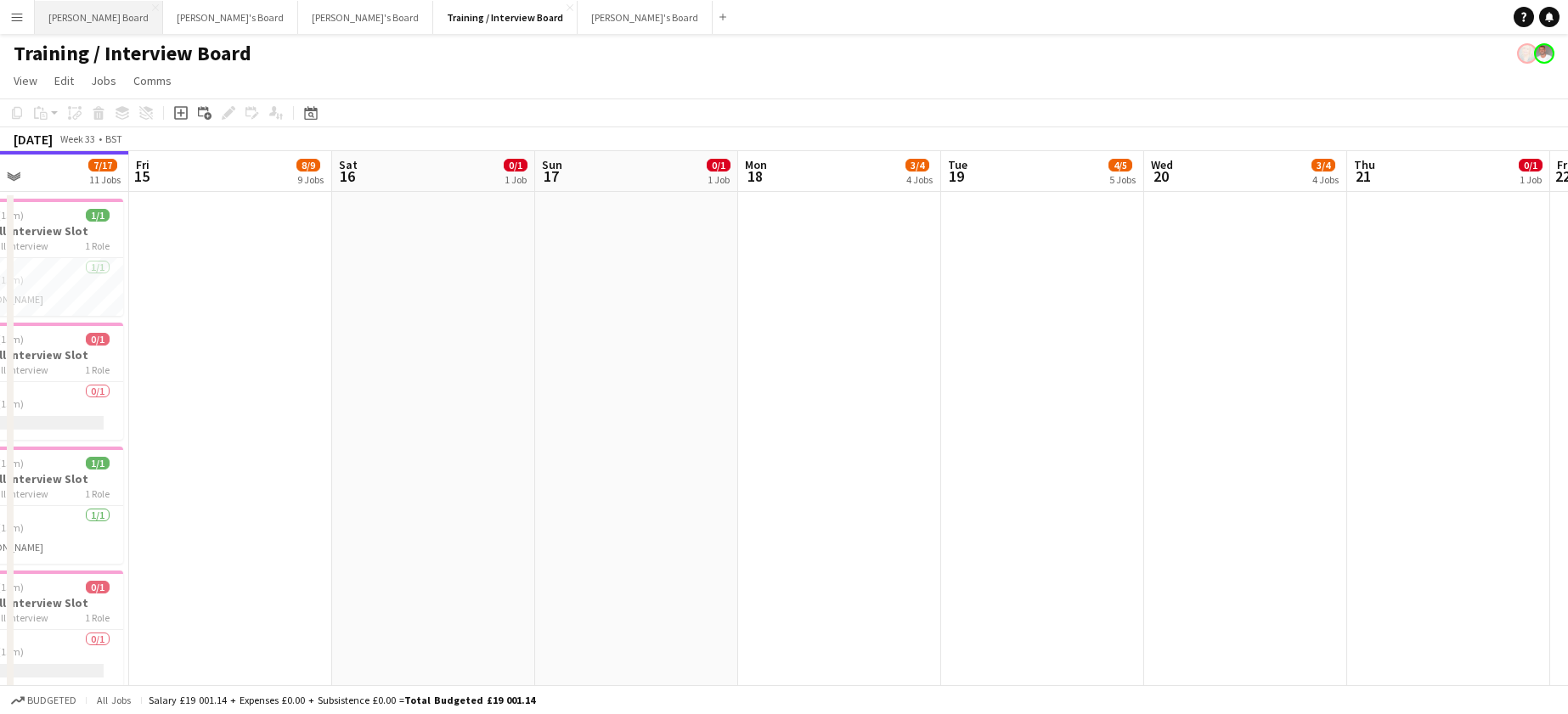
click at [96, 20] on button "Dean's Board Close" at bounding box center [99, 18] width 128 height 34
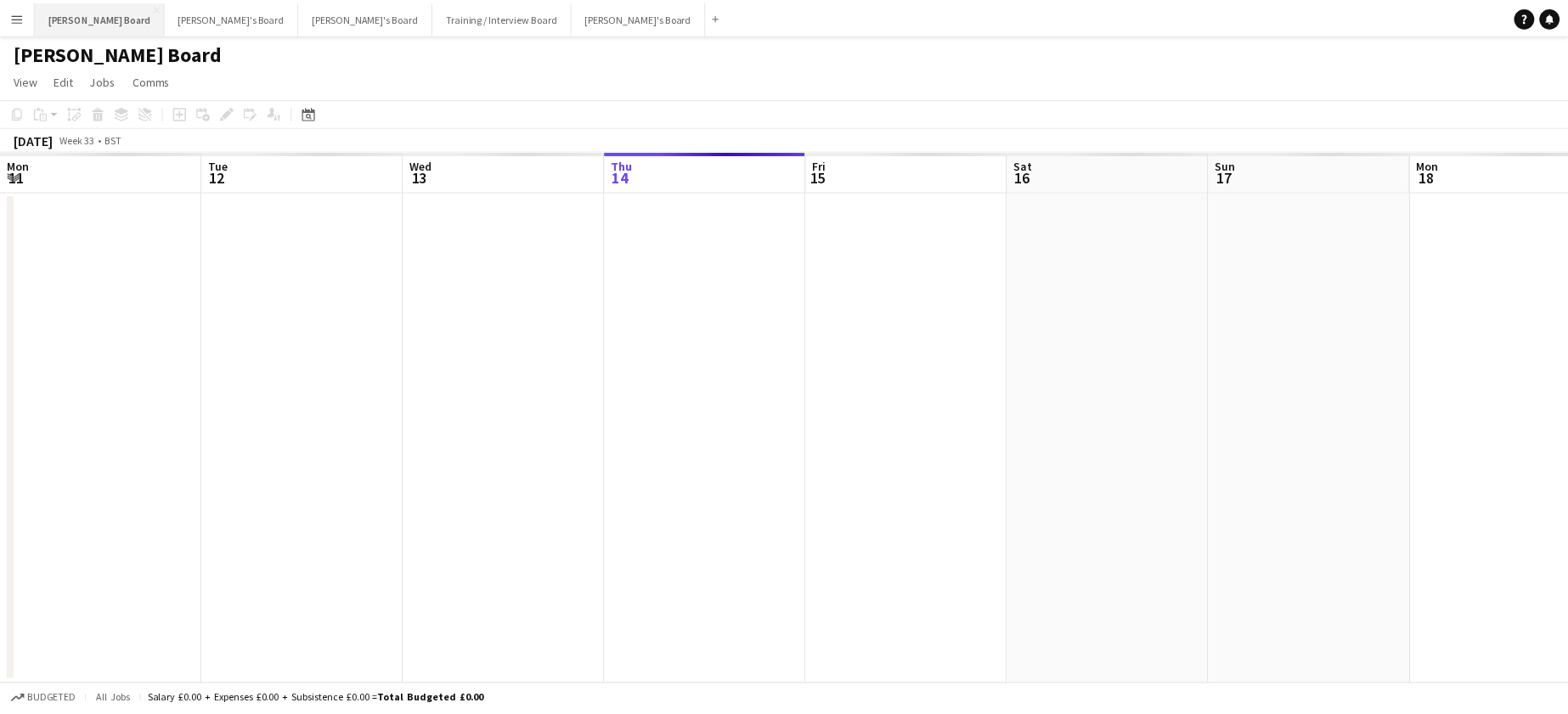
scroll to position [0, 406]
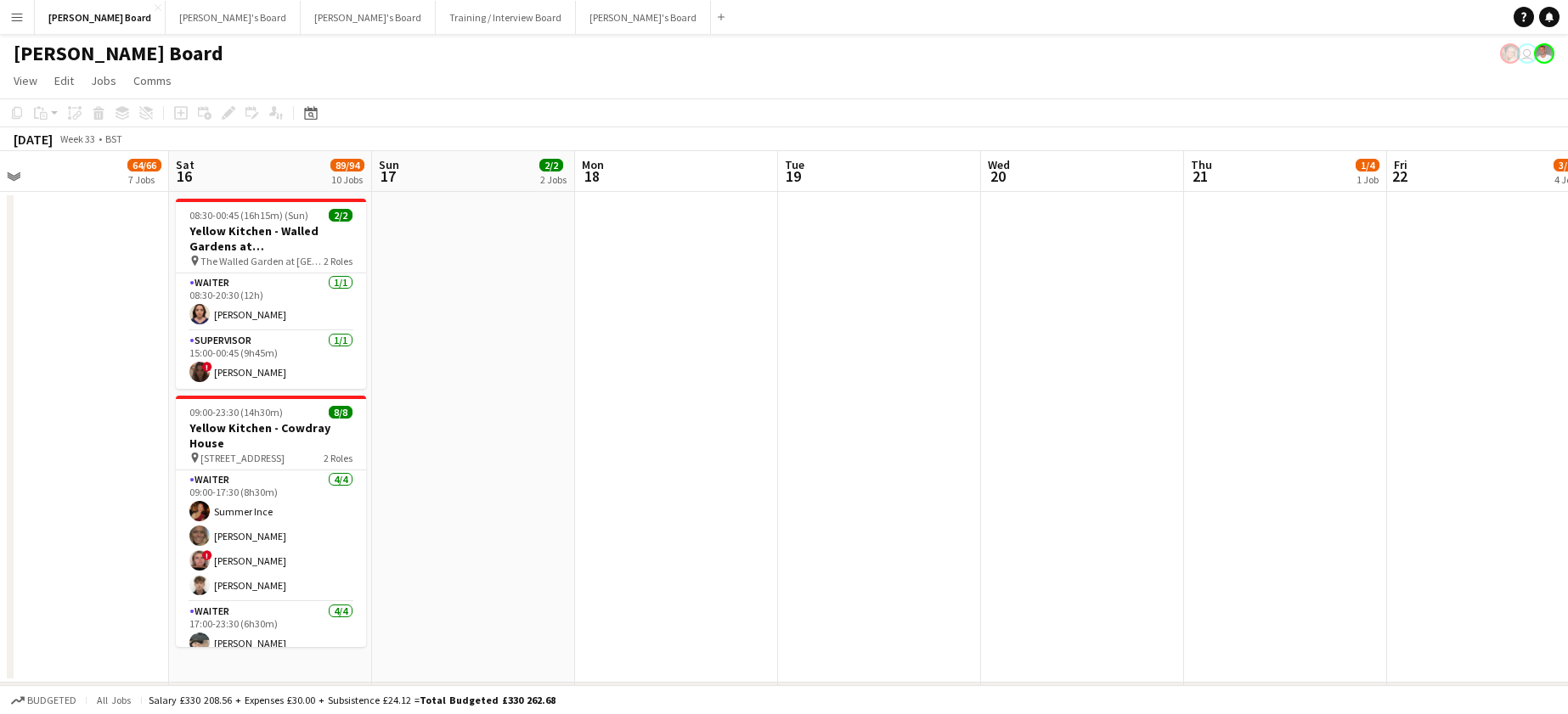
drag, startPoint x: 1174, startPoint y: 428, endPoint x: 665, endPoint y: 426, distance: 509.0
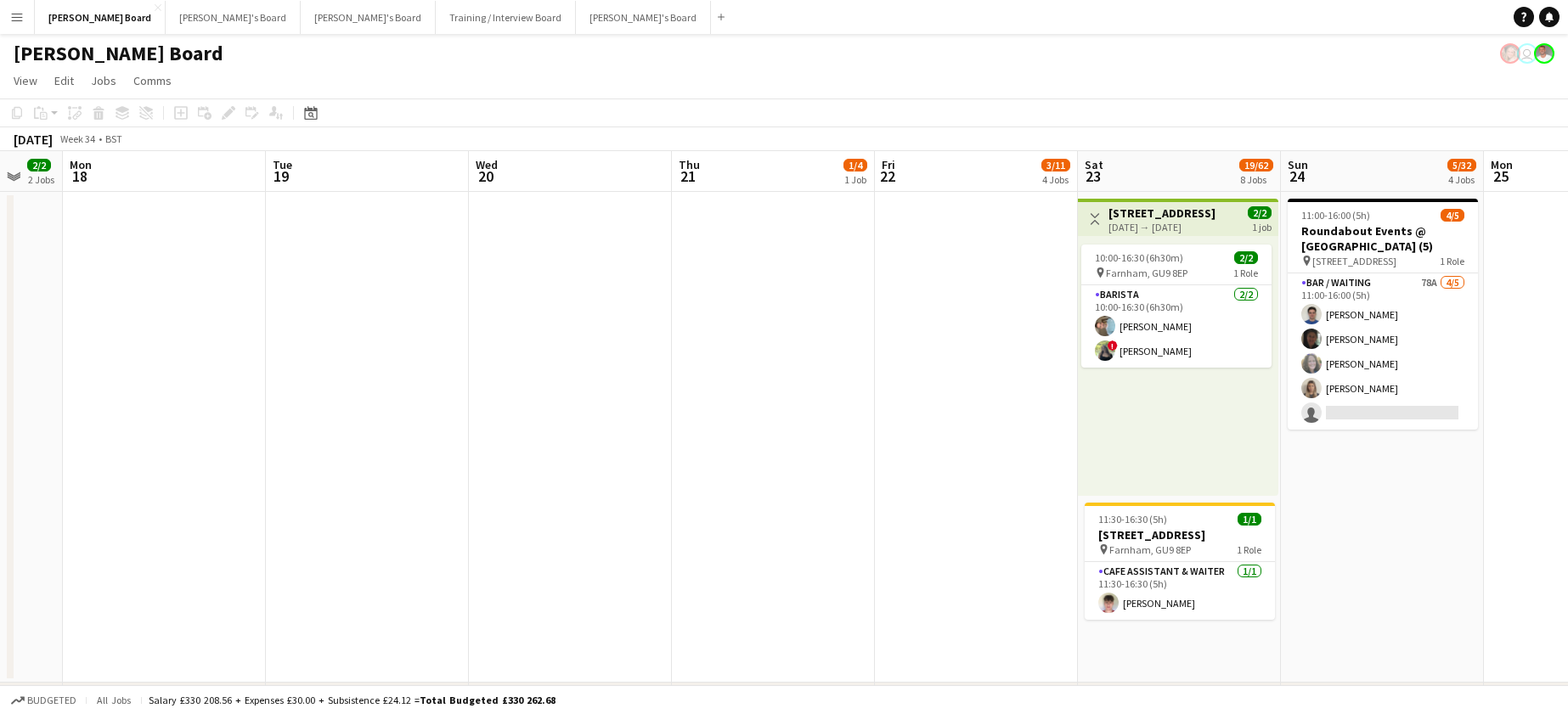
scroll to position [0, 615]
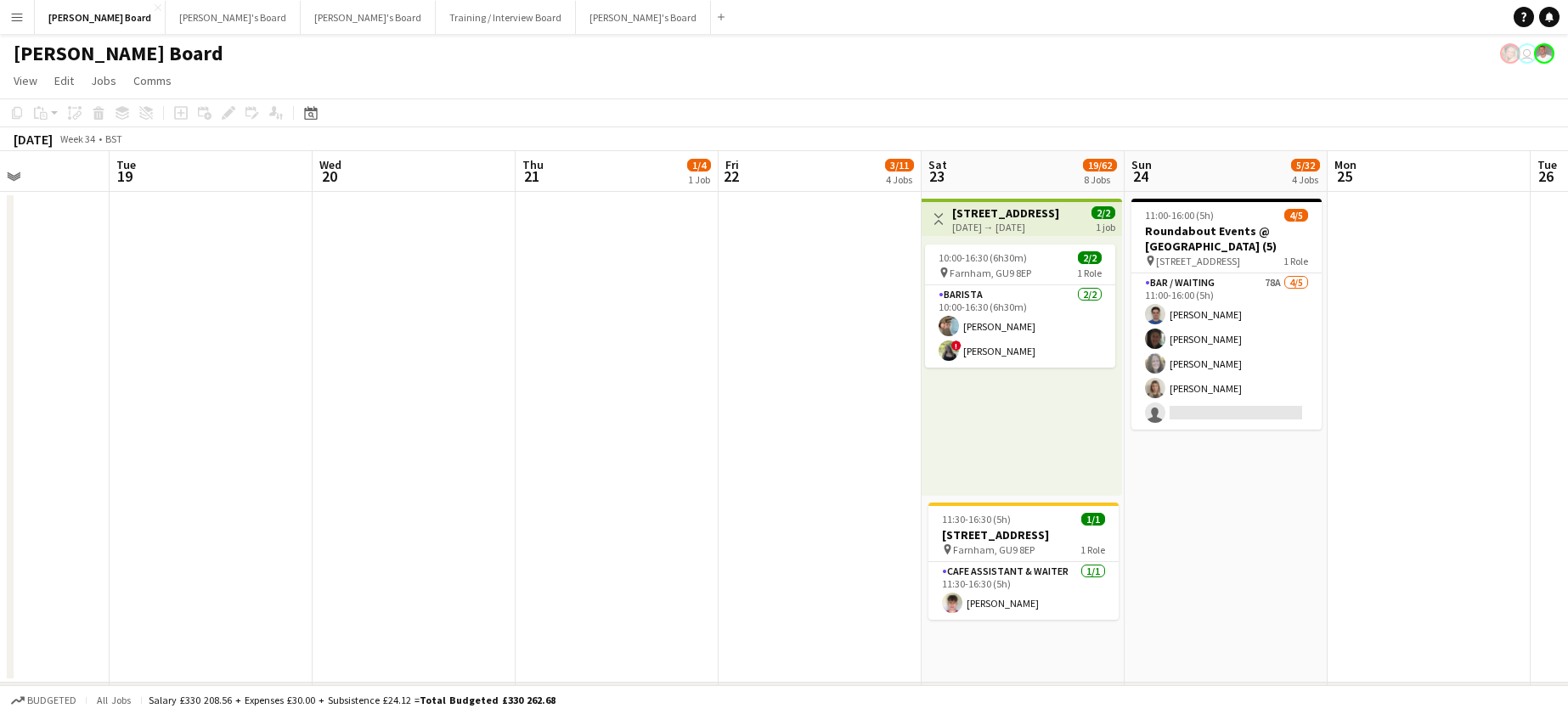
drag, startPoint x: 665, startPoint y: 436, endPoint x: 544, endPoint y: 420, distance: 122.1
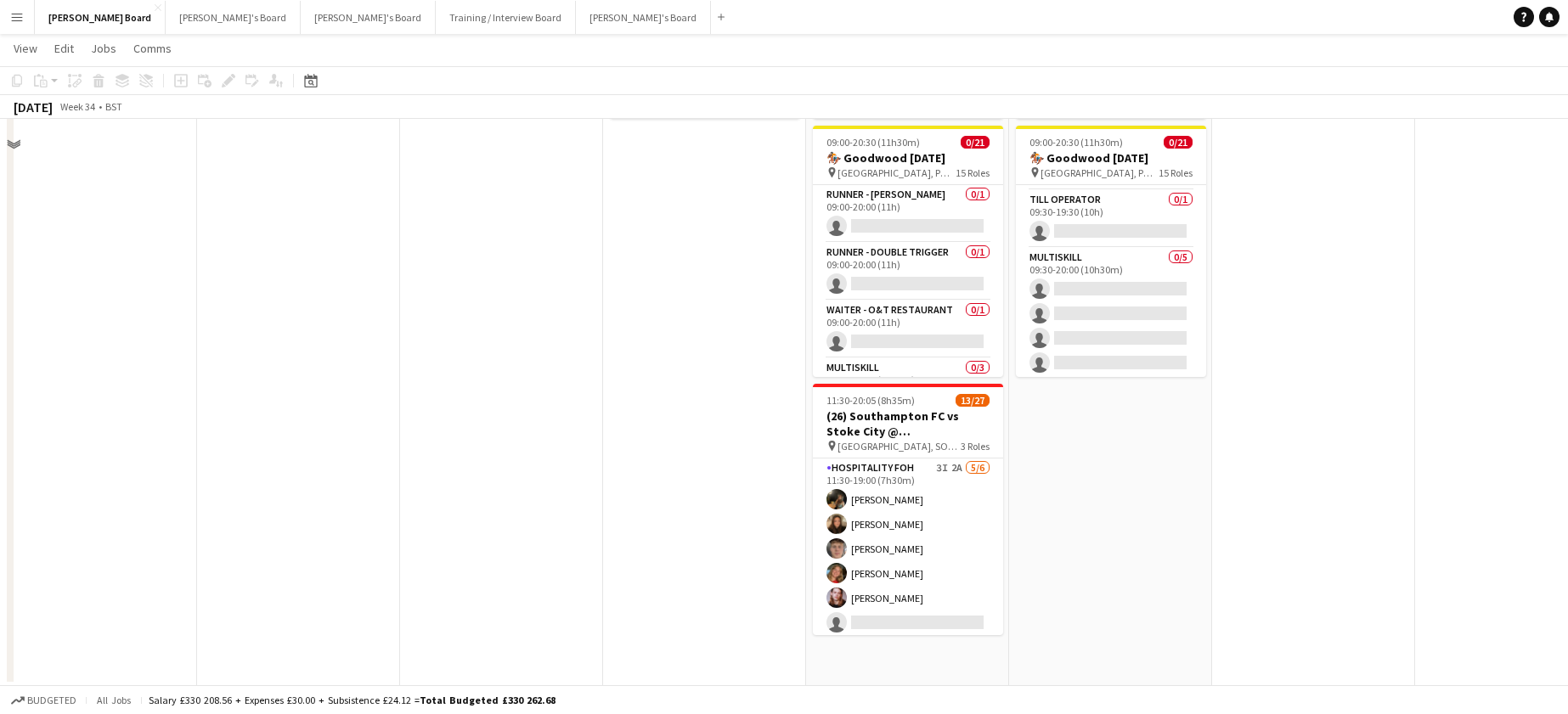
scroll to position [1359, 0]
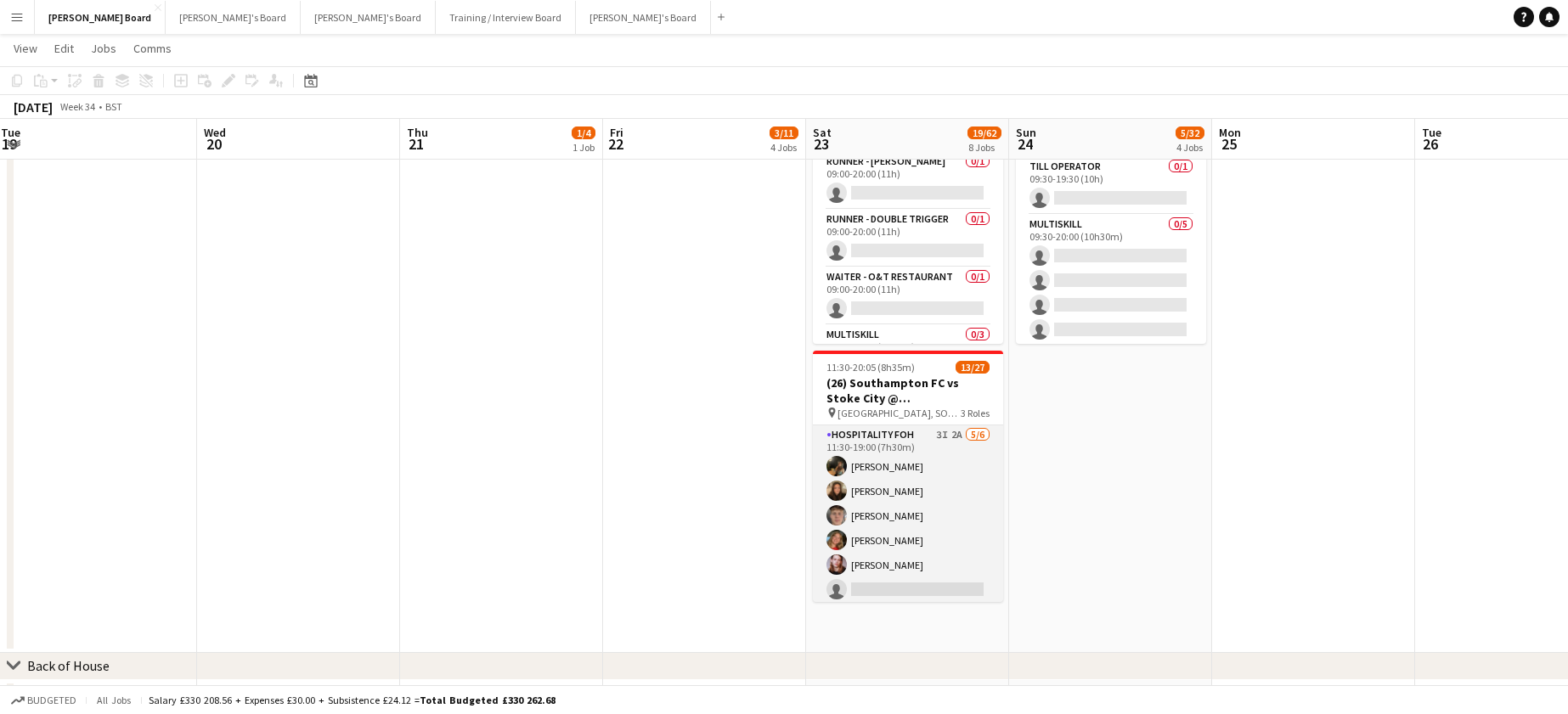
click at [945, 551] on app-card-role "Hospitality FOH 3I 2A 5/6 11:30-19:00 (7h30m) Emily Bonser millie bates Hugo Ca…" at bounding box center [907, 516] width 190 height 180
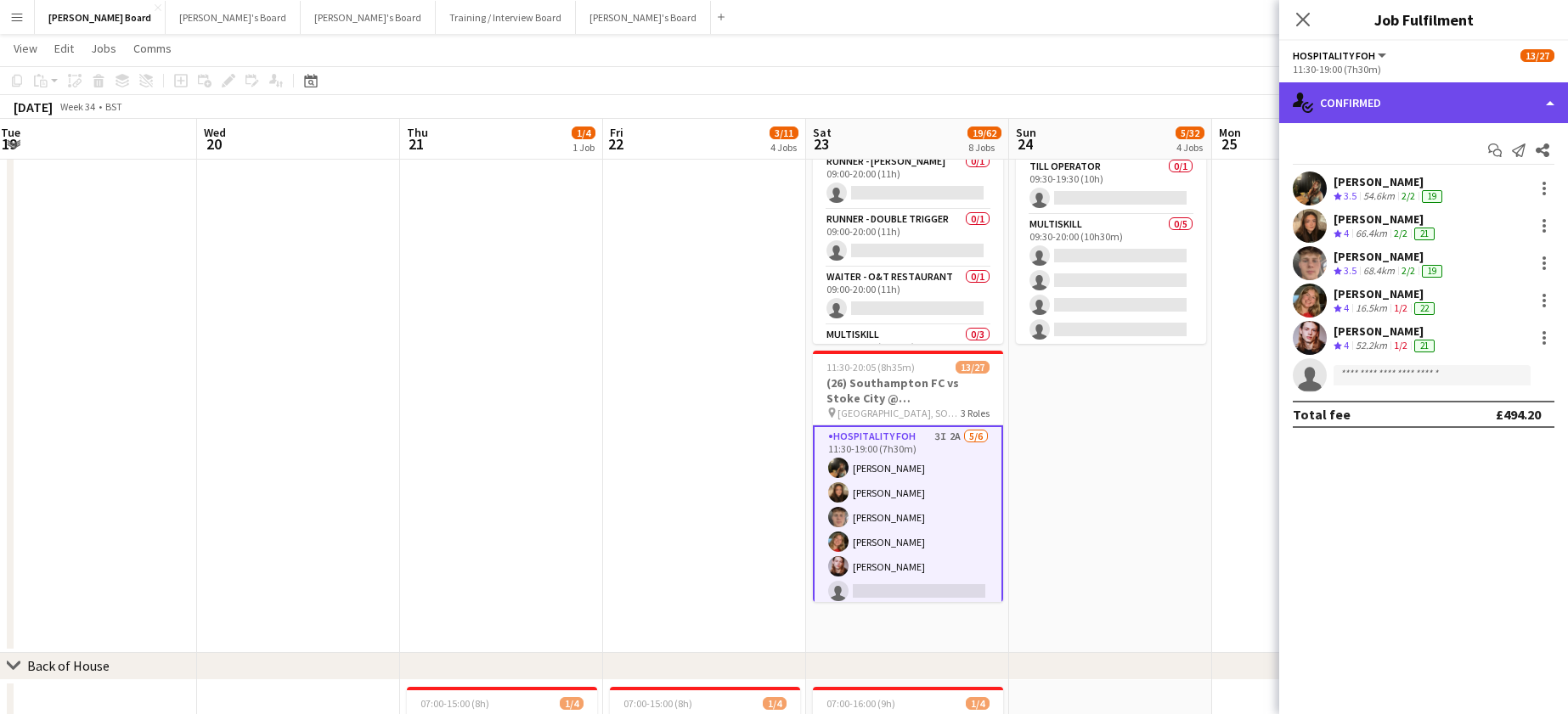
click at [1395, 102] on div "single-neutral-actions-check-2 Confirmed" at bounding box center [1423, 103] width 289 height 40
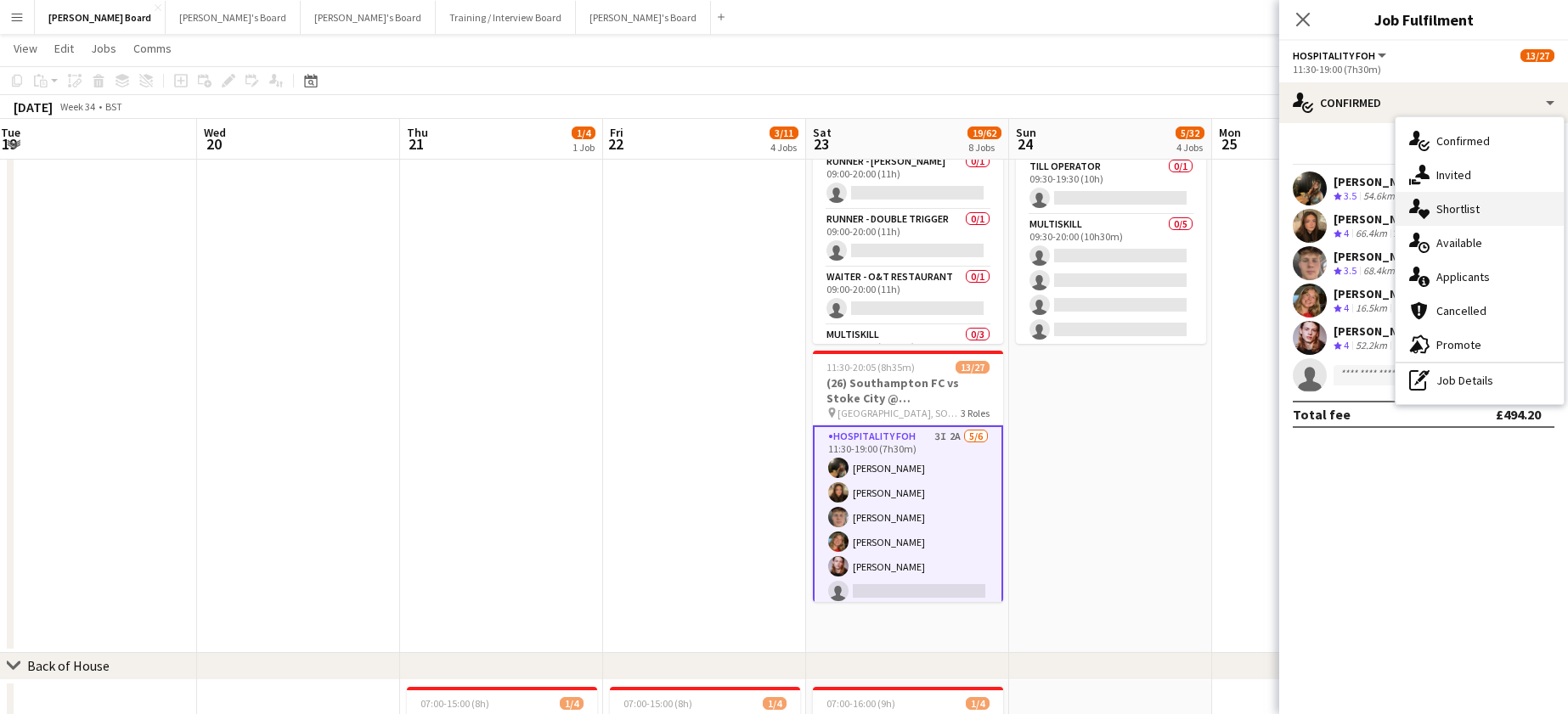
click at [1445, 193] on div "single-neutral-actions-heart Shortlist" at bounding box center [1479, 209] width 169 height 34
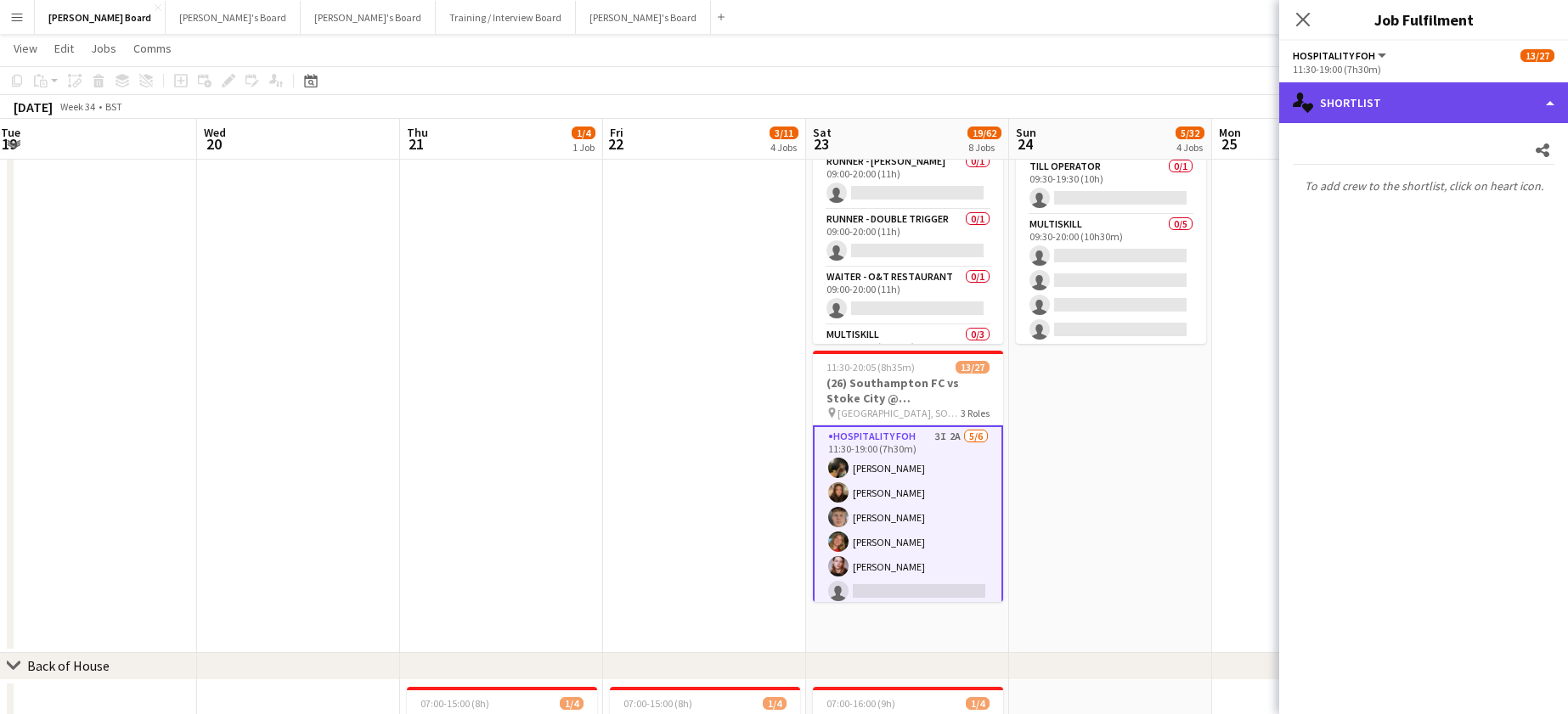
click at [1375, 106] on div "single-neutral-actions-heart Shortlist" at bounding box center [1423, 103] width 289 height 40
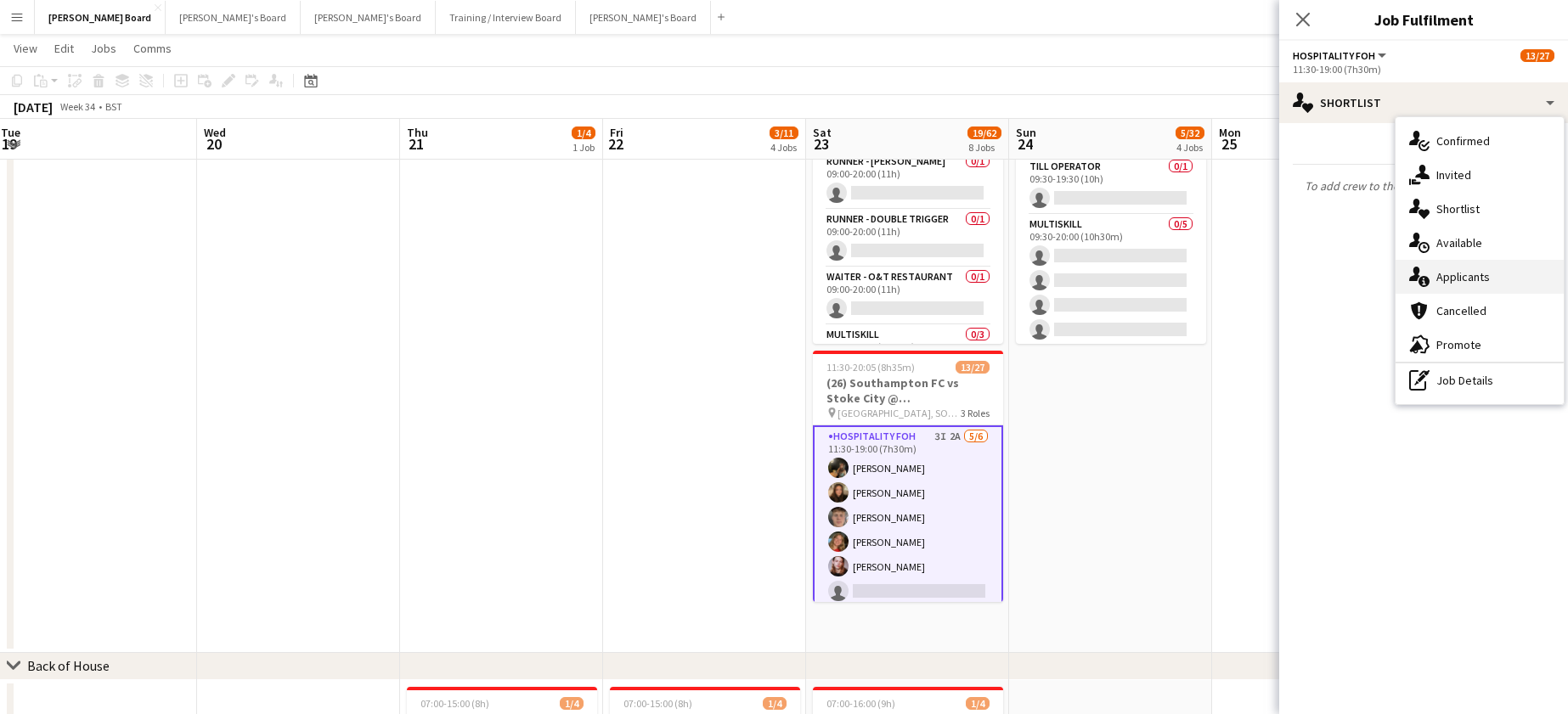
click at [1500, 273] on div "single-neutral-actions-information Applicants" at bounding box center [1479, 277] width 169 height 34
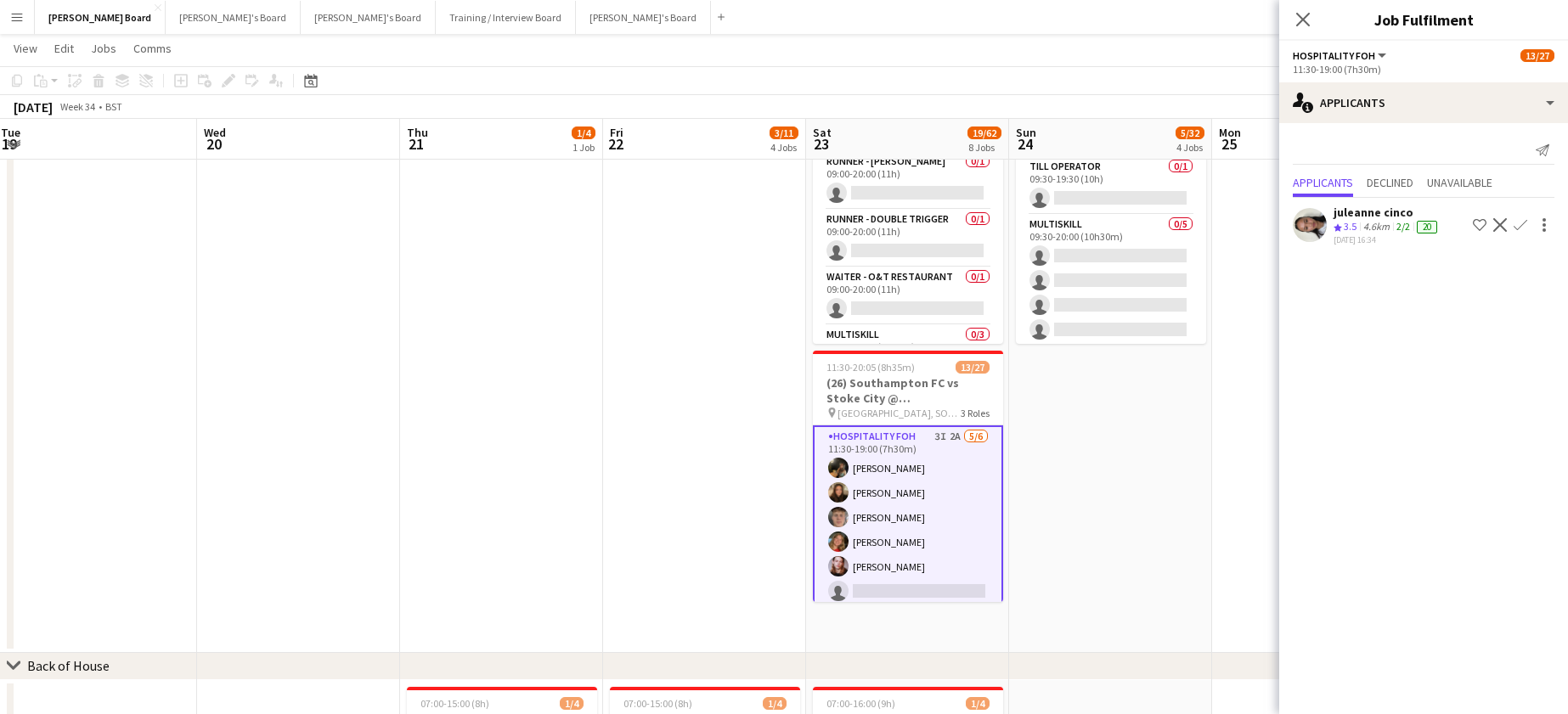
click at [1525, 225] on app-icon "Confirm" at bounding box center [1521, 225] width 14 height 14
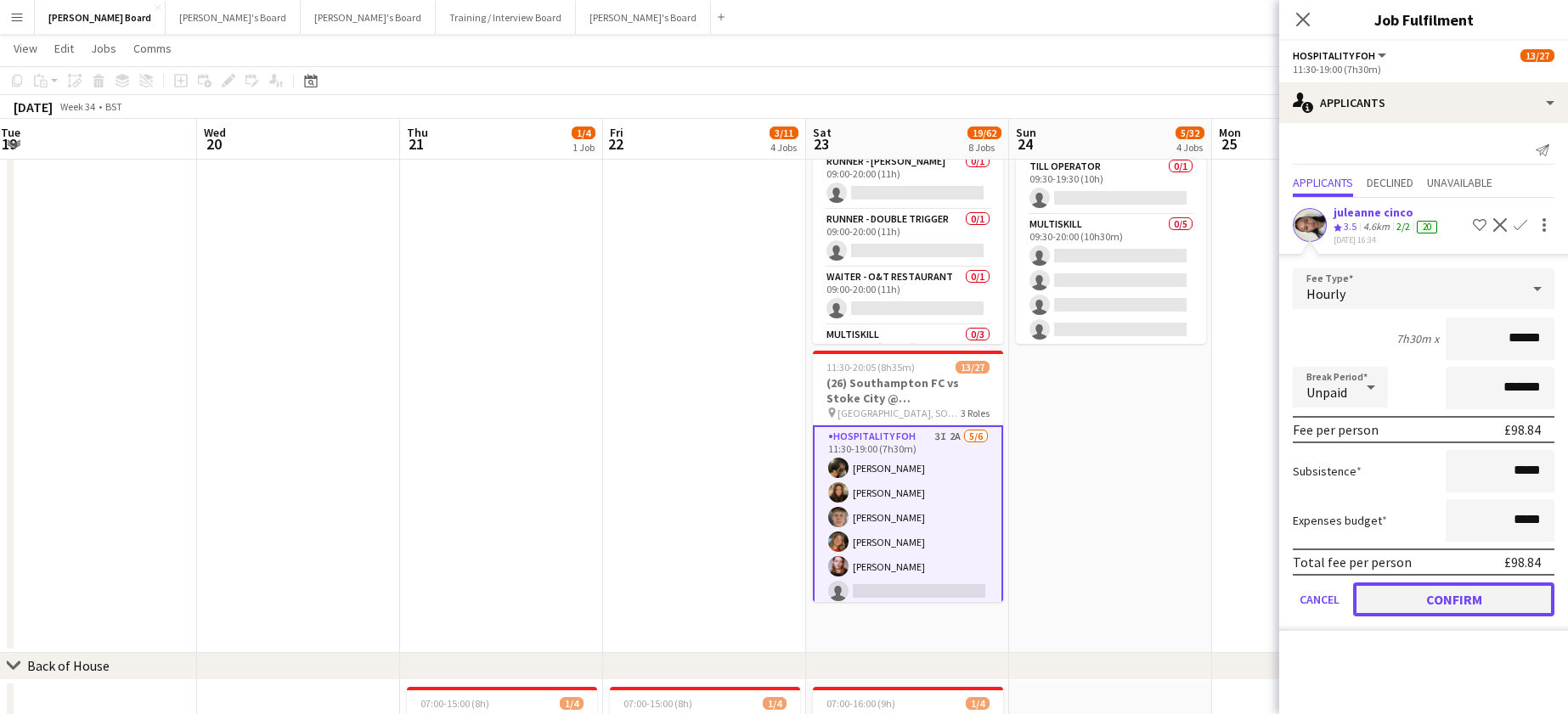
click at [1460, 604] on button "Confirm" at bounding box center [1454, 600] width 201 height 34
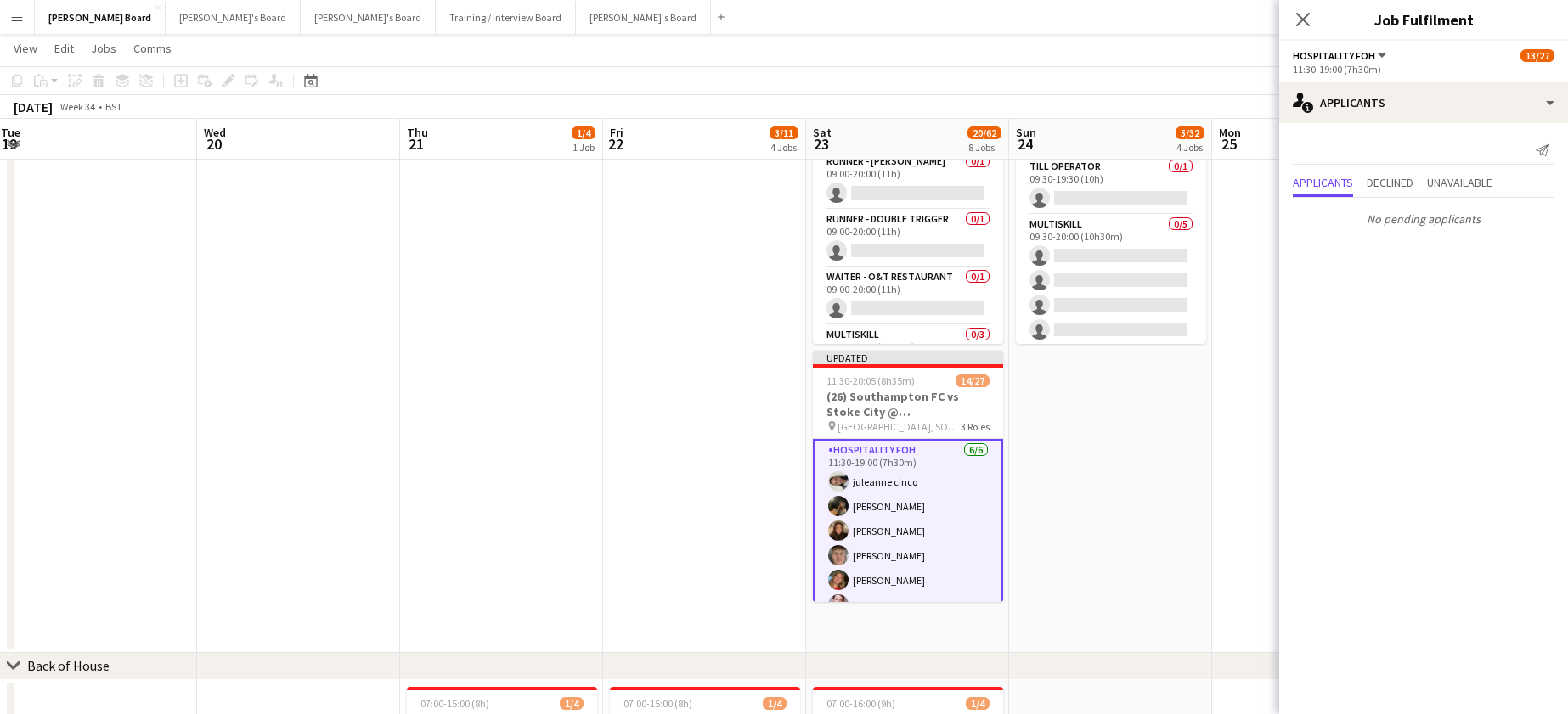
click at [1116, 530] on app-date-cell "09:30-20:00 (10h30m) 0/5 pin Chichester, PO18 0PS 1 Role Shortlisted 121A 0/5 0…" at bounding box center [1110, 156] width 203 height 996
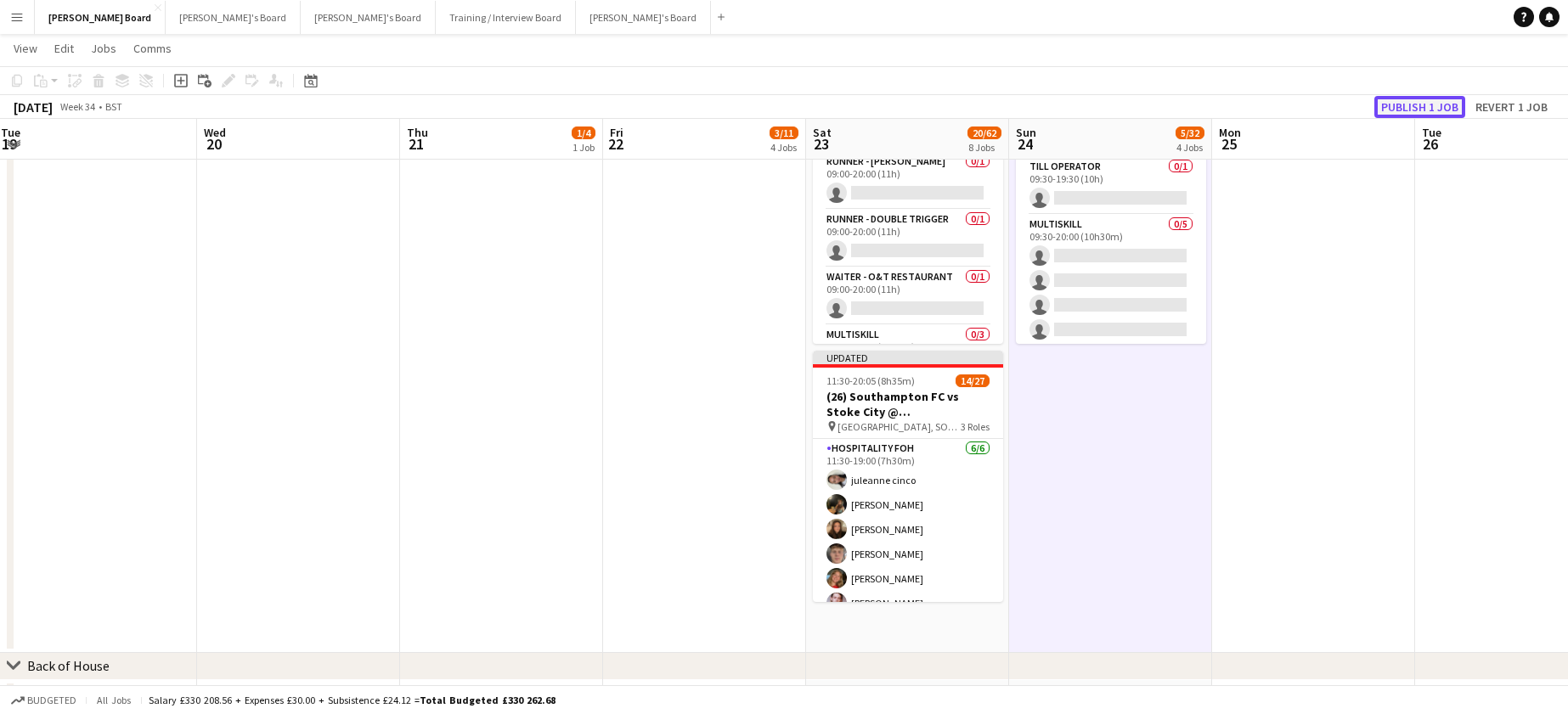
click at [1420, 112] on button "Publish 1 job" at bounding box center [1420, 107] width 91 height 22
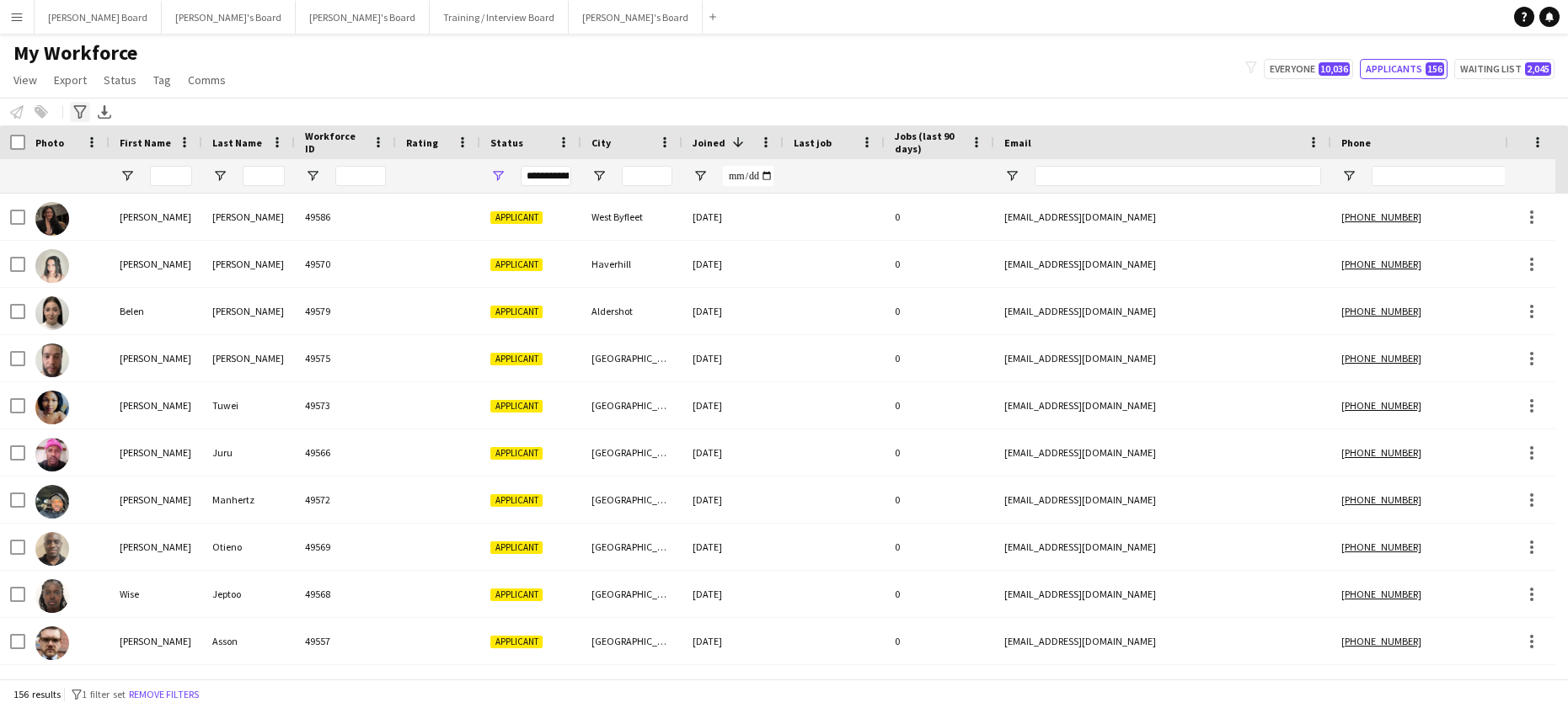
click at [71, 112] on div "Advanced filters" at bounding box center [79, 111] width 21 height 21
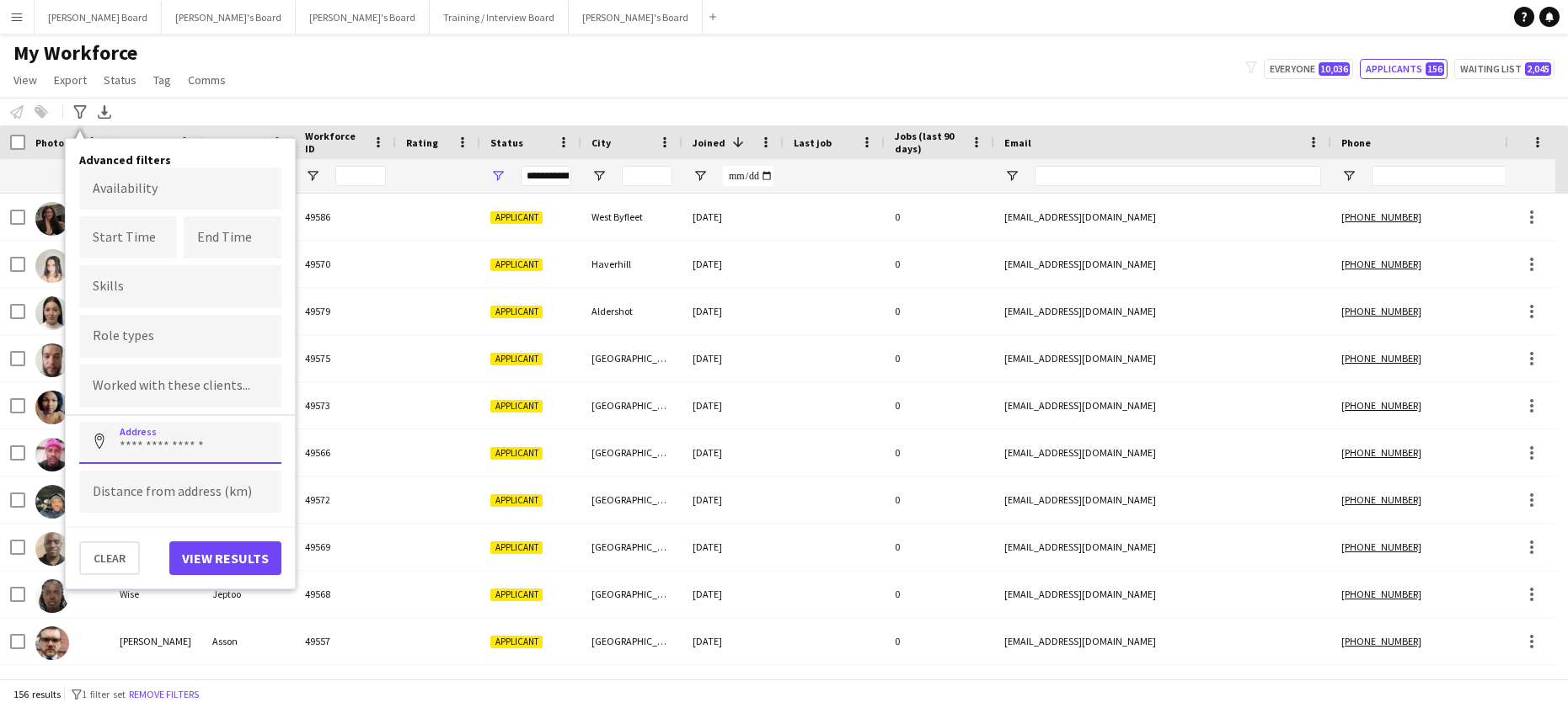
click at [157, 439] on input at bounding box center [180, 443] width 202 height 42
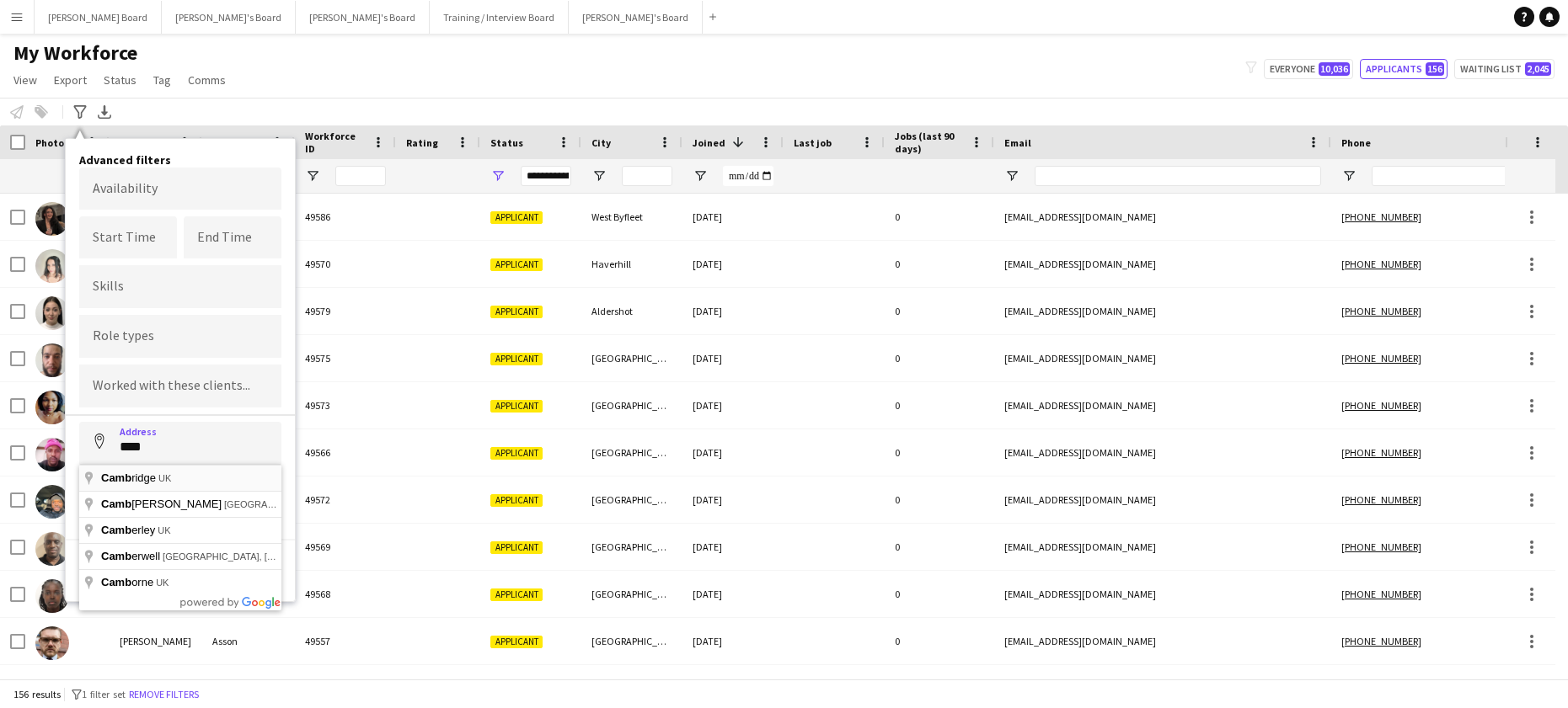
type input "**********"
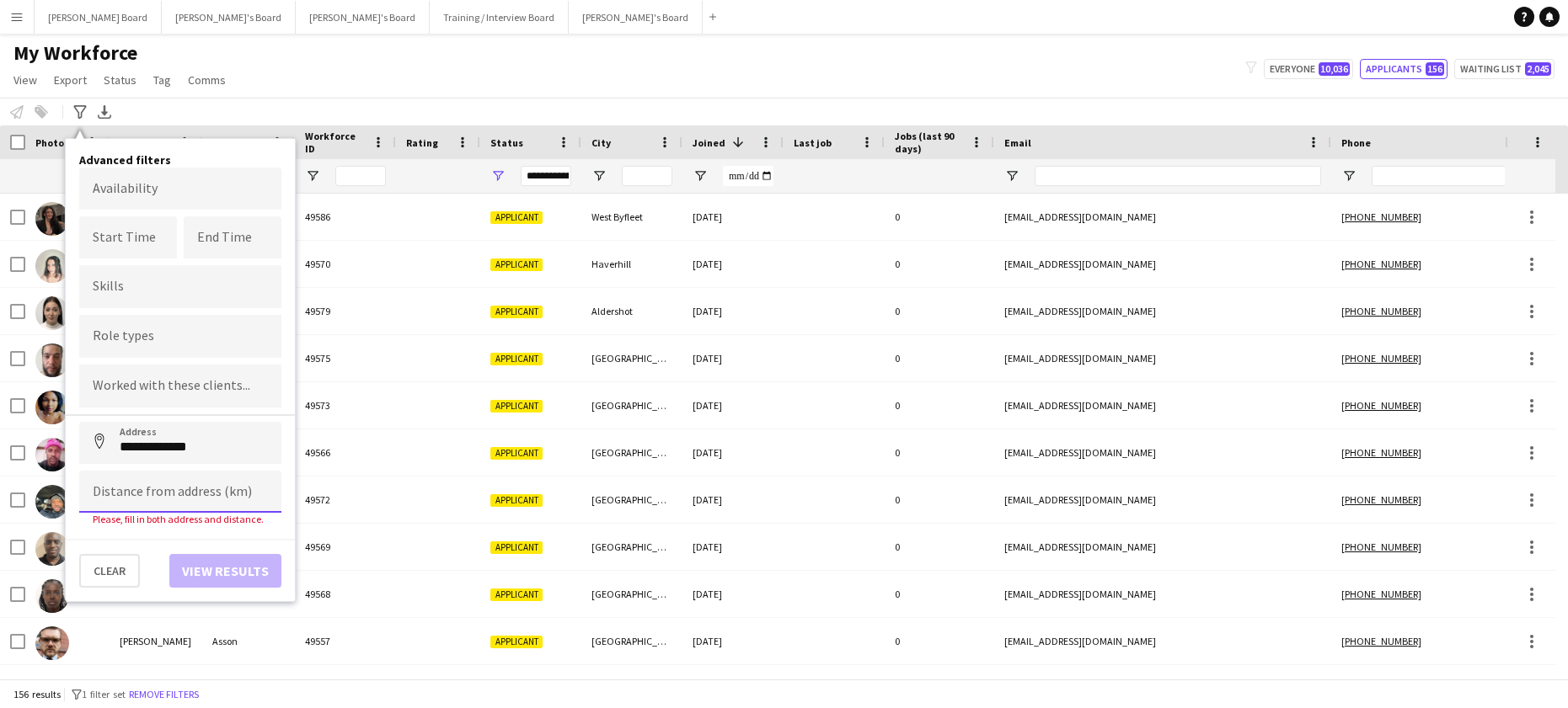
click at [154, 487] on input at bounding box center [180, 492] width 202 height 42
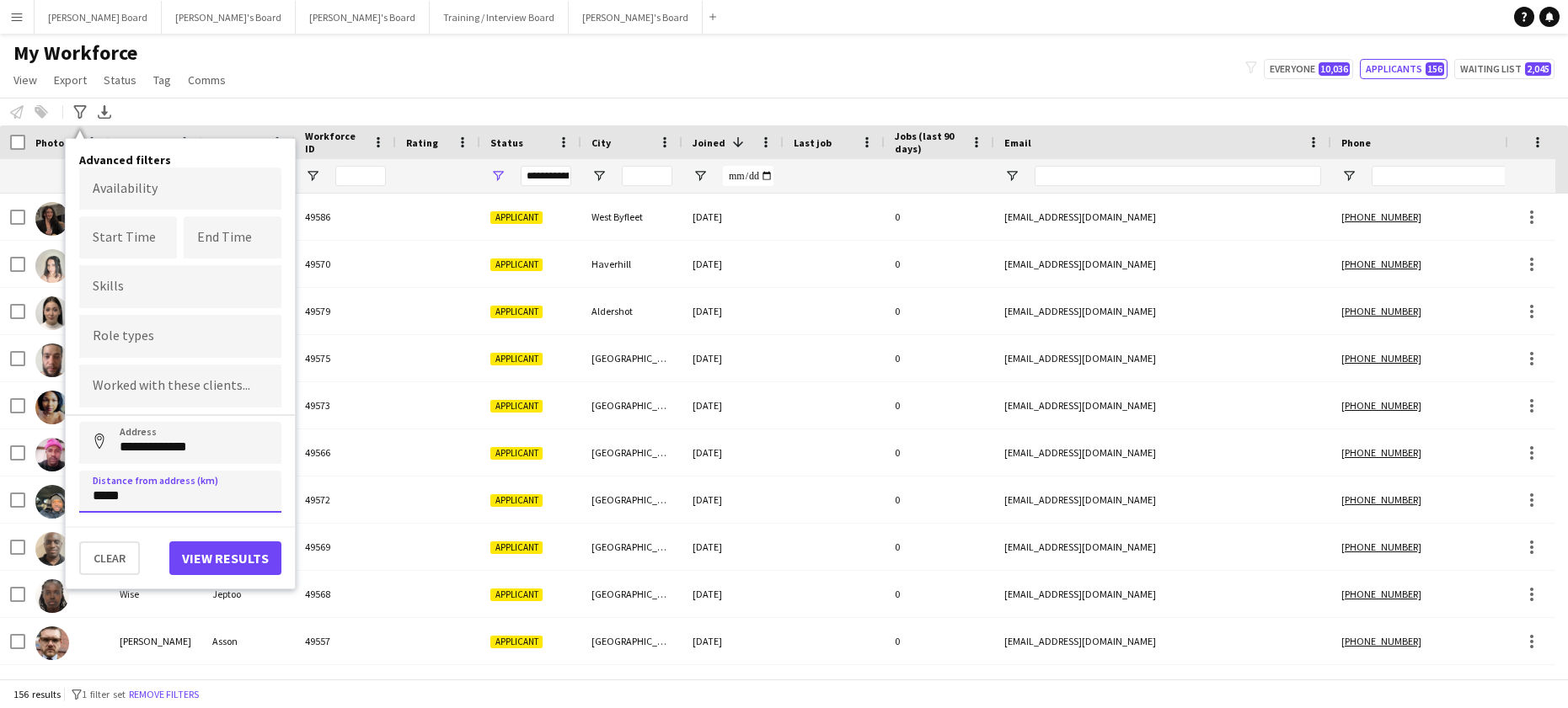
type input "*****"
click at [263, 562] on button "View results" at bounding box center [225, 558] width 112 height 33
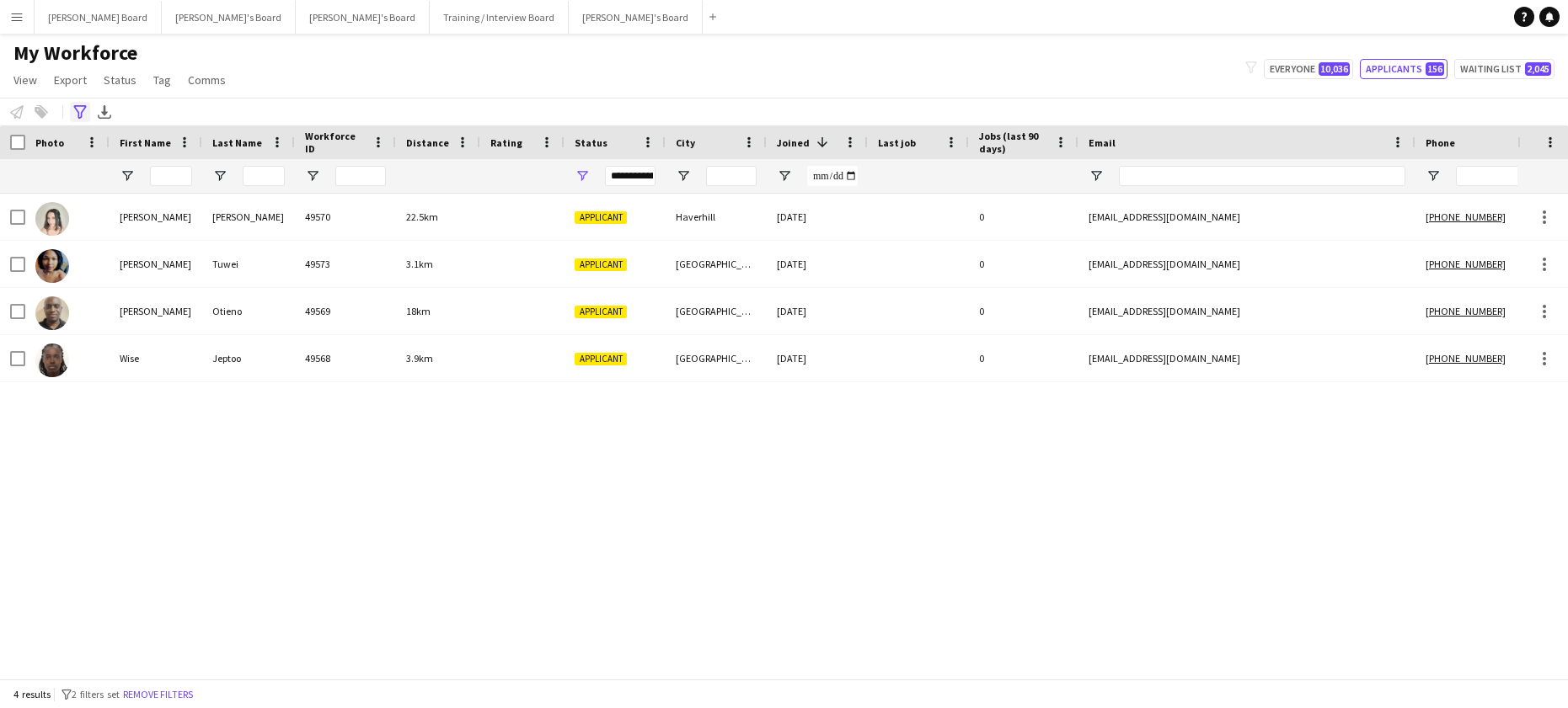
click at [74, 107] on icon at bounding box center [79, 112] width 13 height 14
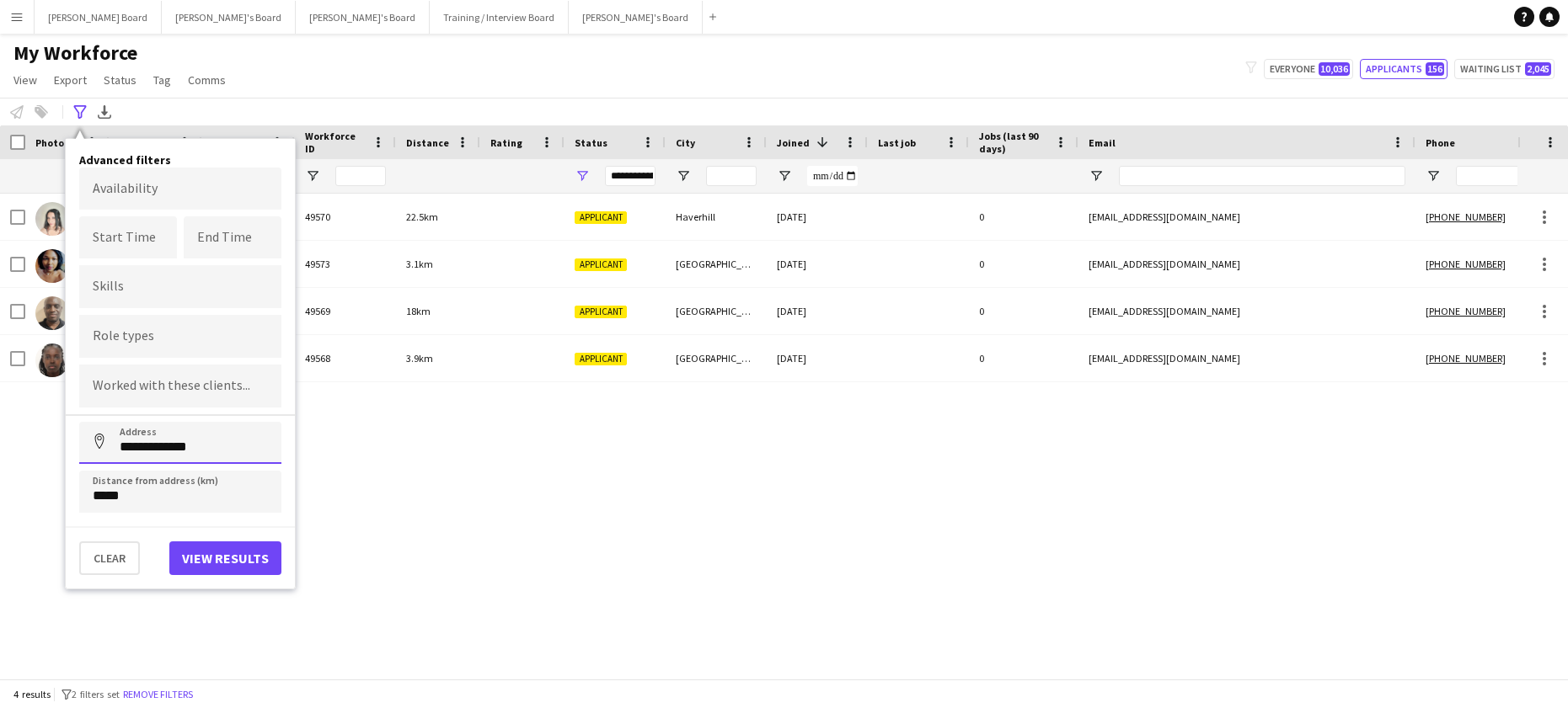
click at [157, 441] on input "**********" at bounding box center [180, 443] width 202 height 42
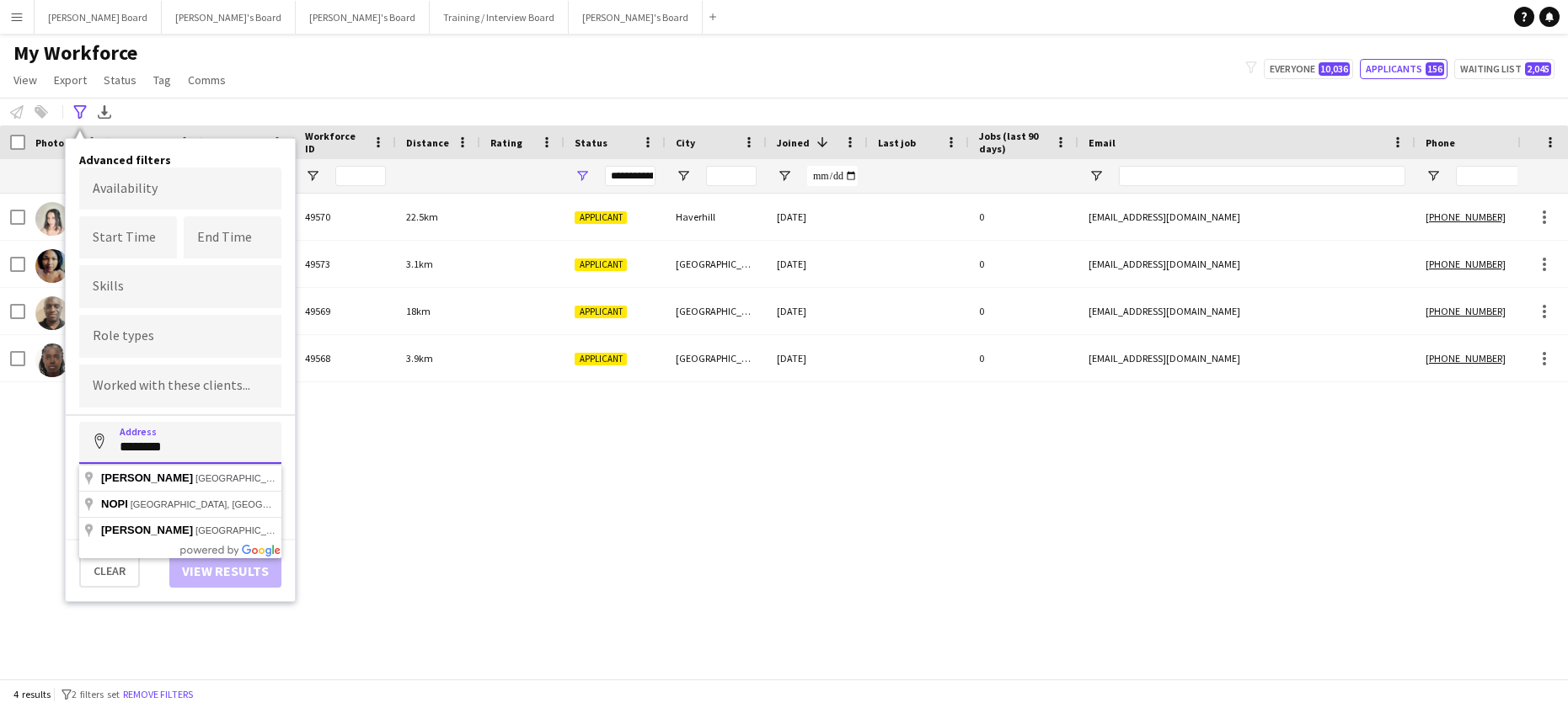
drag, startPoint x: 211, startPoint y: 459, endPoint x: 193, endPoint y: 450, distance: 20.1
click at [210, 458] on input "********" at bounding box center [180, 443] width 202 height 42
click at [193, 450] on input "********" at bounding box center [180, 443] width 202 height 42
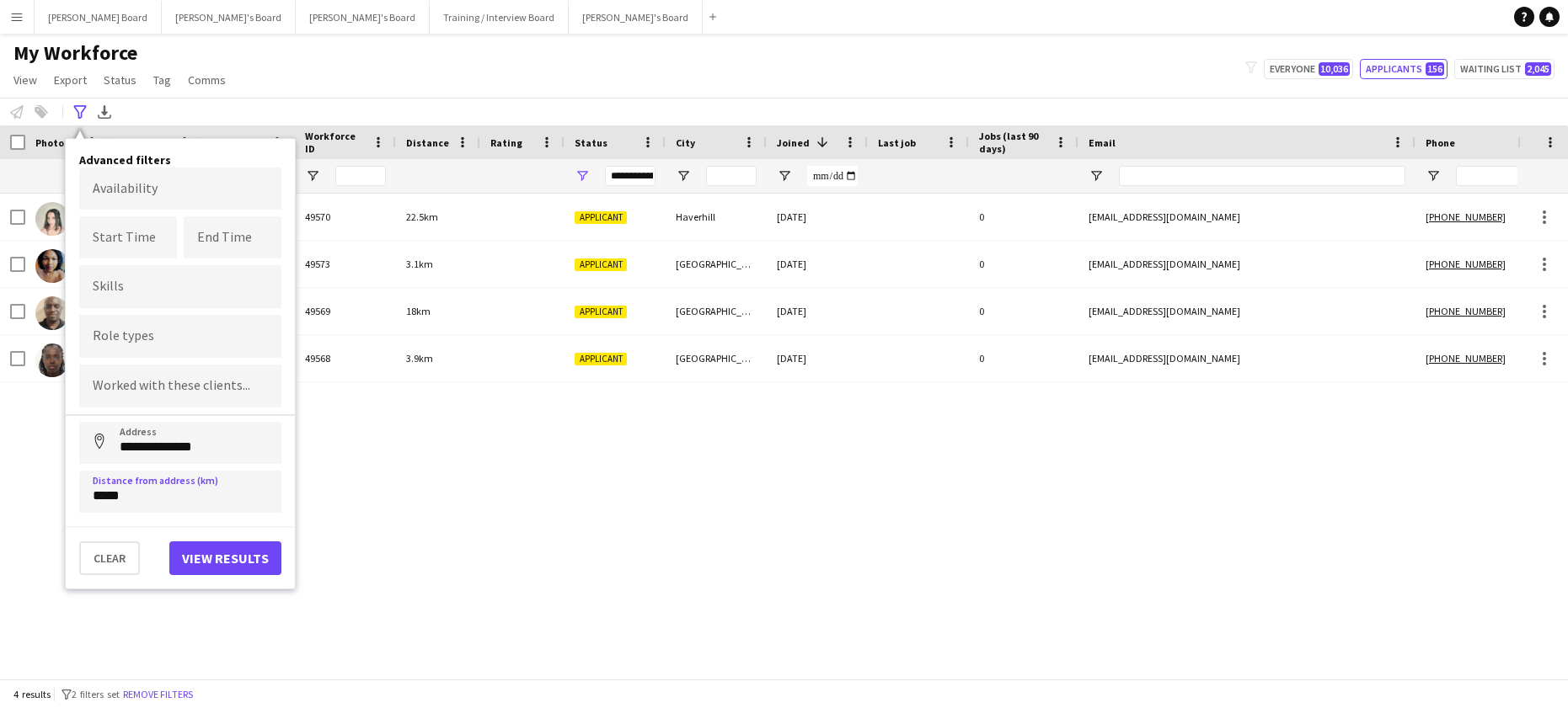
click at [199, 540] on div "Clear View results" at bounding box center [180, 551] width 229 height 49
click at [205, 557] on button "View results" at bounding box center [225, 558] width 112 height 33
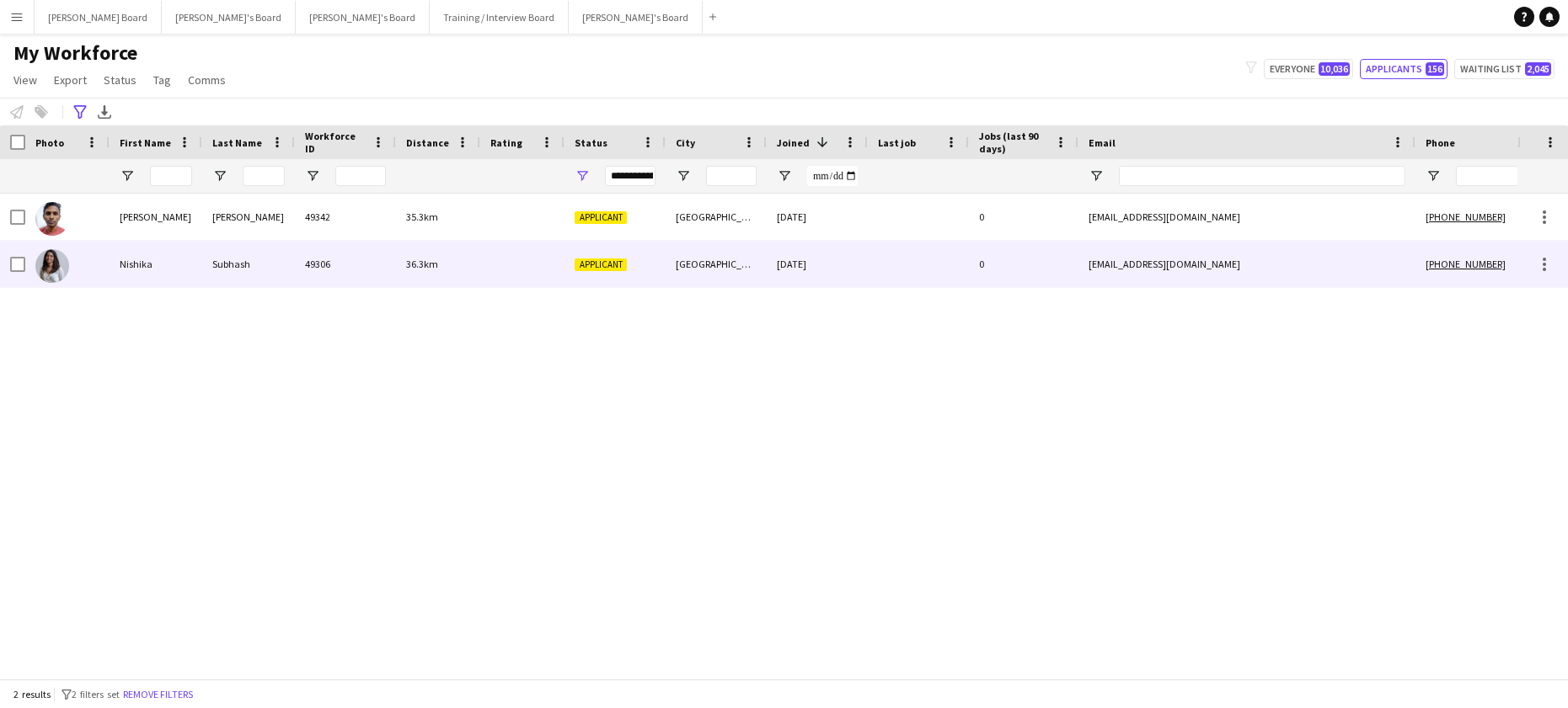
click at [246, 274] on div "Subhash" at bounding box center [248, 263] width 93 height 46
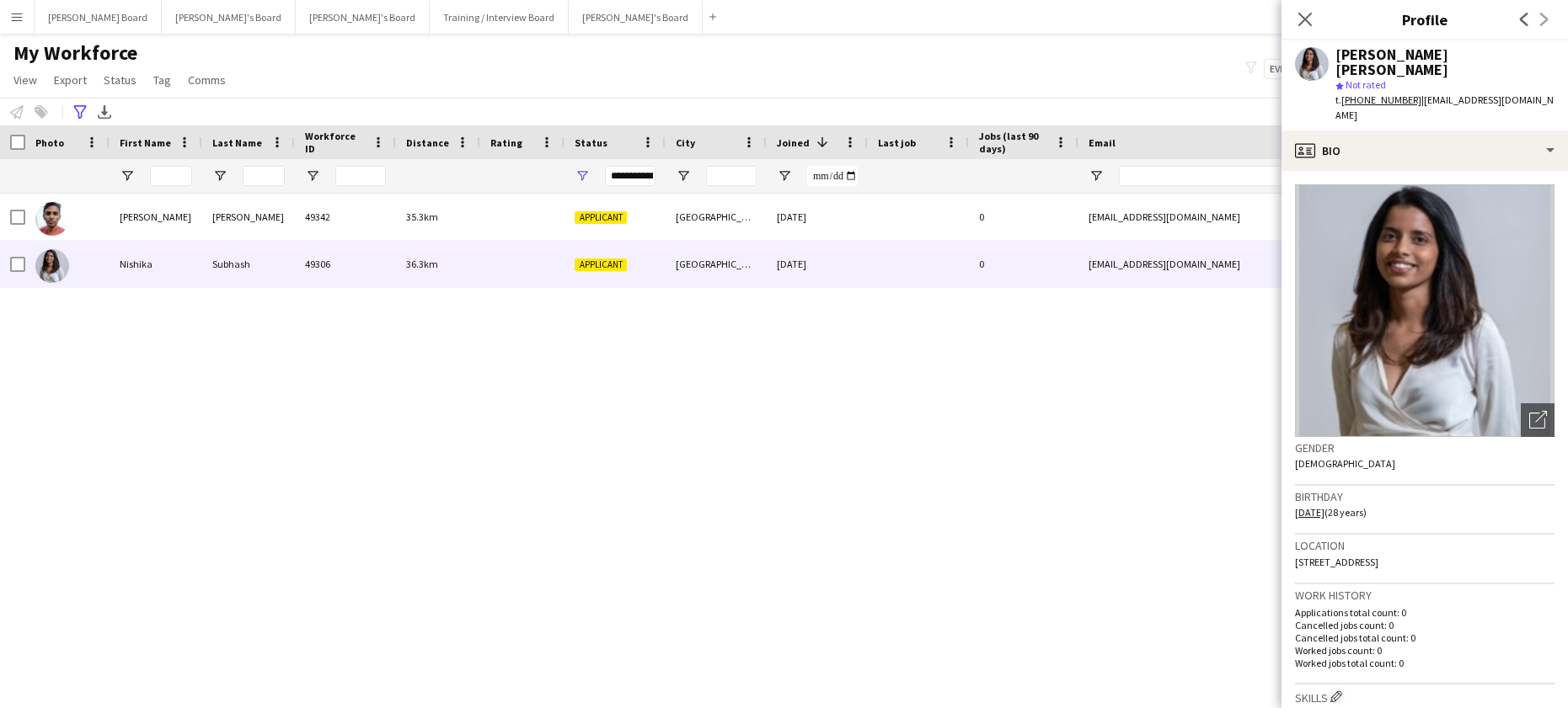
click at [506, 355] on div "[PERSON_NAME] 49342 35.3km Applicant [GEOGRAPHIC_DATA] [DATE] 0 [EMAIL_ADDRESS]…" at bounding box center [758, 429] width 1517 height 472
drag, startPoint x: 603, startPoint y: 557, endPoint x: 599, endPoint y: 532, distance: 25.3
click at [604, 556] on div "[PERSON_NAME] 49342 35.3km Applicant [GEOGRAPHIC_DATA] [DATE] 0 [EMAIL_ADDRESS]…" at bounding box center [758, 429] width 1517 height 472
click at [71, 109] on div "Advanced filters" at bounding box center [79, 111] width 21 height 21
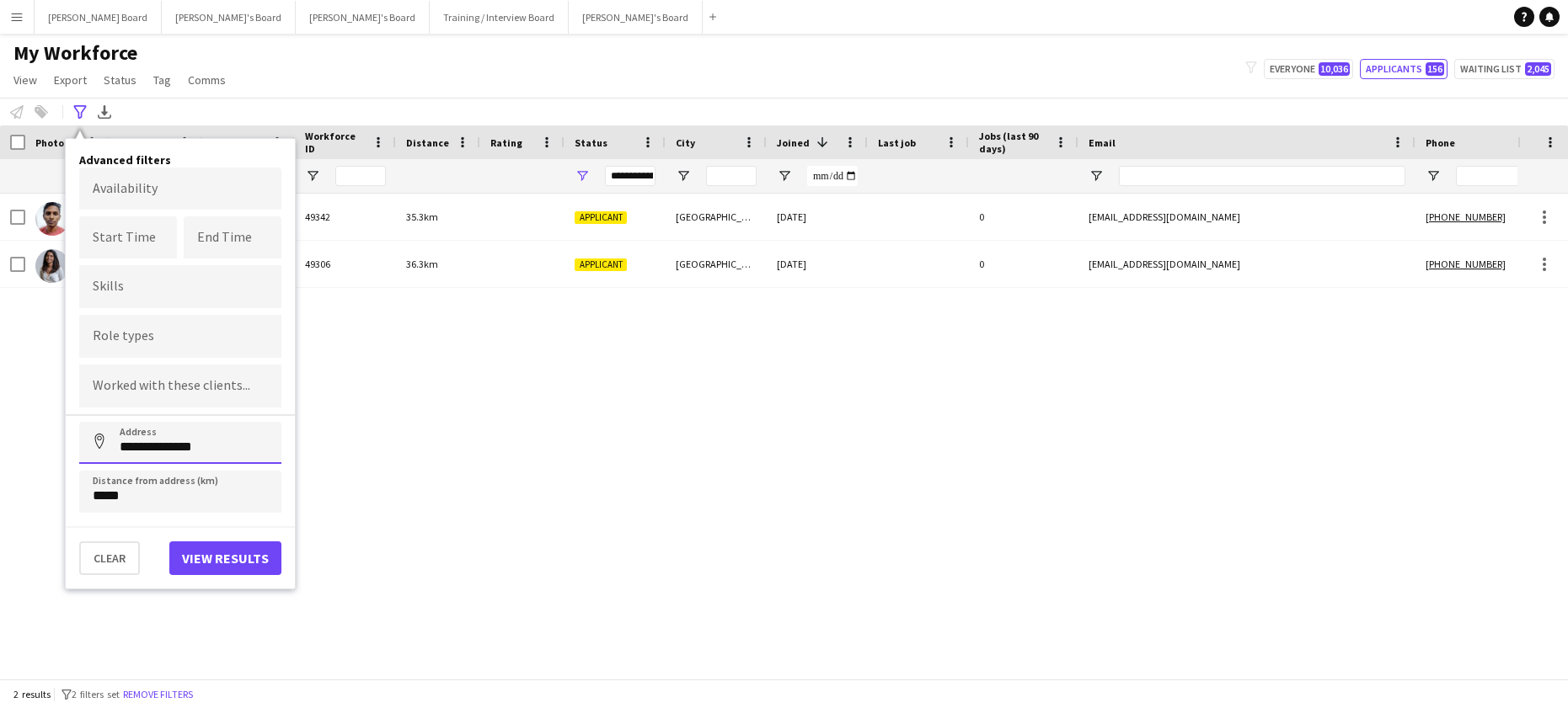
click at [201, 463] on input "**********" at bounding box center [180, 443] width 202 height 42
drag, startPoint x: 209, startPoint y: 575, endPoint x: 209, endPoint y: 558, distance: 17.0
click at [209, 574] on button "View results" at bounding box center [225, 558] width 112 height 33
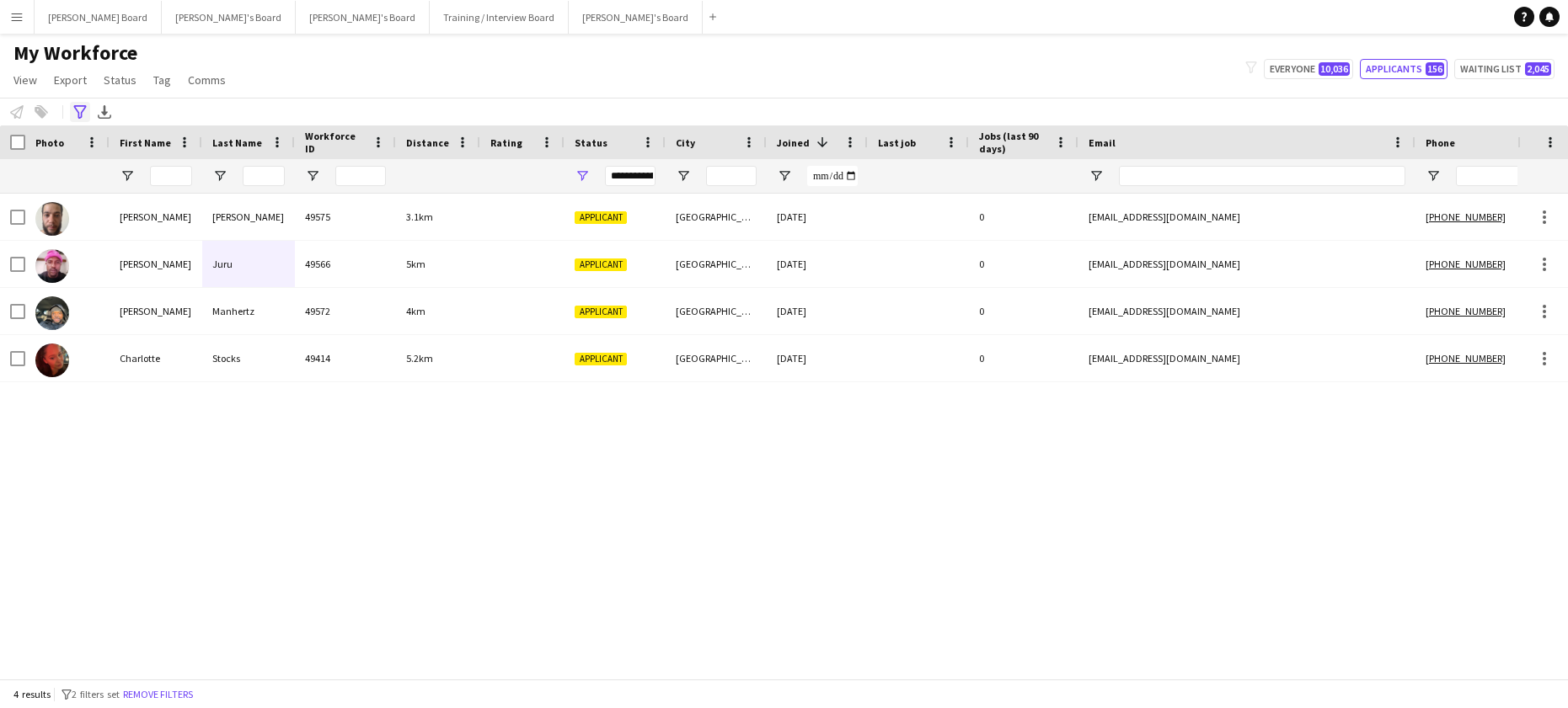
click at [77, 112] on icon at bounding box center [79, 112] width 13 height 14
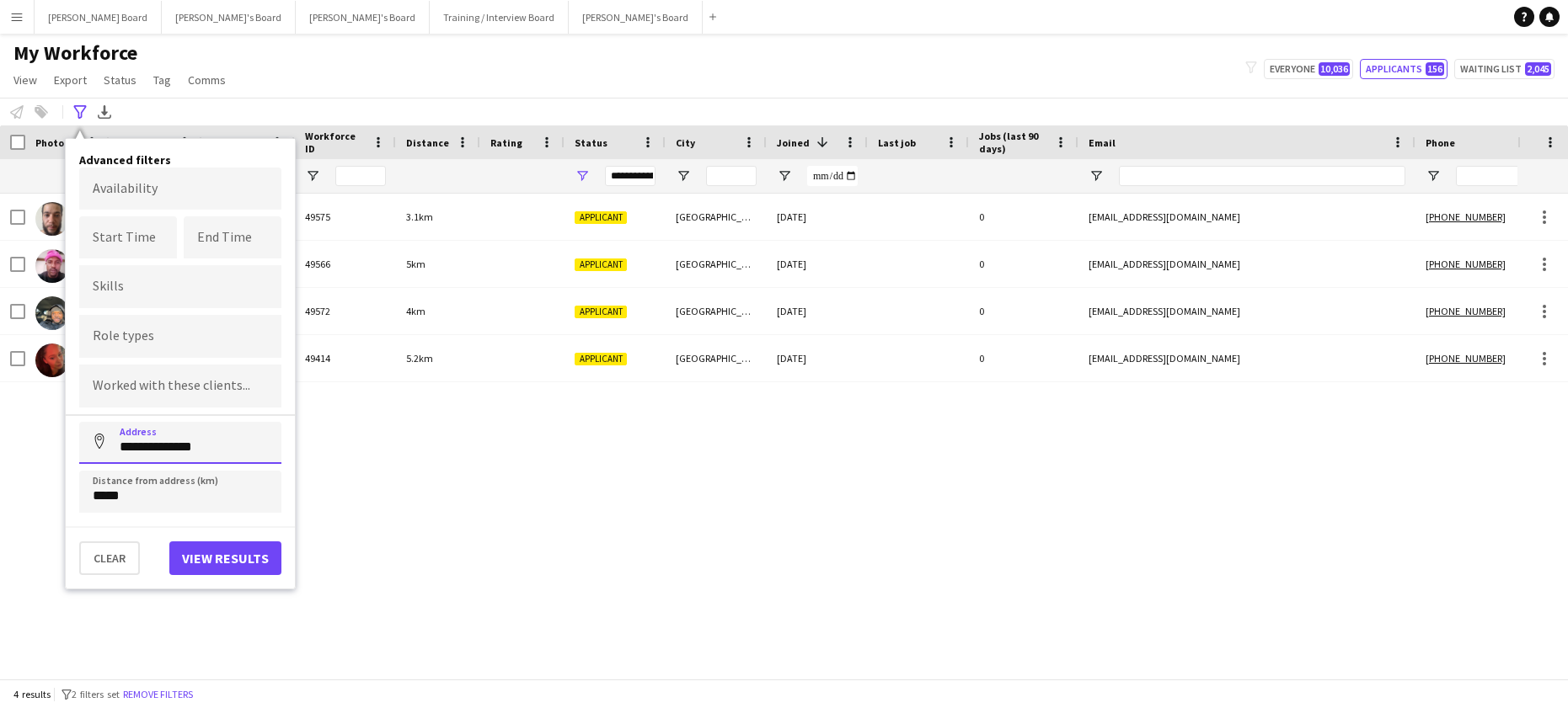
click at [171, 442] on input "**********" at bounding box center [180, 443] width 202 height 42
click at [171, 443] on input "**********" at bounding box center [180, 443] width 202 height 42
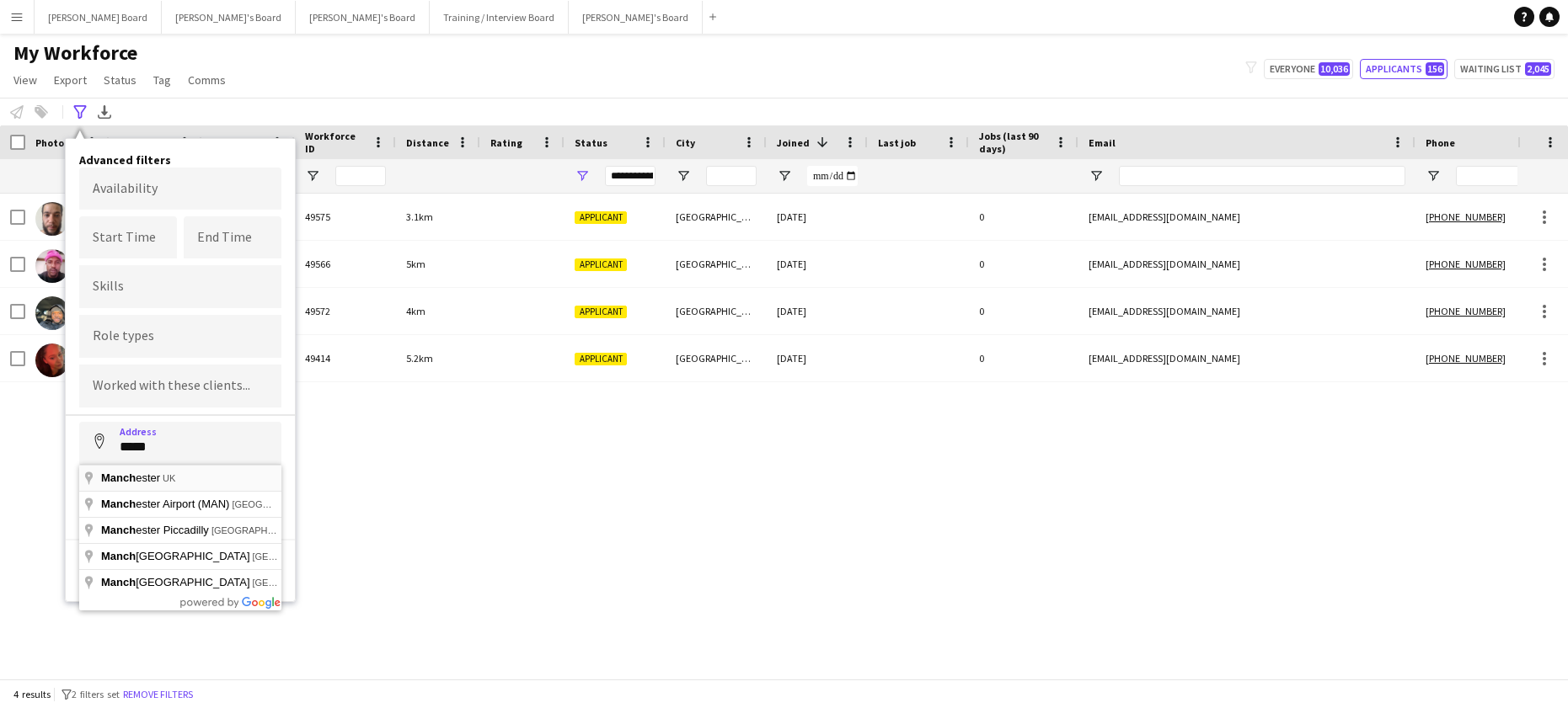
type input "**********"
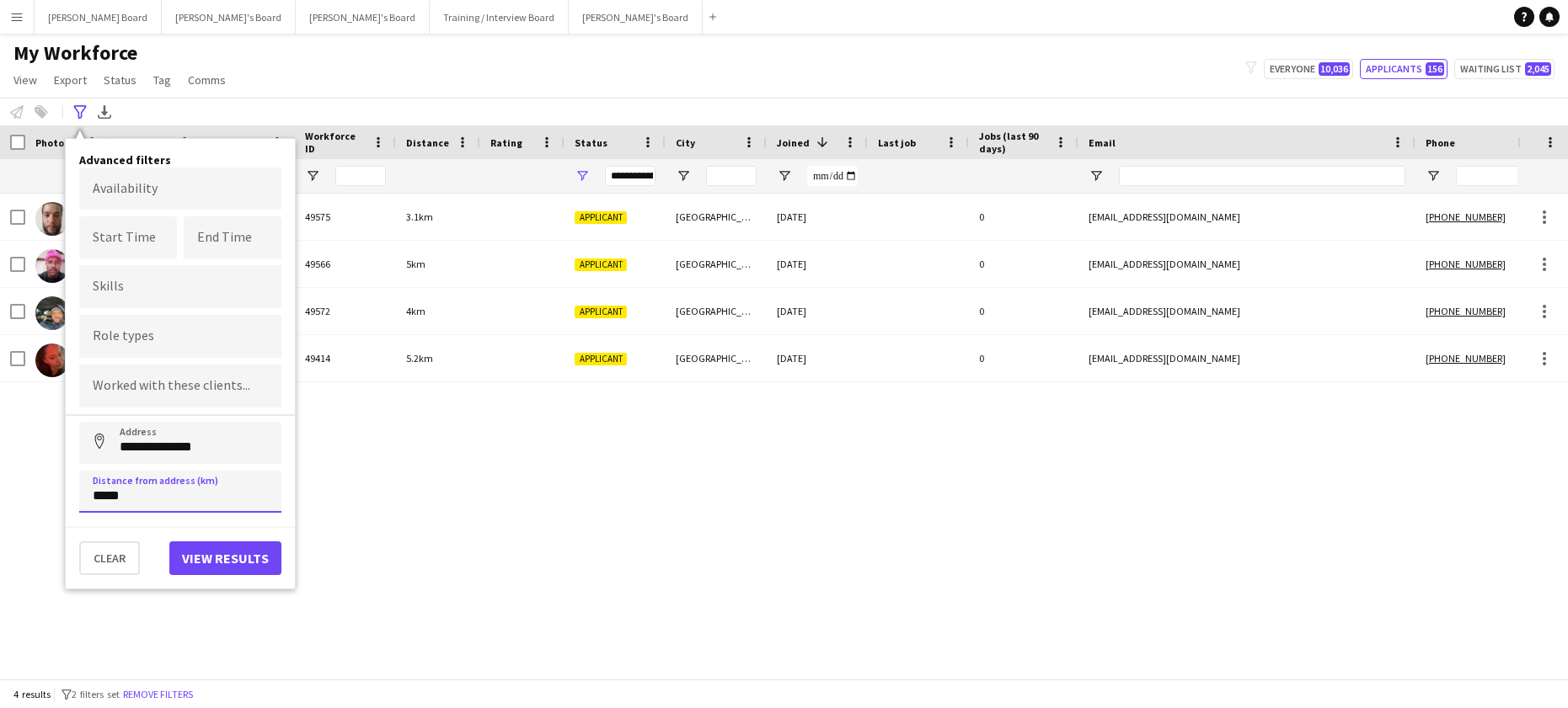
click at [173, 490] on input "*****" at bounding box center [180, 492] width 202 height 42
click at [173, 491] on input "*****" at bounding box center [180, 492] width 202 height 42
type input "*****"
click at [203, 569] on button "View results" at bounding box center [225, 558] width 112 height 33
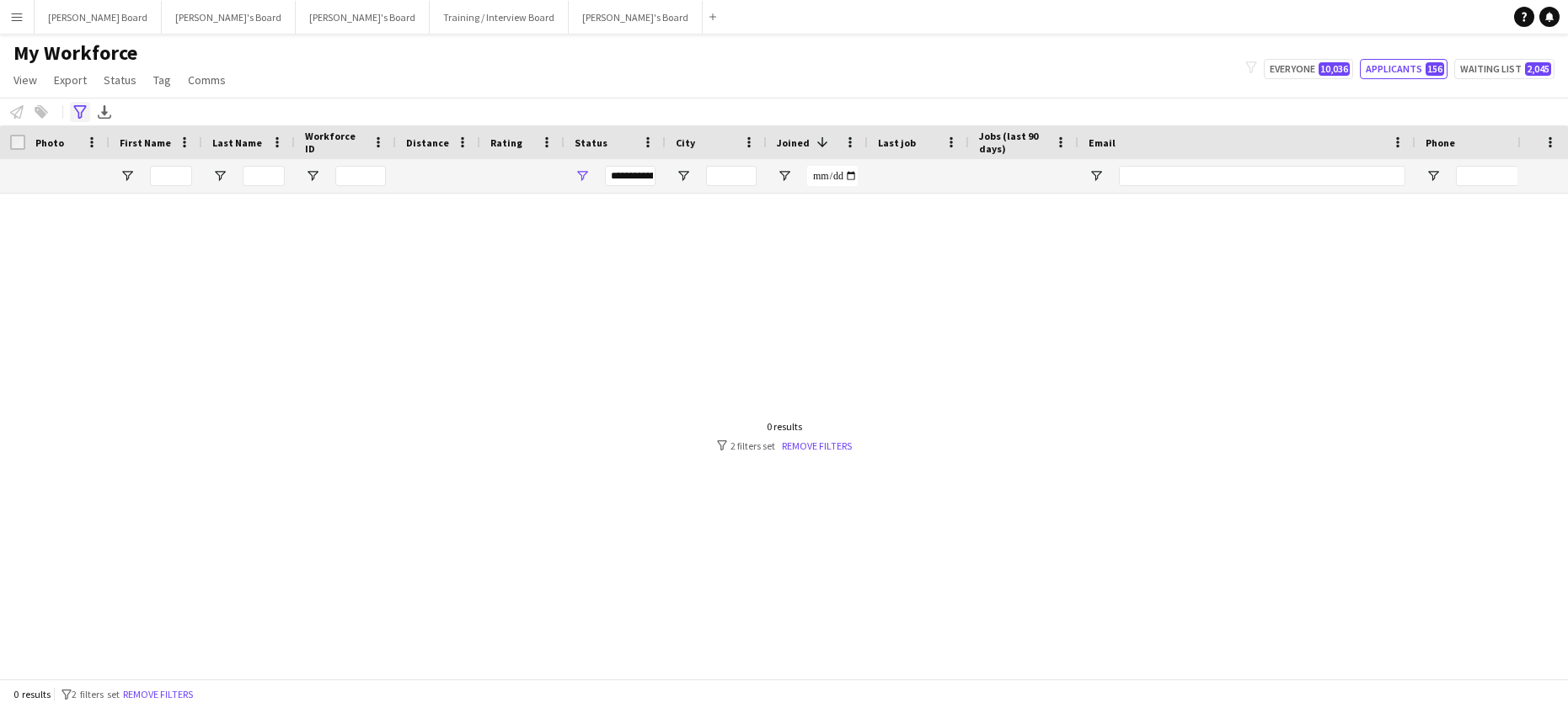
click at [76, 108] on icon "Advanced filters" at bounding box center [80, 112] width 14 height 14
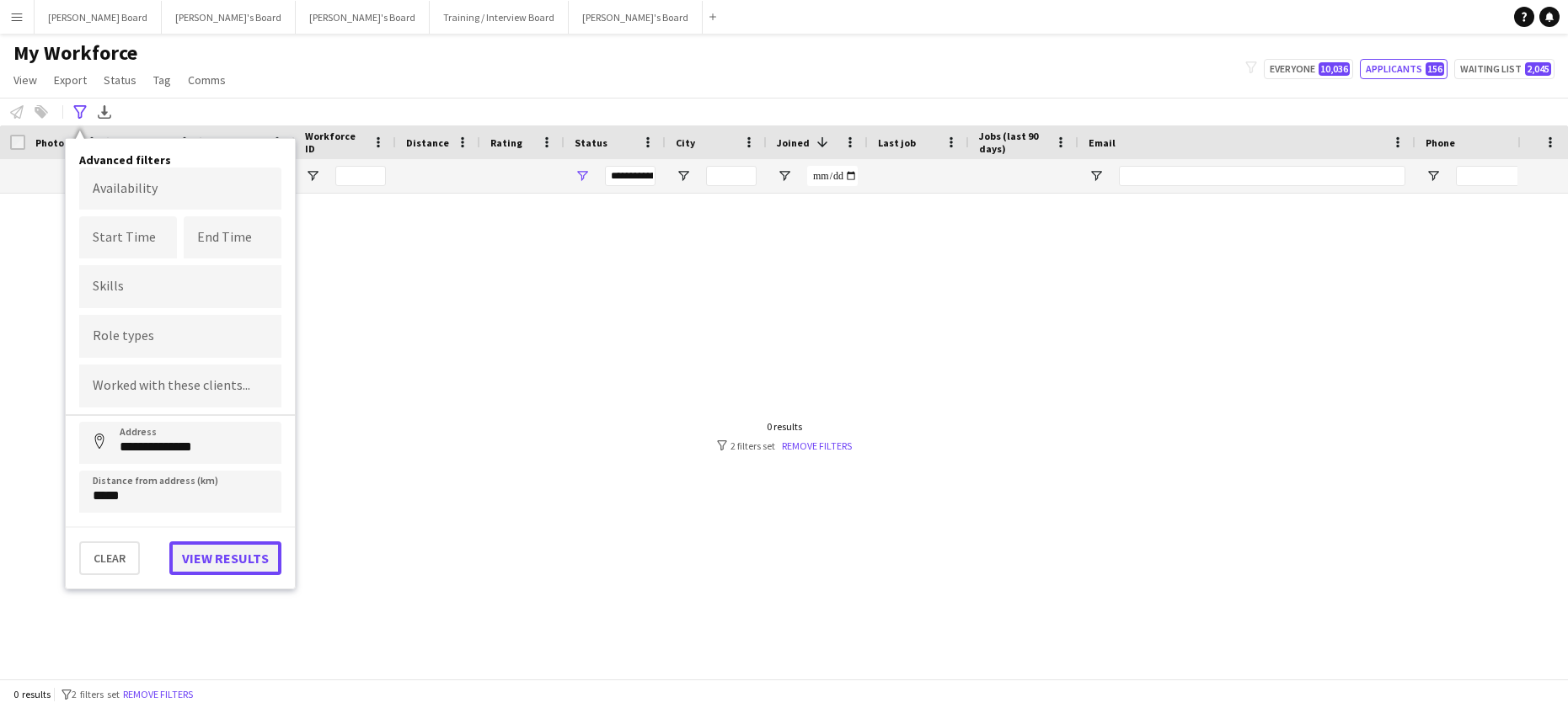
click at [211, 561] on button "View results" at bounding box center [225, 558] width 112 height 33
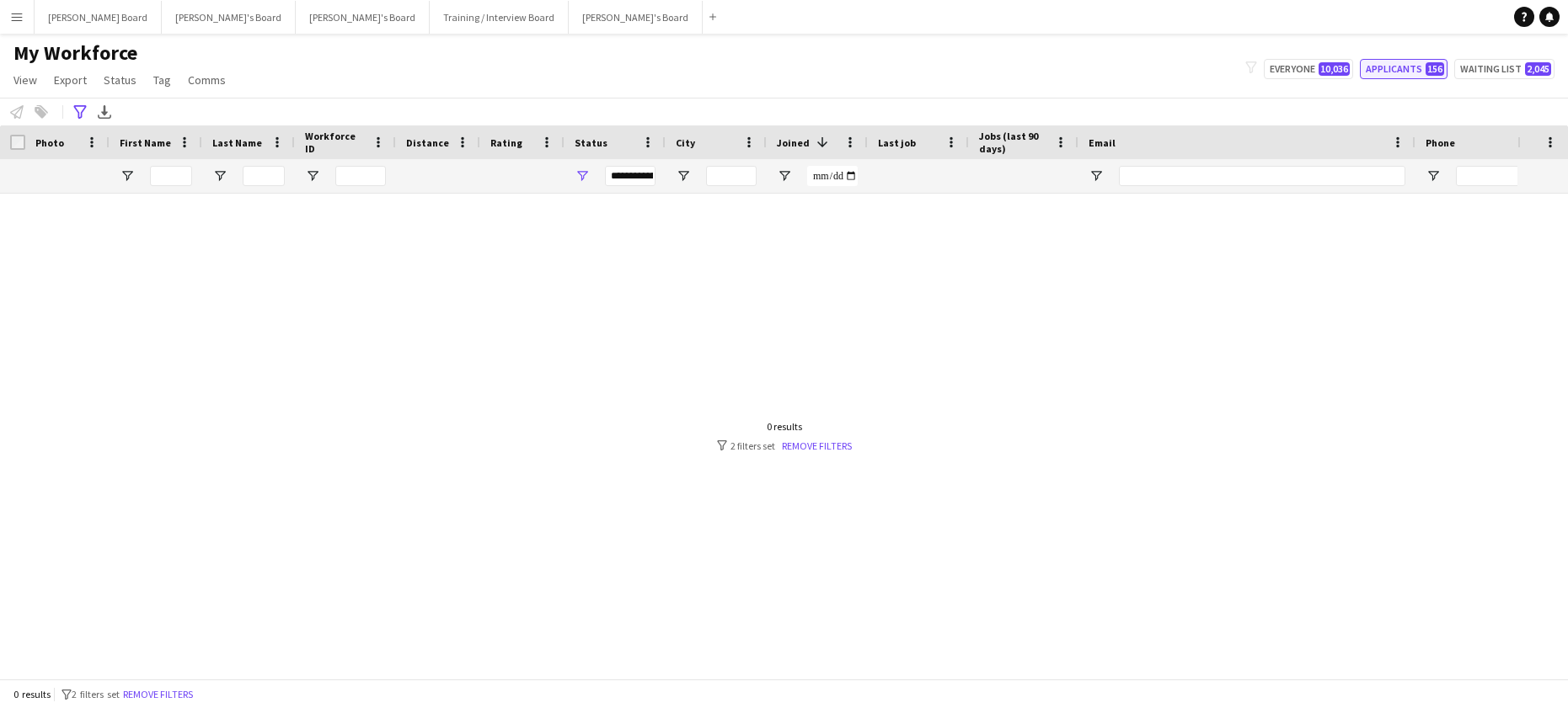
click at [1411, 65] on button "Applicants 156" at bounding box center [1404, 68] width 88 height 21
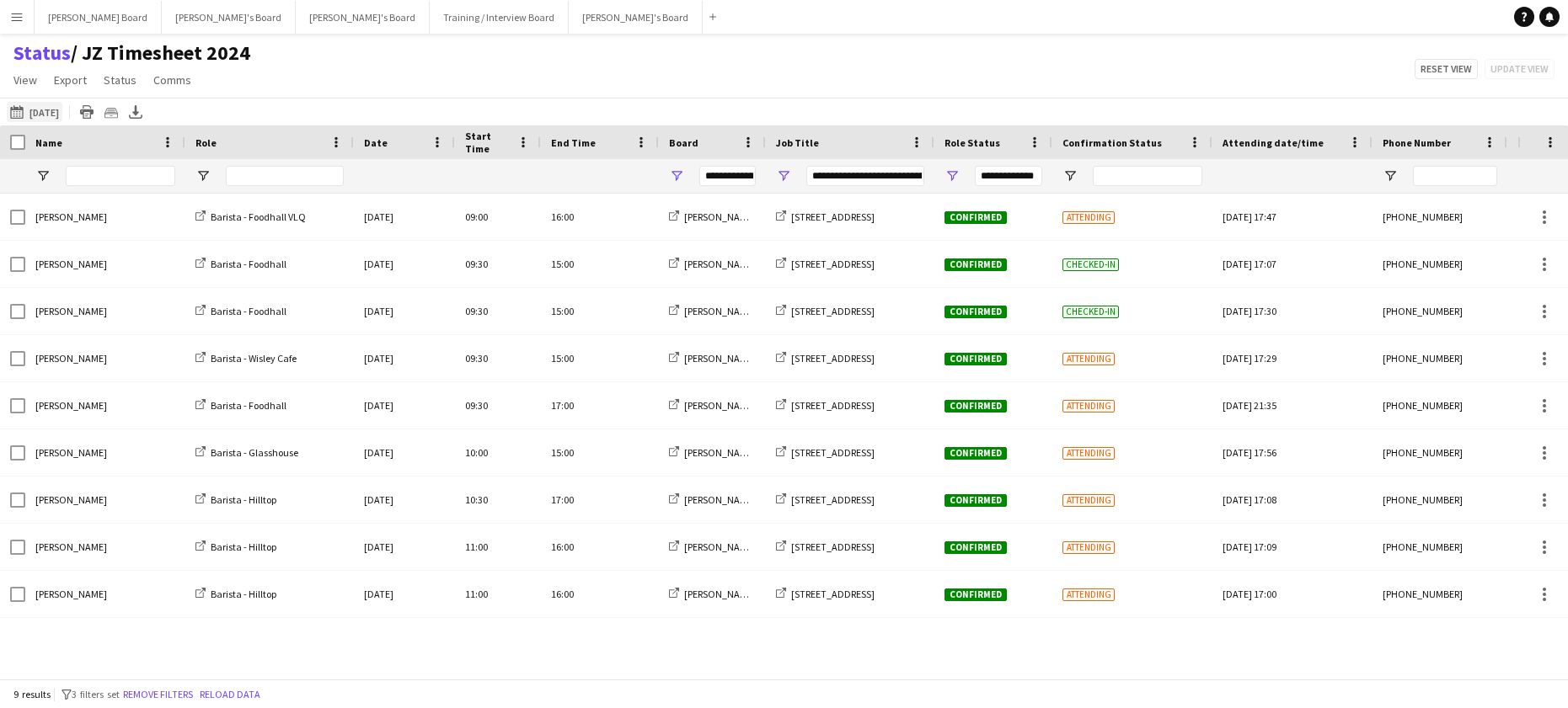
click at [63, 112] on button "[DATE] to [DATE] [DATE]" at bounding box center [34, 111] width 56 height 21
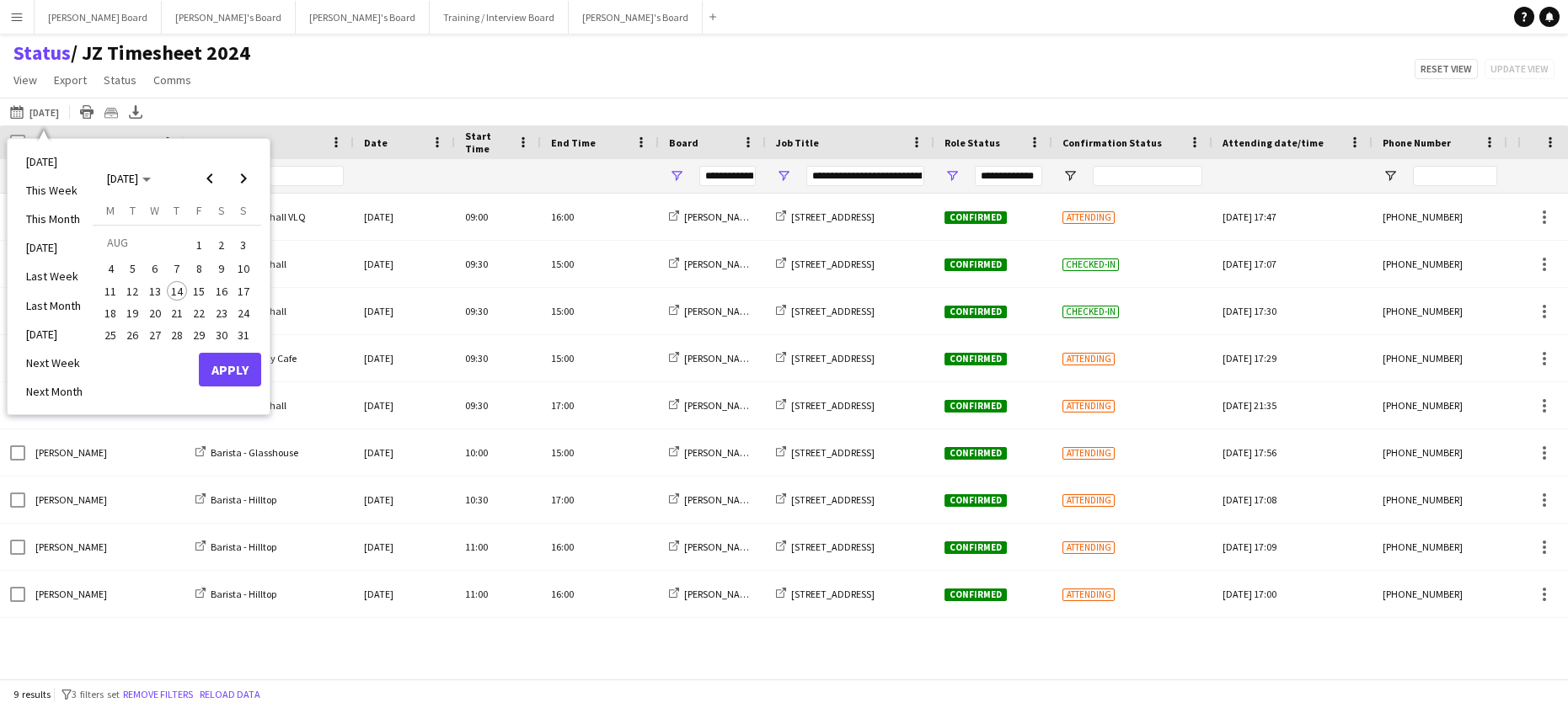
click at [171, 289] on span "14" at bounding box center [177, 291] width 21 height 21
click at [132, 313] on span "19" at bounding box center [133, 313] width 21 height 21
click at [228, 362] on button "Apply" at bounding box center [230, 370] width 63 height 33
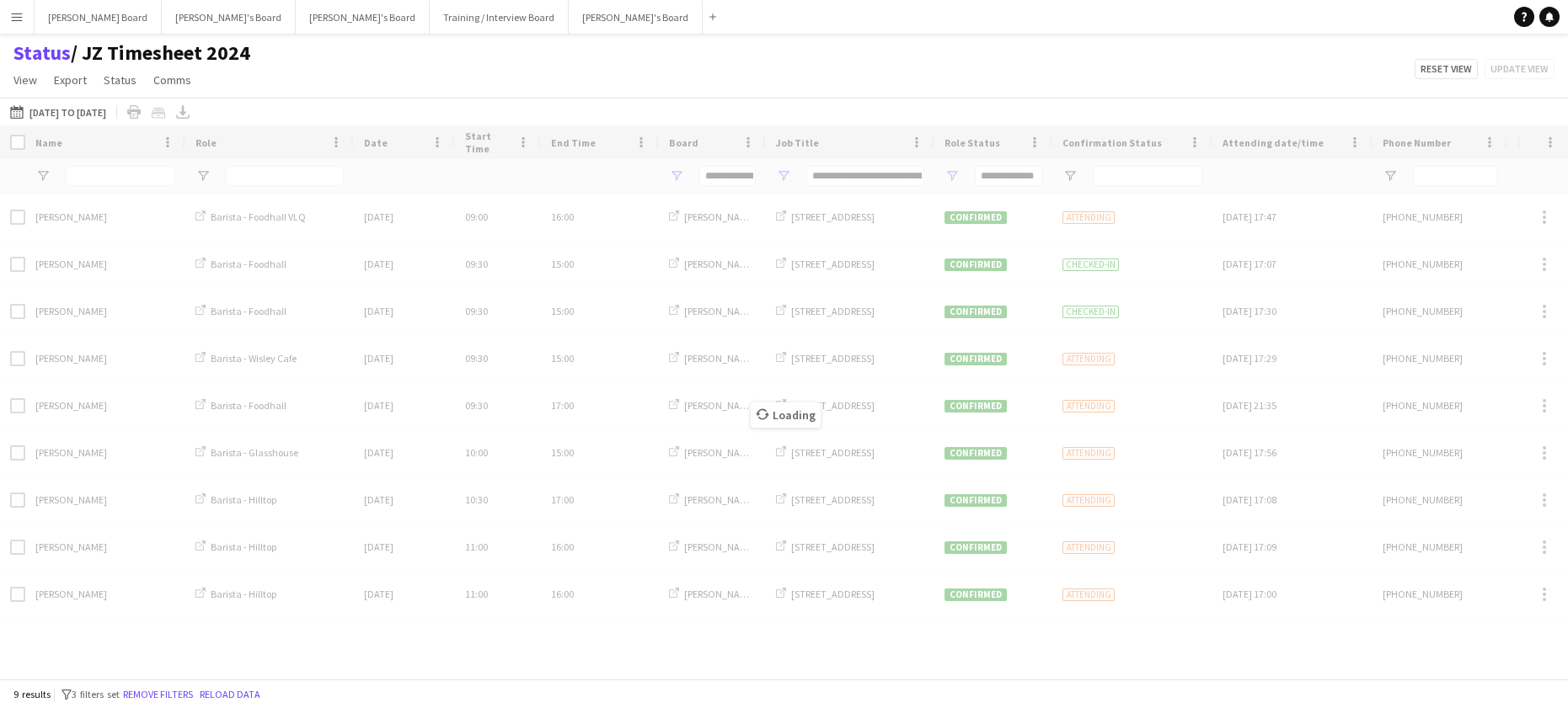
type input "***"
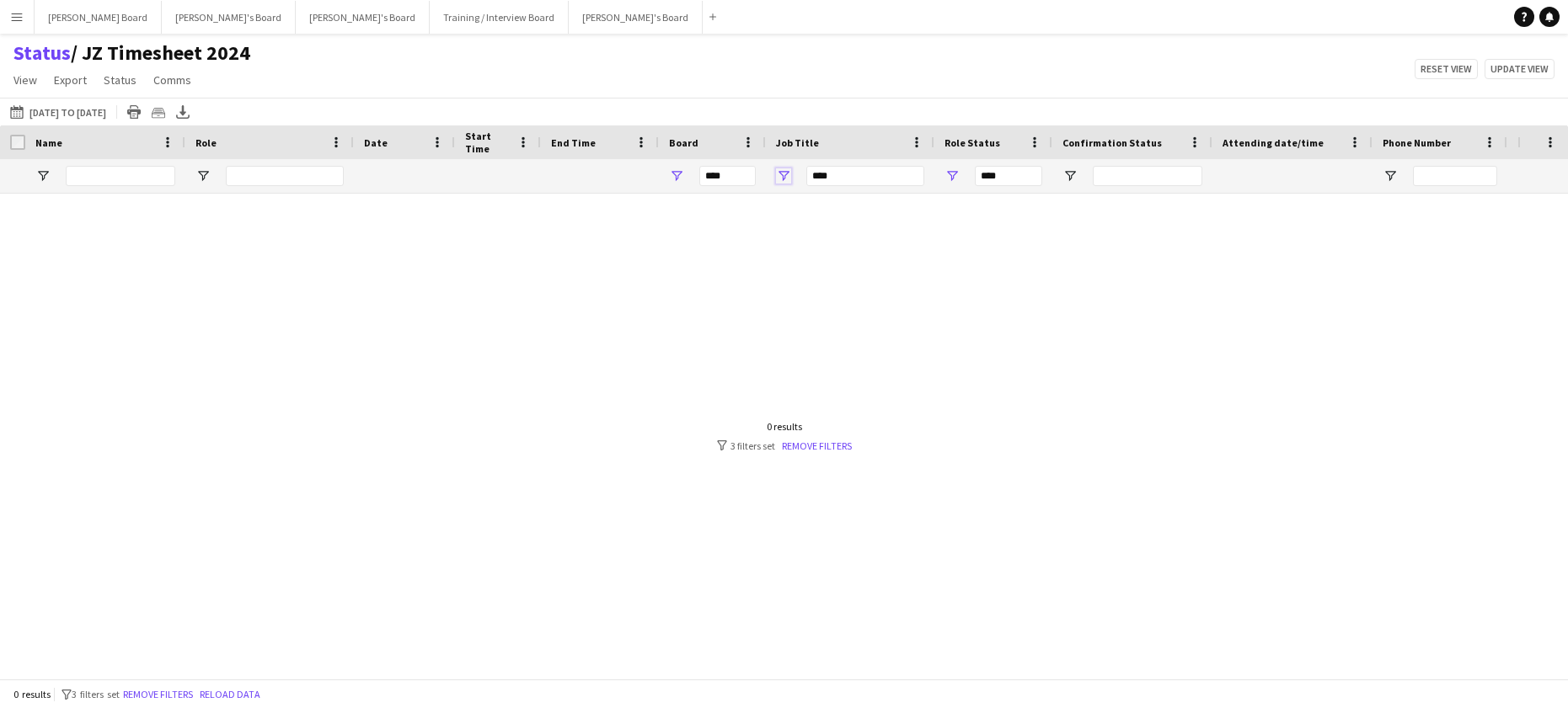
click at [784, 174] on span "Open Filter Menu" at bounding box center [784, 176] width 16 height 16
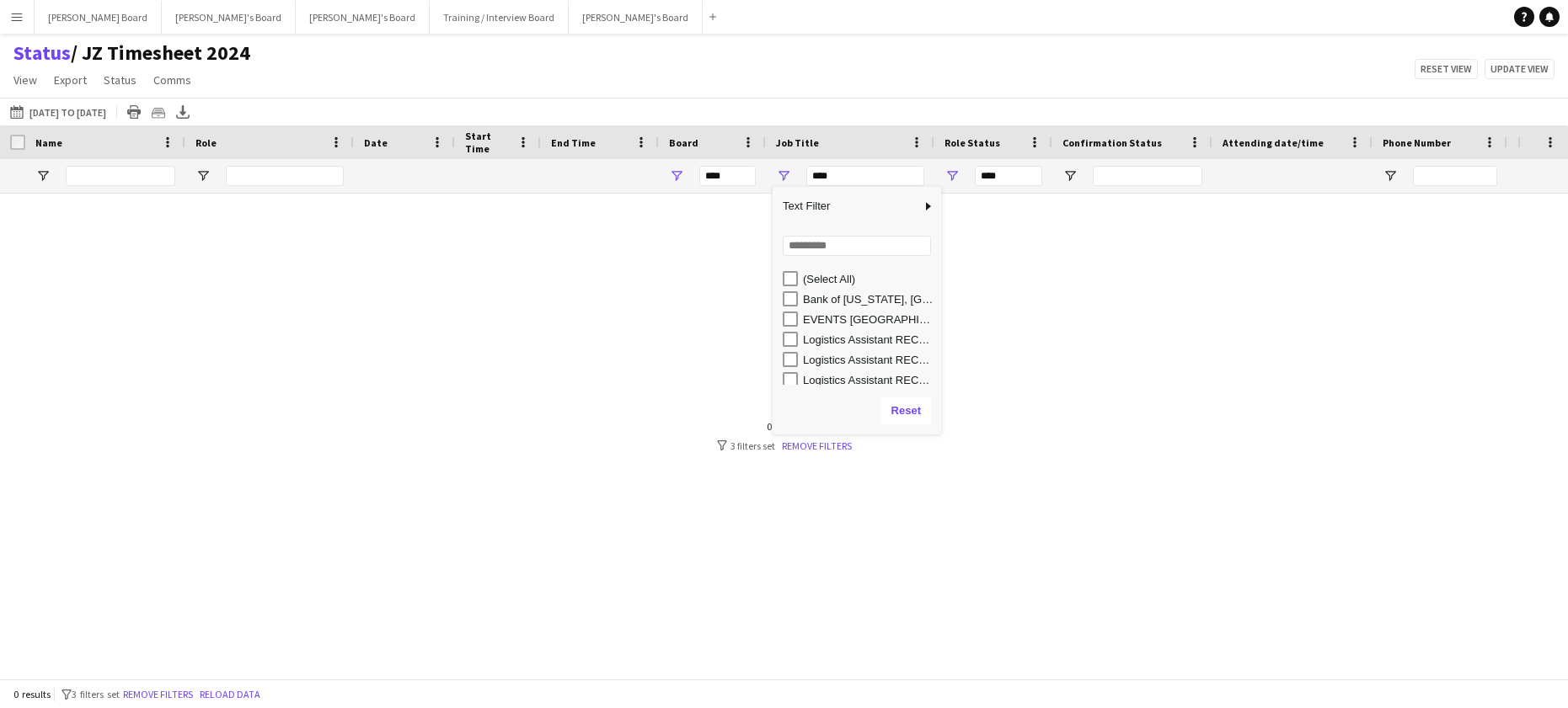
type input "**********"
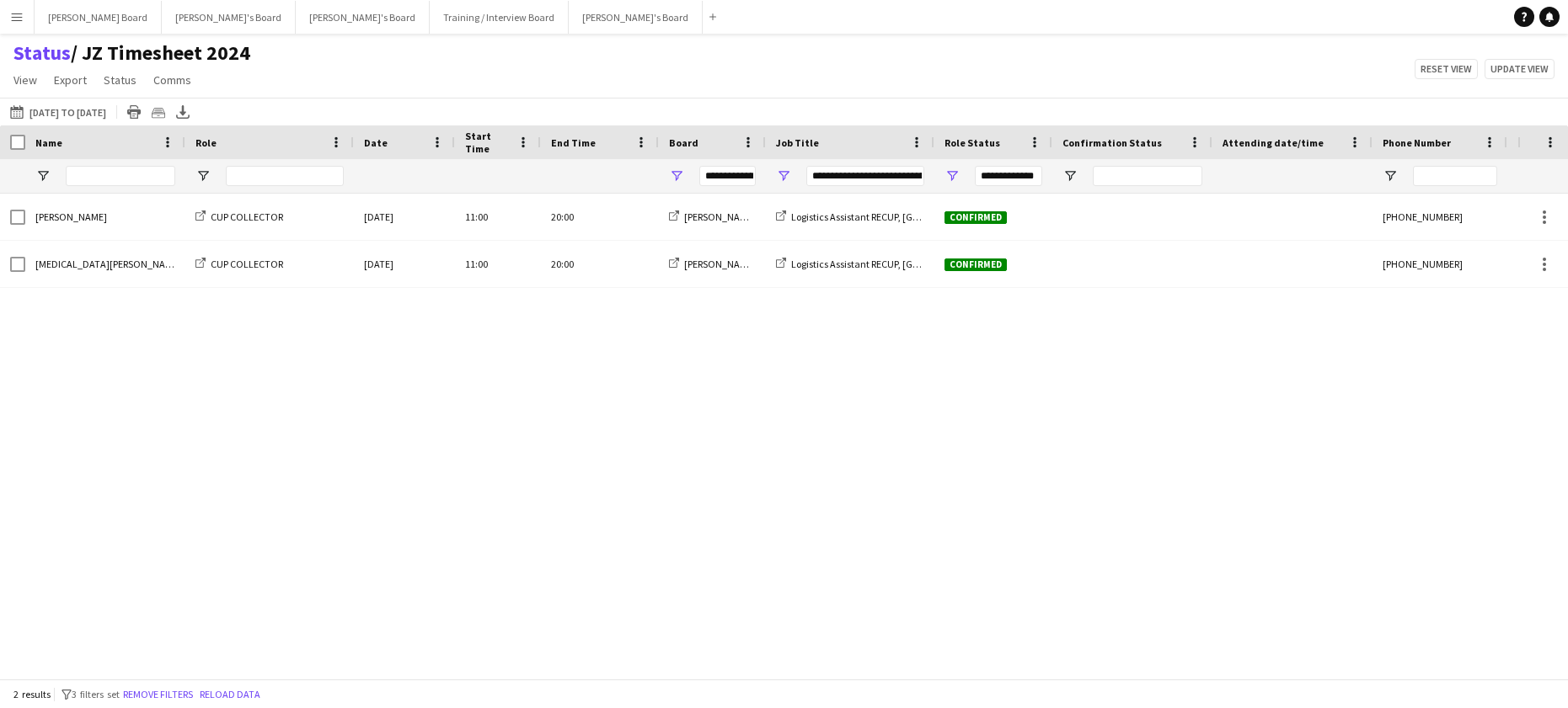
click at [447, 453] on div "[PERSON_NAME] CUP COLLECTOR [DATE] 11:00 20:00 [PERSON_NAME]'s Board Logistics …" at bounding box center [758, 429] width 1517 height 472
click at [786, 179] on span "Open Filter Menu" at bounding box center [784, 176] width 16 height 16
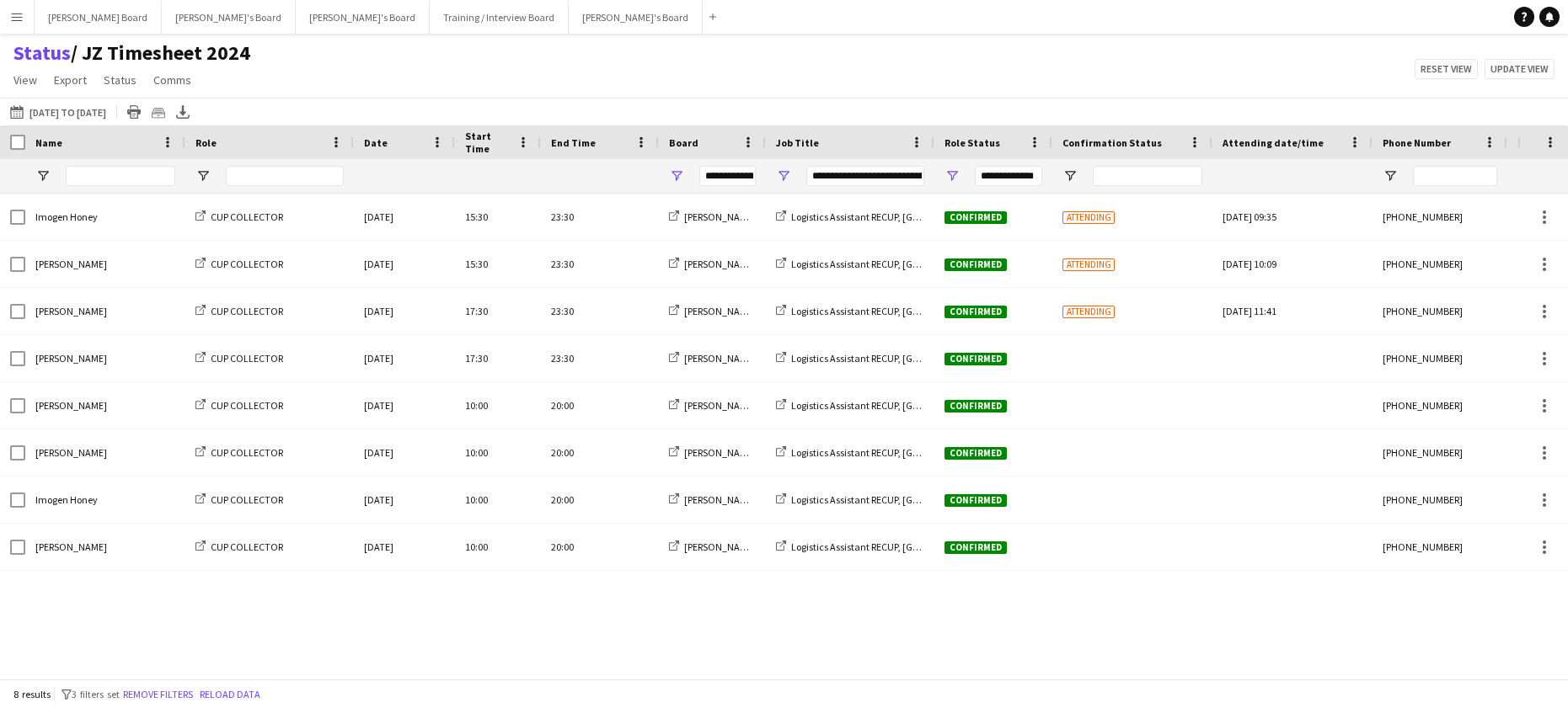
click at [423, 631] on div "Imogen Honey CUP COLLECTOR [DATE] 15:30 23:30 [PERSON_NAME]'s Board Logistics A…" at bounding box center [758, 429] width 1517 height 472
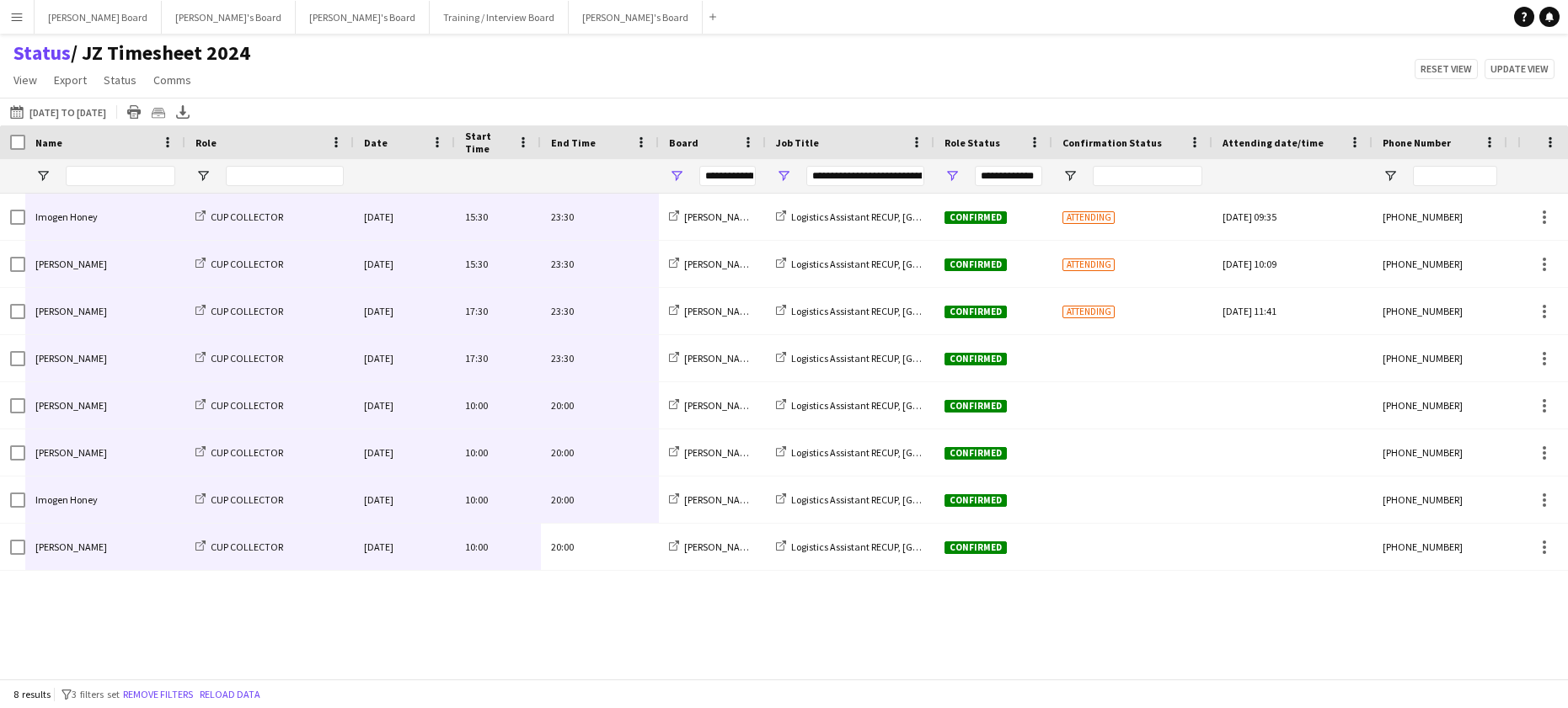
drag, startPoint x: 618, startPoint y: 556, endPoint x: 149, endPoint y: 230, distance: 571.2
click at [149, 230] on div "Imogen Honey CUP COLLECTOR [DATE] 15:30 23:30 [PERSON_NAME]'s Board Logistics A…" at bounding box center [837, 382] width 1676 height 377
click at [787, 173] on span "Open Filter Menu" at bounding box center [784, 176] width 16 height 16
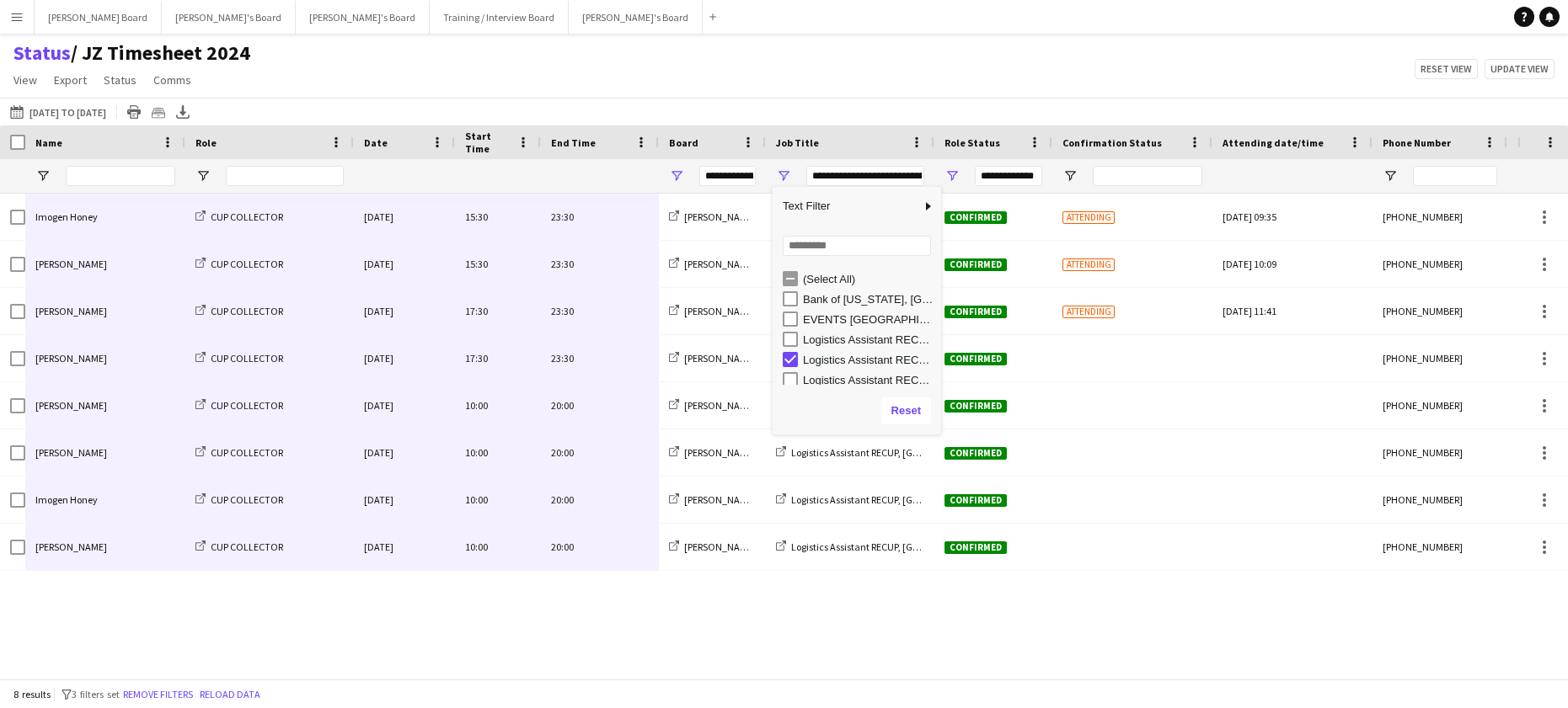
scroll to position [5, 0]
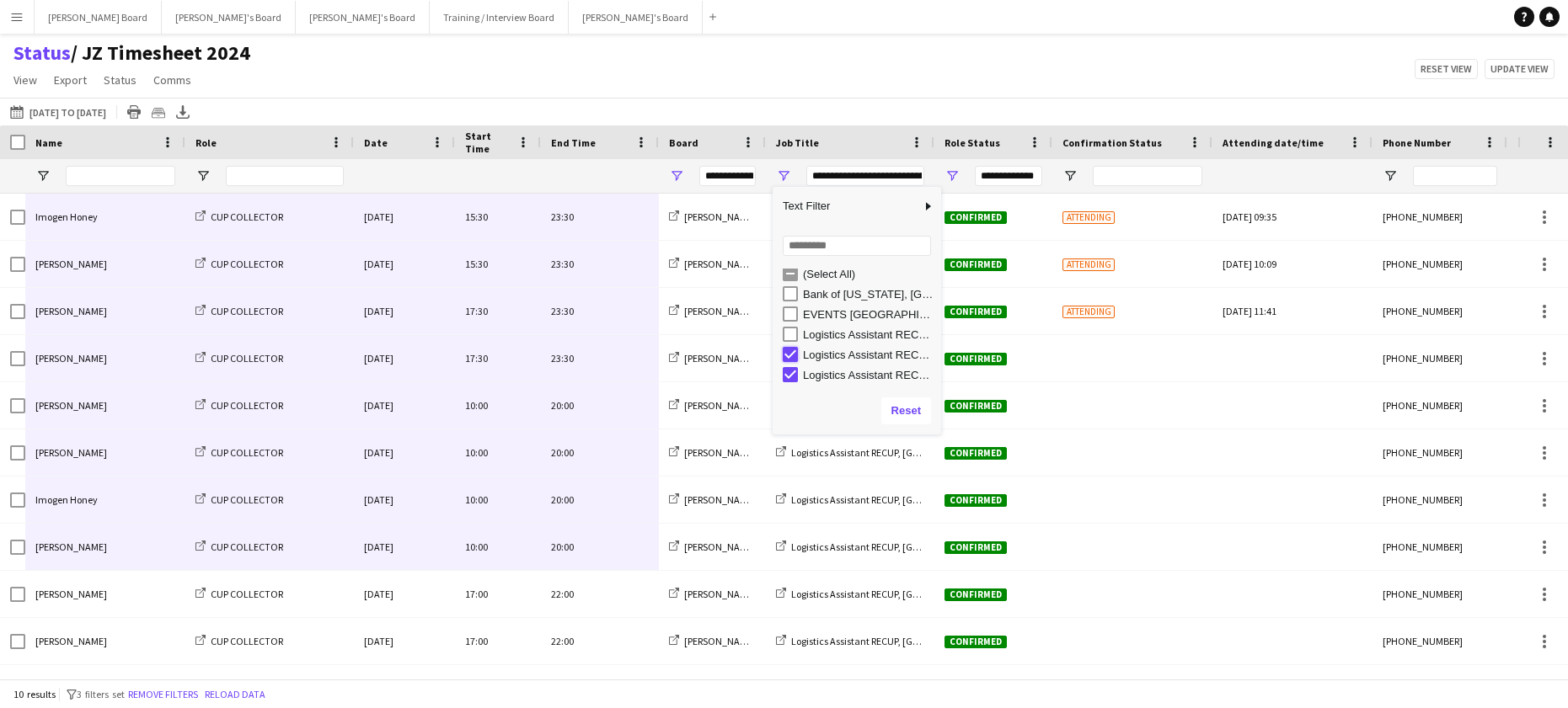
type input "**********"
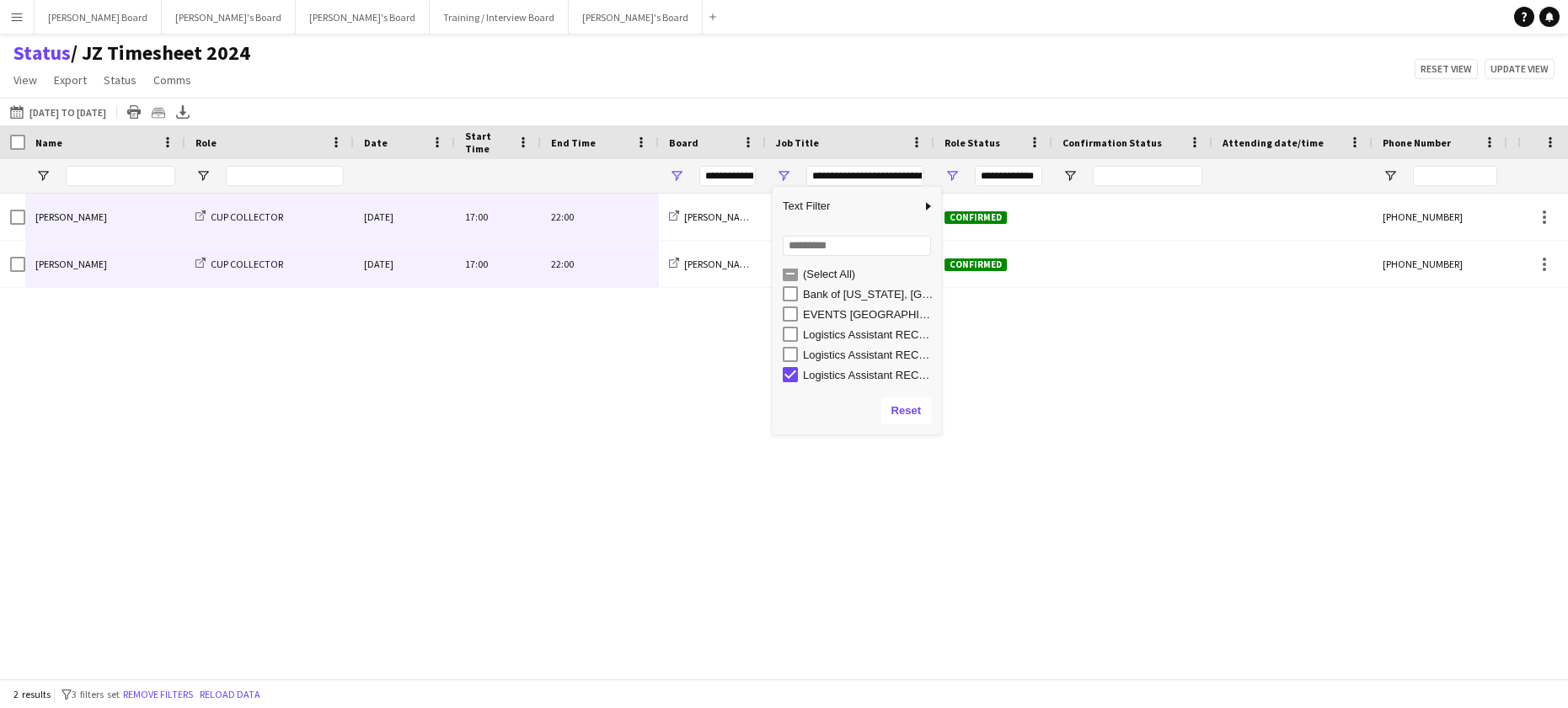
click at [462, 358] on div "[PERSON_NAME] CUP COLLECTOR [DATE] 17:00 22:00 [PERSON_NAME]'s Board Logistics …" at bounding box center [758, 429] width 1517 height 472
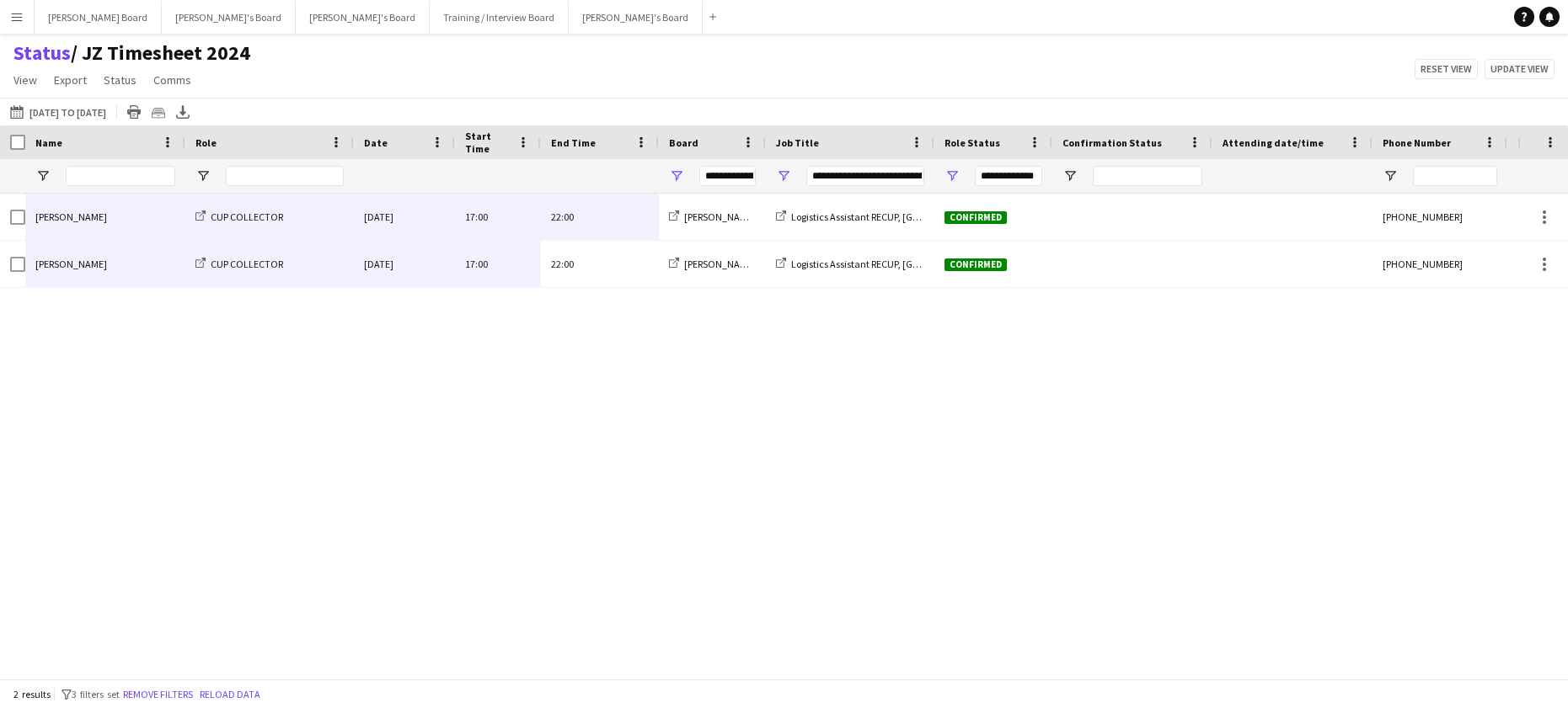
drag, startPoint x: 616, startPoint y: 270, endPoint x: 117, endPoint y: 211, distance: 502.5
click at [117, 211] on div "[PERSON_NAME] CUP COLLECTOR [DATE] 17:00 22:00 [PERSON_NAME]'s Board Logistics …" at bounding box center [837, 241] width 1676 height 94
